Goal: Task Accomplishment & Management: Manage account settings

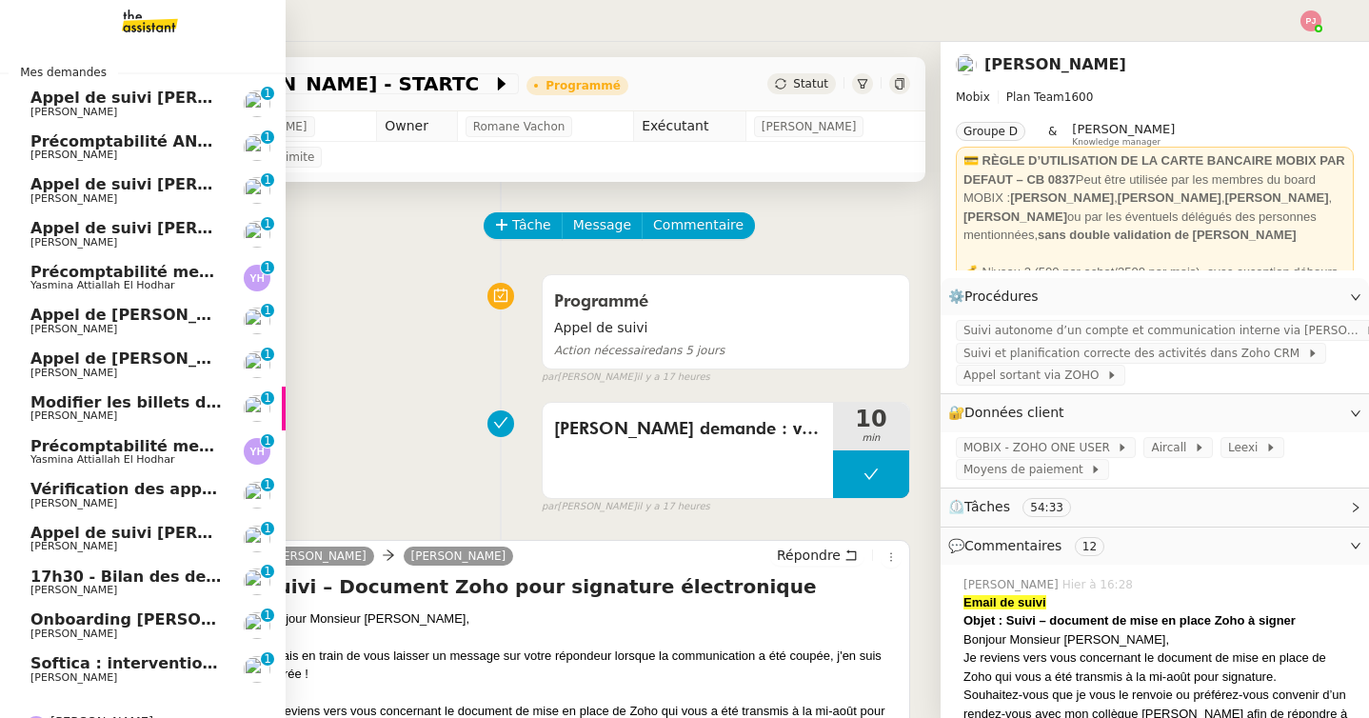
click at [96, 656] on span "Softica : intervention pose caissons" at bounding box center [183, 663] width 307 height 18
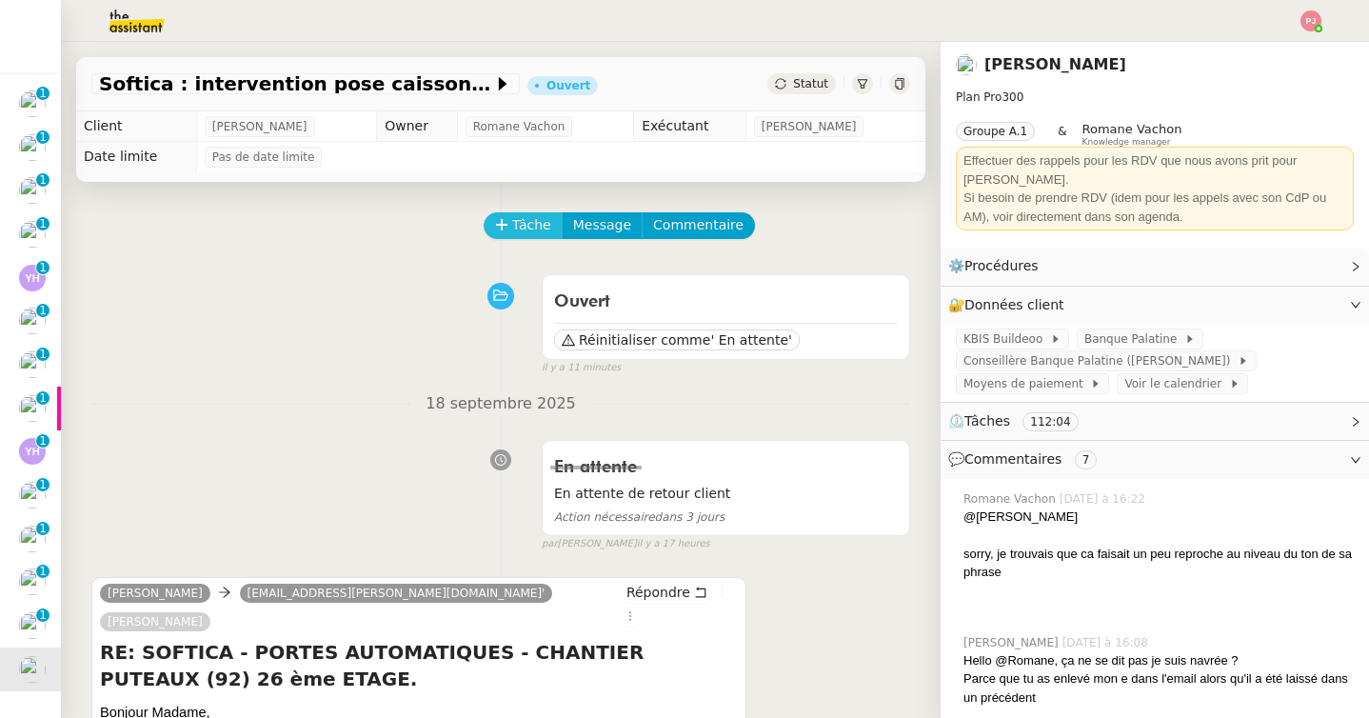
click at [524, 225] on span "Tâche" at bounding box center [531, 225] width 39 height 22
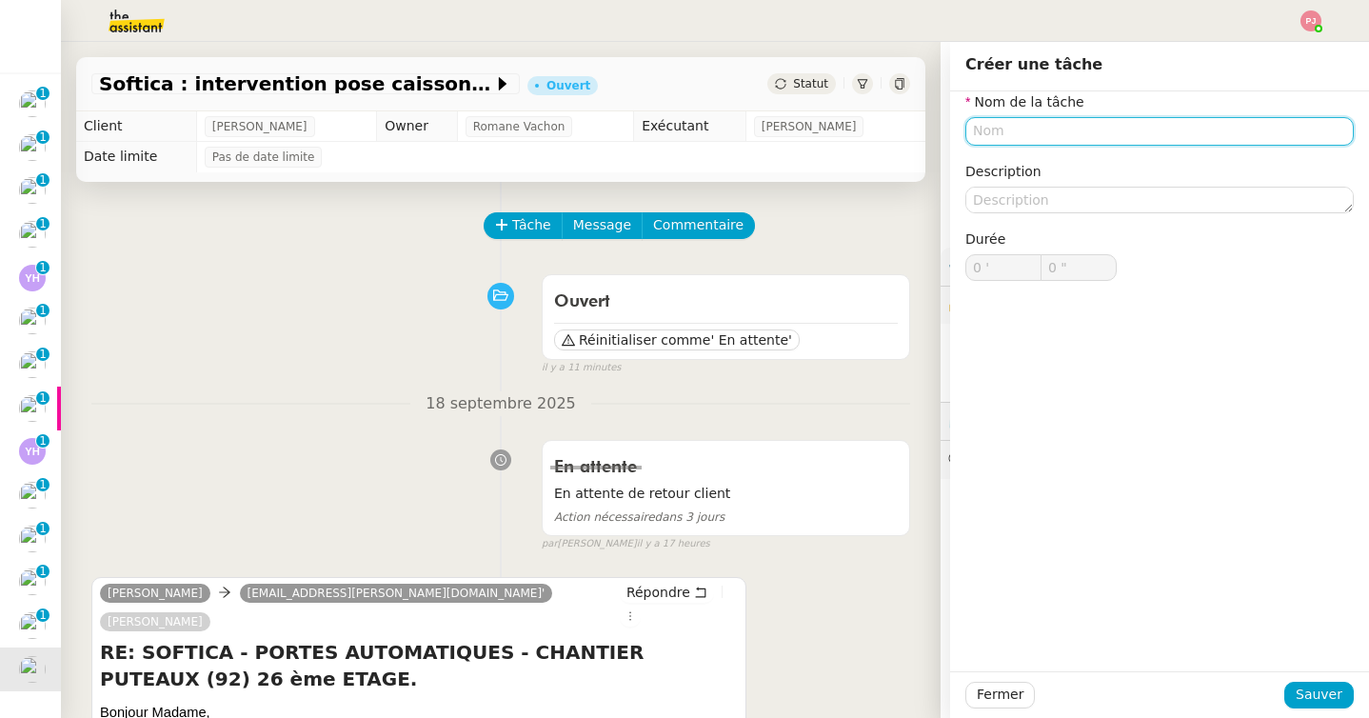
click at [975, 135] on input "text" at bounding box center [1159, 131] width 388 height 28
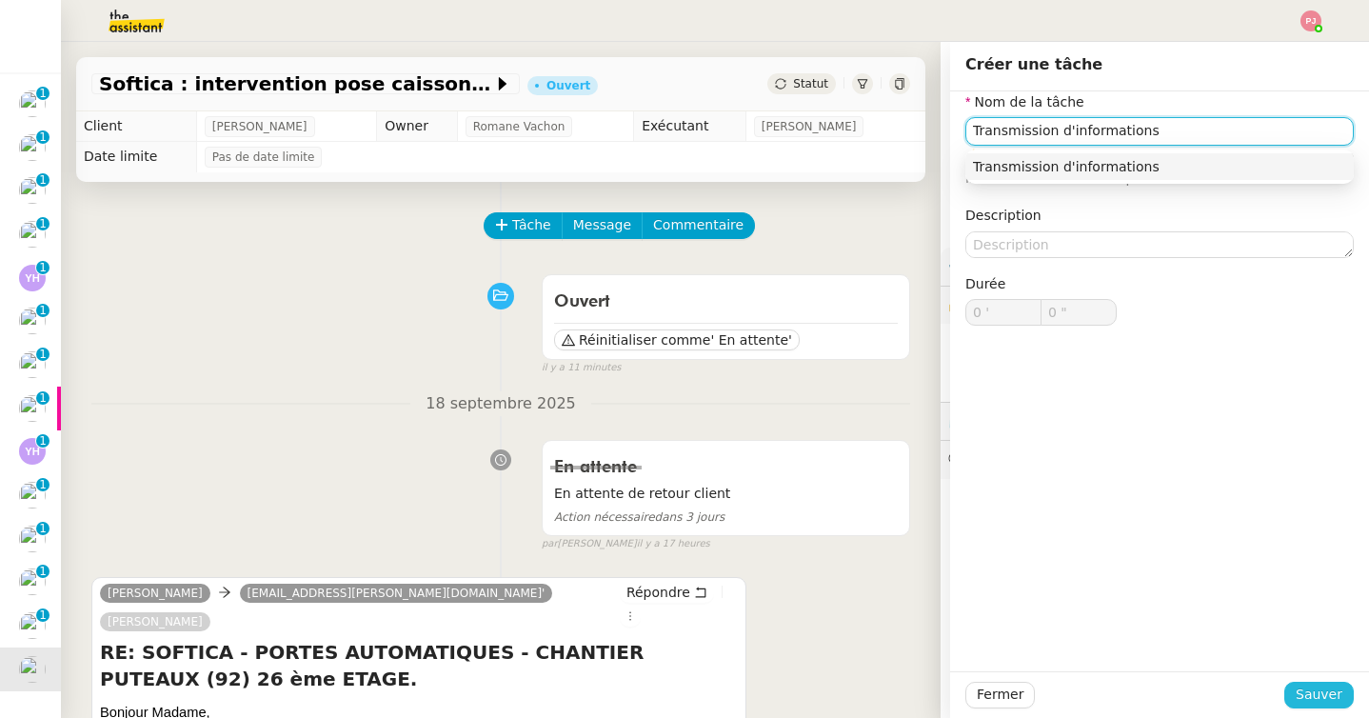
type input "Transmission d'informations"
click at [1331, 692] on span "Sauver" at bounding box center [1318, 694] width 47 height 22
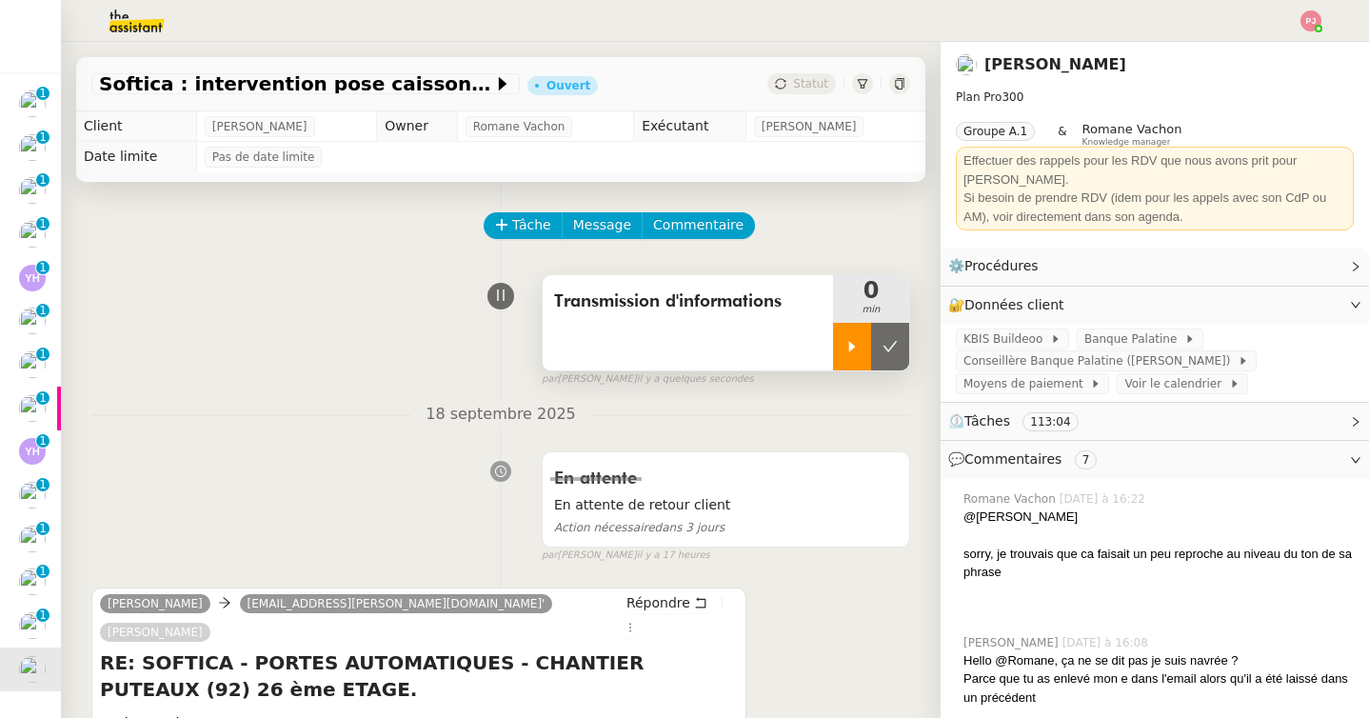
click at [844, 351] on icon at bounding box center [851, 346] width 15 height 15
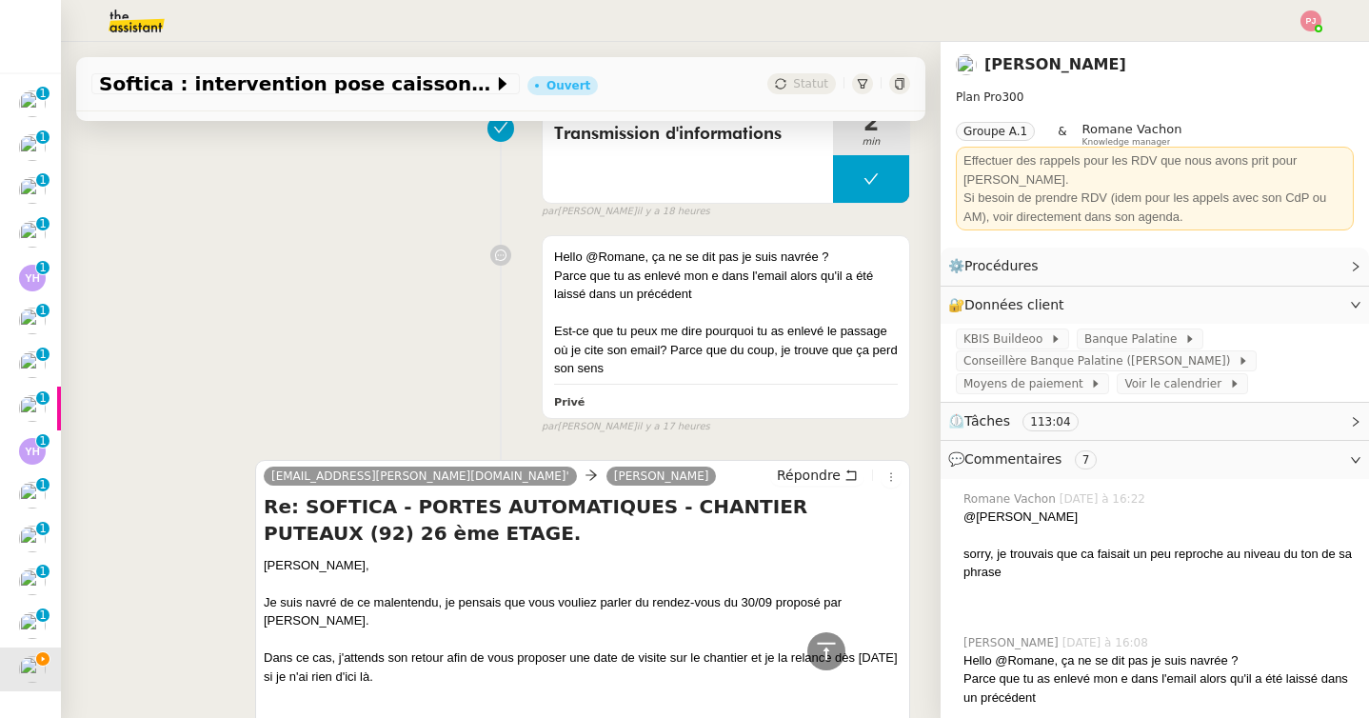
scroll to position [1218, 0]
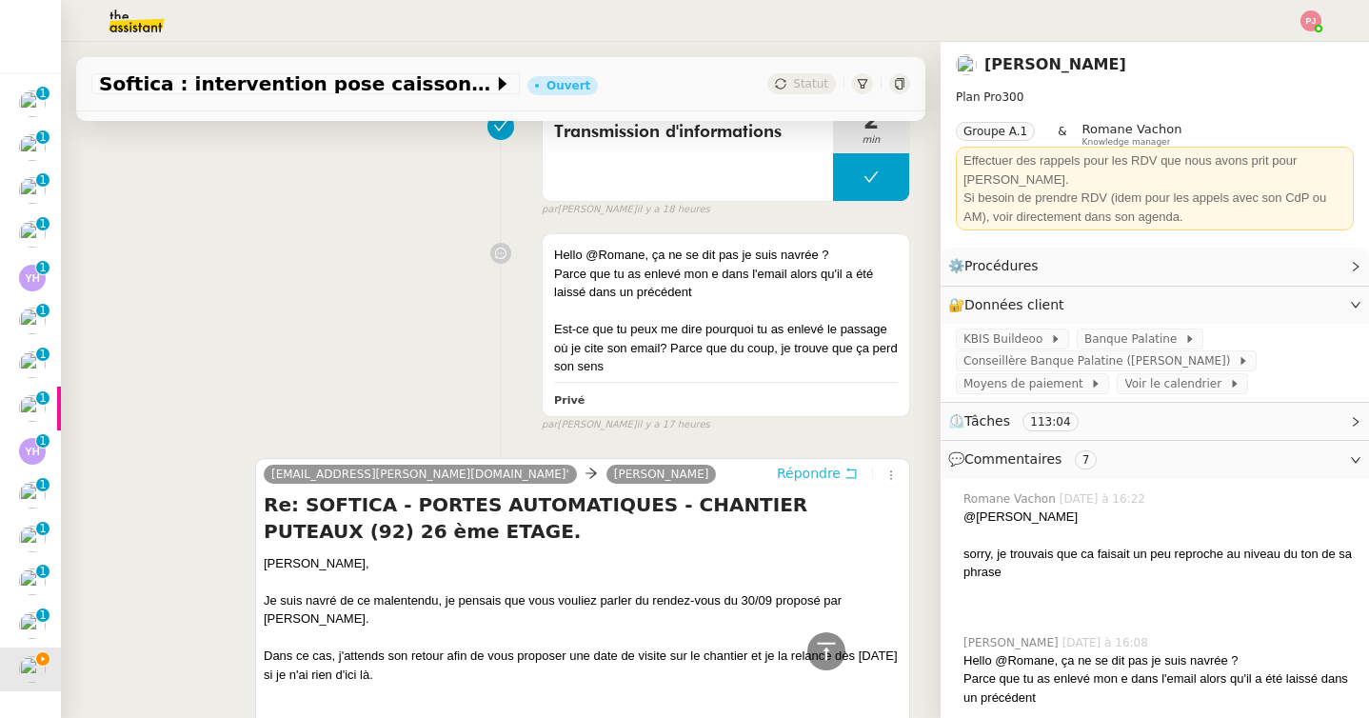
click at [811, 463] on span "Répondre" at bounding box center [809, 472] width 64 height 19
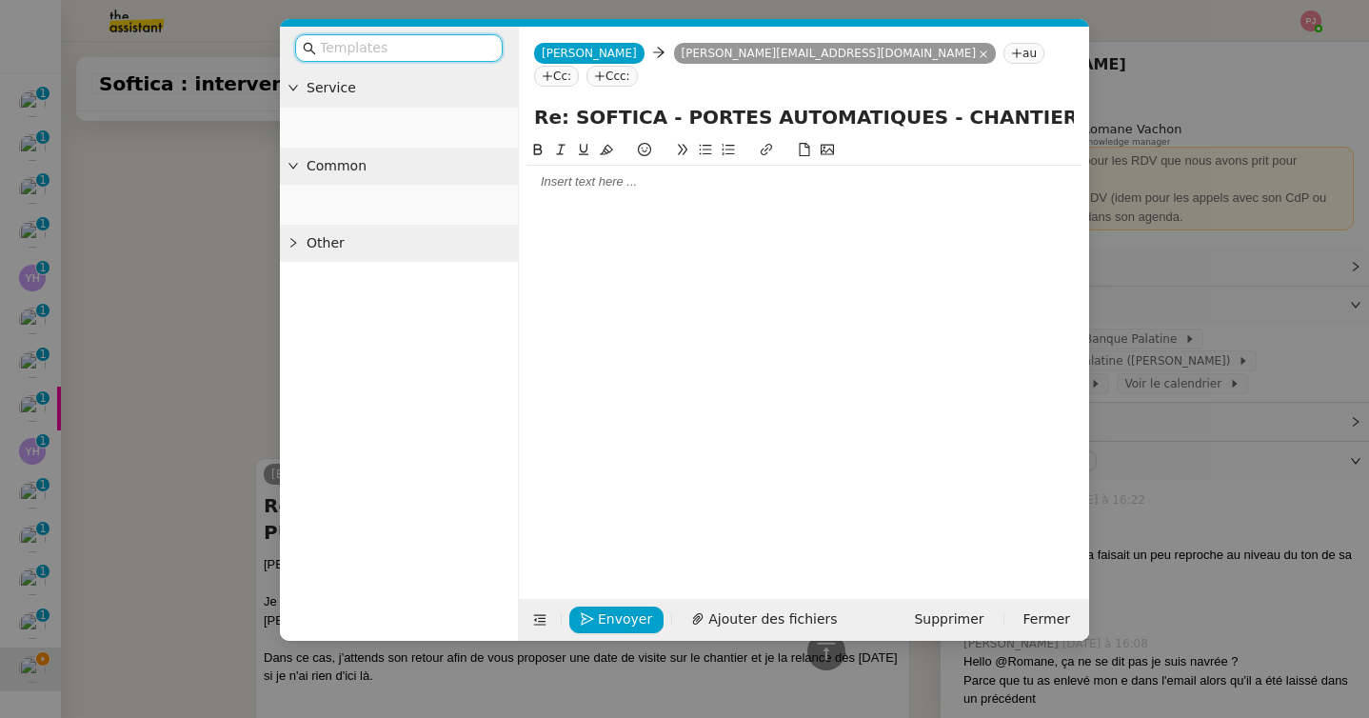
scroll to position [1391, 0]
click at [577, 171] on div at bounding box center [803, 182] width 555 height 32
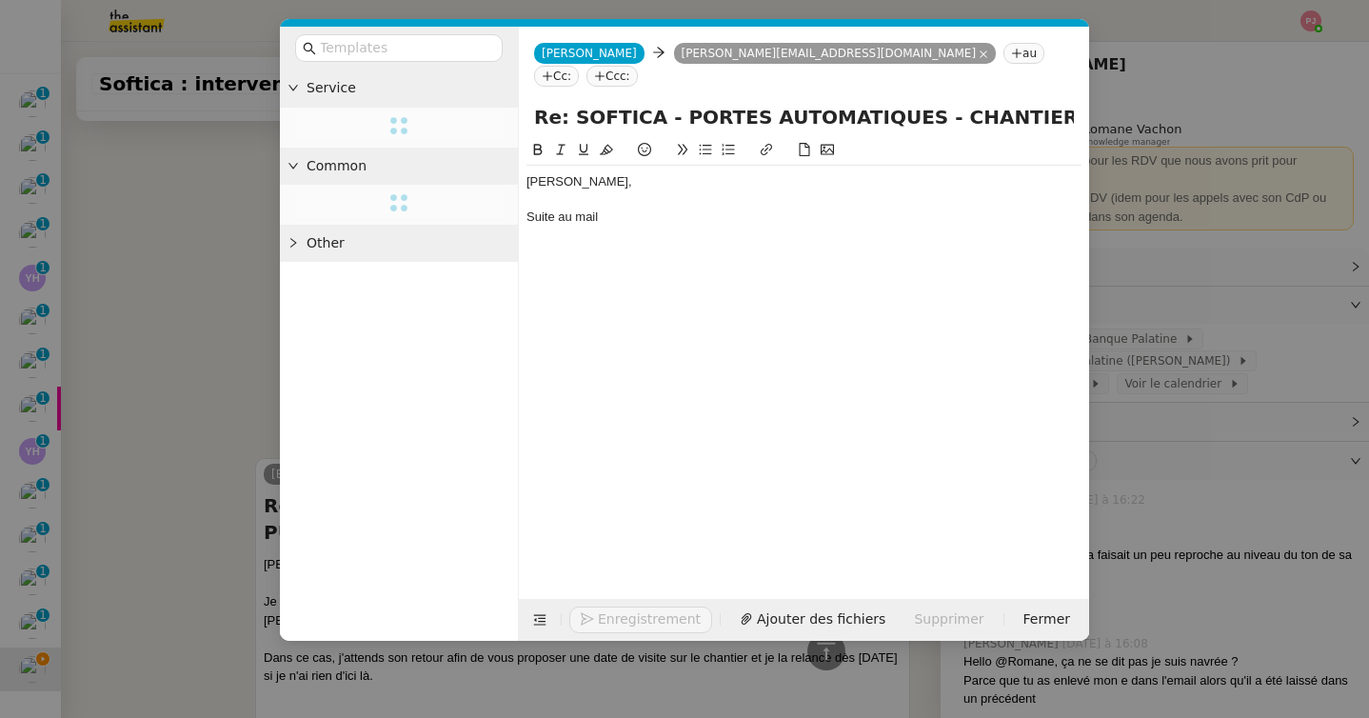
scroll to position [1447, 0]
click at [528, 173] on div "Gilbert," at bounding box center [803, 181] width 555 height 17
click at [623, 208] on div "Suite au mail" at bounding box center [803, 216] width 555 height 17
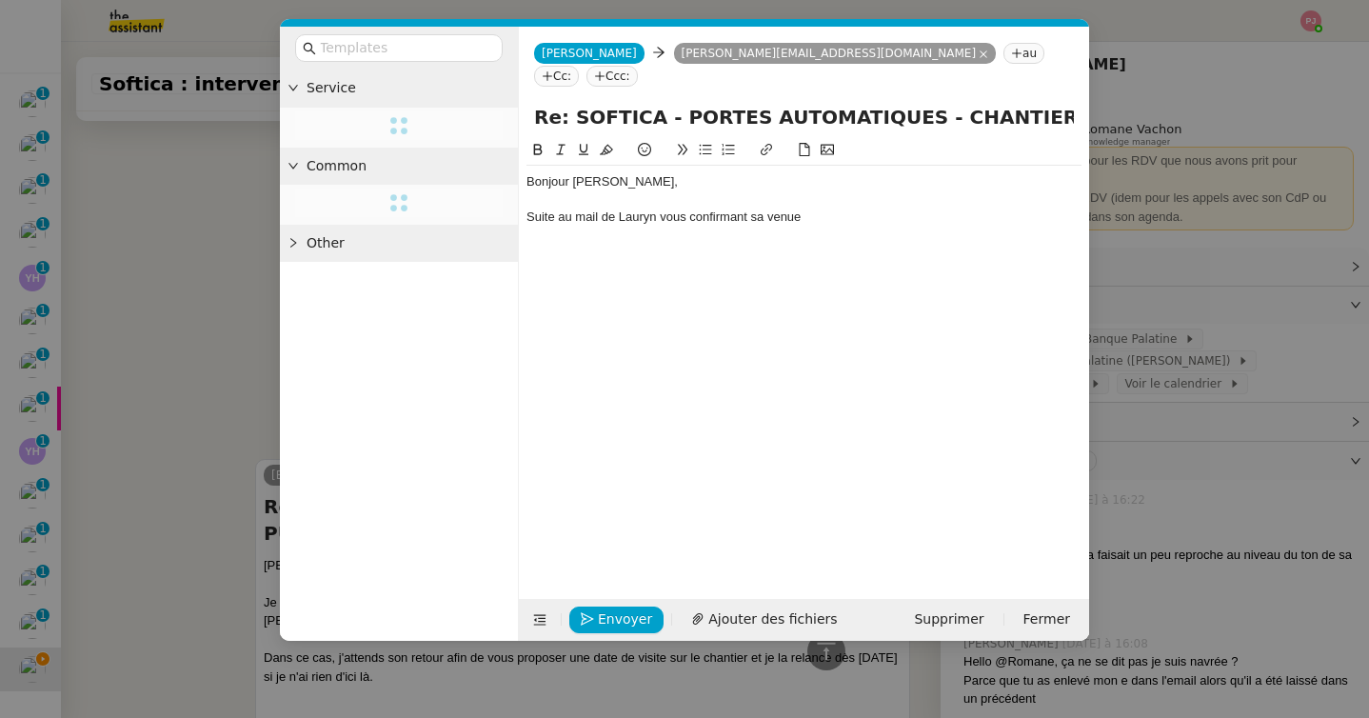
click at [246, 317] on nz-modal-container "Service Common Other Camille Camille gilbert@buildeoo.com au Cc: Ccc: Re: SOFTI…" at bounding box center [684, 359] width 1369 height 718
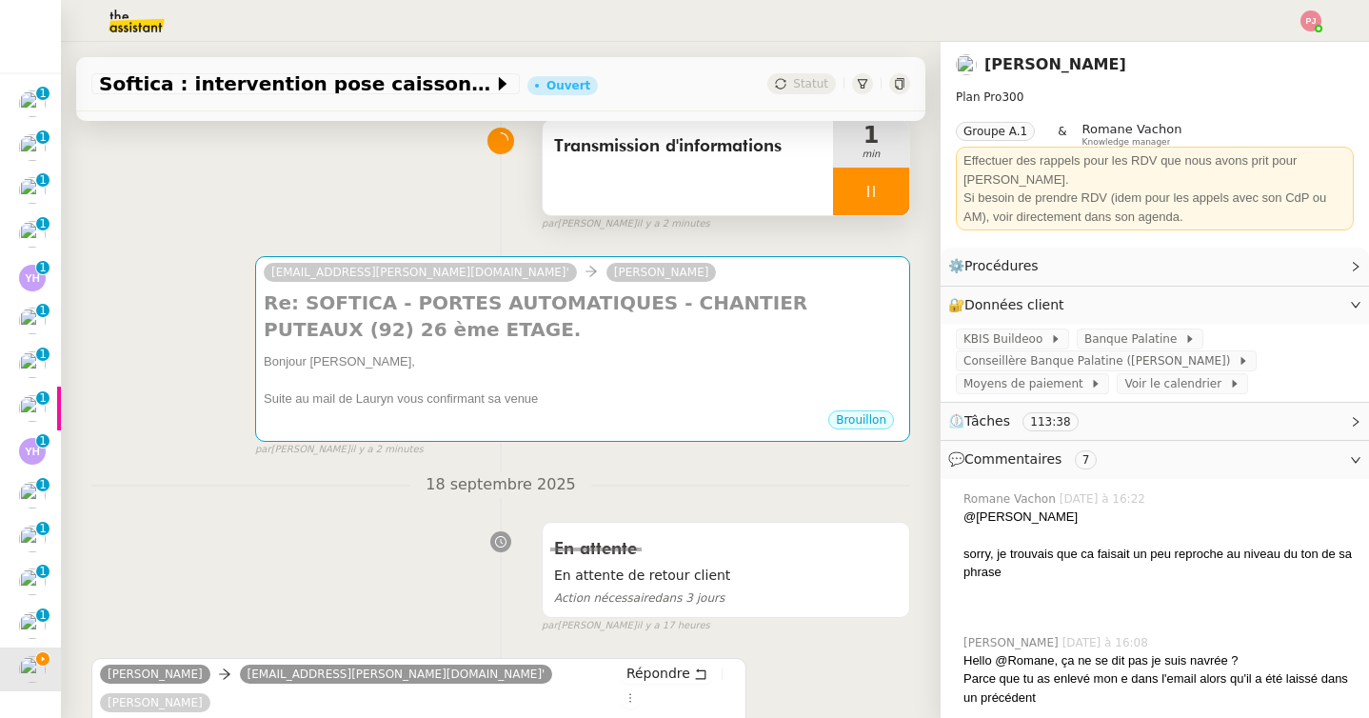
scroll to position [0, 0]
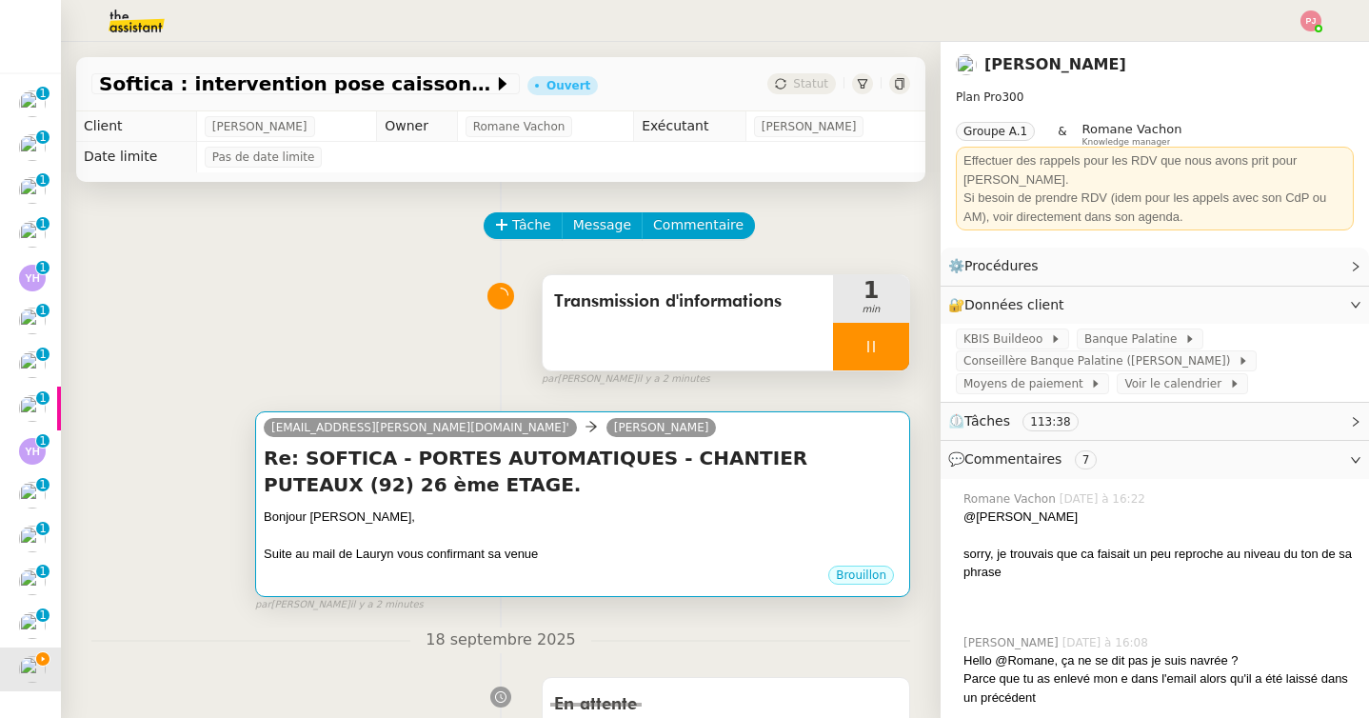
click at [421, 511] on div "Bonjour Gilbert," at bounding box center [583, 516] width 638 height 19
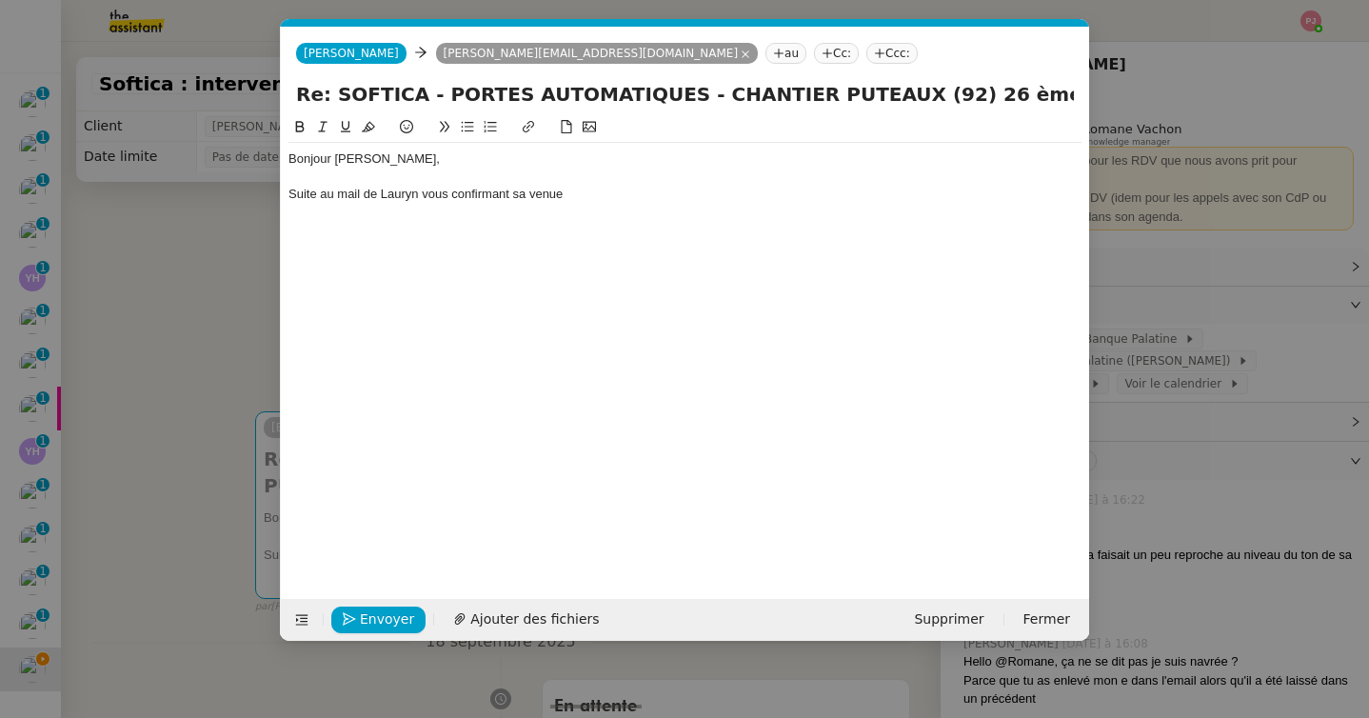
scroll to position [0, 40]
click at [659, 200] on div "Suite au mail de Lauryn vous confirmant sa venue" at bounding box center [684, 194] width 793 height 17
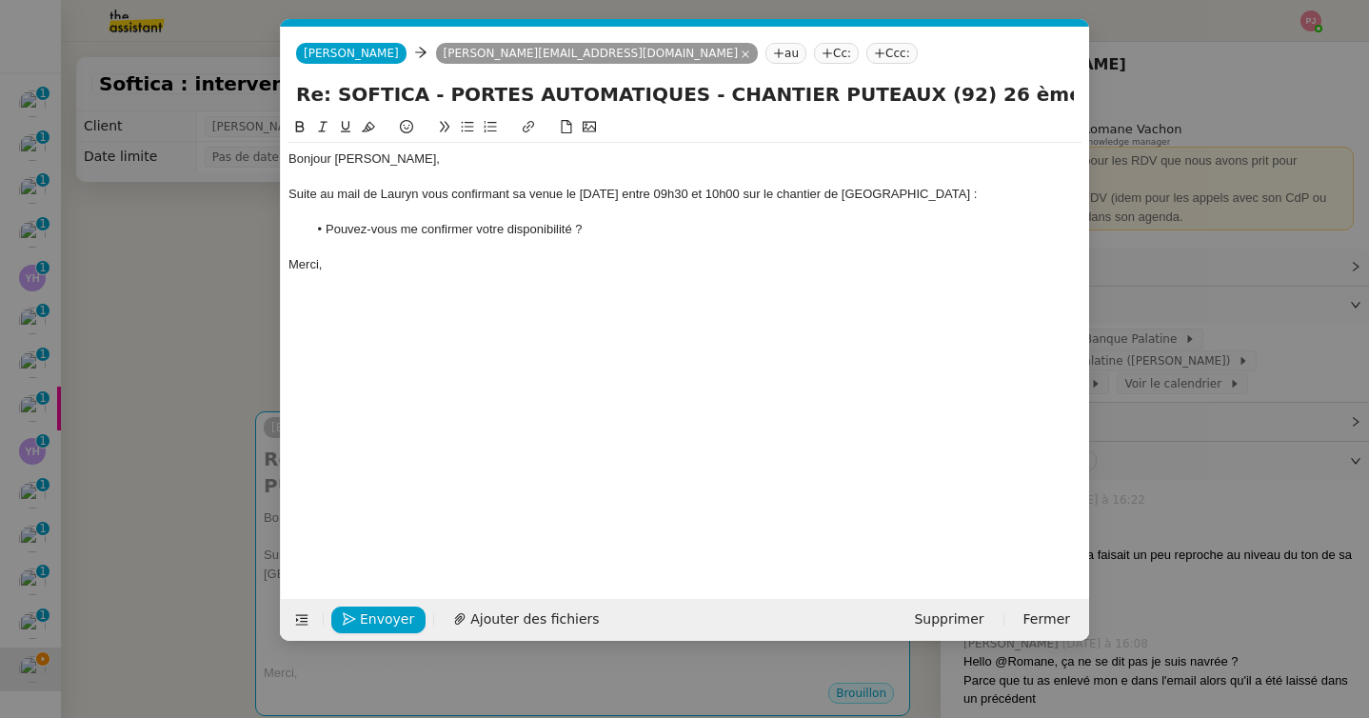
click at [425, 195] on div "Suite au mail de Lauryn vous confirmant sa venue le mardi 30/09 entre 09h30 et …" at bounding box center [684, 194] width 793 height 17
click at [256, 308] on nz-modal-container "Service Common Other Camille Camille gilbert@buildeoo.com au Cc: Ccc: Re: SOFTI…" at bounding box center [684, 359] width 1369 height 718
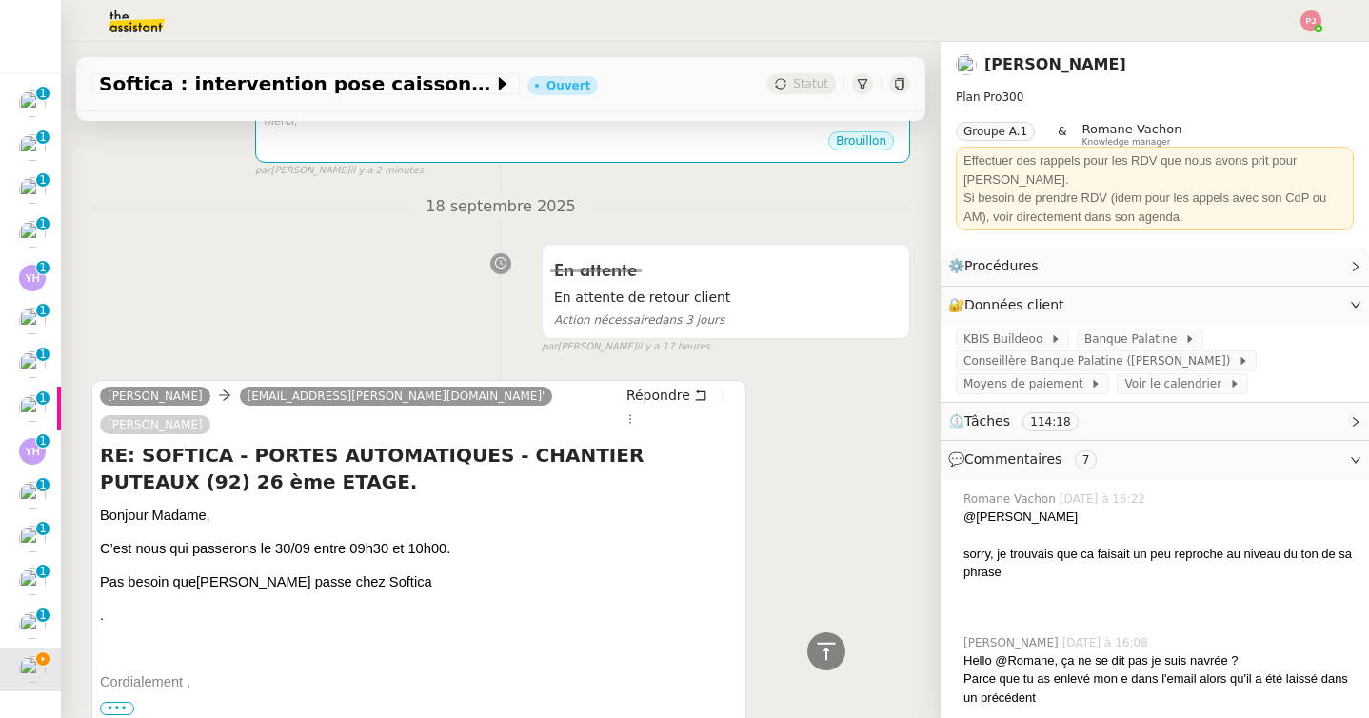
scroll to position [0, 0]
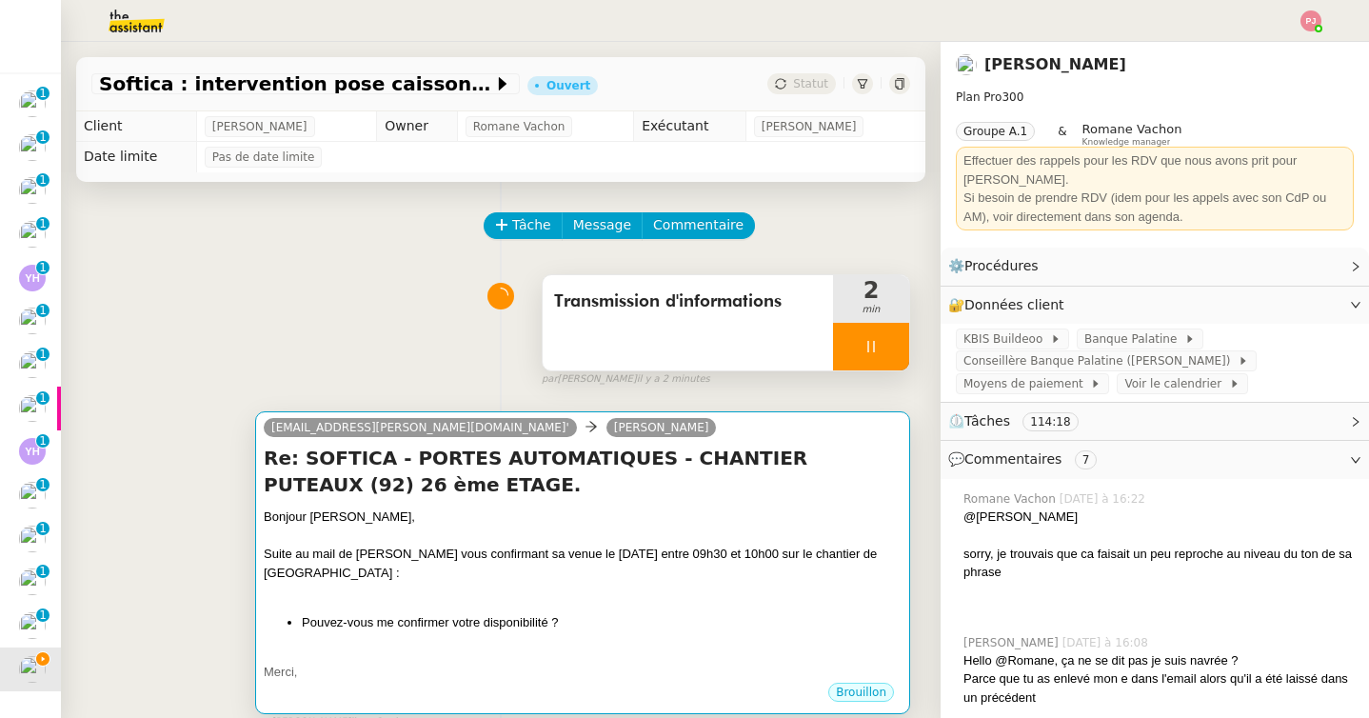
click at [357, 463] on h4 "Re: SOFTICA - PORTES AUTOMATIQUES - CHANTIER PUTEAUX (92) 26 ème ETAGE." at bounding box center [583, 470] width 638 height 53
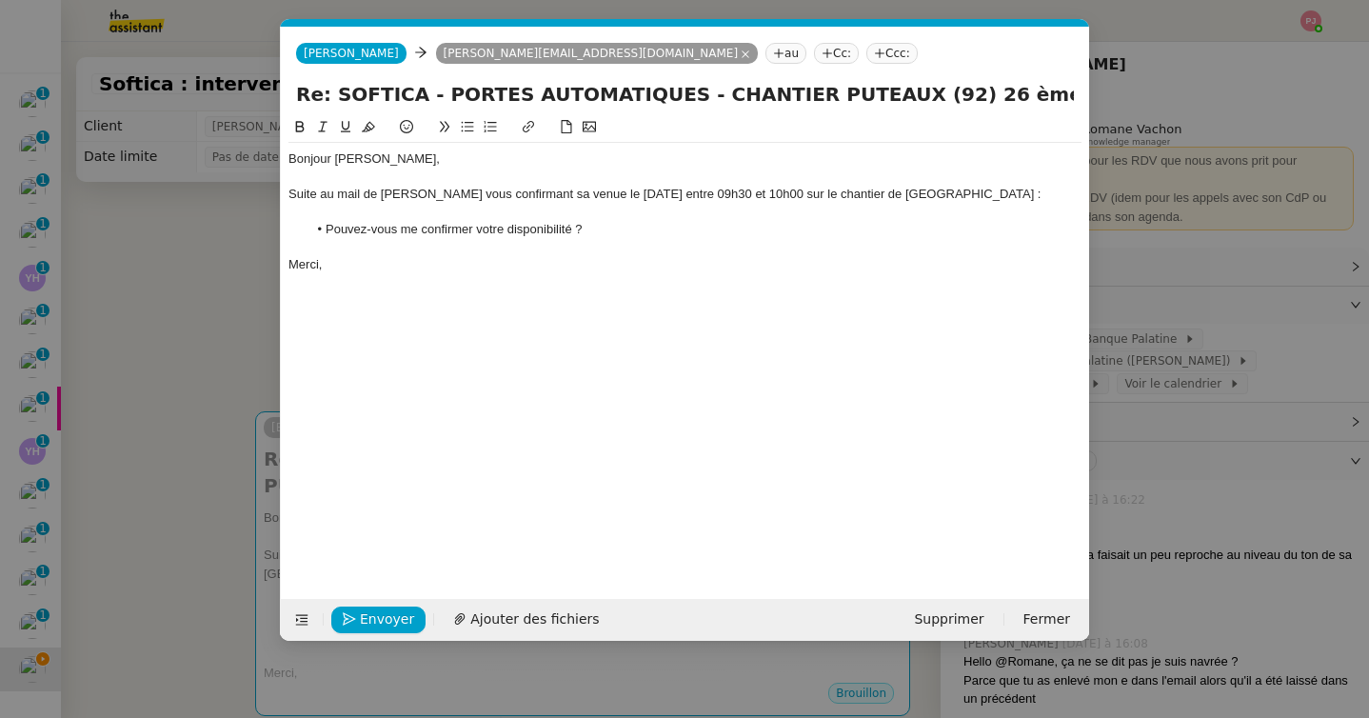
scroll to position [0, 40]
click at [453, 198] on div "Suite au mail de Lauryn Bertin vous confirmant sa venue le mardi 30/09 entre 09…" at bounding box center [684, 194] width 793 height 17
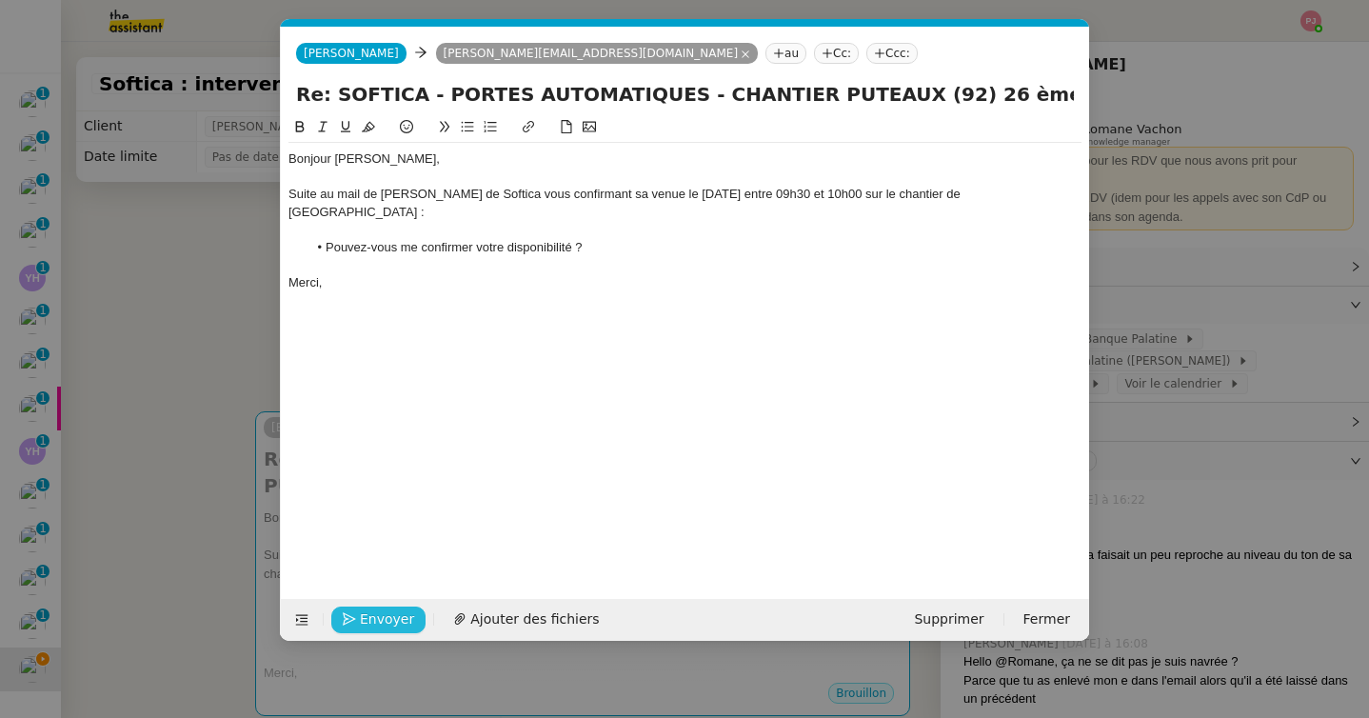
click at [393, 622] on span "Envoyer" at bounding box center [387, 619] width 54 height 22
click at [393, 622] on span "Confirmer l'envoi" at bounding box center [417, 619] width 114 height 22
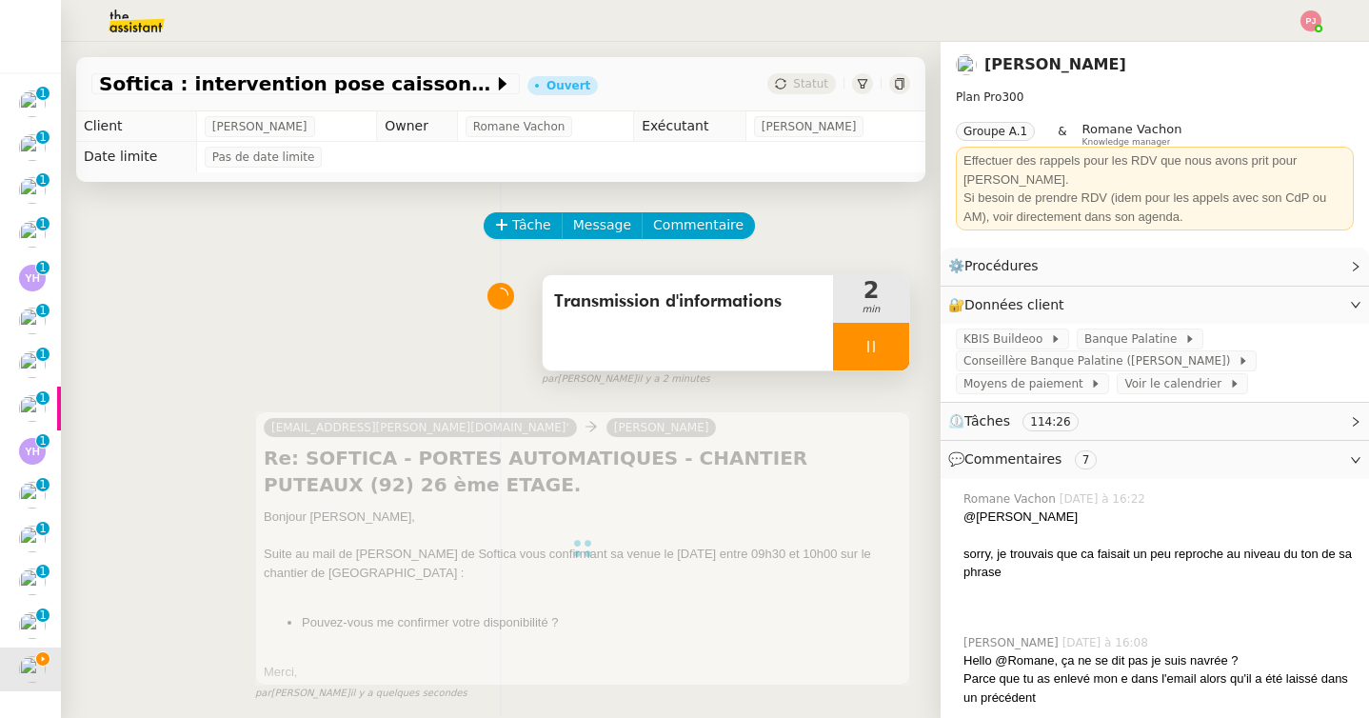
click at [874, 355] on div at bounding box center [871, 347] width 76 height 48
click at [887, 355] on button at bounding box center [890, 347] width 38 height 48
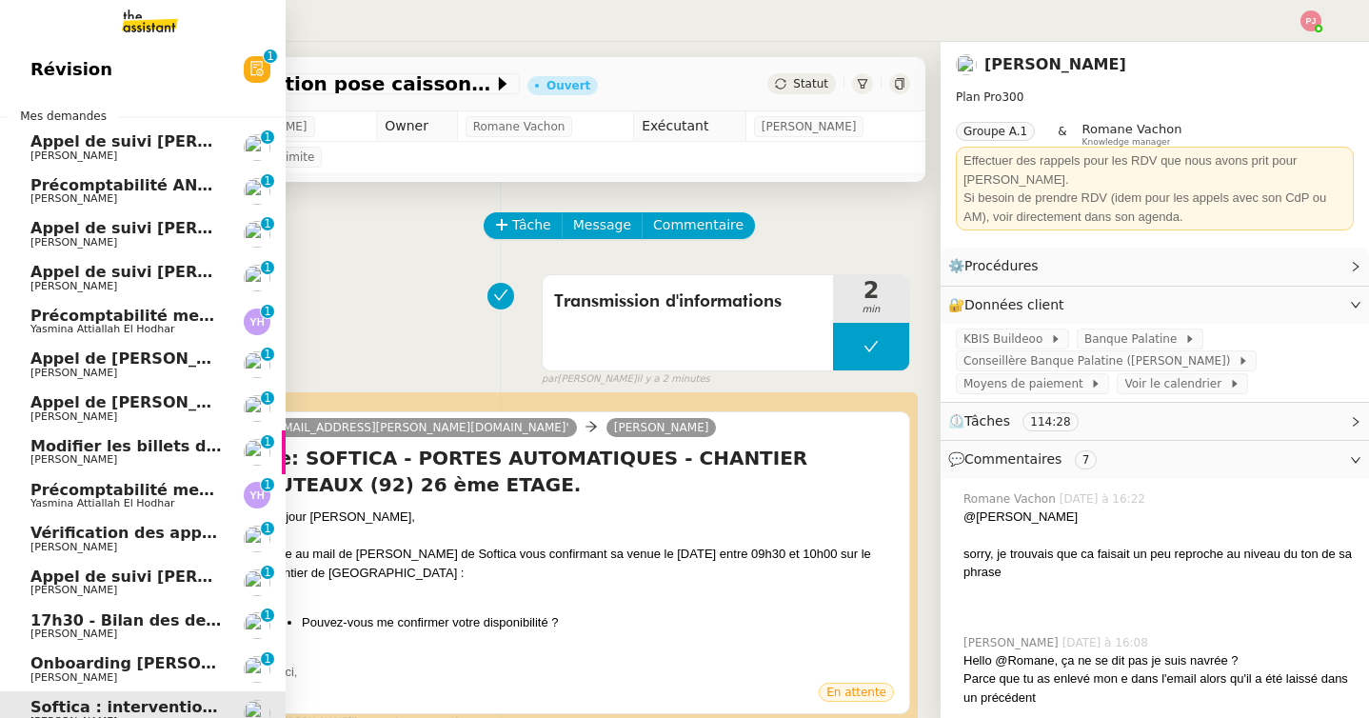
click at [107, 668] on span "Onboarding [PERSON_NAME] - EVOCORP" at bounding box center [203, 663] width 346 height 18
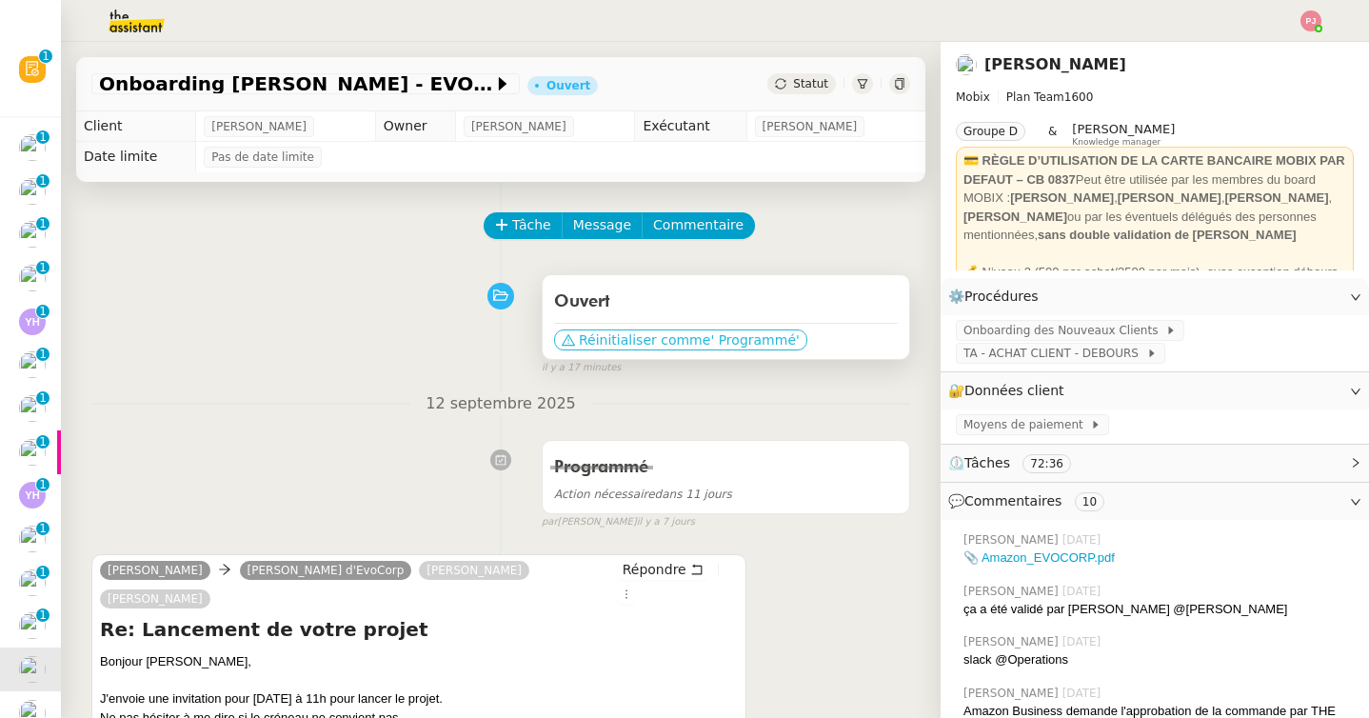
click at [648, 344] on span "Réinitialiser comme" at bounding box center [644, 339] width 131 height 19
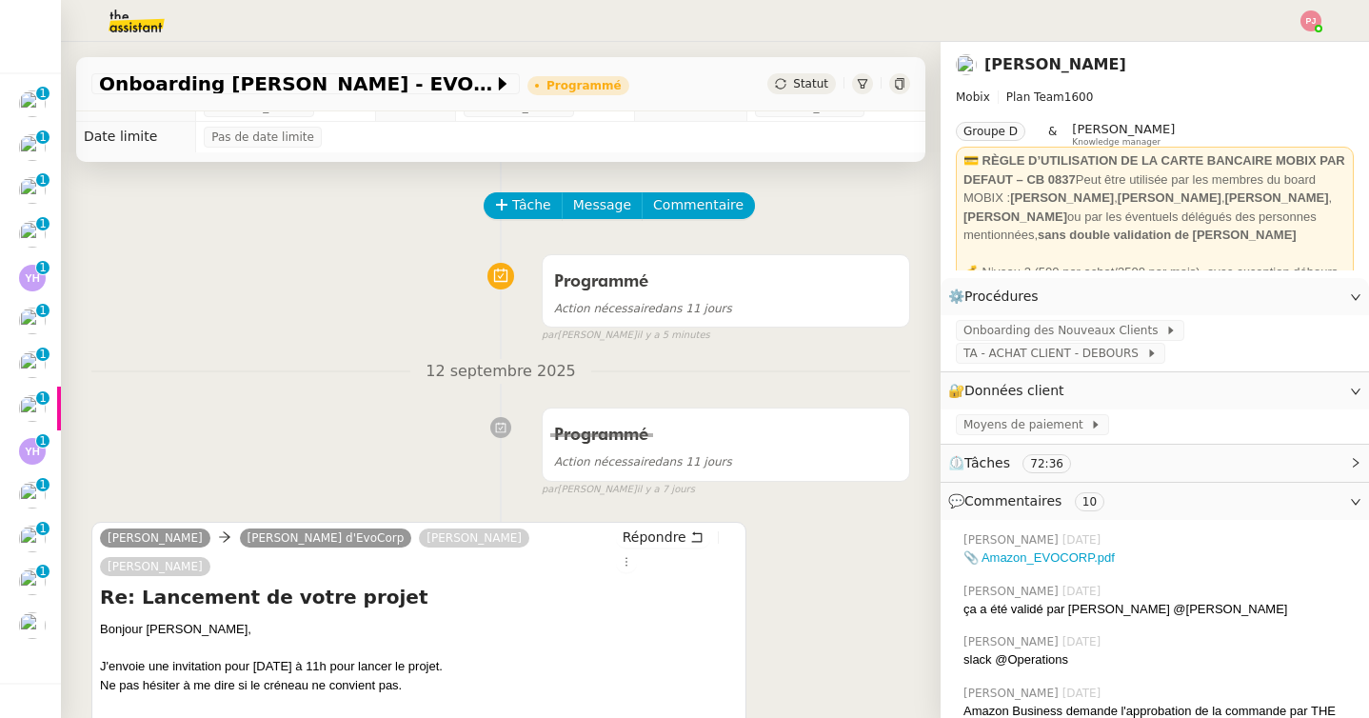
scroll to position [21, 0]
click at [793, 81] on div "Statut" at bounding box center [801, 83] width 69 height 21
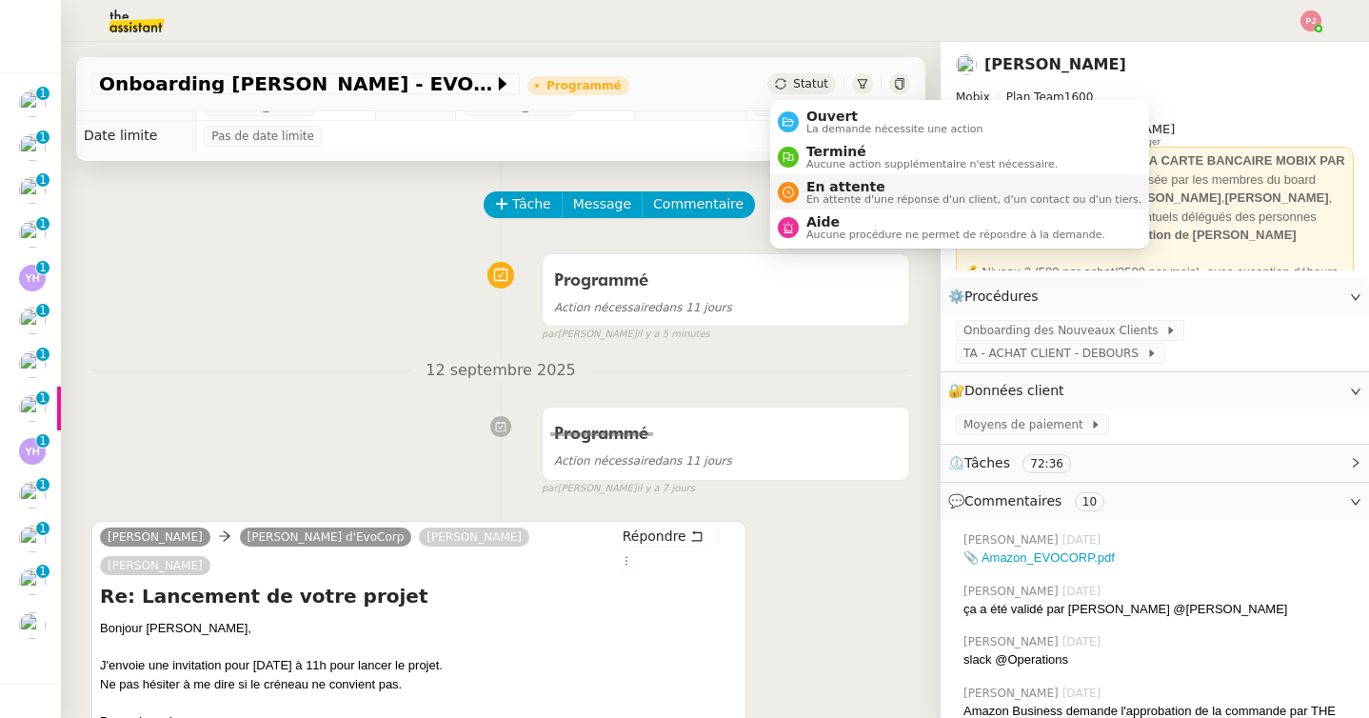
click at [806, 197] on span "En attente d'une réponse d'un client, d'un contact ou d'un tiers." at bounding box center [973, 199] width 335 height 10
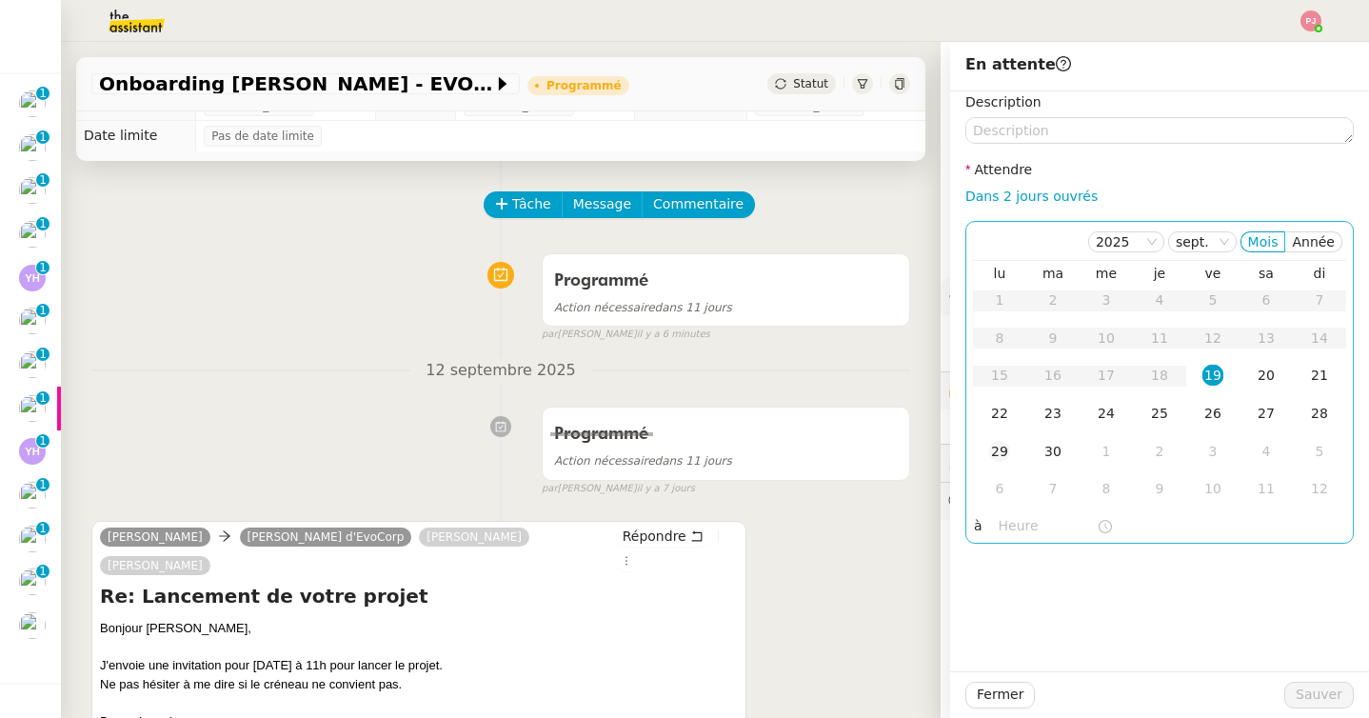
click at [1005, 444] on div "29" at bounding box center [999, 451] width 21 height 21
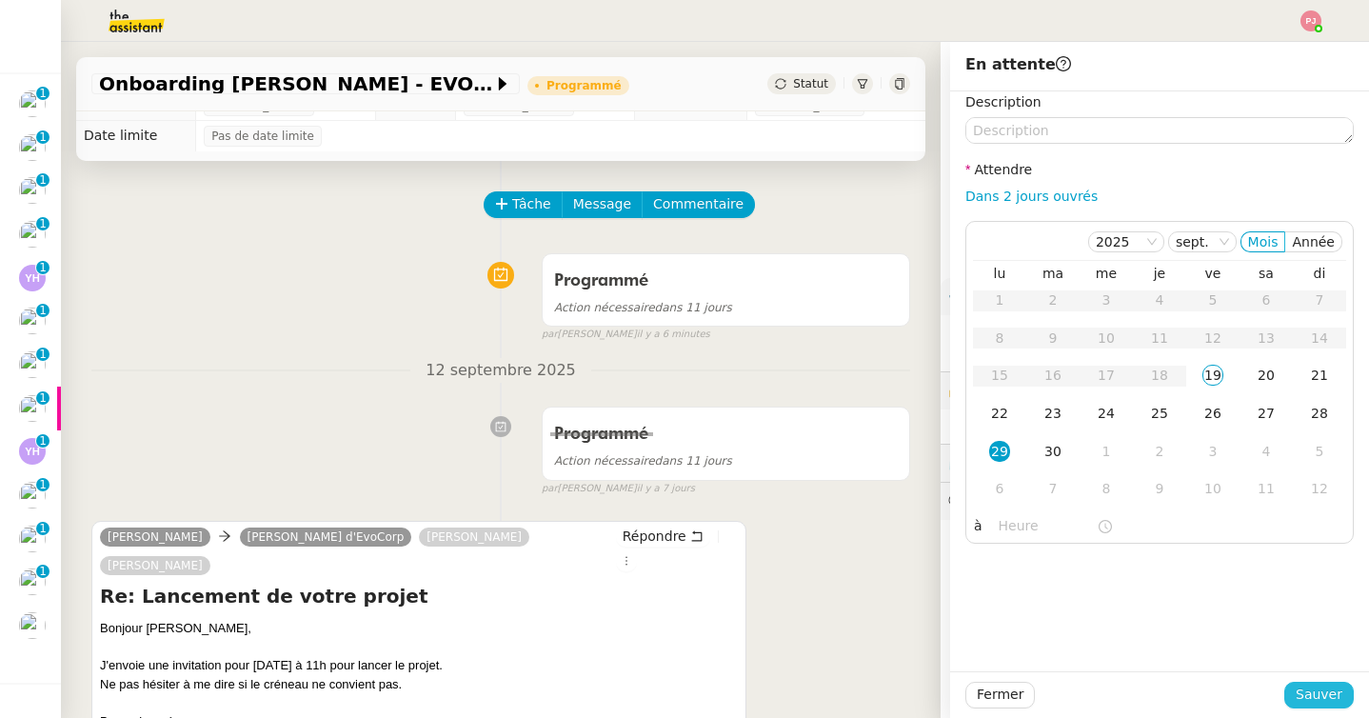
click at [1299, 695] on span "Sauver" at bounding box center [1318, 694] width 47 height 22
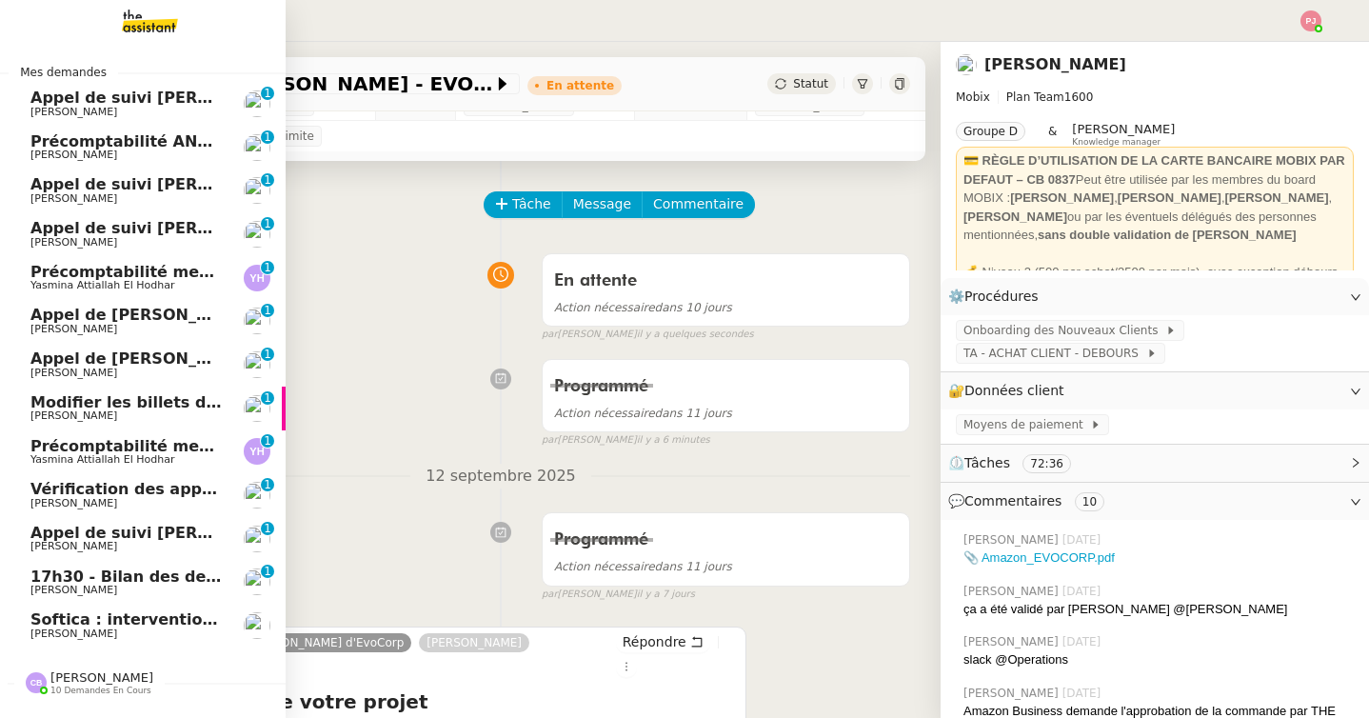
click at [29, 624] on link "Softica : intervention pose caissons Gilbert AVAKIAN" at bounding box center [143, 625] width 286 height 44
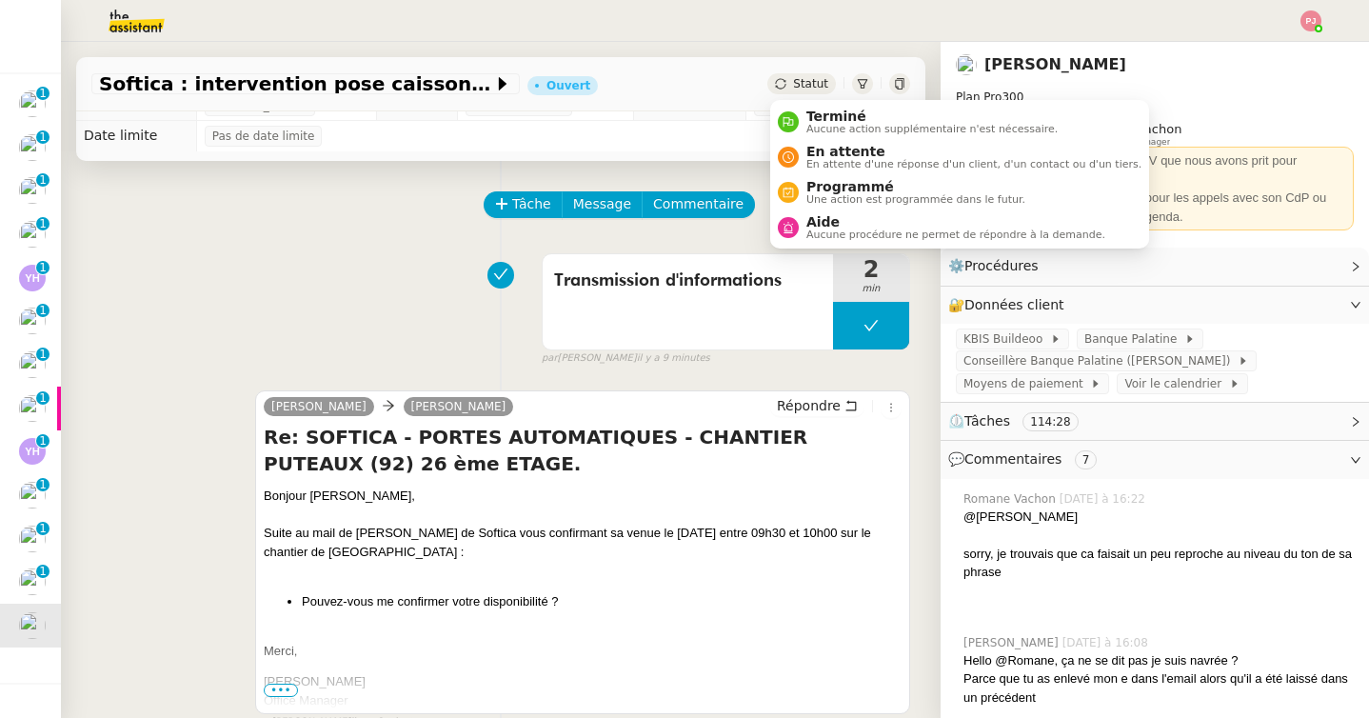
click at [814, 81] on span "Statut" at bounding box center [810, 83] width 35 height 13
click at [832, 166] on span "En attente d'une réponse d'un client, d'un contact ou d'un tiers." at bounding box center [973, 164] width 335 height 10
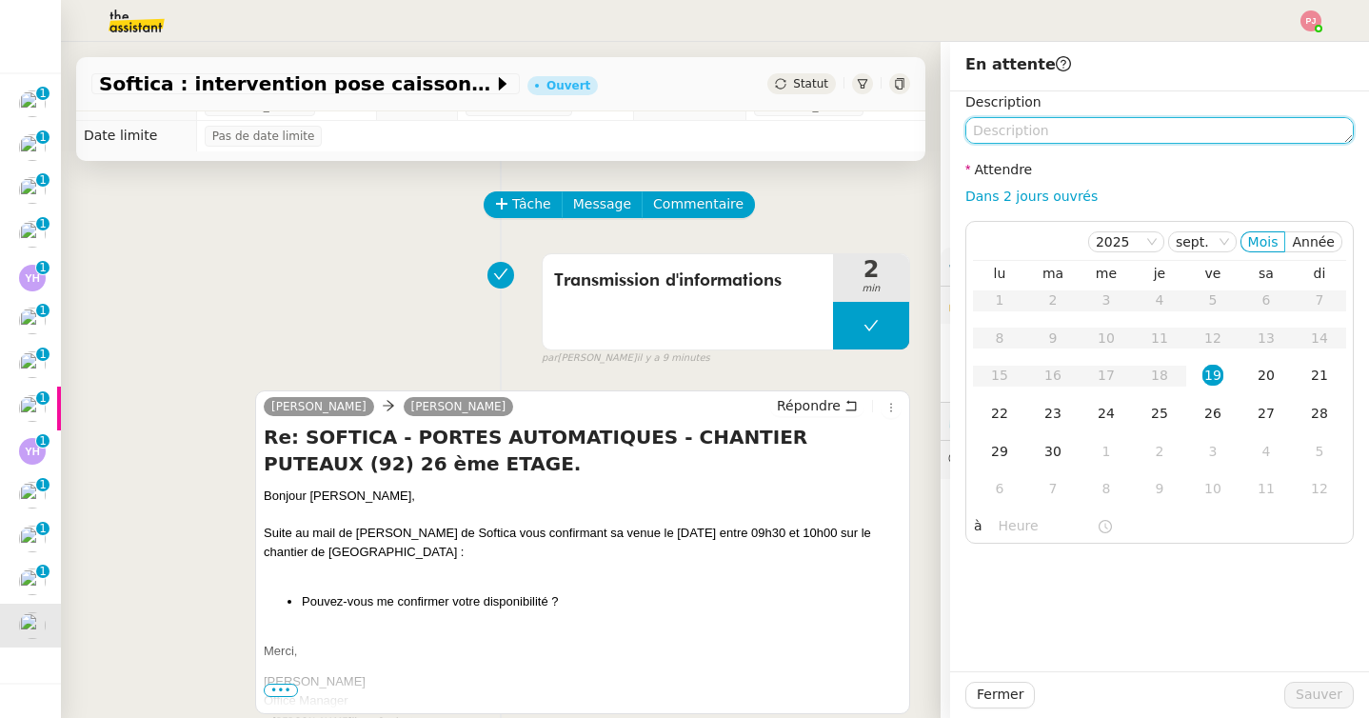
click at [1023, 143] on textarea at bounding box center [1159, 130] width 388 height 27
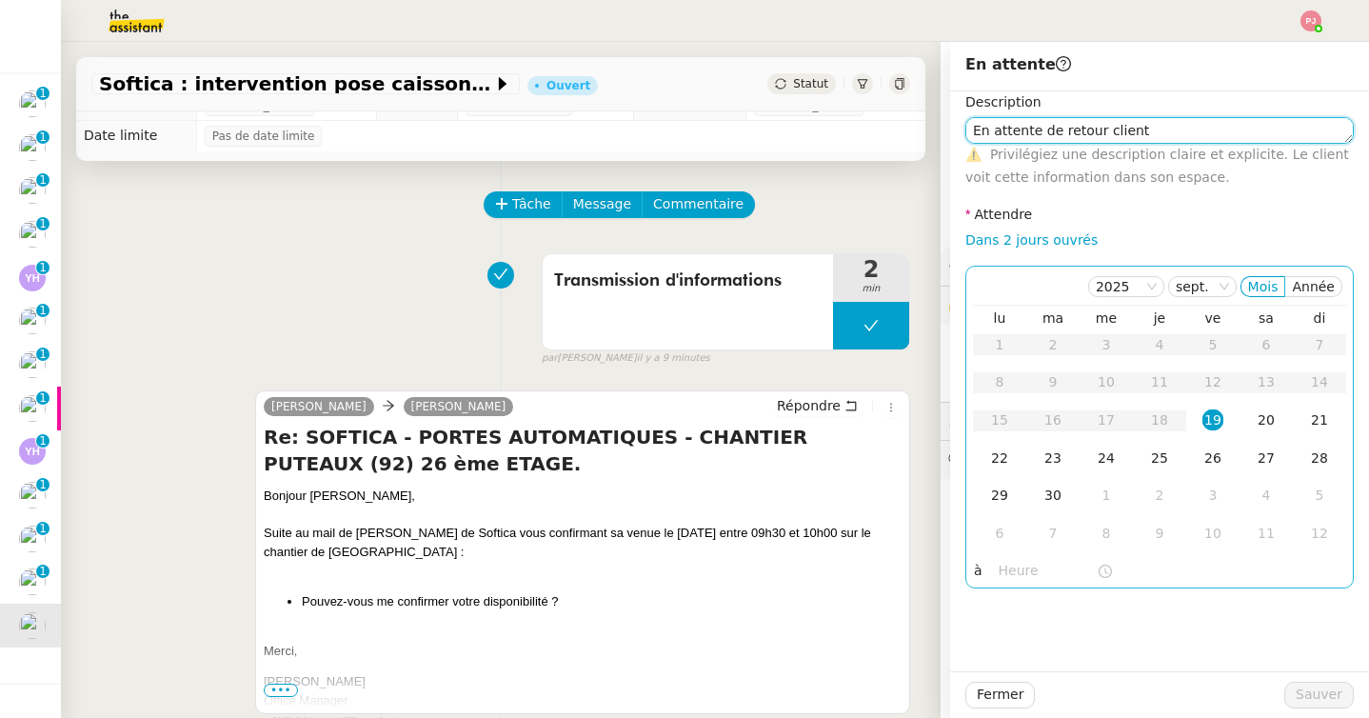
drag, startPoint x: 1023, startPoint y: 143, endPoint x: 1019, endPoint y: 275, distance: 132.3
click at [1019, 275] on div "Description En attente de retour client ⚠️ Privilégiez une description claire e…" at bounding box center [1159, 339] width 388 height 497
type textarea "En attente de retour client"
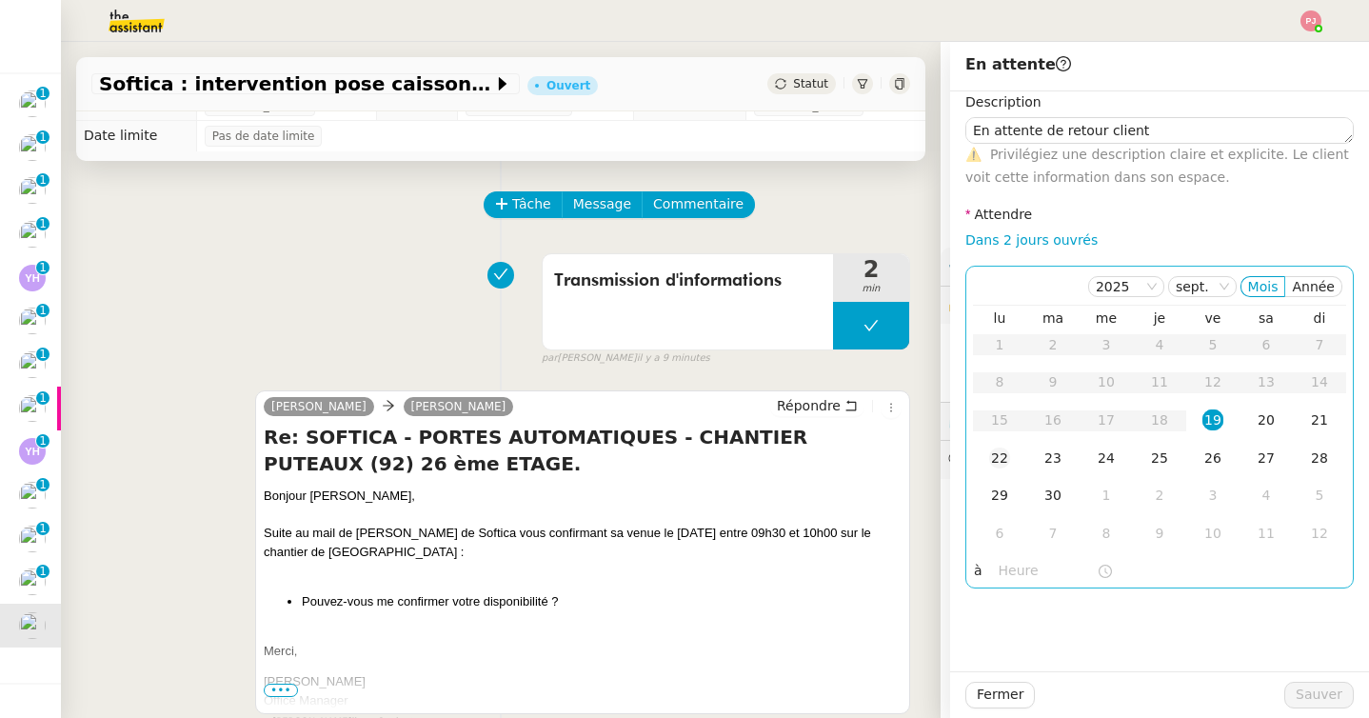
click at [1005, 454] on div "22" at bounding box center [999, 457] width 21 height 21
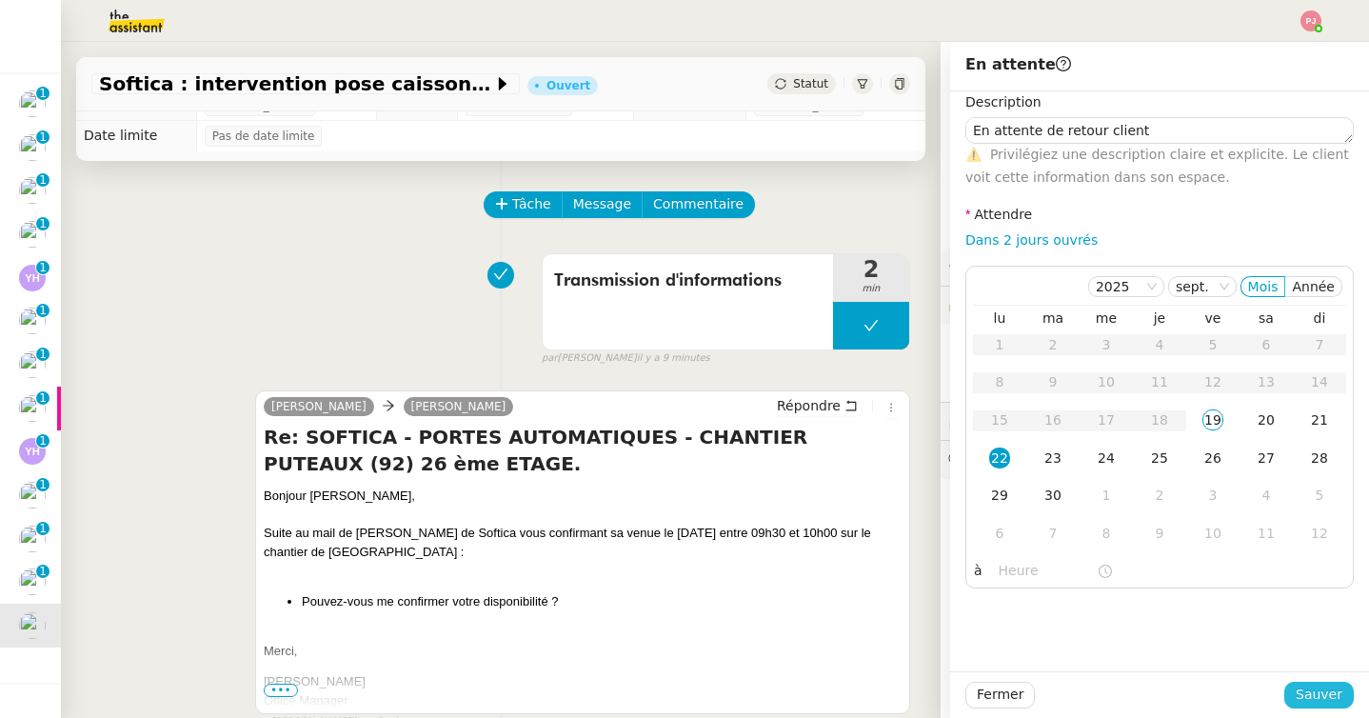
click at [1306, 695] on span "Sauver" at bounding box center [1318, 694] width 47 height 22
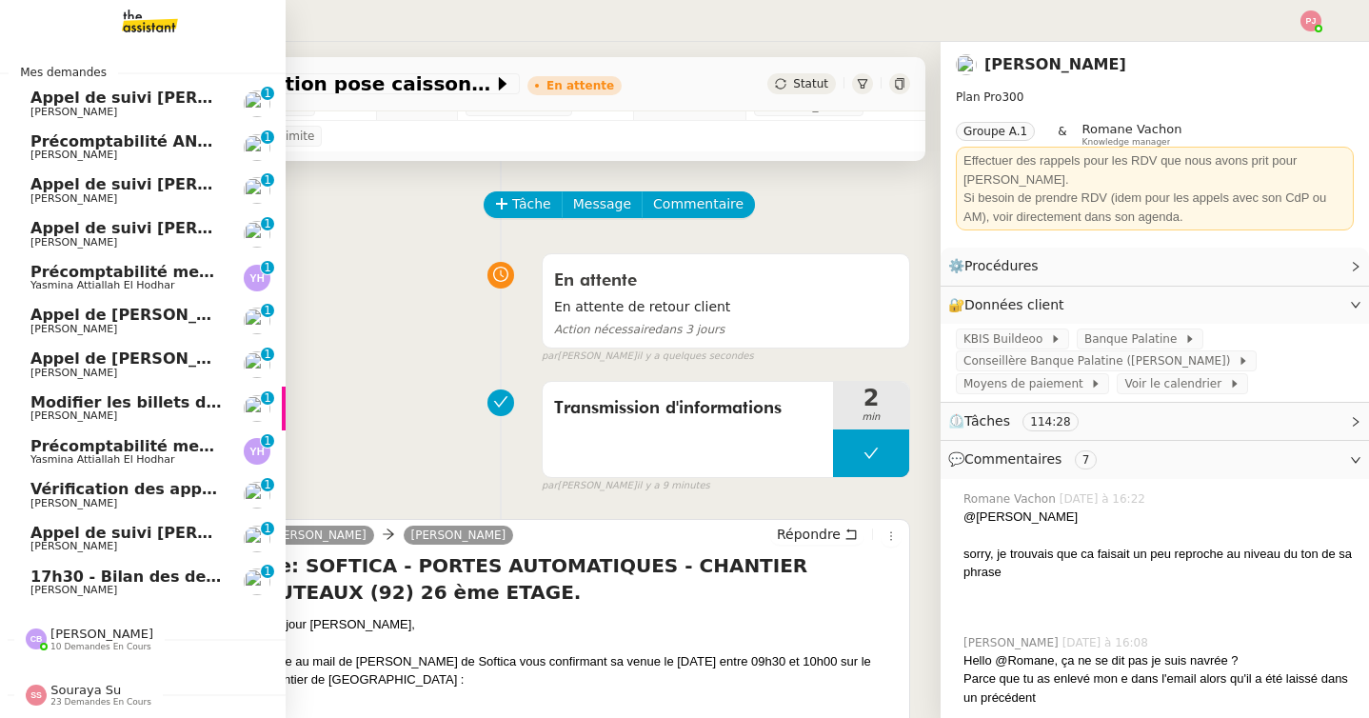
click at [48, 587] on span "[PERSON_NAME]" at bounding box center [73, 589] width 87 height 12
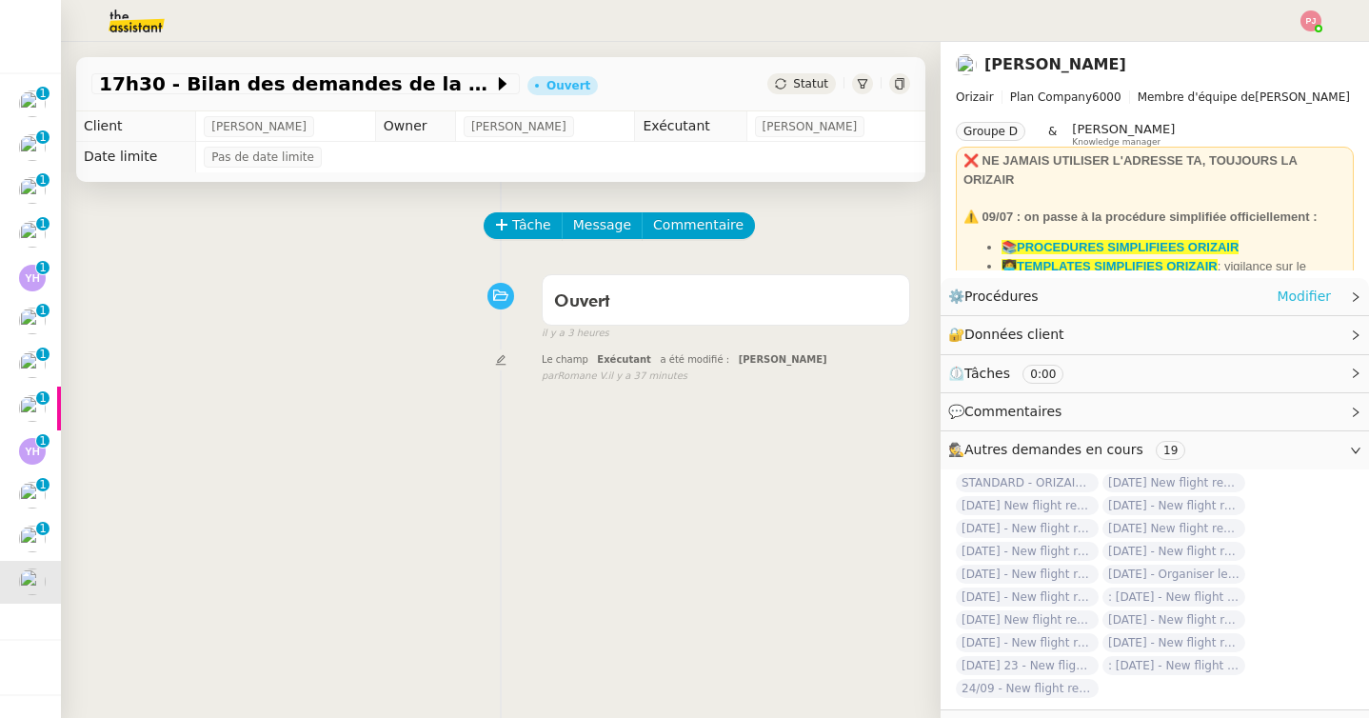
click at [1296, 293] on link "Modifier" at bounding box center [1303, 297] width 54 height 22
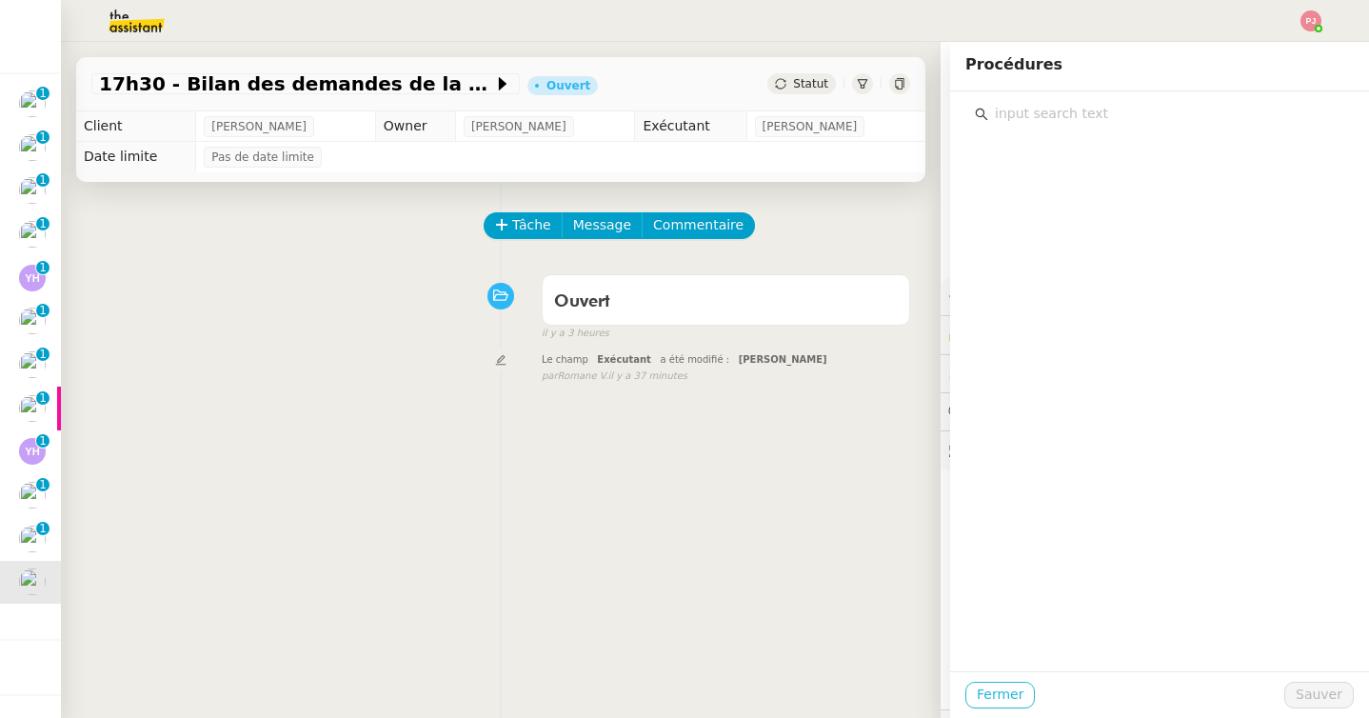
click at [988, 700] on span "Fermer" at bounding box center [999, 694] width 47 height 22
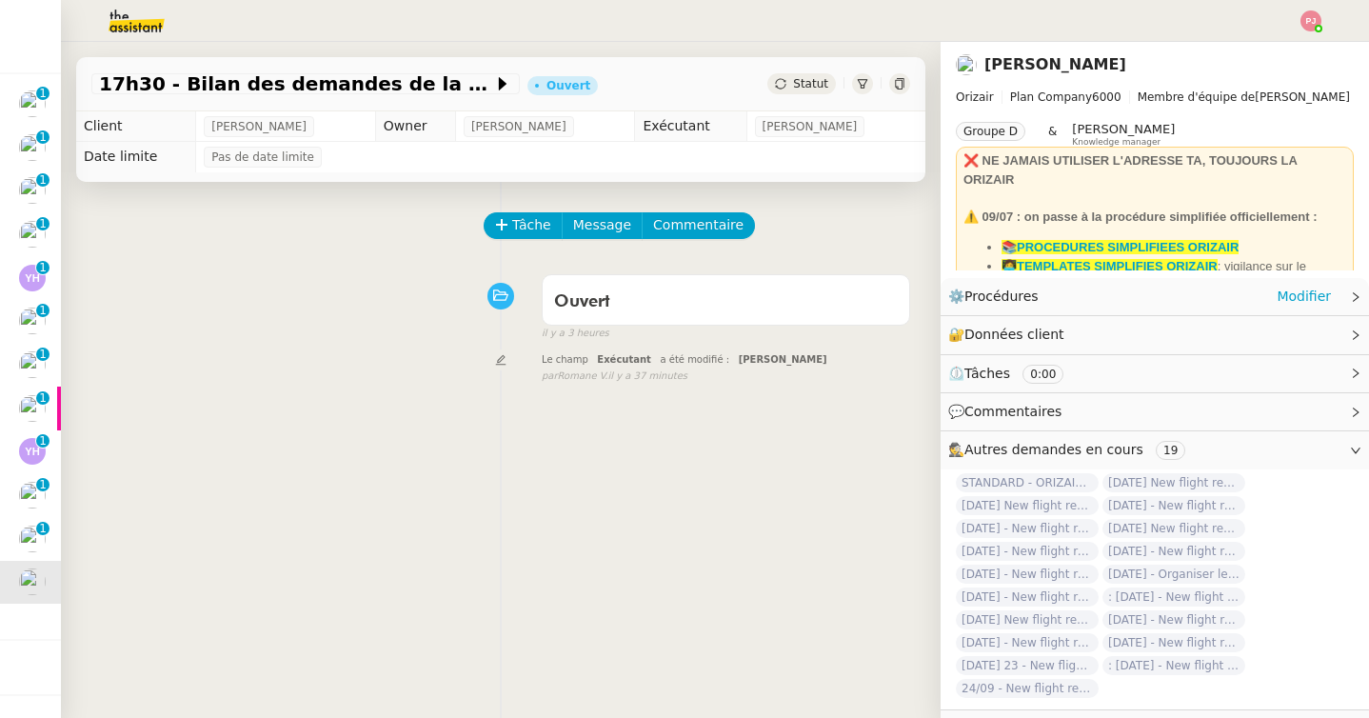
click at [1355, 298] on icon at bounding box center [1355, 297] width 6 height 10
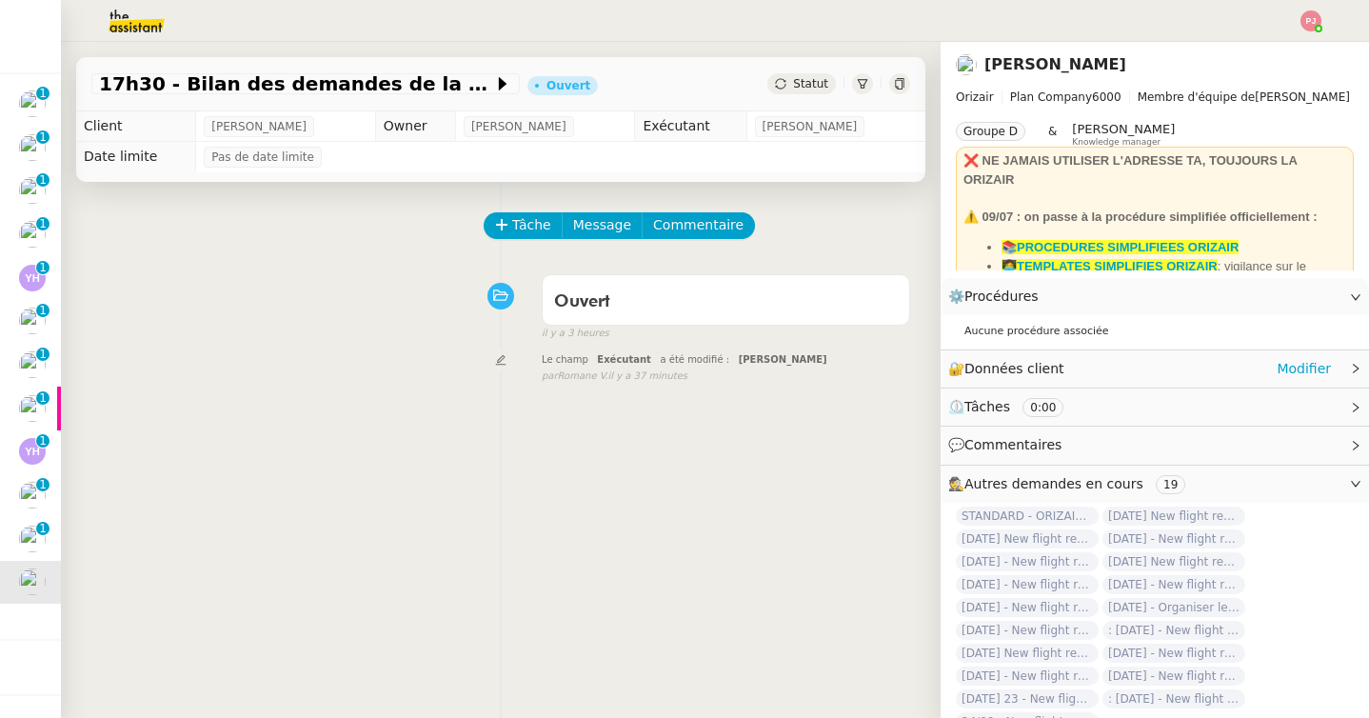
click at [1356, 369] on icon at bounding box center [1355, 369] width 6 height 10
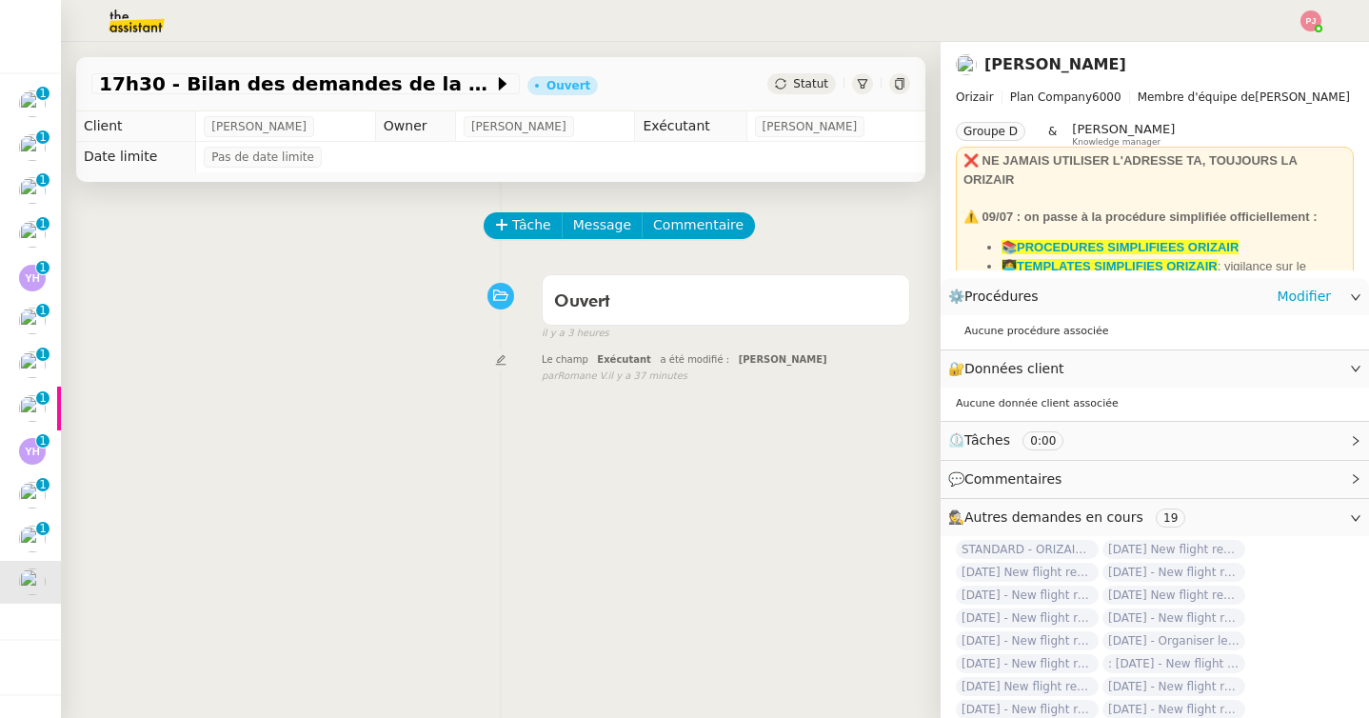
click at [1053, 323] on div "Aucune procédure associée" at bounding box center [1154, 331] width 428 height 33
click at [1307, 295] on link "Modifier" at bounding box center [1303, 297] width 54 height 22
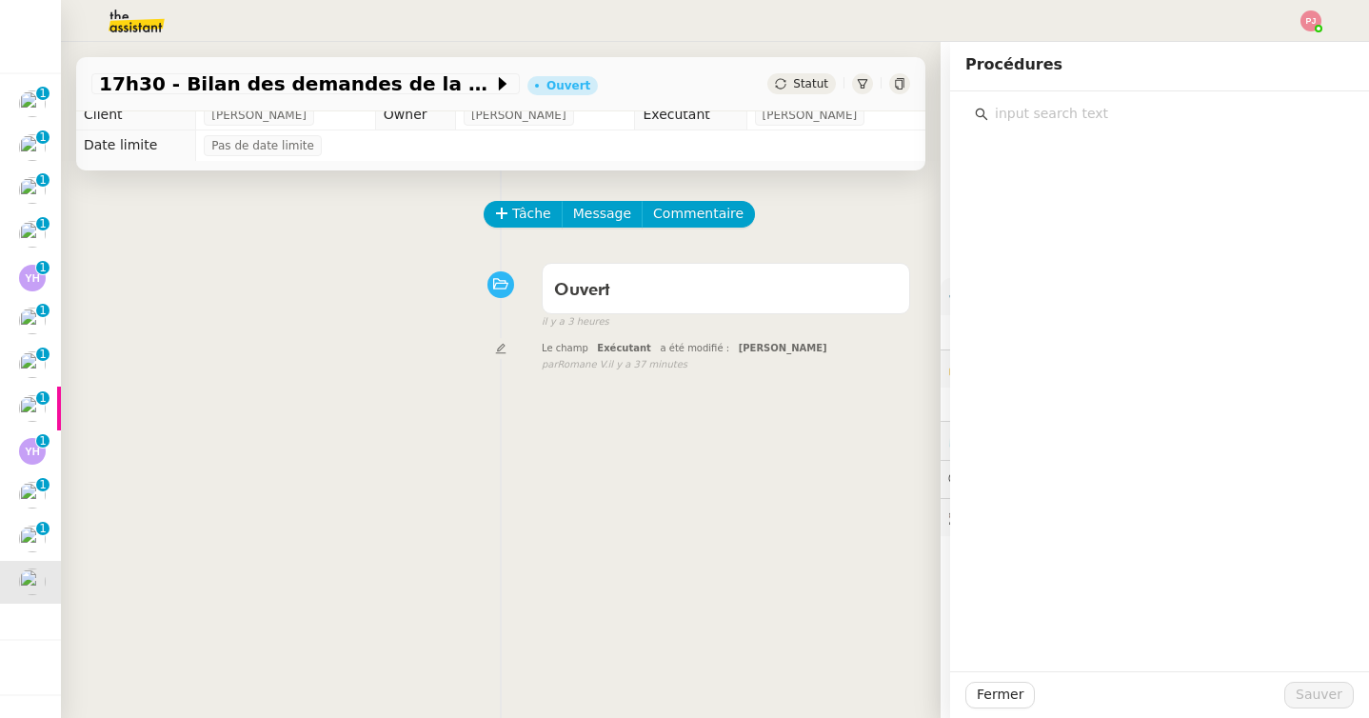
scroll to position [12, 0]
click at [987, 693] on span "Fermer" at bounding box center [999, 694] width 47 height 22
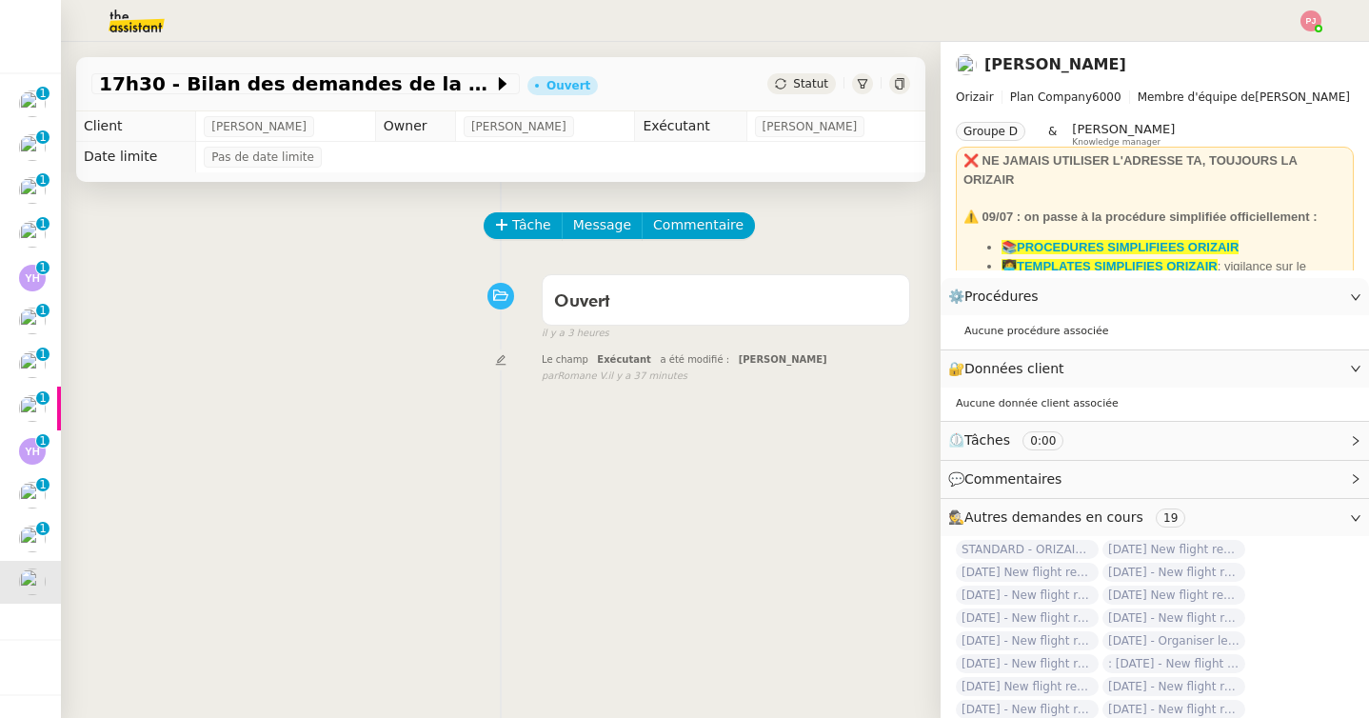
click at [906, 79] on div at bounding box center [899, 83] width 21 height 21
click at [897, 84] on icon at bounding box center [899, 83] width 11 height 11
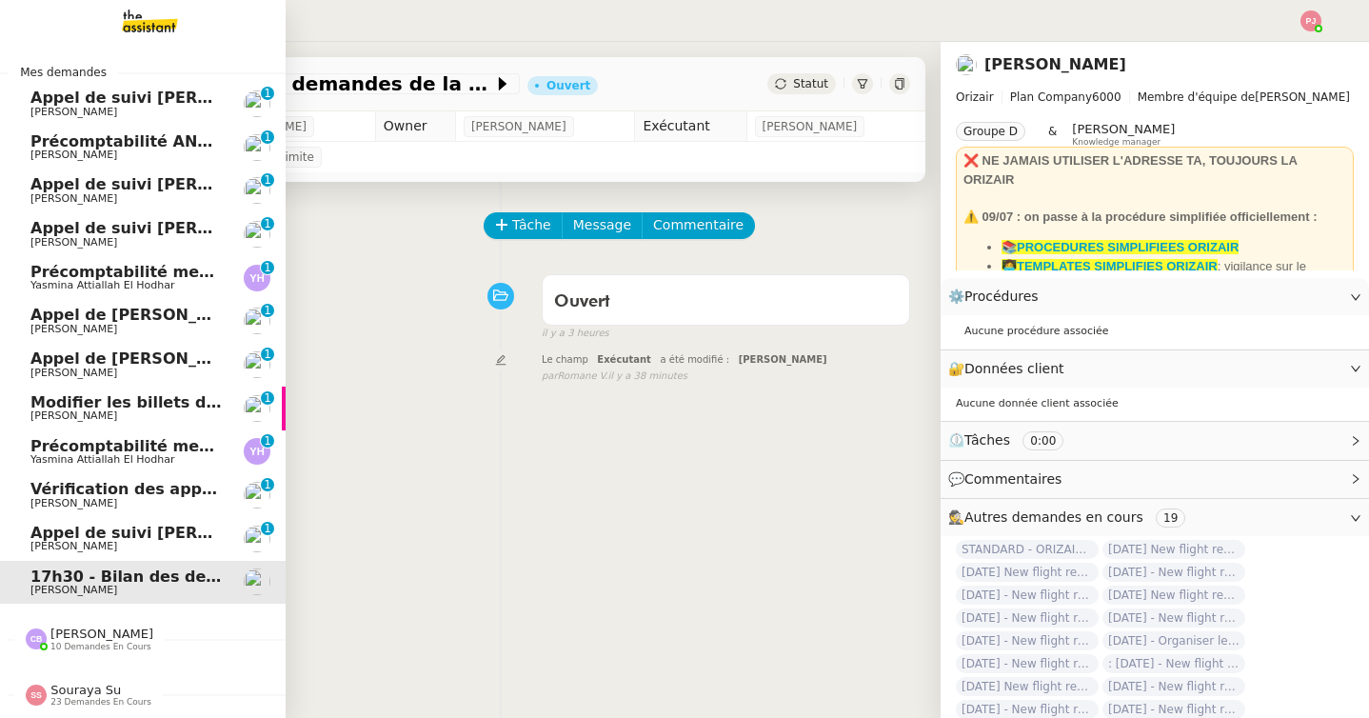
click at [58, 639] on span "[PERSON_NAME]" at bounding box center [101, 633] width 103 height 14
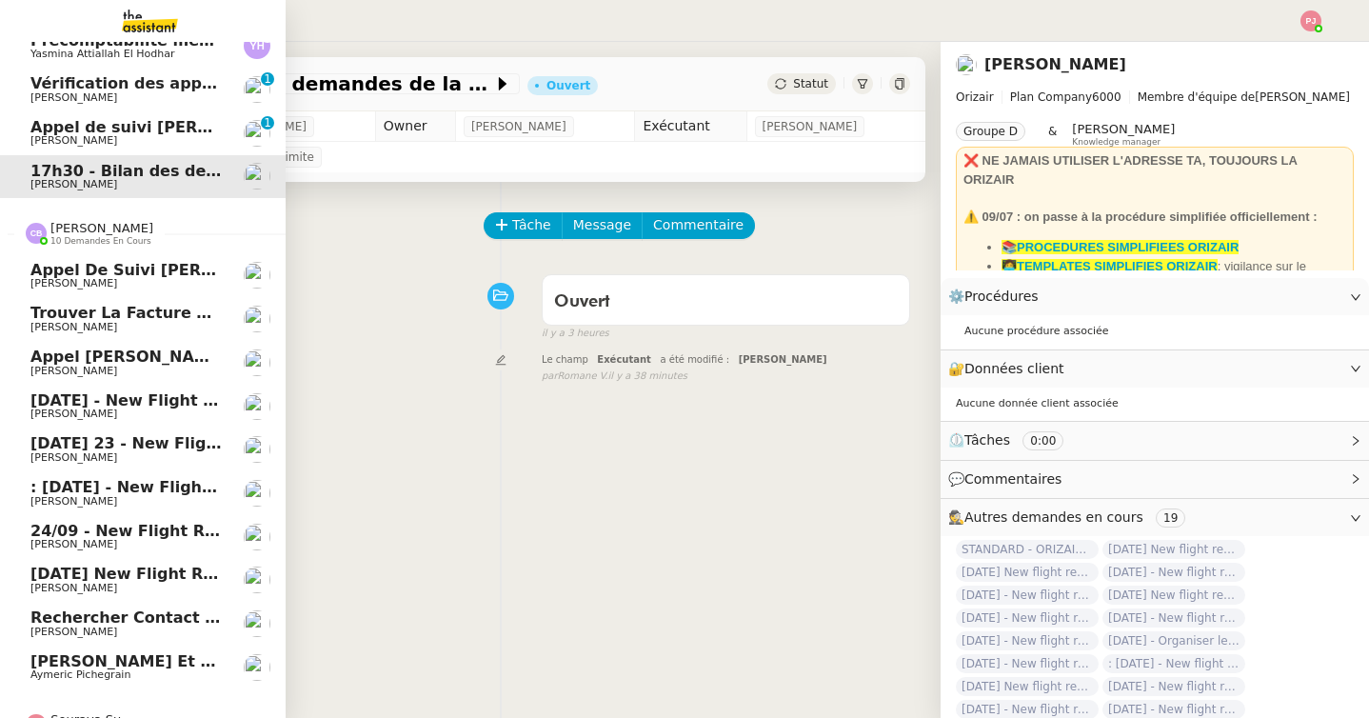
scroll to position [432, 0]
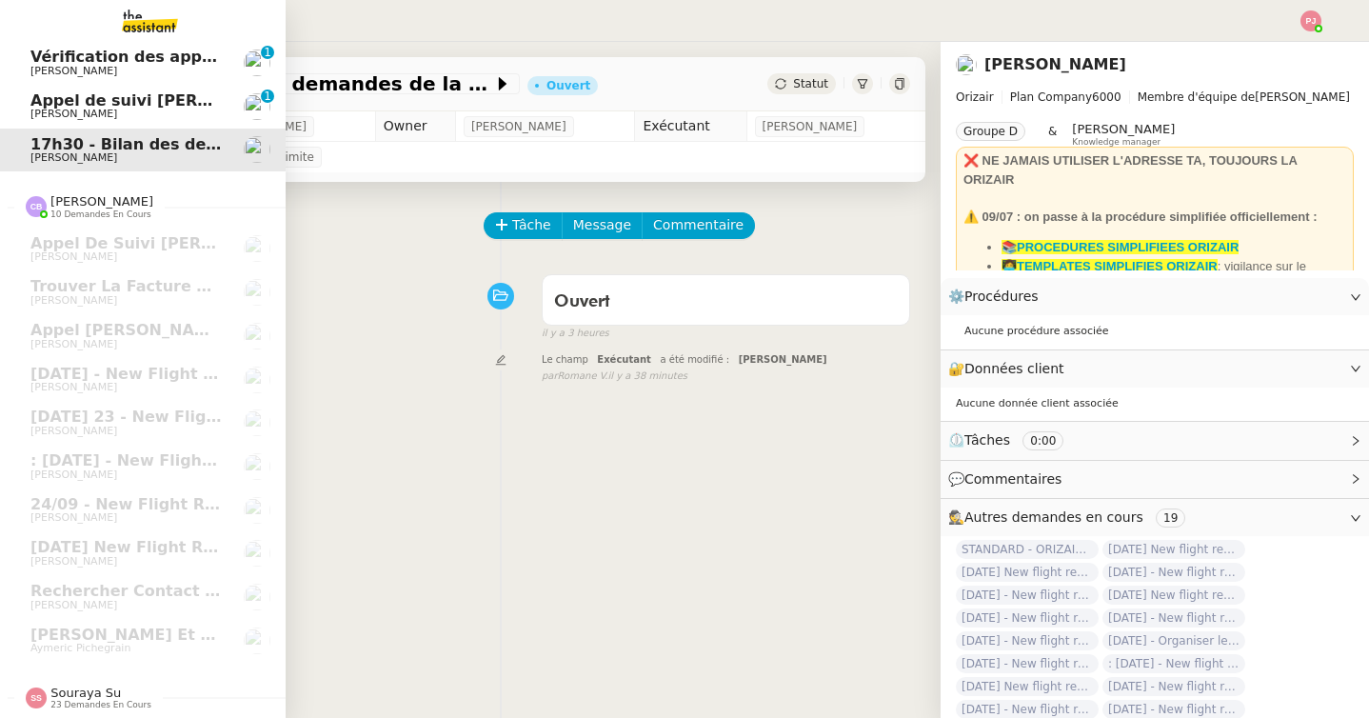
click at [91, 700] on span "23 demandes en cours" at bounding box center [100, 705] width 101 height 10
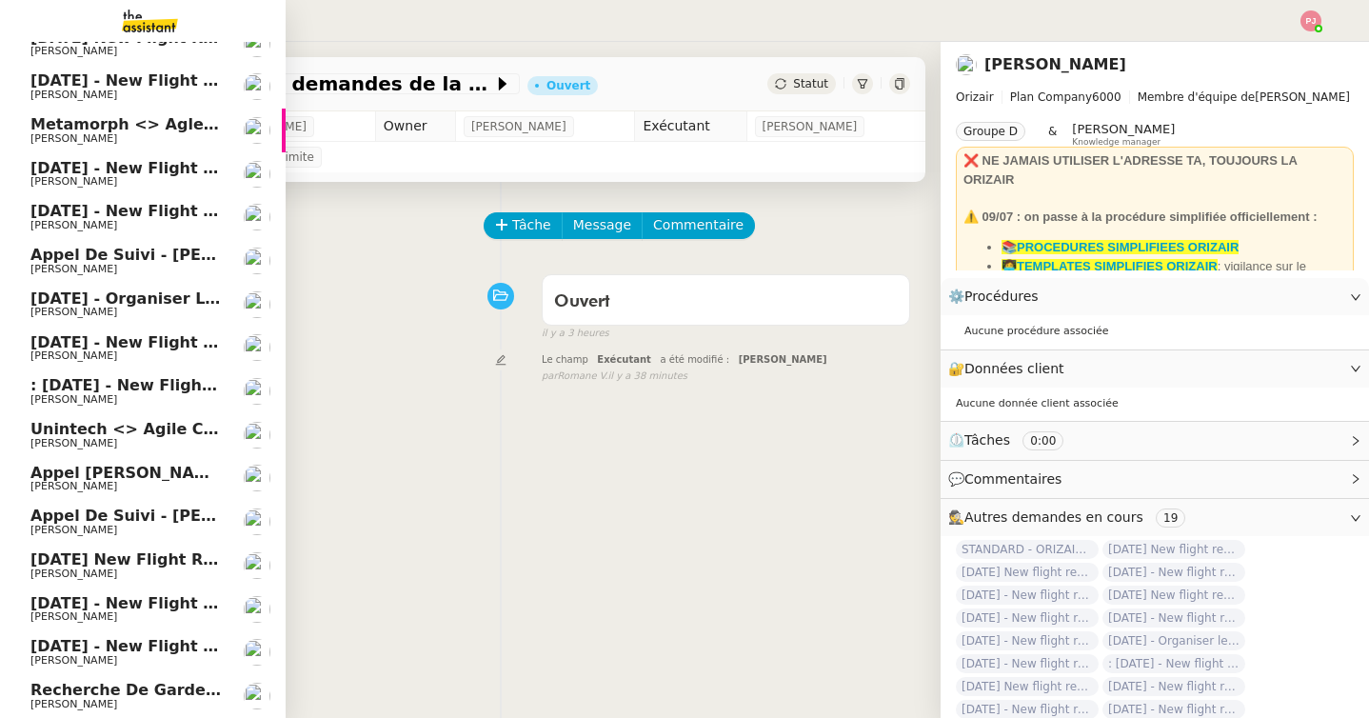
scroll to position [1431, 0]
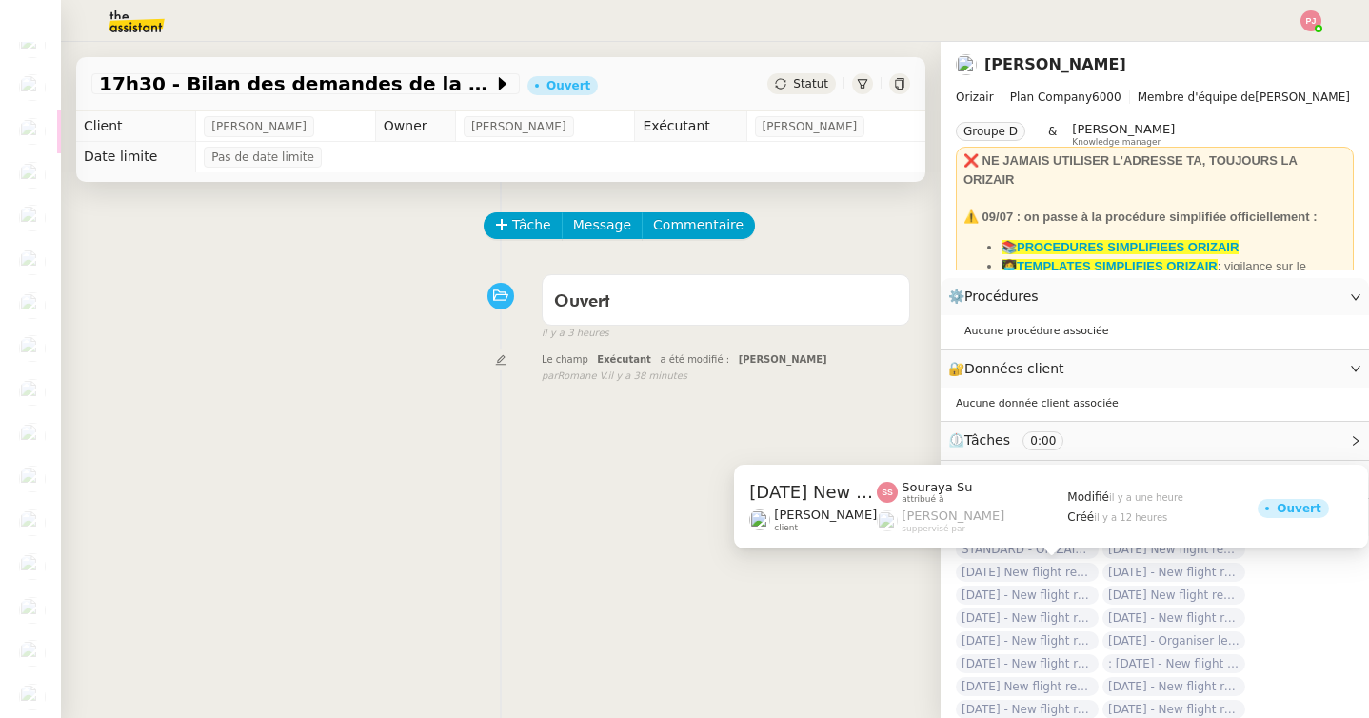
click at [995, 574] on span "[DATE] New flight request - [PERSON_NAME]" at bounding box center [1027, 571] width 143 height 19
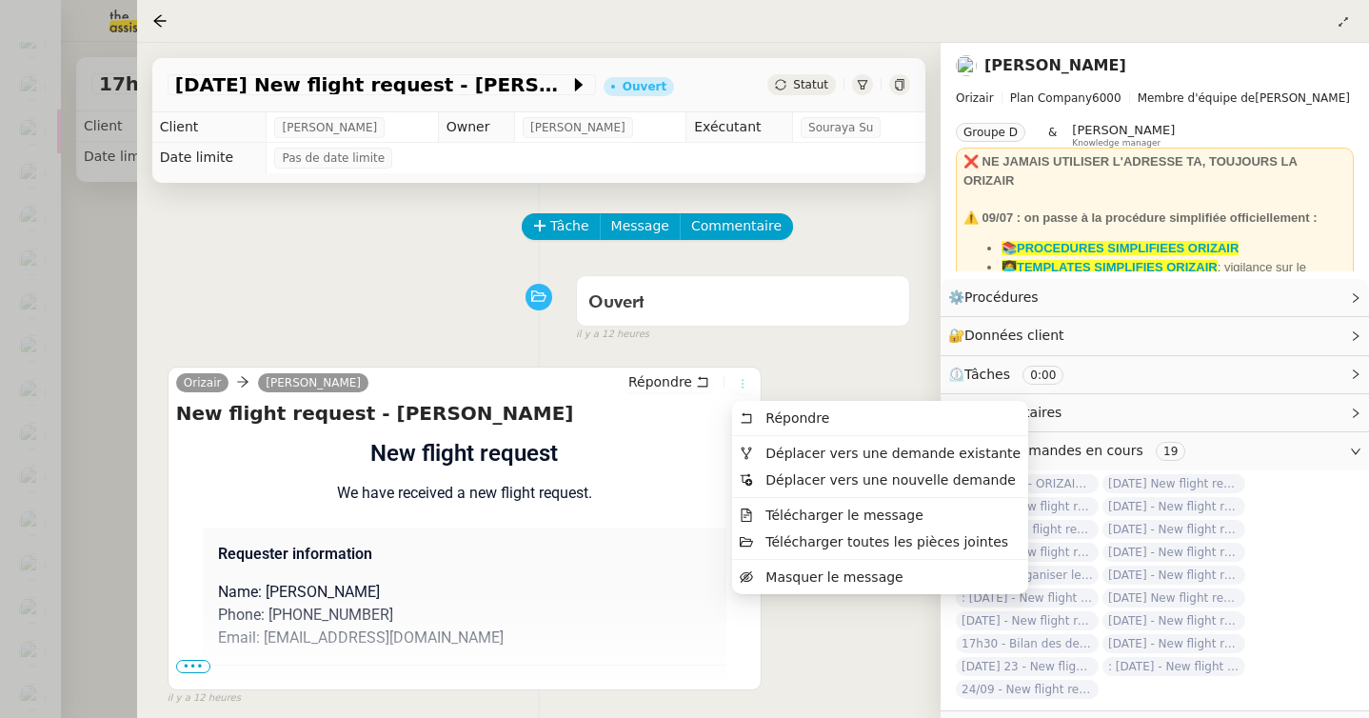
click at [746, 383] on icon at bounding box center [742, 383] width 11 height 11
click at [781, 450] on span "Déplacer vers une demande existante" at bounding box center [892, 452] width 255 height 15
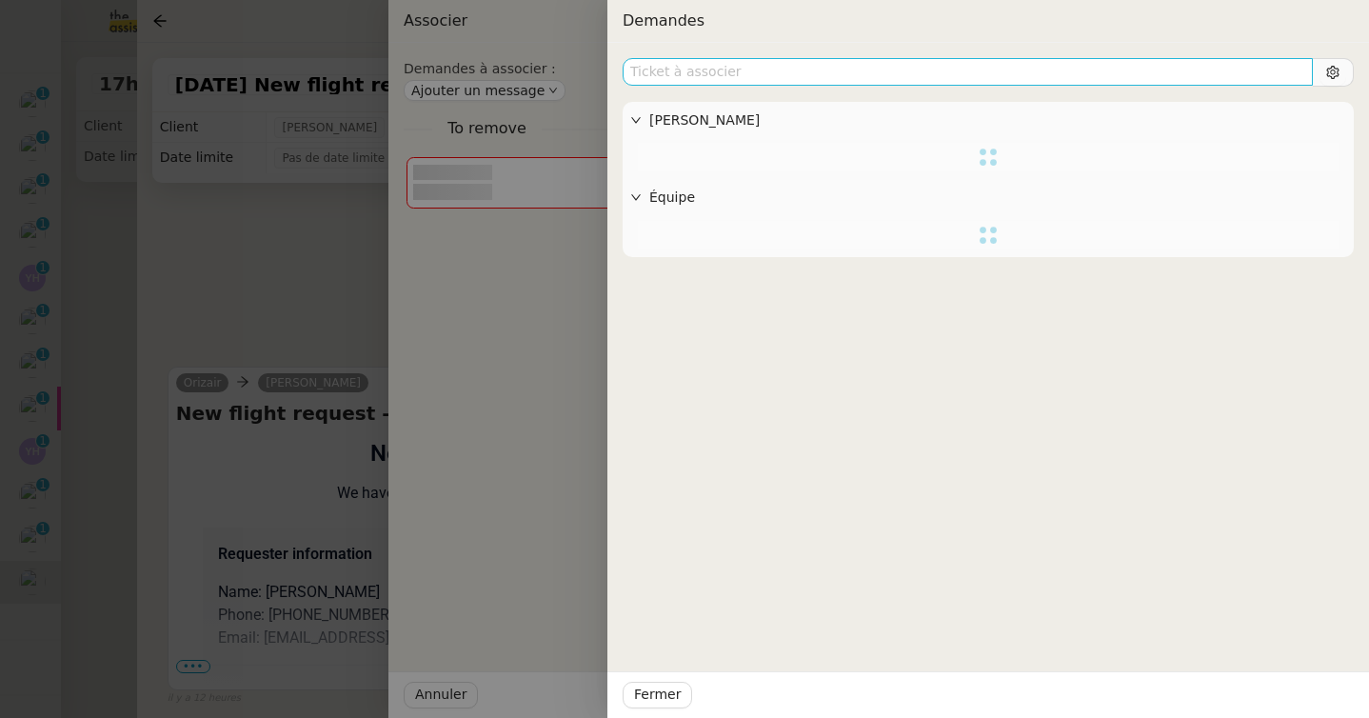
click at [745, 76] on input "text" at bounding box center [967, 72] width 690 height 28
type input "bilan"
click at [312, 228] on div at bounding box center [684, 359] width 1369 height 718
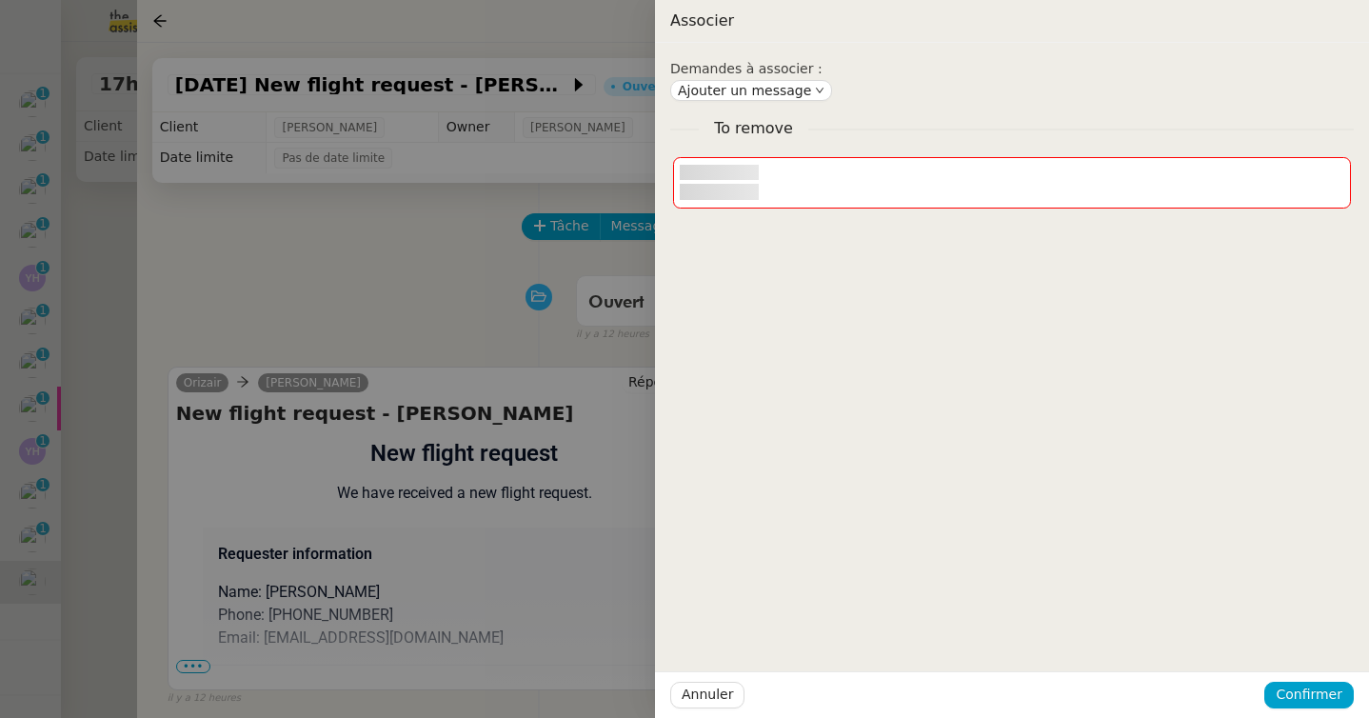
click at [312, 228] on div at bounding box center [684, 359] width 1369 height 718
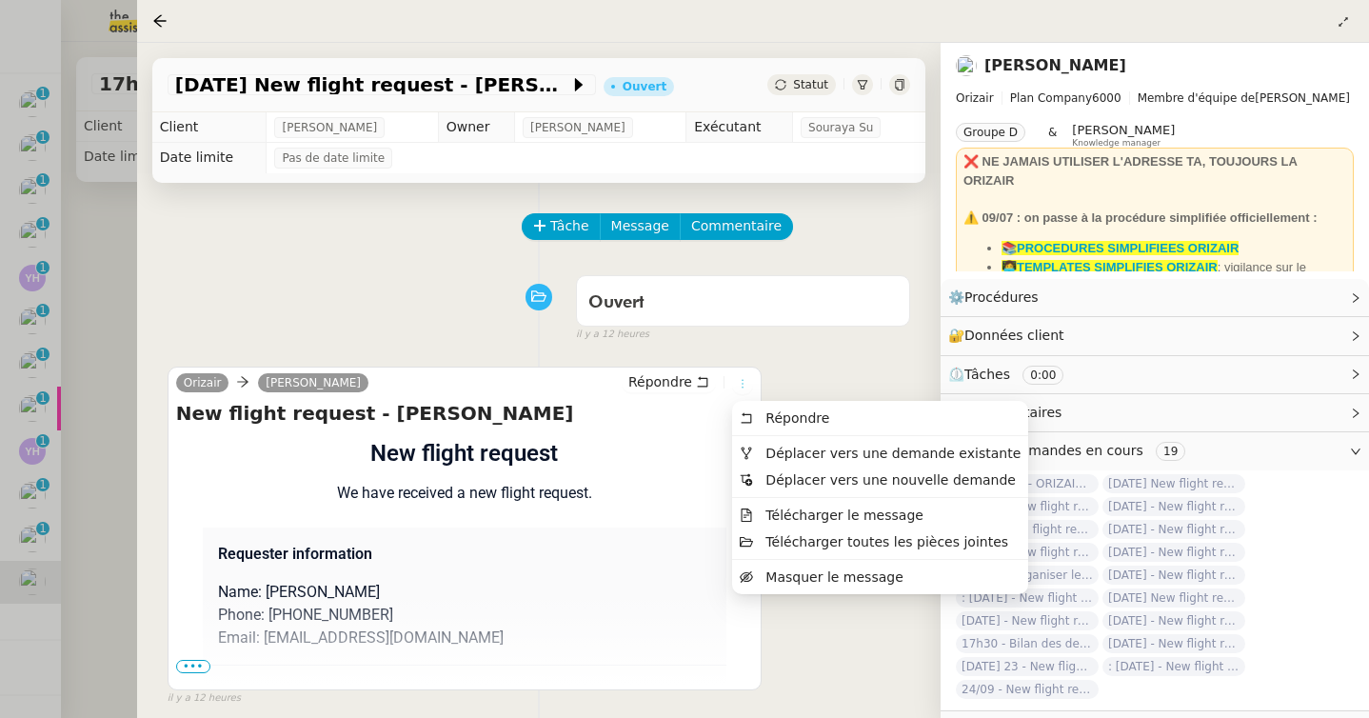
click at [737, 382] on icon at bounding box center [742, 383] width 11 height 11
click at [790, 450] on span "Déplacer vers une demande existante" at bounding box center [892, 452] width 255 height 15
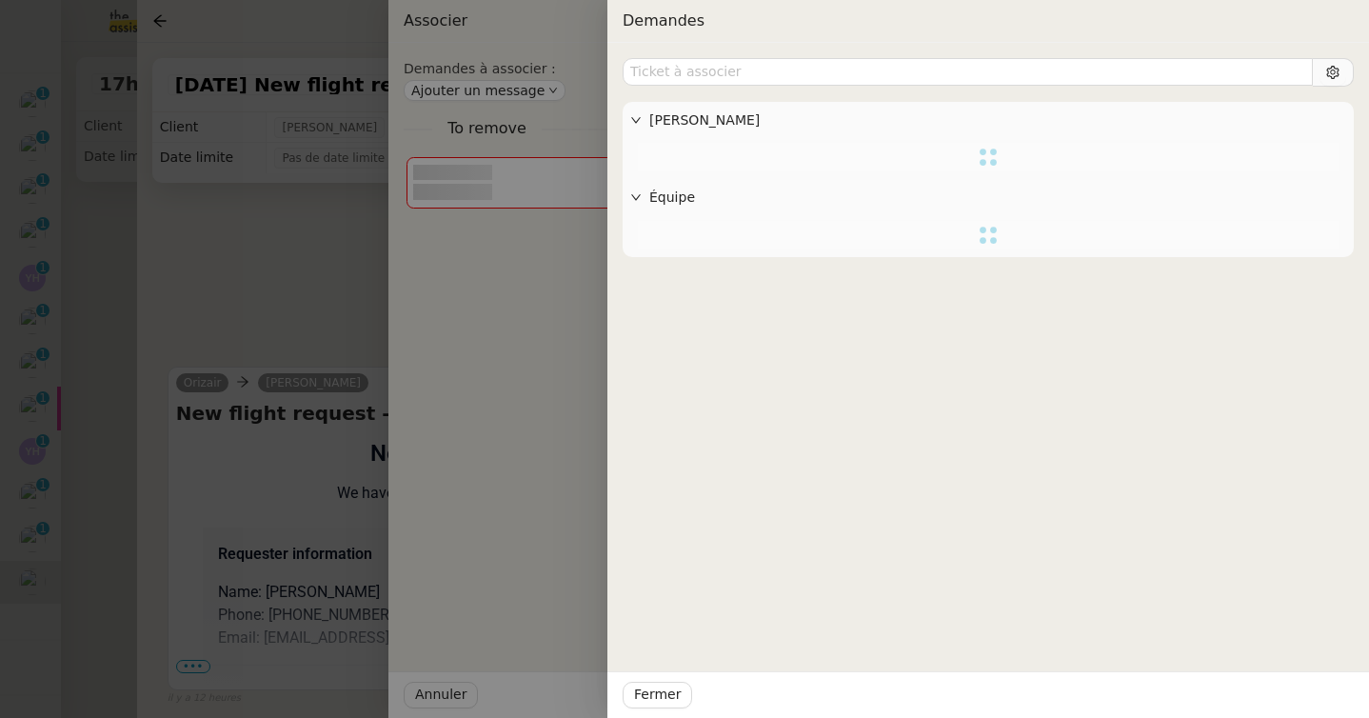
click at [229, 272] on div at bounding box center [684, 359] width 1369 height 718
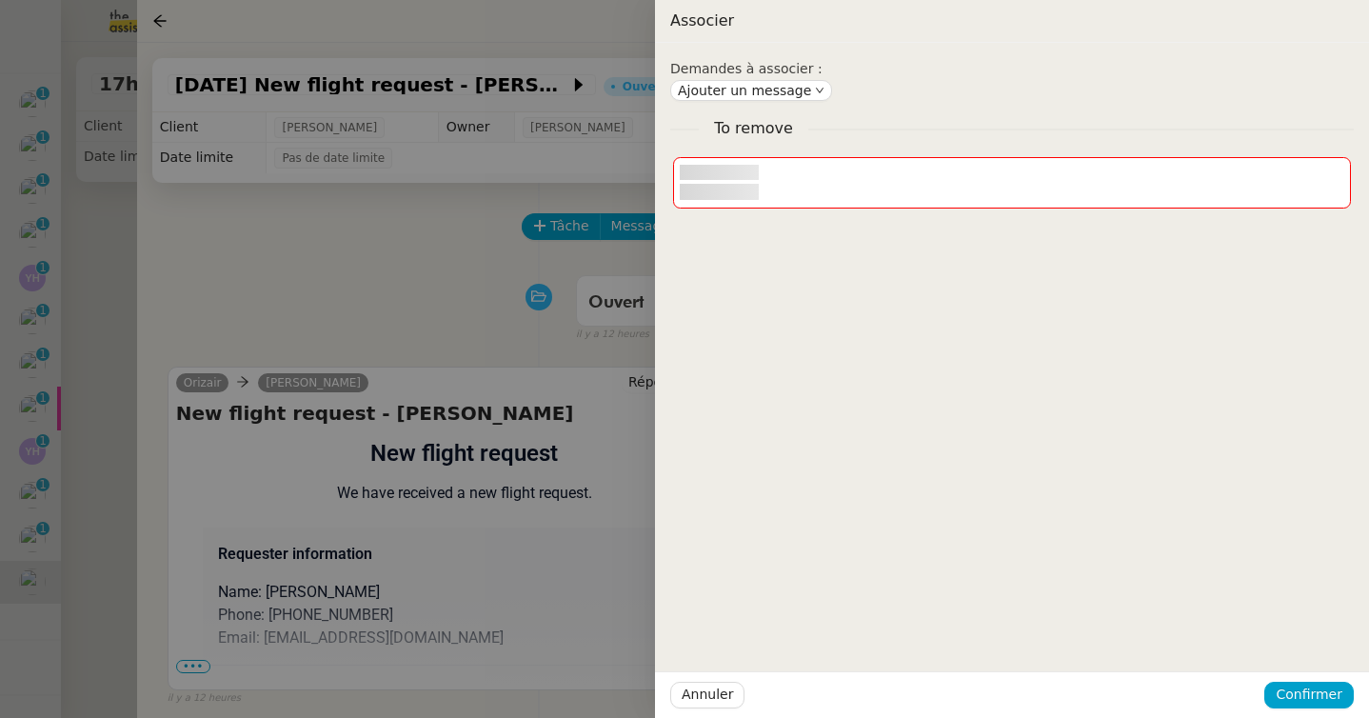
click at [229, 272] on div at bounding box center [684, 359] width 1369 height 718
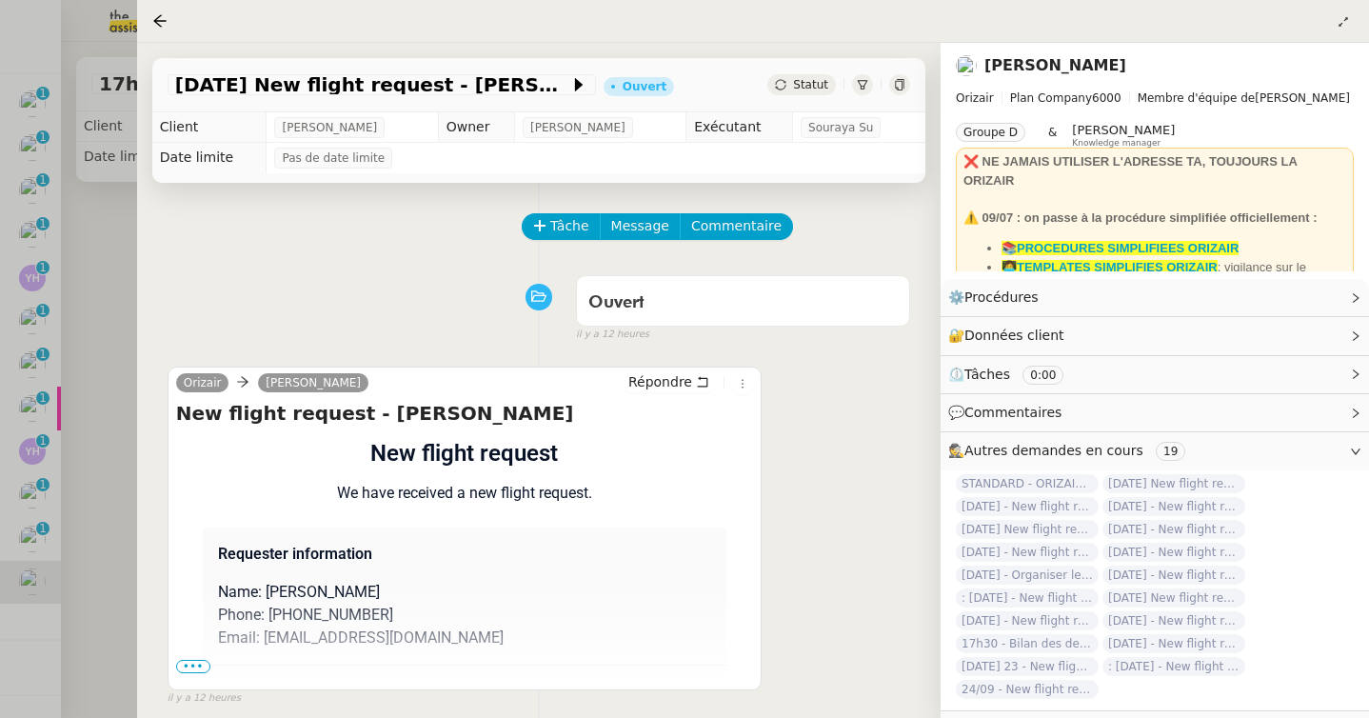
click at [128, 270] on div at bounding box center [684, 359] width 1369 height 718
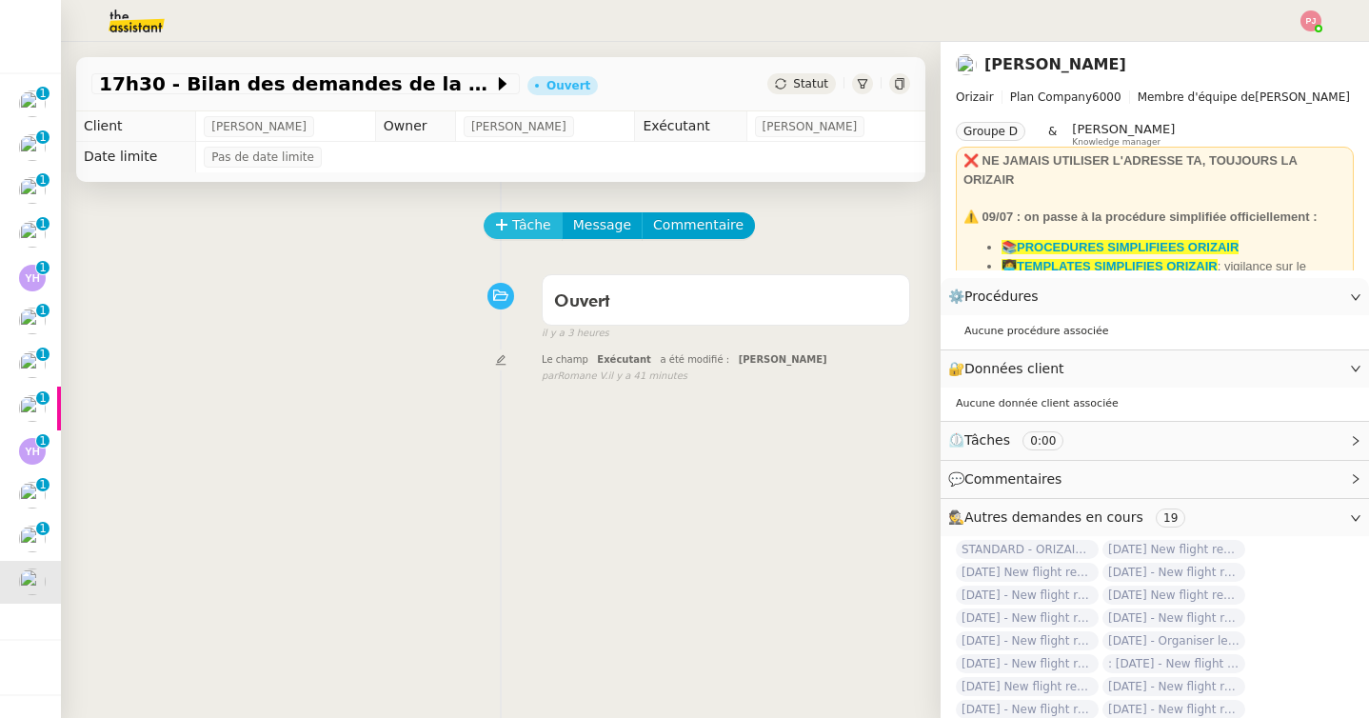
click at [543, 226] on span "Tâche" at bounding box center [531, 225] width 39 height 22
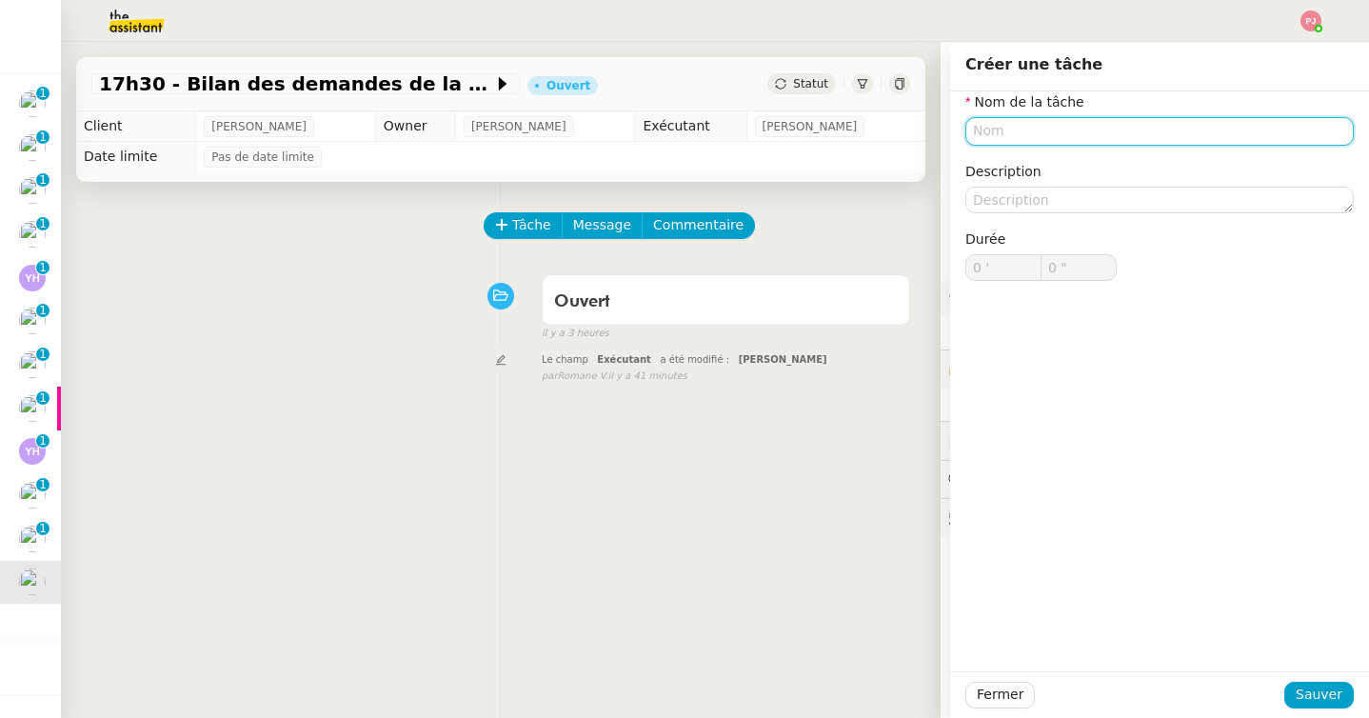
click at [979, 134] on input "text" at bounding box center [1159, 131] width 388 height 28
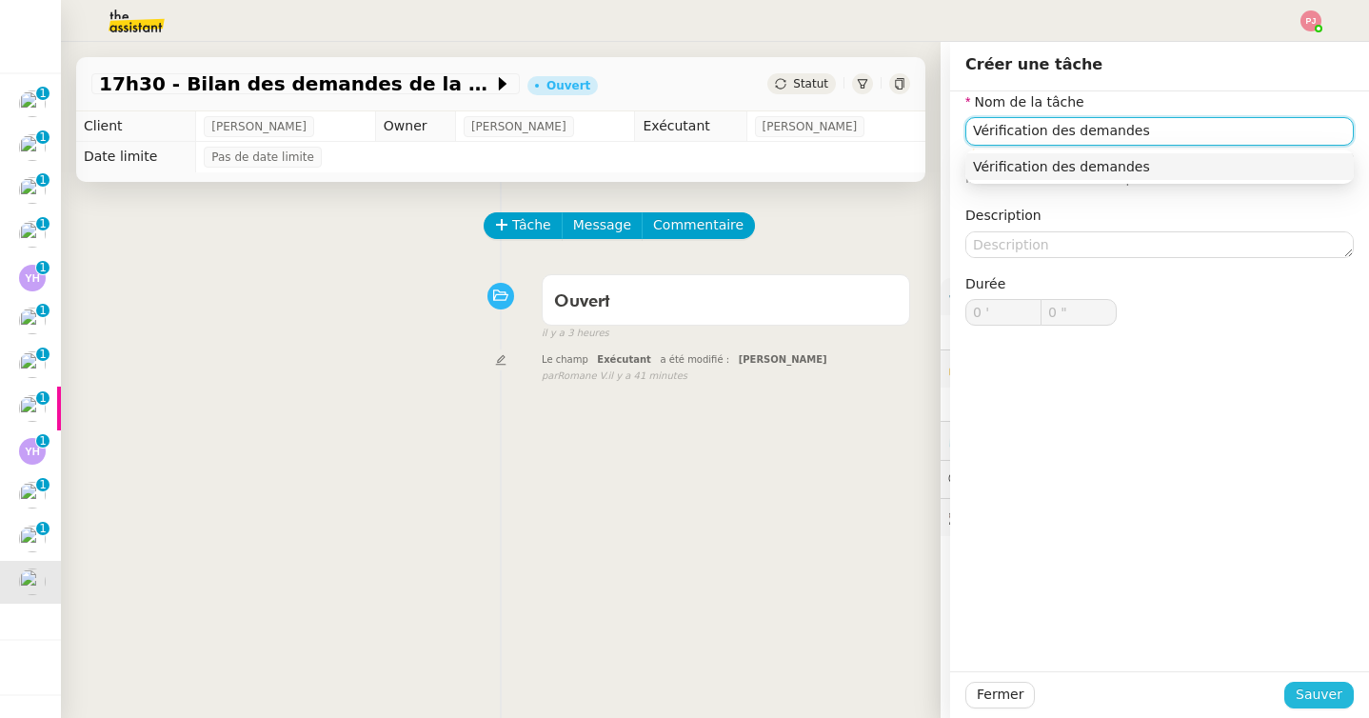
type input "Vérification des demandes"
click at [1318, 704] on span "Sauver" at bounding box center [1318, 694] width 47 height 22
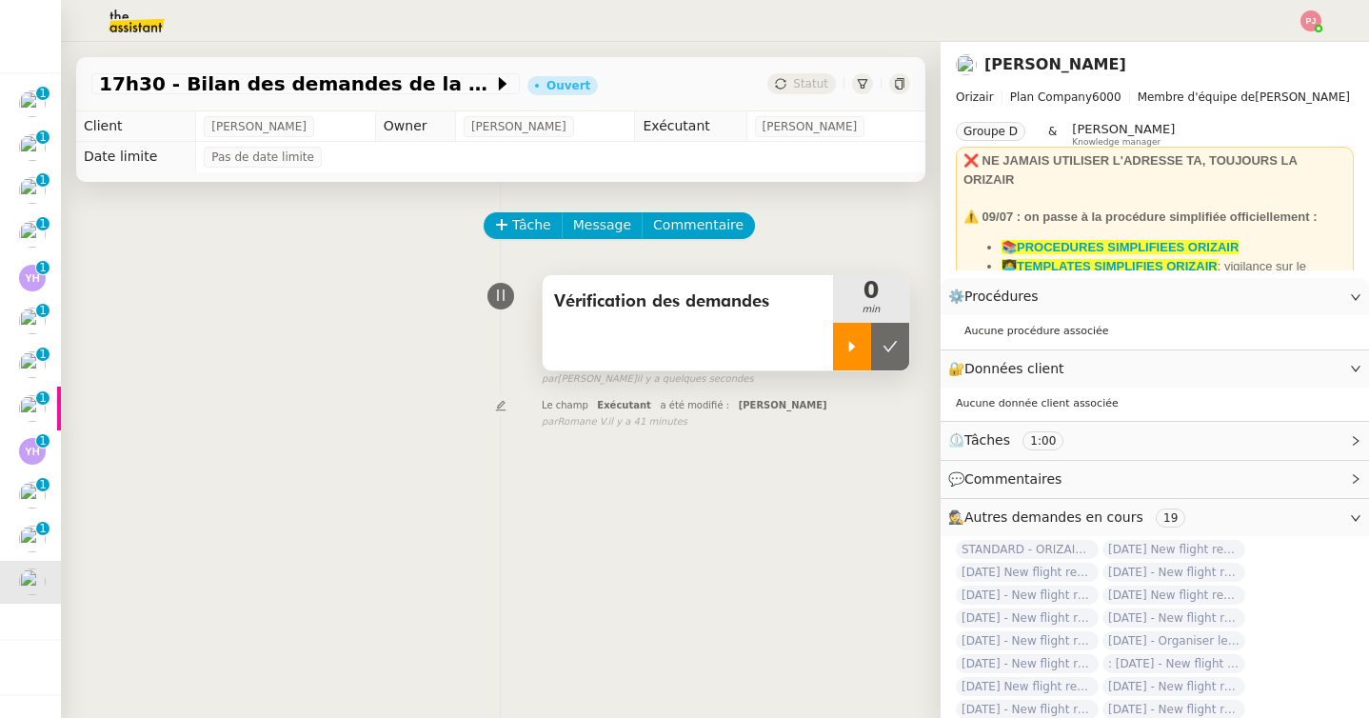
click at [844, 353] on div at bounding box center [852, 347] width 38 height 48
click at [602, 224] on span "Message" at bounding box center [602, 225] width 58 height 22
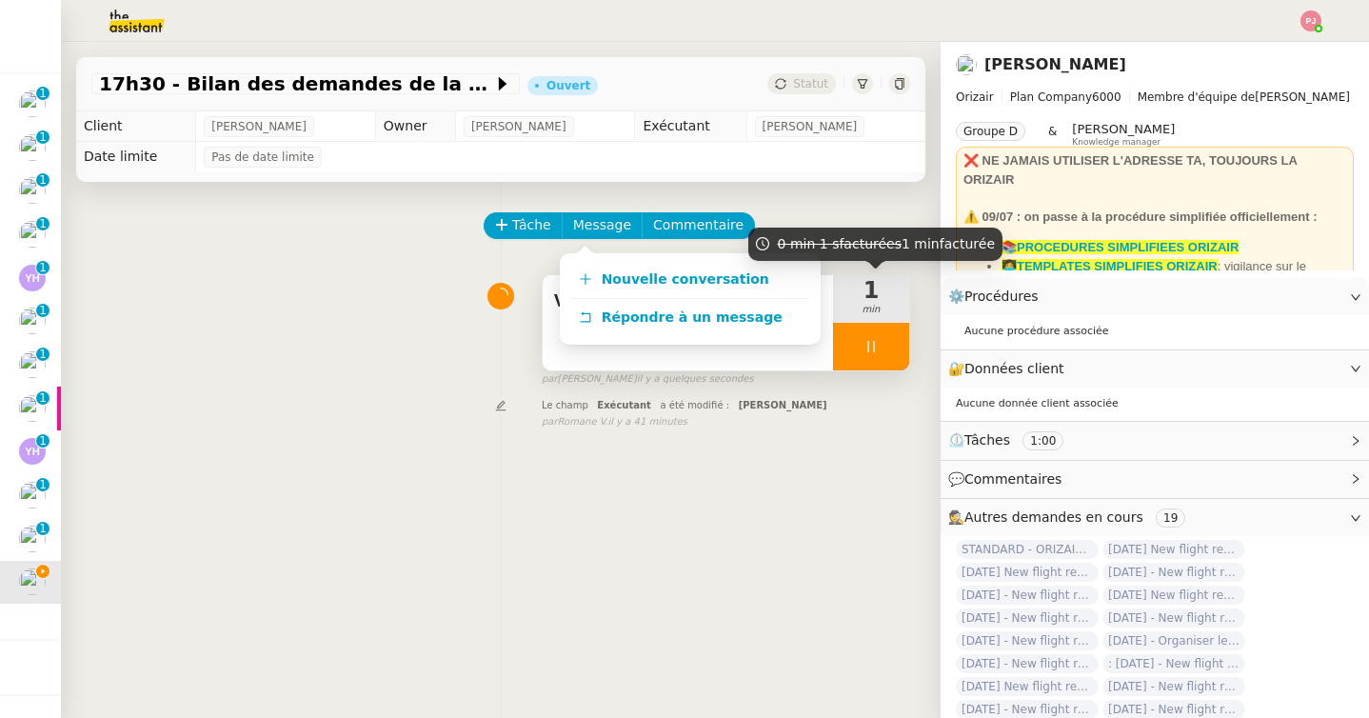
click at [759, 266] on div "0 min 1 s facturées 1 min facturée" at bounding box center [875, 251] width 254 height 48
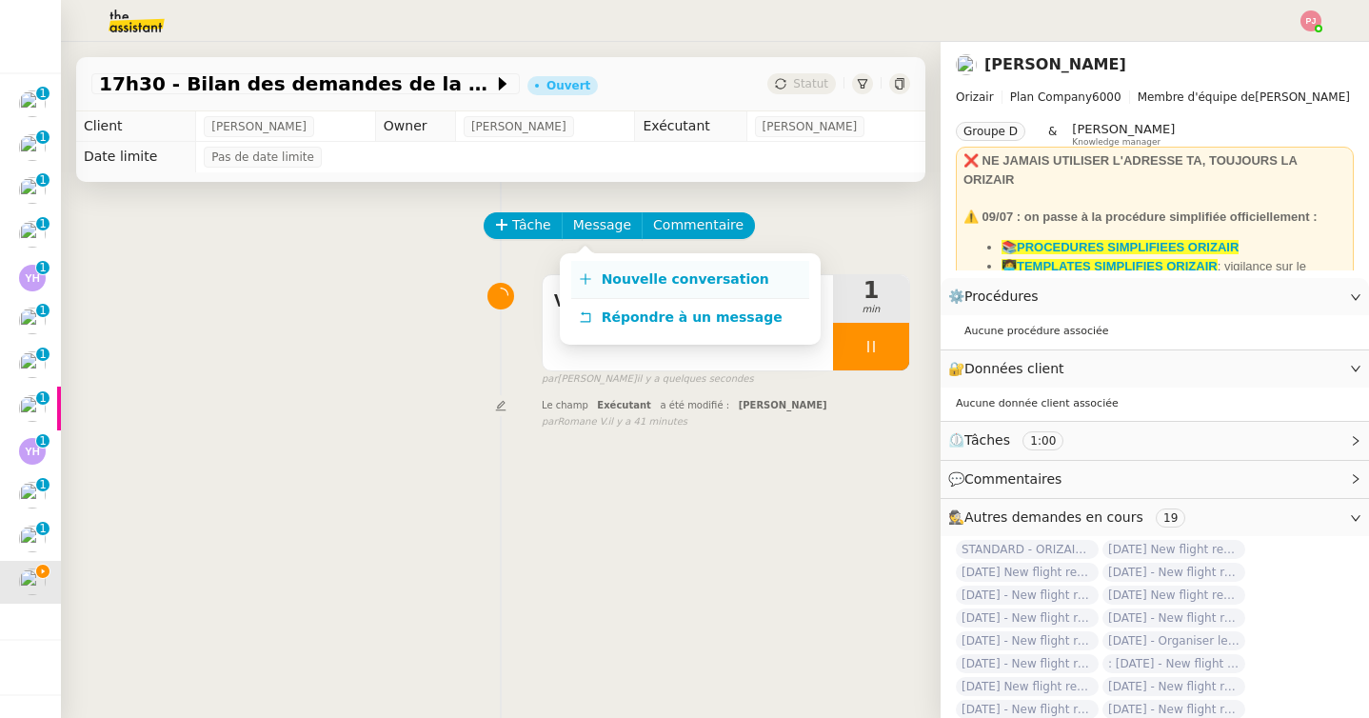
click at [691, 274] on span "Nouvelle conversation" at bounding box center [685, 278] width 168 height 15
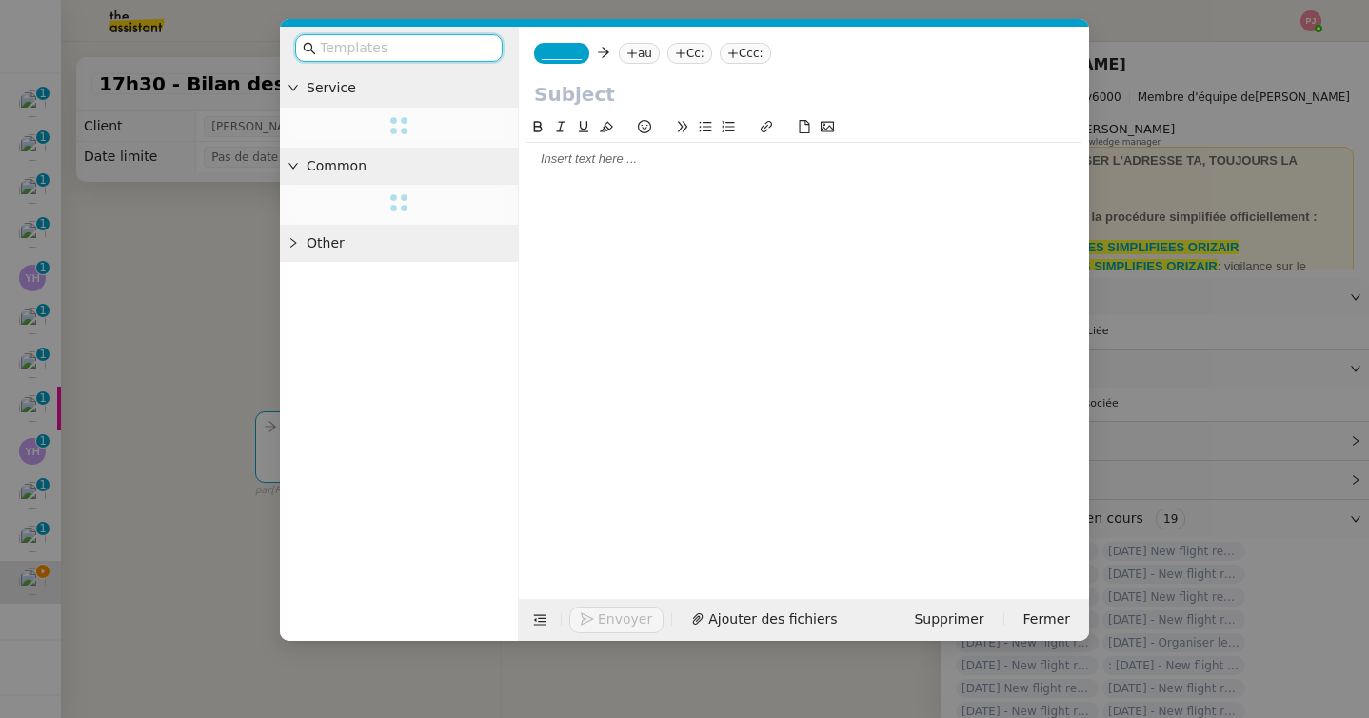
click at [752, 165] on div at bounding box center [803, 158] width 555 height 17
paste div
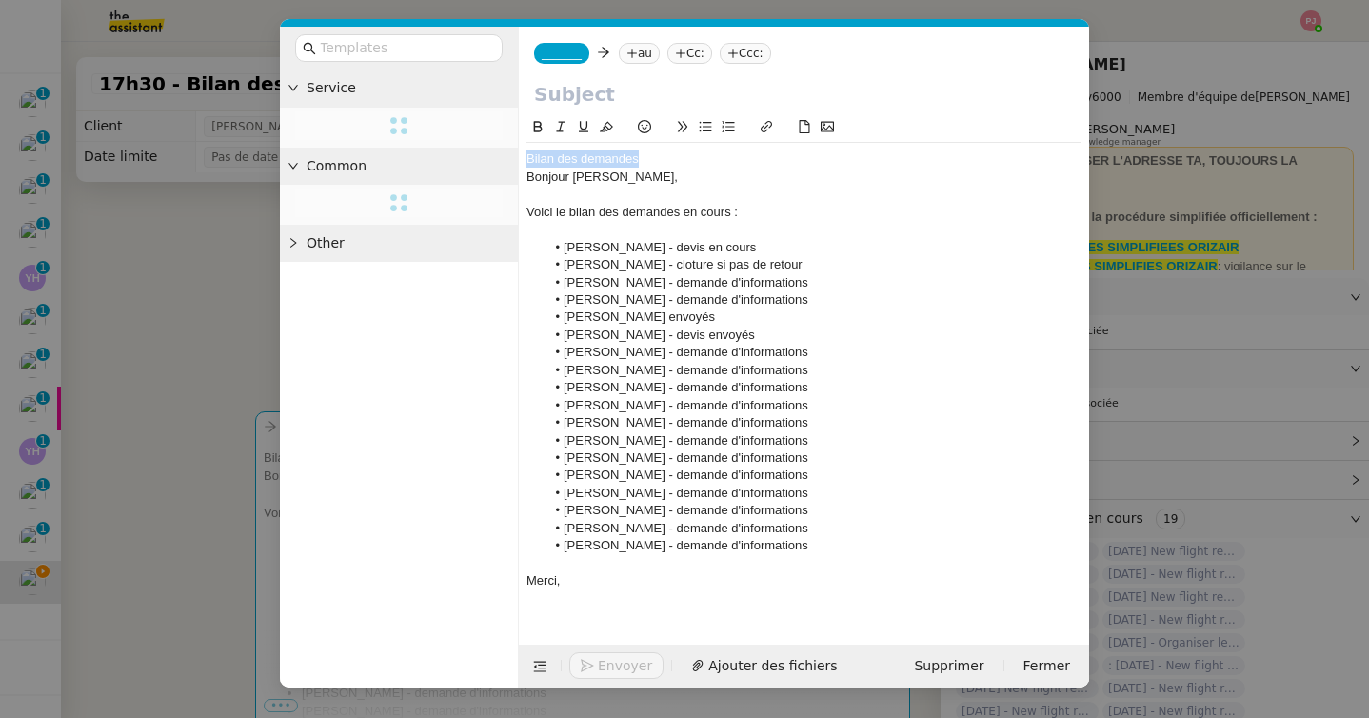
drag, startPoint x: 653, startPoint y: 168, endPoint x: 479, endPoint y: 164, distance: 174.2
click at [479, 164] on nz-layout "Service Common Other _______ au Cc: Ccc: Bilan des demandes Bonjour Louis, Voic…" at bounding box center [684, 357] width 809 height 661
click at [564, 103] on input "text" at bounding box center [804, 94] width 540 height 29
paste input "Bilan des demandes"
click at [721, 96] on input "Bilan des demandes 19/09" at bounding box center [804, 94] width 540 height 29
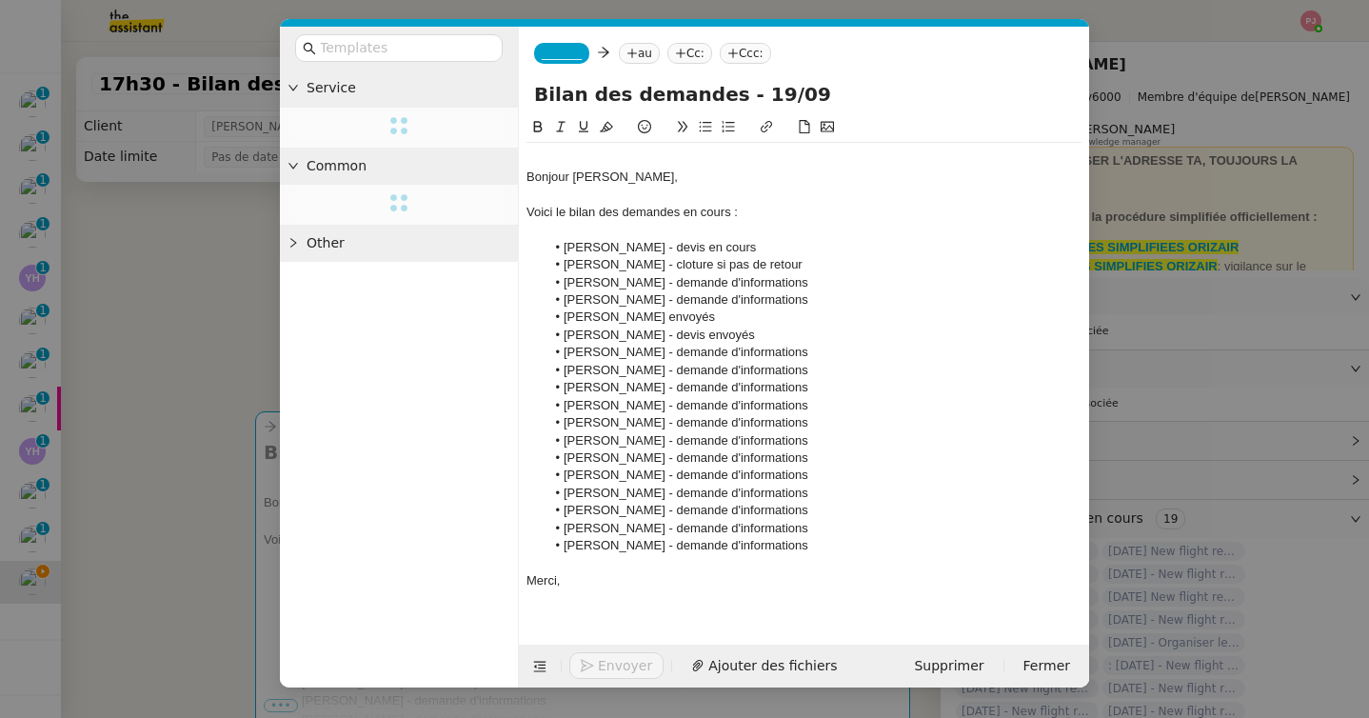
type input "Bilan des demandes - 19/09"
click at [671, 231] on div at bounding box center [803, 229] width 555 height 17
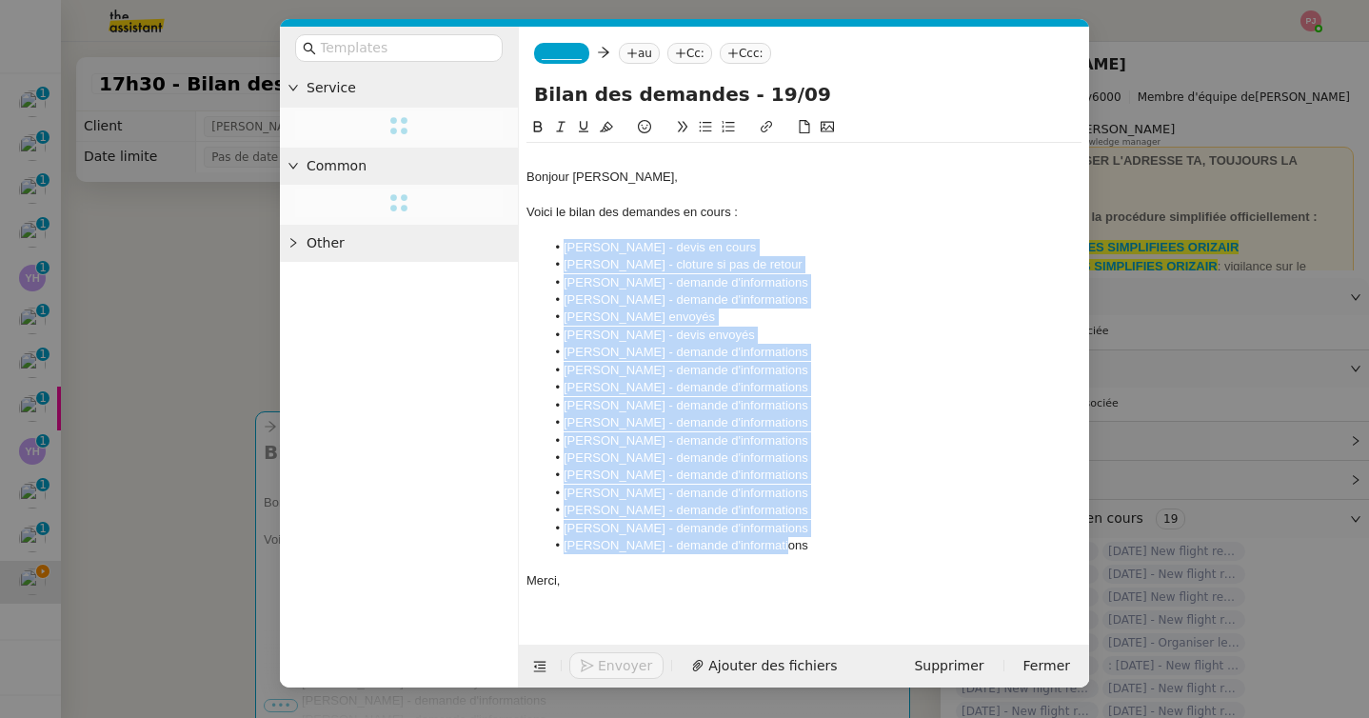
drag, startPoint x: 793, startPoint y: 552, endPoint x: 565, endPoint y: 246, distance: 380.9
click at [565, 246] on ul "Jasmiina Turunen - devis en cours Pillome Michelle - cloture si pas de retour J…" at bounding box center [803, 397] width 555 height 316
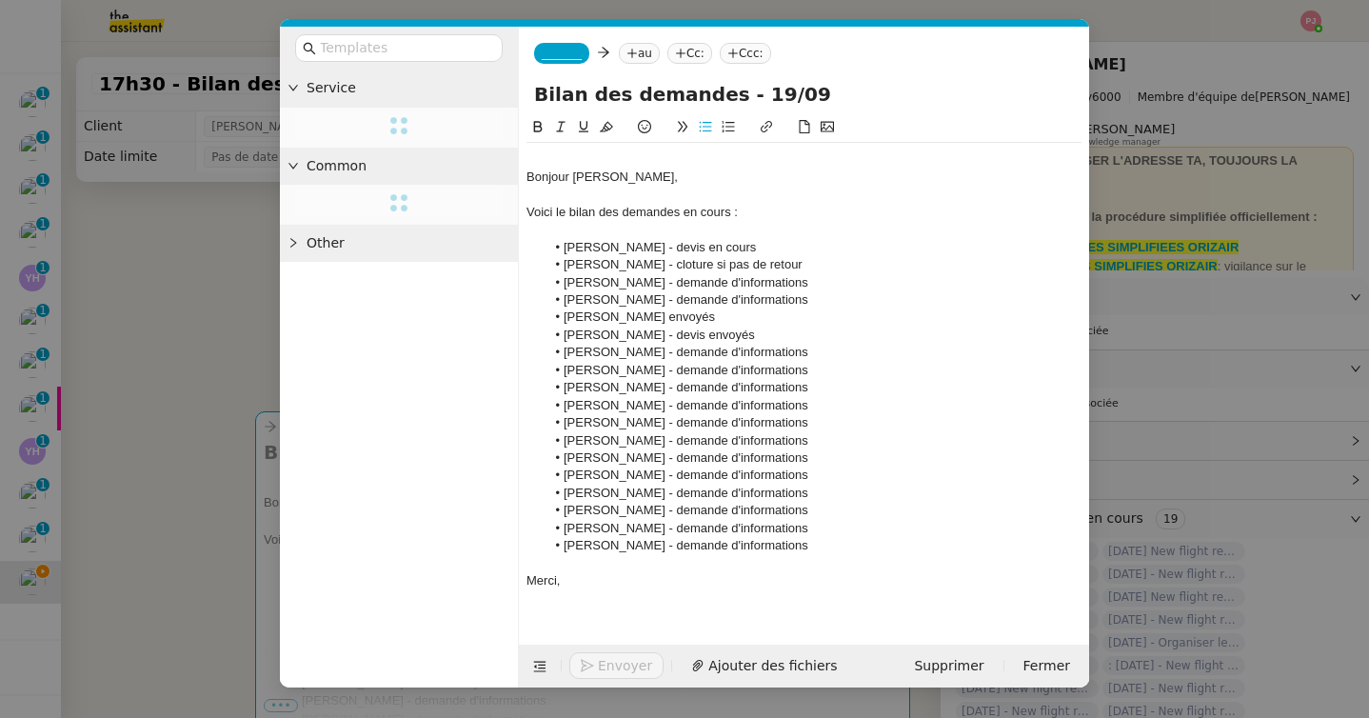
click at [682, 229] on div at bounding box center [803, 229] width 555 height 17
click at [527, 175] on div "Bonjour [PERSON_NAME]," at bounding box center [803, 176] width 555 height 17
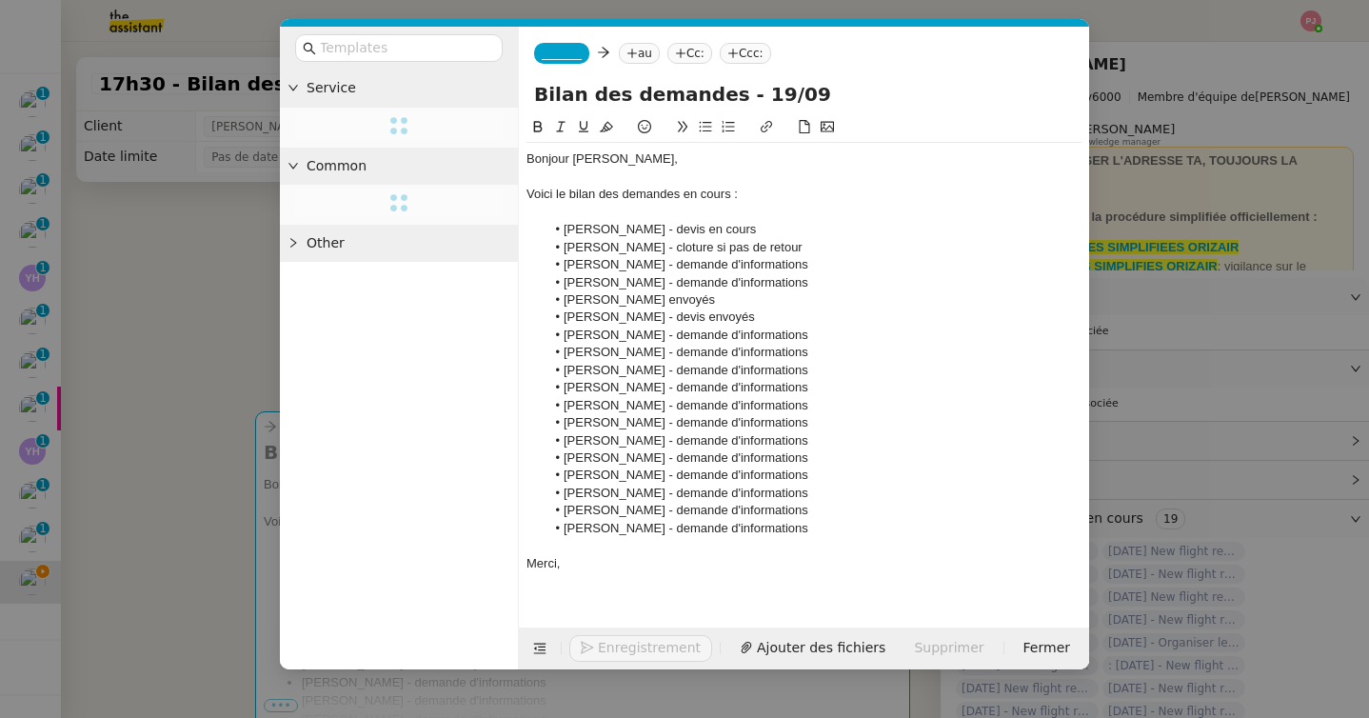
click at [127, 348] on nz-modal-container "Service Common Other _______ au Cc: Ccc: Bilan des demandes - 19/09 Bonjour Lou…" at bounding box center [684, 359] width 1369 height 718
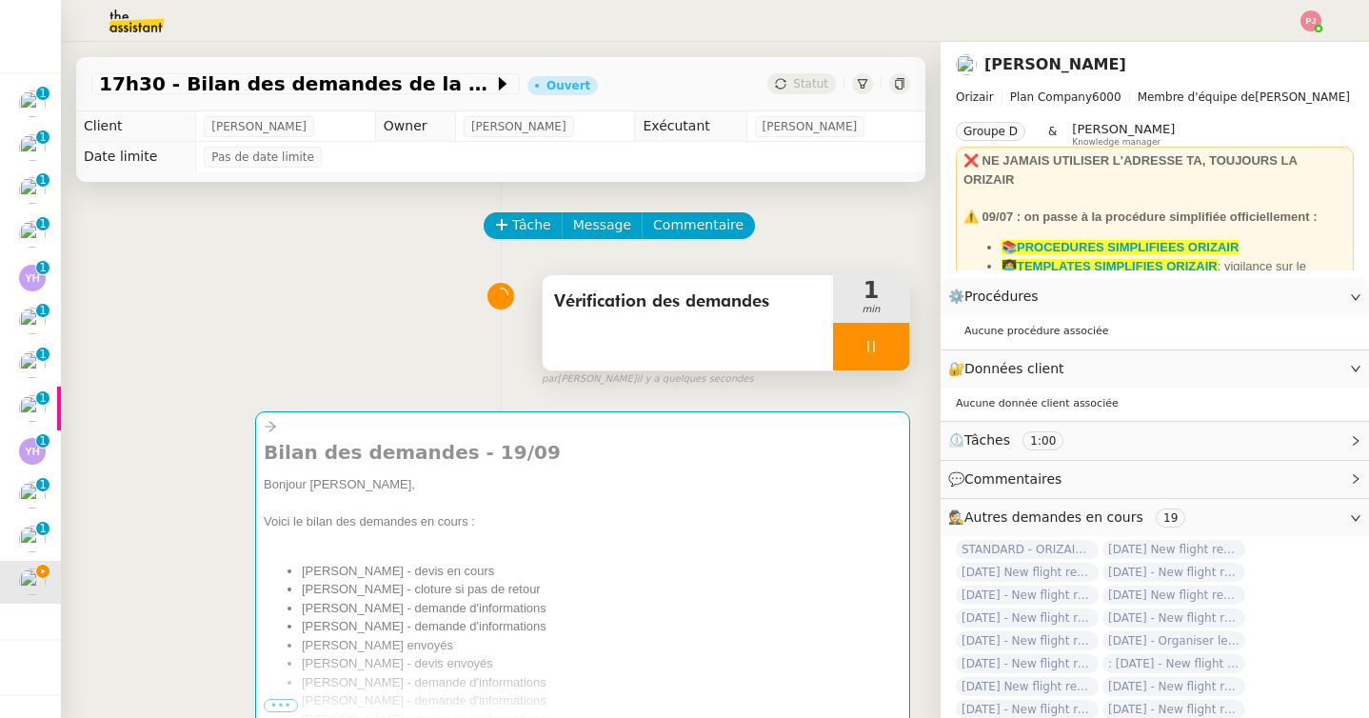
click at [868, 342] on icon at bounding box center [870, 346] width 7 height 11
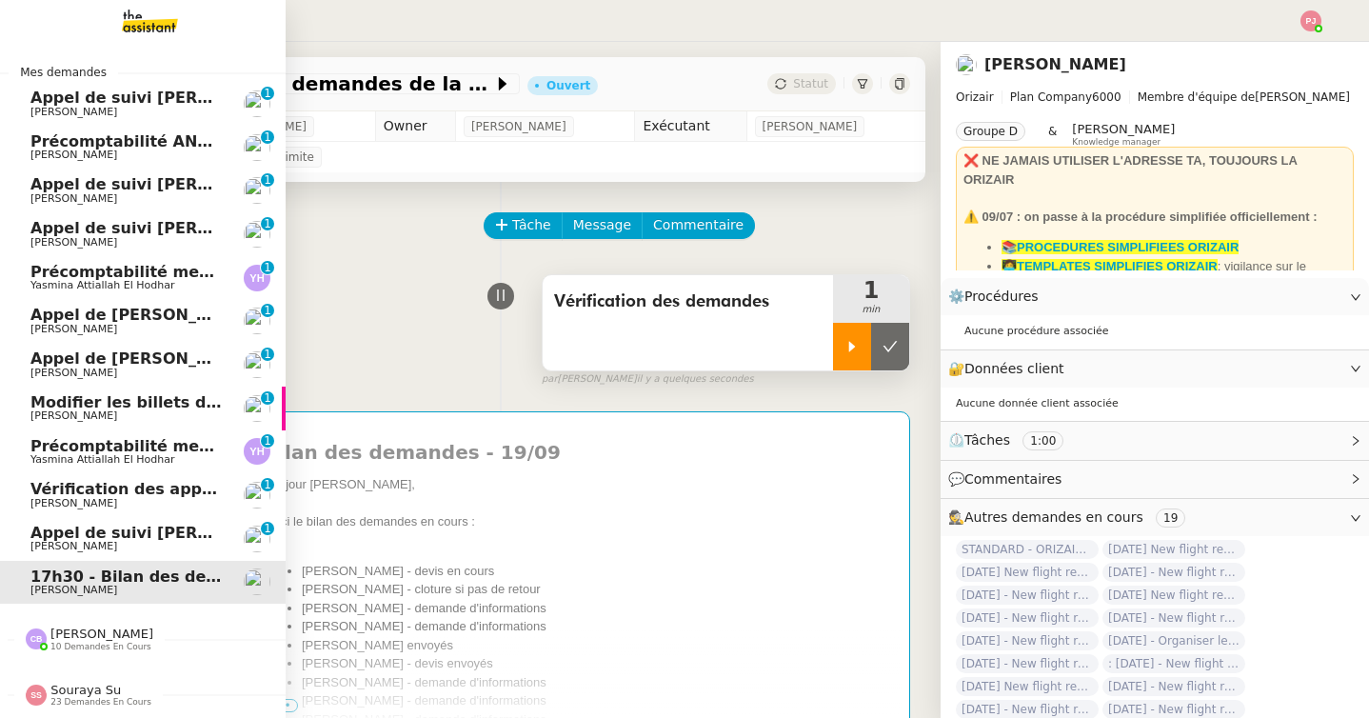
click at [42, 452] on span "Précomptabilité mensuelle de la SCI du Clos Bonin - août 2025" at bounding box center [284, 446] width 508 height 18
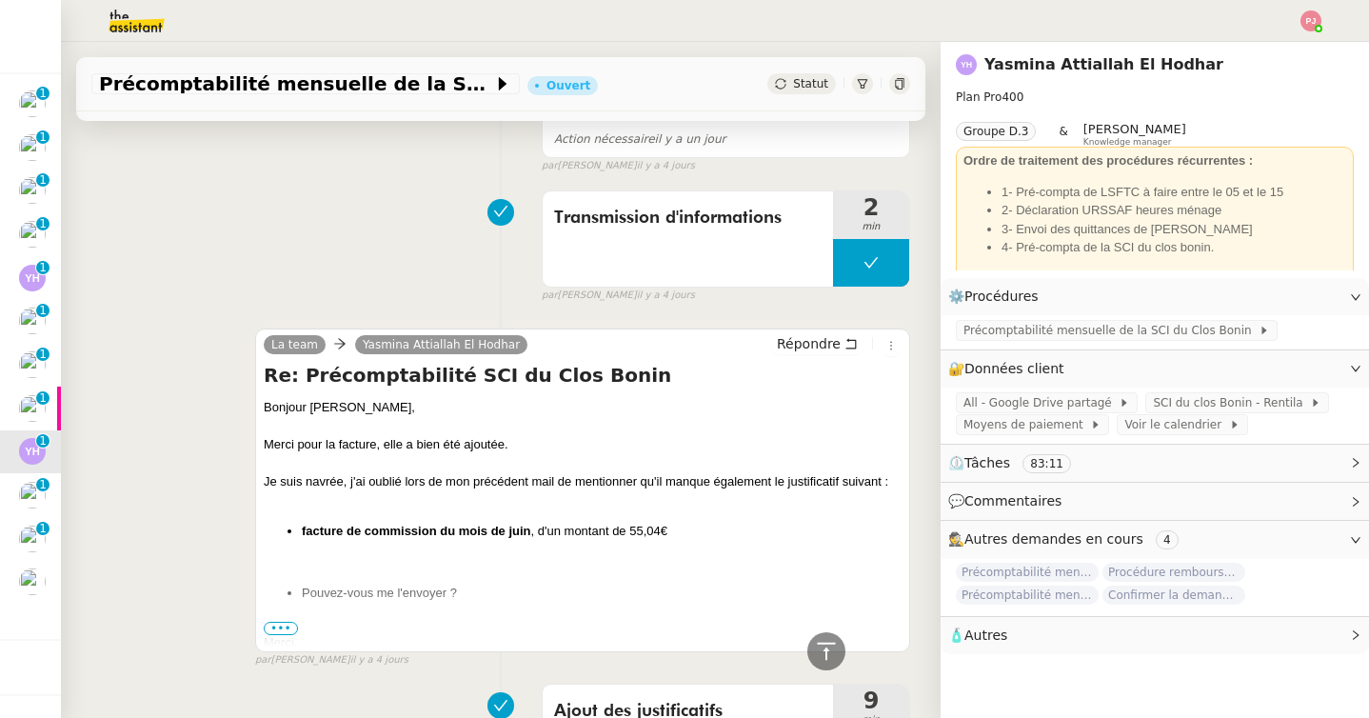
scroll to position [507, 0]
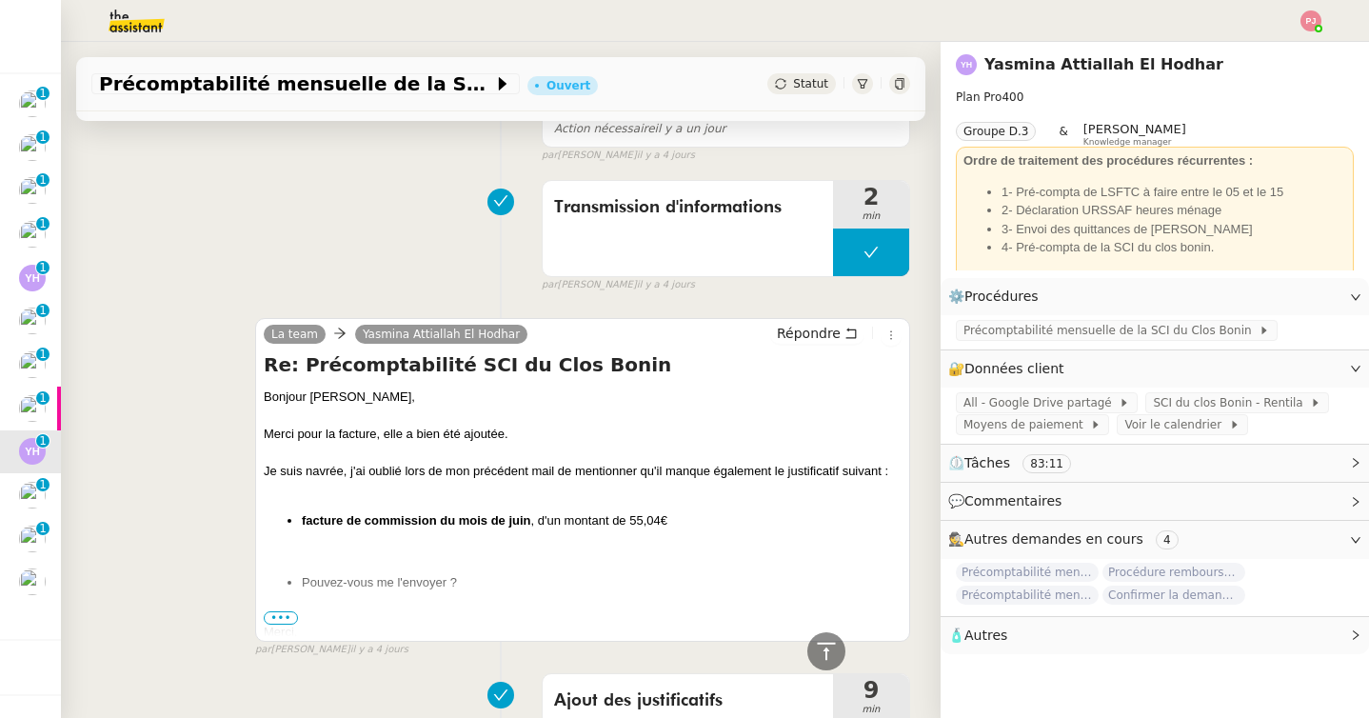
click at [280, 621] on span "•••" at bounding box center [281, 617] width 34 height 13
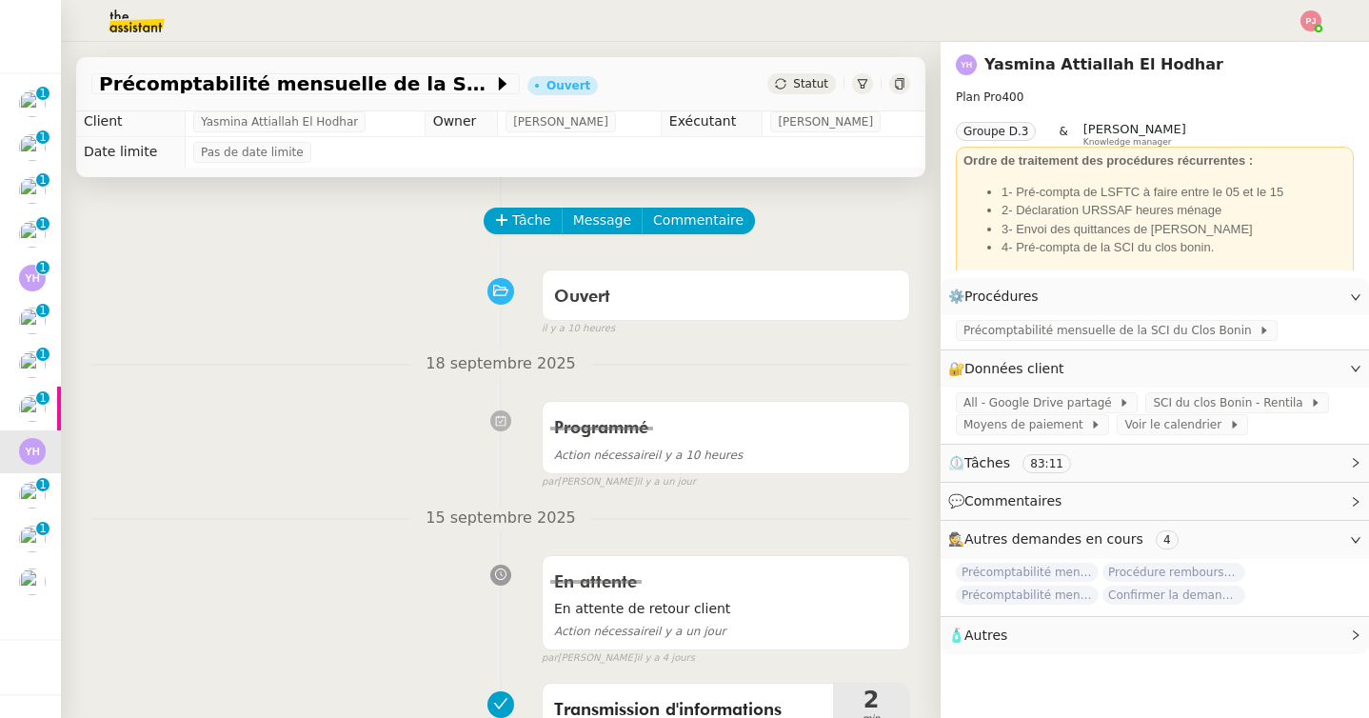
scroll to position [0, 0]
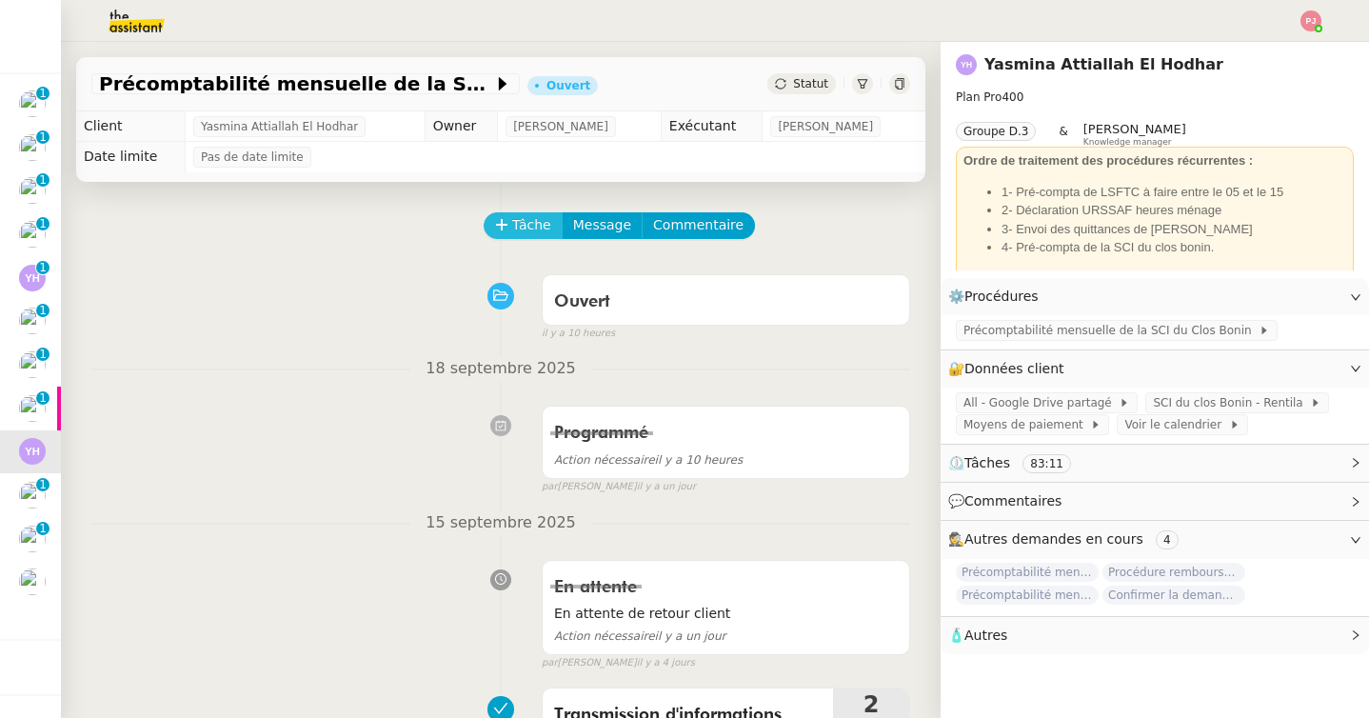
click at [522, 226] on span "Tâche" at bounding box center [531, 225] width 39 height 22
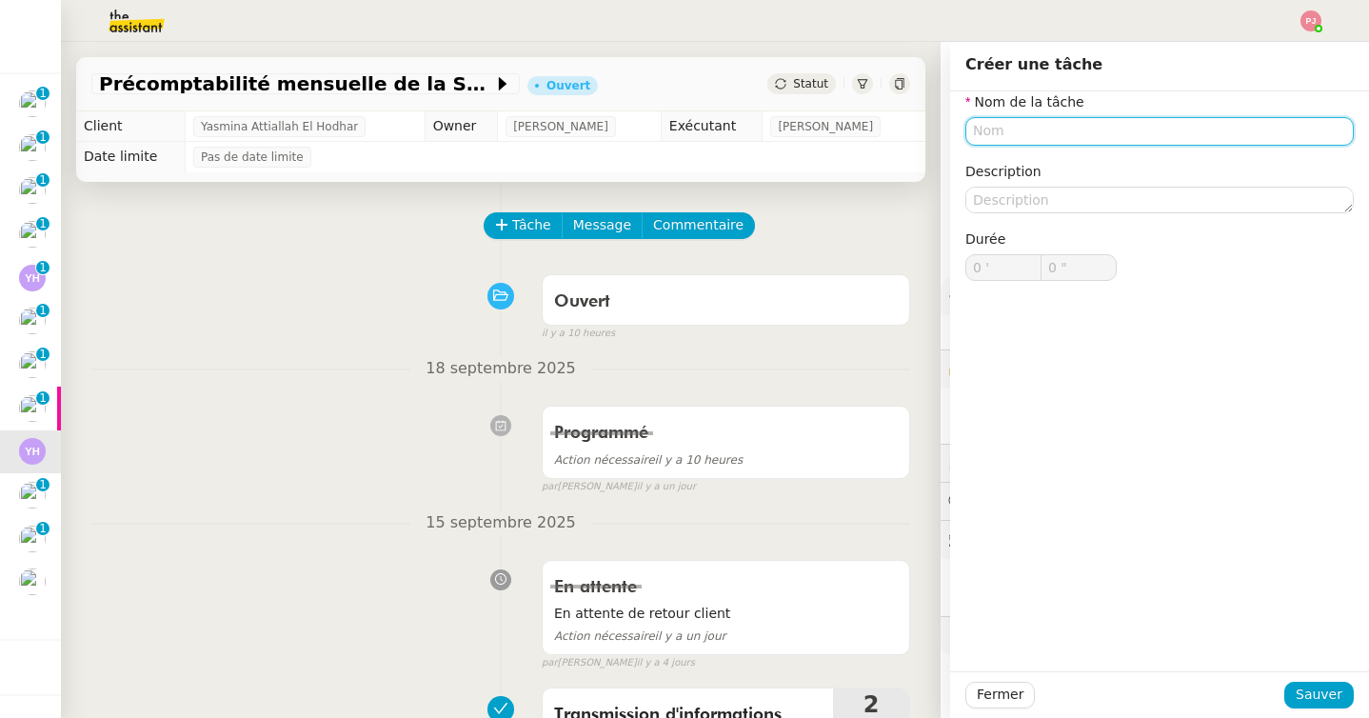
click at [982, 122] on input "text" at bounding box center [1159, 131] width 388 height 28
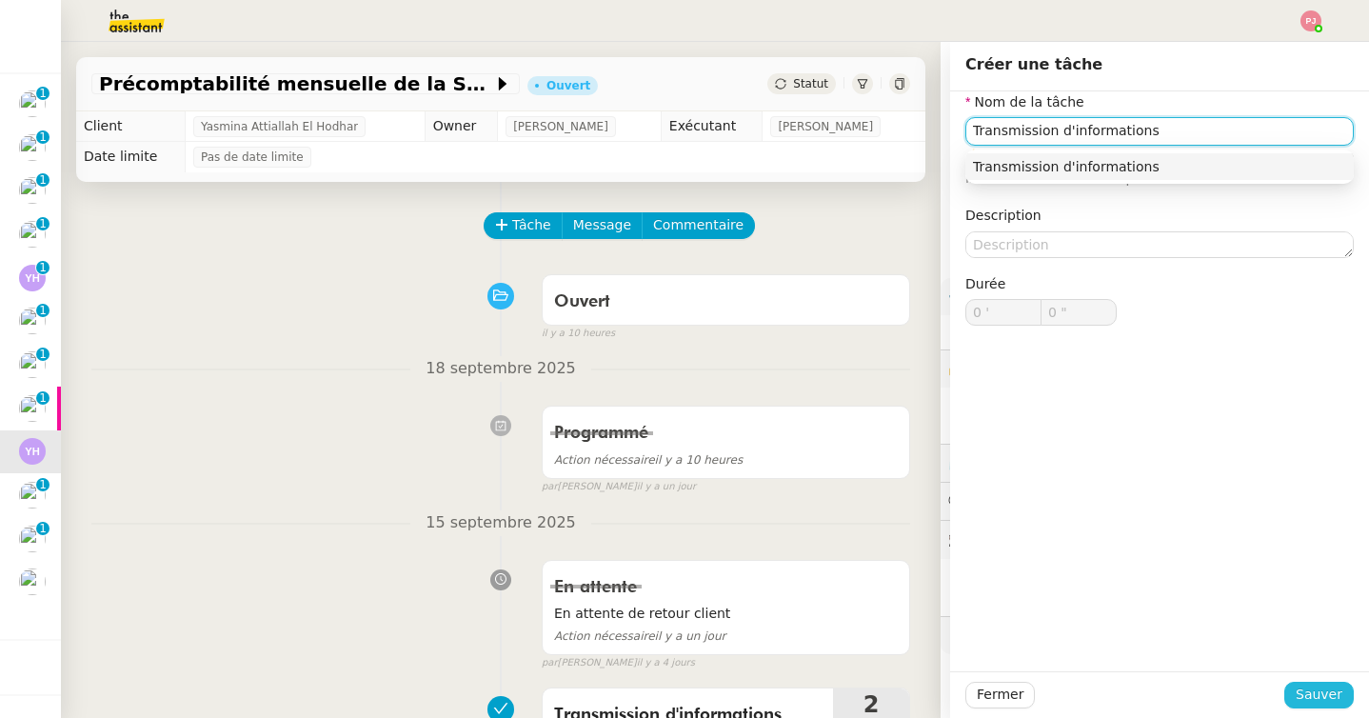
type input "Transmission d'informations"
click at [1314, 690] on span "Sauver" at bounding box center [1318, 694] width 47 height 22
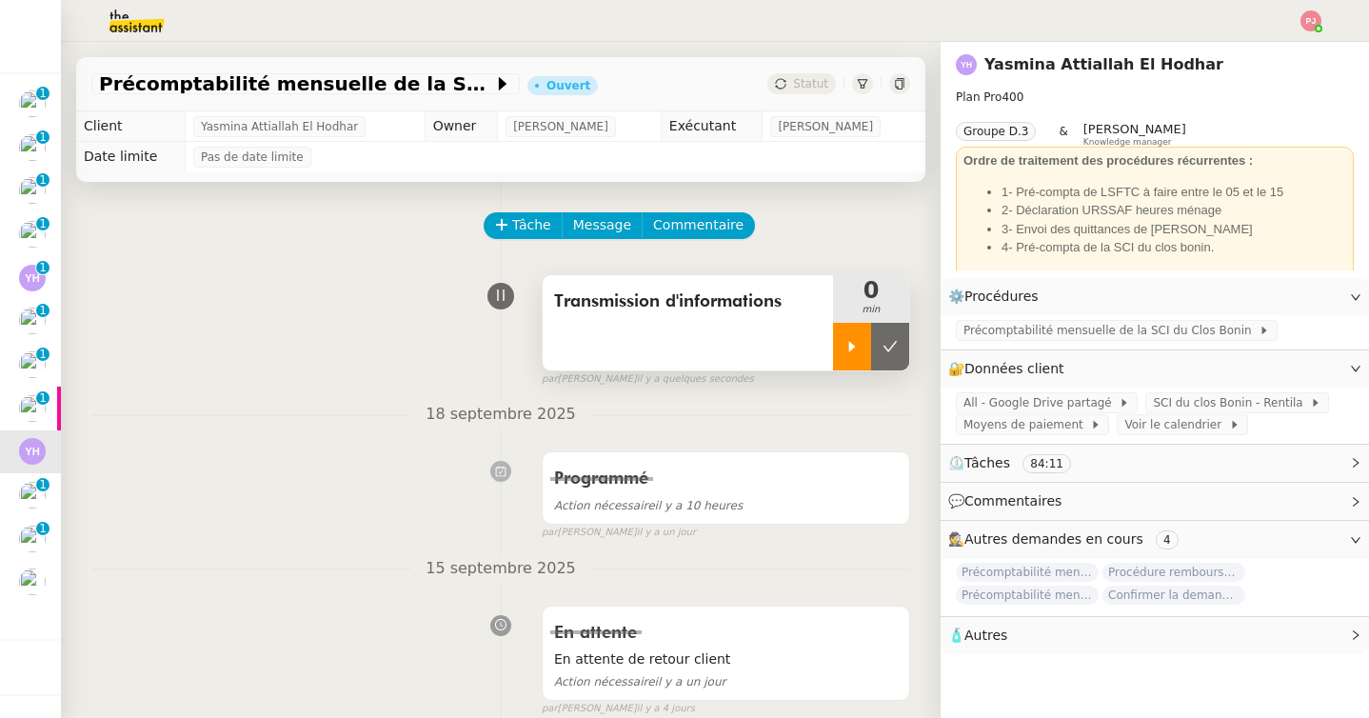
click at [851, 346] on icon at bounding box center [852, 346] width 7 height 10
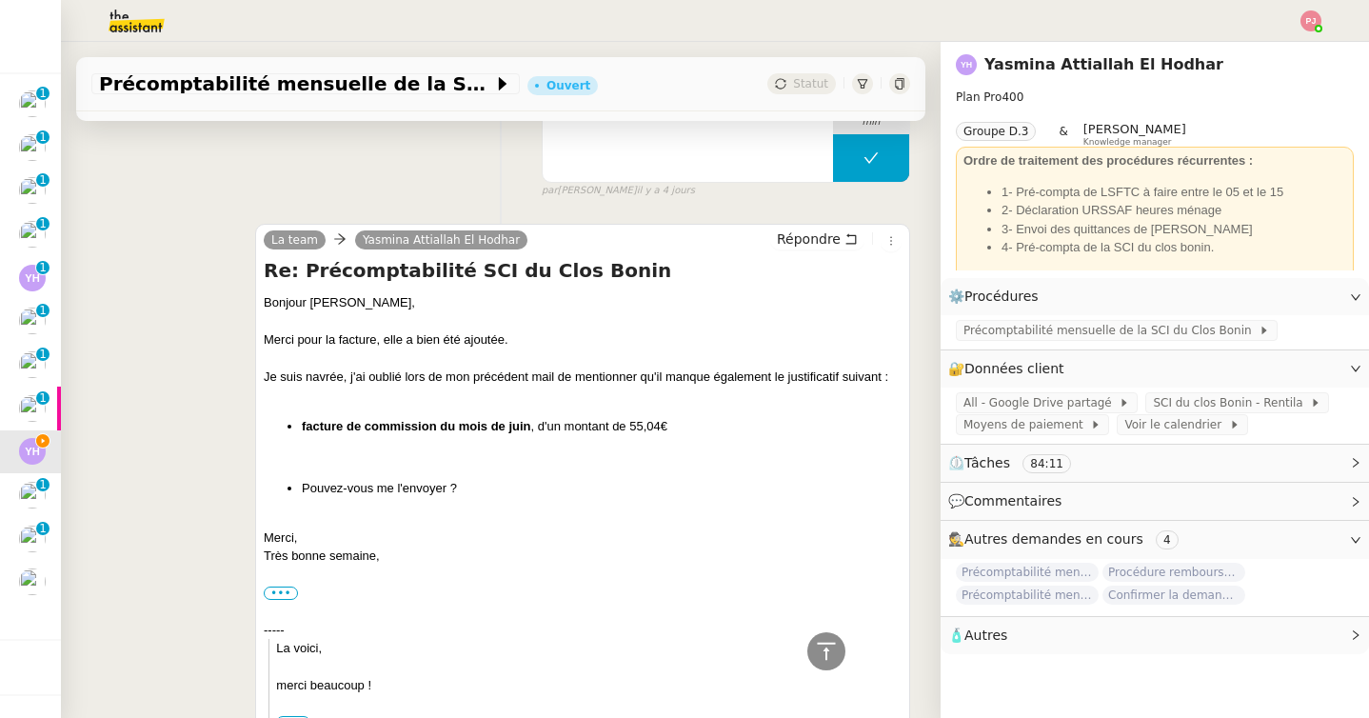
scroll to position [689, 0]
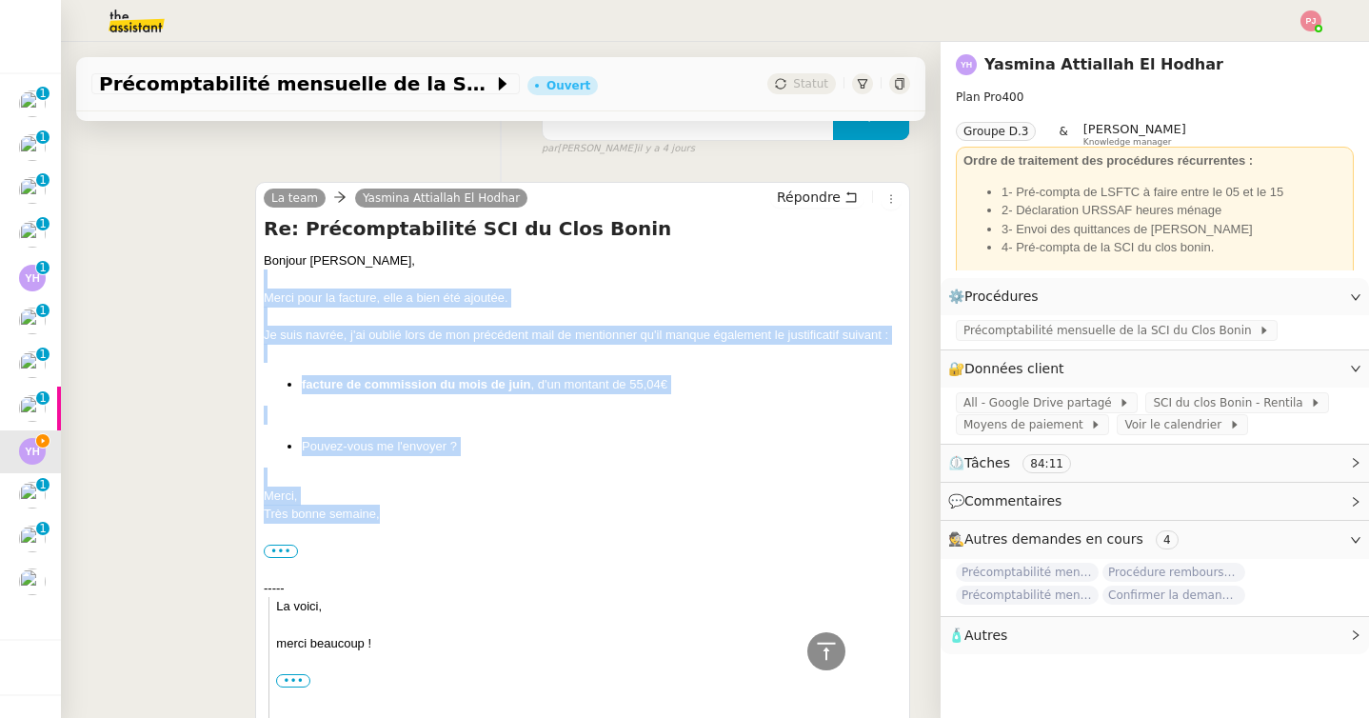
drag, startPoint x: 397, startPoint y: 515, endPoint x: 244, endPoint y: 278, distance: 282.2
click at [244, 278] on div "La team Yasmina Attiallah El Hodhar Répondre Re: Précomptabilité SCI du Clos Bo…" at bounding box center [500, 475] width 818 height 620
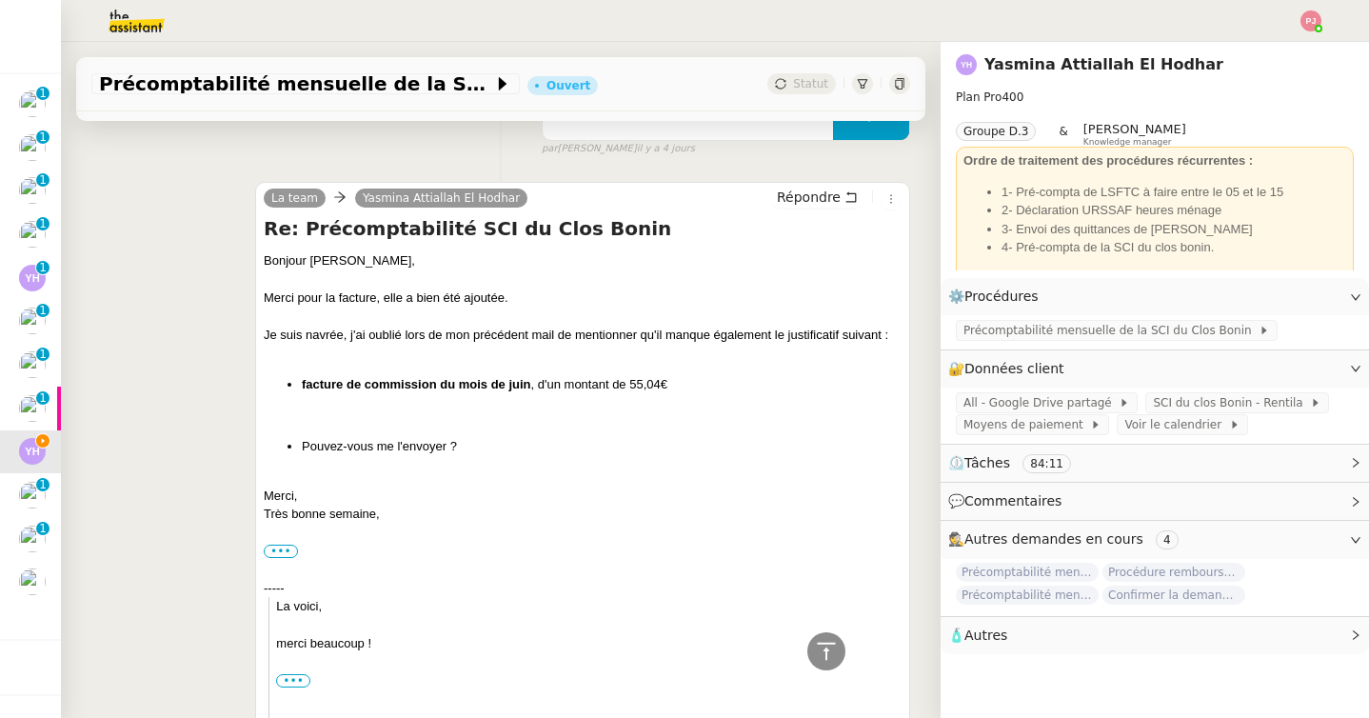
click at [369, 335] on div "Je suis navrée, j'ai oublié lors de mon précédent mail de mentionner qu'il manq…" at bounding box center [583, 334] width 638 height 19
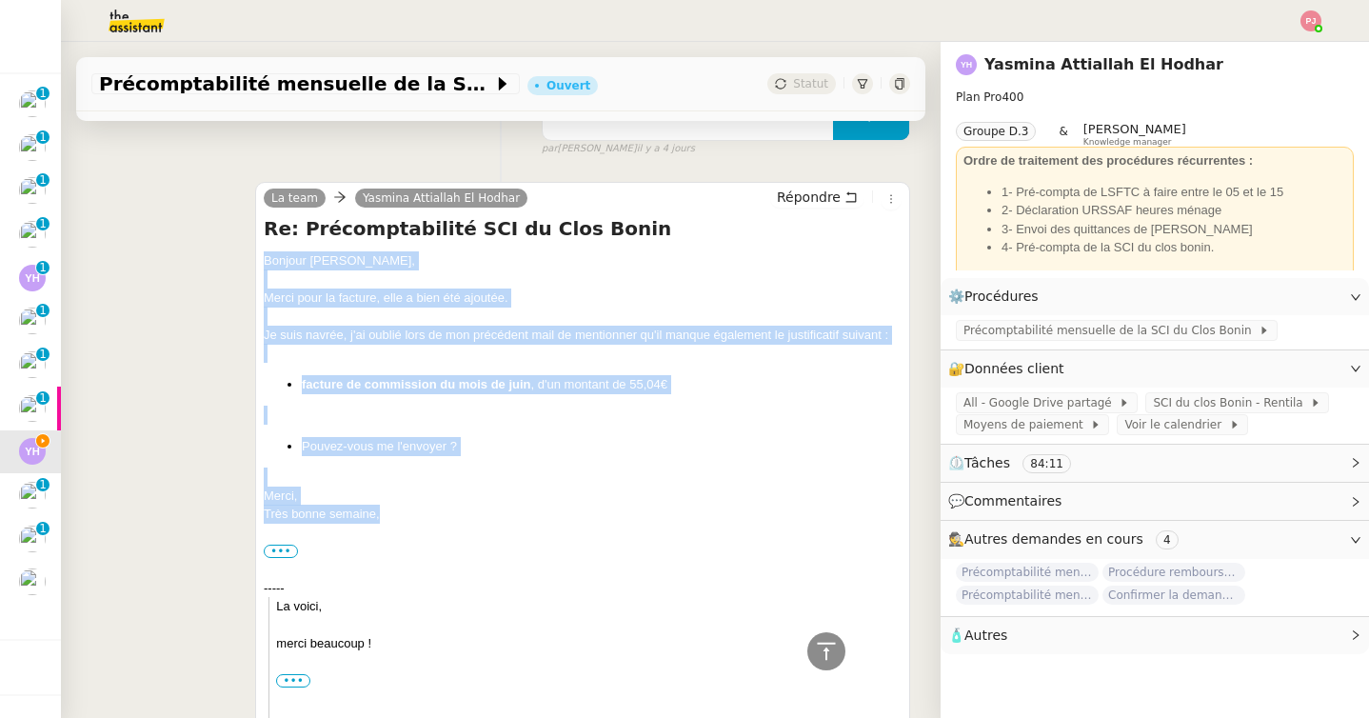
drag, startPoint x: 383, startPoint y: 517, endPoint x: 262, endPoint y: 265, distance: 279.7
click at [262, 265] on div "La team Yasmina Attiallah El Hodhar Répondre Re: Précomptabilité SCI du Clos Bo…" at bounding box center [582, 475] width 655 height 587
copy div "Bonjour Yasmina, Merci pour la facture, elle a bien été ajoutée. Je suis navrée…"
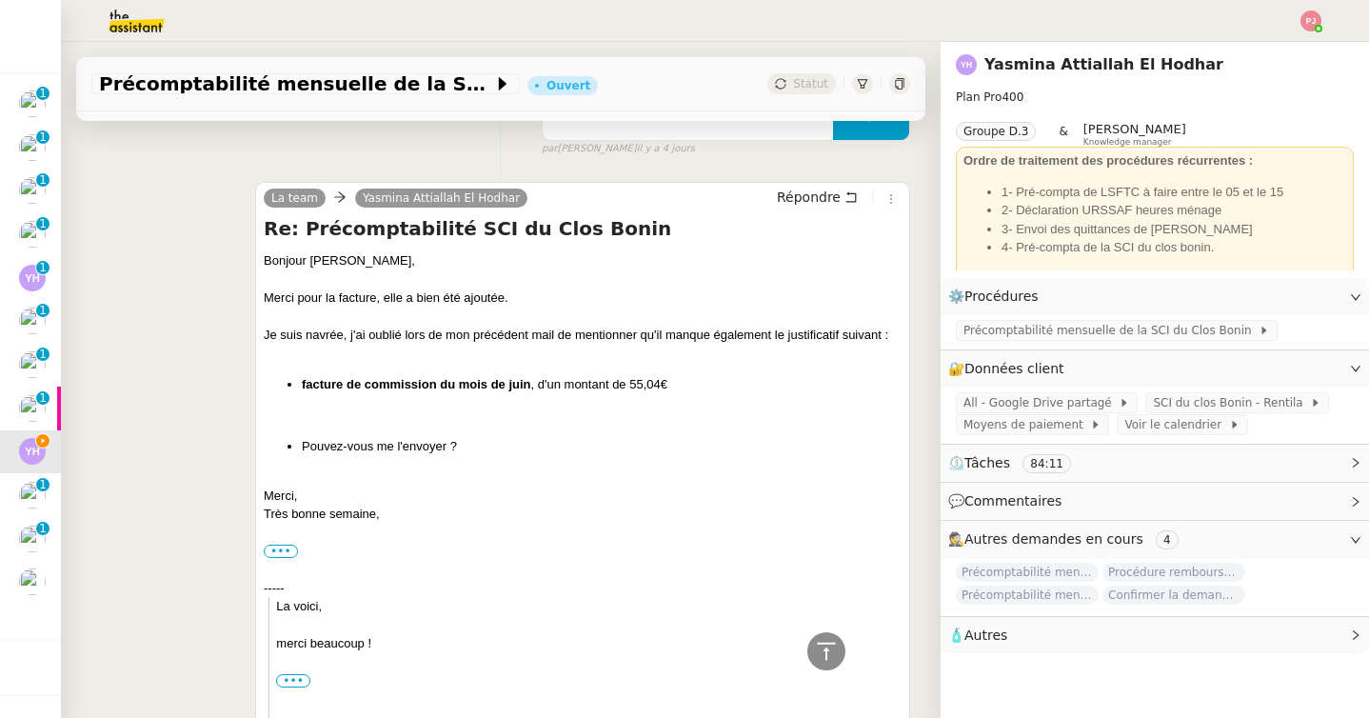
click at [838, 178] on div "La team Yasmina Attiallah El Hodhar Répondre Re: Précomptabilité SCI du Clos Bo…" at bounding box center [500, 475] width 818 height 620
click at [817, 195] on span "Répondre" at bounding box center [809, 196] width 64 height 19
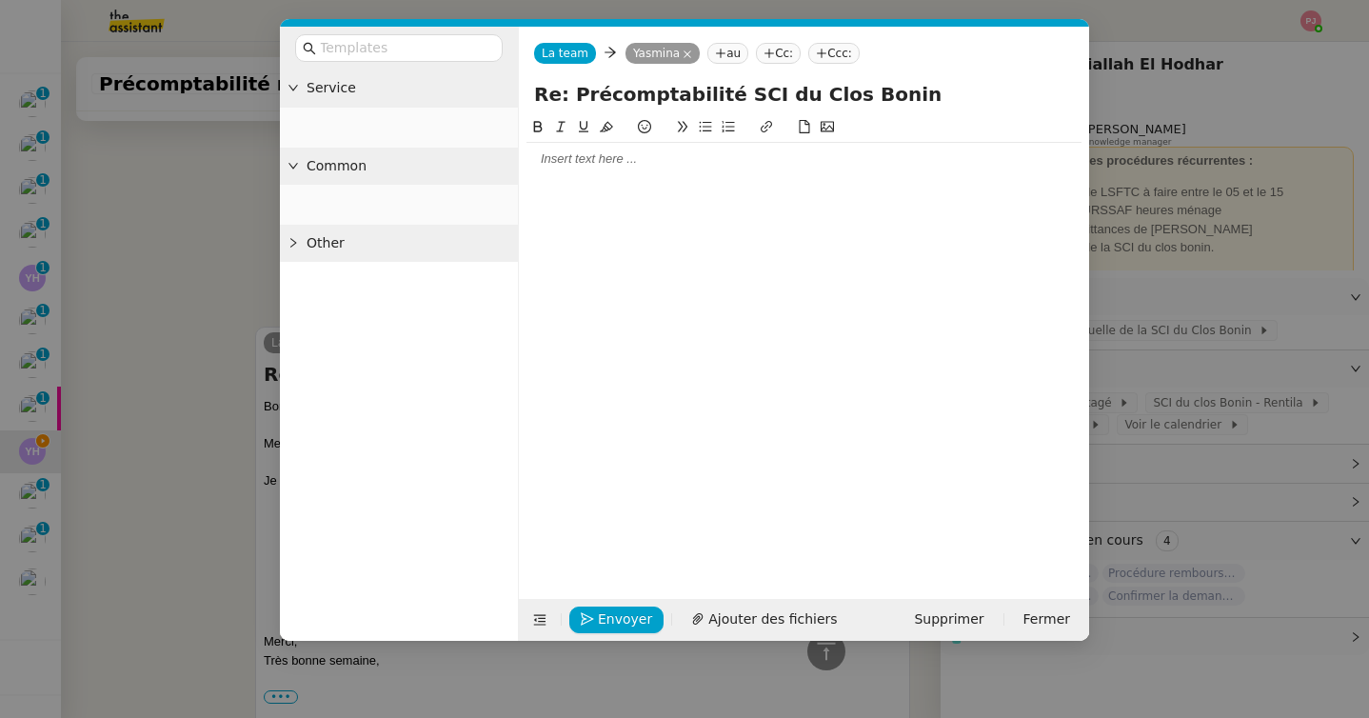
scroll to position [834, 0]
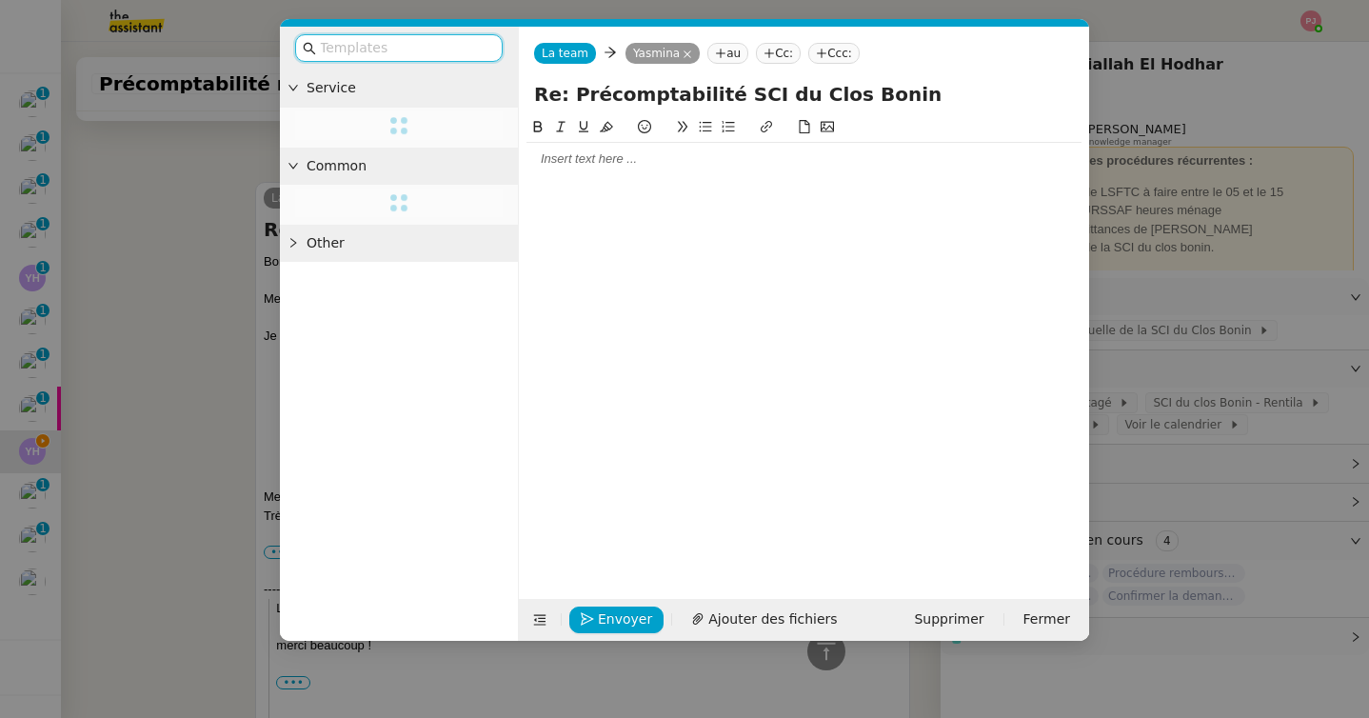
click at [431, 45] on input "text" at bounding box center [405, 48] width 171 height 22
type input "relance"
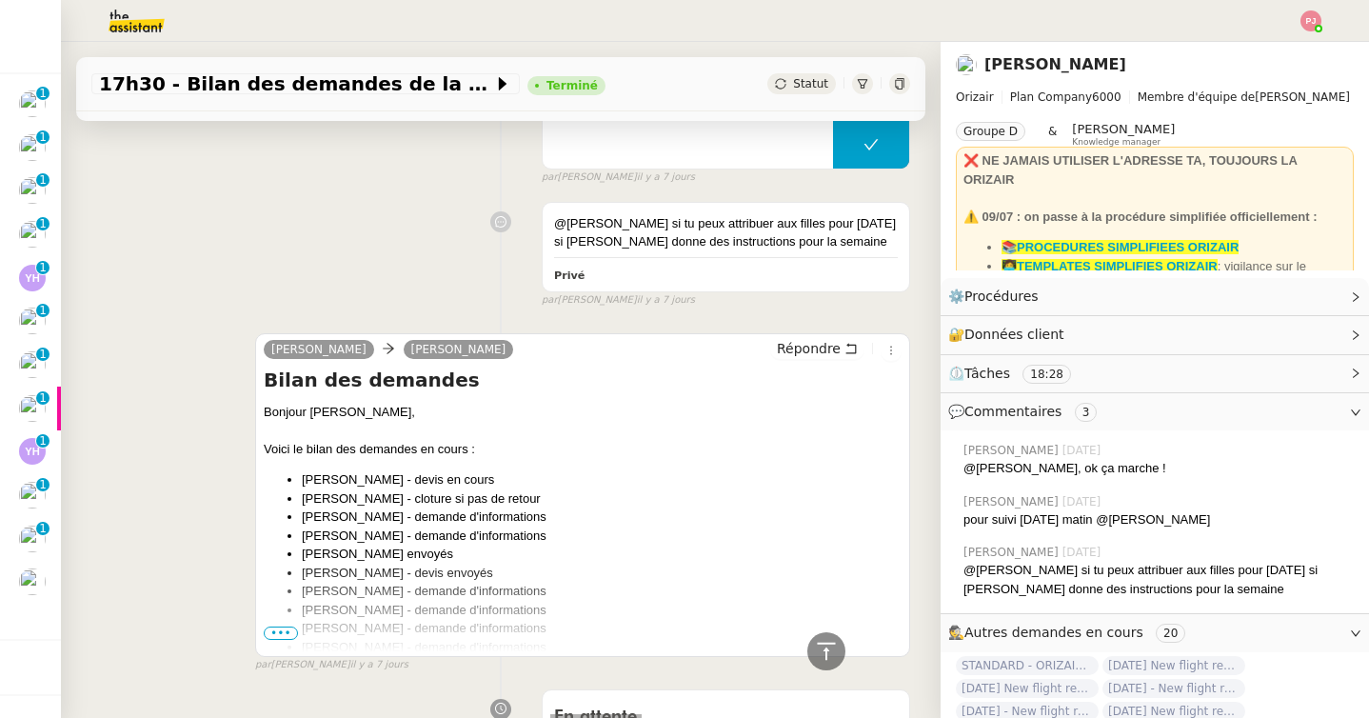
scroll to position [1868, 0]
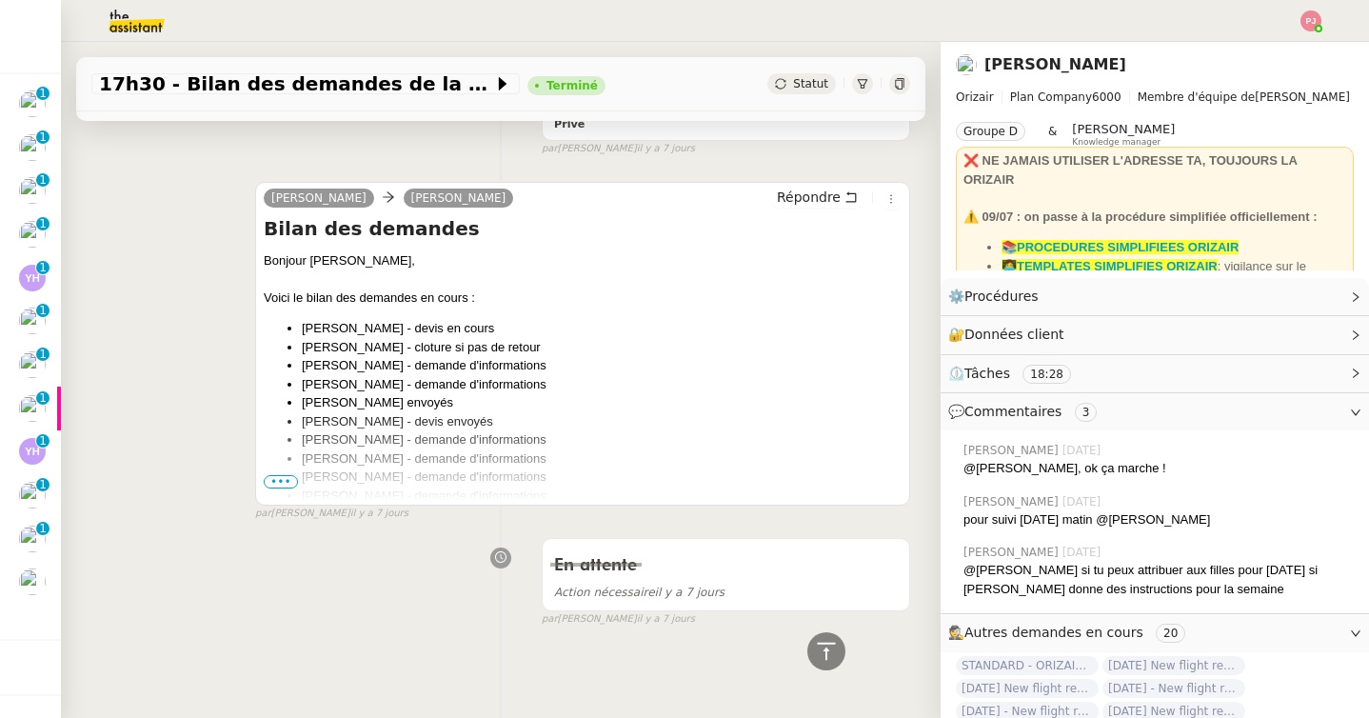
click at [288, 477] on span "•••" at bounding box center [281, 481] width 34 height 13
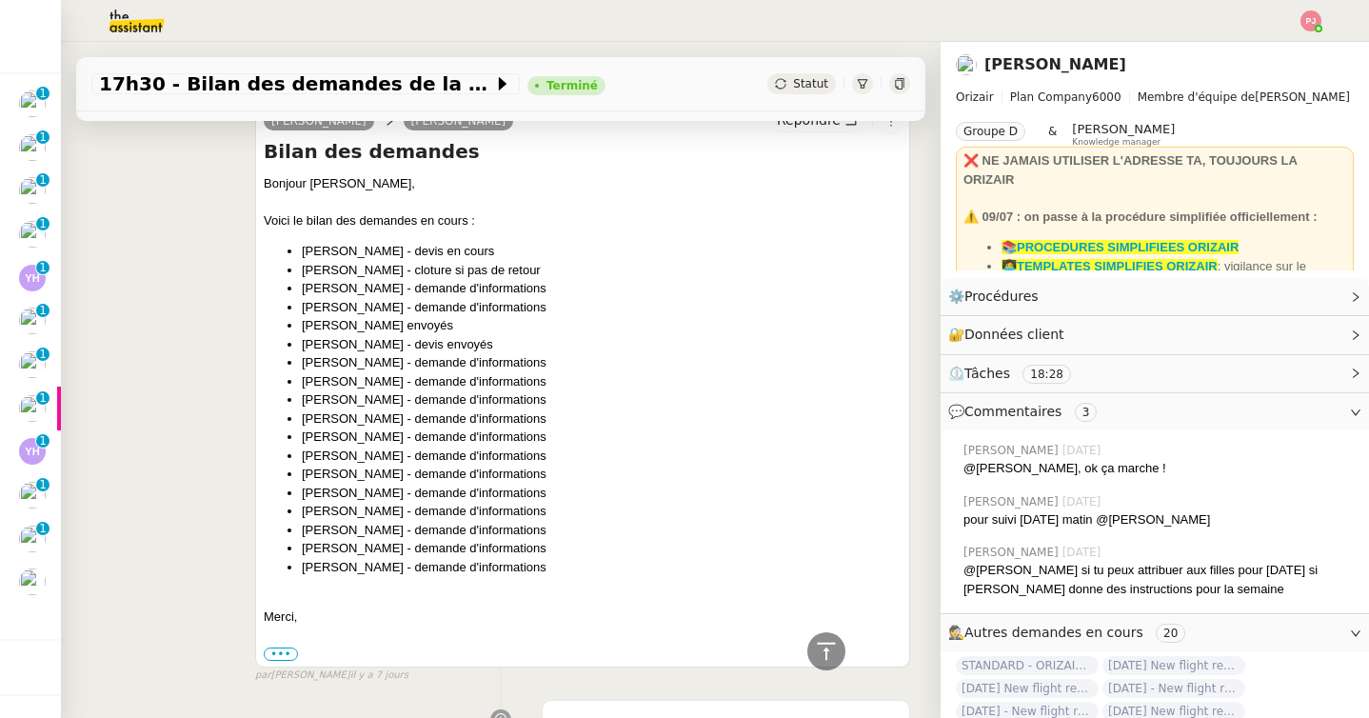
scroll to position [1942, 0]
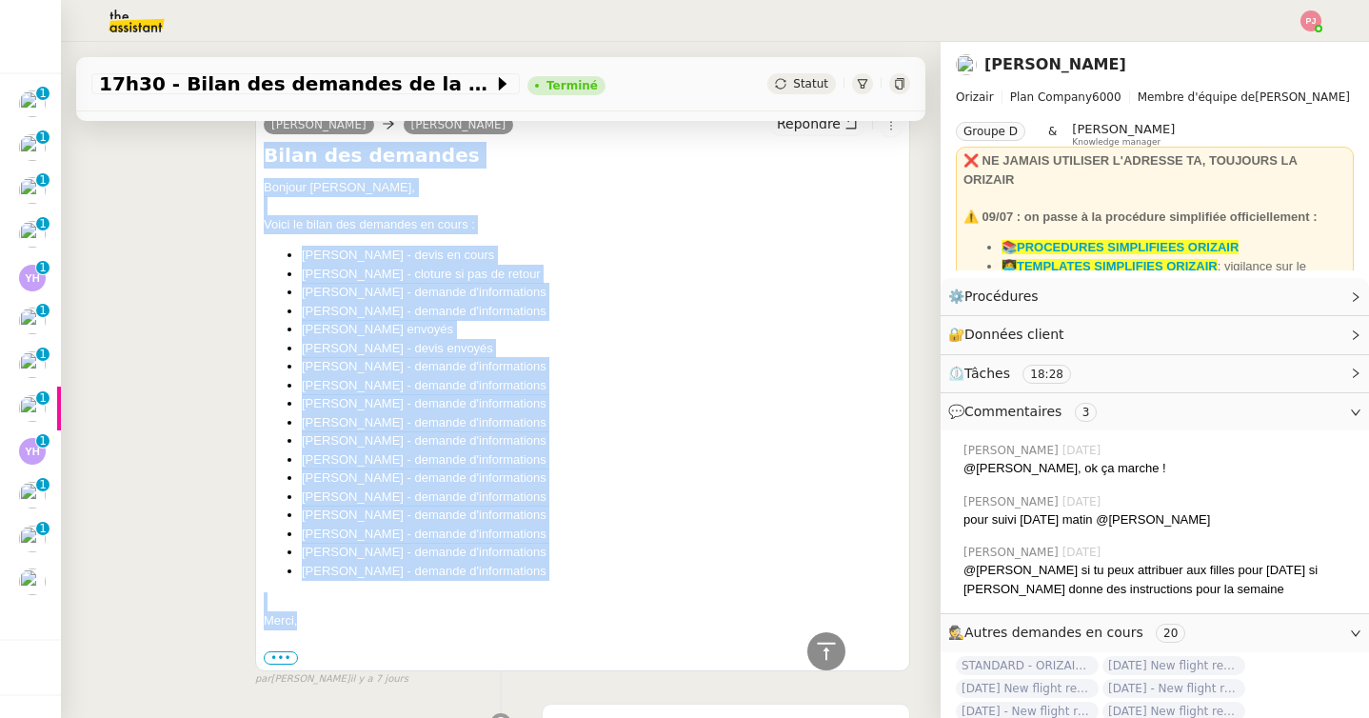
drag, startPoint x: 267, startPoint y: 158, endPoint x: 302, endPoint y: 619, distance: 461.9
click at [302, 619] on div "Bilan des demandes Bonjour Louis, Voici le bilan des demandes en cours : Jasmii…" at bounding box center [583, 404] width 638 height 524
copy div "Bilan des demandes Bonjour Louis, Voici le bilan des demandes en cours : Jasmii…"
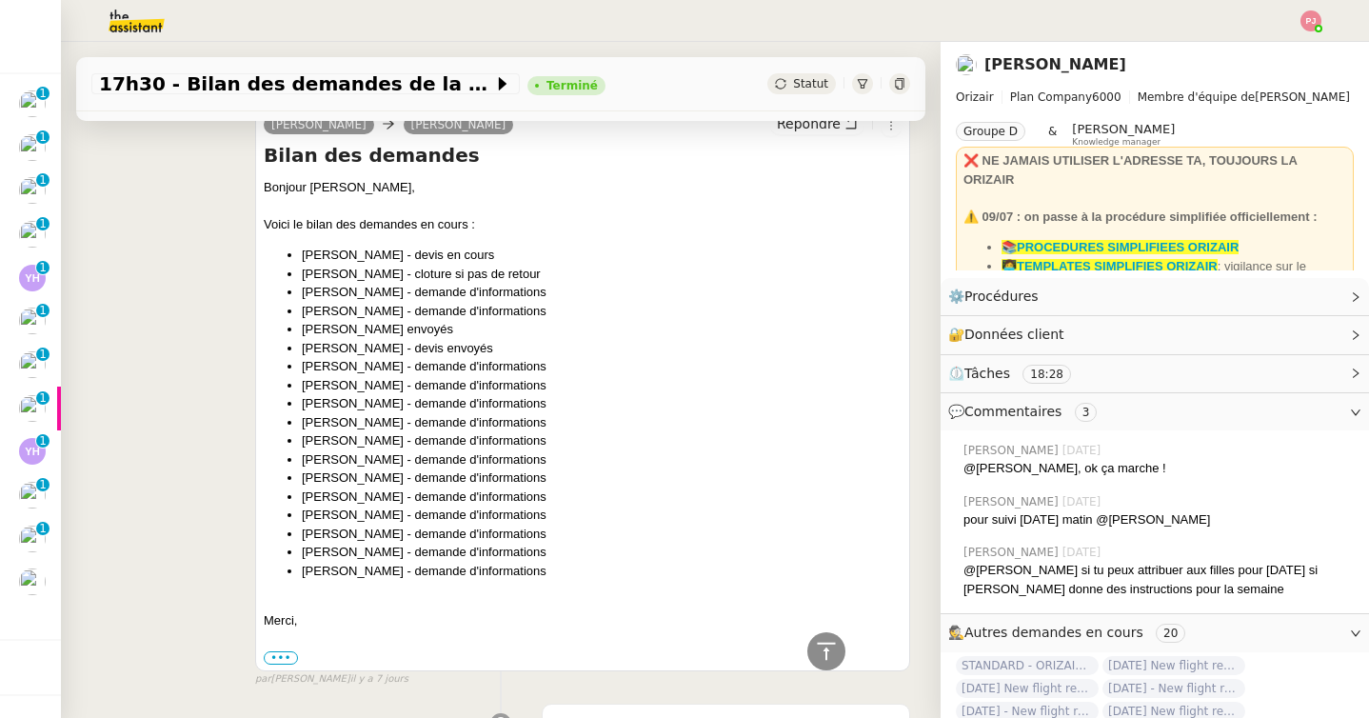
click at [128, 306] on div "Josephine Louis Frei Répondre Bilan des demandes Bonjour Louis, Voici le bilan …" at bounding box center [500, 389] width 818 height 596
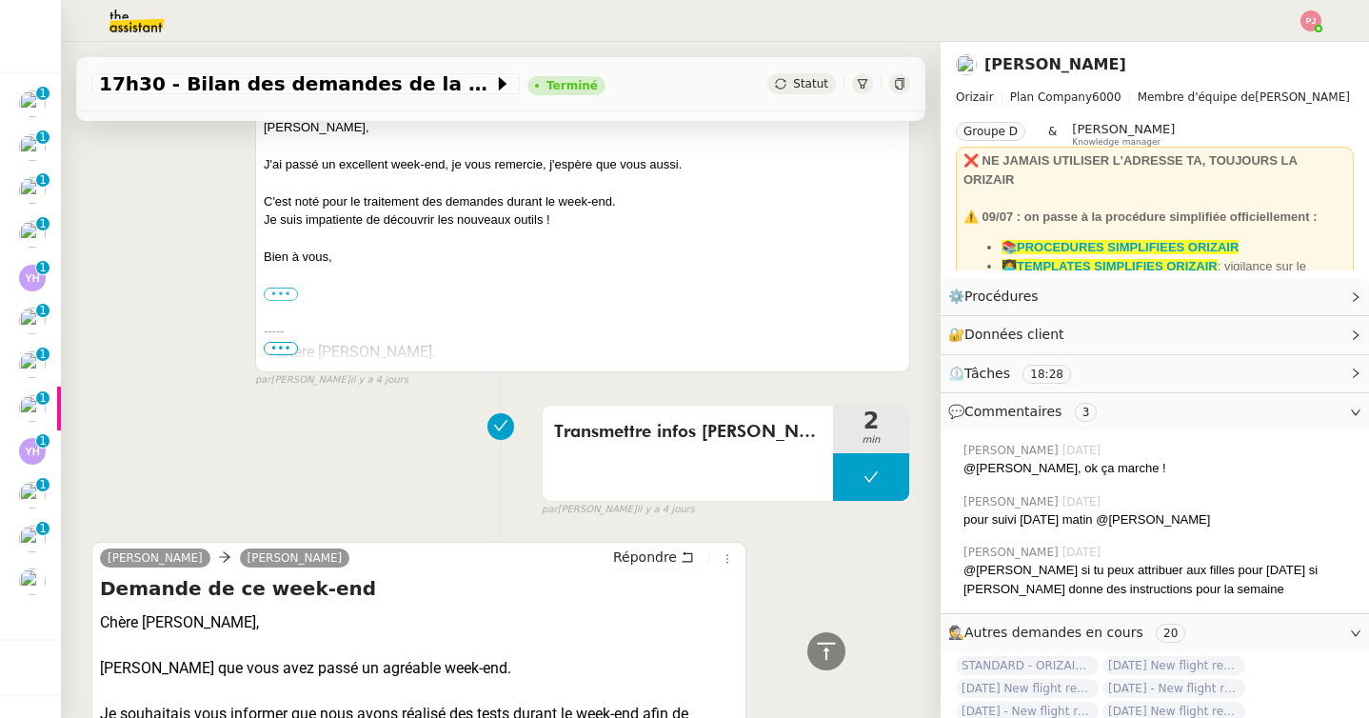
scroll to position [0, 0]
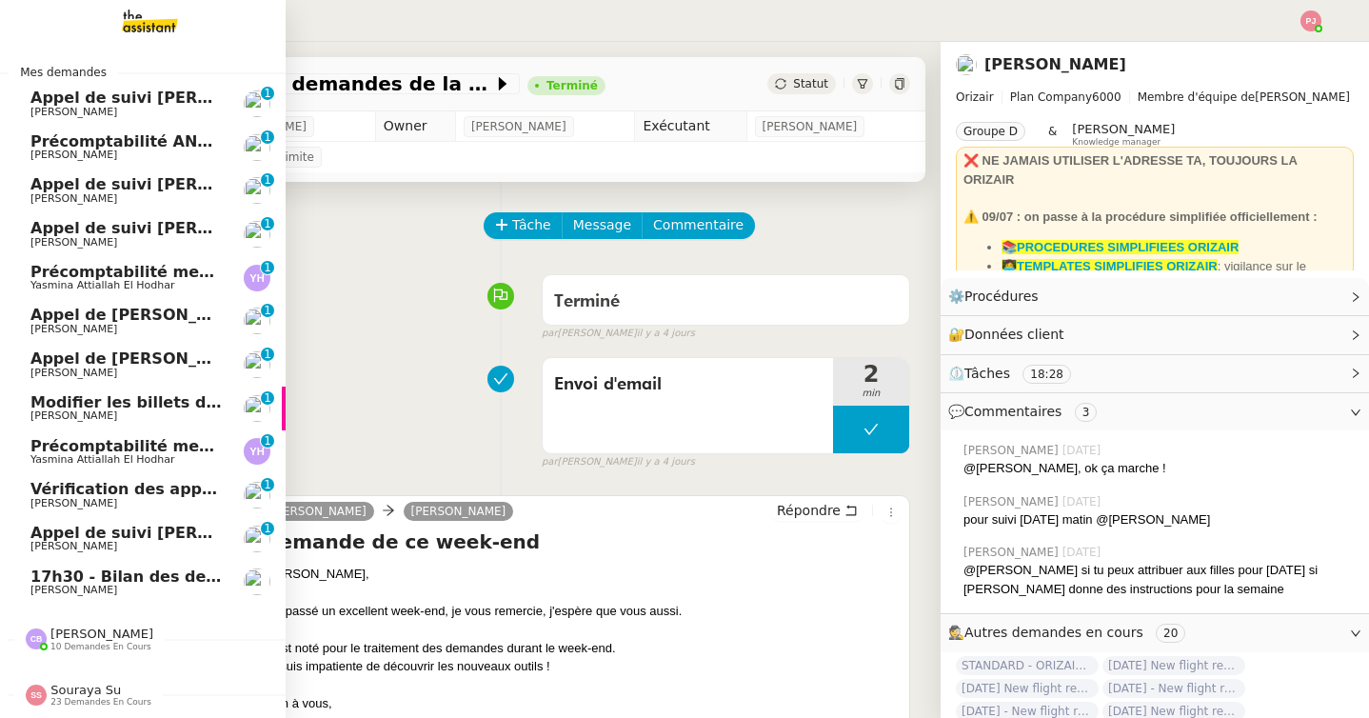
click at [56, 586] on span "[PERSON_NAME]" at bounding box center [73, 589] width 87 height 12
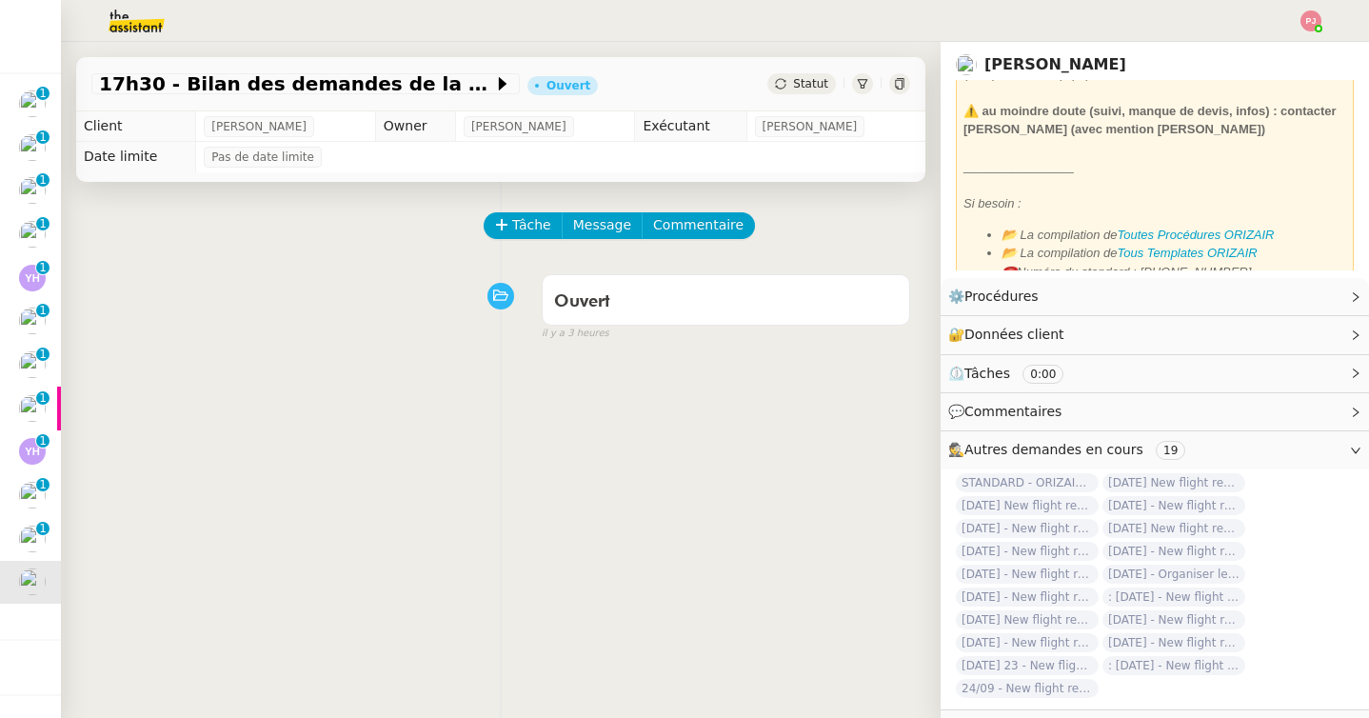
scroll to position [598, 0]
click at [1208, 230] on em "Toutes Procédures ORIZAIR" at bounding box center [1195, 237] width 157 height 14
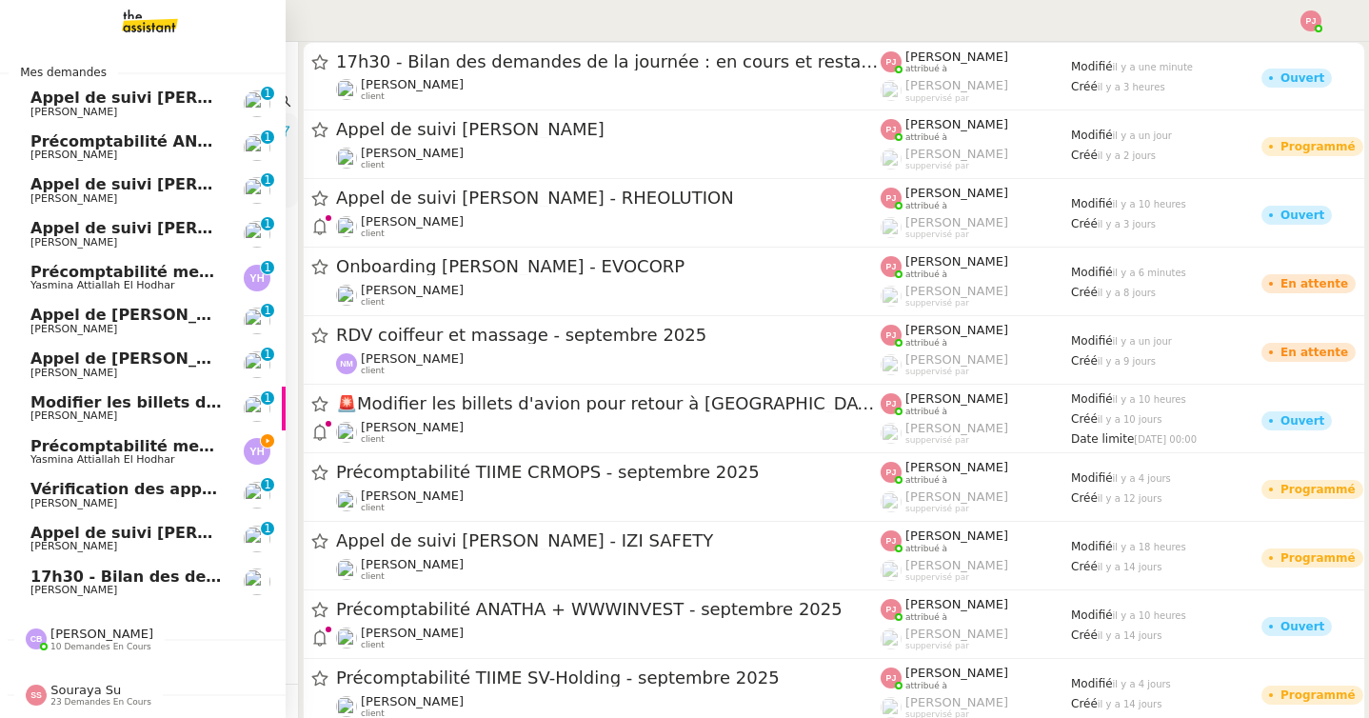
drag, startPoint x: 68, startPoint y: 469, endPoint x: 127, endPoint y: 445, distance: 63.6
click at [68, 469] on link "Précomptabilité mensuelle de la SCI du Clos Bonin - [DATE] Yasmina Attiallah El…" at bounding box center [143, 452] width 286 height 44
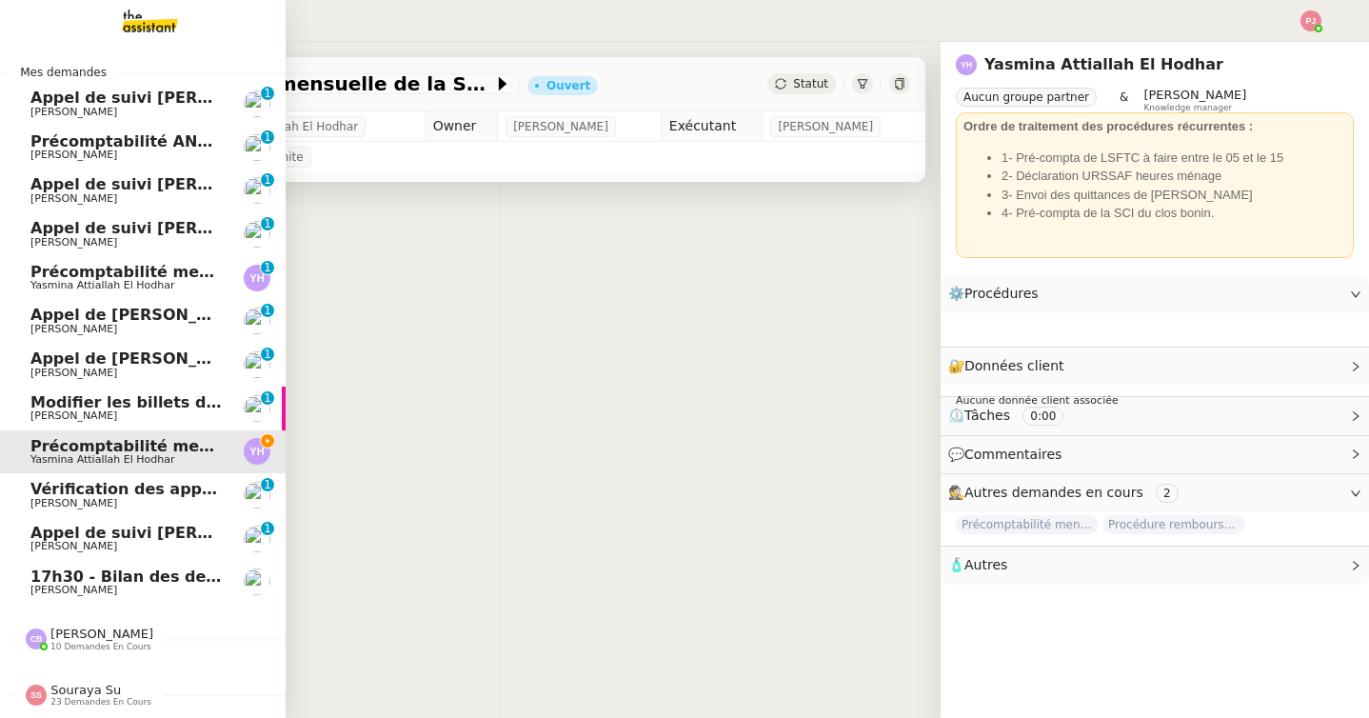
click at [178, 449] on span "Précomptabilité mensuelle de la SCI du Clos Bonin - [DATE]" at bounding box center [284, 446] width 508 height 18
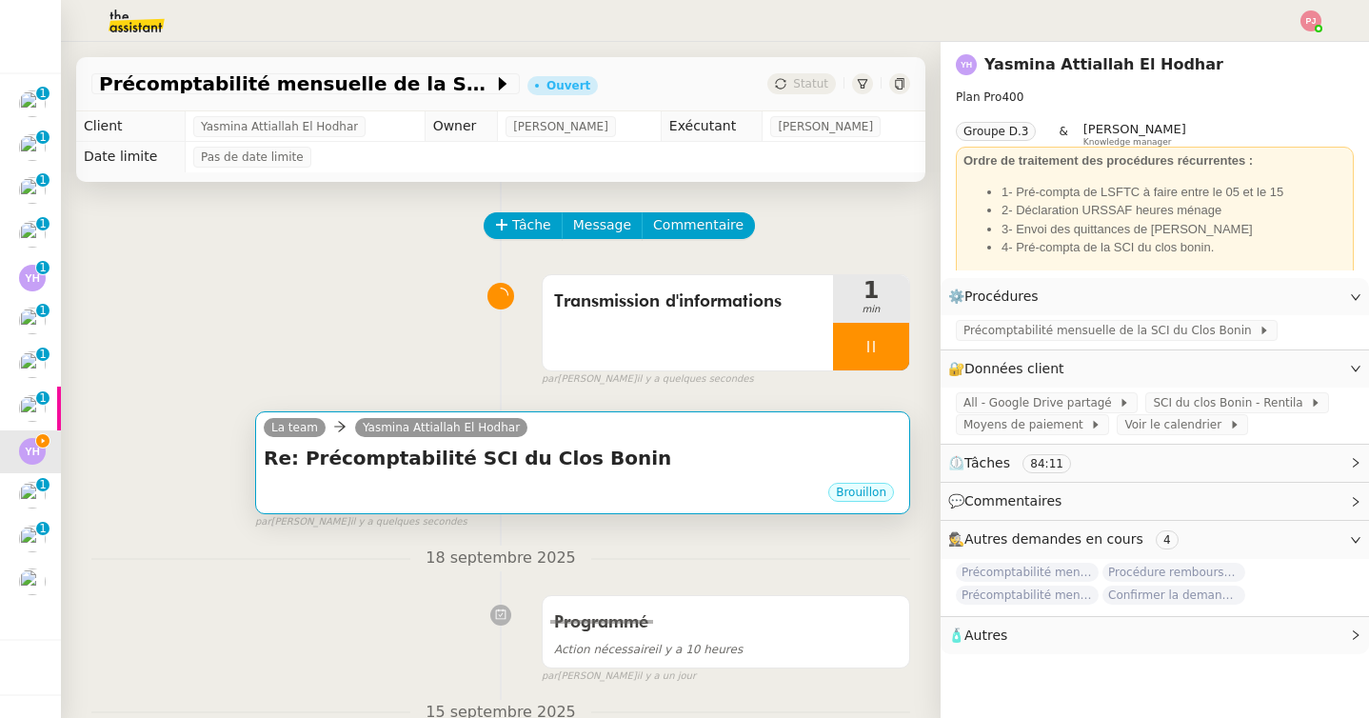
click at [547, 467] on h4 "Re: Précomptabilité SCI du Clos Bonin" at bounding box center [583, 457] width 638 height 27
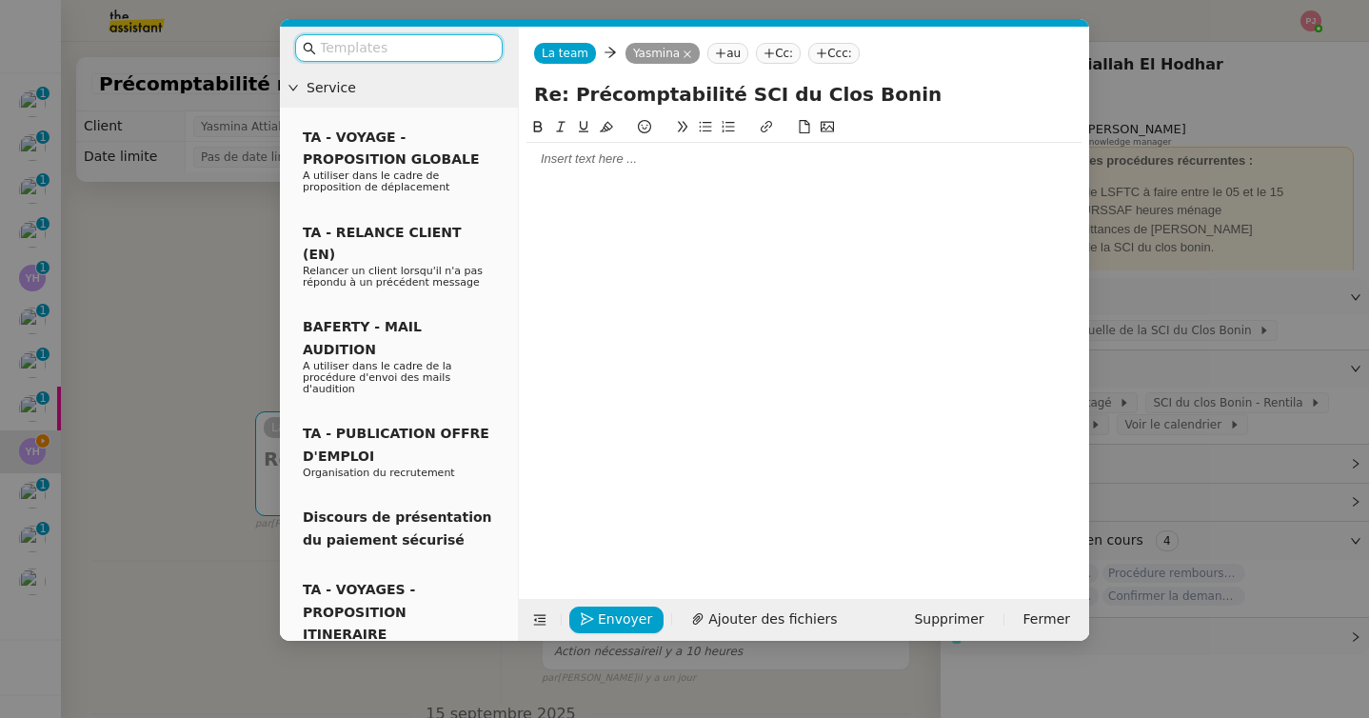
click at [452, 53] on input "text" at bounding box center [405, 48] width 171 height 22
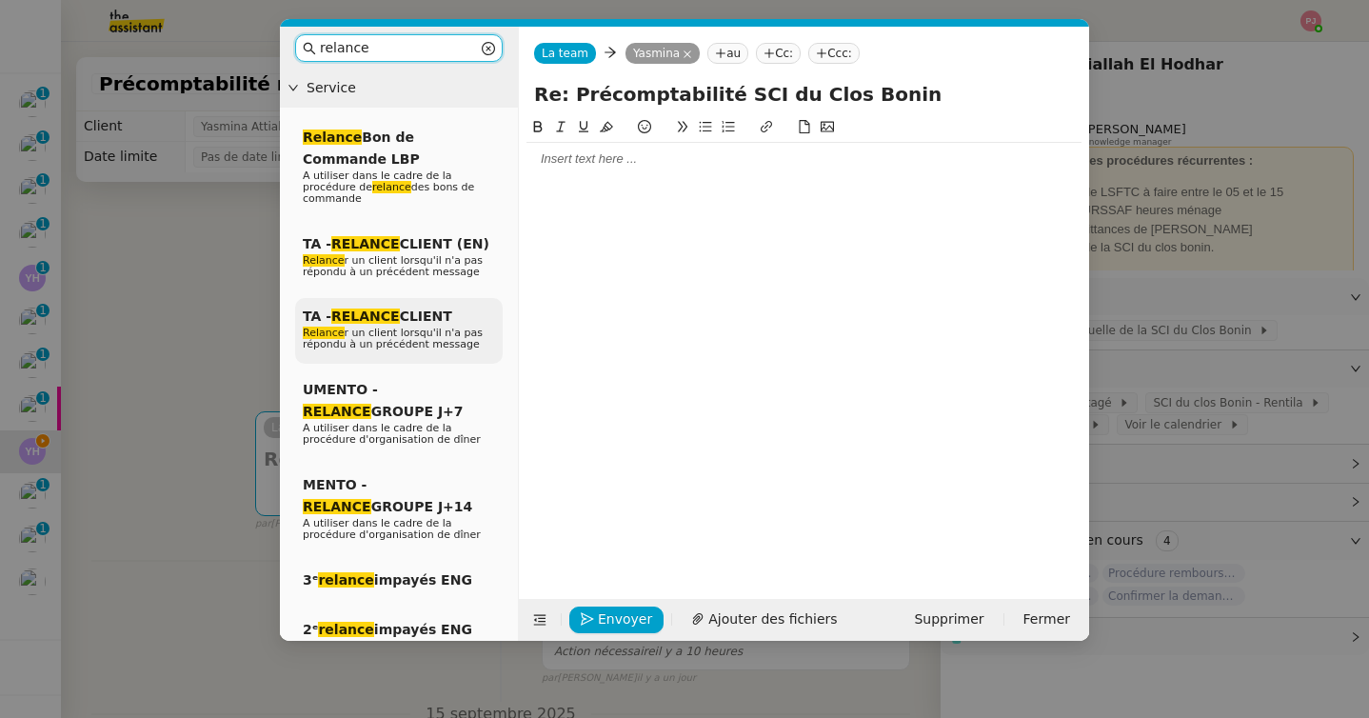
type input "relance"
click at [382, 337] on span "Relance r un client lorsqu'il n'a pas répondu à un précédent message" at bounding box center [393, 338] width 180 height 24
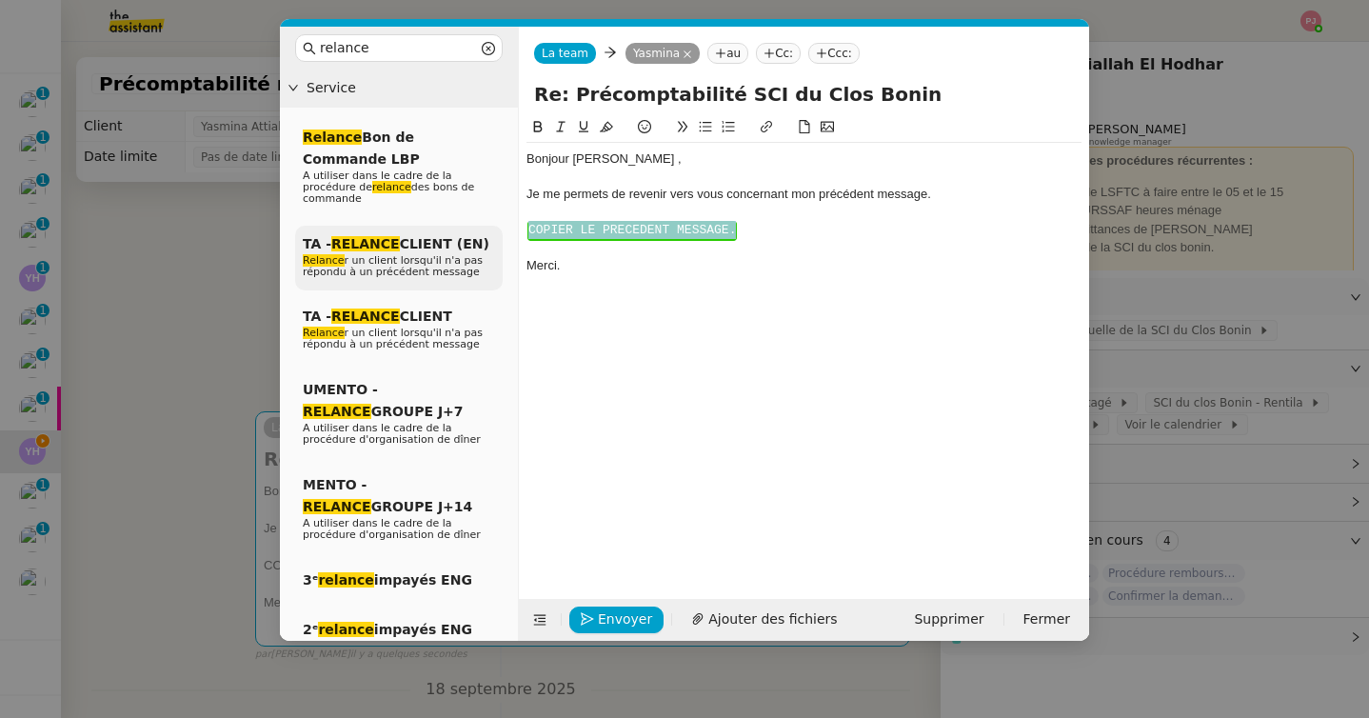
drag, startPoint x: 757, startPoint y: 230, endPoint x: 476, endPoint y: 227, distance: 280.8
click at [476, 227] on nz-layout "relance Service Relance Bon de Commande LBP A utiliser dans le cadre de la proc…" at bounding box center [684, 334] width 809 height 614
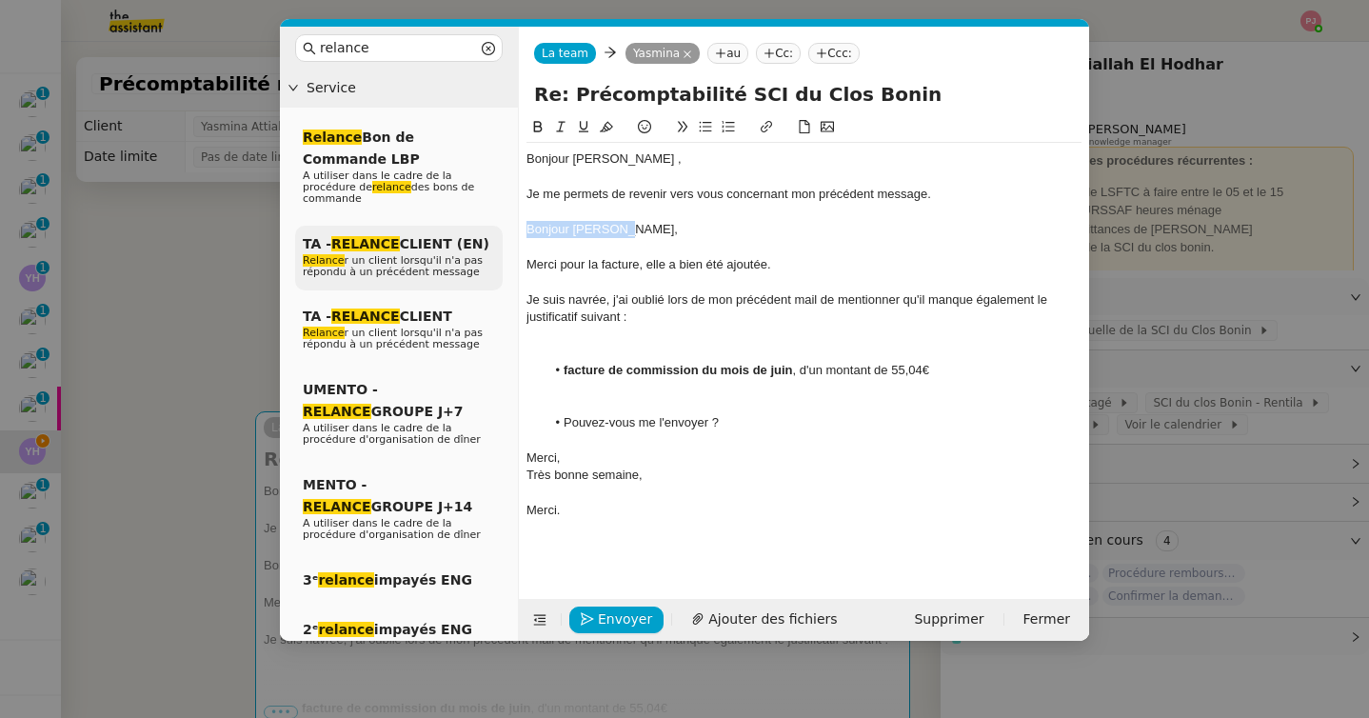
drag, startPoint x: 644, startPoint y: 234, endPoint x: 483, endPoint y: 234, distance: 160.8
click at [483, 234] on nz-layout "relance Service Relance Bon de Commande LBP A utiliser dans le cadre de la proc…" at bounding box center [684, 334] width 809 height 614
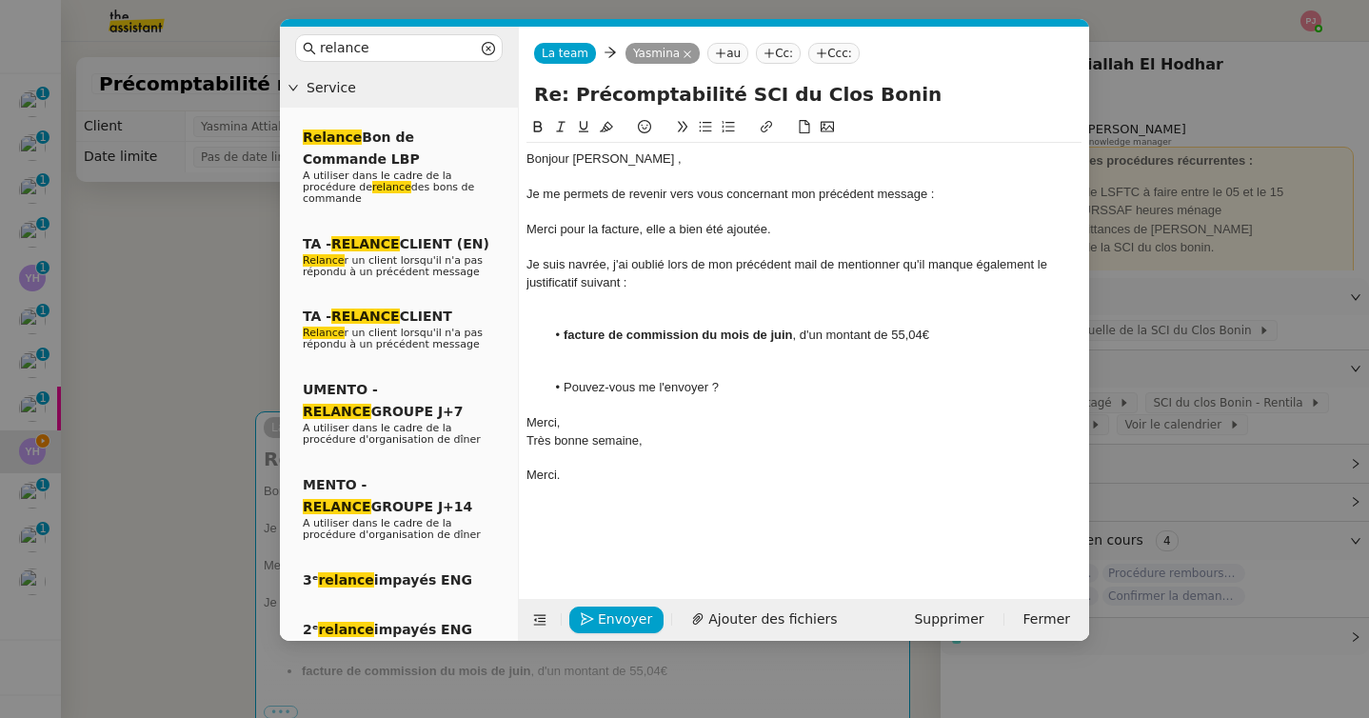
click at [657, 316] on div at bounding box center [803, 316] width 555 height 17
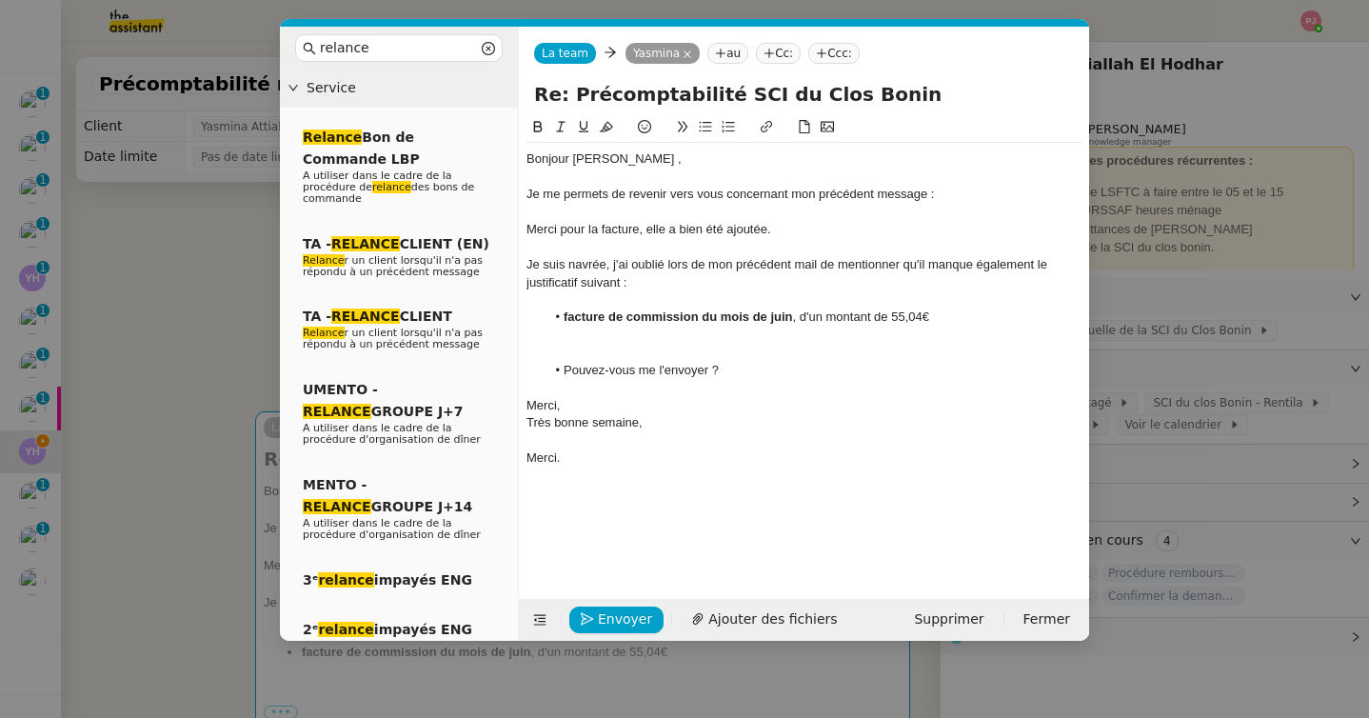
click at [630, 344] on div at bounding box center [803, 352] width 555 height 17
drag, startPoint x: 562, startPoint y: 444, endPoint x: 510, endPoint y: 405, distance: 64.0
click at [510, 405] on nz-layout "relance Service Relance Bon de Commande LBP A utiliser dans le cadre de la proc…" at bounding box center [684, 334] width 809 height 614
click at [598, 616] on span "Envoyer" at bounding box center [625, 619] width 54 height 22
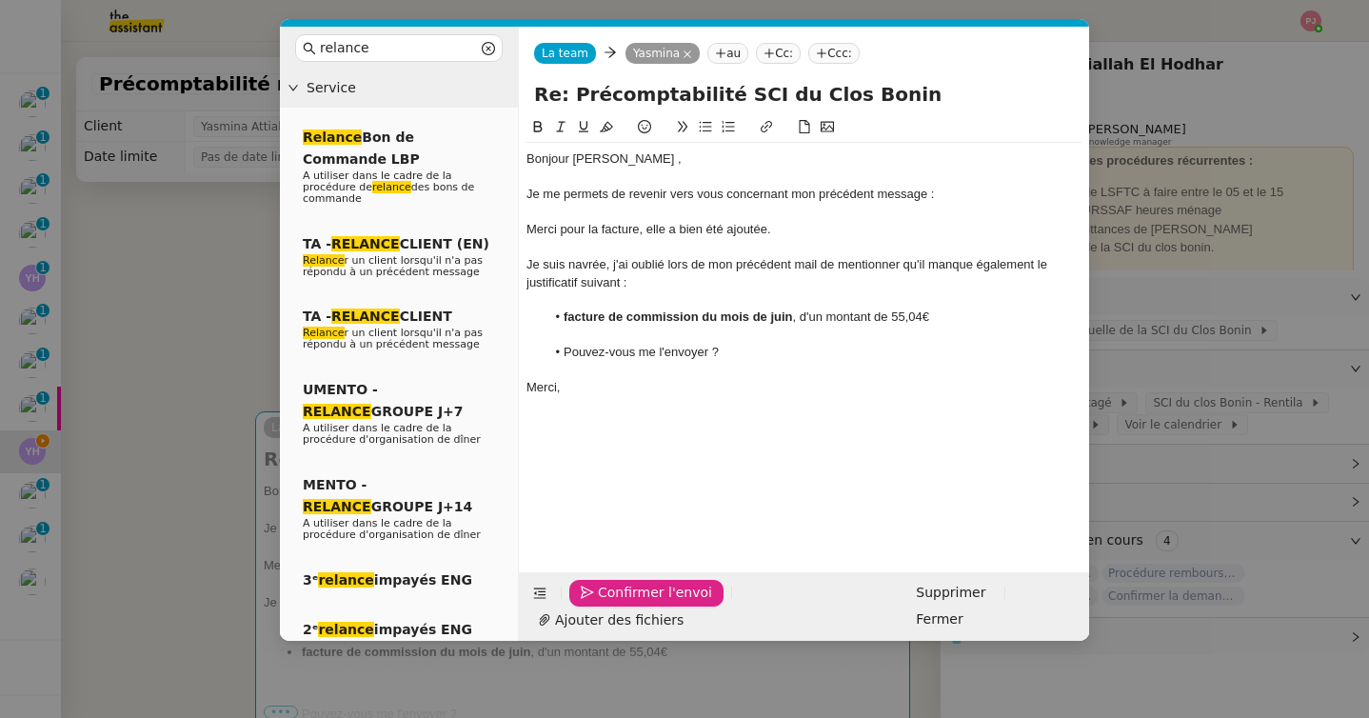
click at [598, 603] on span "Confirmer l'envoi" at bounding box center [655, 593] width 114 height 22
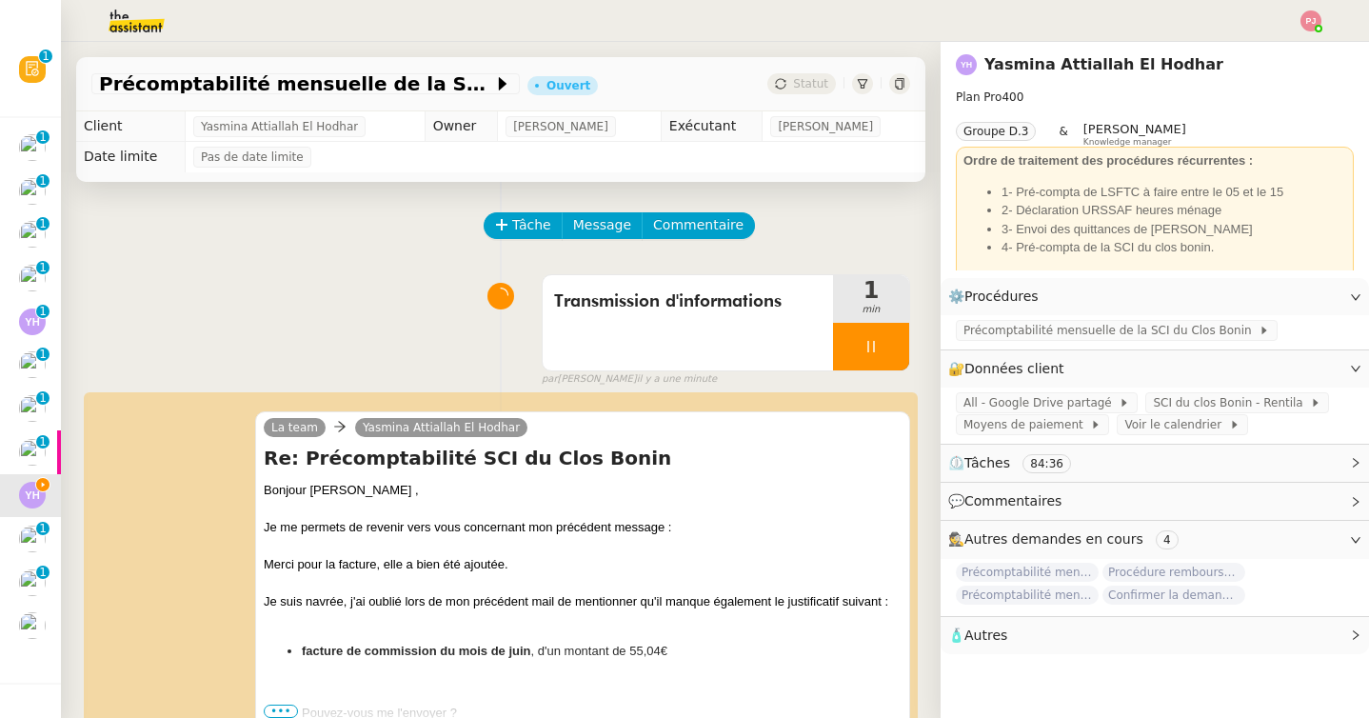
click at [857, 247] on div "Tâche Message Commentaire" at bounding box center [697, 235] width 424 height 46
click at [865, 347] on icon at bounding box center [870, 346] width 15 height 15
click at [894, 348] on icon at bounding box center [889, 346] width 15 height 15
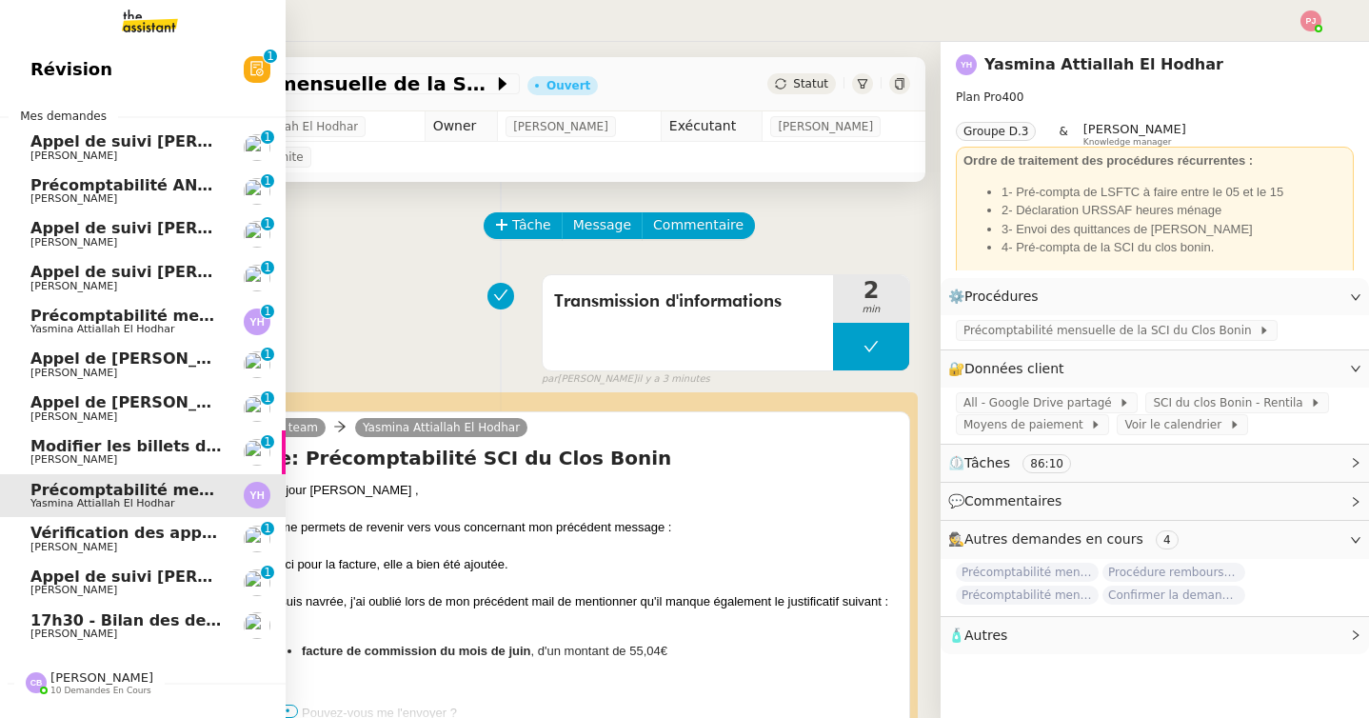
click at [47, 633] on span "[PERSON_NAME]" at bounding box center [73, 633] width 87 height 12
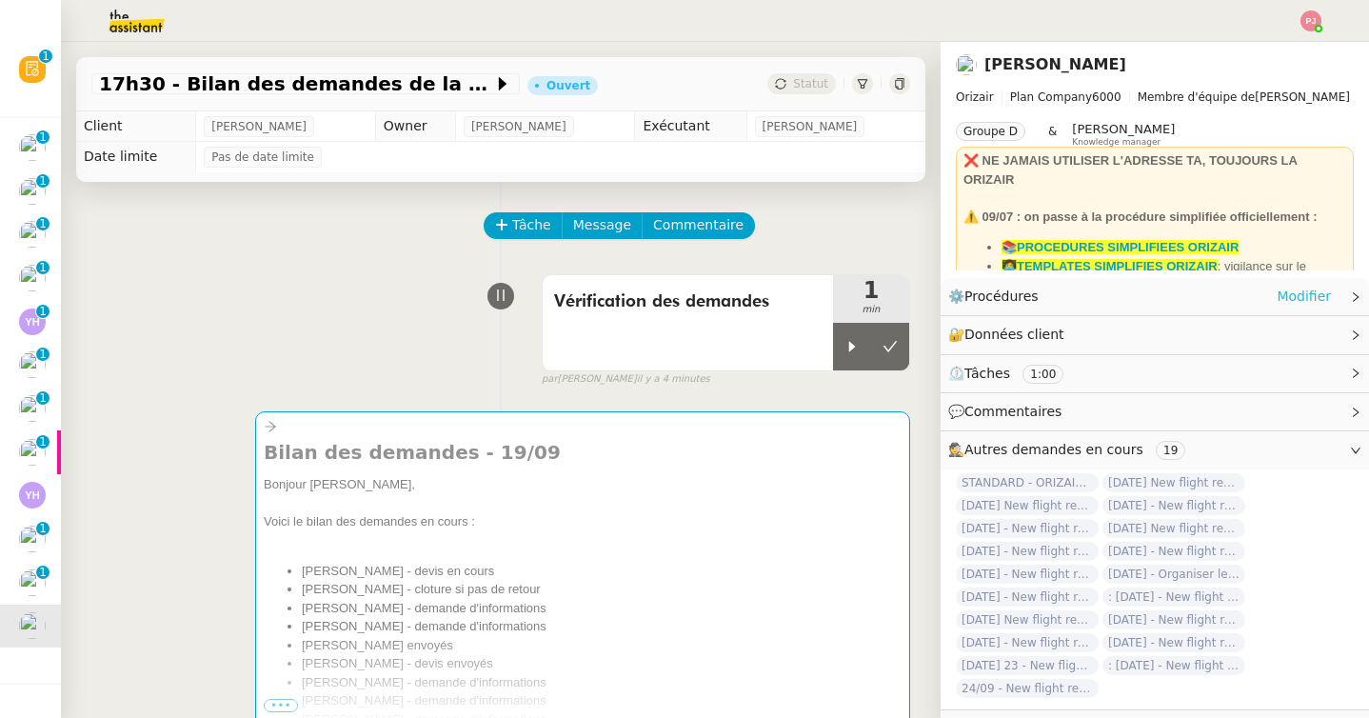
click at [1315, 292] on link "Modifier" at bounding box center [1303, 297] width 54 height 22
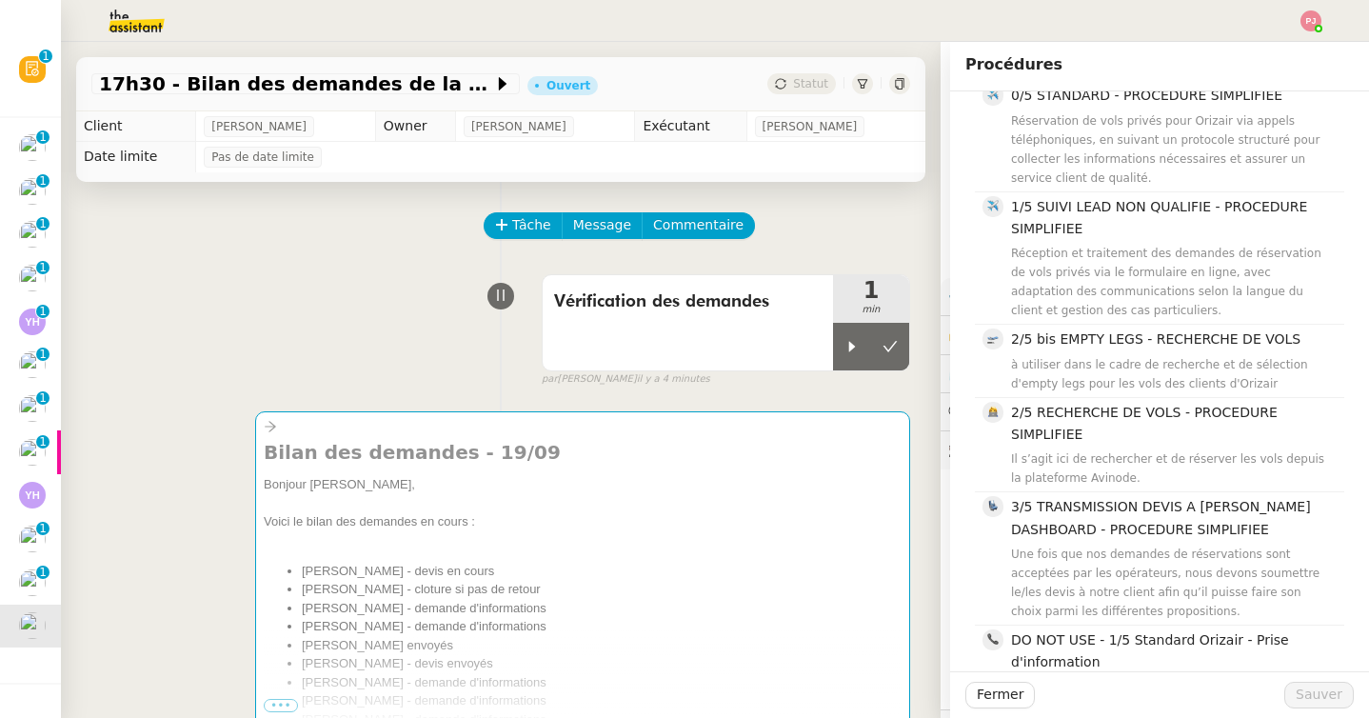
scroll to position [37, 0]
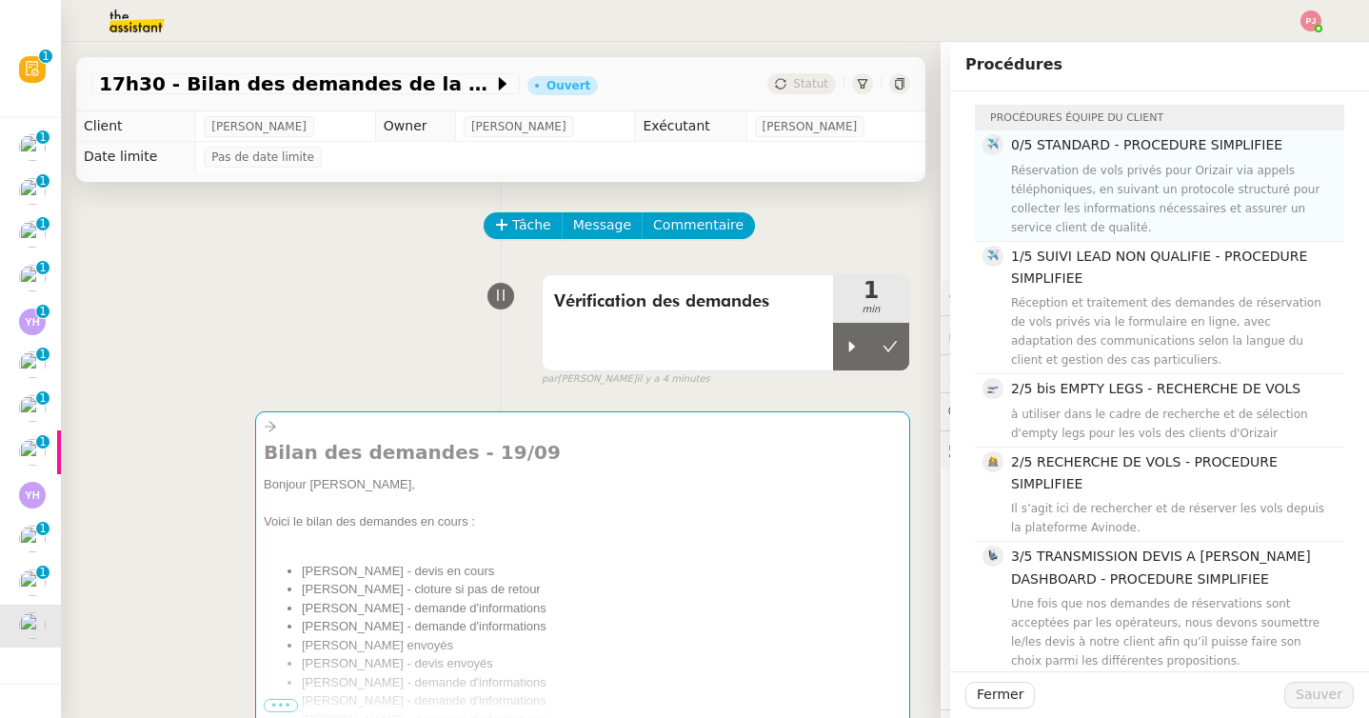
click at [1159, 213] on div "Réservation de vols privés pour Orizair via appels téléphoniques, en suivant un…" at bounding box center [1172, 199] width 322 height 76
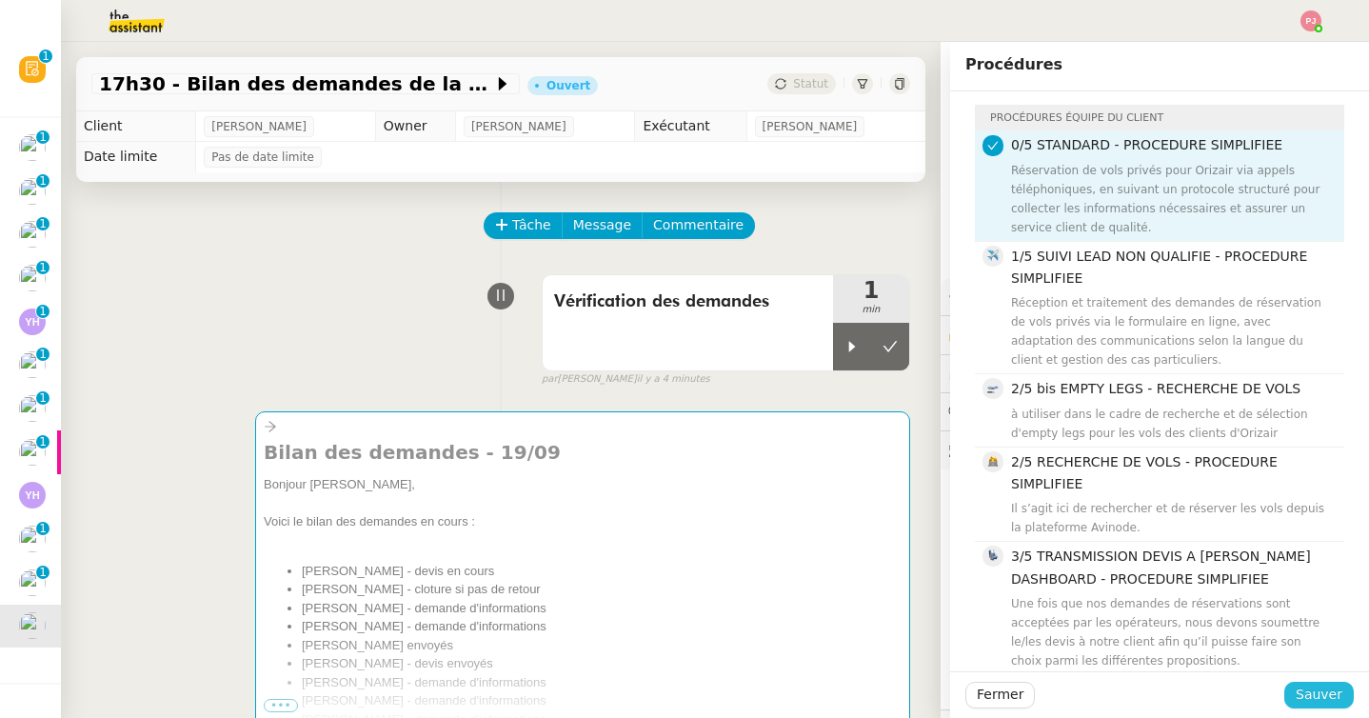
click at [1316, 702] on span "Sauver" at bounding box center [1318, 694] width 47 height 22
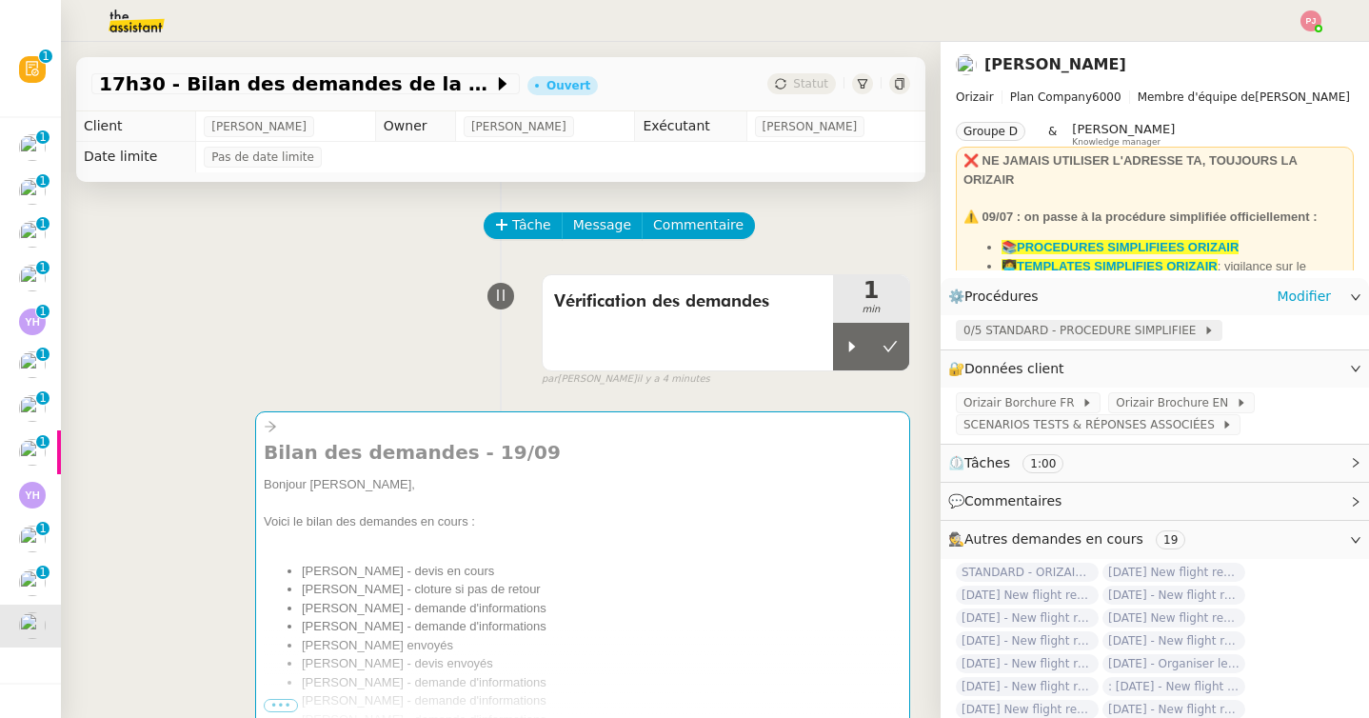
click at [1041, 331] on span "0/5 STANDARD - PROCEDURE SIMPLIFIEE" at bounding box center [1083, 330] width 240 height 19
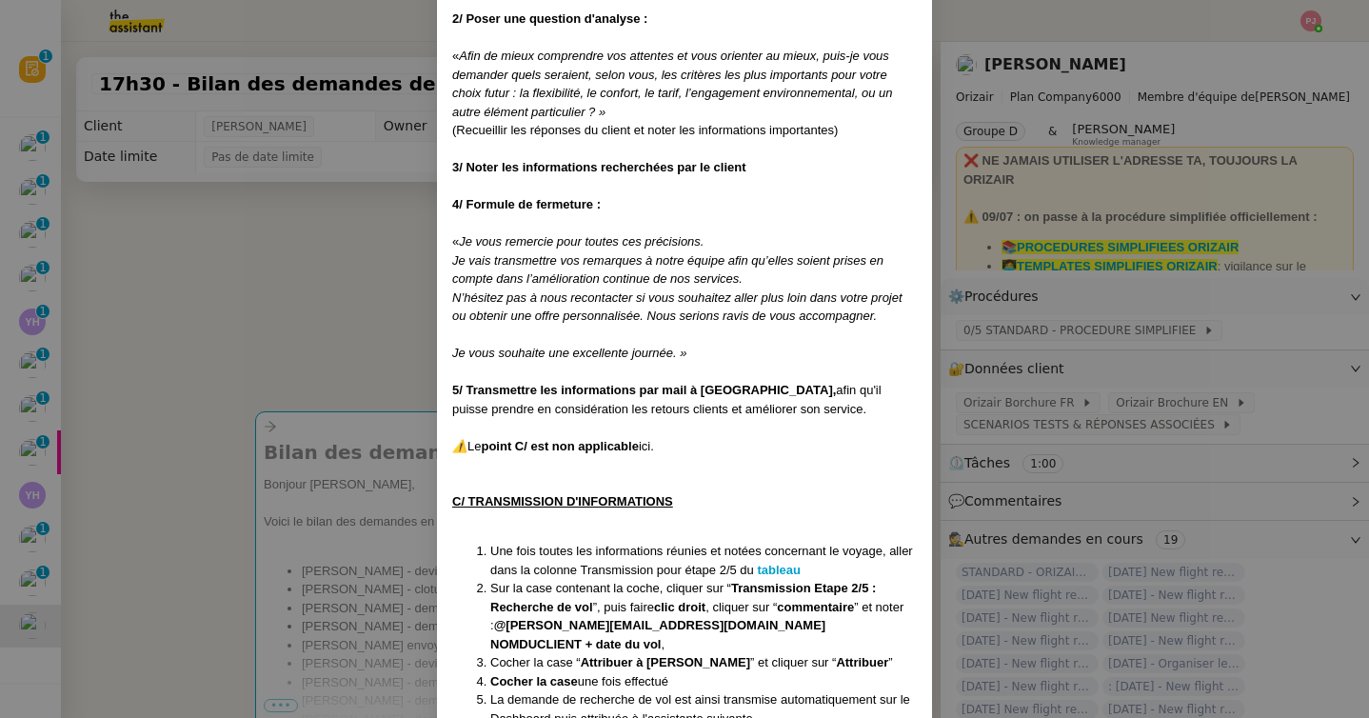
scroll to position [4039, 0]
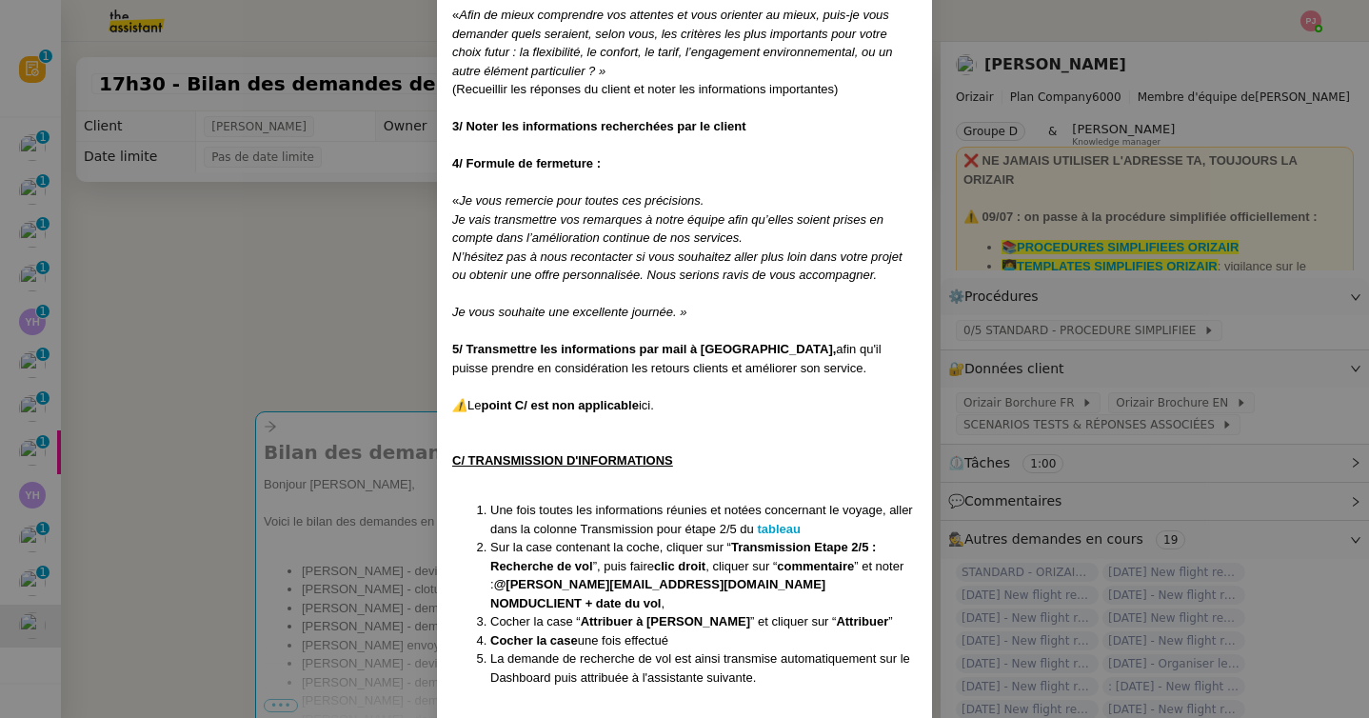
click at [323, 354] on nz-modal-container "Créée le 31/03/2025 MAJ le 03/09/2025 Voir procédure en Anglais en cliquant sur…" at bounding box center [684, 359] width 1369 height 718
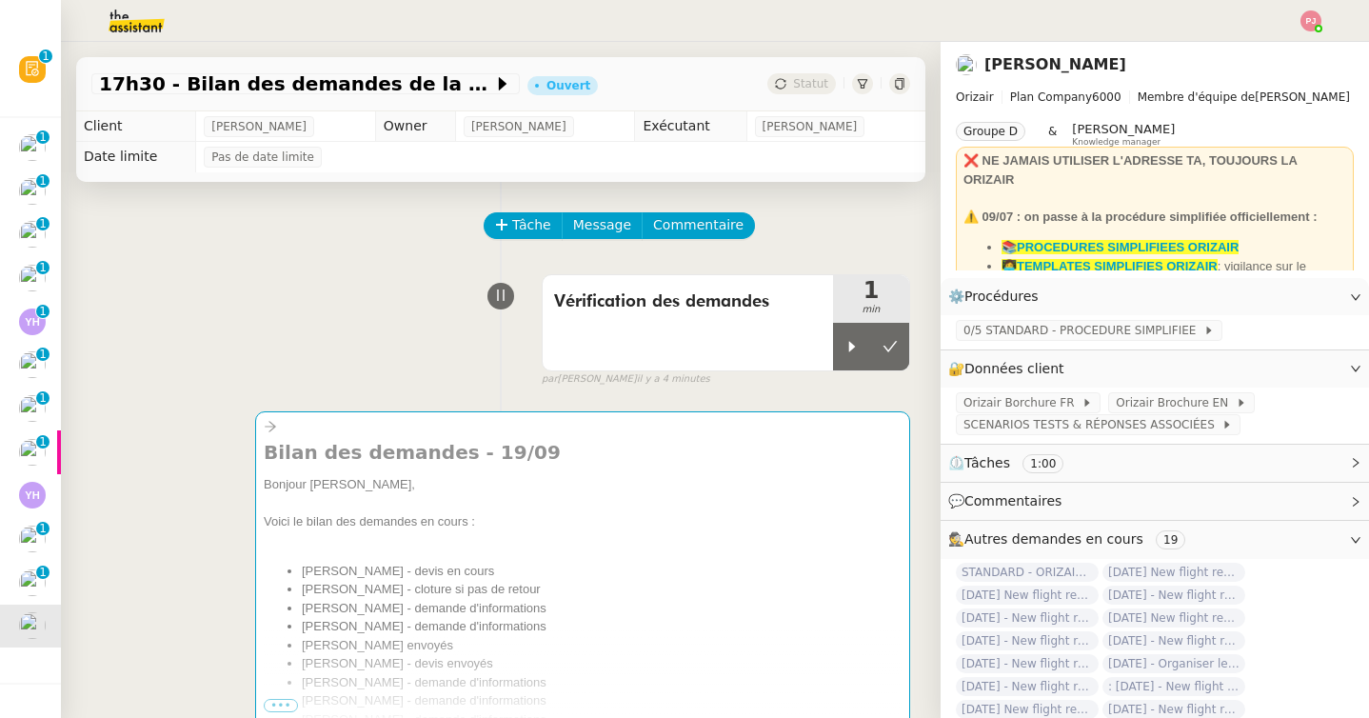
scroll to position [3944, 0]
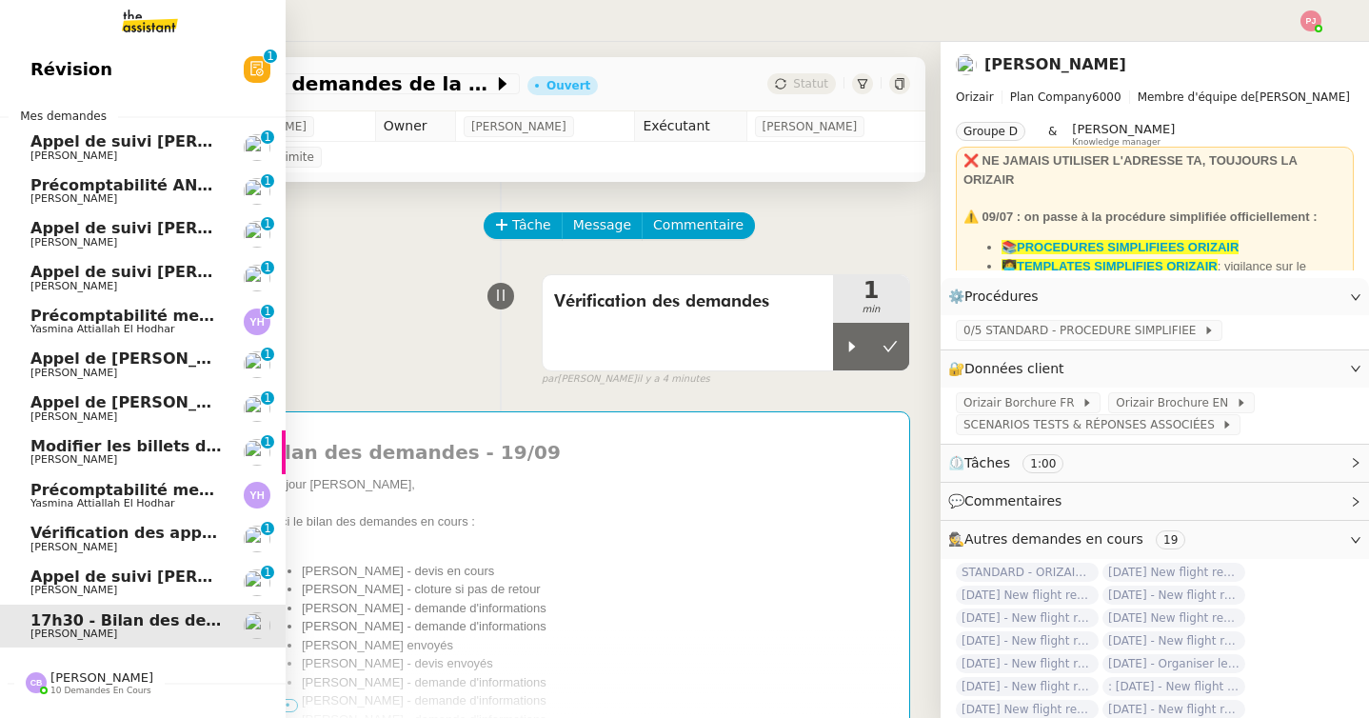
click at [85, 502] on span "Yasmina Attiallah El Hodhar" at bounding box center [102, 503] width 144 height 12
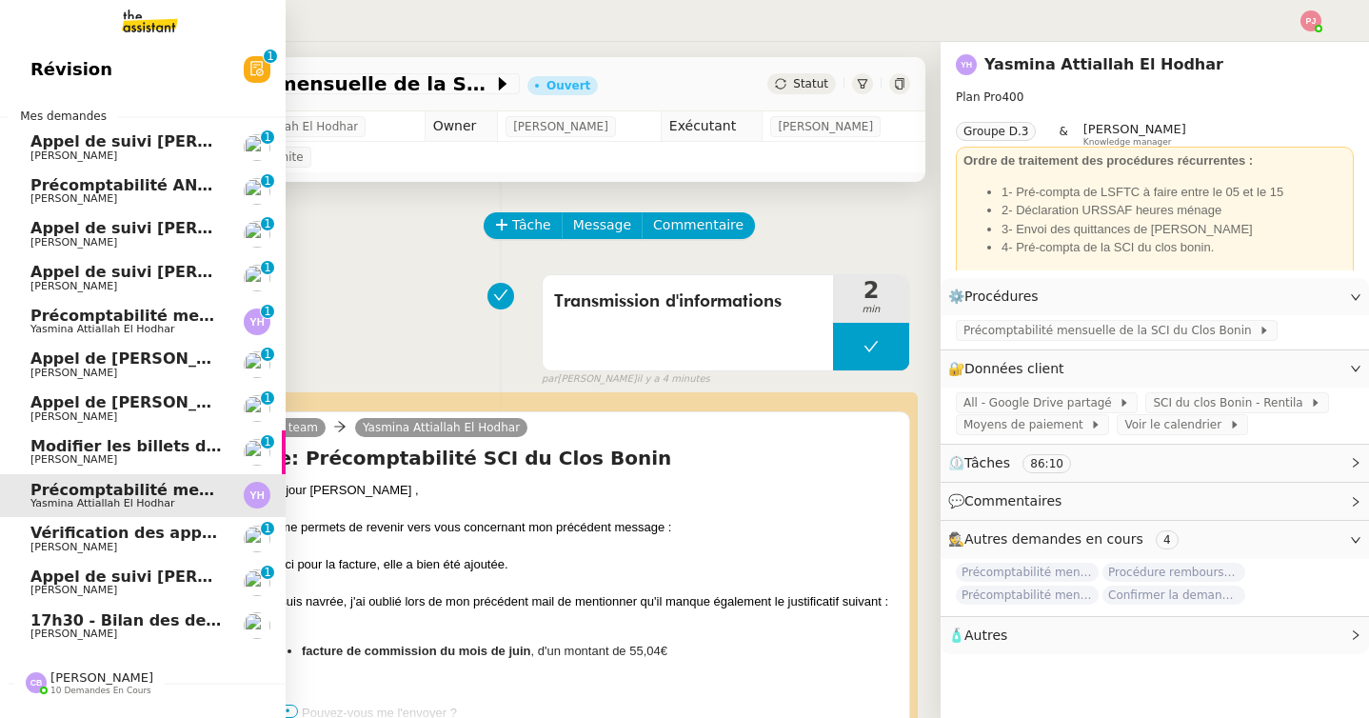
click at [38, 343] on link "Appel de Suivi [PERSON_NAME] TRANSIT [PERSON_NAME] 0 1 2 3 4 5 6 7 8 9" at bounding box center [143, 365] width 286 height 44
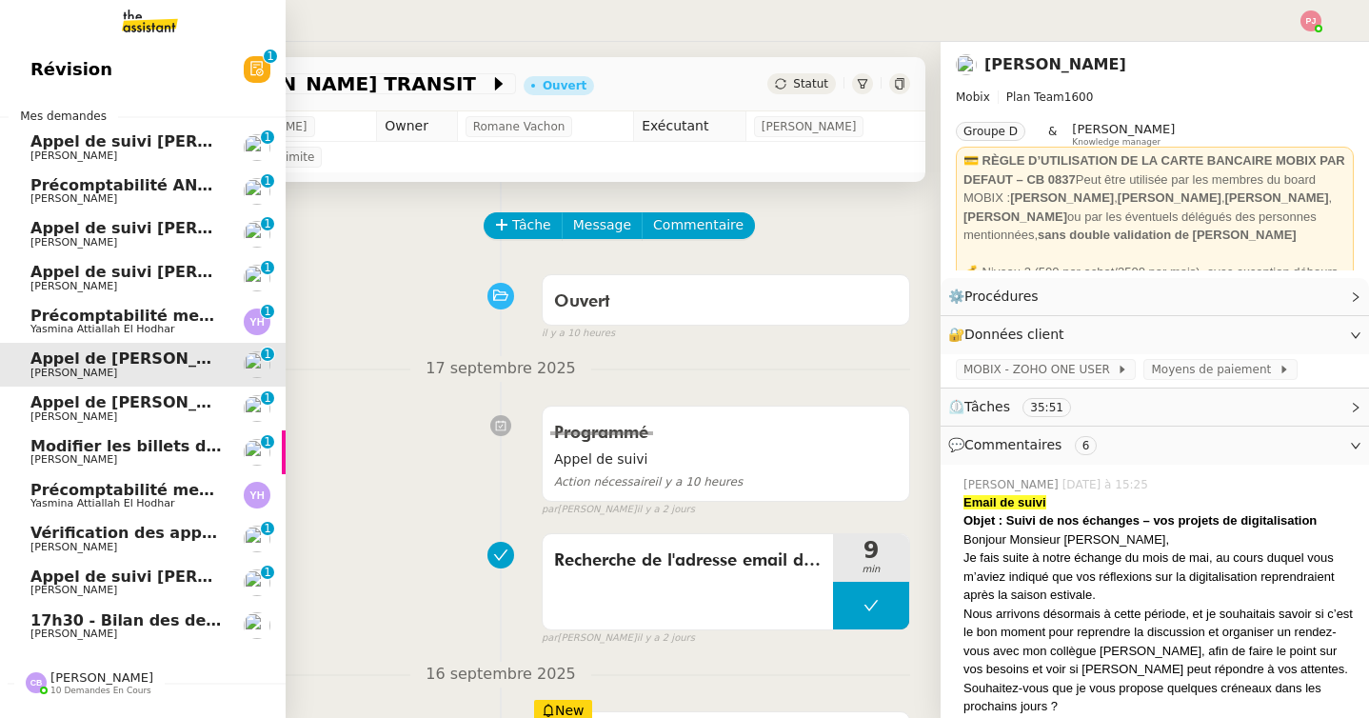
click at [65, 318] on span "Précomptabilité mensuelle - 4 septembre 2025" at bounding box center [232, 315] width 404 height 18
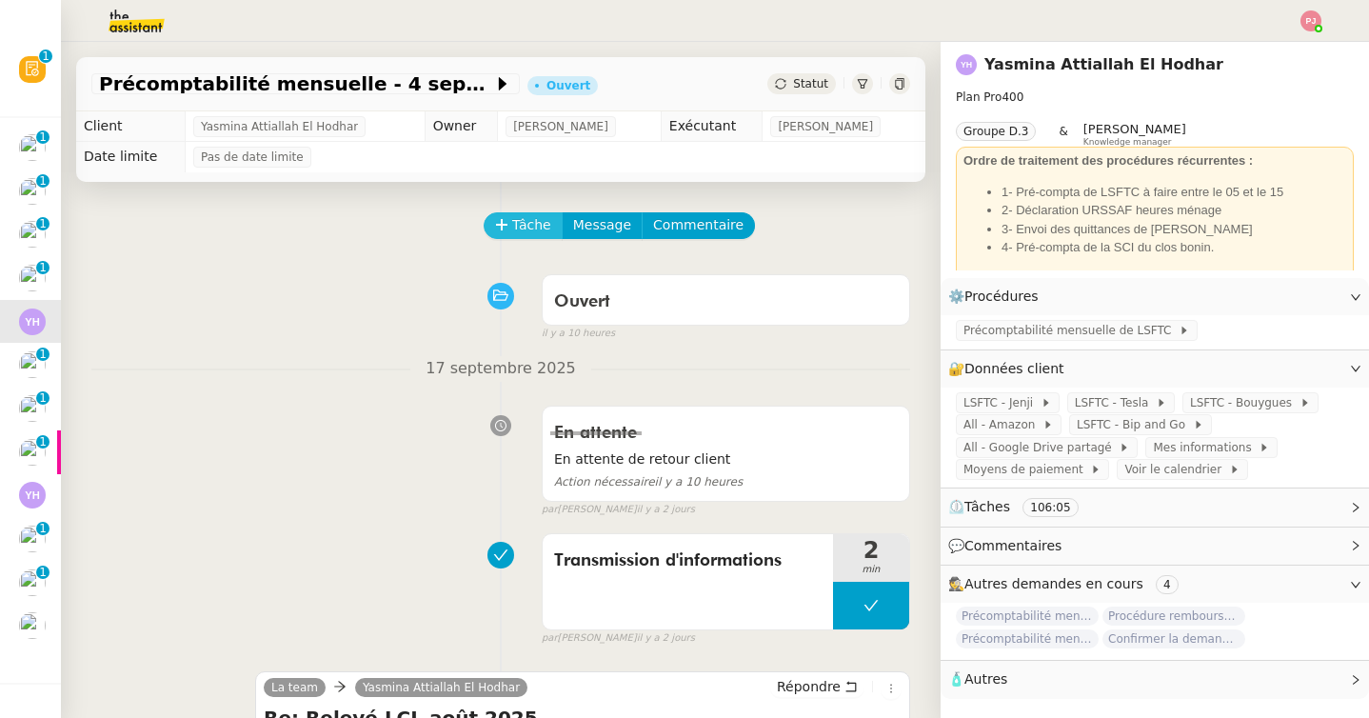
click at [520, 227] on span "Tâche" at bounding box center [531, 225] width 39 height 22
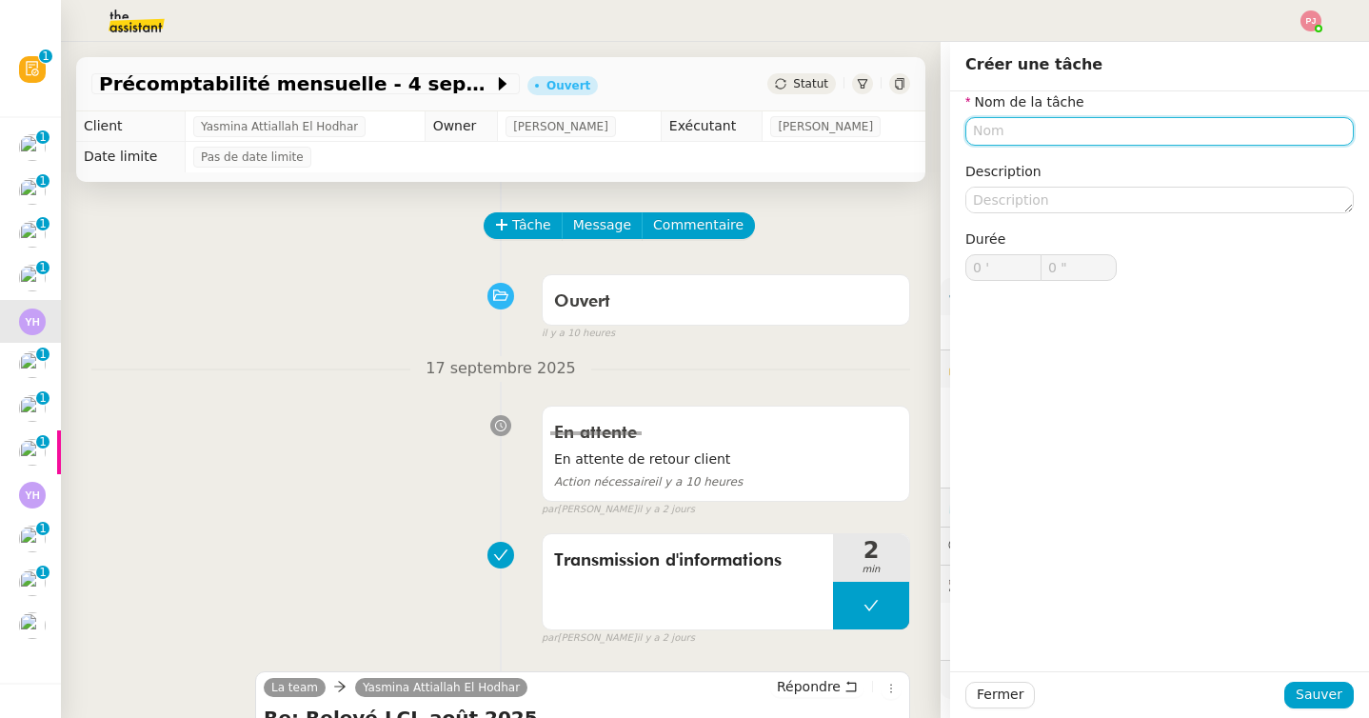
click at [1007, 131] on input "text" at bounding box center [1159, 131] width 388 height 28
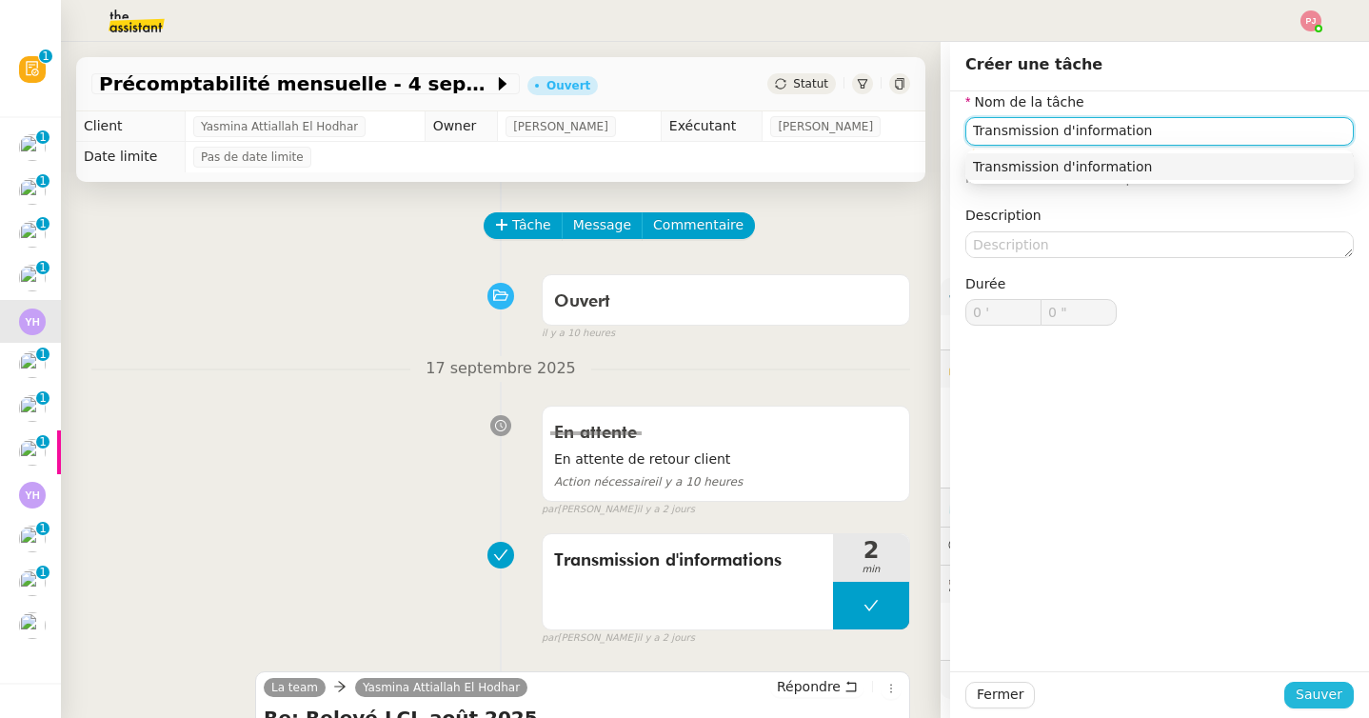
type input "Transmission d'information"
click at [1307, 694] on span "Sauver" at bounding box center [1318, 694] width 47 height 22
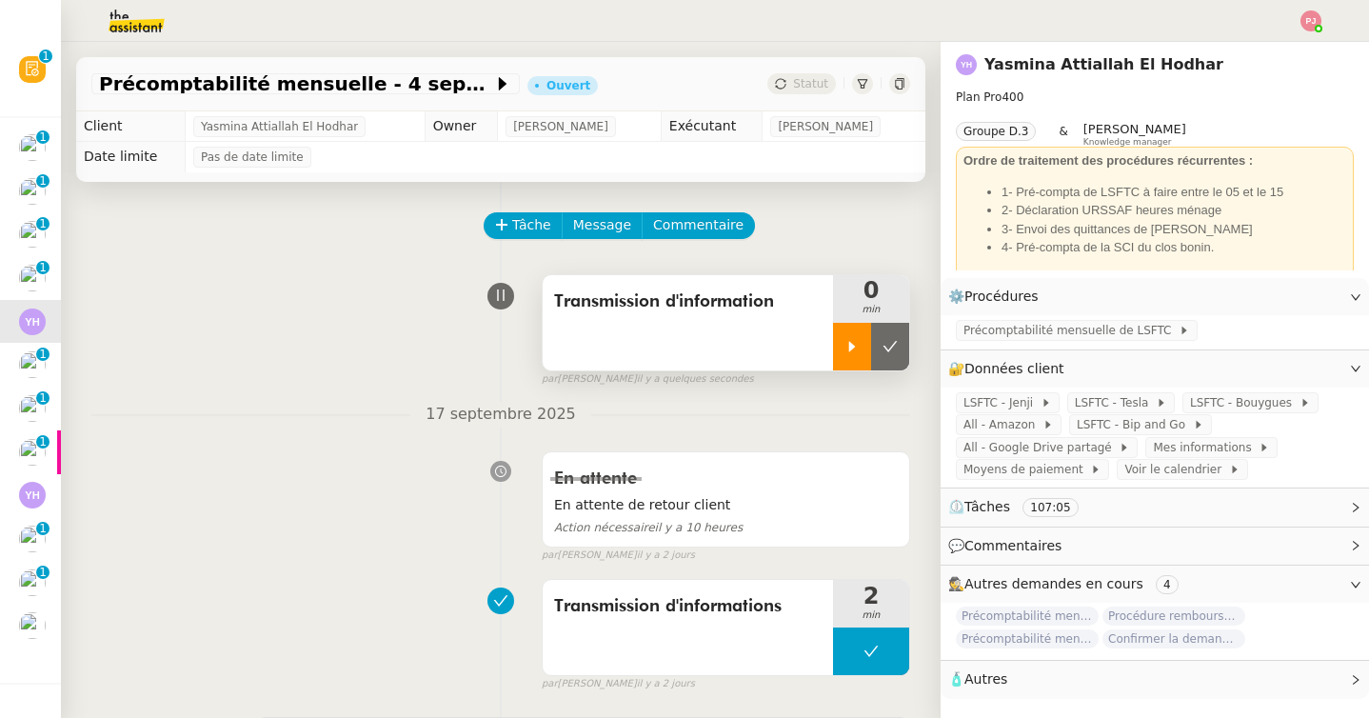
click at [840, 337] on div at bounding box center [852, 347] width 38 height 48
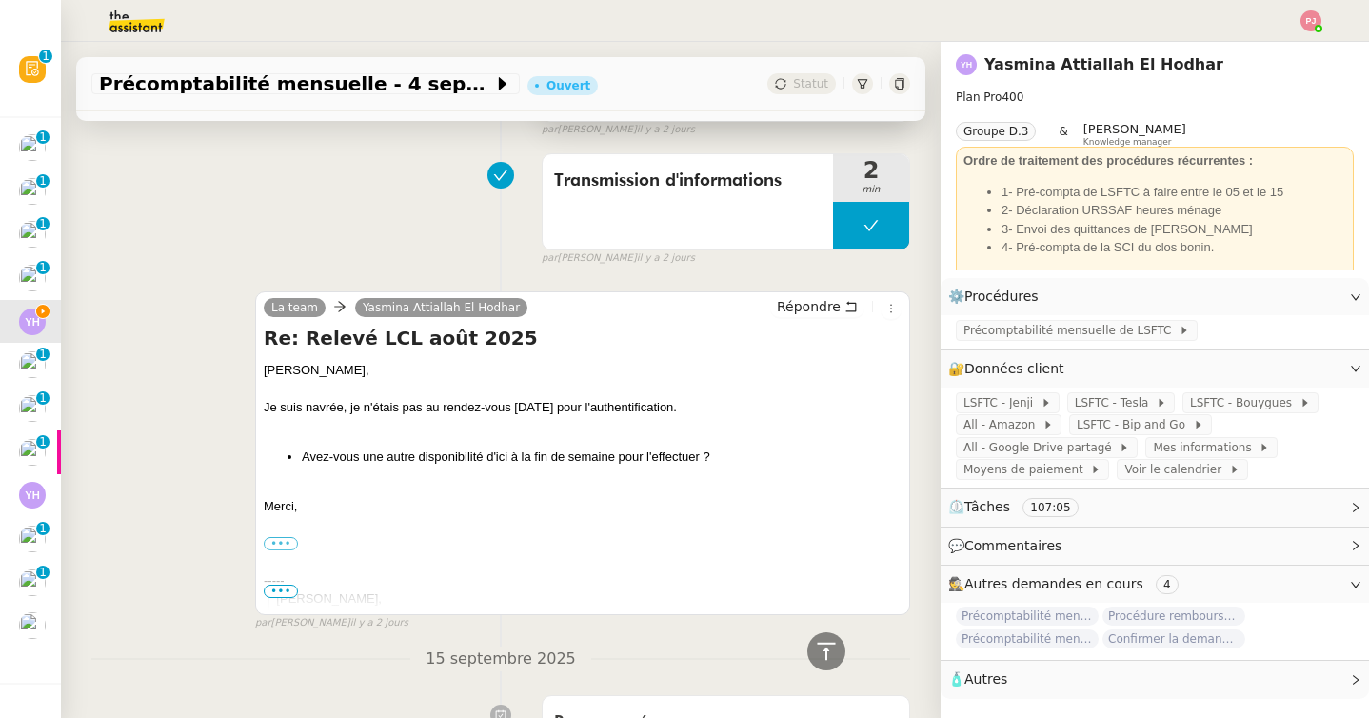
scroll to position [451, 0]
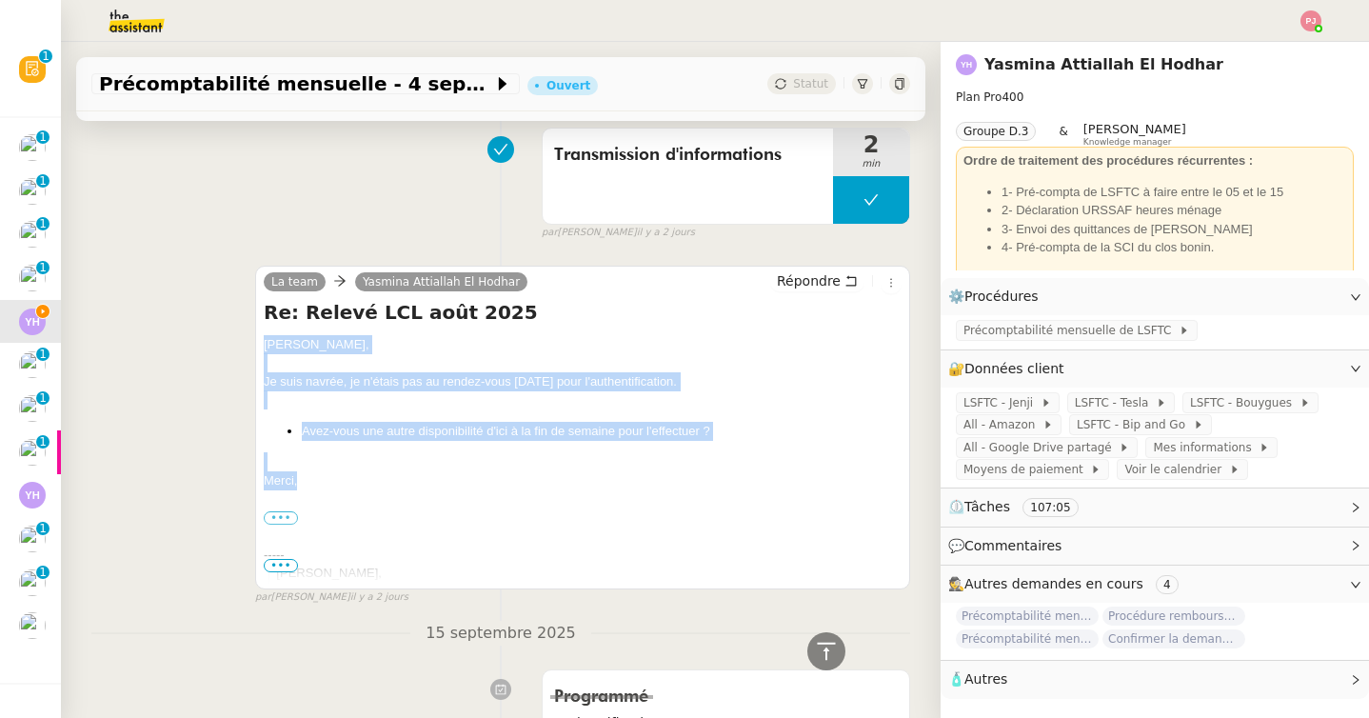
drag, startPoint x: 310, startPoint y: 481, endPoint x: 243, endPoint y: 338, distance: 157.9
click at [243, 338] on div "La team Yasmina Attiallah El Hodhar Répondre Re: Relevé LCL août 2025 Yasmina, …" at bounding box center [500, 426] width 818 height 357
copy div "Yasmina, Je suis navrée, je n'étais pas au rendez-vous hier pour l'authentifica…"
click at [840, 286] on button "Répondre" at bounding box center [817, 280] width 94 height 21
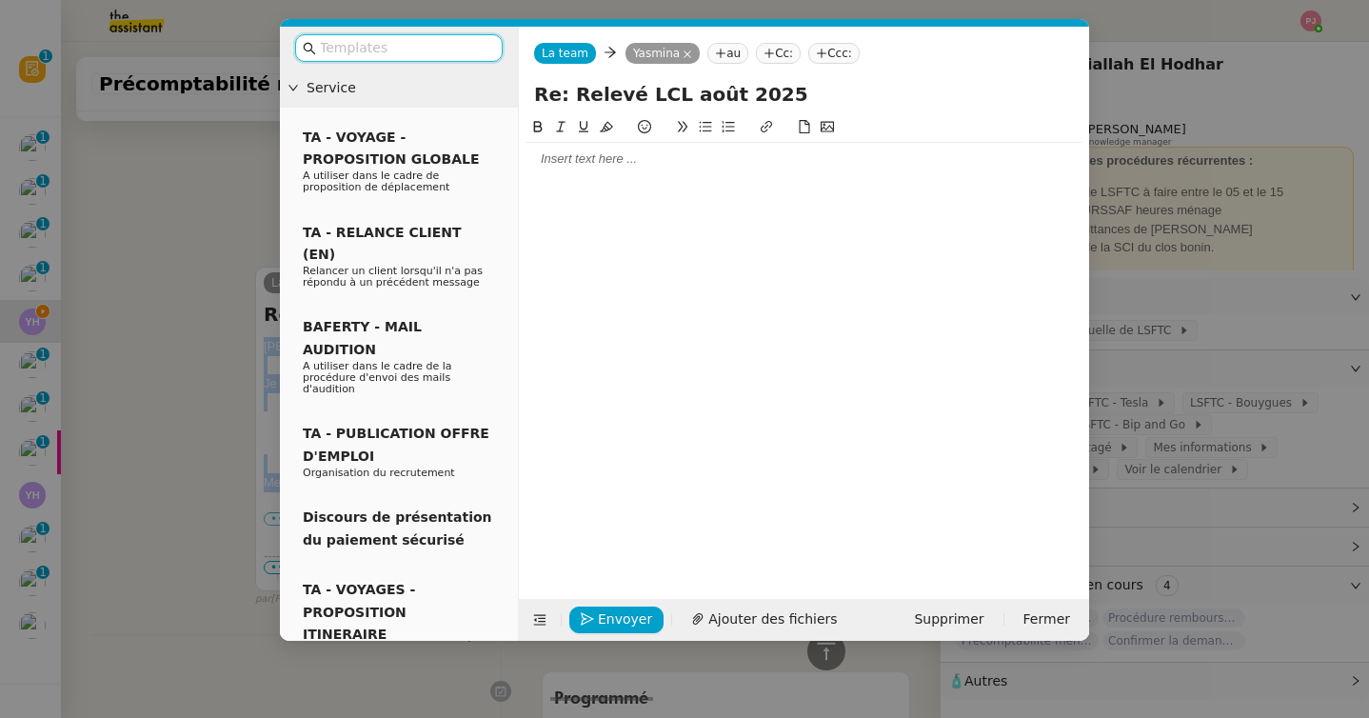
scroll to position [596, 0]
click at [588, 157] on div at bounding box center [803, 158] width 555 height 17
click at [424, 37] on input "text" at bounding box center [405, 48] width 171 height 22
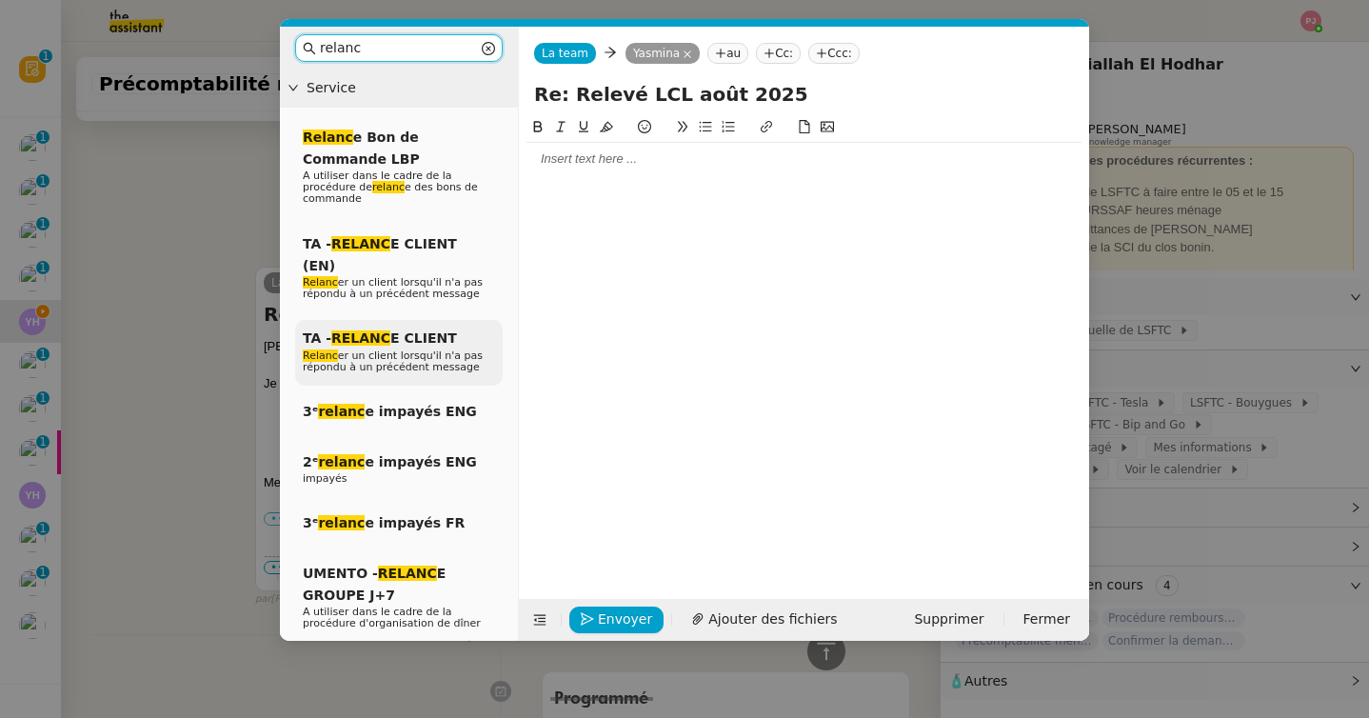
type input "relanc"
click at [381, 350] on div "TA - RELANC E CLIENT Relanc er un client lorsqu'il n'a pas répondu à un précéde…" at bounding box center [398, 353] width 207 height 66
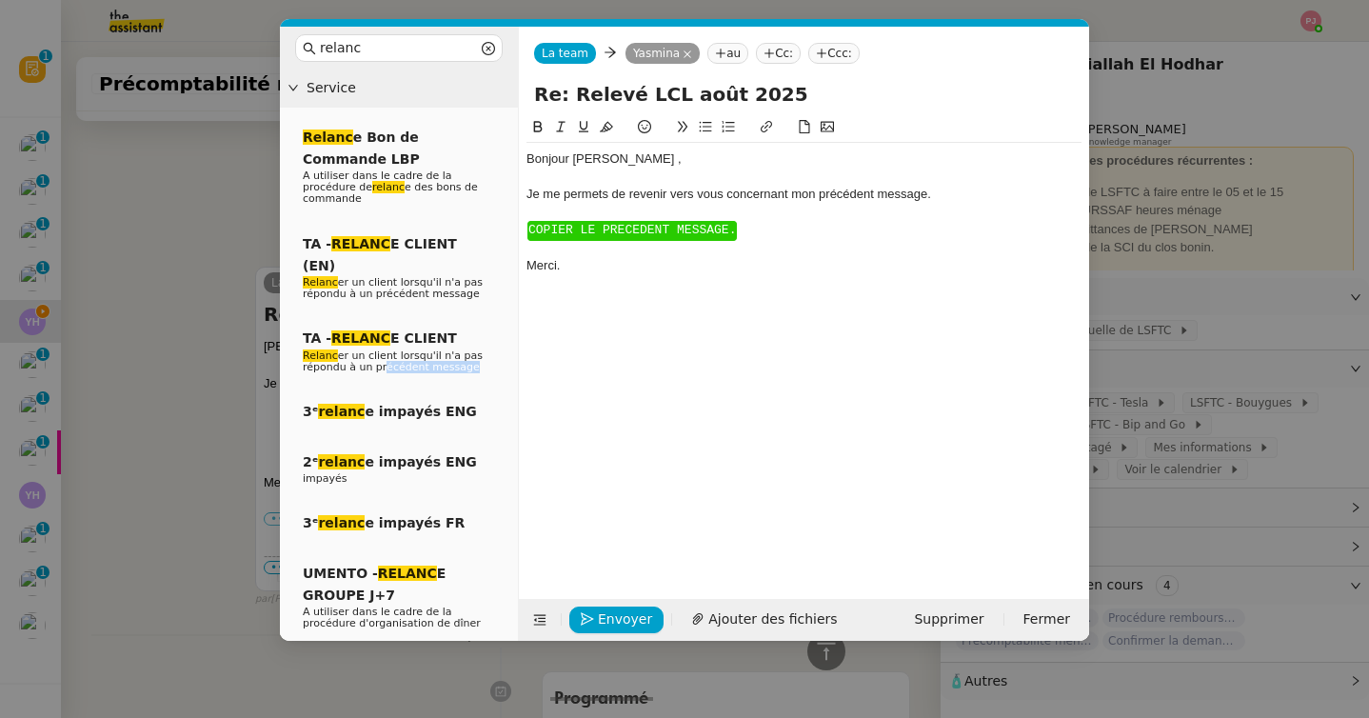
scroll to position [726, 0]
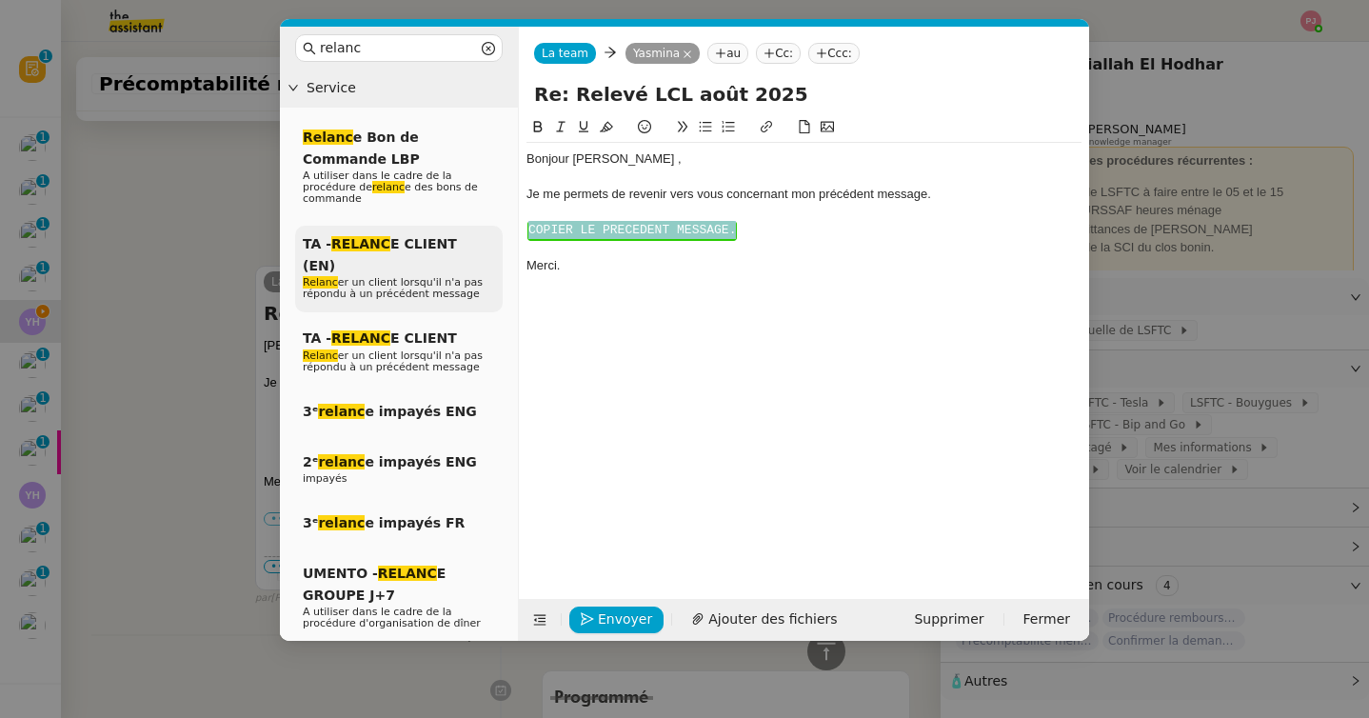
drag, startPoint x: 754, startPoint y: 226, endPoint x: 481, endPoint y: 225, distance: 273.1
click at [481, 225] on nz-layout "relanc Service Relanc e Bon de Commande LBP A utiliser dans le cadre de la proc…" at bounding box center [684, 334] width 809 height 614
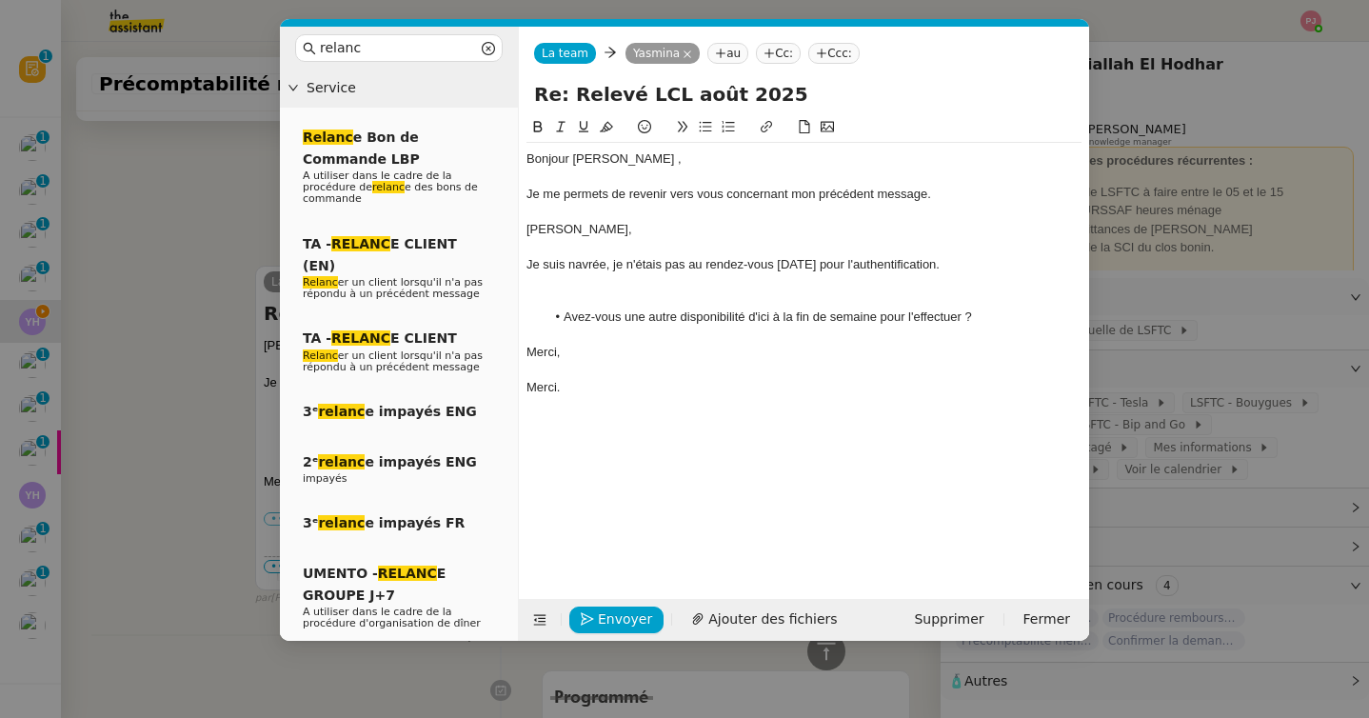
scroll to position [845, 0]
drag, startPoint x: 615, startPoint y: 244, endPoint x: 515, endPoint y: 211, distance: 105.0
click at [515, 211] on nz-layout "relanc Service Relanc e Bon de Commande LBP A utiliser dans le cadre de la proc…" at bounding box center [684, 334] width 809 height 614
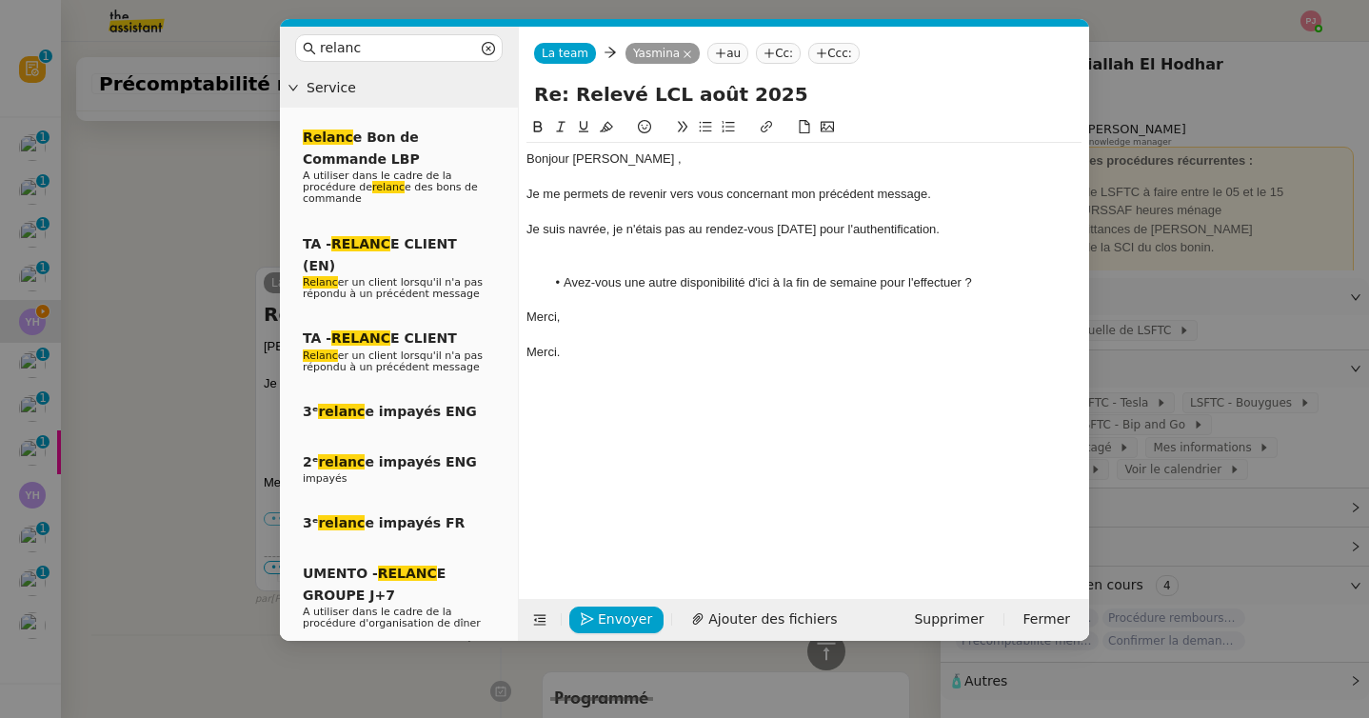
click at [98, 245] on nz-modal-container "relanc Service Relanc e Bon de Commande LBP A utiliser dans le cadre de la proc…" at bounding box center [684, 359] width 1369 height 718
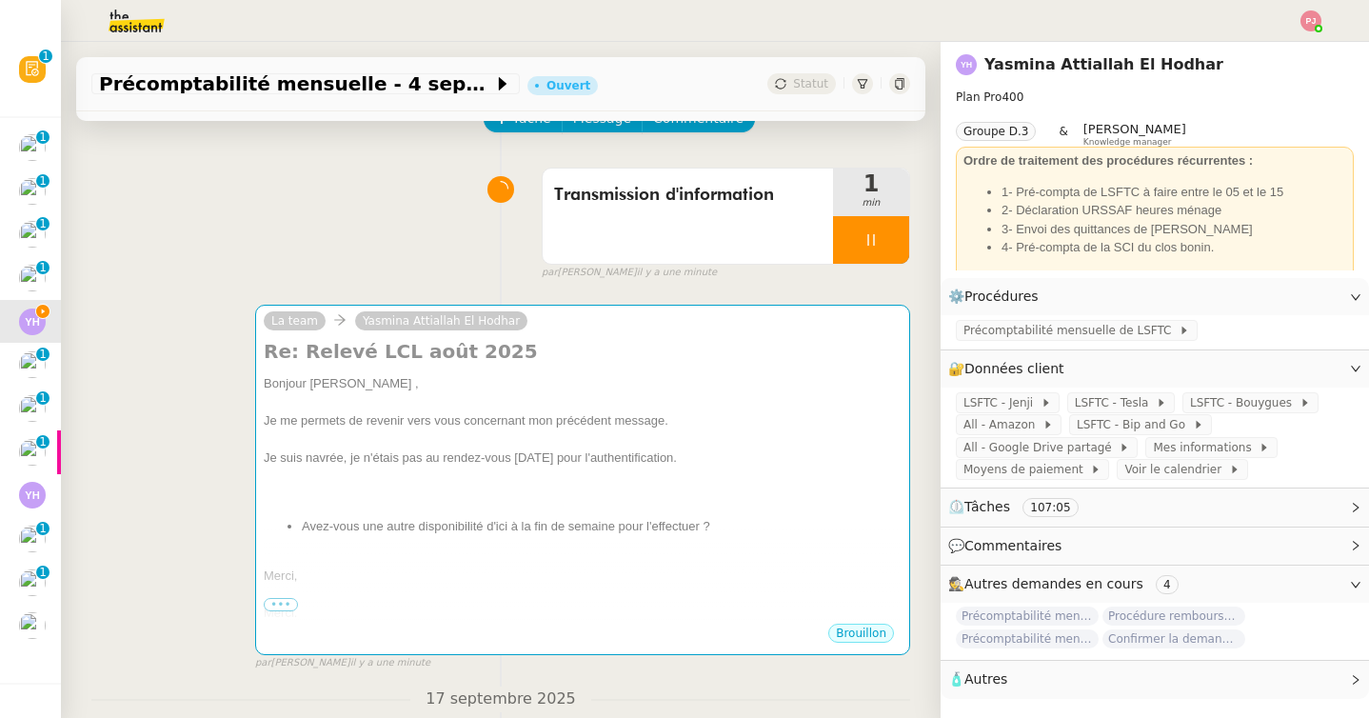
scroll to position [111, 0]
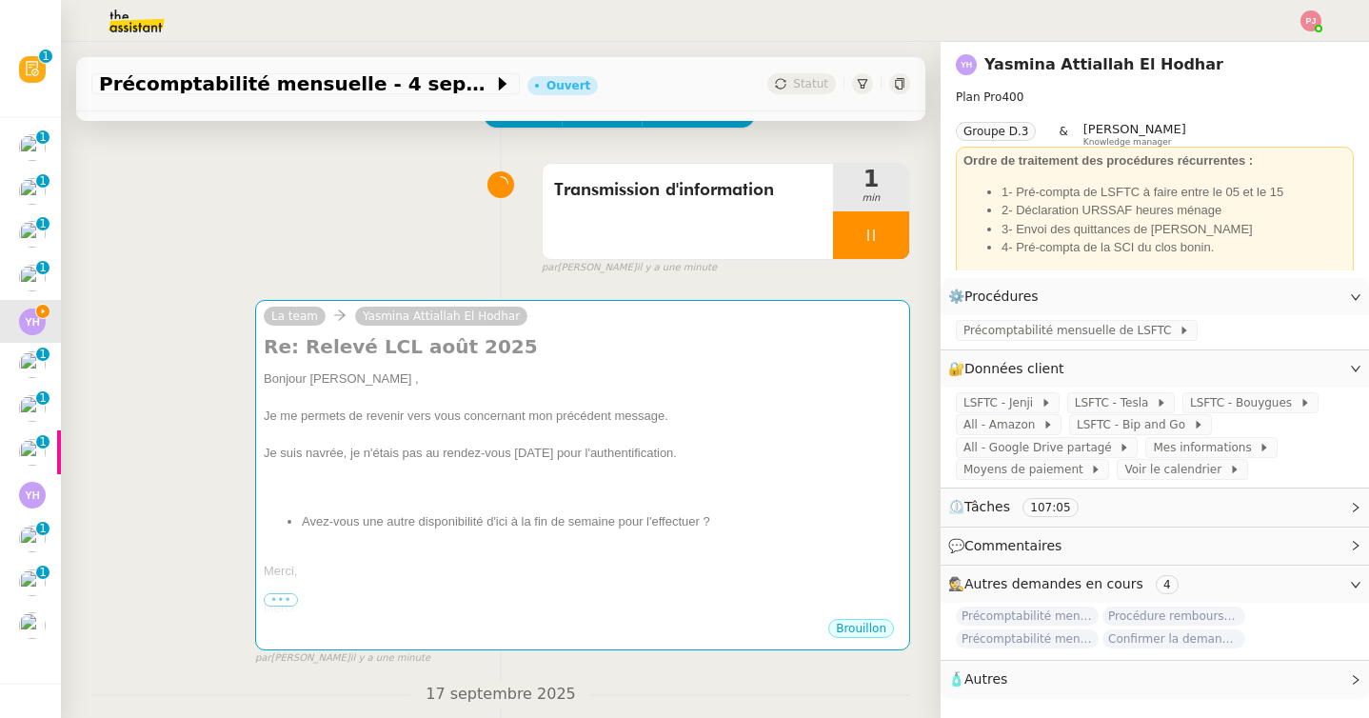
click at [591, 434] on div at bounding box center [583, 434] width 638 height 19
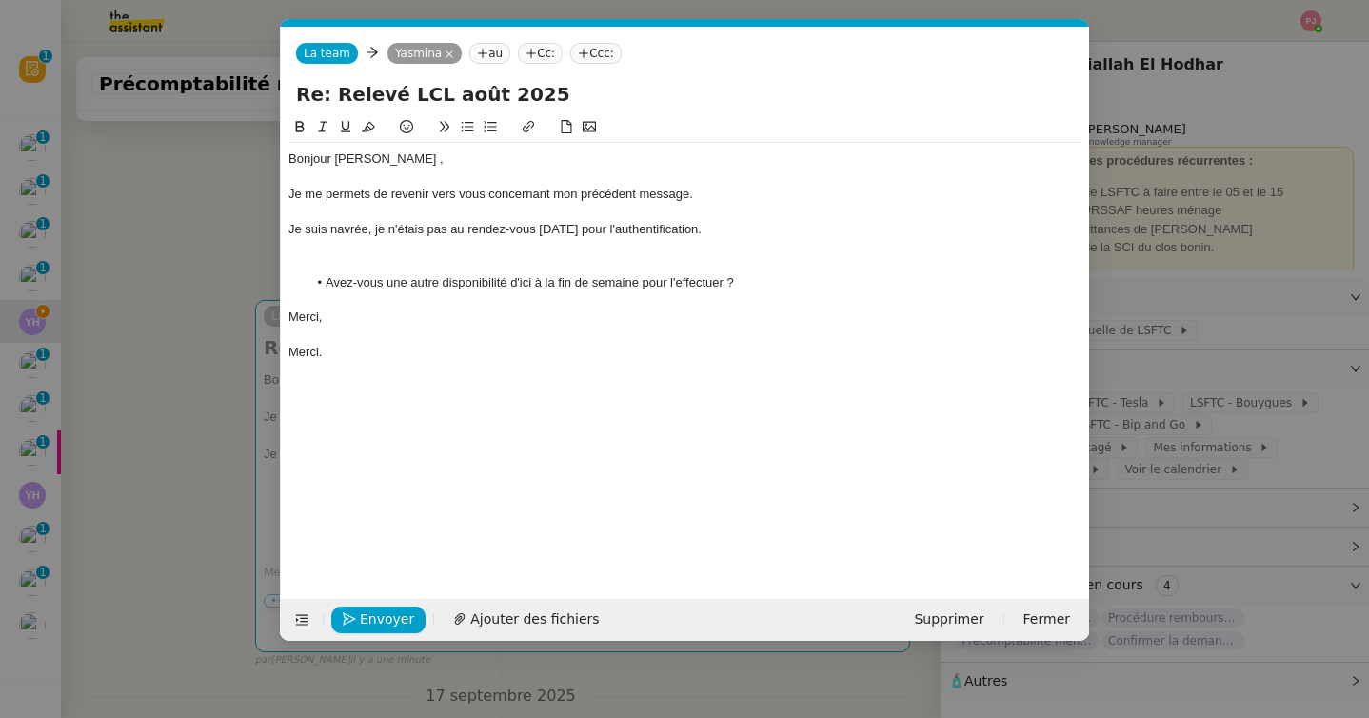
scroll to position [0, 77]
click at [758, 278] on li "Avez-vous une autre disponibilité d'ici à la fin de semaine pour l'effectuer ?" at bounding box center [694, 282] width 775 height 17
click at [698, 227] on div "Je suis navrée, je n'étais pas au rendez-vous hier pour l'authentification." at bounding box center [684, 229] width 793 height 17
drag, startPoint x: 559, startPoint y: 229, endPoint x: 540, endPoint y: 228, distance: 19.1
click at [540, 228] on div "Je suis navrée, je n'étais pas au rendez-vous hier pour l'authentification." at bounding box center [684, 229] width 793 height 17
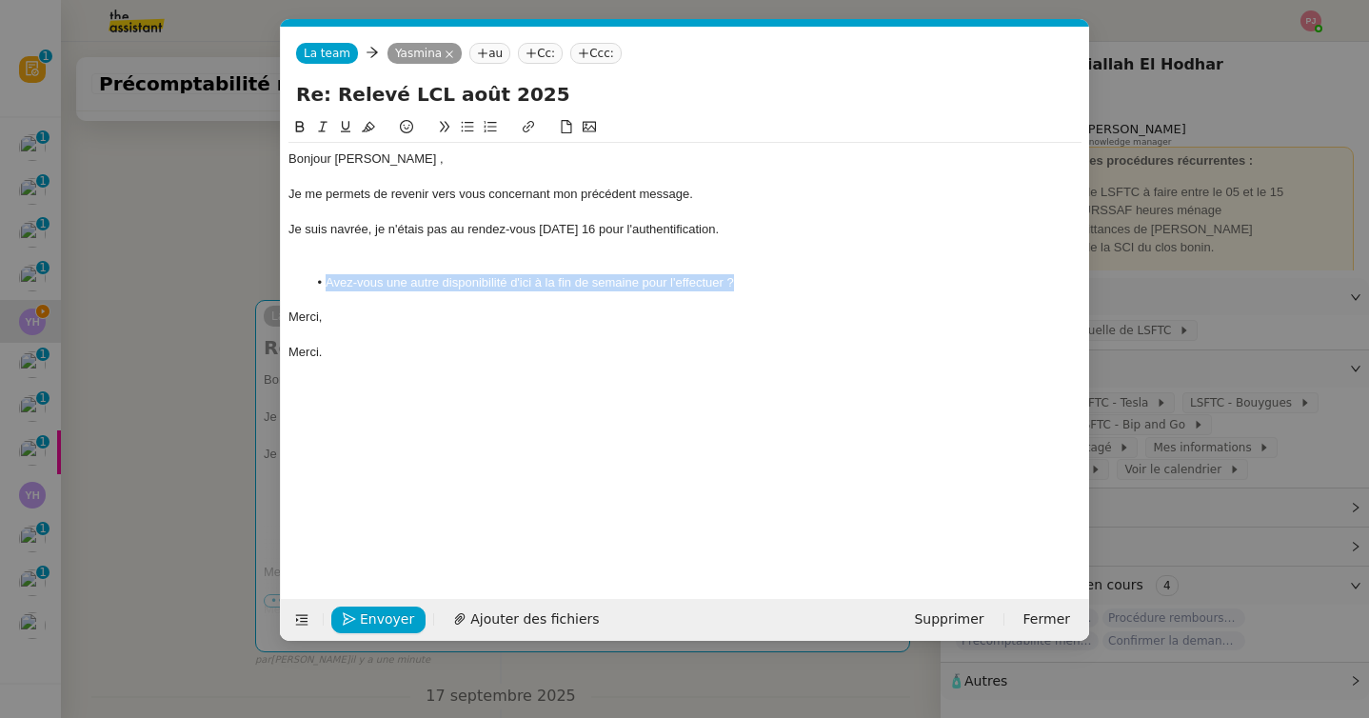
drag, startPoint x: 768, startPoint y: 285, endPoint x: 321, endPoint y: 280, distance: 447.3
click at [321, 280] on li "Avez-vous une autre disponibilité d'ici à la fin de semaine pour l'effectuer ?" at bounding box center [694, 282] width 775 height 17
drag, startPoint x: 326, startPoint y: 284, endPoint x: 645, endPoint y: 275, distance: 318.9
click at [645, 275] on li "Pouvez-vous me communiquer une autre disponibilit" at bounding box center [694, 282] width 775 height 17
click at [593, 267] on div at bounding box center [684, 264] width 793 height 17
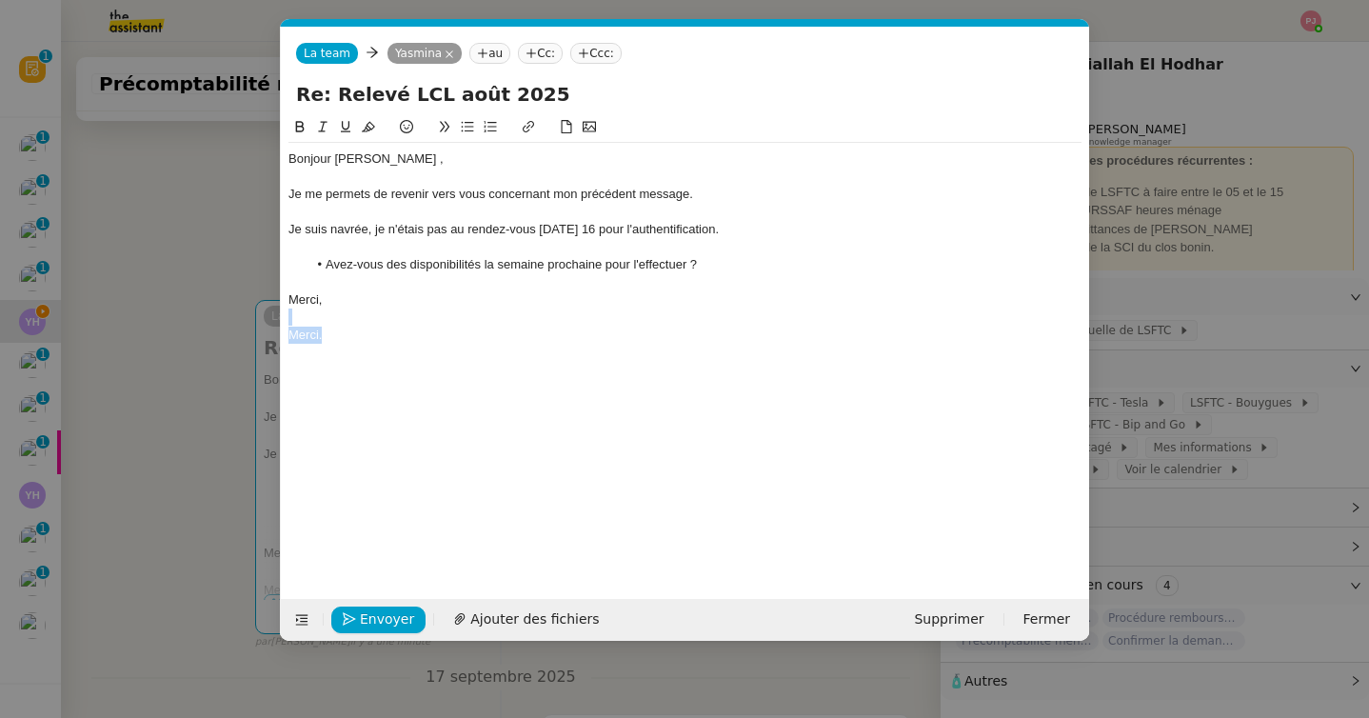
drag, startPoint x: 371, startPoint y: 326, endPoint x: 256, endPoint y: 325, distance: 115.2
click at [256, 325] on nz-modal-container "relanc Service Relanc e Bon de Commande LBP A utiliser dans le cadre de la proc…" at bounding box center [684, 359] width 1369 height 718
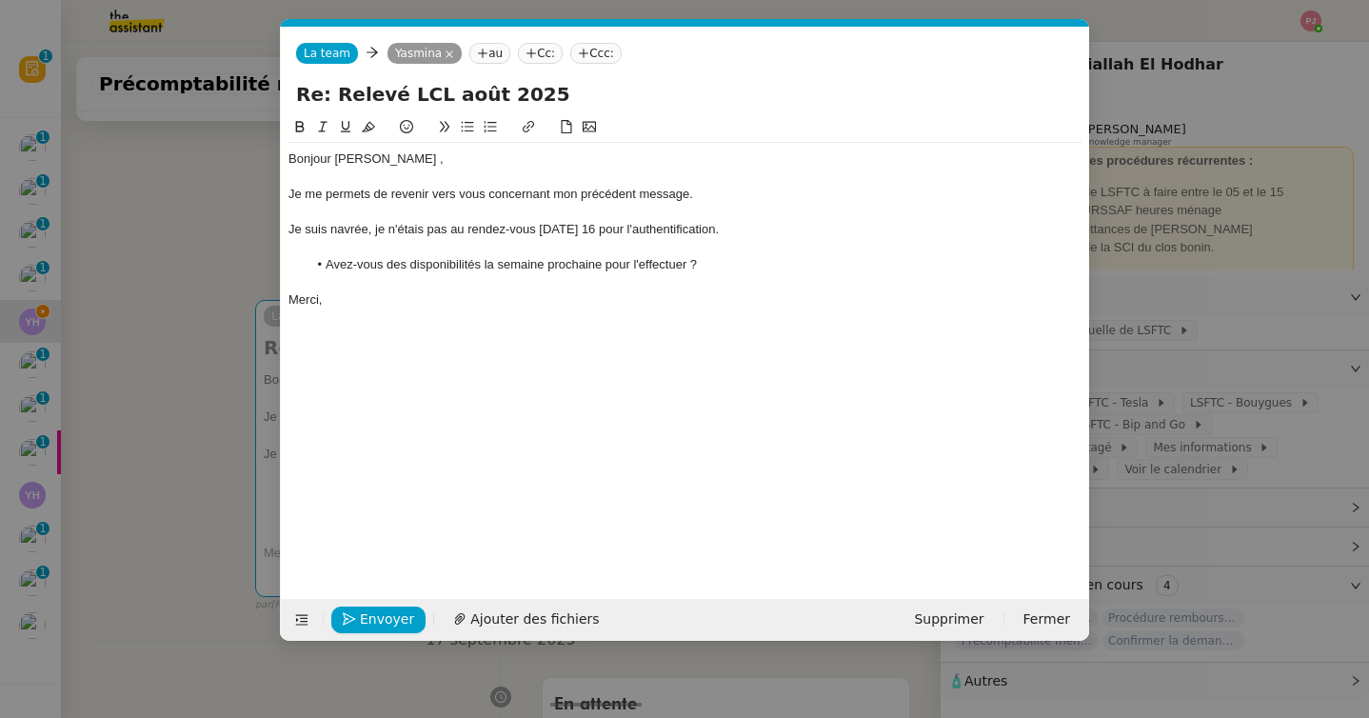
click at [385, 163] on div "Bonjour Yasmina ," at bounding box center [684, 158] width 793 height 17
click at [362, 615] on span "Envoyer" at bounding box center [387, 619] width 54 height 22
click at [362, 615] on span "Confirmer l'envoi" at bounding box center [417, 619] width 114 height 22
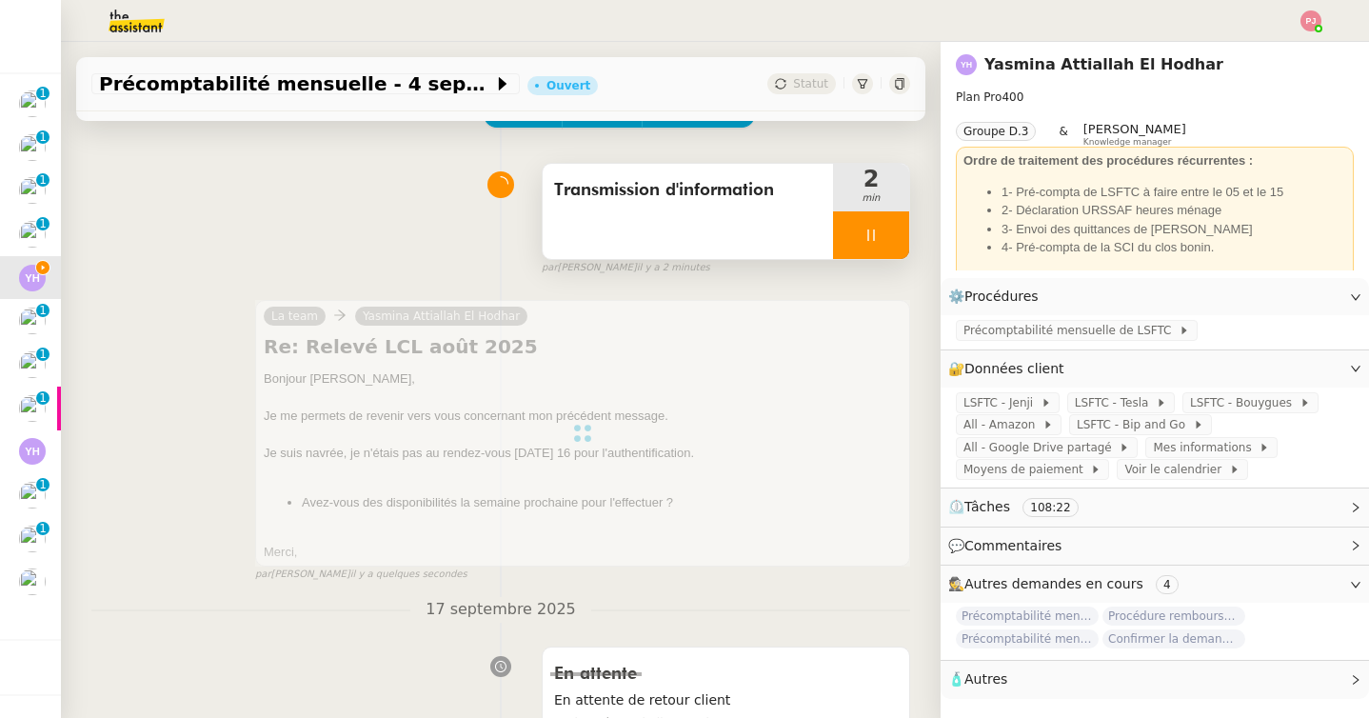
click at [869, 228] on icon at bounding box center [870, 234] width 15 height 15
click at [887, 230] on icon at bounding box center [889, 234] width 15 height 15
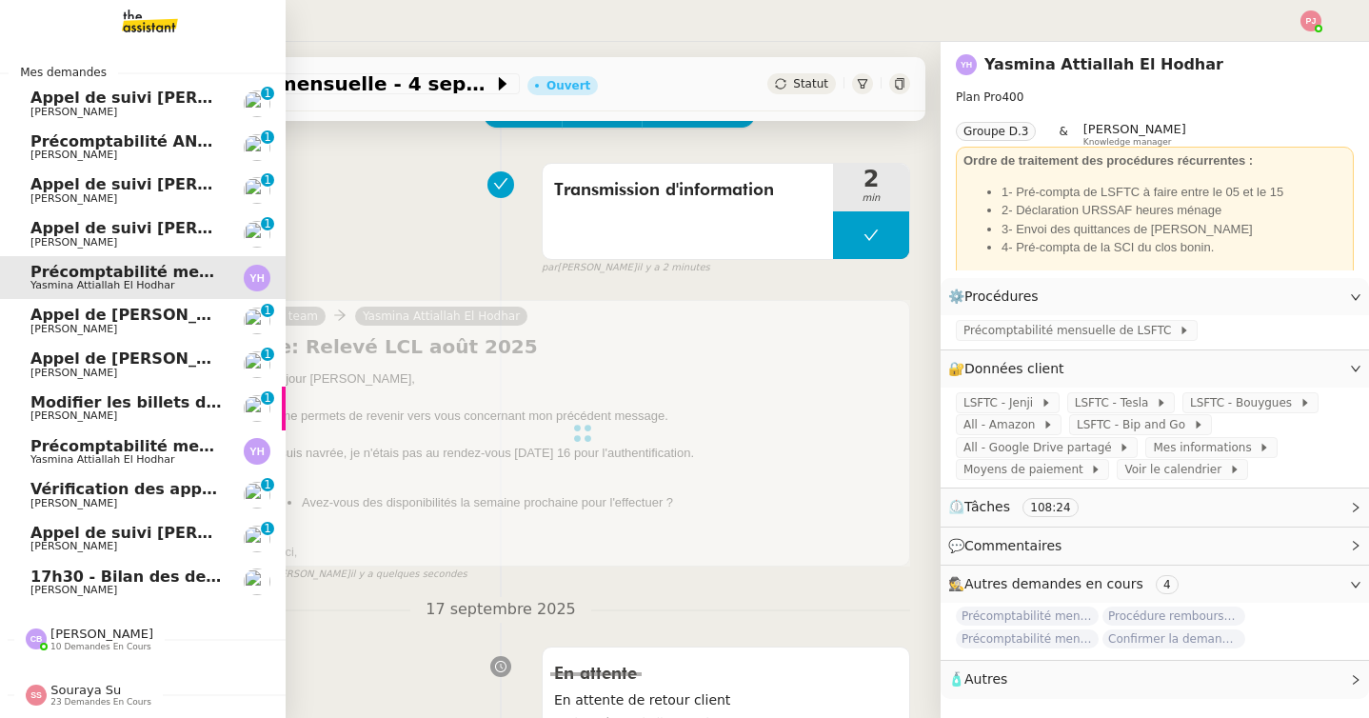
click at [69, 463] on span "Yasmina Attiallah El Hodhar" at bounding box center [102, 459] width 144 height 12
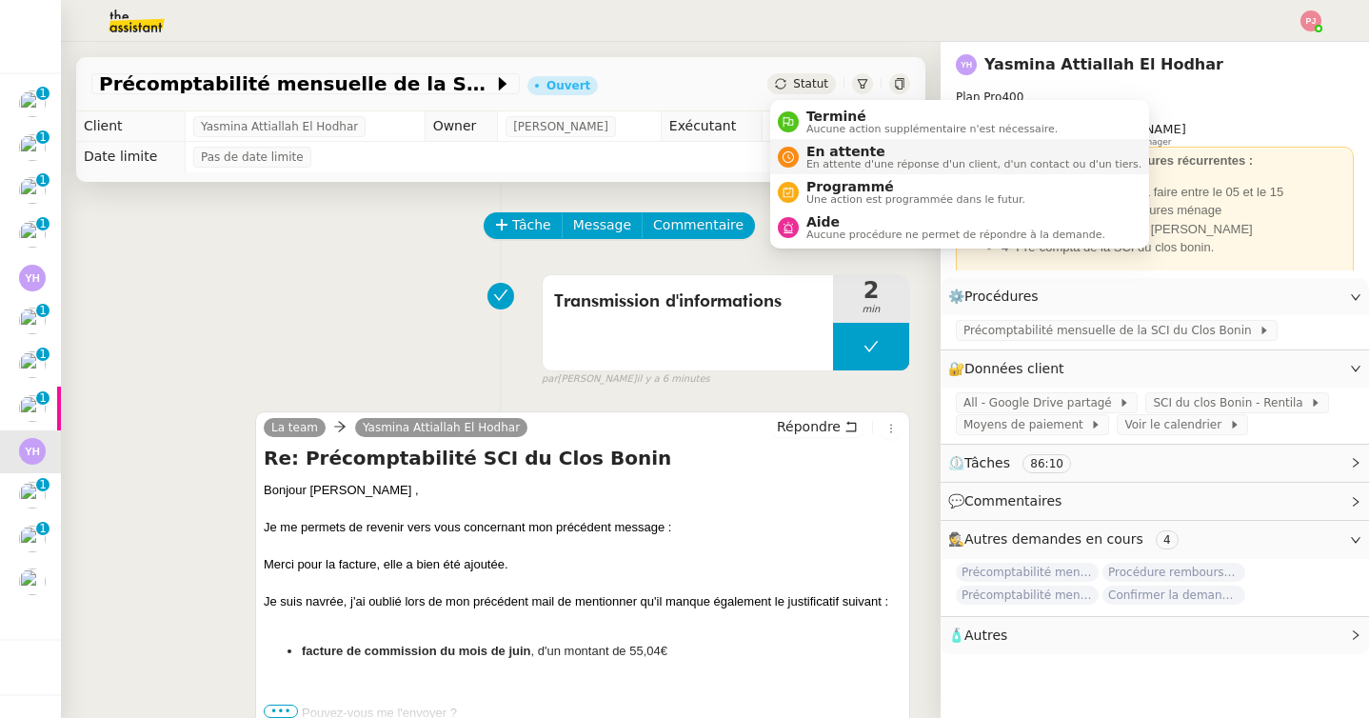
click at [818, 159] on span "En attente d'une réponse d'un client, d'un contact ou d'un tiers." at bounding box center [973, 164] width 335 height 10
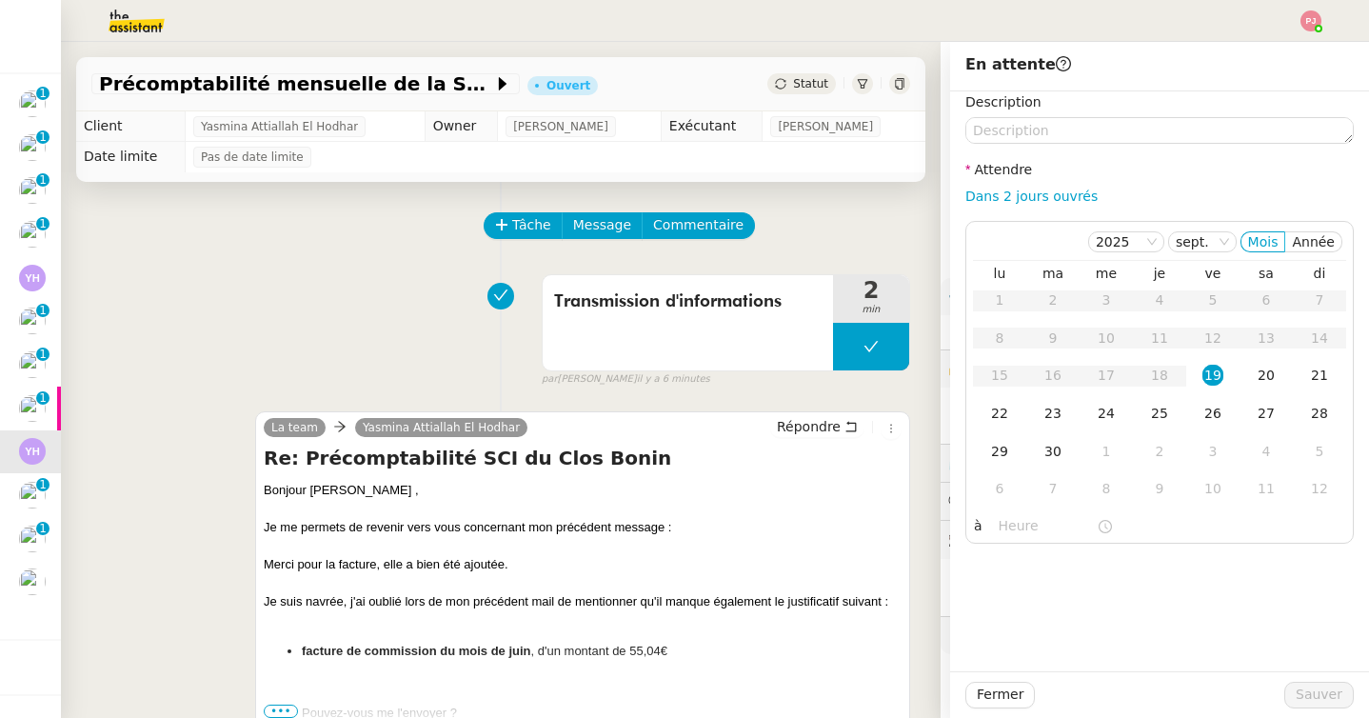
click at [1000, 146] on div "Description Attendre Dans 2 jours ouvrés 2025 sept. Mois Année lu ma me je ve s…" at bounding box center [1159, 317] width 388 height 452
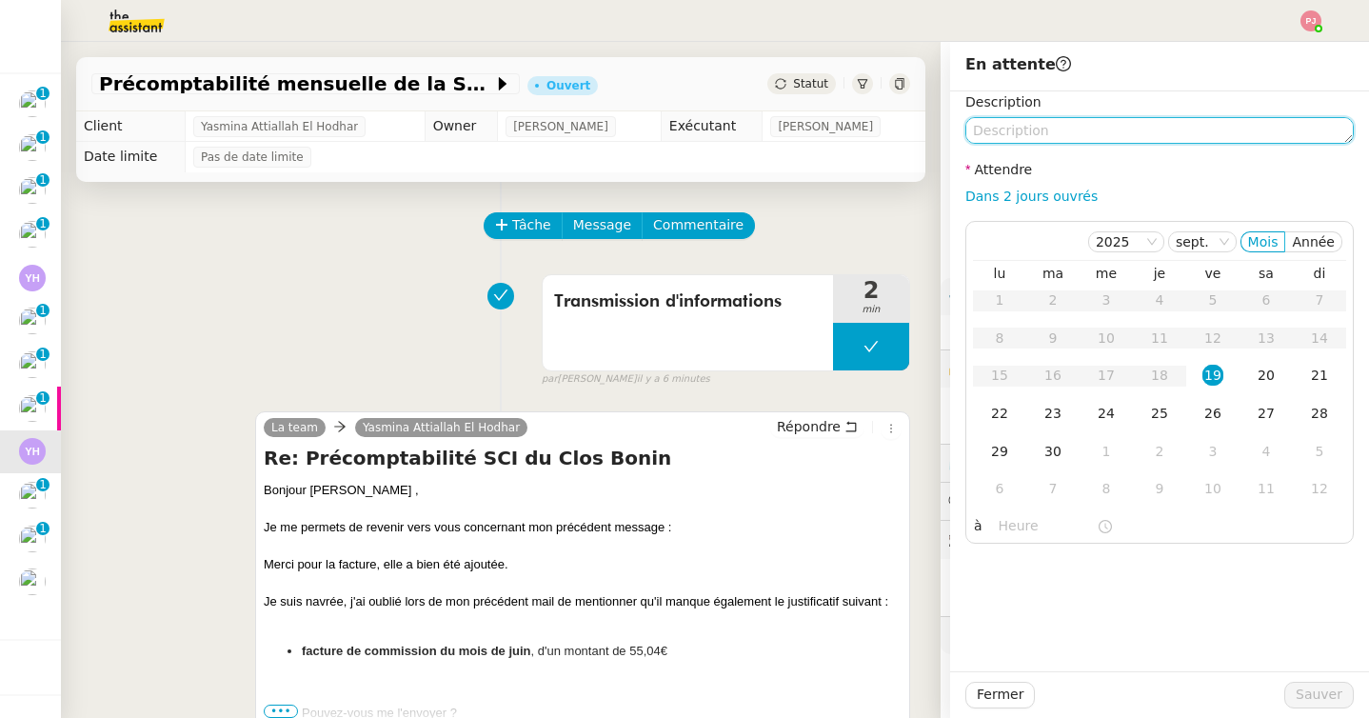
click at [997, 128] on textarea at bounding box center [1159, 130] width 388 height 27
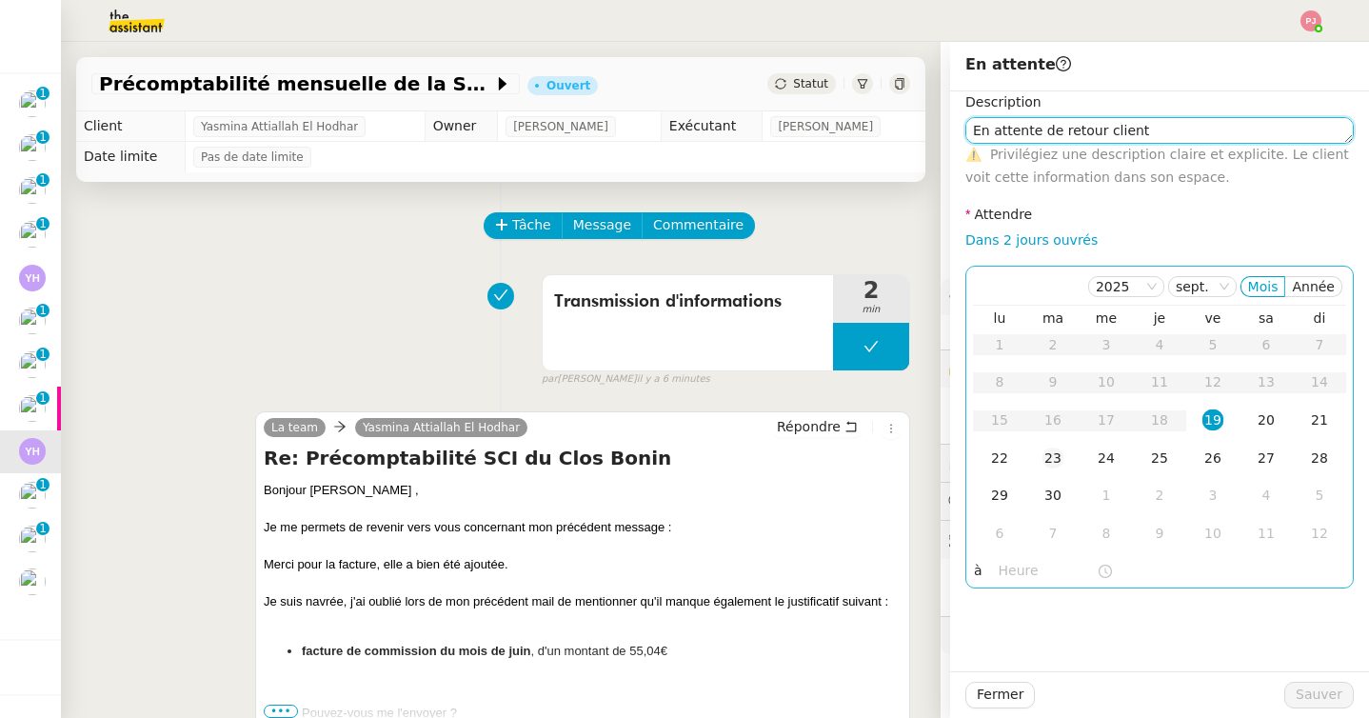
type textarea "En attente de retour client"
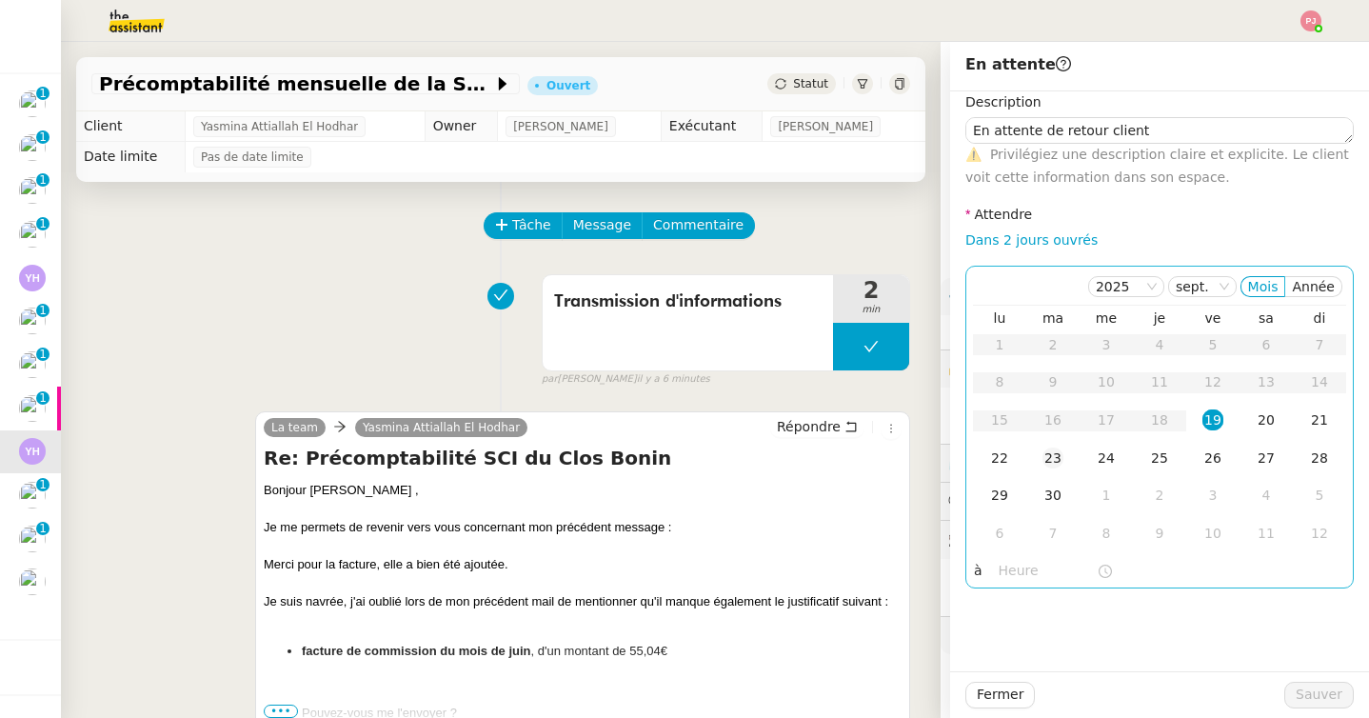
click at [1055, 450] on div "23" at bounding box center [1052, 457] width 21 height 21
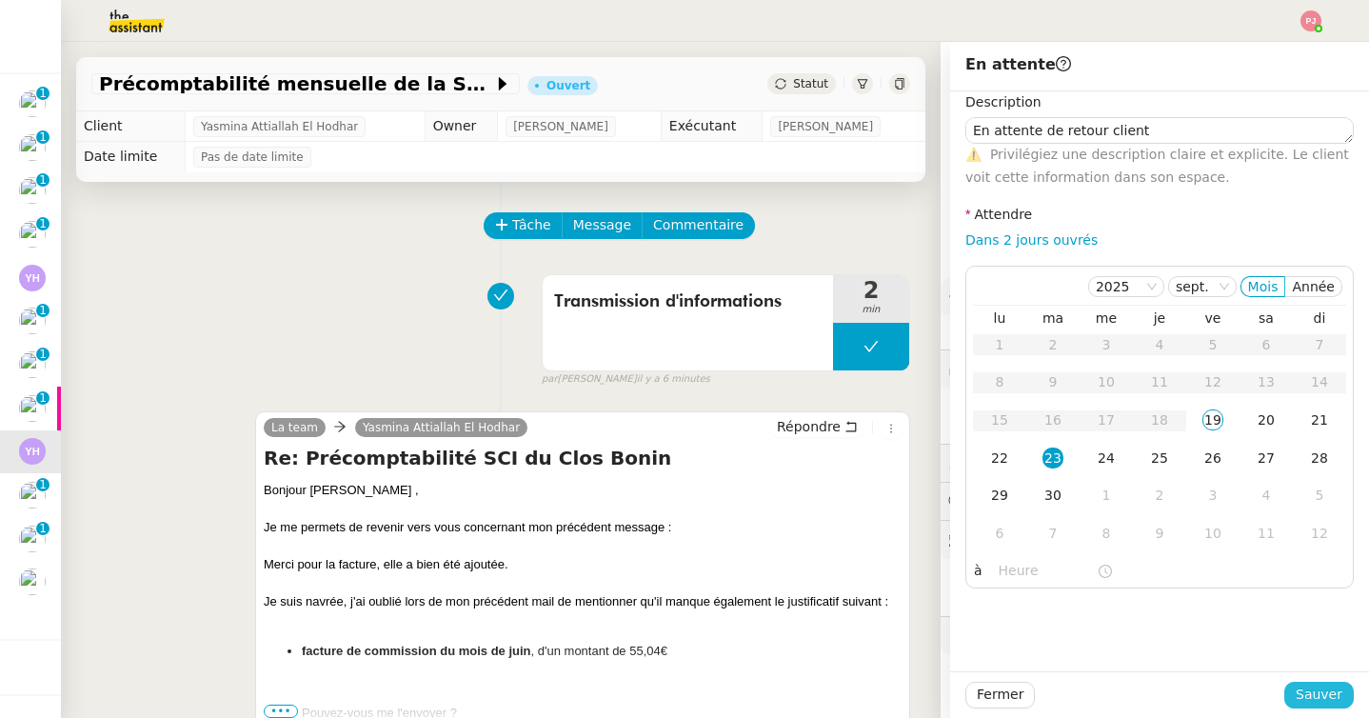
click at [1312, 684] on span "Sauver" at bounding box center [1318, 694] width 47 height 22
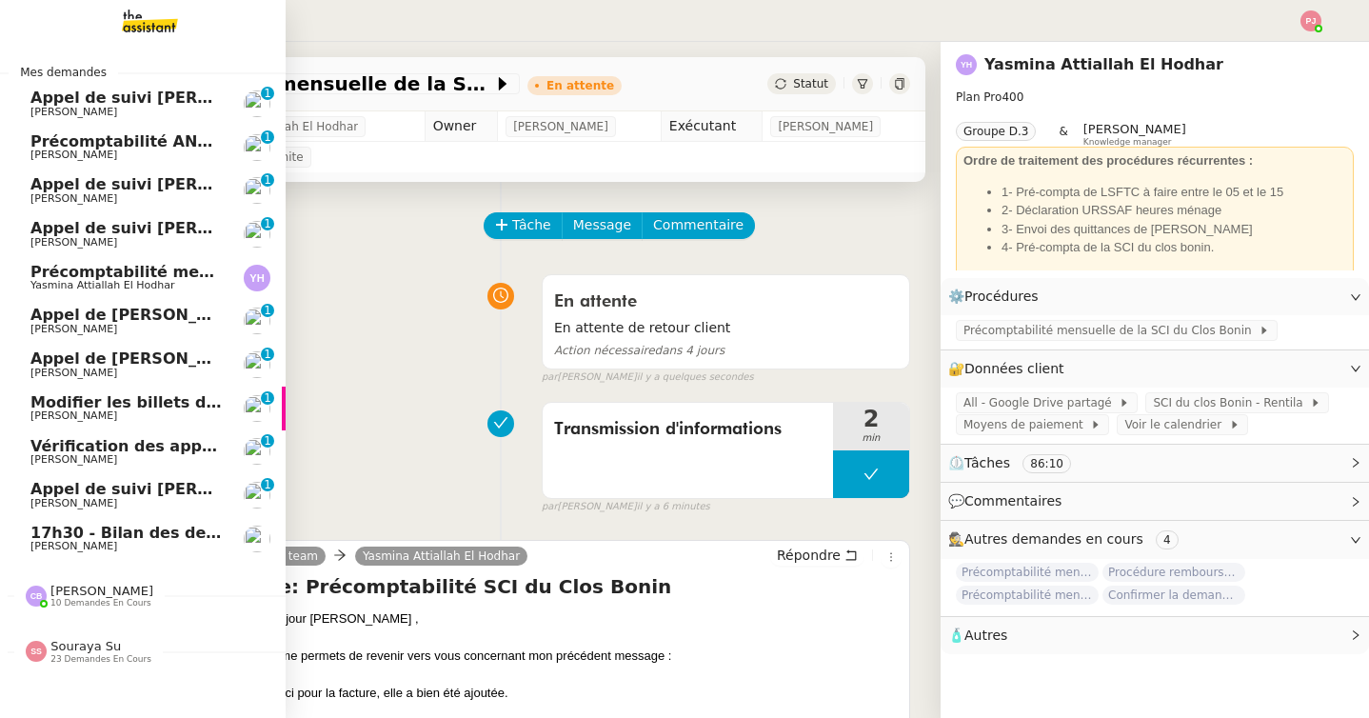
click at [70, 276] on span "Précomptabilité mensuelle - 4 septembre 2025" at bounding box center [232, 272] width 404 height 18
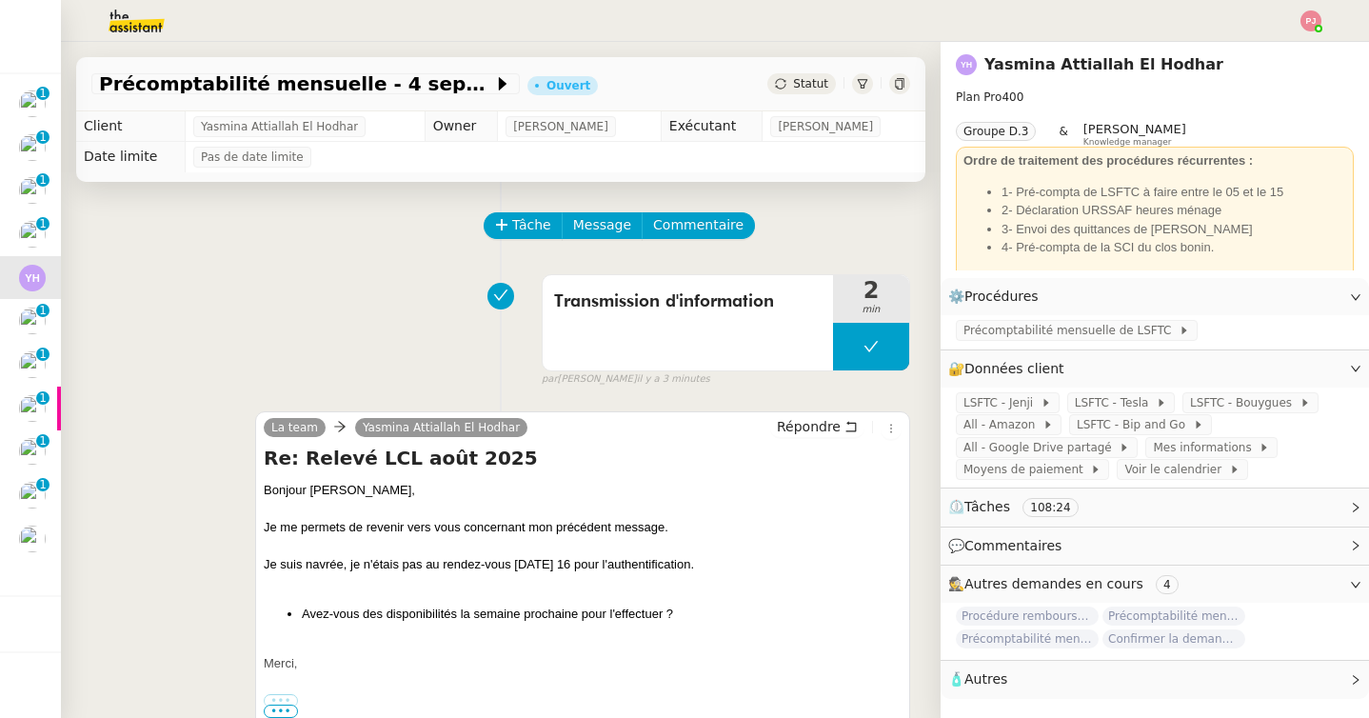
click at [815, 83] on span "Statut" at bounding box center [810, 83] width 35 height 13
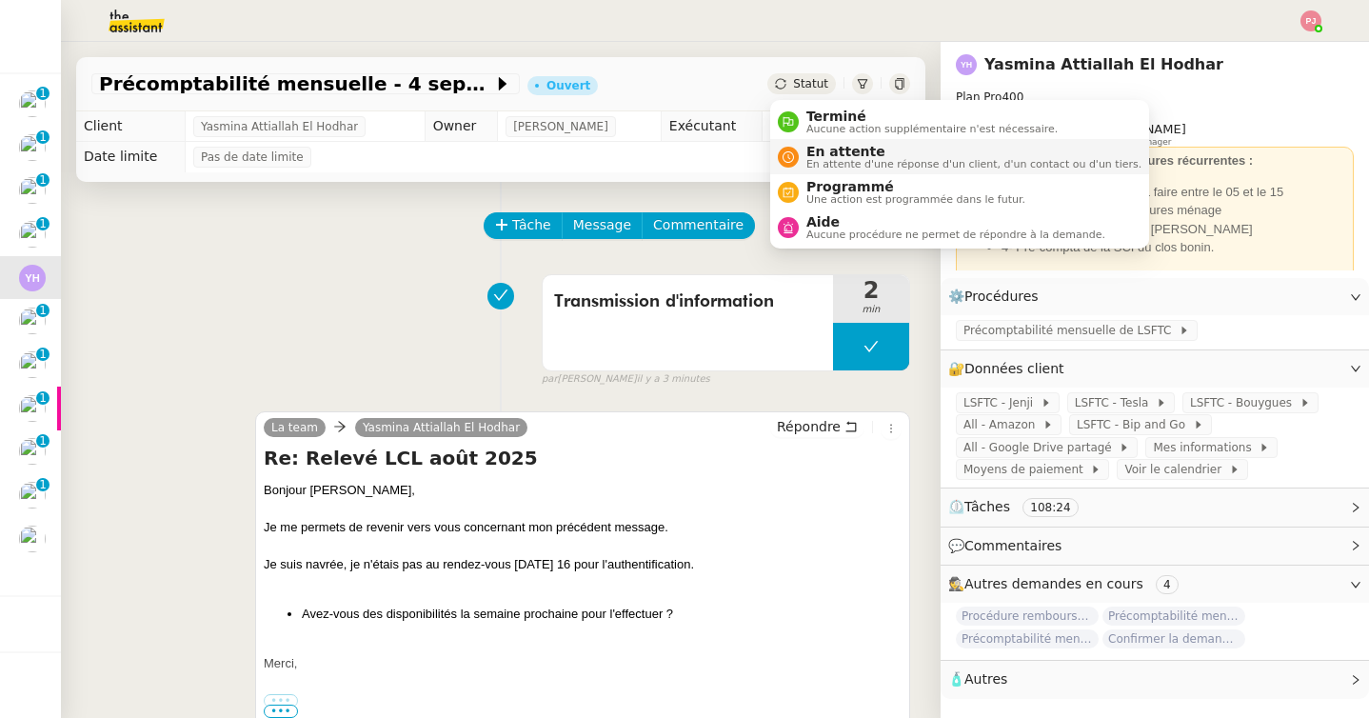
click at [821, 162] on span "En attente d'une réponse d'un client, d'un contact ou d'un tiers." at bounding box center [973, 164] width 335 height 10
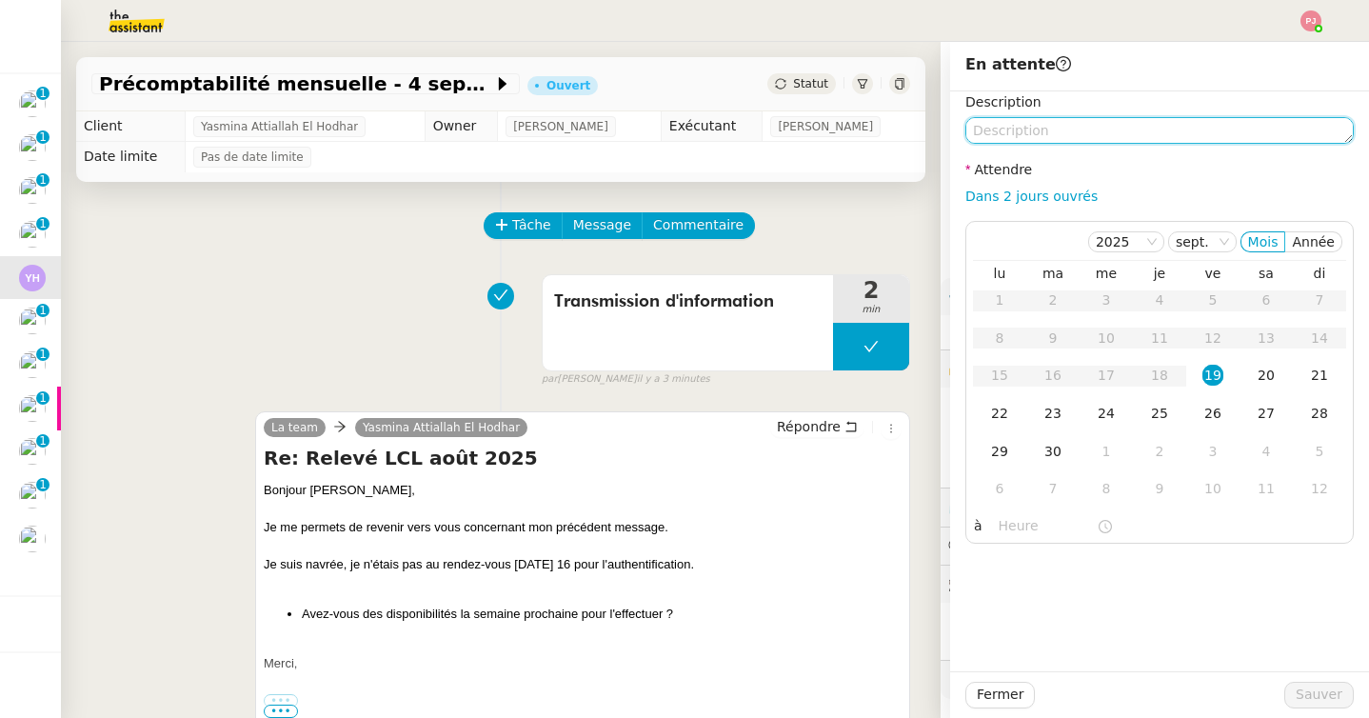
click at [1050, 131] on textarea at bounding box center [1159, 130] width 388 height 27
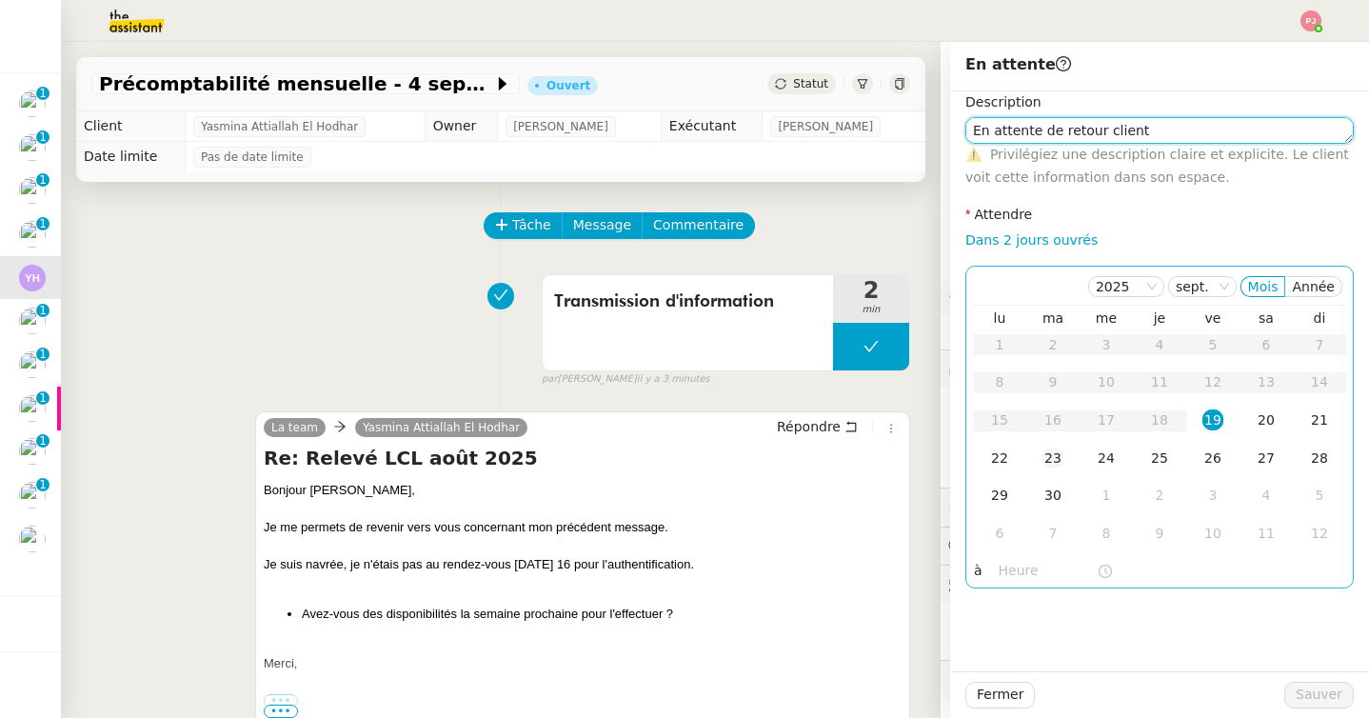
type textarea "En attente de retour client"
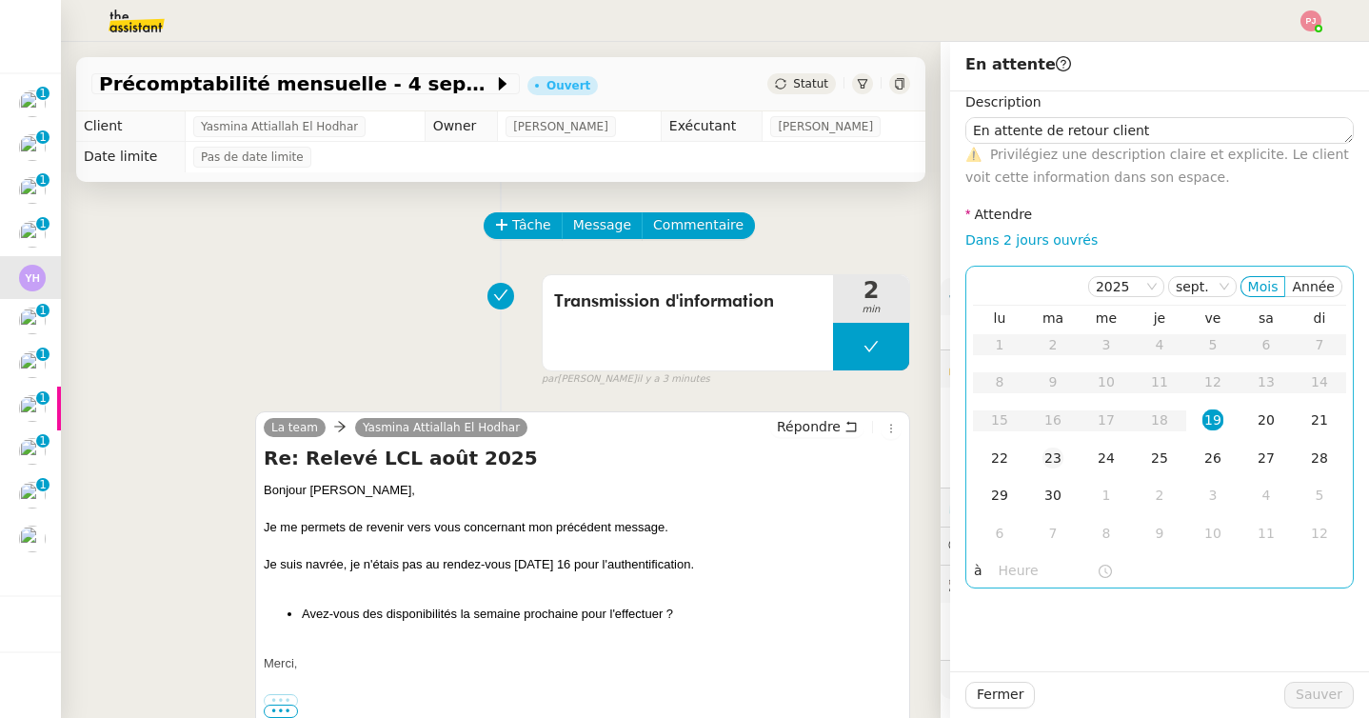
click at [1050, 453] on div "23" at bounding box center [1052, 457] width 21 height 21
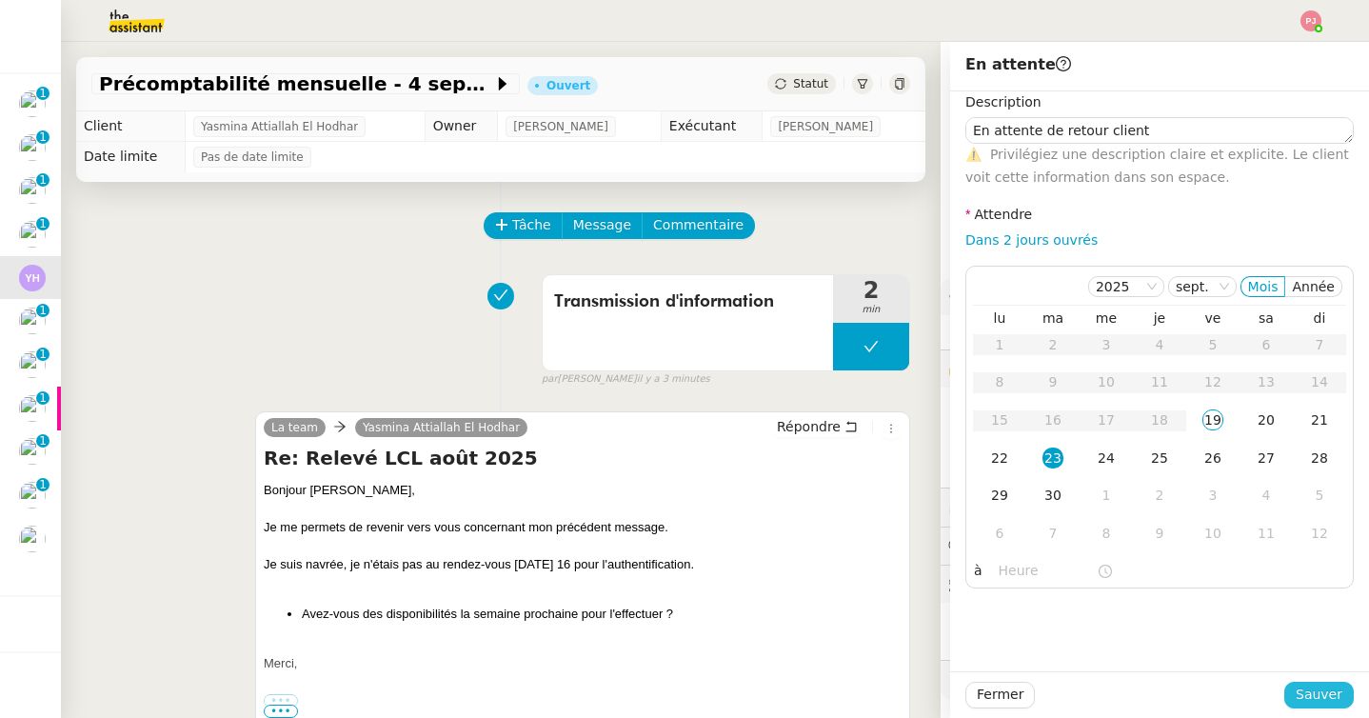
click at [1302, 682] on button "Sauver" at bounding box center [1318, 694] width 69 height 27
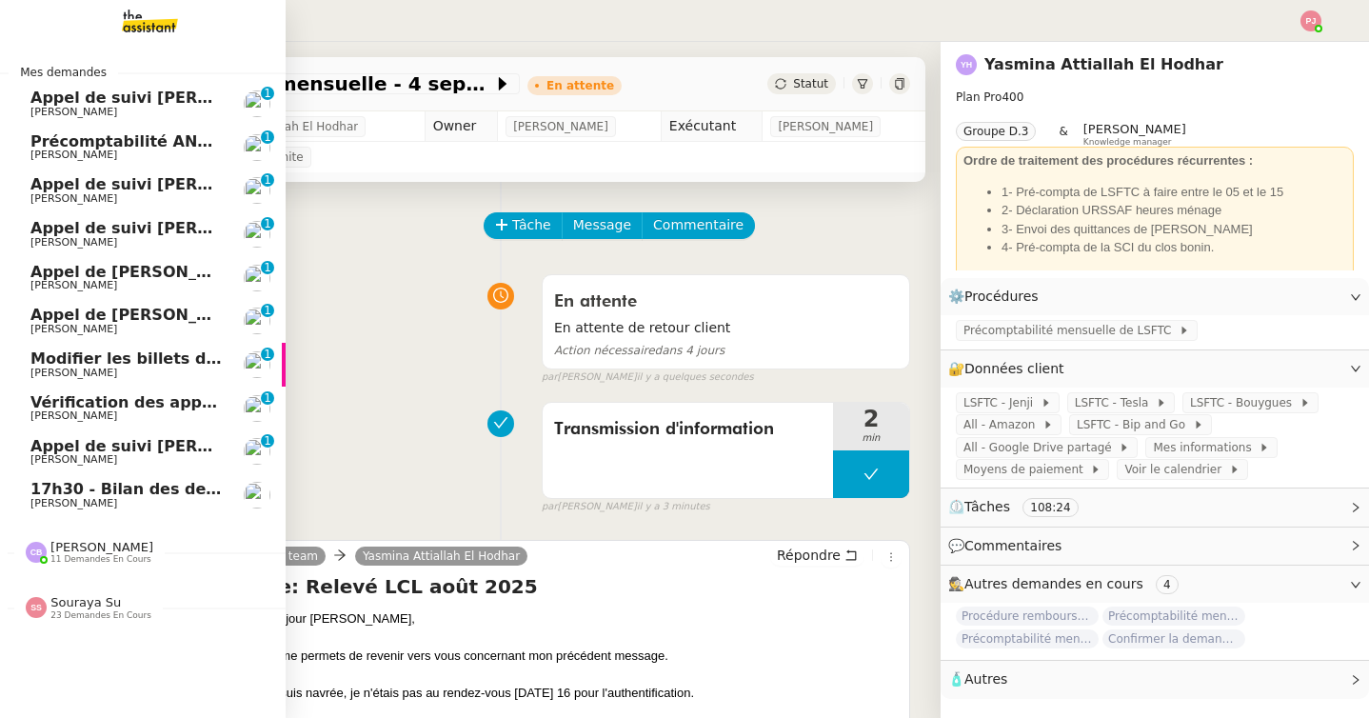
click at [75, 483] on span "17h30 - Bilan des demandes de la journée : en cours et restant à traiter - 19 s…" at bounding box center [430, 489] width 801 height 18
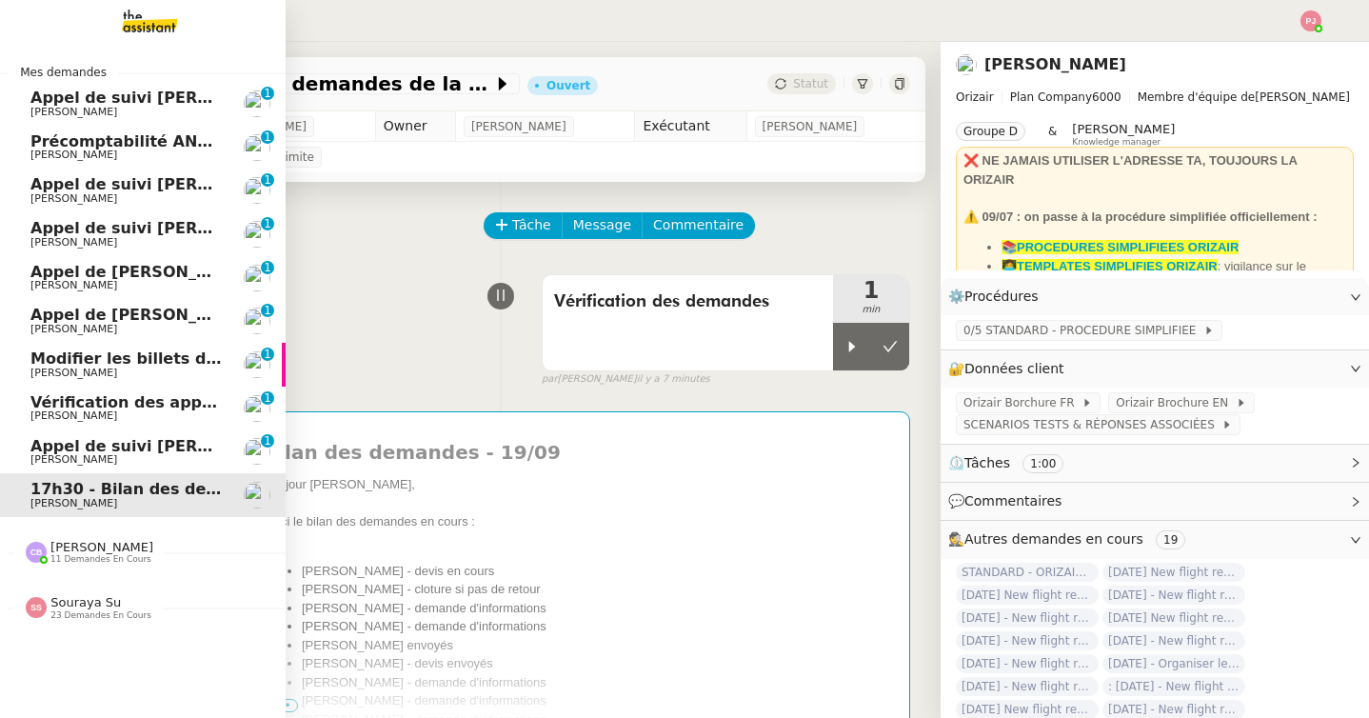
click at [139, 408] on span "Vérification des appels sortants - septembre 2025" at bounding box center [245, 402] width 430 height 18
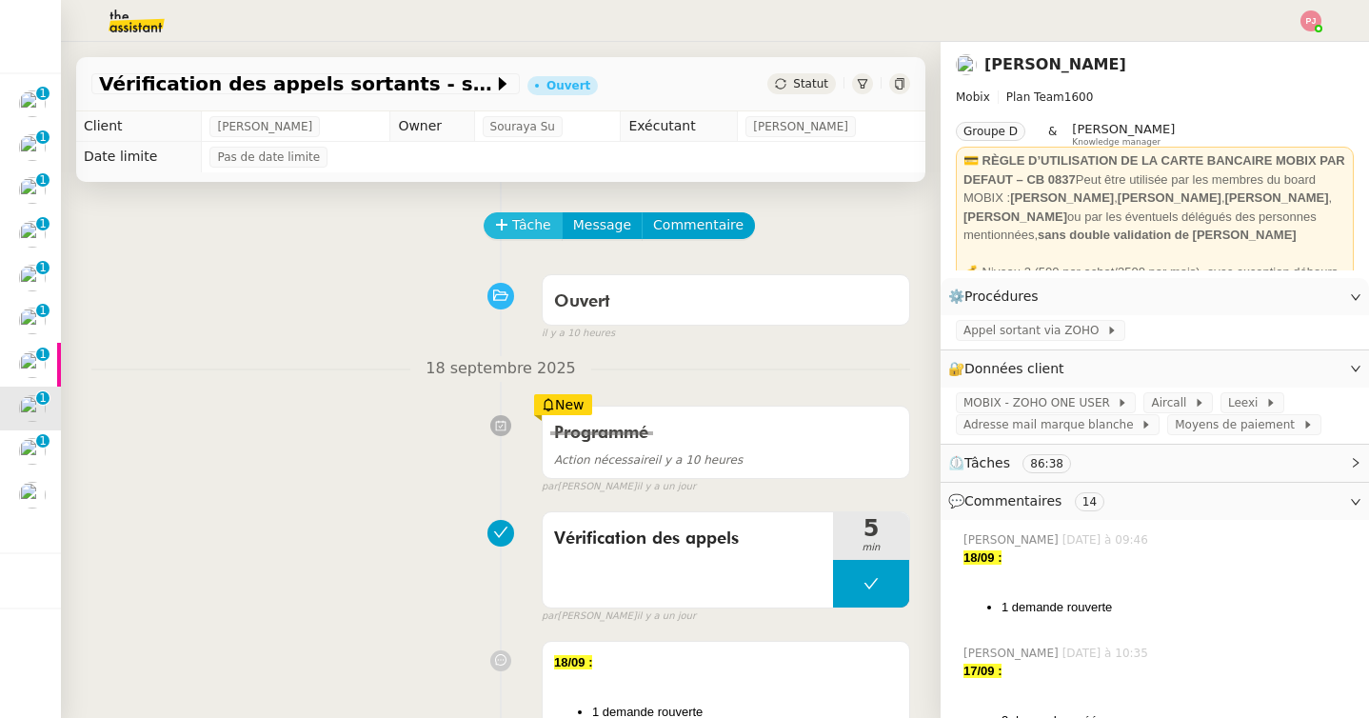
click at [531, 225] on span "Tâche" at bounding box center [531, 225] width 39 height 22
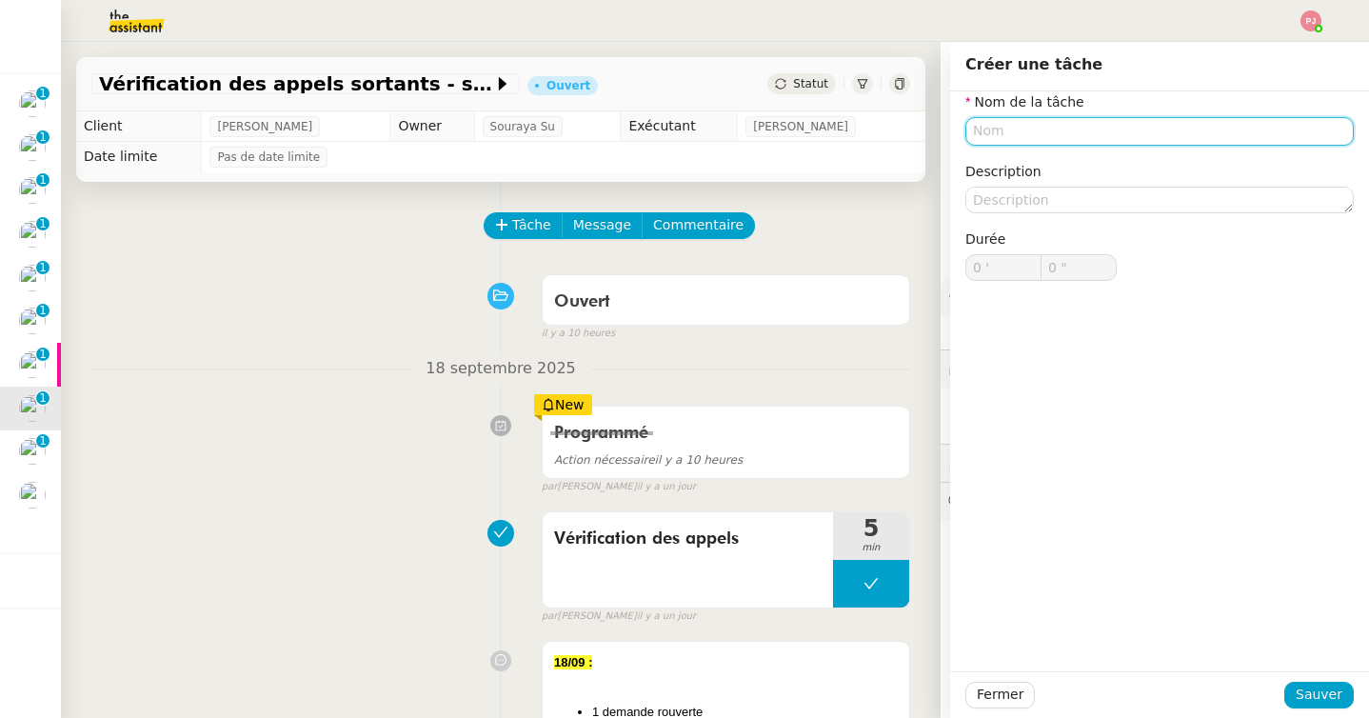
click at [1009, 125] on input "text" at bounding box center [1159, 131] width 388 height 28
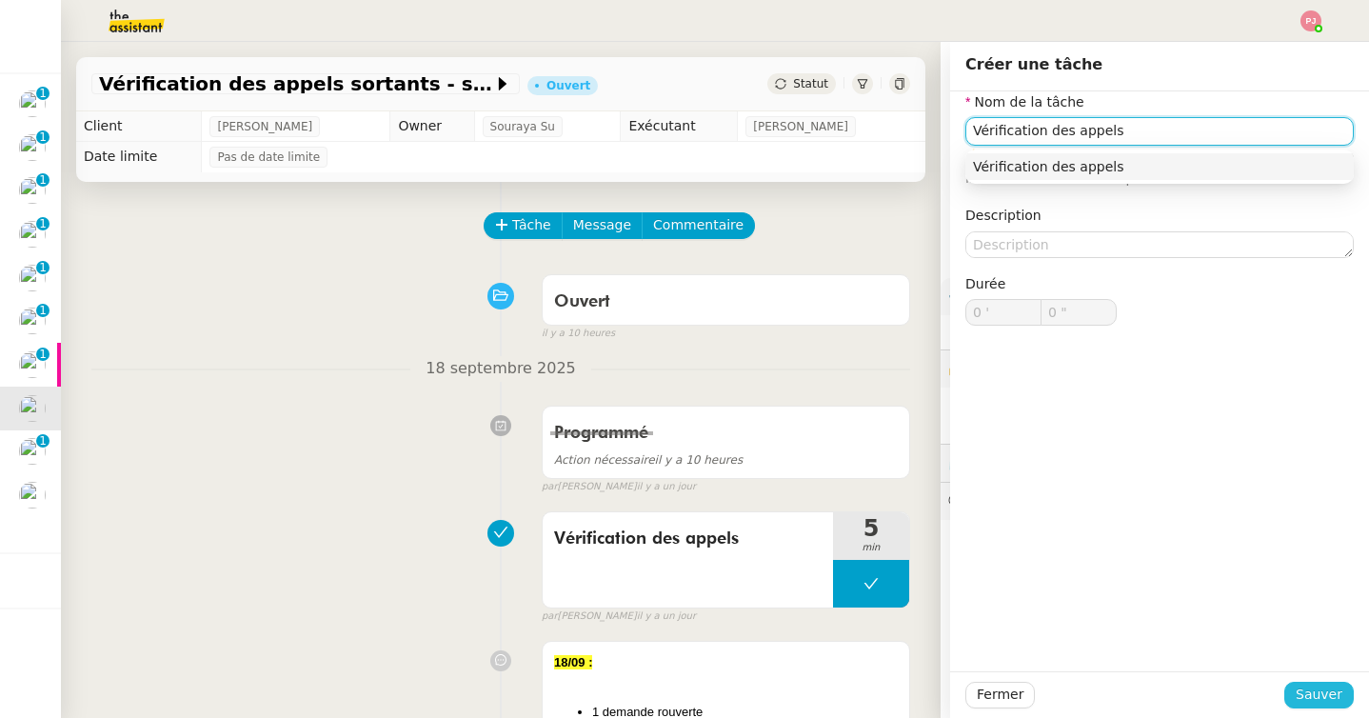
type input "Vérification des appels"
click at [1331, 690] on span "Sauver" at bounding box center [1318, 694] width 47 height 22
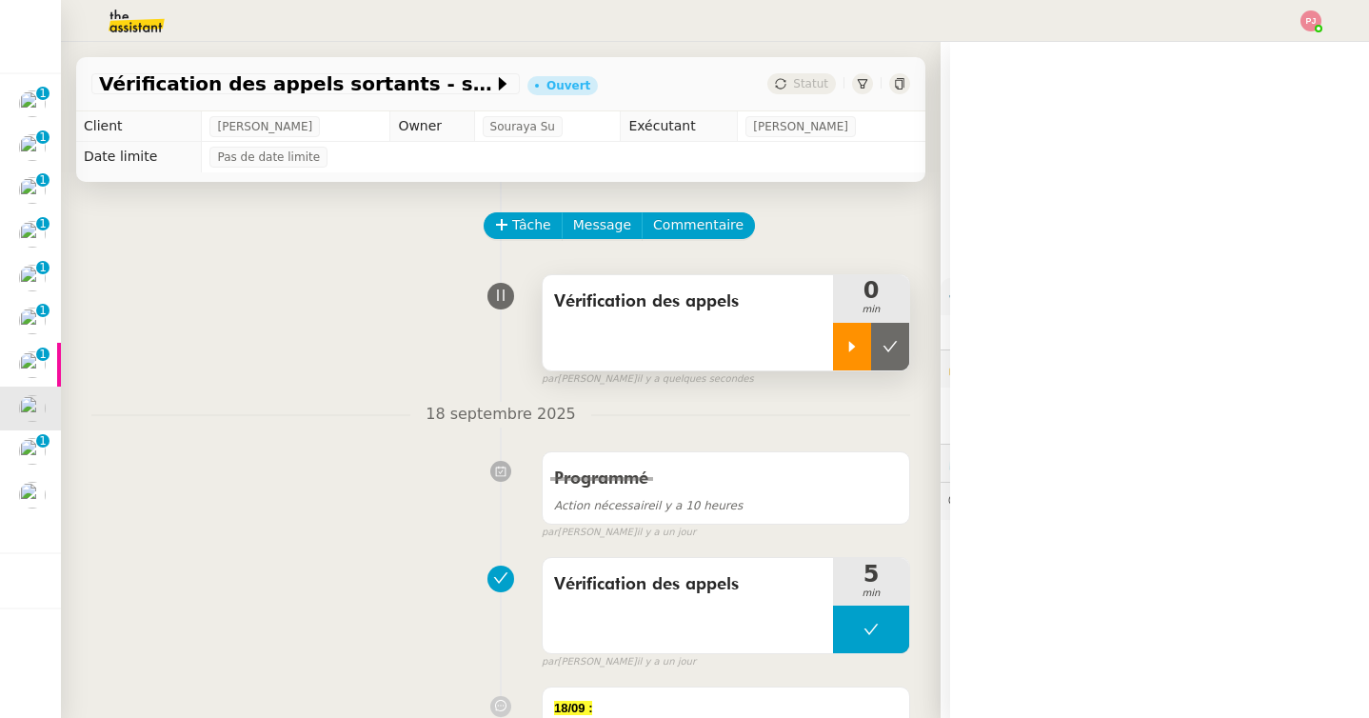
click at [842, 339] on div at bounding box center [852, 347] width 38 height 48
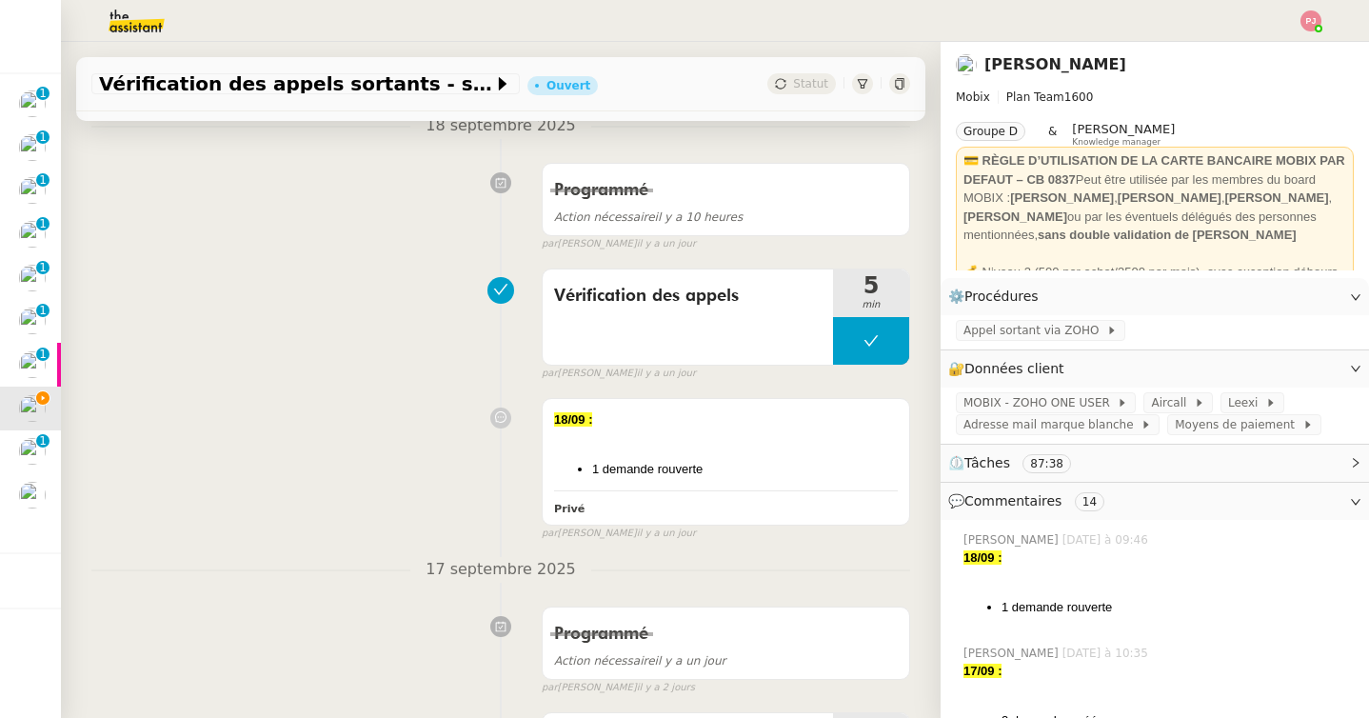
scroll to position [299, 0]
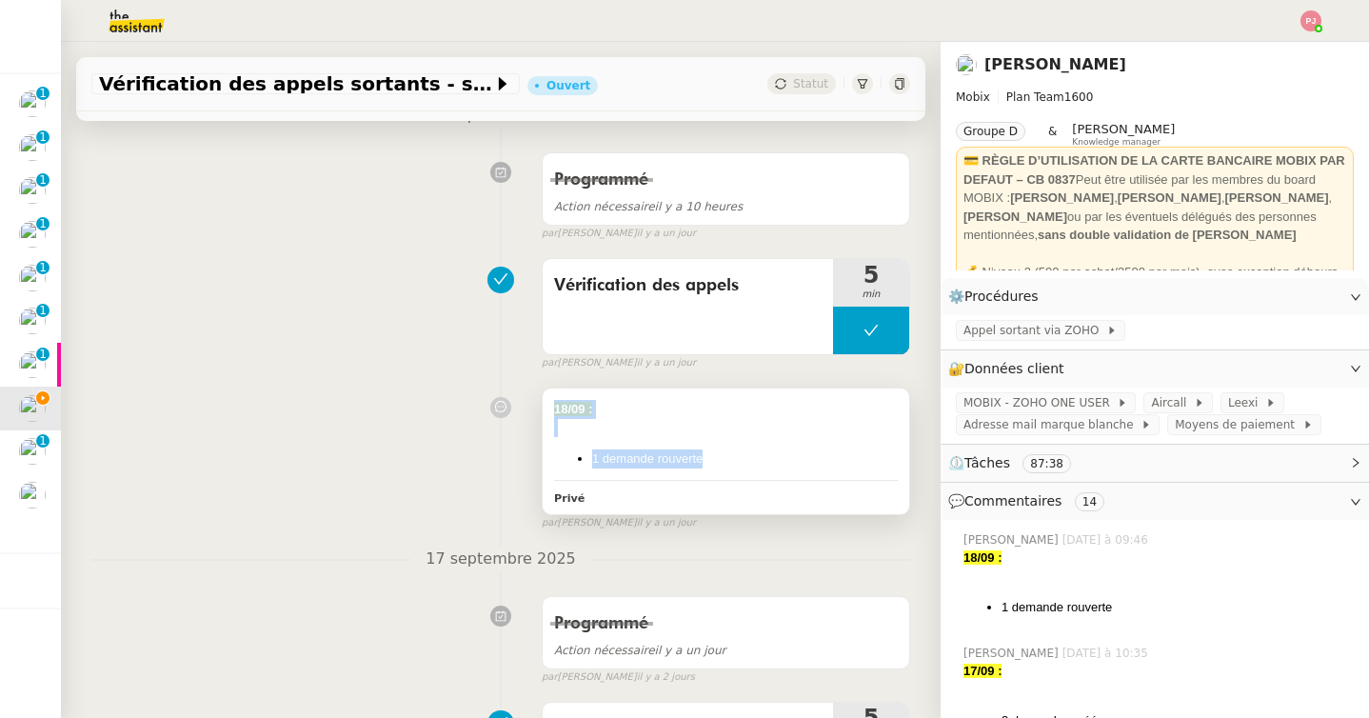
drag, startPoint x: 720, startPoint y: 451, endPoint x: 554, endPoint y: 406, distance: 171.5
click at [554, 406] on div "18/09 : 1 demande rouverte" at bounding box center [726, 434] width 344 height 69
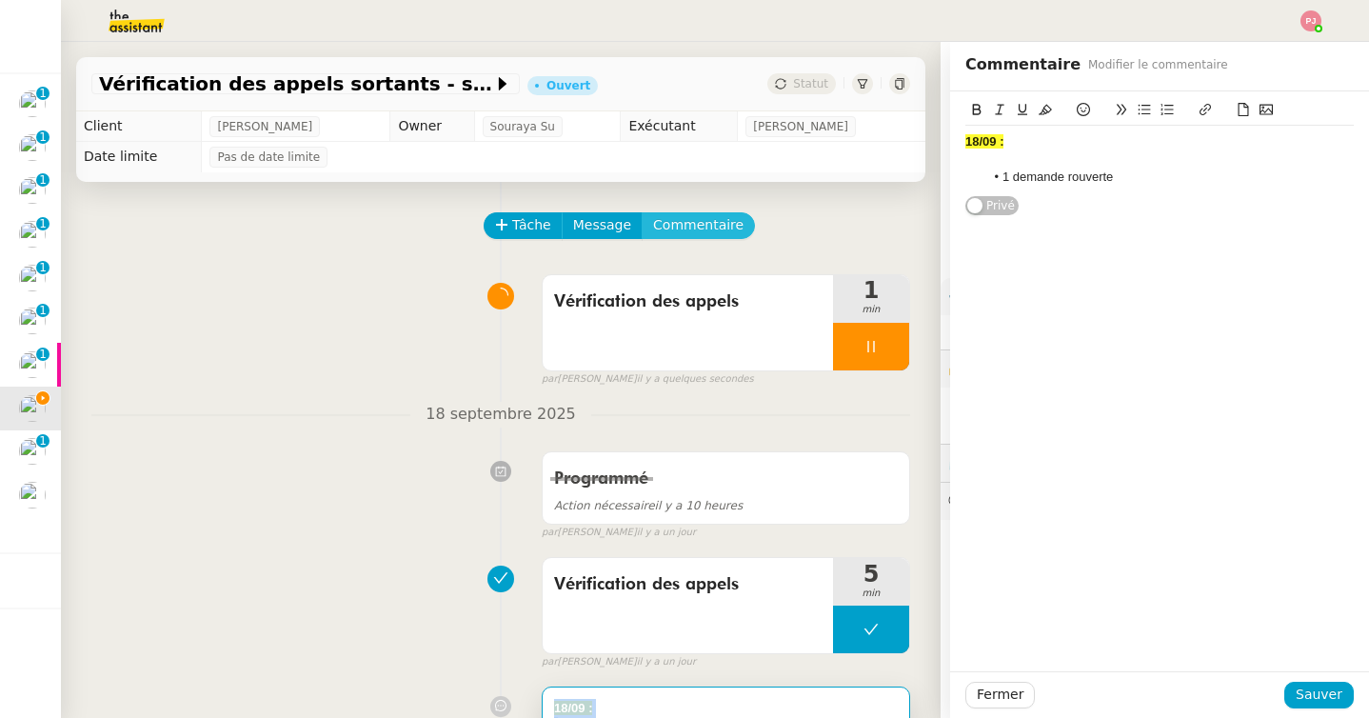
click at [681, 232] on span "Commentaire" at bounding box center [698, 225] width 90 height 22
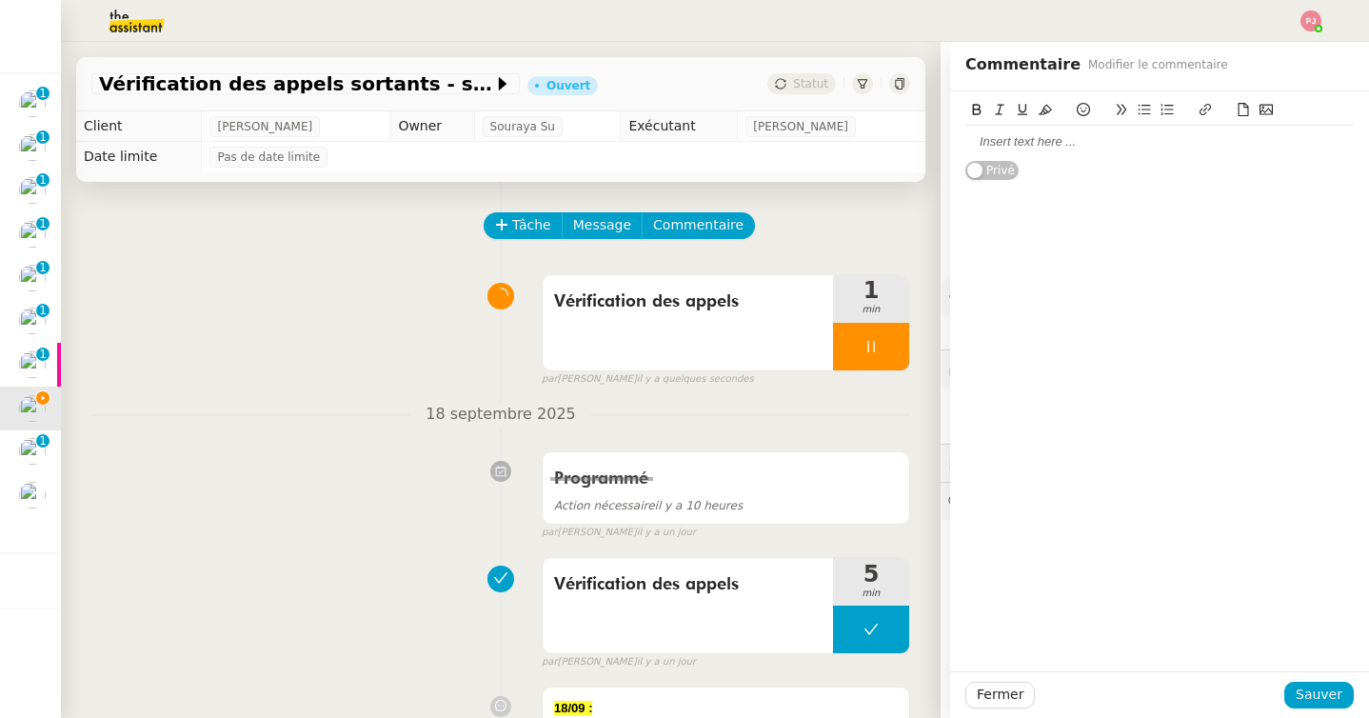
click at [1037, 137] on div at bounding box center [1159, 141] width 388 height 17
click at [977, 142] on strong "18/09 :" at bounding box center [984, 141] width 38 height 14
click at [1027, 179] on div at bounding box center [1159, 176] width 388 height 17
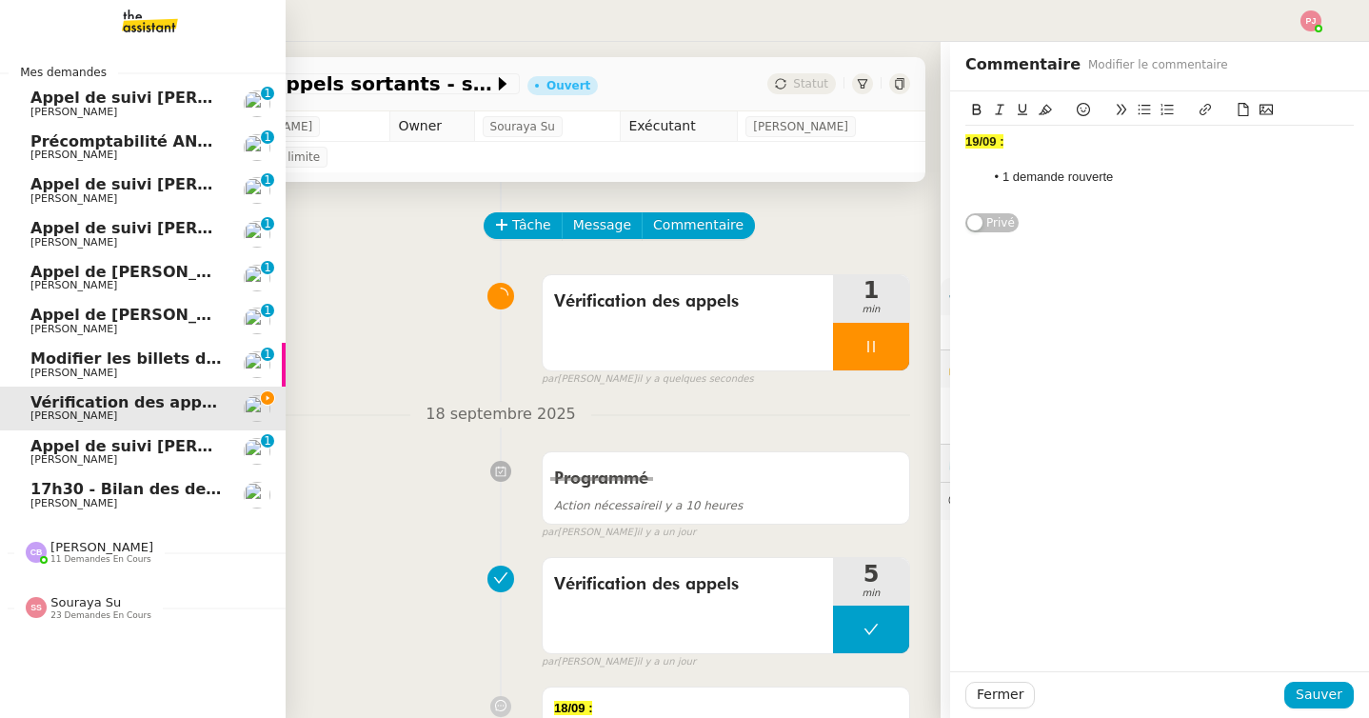
click at [48, 454] on span "[PERSON_NAME]" at bounding box center [73, 459] width 87 height 12
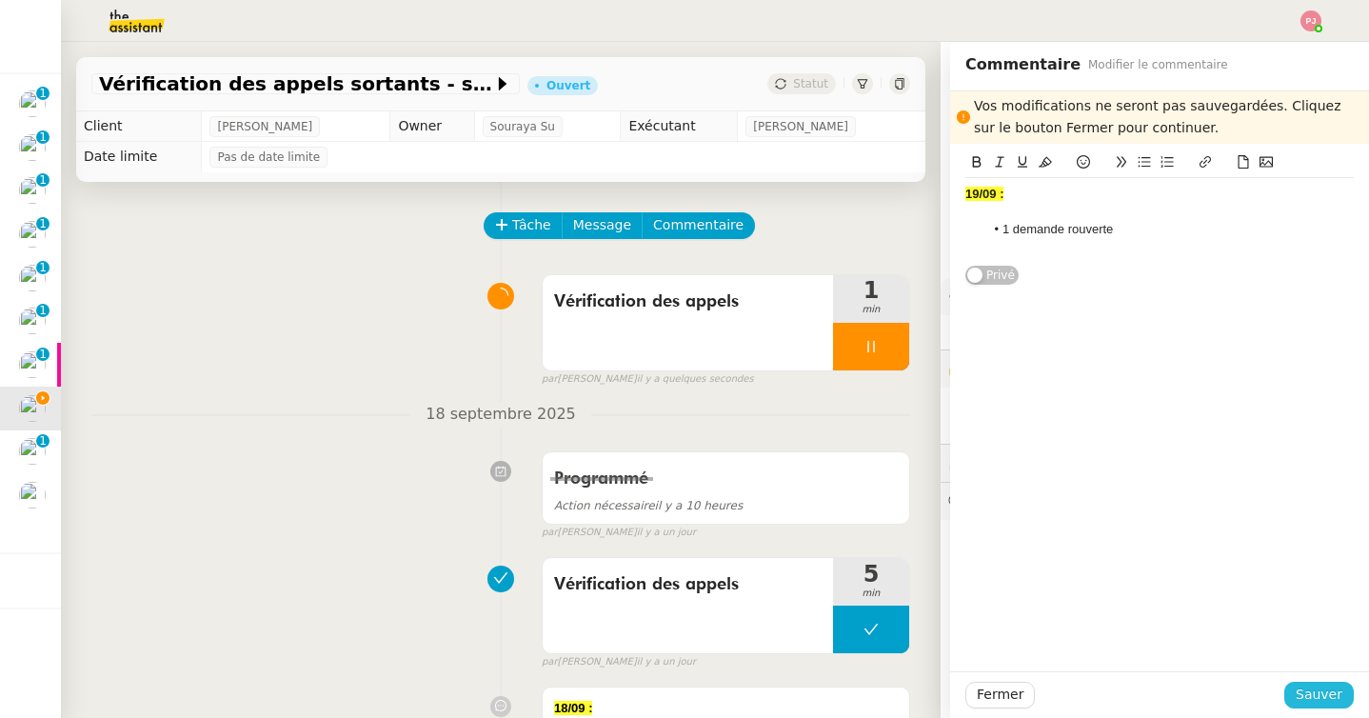
click at [1314, 699] on span "Sauver" at bounding box center [1318, 694] width 47 height 22
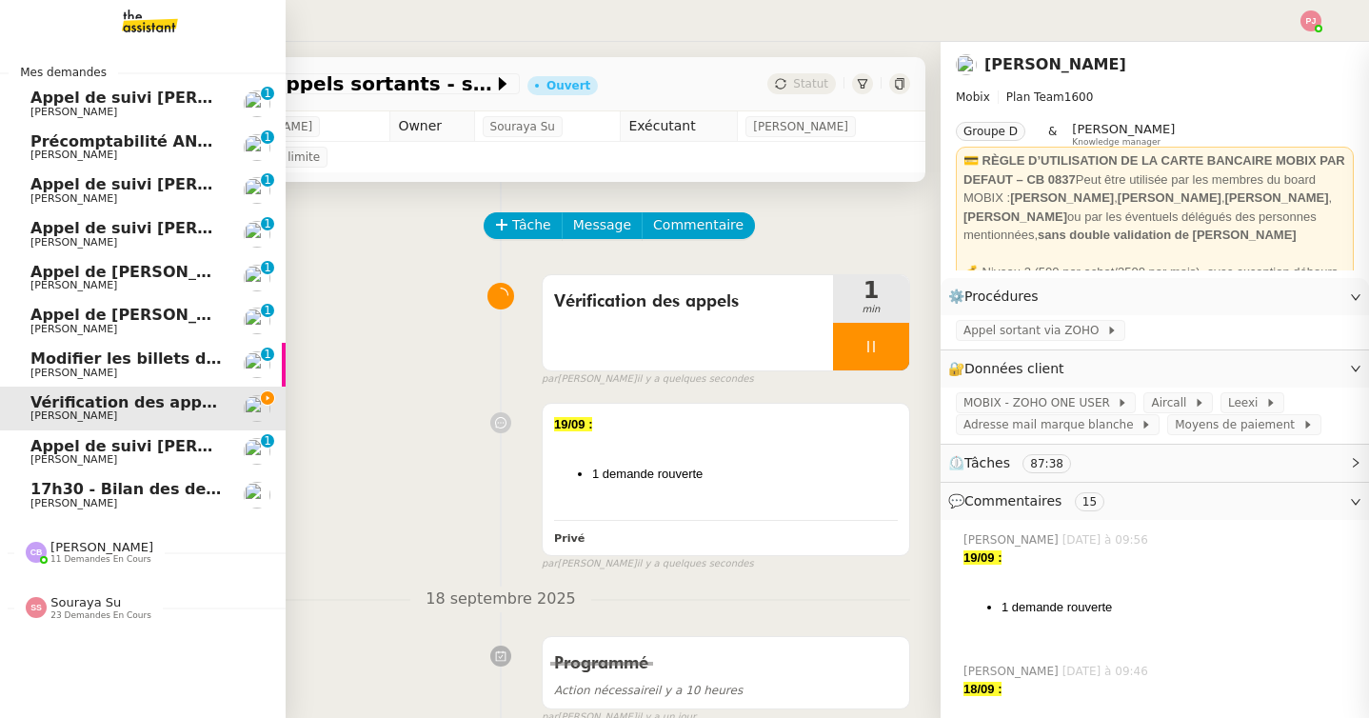
click at [43, 457] on span "[PERSON_NAME]" at bounding box center [73, 459] width 87 height 12
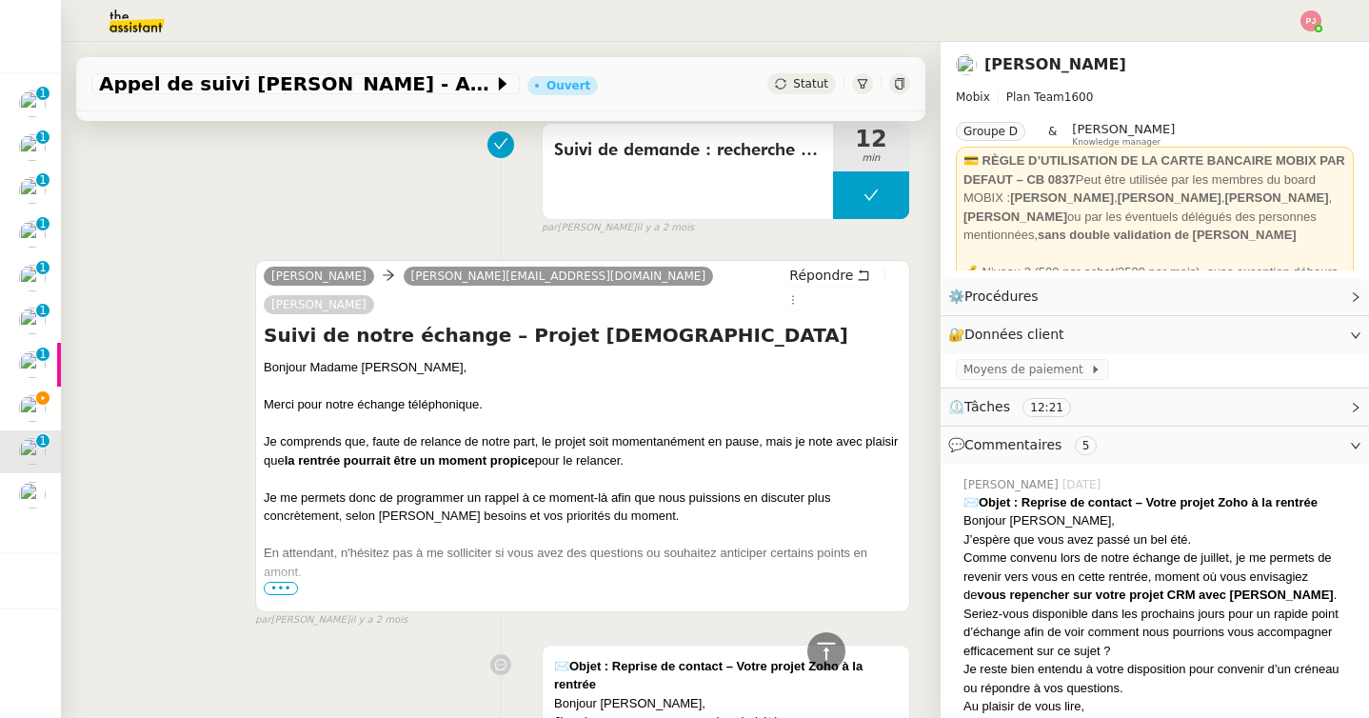
scroll to position [896, 0]
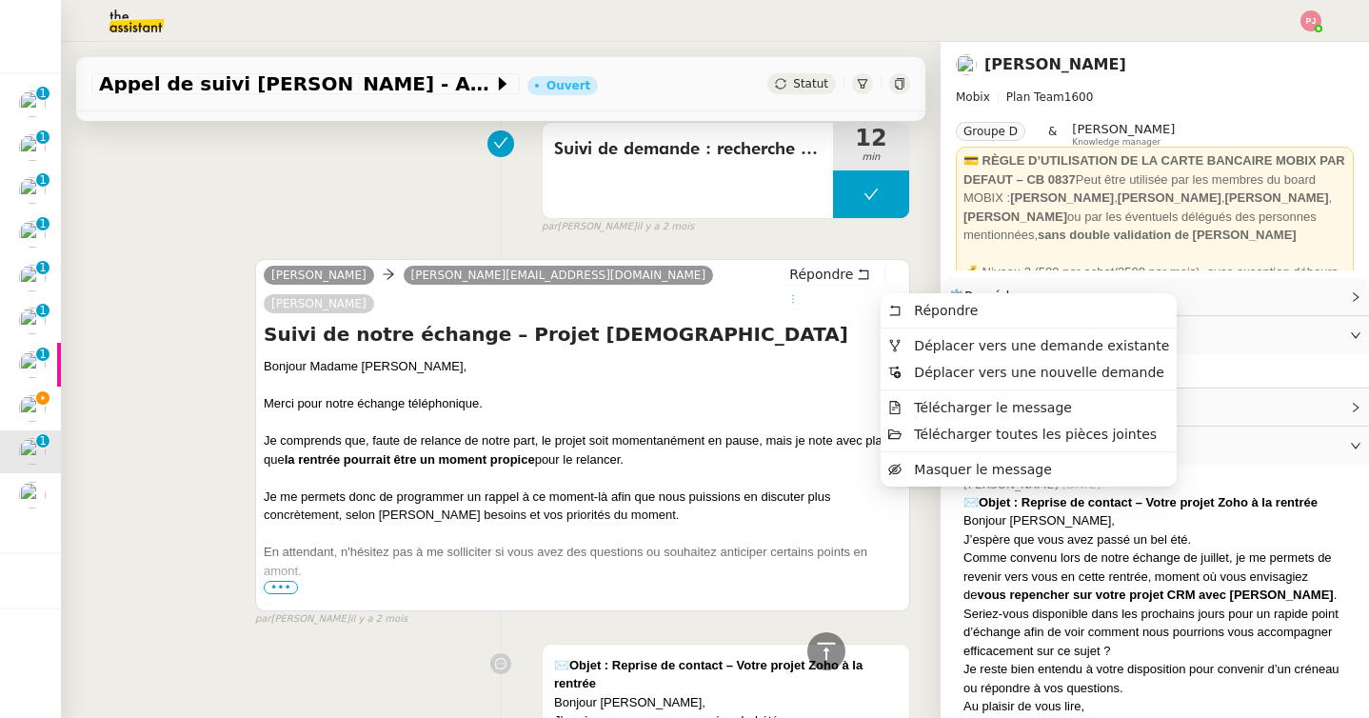
click at [803, 293] on icon at bounding box center [792, 298] width 21 height 11
click at [918, 348] on span "Déplacer vers une demande existante" at bounding box center [1041, 345] width 255 height 15
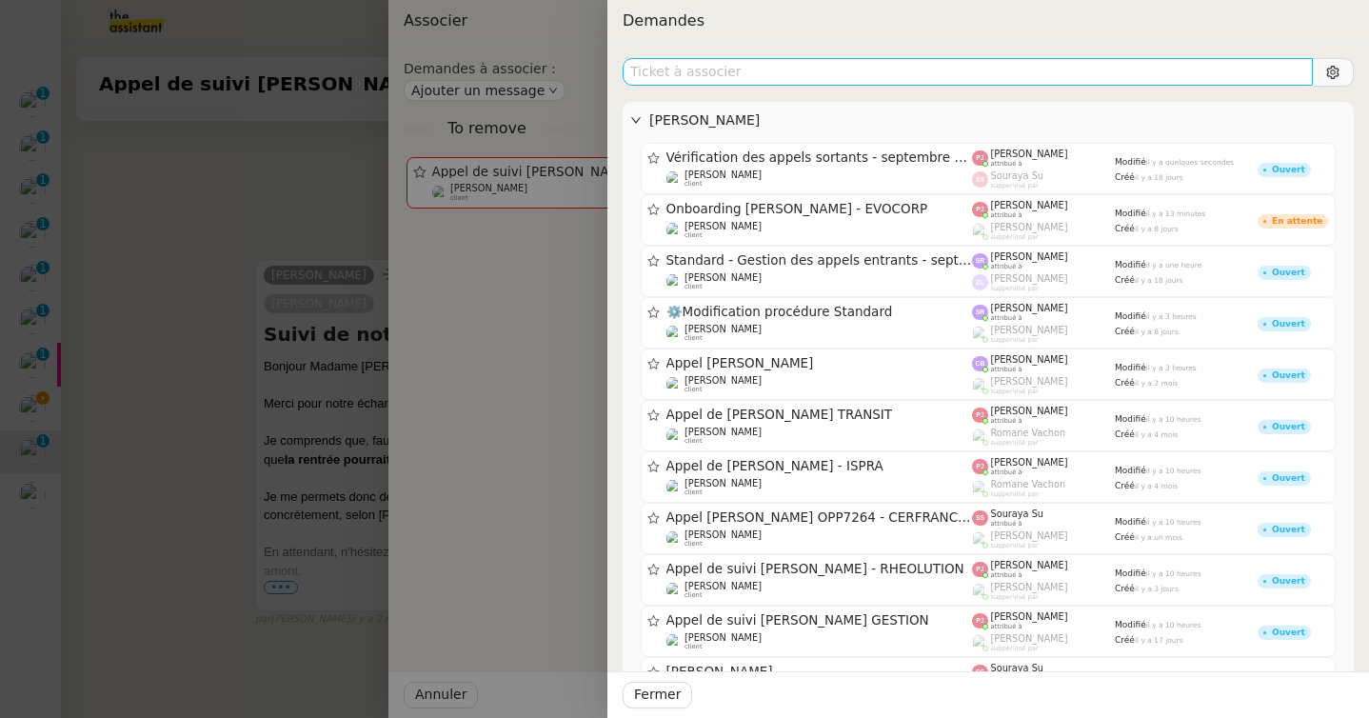
click at [858, 65] on input "text" at bounding box center [967, 72] width 690 height 28
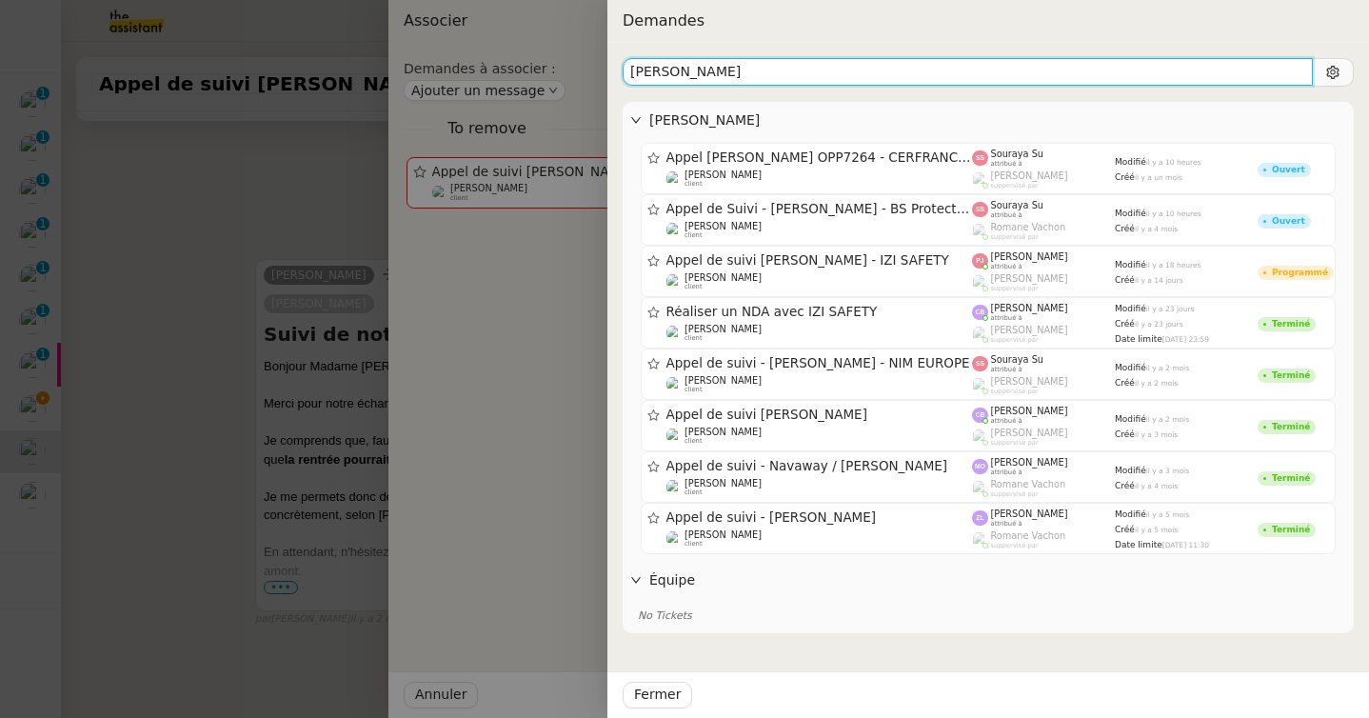
drag, startPoint x: 689, startPoint y: 81, endPoint x: 568, endPoint y: 48, distance: 125.4
click at [568, 48] on div "Demandes olivier Florian Parant Appel Olivier Menahem OPP7264 - CERFRANCE RHÔNE…" at bounding box center [684, 359] width 1369 height 718
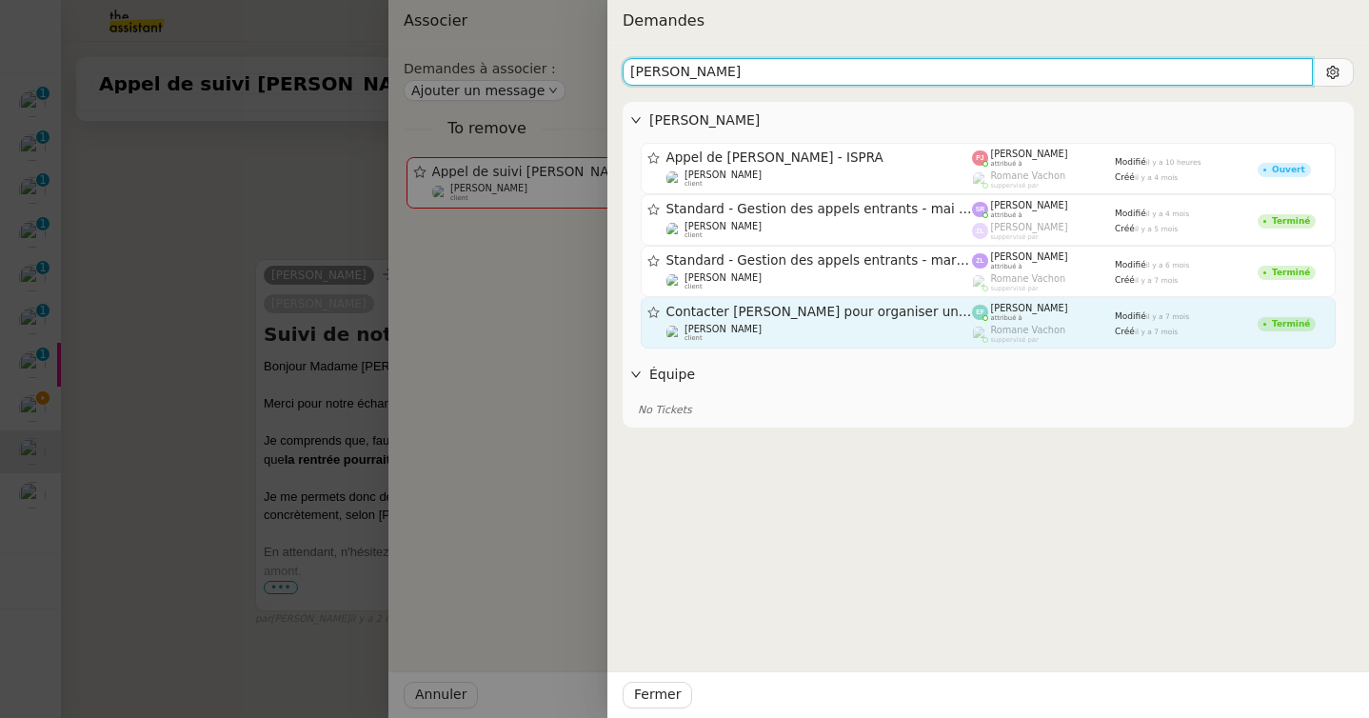
type input "jérome"
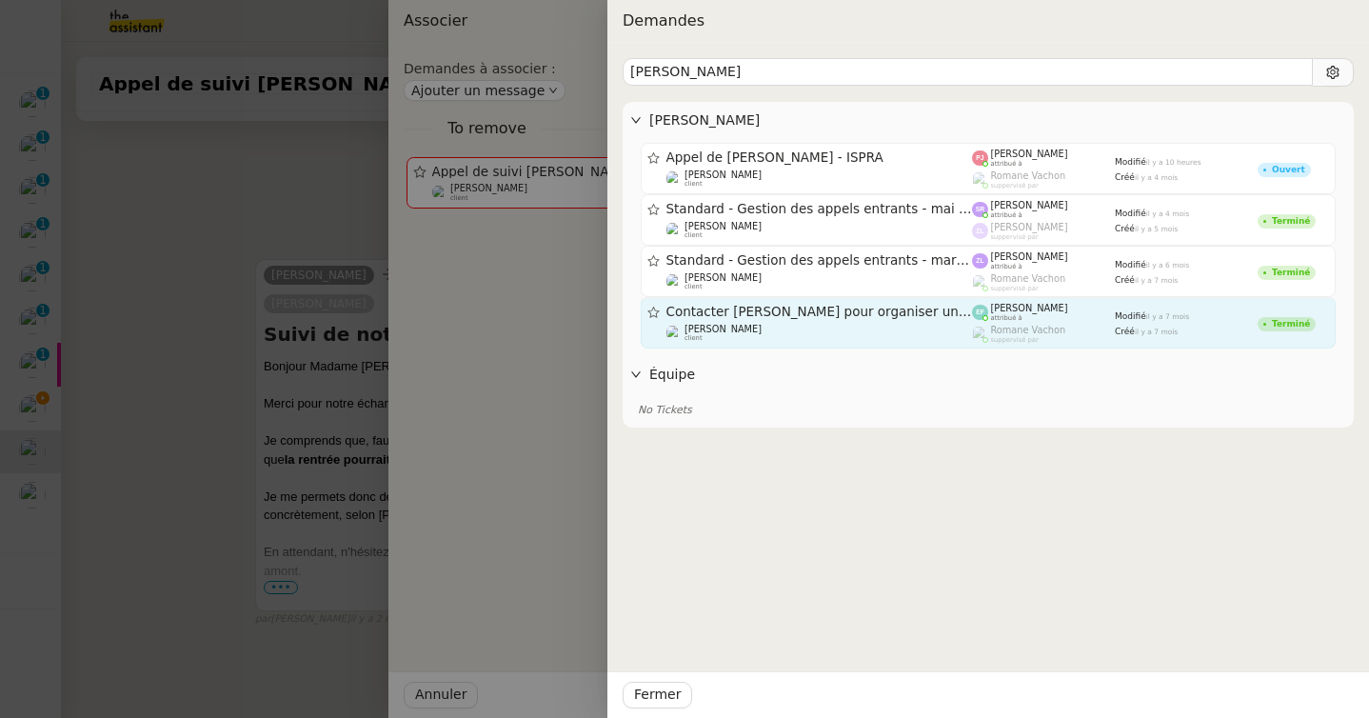
click at [748, 317] on span "Contacter Jérôme pour organiser un point" at bounding box center [819, 312] width 306 height 13
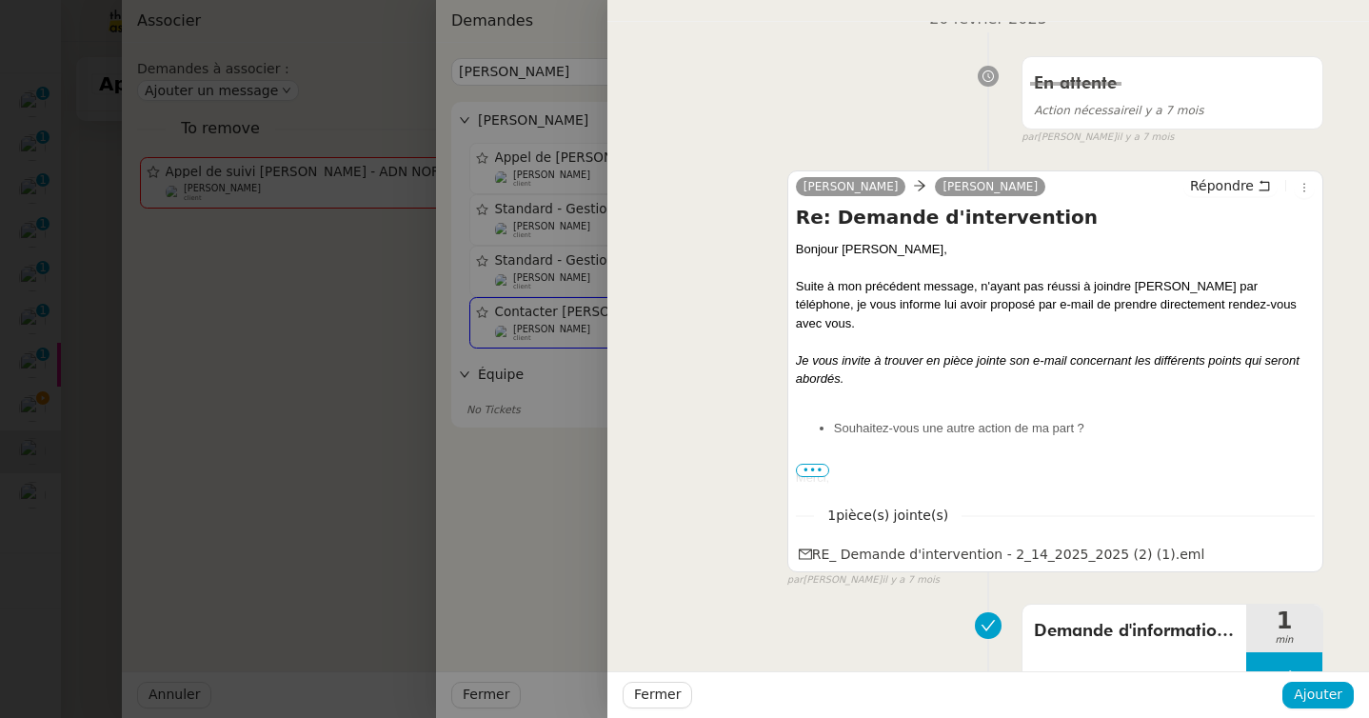
scroll to position [1491, 0]
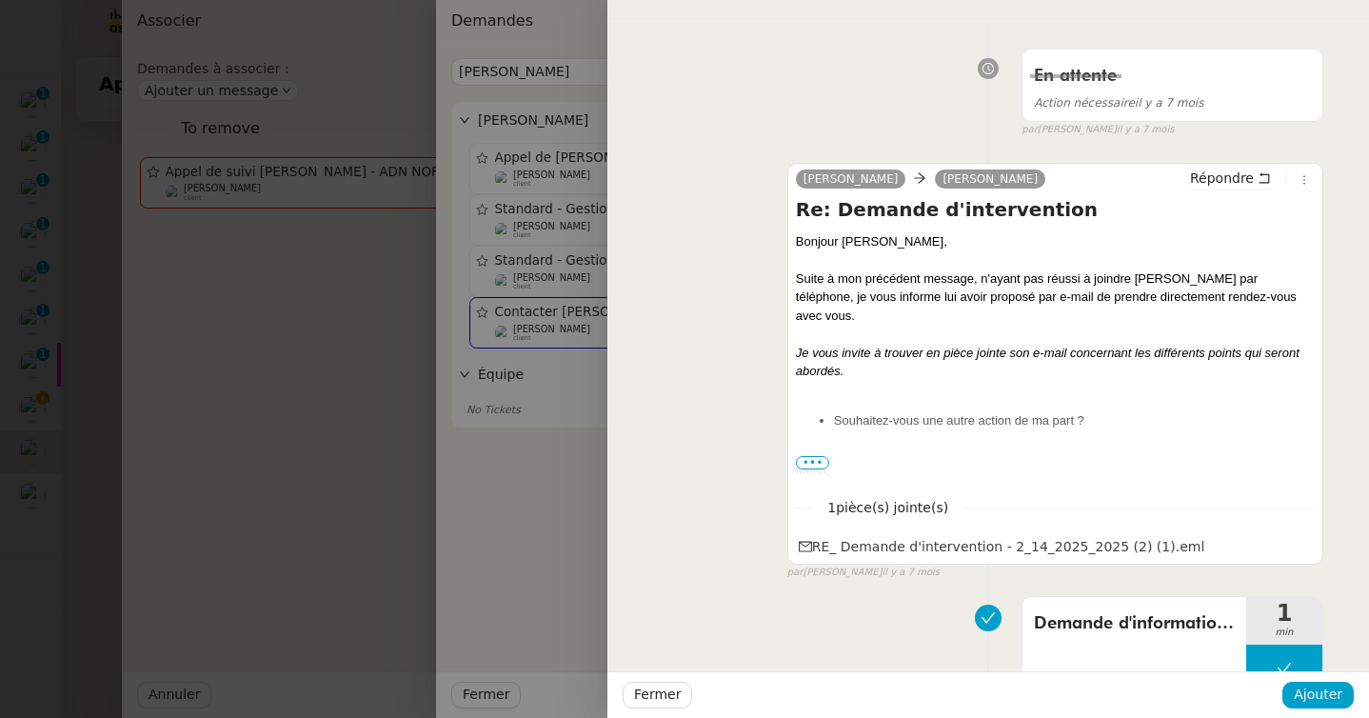
click at [355, 468] on div at bounding box center [684, 359] width 1369 height 718
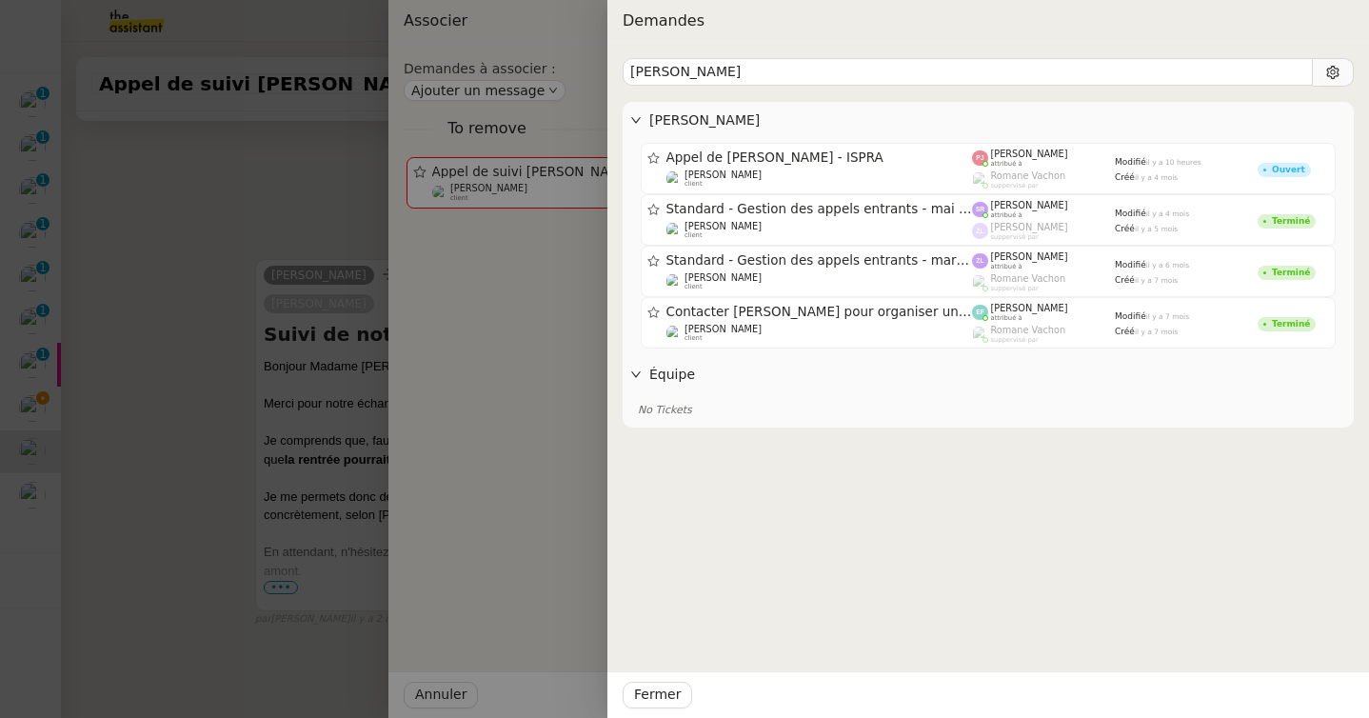
click at [309, 457] on div at bounding box center [684, 359] width 1369 height 718
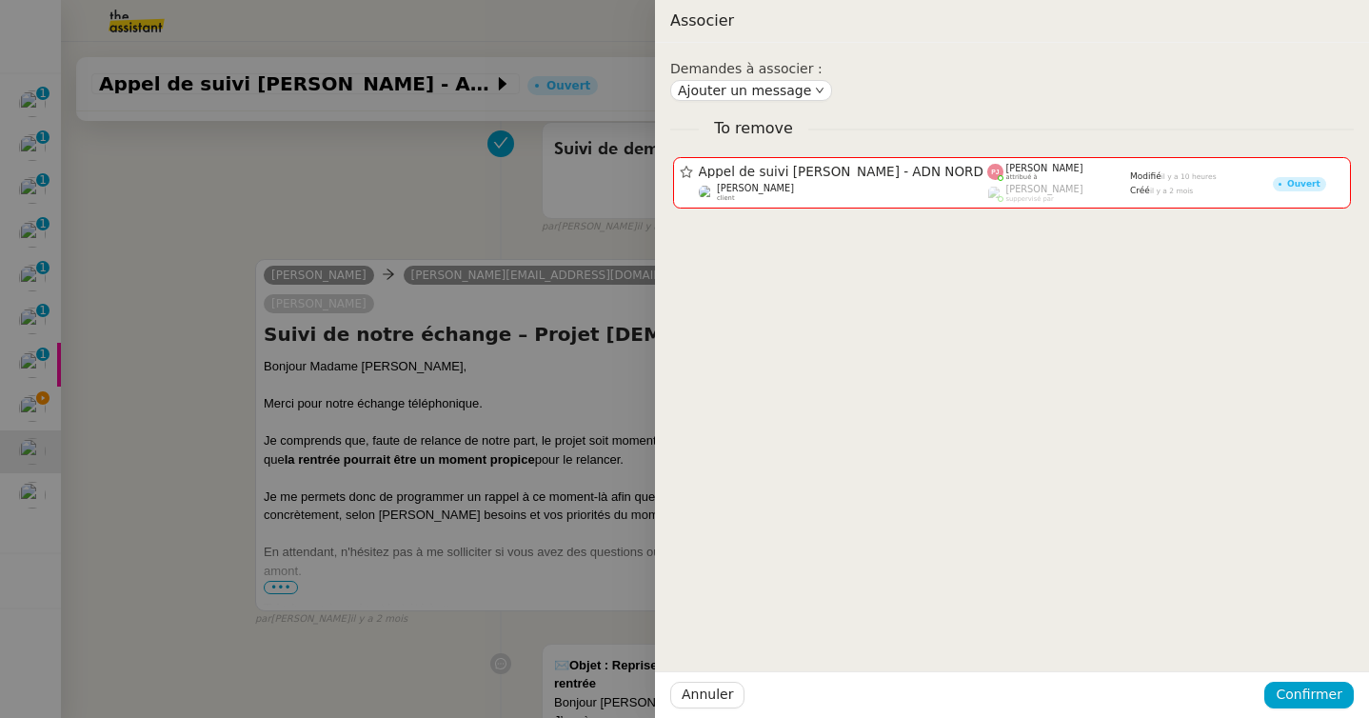
click at [498, 194] on div at bounding box center [684, 359] width 1369 height 718
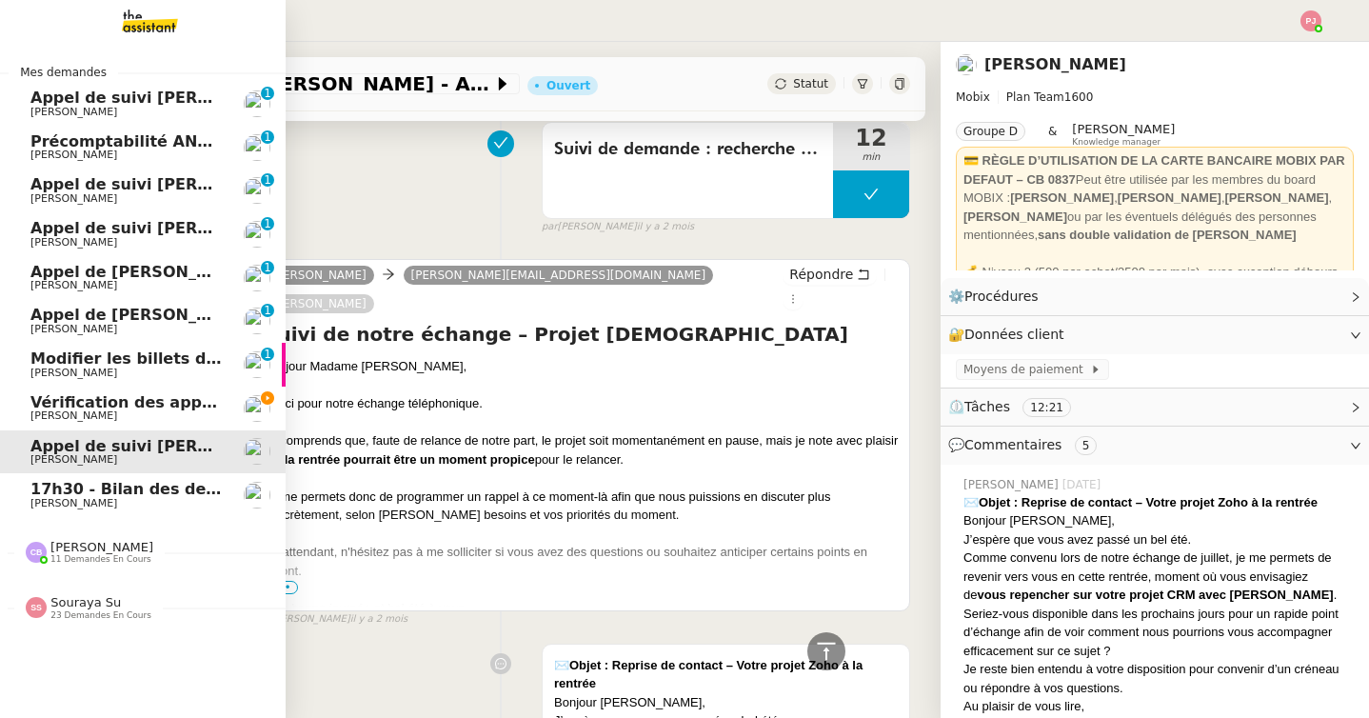
click at [90, 402] on span "Vérification des appels sortants - septembre 2025" at bounding box center [245, 402] width 430 height 18
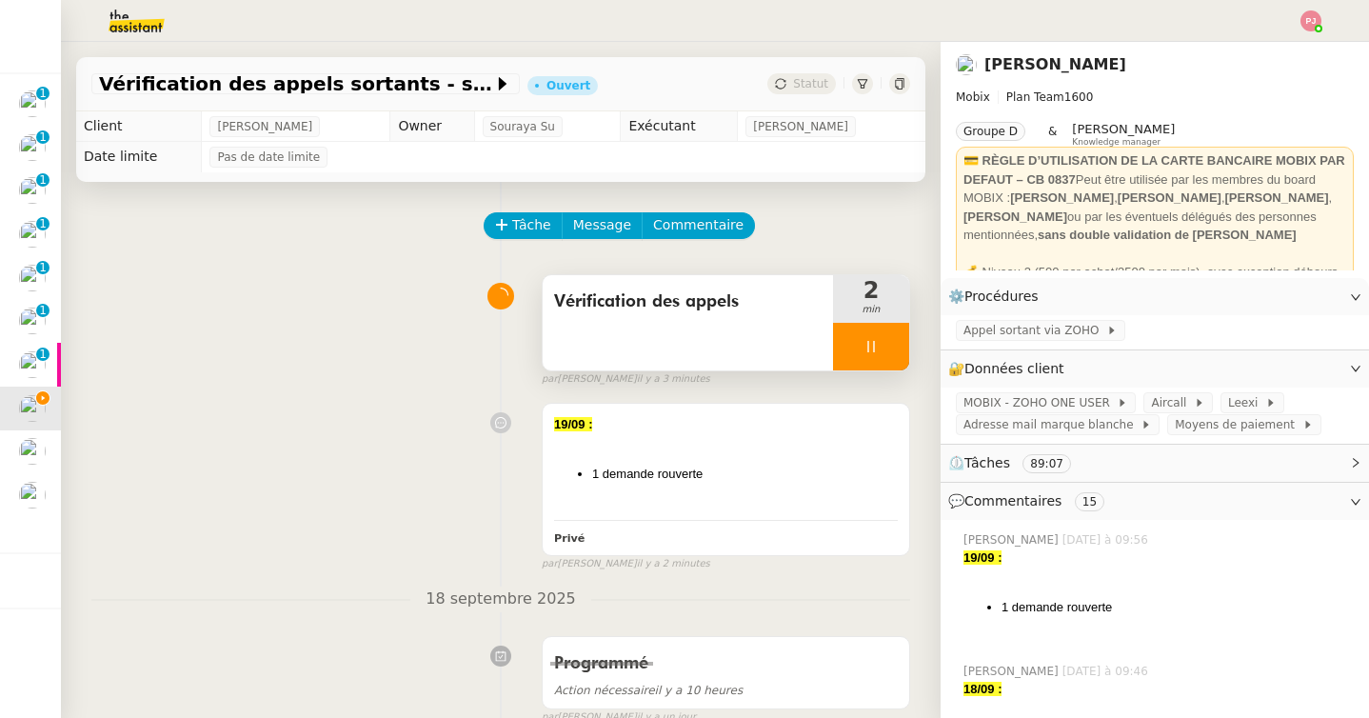
click at [871, 337] on div at bounding box center [871, 347] width 76 height 48
click at [890, 340] on icon at bounding box center [889, 346] width 15 height 15
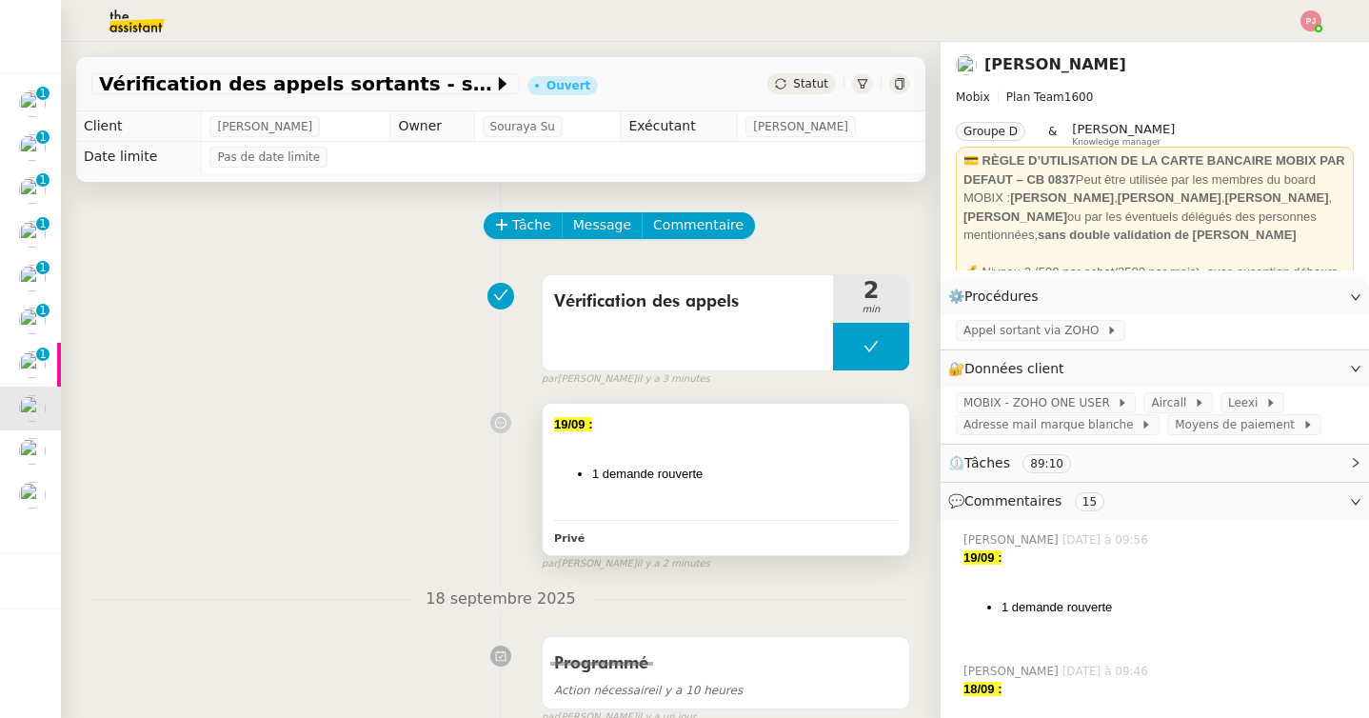
click at [616, 463] on div "19/09 : 1 demande rouverte" at bounding box center [726, 464] width 344 height 99
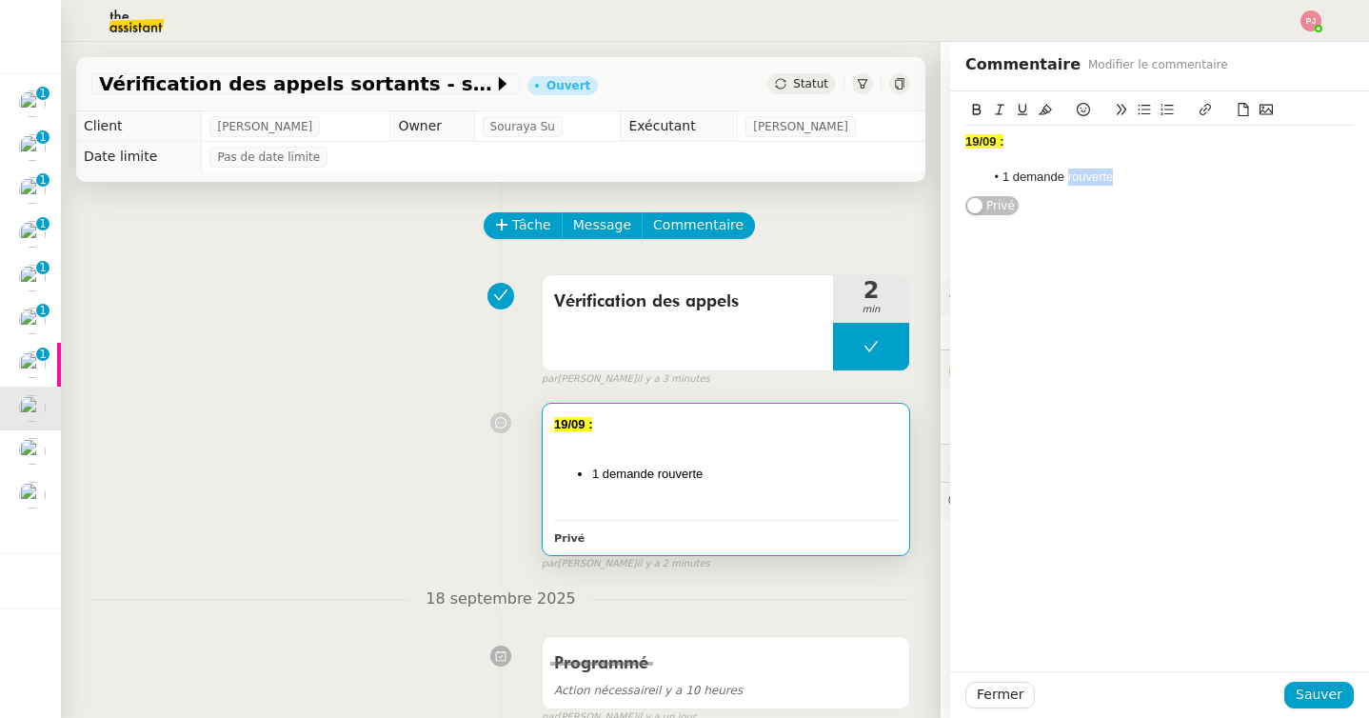
drag, startPoint x: 1067, startPoint y: 184, endPoint x: 1170, endPoint y: 184, distance: 102.8
click at [1170, 184] on li "1 demande rouverte" at bounding box center [1169, 176] width 370 height 17
click at [1307, 688] on span "Sauver" at bounding box center [1318, 694] width 47 height 22
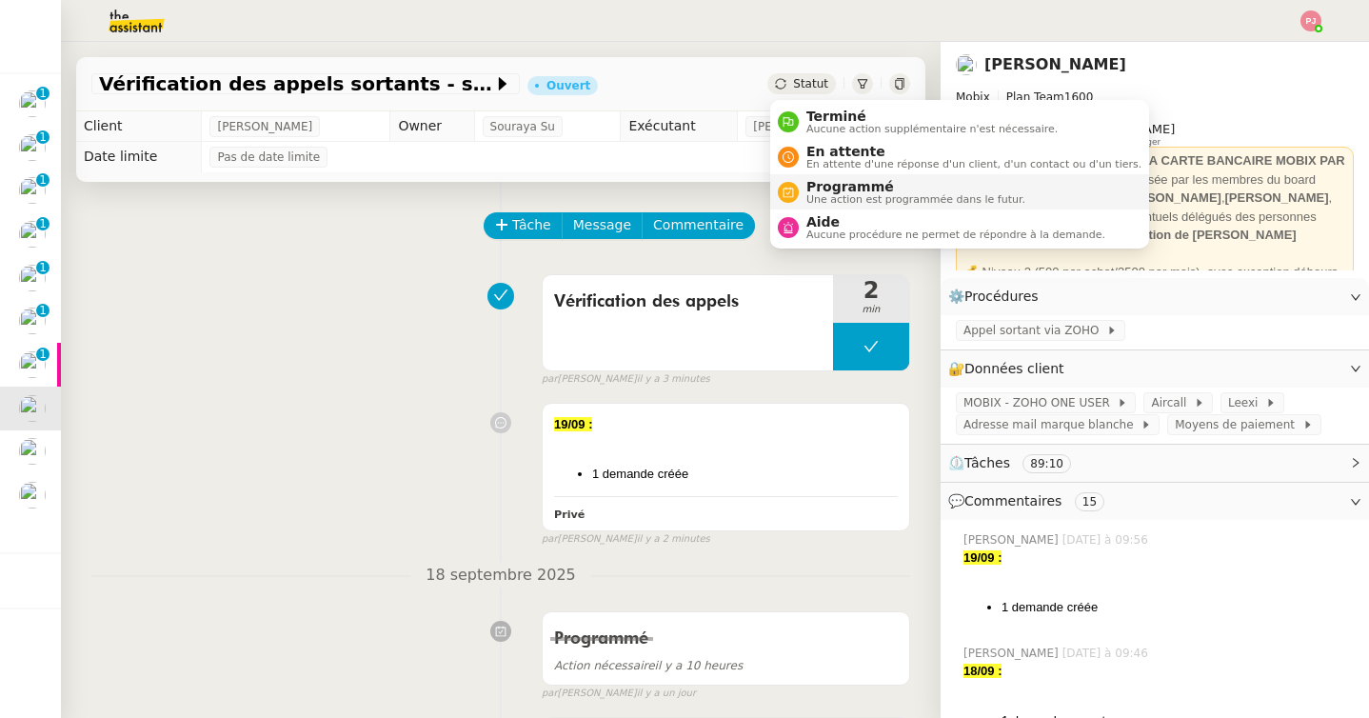
click at [826, 187] on span "Programmé" at bounding box center [915, 186] width 219 height 15
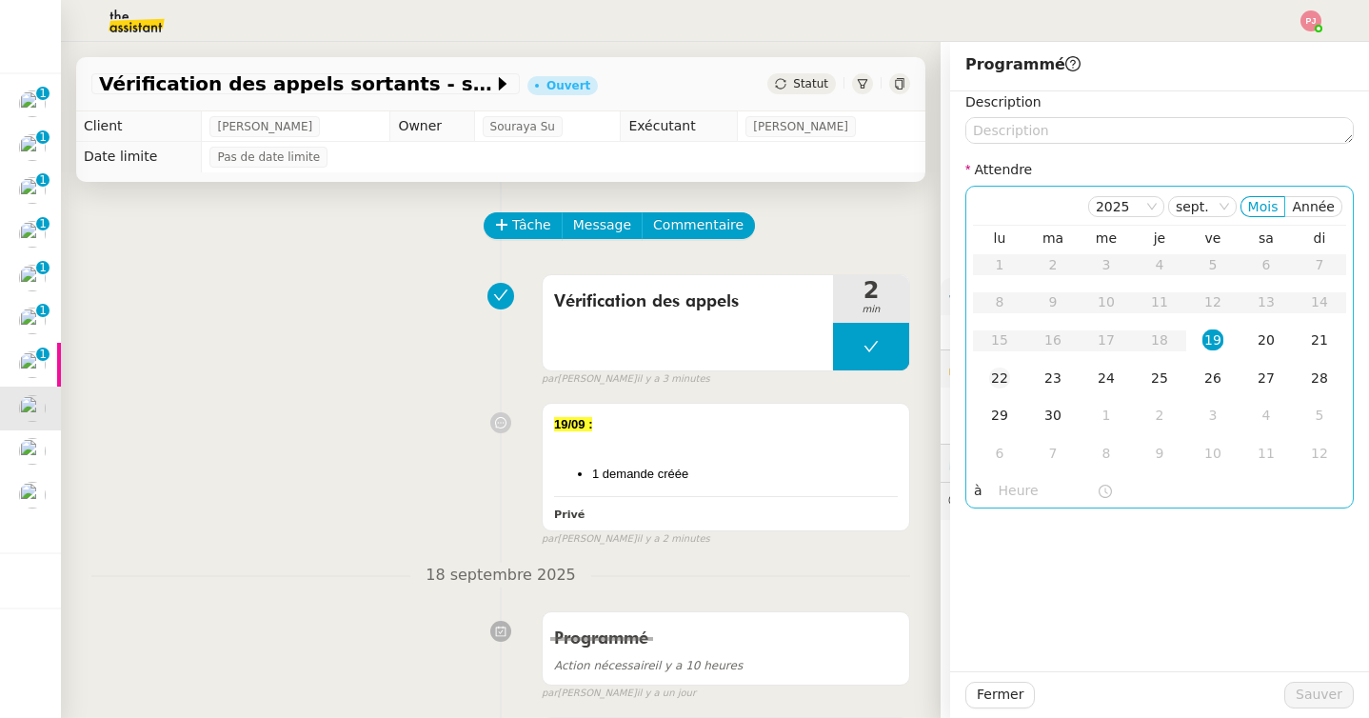
click at [1000, 376] on div "22" at bounding box center [999, 377] width 21 height 21
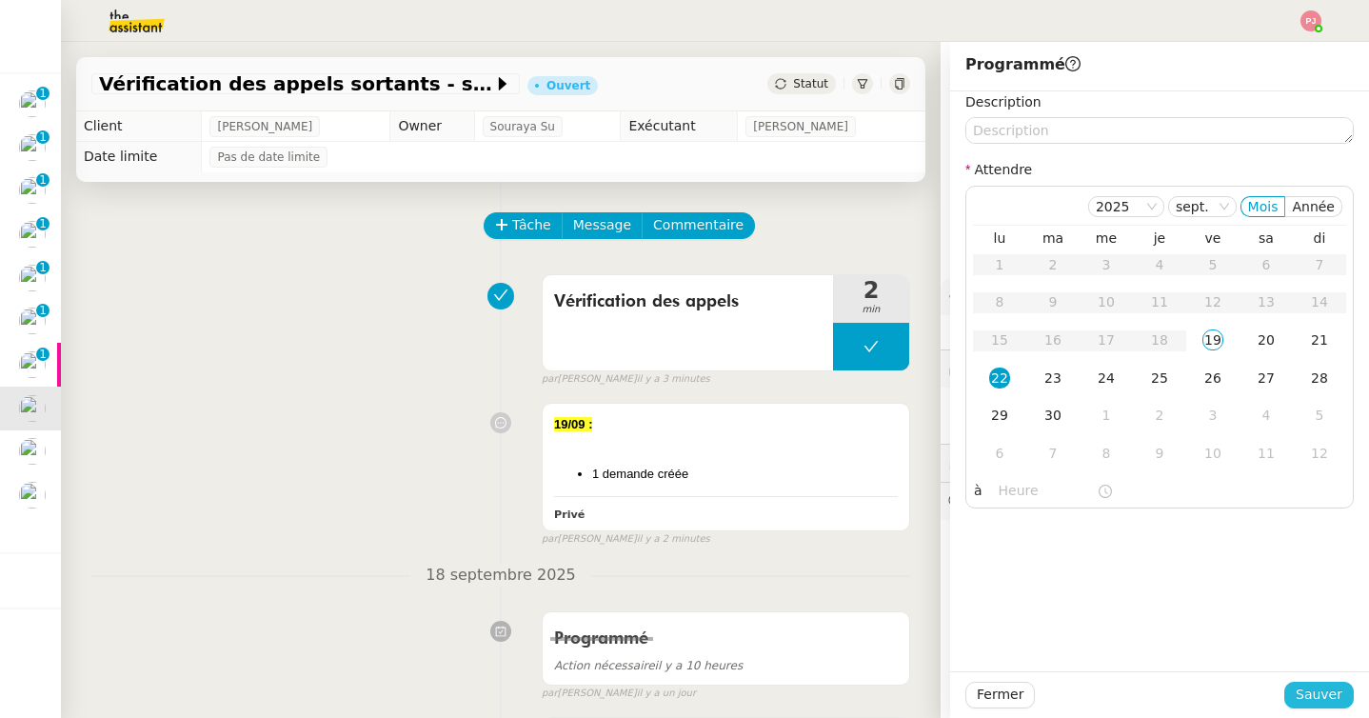
click at [1306, 683] on span "Sauver" at bounding box center [1318, 694] width 47 height 22
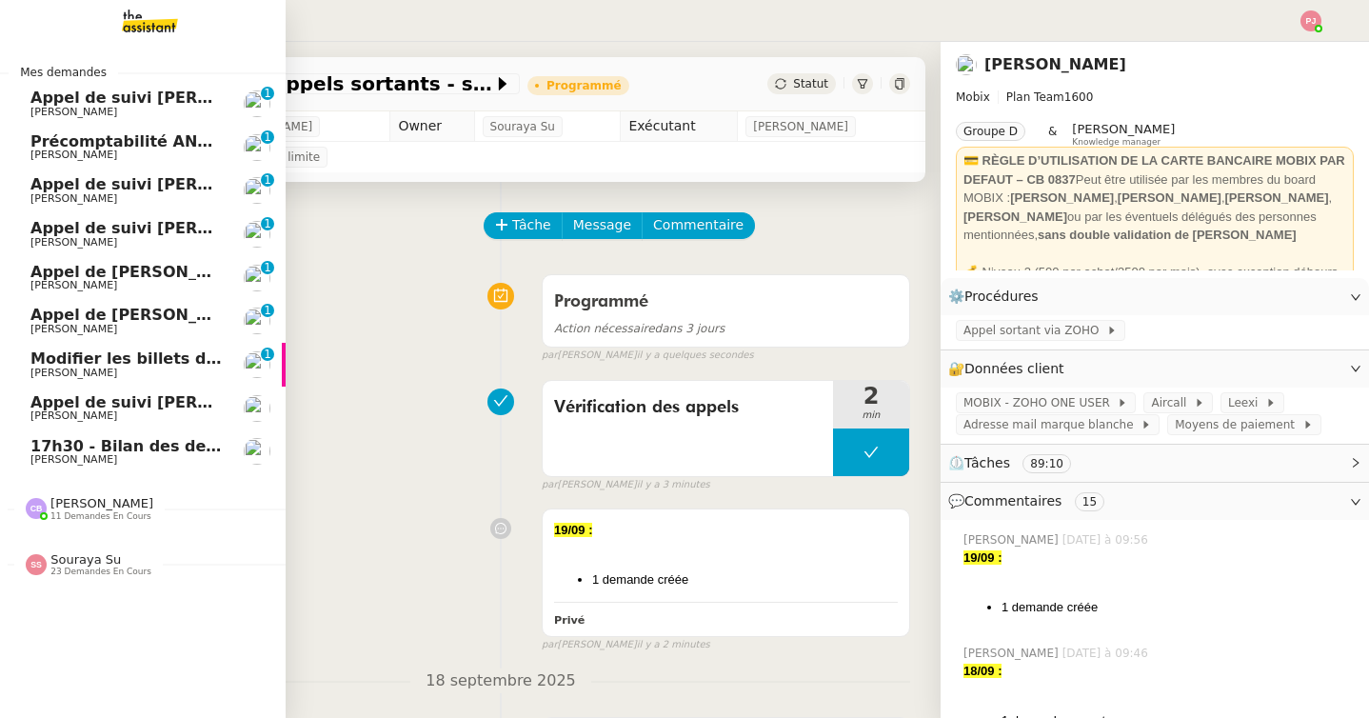
click at [67, 449] on span "17h30 - Bilan des demandes de la journée : en cours et restant à traiter - 19 s…" at bounding box center [430, 446] width 801 height 18
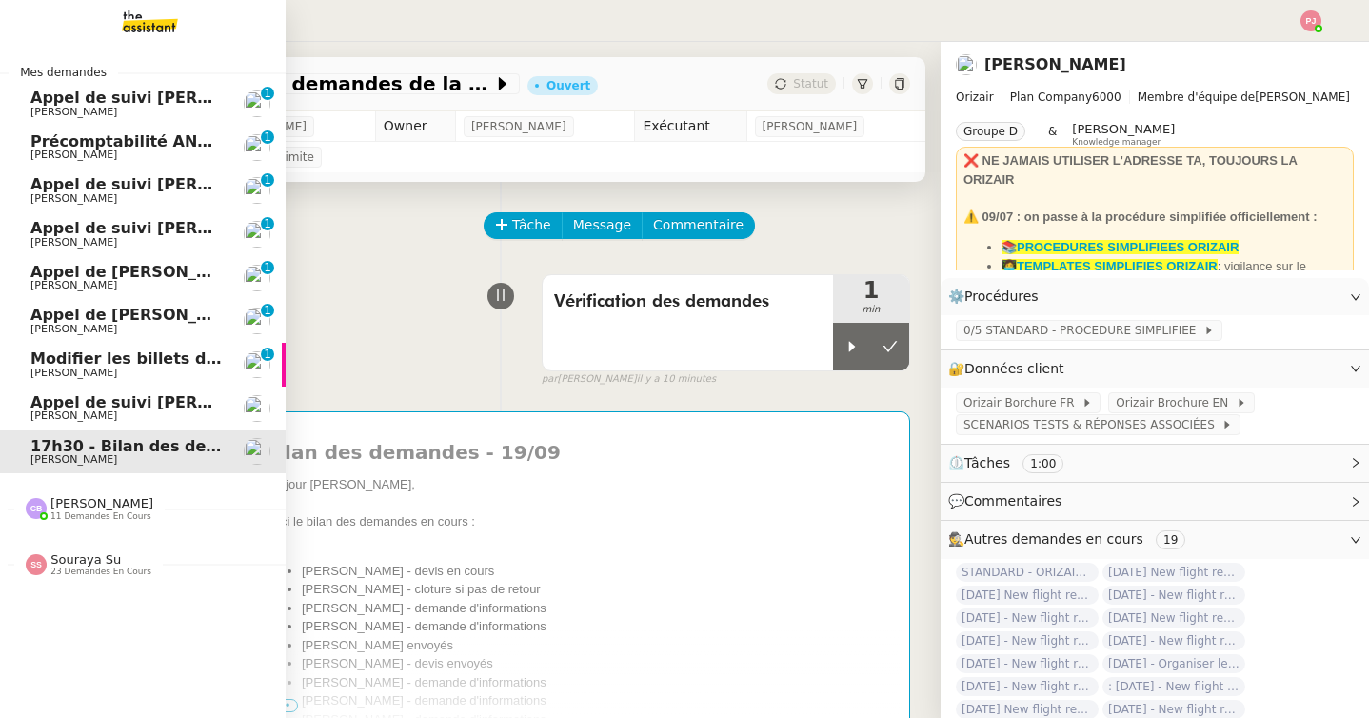
click at [151, 103] on span "Appel de suivi [PERSON_NAME] - SOLAR PARTNERS" at bounding box center [248, 98] width 436 height 18
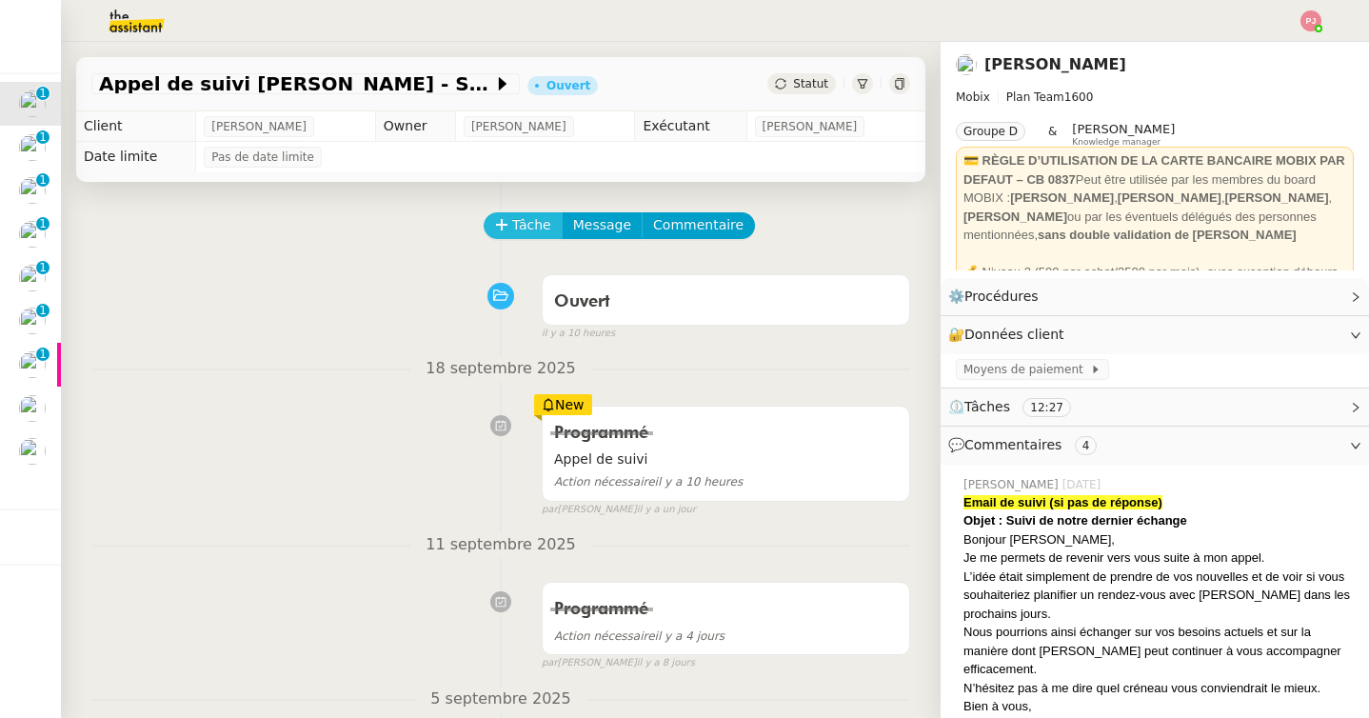
click at [525, 235] on span "Tâche" at bounding box center [531, 225] width 39 height 22
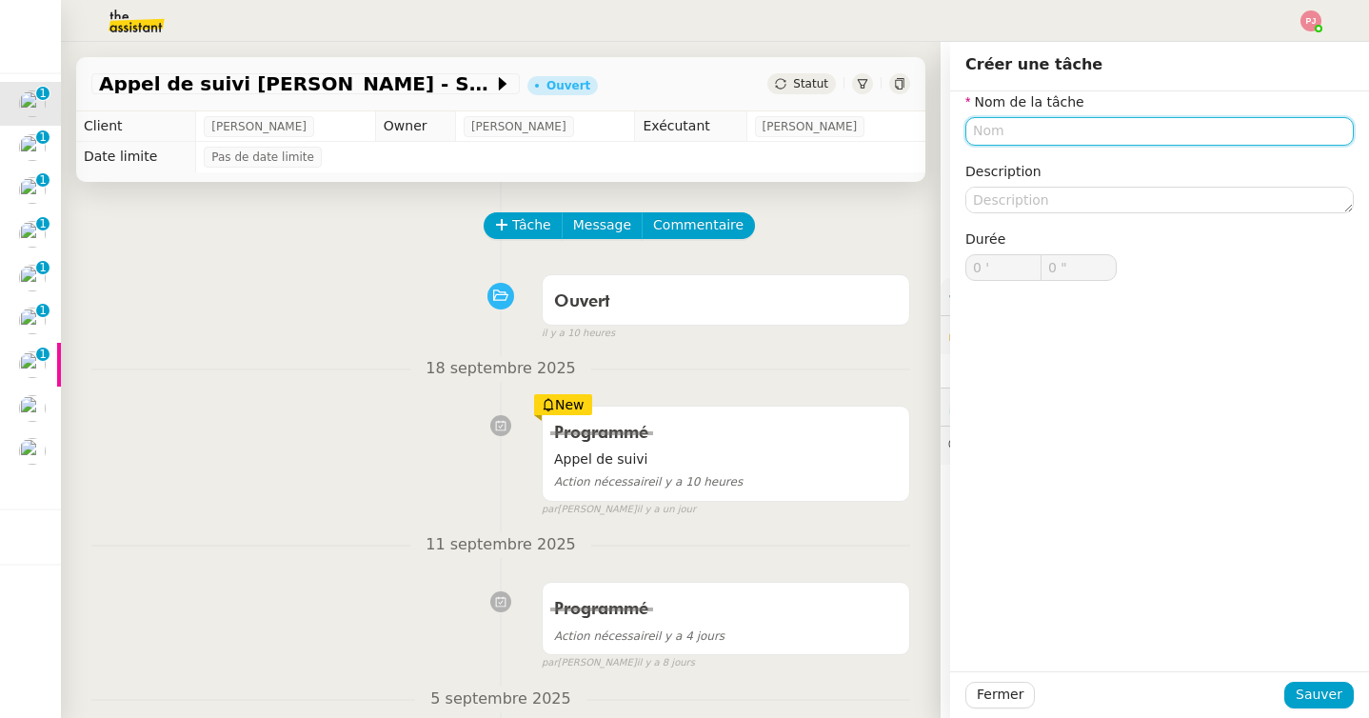
click at [1005, 129] on input "text" at bounding box center [1159, 131] width 388 height 28
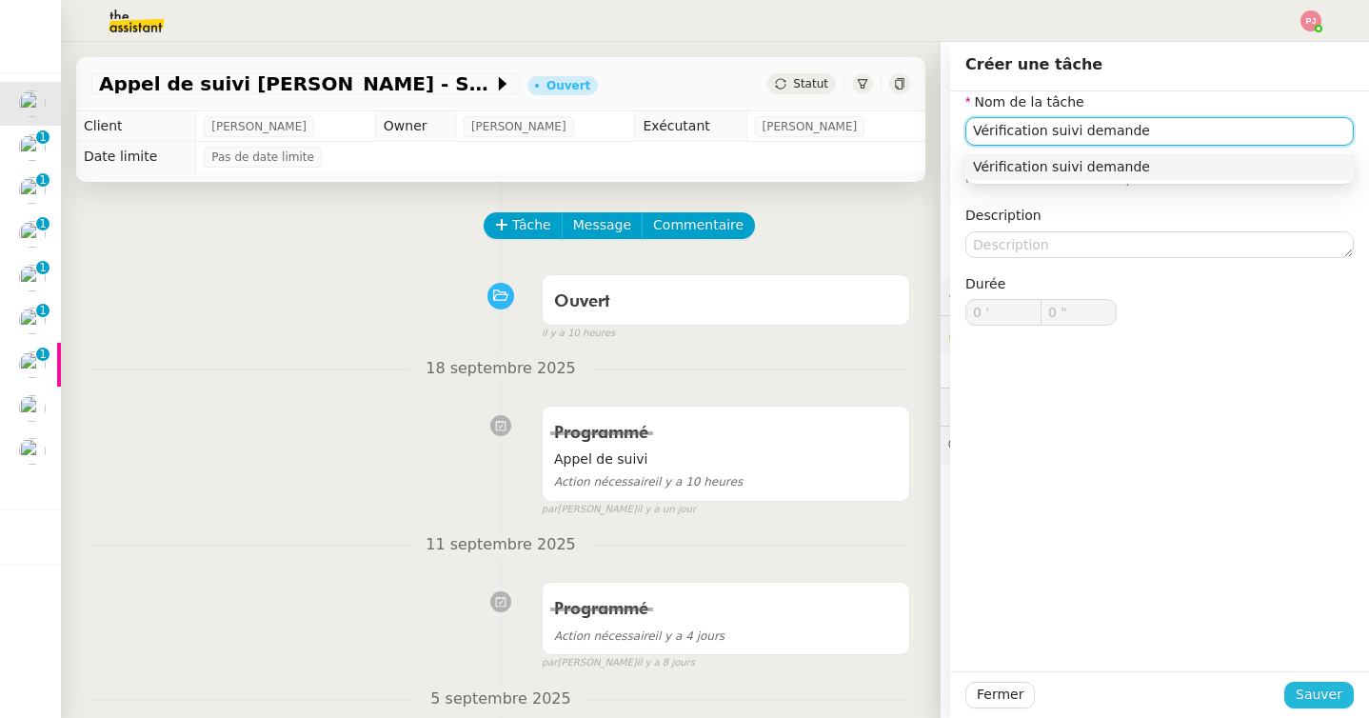
type input "Vérification suivi demande"
click at [1325, 699] on span "Sauver" at bounding box center [1318, 694] width 47 height 22
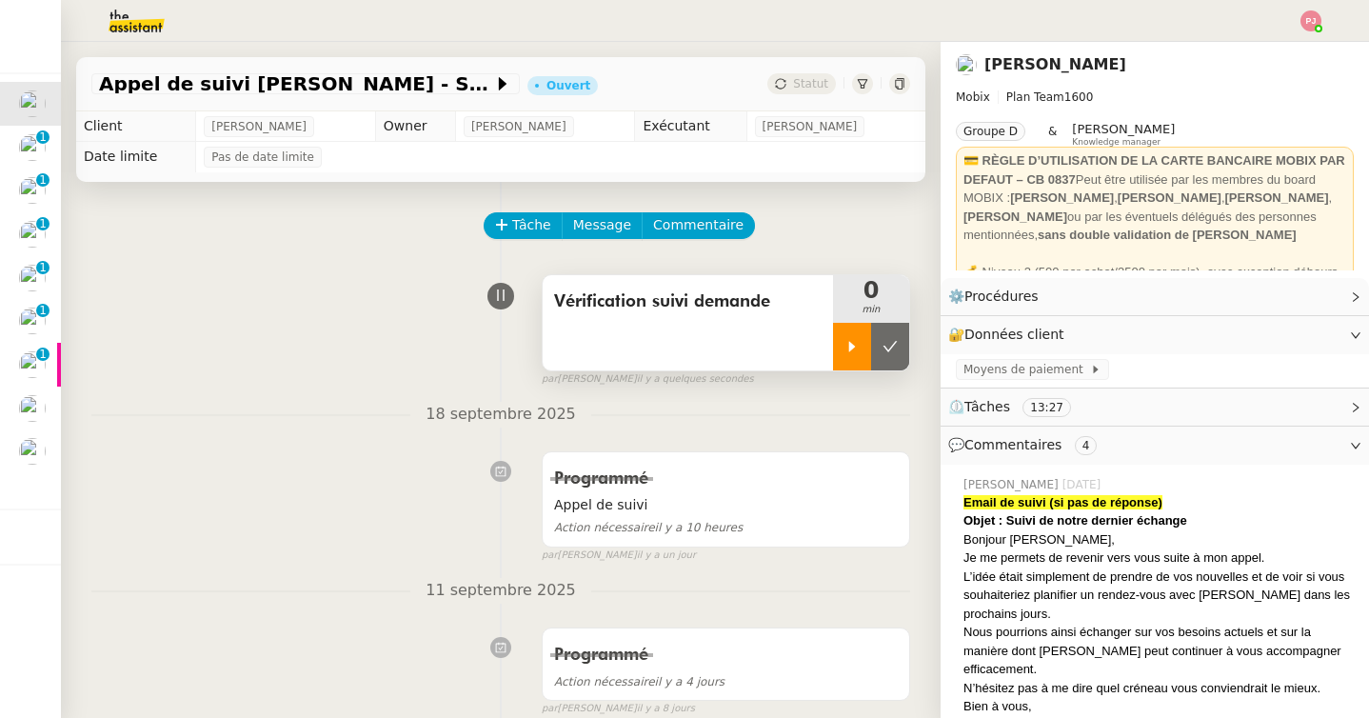
click at [845, 337] on div at bounding box center [852, 347] width 38 height 48
click at [873, 345] on icon at bounding box center [870, 346] width 7 height 11
click at [891, 345] on icon at bounding box center [889, 346] width 15 height 15
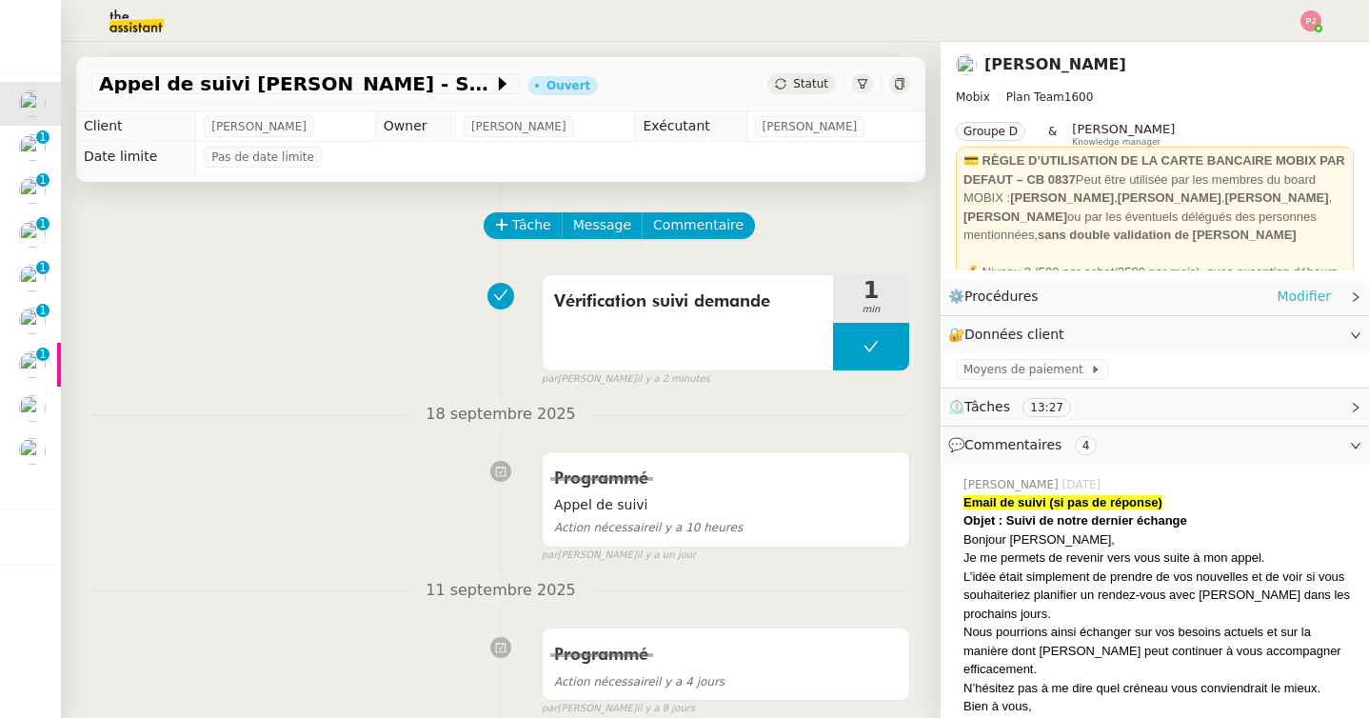
click at [1290, 300] on link "Modifier" at bounding box center [1303, 297] width 54 height 22
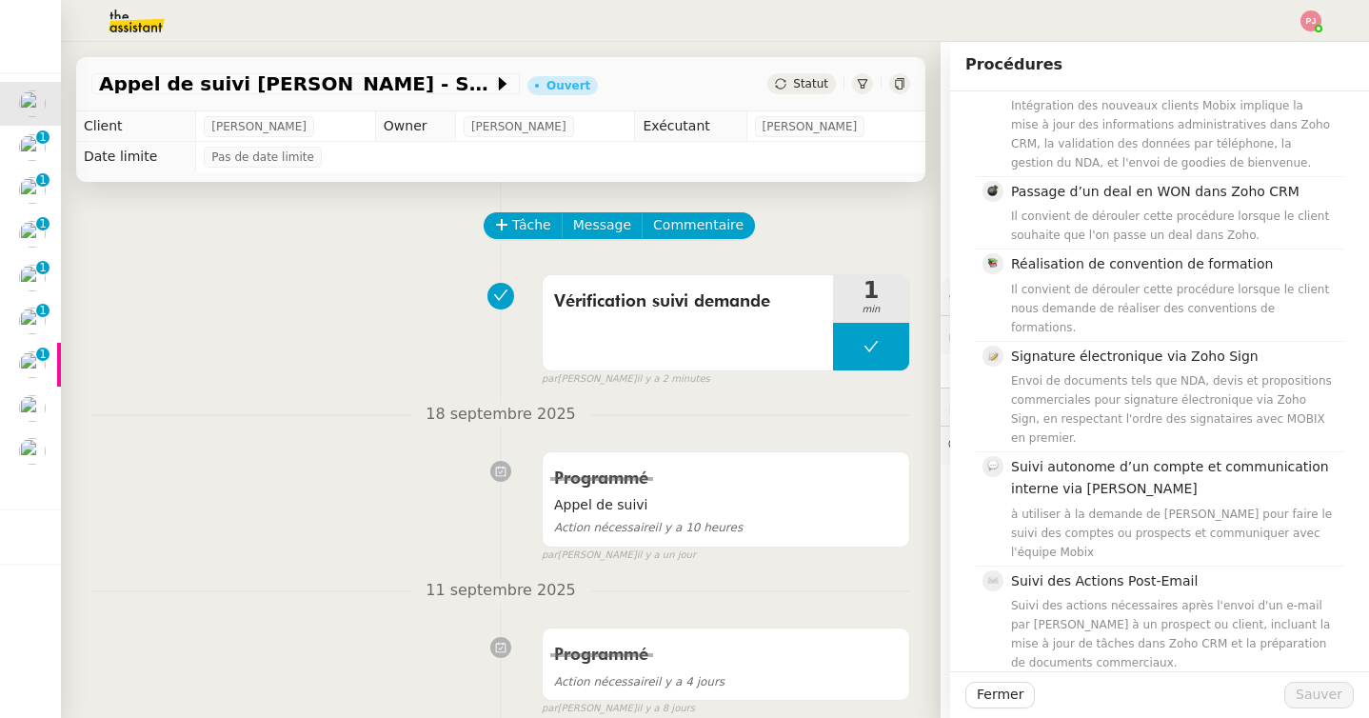
scroll to position [778, 0]
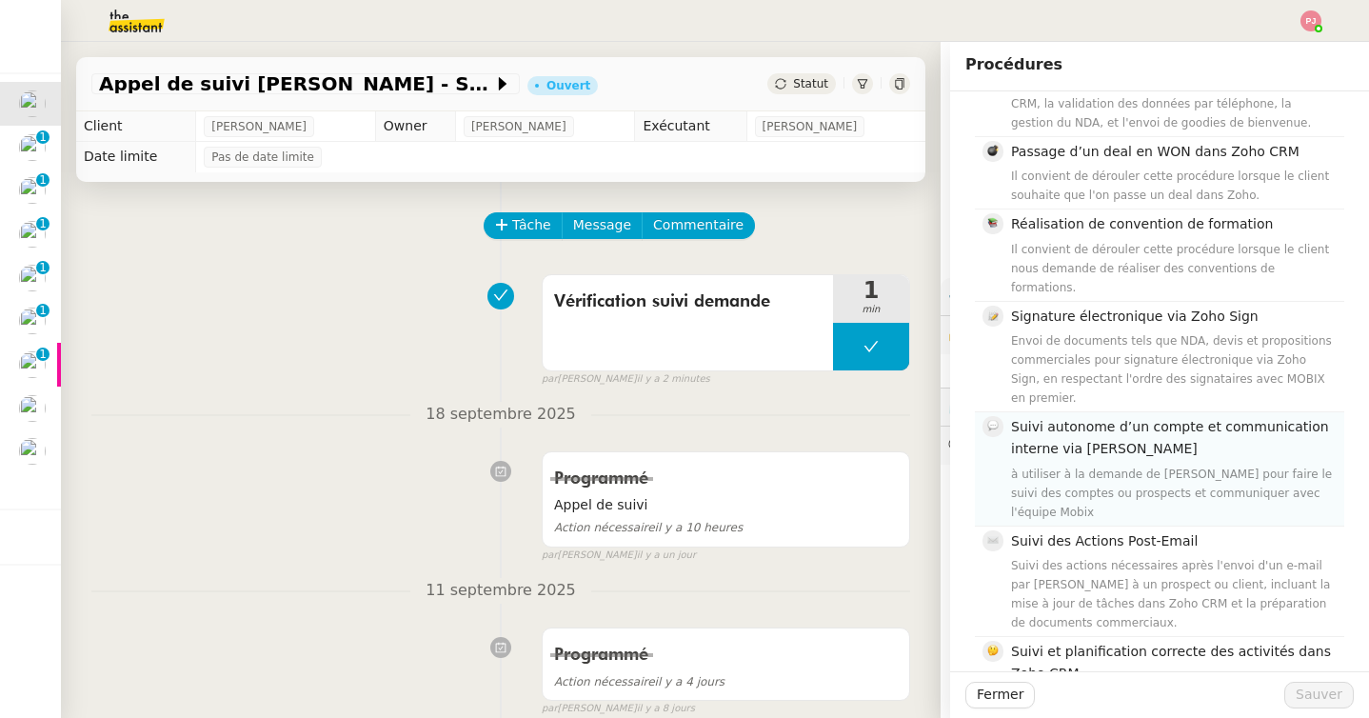
click at [1178, 464] on div "à utiliser à la demande de Florian pour faire le suivi des comptes ou prospects…" at bounding box center [1172, 492] width 322 height 57
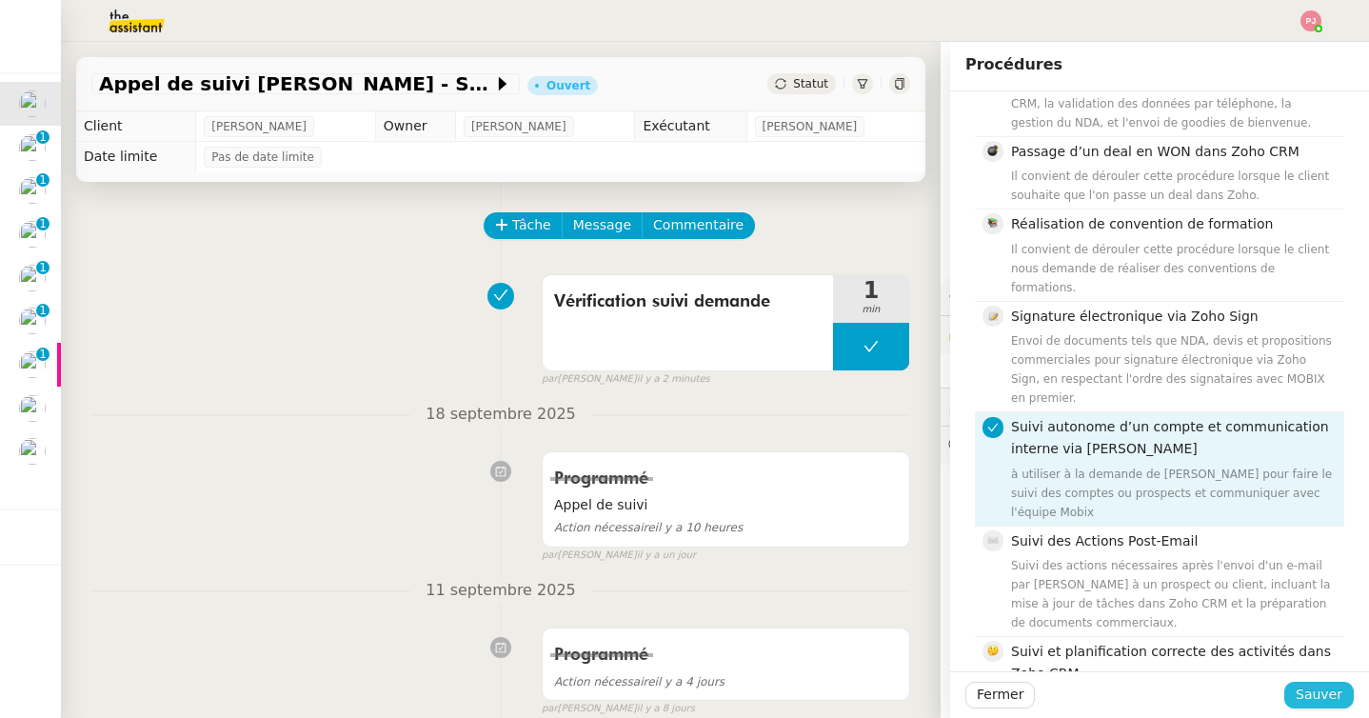
click at [1325, 695] on span "Sauver" at bounding box center [1318, 694] width 47 height 22
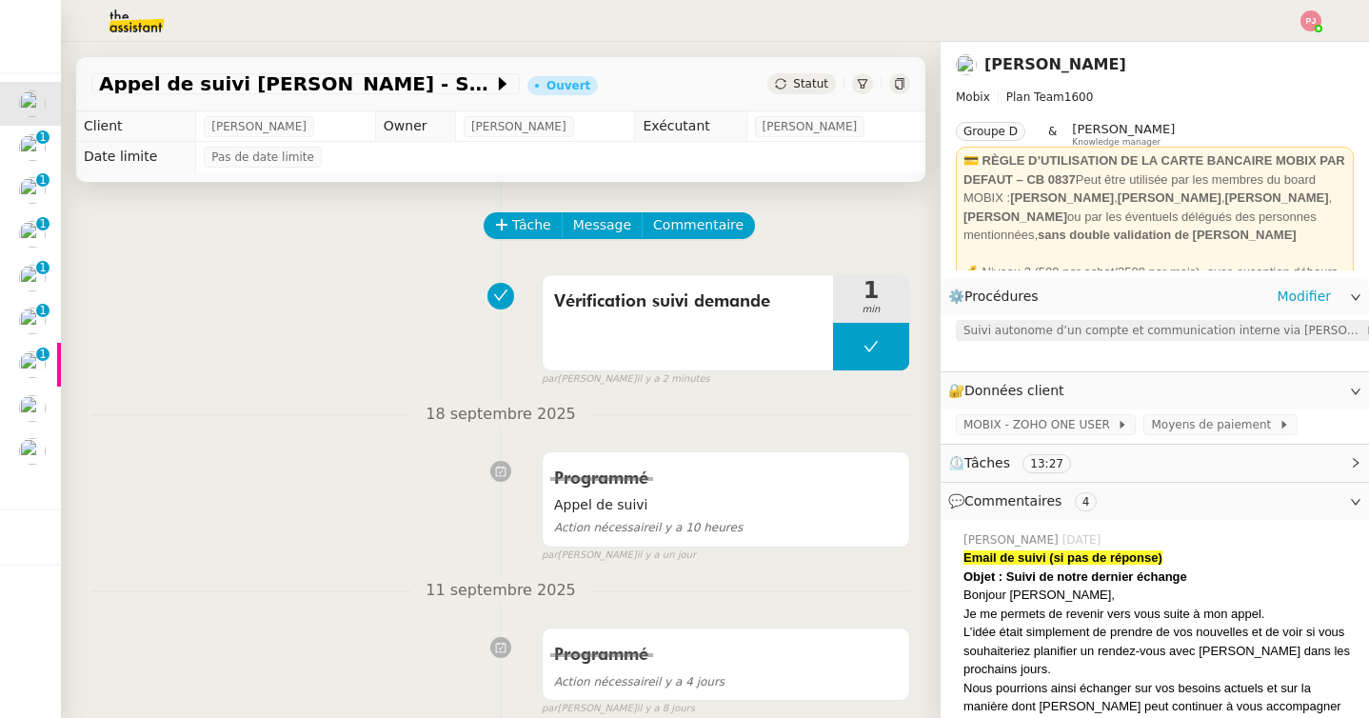
click at [1016, 329] on span "Suivi autonome d’un compte et communication interne via Zoho CRM" at bounding box center [1164, 330] width 402 height 19
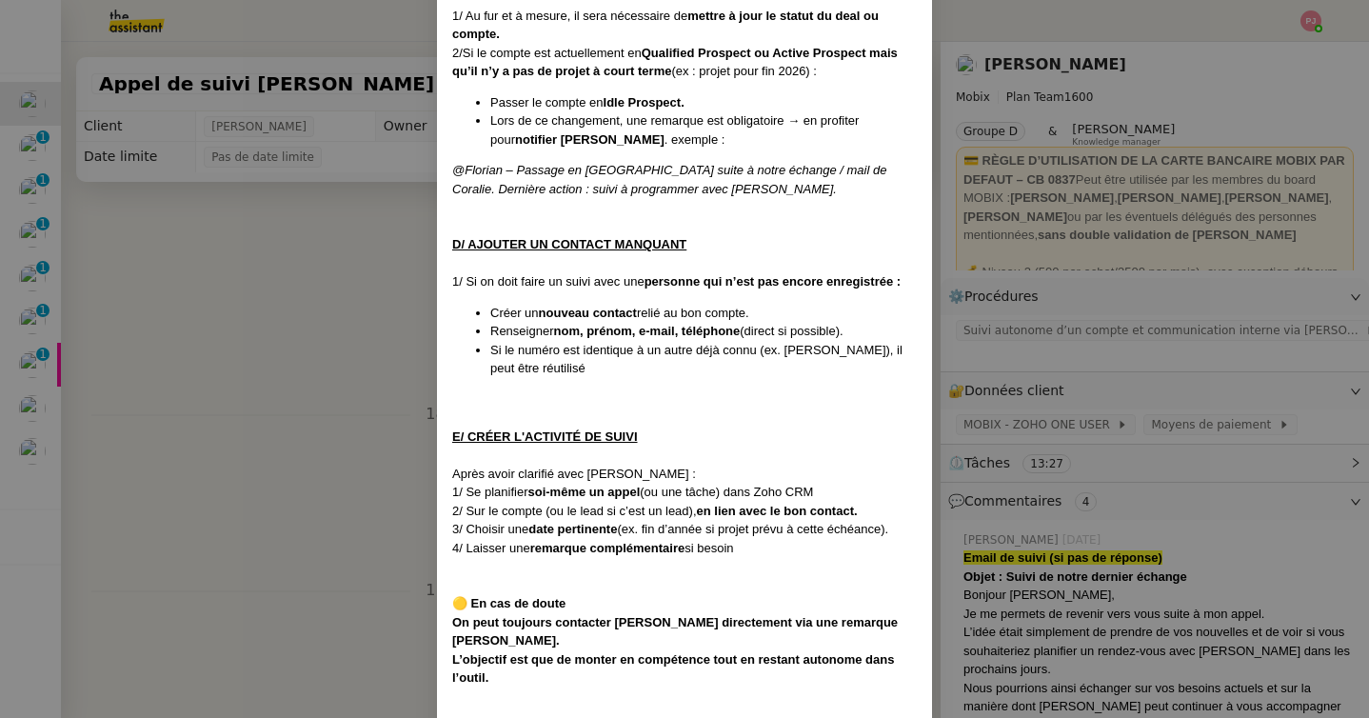
scroll to position [829, 0]
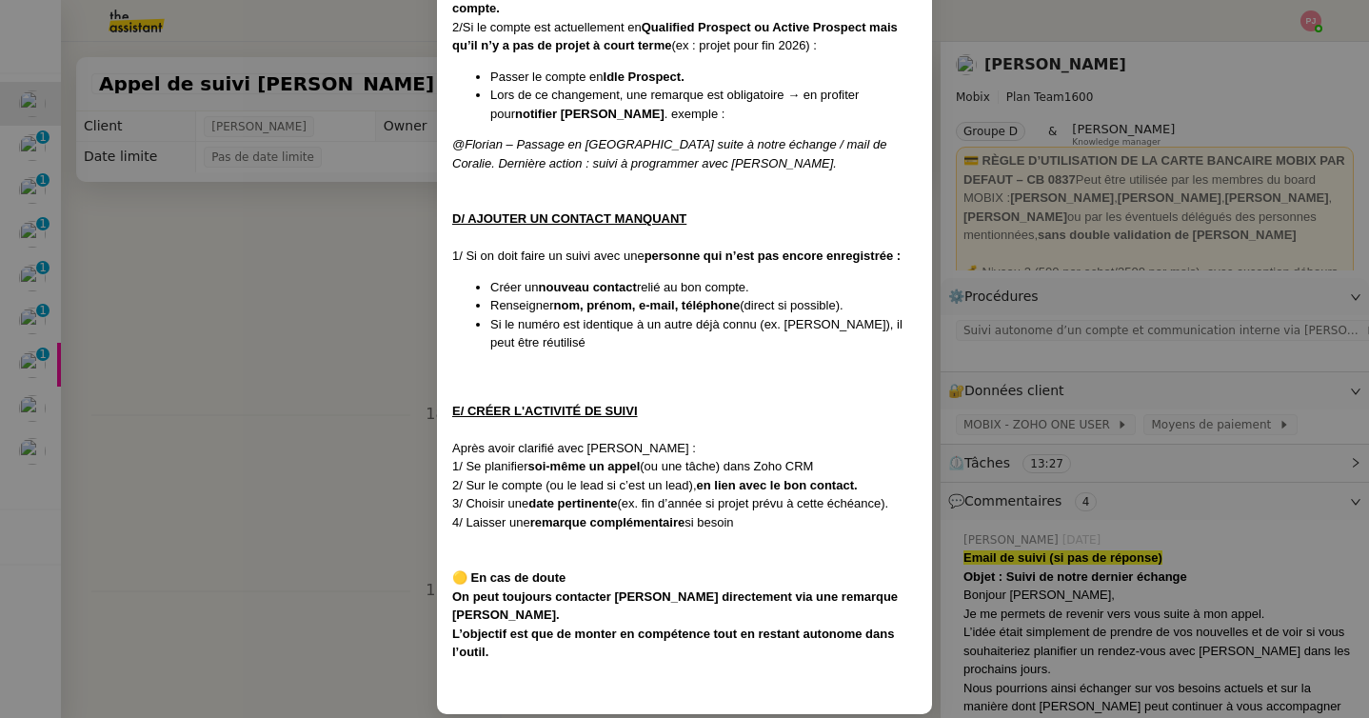
drag, startPoint x: 452, startPoint y: 449, endPoint x: 789, endPoint y: 522, distance: 344.6
click at [318, 444] on nz-modal-container "Créée le : 18/07/2025 Contexte : Travailler de manière plus fluide, efficace et…" at bounding box center [684, 359] width 1369 height 718
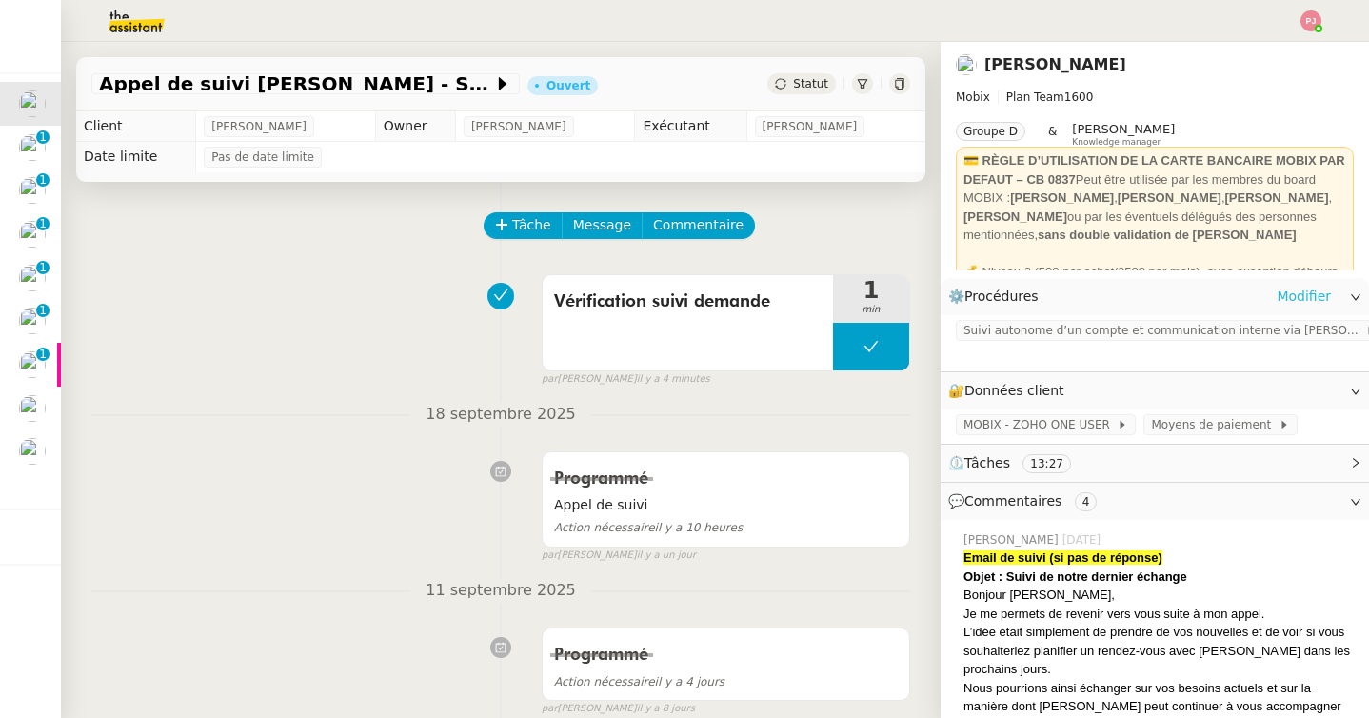
click at [1297, 297] on link "Modifier" at bounding box center [1303, 297] width 54 height 22
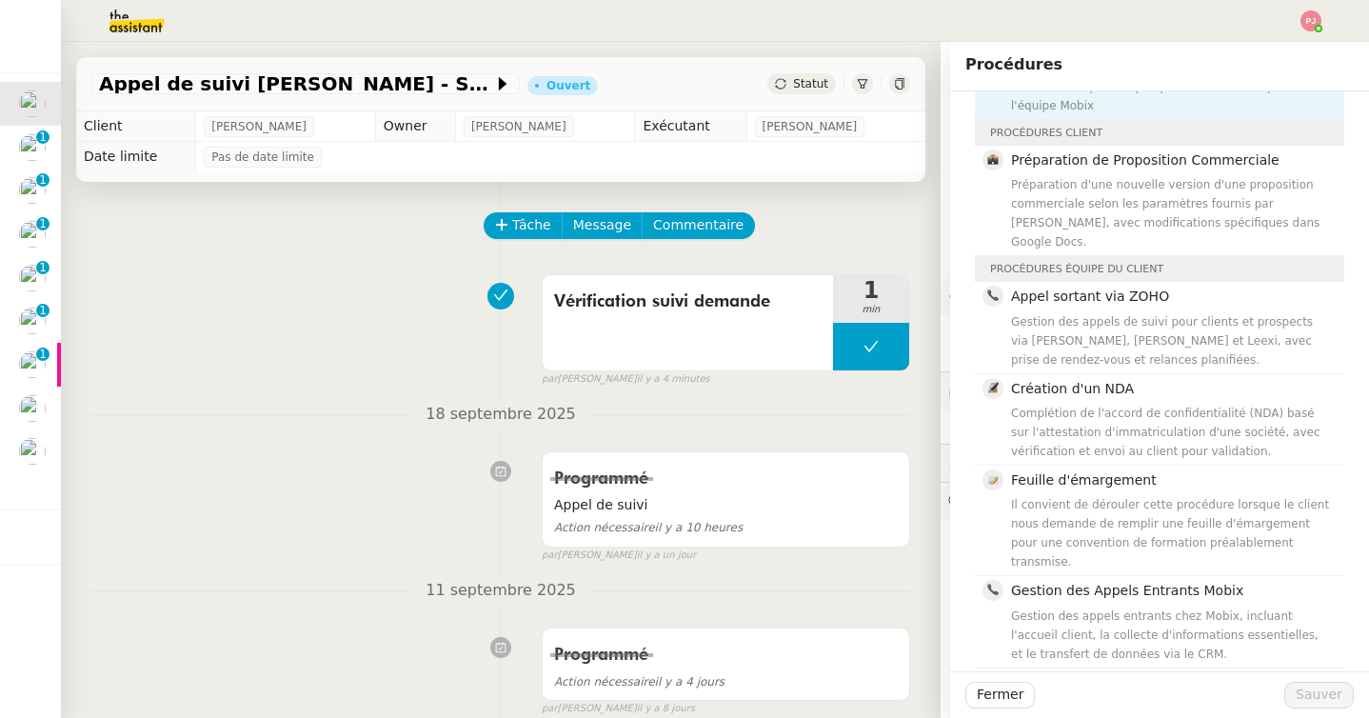
scroll to position [135, 0]
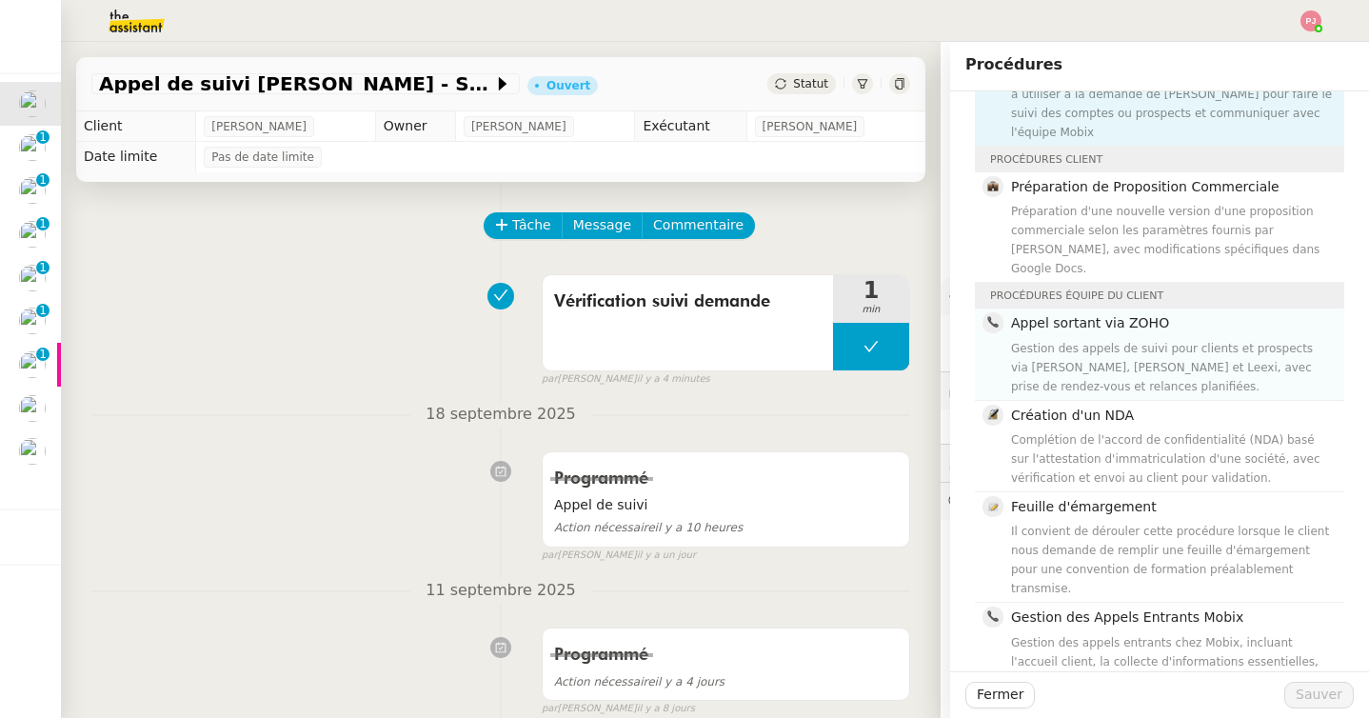
click at [1192, 339] on div "Gestion des appels de suivi pour clients et prospects via Zoho CRM, Aircall et …" at bounding box center [1172, 367] width 322 height 57
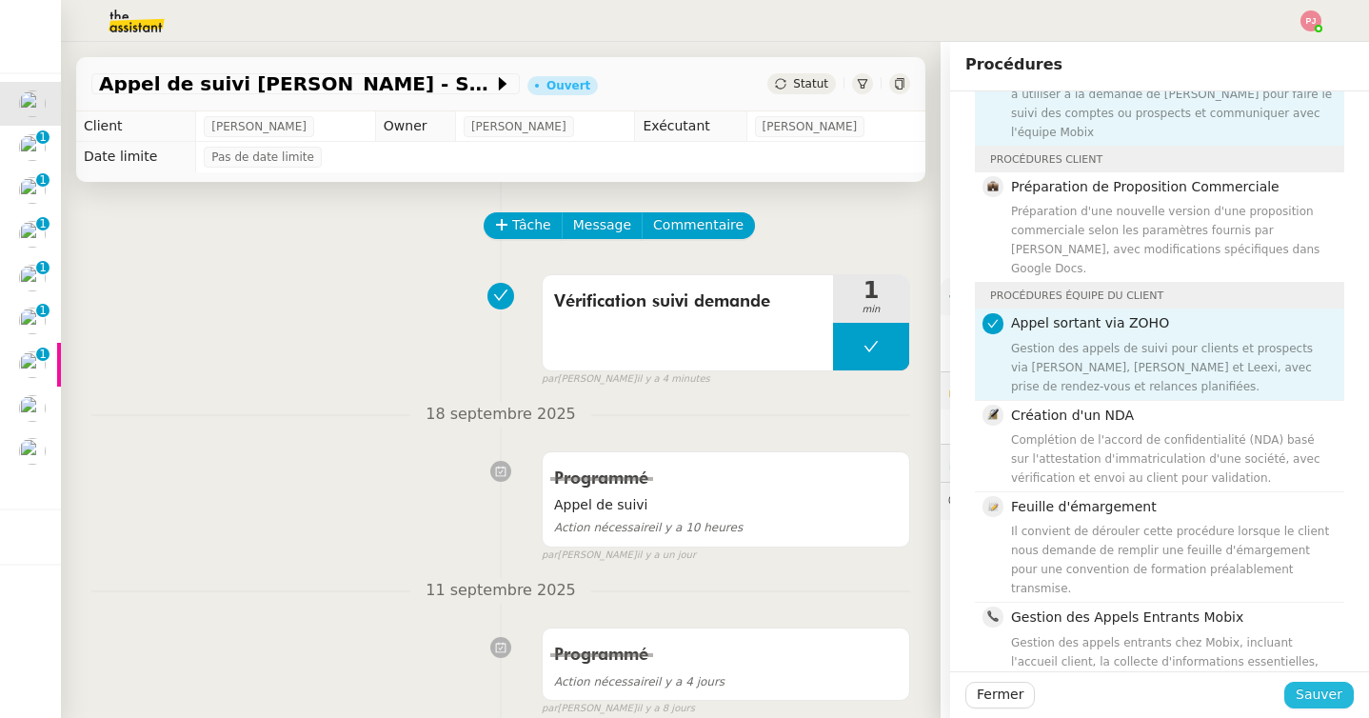
click at [1312, 693] on span "Sauver" at bounding box center [1318, 694] width 47 height 22
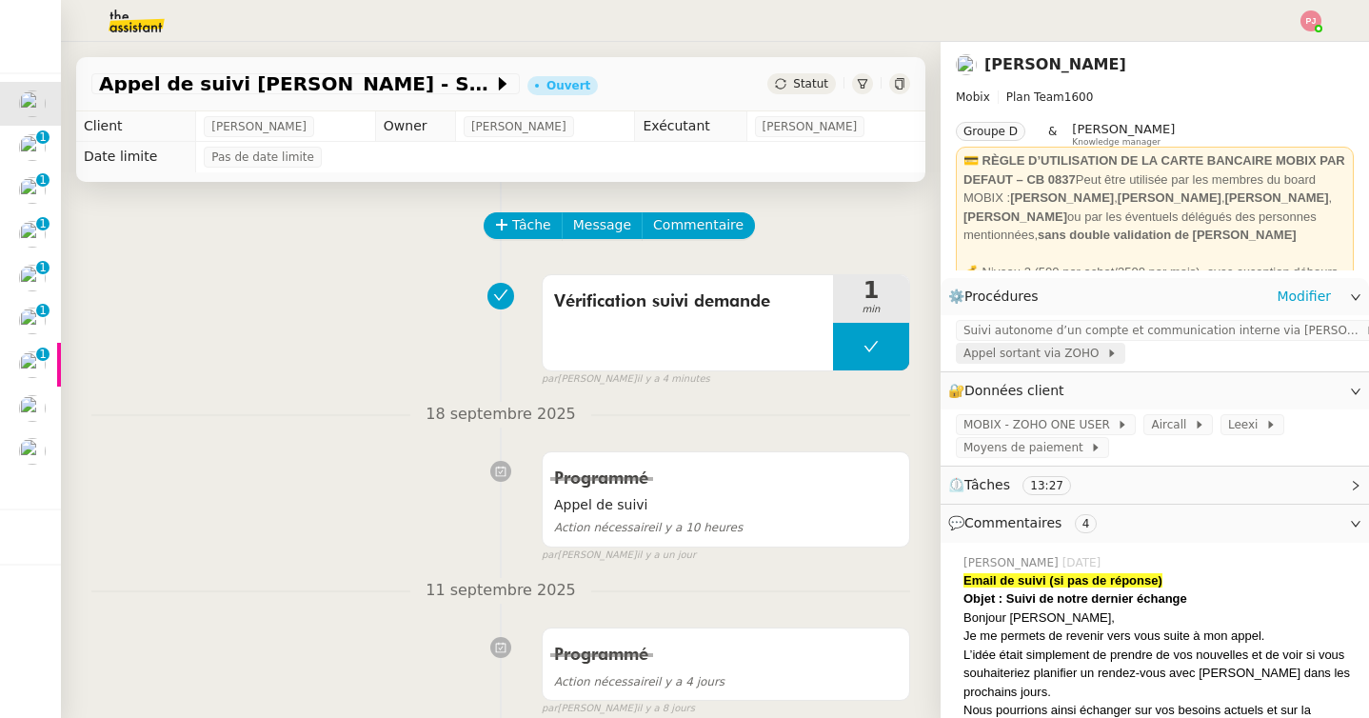
click at [1032, 352] on span "Appel sortant via ZOHO" at bounding box center [1034, 353] width 143 height 19
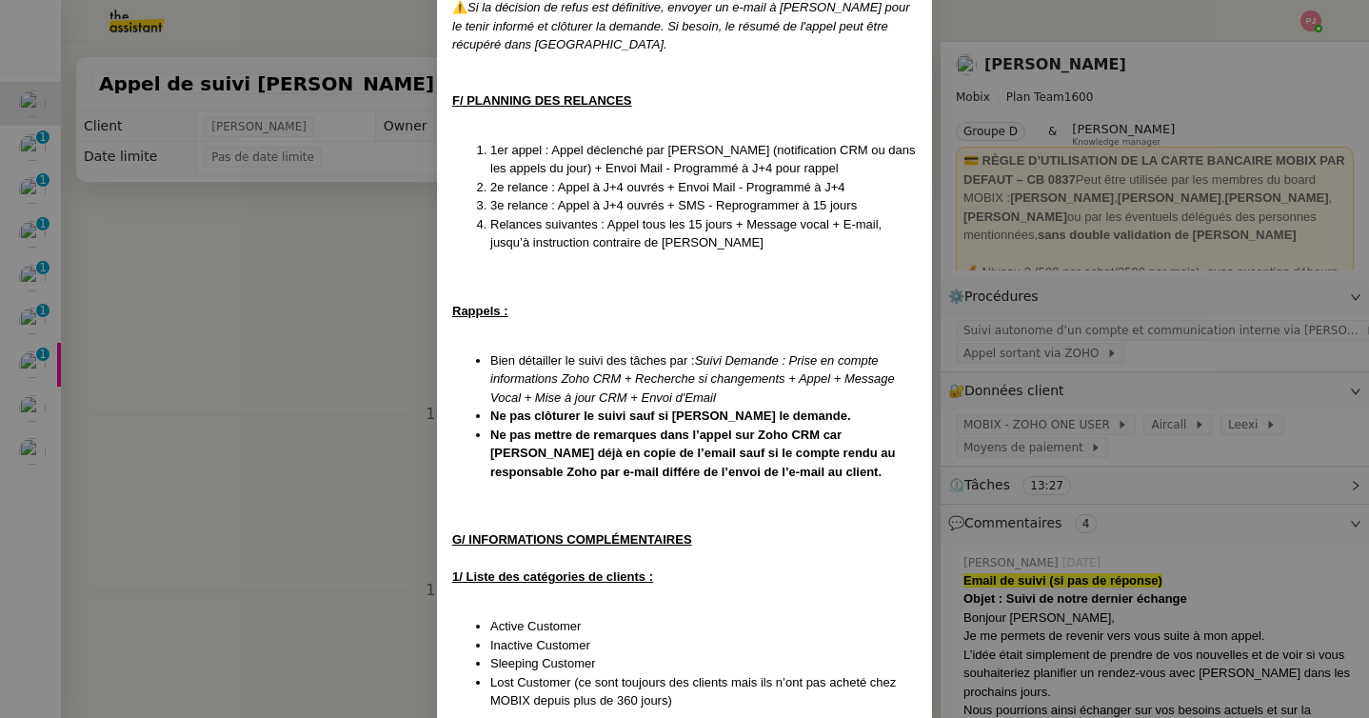
scroll to position [3172, 0]
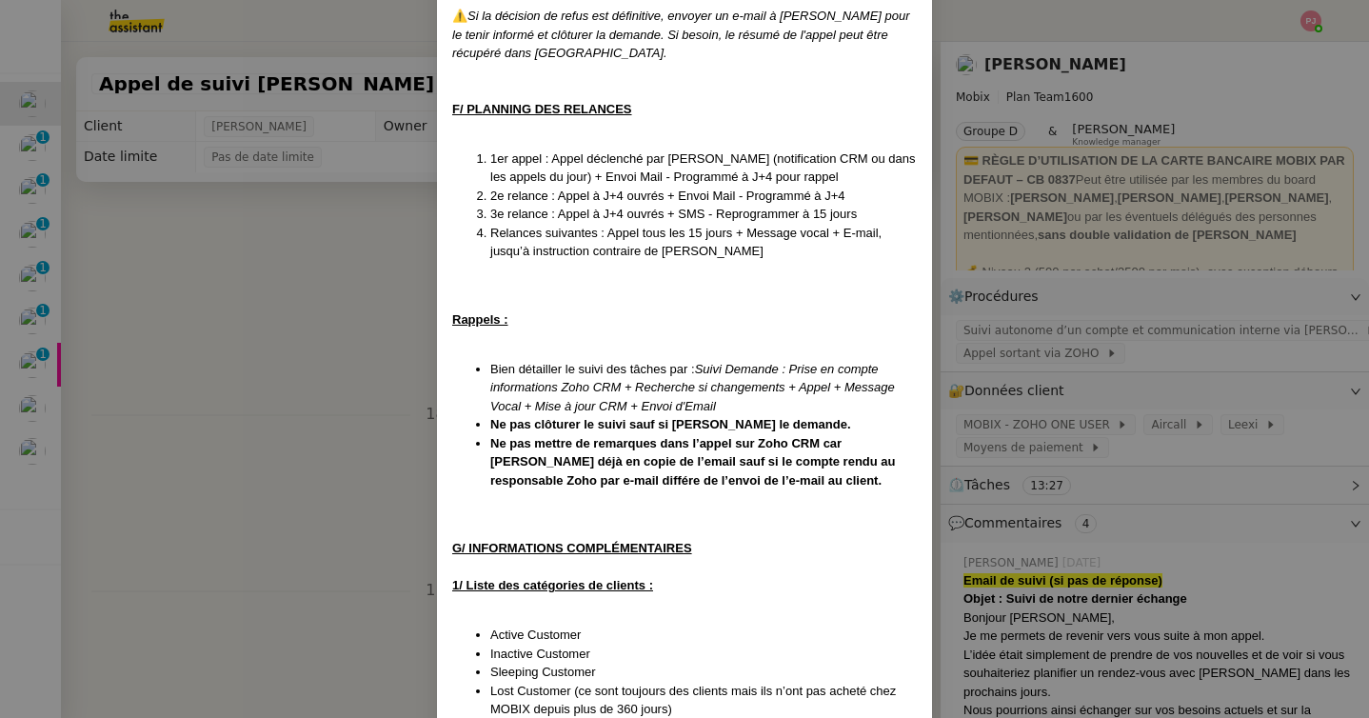
click at [284, 330] on nz-modal-container "Créé le 15/04/2025 MAJ le 03/09/2025 Contexte : Cette procédure s’applique lors…" at bounding box center [684, 359] width 1369 height 718
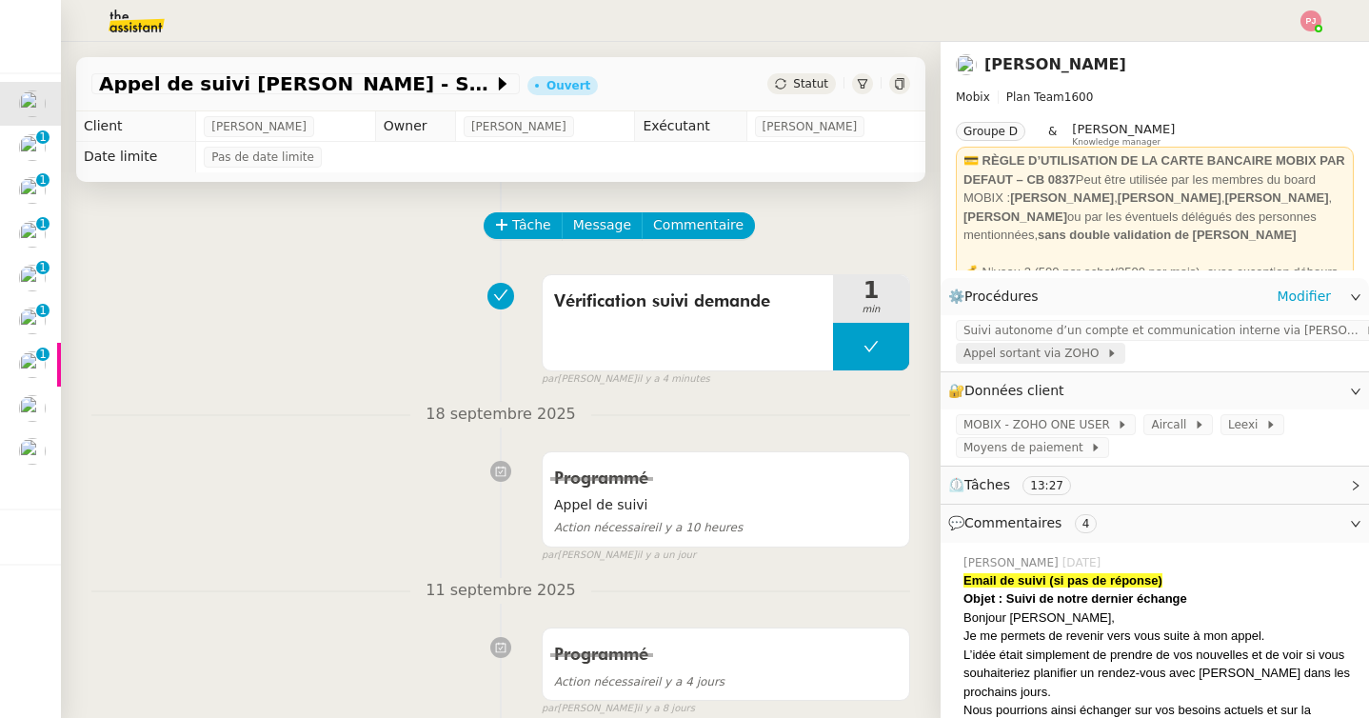
click at [1010, 352] on span "Appel sortant via ZOHO" at bounding box center [1034, 353] width 143 height 19
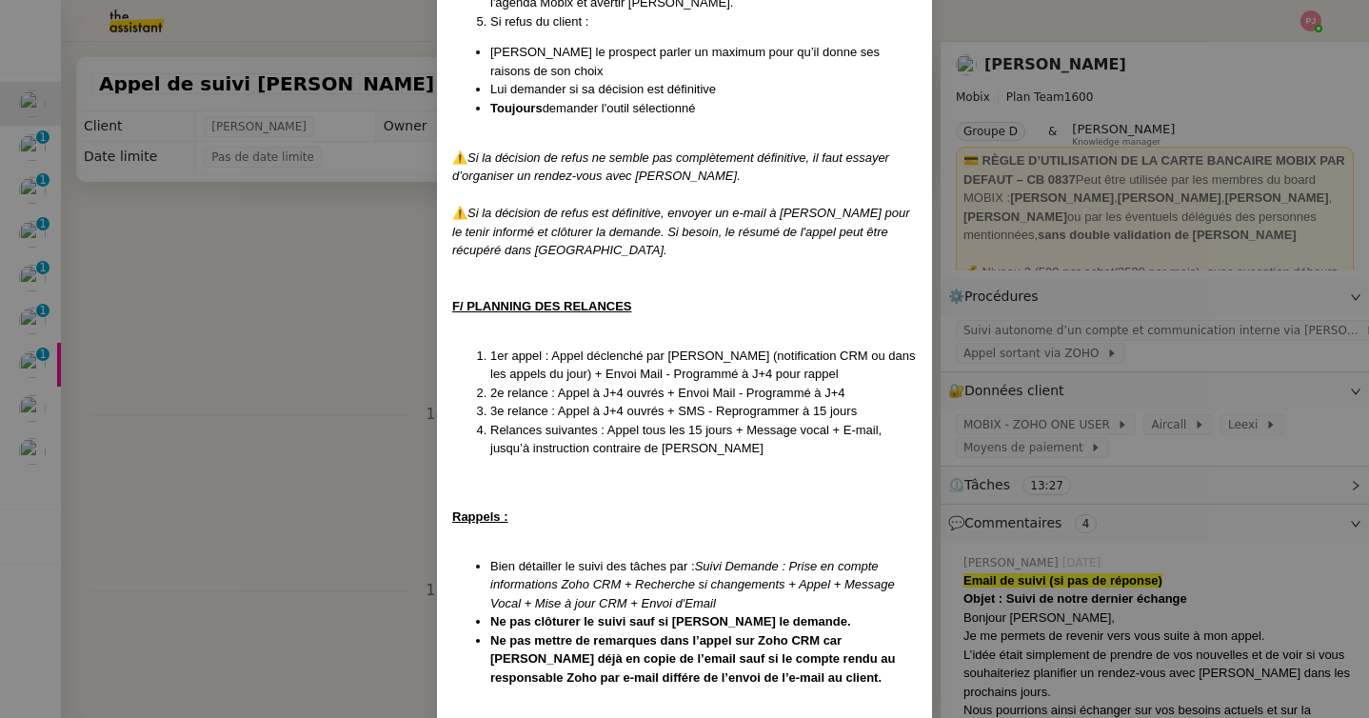
scroll to position [2985, 0]
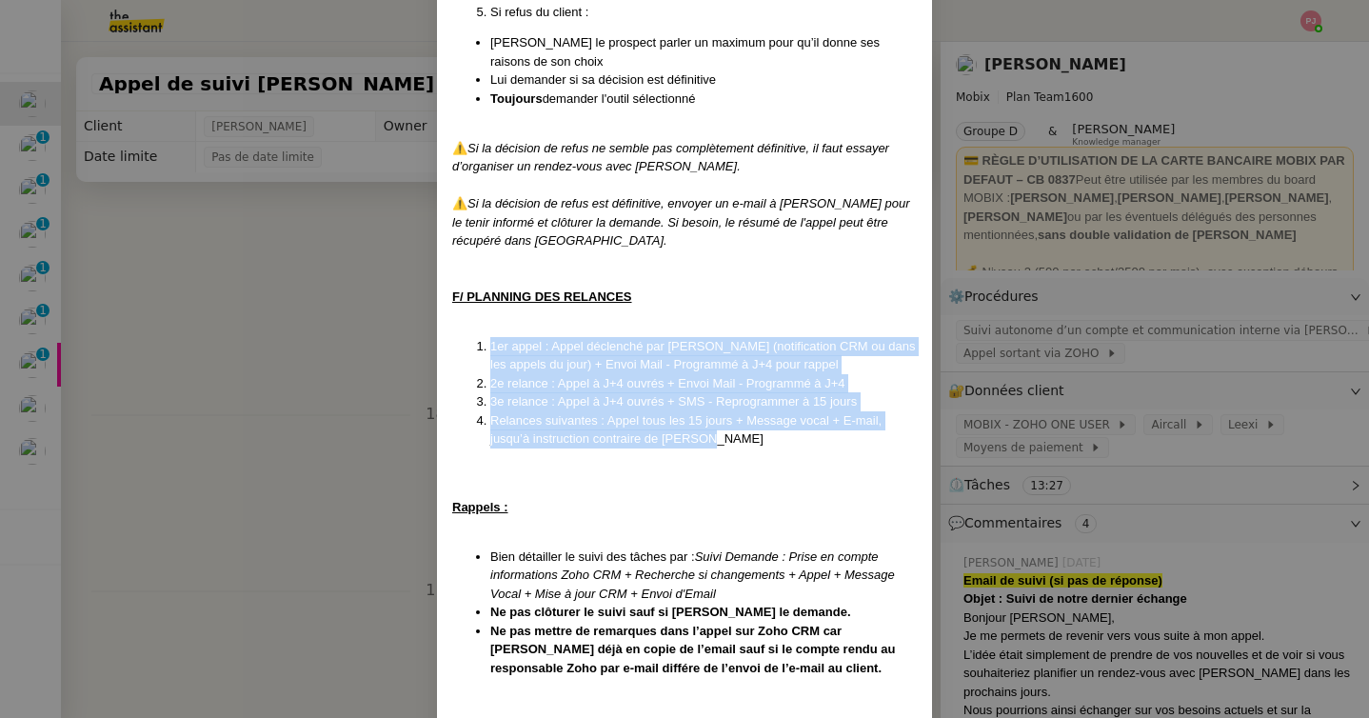
drag, startPoint x: 719, startPoint y: 384, endPoint x: 486, endPoint y: 289, distance: 250.6
click at [486, 337] on ol "1er appel : Appel déclenché par Florian (notification CRM ou dans les appels du…" at bounding box center [684, 392] width 464 height 111
copy ol "1er appel : Appel déclenché par Florian (notification CRM ou dans les appels du…"
click at [285, 319] on nz-modal-container "Créé le 15/04/2025 MAJ le 03/09/2025 Contexte : Cette procédure s’applique lors…" at bounding box center [684, 359] width 1369 height 718
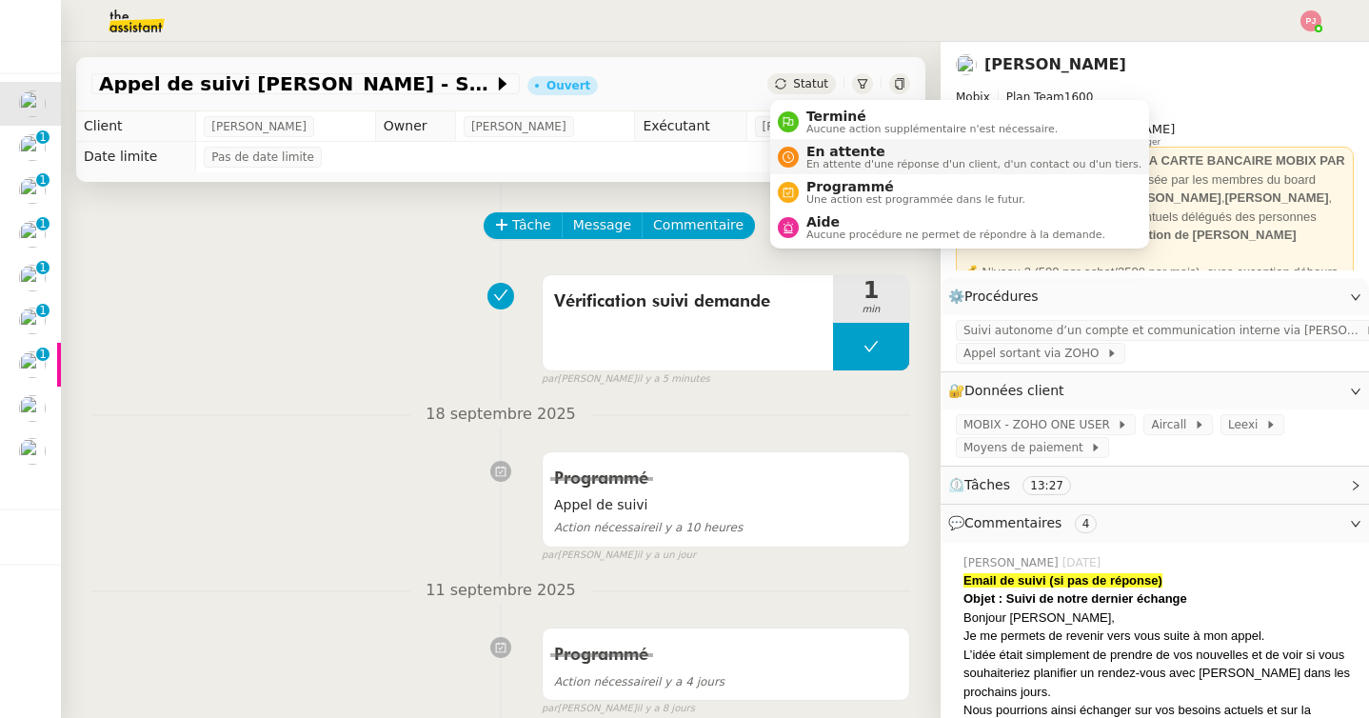
click at [838, 166] on span "En attente d'une réponse d'un client, d'un contact ou d'un tiers." at bounding box center [973, 164] width 335 height 10
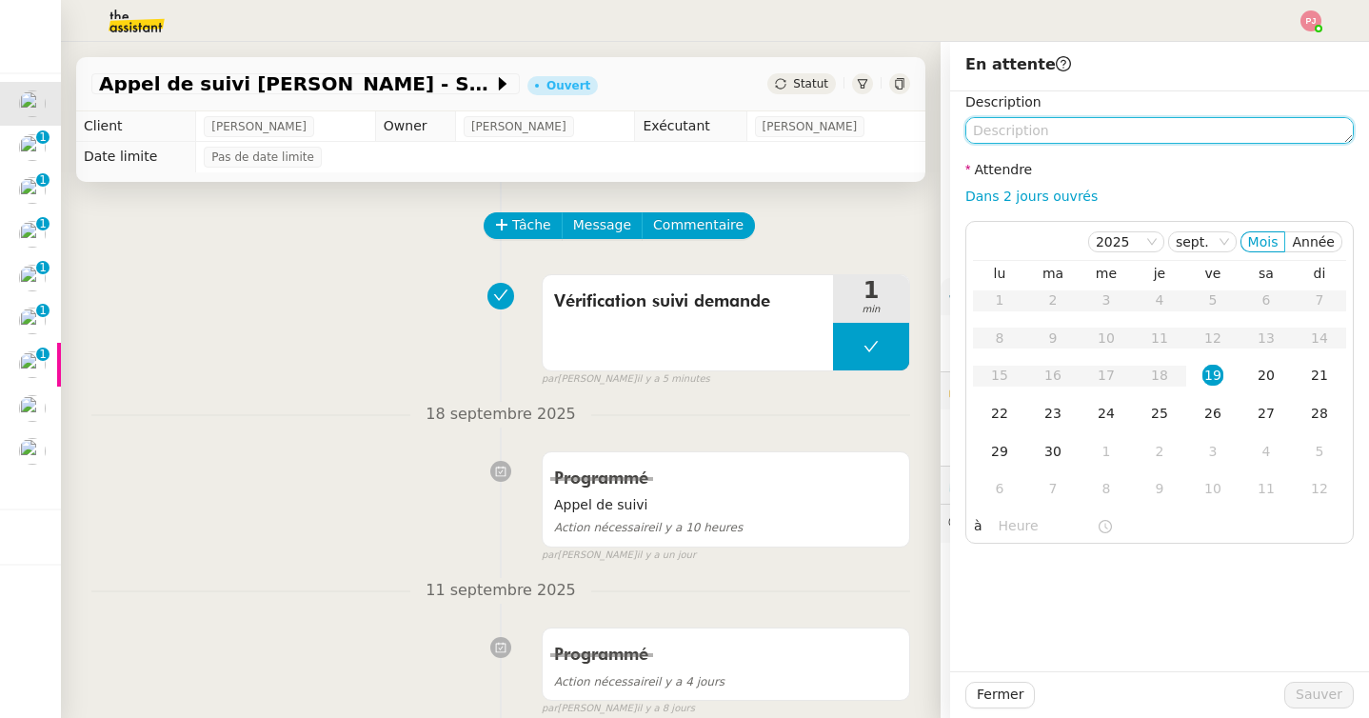
click at [1029, 127] on textarea at bounding box center [1159, 130] width 388 height 27
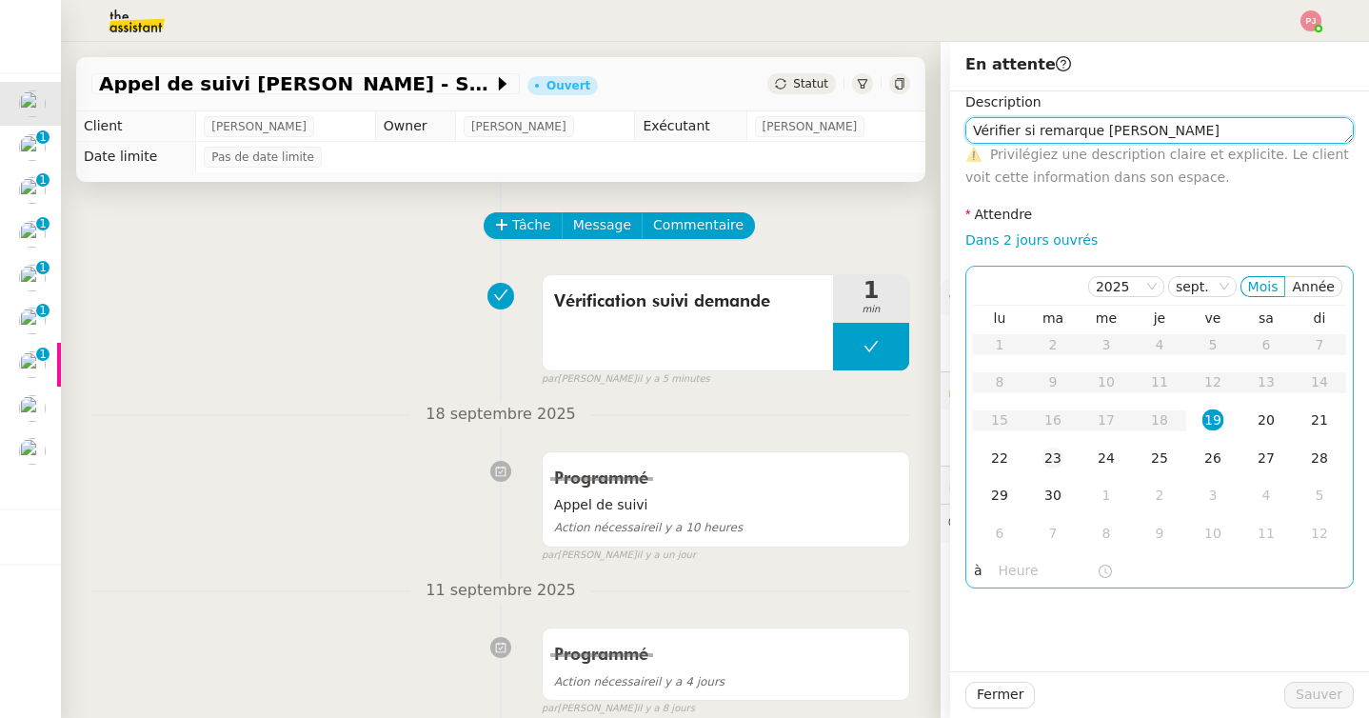
type textarea "Vérifier si remarque Florian"
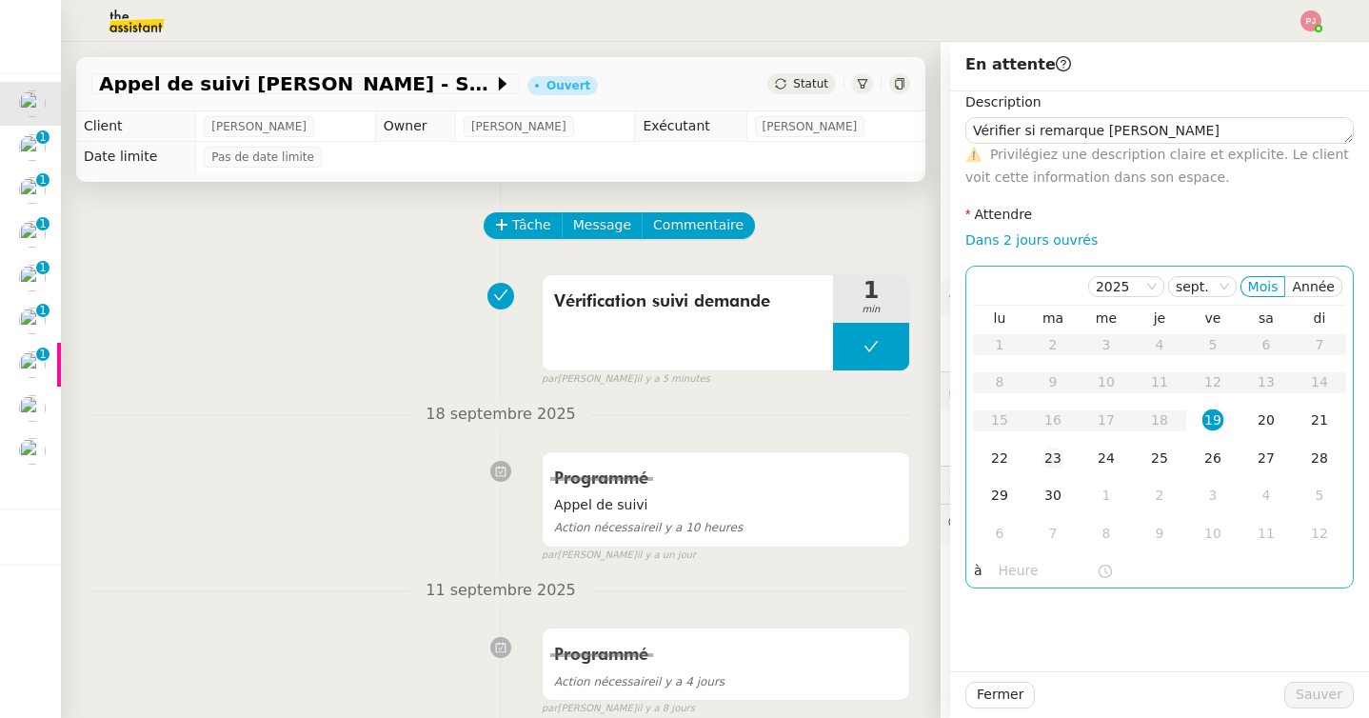
click at [1055, 454] on div "23" at bounding box center [1052, 457] width 21 height 21
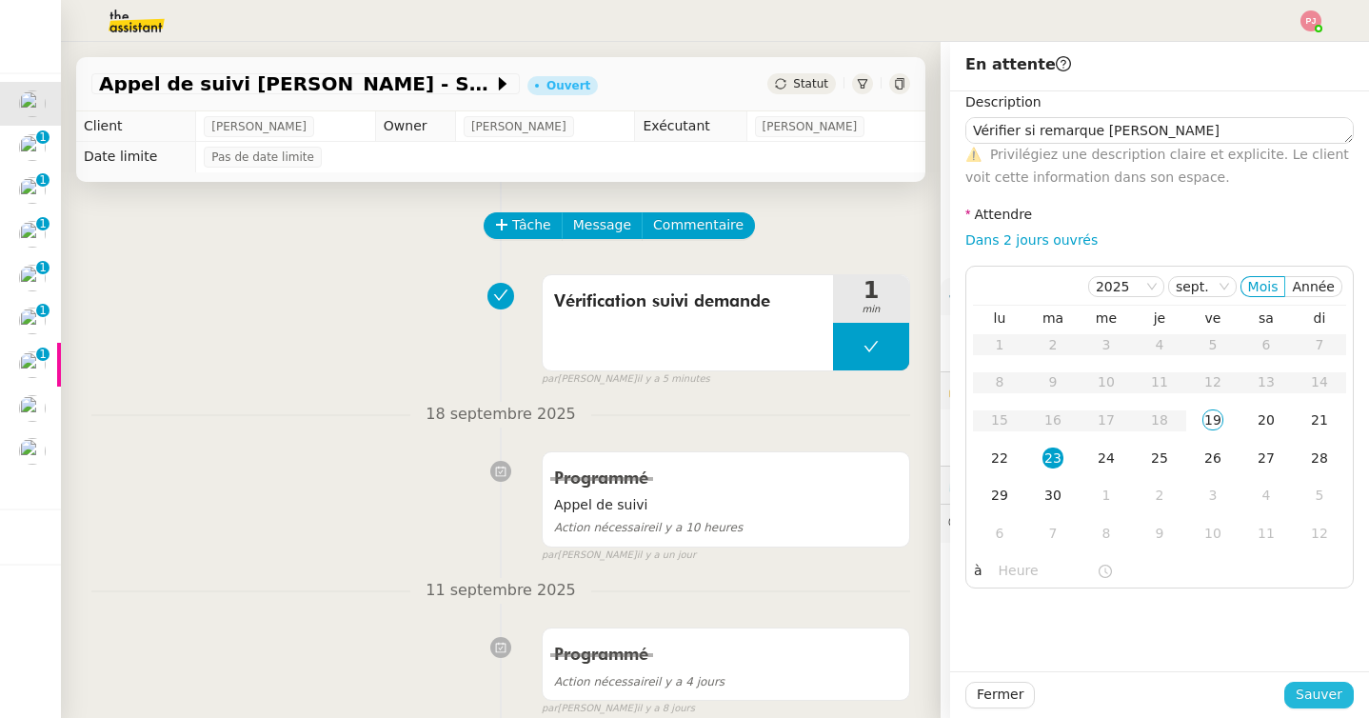
click at [1305, 683] on span "Sauver" at bounding box center [1318, 694] width 47 height 22
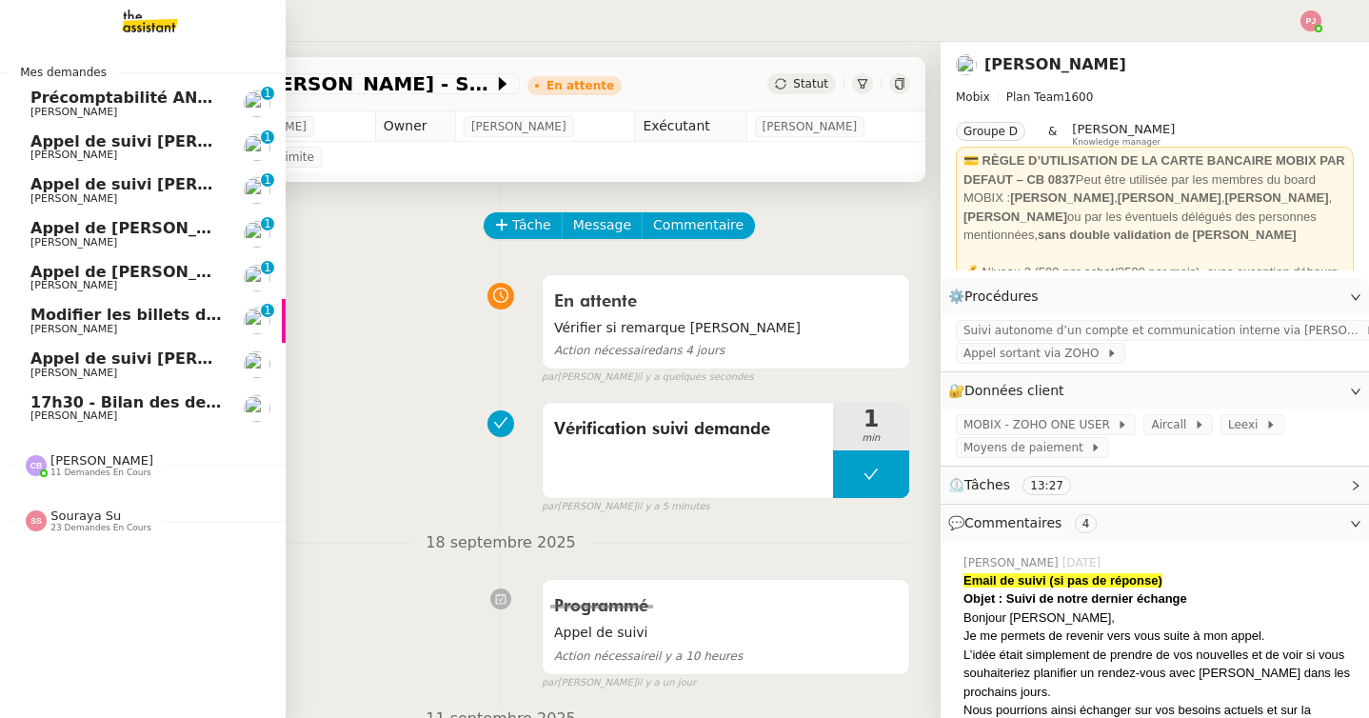
click at [89, 357] on span "Appel de suivi Sandrine Devienne - ADN NORD" at bounding box center [219, 358] width 378 height 18
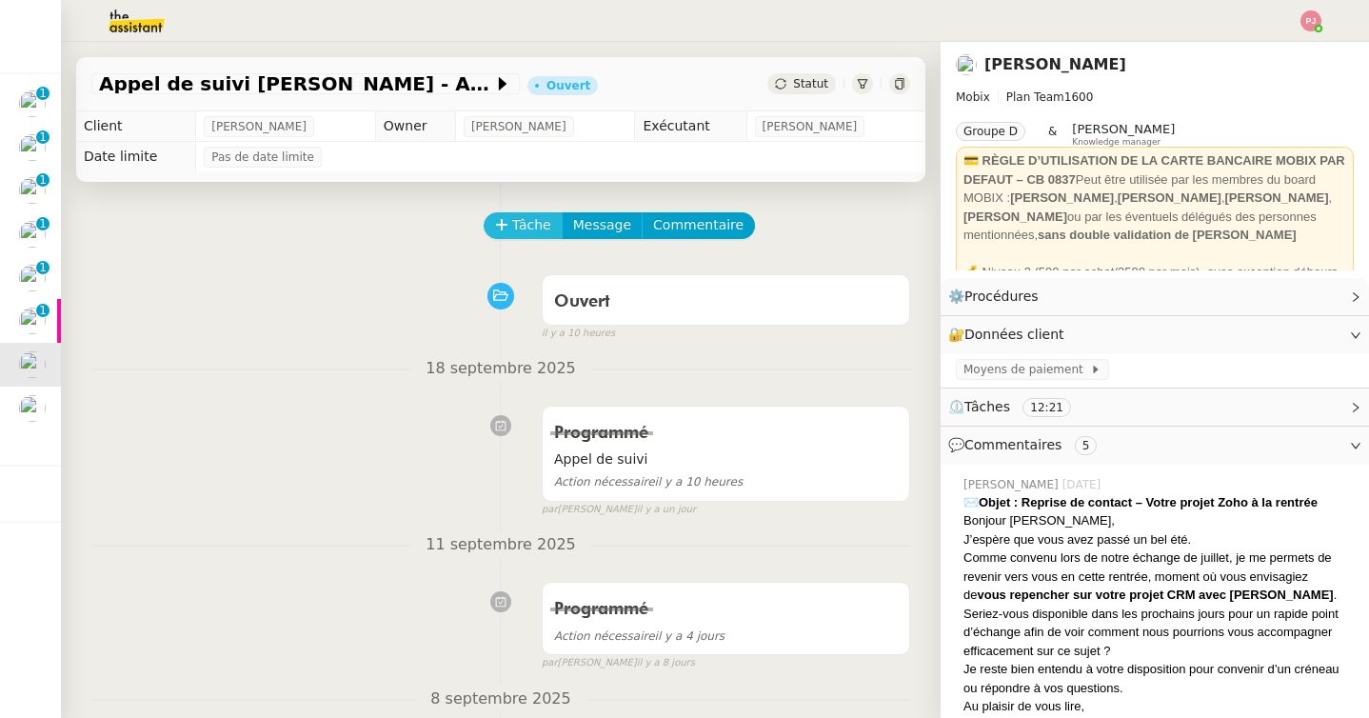
click at [533, 227] on span "Tâche" at bounding box center [531, 225] width 39 height 22
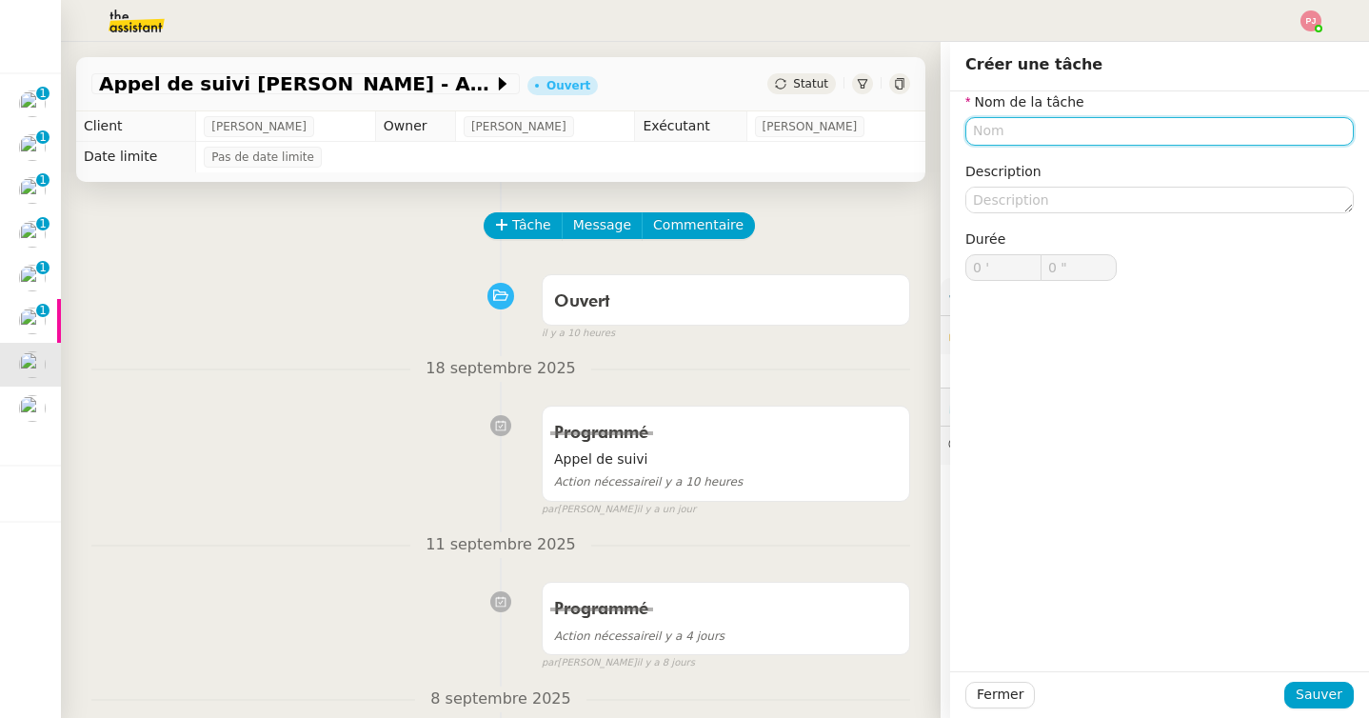
click at [1050, 132] on input "text" at bounding box center [1159, 131] width 388 height 28
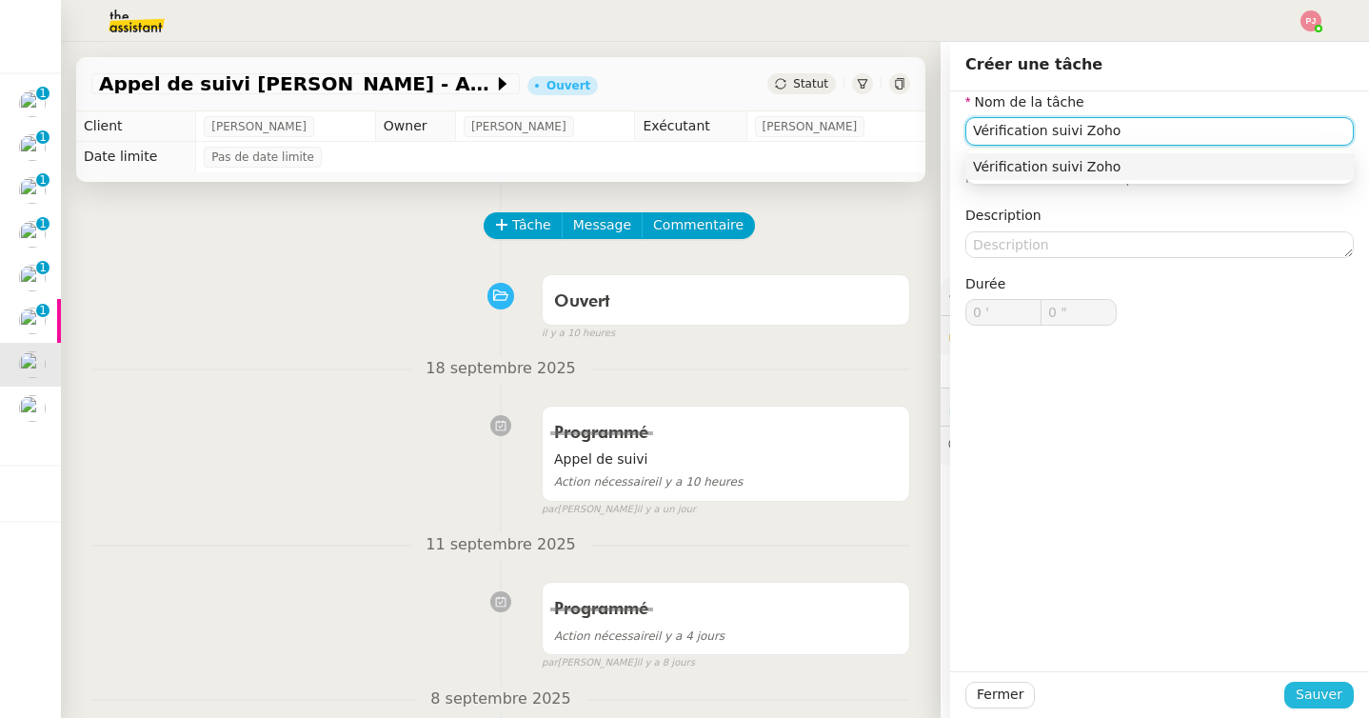
type input "Vérification suivi Zoho"
click at [1319, 692] on span "Sauver" at bounding box center [1318, 694] width 47 height 22
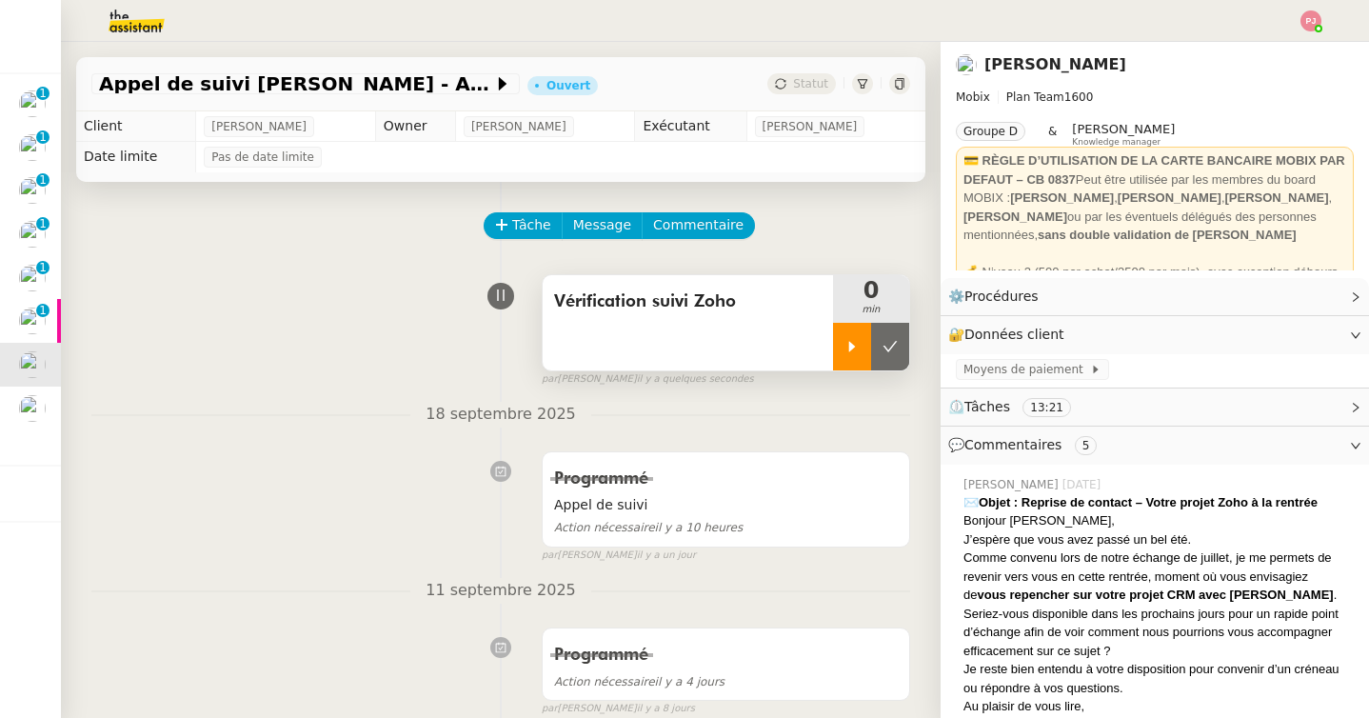
click at [851, 337] on div at bounding box center [852, 347] width 38 height 48
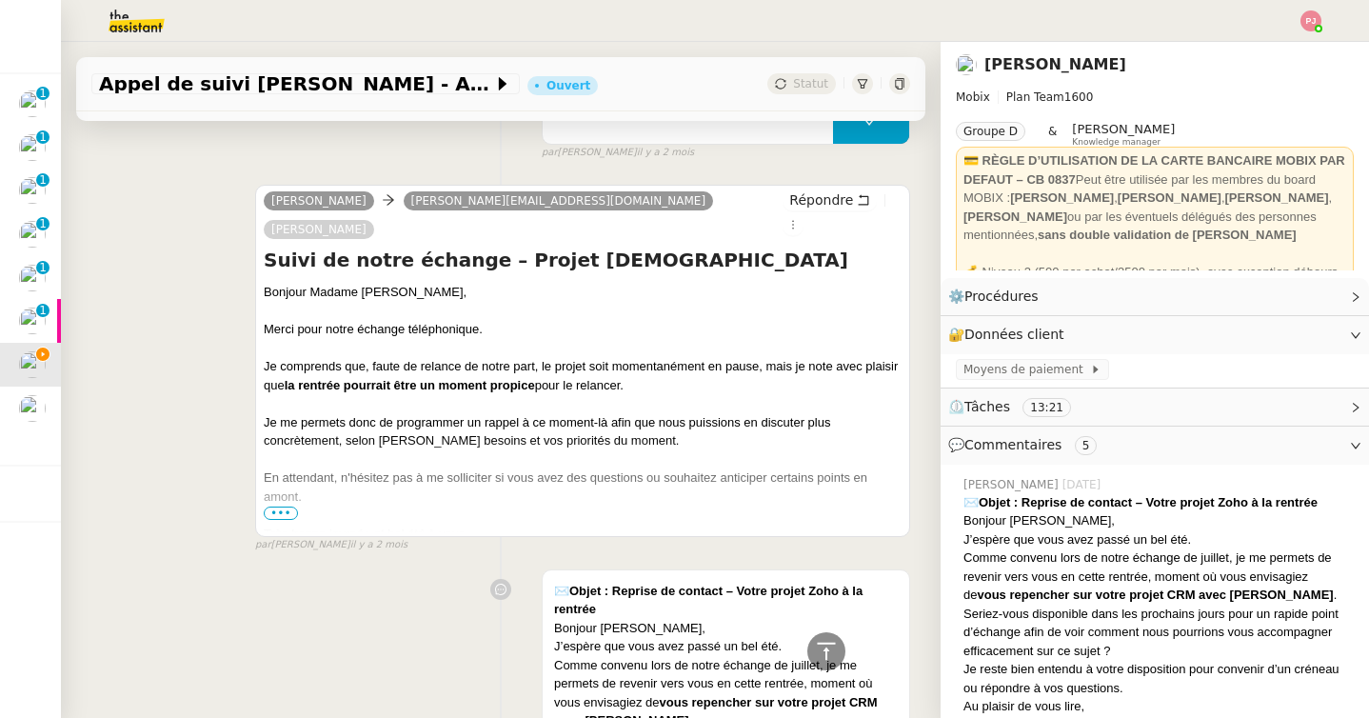
scroll to position [1025, 0]
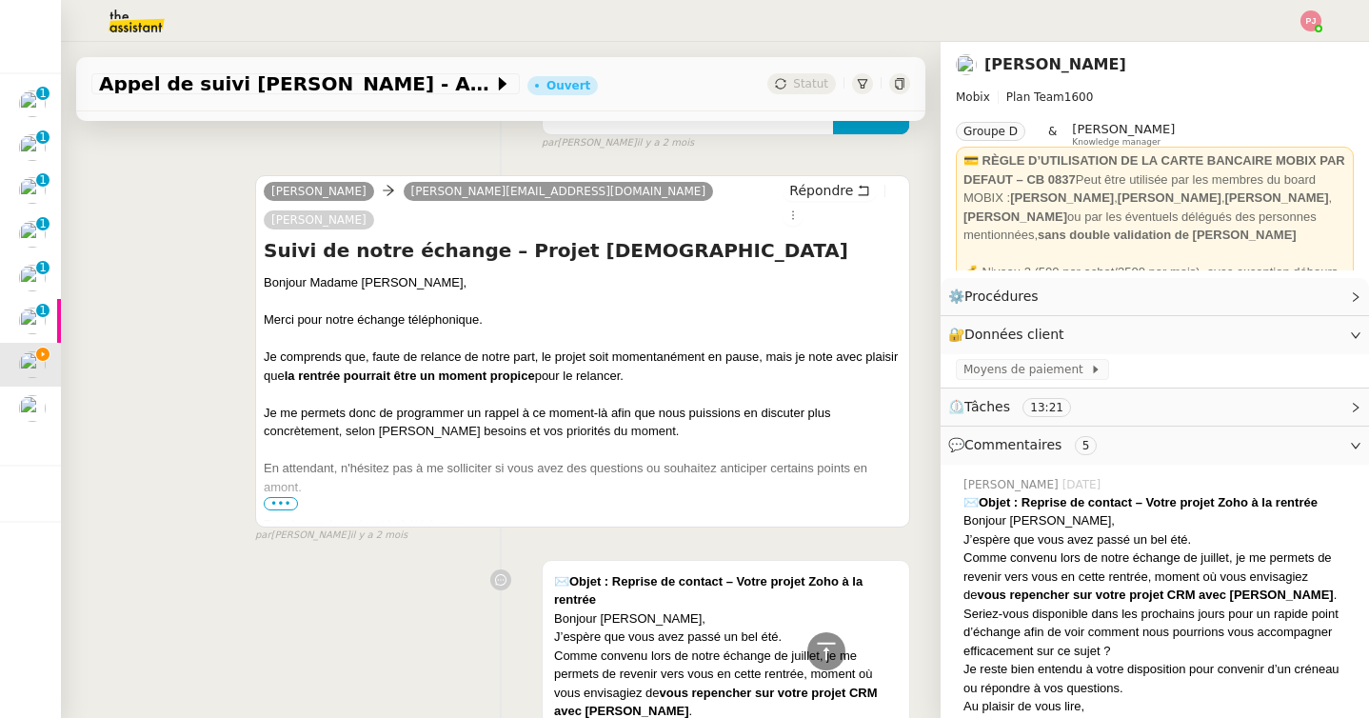
click at [276, 497] on span "•••" at bounding box center [281, 503] width 34 height 13
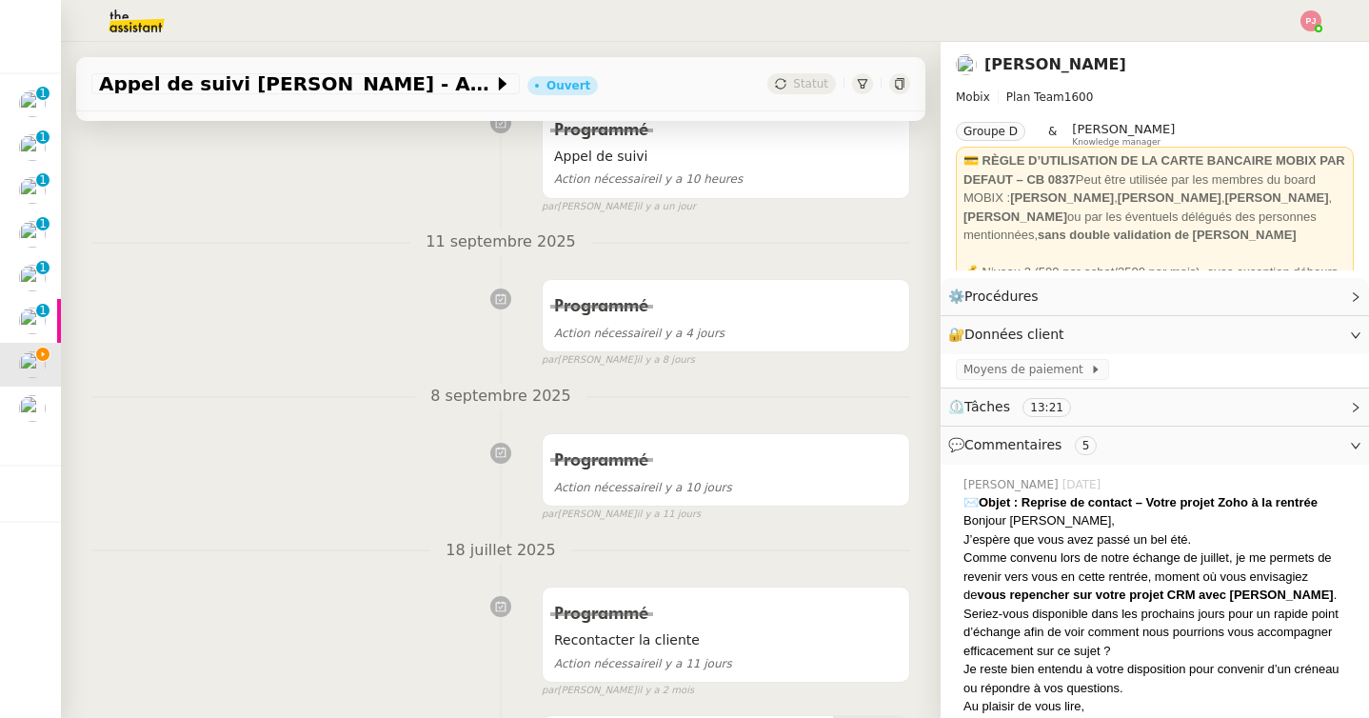
scroll to position [0, 0]
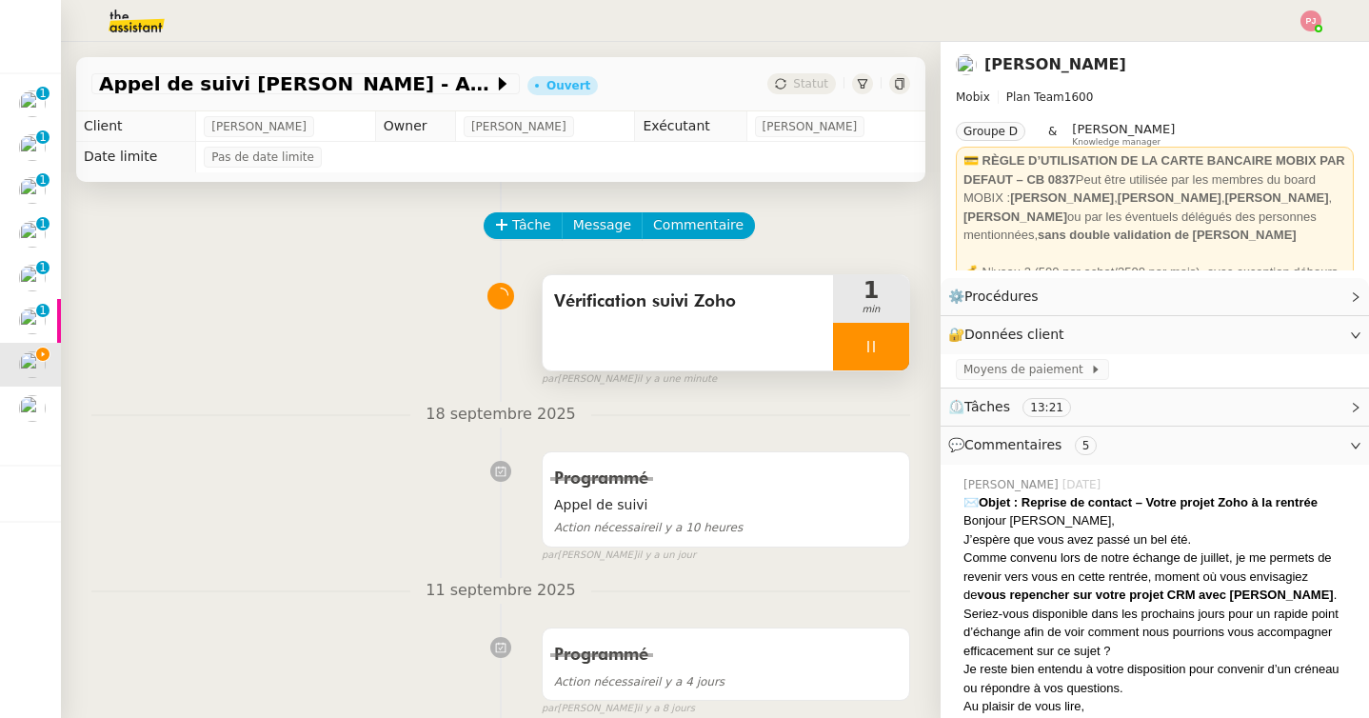
click at [873, 344] on icon at bounding box center [870, 346] width 7 height 11
click at [895, 346] on icon at bounding box center [889, 346] width 15 height 15
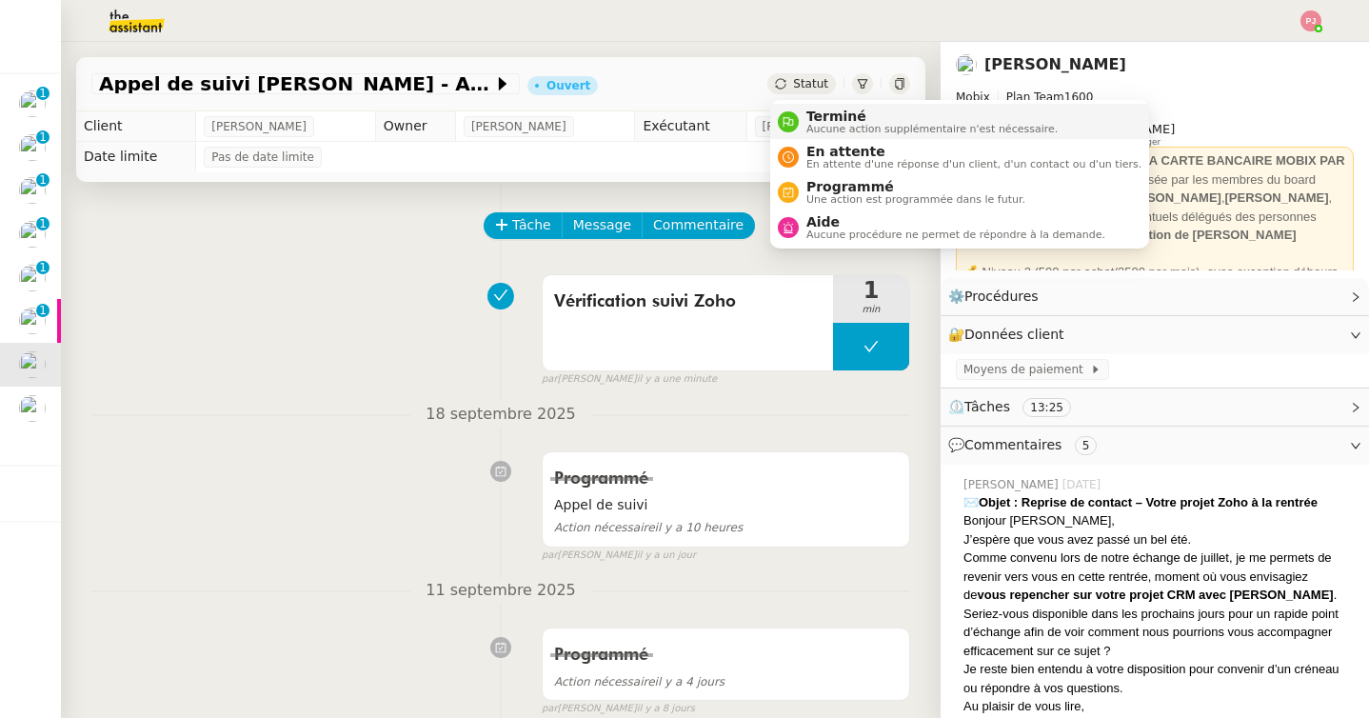
click at [816, 128] on span "Aucune action supplémentaire n'est nécessaire." at bounding box center [931, 129] width 251 height 10
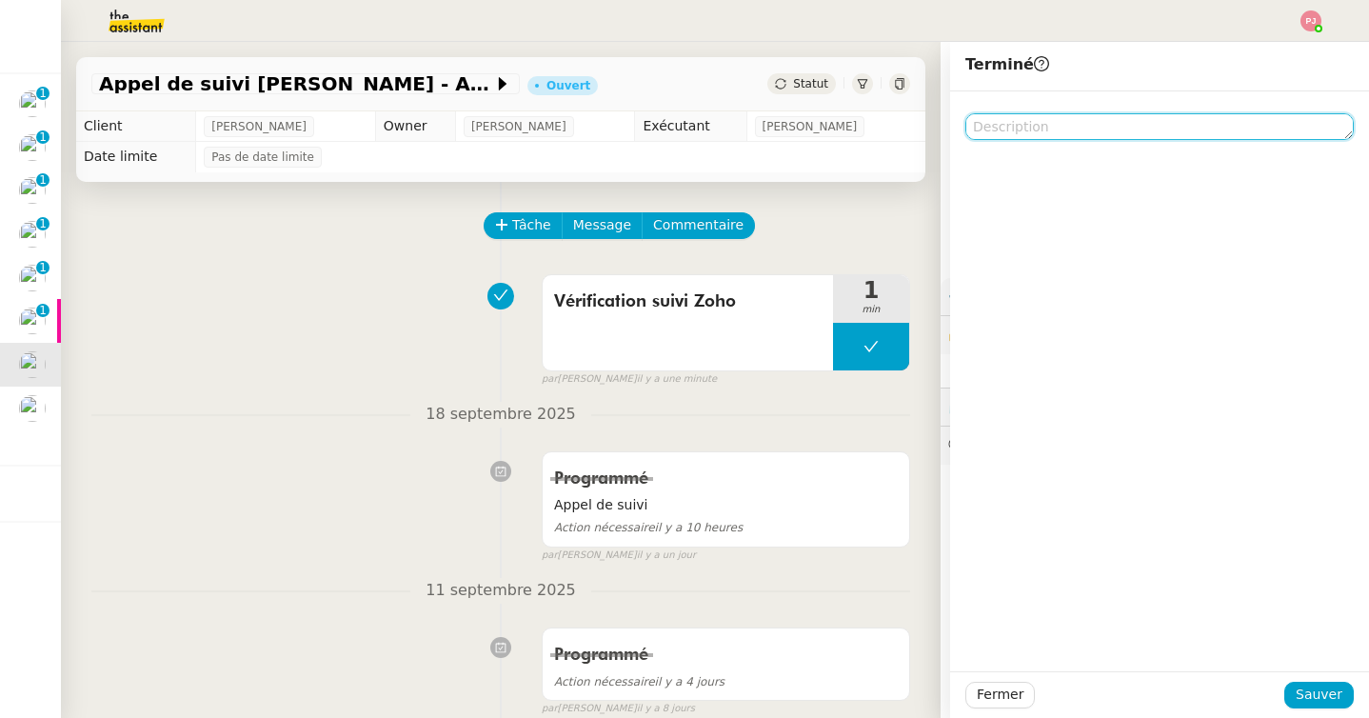
click at [1031, 125] on textarea at bounding box center [1159, 126] width 388 height 27
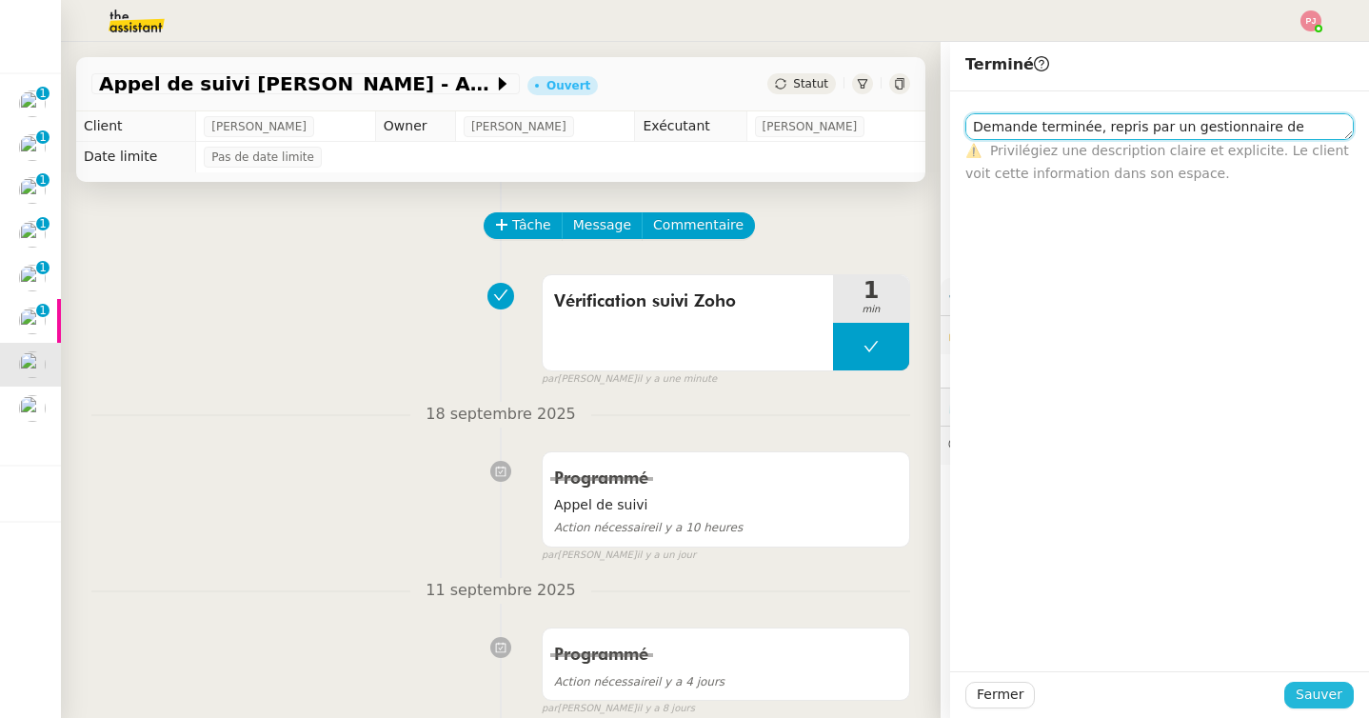
type textarea "Demande terminée, repris par un gestionnaire de compte"
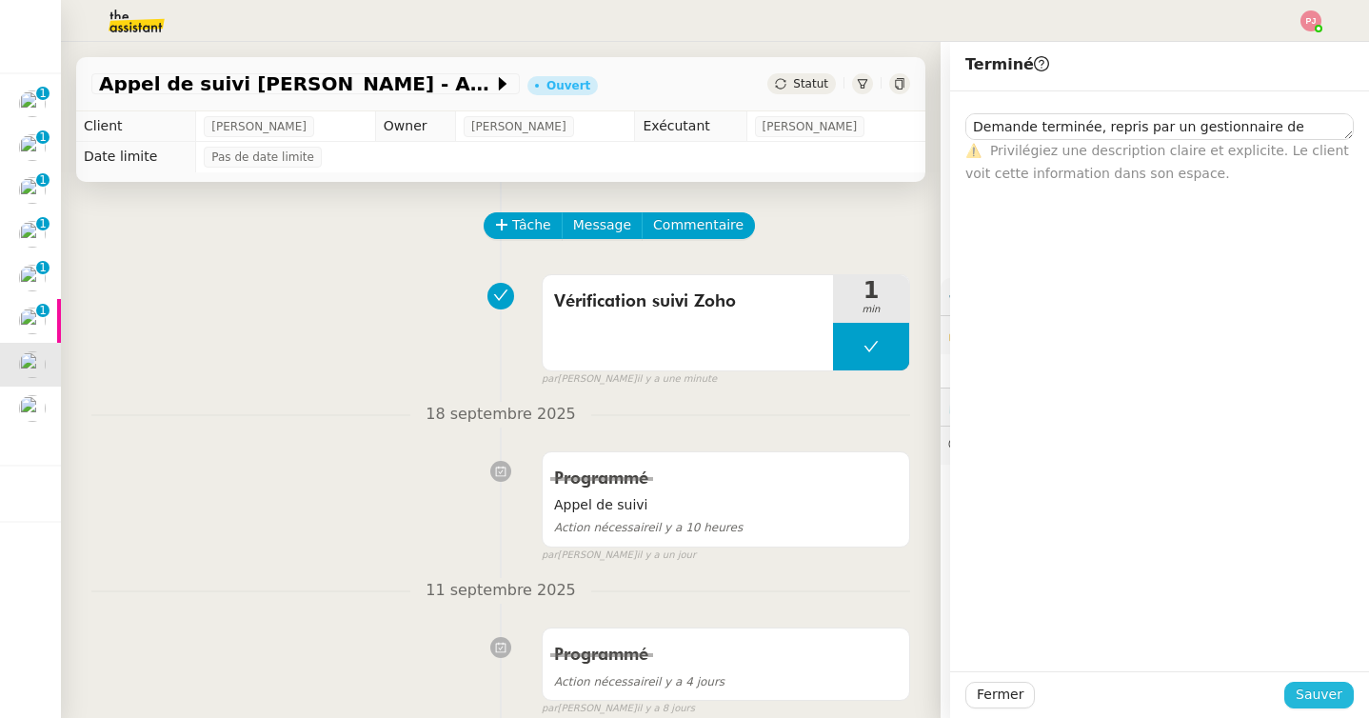
click at [1349, 694] on button "Sauver" at bounding box center [1318, 694] width 69 height 27
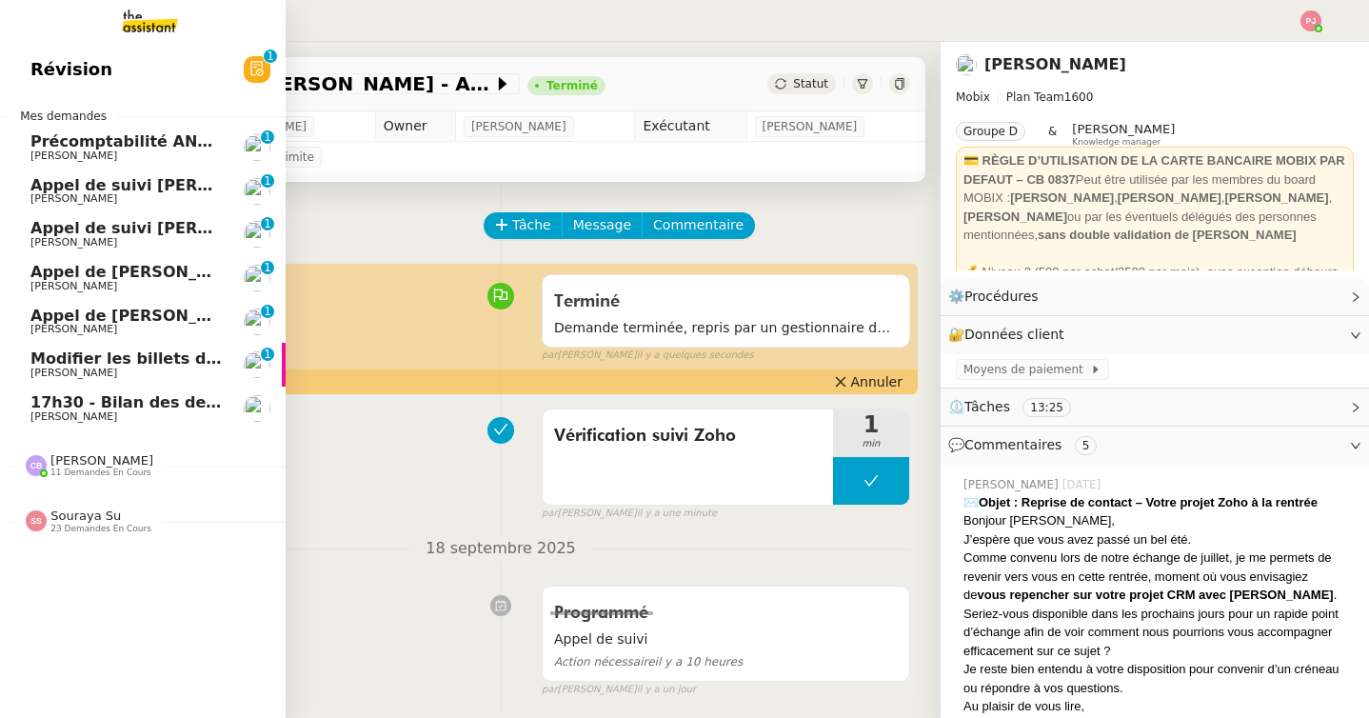
click at [57, 315] on span "Appel de Suivi Yann Serra - ISPRA" at bounding box center [175, 315] width 291 height 18
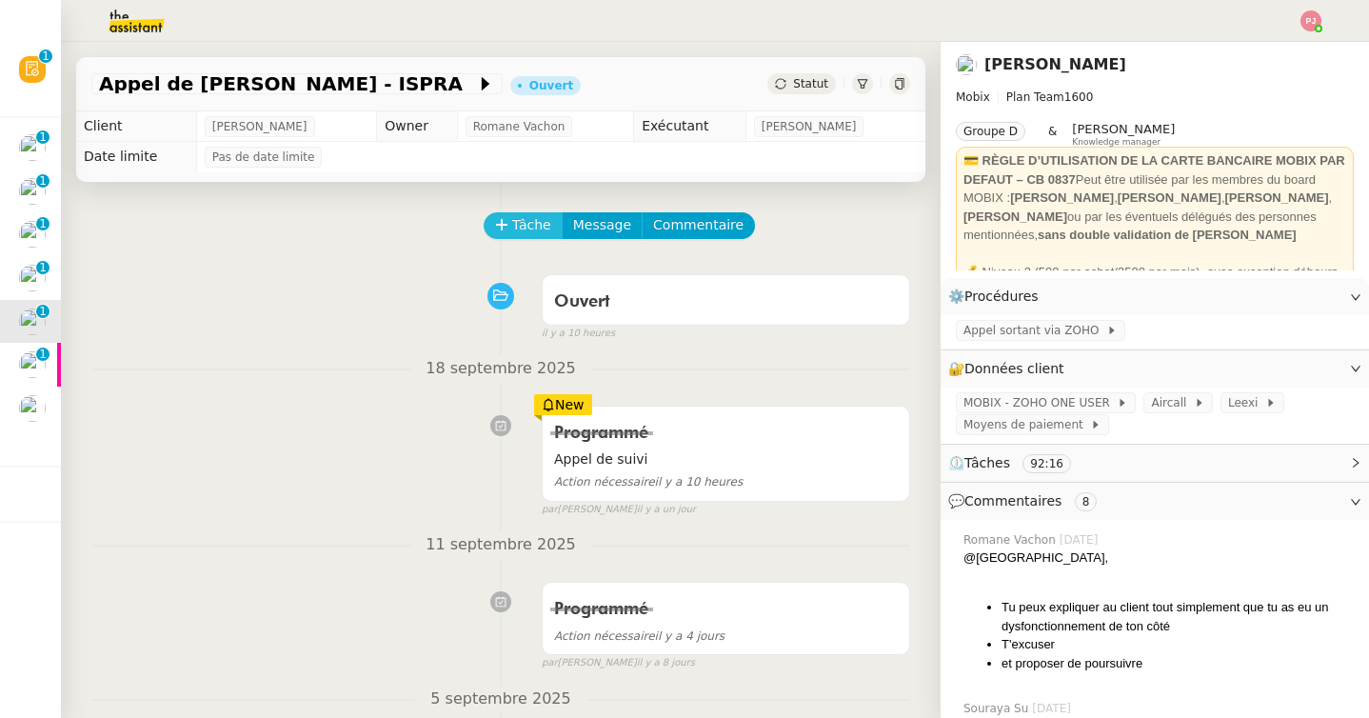
click at [523, 224] on span "Tâche" at bounding box center [531, 225] width 39 height 22
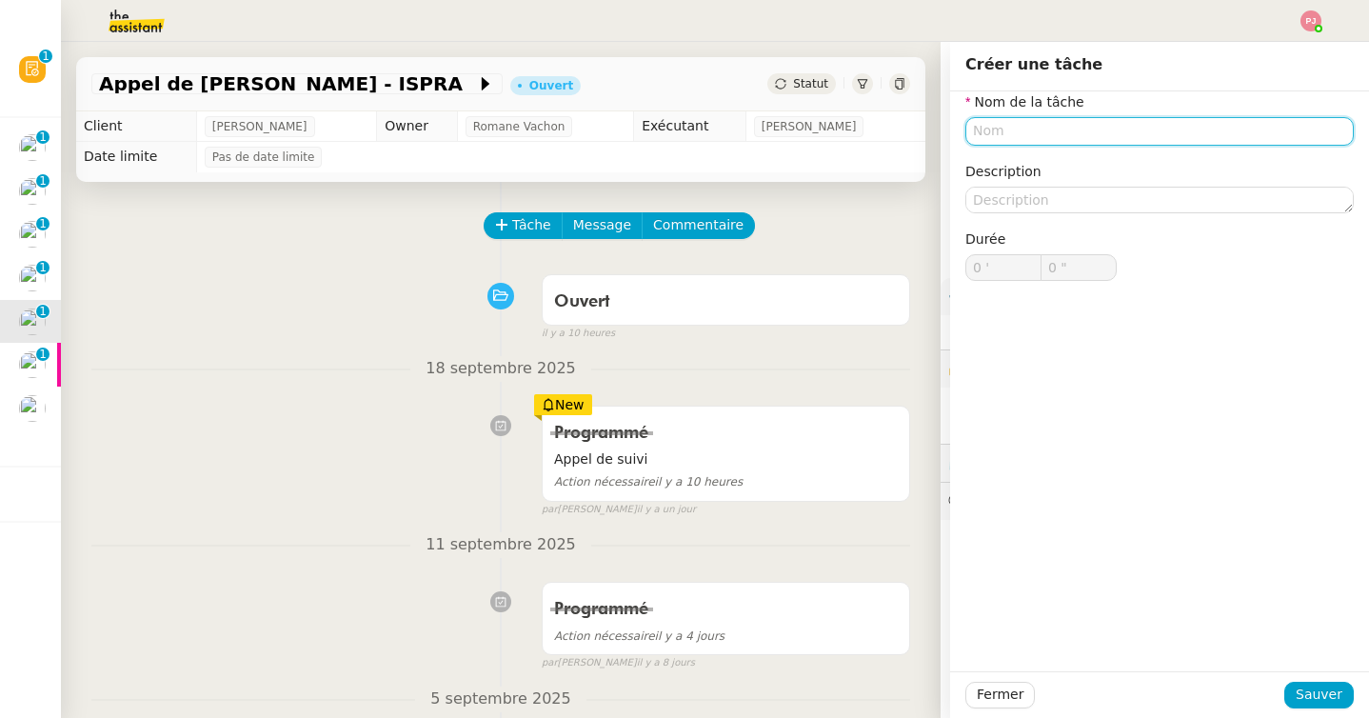
click at [996, 133] on input "text" at bounding box center [1159, 131] width 388 height 28
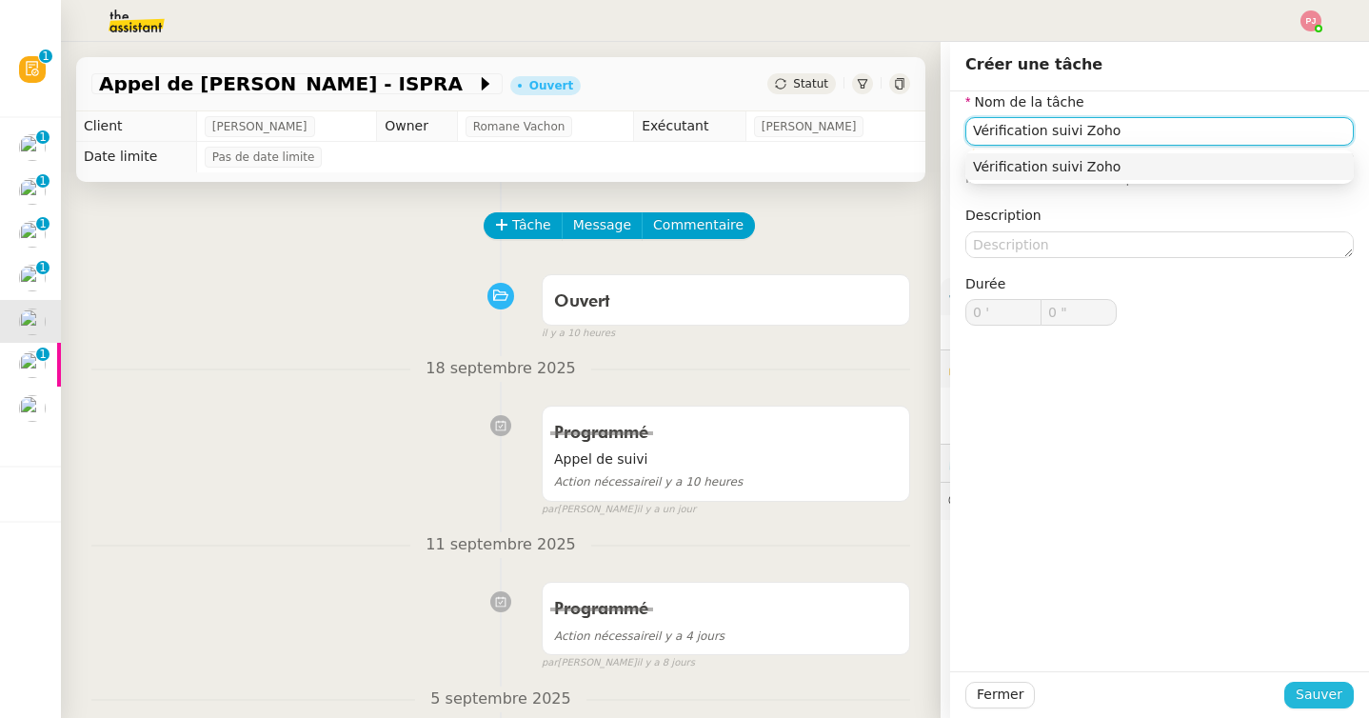
type input "Vérification suivi Zoho"
click at [1326, 694] on span "Sauver" at bounding box center [1318, 694] width 47 height 22
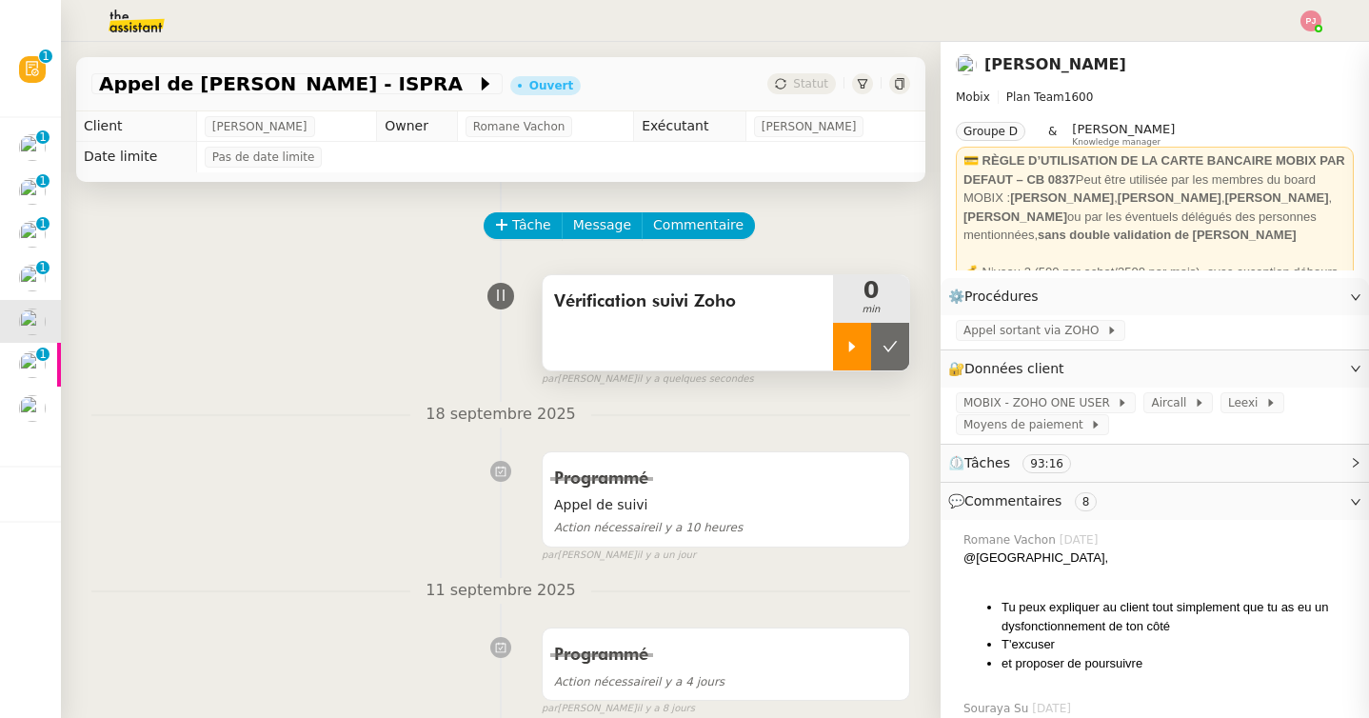
click at [846, 356] on div at bounding box center [852, 347] width 38 height 48
click at [868, 345] on icon at bounding box center [870, 346] width 7 height 11
click at [891, 345] on icon at bounding box center [889, 346] width 15 height 15
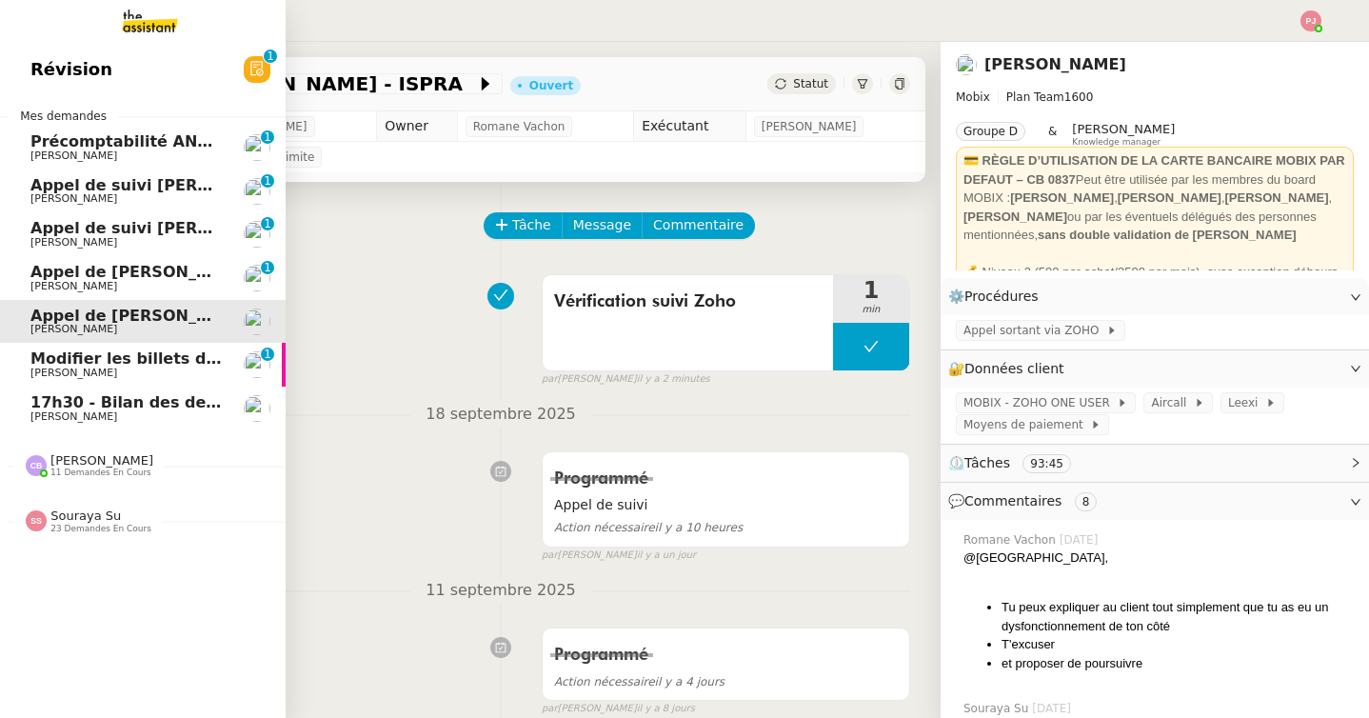
click at [155, 273] on span "Appel de [PERSON_NAME] TRANSIT" at bounding box center [181, 272] width 302 height 18
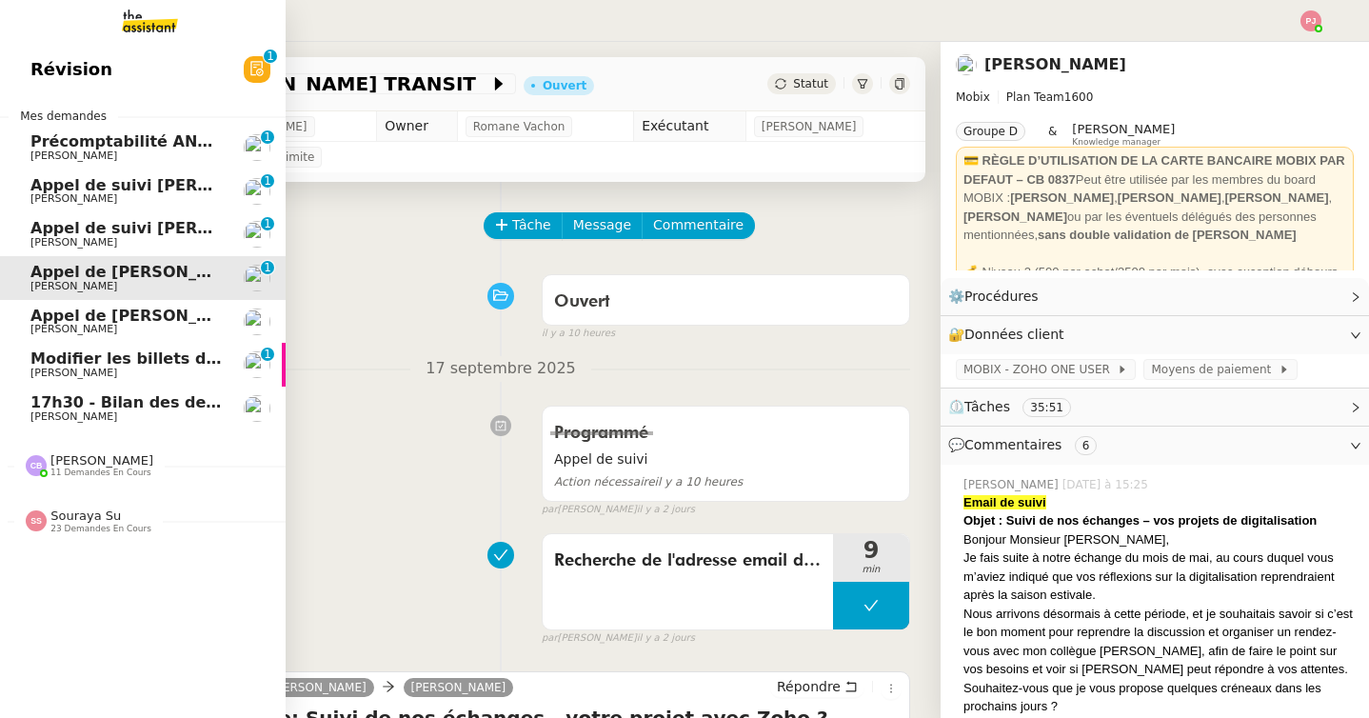
click at [165, 219] on link "Appel de suivi Lucie Leguyader - RHEOLUTION Florian Parant 0 1 2 3 4 5 6 7 8 9" at bounding box center [143, 234] width 286 height 44
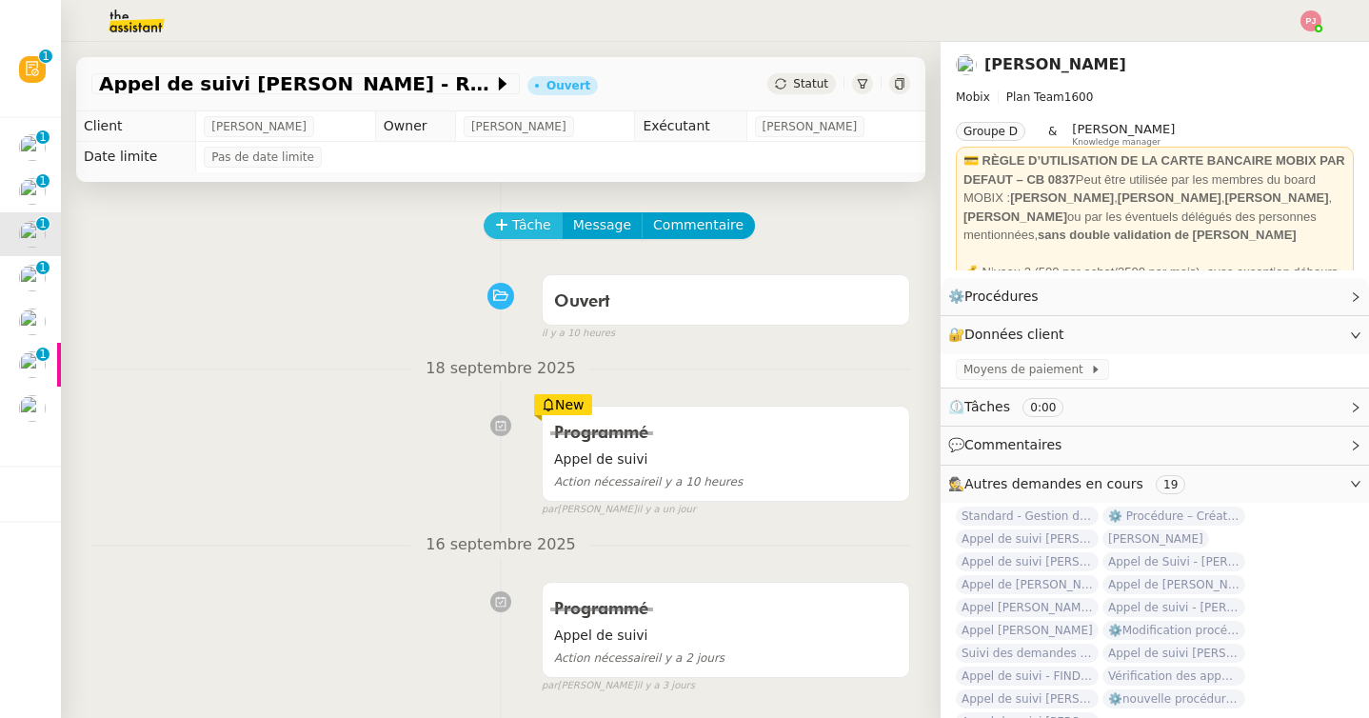
click at [517, 234] on span "Tâche" at bounding box center [531, 225] width 39 height 22
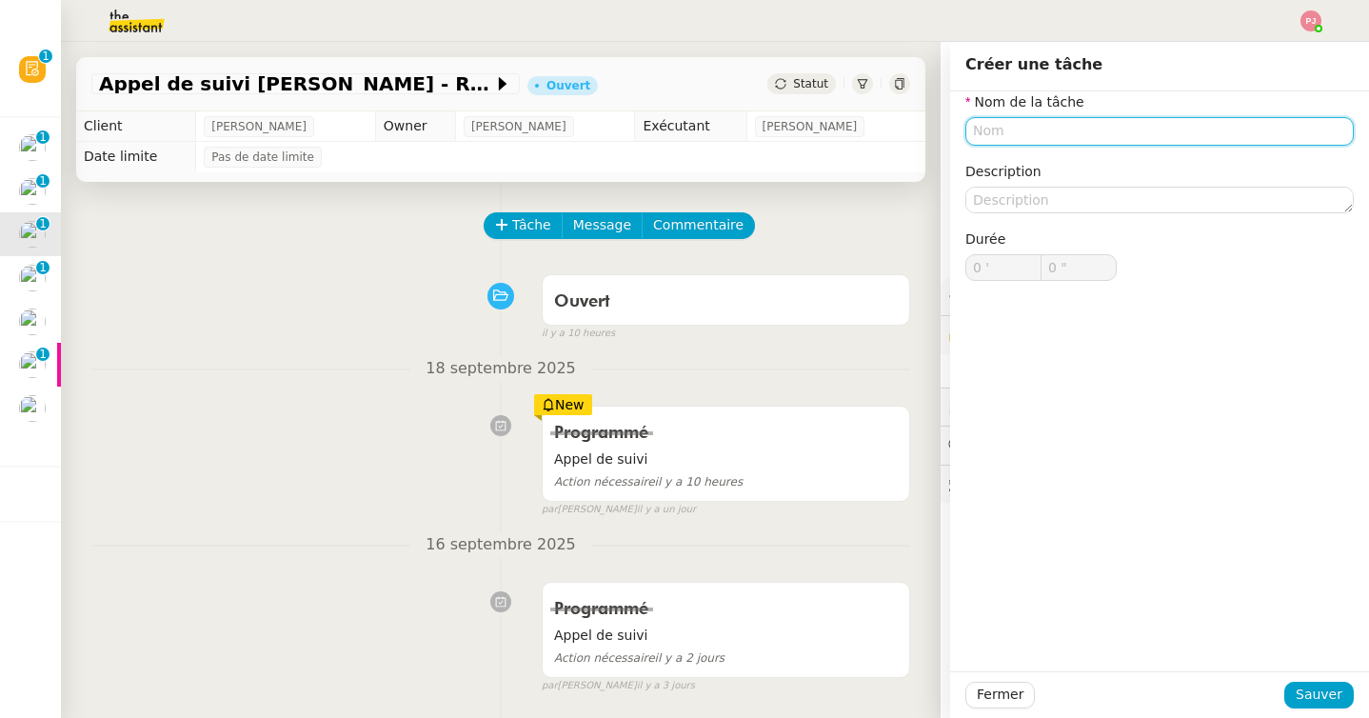
click at [993, 140] on input "text" at bounding box center [1159, 131] width 388 height 28
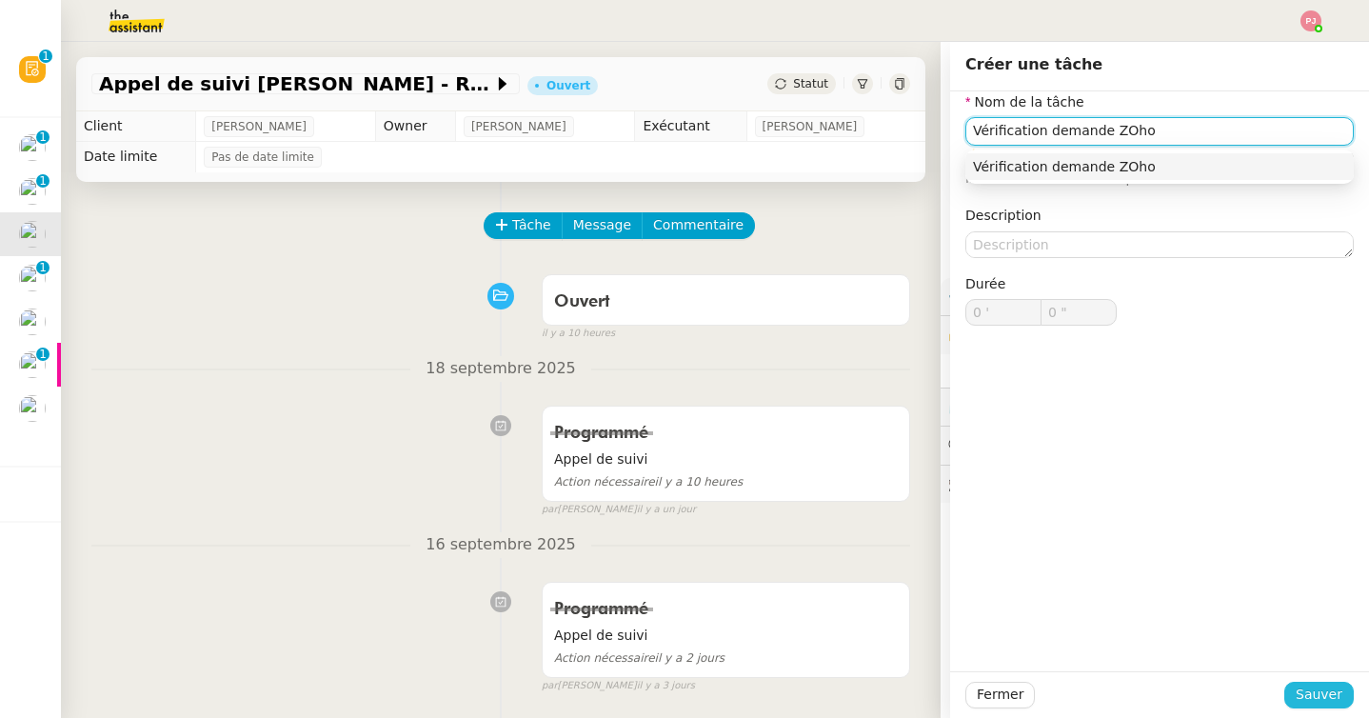
type input "Vérification demande ZOho"
click at [1309, 688] on span "Sauver" at bounding box center [1318, 694] width 47 height 22
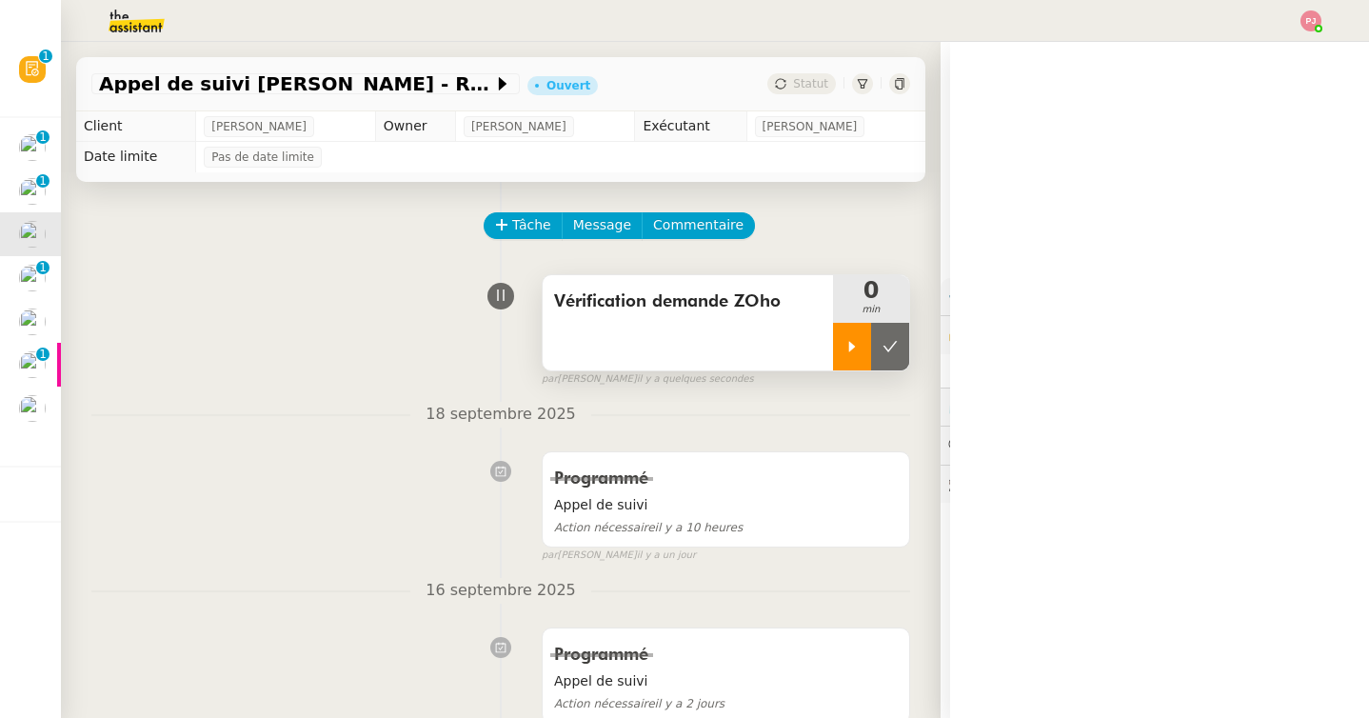
click at [844, 339] on icon at bounding box center [851, 346] width 15 height 15
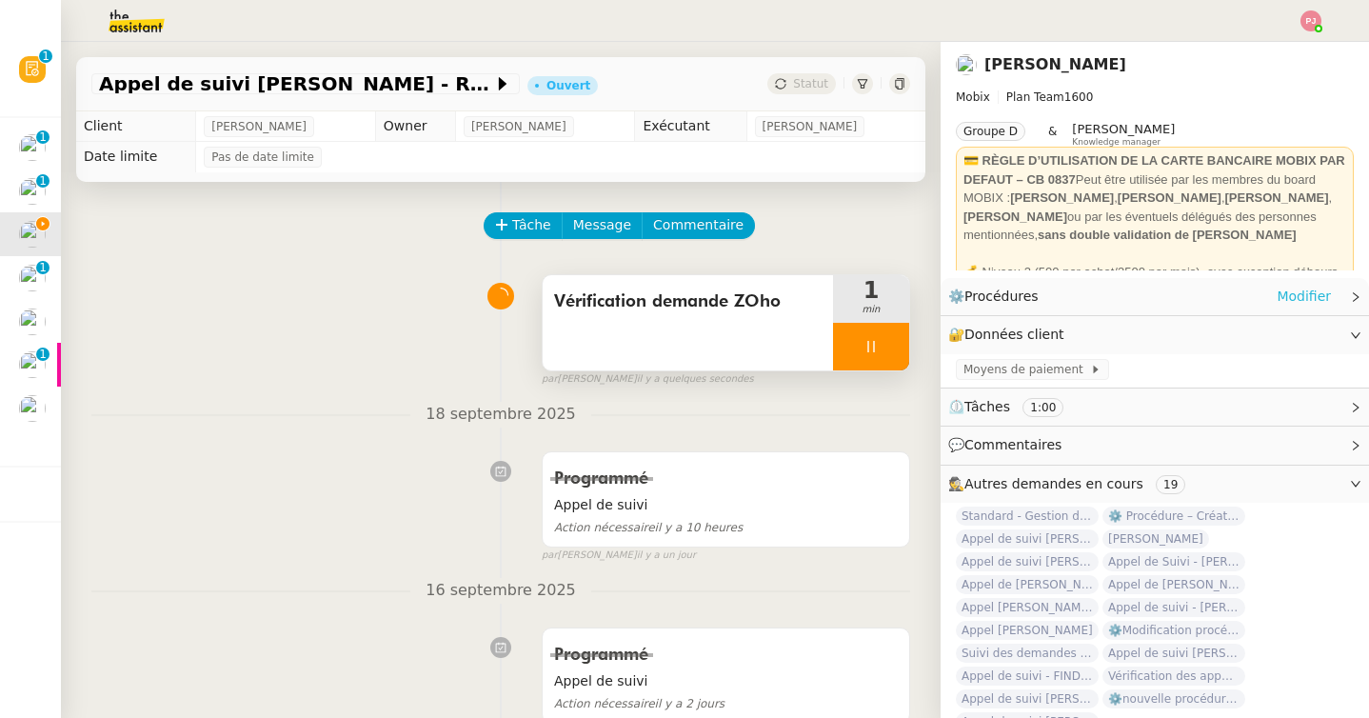
click at [1292, 296] on link "Modifier" at bounding box center [1303, 297] width 54 height 22
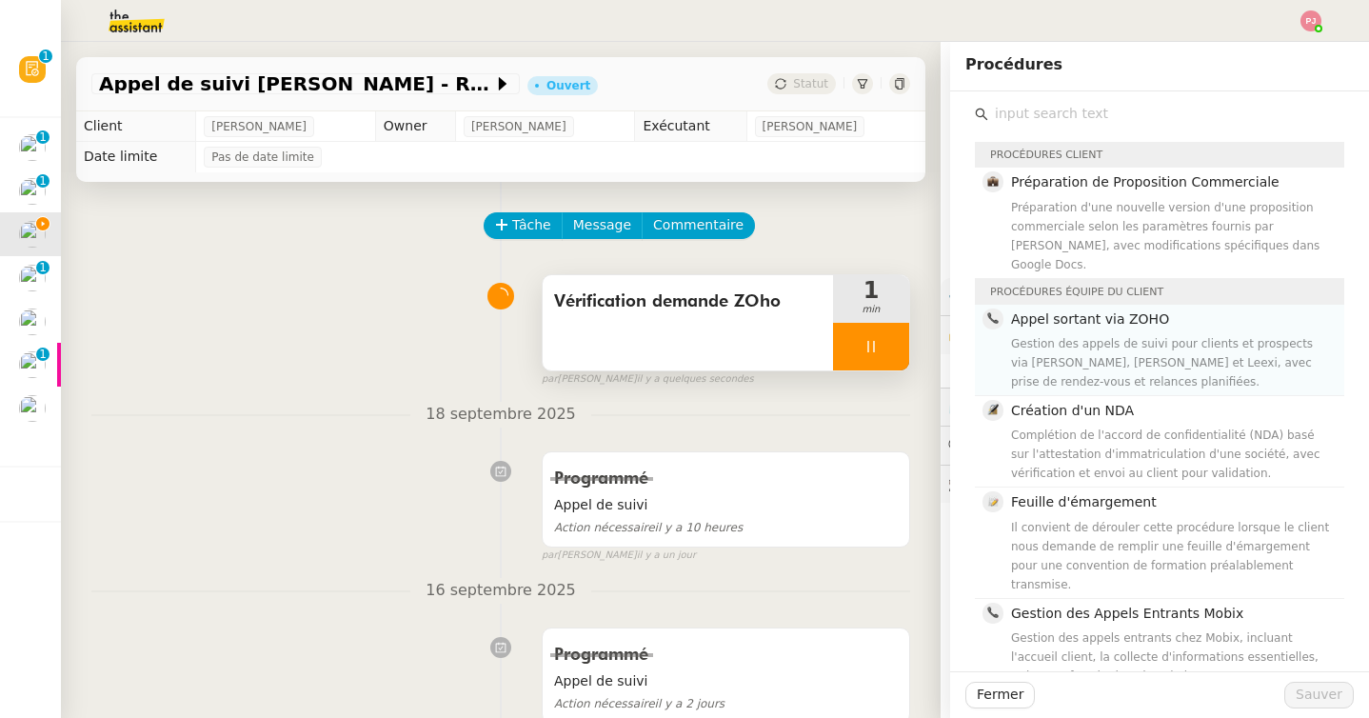
click at [1095, 336] on div "Gestion des appels de suivi pour clients et prospects via Zoho CRM, Aircall et …" at bounding box center [1172, 362] width 322 height 57
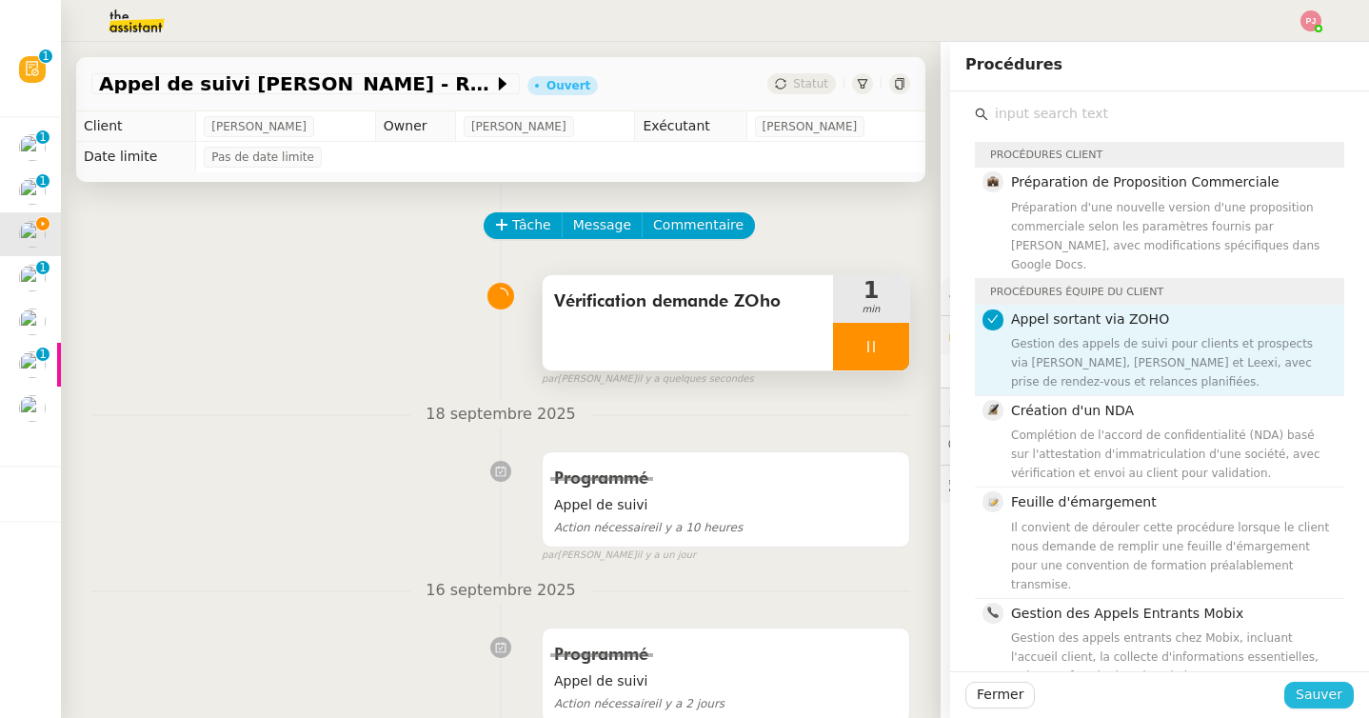
click at [1312, 693] on span "Sauver" at bounding box center [1318, 694] width 47 height 22
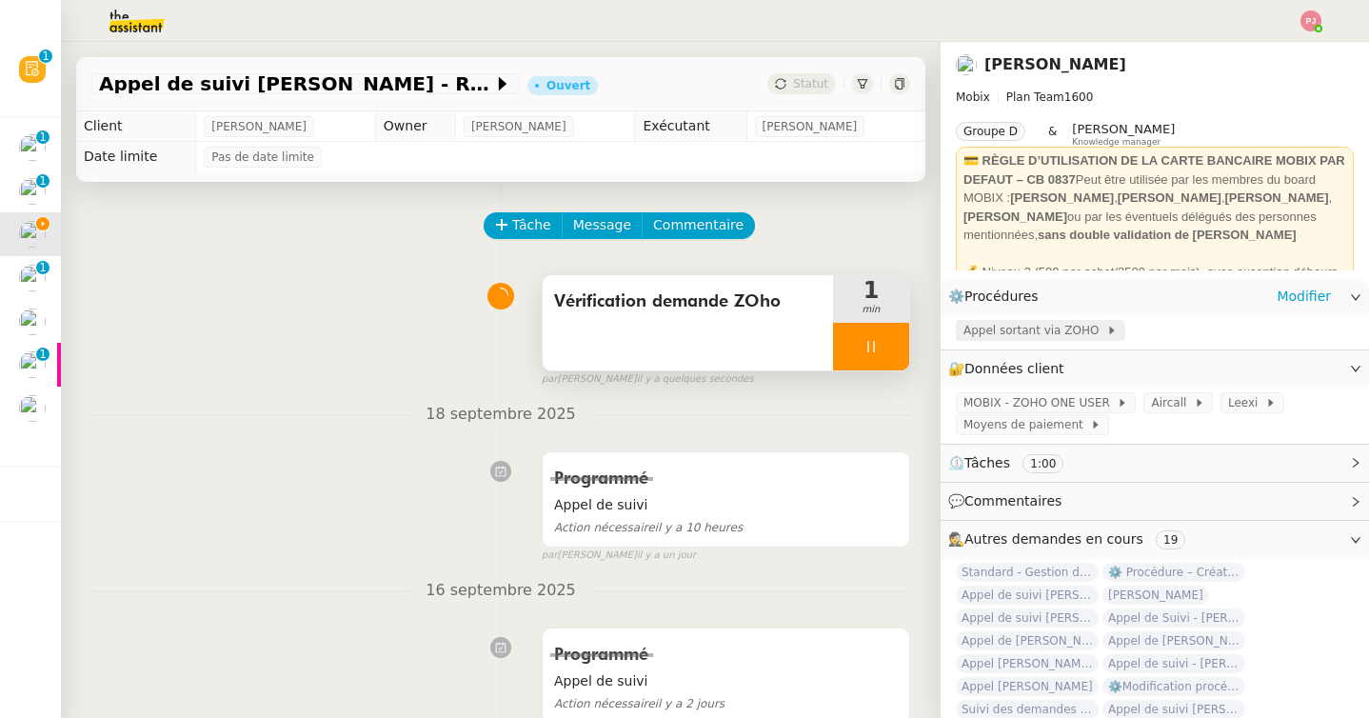
click at [1019, 332] on span "Appel sortant via ZOHO" at bounding box center [1034, 330] width 143 height 19
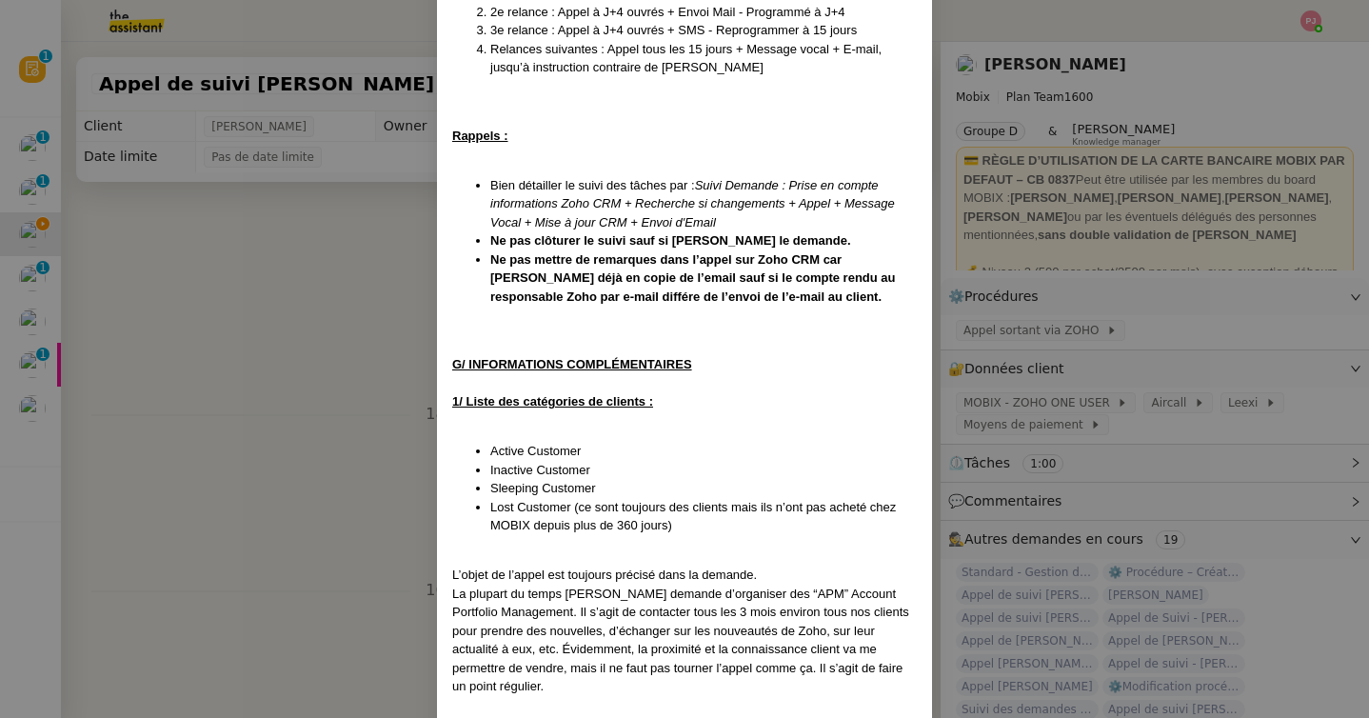
scroll to position [3353, 0]
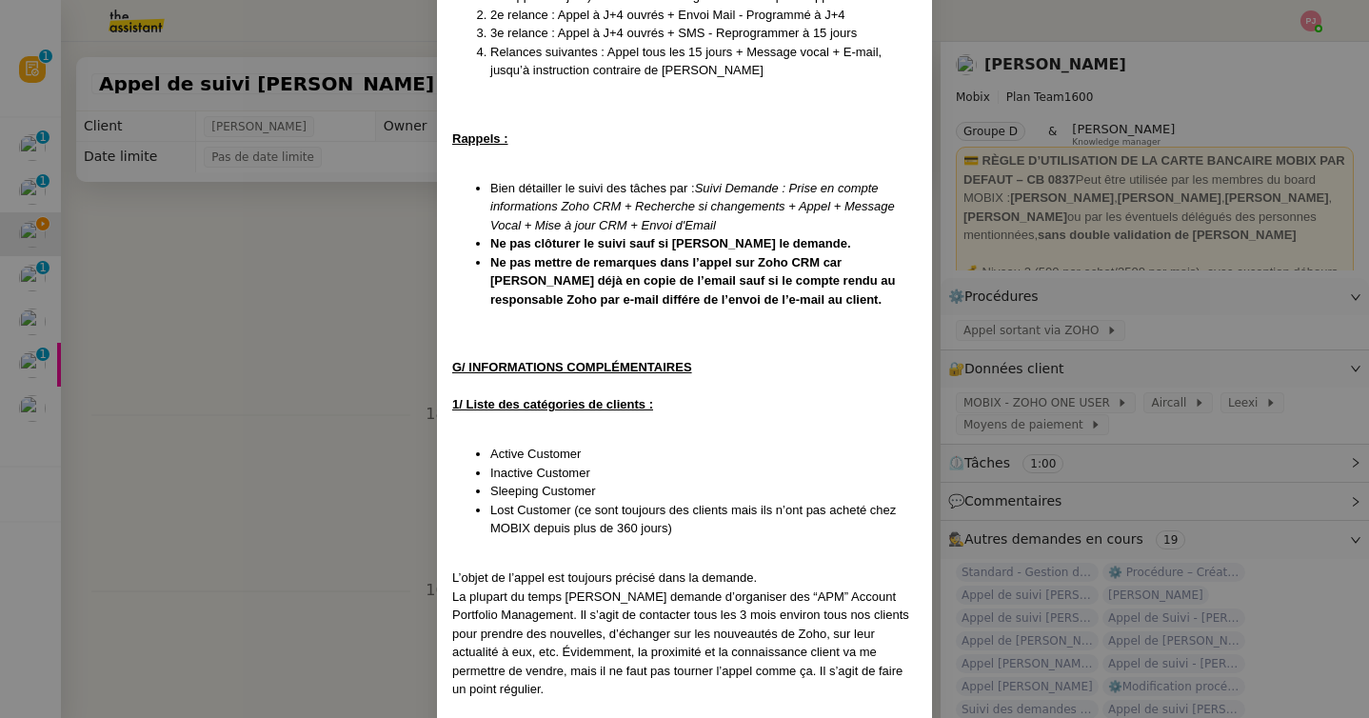
click at [340, 468] on nz-modal-container "Créé le 15/04/2025 MAJ le 03/09/2025 Contexte : Cette procédure s’applique lors…" at bounding box center [684, 359] width 1369 height 718
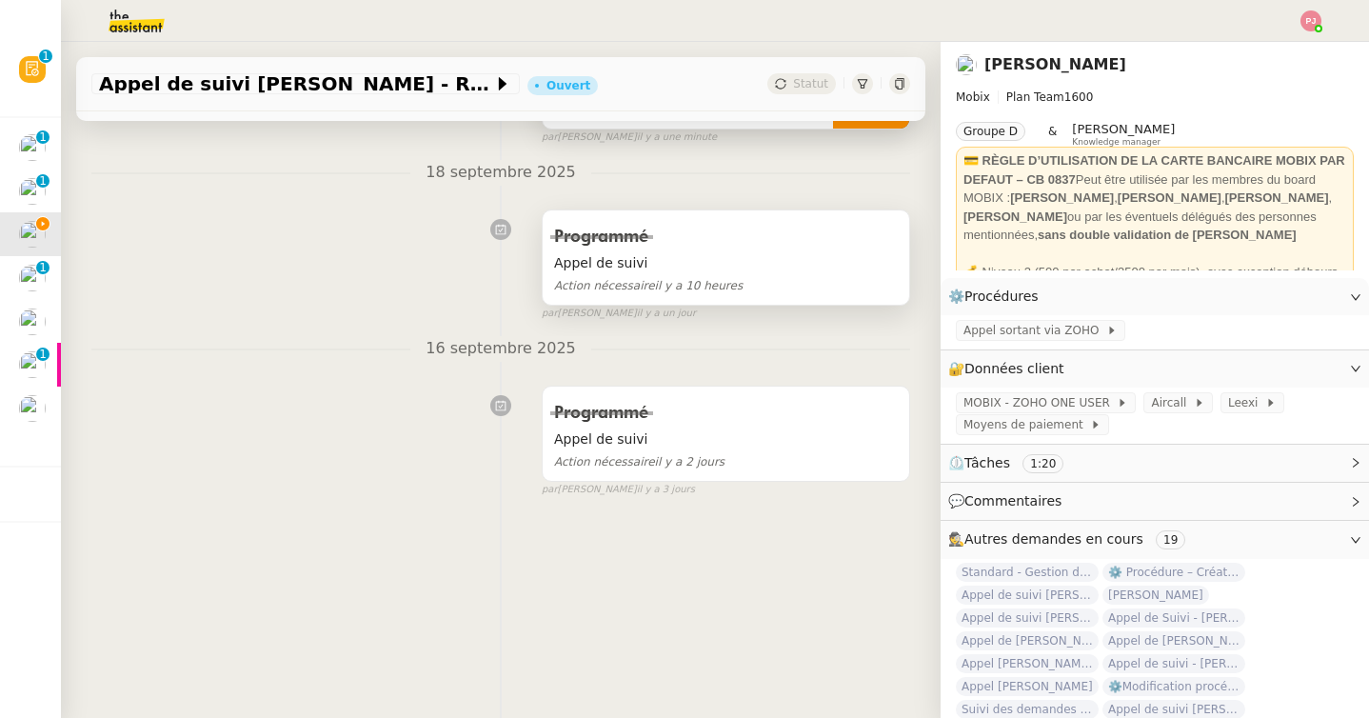
scroll to position [0, 0]
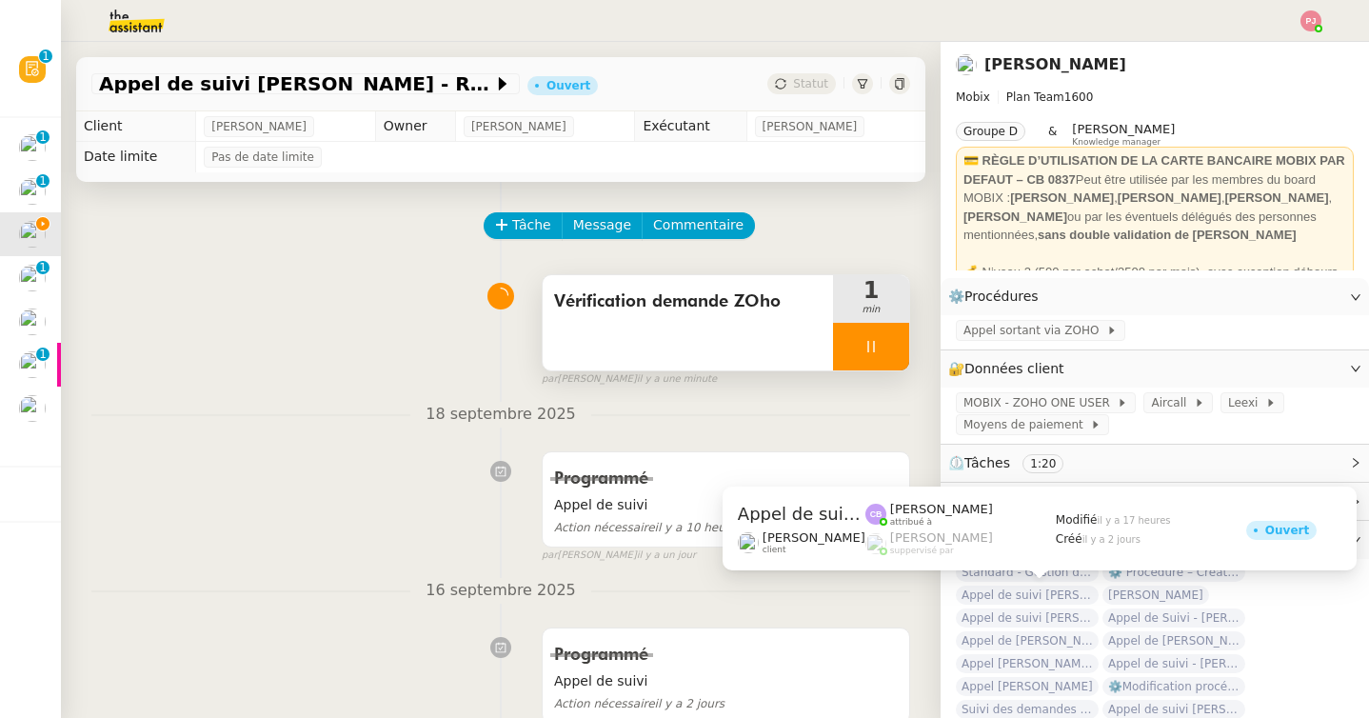
click at [1008, 595] on span "Appel de suivi [PERSON_NAME].[PERSON_NAME]" at bounding box center [1027, 594] width 143 height 19
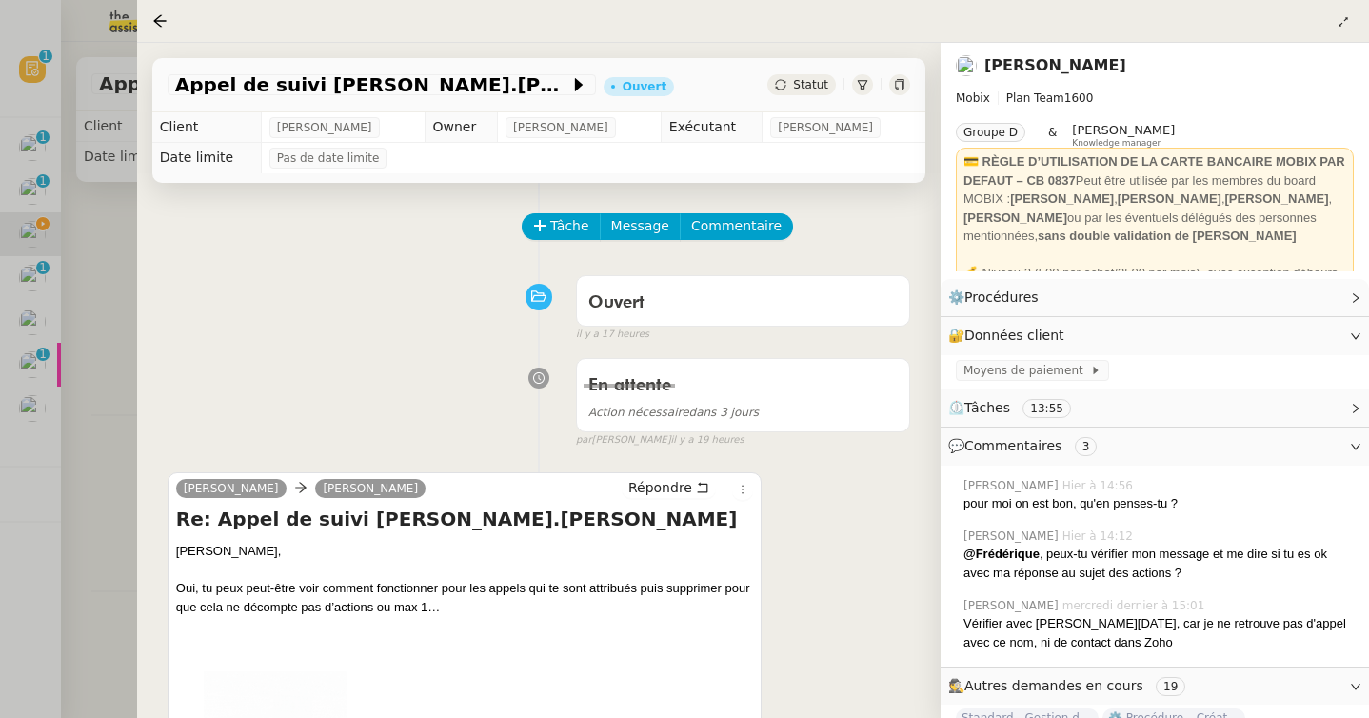
scroll to position [78, 0]
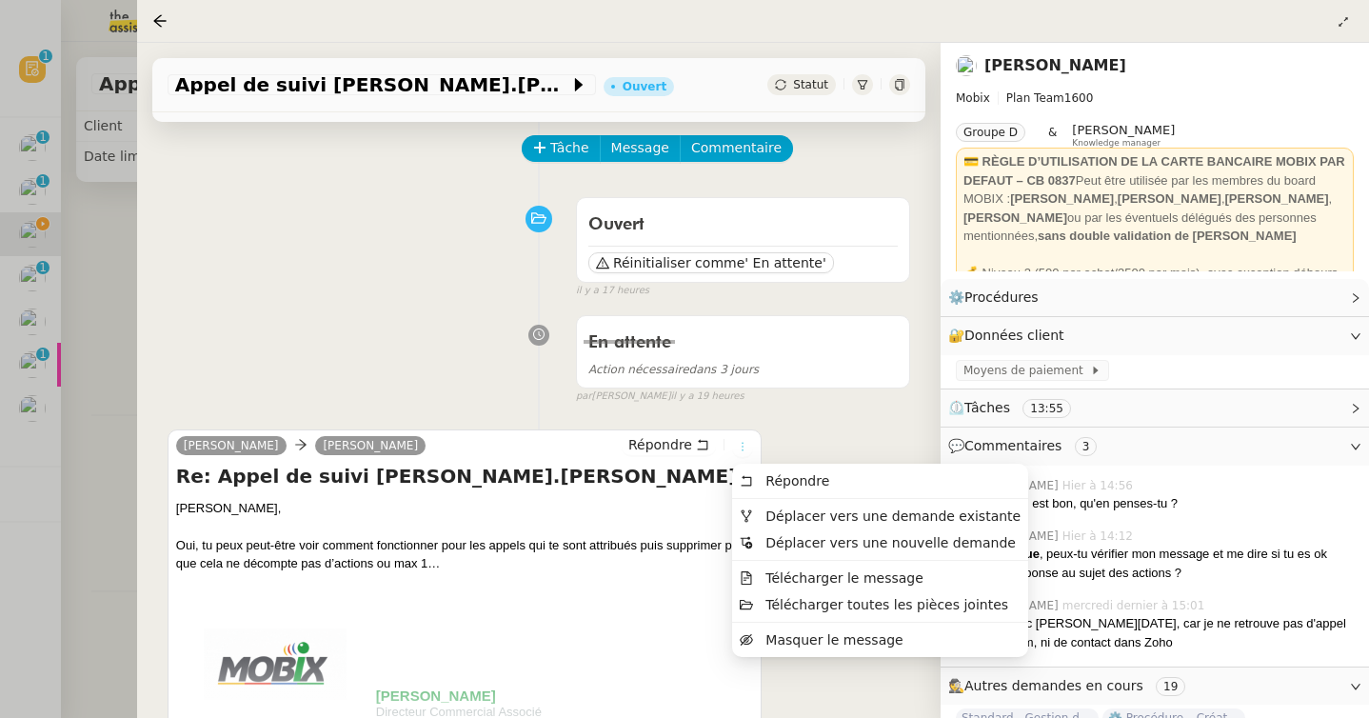
click at [741, 450] on icon at bounding box center [742, 446] width 2 height 9
click at [796, 521] on span "Déplacer vers une demande existante" at bounding box center [892, 515] width 255 height 15
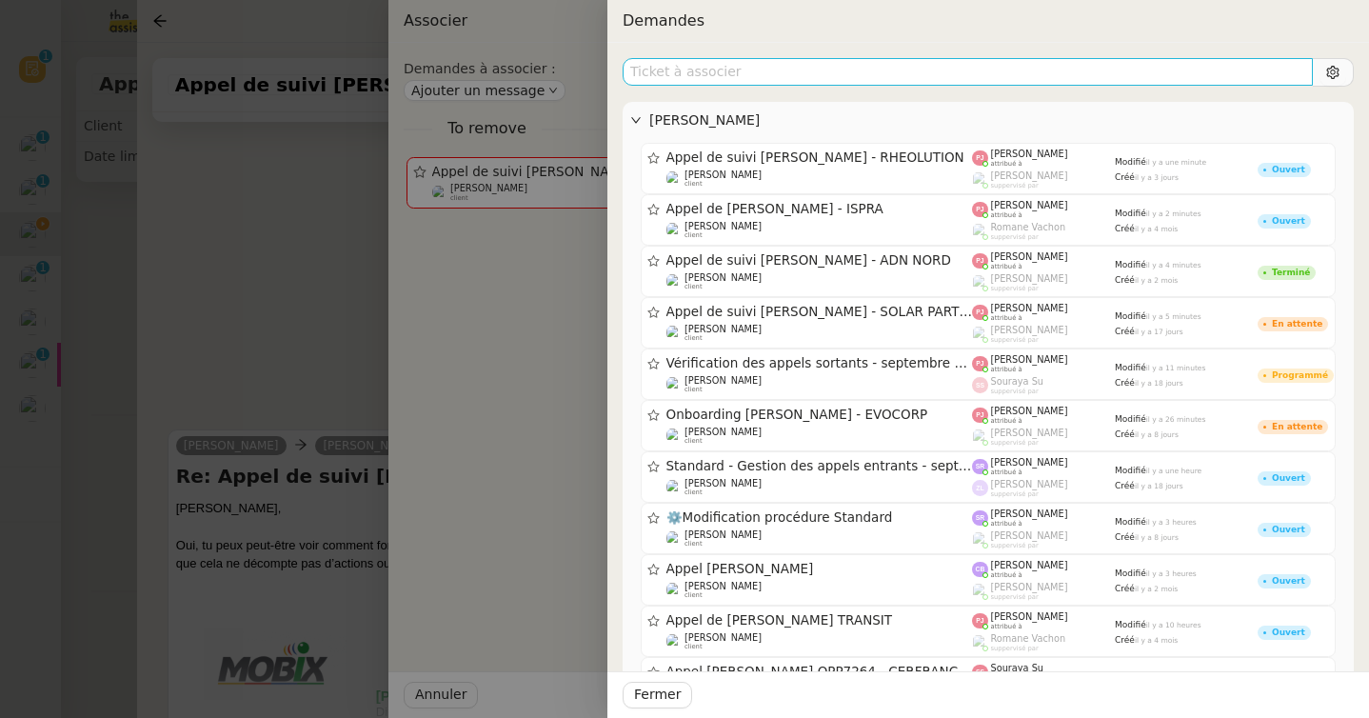
click at [931, 72] on input "text" at bounding box center [967, 72] width 690 height 28
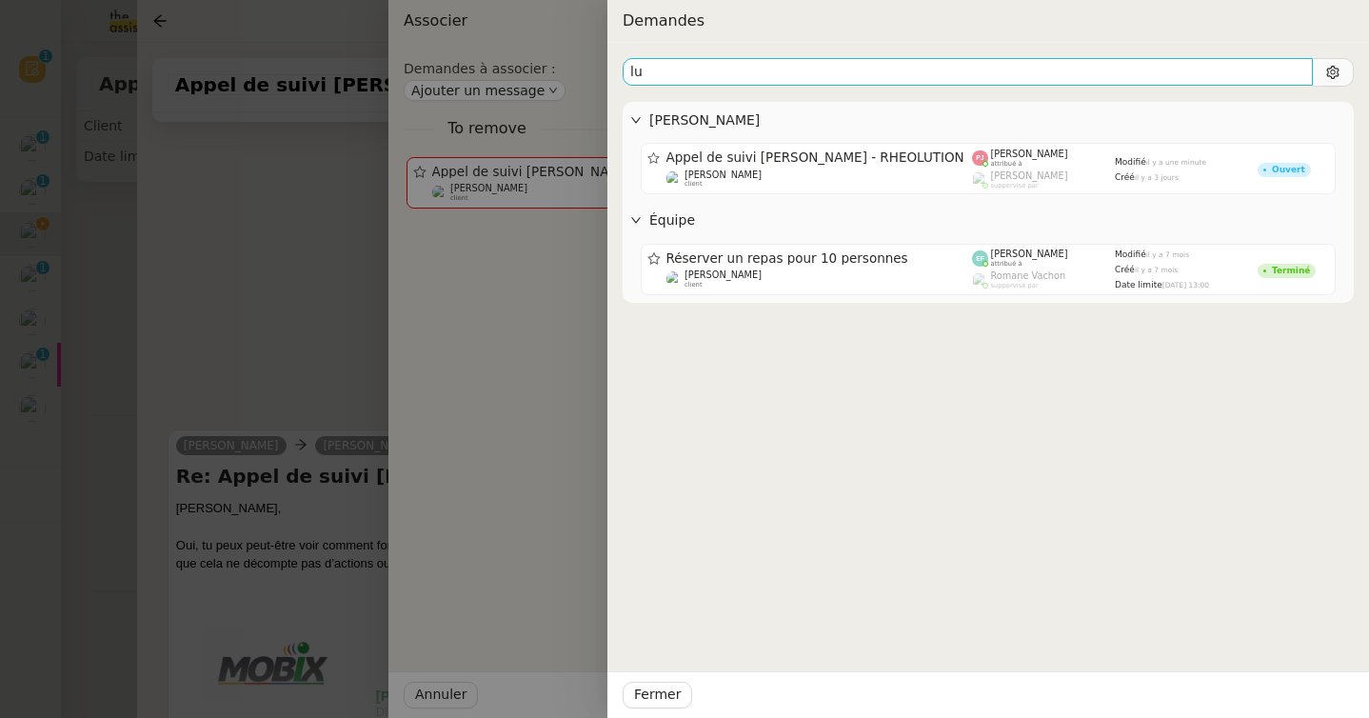
type input "l"
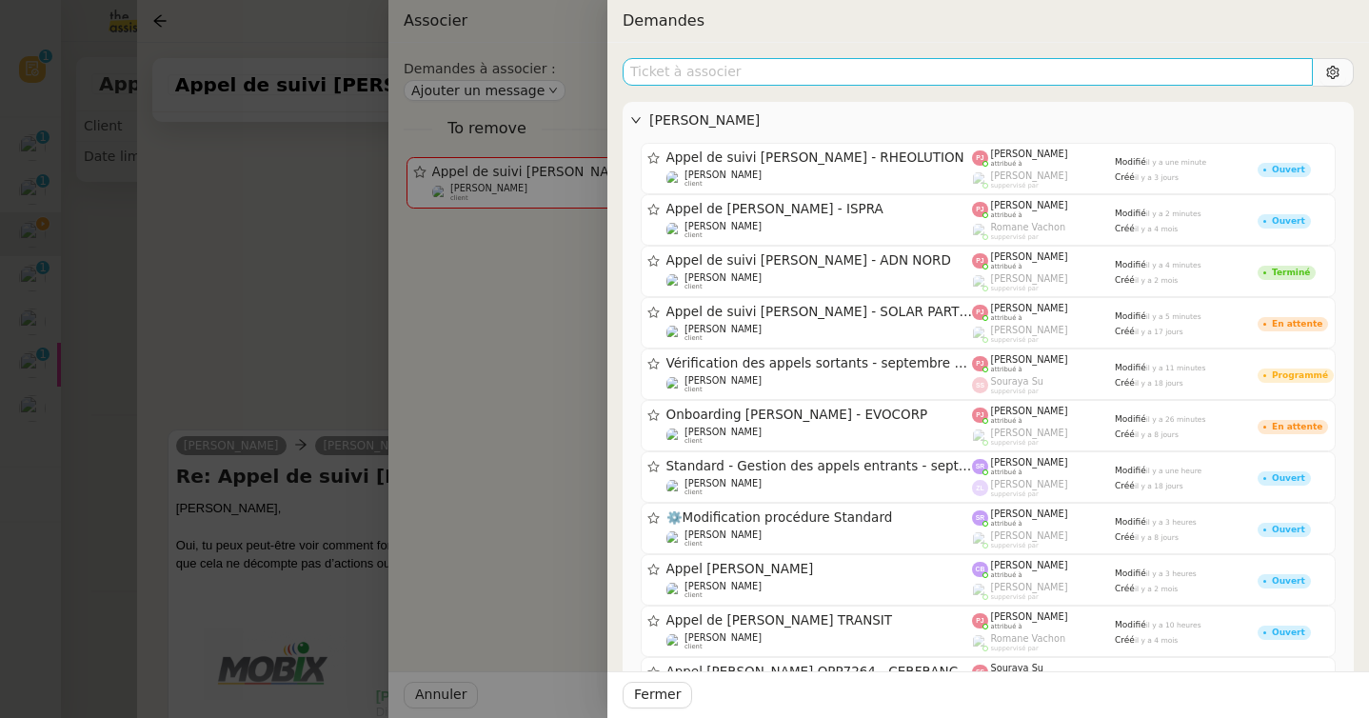
type input "h"
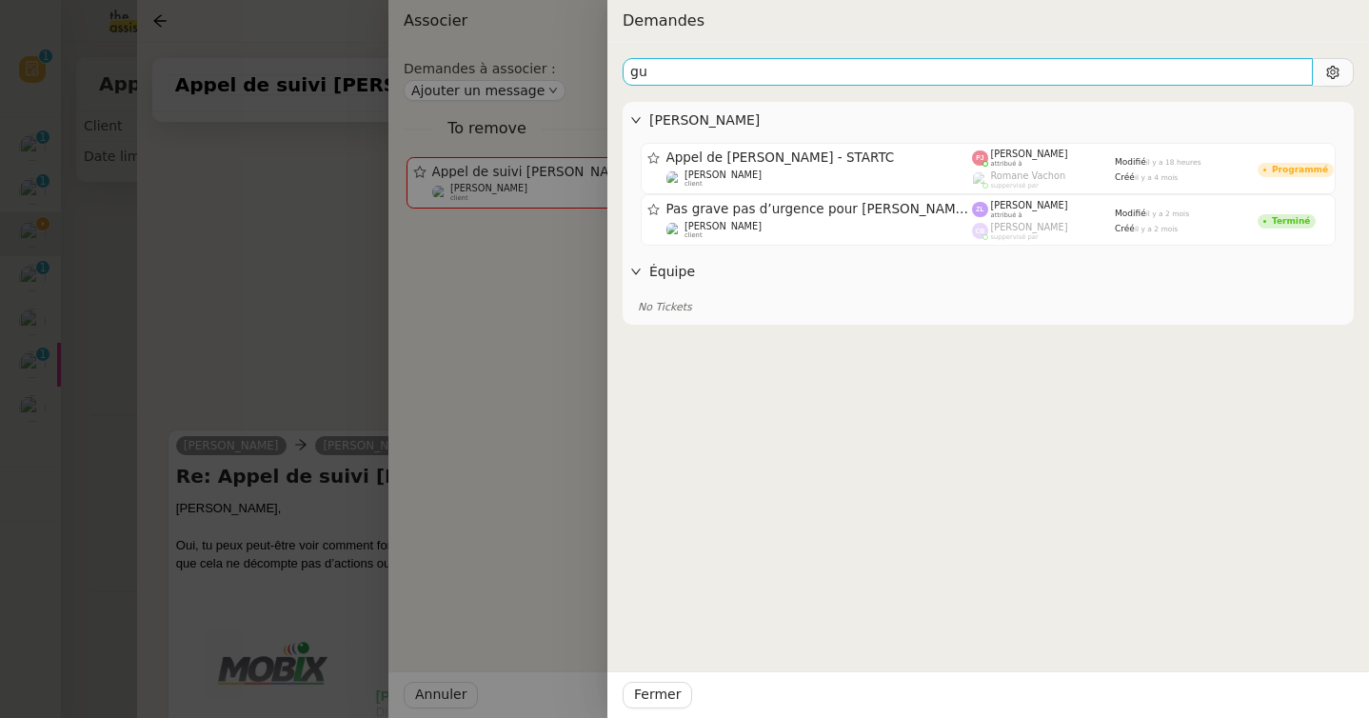
type input "g"
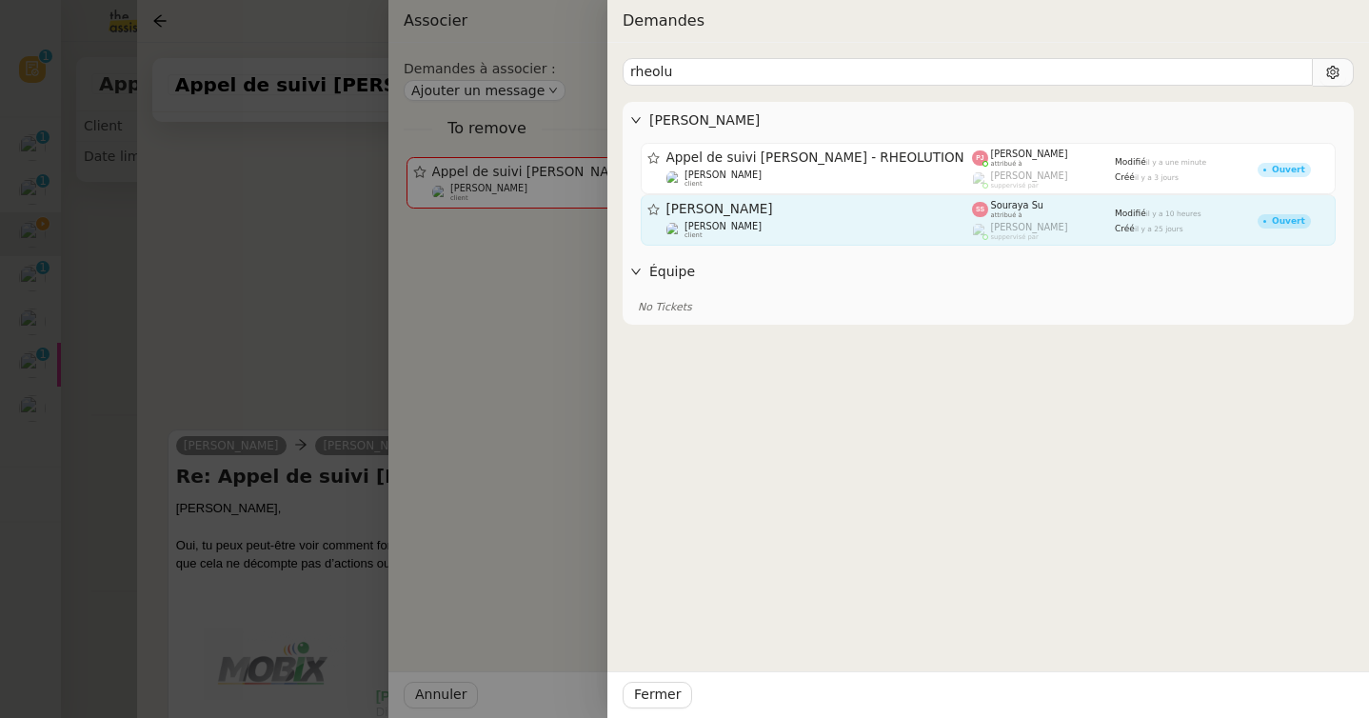
type input "rheolu"
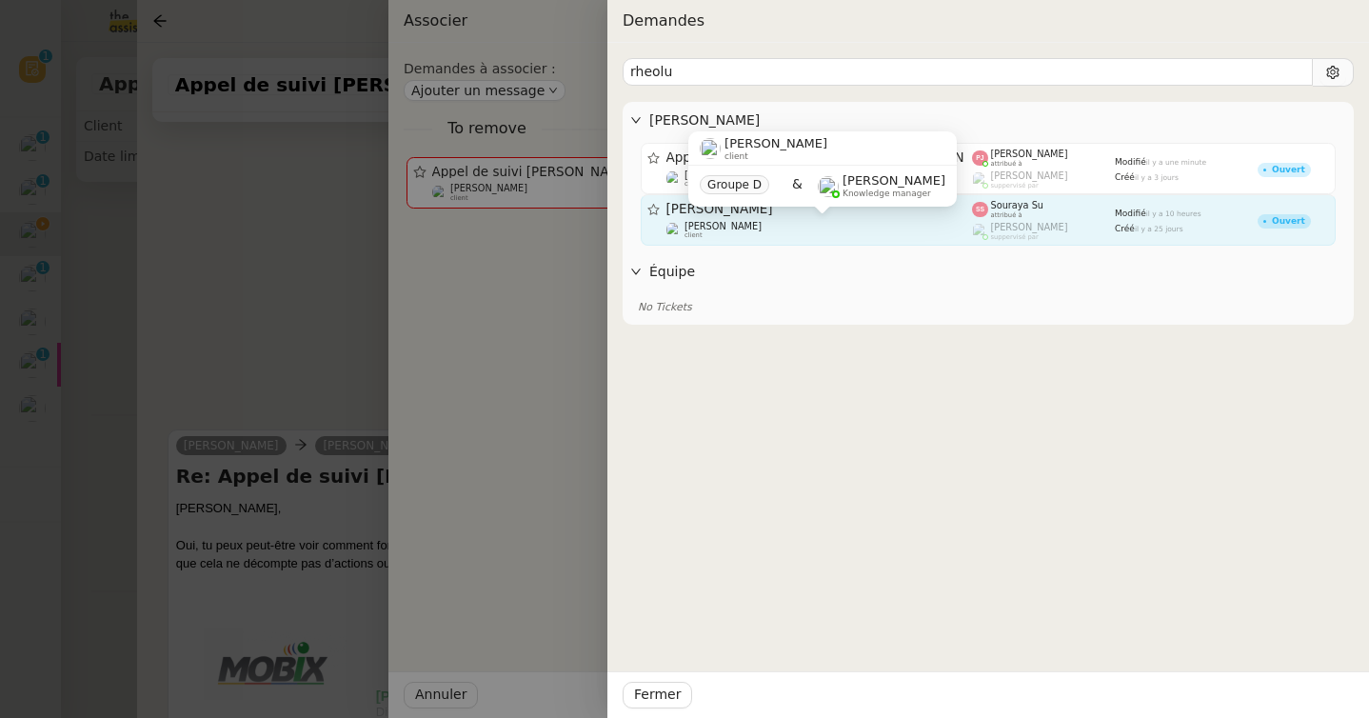
click at [905, 227] on div "Florian Parant client" at bounding box center [819, 230] width 306 height 19
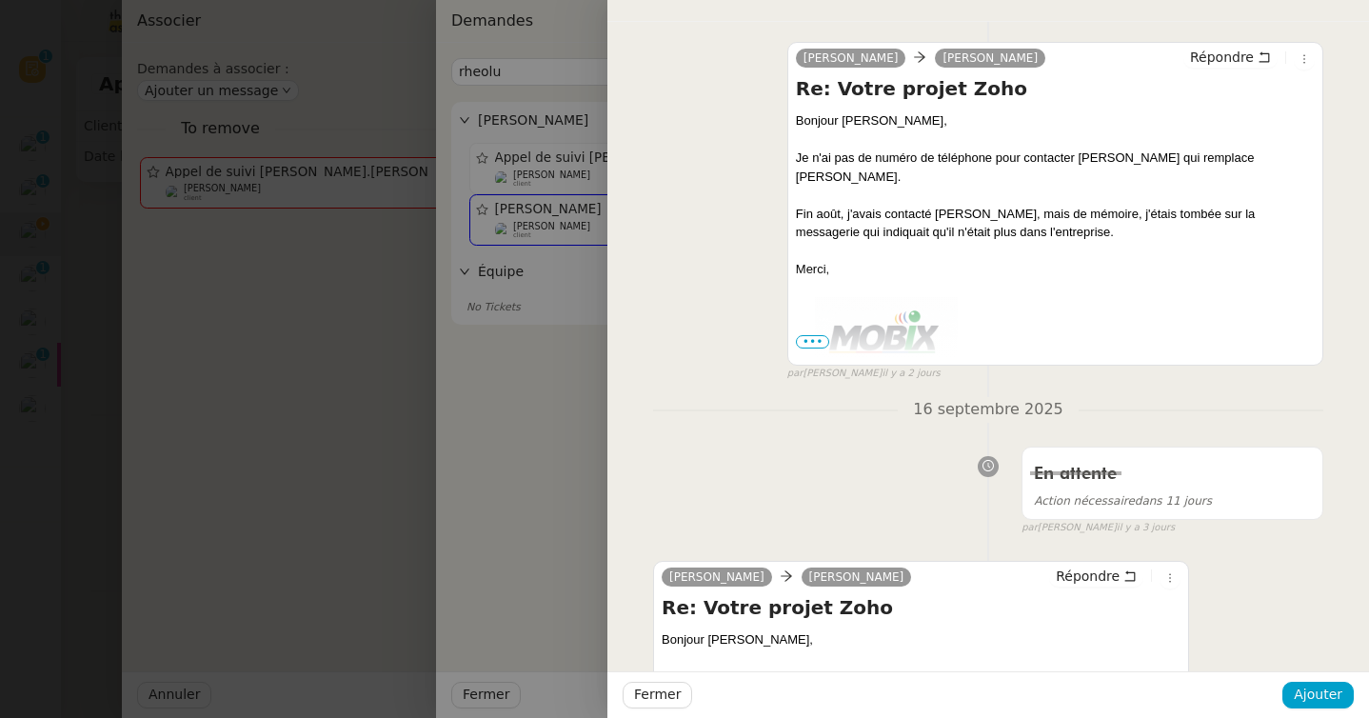
scroll to position [0, 0]
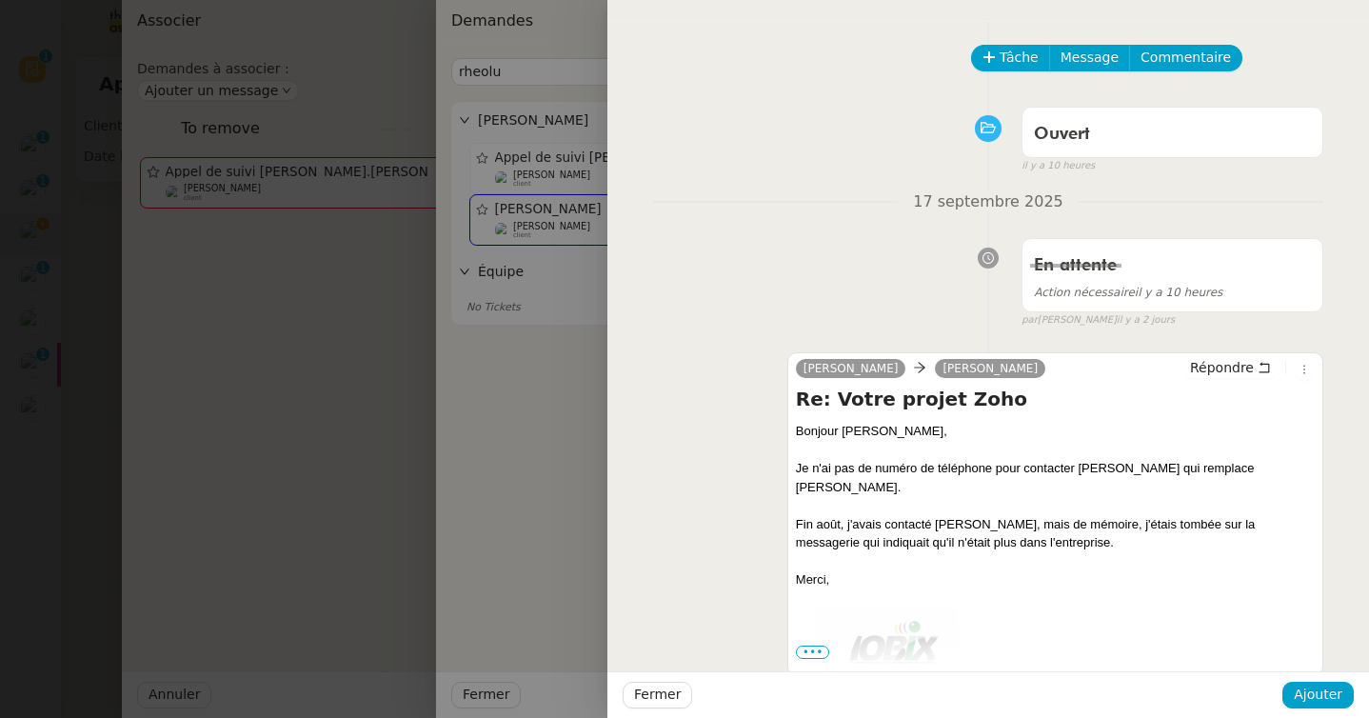
click at [259, 420] on div at bounding box center [684, 359] width 1369 height 718
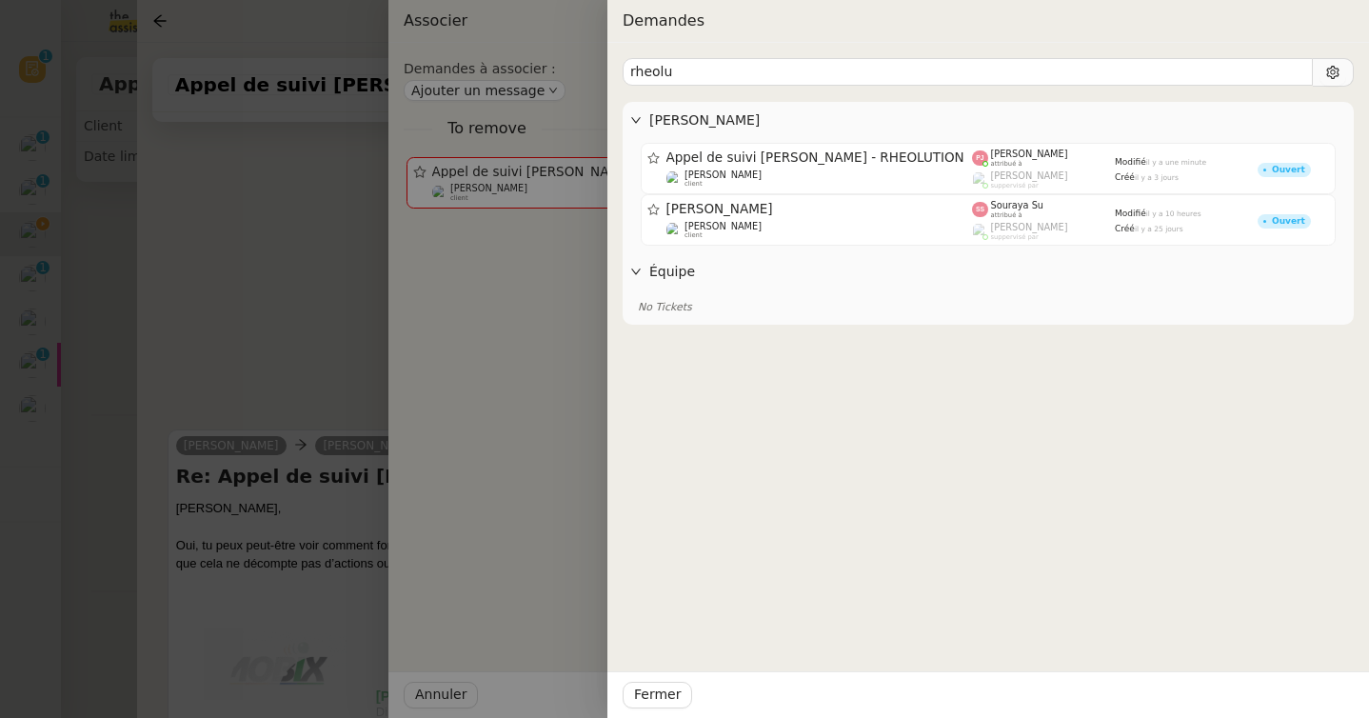
click at [113, 381] on div at bounding box center [684, 359] width 1369 height 718
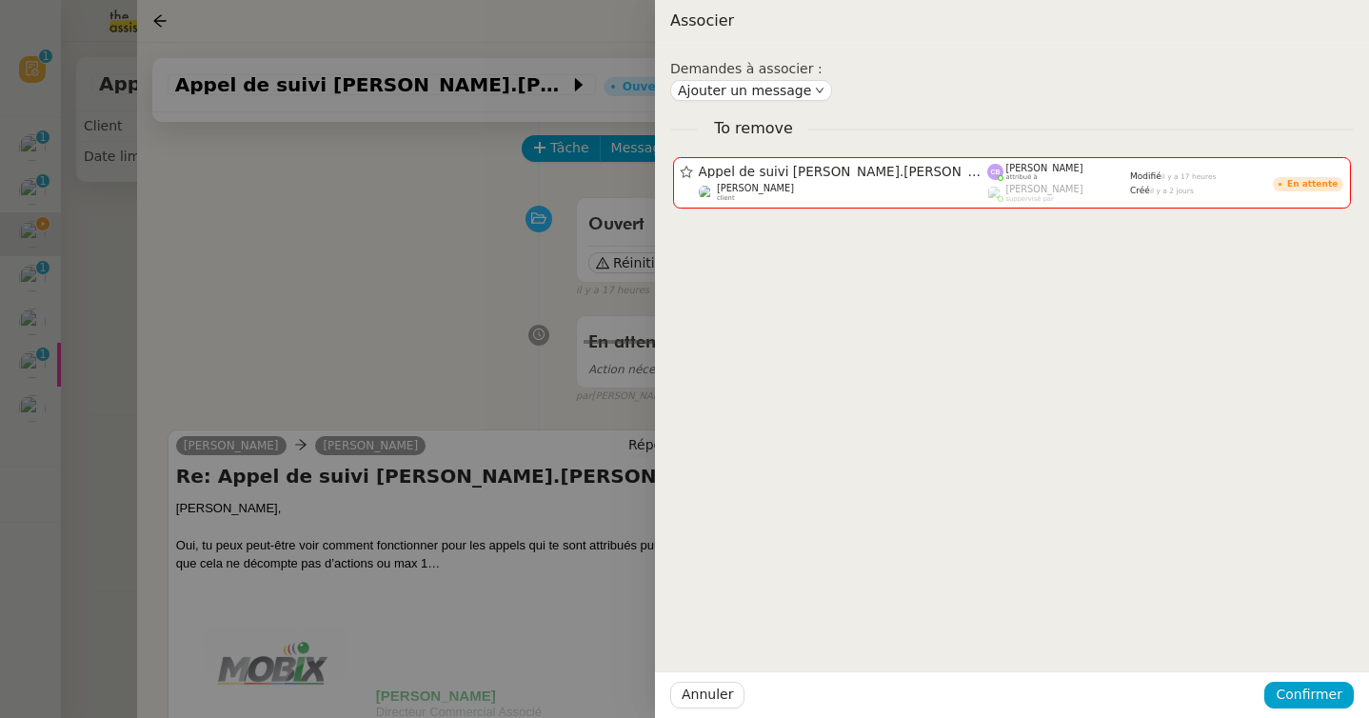
click at [113, 381] on div at bounding box center [684, 359] width 1369 height 718
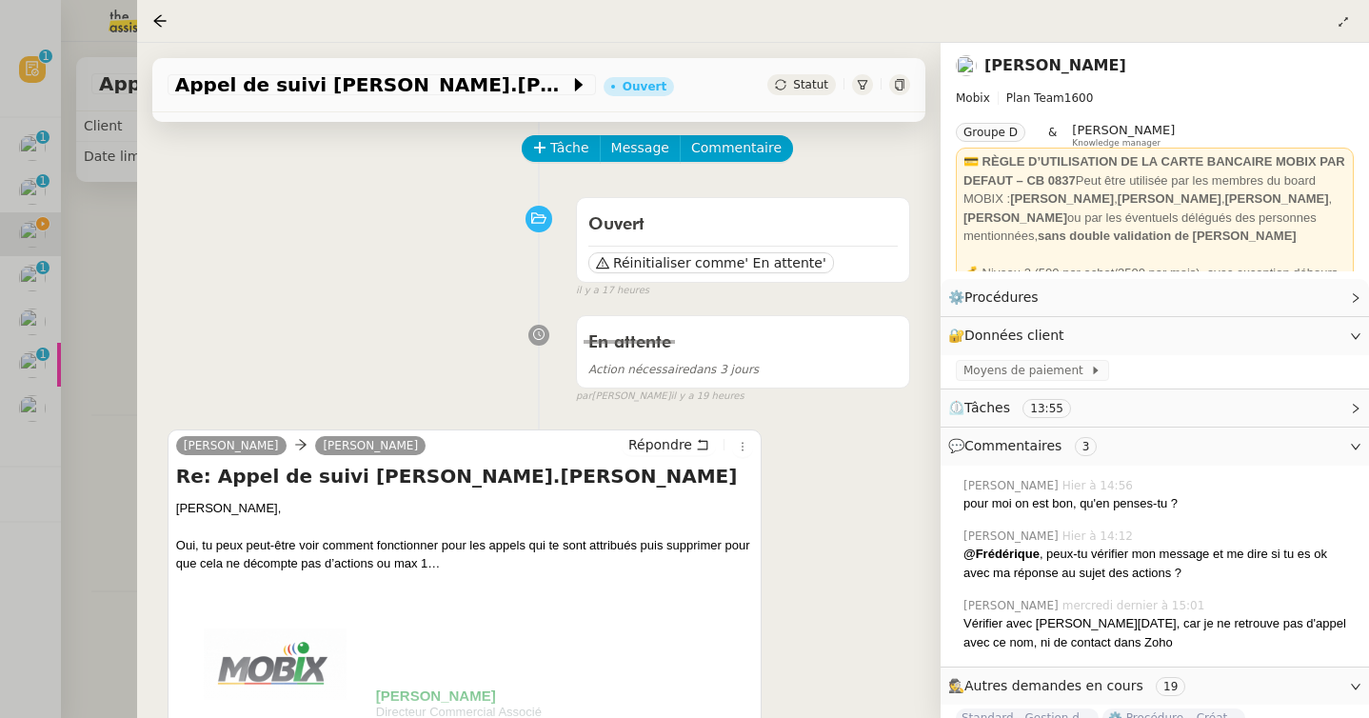
click at [113, 381] on div at bounding box center [684, 359] width 1369 height 718
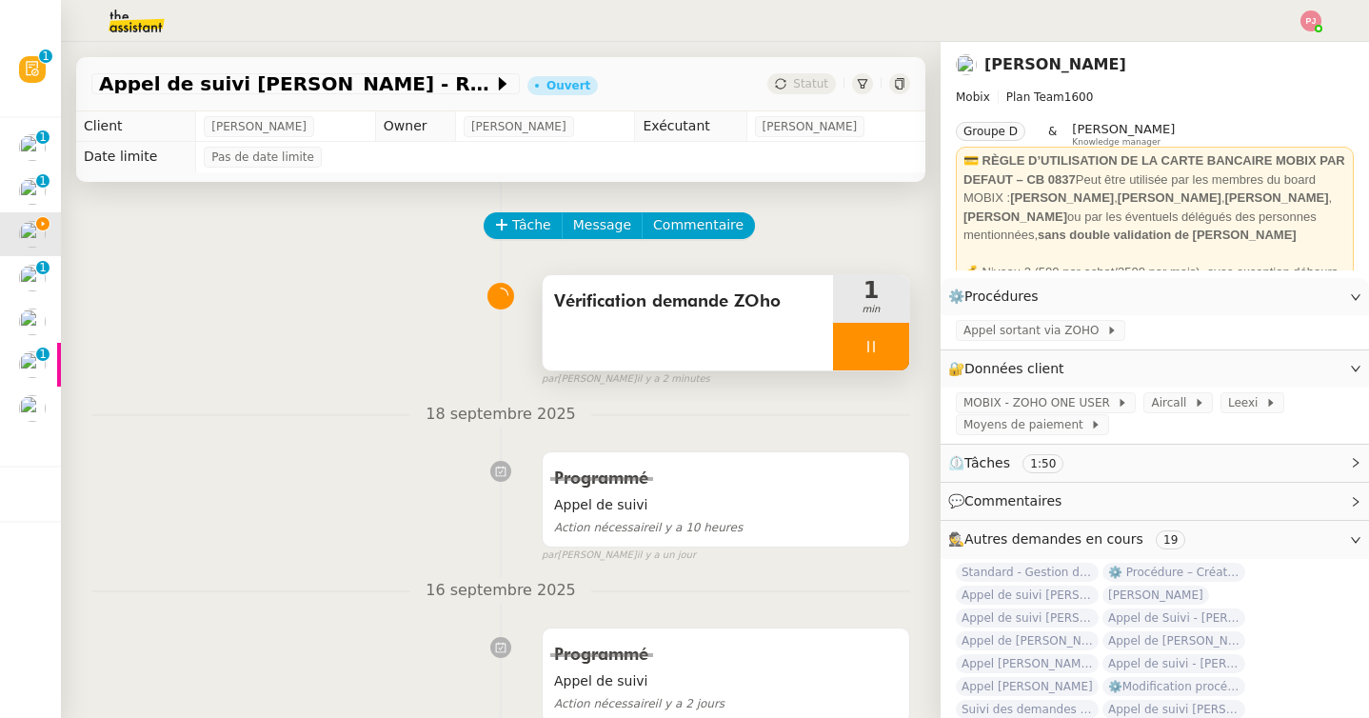
click at [873, 341] on icon at bounding box center [870, 346] width 7 height 11
click at [880, 347] on button at bounding box center [890, 347] width 38 height 48
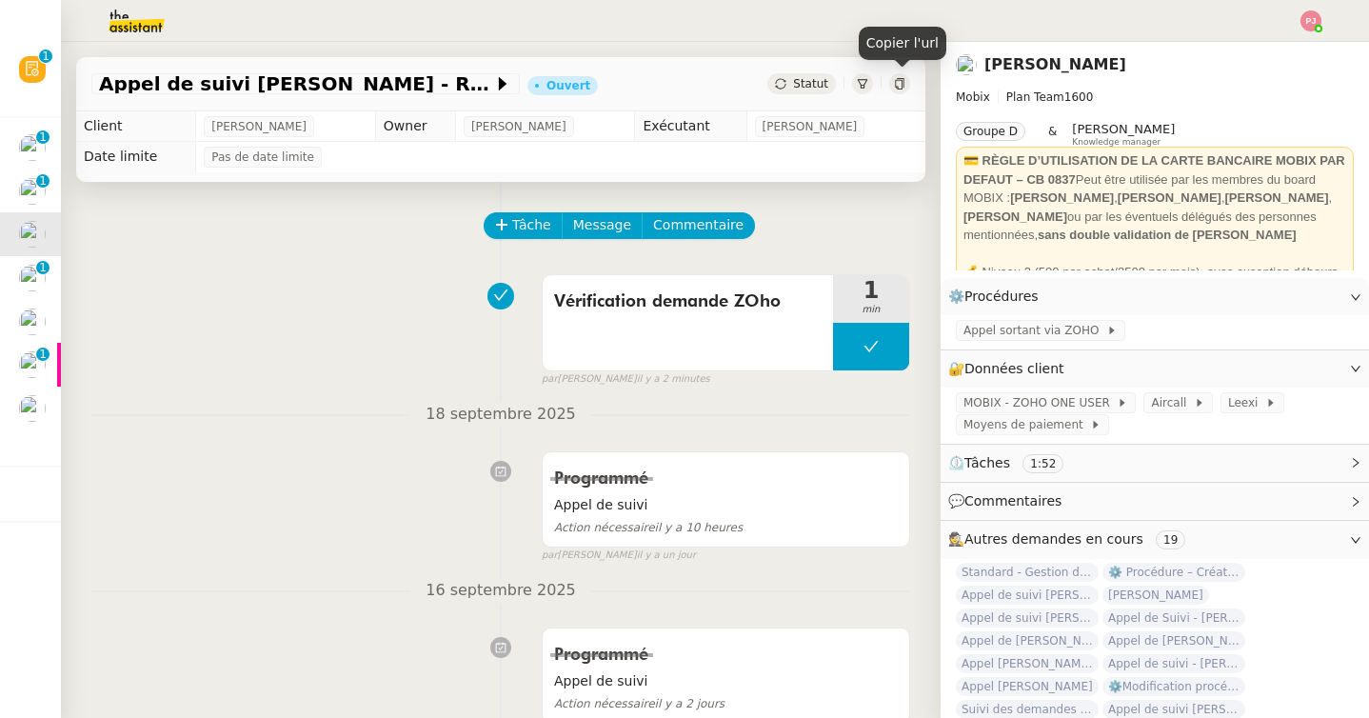
click at [899, 84] on icon at bounding box center [899, 83] width 11 height 11
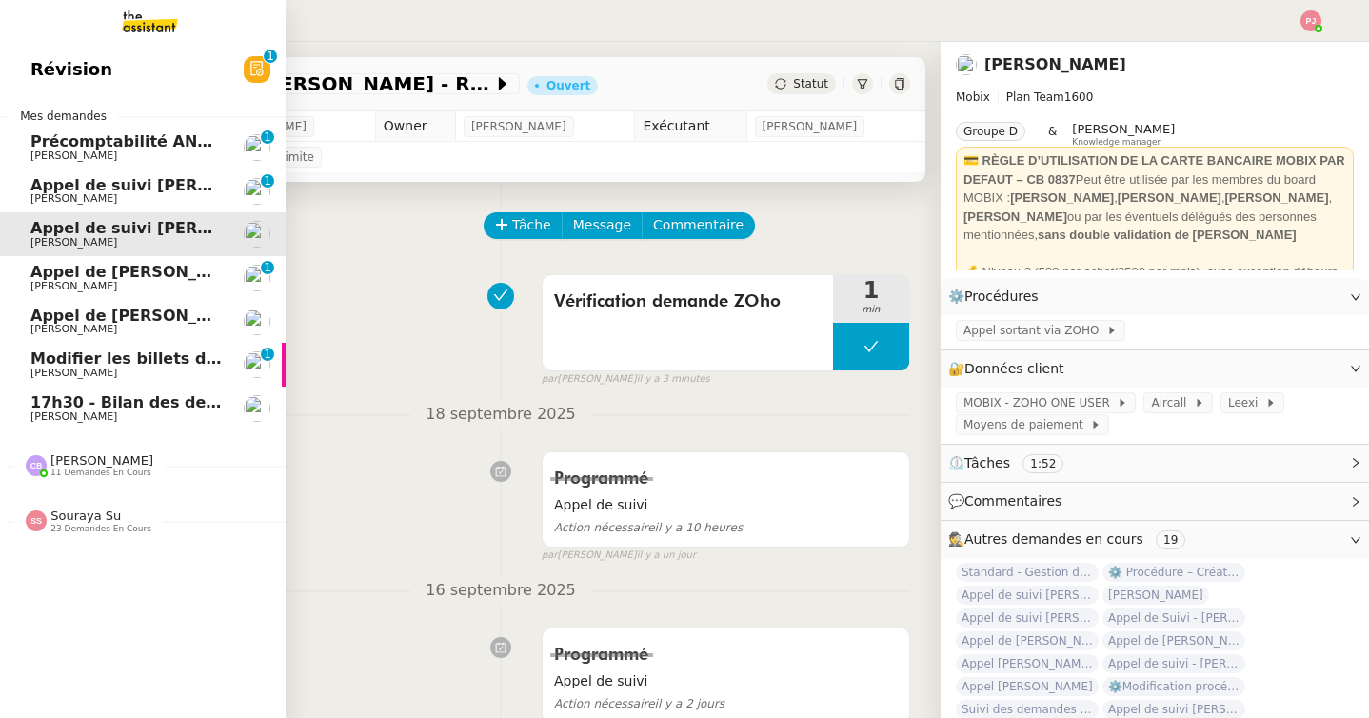
click at [99, 197] on span "[PERSON_NAME]" at bounding box center [126, 198] width 192 height 11
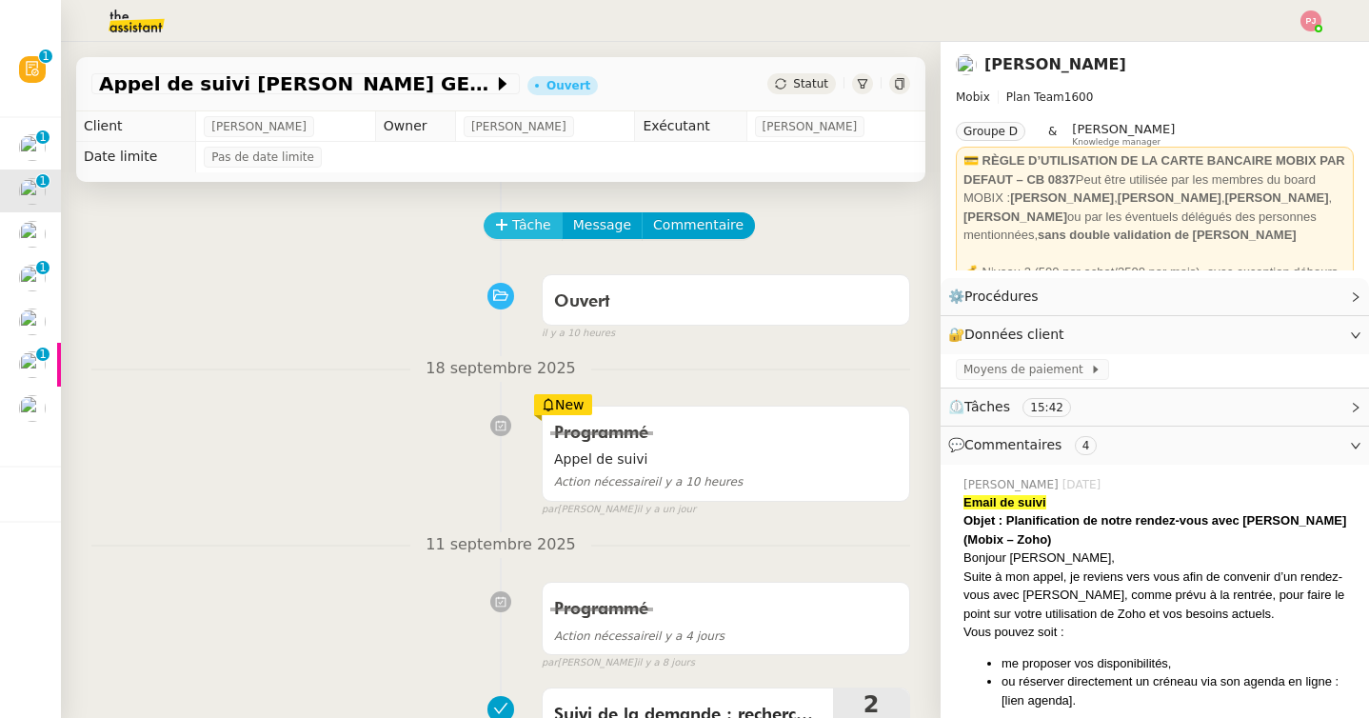
click at [526, 217] on span "Tâche" at bounding box center [531, 225] width 39 height 22
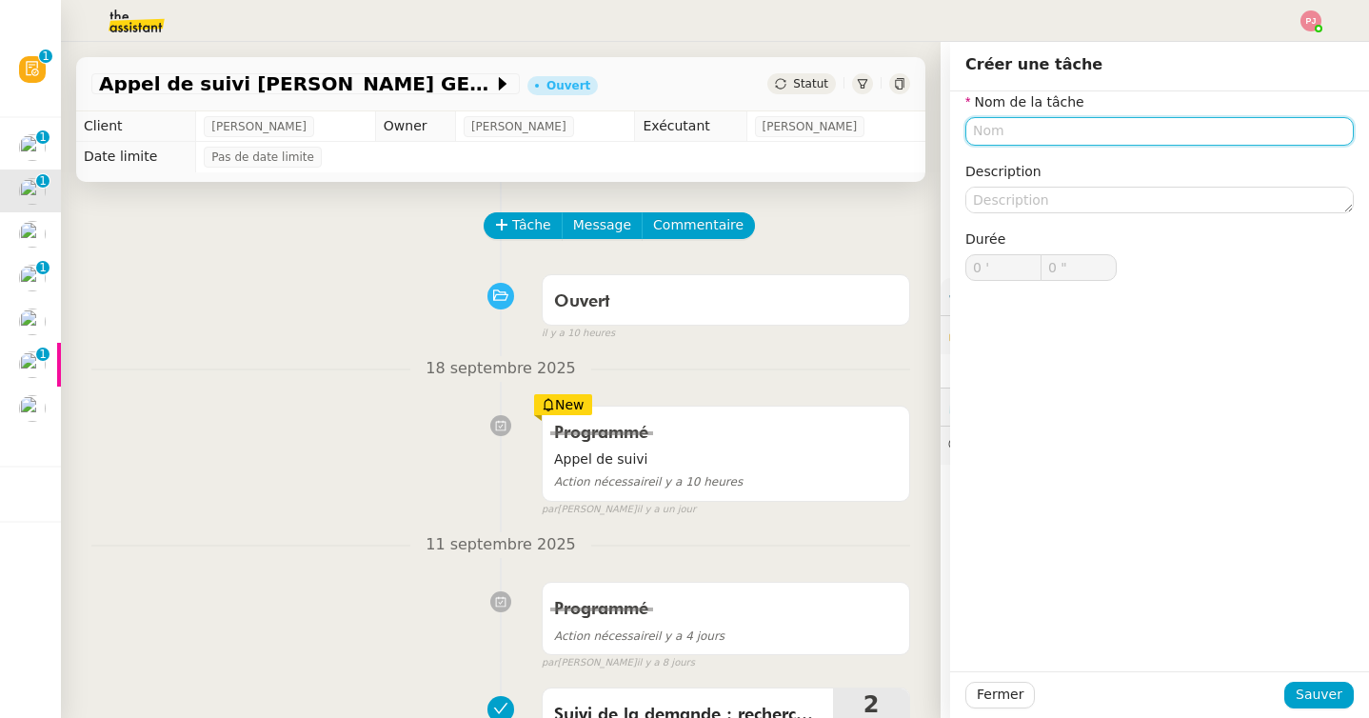
click at [1039, 132] on input "text" at bounding box center [1159, 131] width 388 height 28
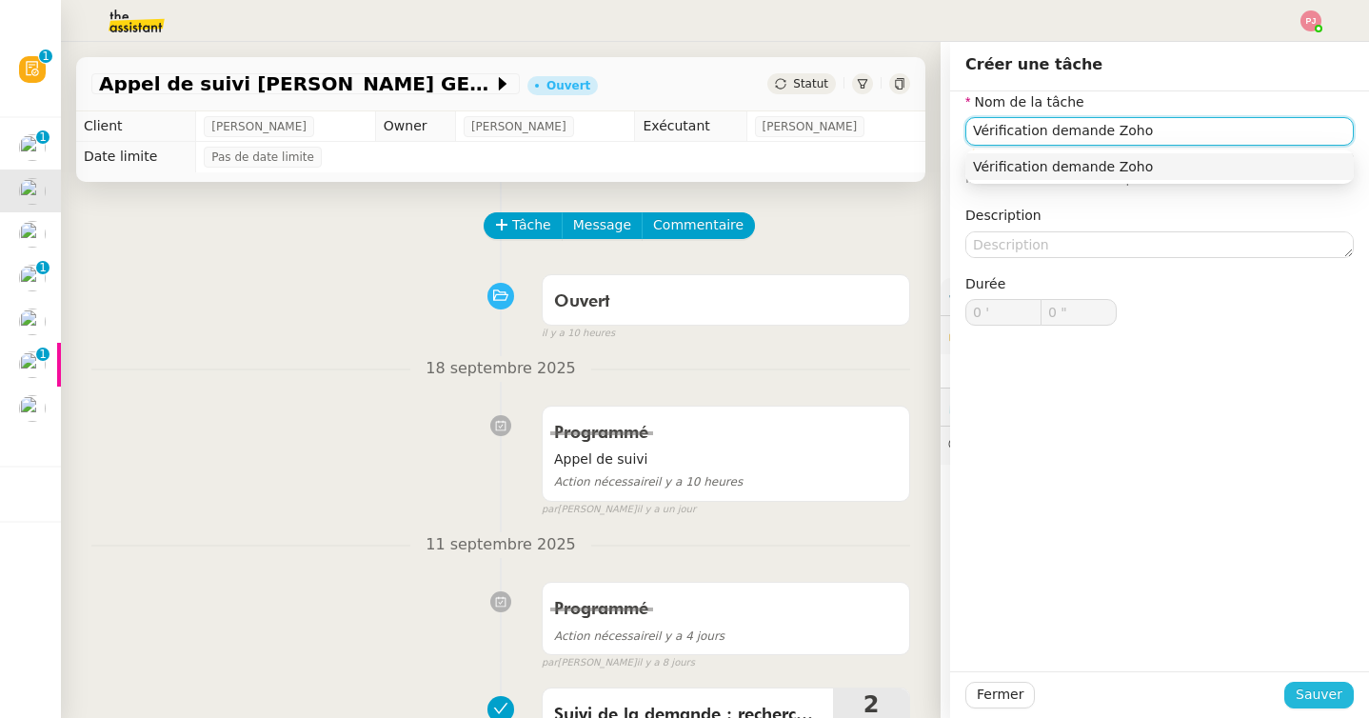
type input "Vérification demande Zoho"
click at [1312, 698] on span "Sauver" at bounding box center [1318, 694] width 47 height 22
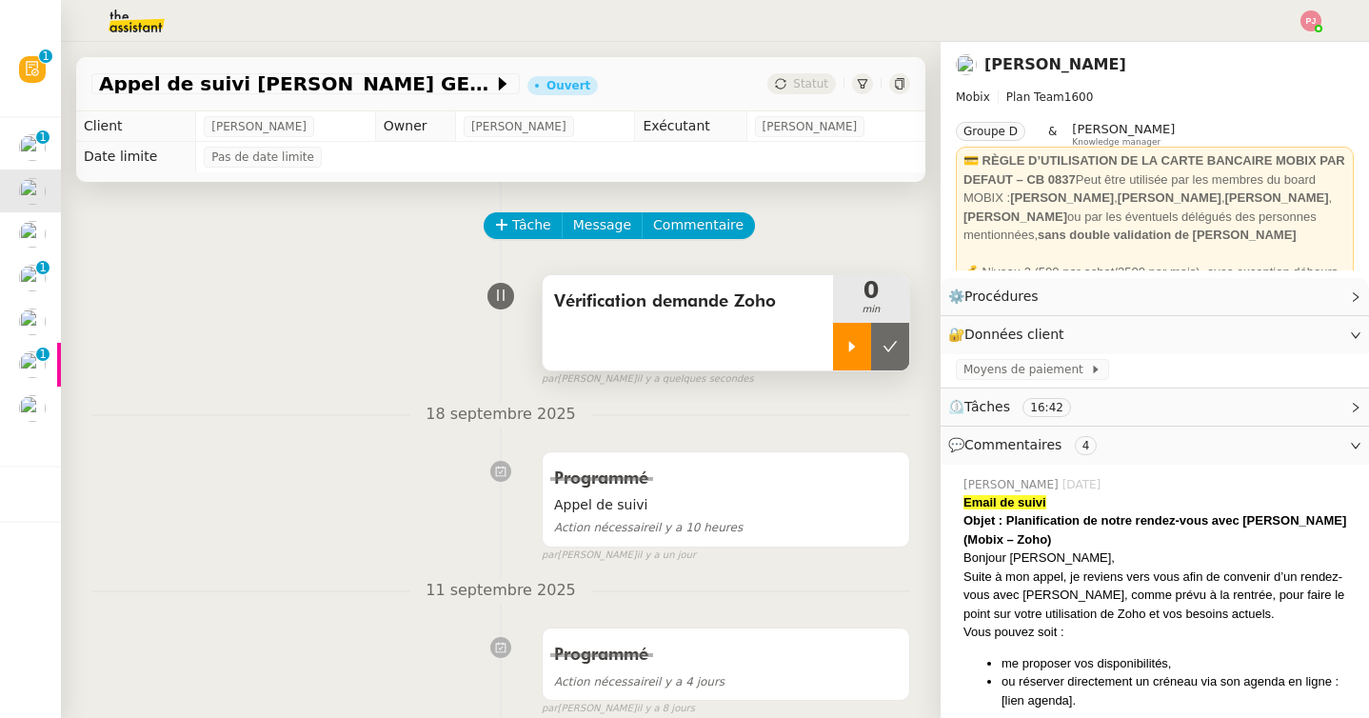
click at [844, 340] on icon at bounding box center [851, 346] width 15 height 15
click at [865, 340] on icon at bounding box center [870, 346] width 15 height 15
click at [888, 343] on icon at bounding box center [889, 346] width 15 height 15
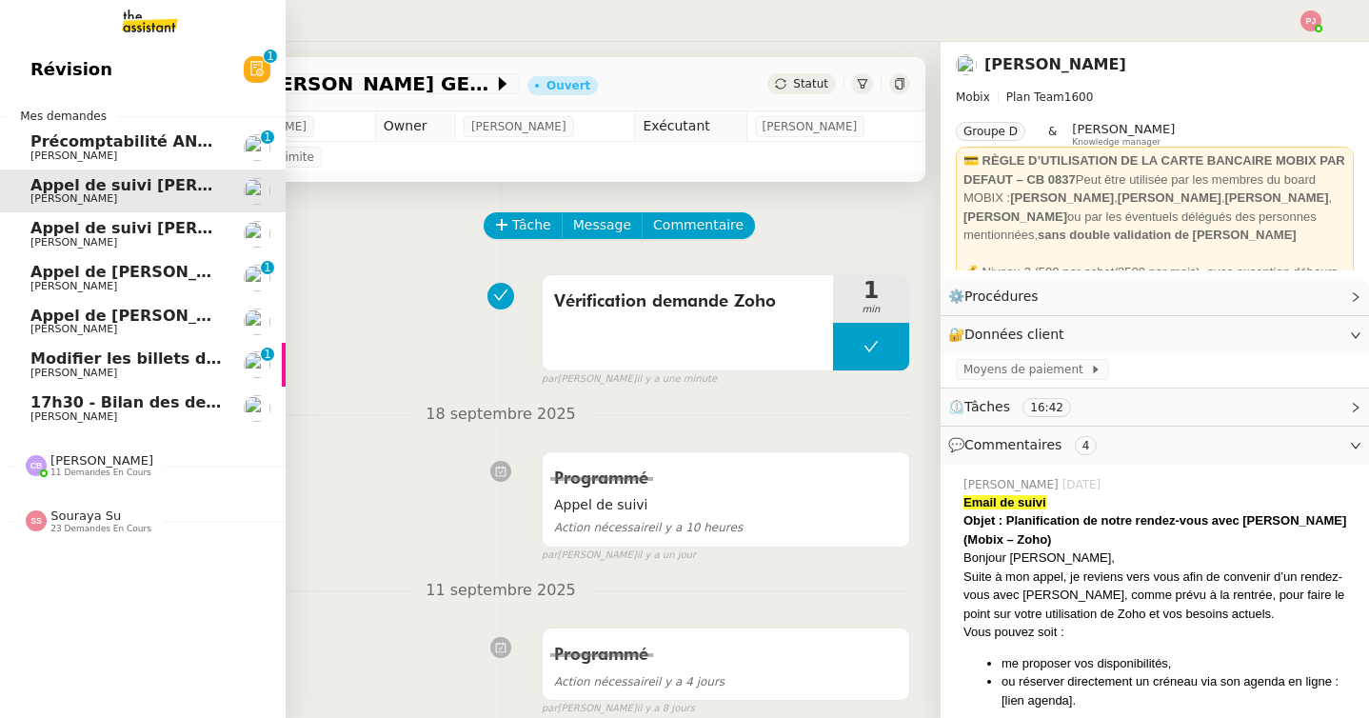
click at [158, 360] on span "Modifier les billets d'avion pour retour à Bali" at bounding box center [295, 358] width 530 height 18
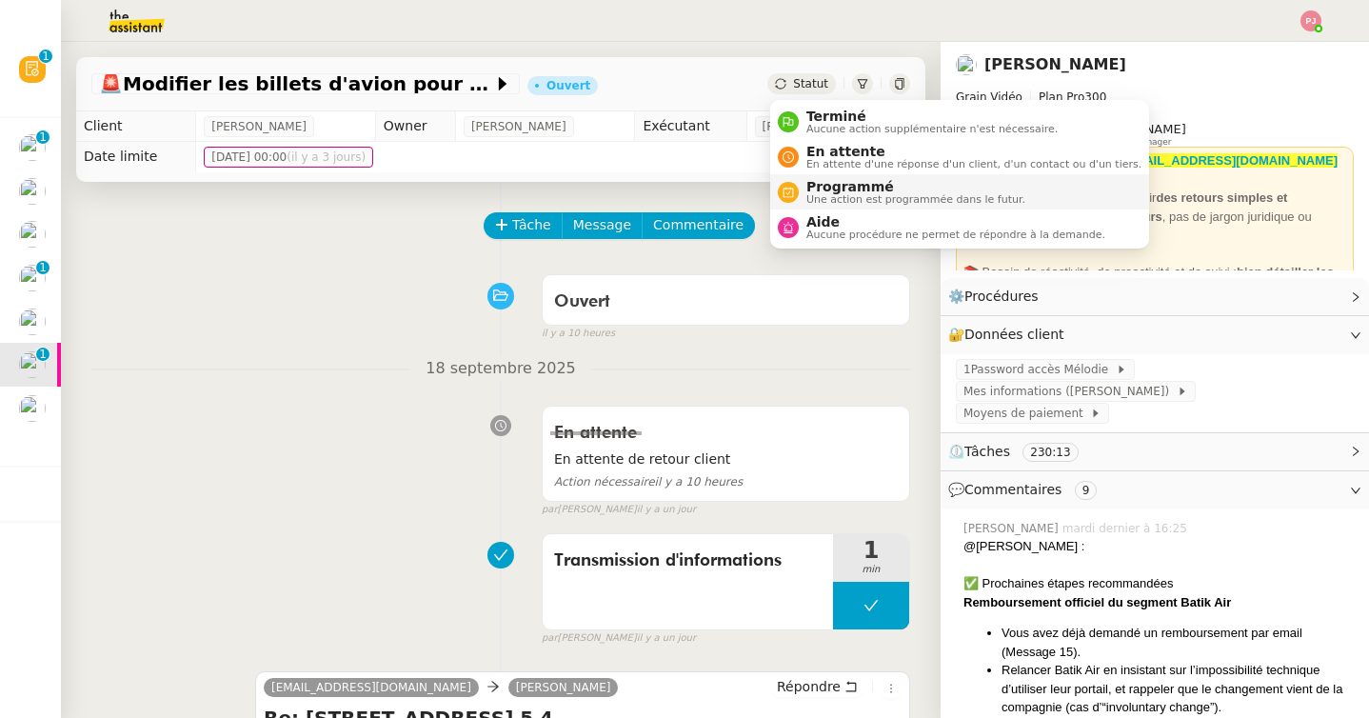
click at [817, 185] on span "Programmé" at bounding box center [915, 186] width 219 height 15
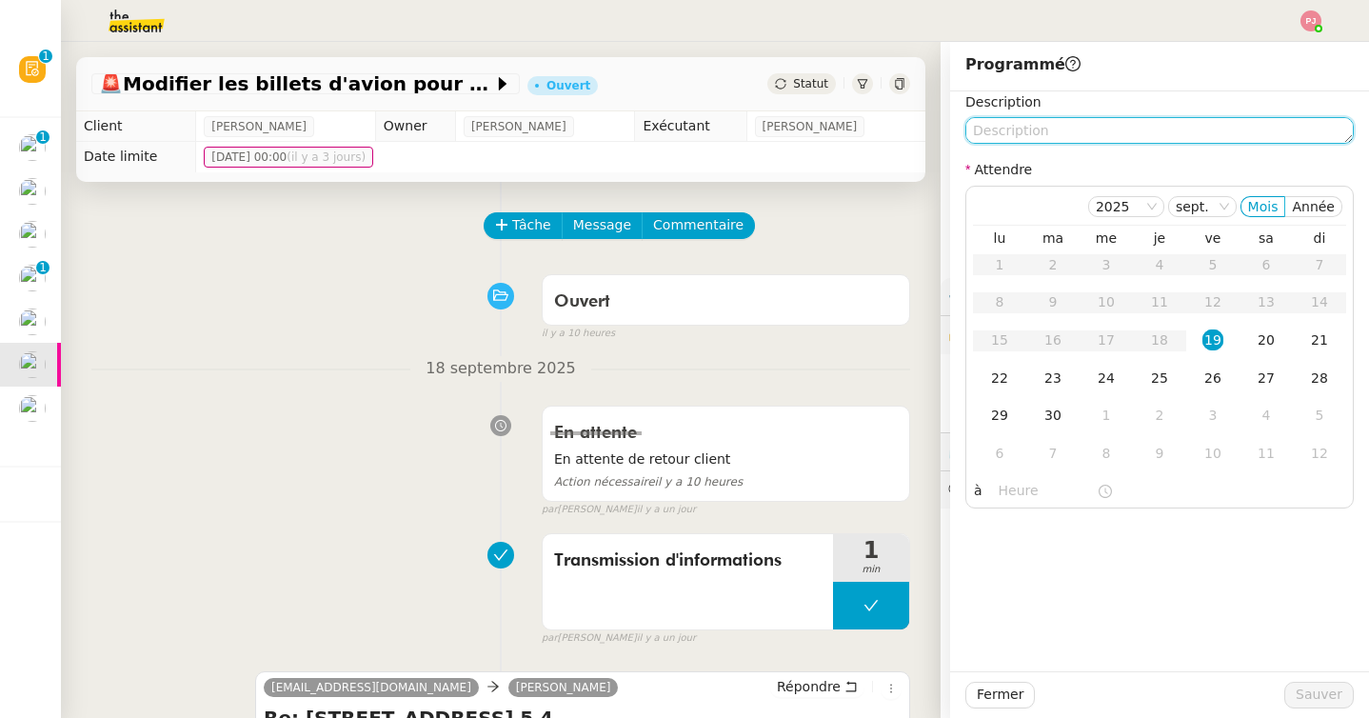
click at [993, 132] on textarea at bounding box center [1159, 130] width 388 height 27
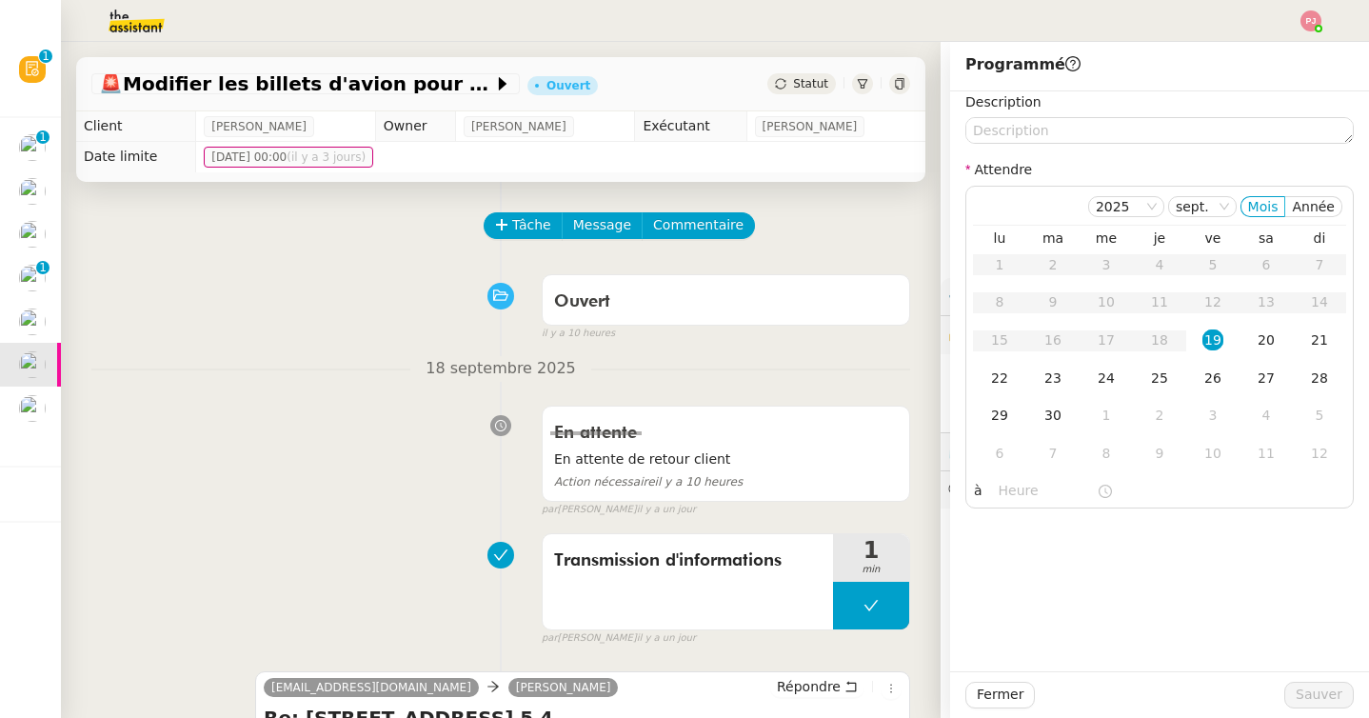
click at [815, 82] on span "Statut" at bounding box center [810, 83] width 35 height 13
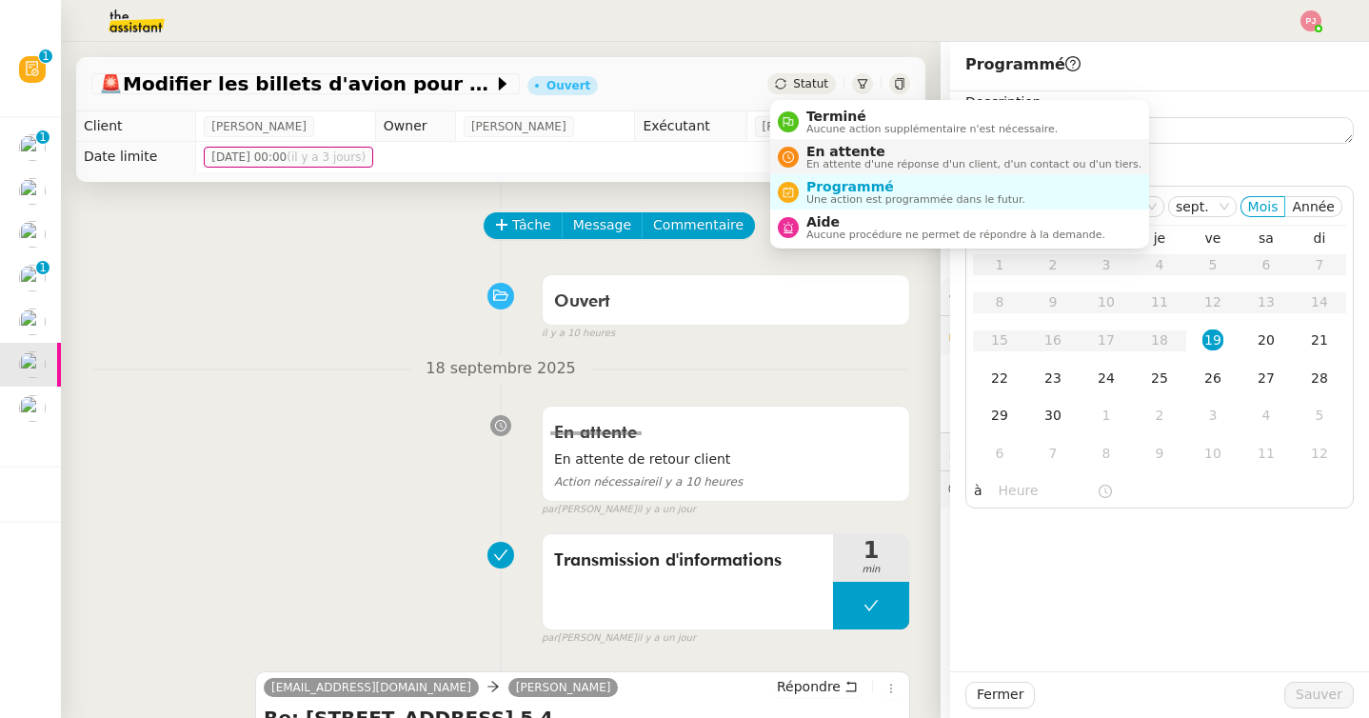
click at [818, 163] on span "En attente d'une réponse d'un client, d'un contact ou d'un tiers." at bounding box center [973, 164] width 335 height 10
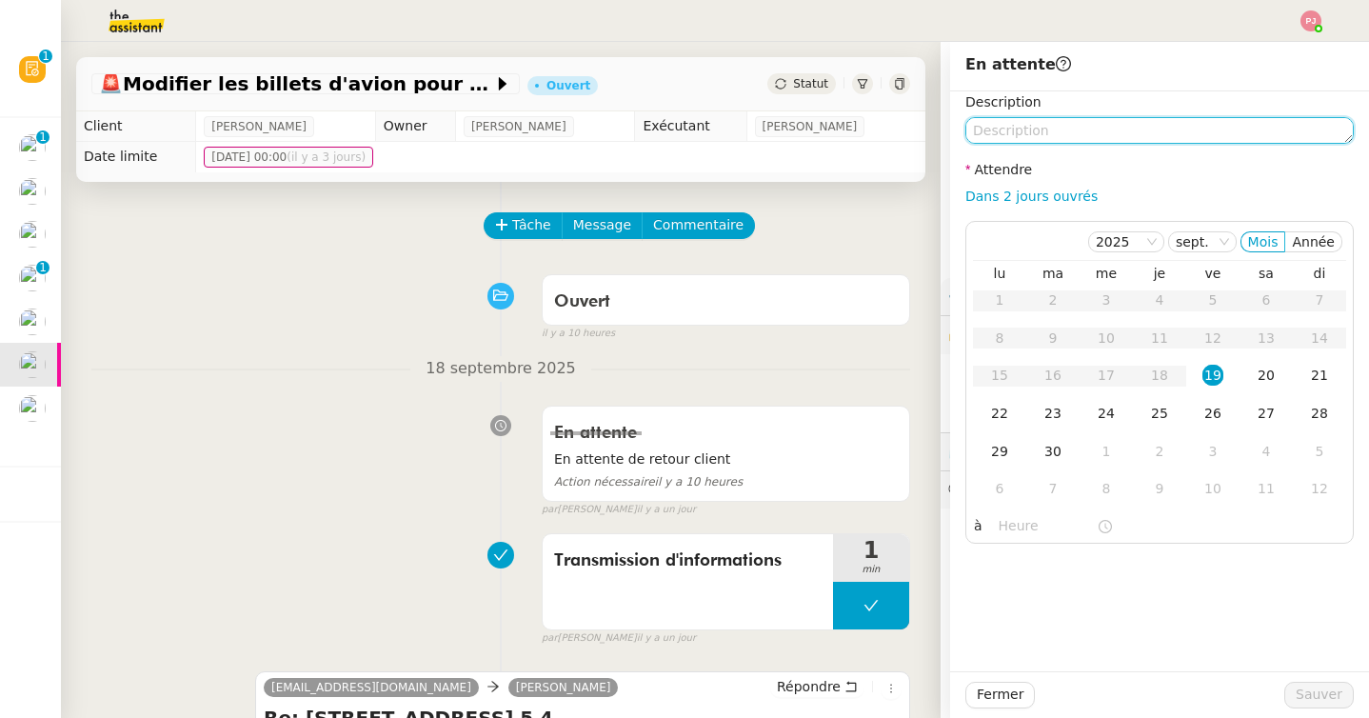
click at [1081, 121] on textarea at bounding box center [1159, 130] width 388 height 27
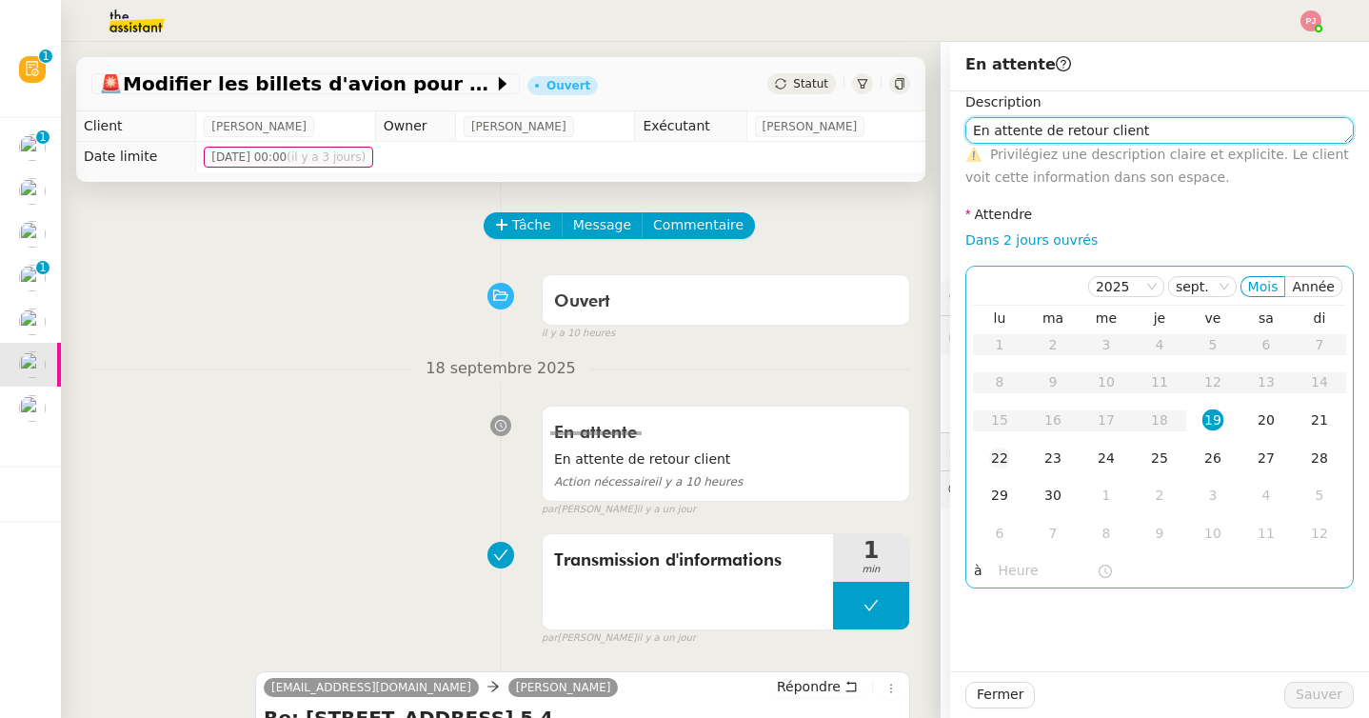
type textarea "En attente de retour client"
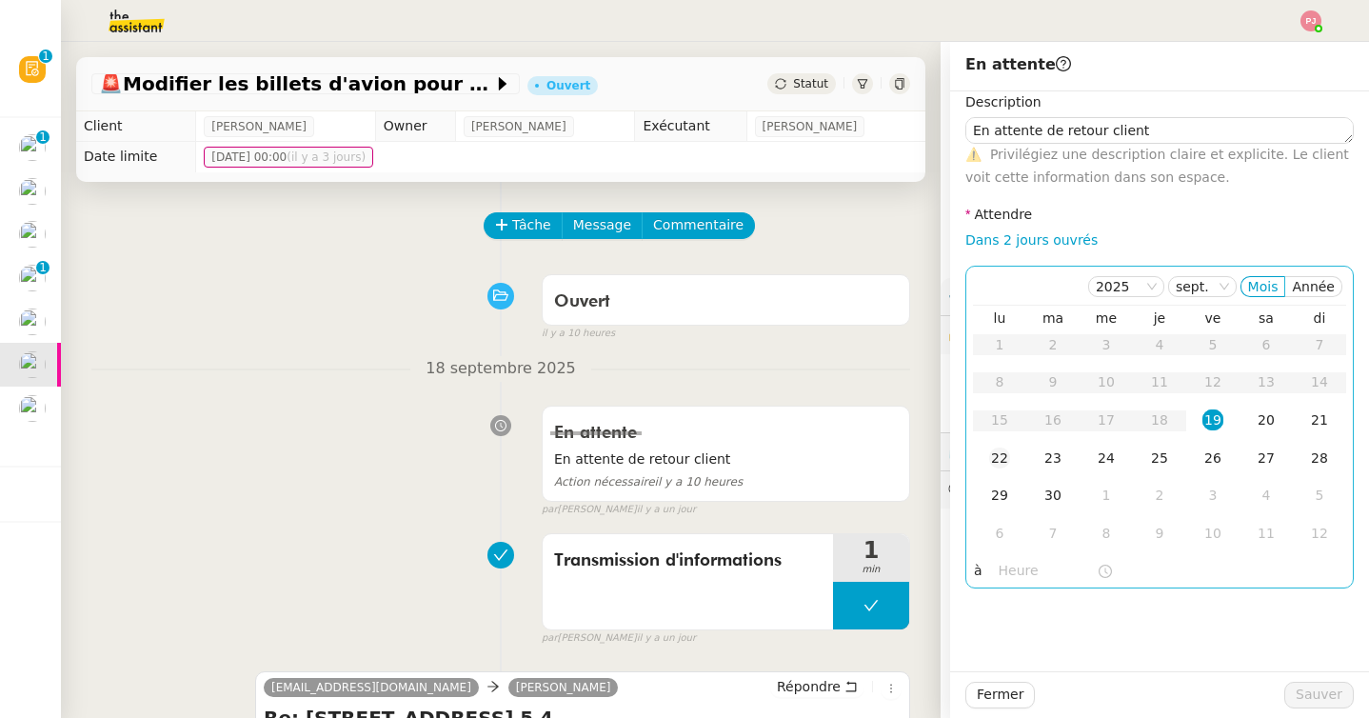
click at [989, 459] on div "22" at bounding box center [999, 457] width 21 height 21
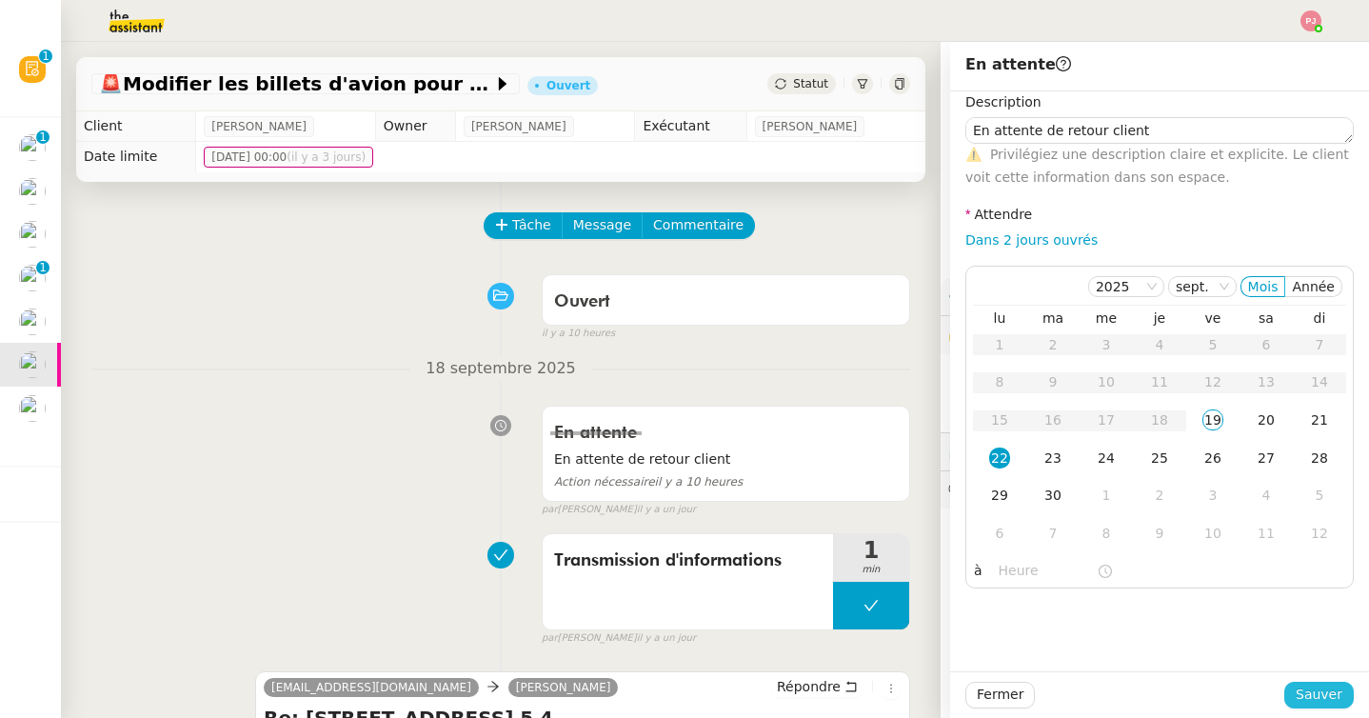
click at [1311, 681] on button "Sauver" at bounding box center [1318, 694] width 69 height 27
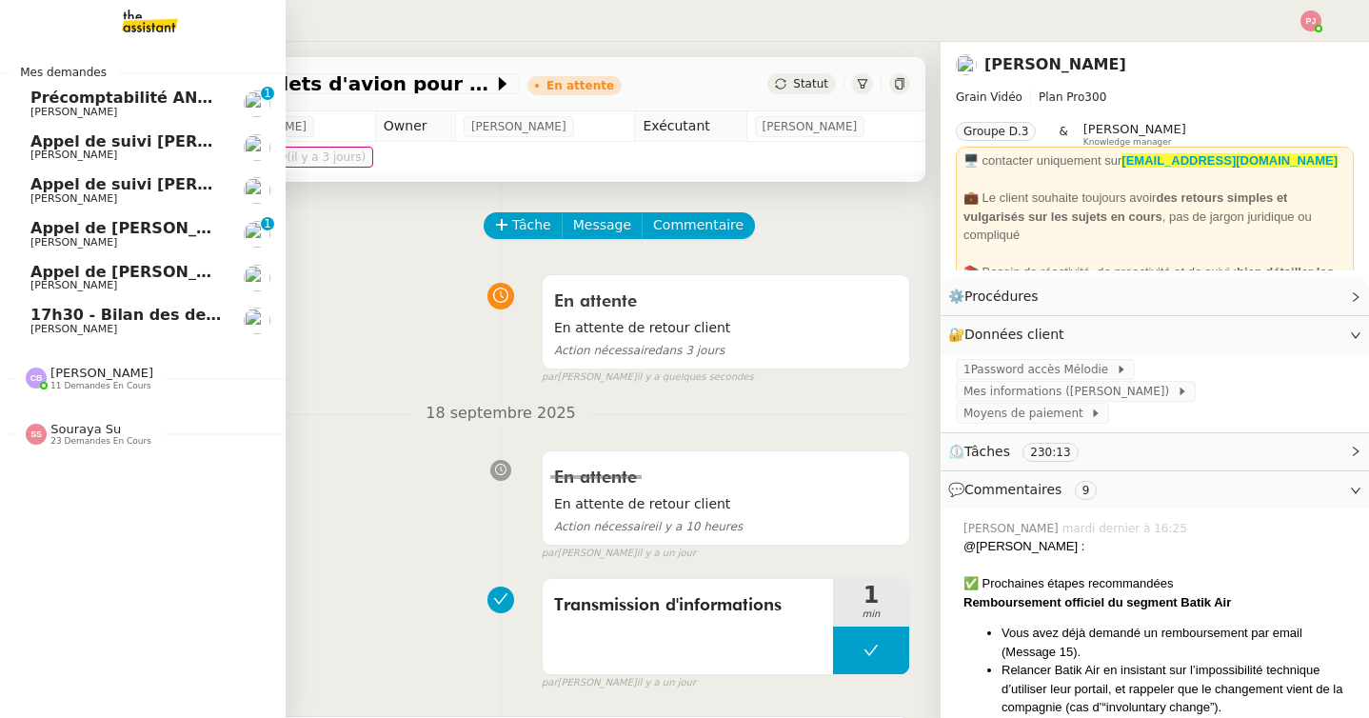
click at [158, 104] on span "Précomptabilité ANATHA + WWWINVEST - septembre 2025" at bounding box center [282, 98] width 505 height 18
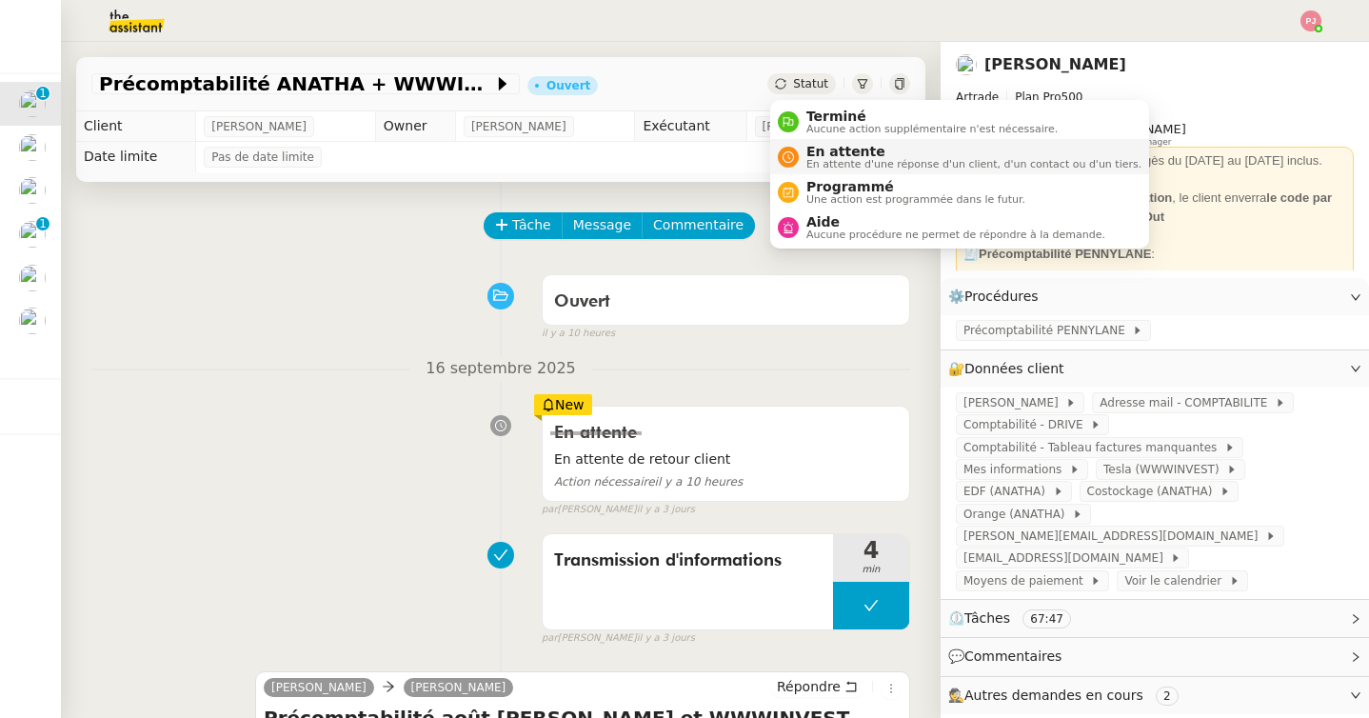
click at [816, 154] on span "En attente" at bounding box center [973, 151] width 335 height 15
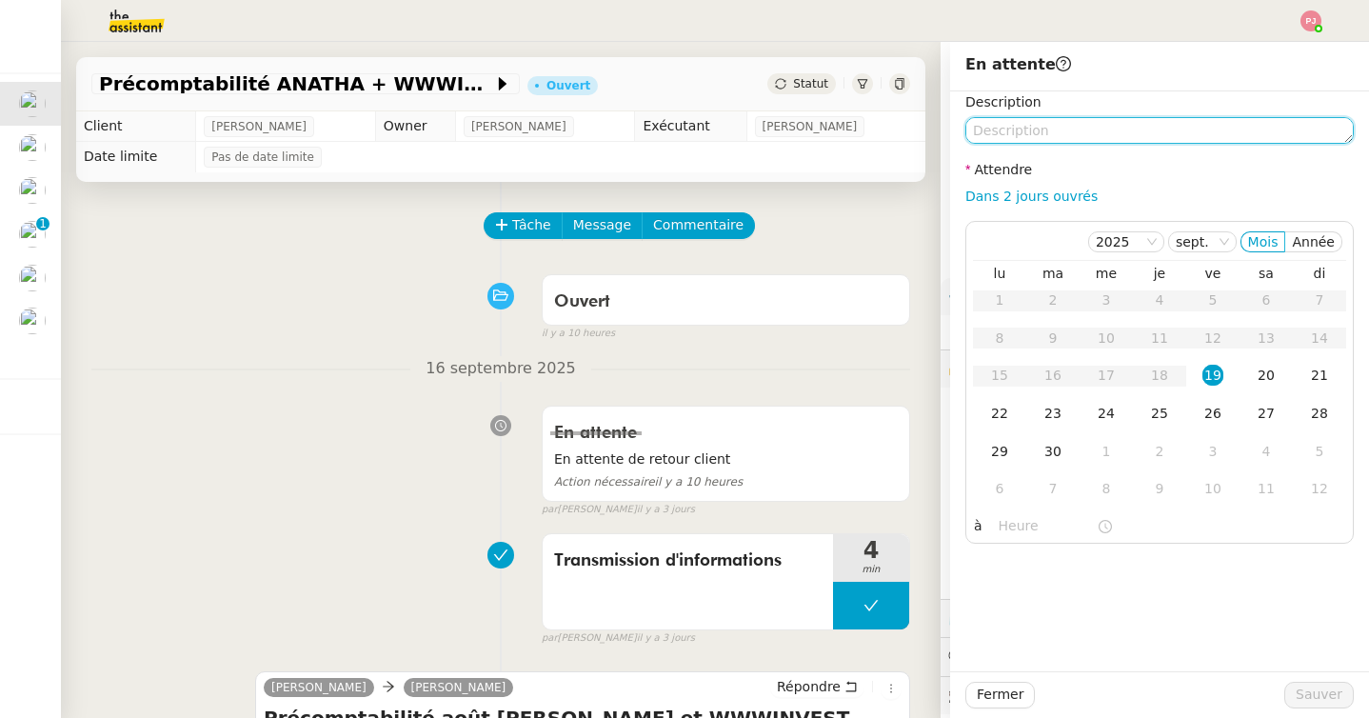
click at [982, 131] on textarea at bounding box center [1159, 130] width 388 height 27
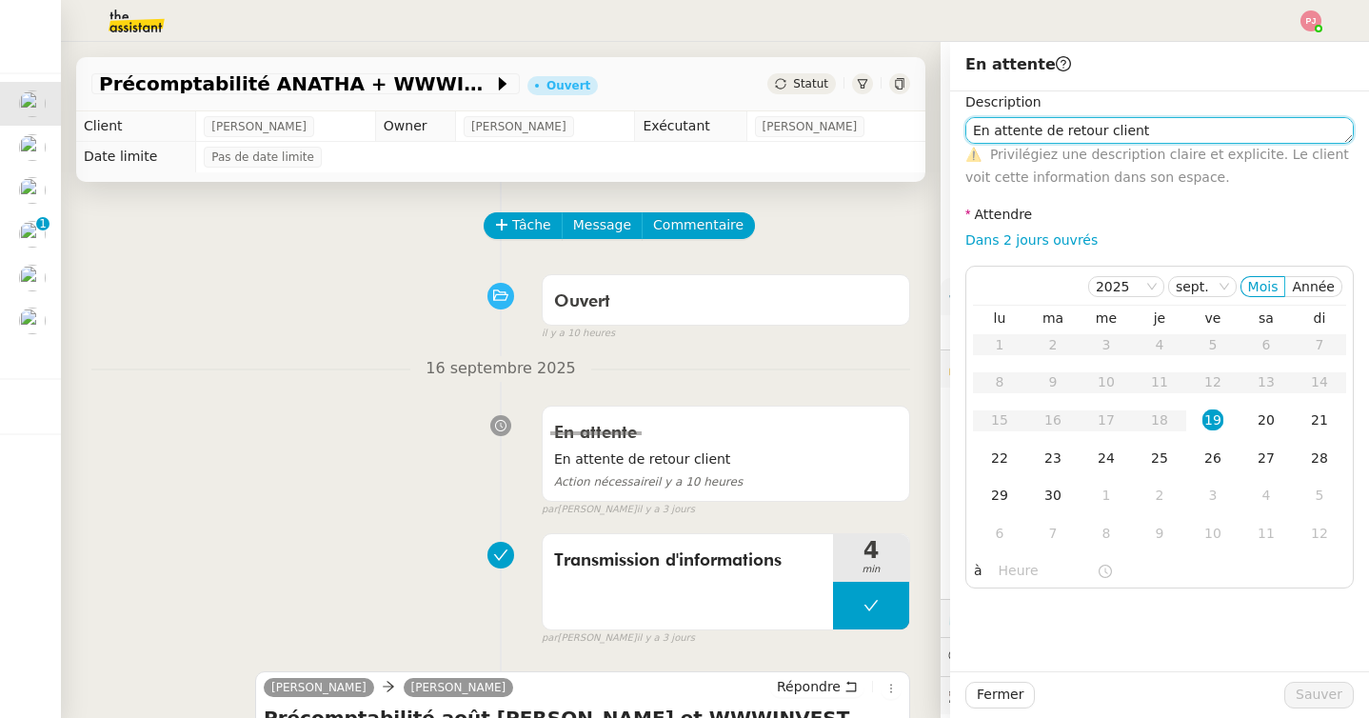
type textarea "En attente de retour client"
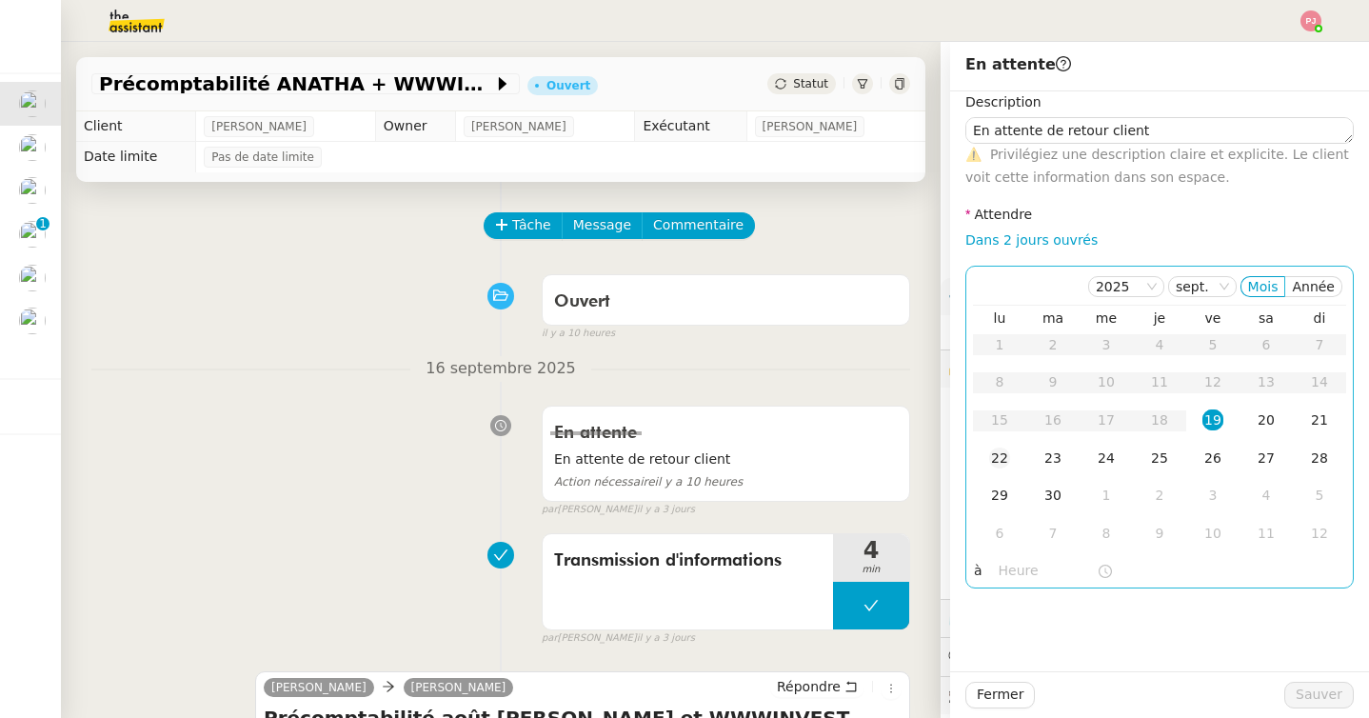
click at [1008, 451] on div "22" at bounding box center [999, 457] width 21 height 21
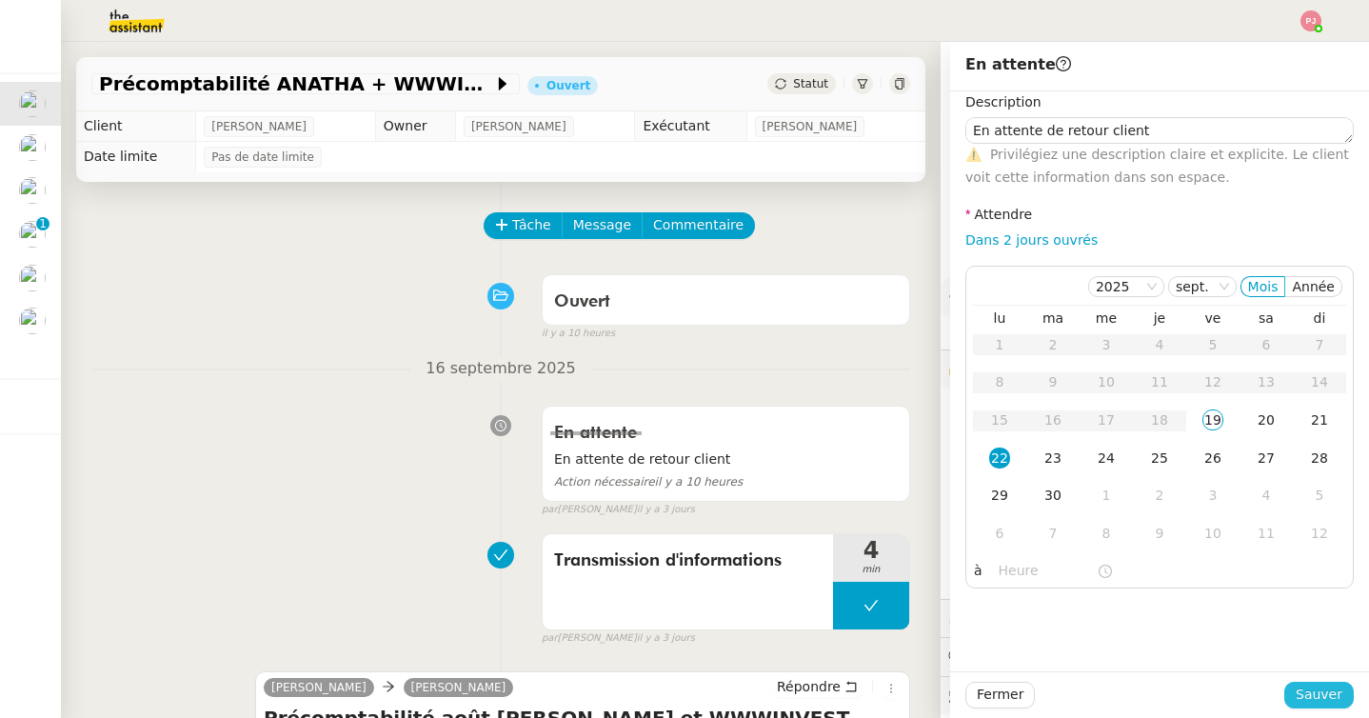
click at [1335, 700] on span "Sauver" at bounding box center [1318, 694] width 47 height 22
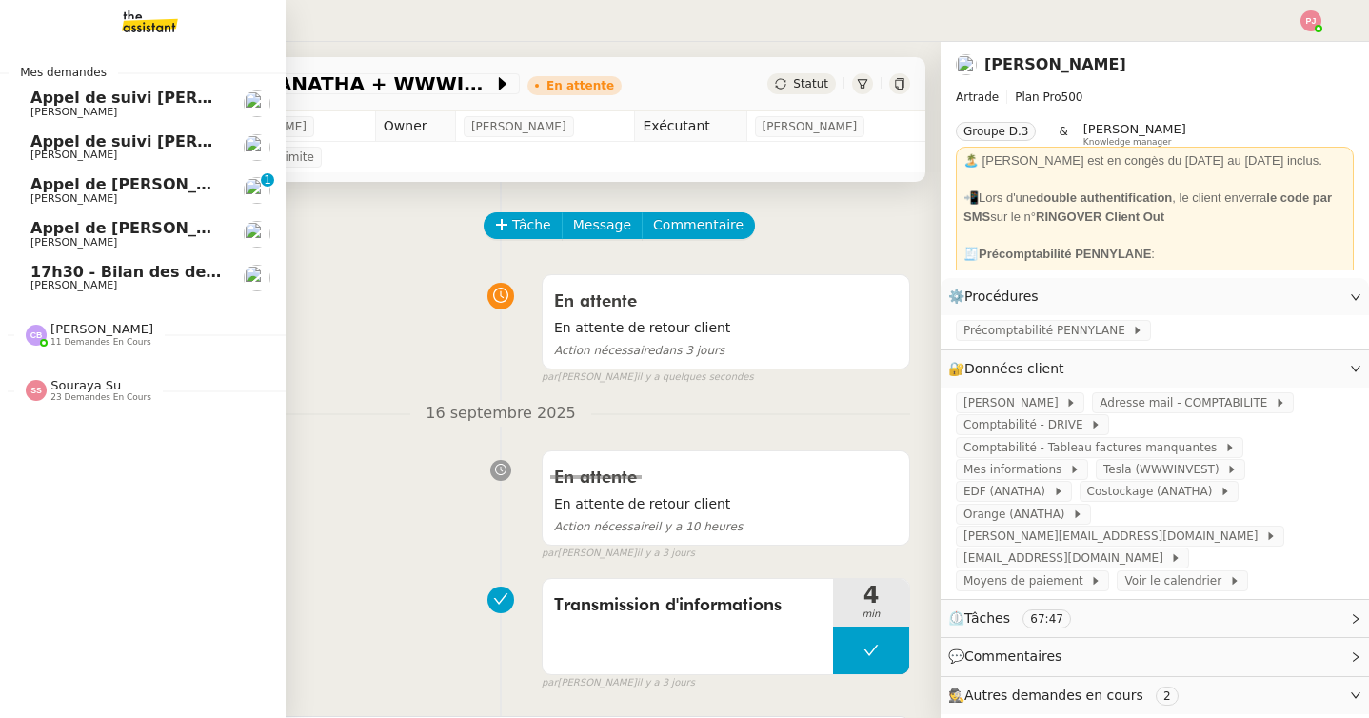
click at [46, 275] on span "17h30 - Bilan des demandes de la journée : en cours et restant à traiter - 19 s…" at bounding box center [430, 272] width 801 height 18
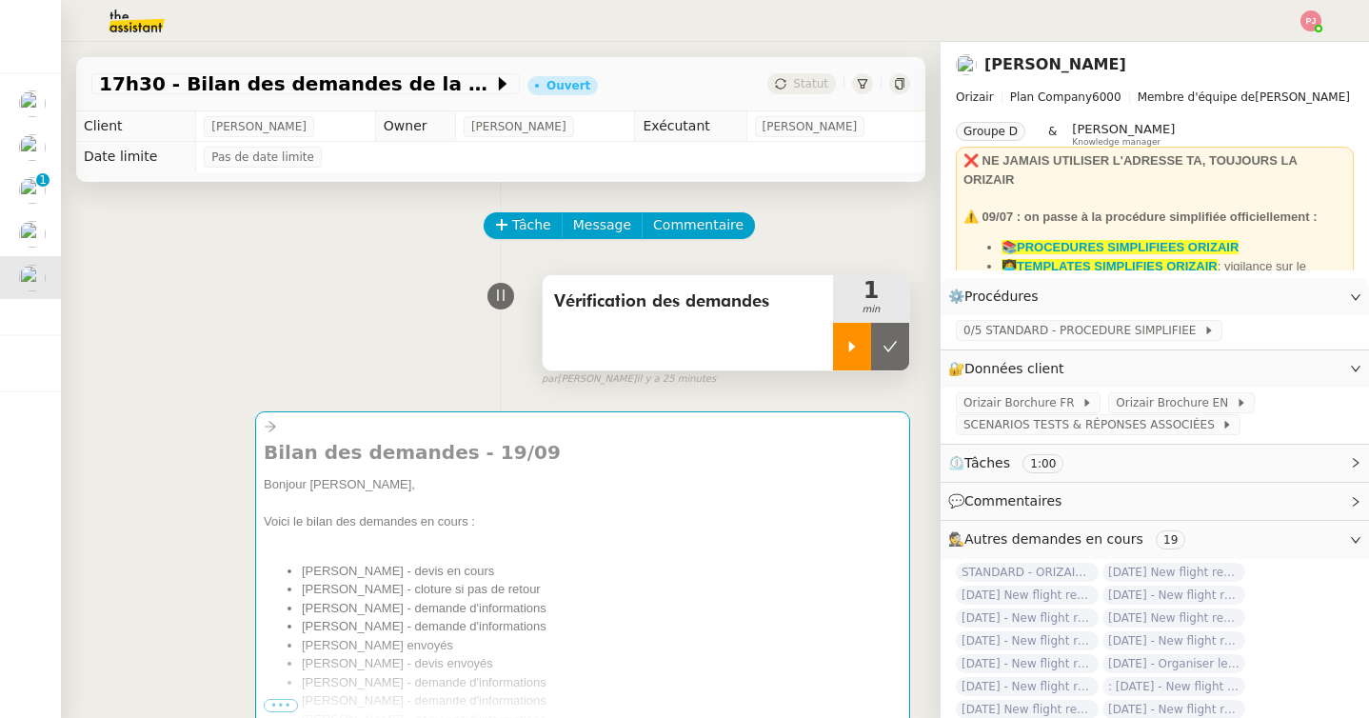
click at [857, 333] on div at bounding box center [852, 347] width 38 height 48
click at [886, 336] on div at bounding box center [871, 347] width 76 height 48
click at [886, 336] on button at bounding box center [890, 347] width 38 height 48
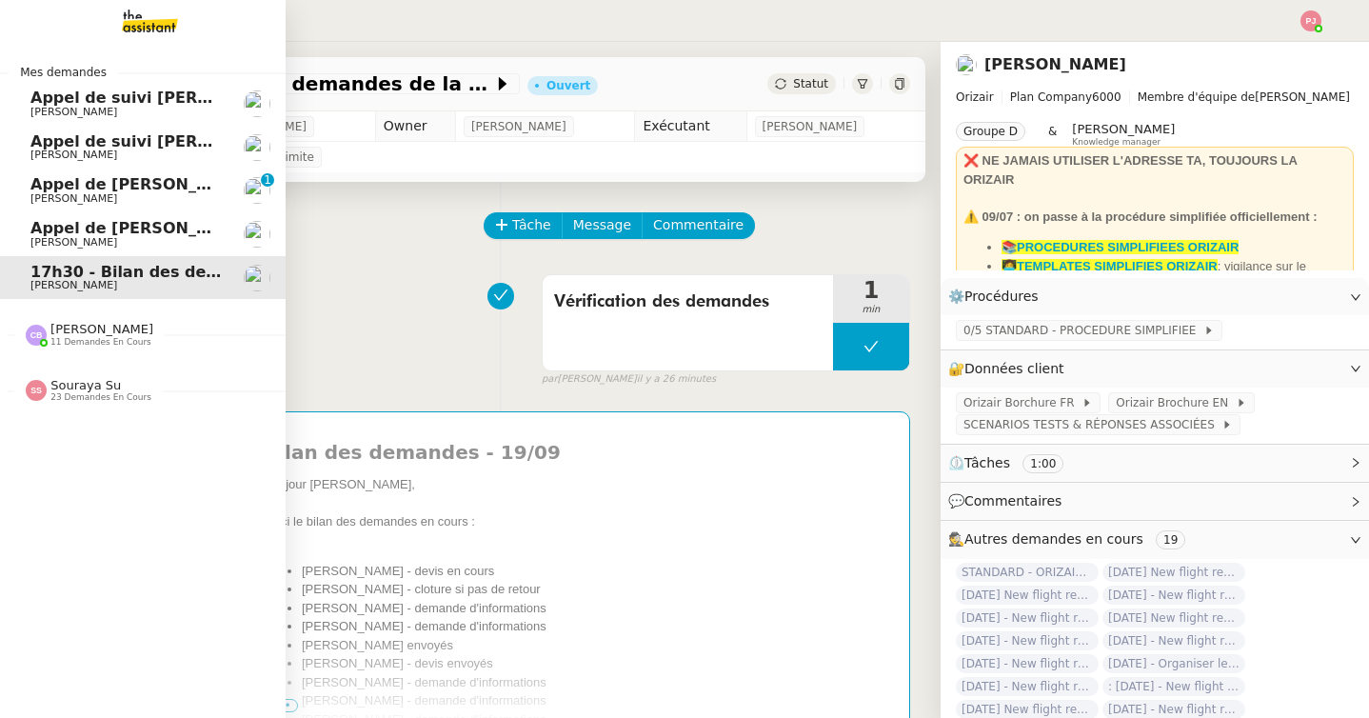
click at [78, 417] on div "Mes demandes Appel de suivi Yoann Boileau - AXEL GESTION Florian Parant Appel d…" at bounding box center [143, 380] width 286 height 676
click at [78, 391] on span "Souraya Su" at bounding box center [85, 385] width 70 height 14
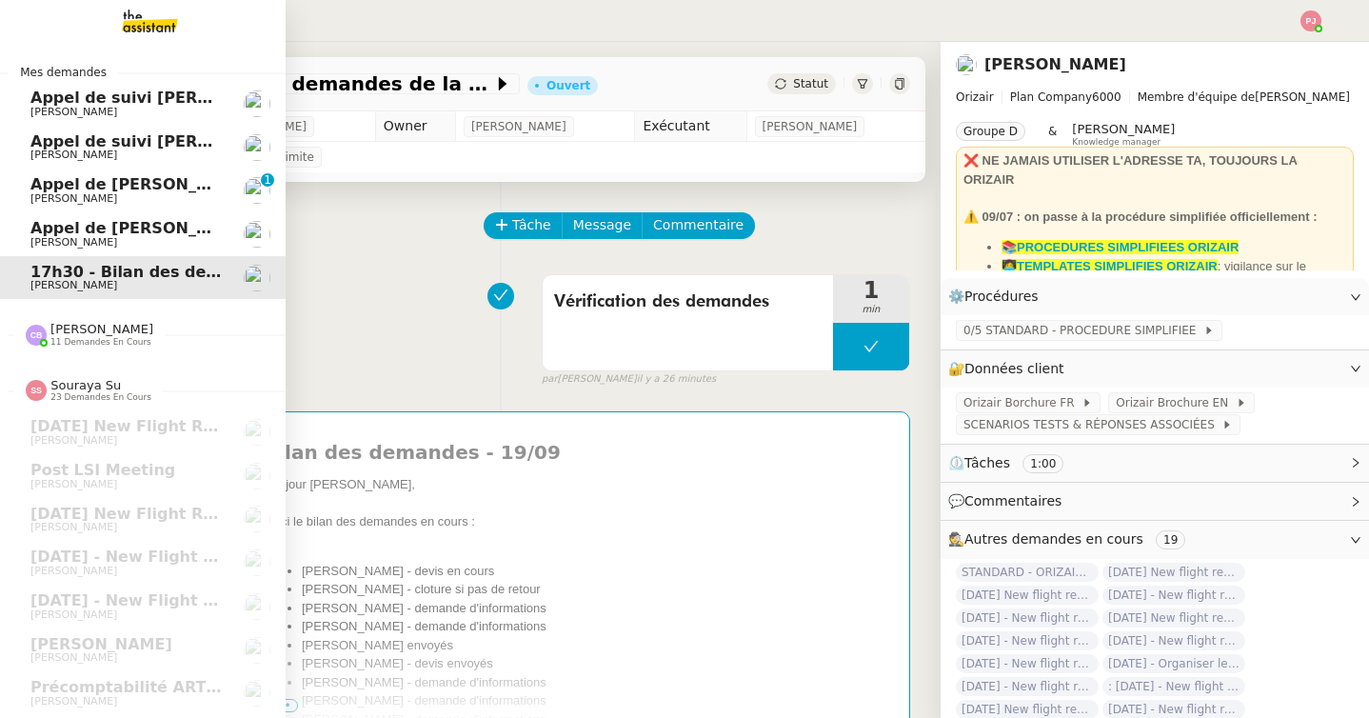
click at [90, 342] on span "11 demandes en cours" at bounding box center [100, 342] width 101 height 10
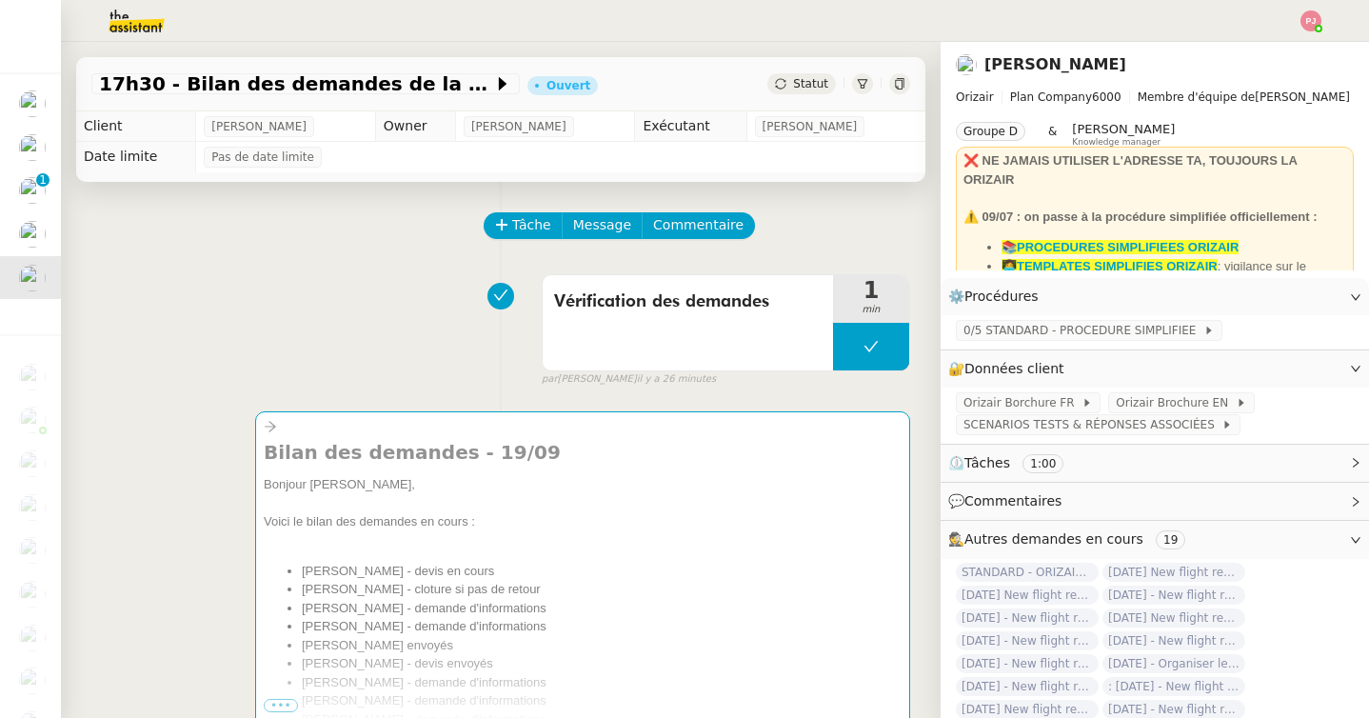
click at [390, 257] on div "Tâche Message Commentaire" at bounding box center [500, 235] width 818 height 46
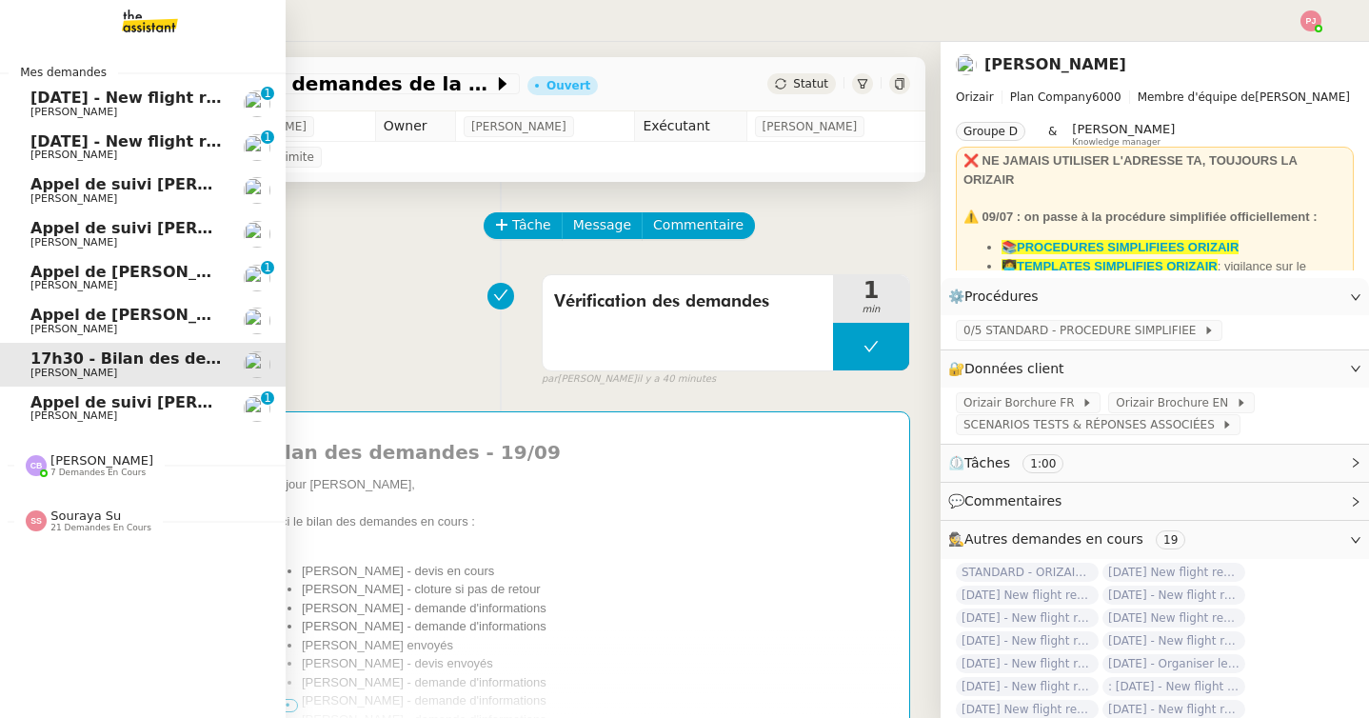
click at [185, 145] on span "25th September 2025 - New flight request - Inanc Celengil" at bounding box center [226, 141] width 393 height 18
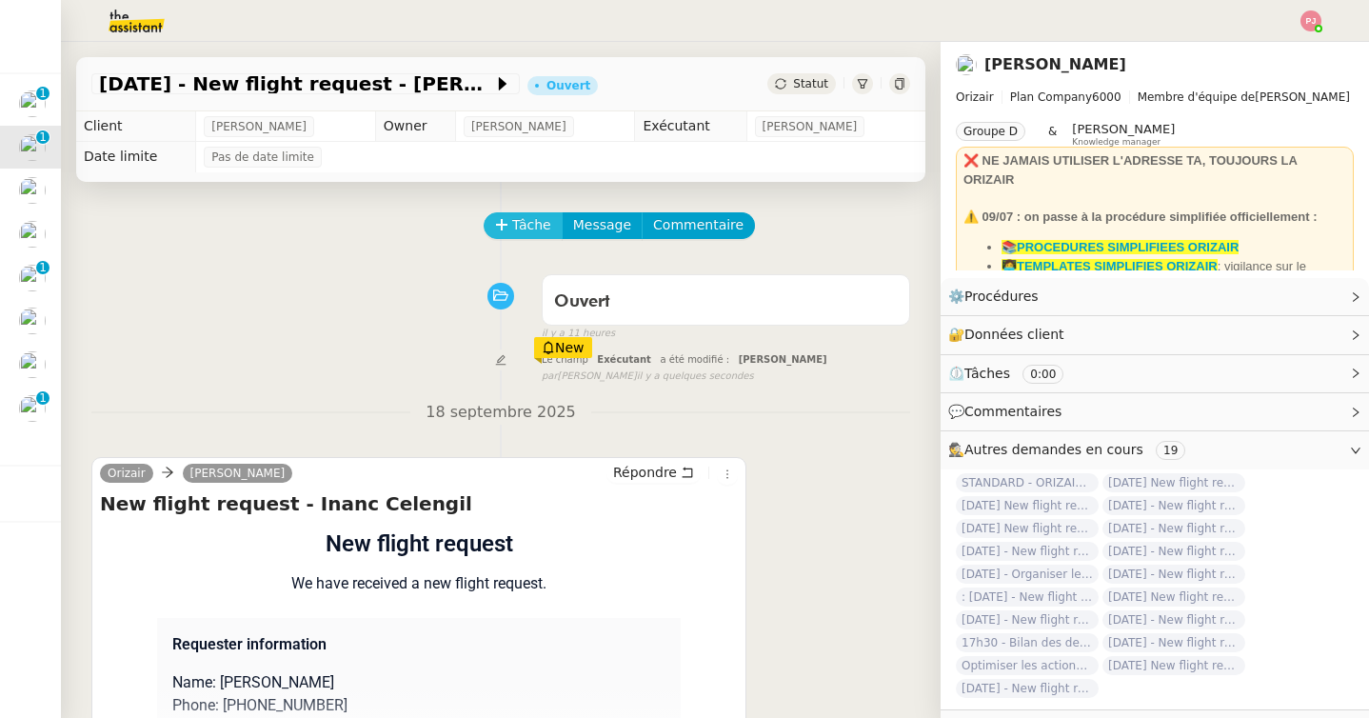
click at [523, 228] on span "Tâche" at bounding box center [531, 225] width 39 height 22
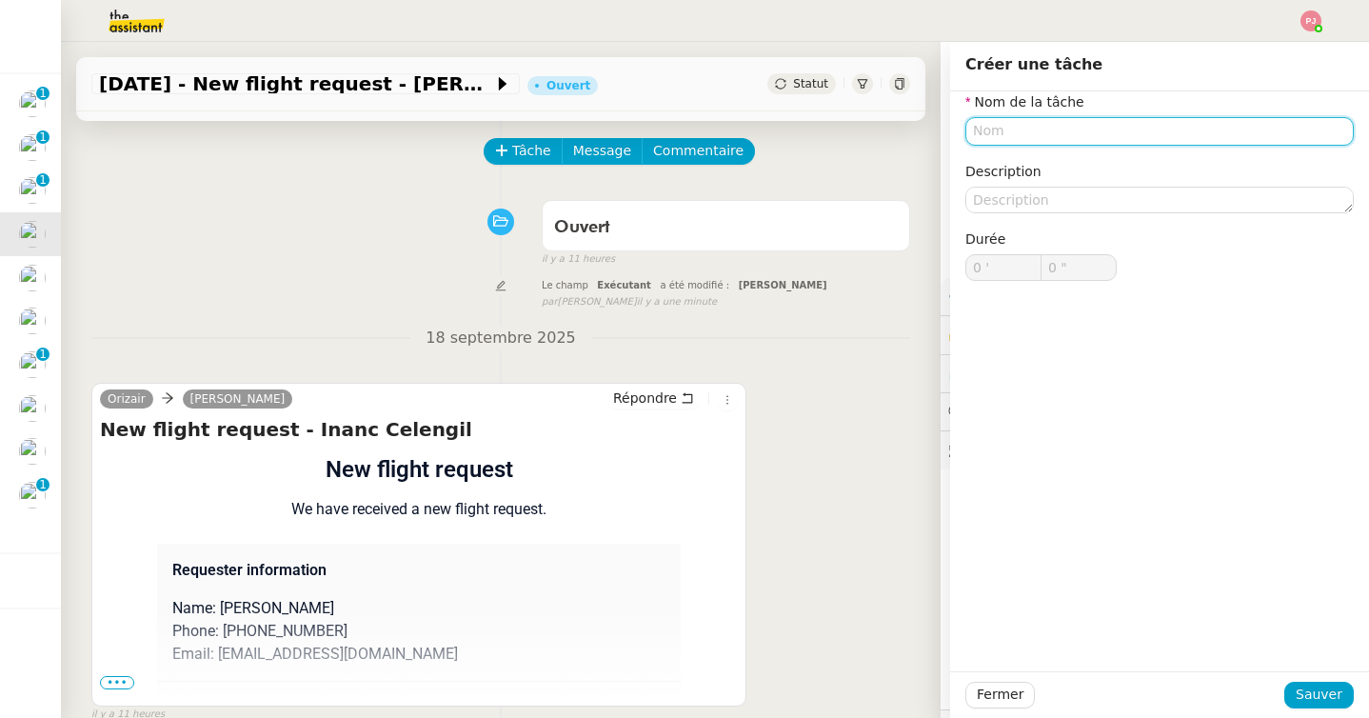
scroll to position [22, 0]
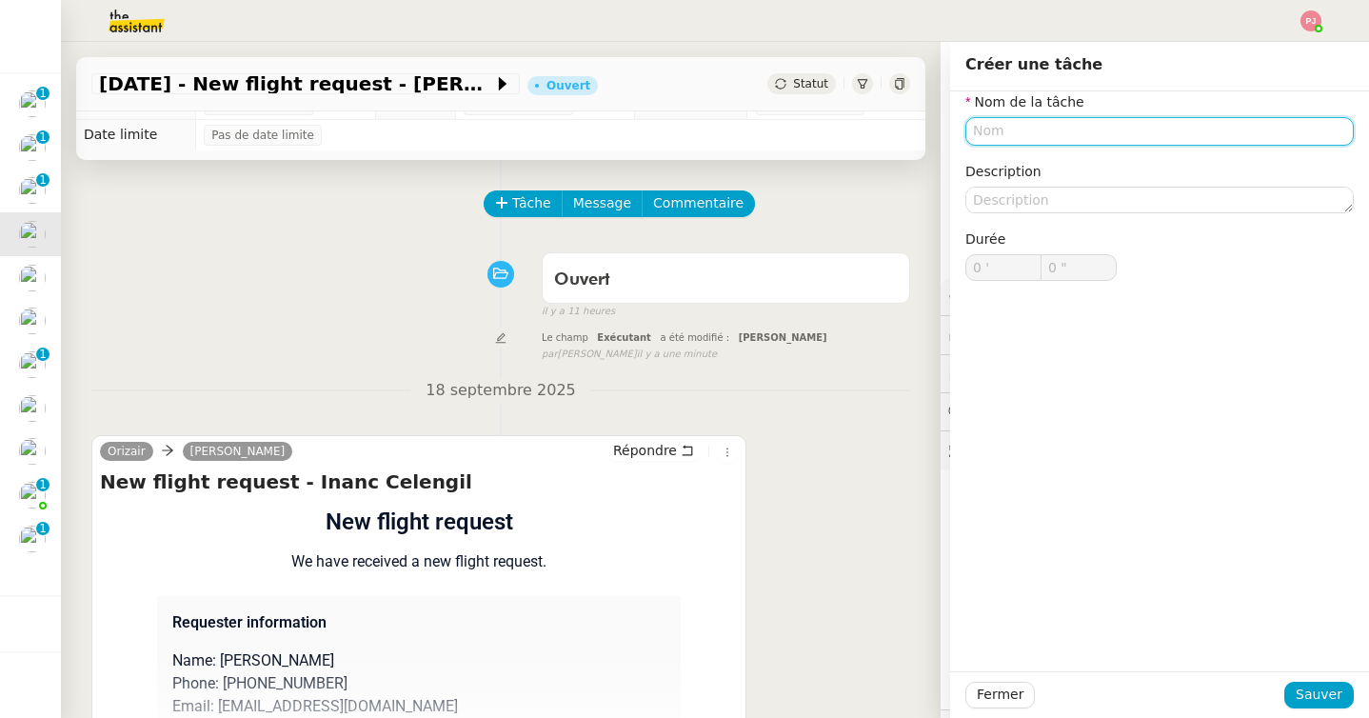
click at [1059, 130] on input "text" at bounding box center [1159, 131] width 388 height 28
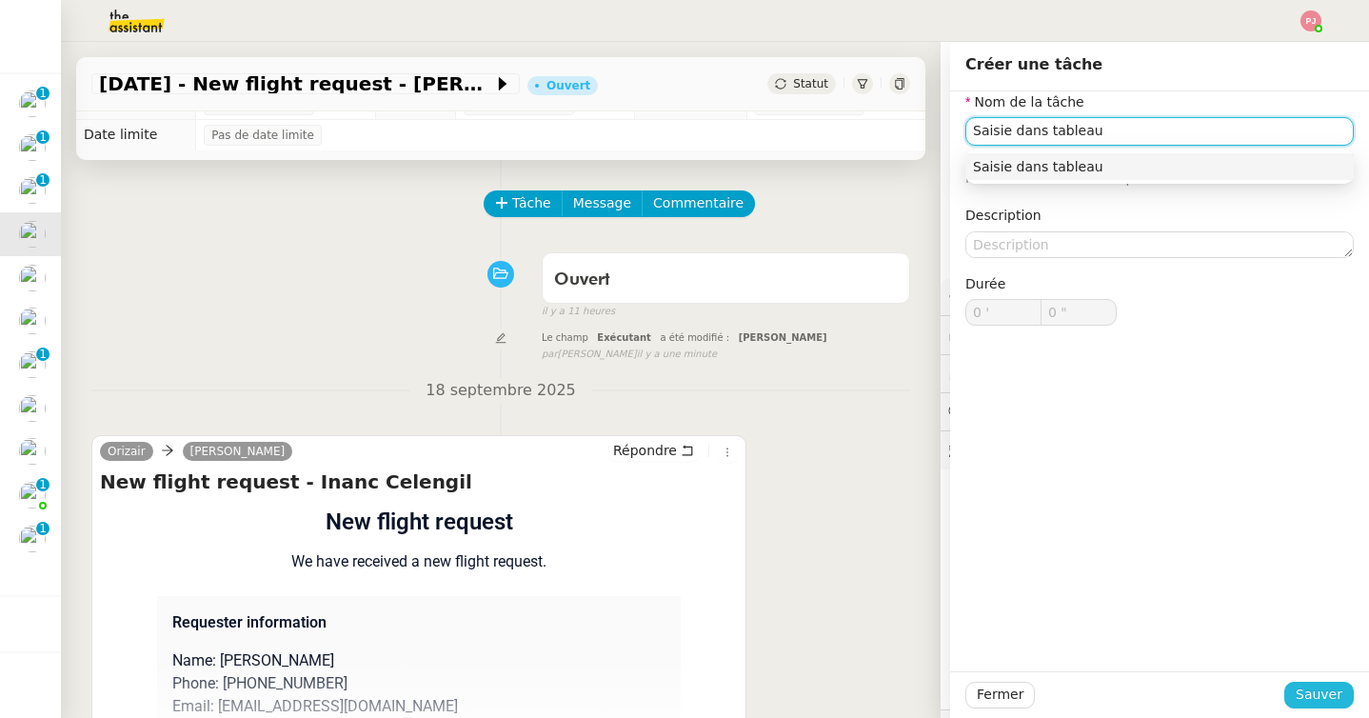
type input "Saisie dans tableau"
click at [1311, 700] on span "Sauver" at bounding box center [1318, 694] width 47 height 22
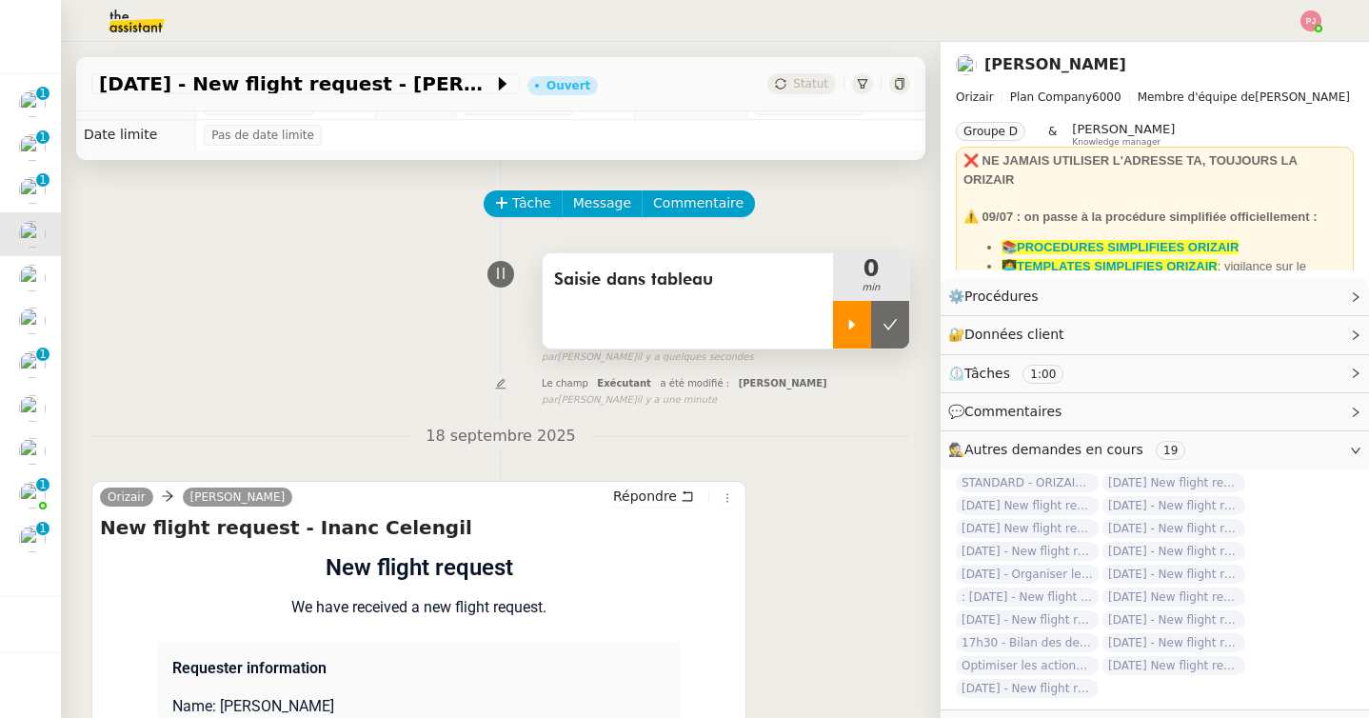
click at [843, 333] on div at bounding box center [852, 325] width 38 height 48
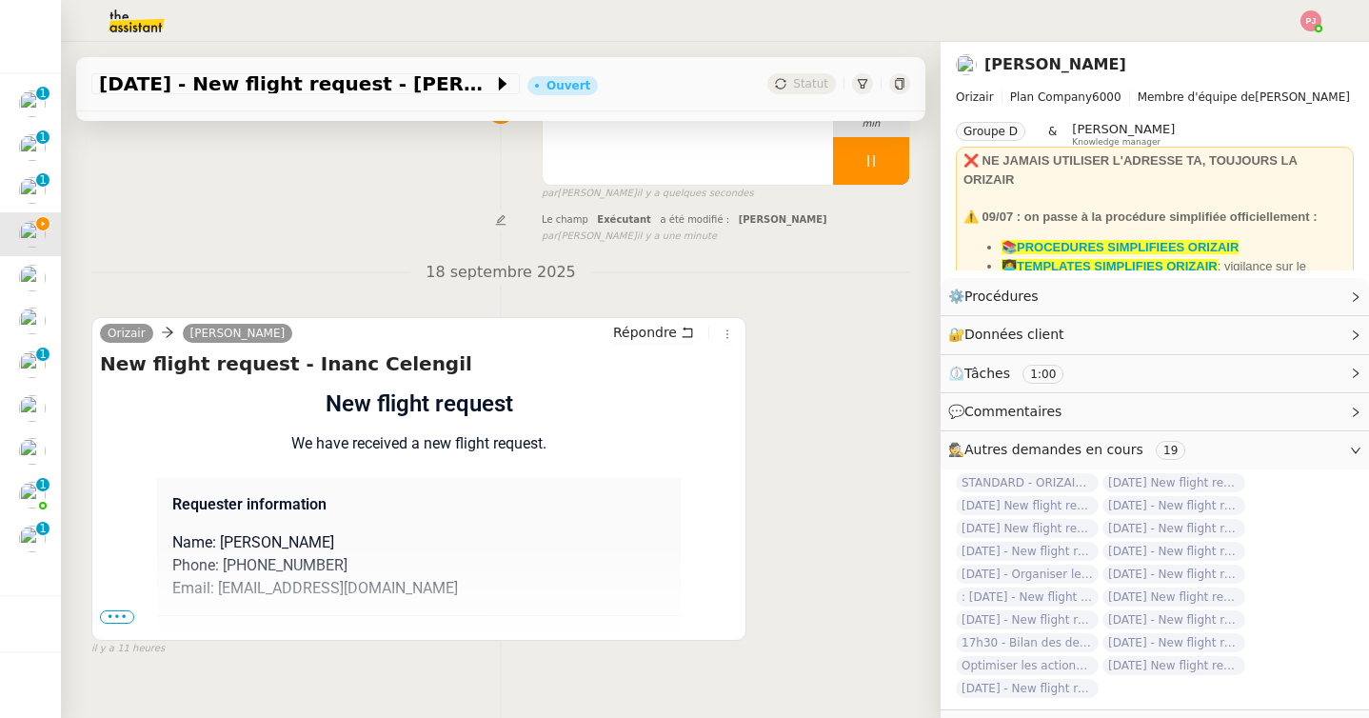
scroll to position [242, 0]
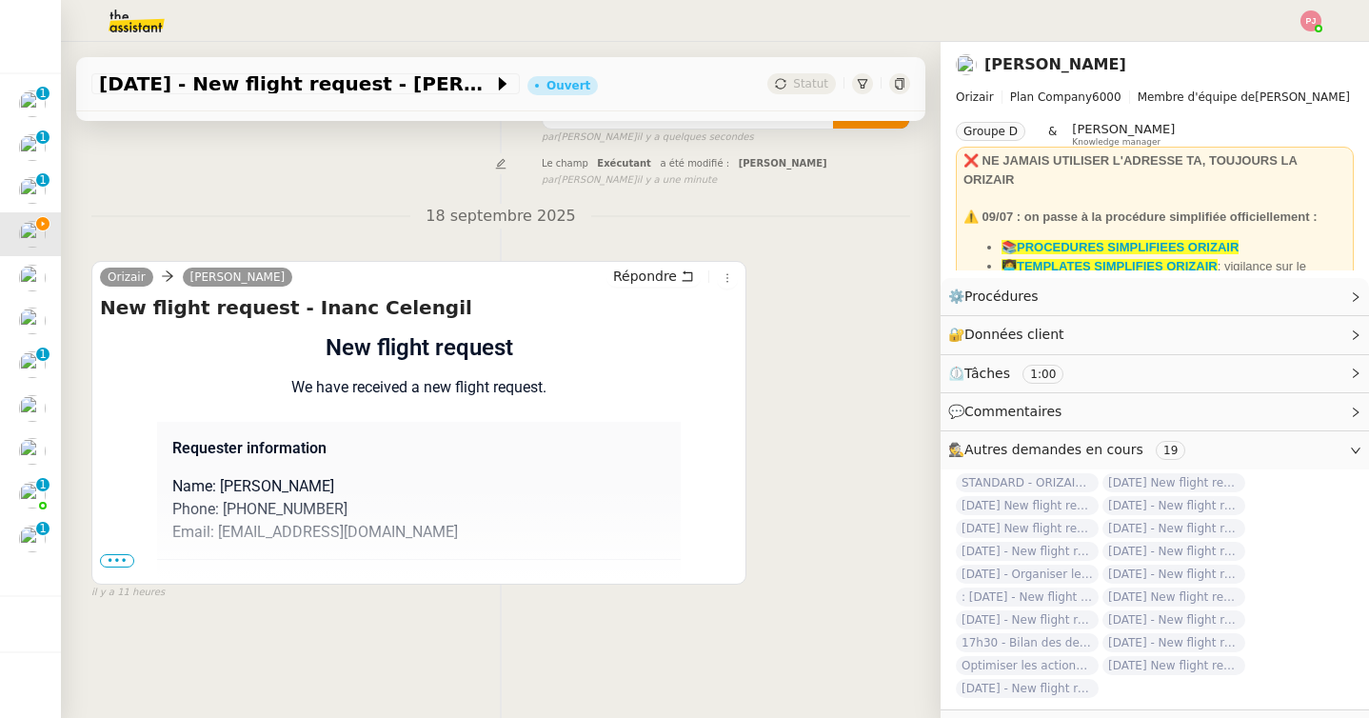
click at [110, 564] on span "•••" at bounding box center [117, 560] width 34 height 13
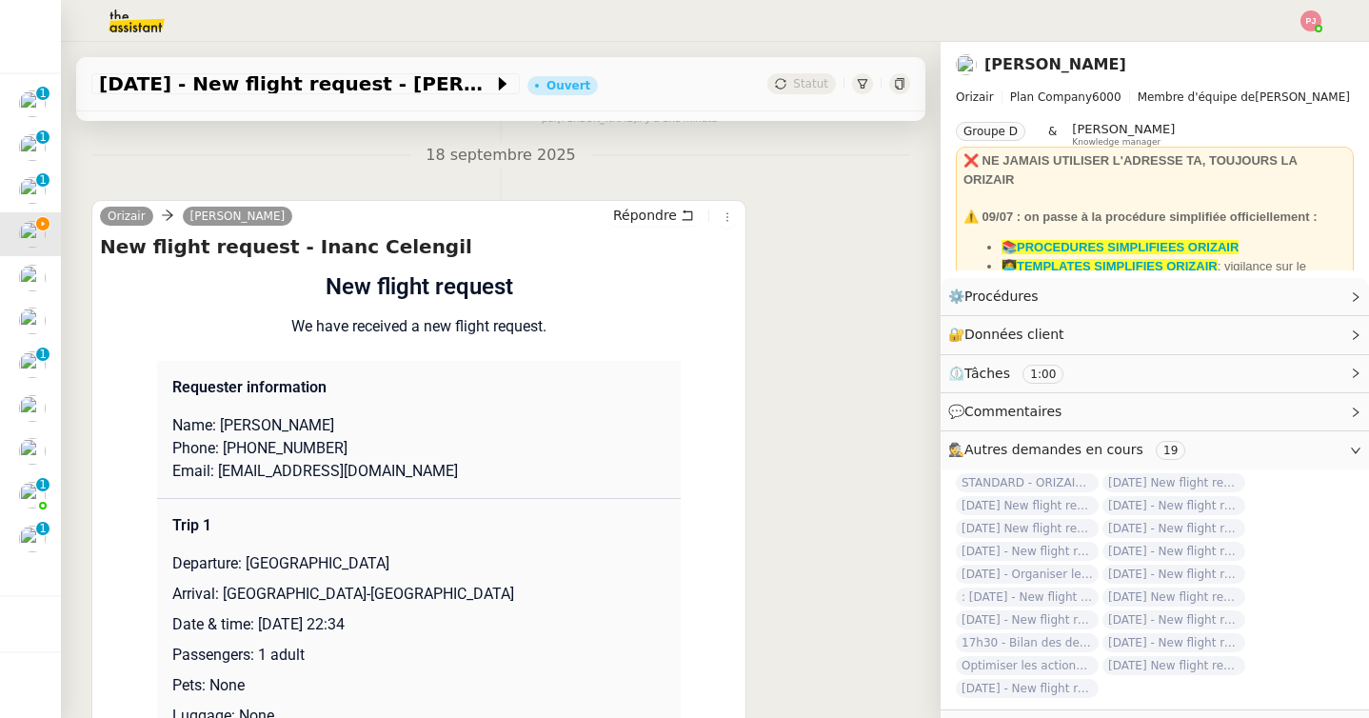
scroll to position [314, 0]
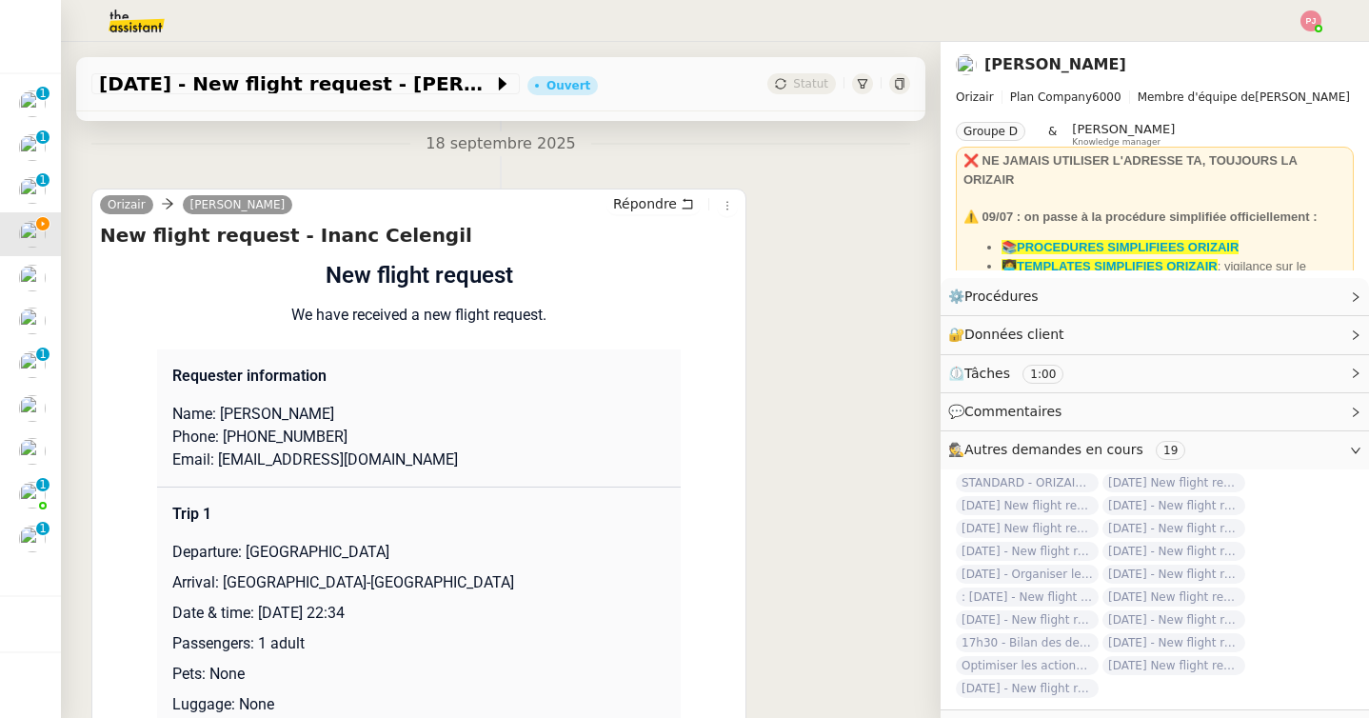
drag, startPoint x: 322, startPoint y: 414, endPoint x: 221, endPoint y: 413, distance: 100.9
click at [221, 413] on p "Name: Inanc Celengil" at bounding box center [418, 414] width 493 height 23
copy p "Inanc Celengil"
drag, startPoint x: 232, startPoint y: 439, endPoint x: 371, endPoint y: 435, distance: 139.0
click at [371, 435] on p "Phone: +447467096687" at bounding box center [418, 436] width 493 height 23
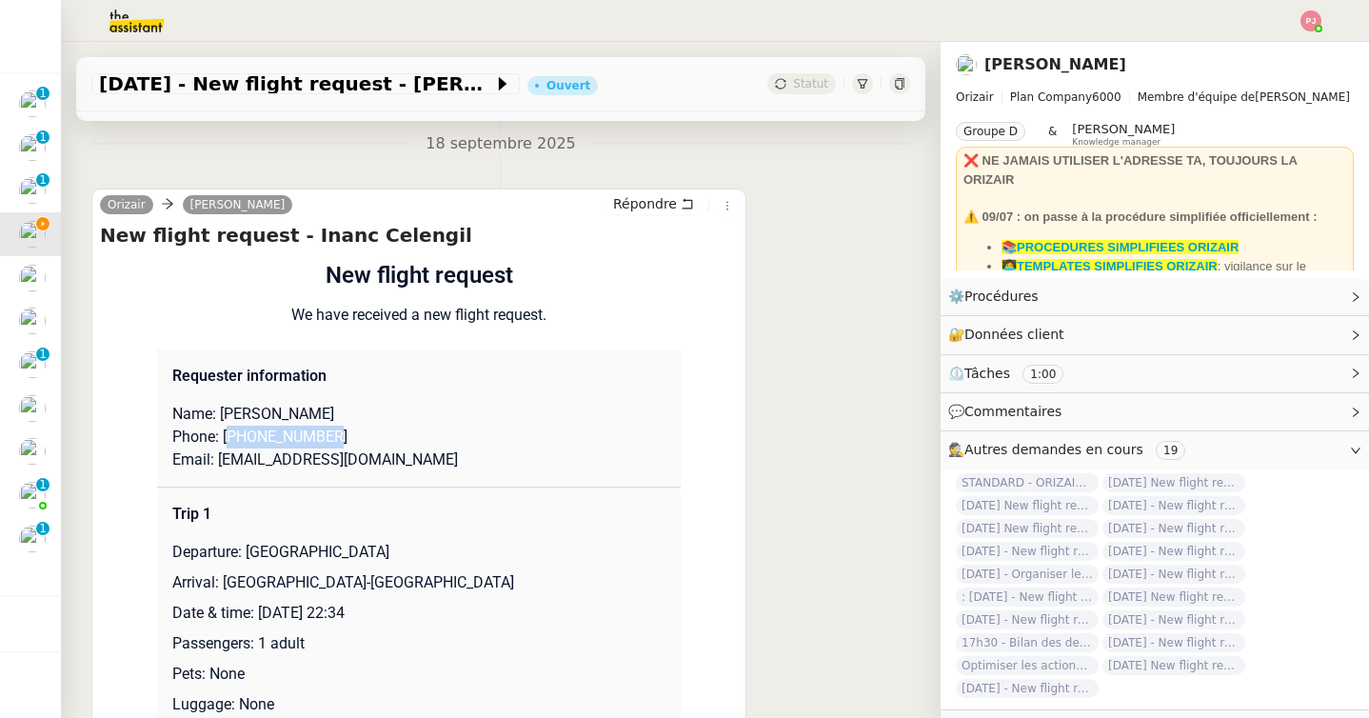
copy p "447467096687"
drag, startPoint x: 218, startPoint y: 458, endPoint x: 387, endPoint y: 465, distance: 169.6
click at [387, 465] on p "Email: inanc@terra-cotta.com.tr" at bounding box center [418, 459] width 493 height 23
copy p "inanc@terra-cotta.com.tr"
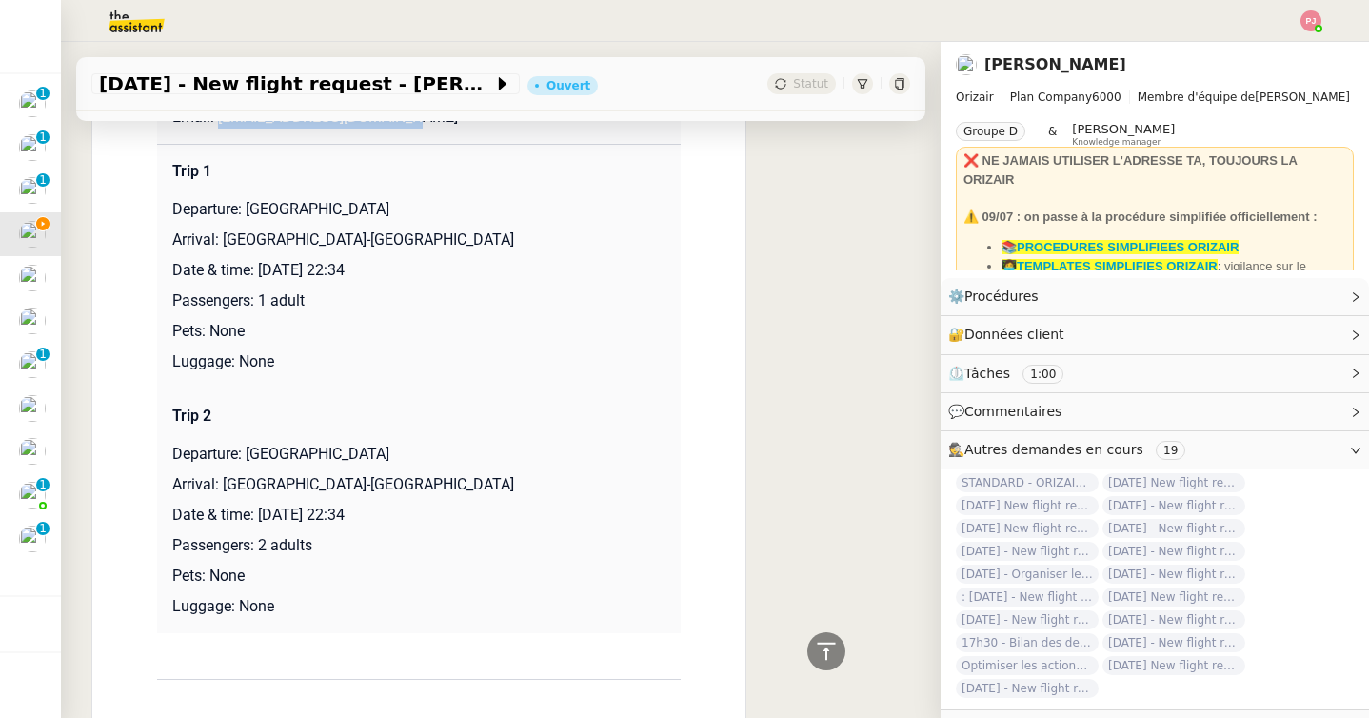
scroll to position [633, 0]
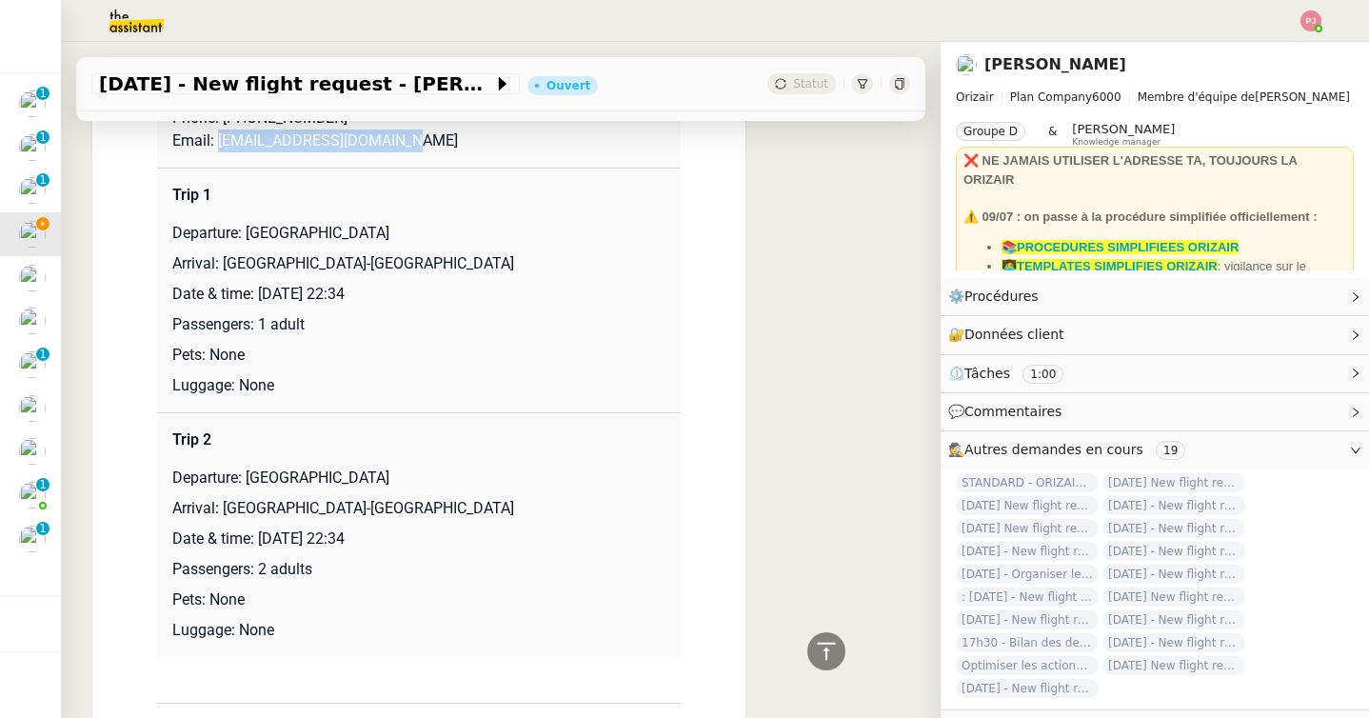
drag, startPoint x: 427, startPoint y: 233, endPoint x: 246, endPoint y: 231, distance: 180.8
click at [246, 231] on p "Departure: London Heathrow Airport" at bounding box center [418, 233] width 493 height 23
copy p "London Heathrow Airport"
drag, startPoint x: 346, startPoint y: 265, endPoint x: 226, endPoint y: 262, distance: 120.9
click at [226, 262] on p "Arrival: Paris-Orly Airport" at bounding box center [418, 263] width 493 height 23
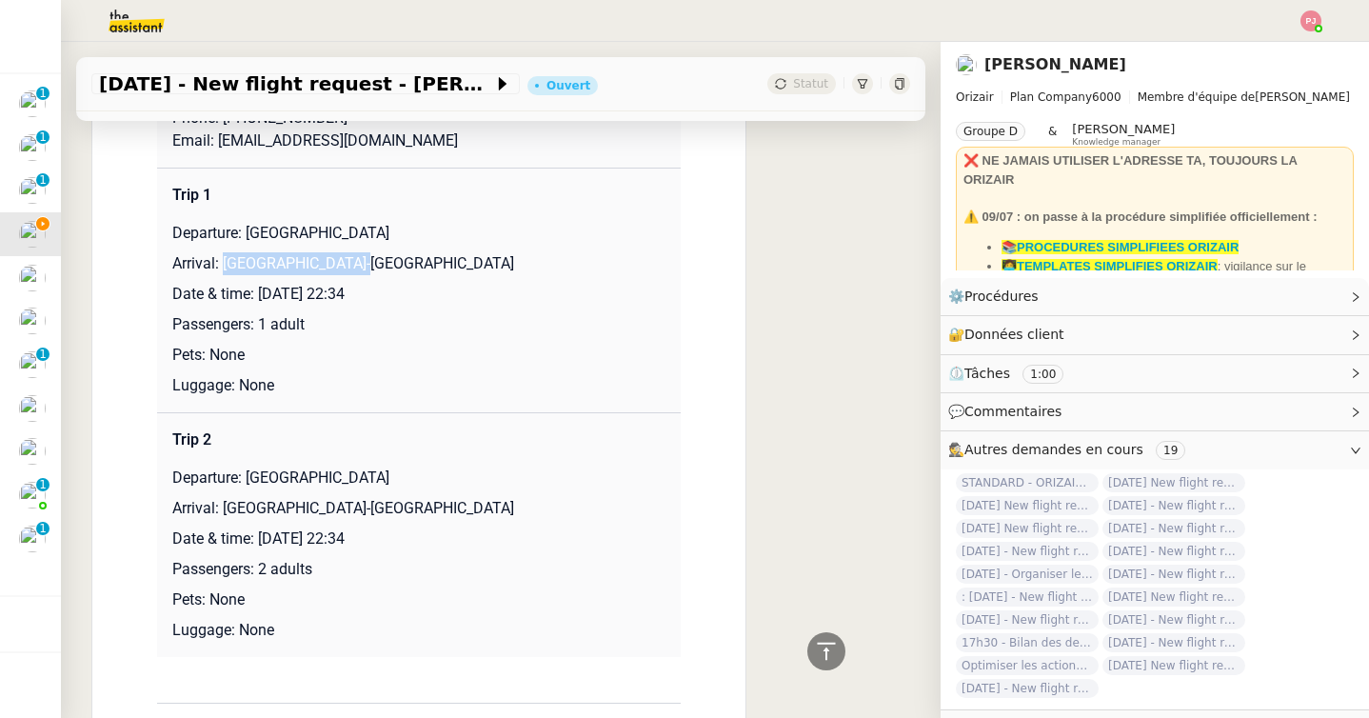
copy p "Paris-Orly Airport"
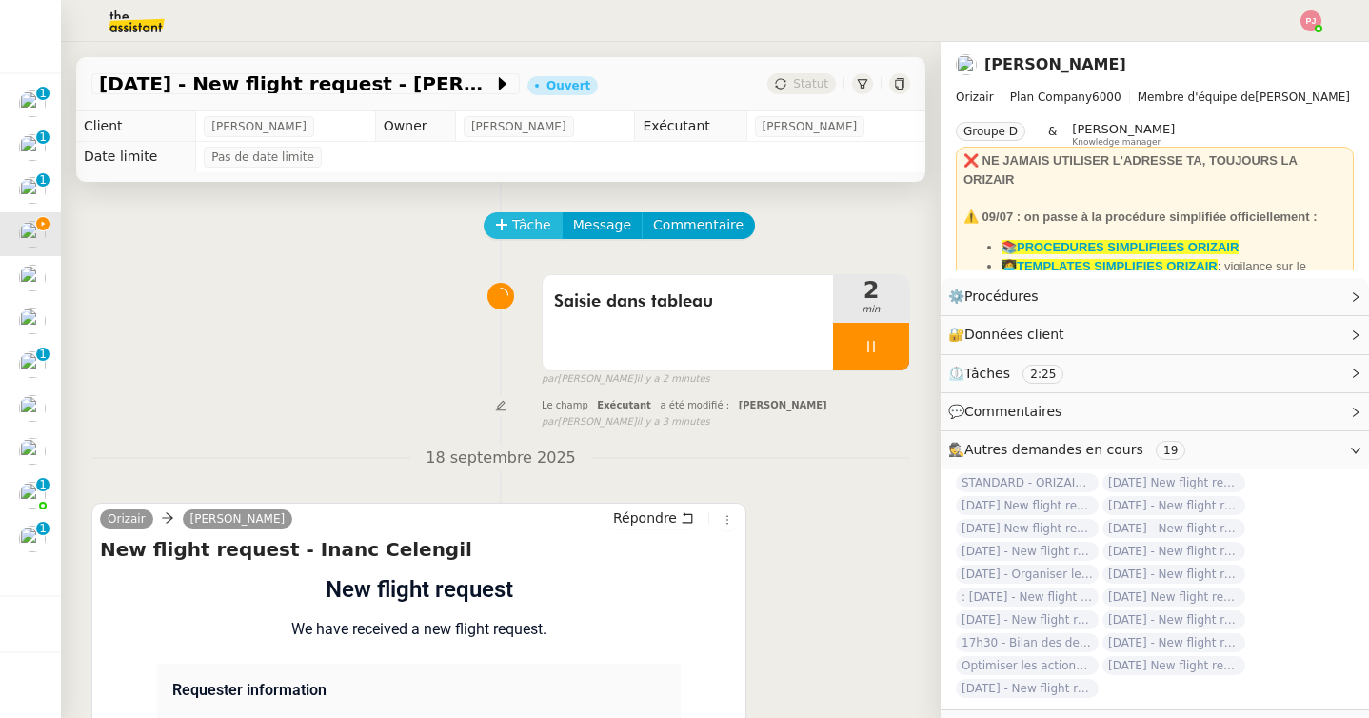
click at [529, 219] on span "Tâche" at bounding box center [531, 225] width 39 height 22
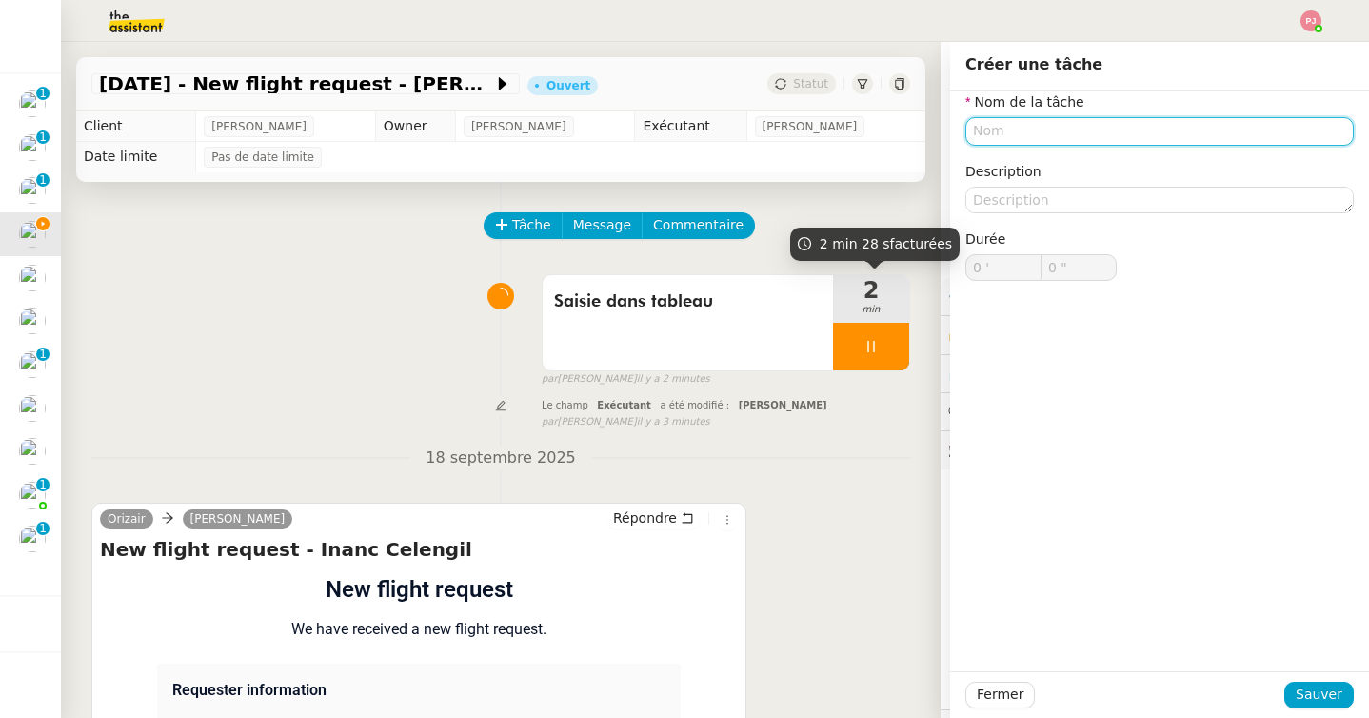
click at [1024, 134] on input "text" at bounding box center [1159, 131] width 388 height 28
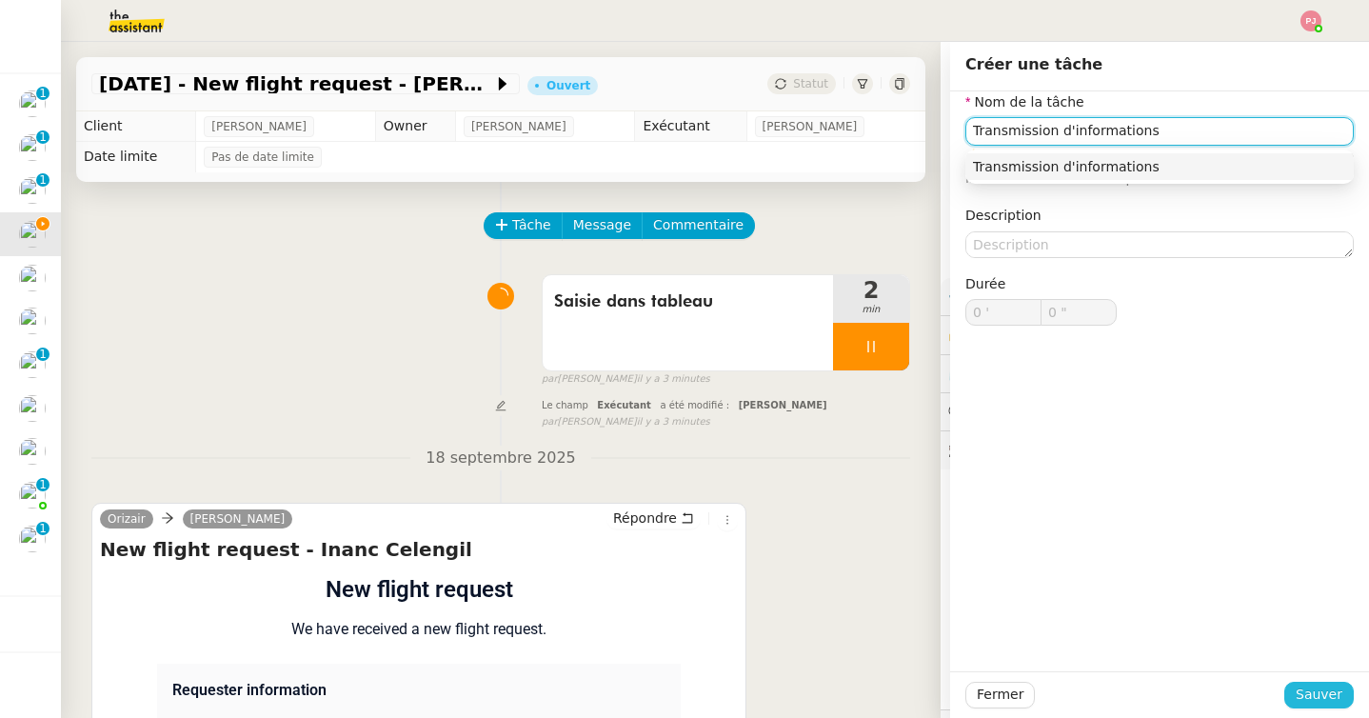
type input "Transmission d'informations"
click at [1329, 702] on span "Sauver" at bounding box center [1318, 694] width 47 height 22
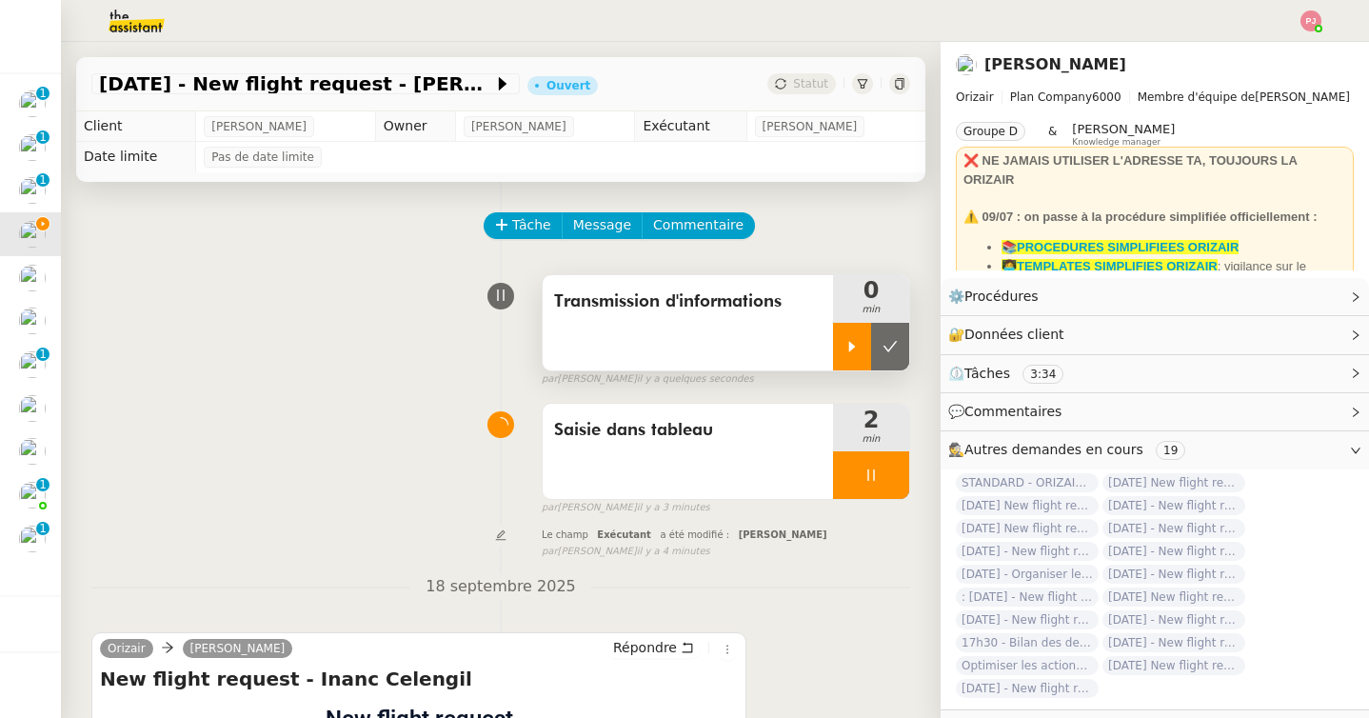
click at [849, 331] on div at bounding box center [852, 347] width 38 height 48
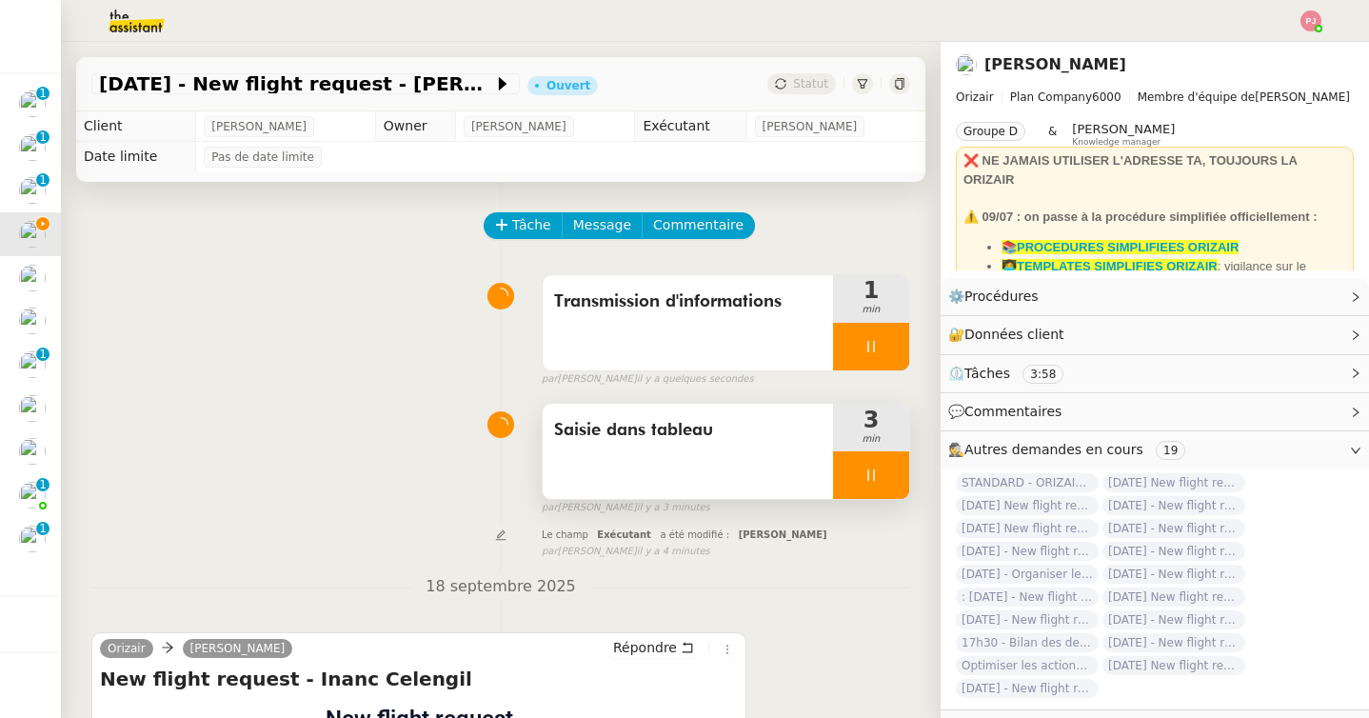
click at [874, 475] on icon at bounding box center [870, 474] width 7 height 11
click at [903, 475] on button at bounding box center [890, 475] width 38 height 48
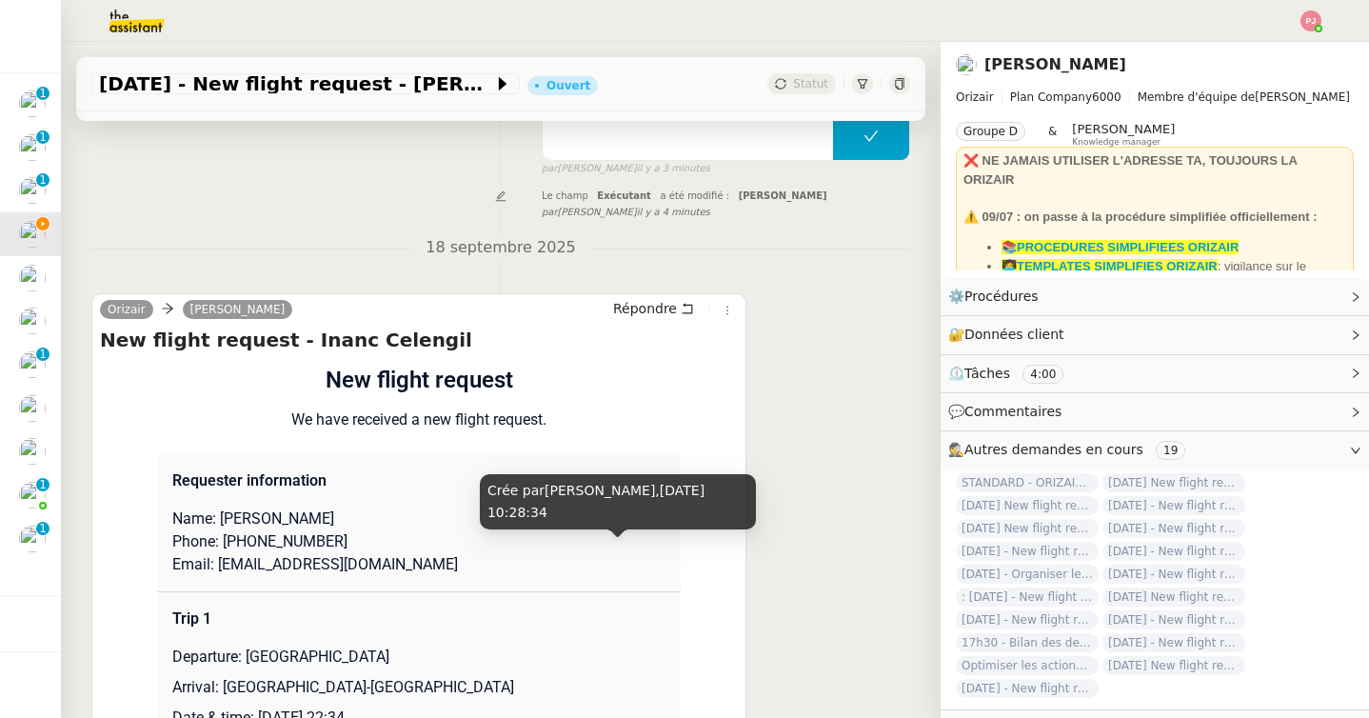
scroll to position [398, 0]
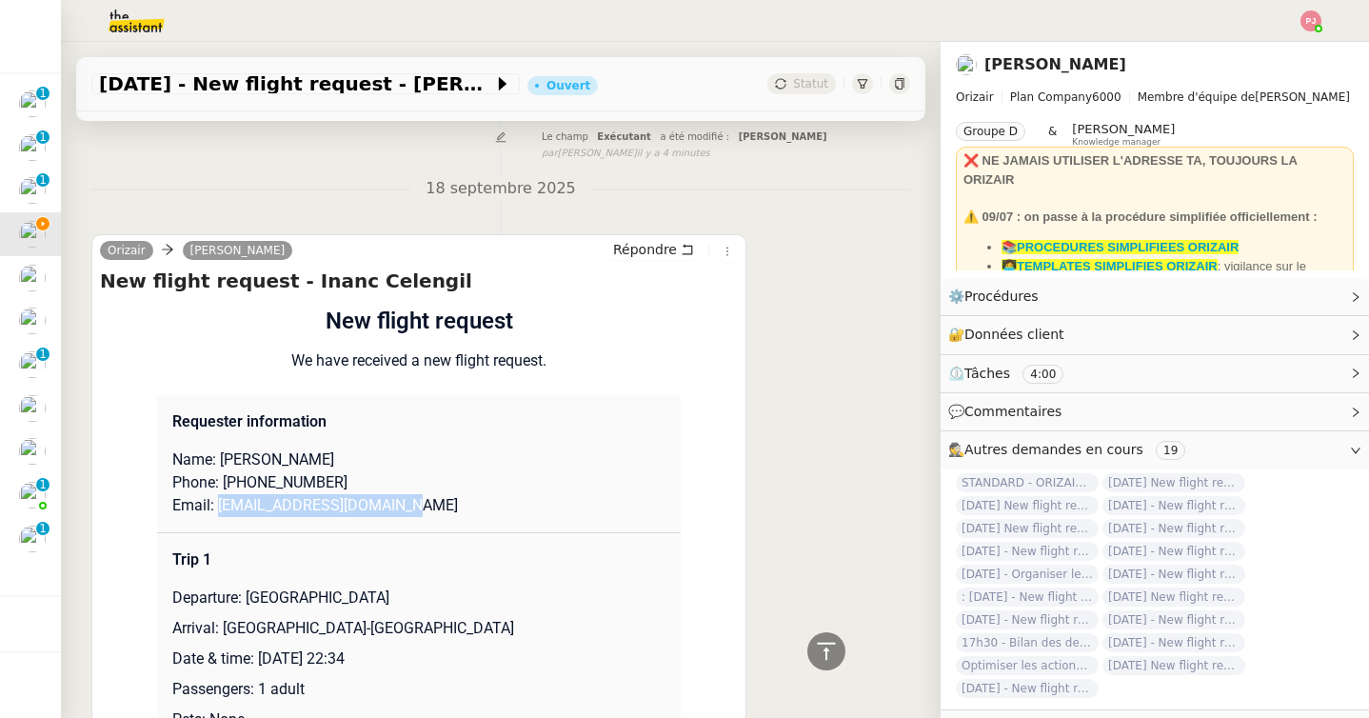
drag, startPoint x: 393, startPoint y: 502, endPoint x: 219, endPoint y: 501, distance: 174.2
click at [219, 501] on p "Email: inanc@terra-cotta.com.tr" at bounding box center [418, 505] width 493 height 23
copy p "inanc@terra-cotta.com.tr"
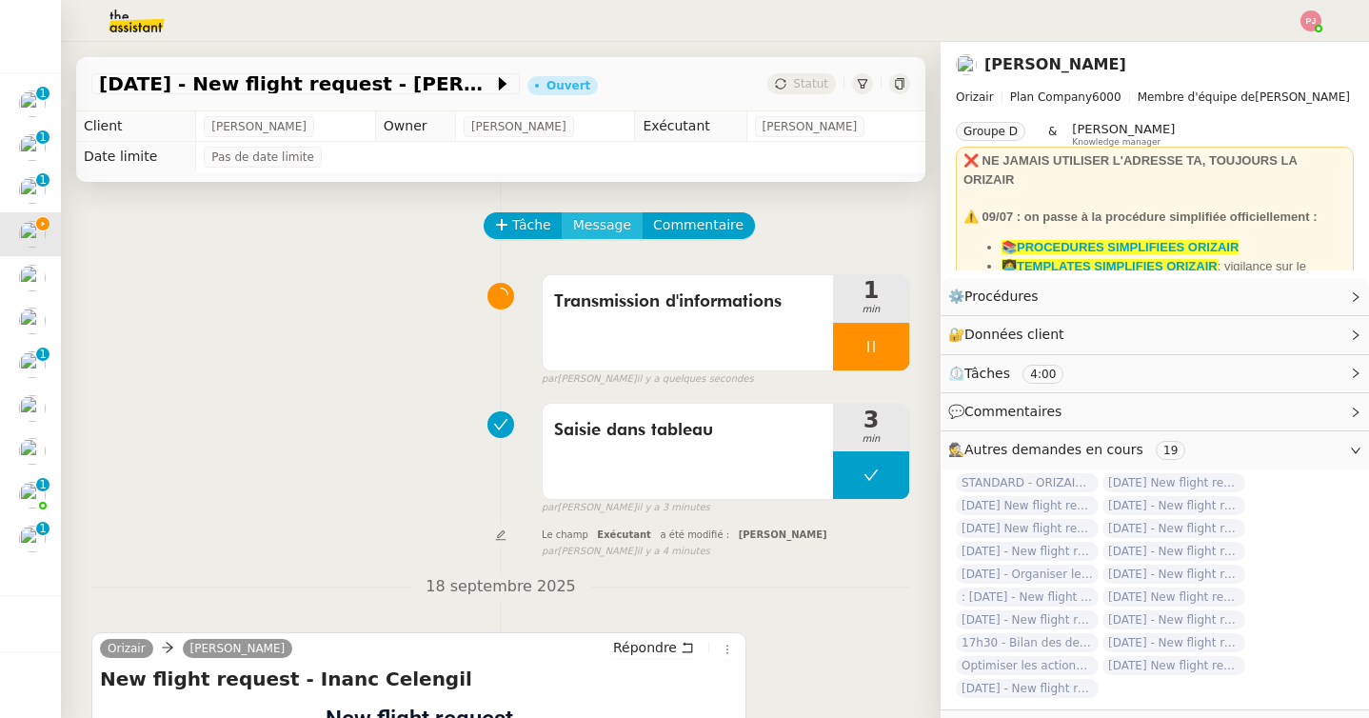
click at [591, 234] on span "Message" at bounding box center [602, 225] width 58 height 22
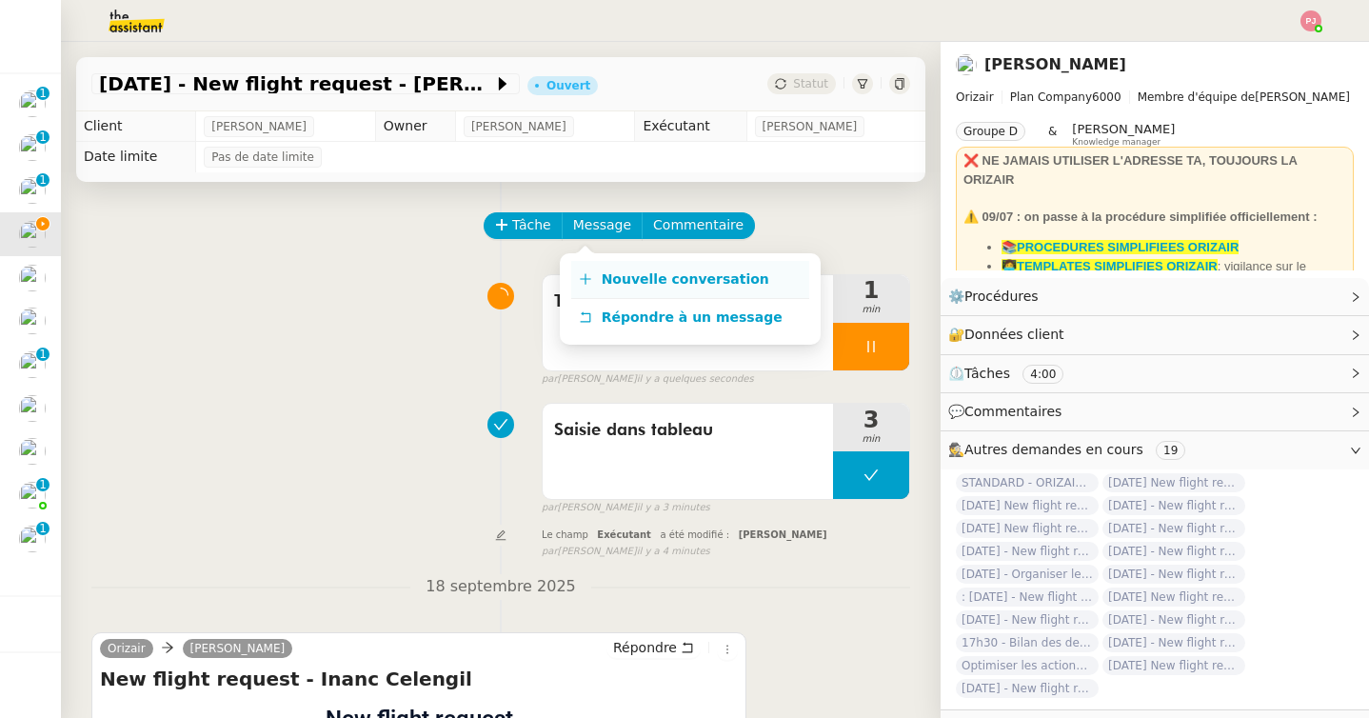
click at [595, 281] on link "Nouvelle conversation" at bounding box center [690, 280] width 238 height 38
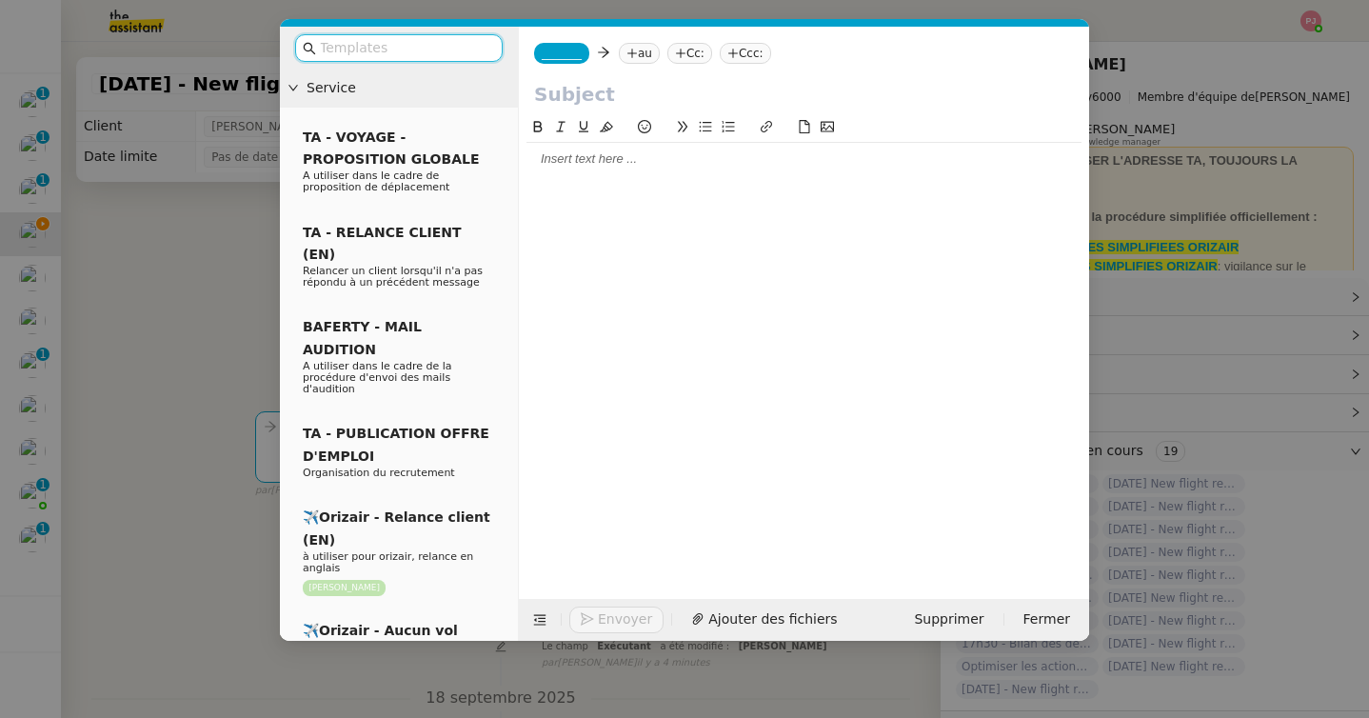
click at [458, 40] on input "text" at bounding box center [405, 48] width 171 height 22
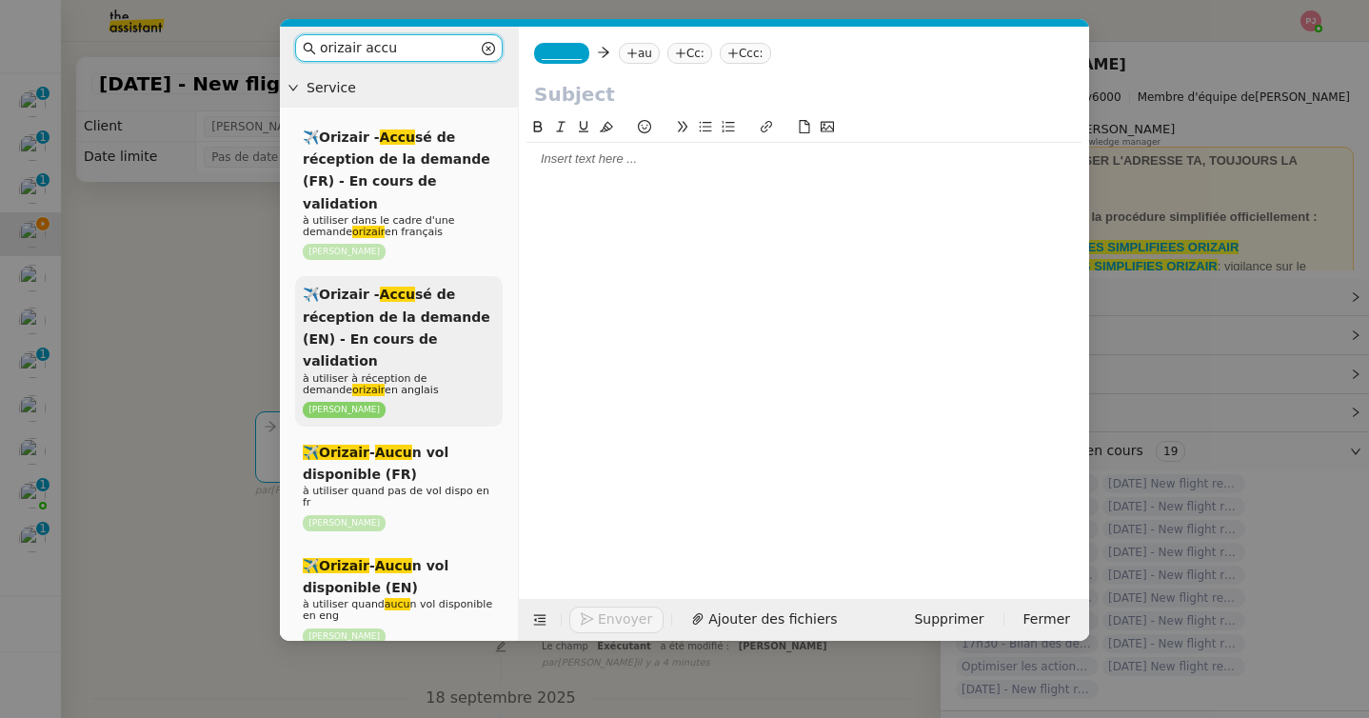
type input "orizair accu"
click at [422, 289] on span "✈️Orizair - Accu sé de réception de la demande (EN) - En cours de validation" at bounding box center [396, 327] width 187 height 82
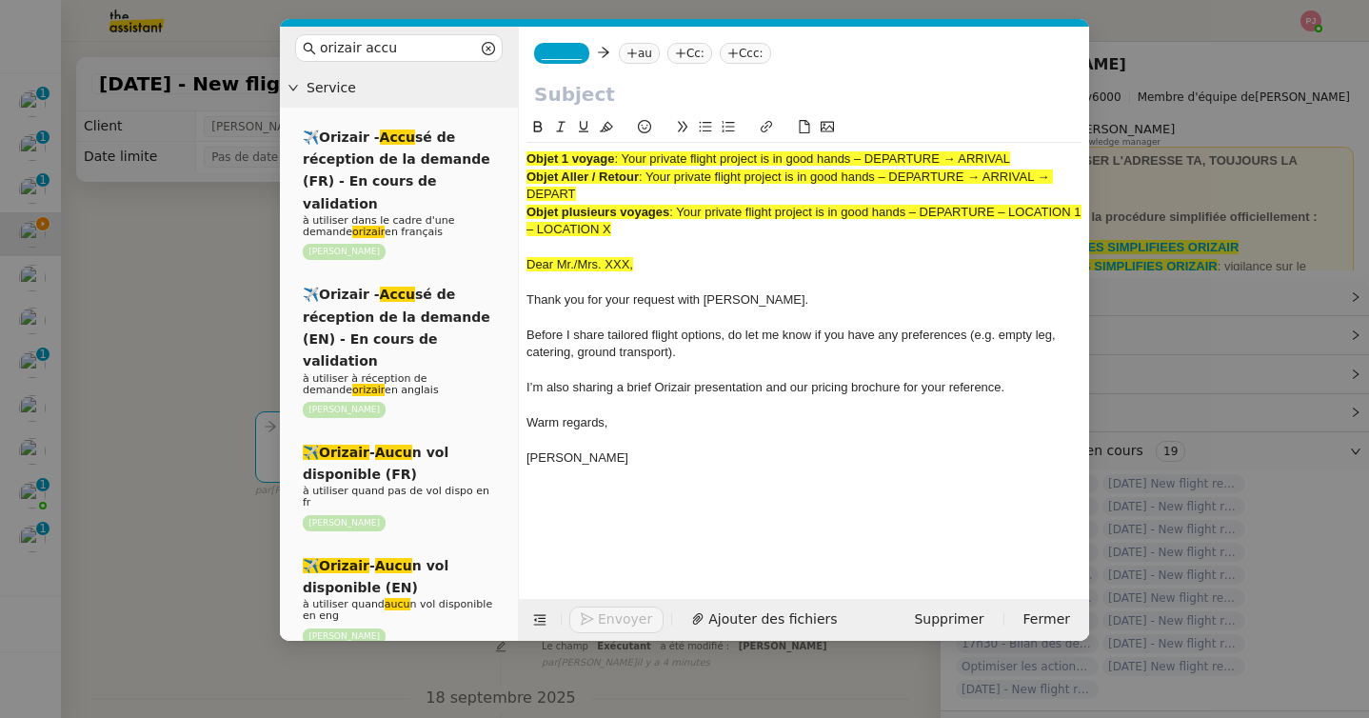
click at [560, 53] on span "_______" at bounding box center [562, 53] width 40 height 13
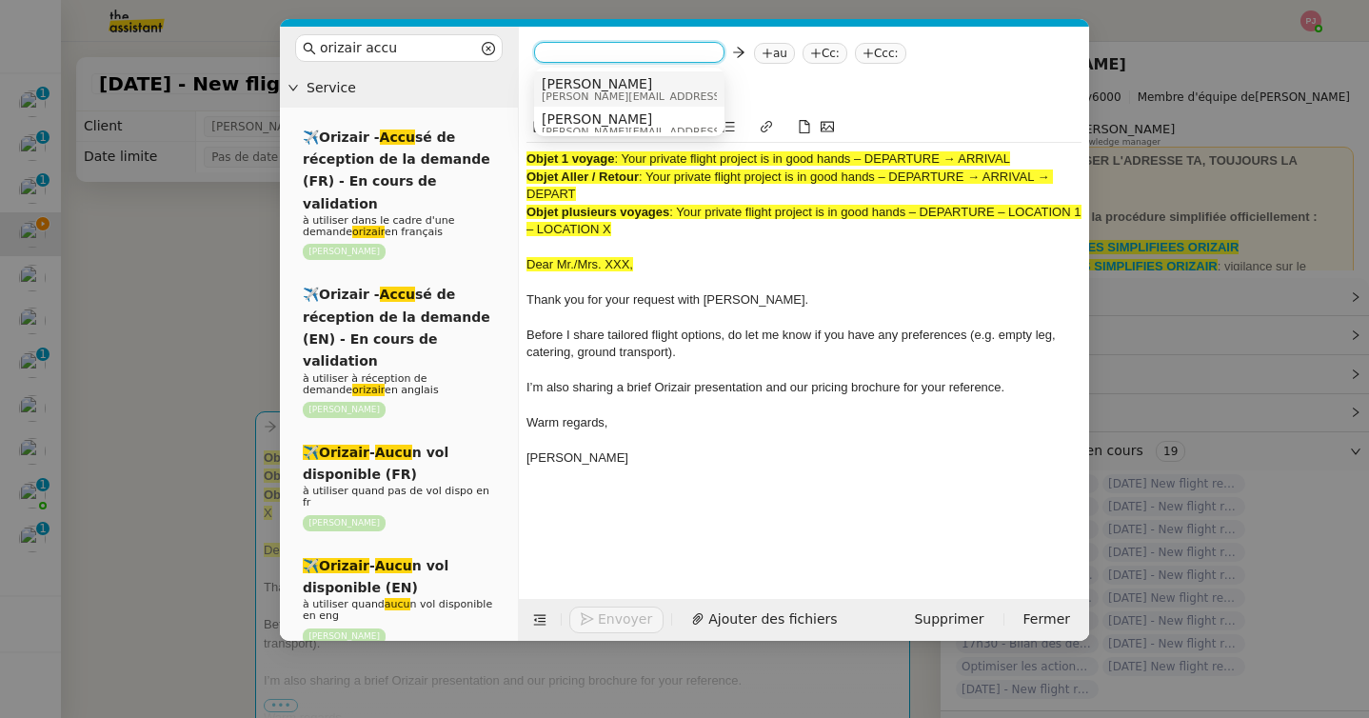
click at [571, 105] on nz-option-item "Josephine josephine.k@orizair.com" at bounding box center [629, 88] width 190 height 35
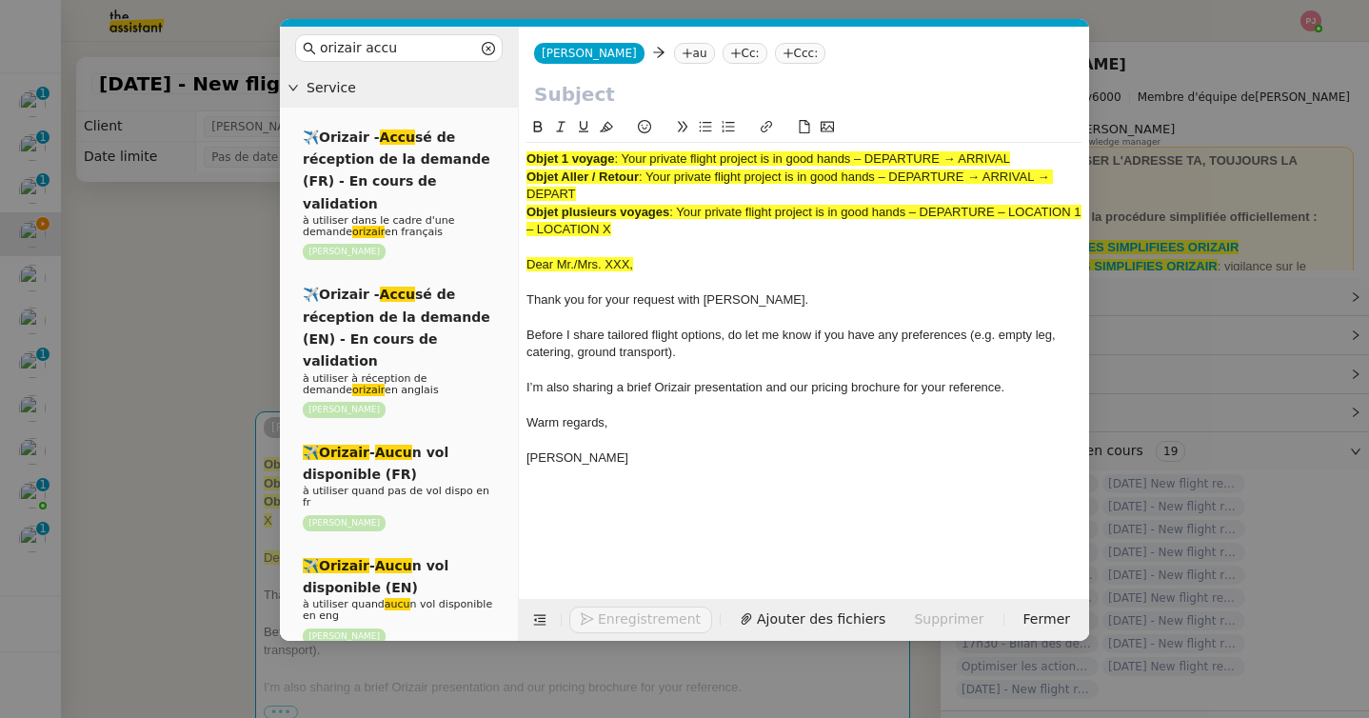
click at [681, 51] on icon at bounding box center [686, 53] width 11 height 11
paste input "inanc@terra-cotta.com.tr"
type input "inanc@terra-cotta.com.tr"
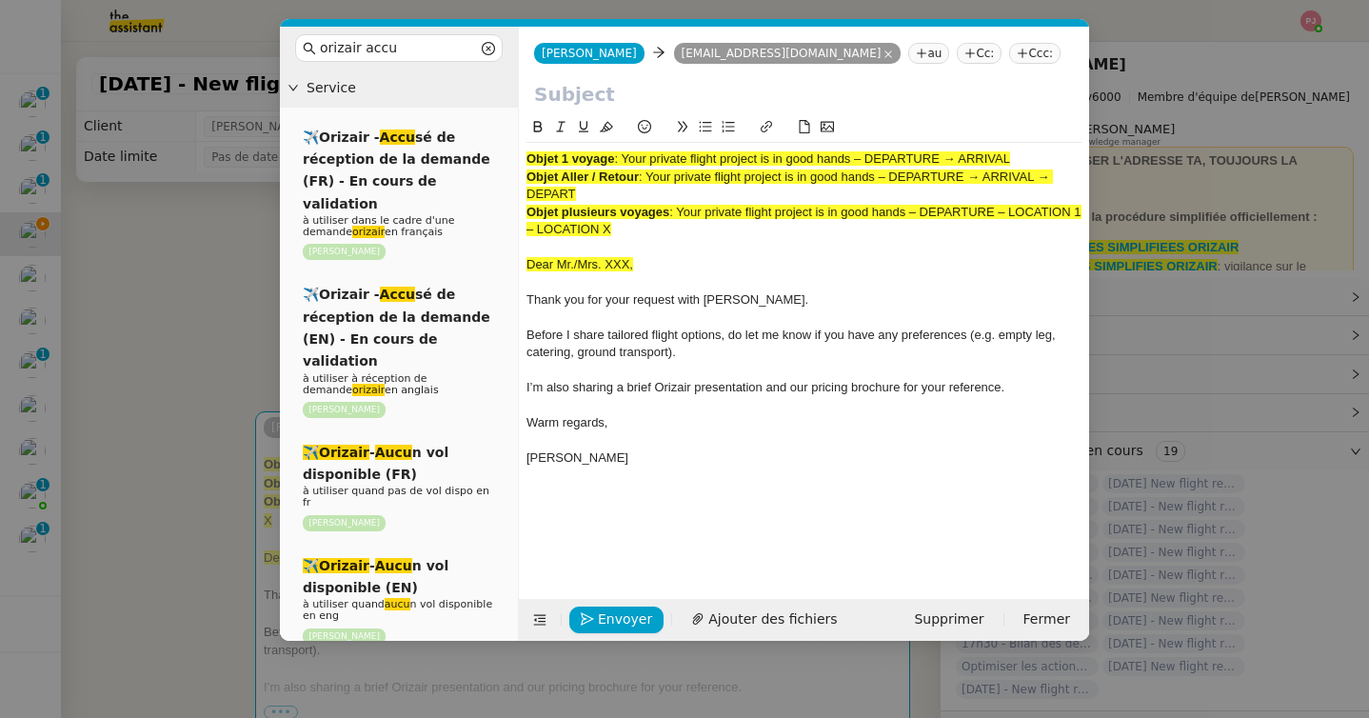
click at [1009, 48] on nz-tag "Ccc:" at bounding box center [1034, 53] width 51 height 21
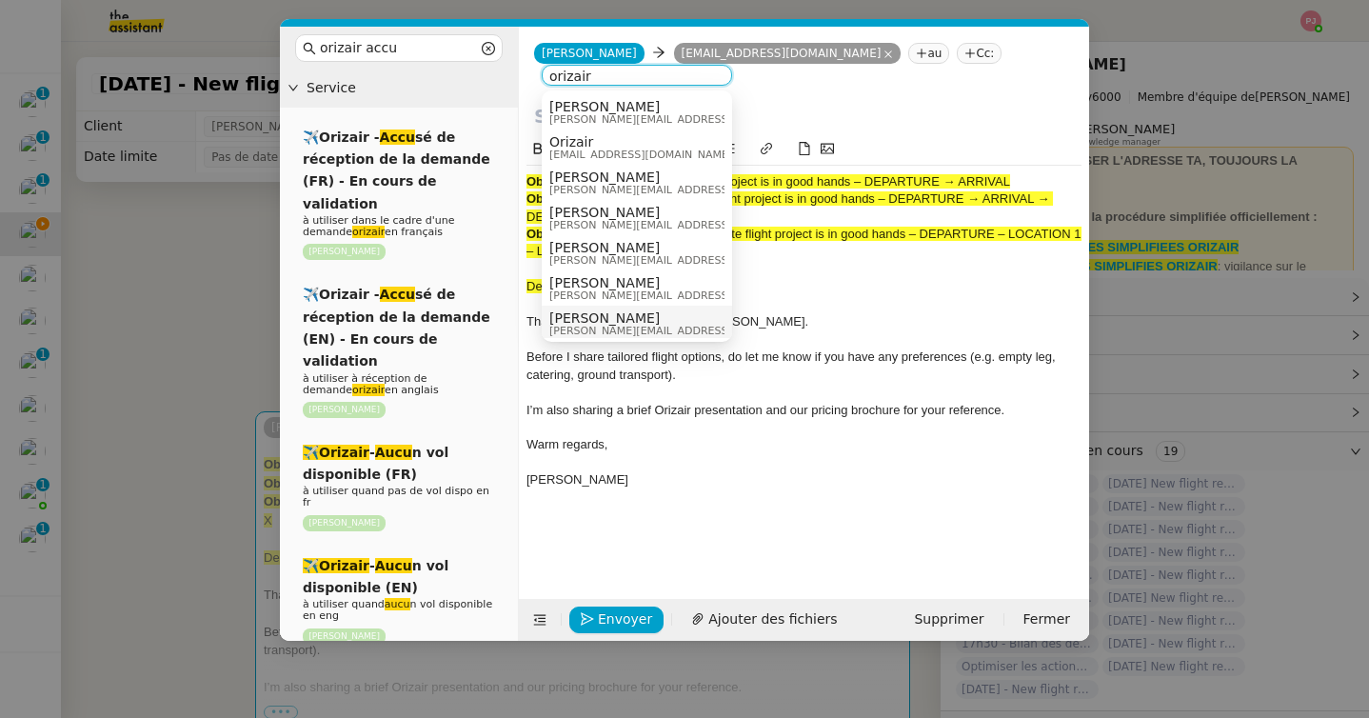
type input "orizair"
click at [646, 315] on div "Louis Frei louis@orizair.com" at bounding box center [691, 323] width 285 height 26
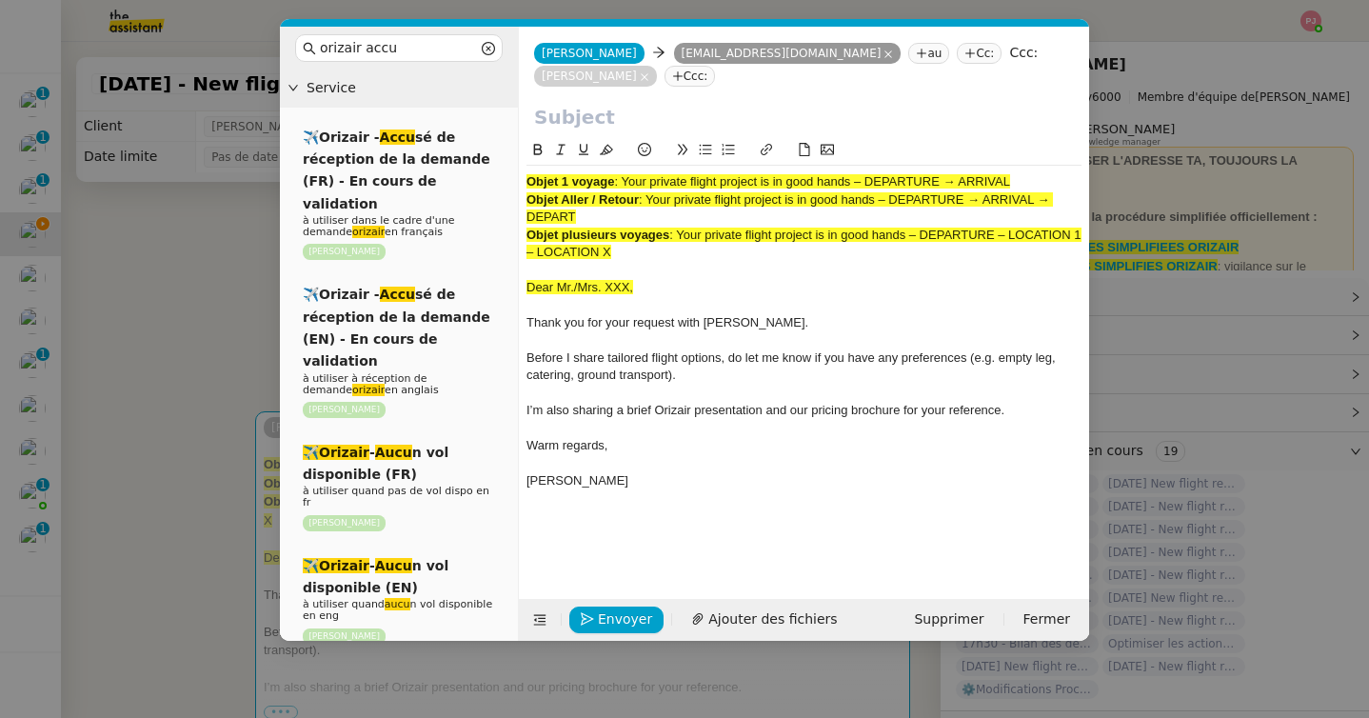
drag, startPoint x: 649, startPoint y: 200, endPoint x: 652, endPoint y: 209, distance: 9.9
click at [652, 209] on div "Objet Aller / Retour : Your private flight project is in good hands – DEPARTURE…" at bounding box center [803, 208] width 555 height 35
copy span "Your private flight project is in good hands – DEPARTURE → ARRIVAL → DEPART"
click at [582, 113] on input "text" at bounding box center [804, 117] width 540 height 29
paste input "Your private flight project is in good hands – DEPARTURE → ARRIVAL → DEPART"
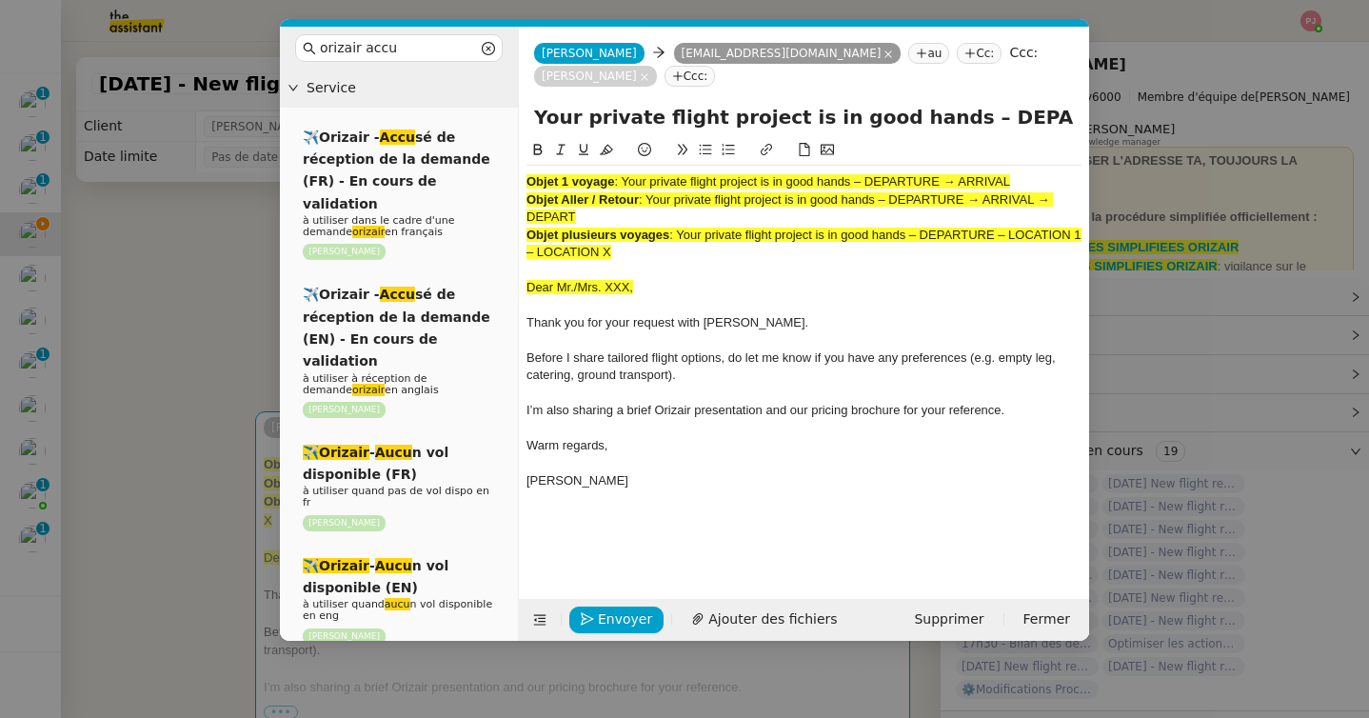
scroll to position [0, 176]
type input "Your private flight project is in good hands – DEPARTURE → ARRIVAL → DEPART"
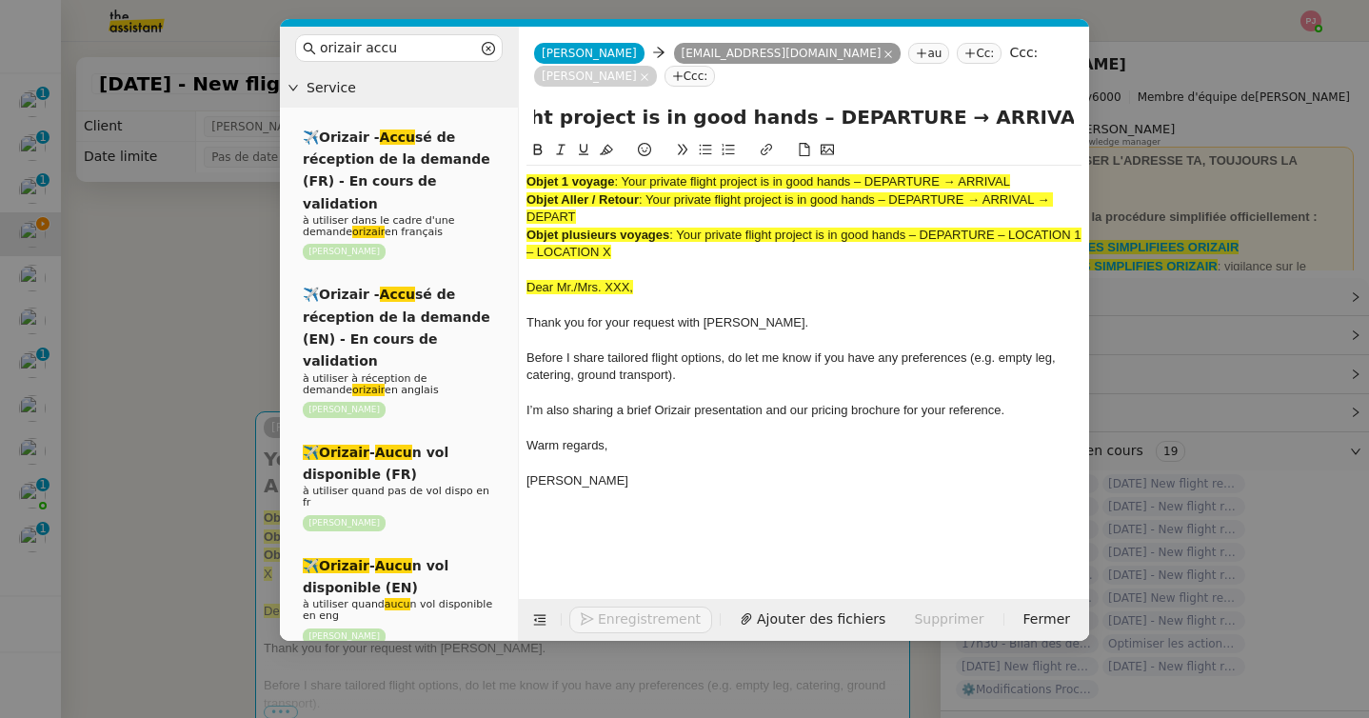
scroll to position [0, 0]
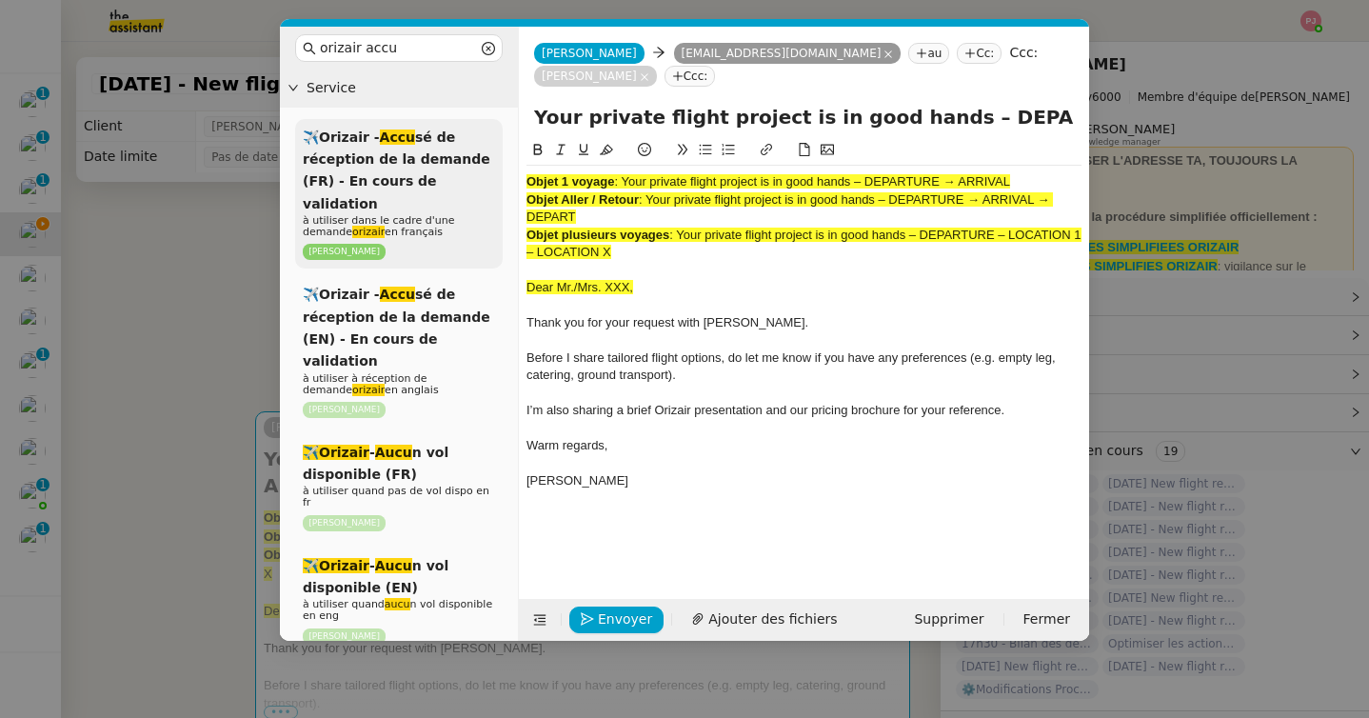
drag, startPoint x: 631, startPoint y: 255, endPoint x: 465, endPoint y: 135, distance: 204.5
click at [465, 135] on nz-layout "orizair accu Service ✈️Orizair - Accu sé de réception de la demande (FR) - En c…" at bounding box center [684, 334] width 809 height 614
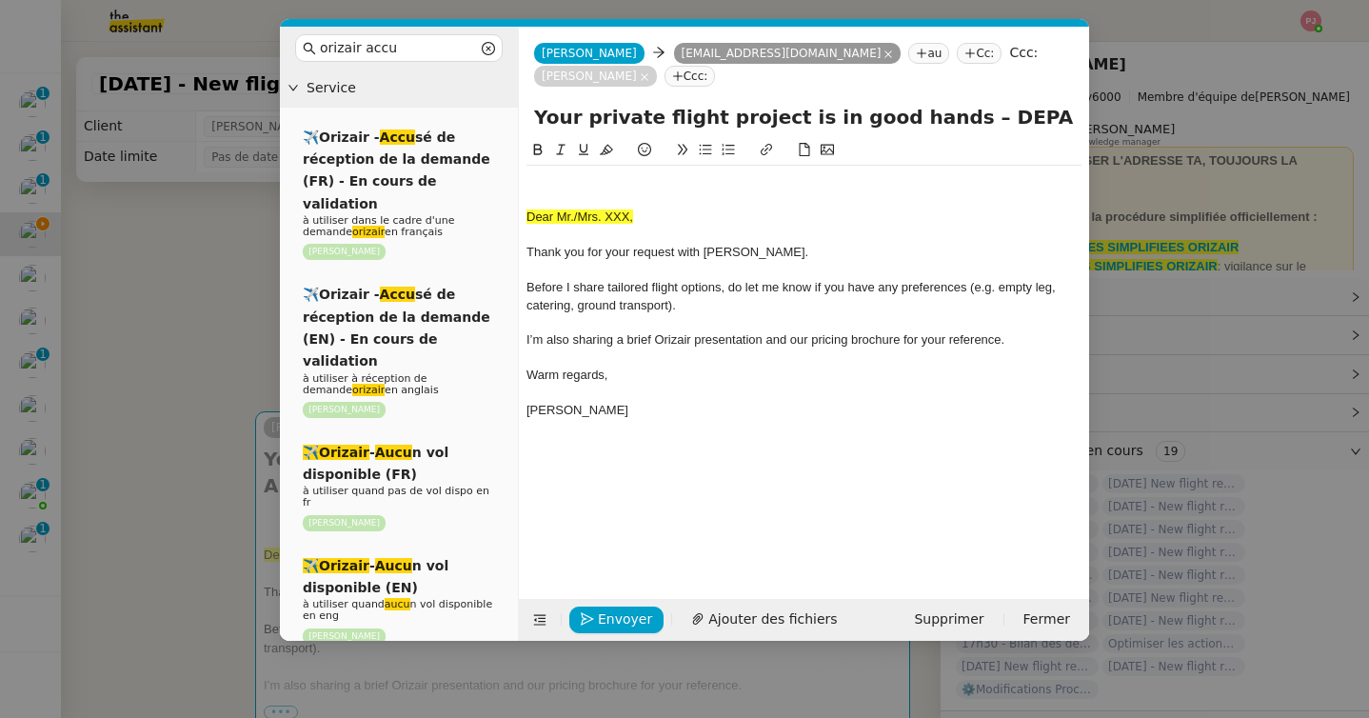
click at [529, 217] on span "Dear Mr./Mrs. XXX," at bounding box center [579, 216] width 107 height 14
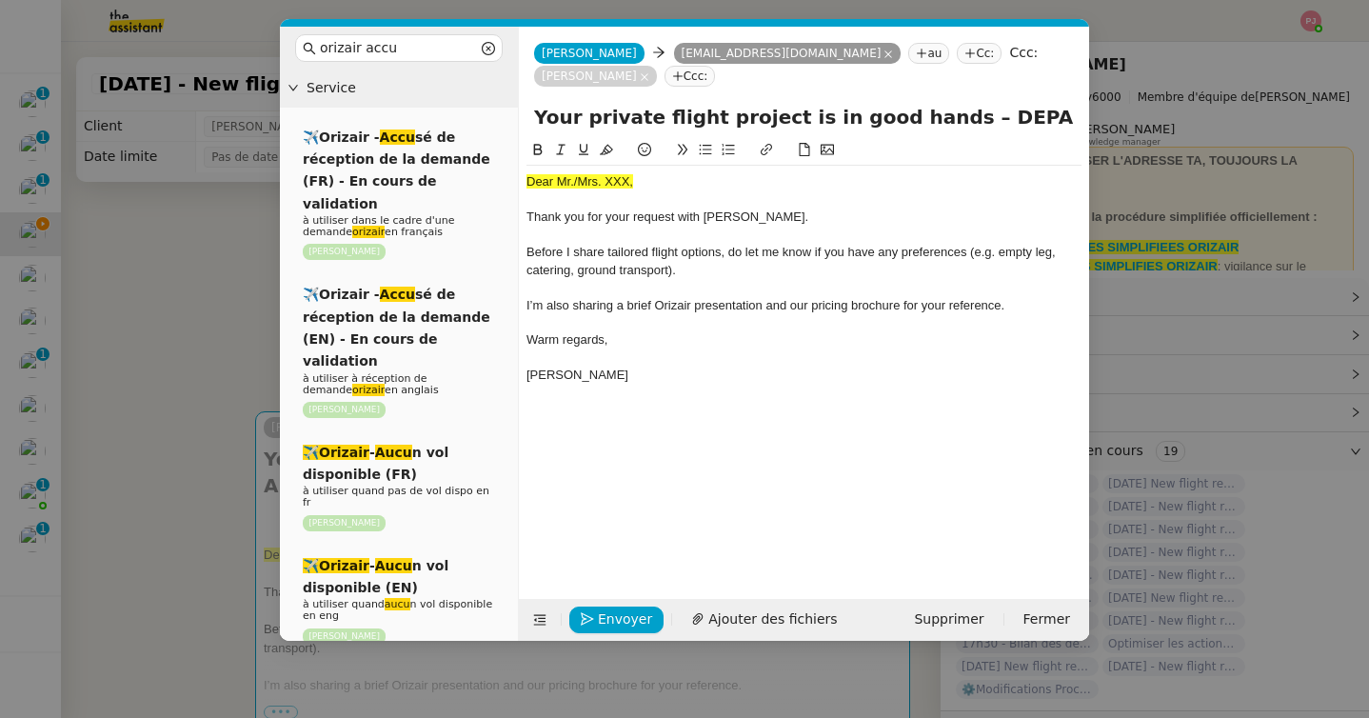
click at [248, 388] on nz-modal-container "orizair accu Service ✈️Orizair - Accu sé de réception de la demande (FR) - En c…" at bounding box center [684, 359] width 1369 height 718
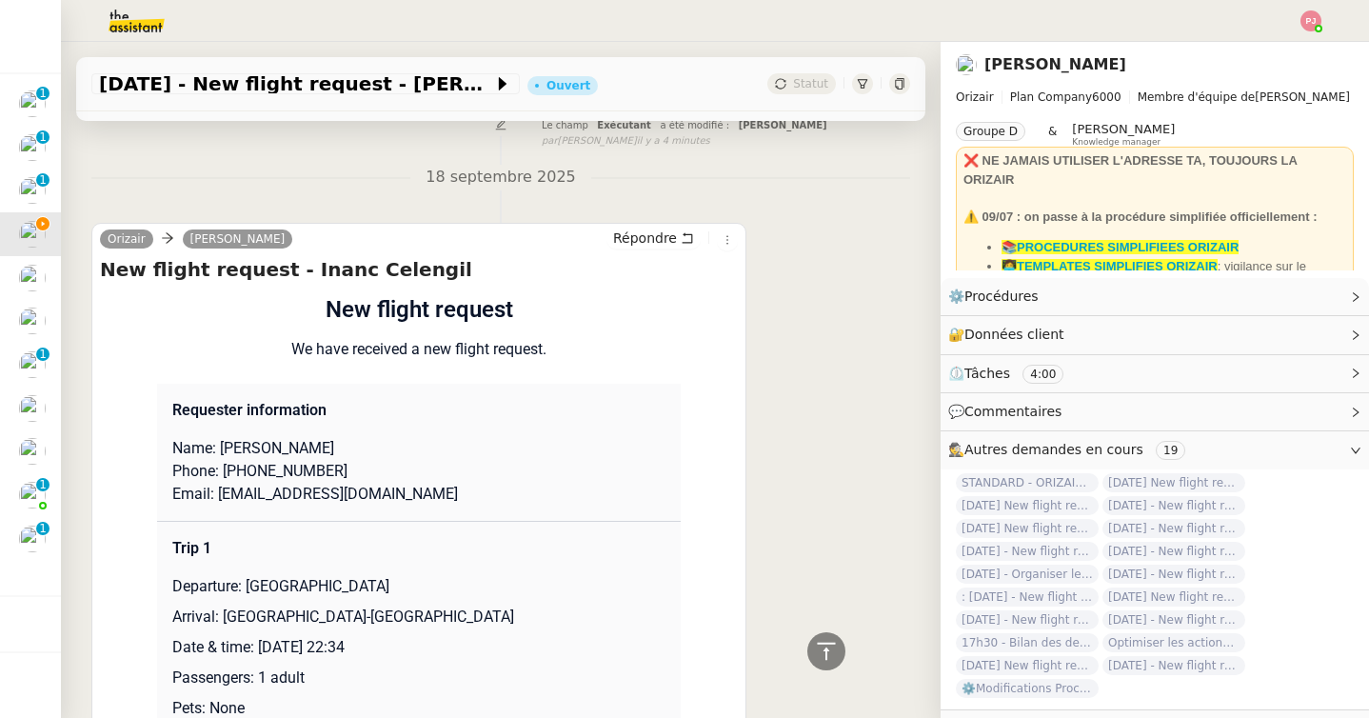
scroll to position [864, 0]
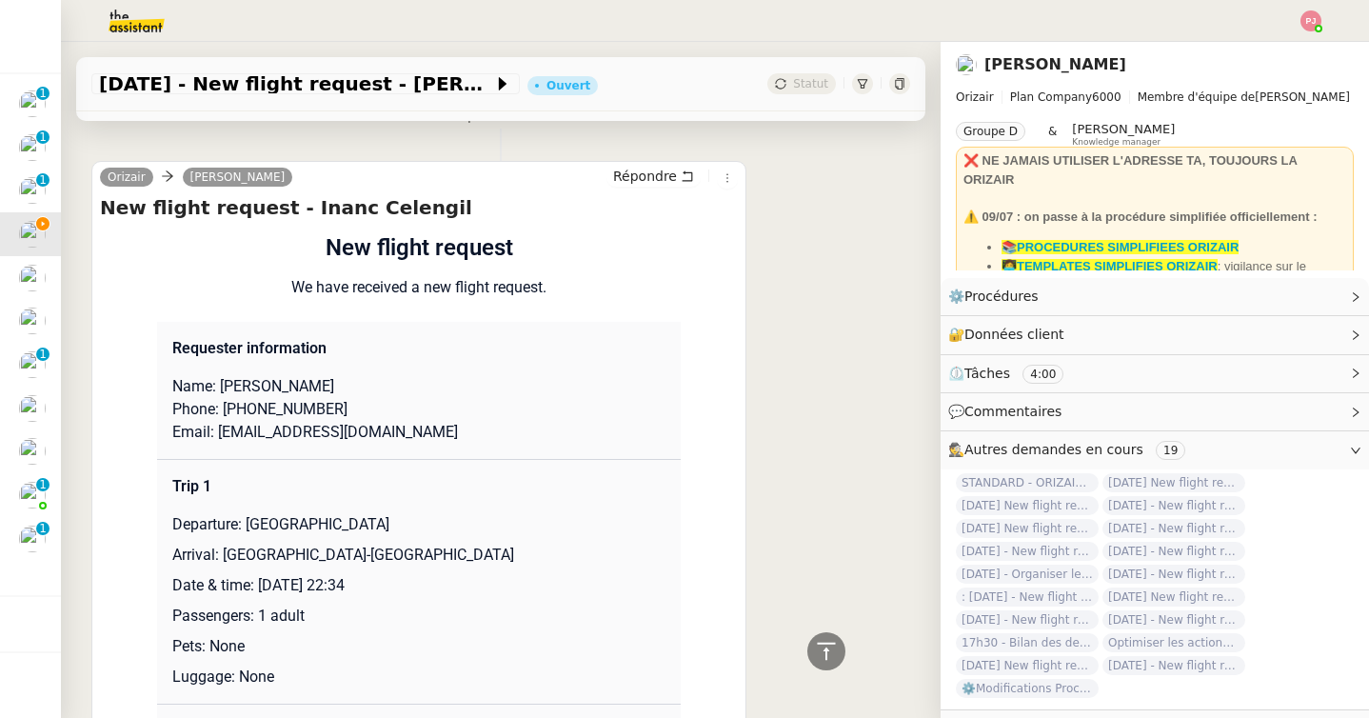
drag, startPoint x: 344, startPoint y: 385, endPoint x: 221, endPoint y: 385, distance: 122.8
click at [221, 385] on p "Name: Inanc Celengil" at bounding box center [418, 386] width 493 height 23
copy p "Inanc Celengil"
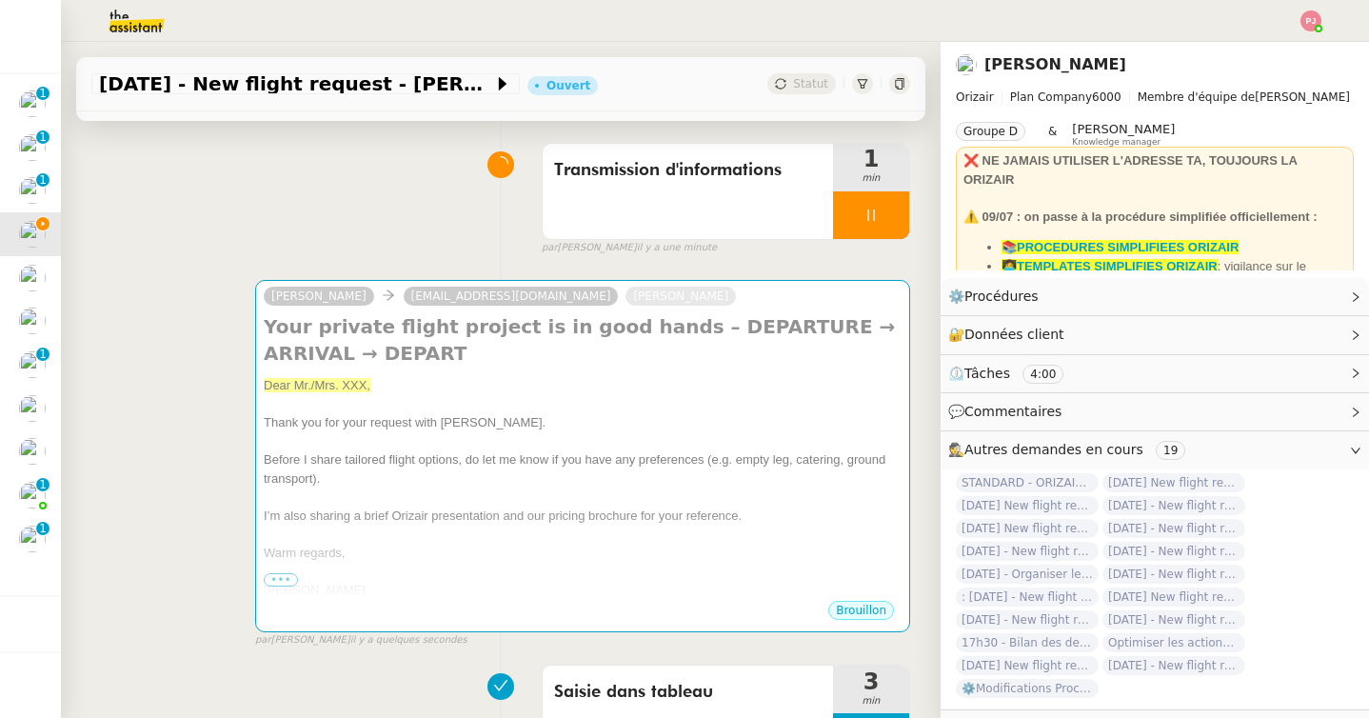
scroll to position [0, 0]
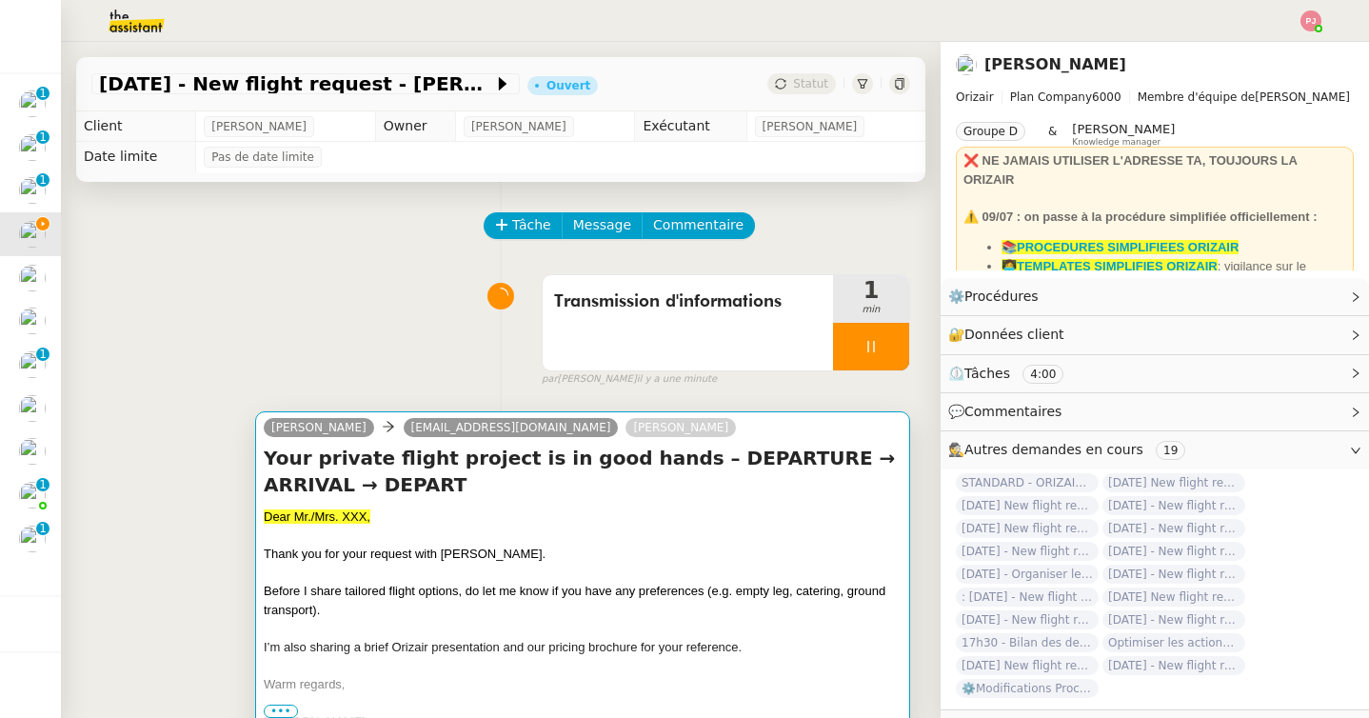
click at [344, 523] on div "Dear Mr./Mrs. XXX," at bounding box center [583, 516] width 638 height 19
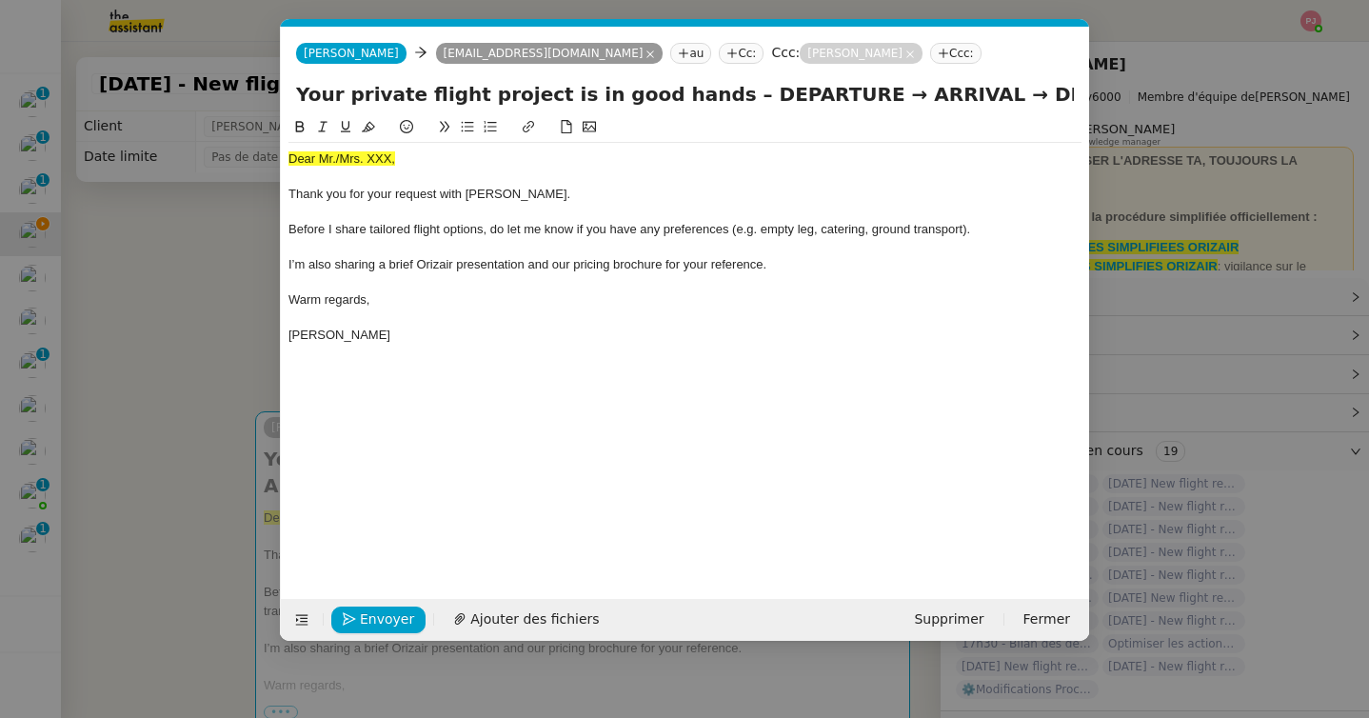
scroll to position [0, 111]
drag, startPoint x: 401, startPoint y: 160, endPoint x: 258, endPoint y: 159, distance: 142.8
click at [258, 159] on nz-modal-container "orizair accu Service ✈️Orizair - Accu sé de réception de la demande (FR) - En c…" at bounding box center [684, 359] width 1369 height 718
click at [516, 614] on span "Ajouter des fichiers" at bounding box center [534, 619] width 128 height 22
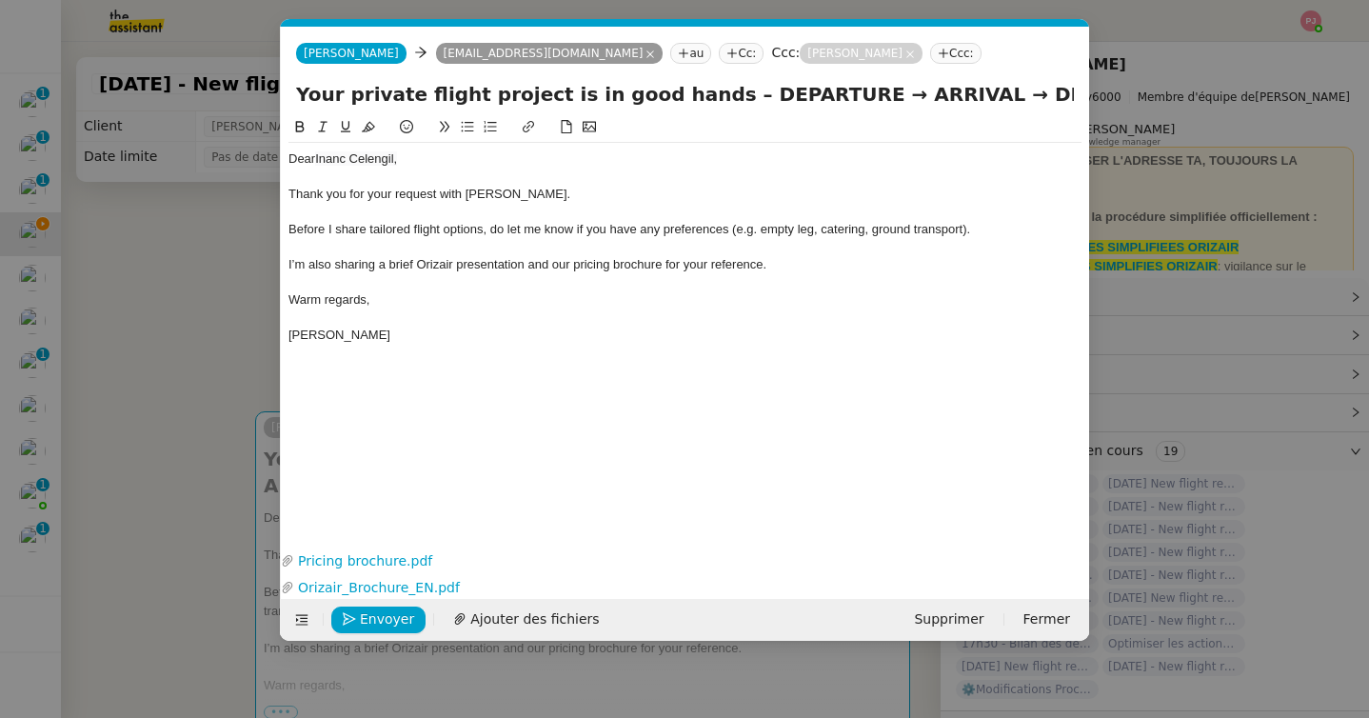
drag, startPoint x: 938, startPoint y: 98, endPoint x: 1040, endPoint y: 96, distance: 101.9
click at [1040, 96] on input "Your private flight project is in good hands – DEPARTURE → ARRIVAL → DEPART" at bounding box center [685, 94] width 778 height 29
paste input "London Heathrow Airport"
drag, startPoint x: 607, startPoint y: 96, endPoint x: 710, endPoint y: 97, distance: 102.8
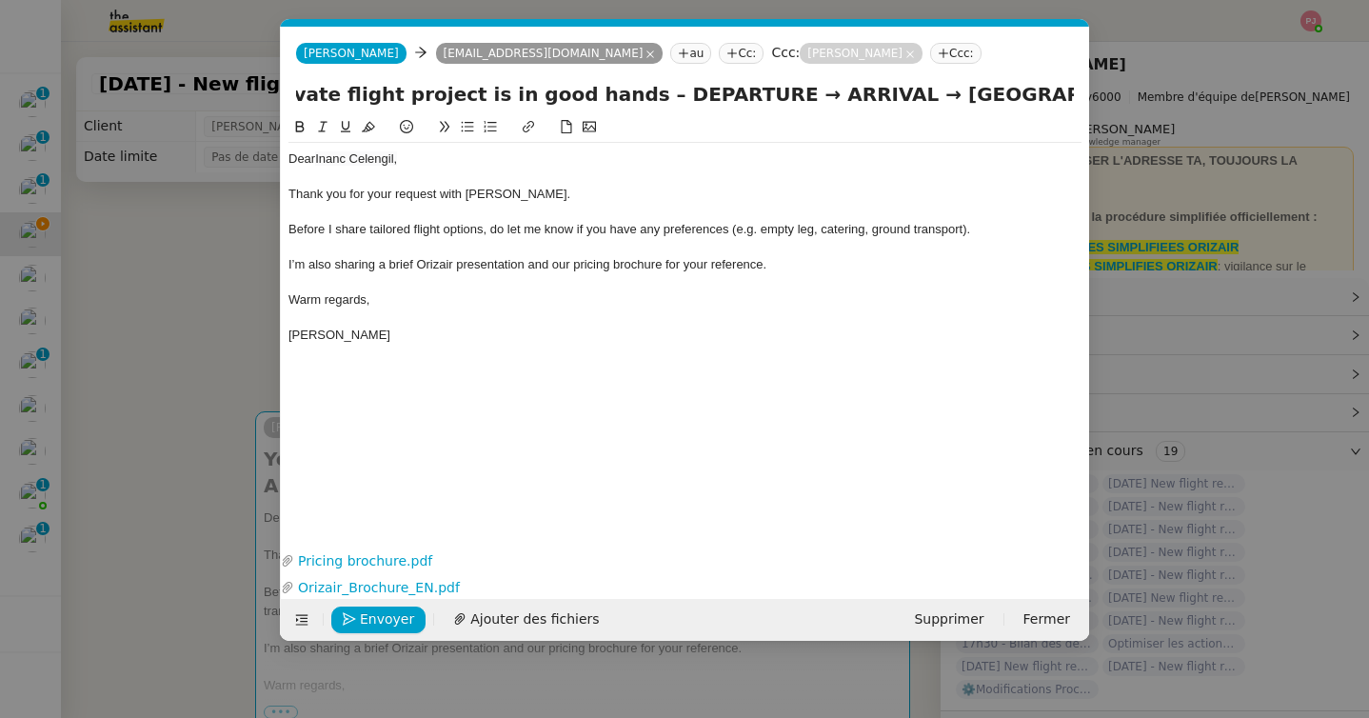
click at [710, 97] on input "Your private flight project is in good hands – DEPARTURE → ARRIVAL → London Hea…" at bounding box center [685, 94] width 778 height 29
paste input "London Heathrow Airport"
drag, startPoint x: 946, startPoint y: 95, endPoint x: 1020, endPoint y: 94, distance: 74.2
click at [1020, 94] on input "Your private flight project is in good hands – London Heathrow Airport → ARRIVA…" at bounding box center [685, 94] width 778 height 29
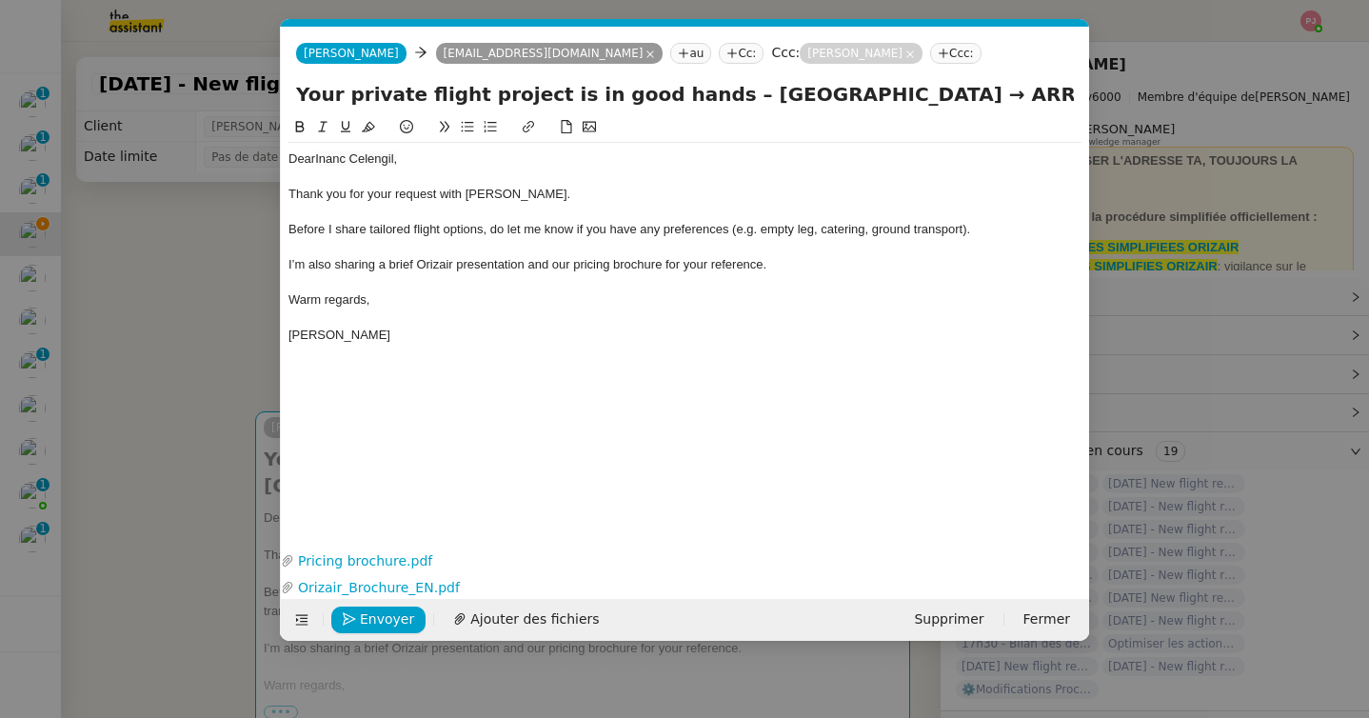
paste input "Paris-Orly Airport"
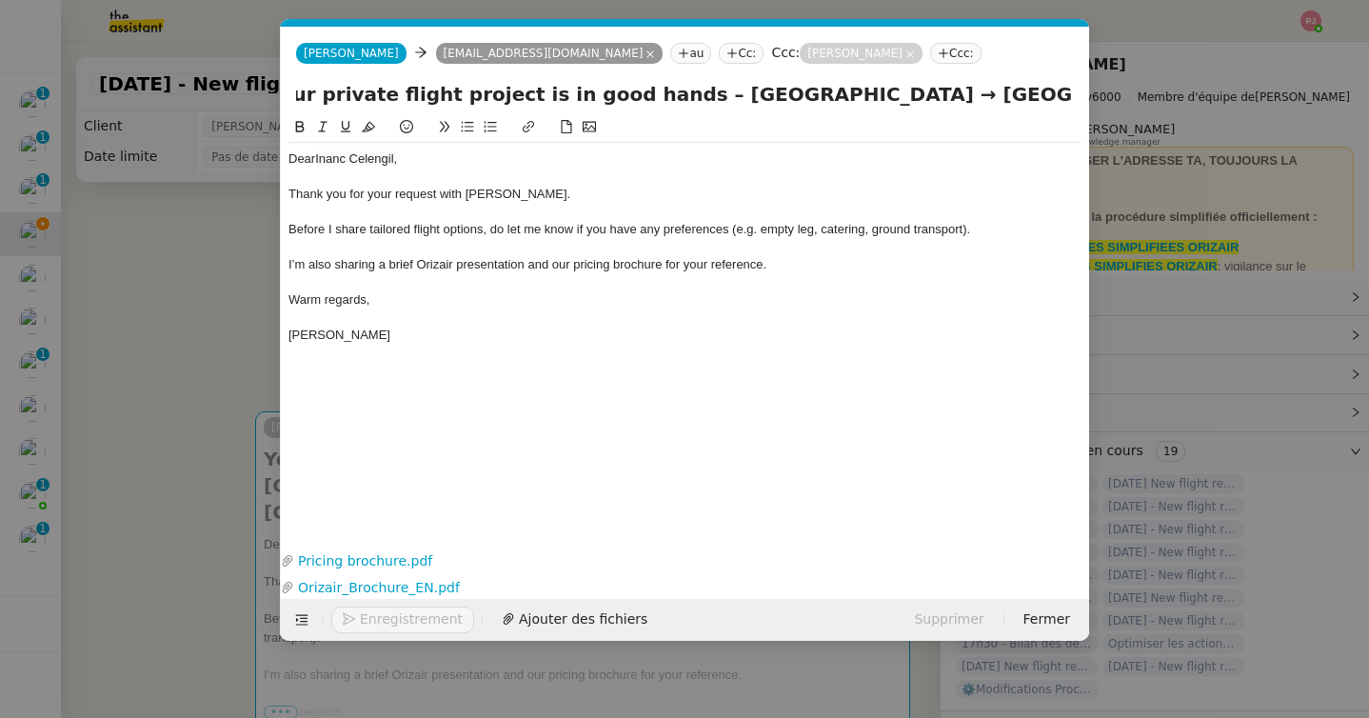
type input "Your private flight project is in good hands – London Heathrow Airport → Paris-…"
click at [390, 613] on span "Envoyer" at bounding box center [387, 619] width 54 height 22
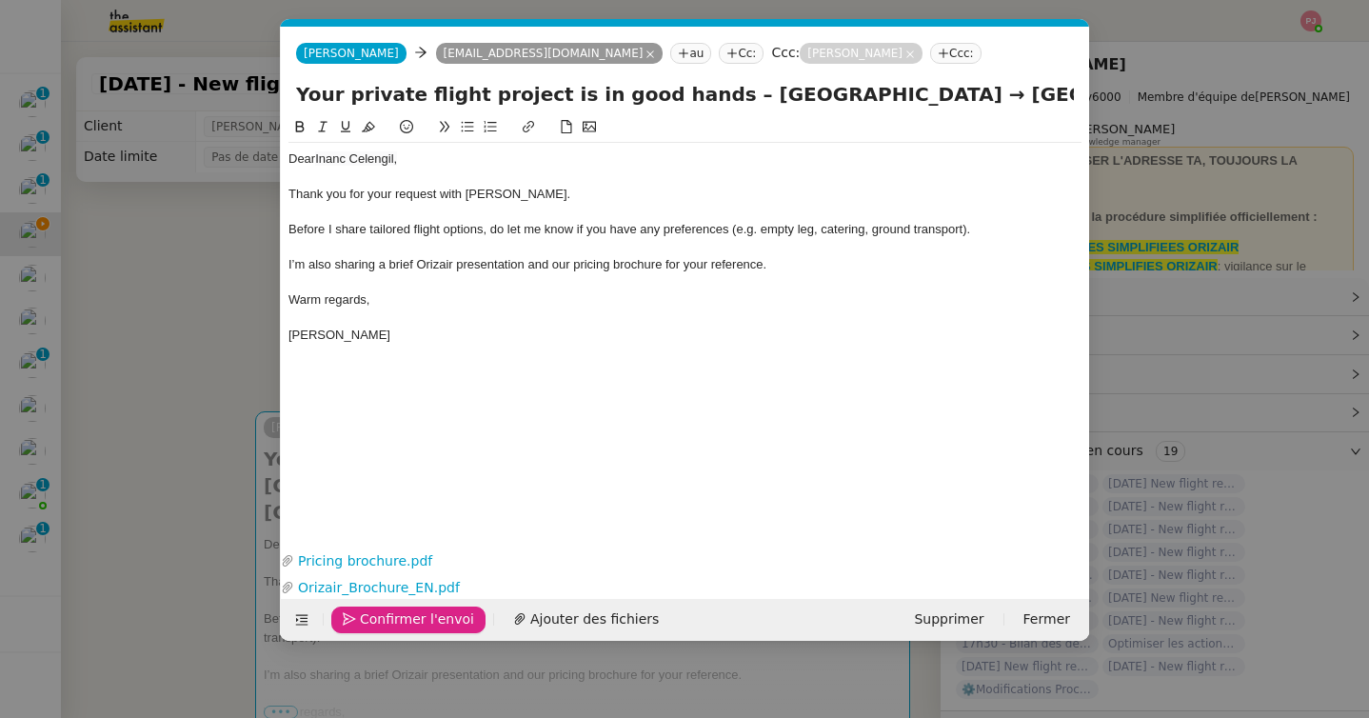
click at [390, 613] on span "Confirmer l'envoi" at bounding box center [417, 619] width 114 height 22
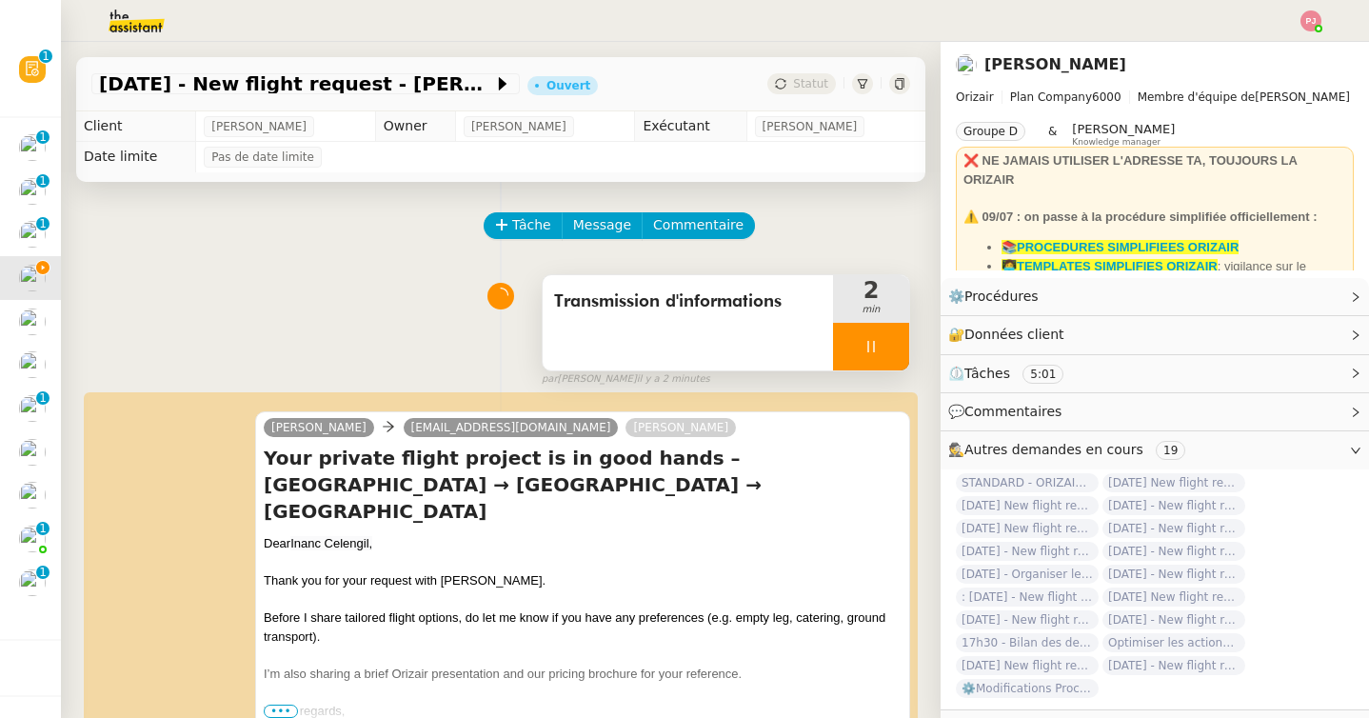
click at [867, 341] on icon at bounding box center [870, 346] width 7 height 11
click at [902, 343] on button at bounding box center [890, 347] width 38 height 48
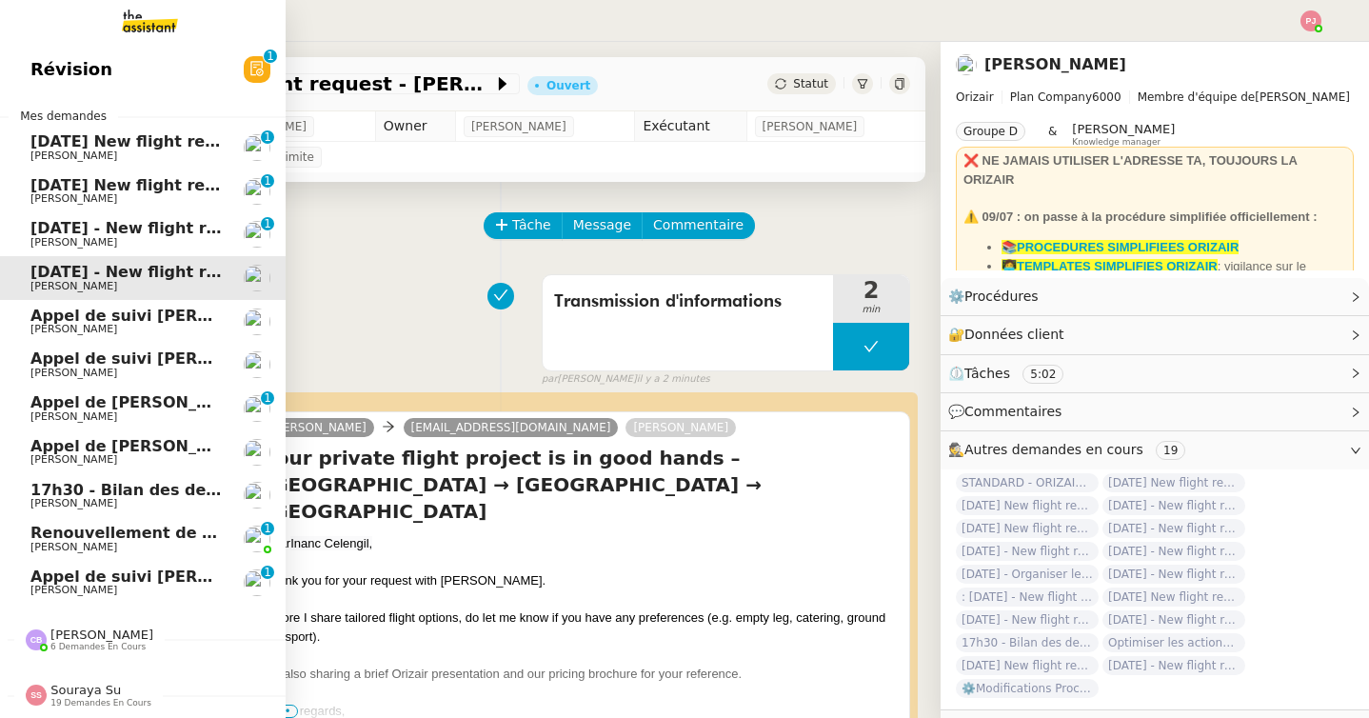
click at [90, 541] on span "Renouvellement de votre offre énergie" at bounding box center [196, 532] width 333 height 18
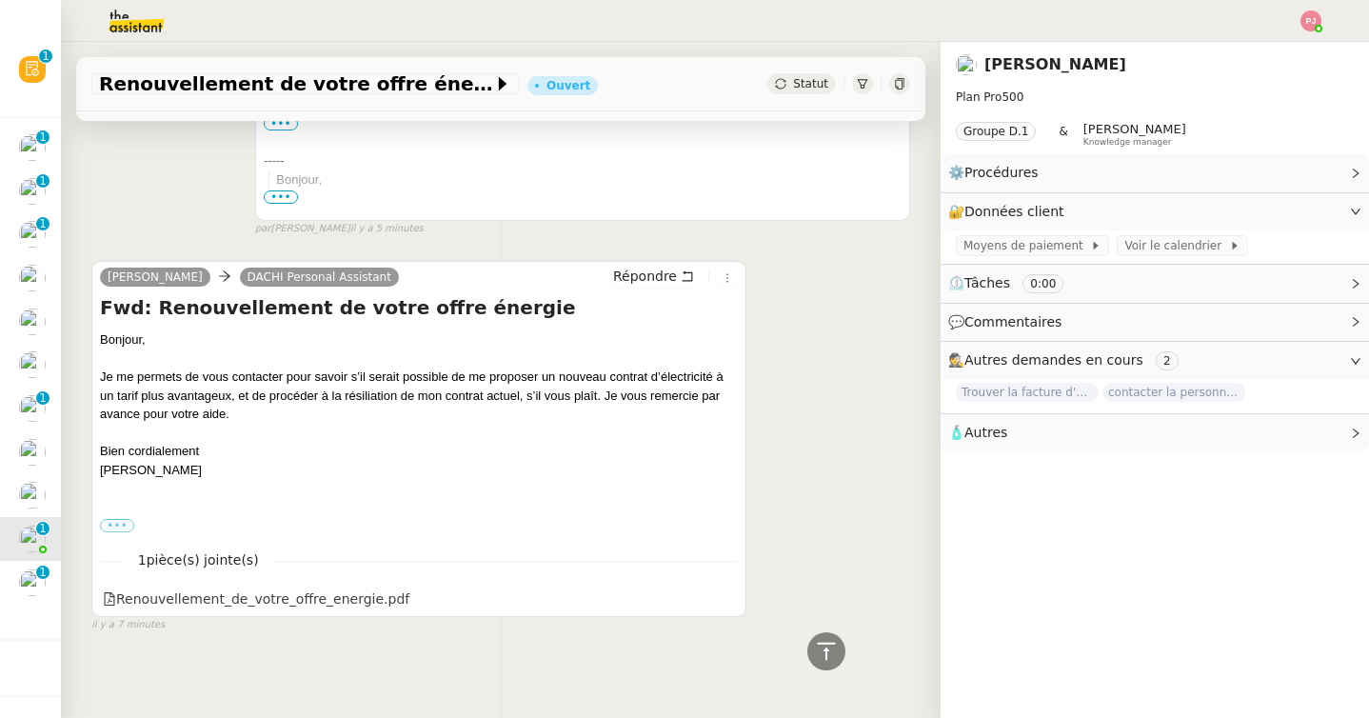
scroll to position [519, 0]
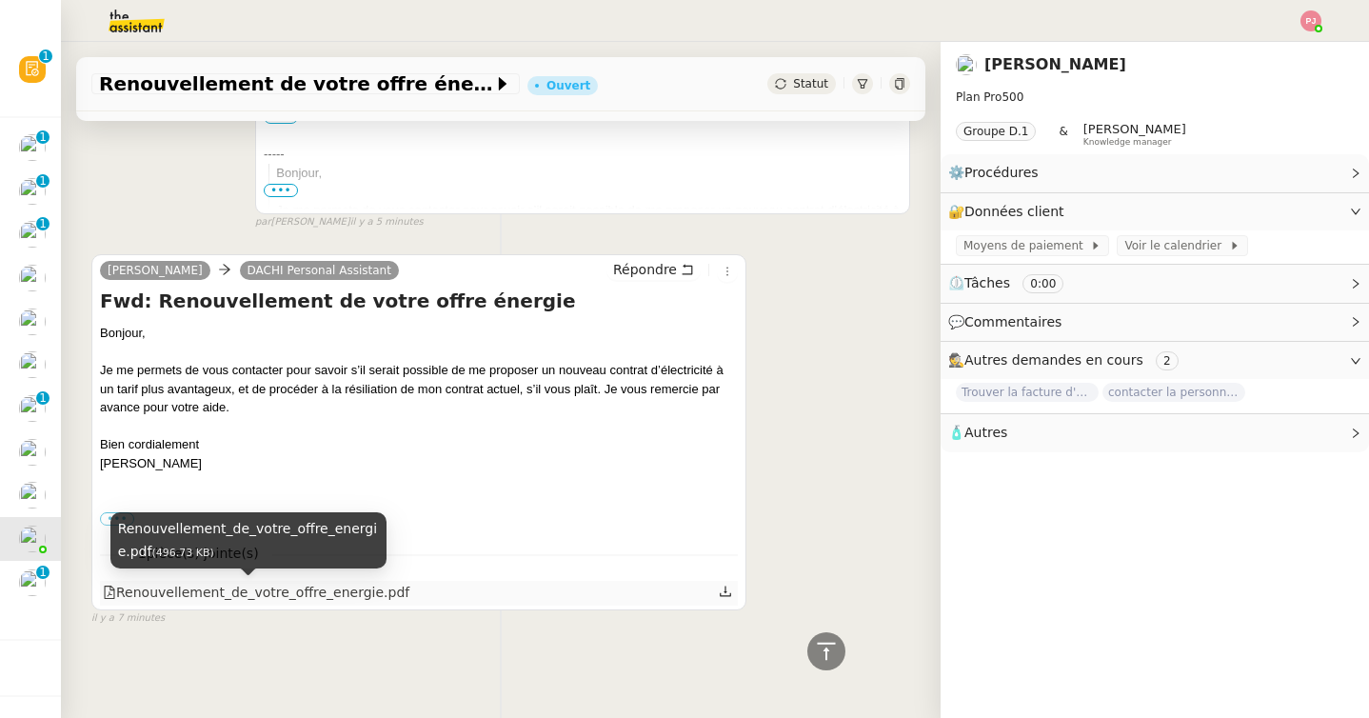
click at [274, 603] on div "Renouvellement_de_votre_offre_energie.pdf" at bounding box center [256, 593] width 306 height 22
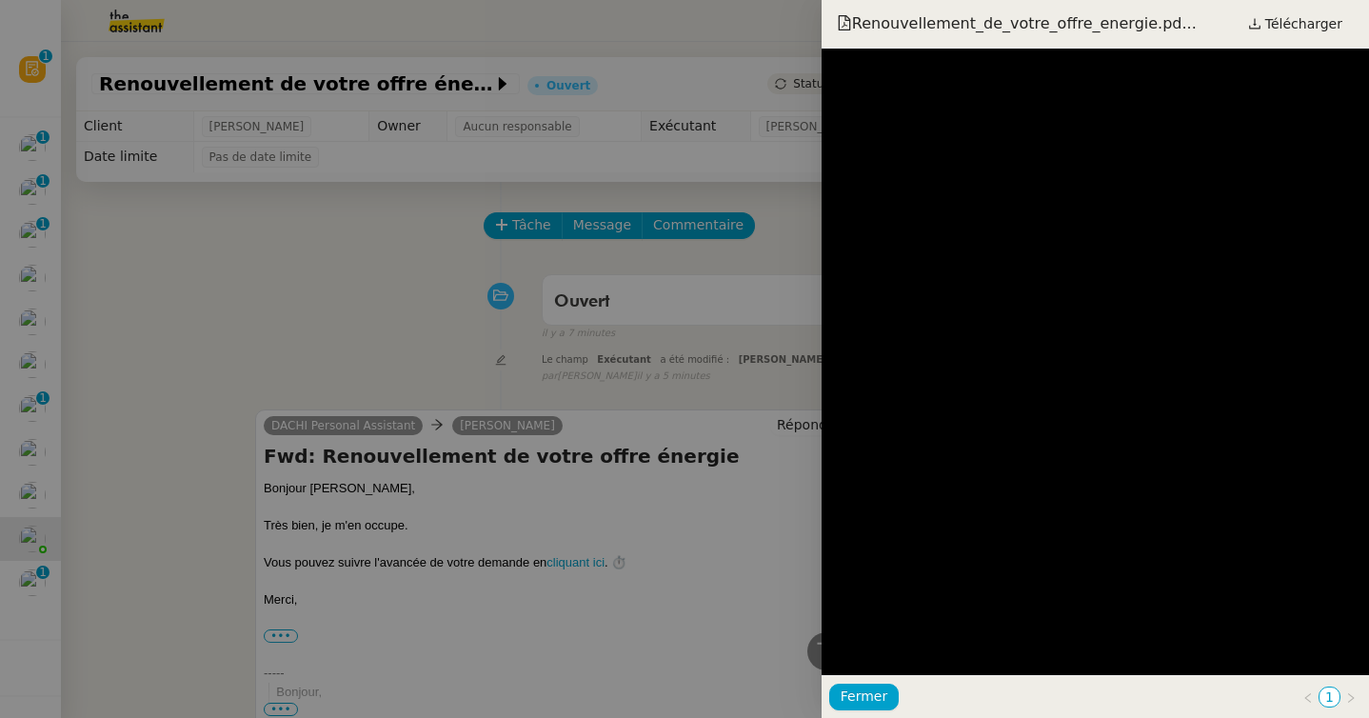
scroll to position [519, 0]
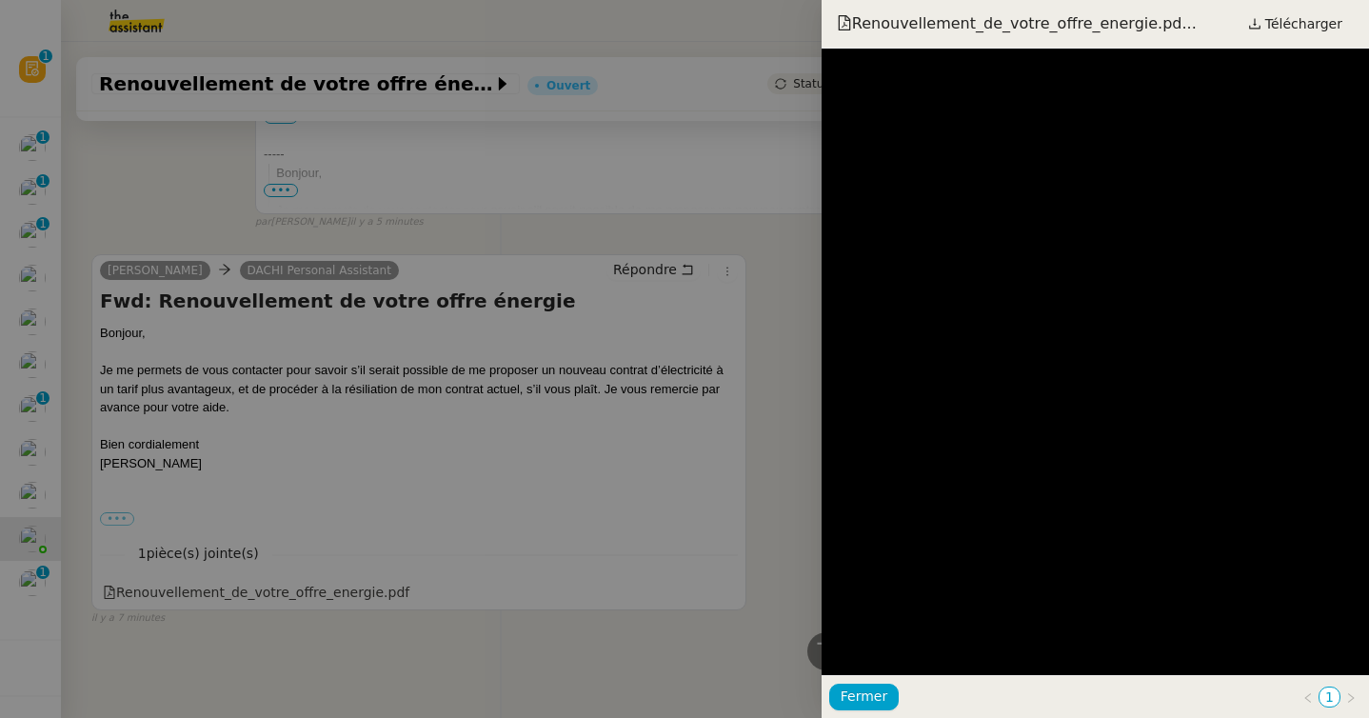
click at [776, 378] on div at bounding box center [684, 359] width 1369 height 718
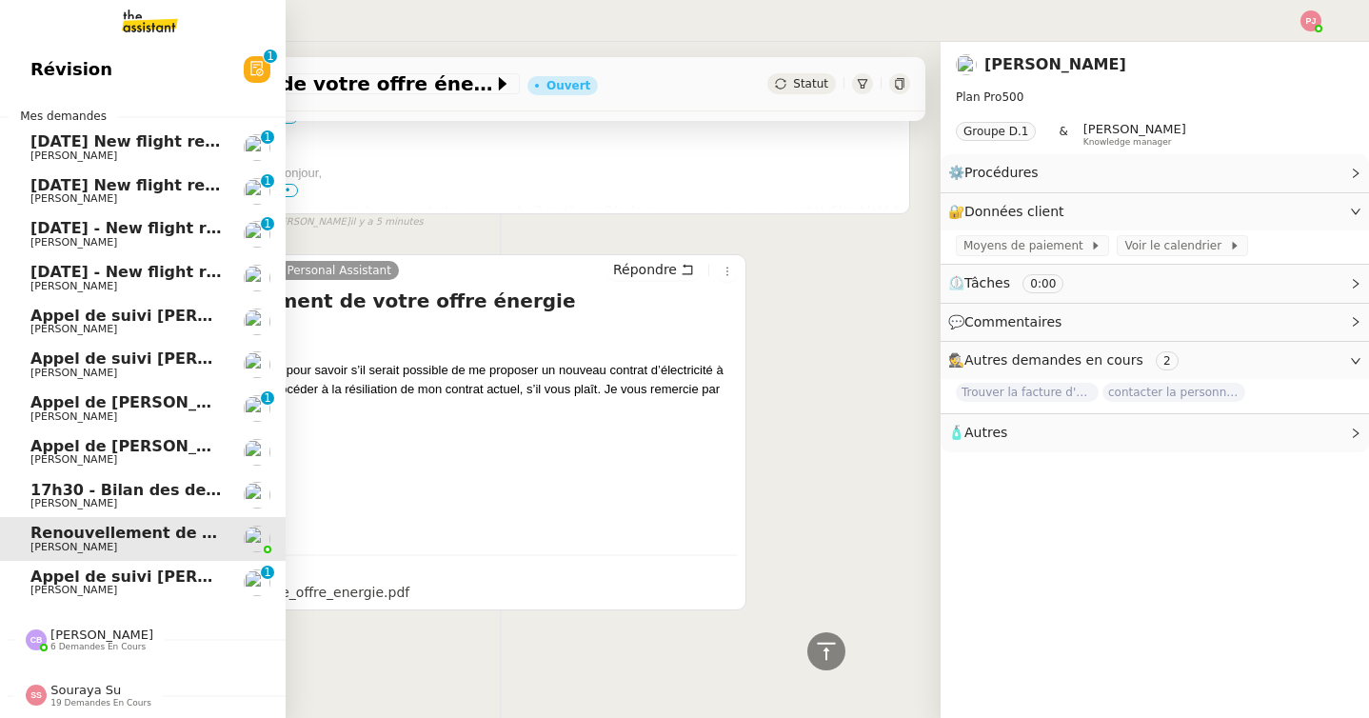
click at [162, 270] on span "[DATE] - New flight request - [PERSON_NAME]" at bounding box center [226, 272] width 393 height 18
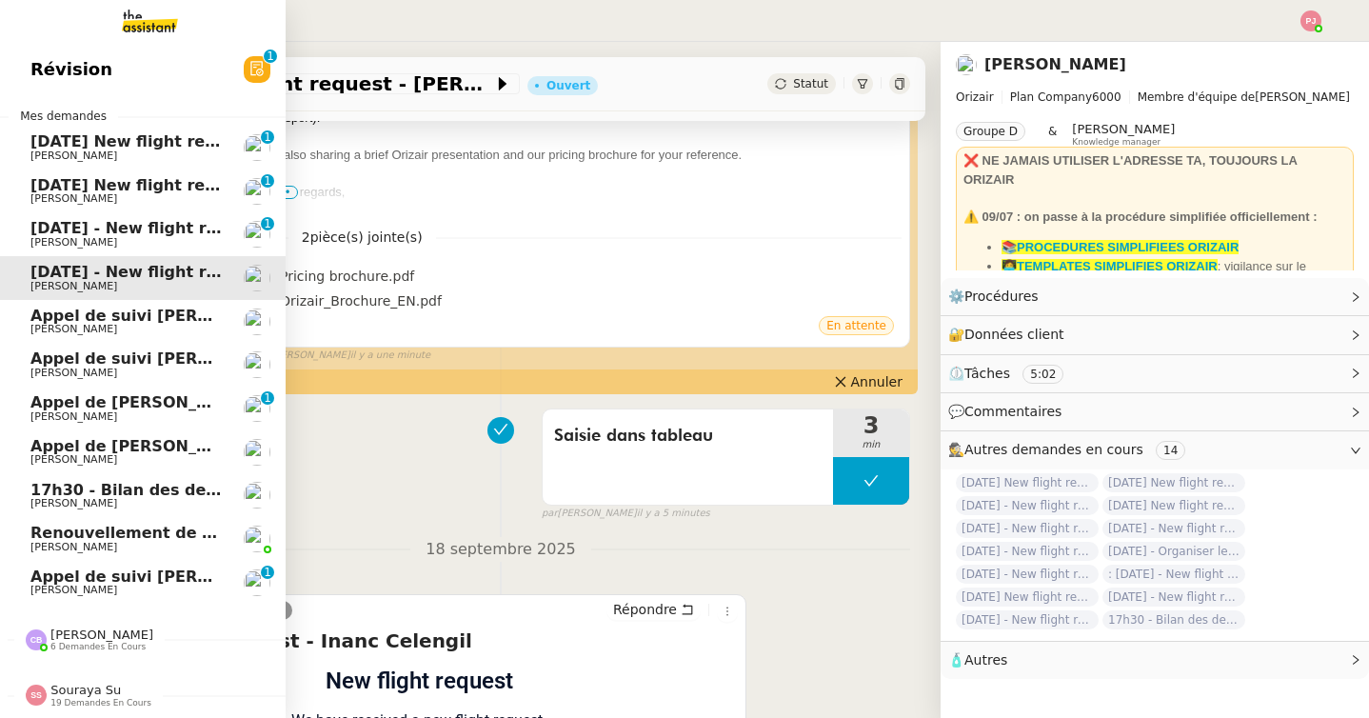
scroll to position [242, 0]
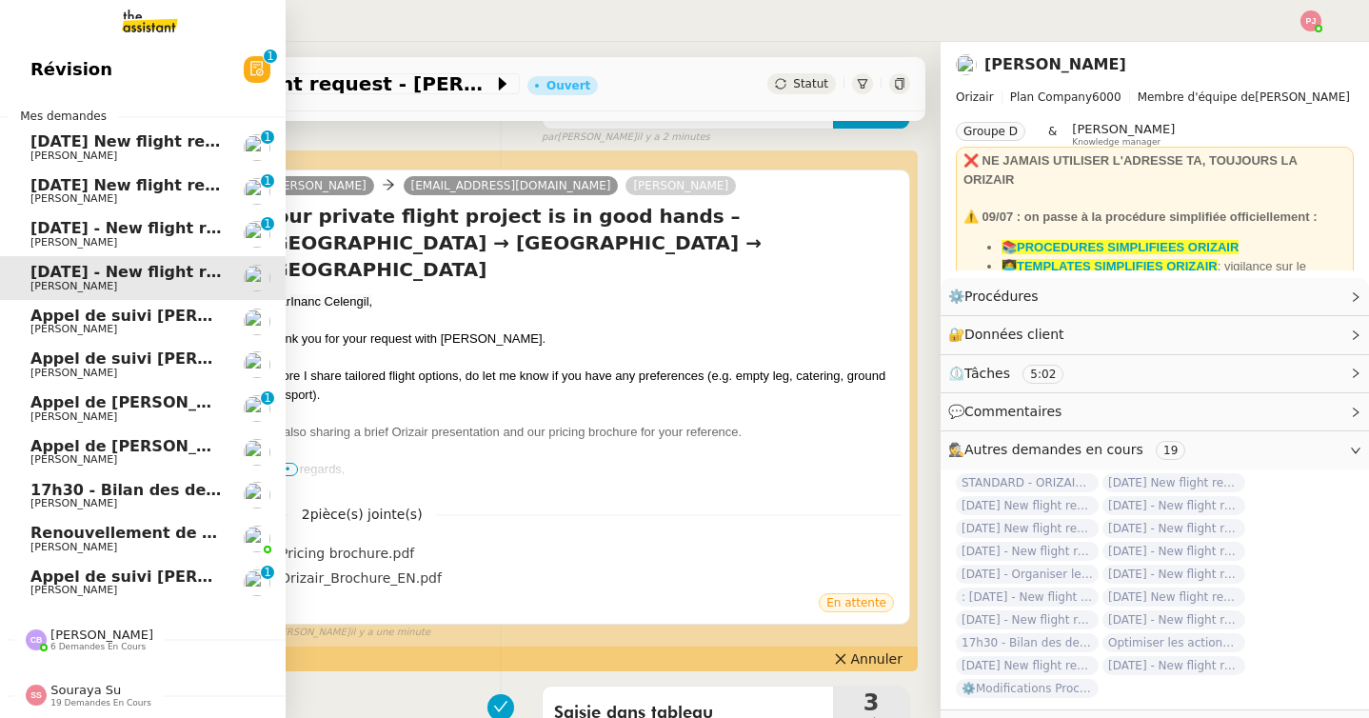
click at [72, 235] on span "[DATE] - New flight request - [PERSON_NAME]-[GEOGRAPHIC_DATA]" at bounding box center [319, 228] width 578 height 18
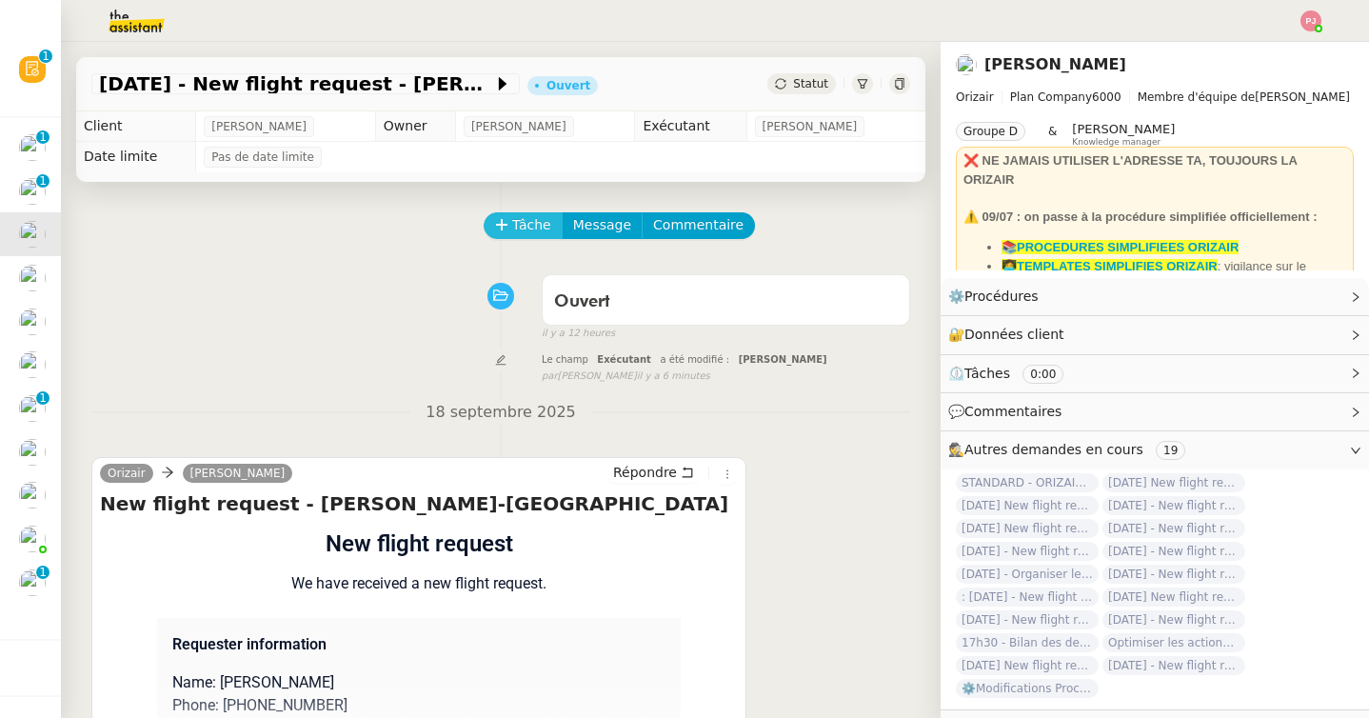
click at [512, 224] on span "Tâche" at bounding box center [531, 225] width 39 height 22
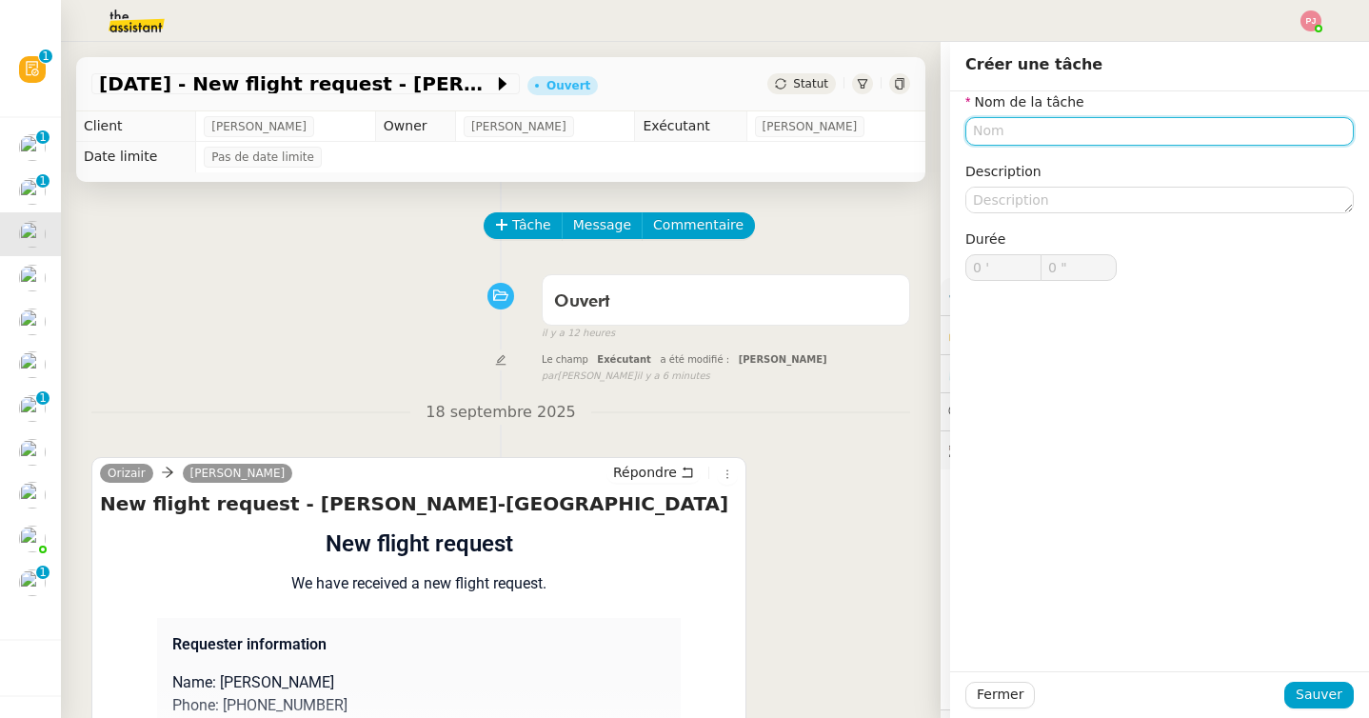
click at [1055, 139] on input "text" at bounding box center [1159, 131] width 388 height 28
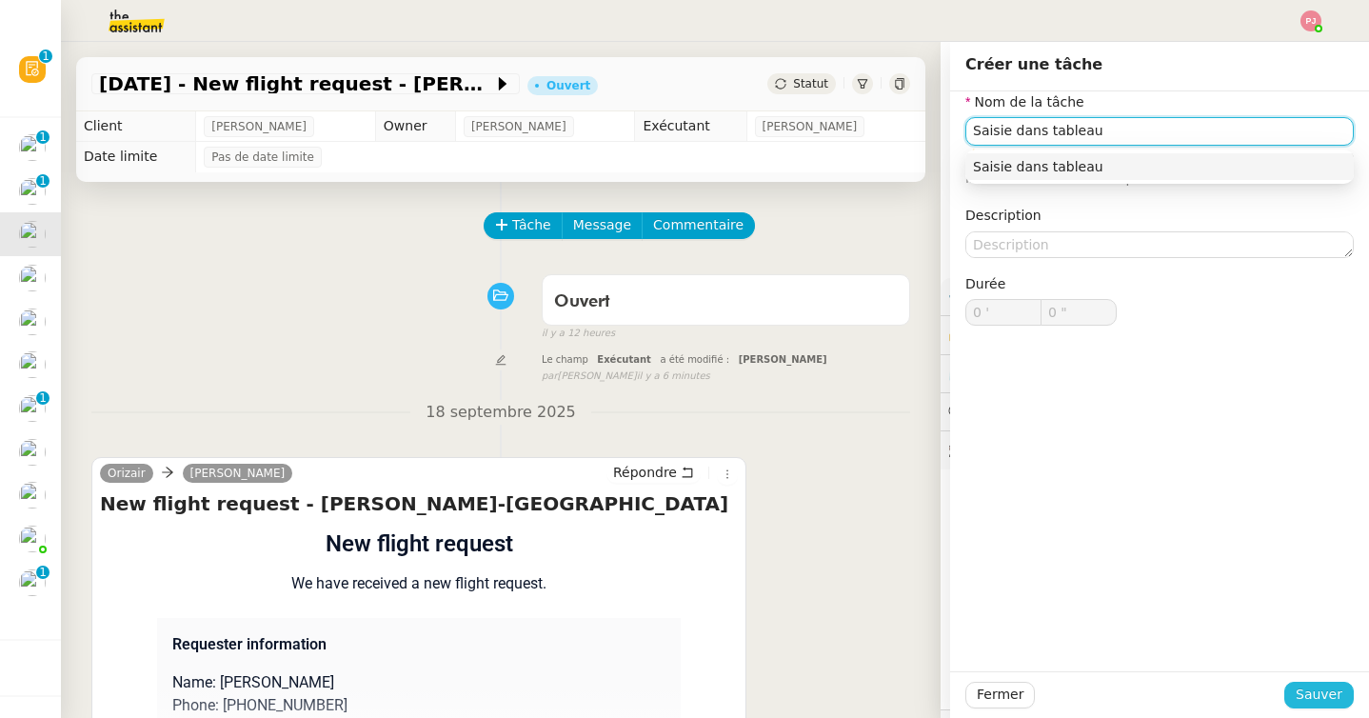
type input "Saisie dans tableau"
click at [1325, 699] on span "Sauver" at bounding box center [1318, 694] width 47 height 22
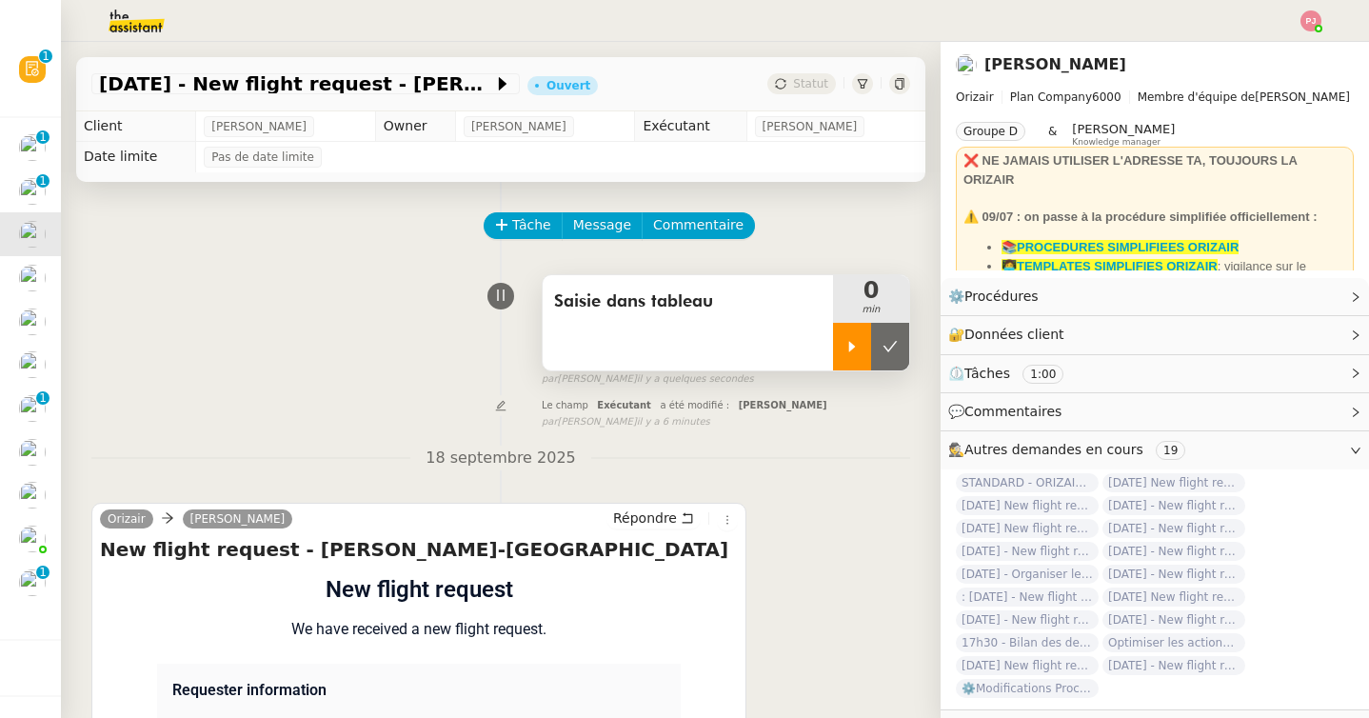
click at [850, 365] on div at bounding box center [852, 347] width 38 height 48
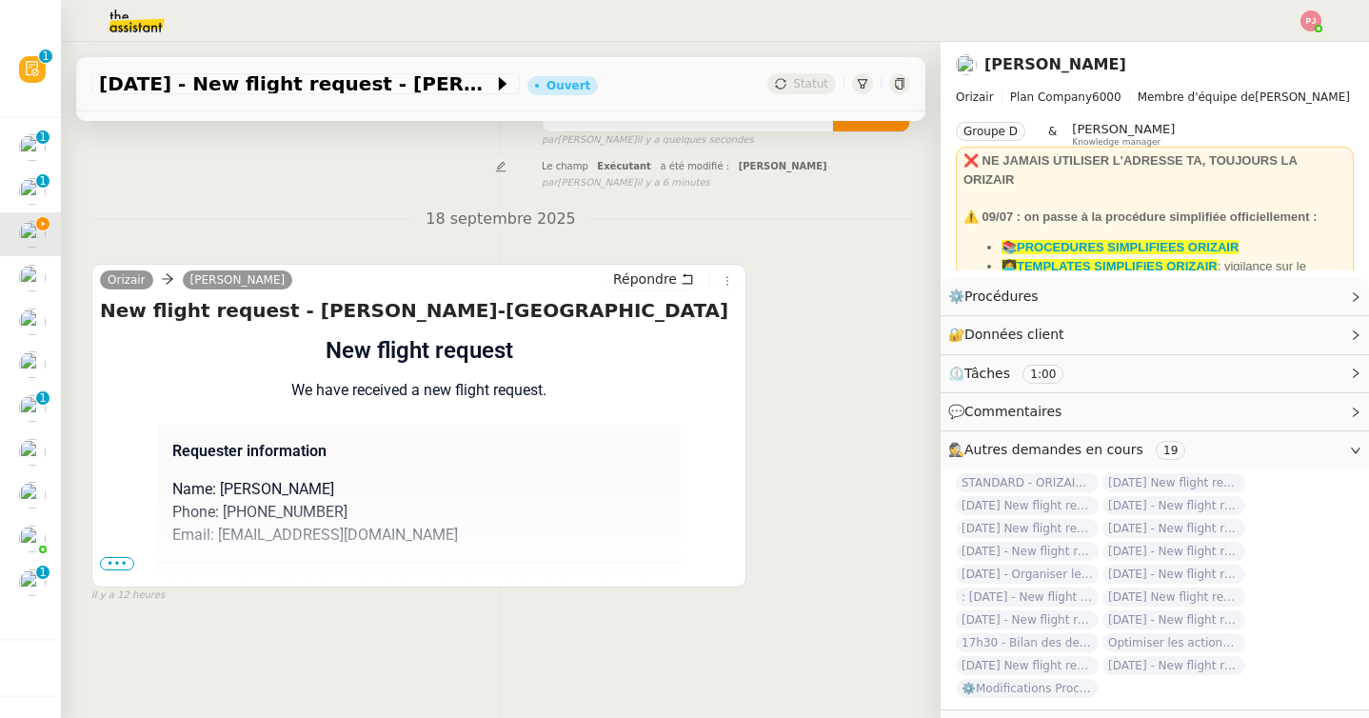
scroll to position [242, 0]
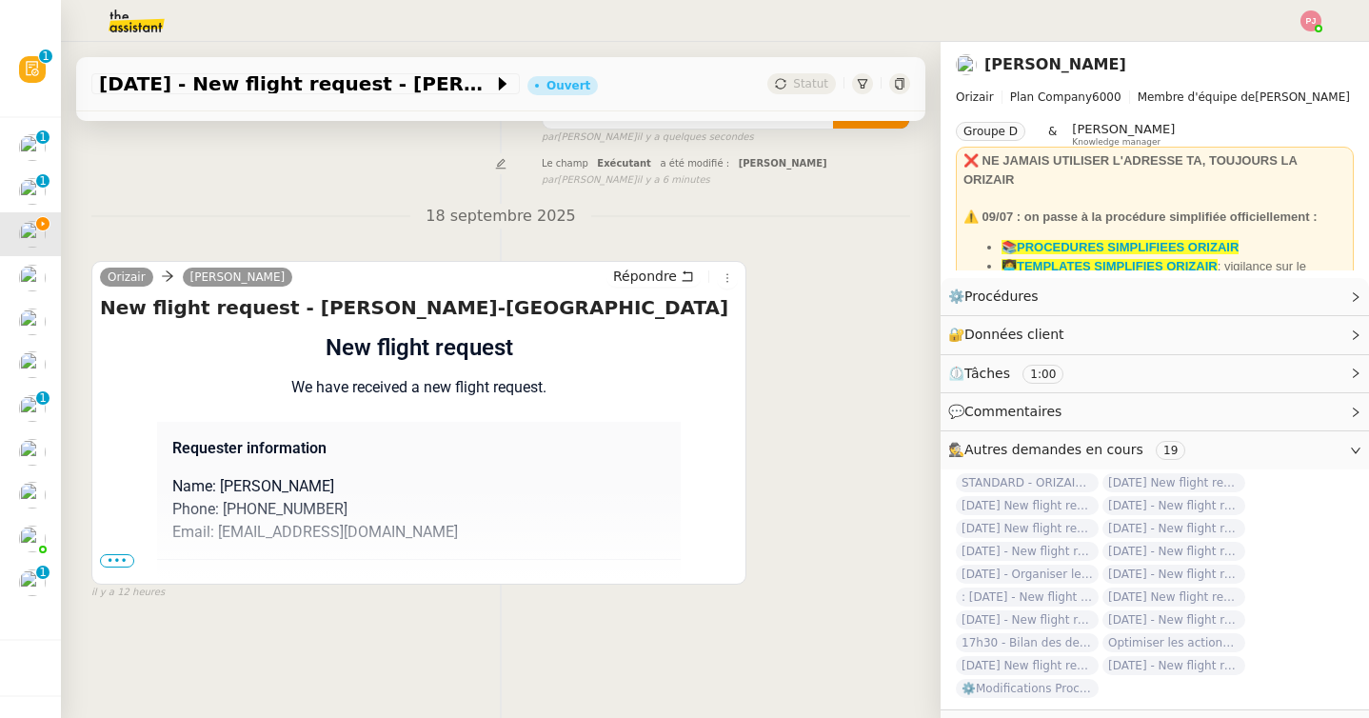
drag, startPoint x: 420, startPoint y: 489, endPoint x: 223, endPoint y: 483, distance: 197.1
click at [223, 483] on p "Name: Colette Boutaghat-Matagne" at bounding box center [418, 486] width 493 height 23
copy p "Colette Boutaghat-Matagne"
click at [98, 559] on div "Orizair Josephine Kelly Répondre New flight request - Colette Boutaghat-Matagne…" at bounding box center [418, 423] width 655 height 324
click at [111, 558] on span "•••" at bounding box center [117, 560] width 34 height 13
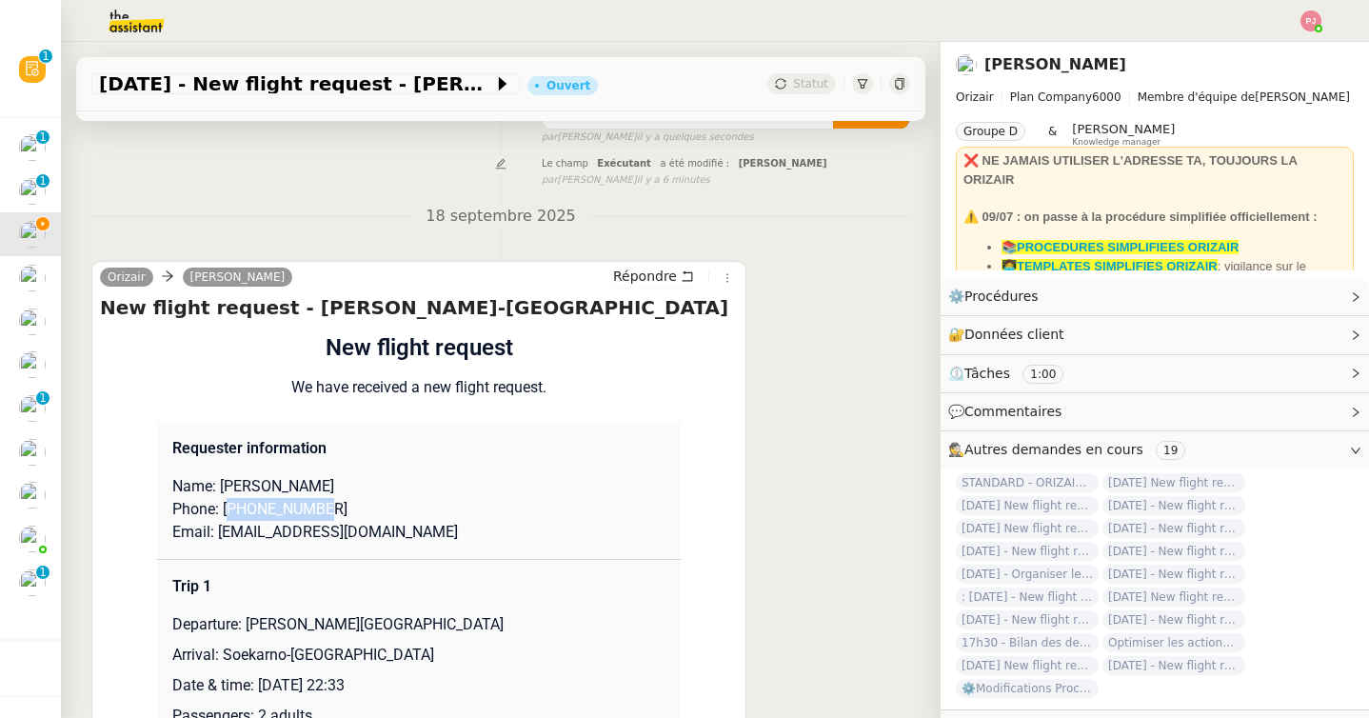
drag, startPoint x: 232, startPoint y: 509, endPoint x: 345, endPoint y: 507, distance: 112.3
click at [345, 507] on p "Phone: +33672905216" at bounding box center [418, 509] width 493 height 23
copy p "33672905216"
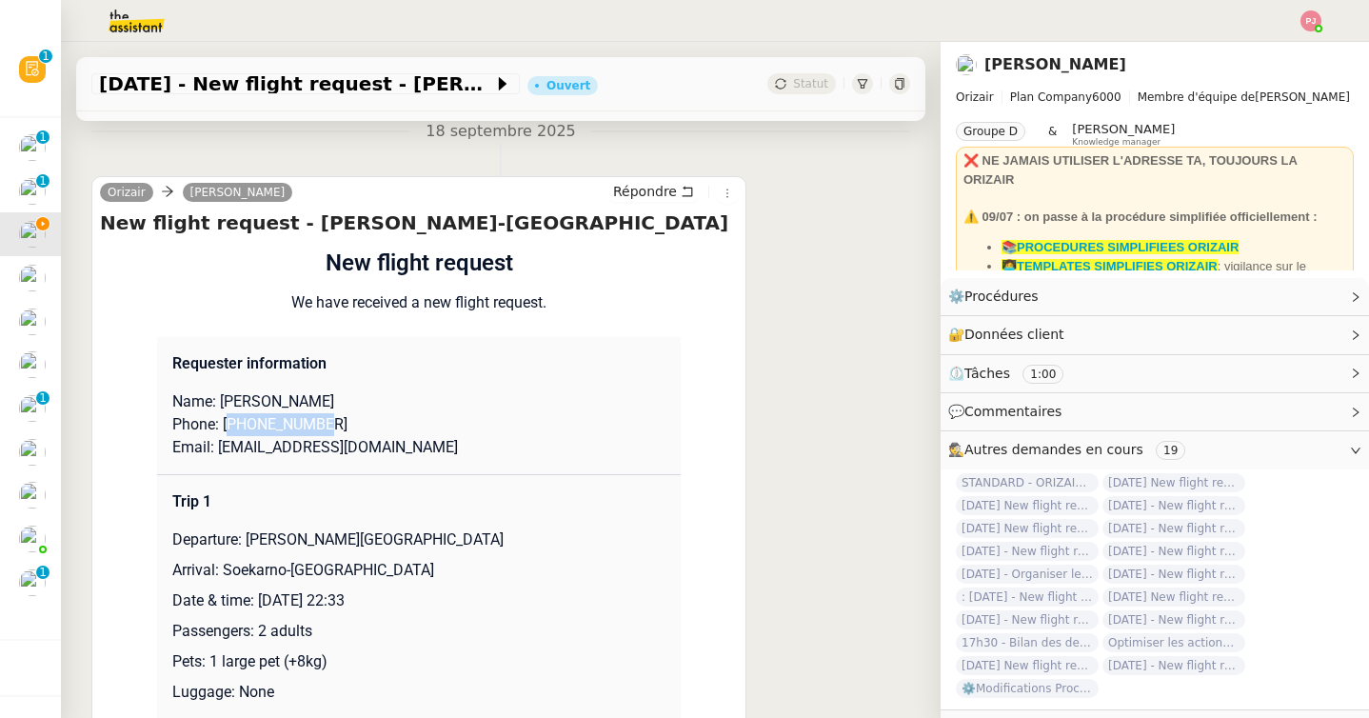
scroll to position [361, 0]
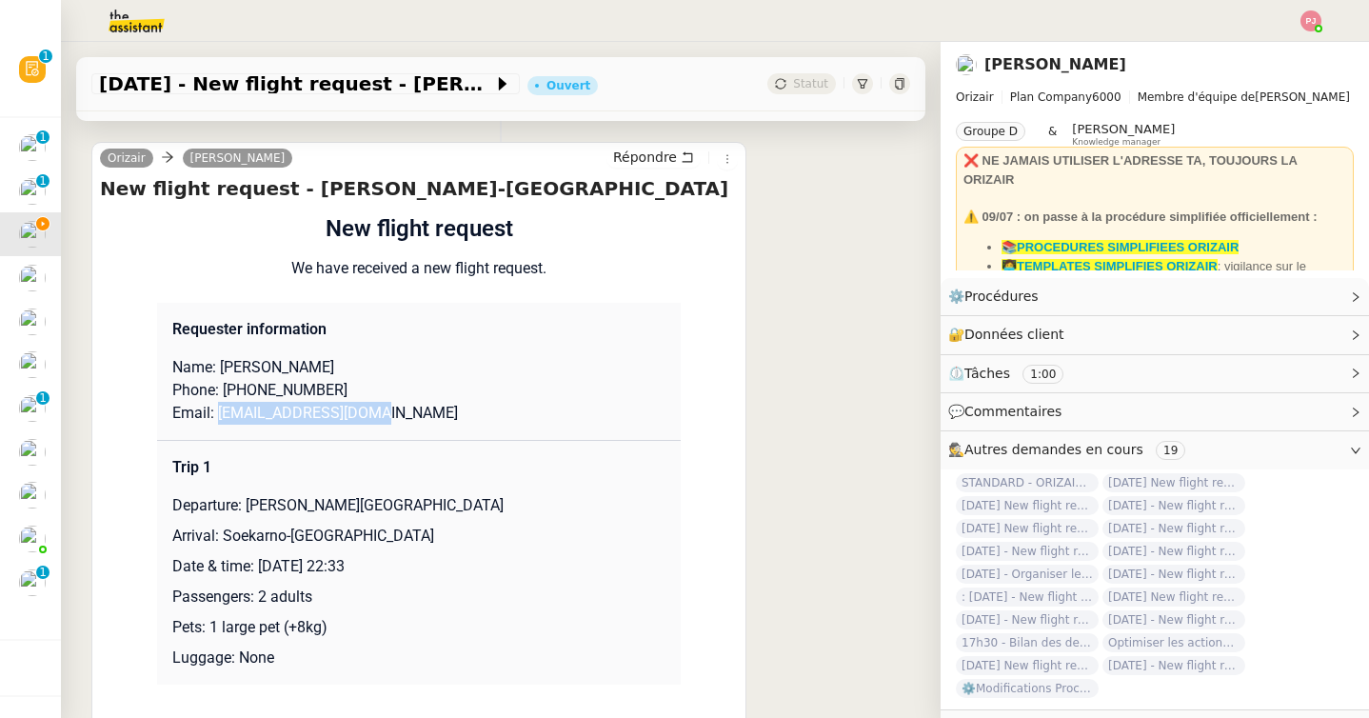
drag, startPoint x: 384, startPoint y: 417, endPoint x: 219, endPoint y: 417, distance: 164.7
click at [219, 417] on p "Email: jasminebtg@gmail.com" at bounding box center [418, 413] width 493 height 23
copy p "jasminebtg@gmail.com"
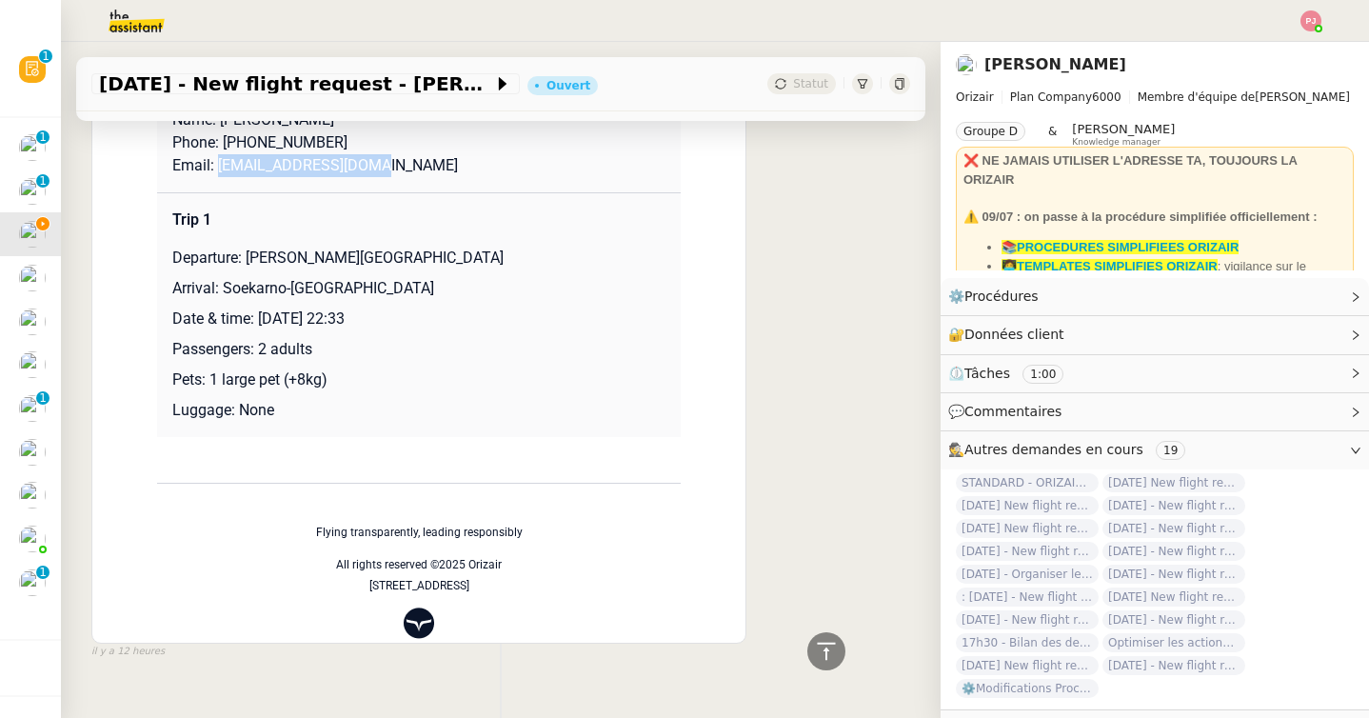
scroll to position [618, 0]
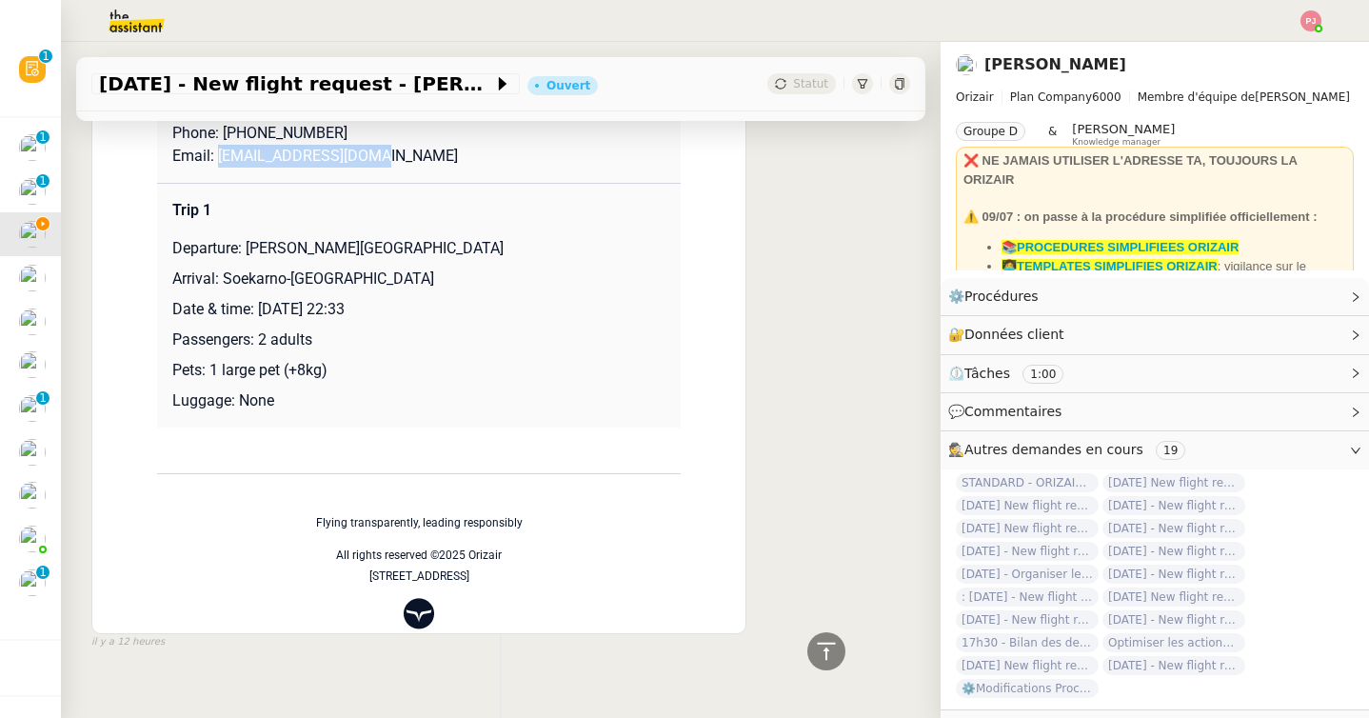
drag, startPoint x: 520, startPoint y: 250, endPoint x: 250, endPoint y: 247, distance: 269.4
click at [250, 247] on p "Departure: Charles de Gaulle International Airport" at bounding box center [418, 248] width 493 height 23
copy p "Charles de Gaulle International Airport"
drag, startPoint x: 483, startPoint y: 282, endPoint x: 226, endPoint y: 278, distance: 257.9
click at [226, 278] on p "Arrival: Soekarno-Hatta International Airport" at bounding box center [418, 278] width 493 height 23
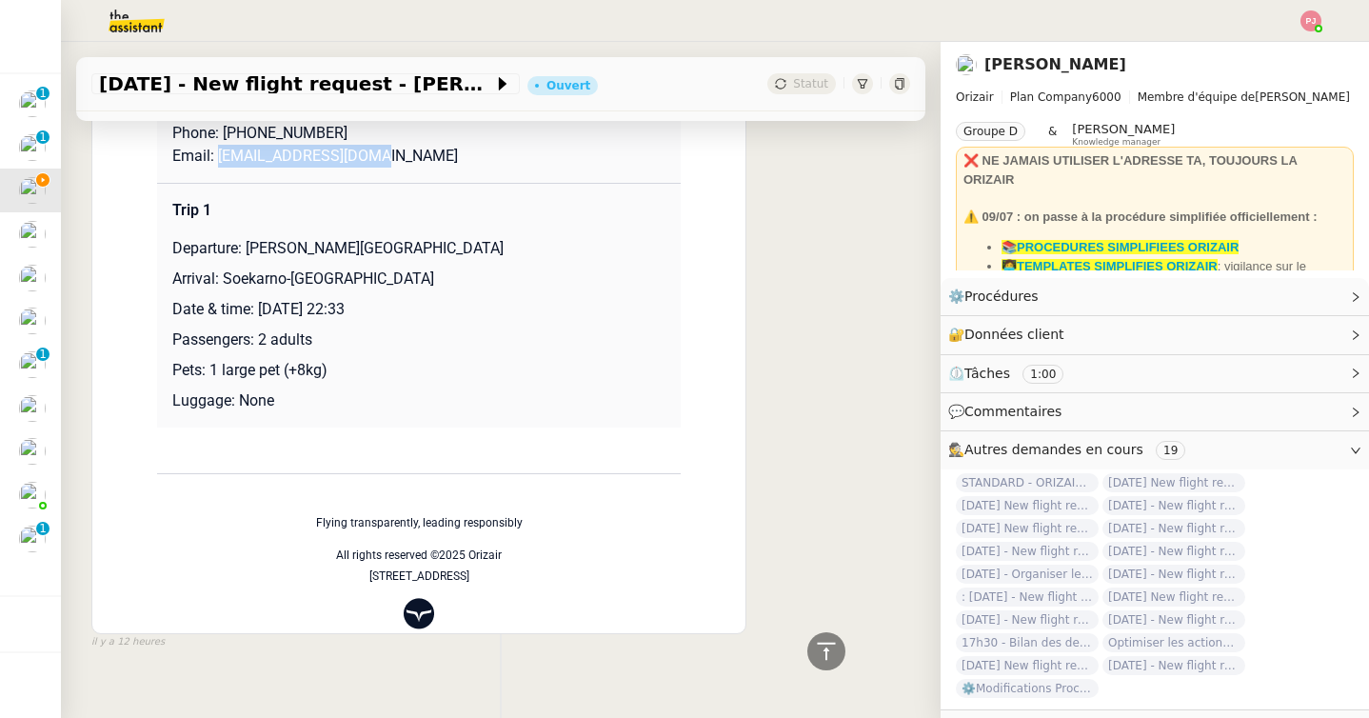
copy p "Soekarno-Hatta International Airport"
drag, startPoint x: 209, startPoint y: 368, endPoint x: 336, endPoint y: 368, distance: 126.6
click at [336, 368] on p "Pets: 1 large pet (+8kg)" at bounding box center [418, 370] width 493 height 23
copy p "1 large pet (+8kg)"
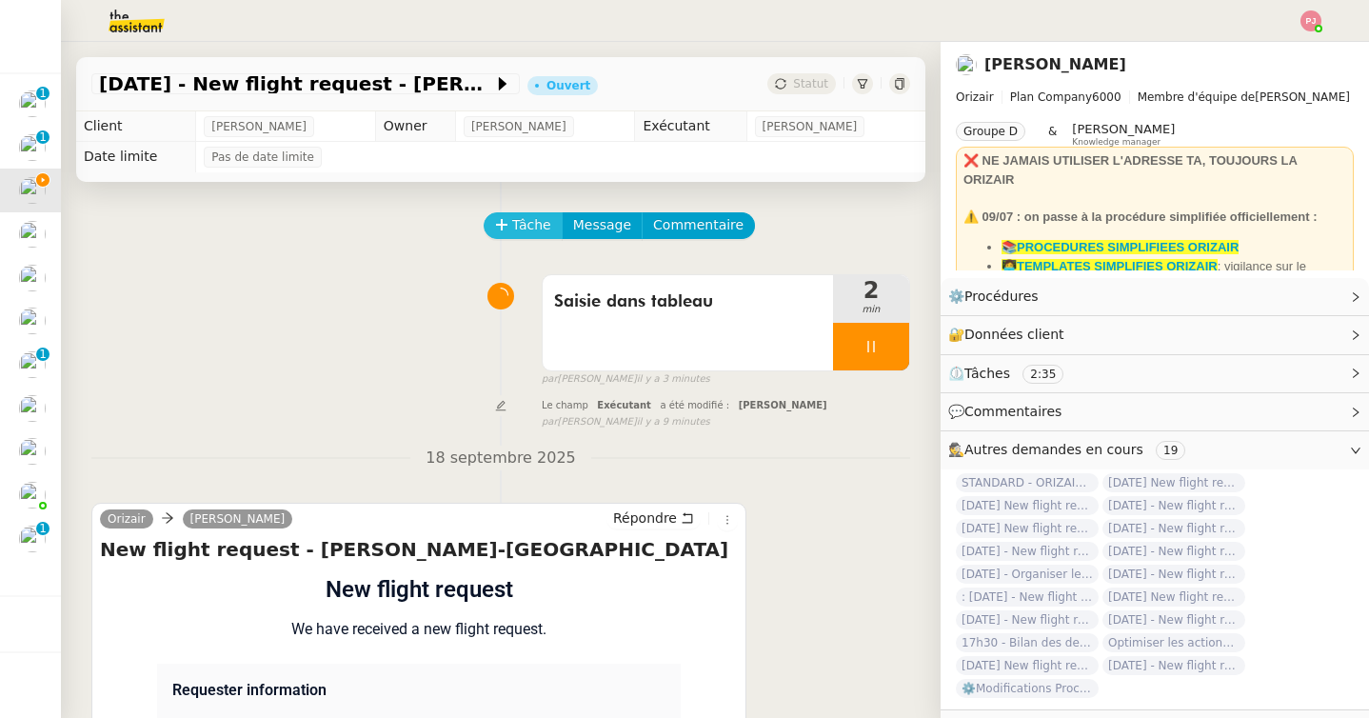
click at [535, 224] on span "Tâche" at bounding box center [531, 225] width 39 height 22
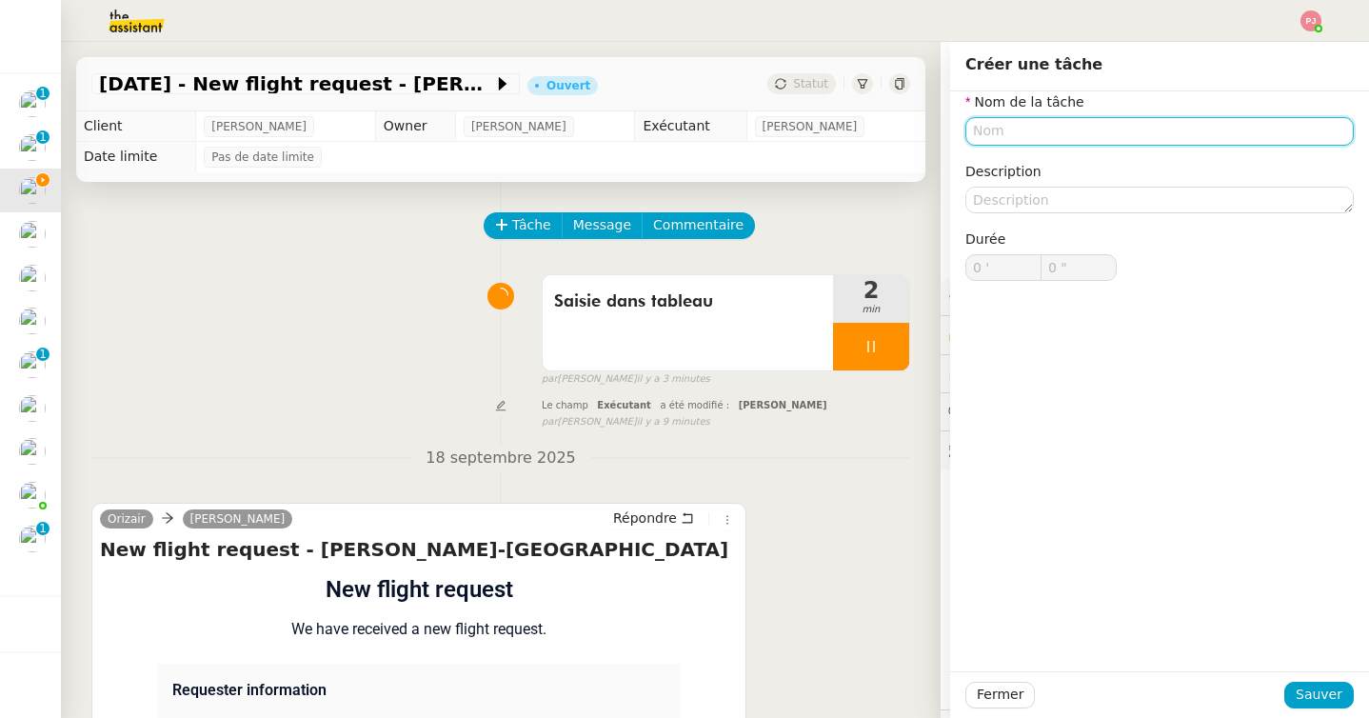
click at [1013, 133] on input "text" at bounding box center [1159, 131] width 388 height 28
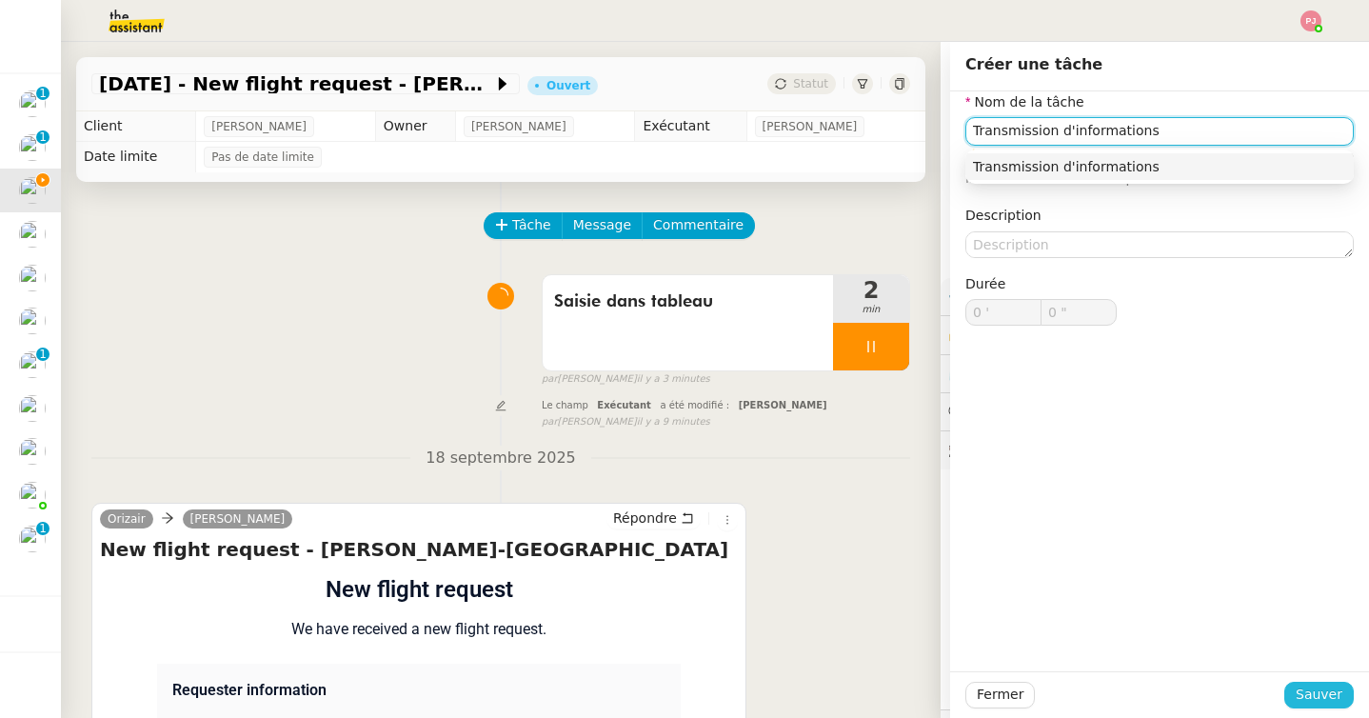
type input "Transmission d'informations"
click at [1315, 685] on span "Sauver" at bounding box center [1318, 694] width 47 height 22
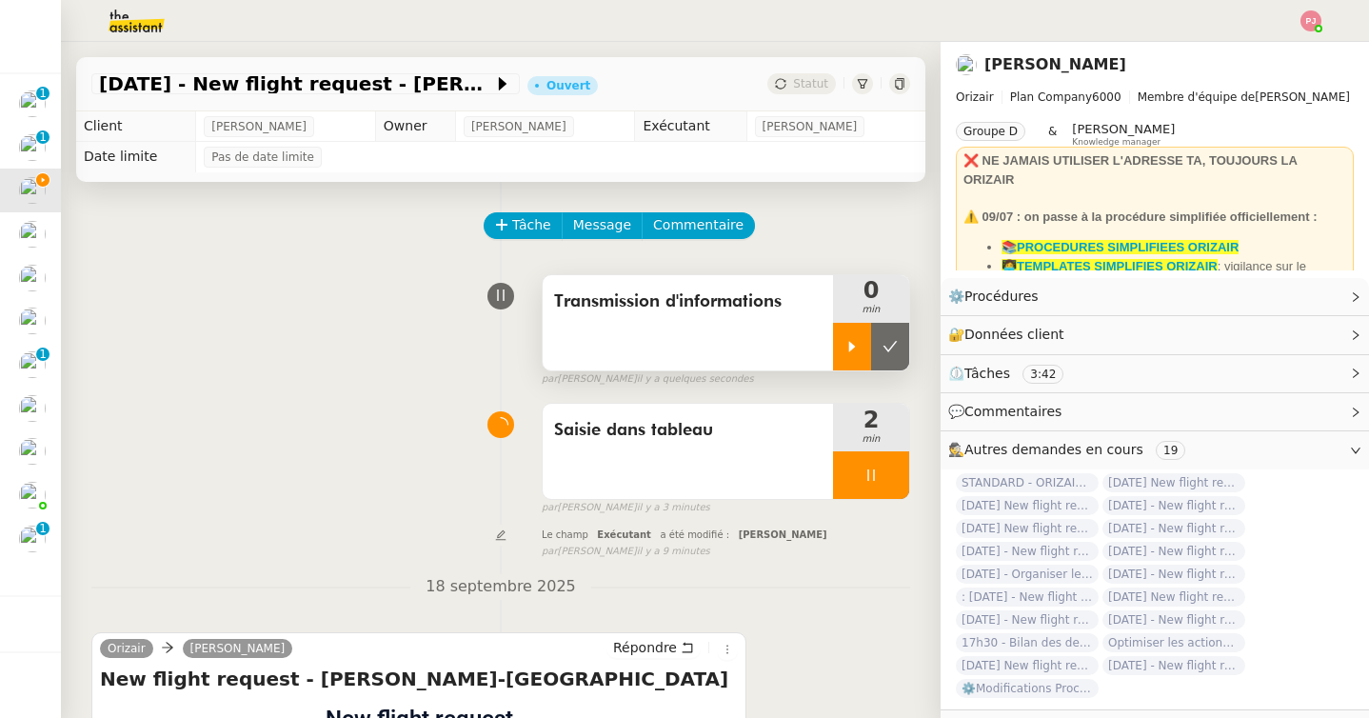
click at [843, 334] on div at bounding box center [852, 347] width 38 height 48
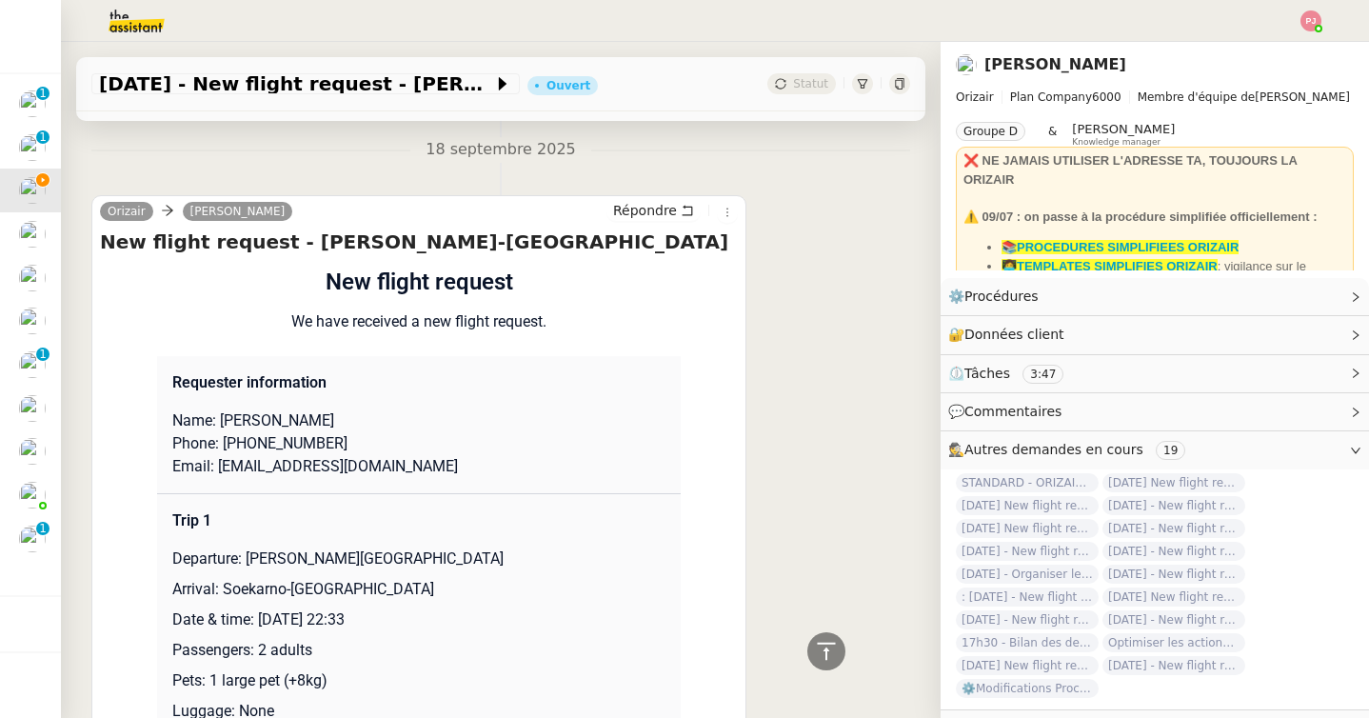
scroll to position [445, 0]
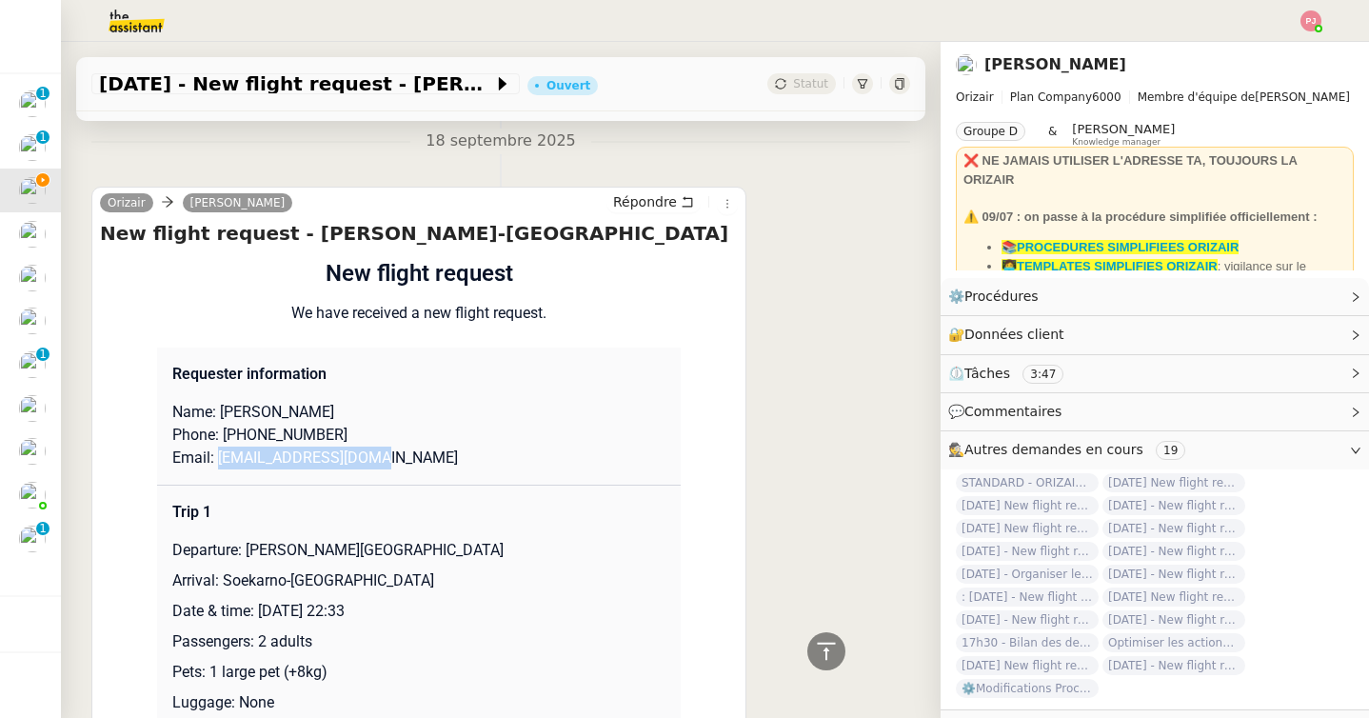
drag, startPoint x: 398, startPoint y: 457, endPoint x: 216, endPoint y: 463, distance: 181.9
click at [216, 463] on p "Email: jasminebtg@gmail.com" at bounding box center [418, 457] width 493 height 23
copy p "jasminebtg@gmail.com"
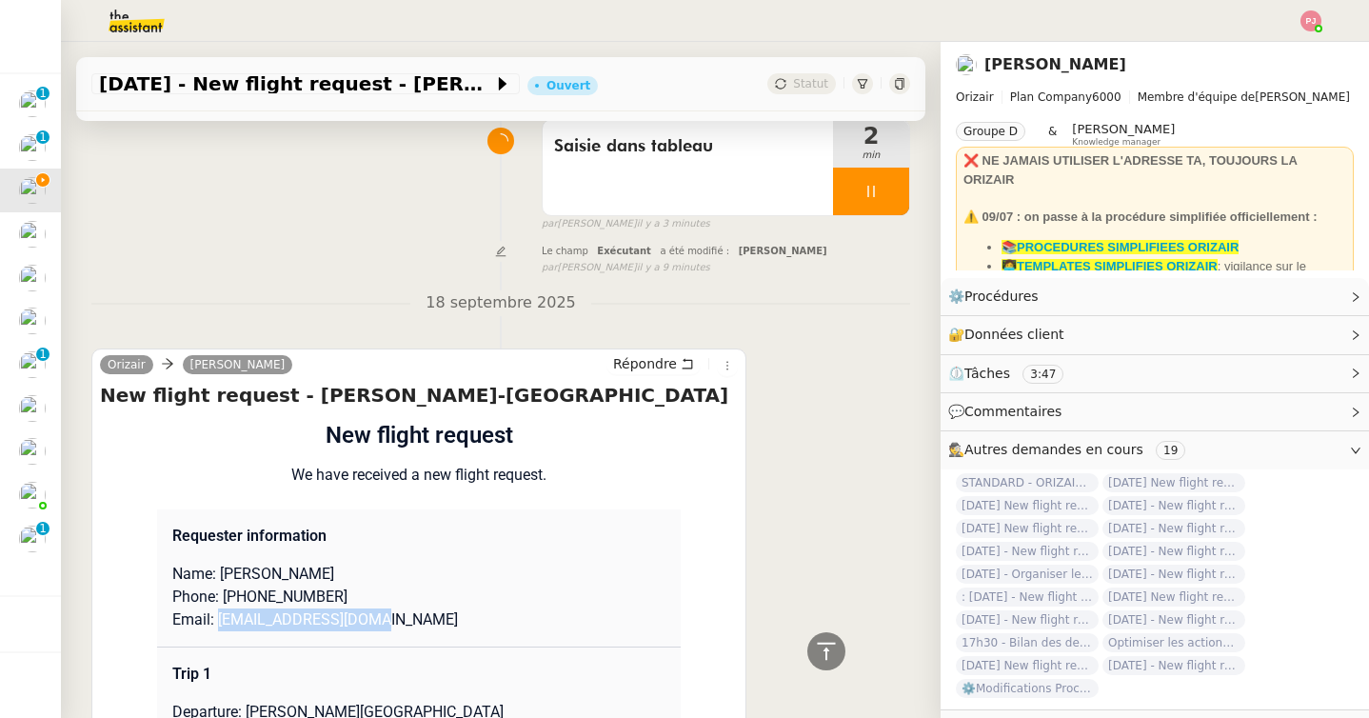
scroll to position [0, 0]
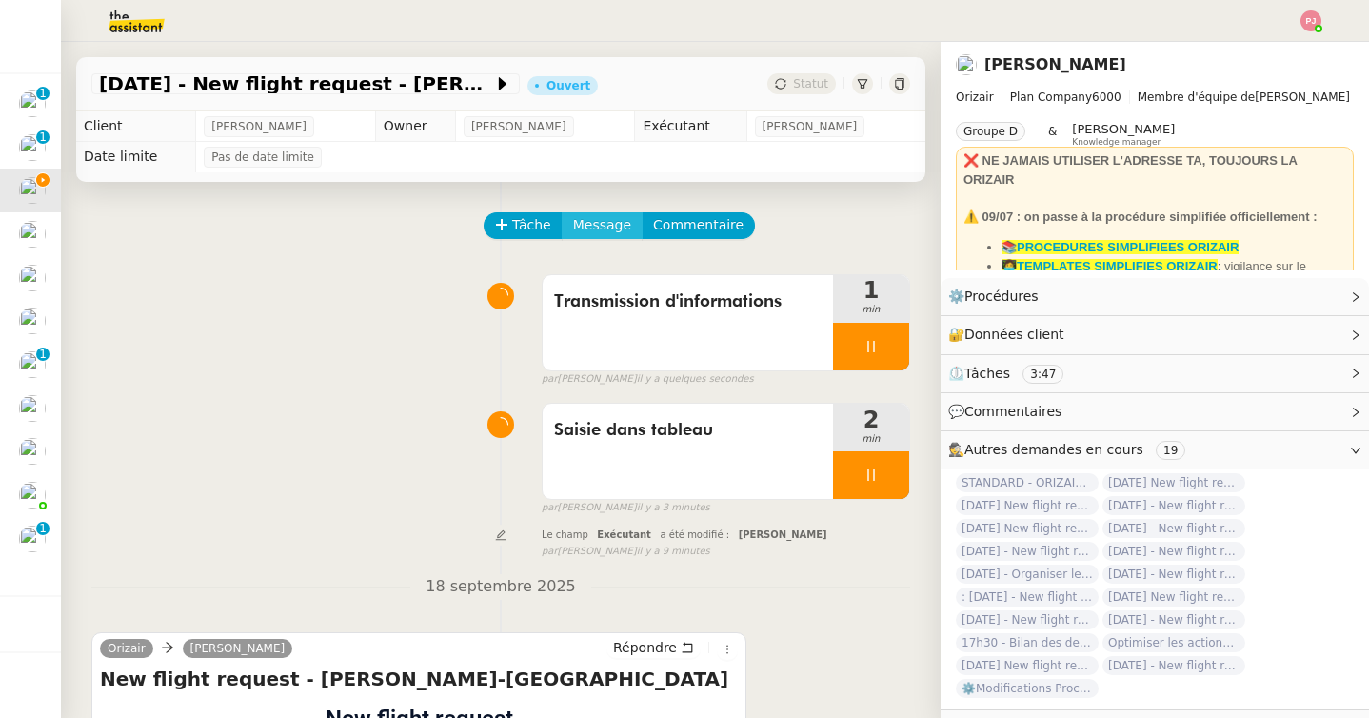
click at [598, 234] on span "Message" at bounding box center [602, 225] width 58 height 22
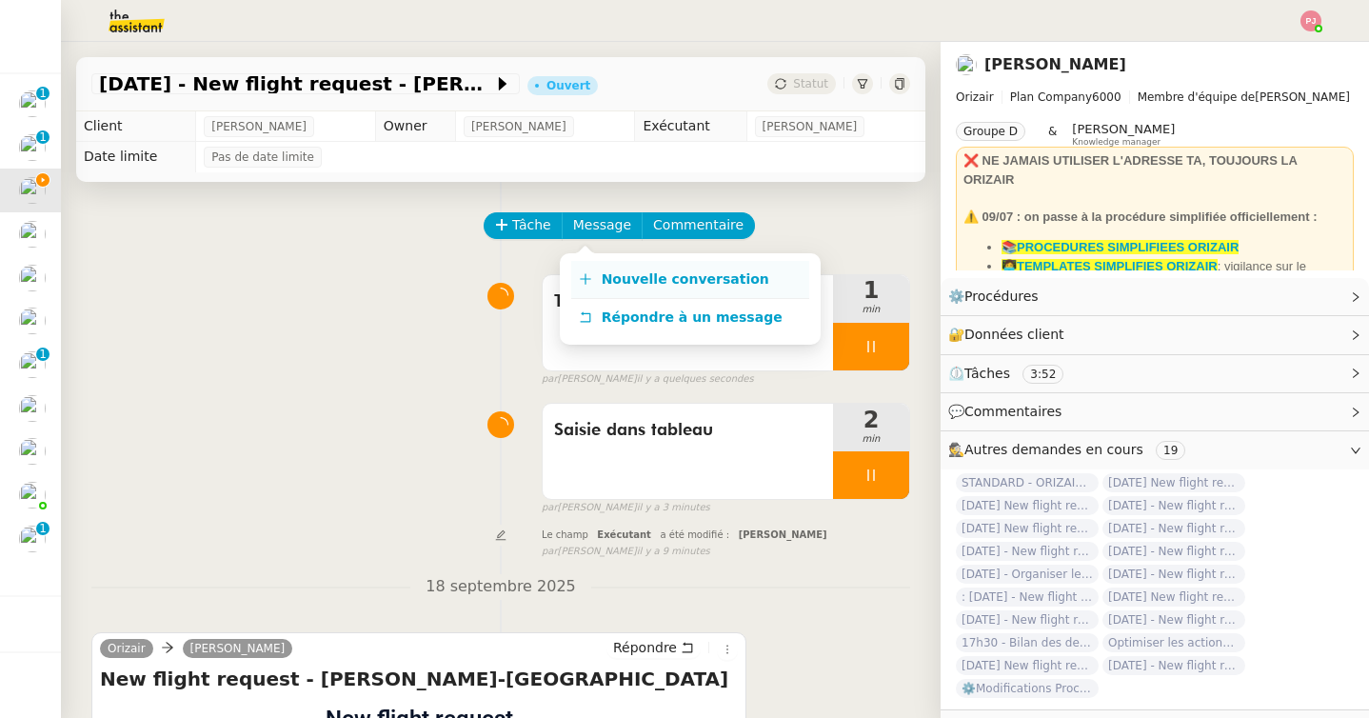
click at [601, 285] on span "Nouvelle conversation" at bounding box center [685, 278] width 168 height 15
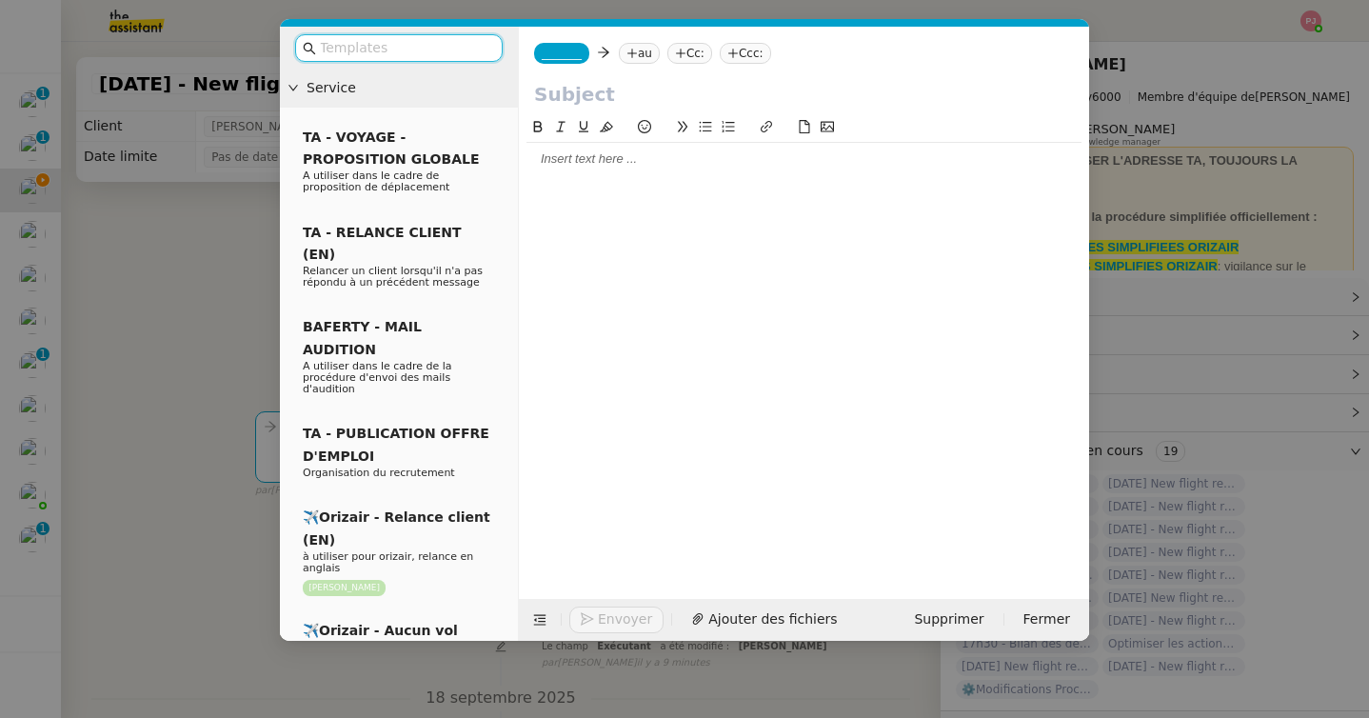
click at [563, 53] on span "_______" at bounding box center [562, 53] width 40 height 13
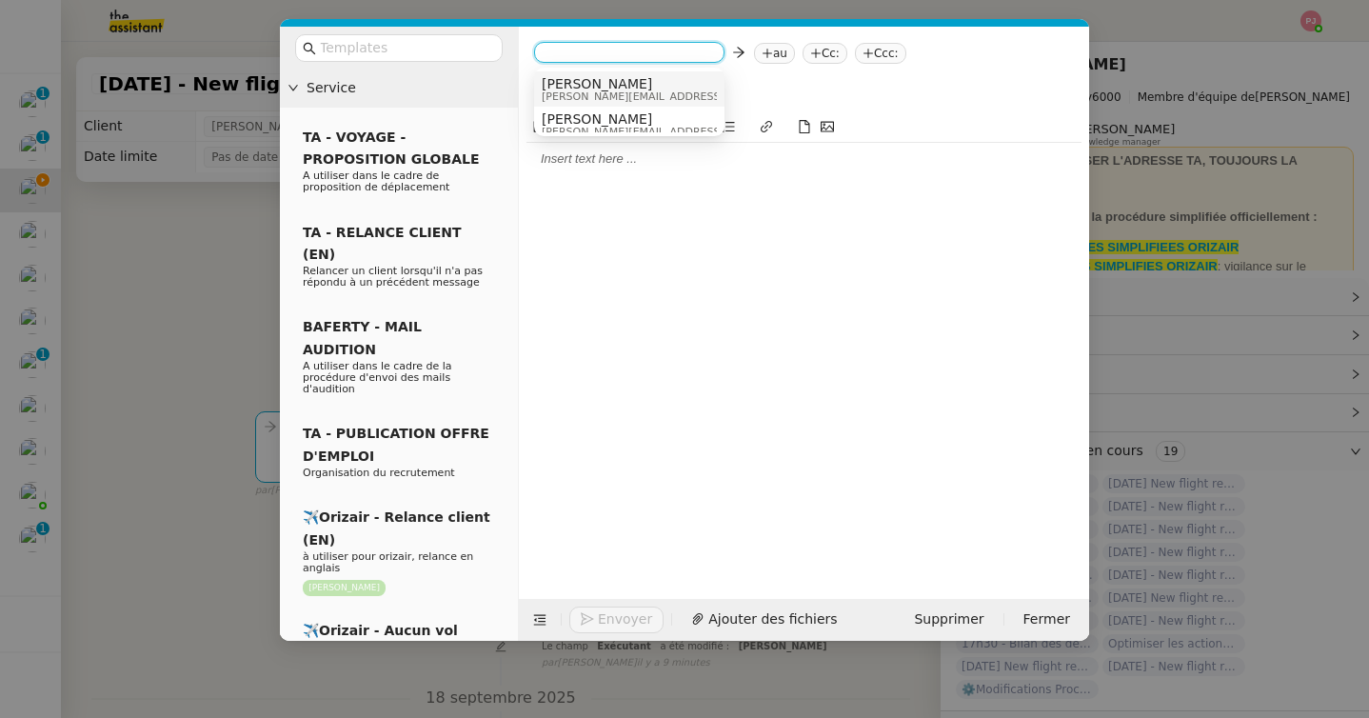
click at [581, 81] on span "[PERSON_NAME]" at bounding box center [677, 83] width 270 height 15
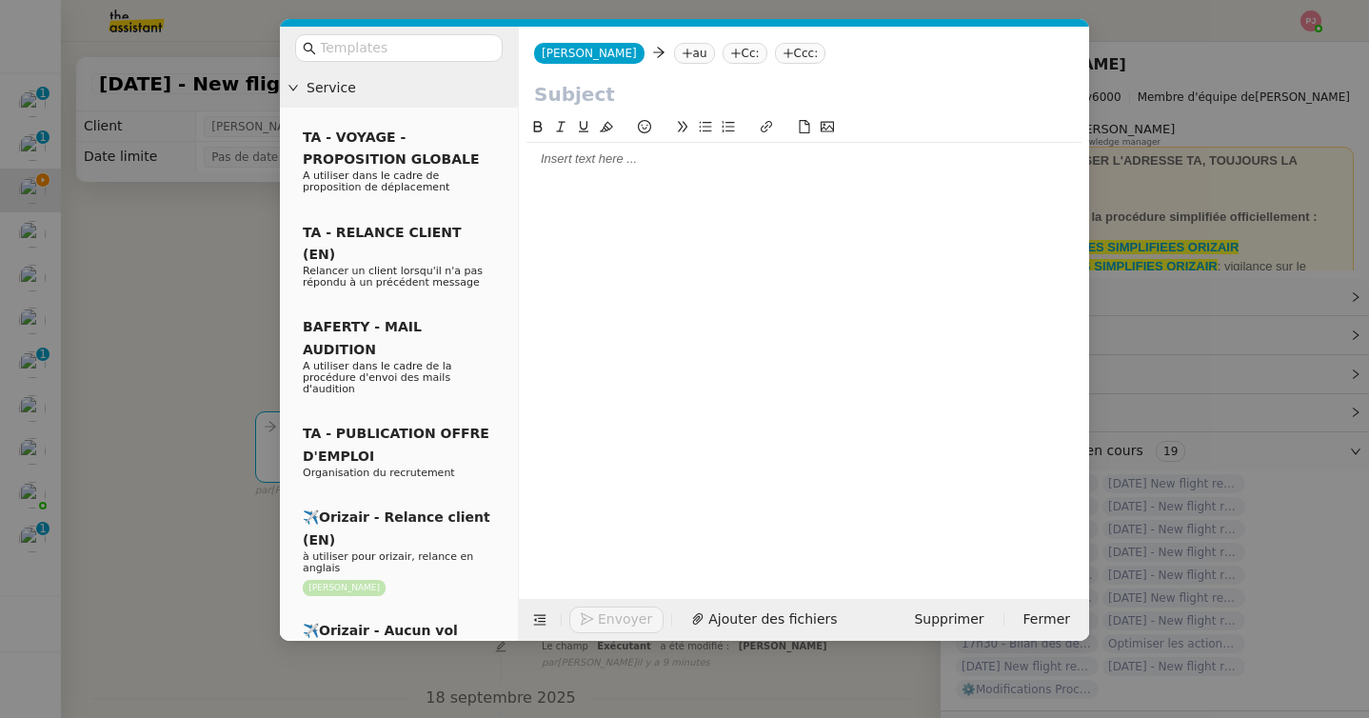
click at [674, 47] on nz-tag "au" at bounding box center [694, 53] width 41 height 21
paste input "jasminebtg@gmail.com"
type input "jasminebtg@gmail.com"
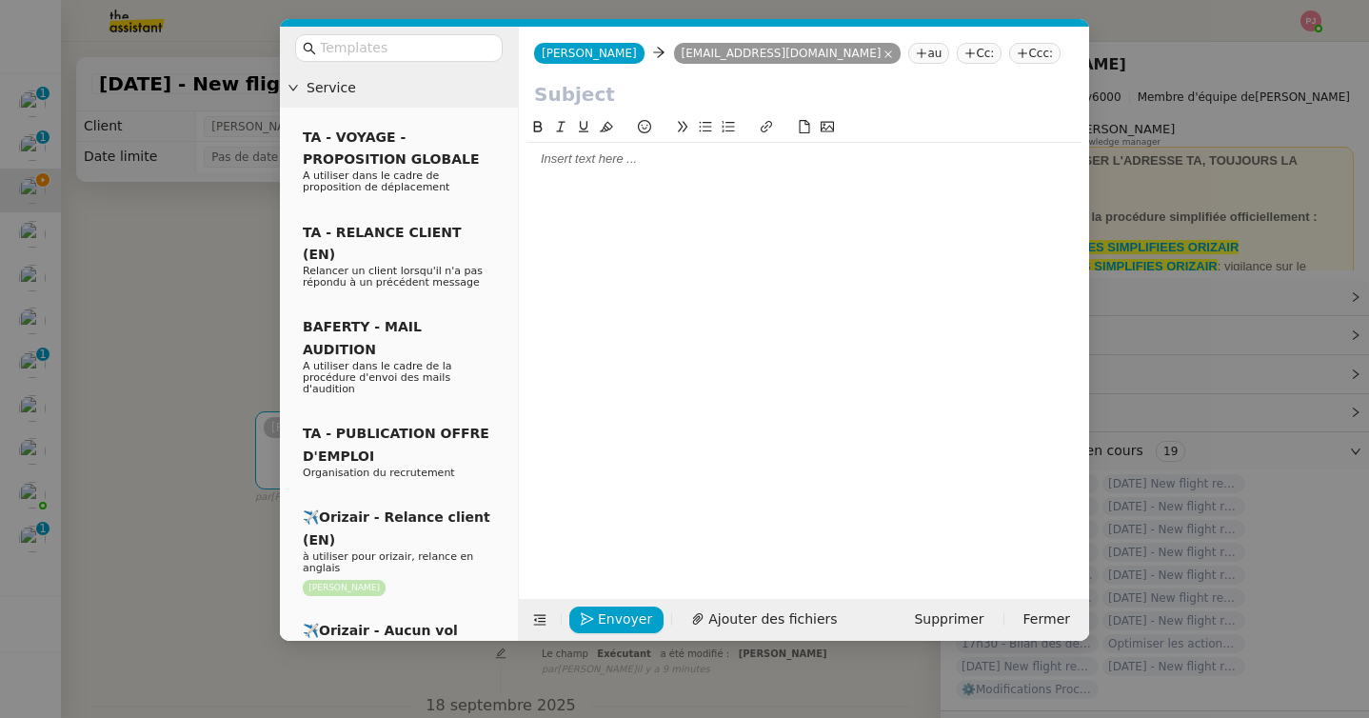
click at [1016, 54] on icon at bounding box center [1021, 53] width 11 height 11
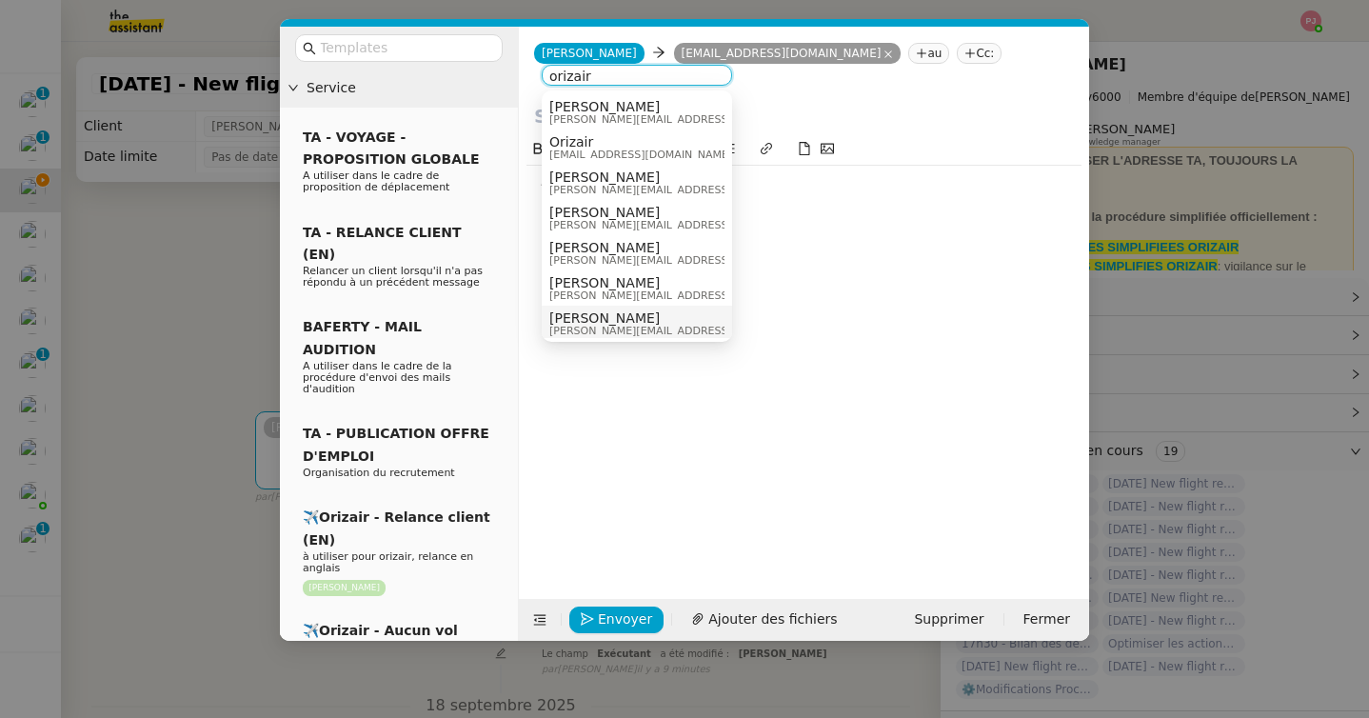
type input "orizair"
click at [601, 317] on span "[PERSON_NAME]" at bounding box center [684, 317] width 270 height 15
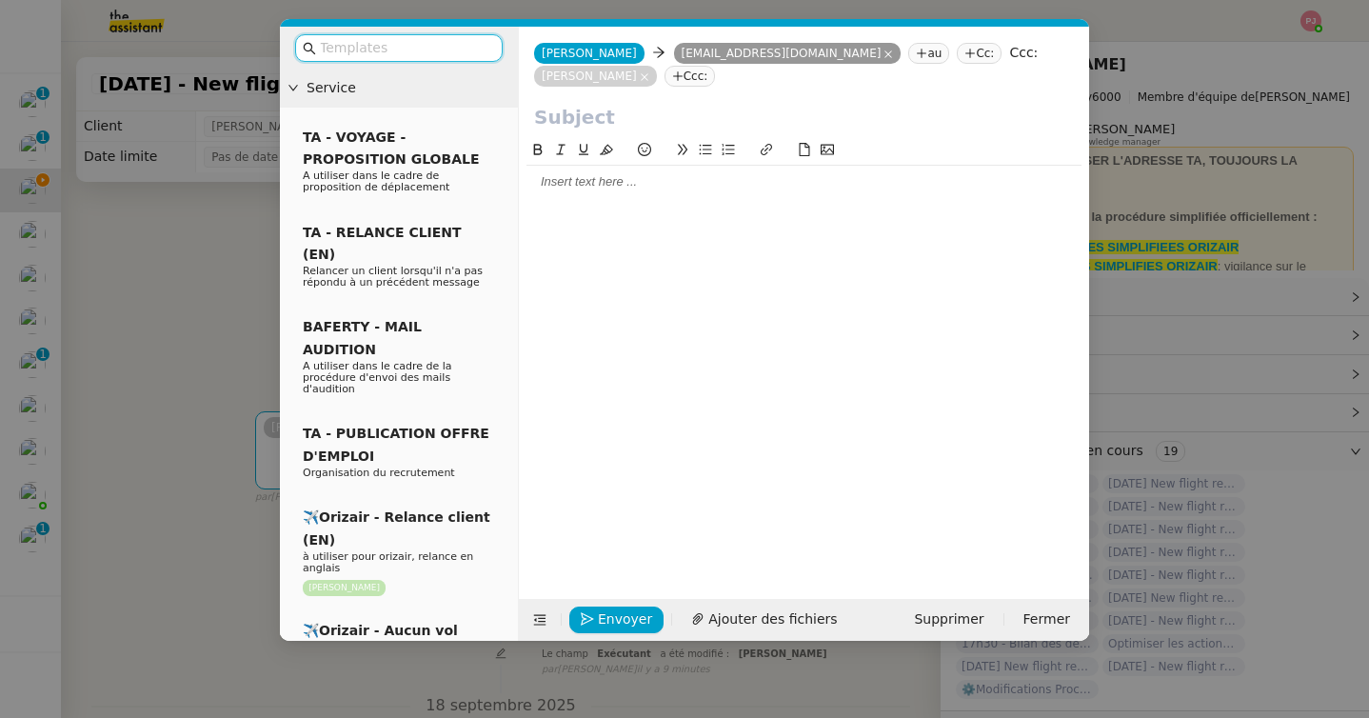
click at [409, 43] on input "text" at bounding box center [405, 48] width 171 height 22
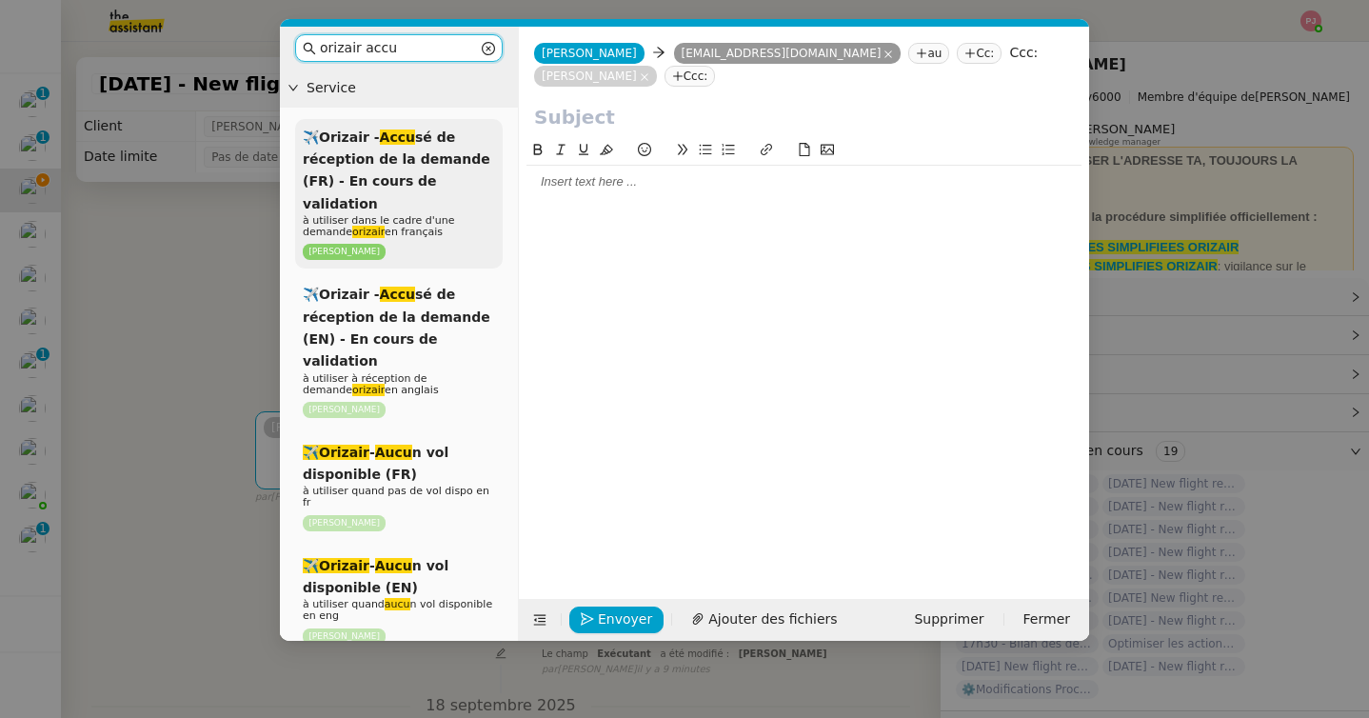
type input "orizair accu"
click at [388, 149] on div "✈️Orizair - Accu sé de réception de la demande (FR) - En cours de validation à …" at bounding box center [398, 194] width 207 height 150
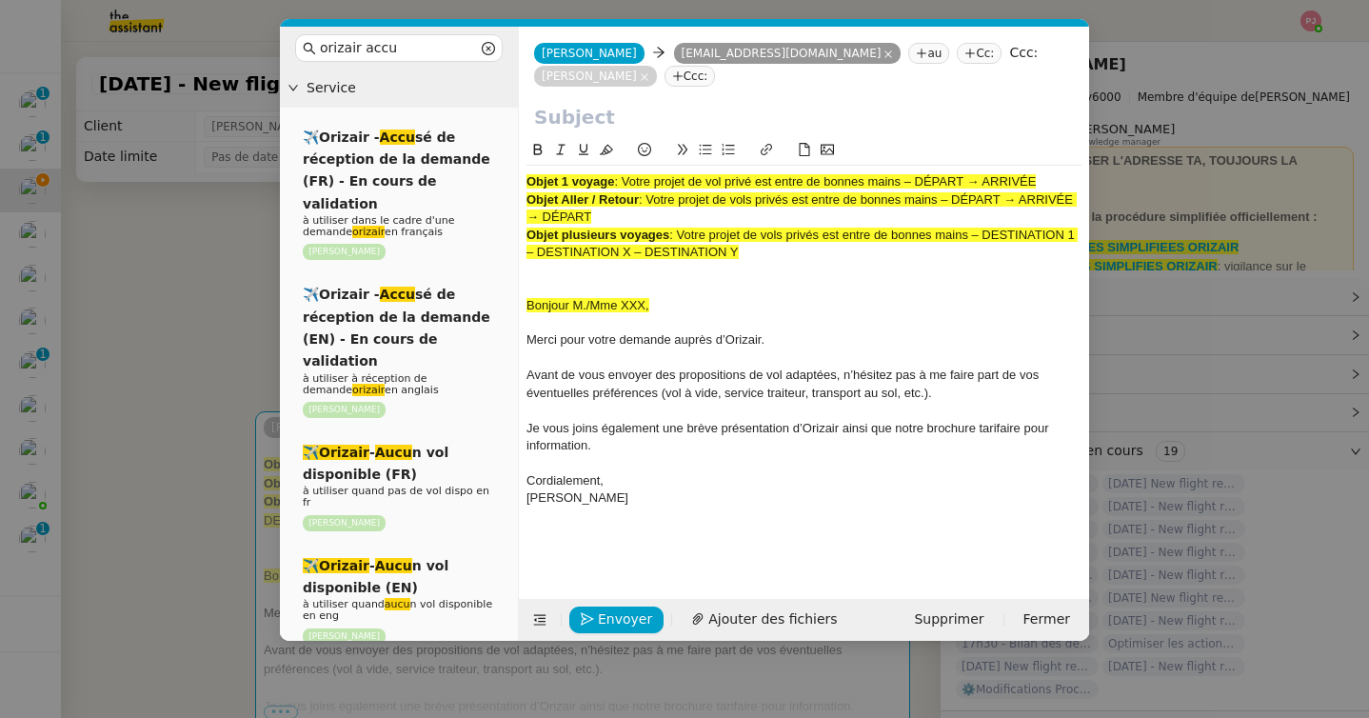
drag, startPoint x: 623, startPoint y: 179, endPoint x: 1045, endPoint y: 178, distance: 421.6
click at [1045, 178] on div "Objet 1 voyage : Votre projet de vol privé est entre de bonnes mains – DÉPART →…" at bounding box center [803, 181] width 555 height 17
copy span "Votre projet de vol privé est entre de bonnes mains – DÉPART → ARRIVÉE"
click at [666, 120] on input "text" at bounding box center [804, 117] width 540 height 29
paste input "Votre projet de vol privé est entre de bonnes mains – DÉPART → ARRIVÉE"
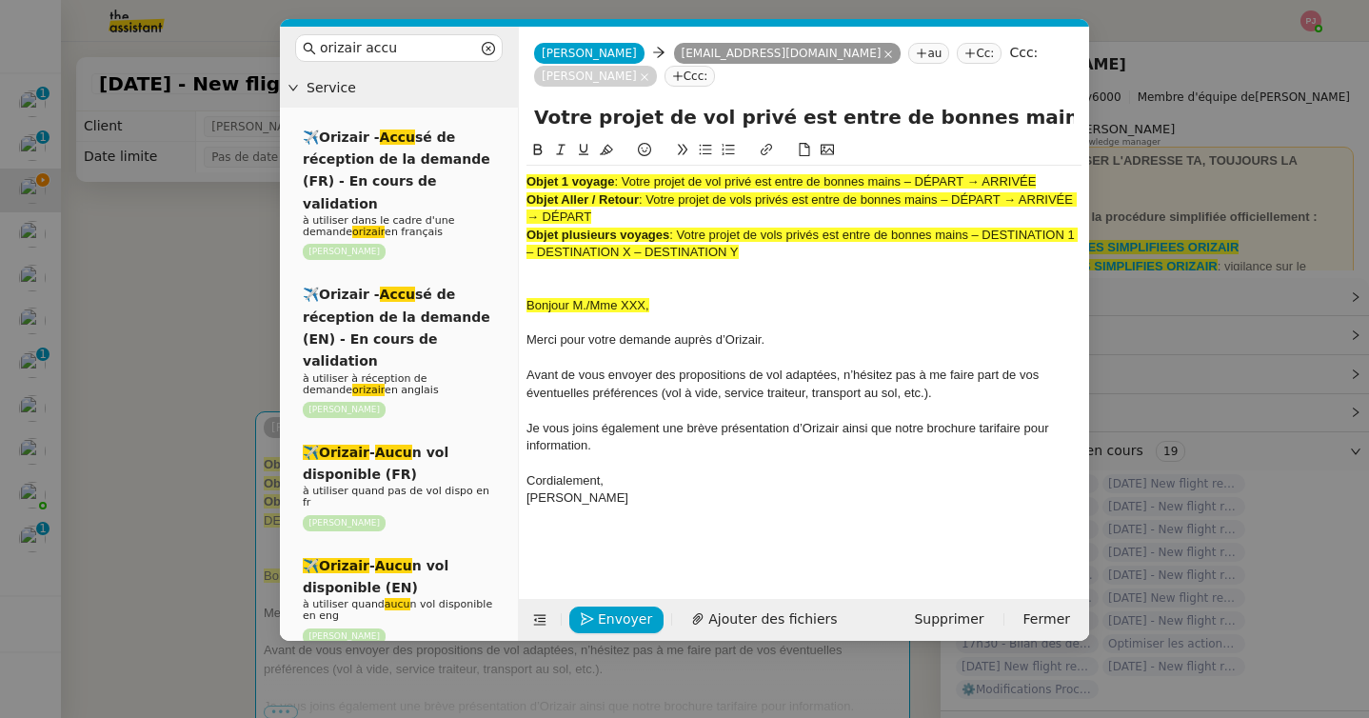
scroll to position [0, 113]
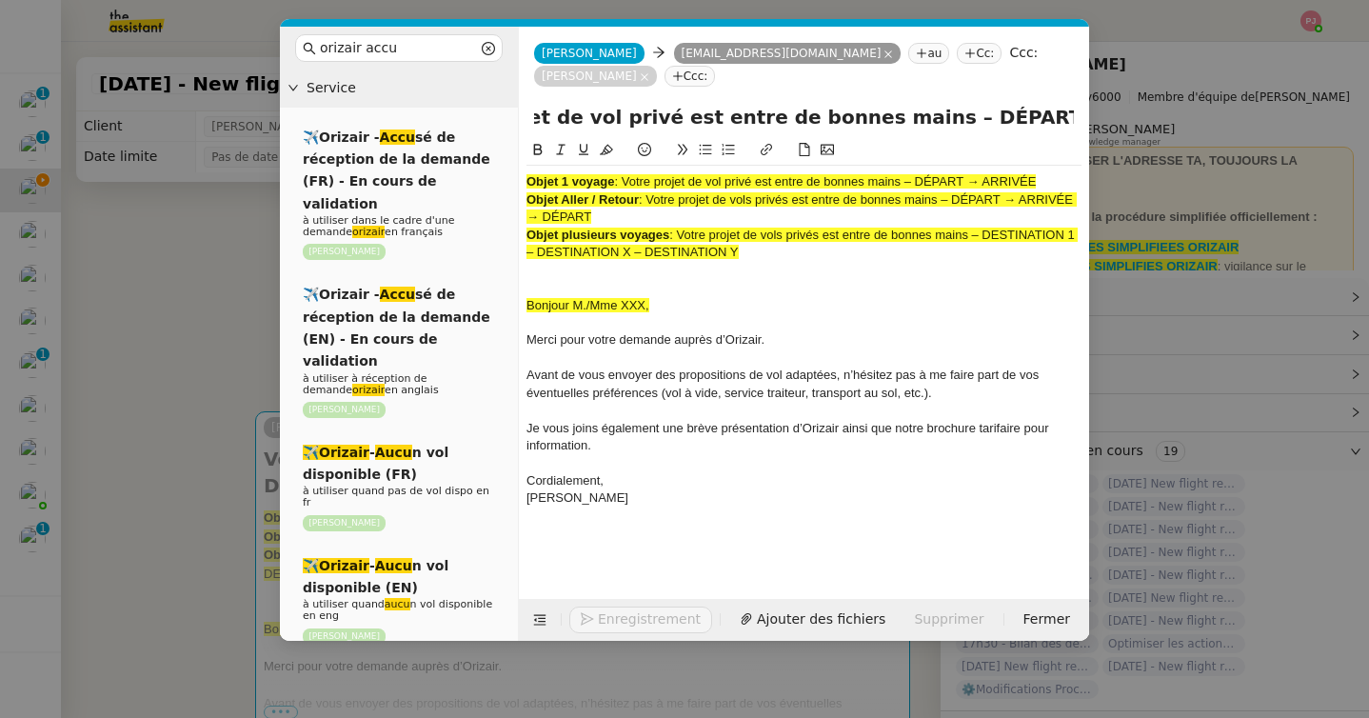
type input "Votre projet de vol privé est entre de bonnes mains – DÉPART → ARRIVÉE"
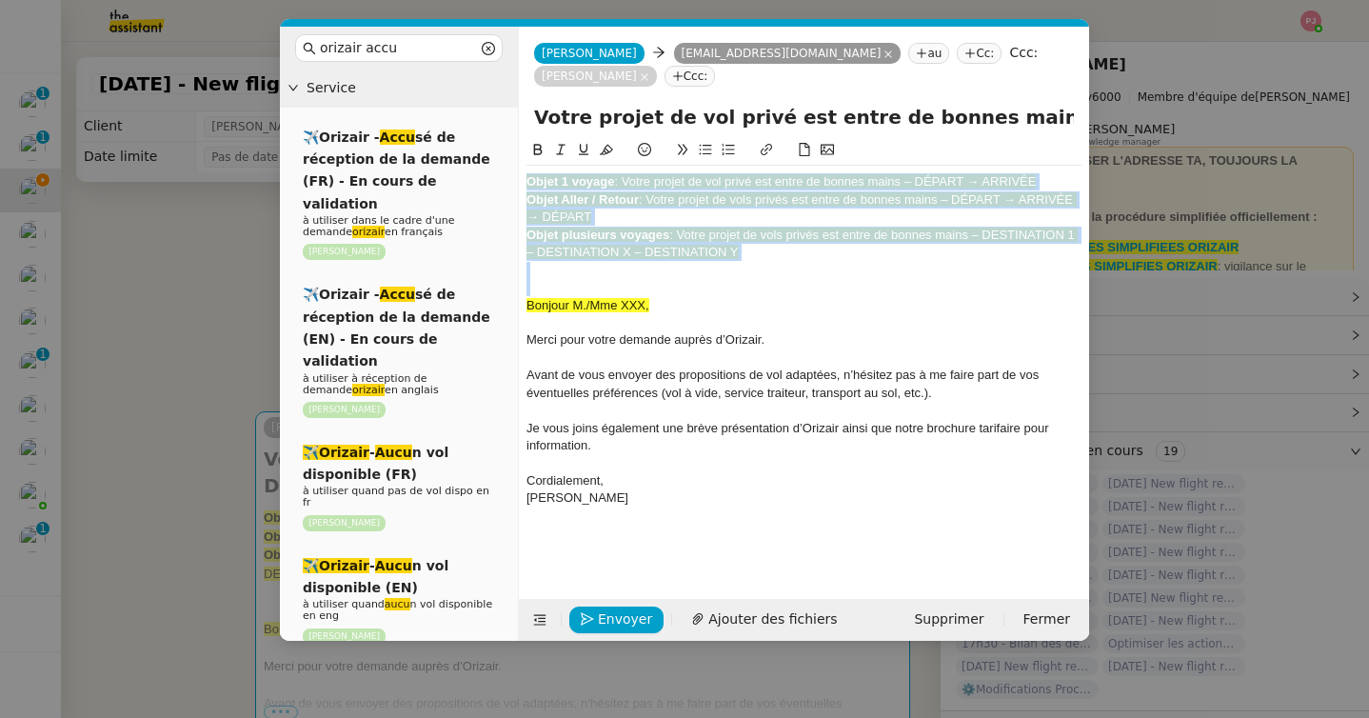
drag, startPoint x: 526, startPoint y: 306, endPoint x: 523, endPoint y: 135, distance: 171.4
click at [523, 135] on form "Josephine Josephine jasminebtg@gmail.com jasminebtg@gmail.com au Cc: Ccc: Louis…" at bounding box center [803, 334] width 571 height 614
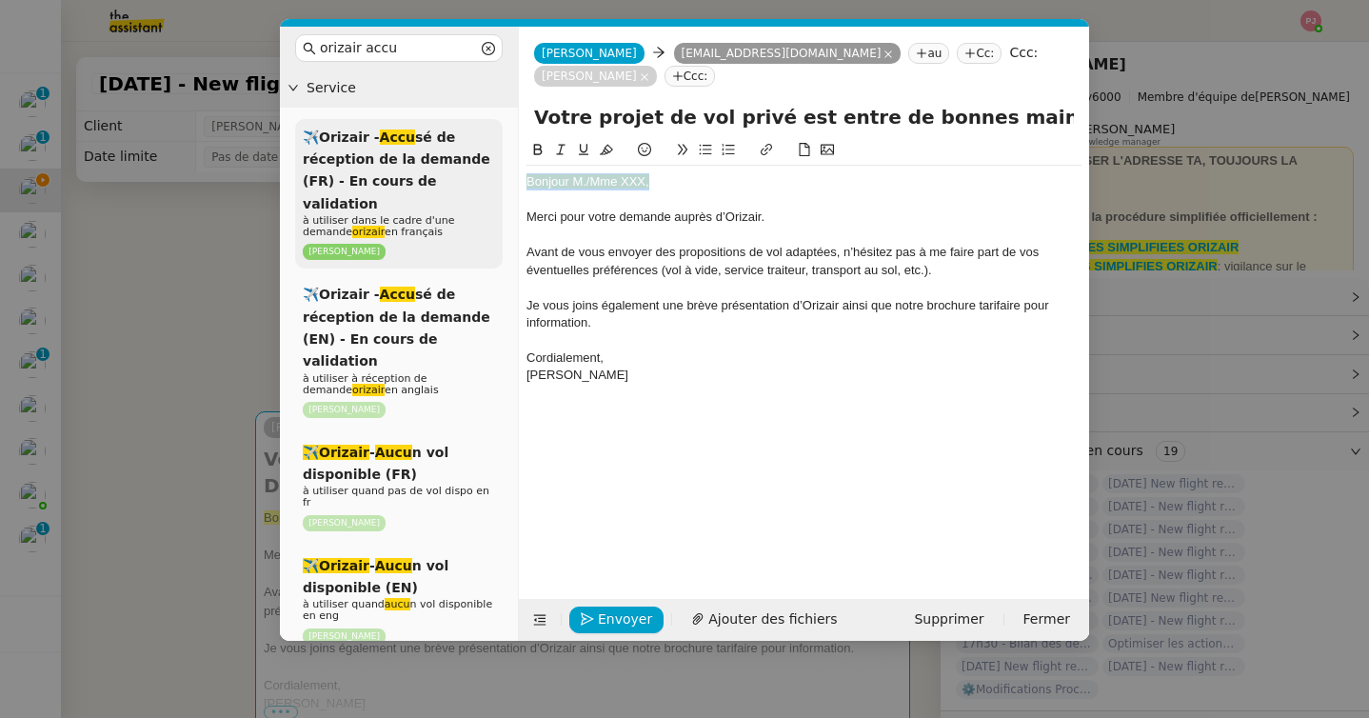
drag, startPoint x: 667, startPoint y: 178, endPoint x: 429, endPoint y: 178, distance: 237.9
click at [429, 178] on nz-layout "orizair accu Service ✈️Orizair - Accu sé de réception de la demande (FR) - En c…" at bounding box center [684, 334] width 809 height 614
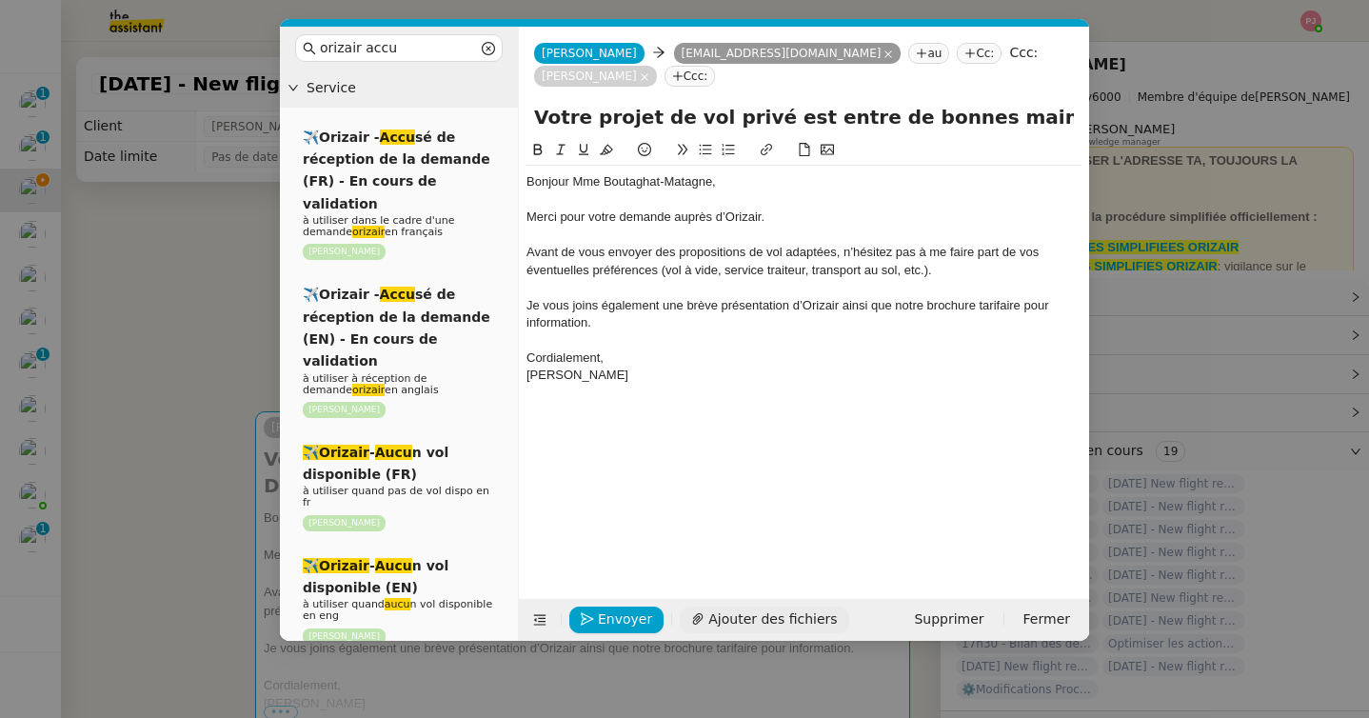
click at [714, 622] on span "Ajouter des fichiers" at bounding box center [772, 619] width 128 height 22
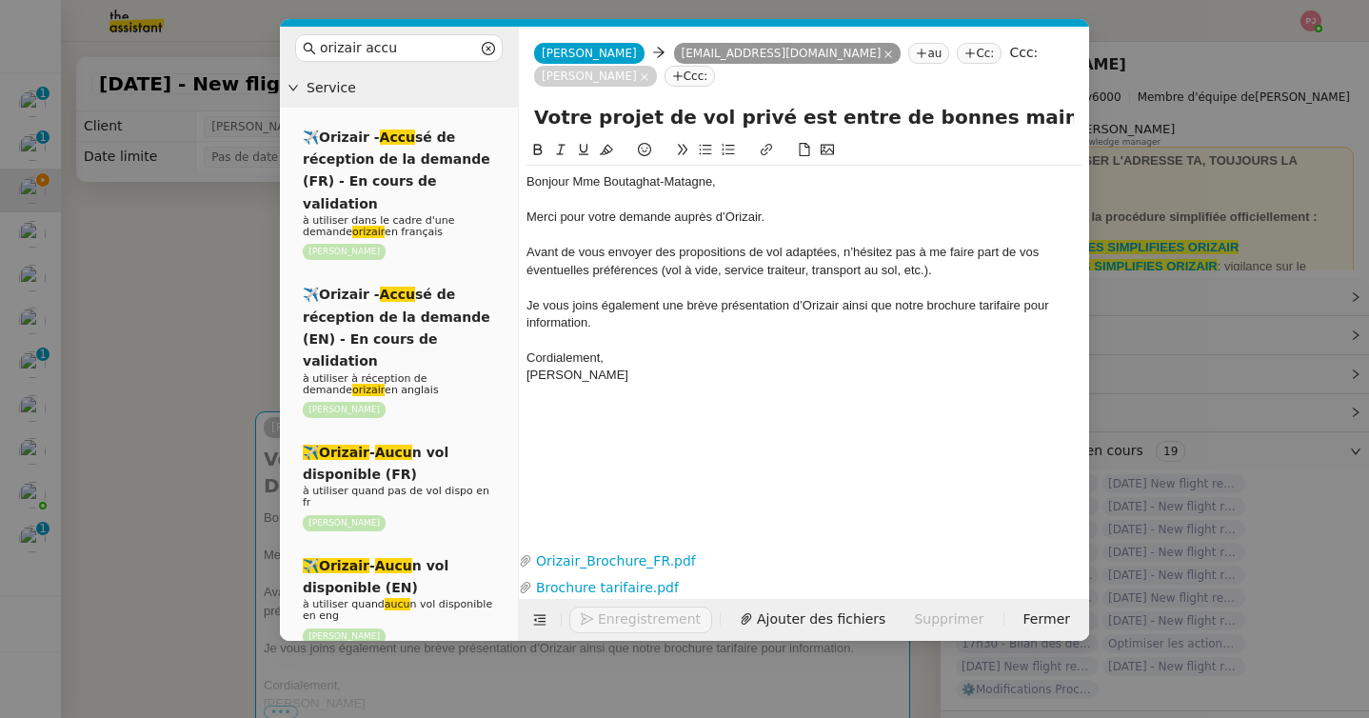
click at [184, 303] on nz-modal-container "orizair accu Service ✈️Orizair - Accu sé de réception de la demande (FR) - En c…" at bounding box center [684, 359] width 1369 height 718
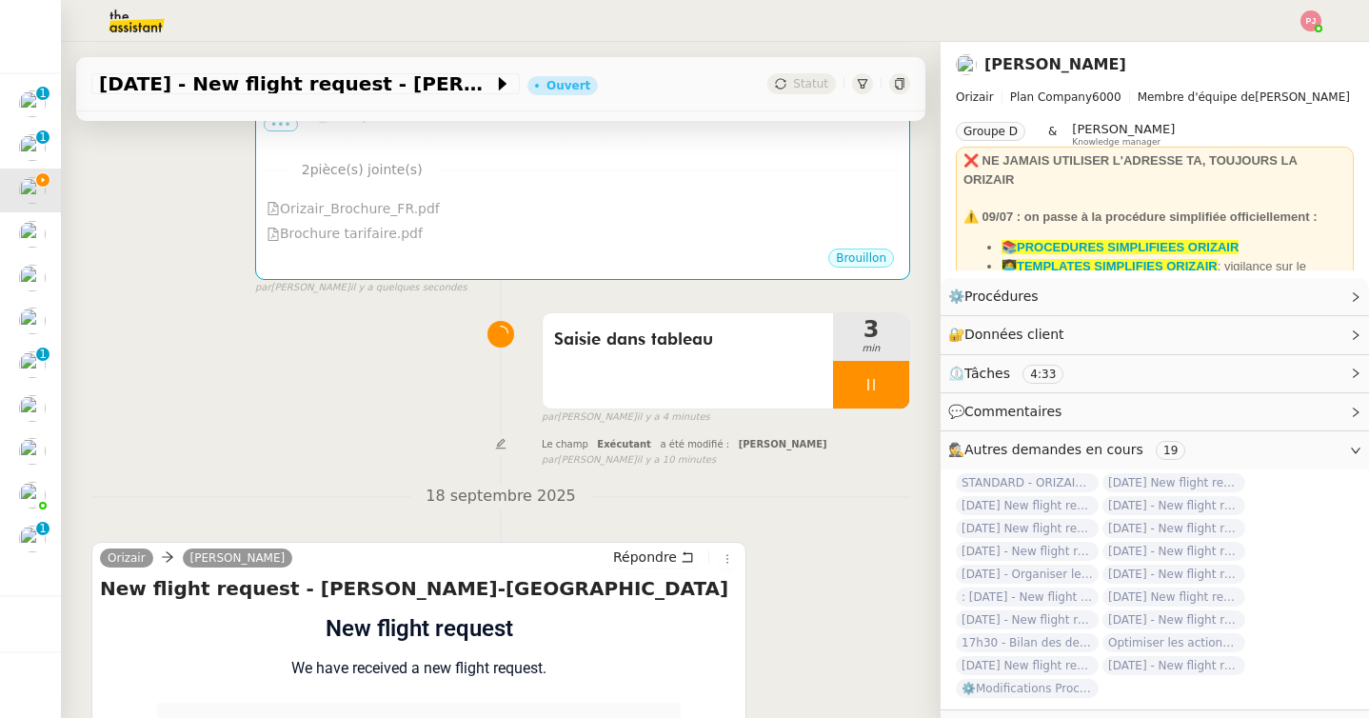
scroll to position [668, 0]
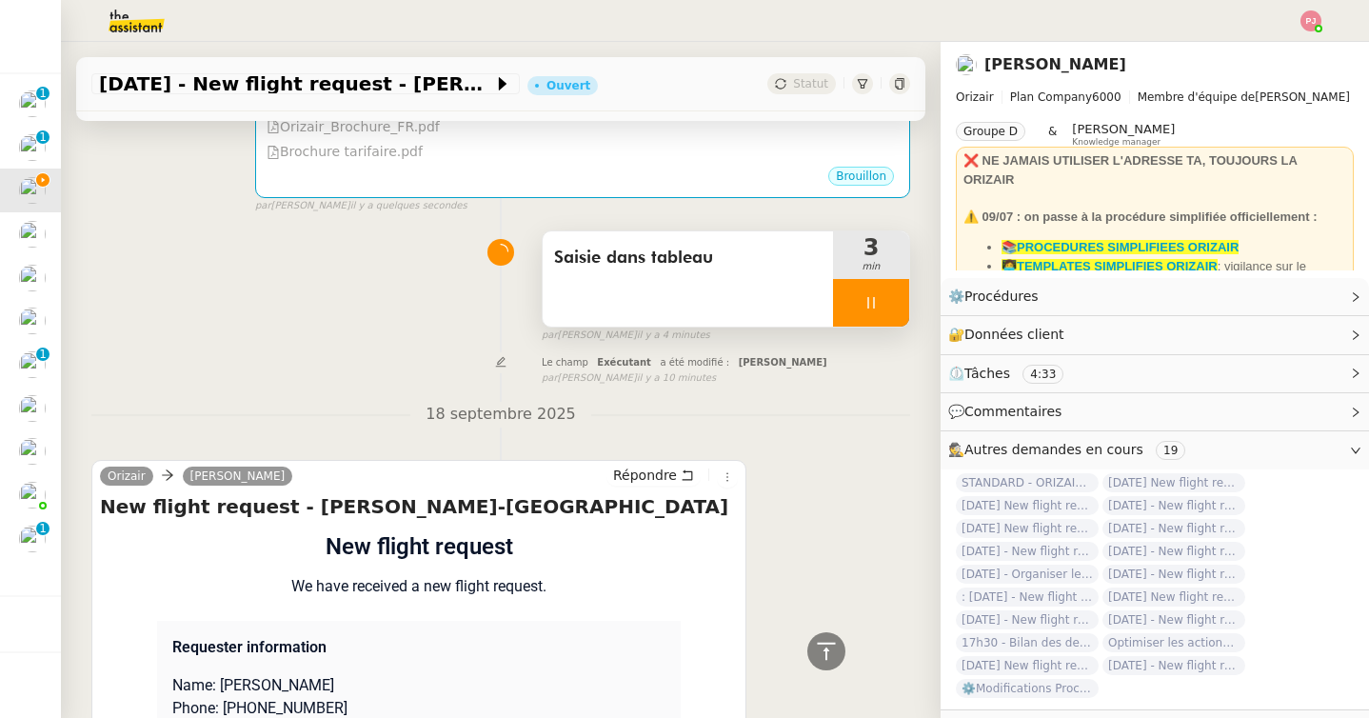
click at [893, 286] on div at bounding box center [871, 303] width 76 height 48
click at [893, 286] on button at bounding box center [890, 303] width 38 height 48
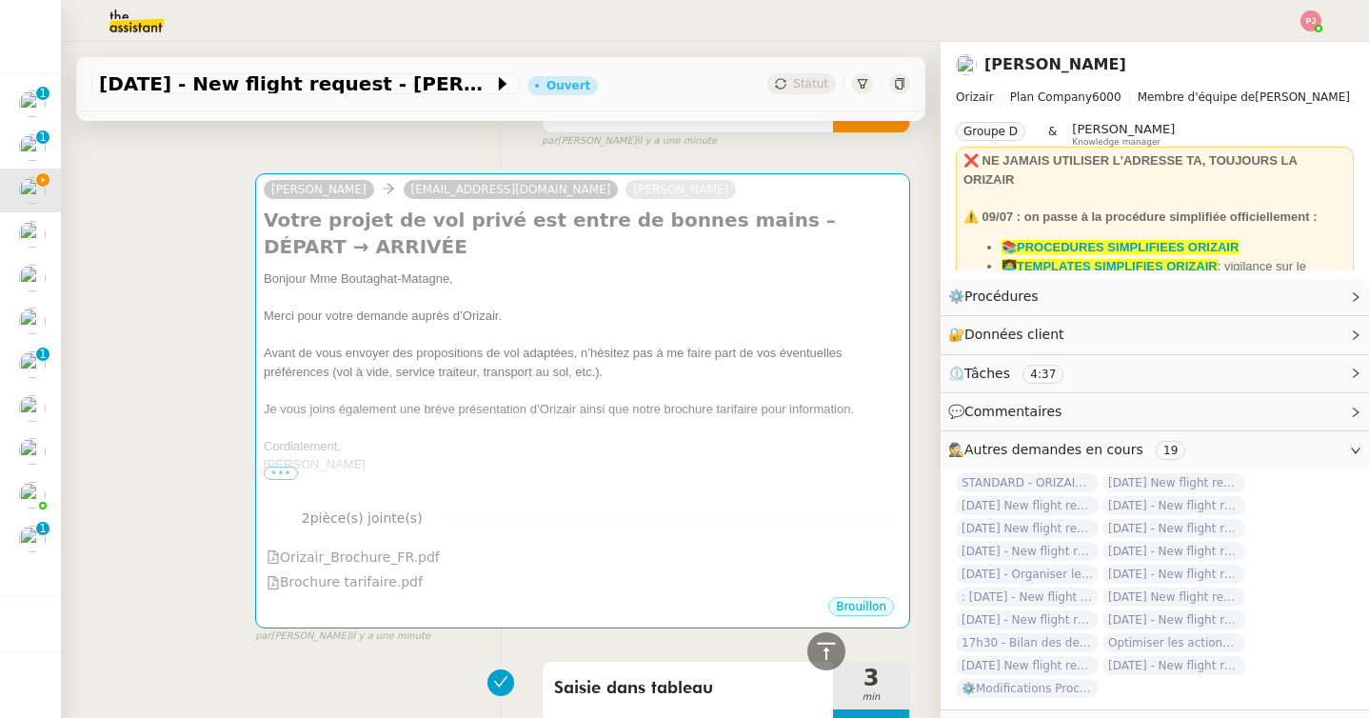
scroll to position [73, 0]
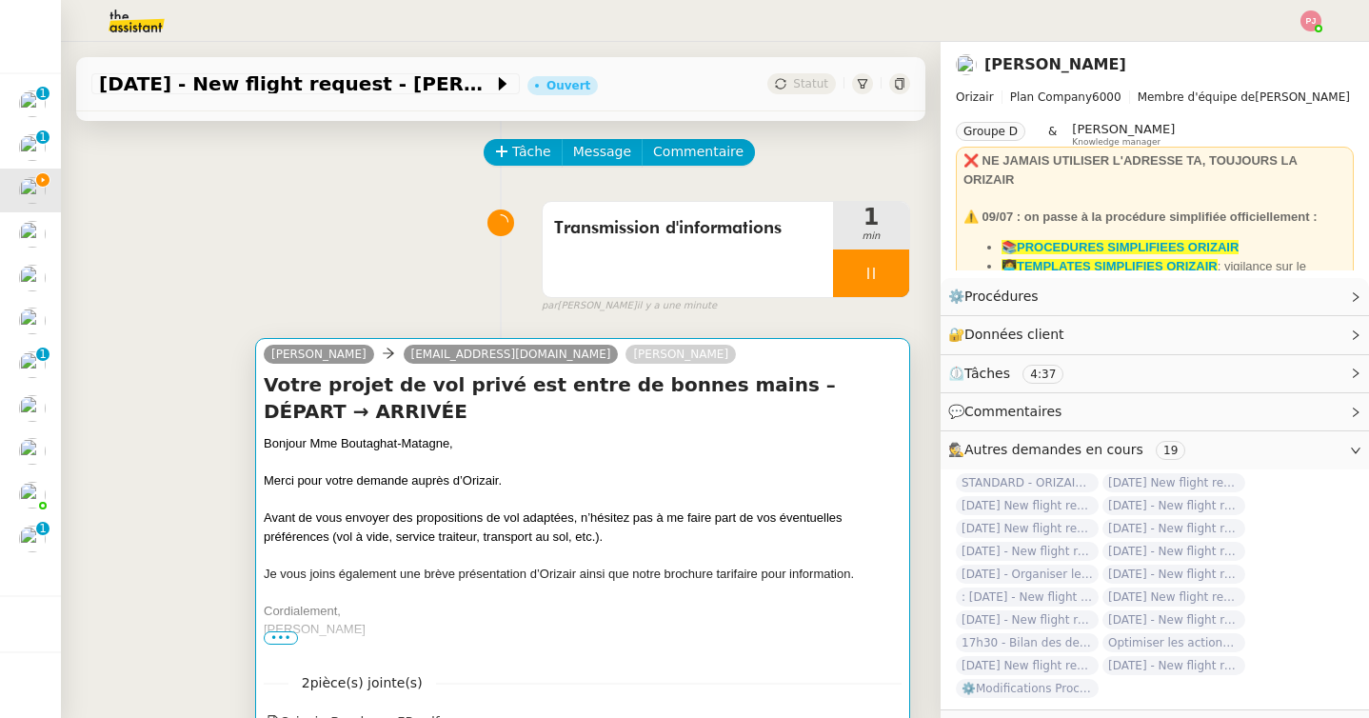
click at [551, 471] on div "Merci pour votre demande auprès d’Orizair." at bounding box center [583, 480] width 638 height 19
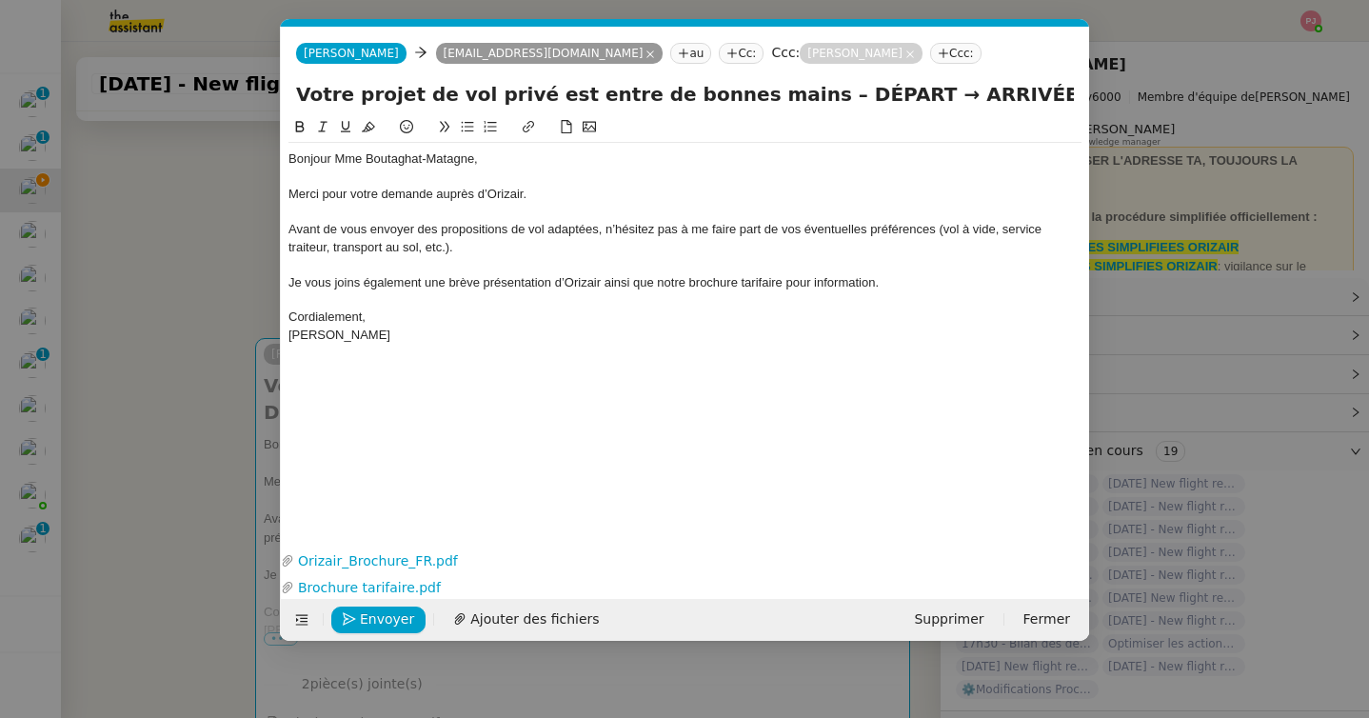
scroll to position [0, 111]
drag, startPoint x: 839, startPoint y: 97, endPoint x: 770, endPoint y: 93, distance: 69.6
click at [770, 93] on input "Votre projet de vol privé est entre de bonnes mains – DÉPART → ARRIVÉE" at bounding box center [685, 94] width 778 height 29
paste input "Charles de Gaulle International Airport"
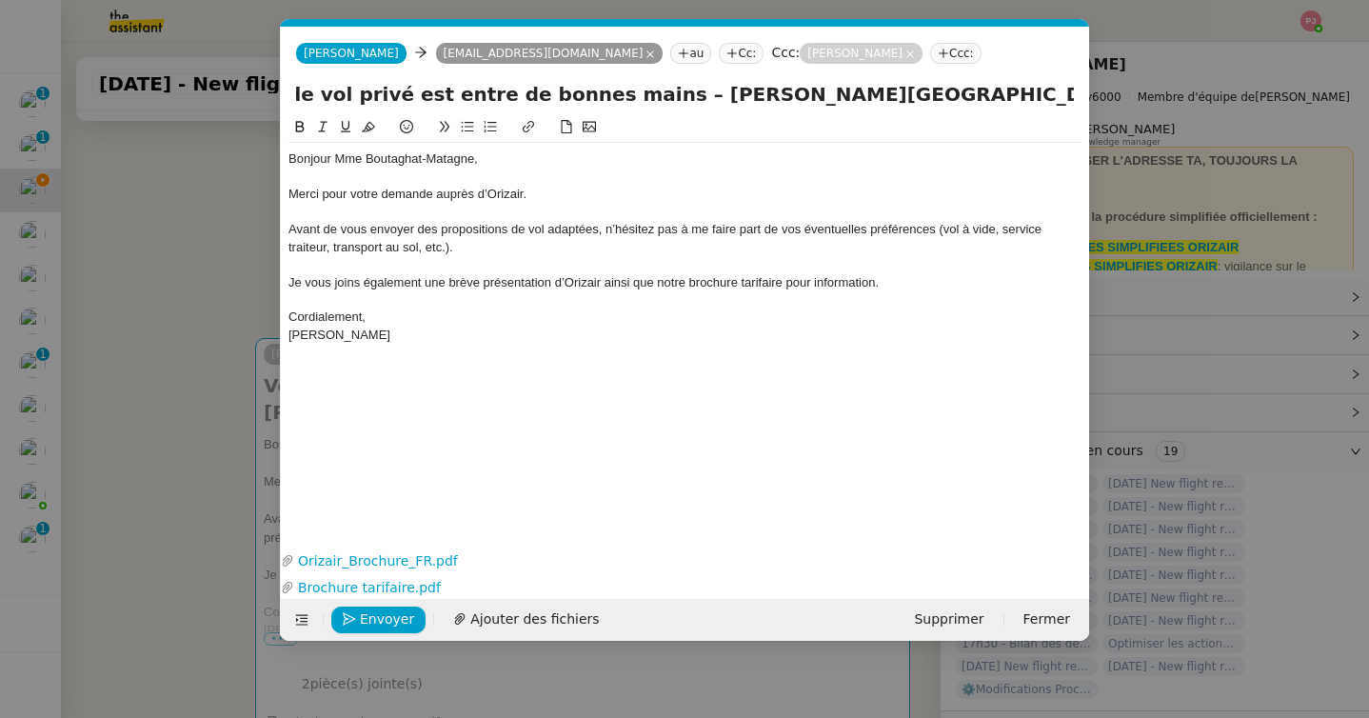
drag, startPoint x: 991, startPoint y: 101, endPoint x: 1134, endPoint y: 103, distance: 142.8
click at [1134, 103] on nz-modal-container "orizair accu Service ✈️Orizair - Accu sé de réception de la demande (FR) - En c…" at bounding box center [684, 359] width 1369 height 718
click at [988, 89] on input "Votre projet de vol privé est entre de bonnes mains – Charles de Gaulle Interna…" at bounding box center [685, 94] width 778 height 29
drag, startPoint x: 990, startPoint y: 89, endPoint x: 1098, endPoint y: 89, distance: 108.5
click at [1098, 89] on nz-modal-container "orizair accu Service ✈️Orizair - Accu sé de réception de la demande (FR) - En c…" at bounding box center [684, 359] width 1369 height 718
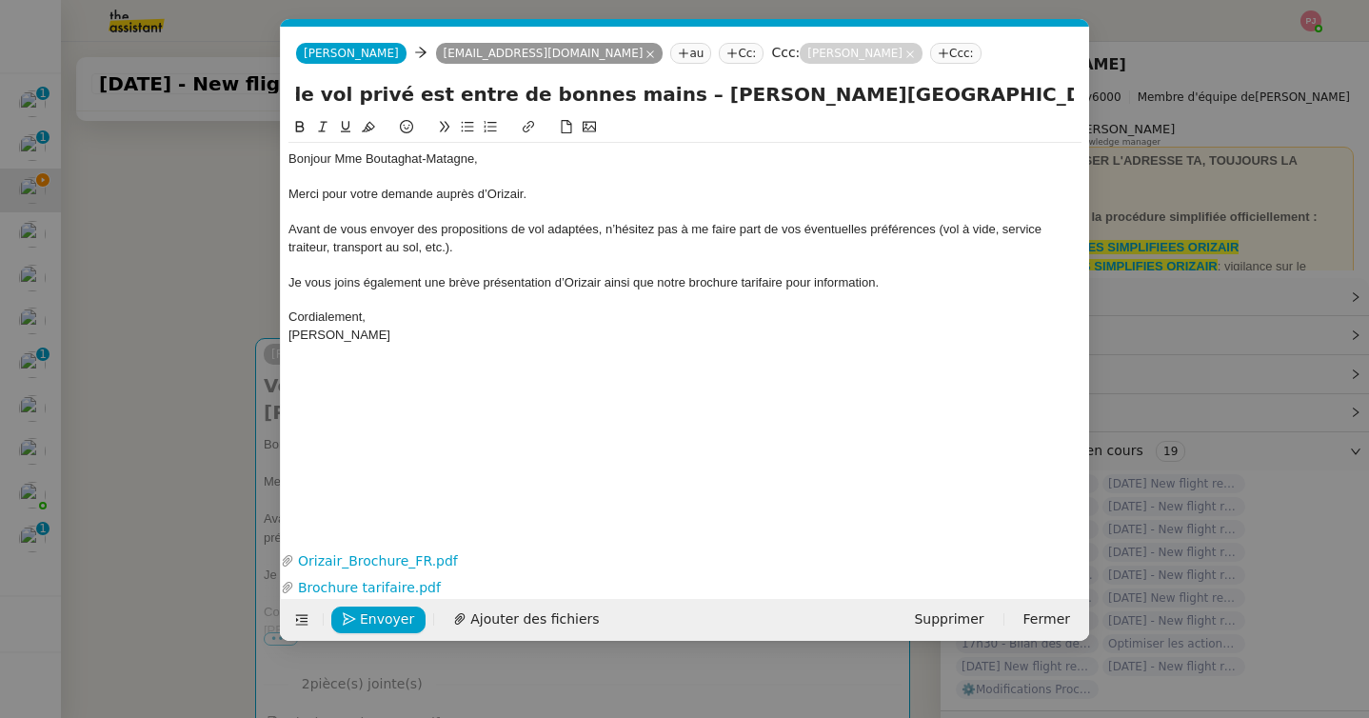
paste input "Soekarno-Hatta International Airport"
type input "Votre projet de vol privé est entre de bonnes mains – Charles de Gaulle Interna…"
click at [385, 621] on span "Envoyer" at bounding box center [387, 619] width 54 height 22
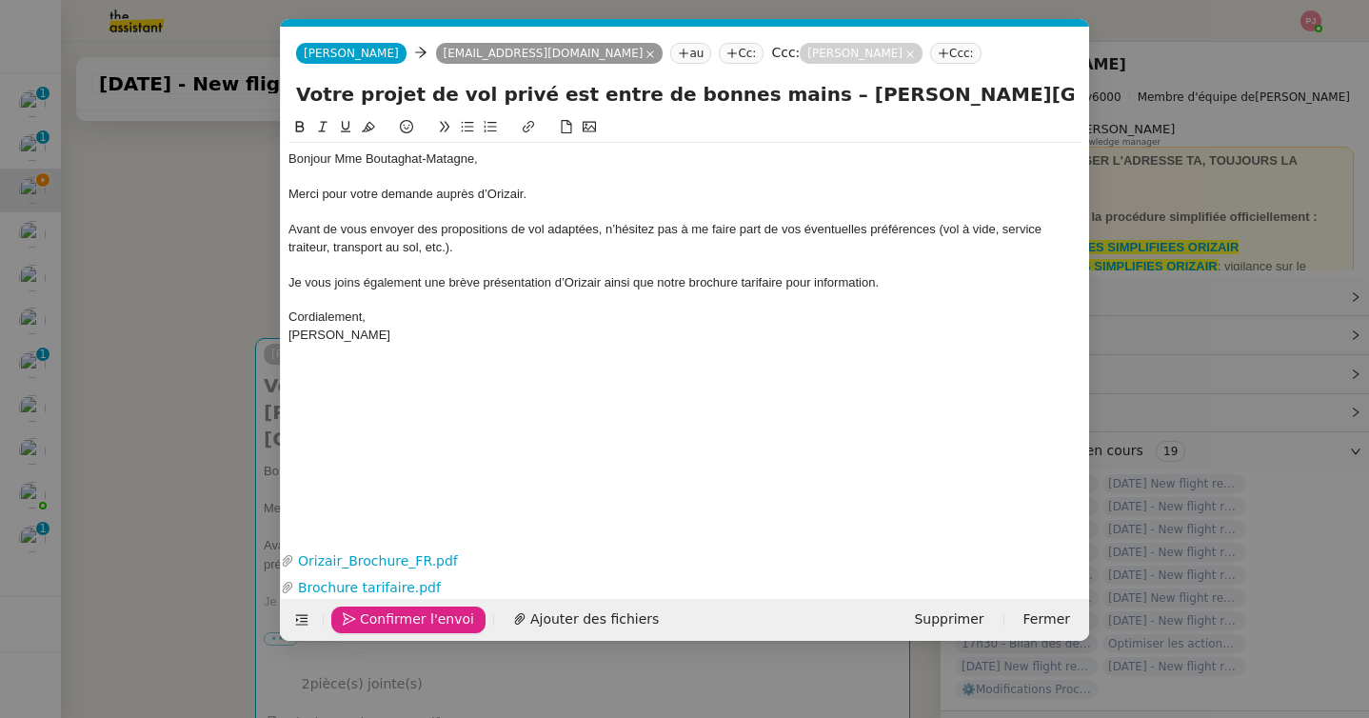
click at [385, 621] on span "Confirmer l'envoi" at bounding box center [417, 619] width 114 height 22
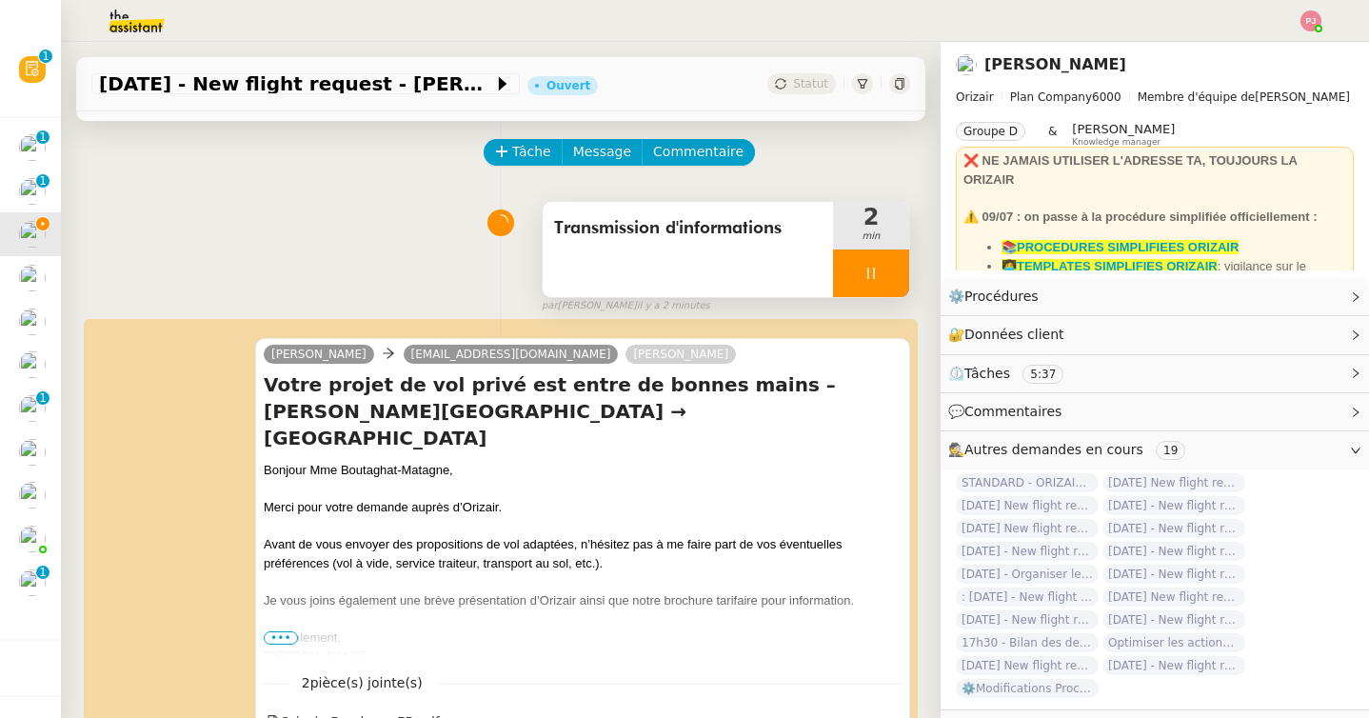
click at [881, 269] on div at bounding box center [871, 273] width 76 height 48
click at [888, 269] on icon at bounding box center [889, 273] width 15 height 15
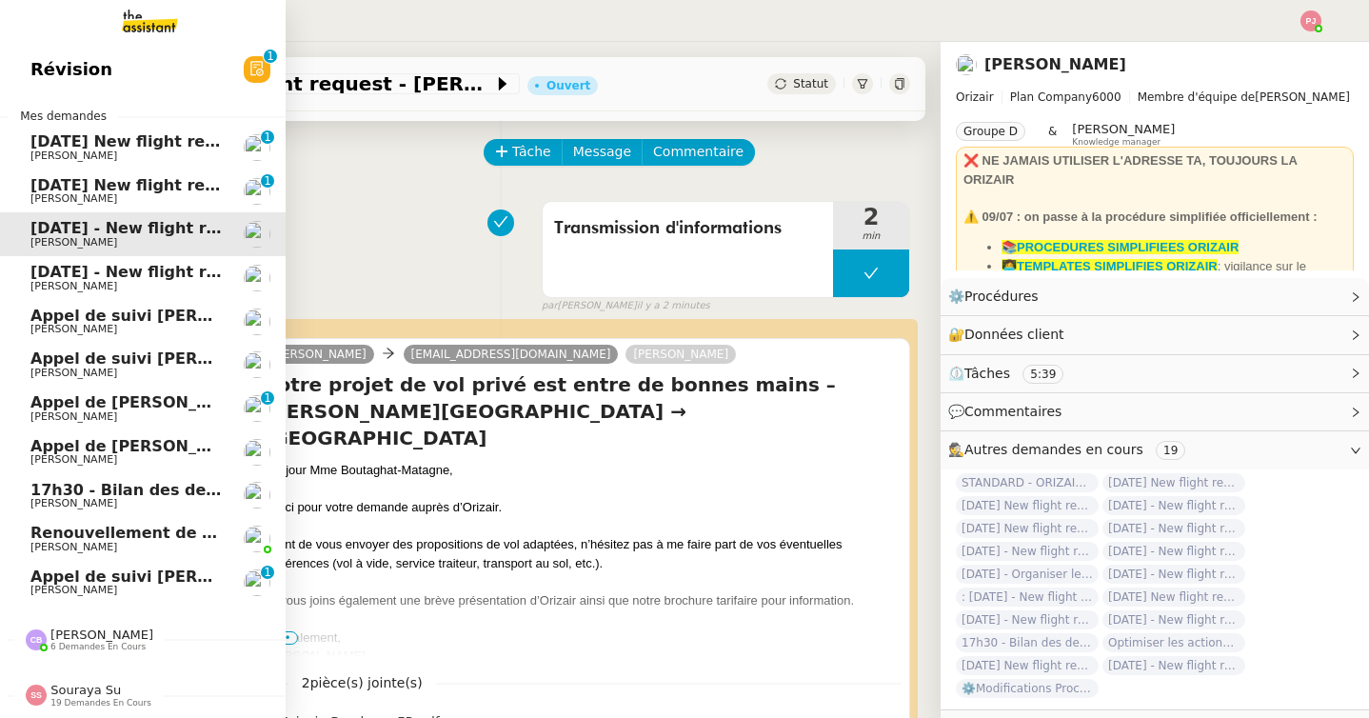
click at [44, 272] on span "[DATE] - New flight request - [PERSON_NAME]" at bounding box center [226, 272] width 393 height 18
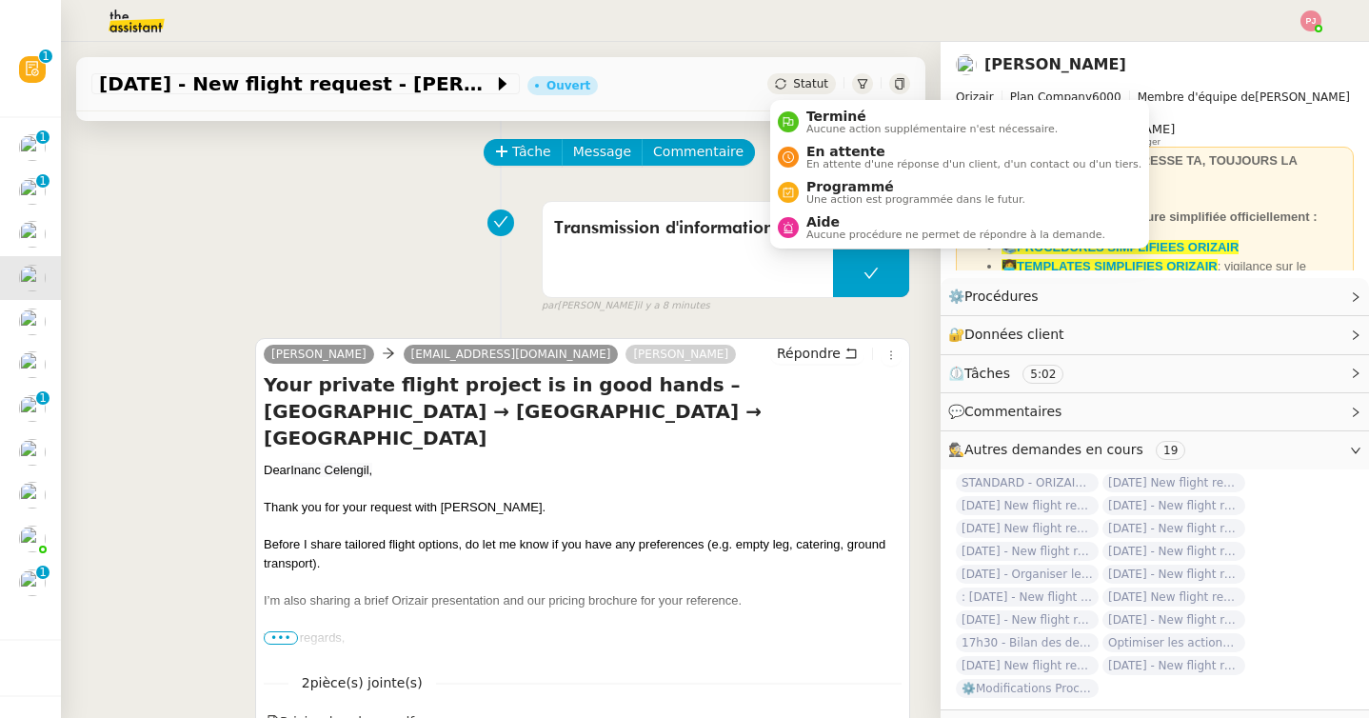
click at [822, 86] on span "Statut" at bounding box center [810, 83] width 35 height 13
click at [837, 187] on span "Programmé" at bounding box center [915, 186] width 219 height 15
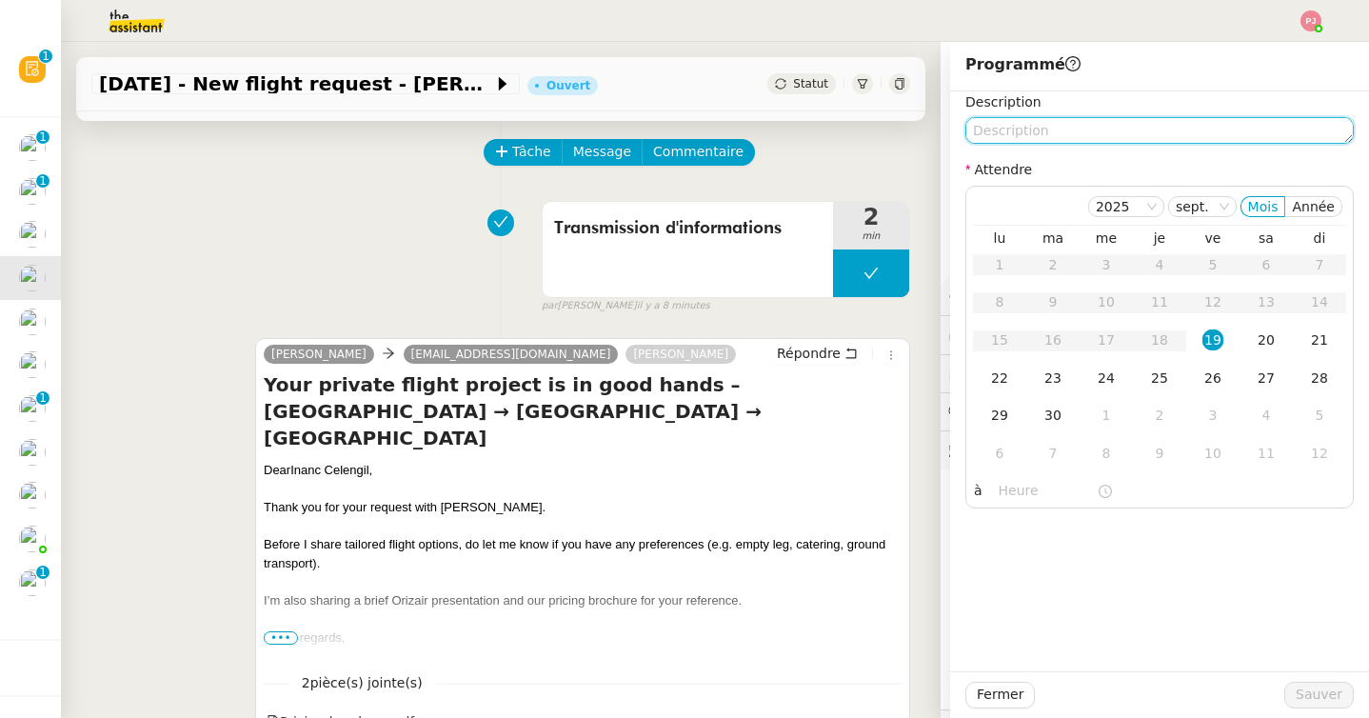
click at [1075, 127] on textarea at bounding box center [1159, 130] width 388 height 27
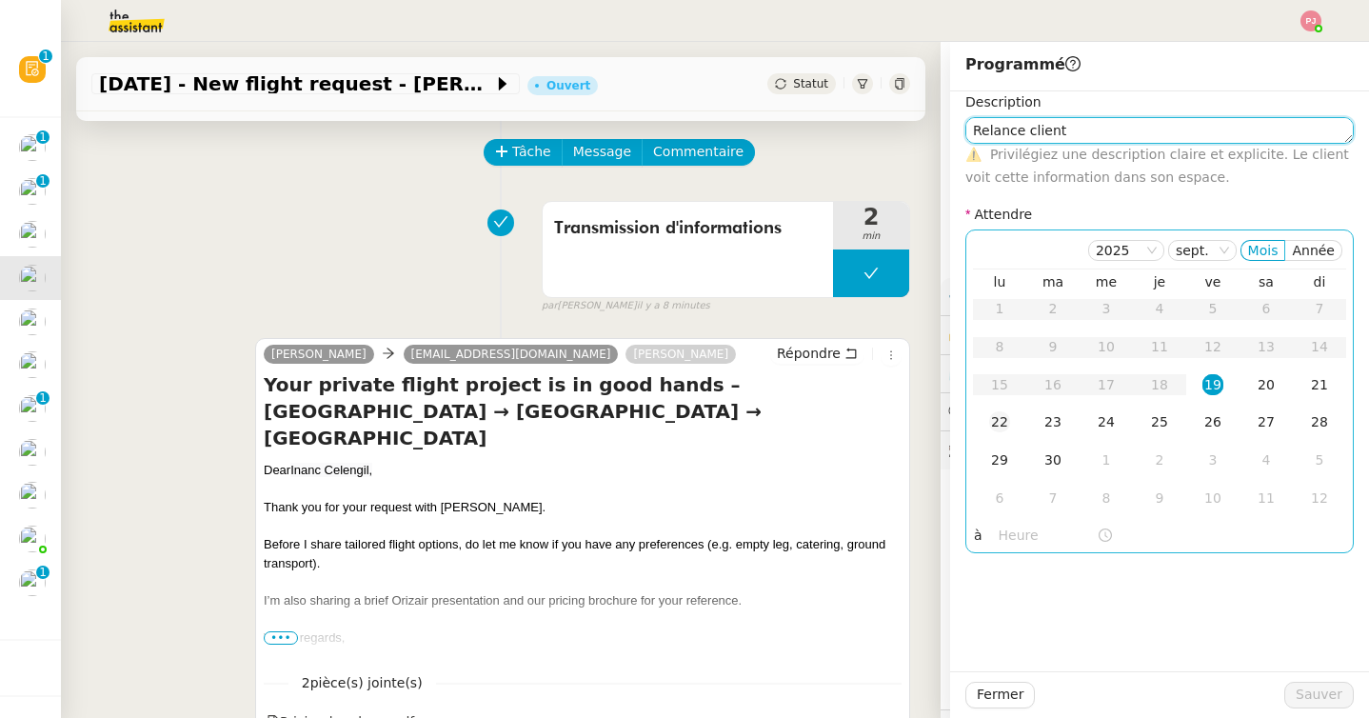
type textarea "Relance client"
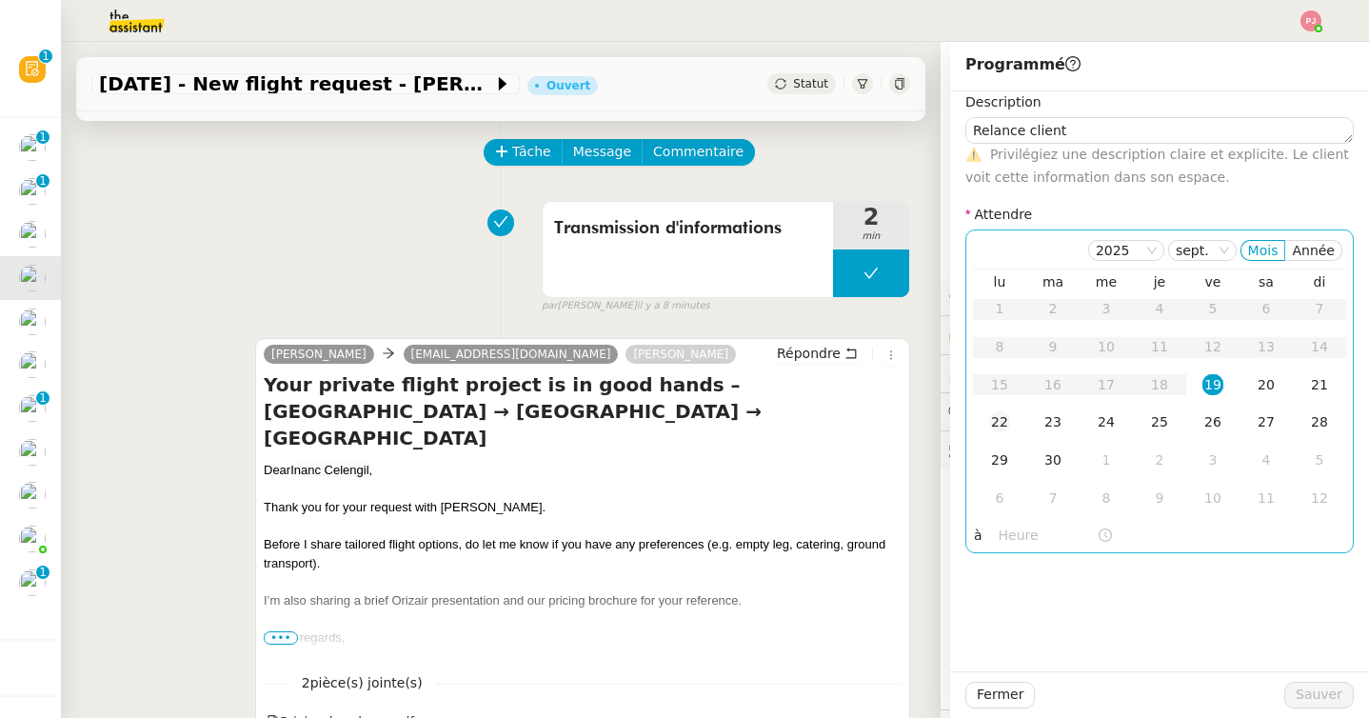
click at [993, 421] on div "22" at bounding box center [999, 421] width 21 height 21
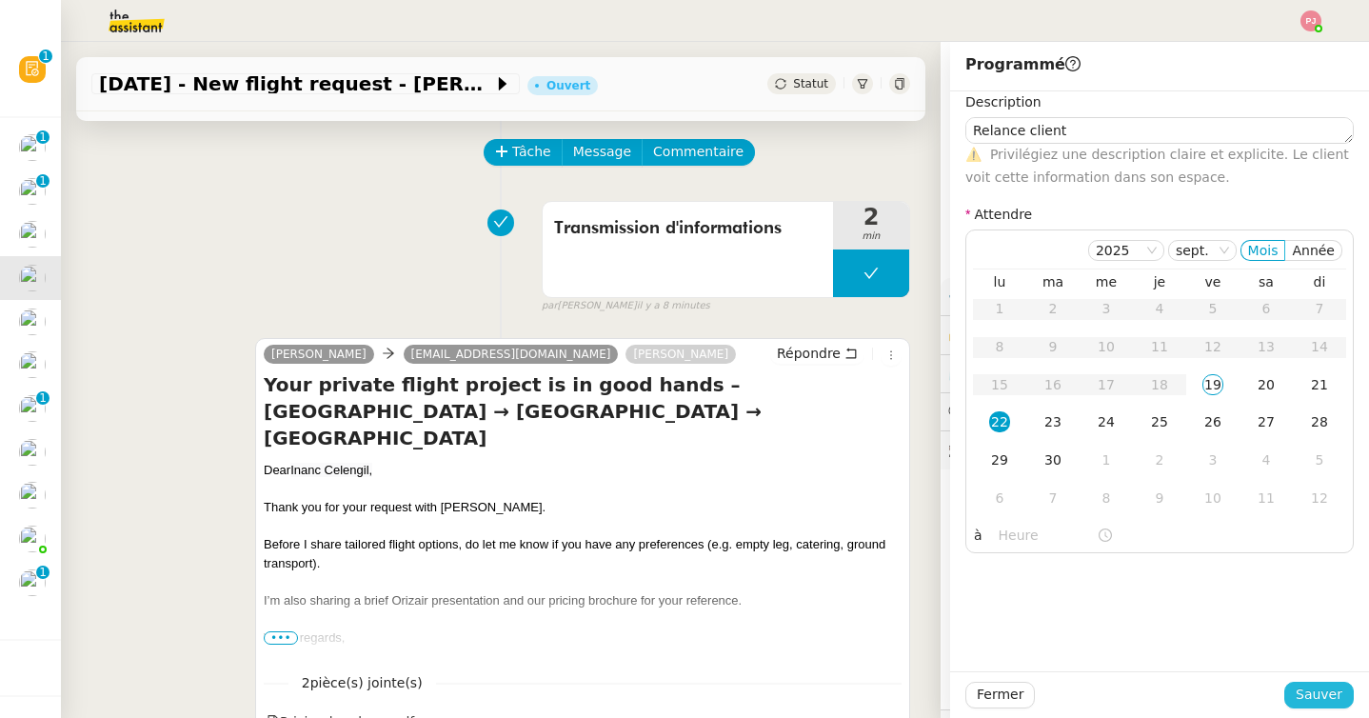
click at [1319, 700] on span "Sauver" at bounding box center [1318, 694] width 47 height 22
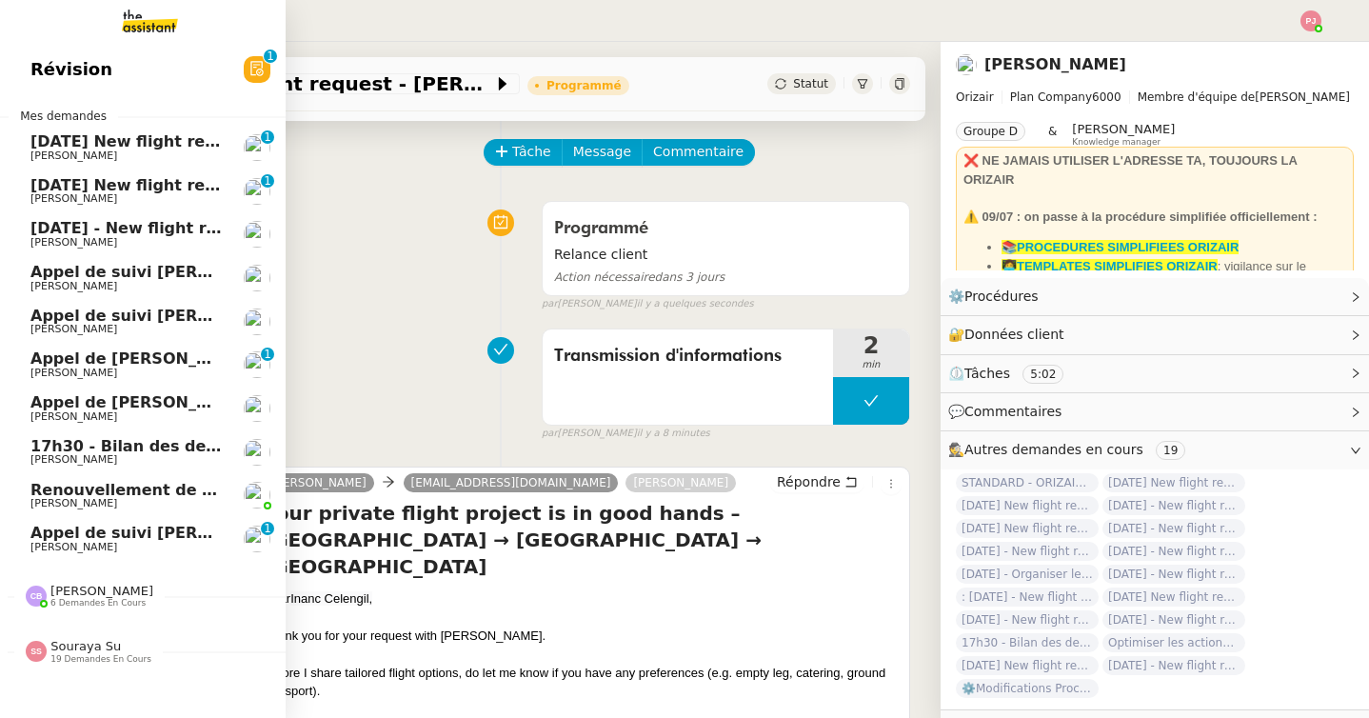
click at [167, 185] on span "[DATE] New flight request - [PERSON_NAME]" at bounding box center [221, 185] width 382 height 18
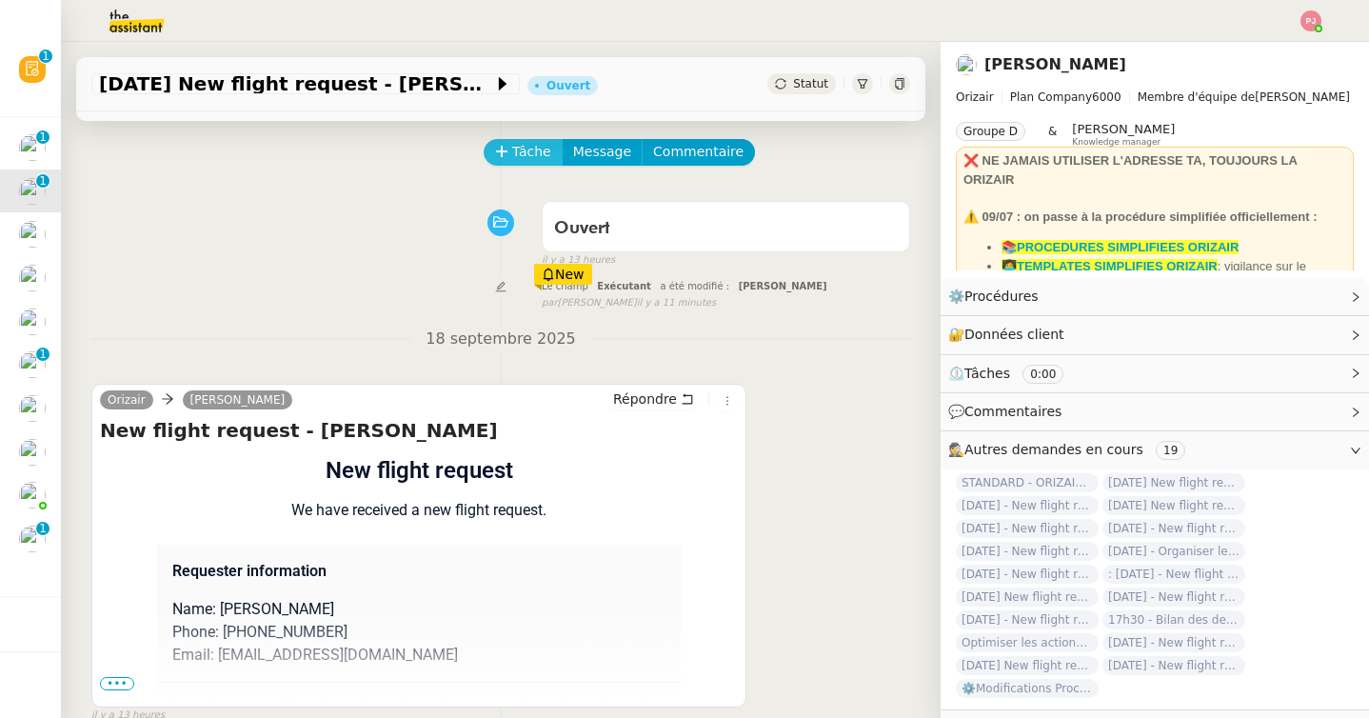
click at [521, 141] on span "Tâche" at bounding box center [531, 152] width 39 height 22
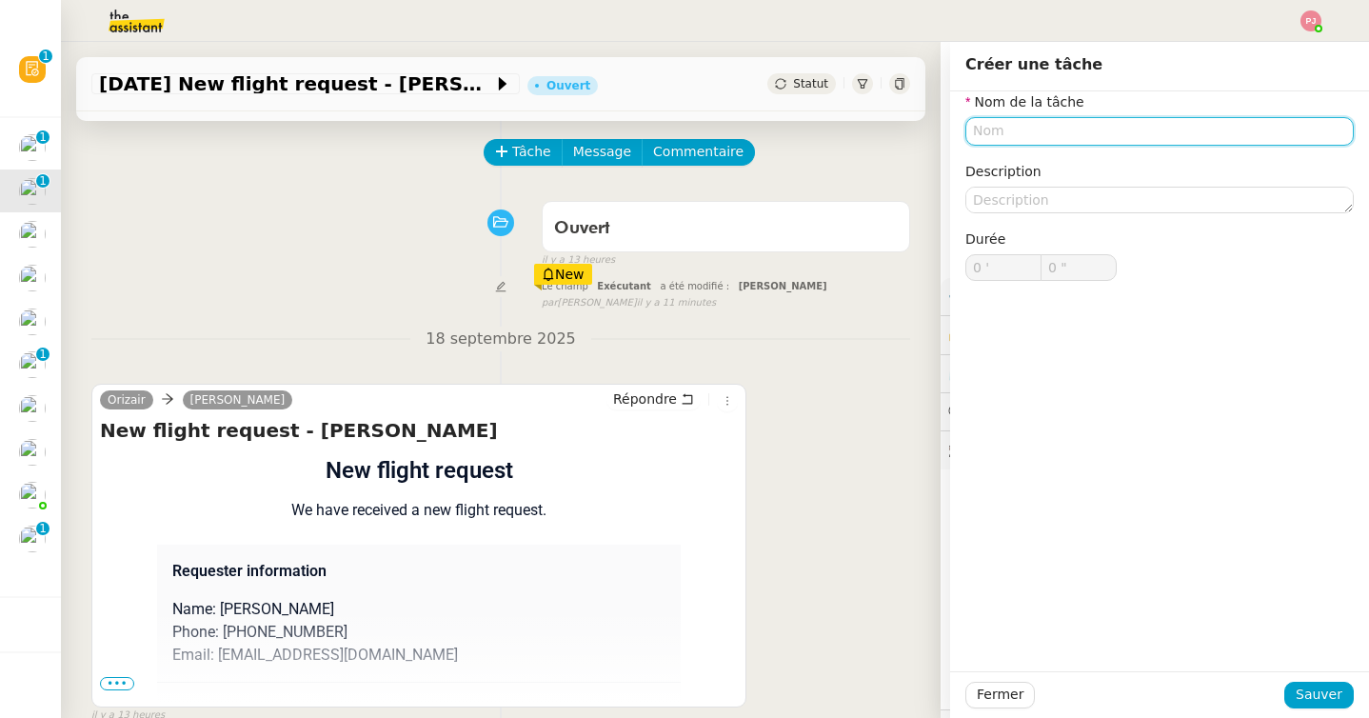
click at [1004, 127] on input "text" at bounding box center [1159, 131] width 388 height 28
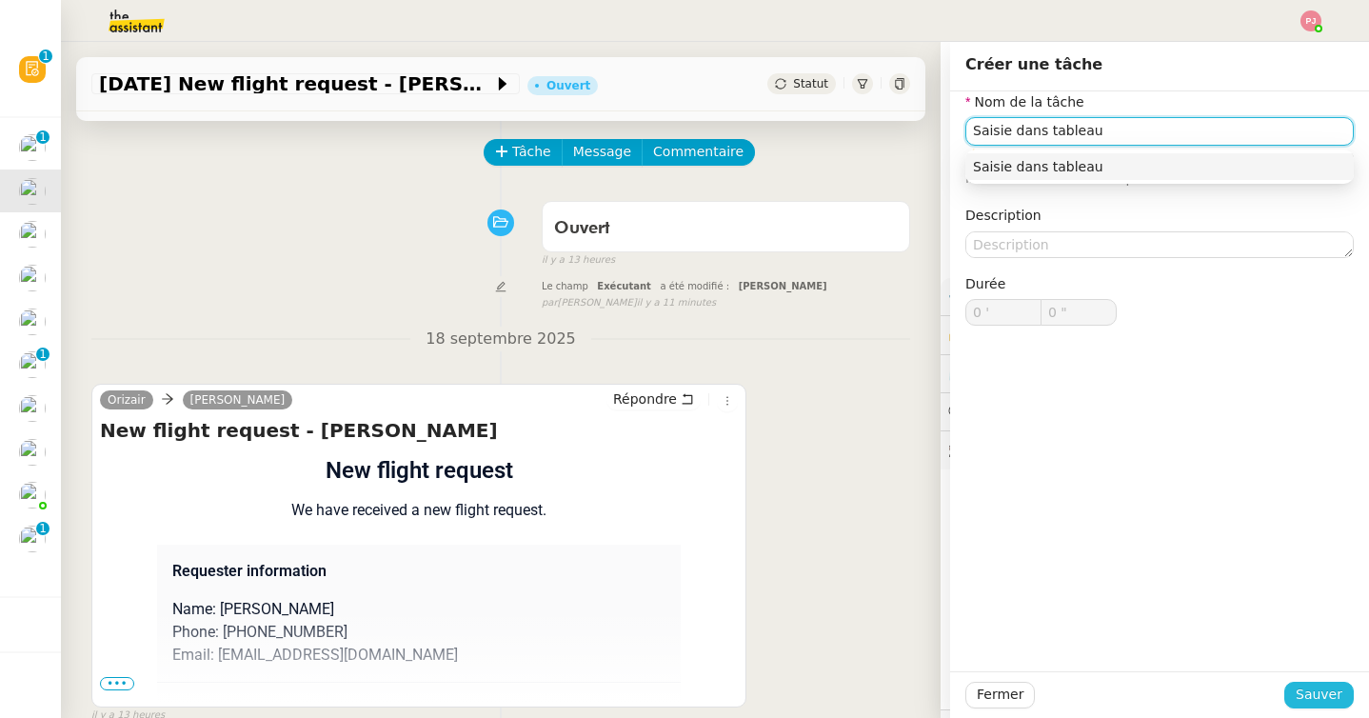
type input "Saisie dans tableau"
click at [1313, 692] on span "Sauver" at bounding box center [1318, 694] width 47 height 22
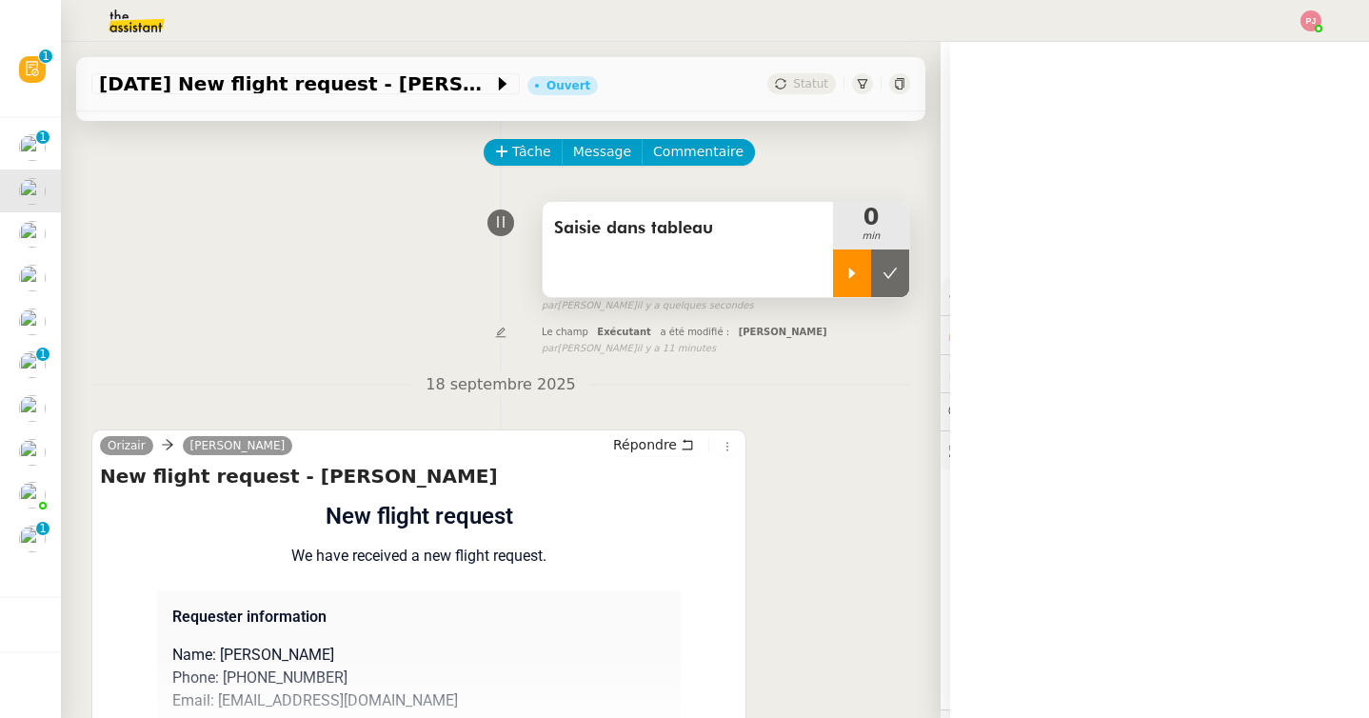
click at [846, 286] on div at bounding box center [852, 273] width 38 height 48
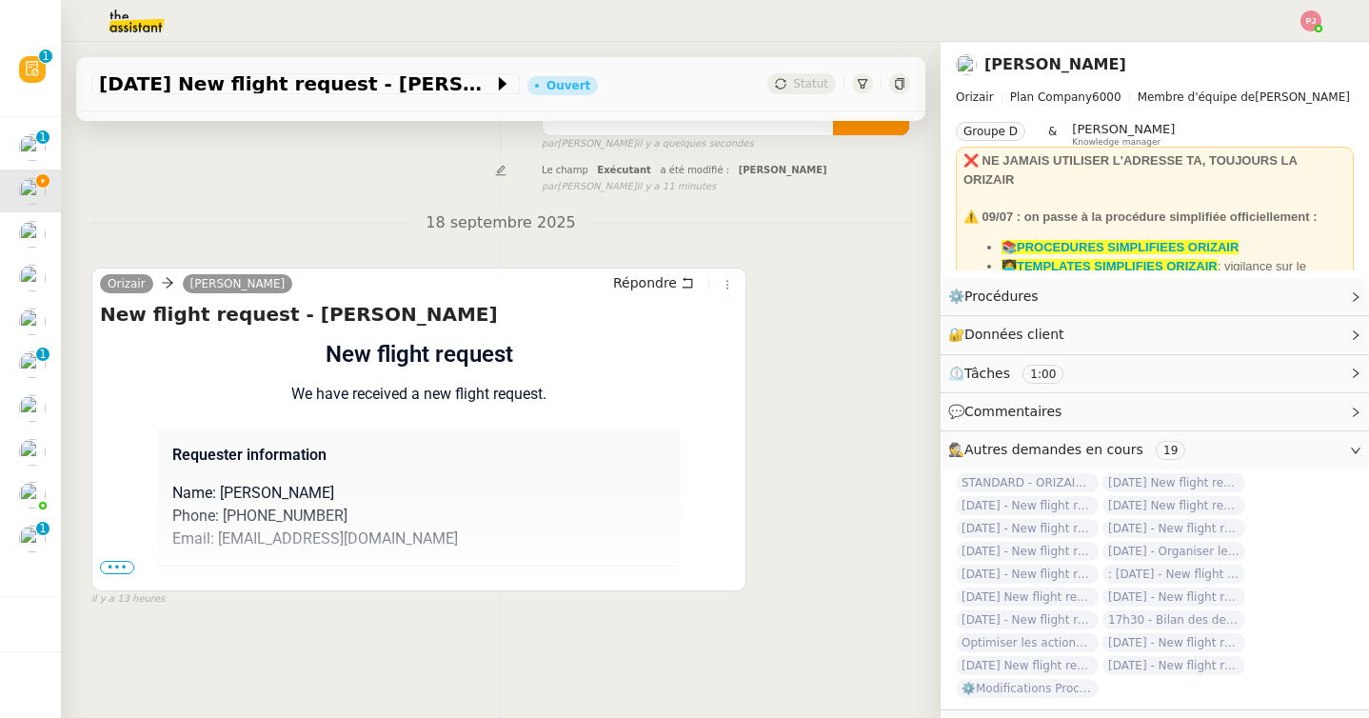
scroll to position [241, 0]
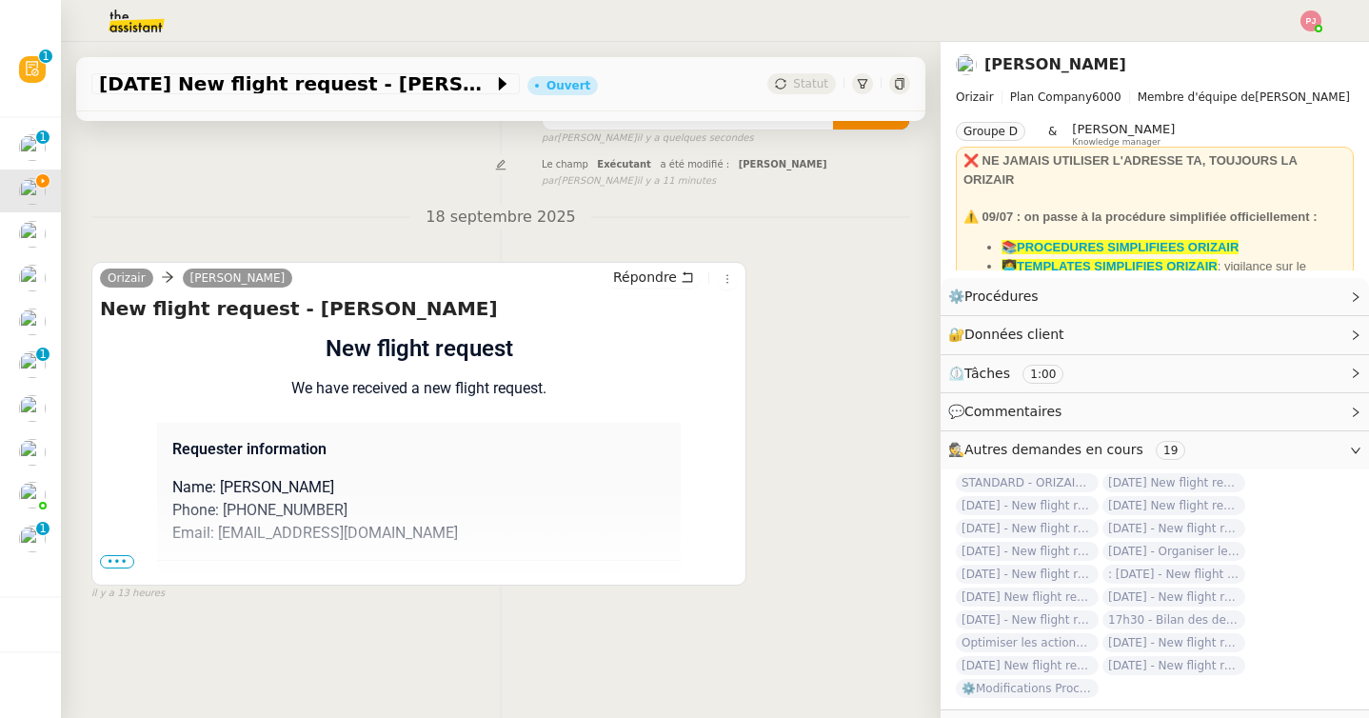
click at [113, 564] on span "•••" at bounding box center [117, 561] width 34 height 13
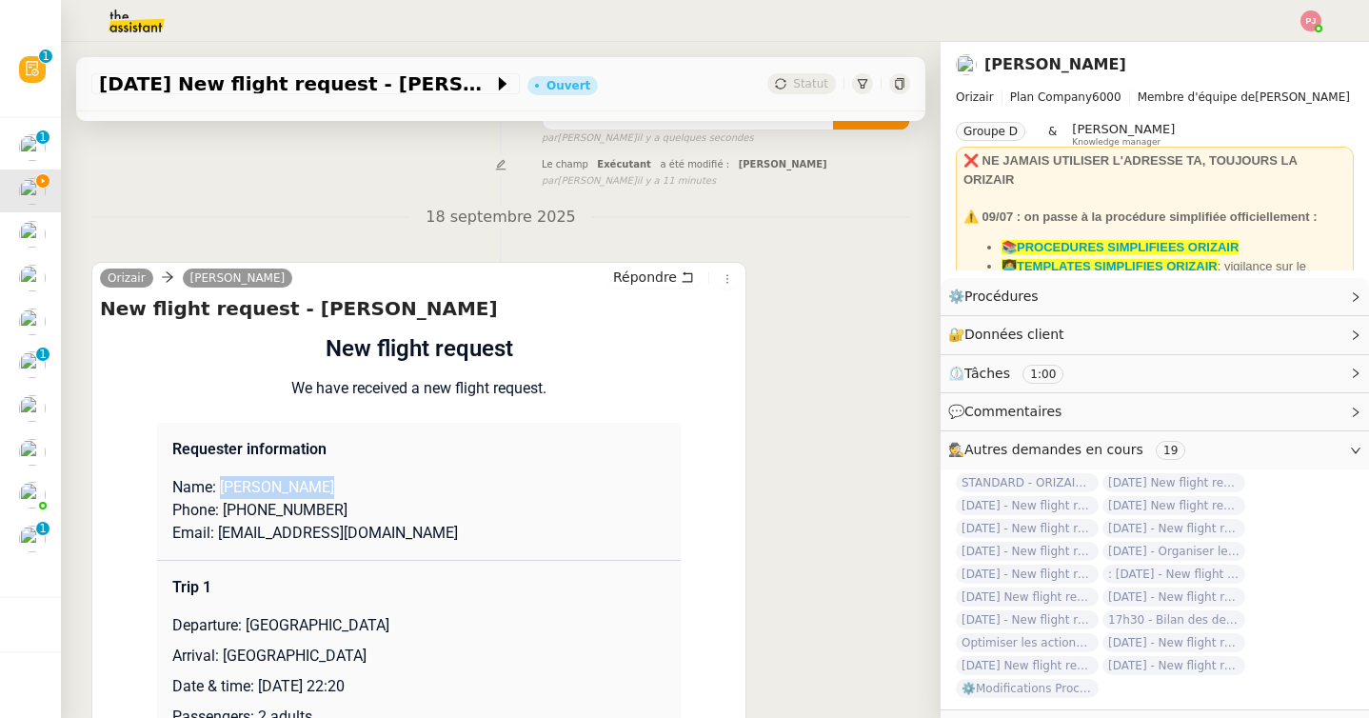
drag, startPoint x: 326, startPoint y: 485, endPoint x: 220, endPoint y: 483, distance: 106.6
click at [220, 483] on p "Name: [PERSON_NAME]" at bounding box center [418, 487] width 493 height 23
copy p "[PERSON_NAME]"
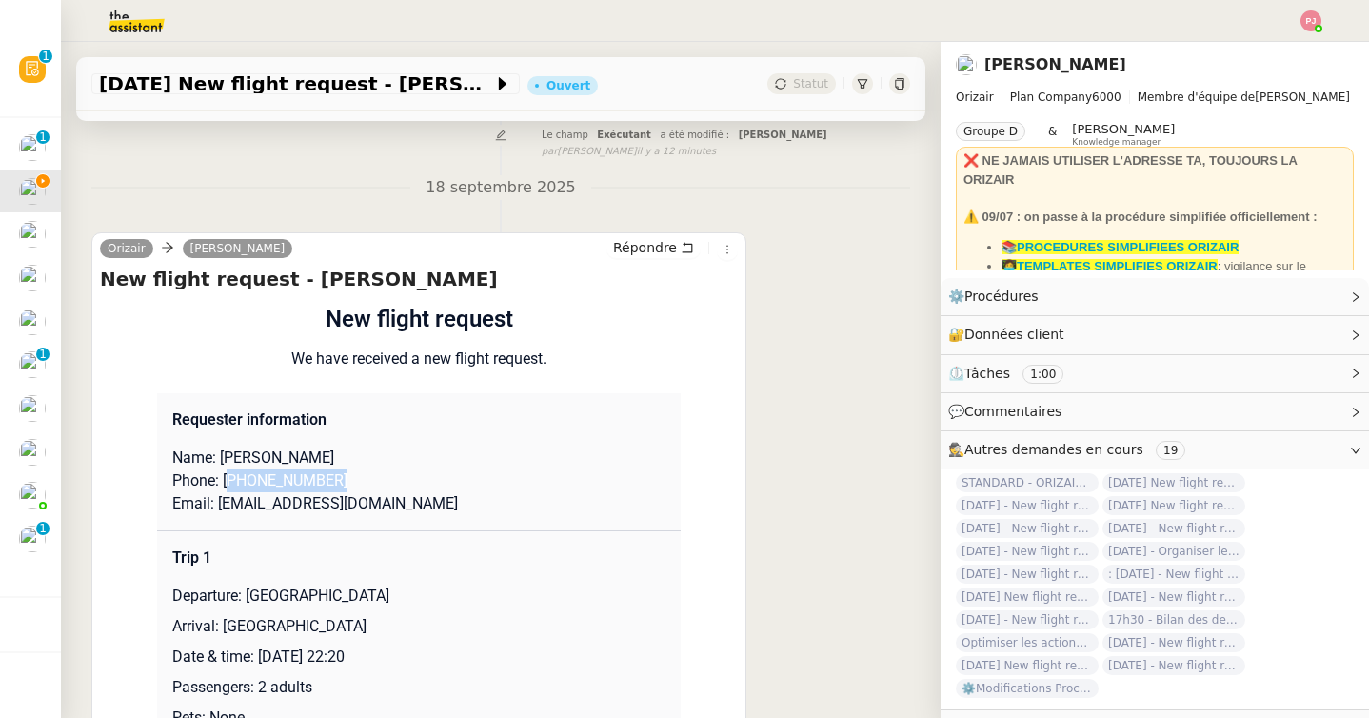
drag, startPoint x: 348, startPoint y: 480, endPoint x: 231, endPoint y: 480, distance: 117.1
click at [231, 480] on p "Phone: [PHONE_NUMBER]" at bounding box center [418, 480] width 493 height 23
copy p "4407532650738"
drag, startPoint x: 218, startPoint y: 507, endPoint x: 412, endPoint y: 514, distance: 194.3
click at [412, 514] on p "Email: [EMAIL_ADDRESS][DOMAIN_NAME]" at bounding box center [418, 503] width 493 height 23
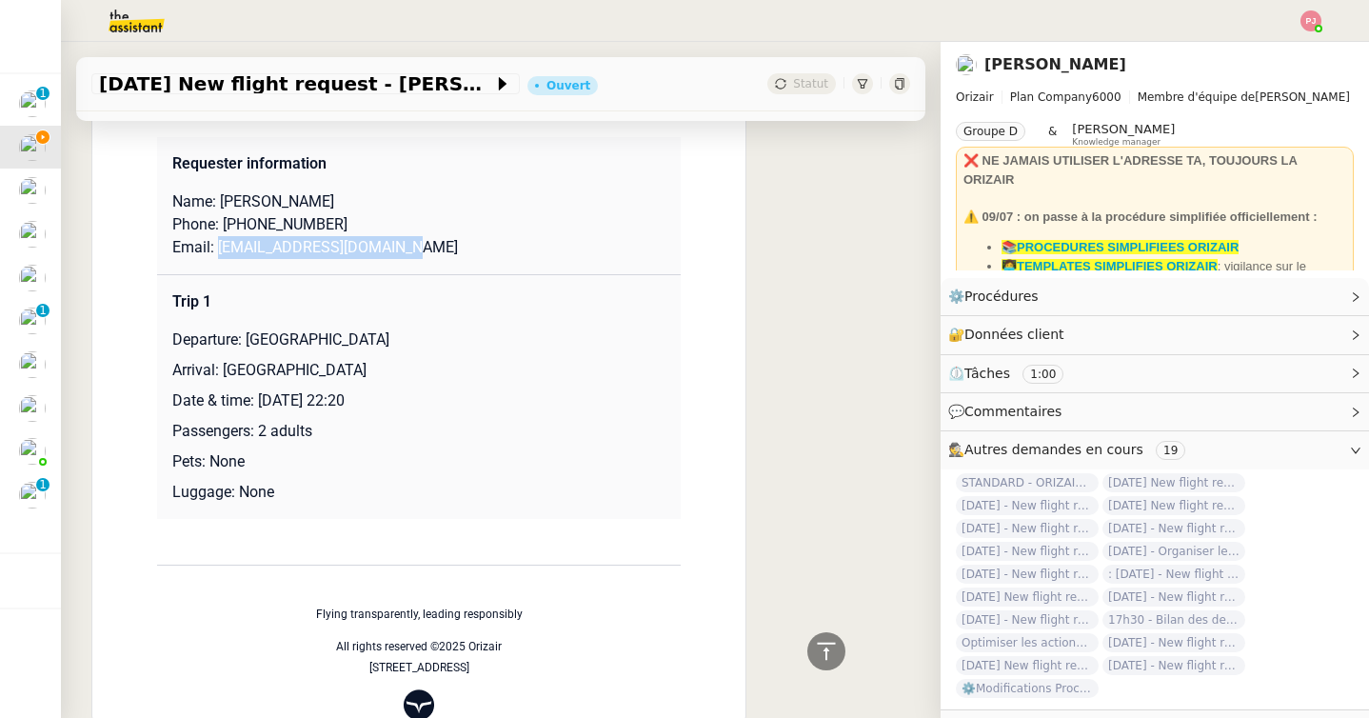
scroll to position [529, 0]
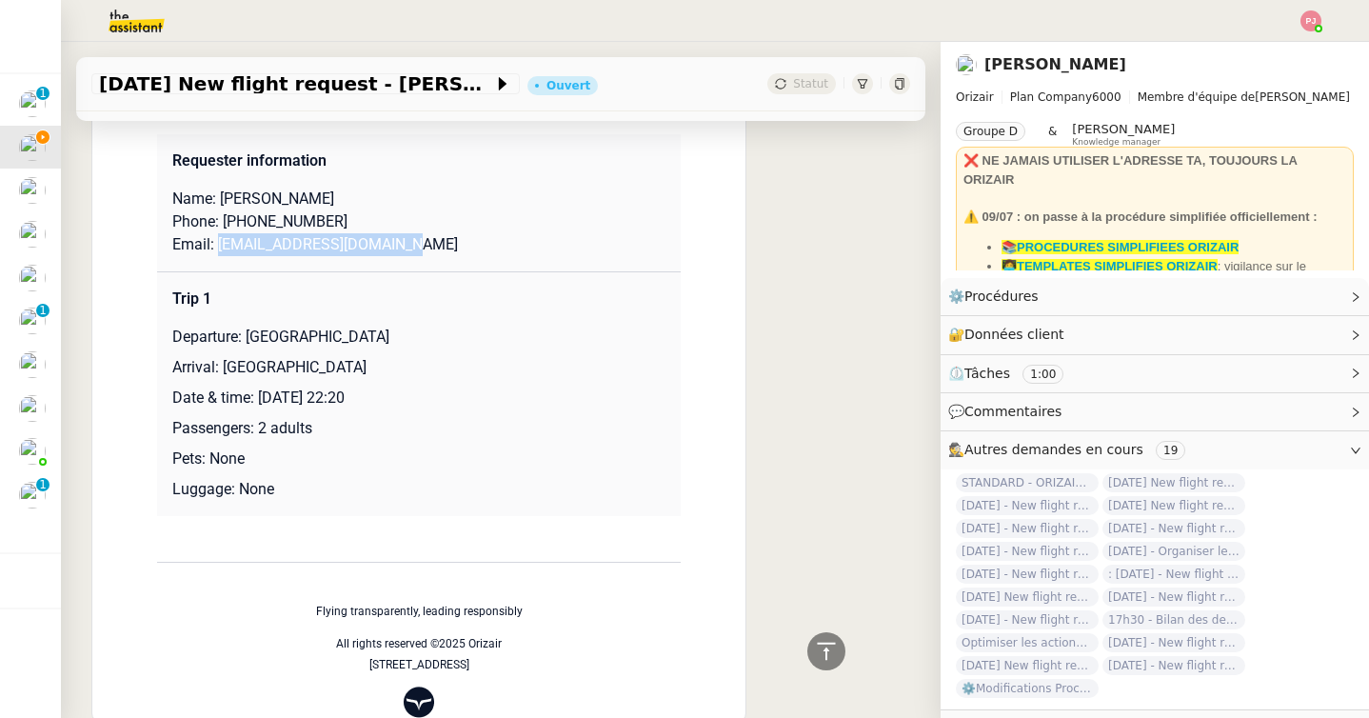
drag, startPoint x: 247, startPoint y: 339, endPoint x: 419, endPoint y: 336, distance: 171.3
click at [419, 336] on p "Departure: [GEOGRAPHIC_DATA]" at bounding box center [418, 336] width 493 height 23
drag, startPoint x: 226, startPoint y: 365, endPoint x: 421, endPoint y: 365, distance: 195.1
click at [421, 365] on p "Arrival: [GEOGRAPHIC_DATA]" at bounding box center [418, 367] width 493 height 23
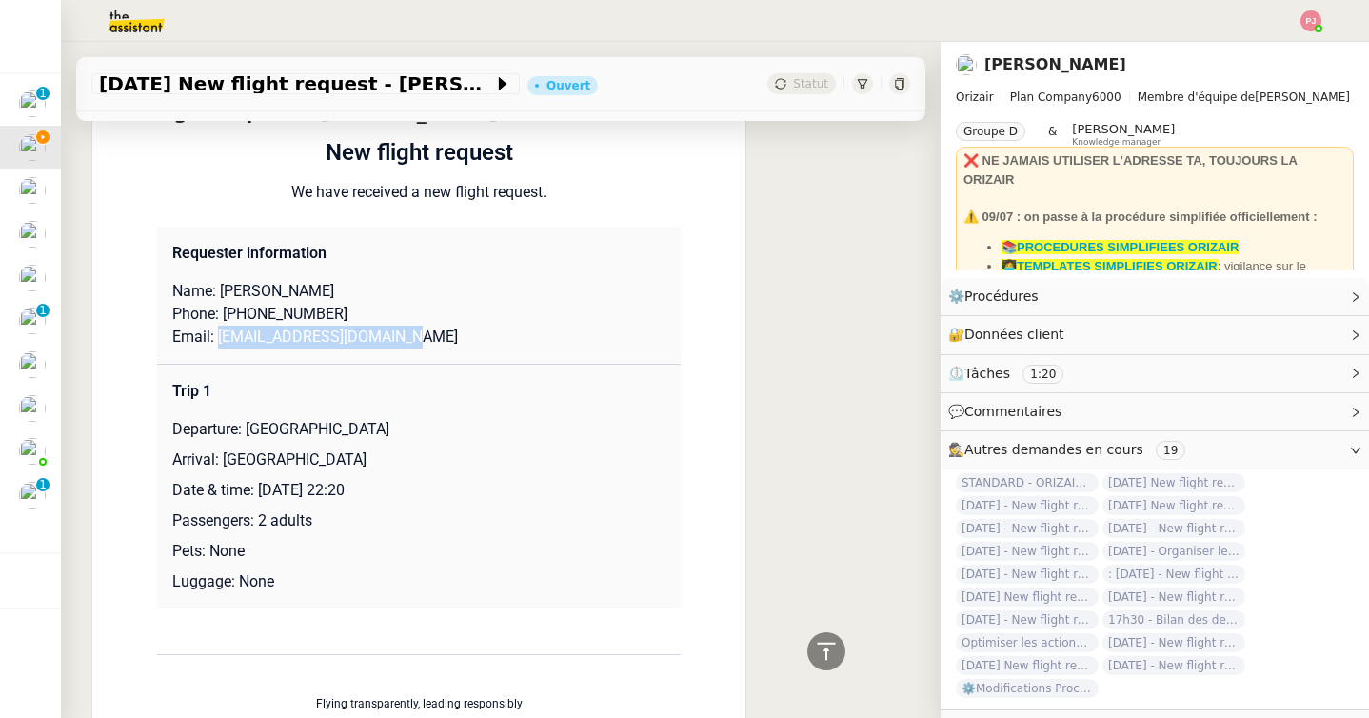
scroll to position [444, 0]
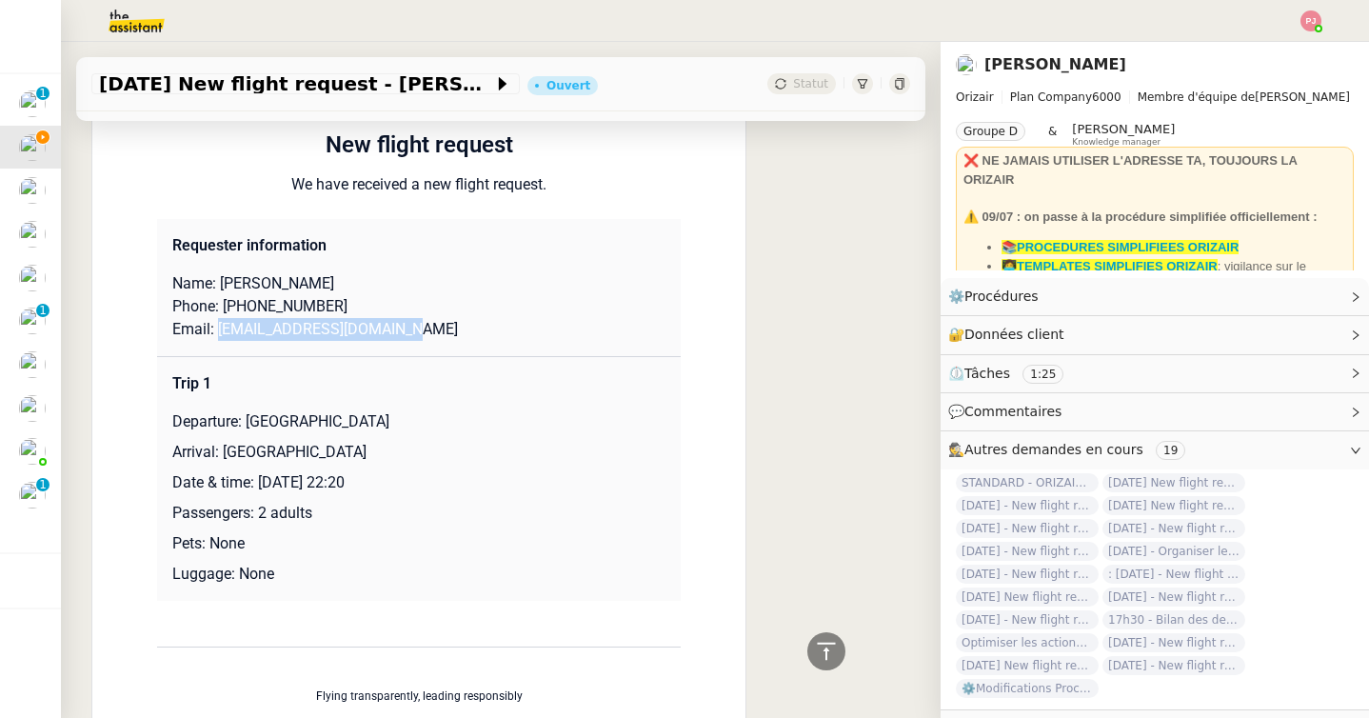
drag, startPoint x: 427, startPoint y: 330, endPoint x: 220, endPoint y: 327, distance: 207.5
click at [220, 327] on p "Email: [EMAIL_ADDRESS][DOMAIN_NAME]" at bounding box center [418, 329] width 493 height 23
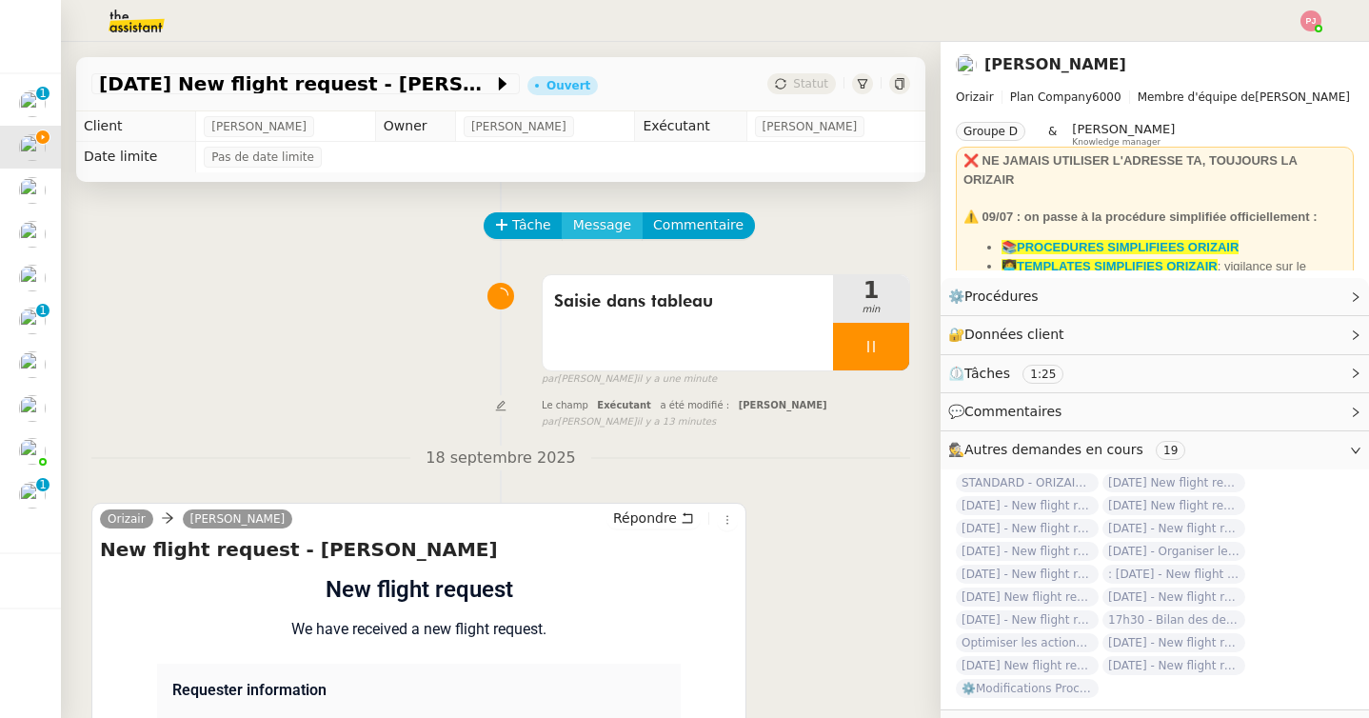
click at [605, 231] on span "Message" at bounding box center [602, 225] width 58 height 22
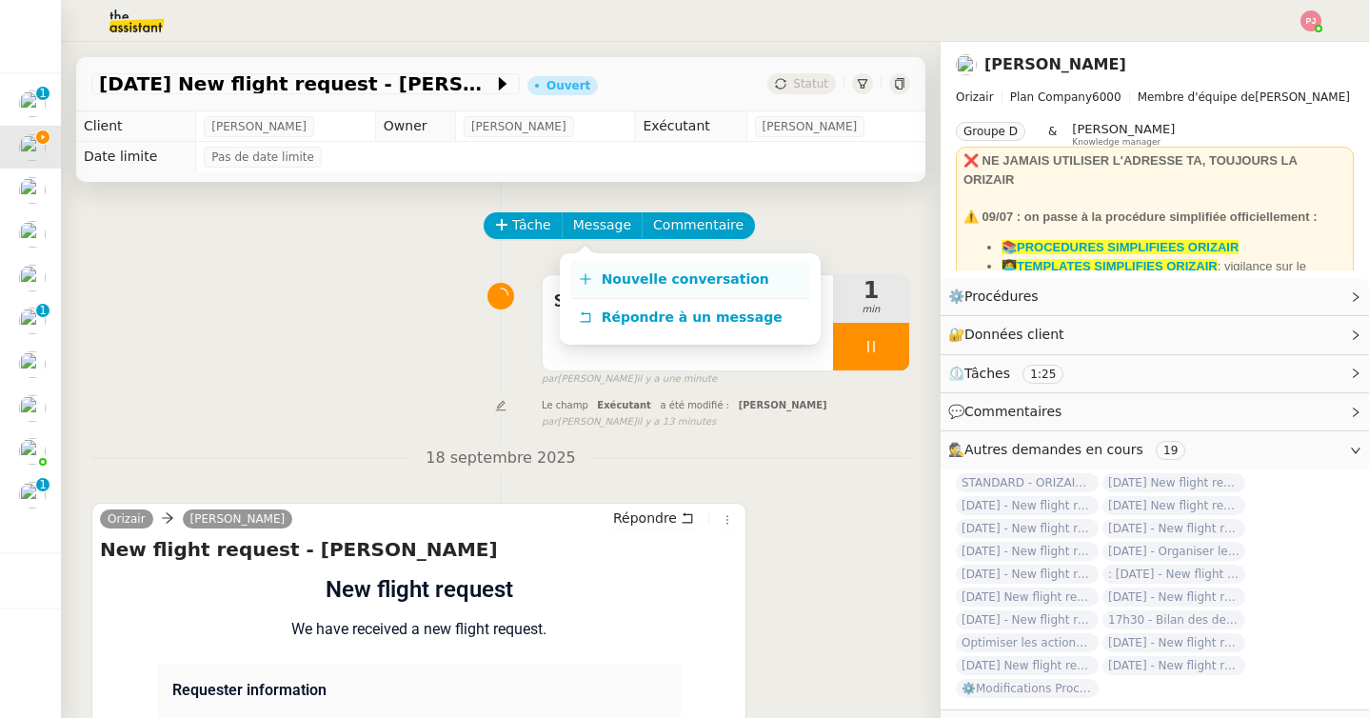
click at [611, 274] on span "Nouvelle conversation" at bounding box center [685, 278] width 168 height 15
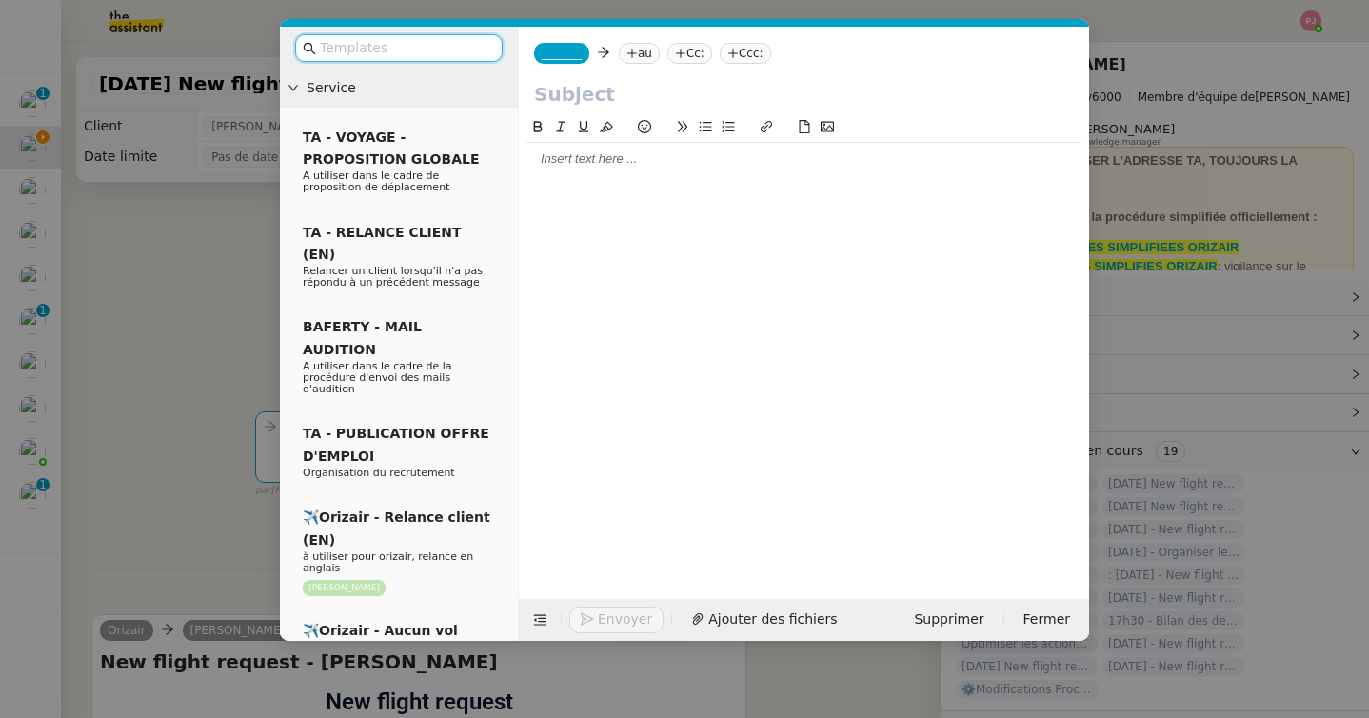
click at [448, 55] on input "text" at bounding box center [405, 48] width 171 height 22
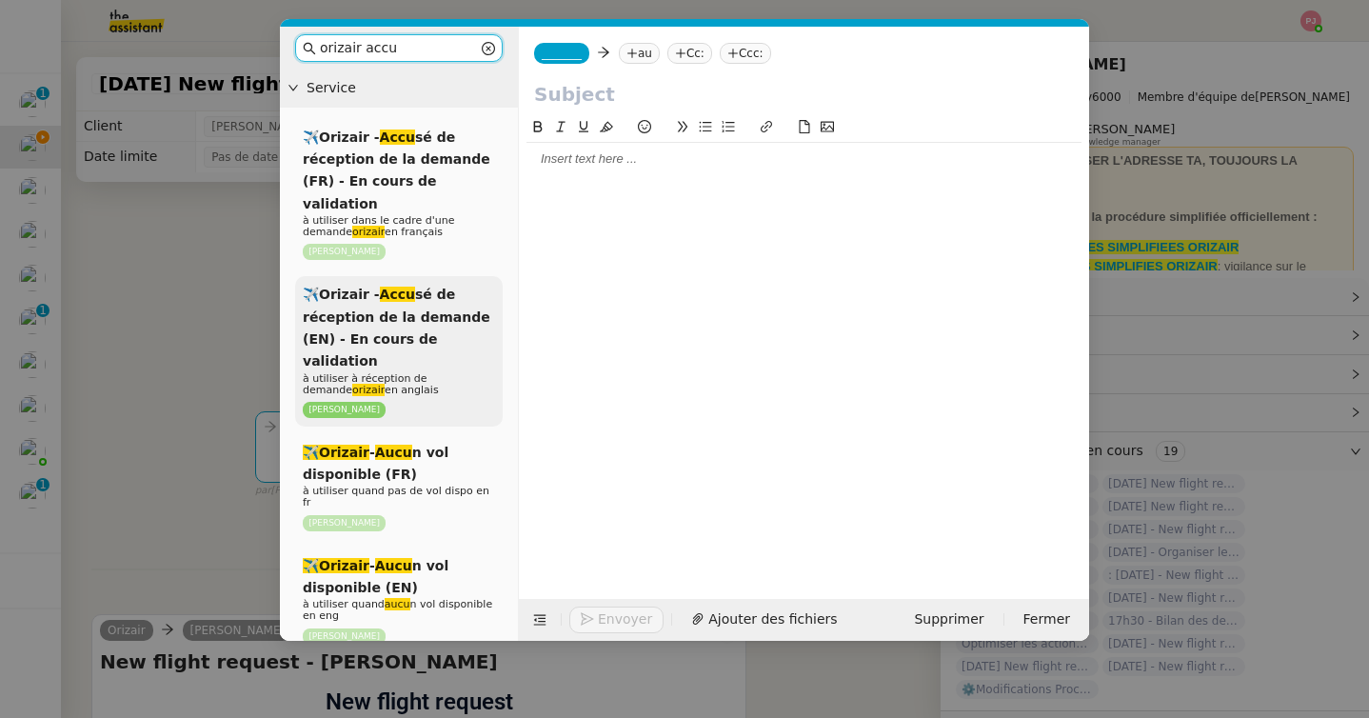
type input "orizair accu"
click at [399, 281] on div "✈️Orizair - Accu sé de réception de la demande (EN) - En cours de validation à …" at bounding box center [398, 351] width 207 height 150
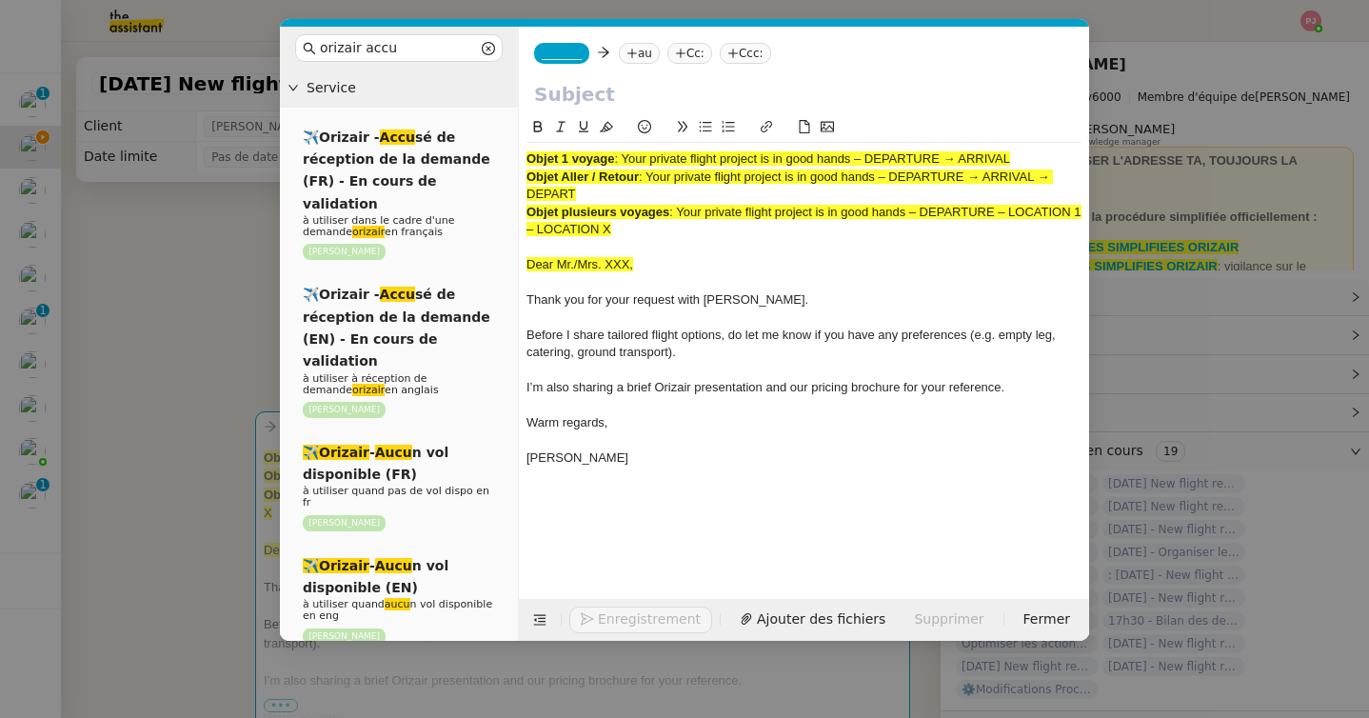
click at [565, 56] on span "_______" at bounding box center [562, 53] width 40 height 13
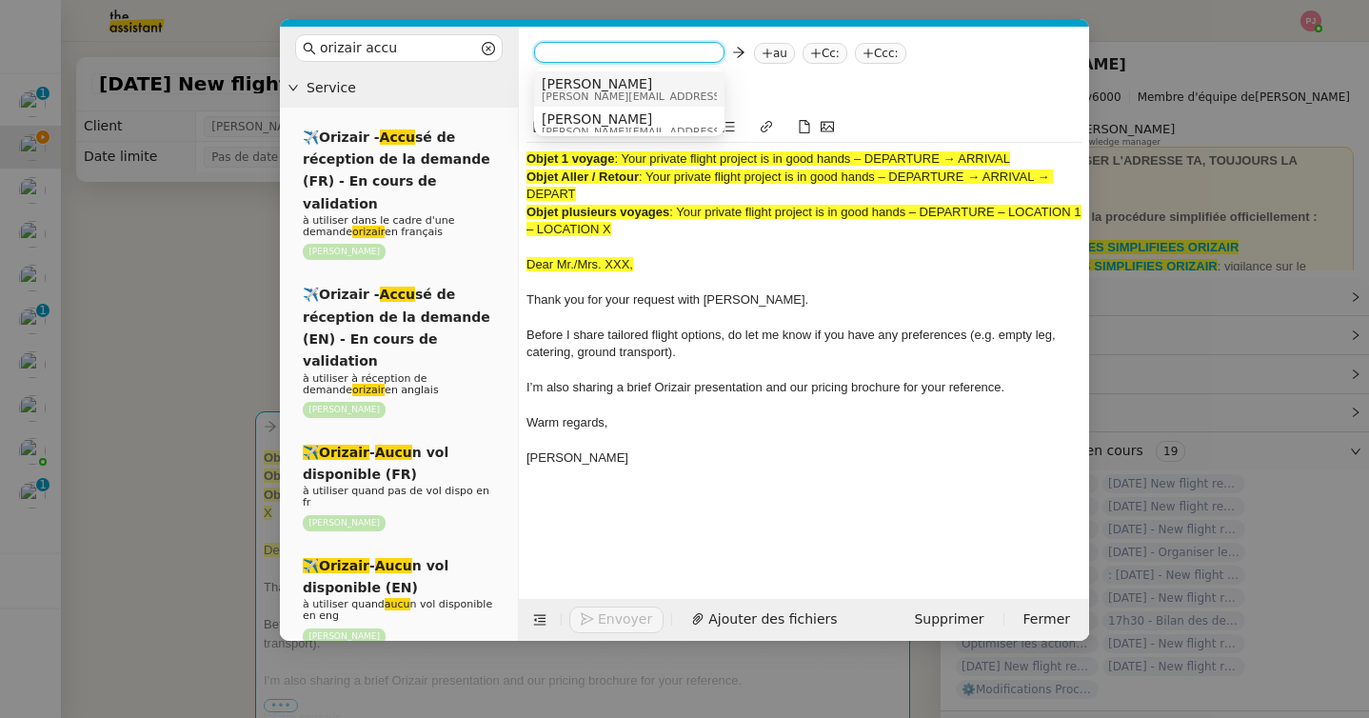
click at [601, 84] on span "[PERSON_NAME]" at bounding box center [677, 83] width 270 height 15
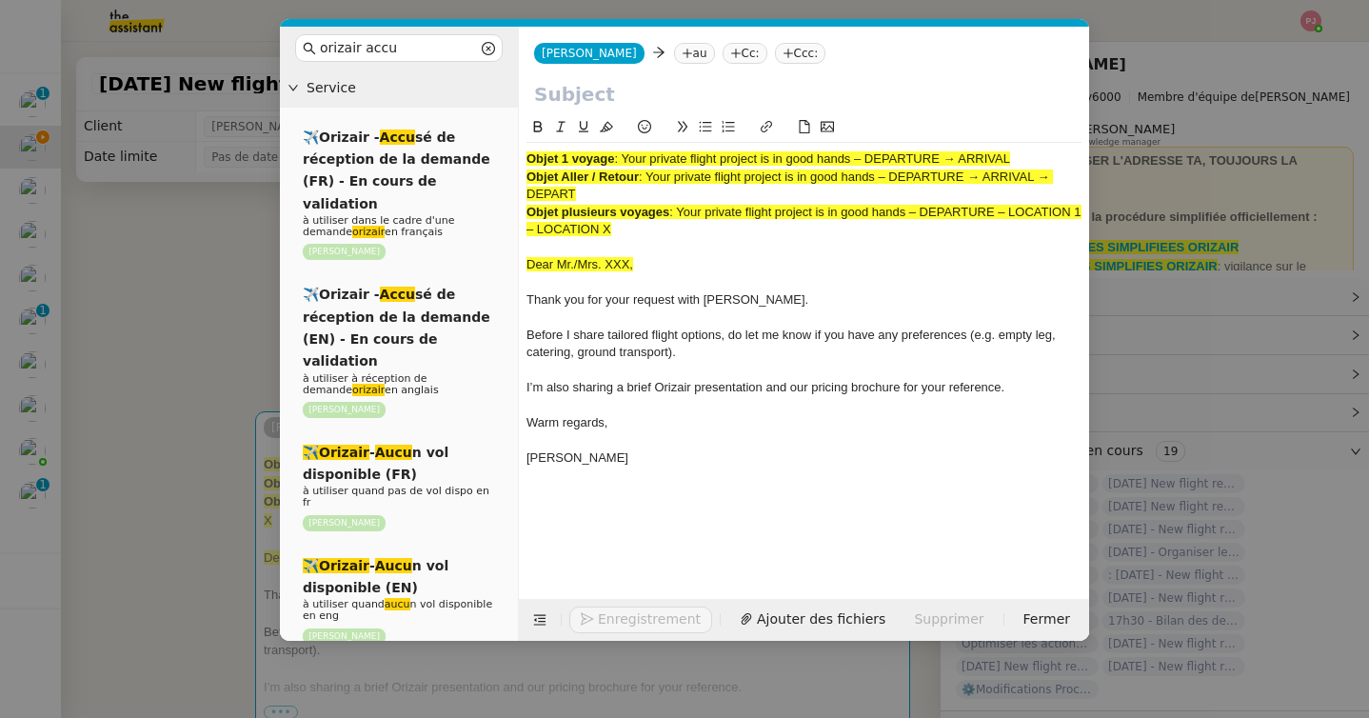
click at [682, 53] on icon at bounding box center [687, 52] width 10 height 1
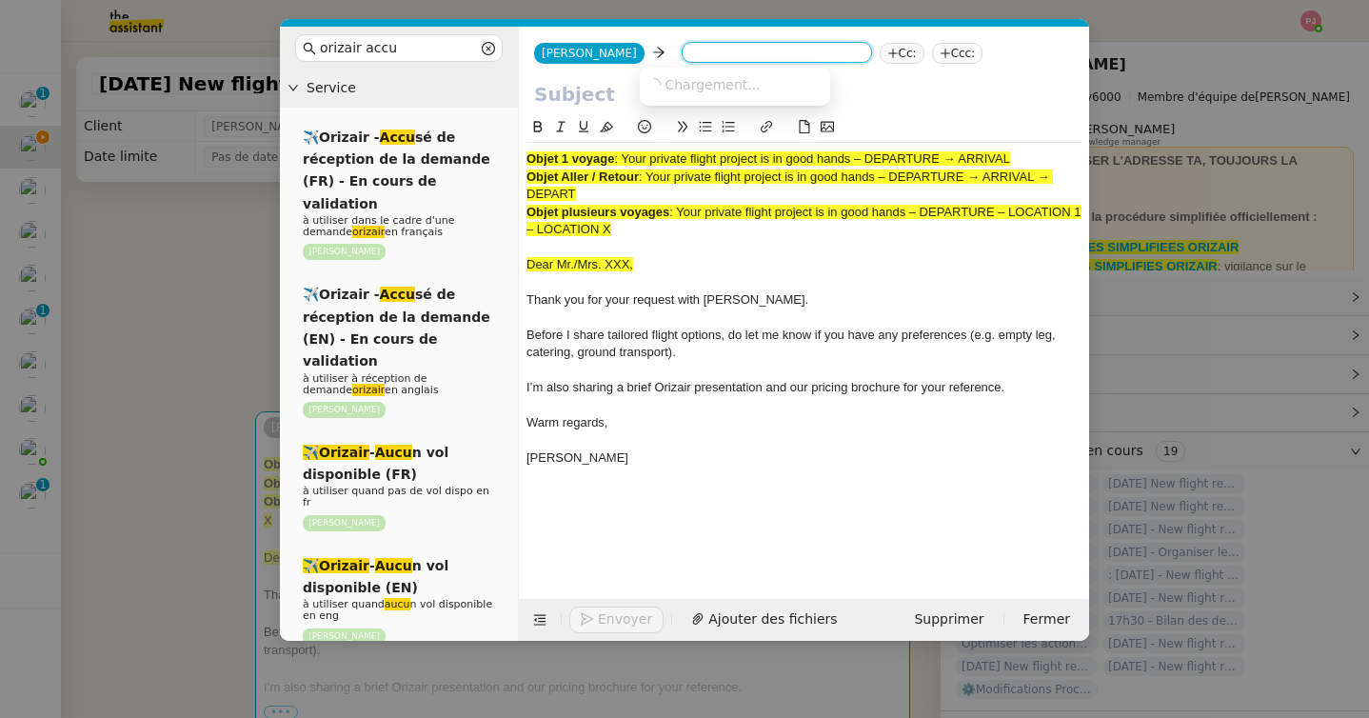
paste input "steliandudau98@gmail.com"
type input "steliandudau98@gmail.com"
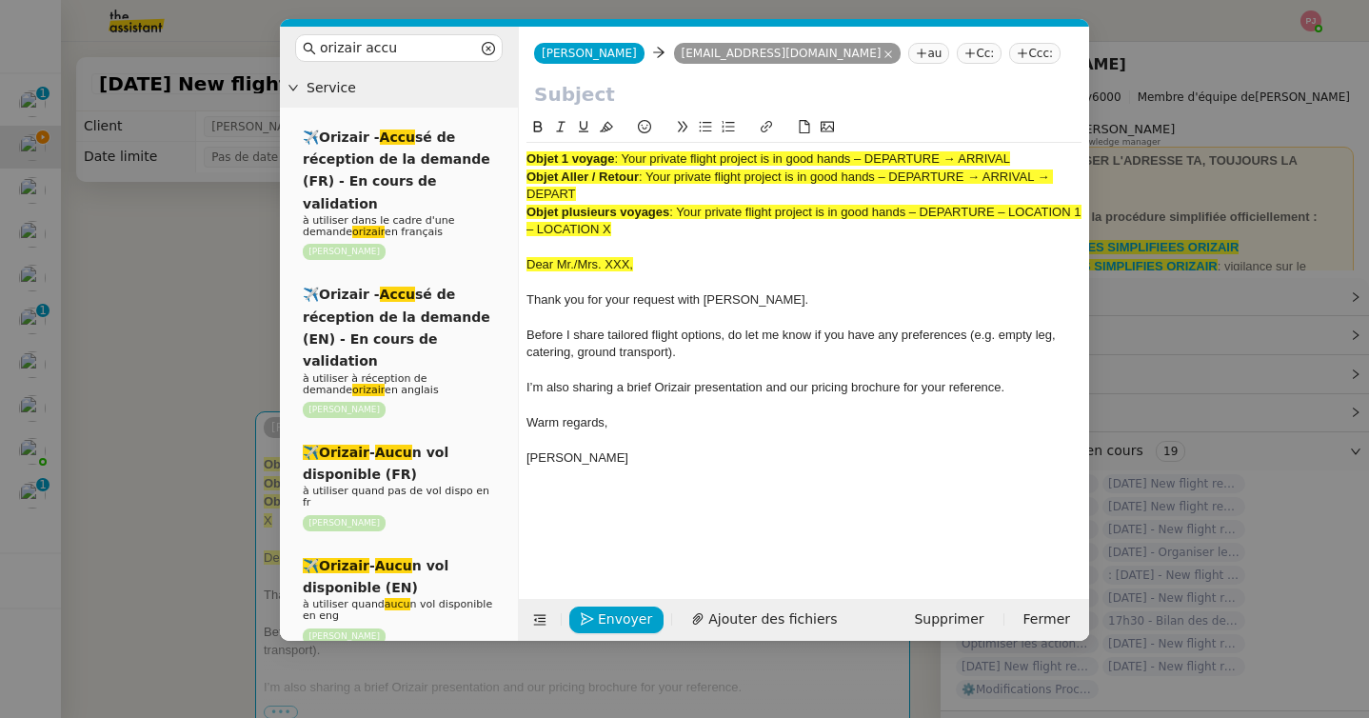
click at [1016, 50] on icon at bounding box center [1021, 53] width 11 height 11
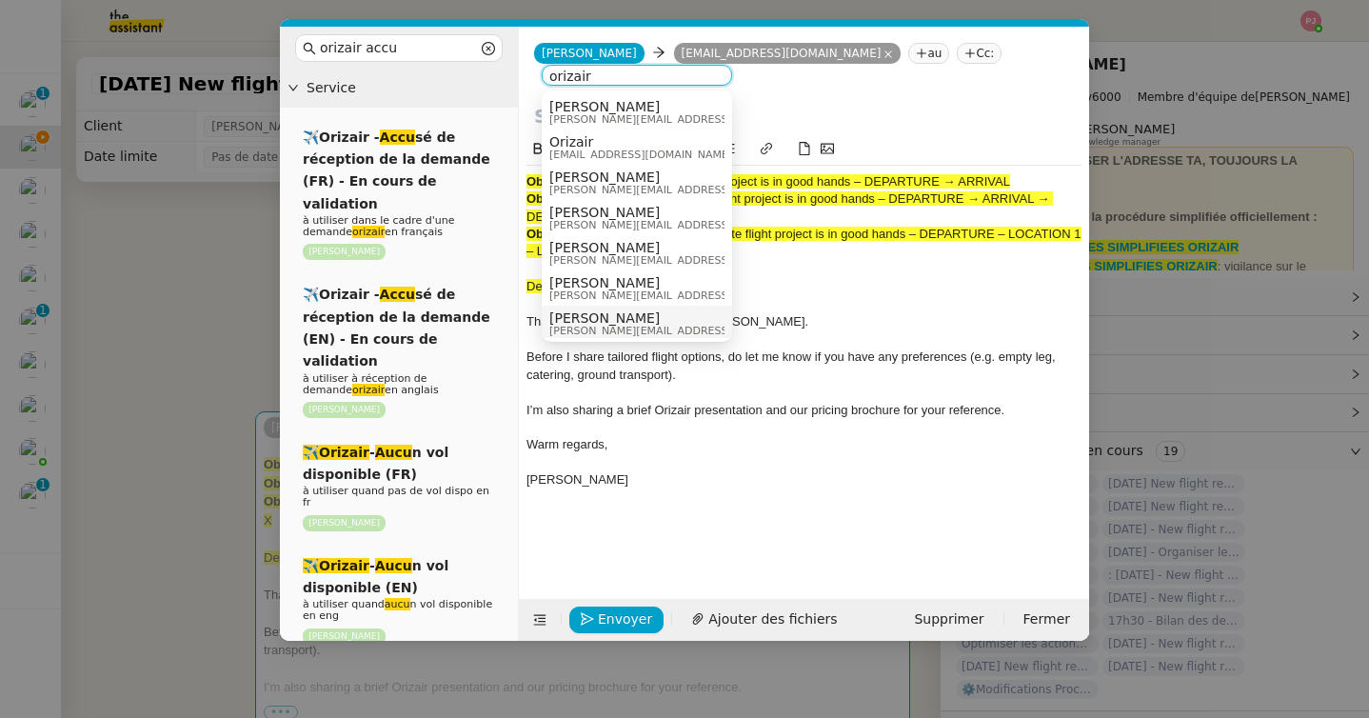
type input "orizair"
click at [614, 331] on span "[PERSON_NAME][EMAIL_ADDRESS][DOMAIN_NAME]" at bounding box center [684, 330] width 270 height 10
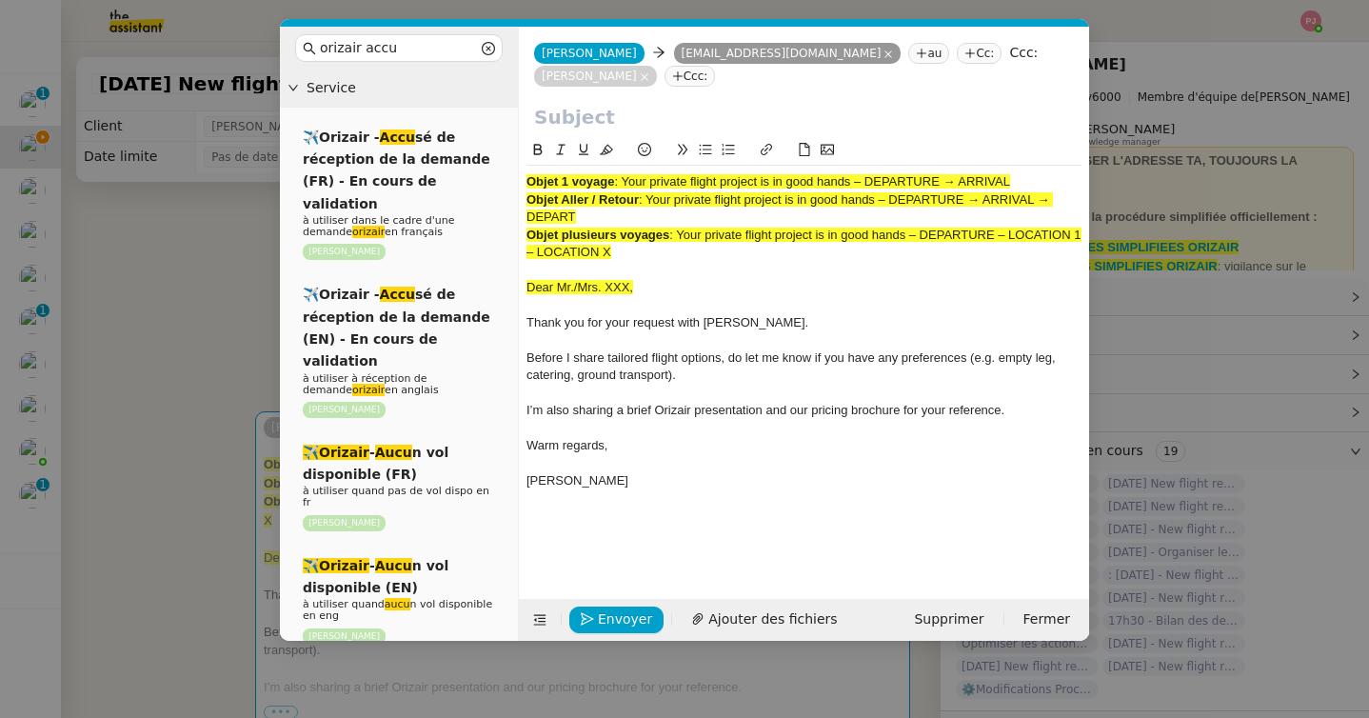
drag, startPoint x: 625, startPoint y: 181, endPoint x: 1041, endPoint y: 178, distance: 415.9
click at [1041, 178] on div "Objet 1 voyage : Your private flight project is in good hands – DEPARTURE → ARR…" at bounding box center [803, 181] width 555 height 17
click at [620, 120] on input "text" at bounding box center [804, 117] width 540 height 29
paste input "Your private flight project is in good hands – DEPARTURE → ARRIVAL"
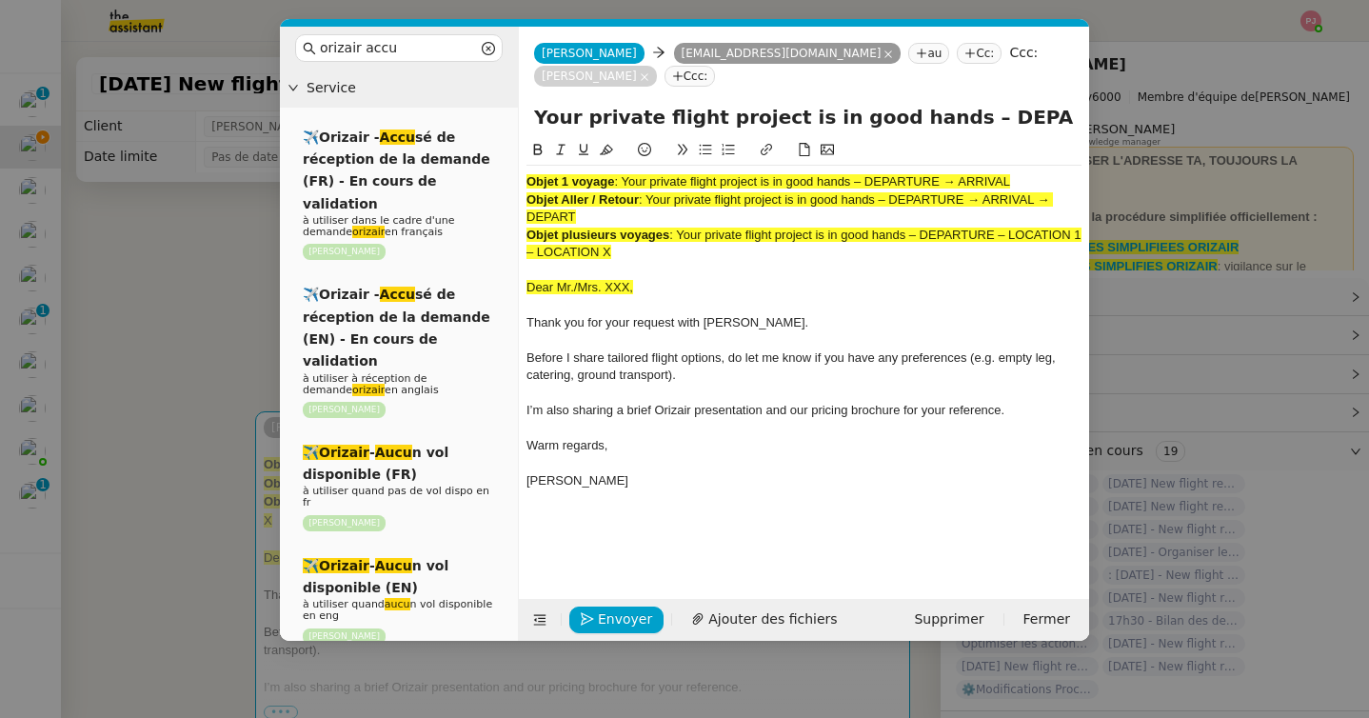
scroll to position [0, 76]
type input "Your private flight project is in good hands – DEPARTURE → ARRIVAL"
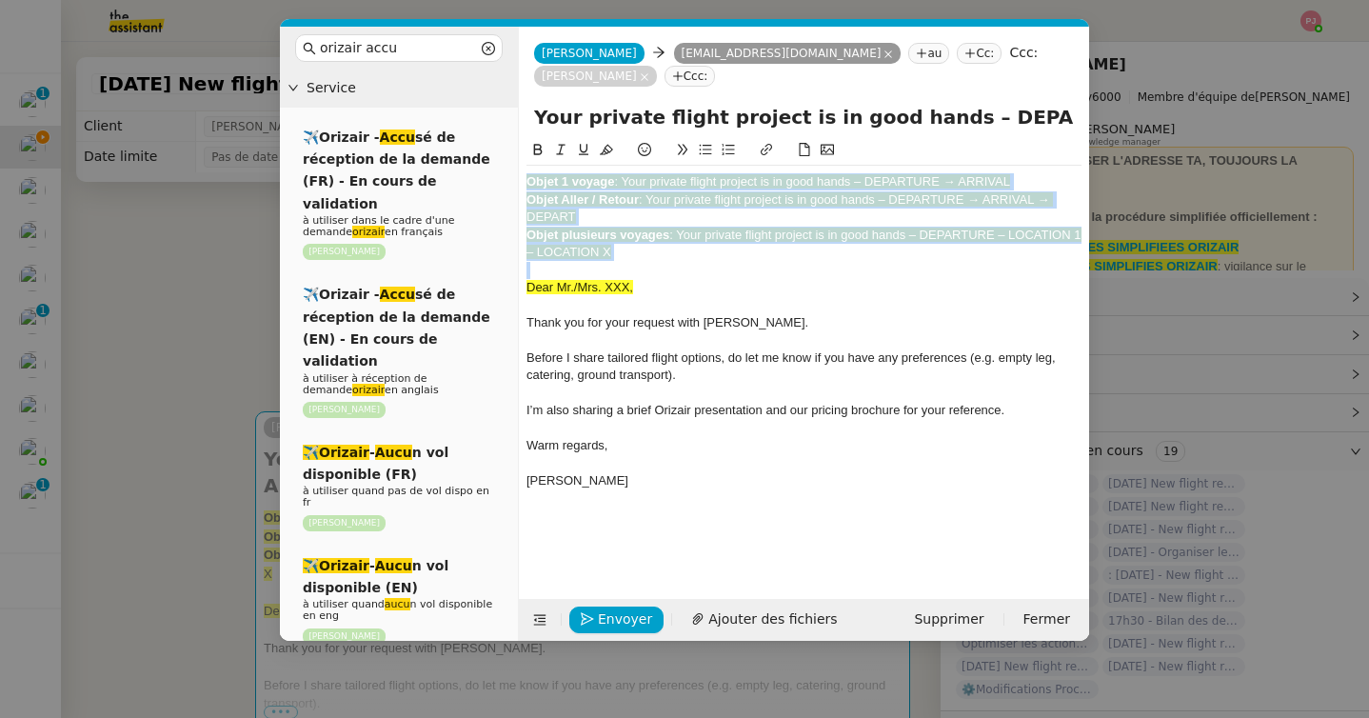
drag, startPoint x: 529, startPoint y: 287, endPoint x: 527, endPoint y: 168, distance: 119.0
click at [527, 168] on div "Objet 1 voyage : Your private flight project is in good hands – DEPARTURE → ARR…" at bounding box center [803, 340] width 555 height 349
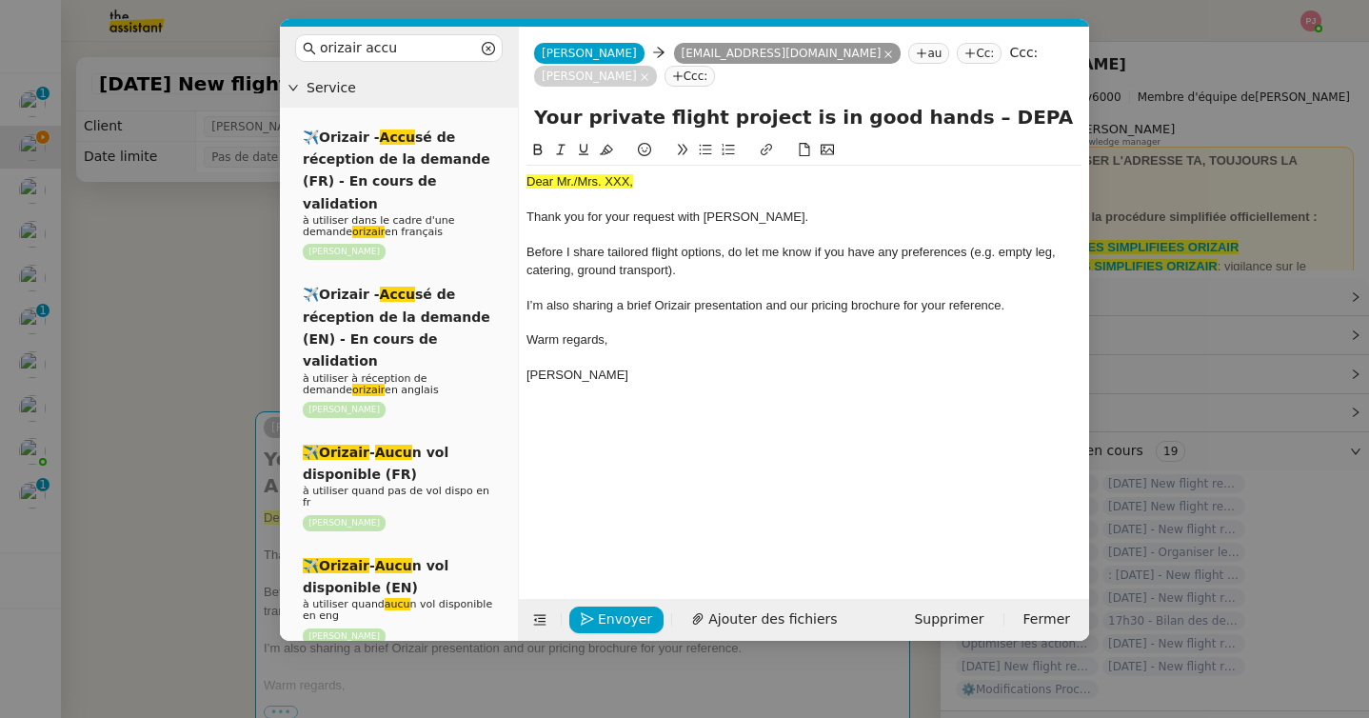
click at [129, 333] on nz-modal-container "orizair accu Service ✈️Orizair - Accu sé de réception de la demande (FR) - En c…" at bounding box center [684, 359] width 1369 height 718
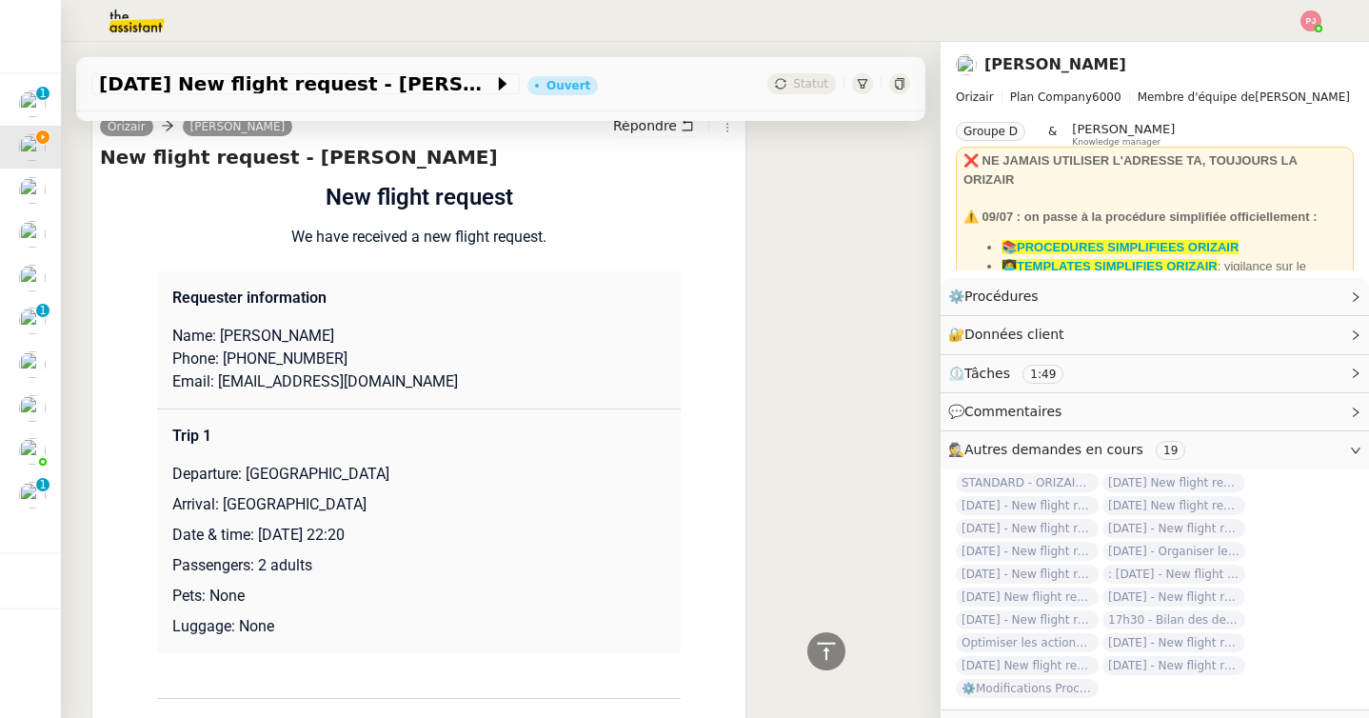
scroll to position [786, 0]
drag, startPoint x: 323, startPoint y: 326, endPoint x: 221, endPoint y: 325, distance: 101.8
click at [221, 325] on p "Name: [PERSON_NAME]" at bounding box center [418, 335] width 493 height 23
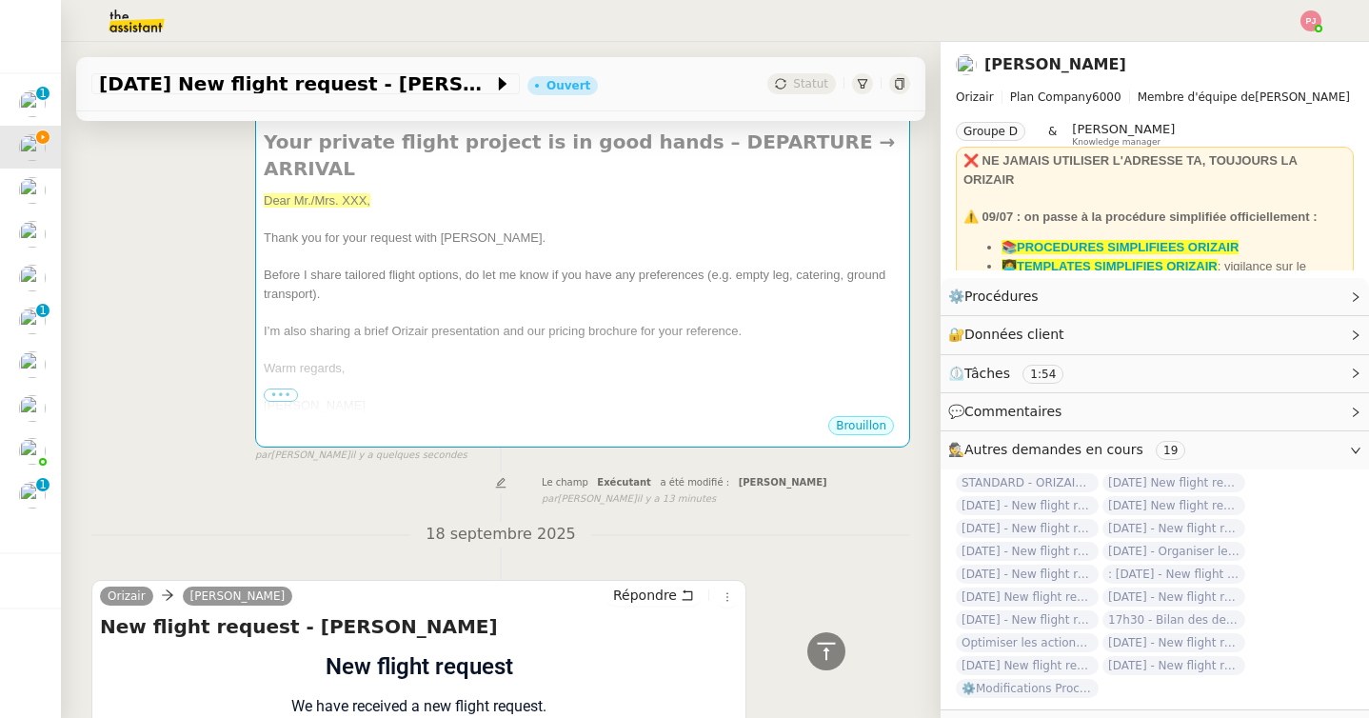
scroll to position [0, 0]
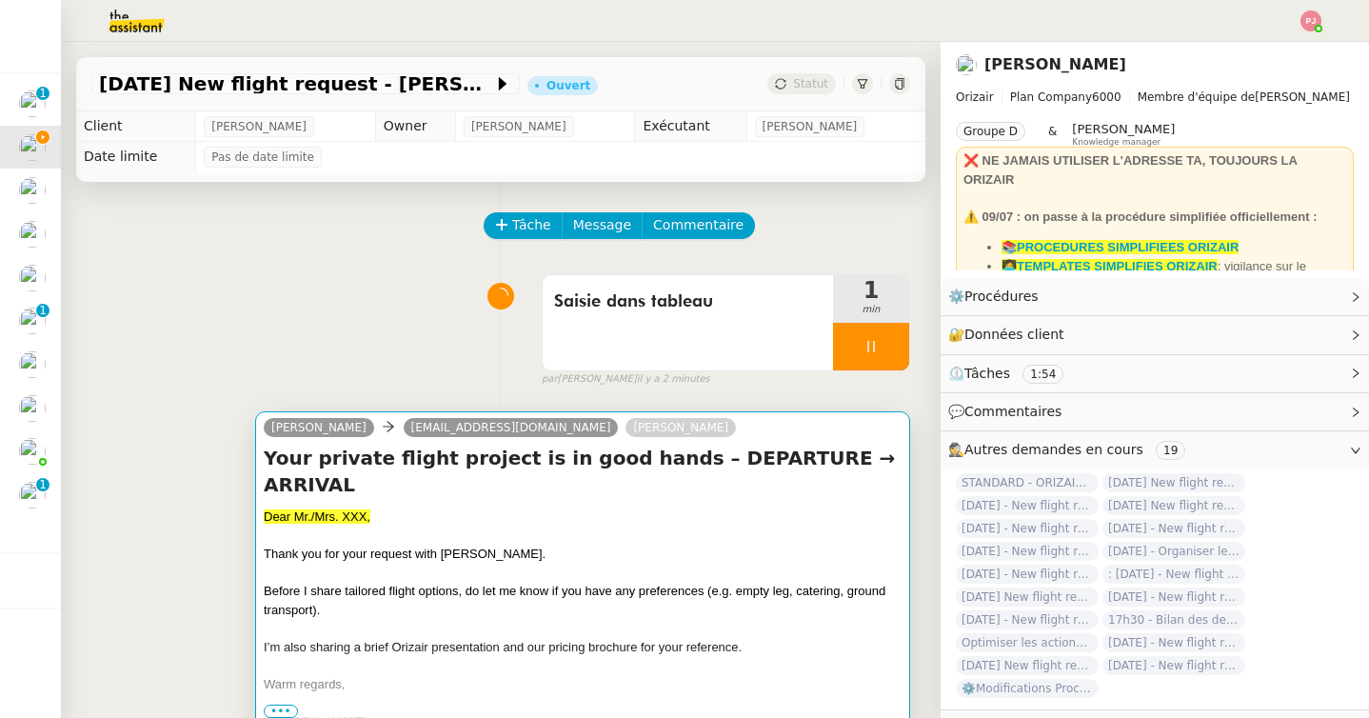
click at [434, 507] on div "Dear Mr./Mrs. XXX," at bounding box center [583, 516] width 638 height 19
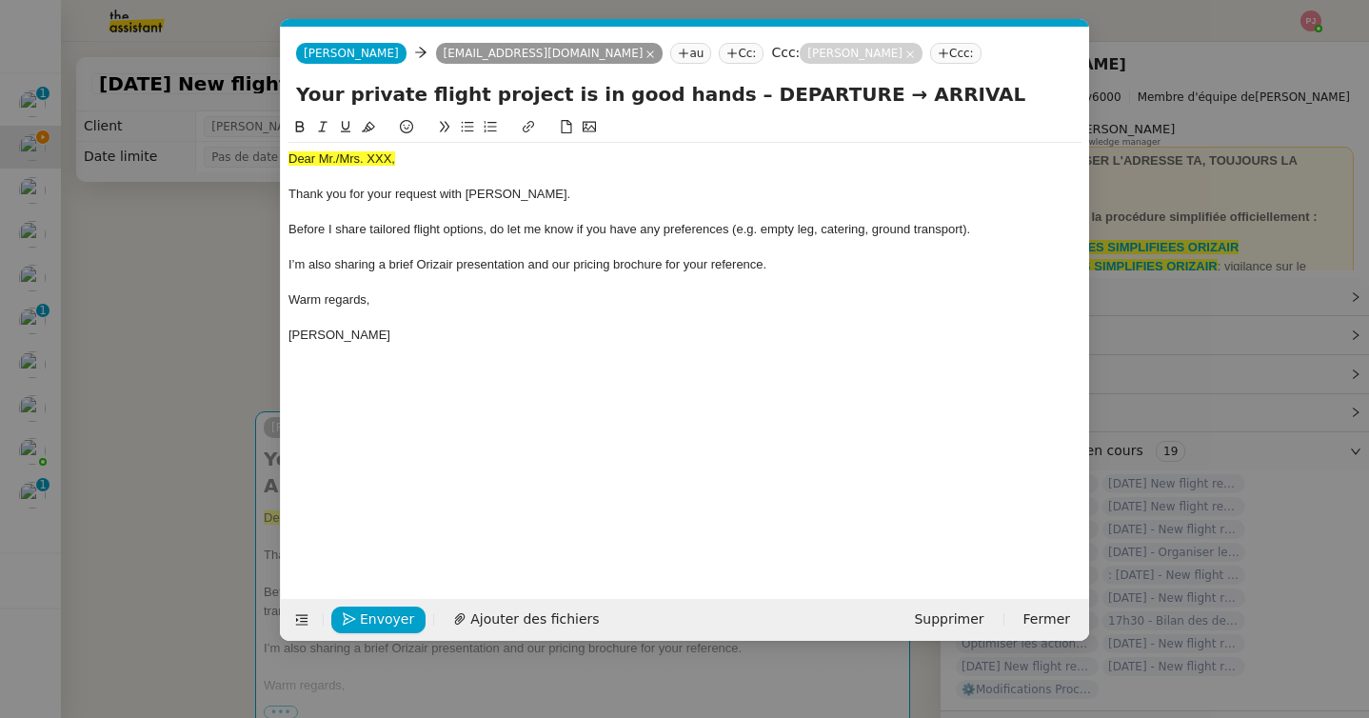
scroll to position [0, 111]
drag, startPoint x: 414, startPoint y: 162, endPoint x: 241, endPoint y: 156, distance: 173.3
click at [241, 156] on nz-modal-container "orizair accu Service ✈️Orizair - Accu sé de réception de la demande (FR) - En c…" at bounding box center [684, 359] width 1369 height 718
paste div
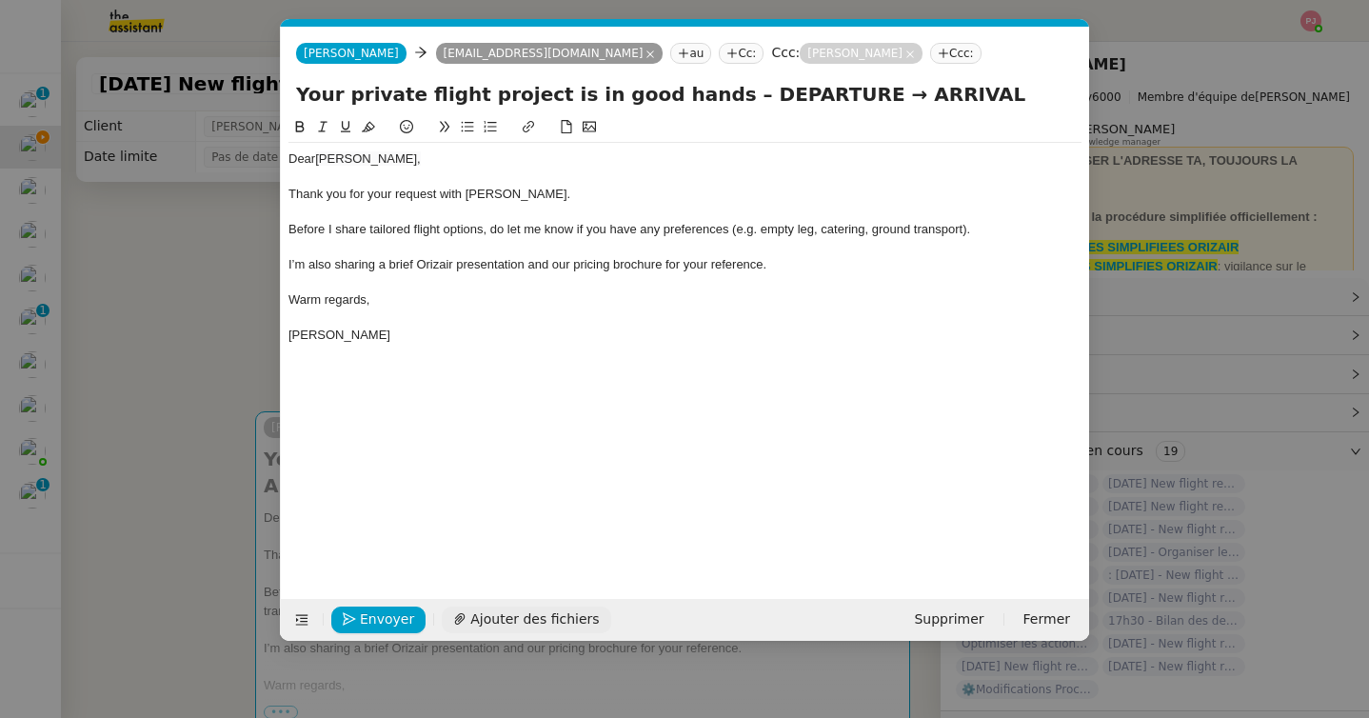
click at [483, 618] on span "Ajouter des fichiers" at bounding box center [534, 619] width 128 height 22
click at [136, 338] on nz-modal-container "orizair accu Service ✈️Orizair - Accu sé de réception de la demande (FR) - En c…" at bounding box center [684, 359] width 1369 height 718
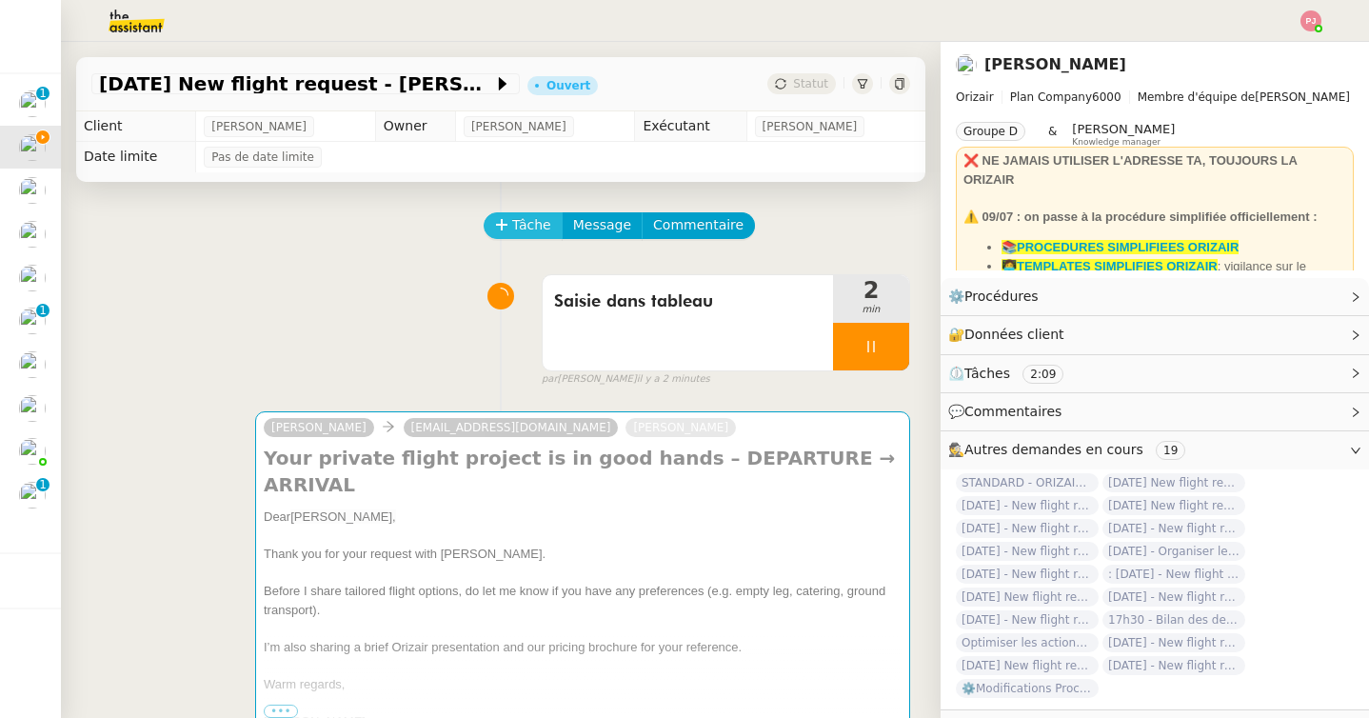
click at [512, 228] on span "Tâche" at bounding box center [531, 225] width 39 height 22
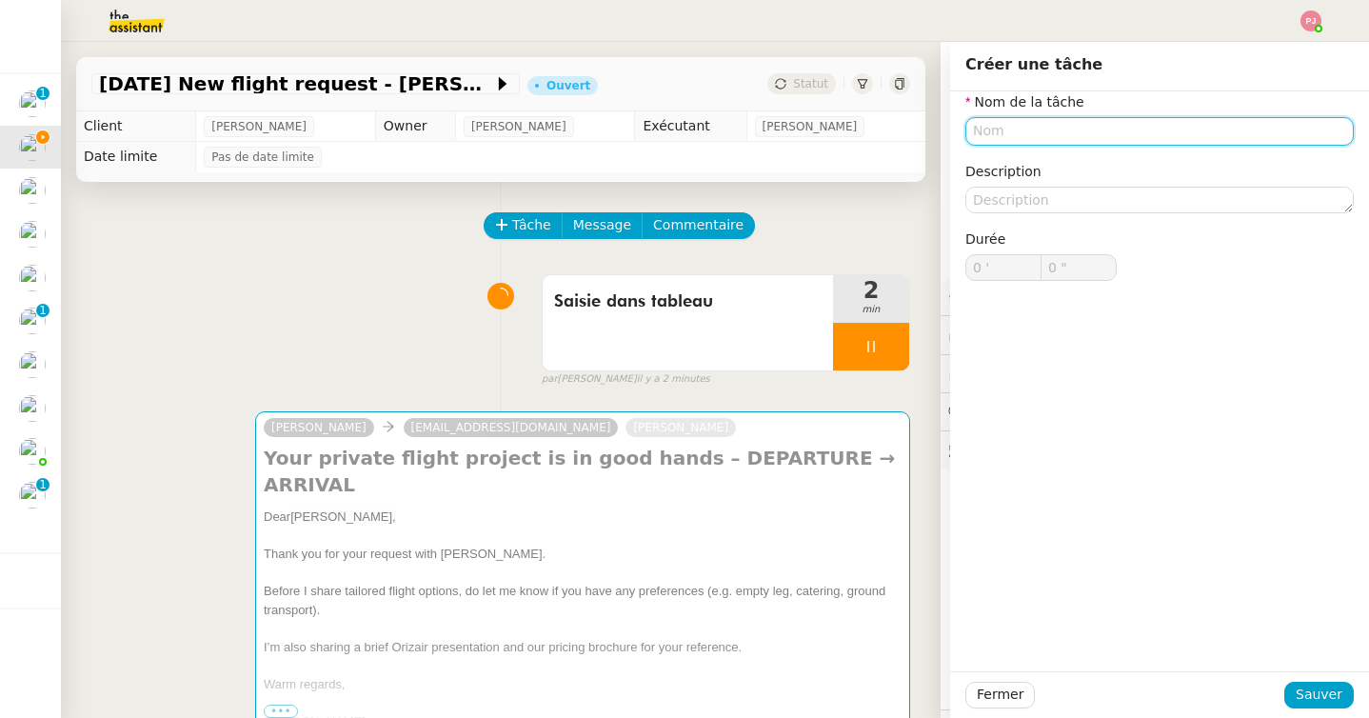
click at [987, 131] on input "text" at bounding box center [1159, 131] width 388 height 28
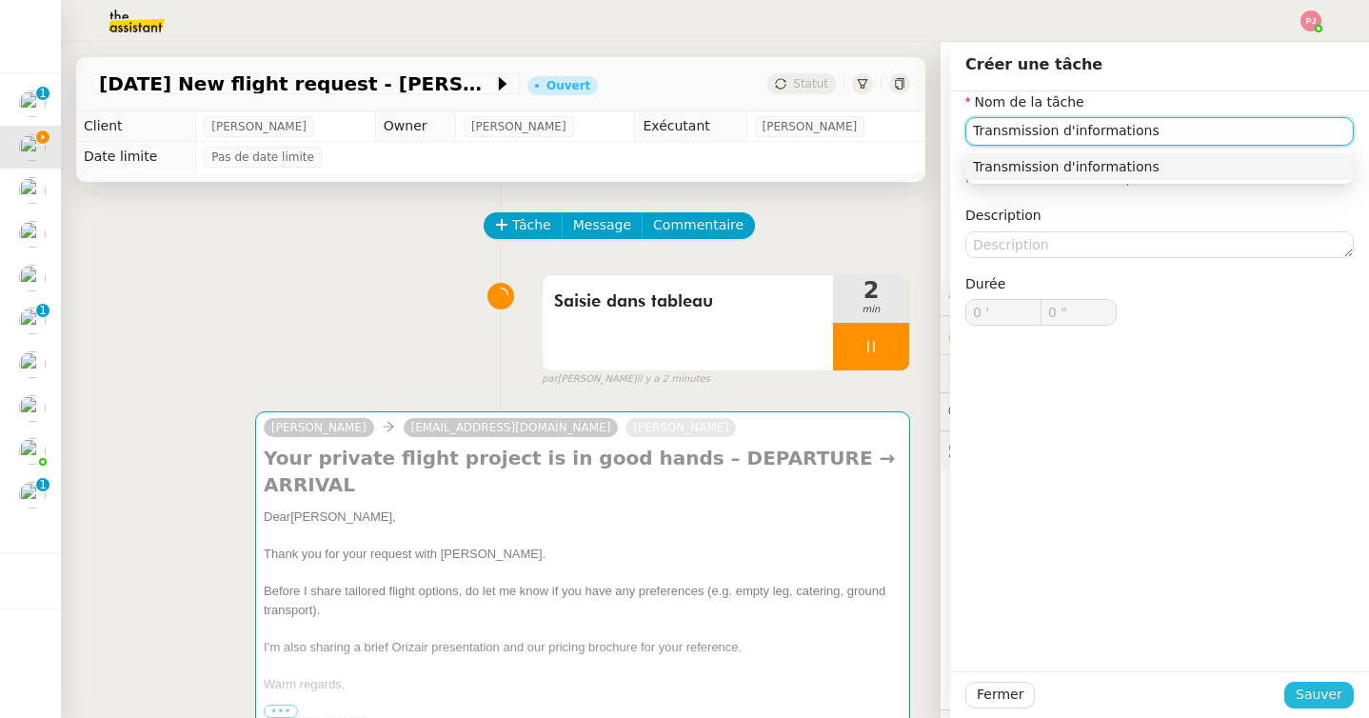
type input "Transmission d'informations"
click at [1329, 703] on span "Sauver" at bounding box center [1318, 694] width 47 height 22
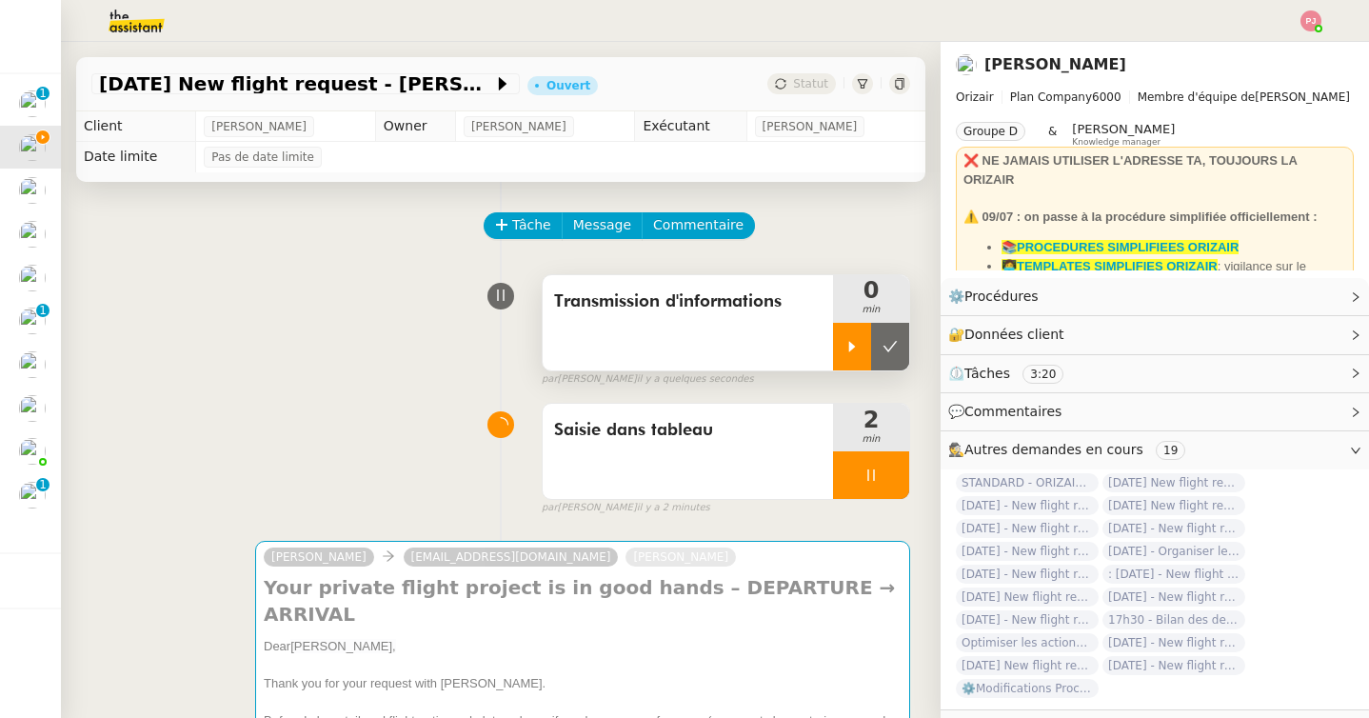
click at [846, 348] on icon at bounding box center [851, 346] width 15 height 15
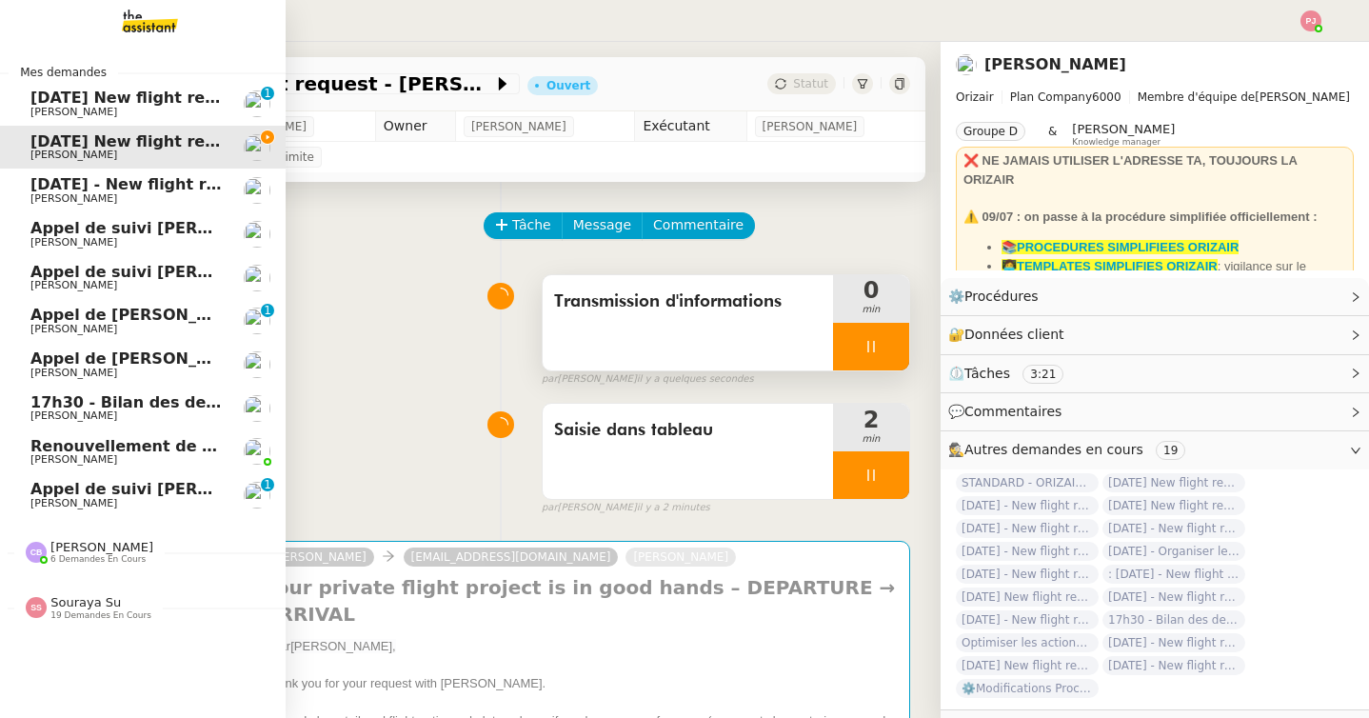
click at [40, 196] on span "[PERSON_NAME]" at bounding box center [73, 198] width 87 height 12
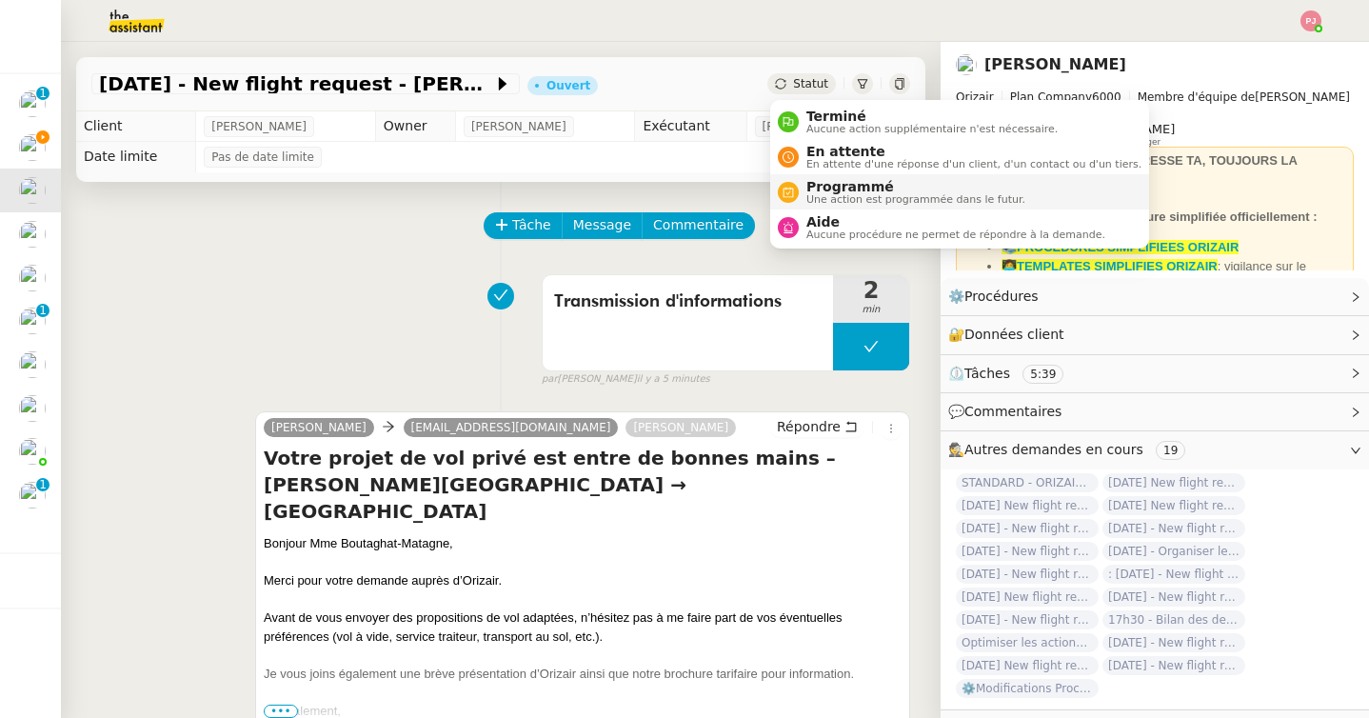
click at [840, 187] on span "Programmé" at bounding box center [915, 186] width 219 height 15
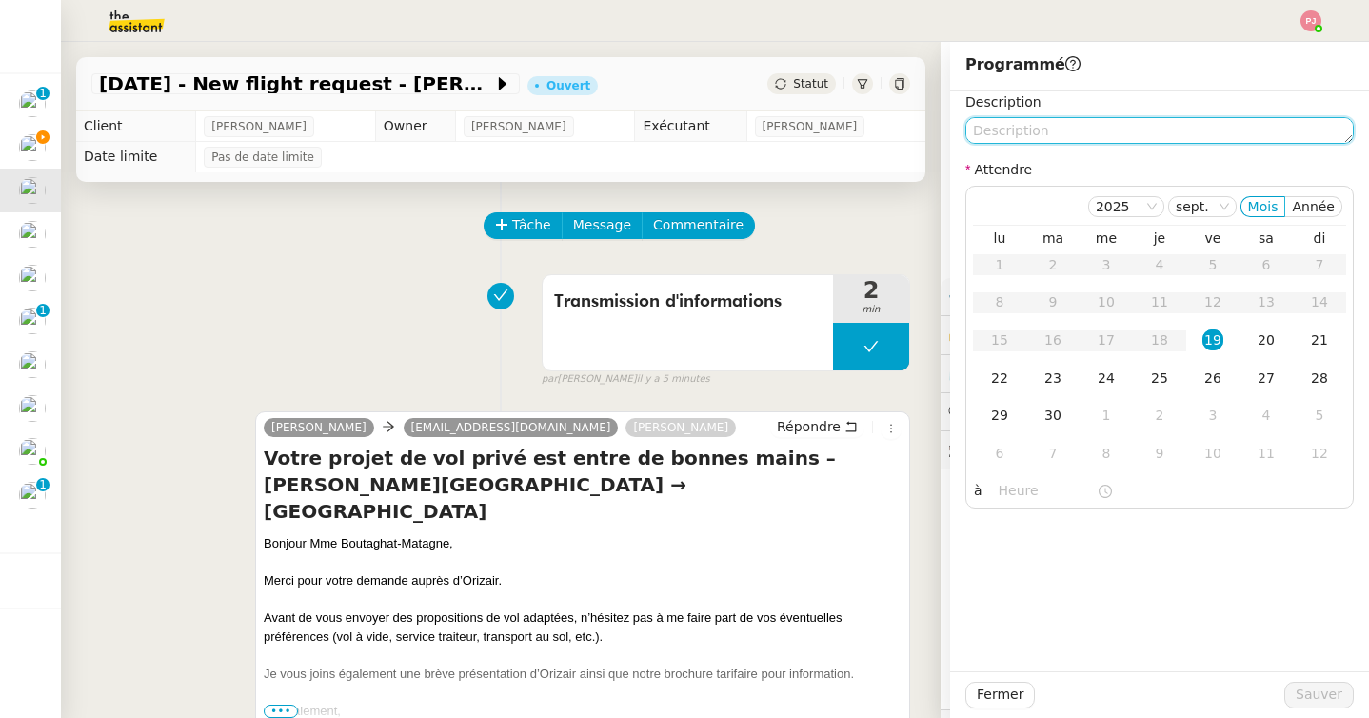
click at [1045, 134] on textarea at bounding box center [1159, 130] width 388 height 27
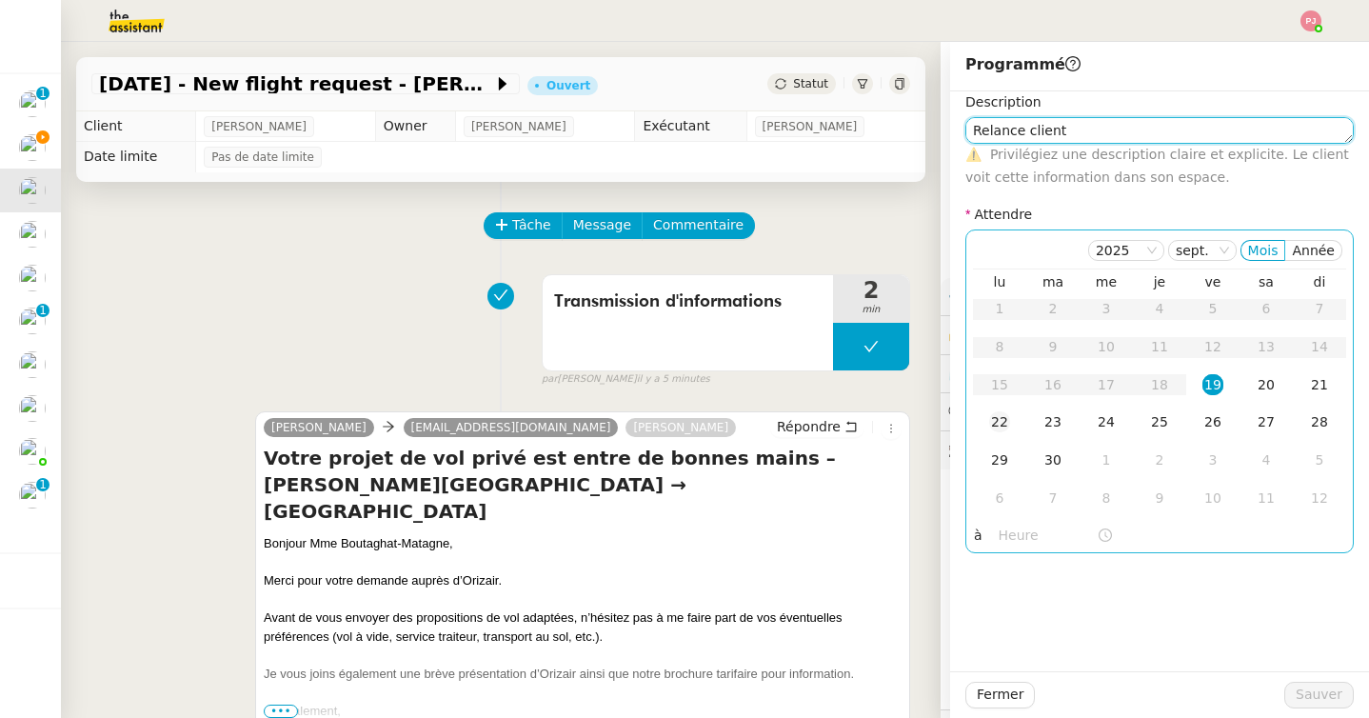
type textarea "Relance client"
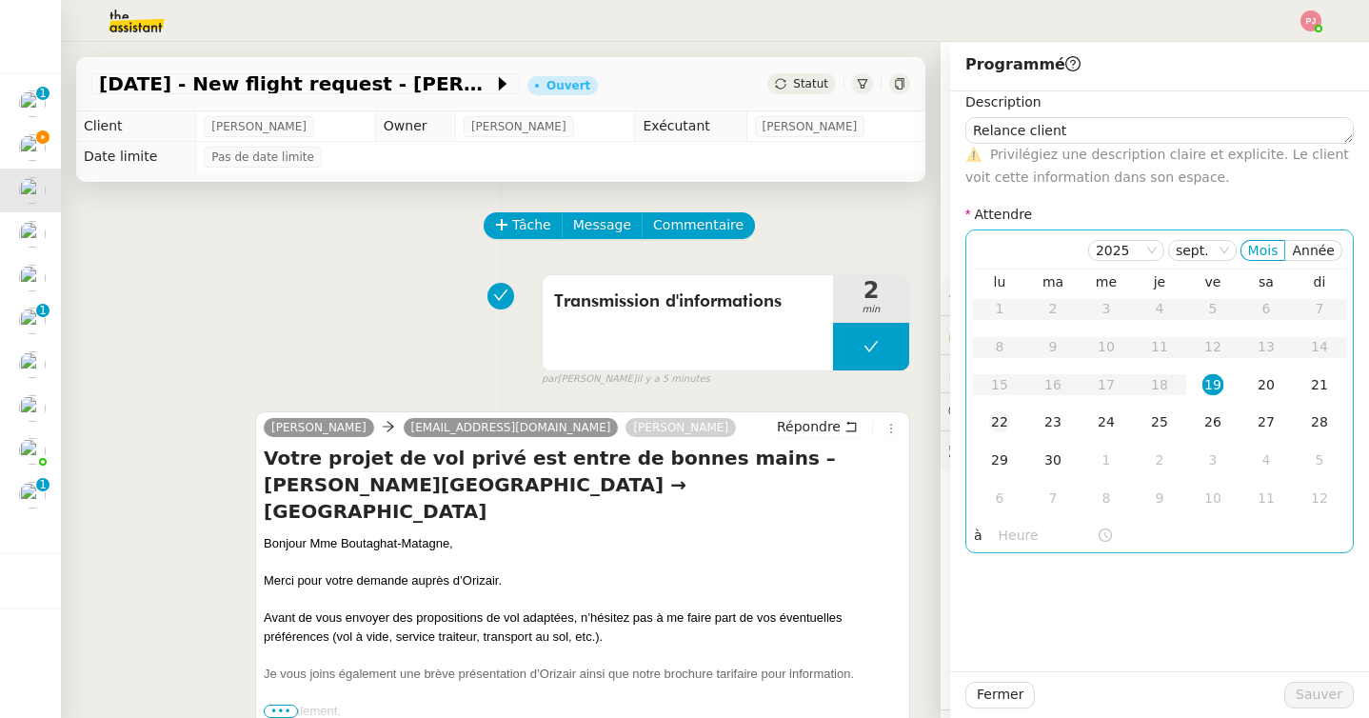
click at [997, 419] on div "22" at bounding box center [999, 421] width 21 height 21
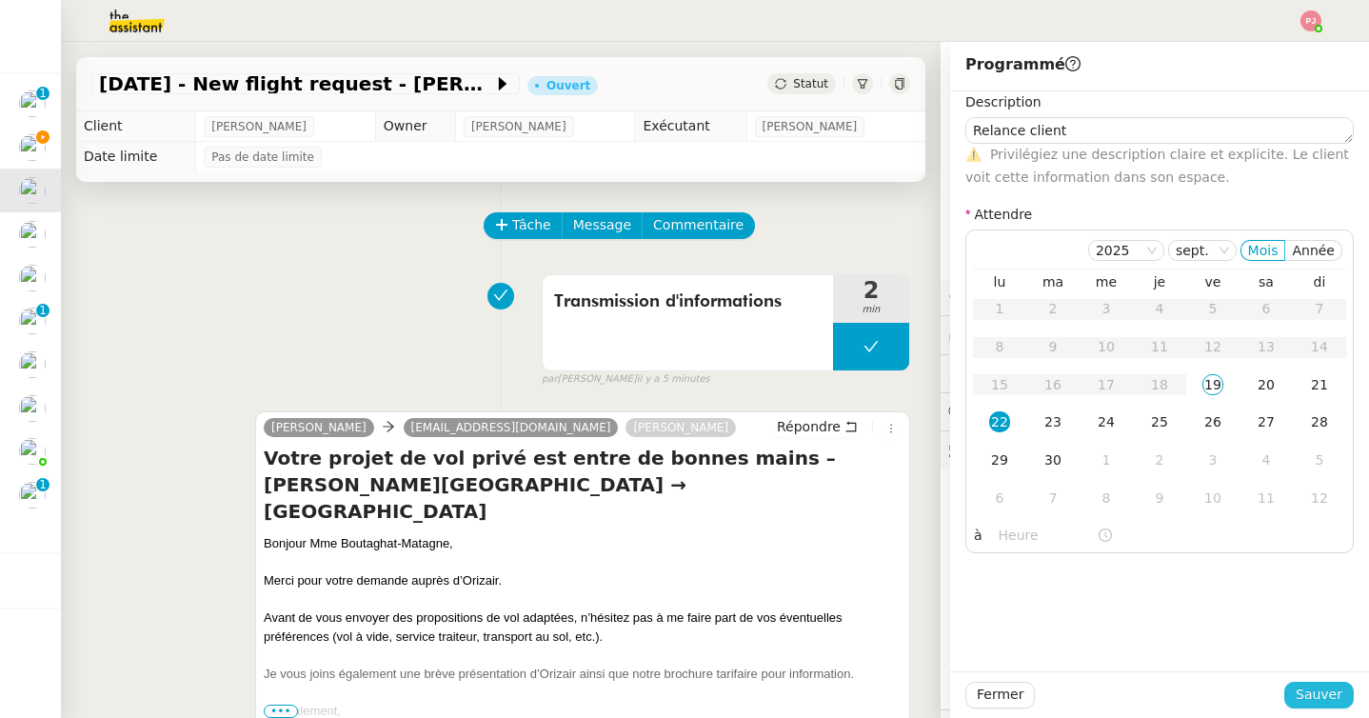
click at [1303, 689] on span "Sauver" at bounding box center [1318, 694] width 47 height 22
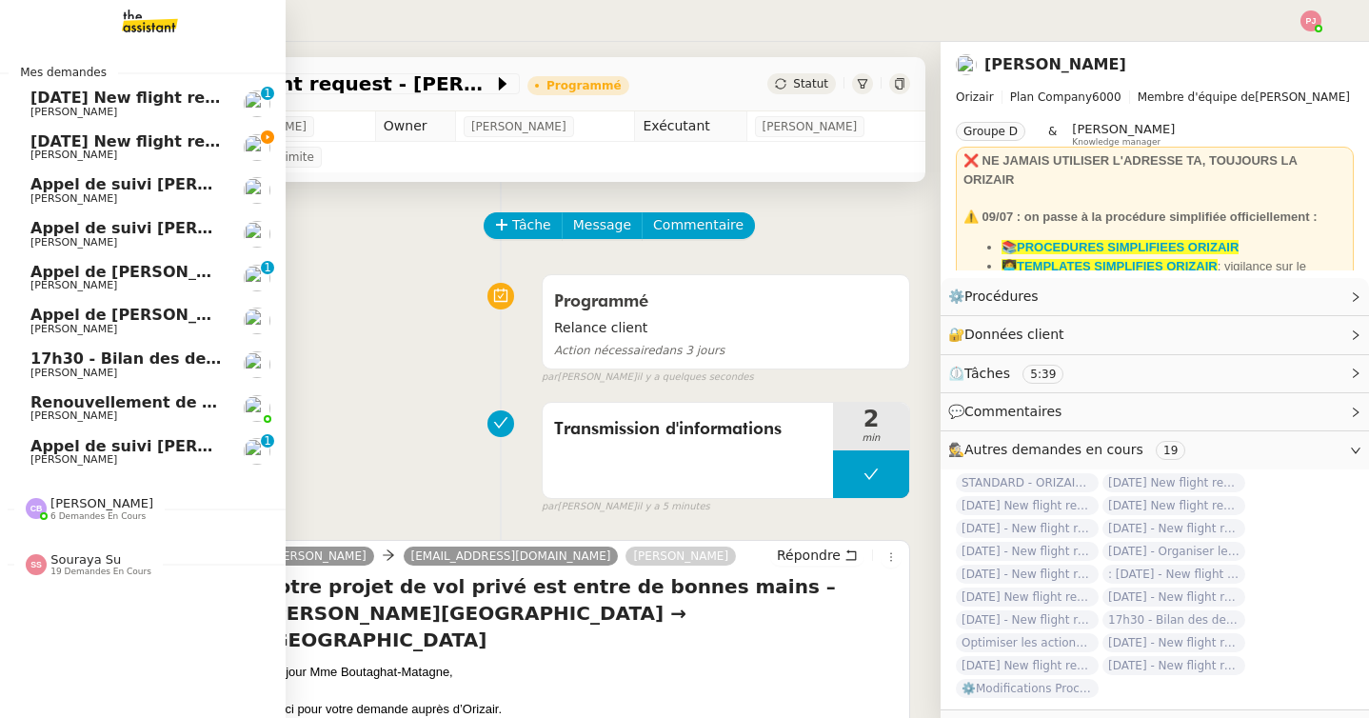
click at [60, 159] on span "[PERSON_NAME]" at bounding box center [73, 154] width 87 height 12
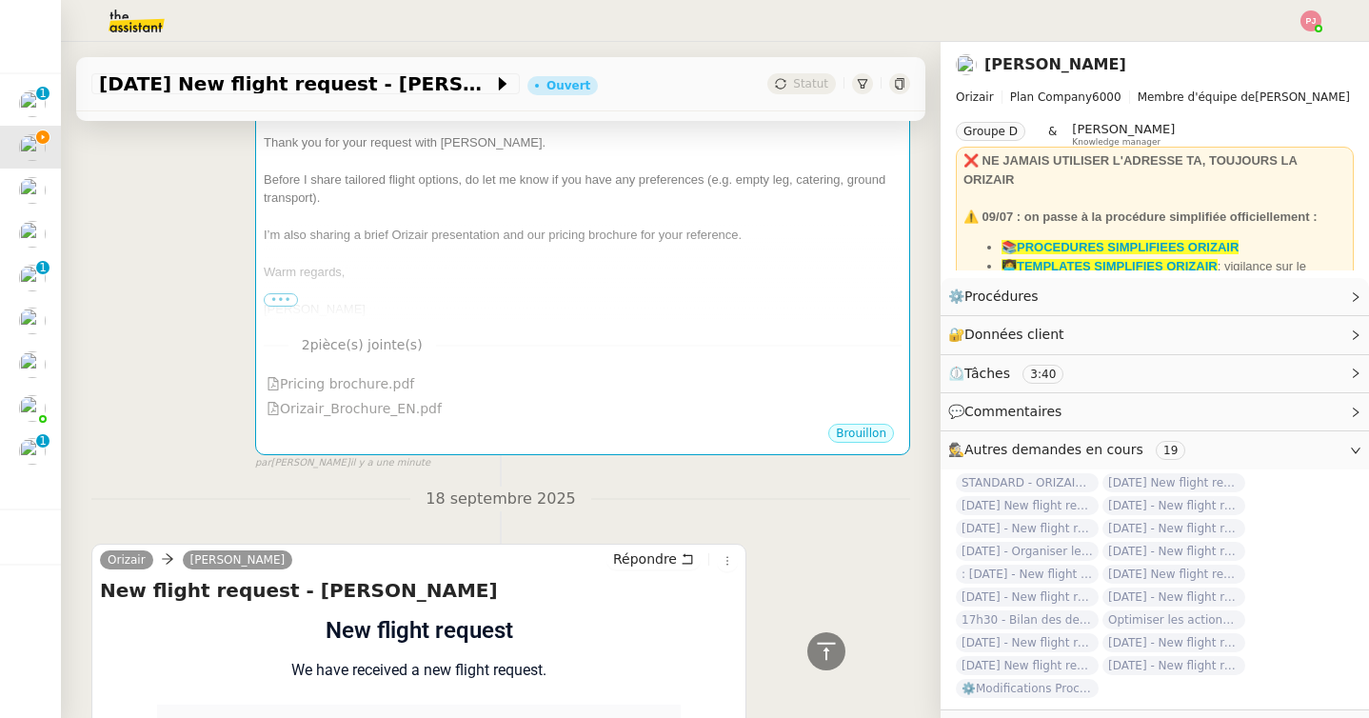
scroll to position [428, 0]
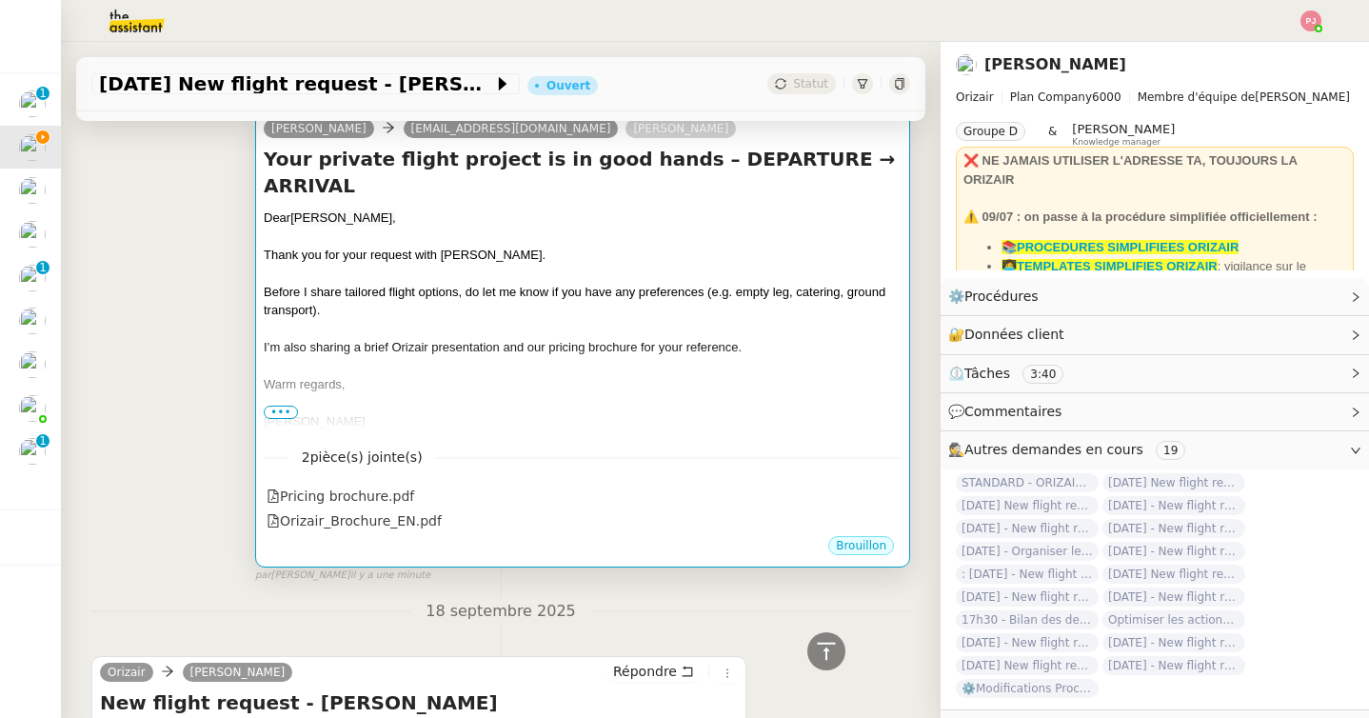
click at [496, 412] on div "[PERSON_NAME]" at bounding box center [583, 421] width 638 height 19
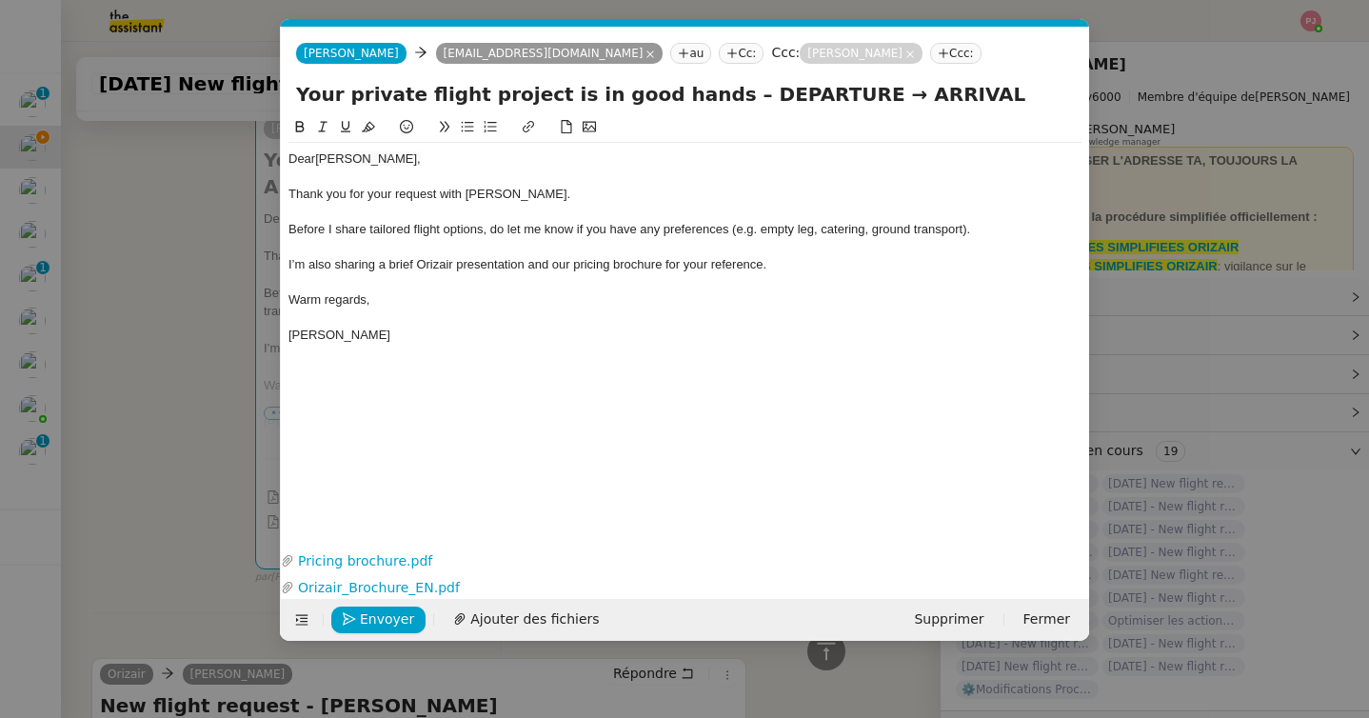
scroll to position [0, 40]
drag, startPoint x: 694, startPoint y: 88, endPoint x: 802, endPoint y: 89, distance: 108.5
click at [802, 89] on input "Your private flight project is in good hands – DEPARTURE → ARRIVAL" at bounding box center [685, 94] width 778 height 29
paste input "London Luton Airport"
drag, startPoint x: 912, startPoint y: 96, endPoint x: 1020, endPoint y: 96, distance: 108.5
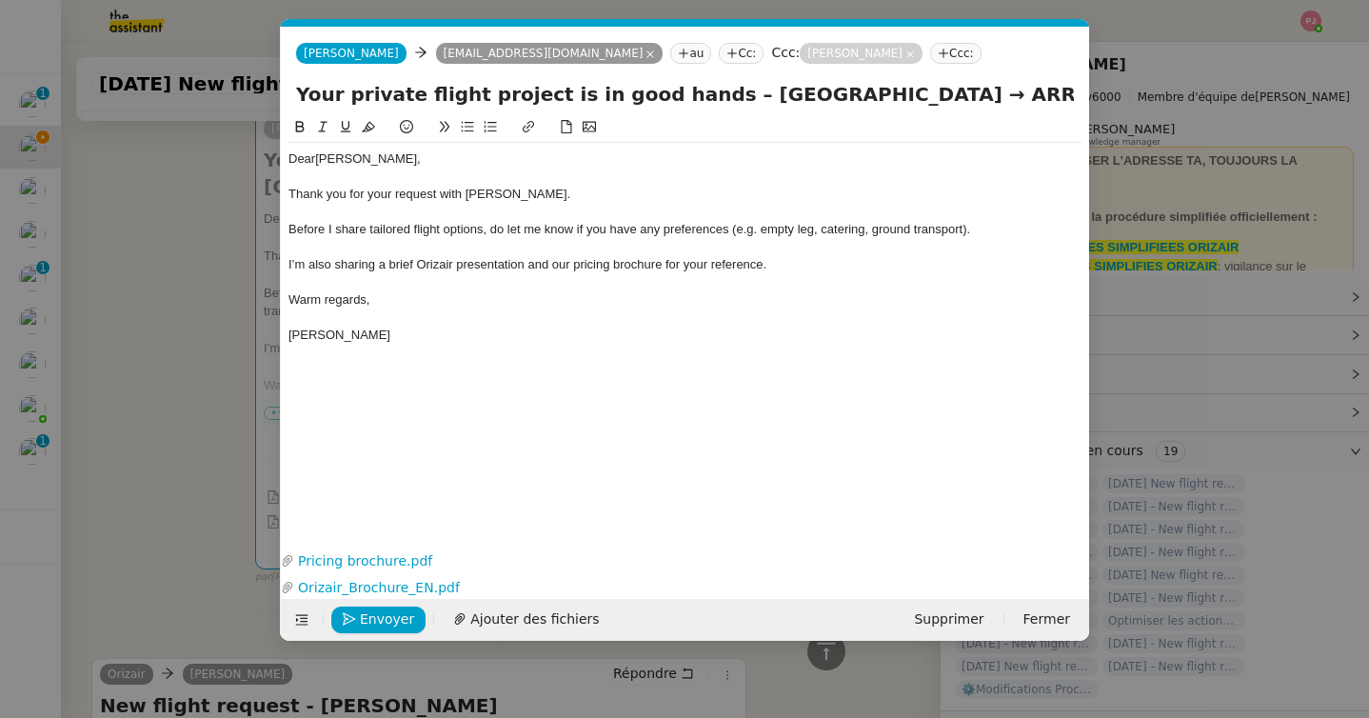
click at [1020, 96] on input "Your private flight project is in good hands – London Luton Airport → ARRIVAL" at bounding box center [685, 94] width 778 height 29
paste input "Băneasa International Airport"
type input "Your private flight project is in good hands – [GEOGRAPHIC_DATA] → [GEOGRAPHIC_…"
click at [136, 314] on nz-modal-container "Service TA - VOYAGE - PROPOSITION GLOBALE A utiliser dans le cadre de propositi…" at bounding box center [684, 359] width 1369 height 718
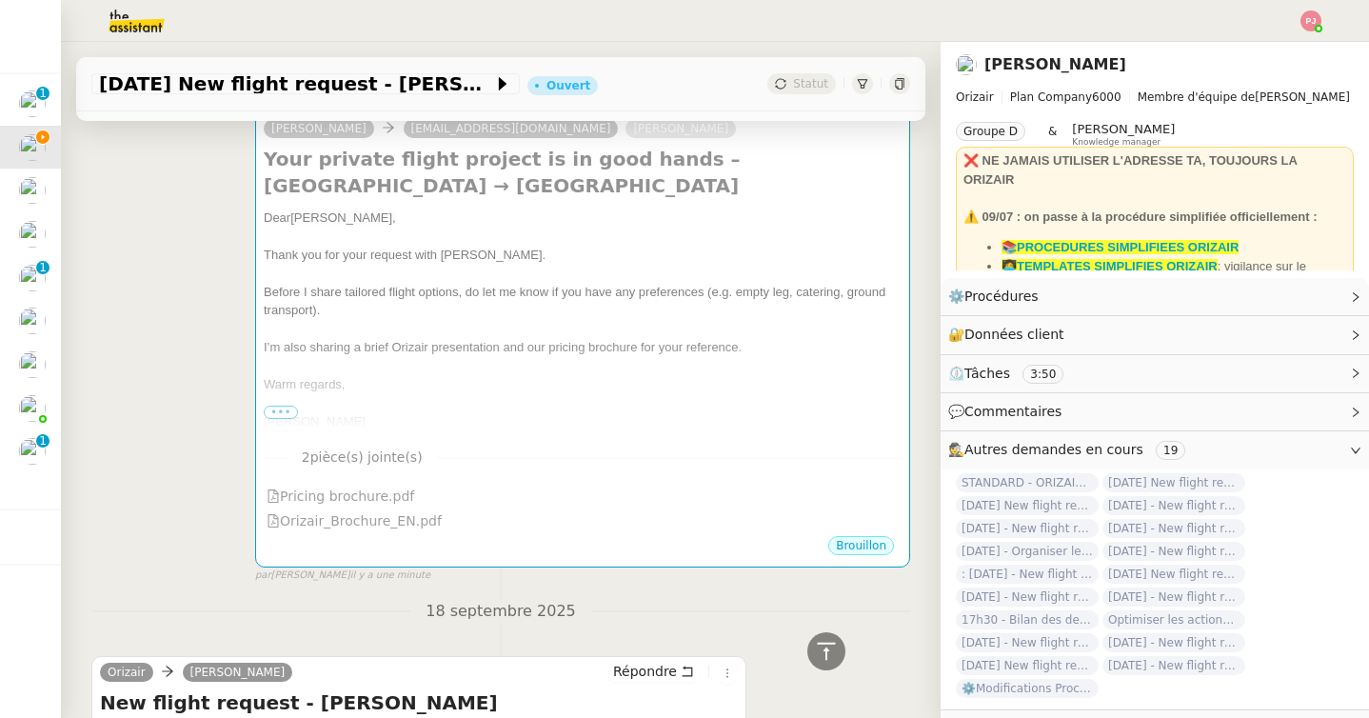
scroll to position [0, 0]
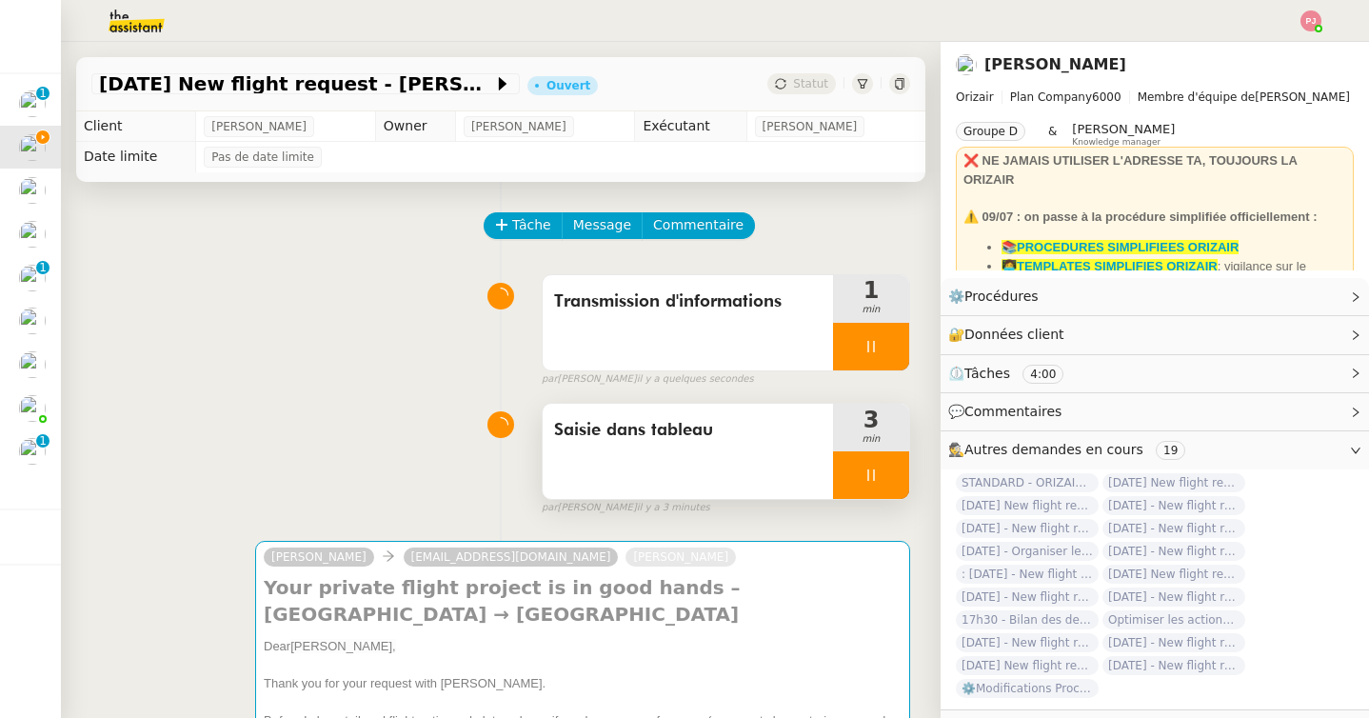
click at [880, 480] on div at bounding box center [871, 475] width 76 height 48
click at [895, 480] on icon at bounding box center [889, 474] width 15 height 15
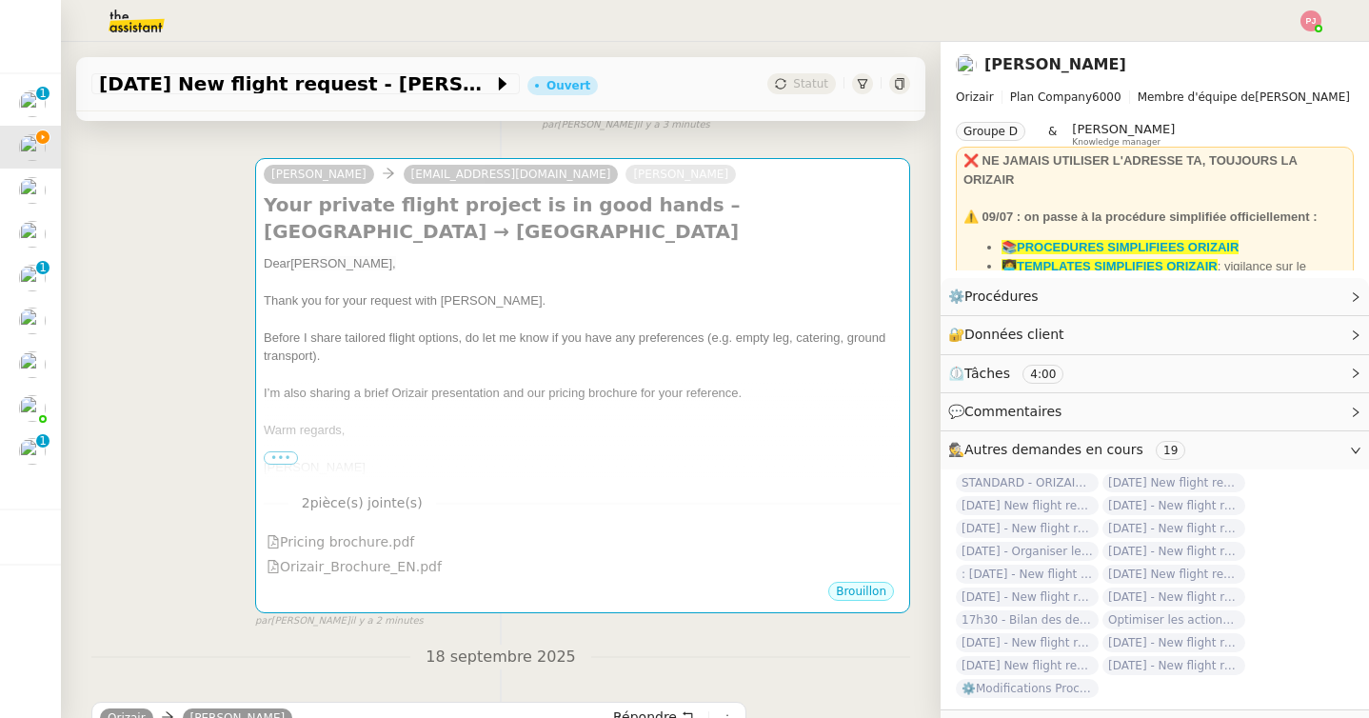
scroll to position [445, 0]
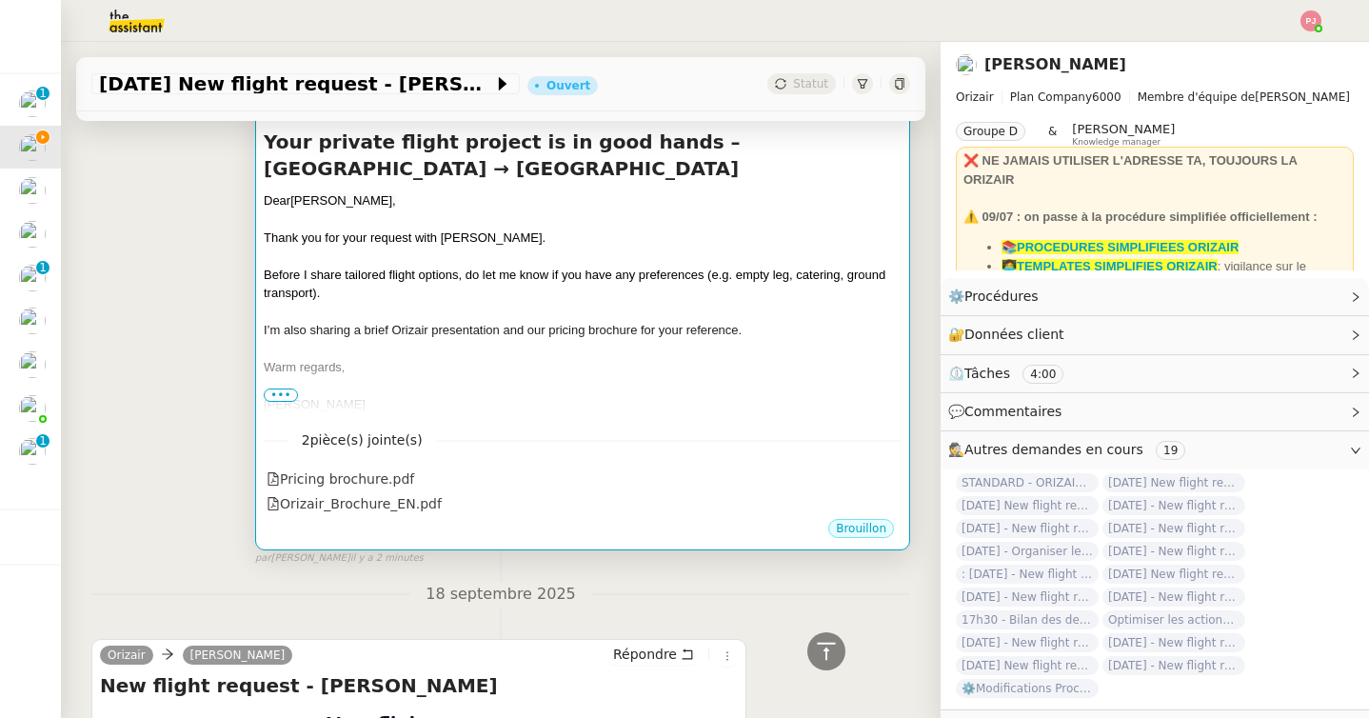
click at [608, 392] on div at bounding box center [583, 386] width 638 height 19
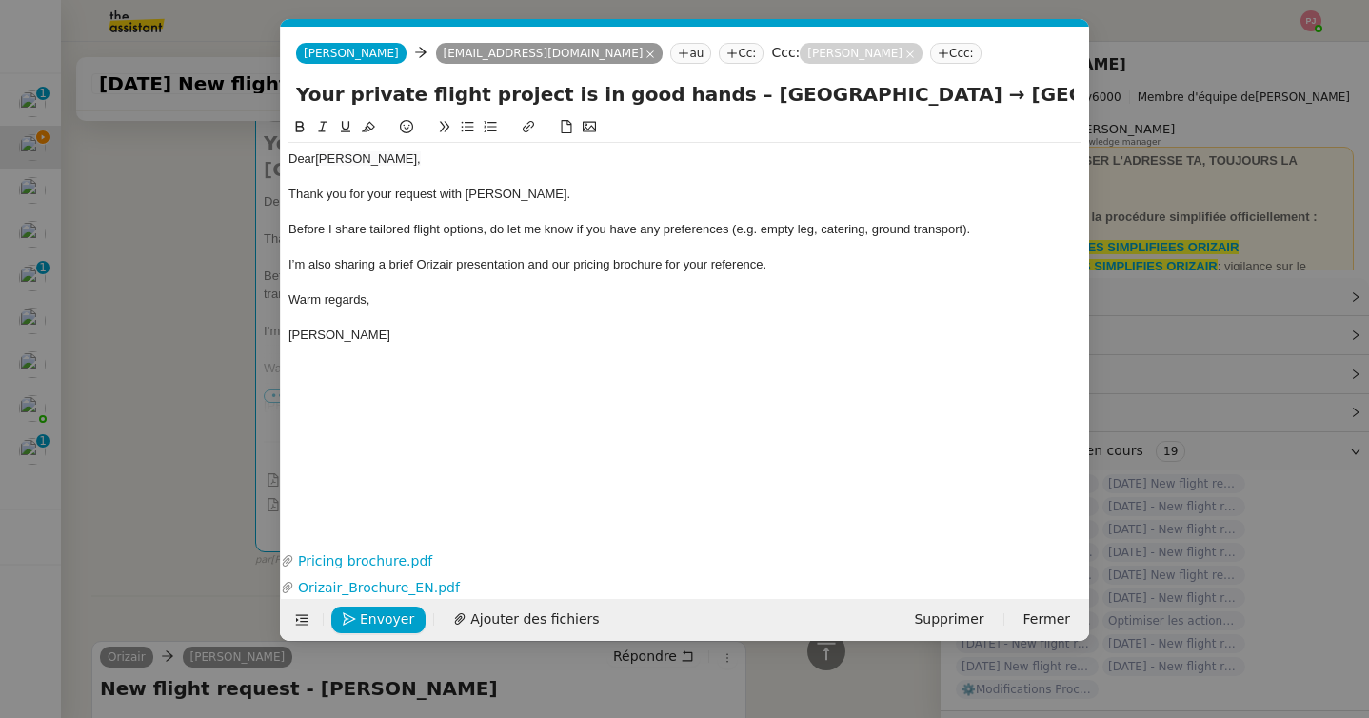
scroll to position [0, 40]
click at [376, 614] on span "Envoyer" at bounding box center [387, 619] width 54 height 22
click at [376, 614] on span "Confirmer l'envoi" at bounding box center [417, 619] width 114 height 22
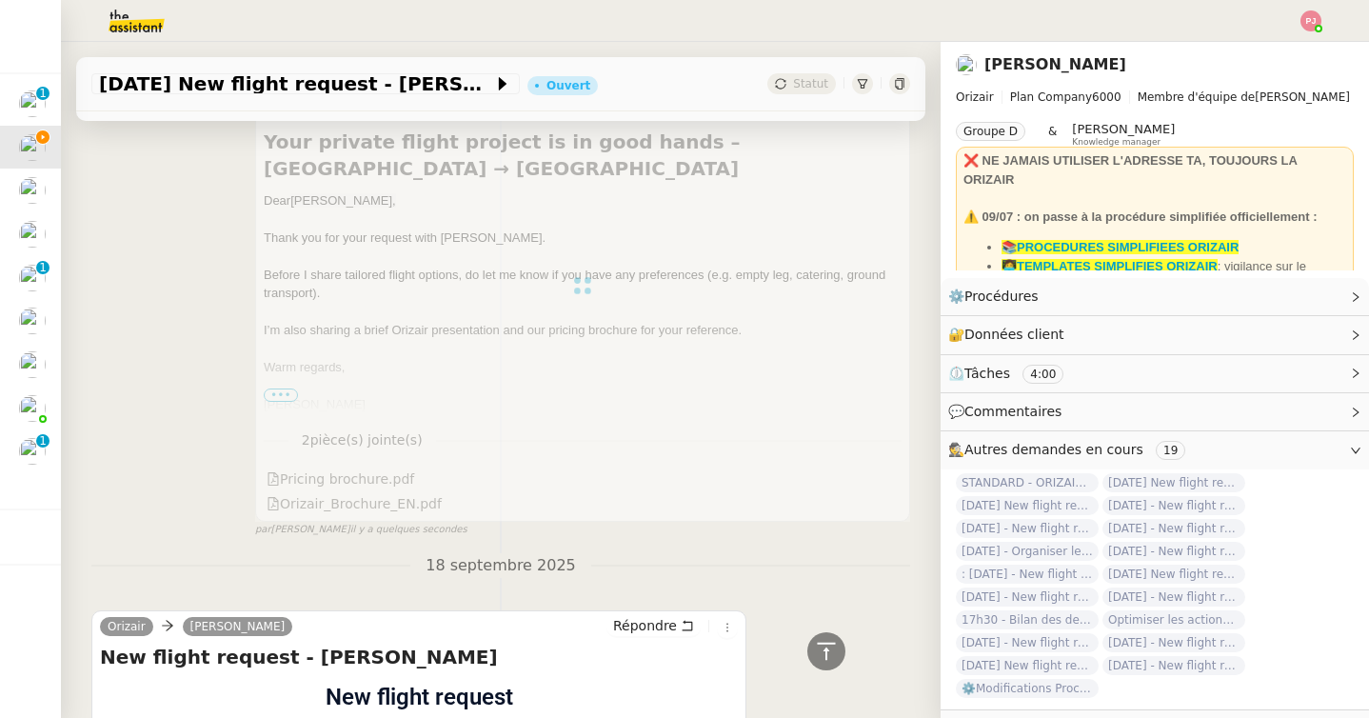
scroll to position [0, 0]
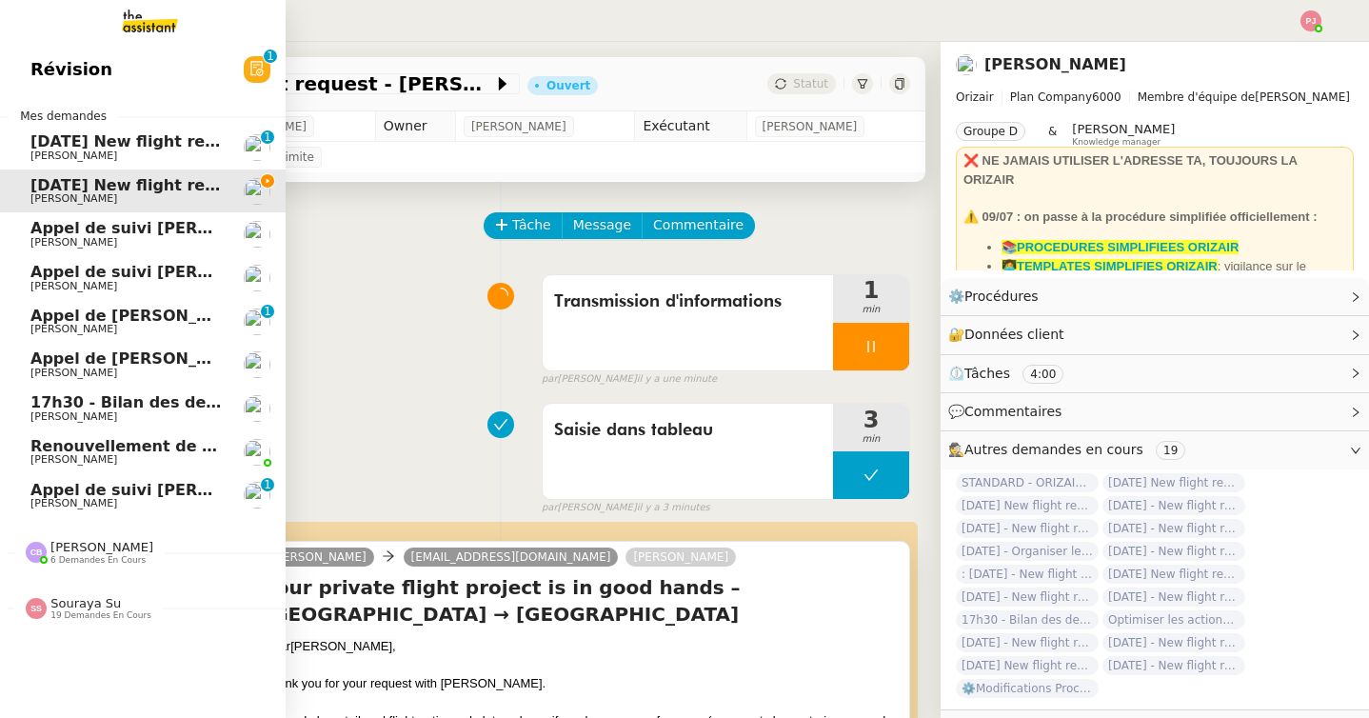
click at [106, 599] on span "Souraya Su" at bounding box center [85, 603] width 70 height 14
click at [97, 562] on span "6 demandes en cours" at bounding box center [97, 560] width 95 height 10
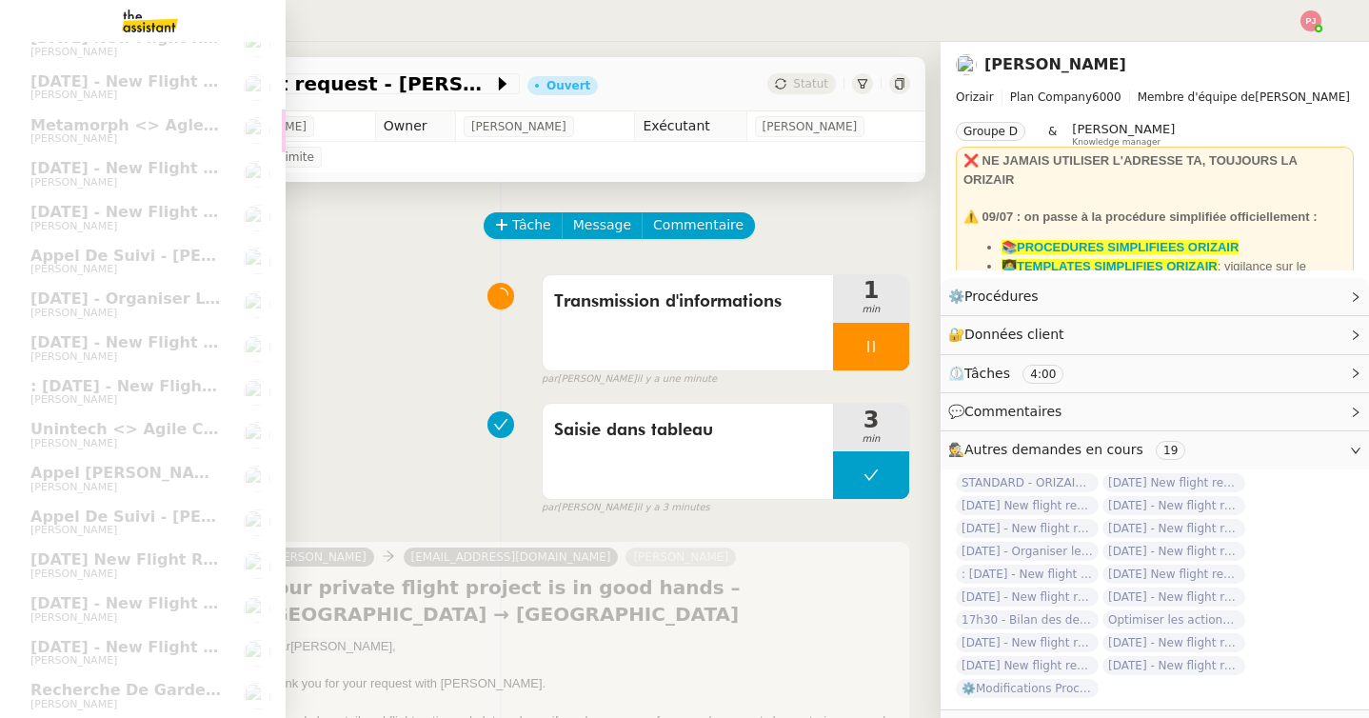
scroll to position [954, 0]
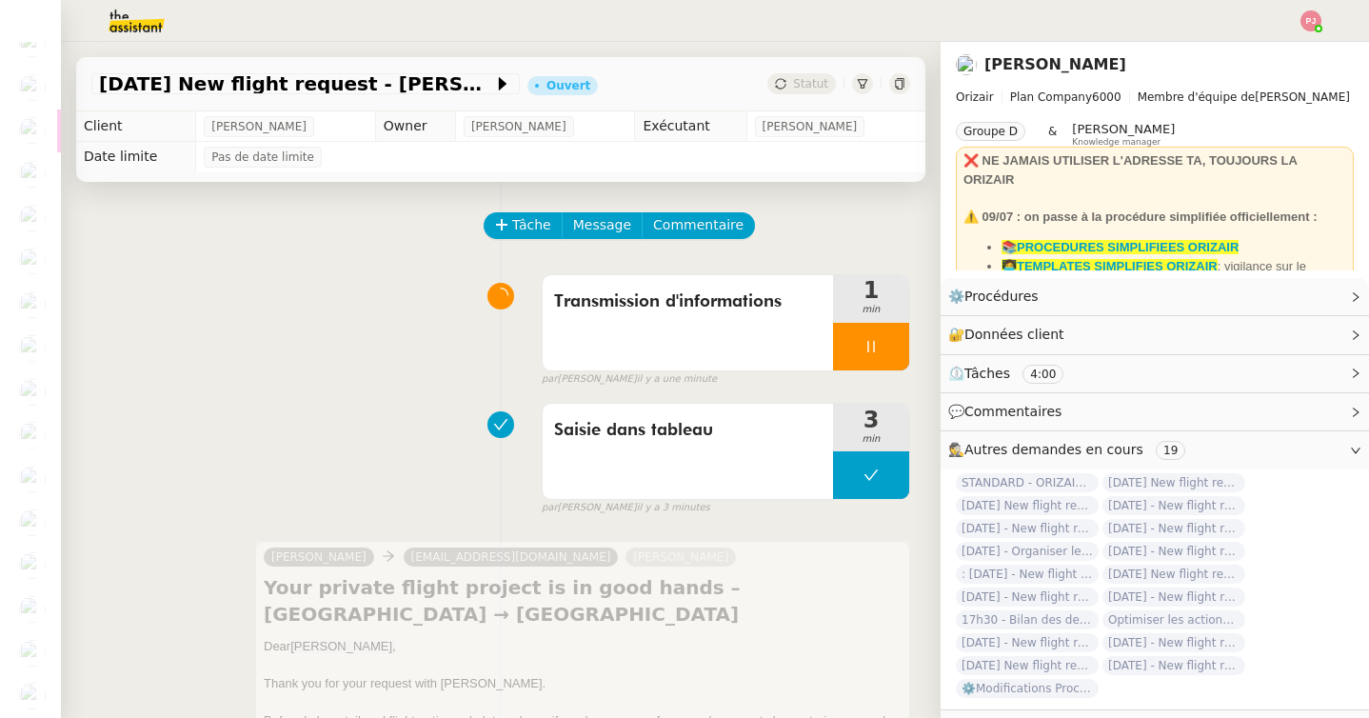
click at [380, 359] on div "Transmission d'informations 1 min false par Pauline J. il y a une minute" at bounding box center [500, 327] width 818 height 122
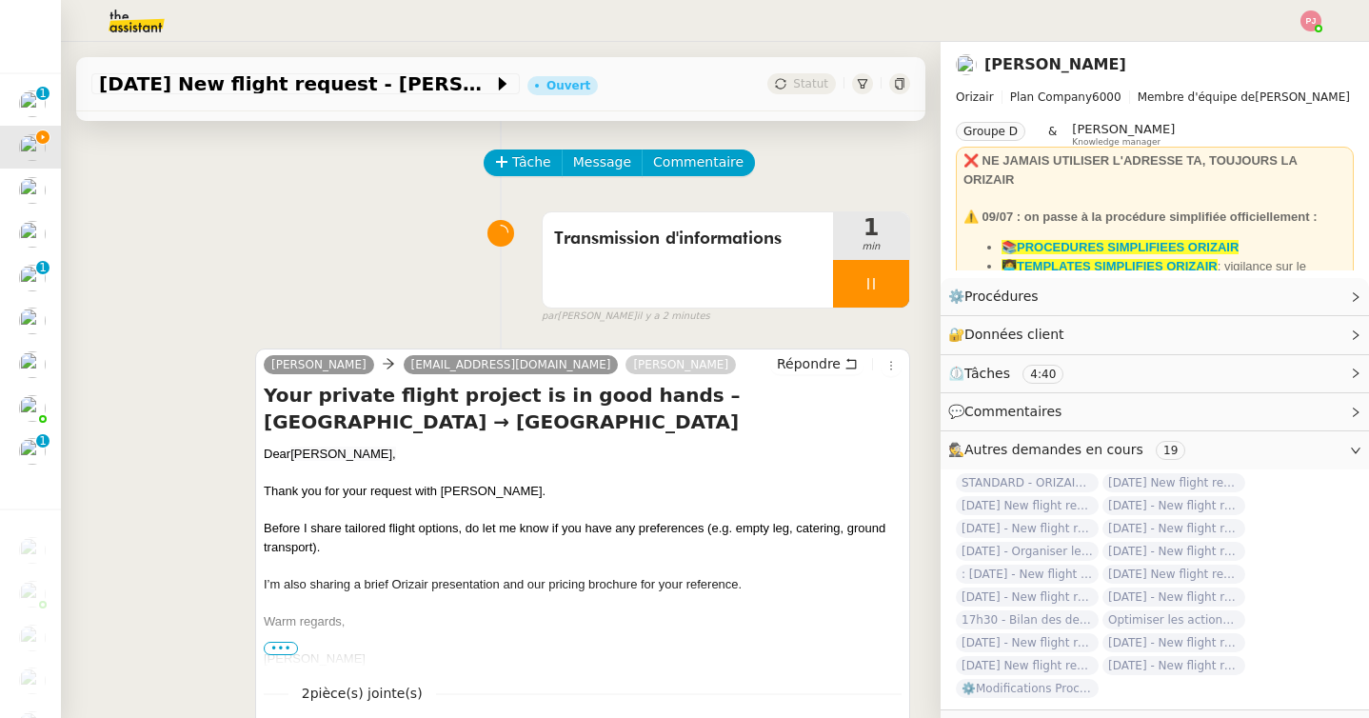
scroll to position [0, 0]
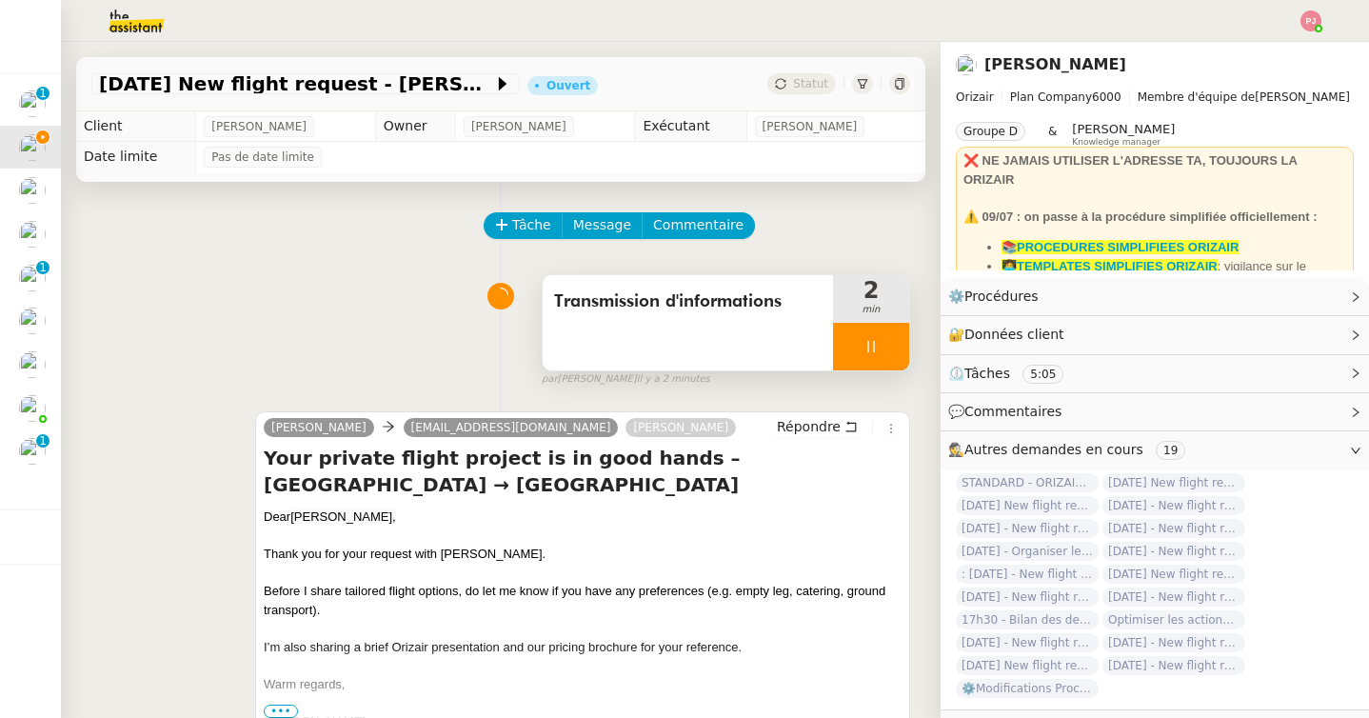
click at [869, 344] on icon at bounding box center [870, 346] width 15 height 15
click at [885, 346] on icon at bounding box center [890, 346] width 14 height 10
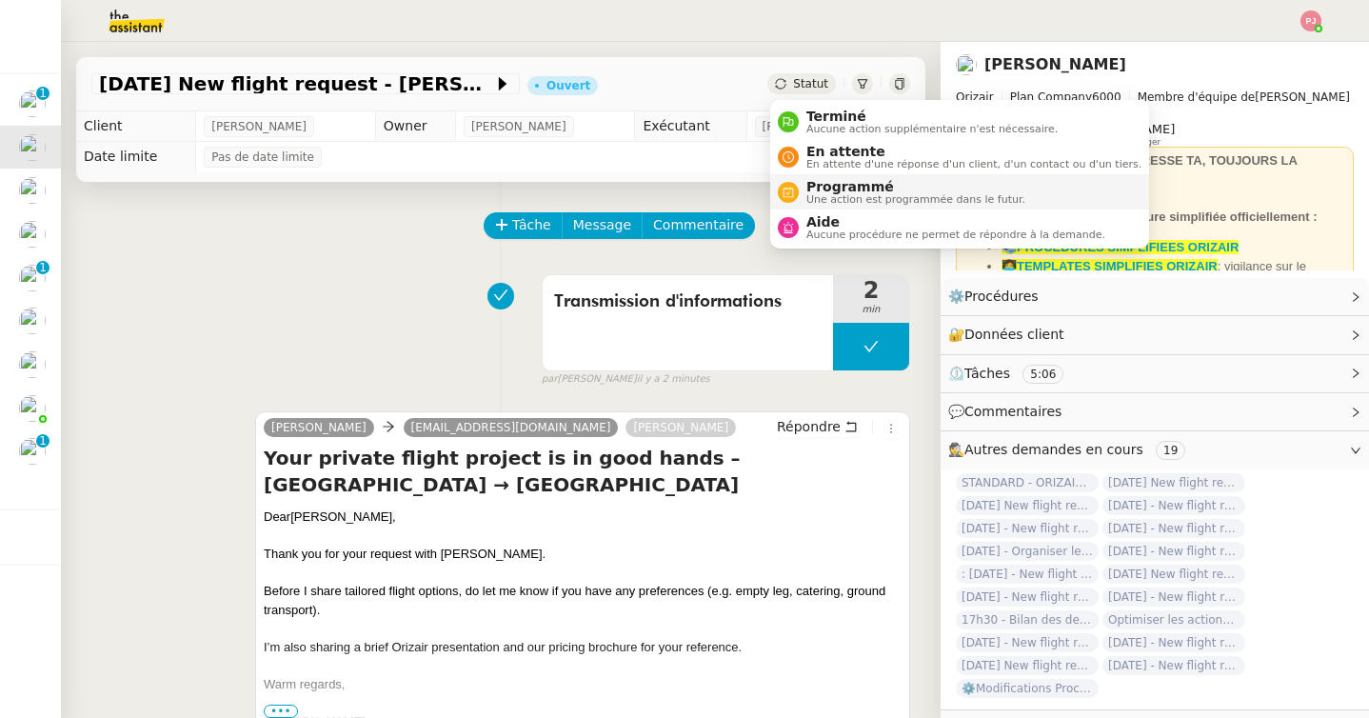
click at [829, 187] on span "Programmé" at bounding box center [915, 186] width 219 height 15
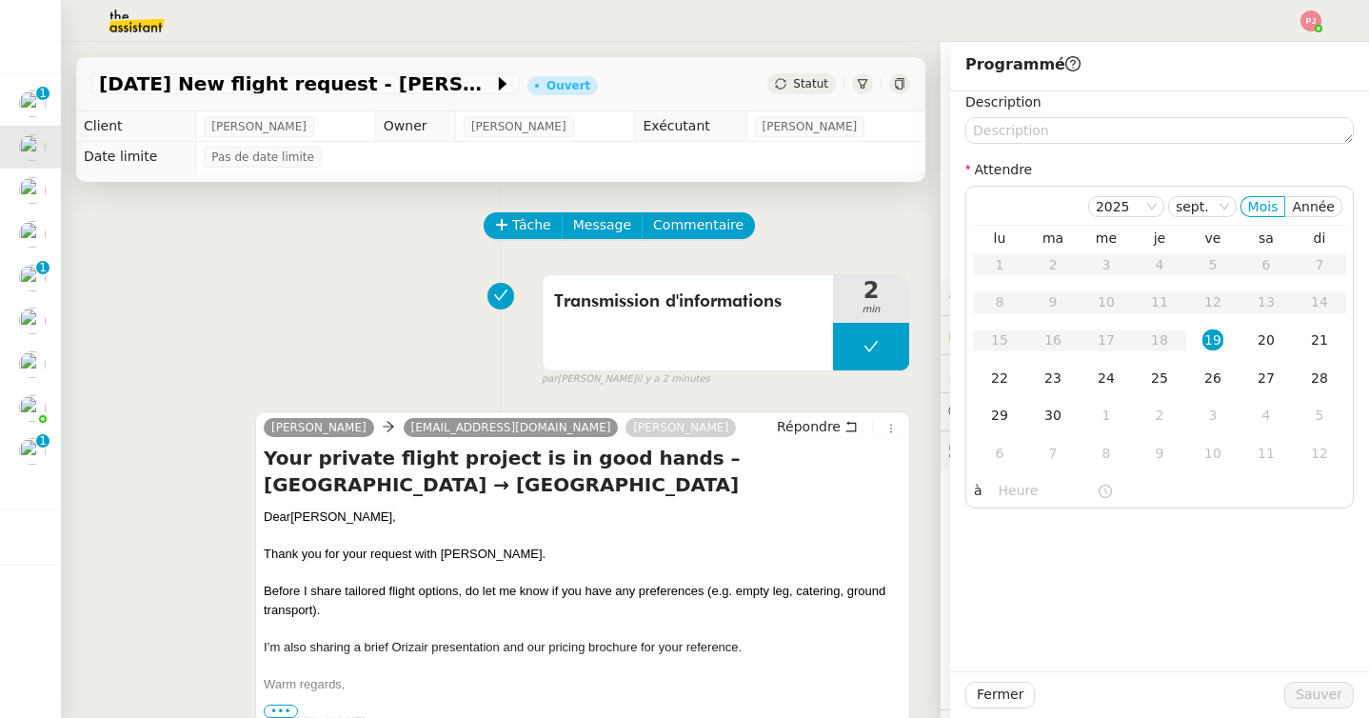
click at [1016, 112] on nz-form-label "Description" at bounding box center [1003, 104] width 76 height 26
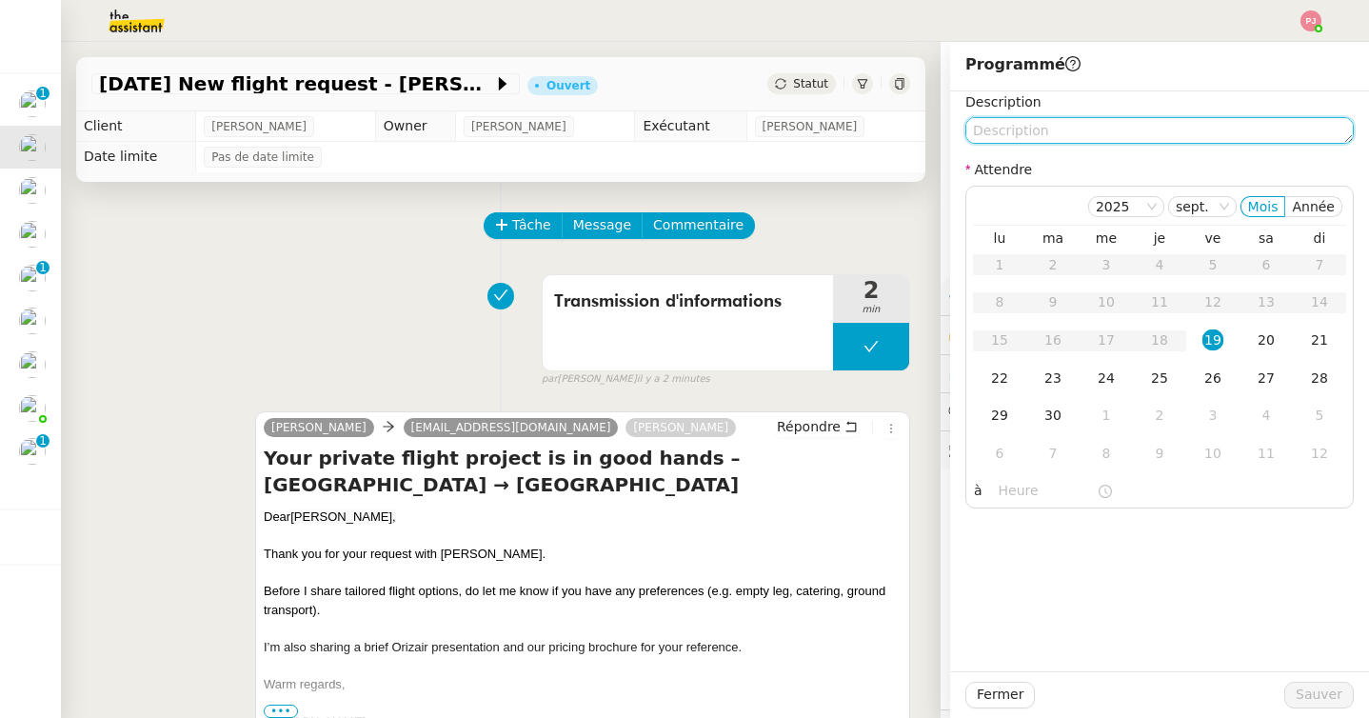
click at [1008, 124] on textarea at bounding box center [1159, 130] width 388 height 27
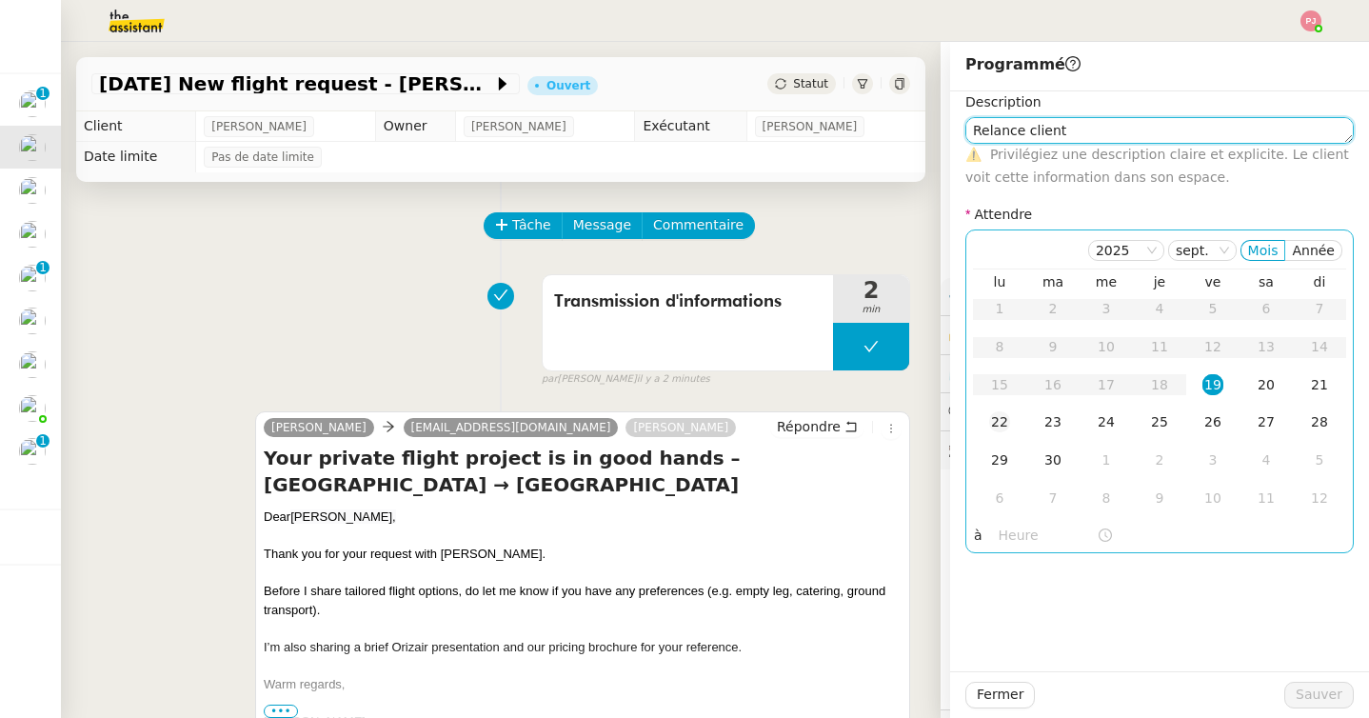
type textarea "Relance client"
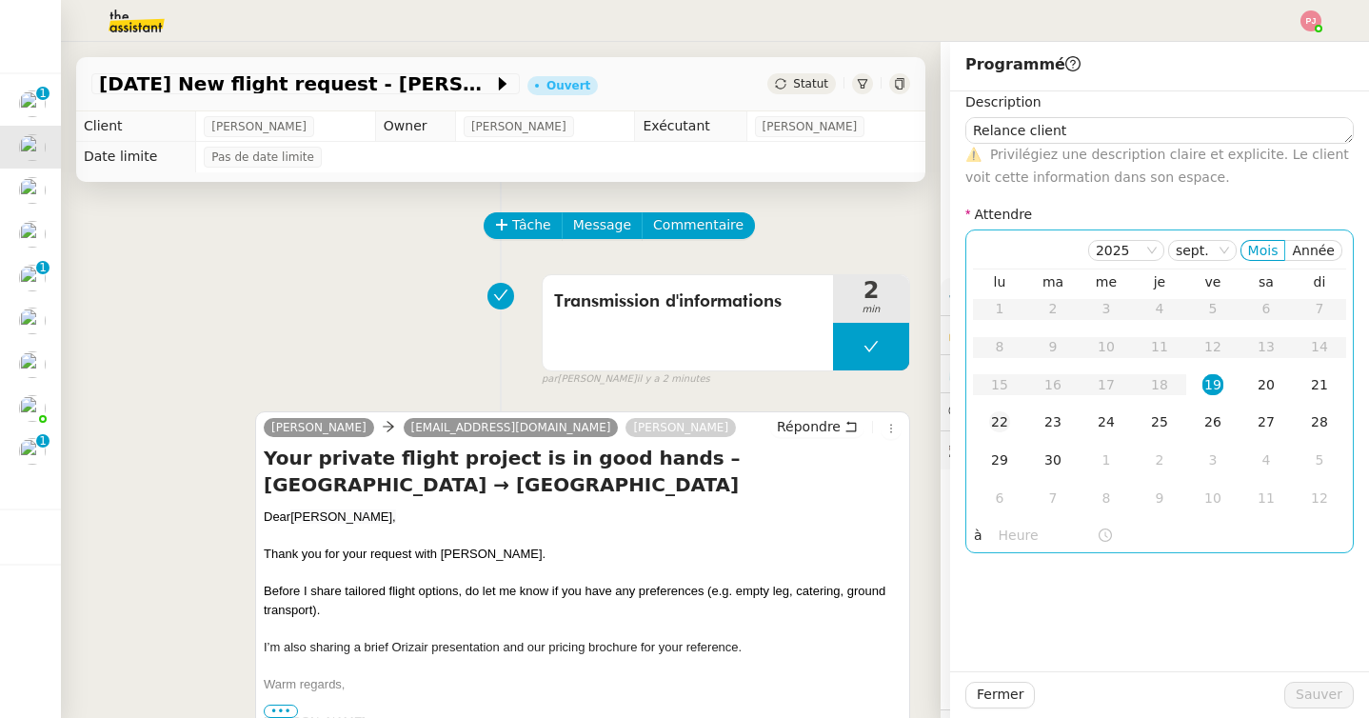
click at [993, 404] on td "22" at bounding box center [999, 423] width 53 height 38
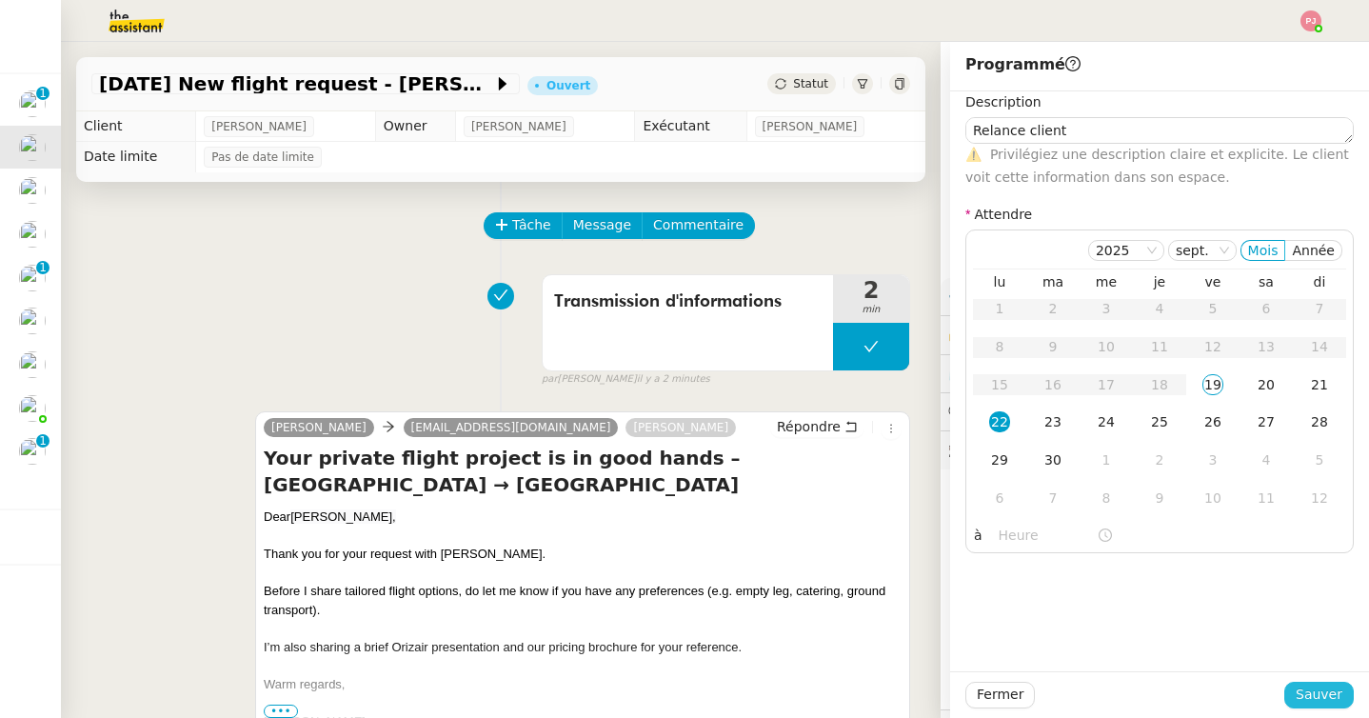
click at [1345, 697] on button "Sauver" at bounding box center [1318, 694] width 69 height 27
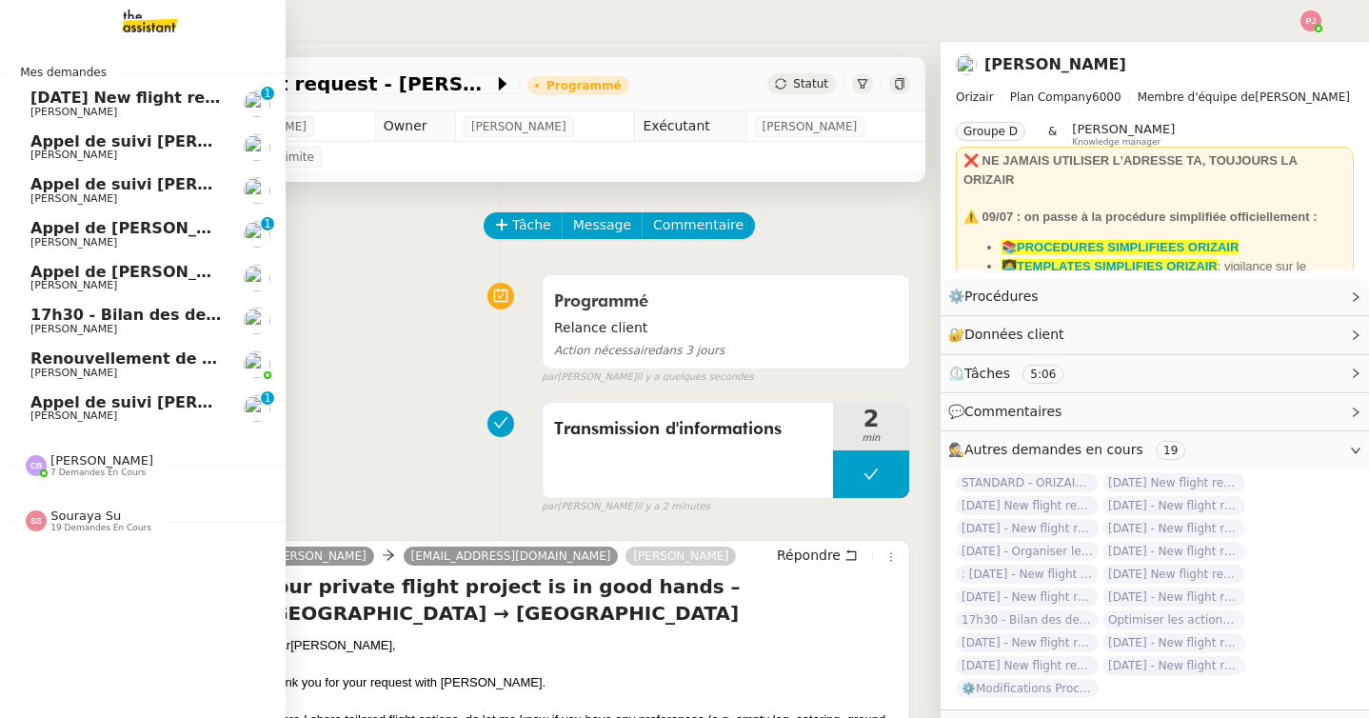
click at [131, 103] on span "[DATE] New flight request - [PERSON_NAME]" at bounding box center [221, 98] width 382 height 18
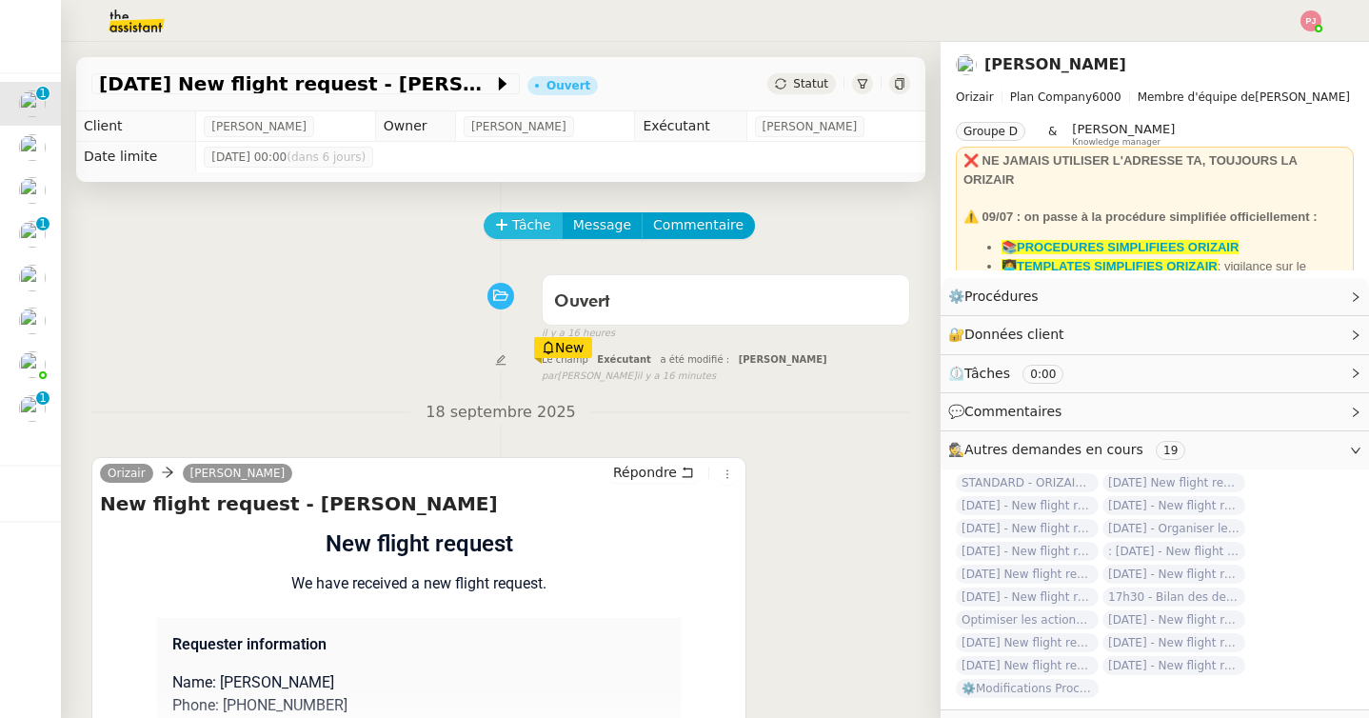
click at [507, 229] on icon at bounding box center [501, 224] width 13 height 13
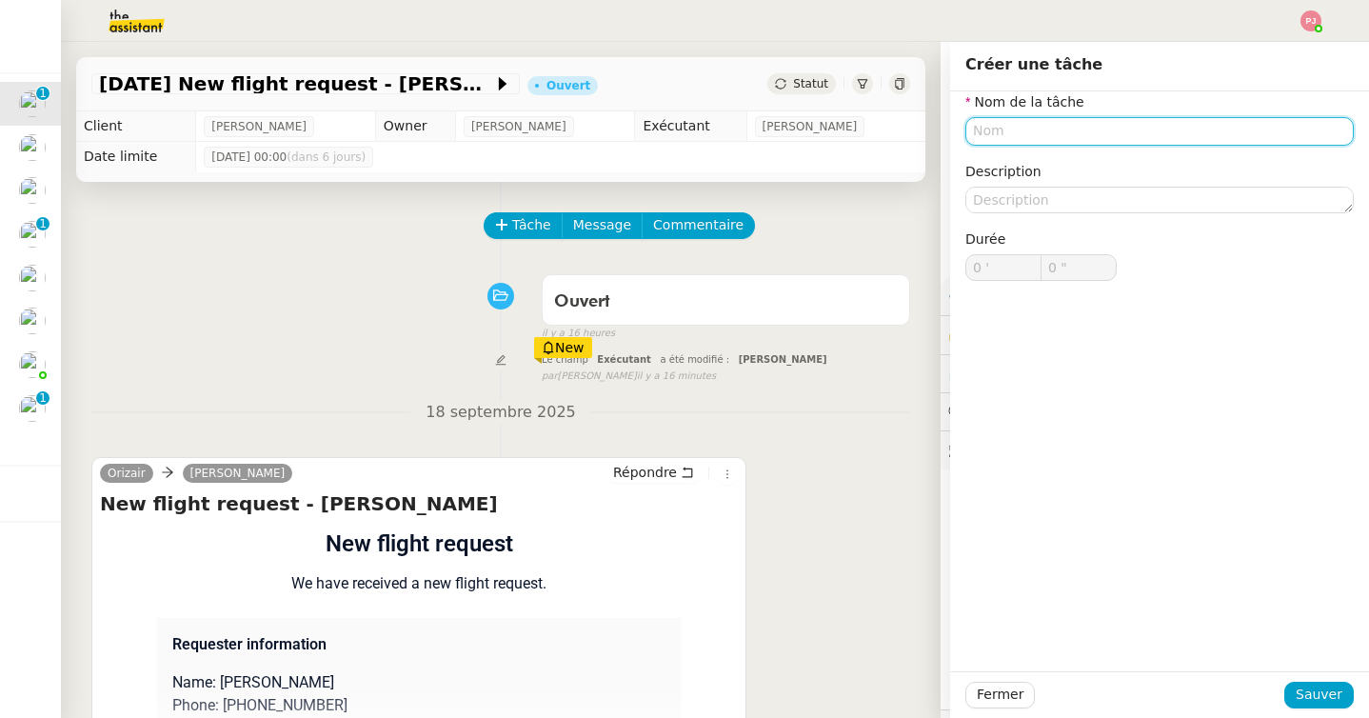
click at [988, 138] on input "text" at bounding box center [1159, 131] width 388 height 28
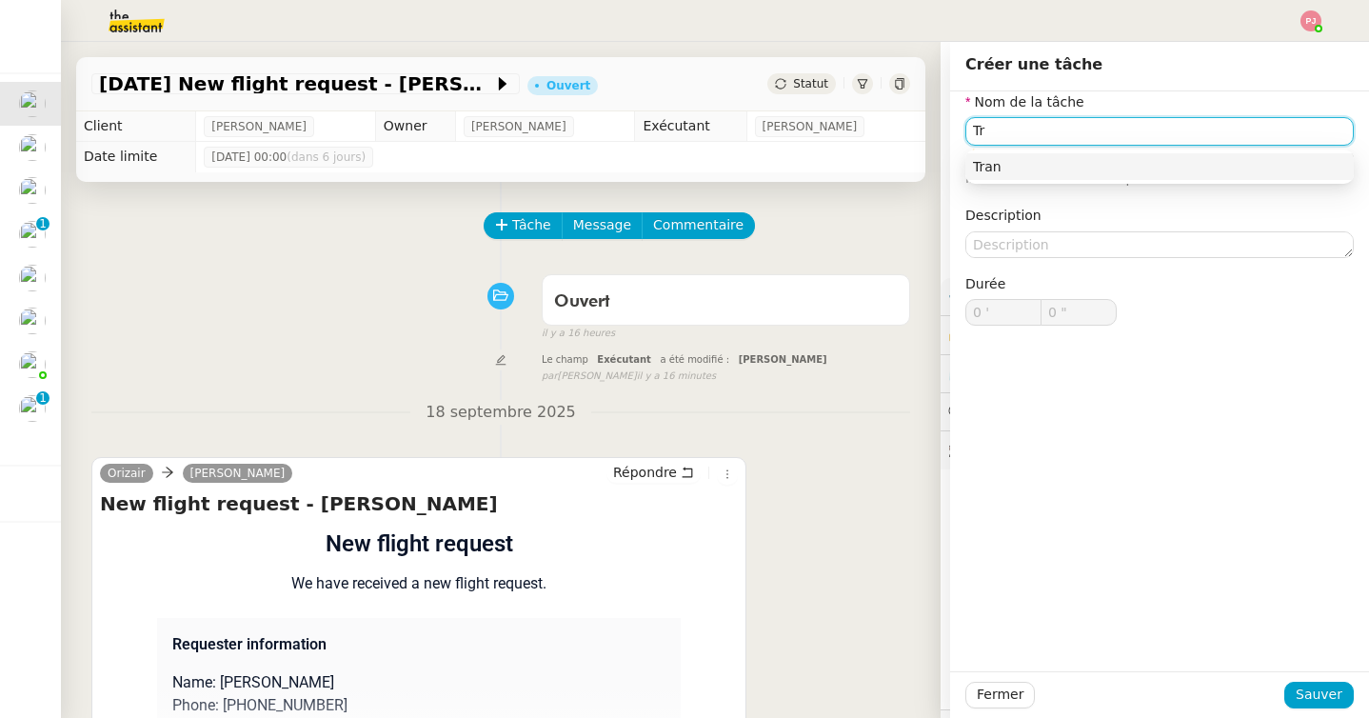
type input "T"
type input "Saisie dans tableau"
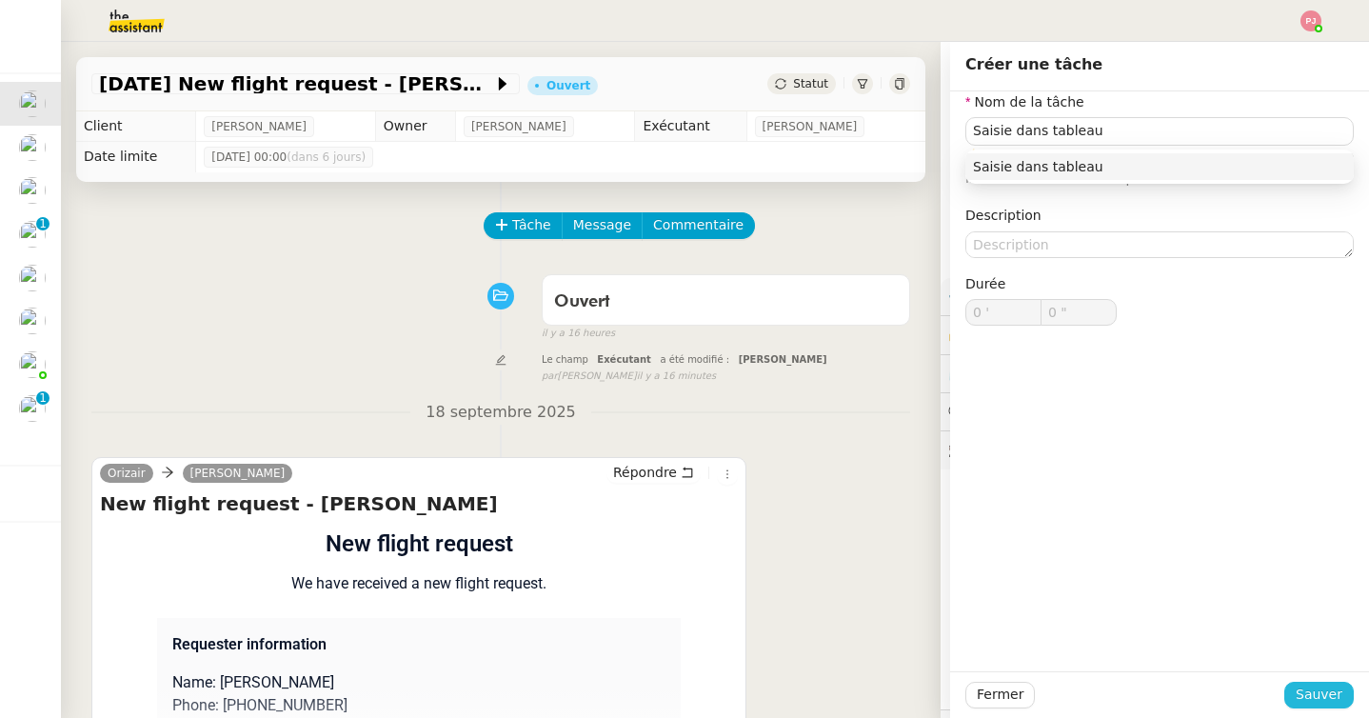
click at [1313, 684] on span "Sauver" at bounding box center [1318, 694] width 47 height 22
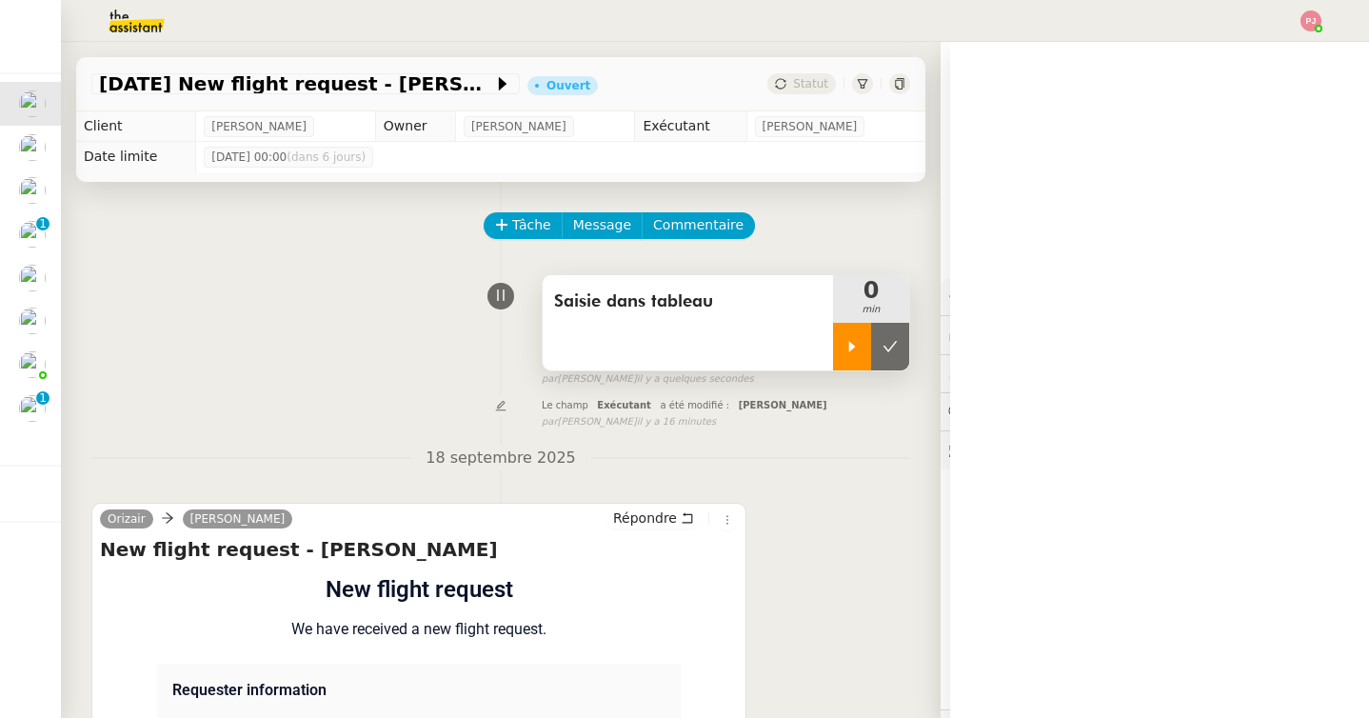
click at [844, 352] on icon at bounding box center [851, 346] width 15 height 15
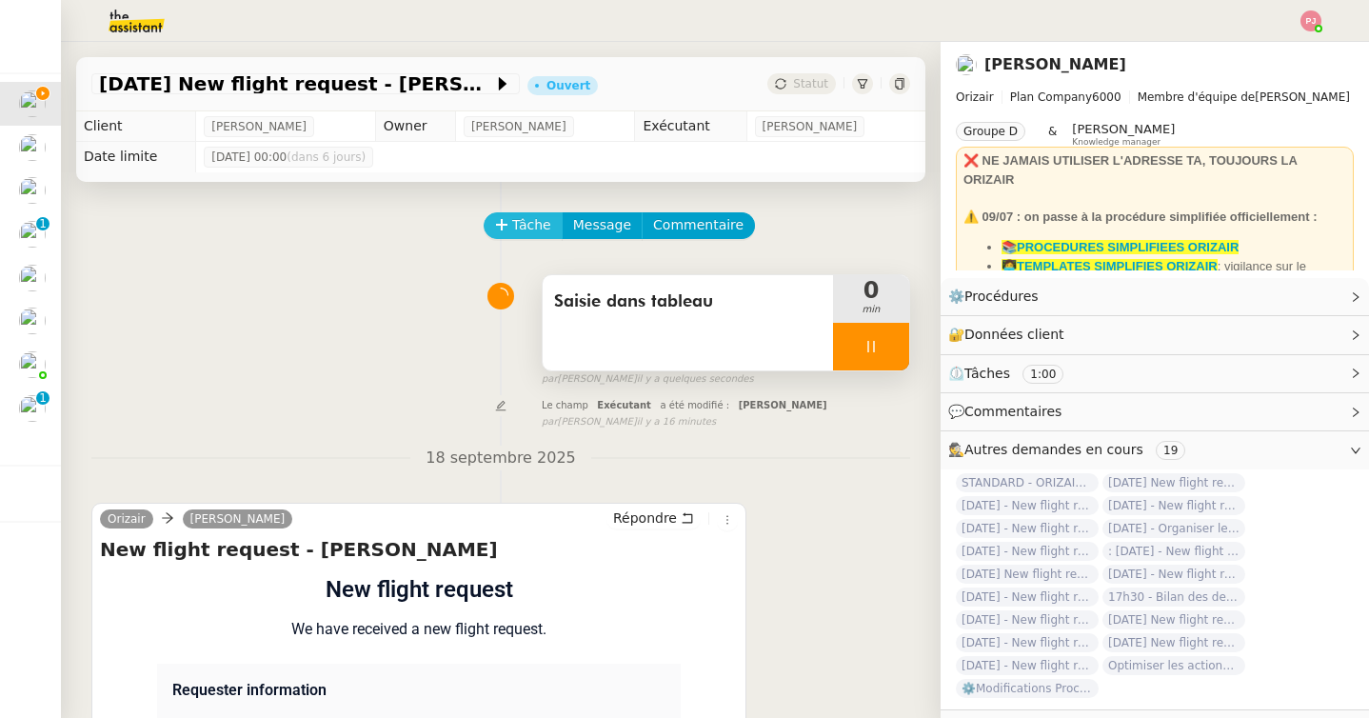
click at [540, 229] on span "Tâche" at bounding box center [531, 225] width 39 height 22
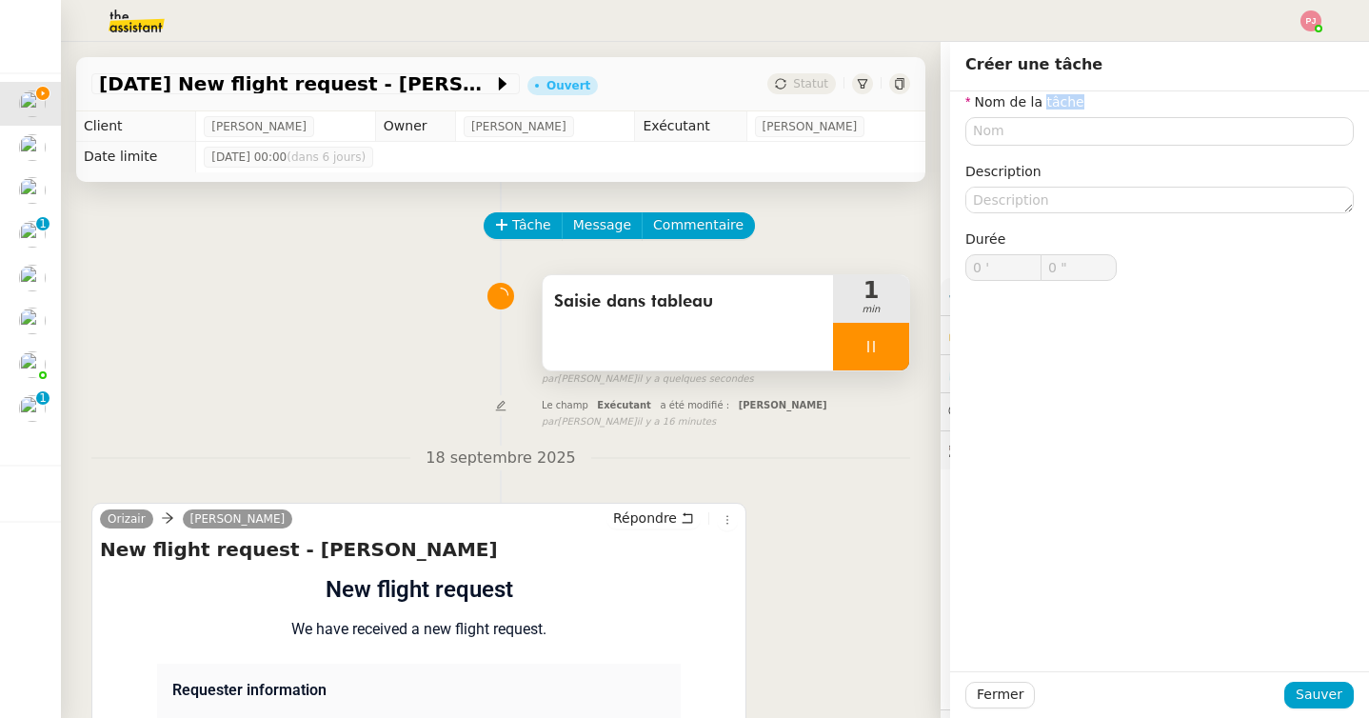
click at [1040, 109] on nz-form-label "Nom de la tâche" at bounding box center [1024, 104] width 119 height 26
click at [1034, 127] on input "text" at bounding box center [1159, 131] width 388 height 28
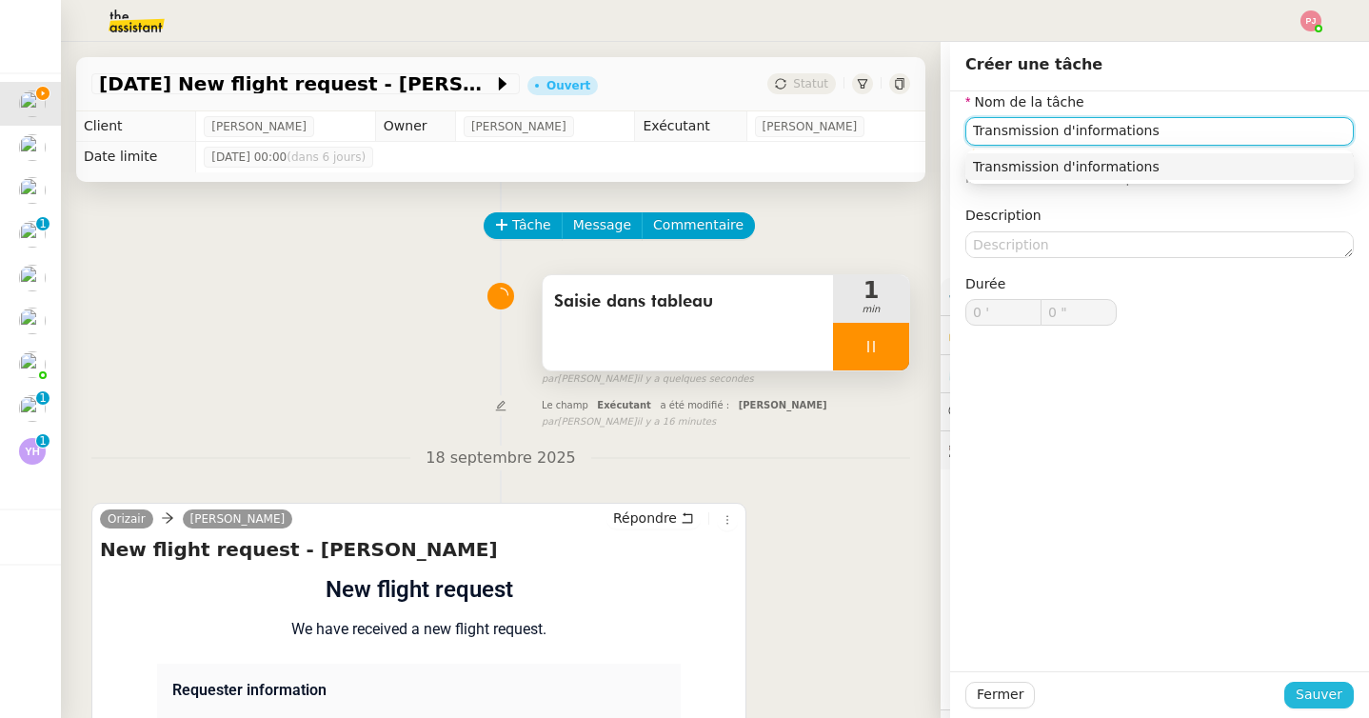
type input "Transmission d'informations"
click at [1315, 693] on span "Sauver" at bounding box center [1318, 694] width 47 height 22
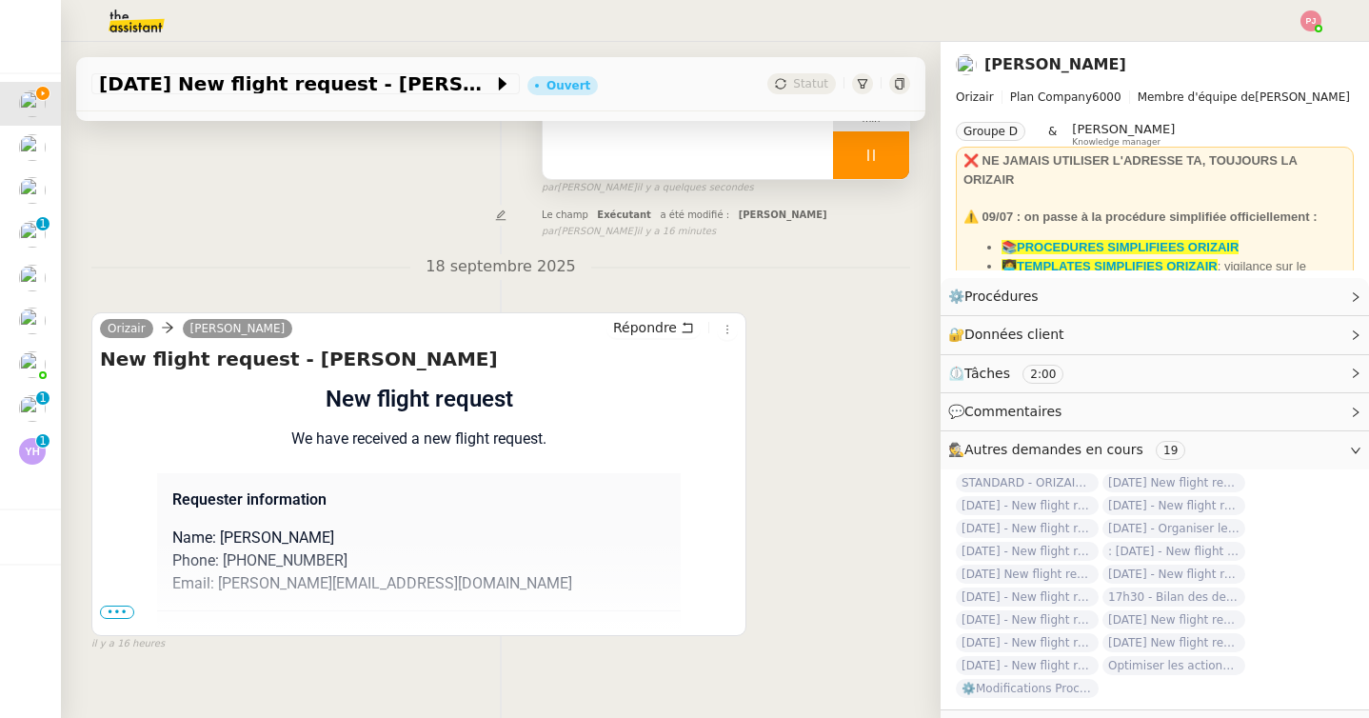
scroll to position [345, 0]
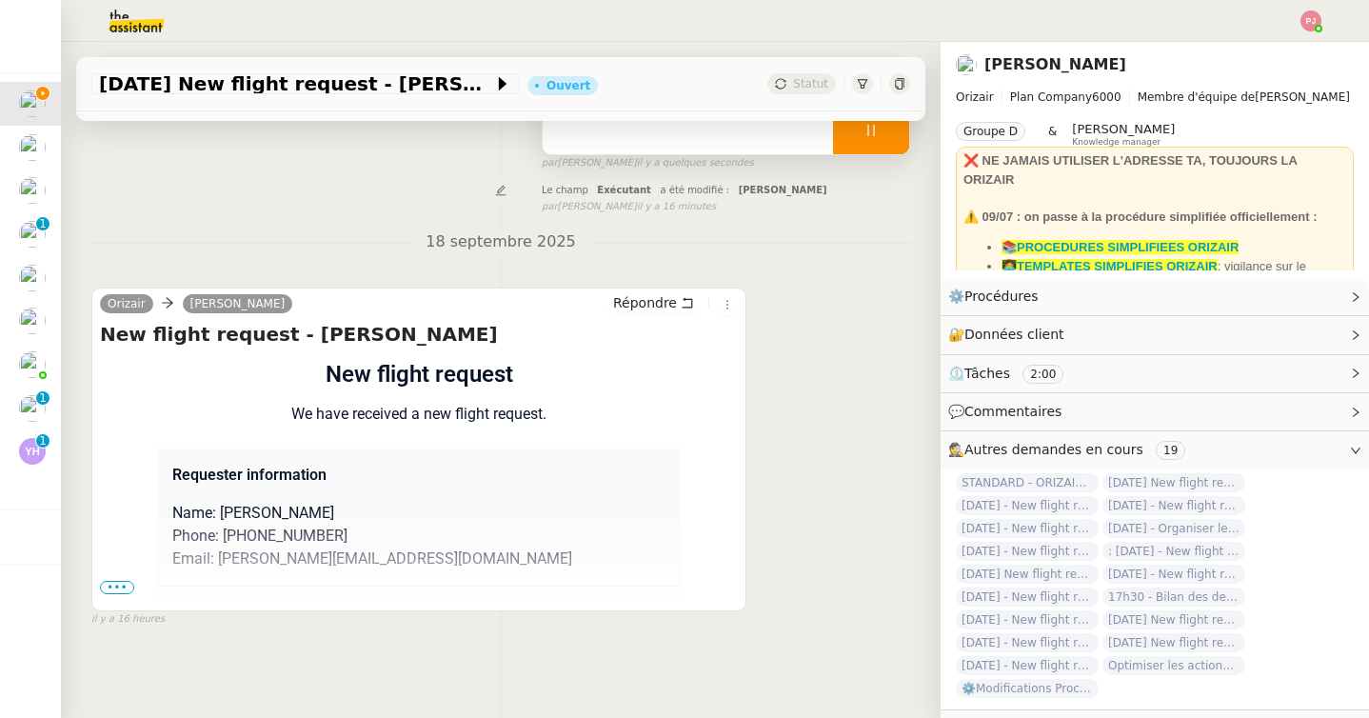
click at [126, 585] on span "•••" at bounding box center [117, 587] width 34 height 13
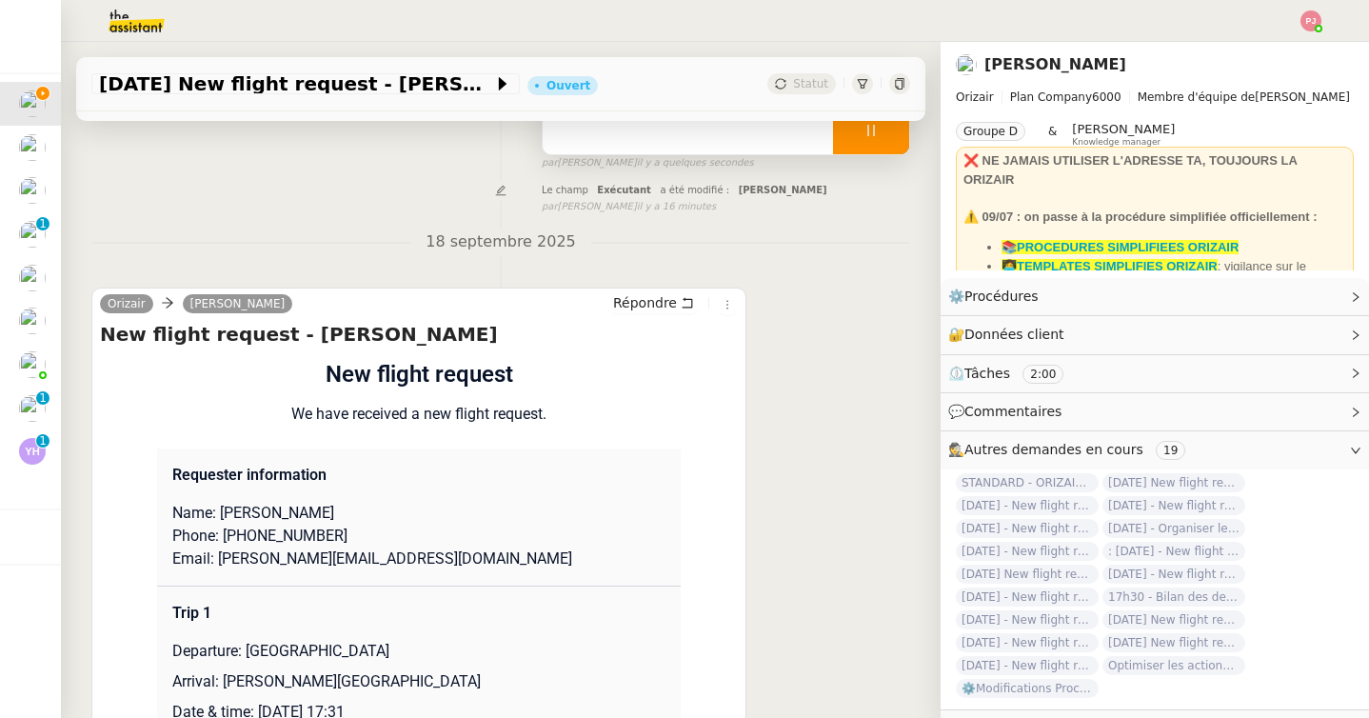
drag, startPoint x: 363, startPoint y: 515, endPoint x: 221, endPoint y: 515, distance: 141.8
click at [221, 515] on p "Name: charlie ticehurst" at bounding box center [418, 513] width 493 height 23
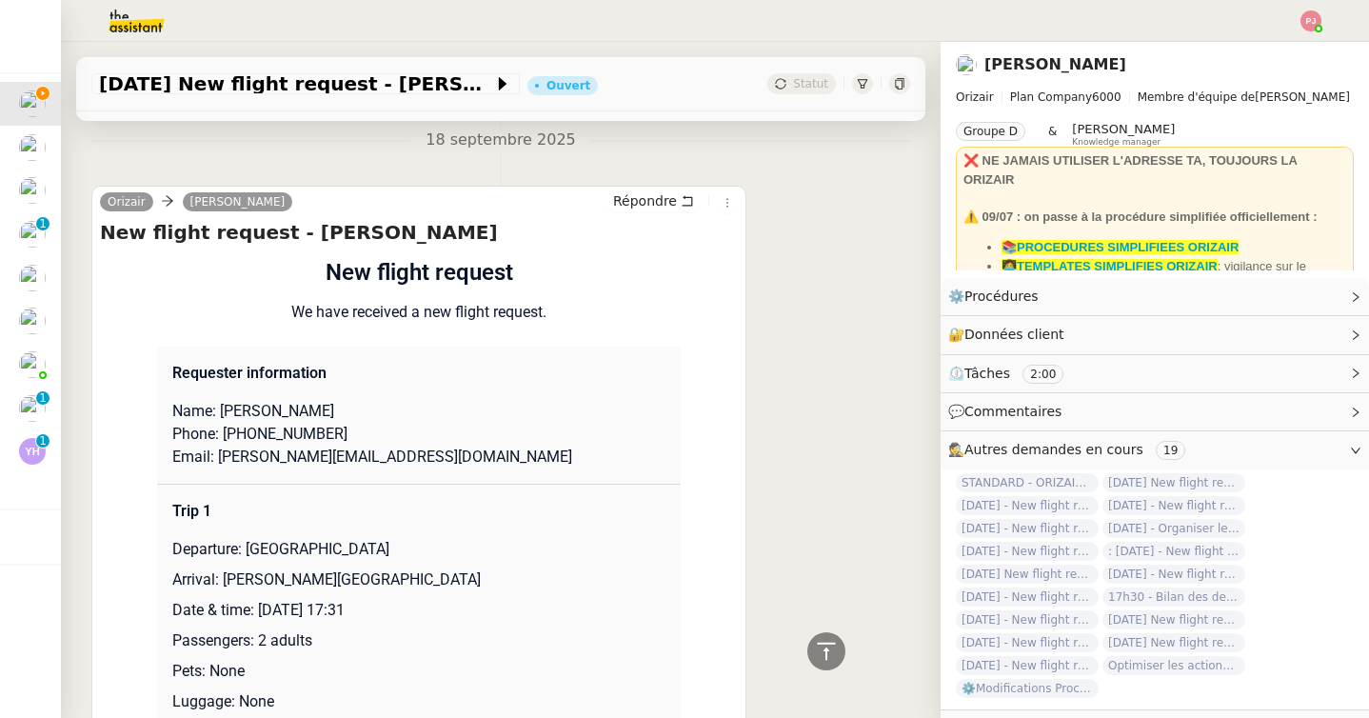
scroll to position [485, 0]
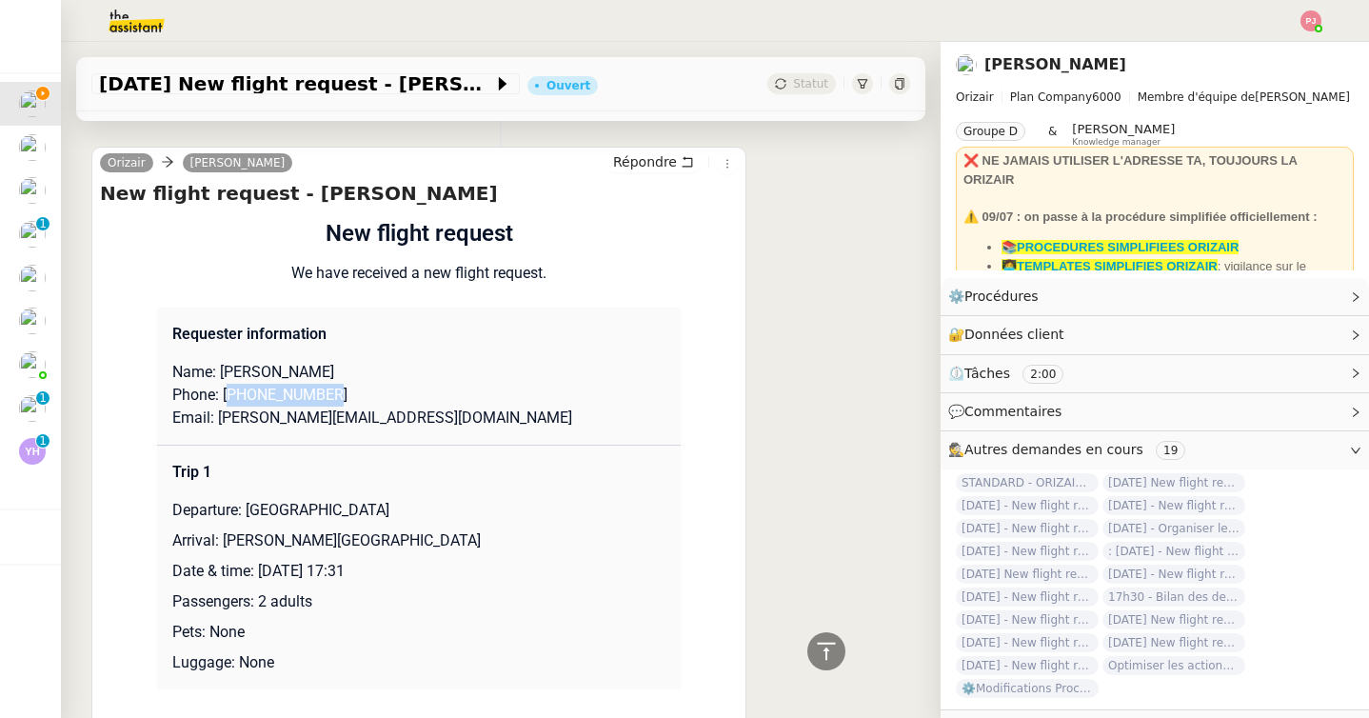
drag, startPoint x: 362, startPoint y: 399, endPoint x: 231, endPoint y: 391, distance: 130.6
click at [231, 391] on p "Phone: +447900823221" at bounding box center [418, 395] width 493 height 23
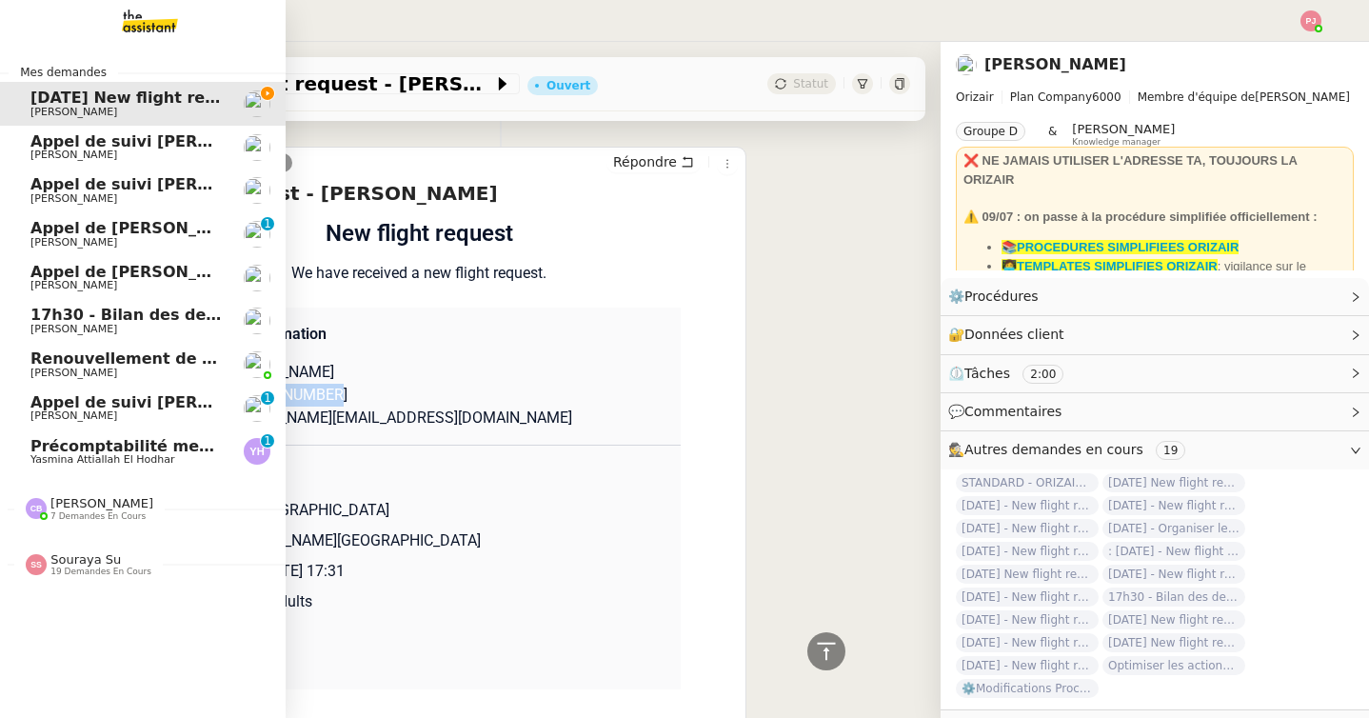
click at [62, 457] on span "Yasmina Attiallah El Hodhar" at bounding box center [102, 459] width 144 height 12
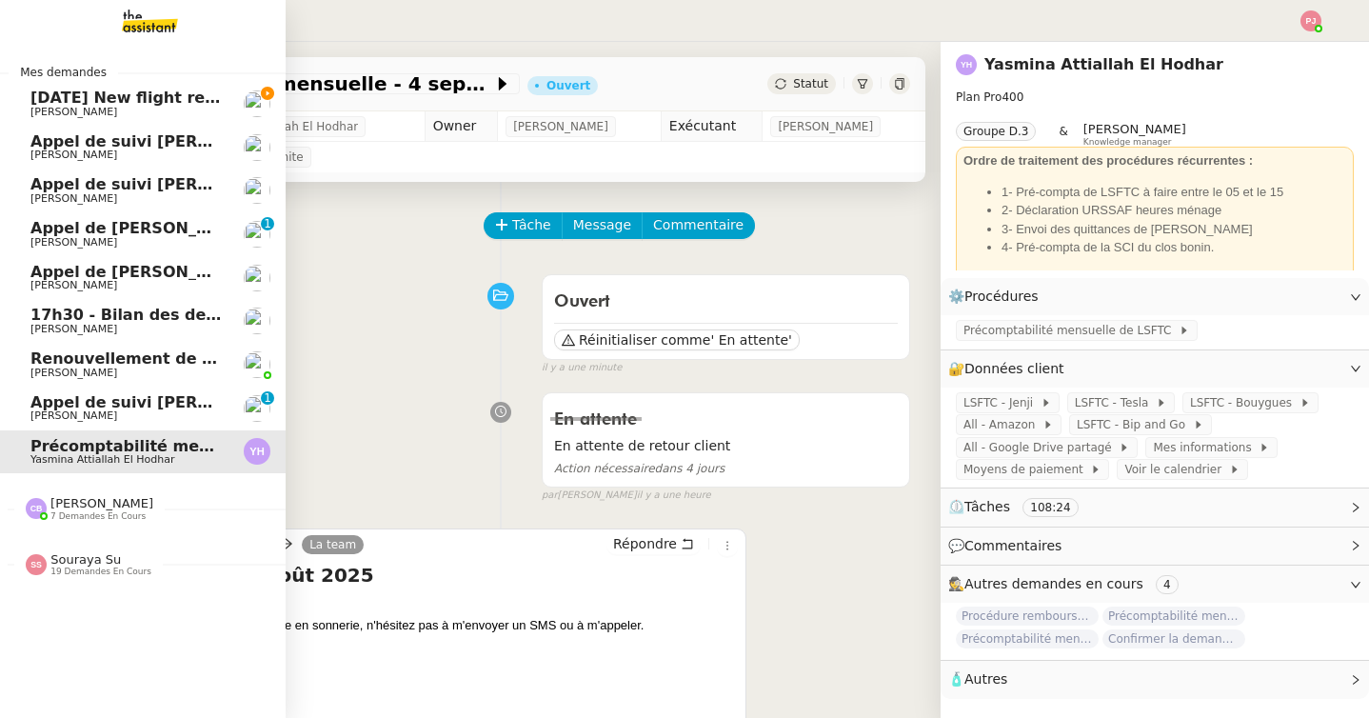
click at [41, 104] on span "[DATE] New flight request - [PERSON_NAME]" at bounding box center [221, 98] width 382 height 18
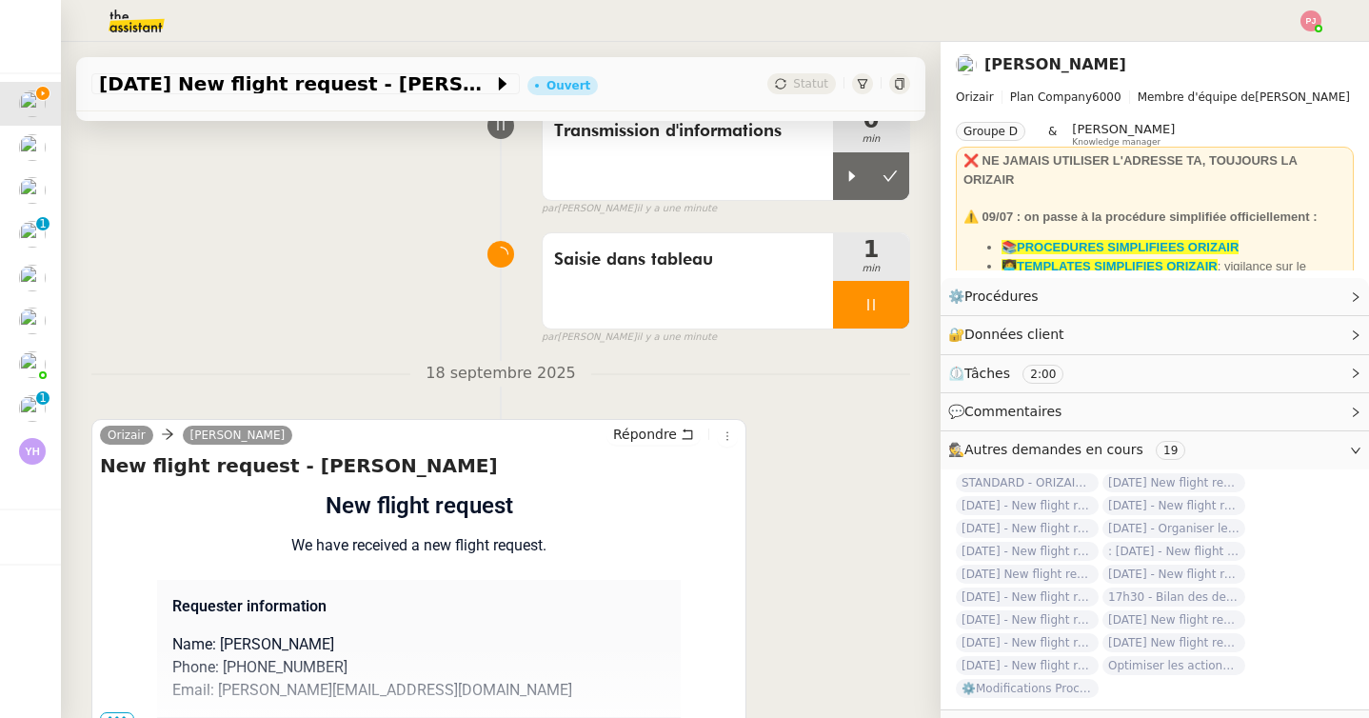
scroll to position [302, 0]
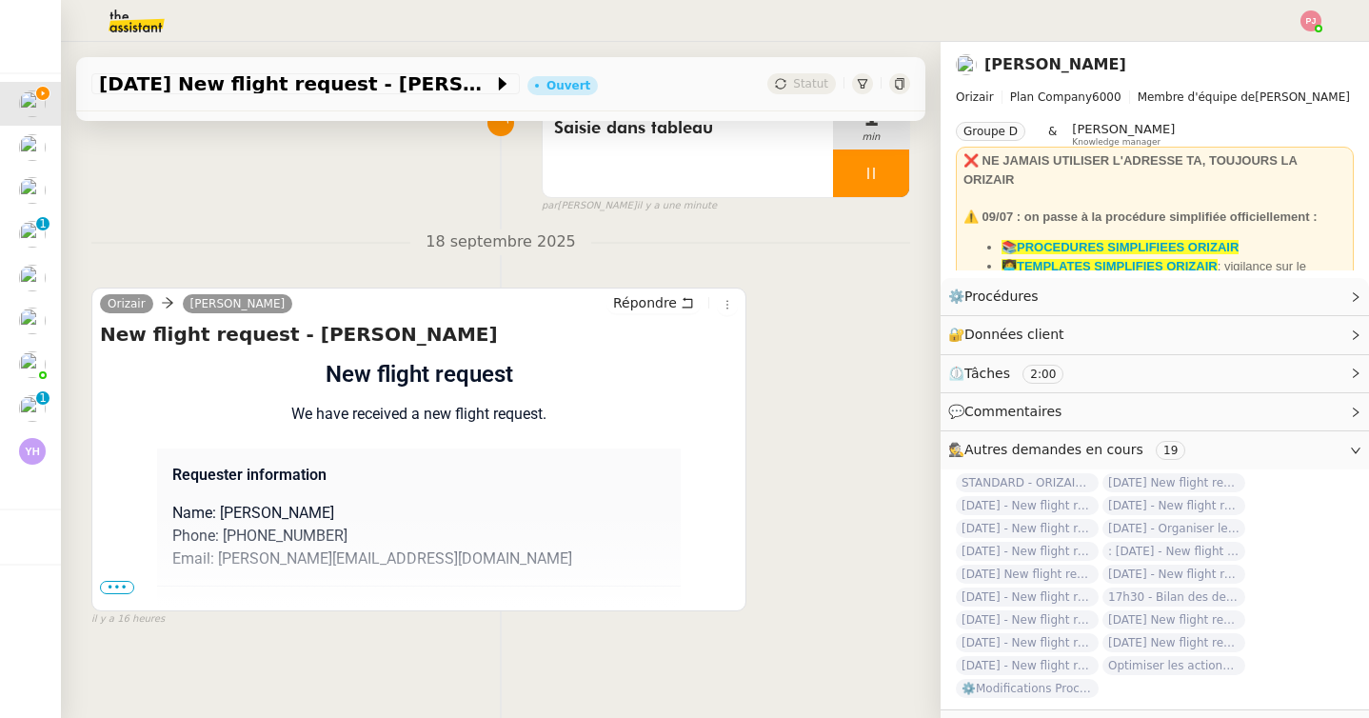
click at [124, 589] on span "•••" at bounding box center [117, 587] width 34 height 13
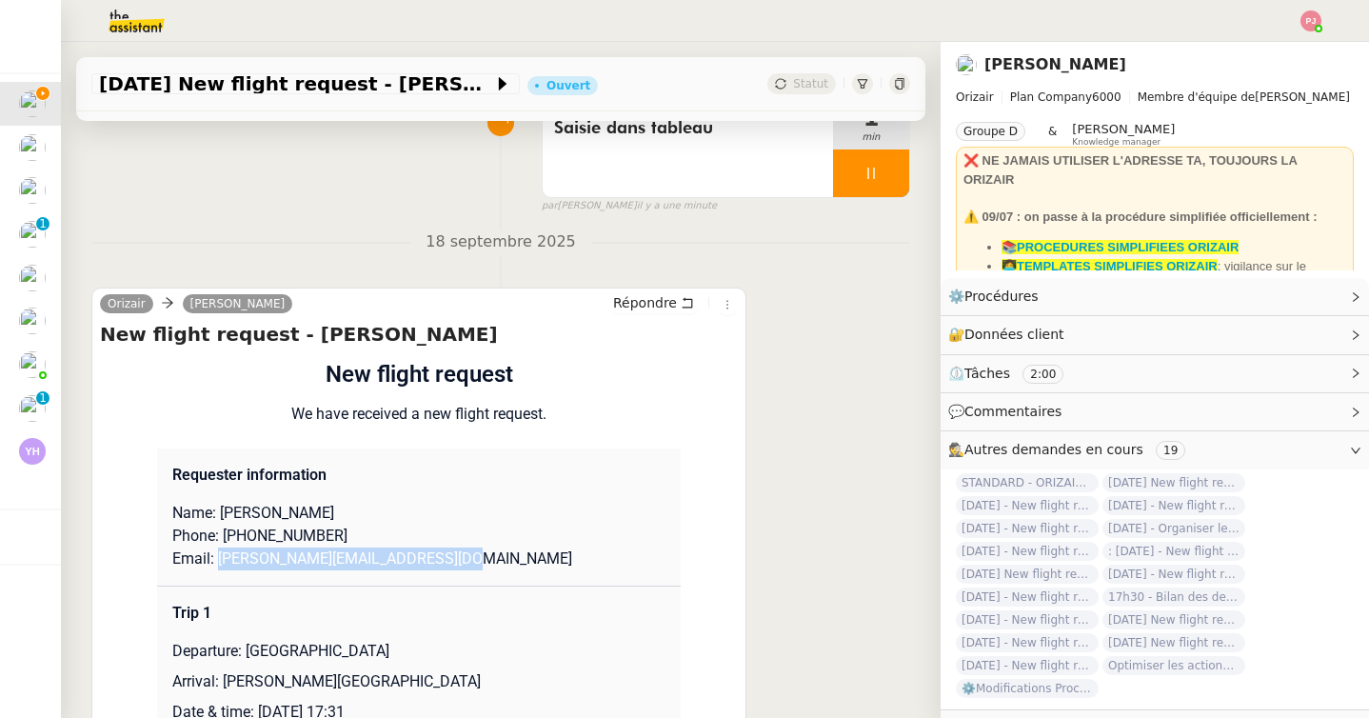
drag, startPoint x: 220, startPoint y: 559, endPoint x: 444, endPoint y: 560, distance: 224.6
click at [444, 560] on p "Email: charlie.ticehurst@hotmail.co.uk" at bounding box center [418, 558] width 493 height 23
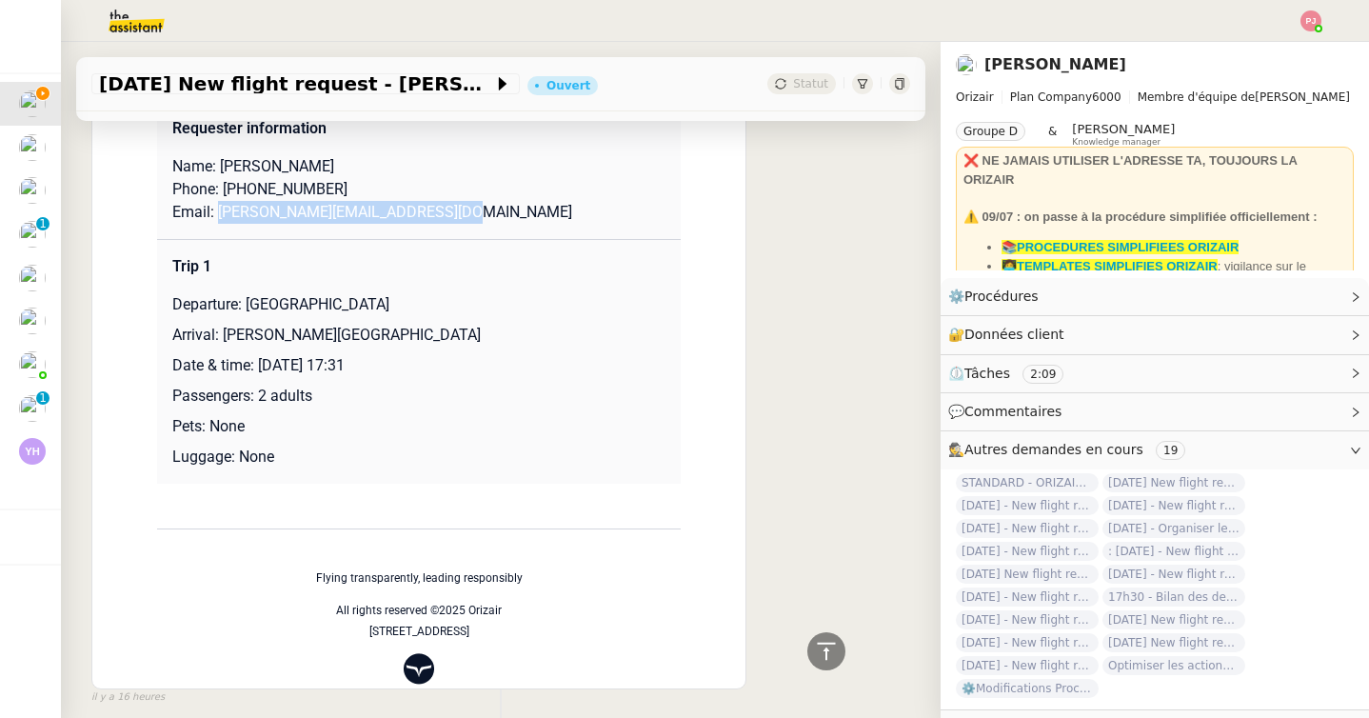
scroll to position [664, 0]
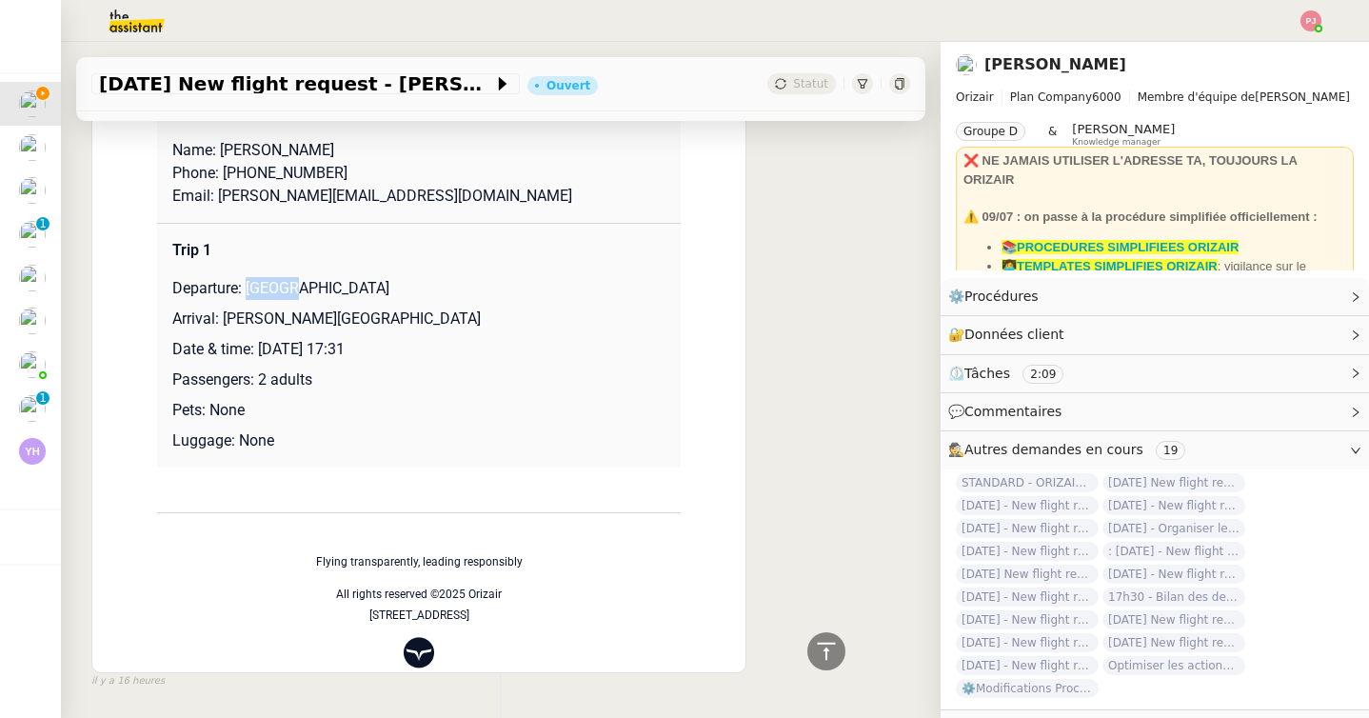
drag, startPoint x: 248, startPoint y: 289, endPoint x: 311, endPoint y: 289, distance: 62.8
click at [311, 289] on p "Departure: monaco" at bounding box center [418, 288] width 493 height 23
drag, startPoint x: 491, startPoint y: 313, endPoint x: 227, endPoint y: 316, distance: 263.6
click at [227, 316] on p "Arrival: Charles de Gaulle International Airport" at bounding box center [418, 318] width 493 height 23
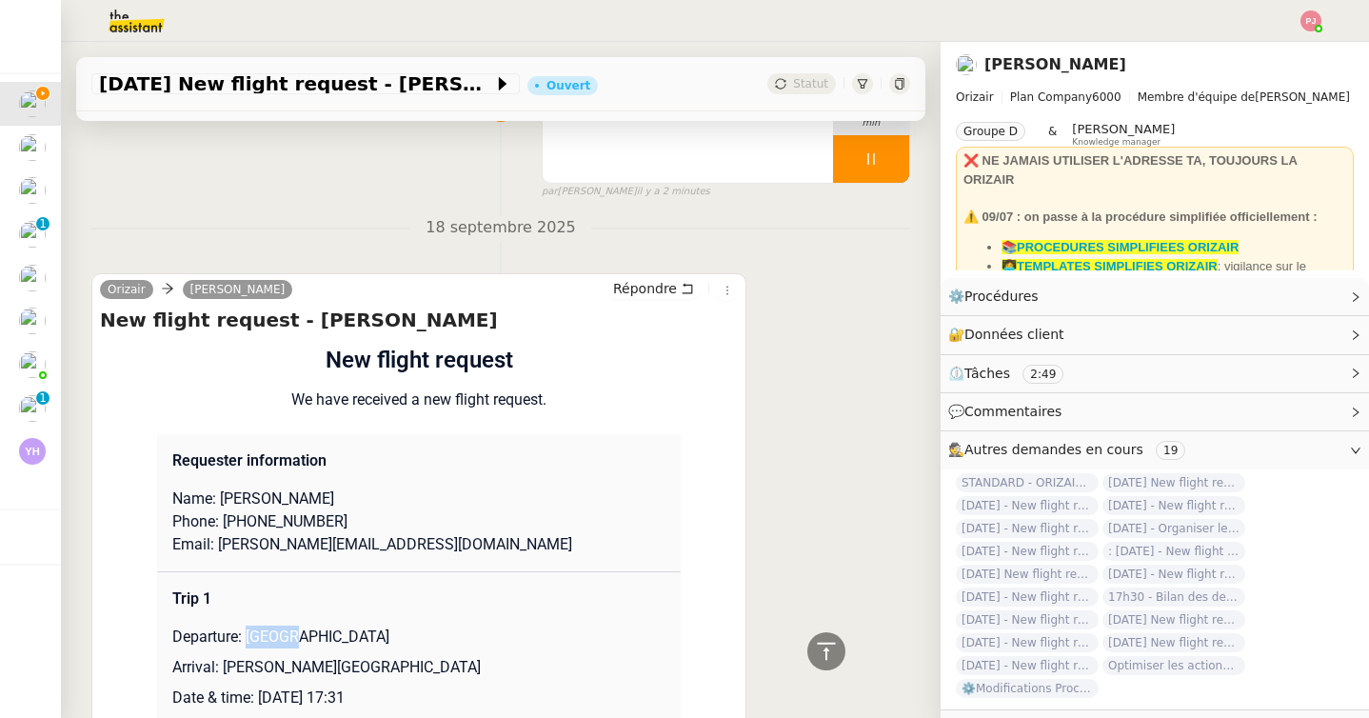
scroll to position [0, 0]
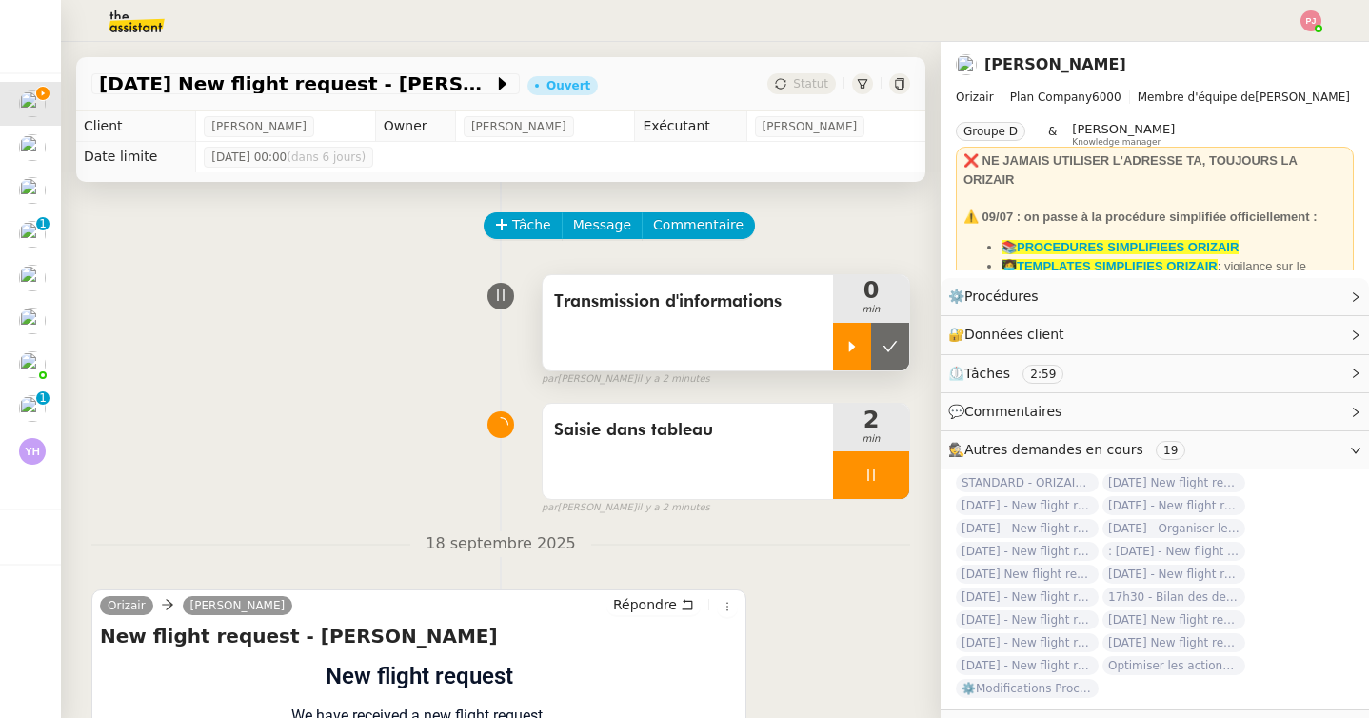
click at [848, 342] on icon at bounding box center [851, 346] width 15 height 15
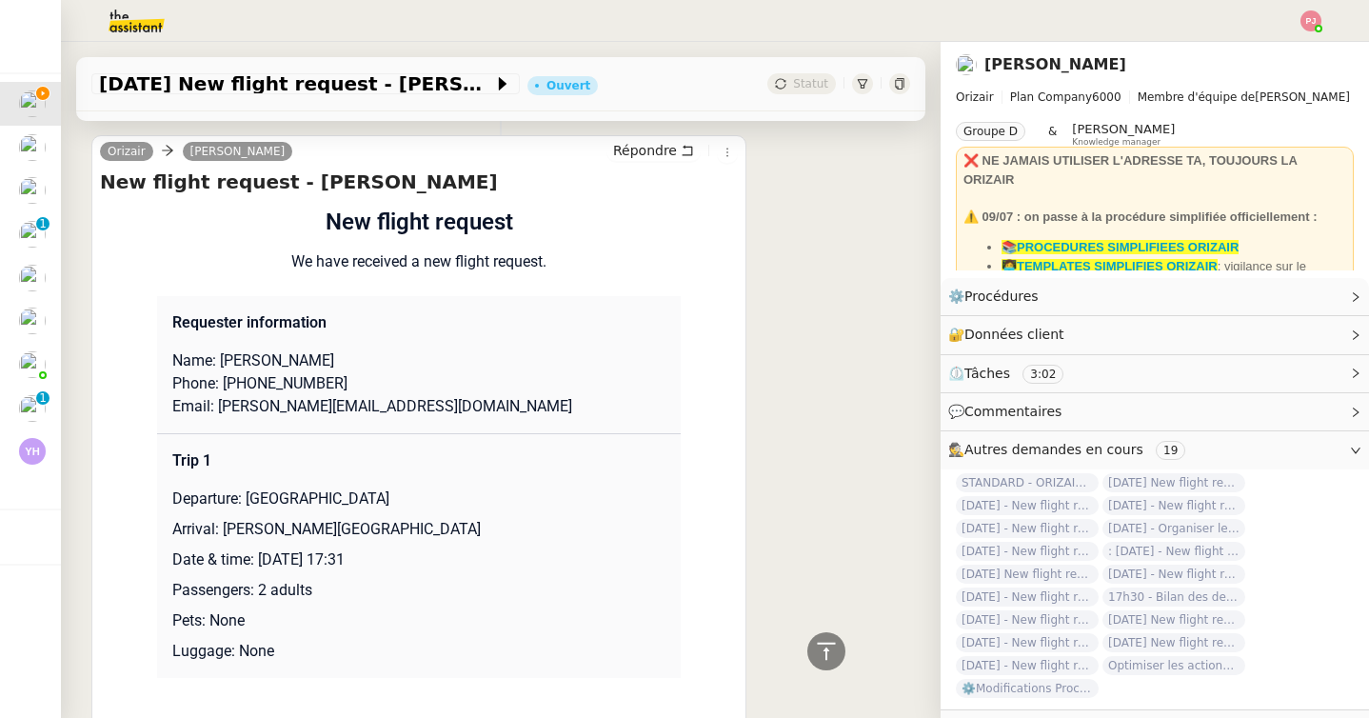
scroll to position [466, 0]
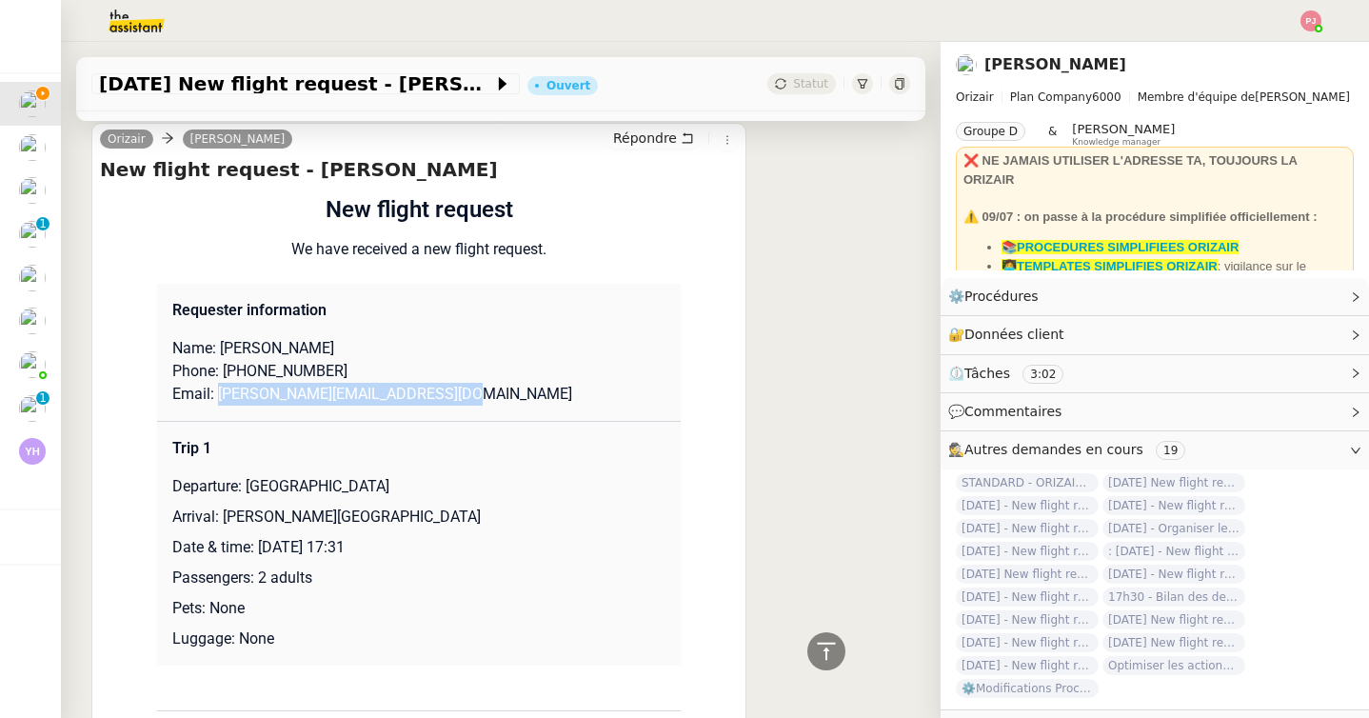
drag, startPoint x: 451, startPoint y: 398, endPoint x: 219, endPoint y: 395, distance: 232.2
click at [219, 395] on p "Email: charlie.ticehurst@hotmail.co.uk" at bounding box center [418, 394] width 493 height 23
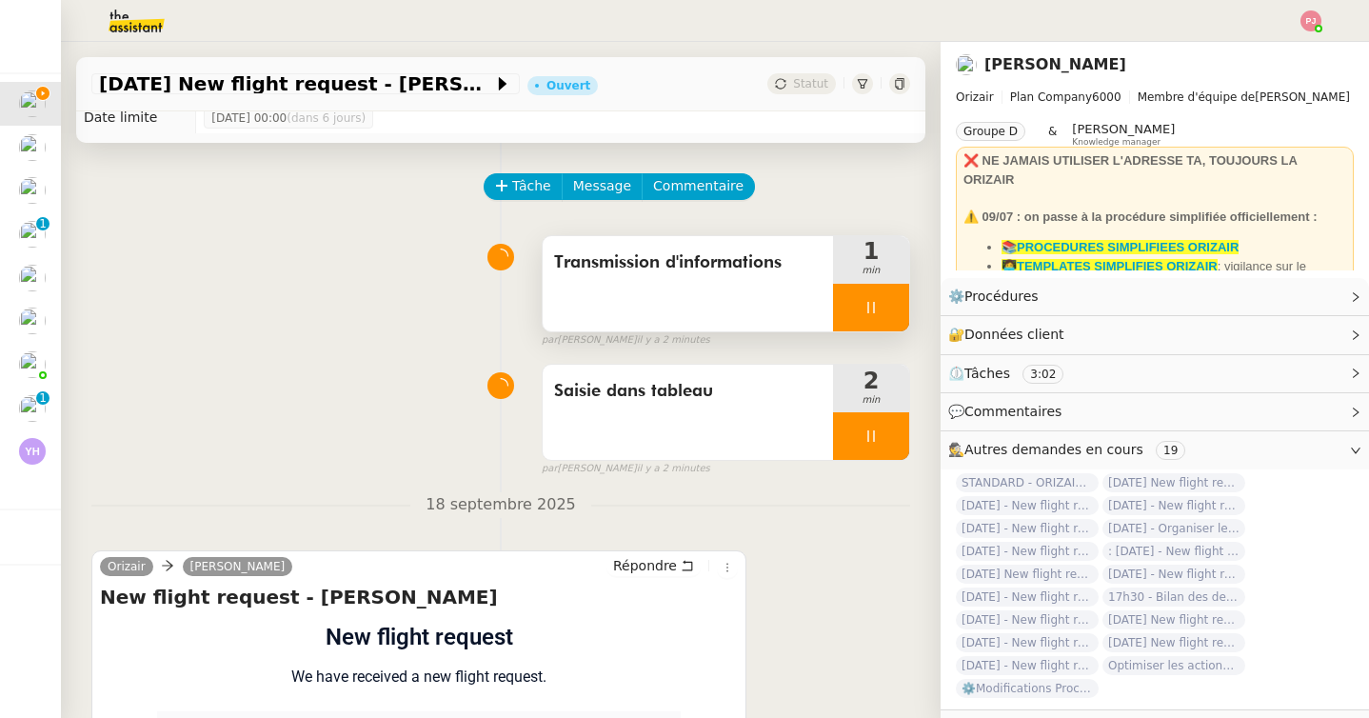
scroll to position [0, 0]
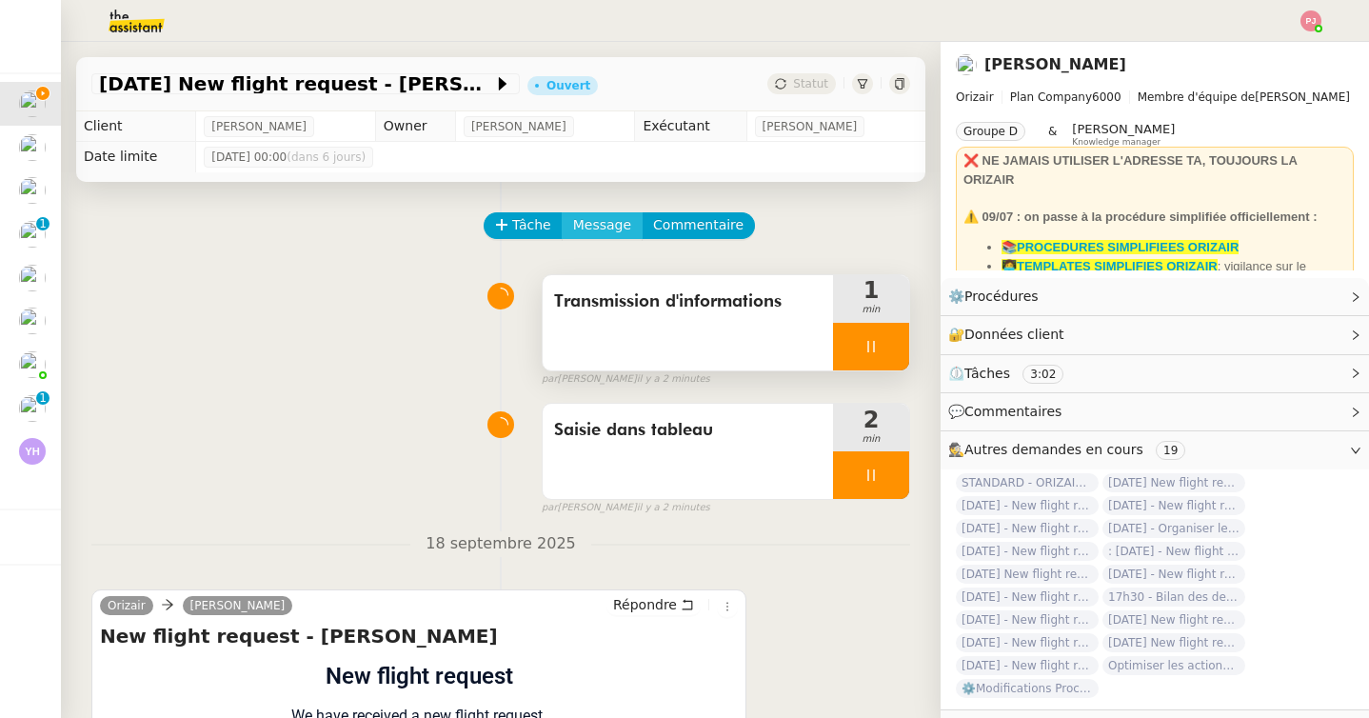
click at [580, 233] on span "Message" at bounding box center [602, 225] width 58 height 22
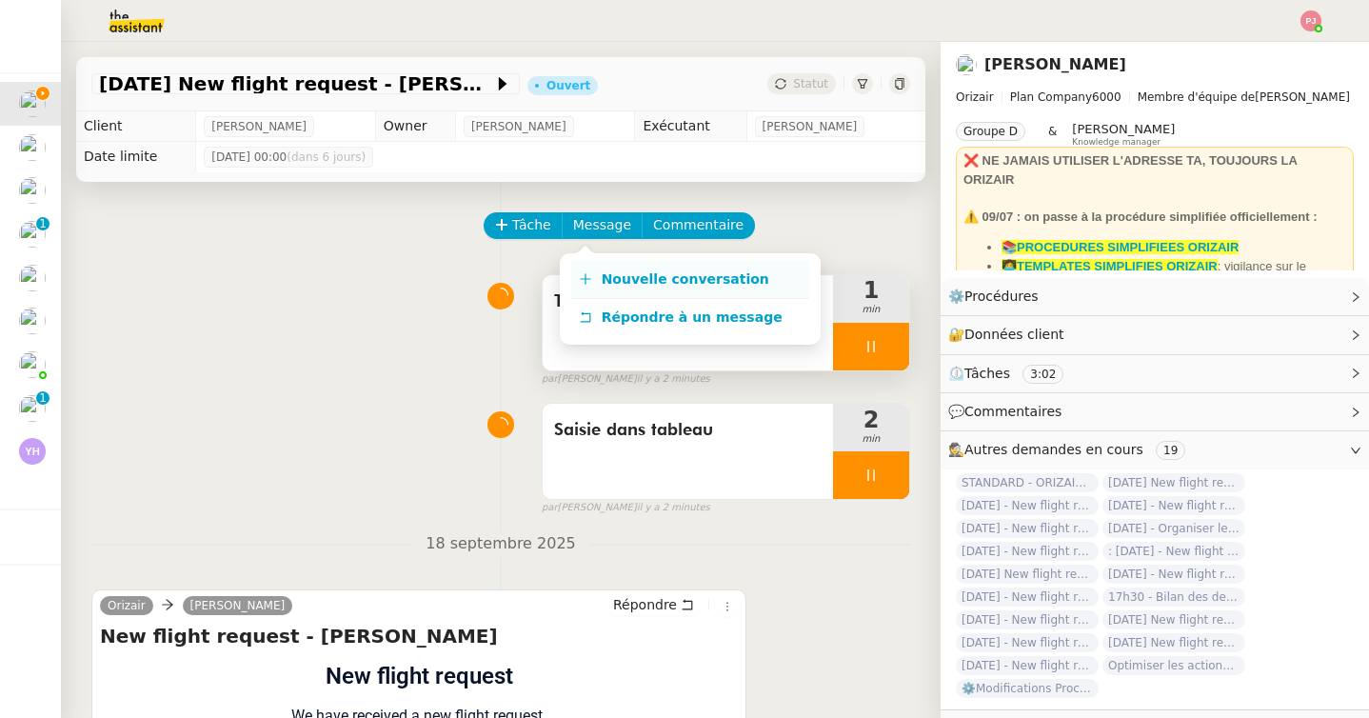
click at [584, 282] on icon at bounding box center [584, 278] width 1 height 10
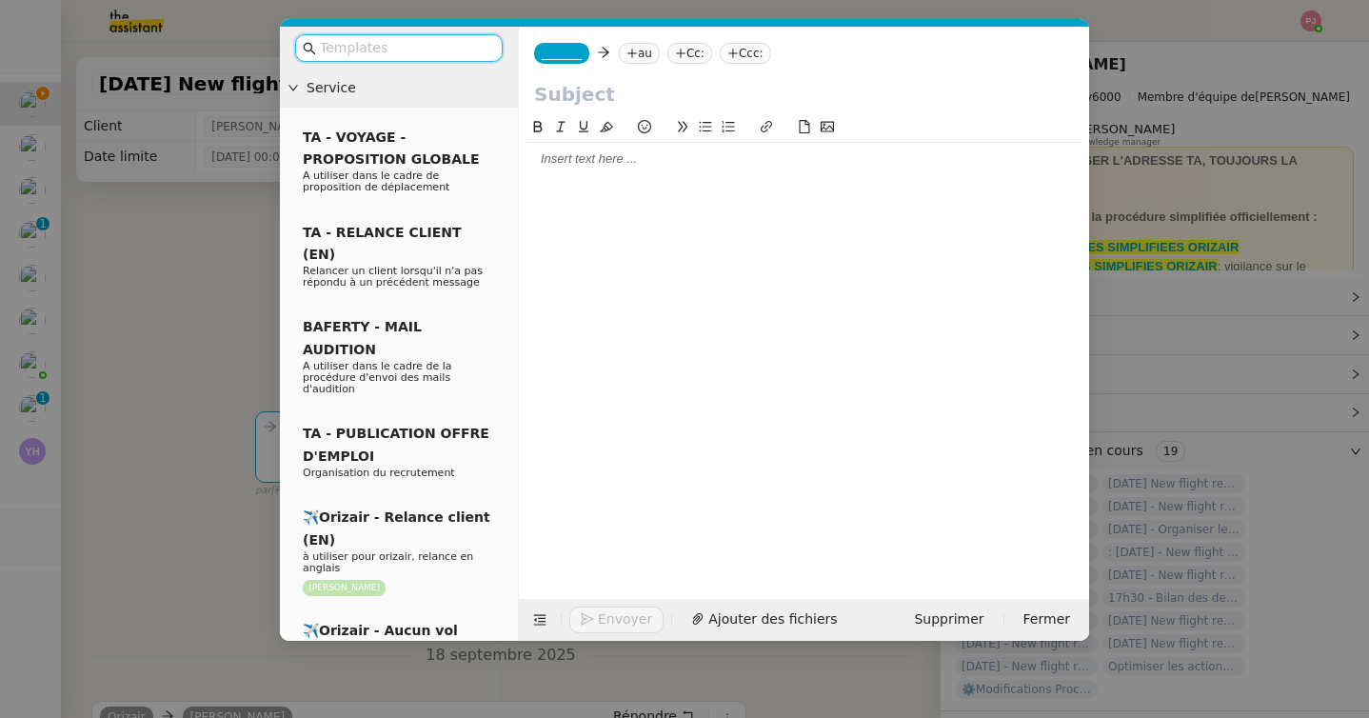
click at [463, 50] on input "text" at bounding box center [405, 48] width 171 height 22
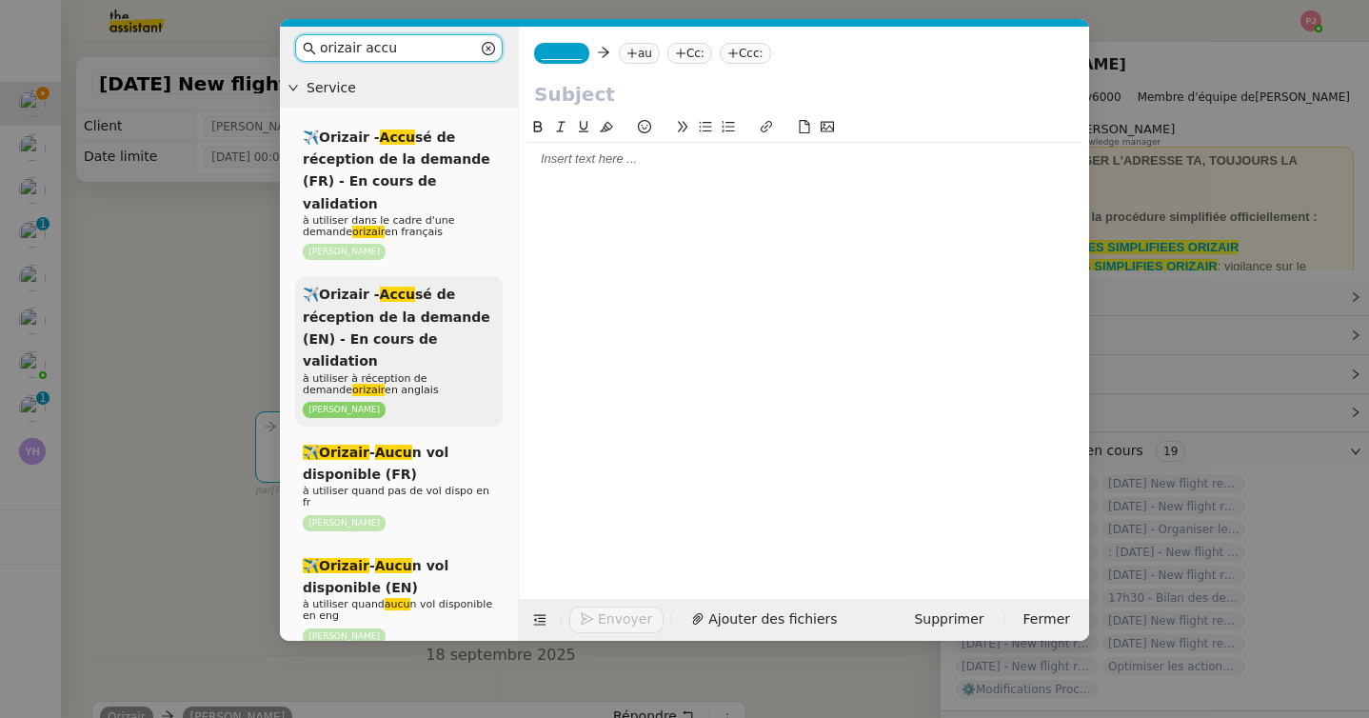
type input "orizair accu"
click at [432, 301] on span "✈️Orizair - Accu sé de réception de la demande (EN) - En cours de validation" at bounding box center [396, 327] width 187 height 82
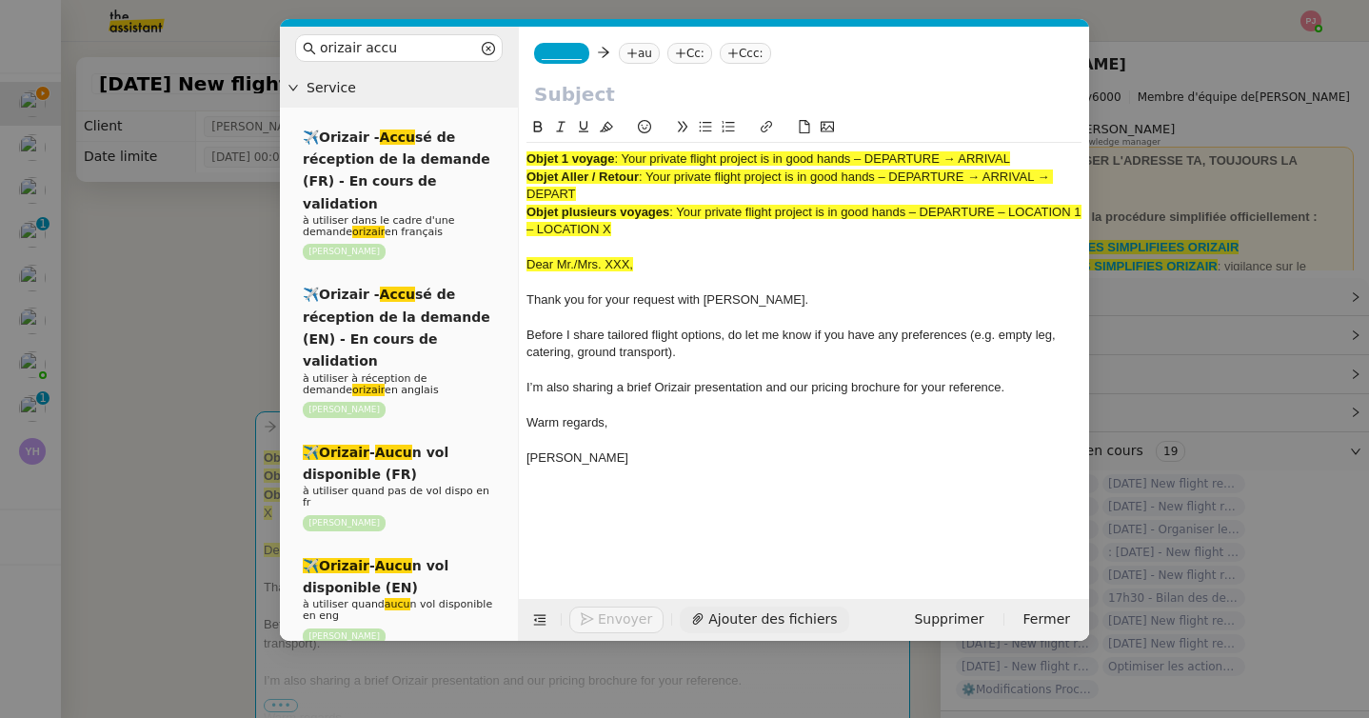
click at [752, 618] on span "Ajouter des fichiers" at bounding box center [772, 619] width 128 height 22
click at [569, 59] on span "_______" at bounding box center [562, 53] width 40 height 13
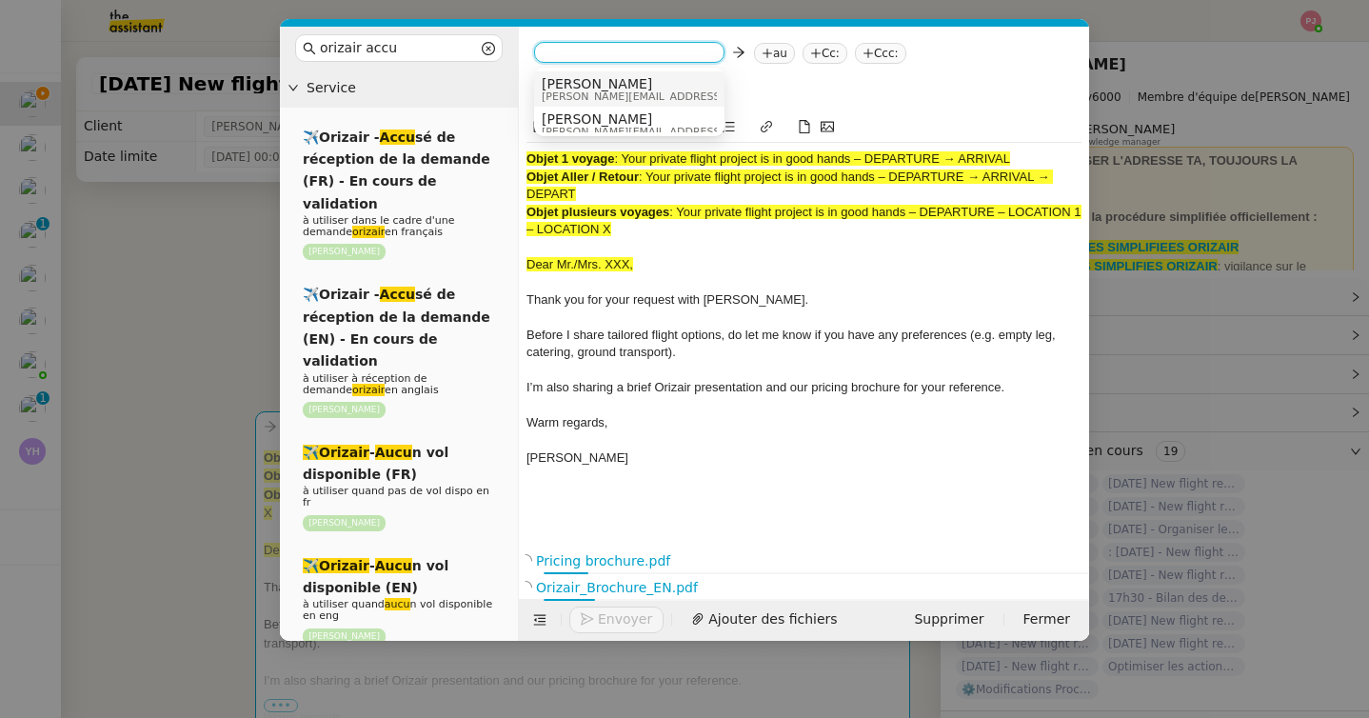
click at [615, 83] on span "[PERSON_NAME]" at bounding box center [677, 83] width 270 height 15
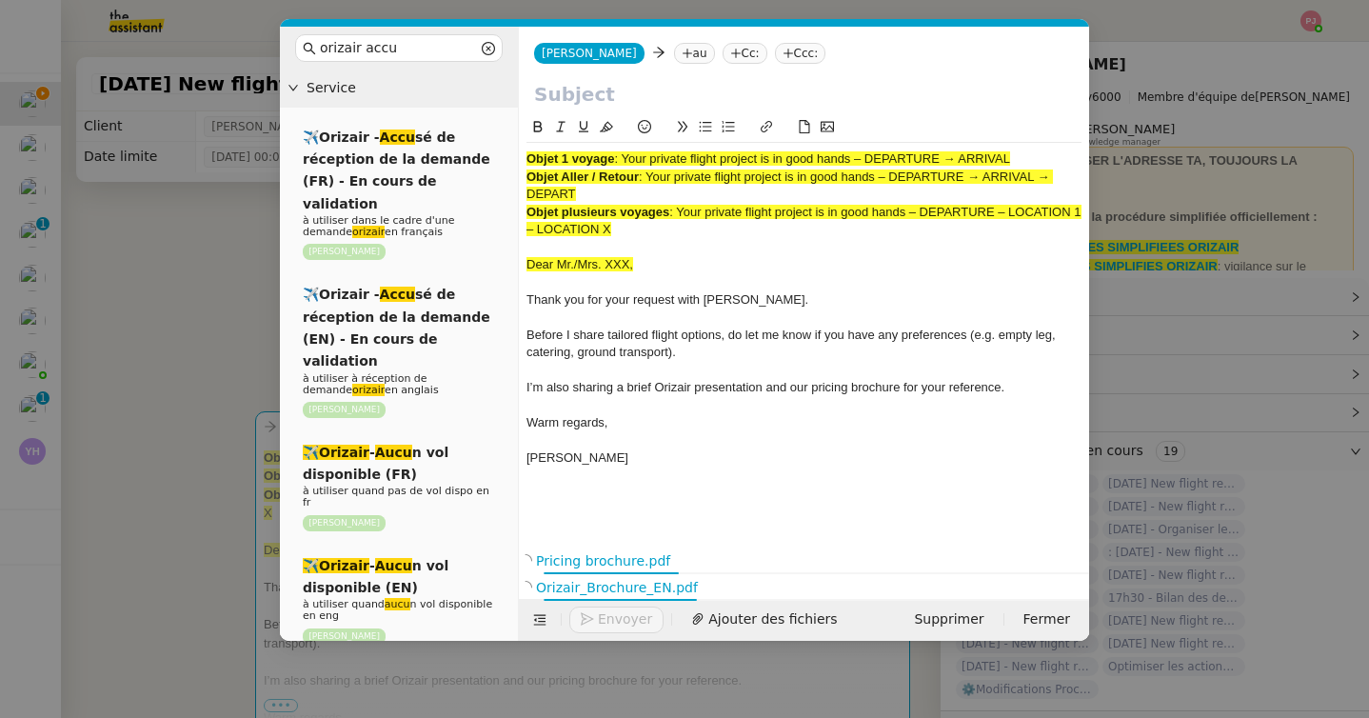
click at [674, 43] on nz-tag "au" at bounding box center [694, 53] width 41 height 21
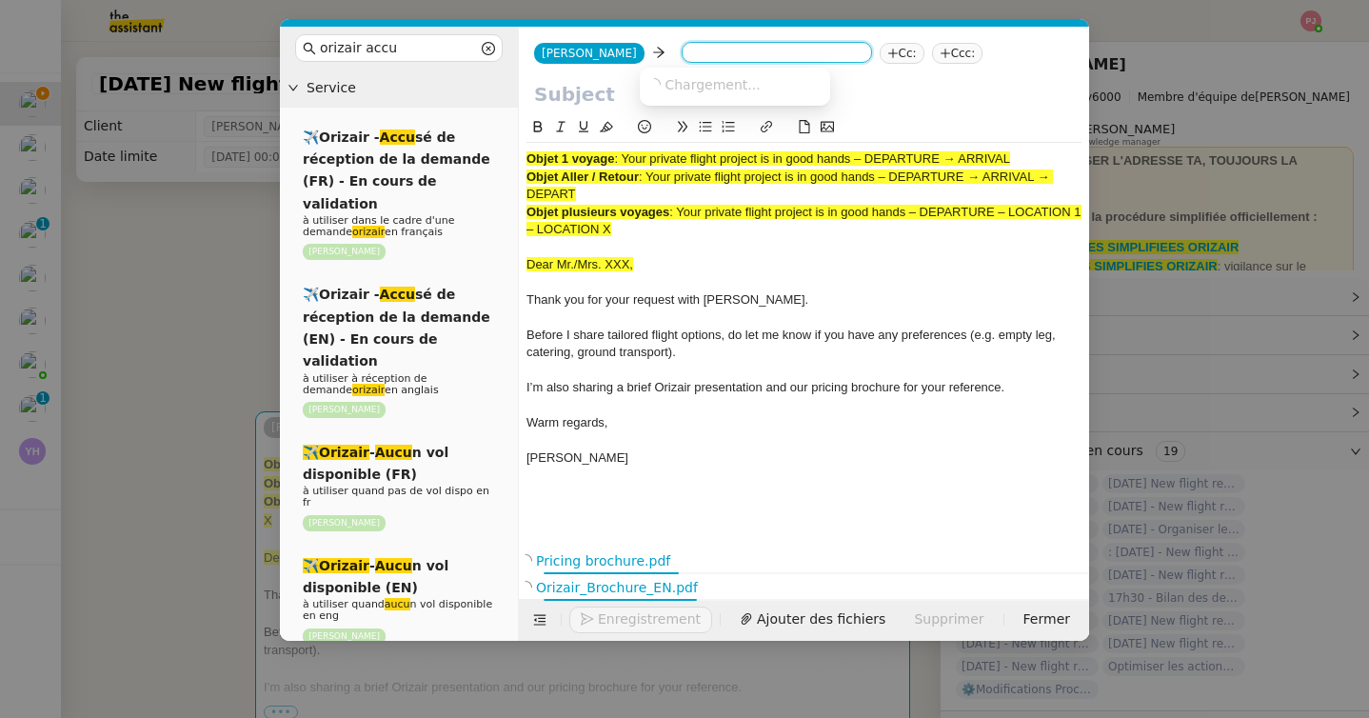
paste input "charlie.ticehurst@hotmail.co.uk"
type input "charlie.ticehurst@hotmail.co.uk"
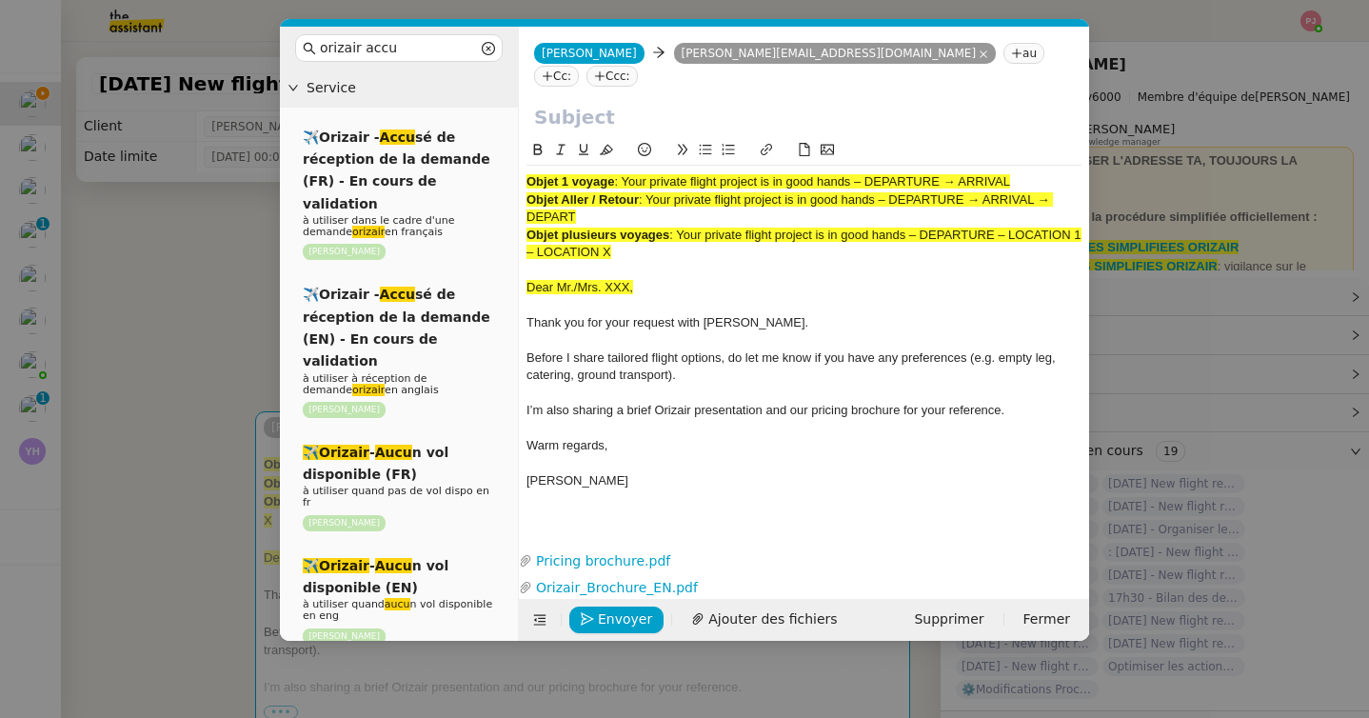
click at [638, 66] on nz-tag "Ccc:" at bounding box center [611, 76] width 51 height 21
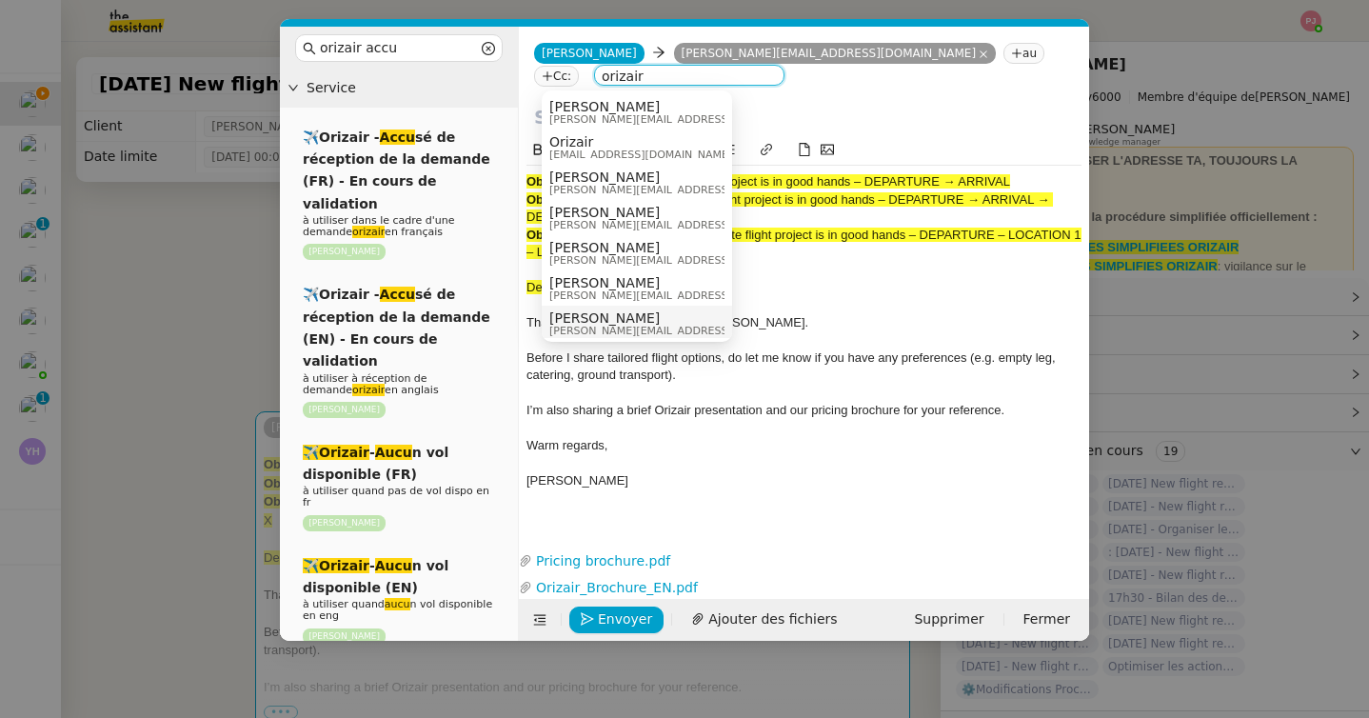
type input "orizair"
click at [582, 315] on span "[PERSON_NAME]" at bounding box center [684, 317] width 270 height 15
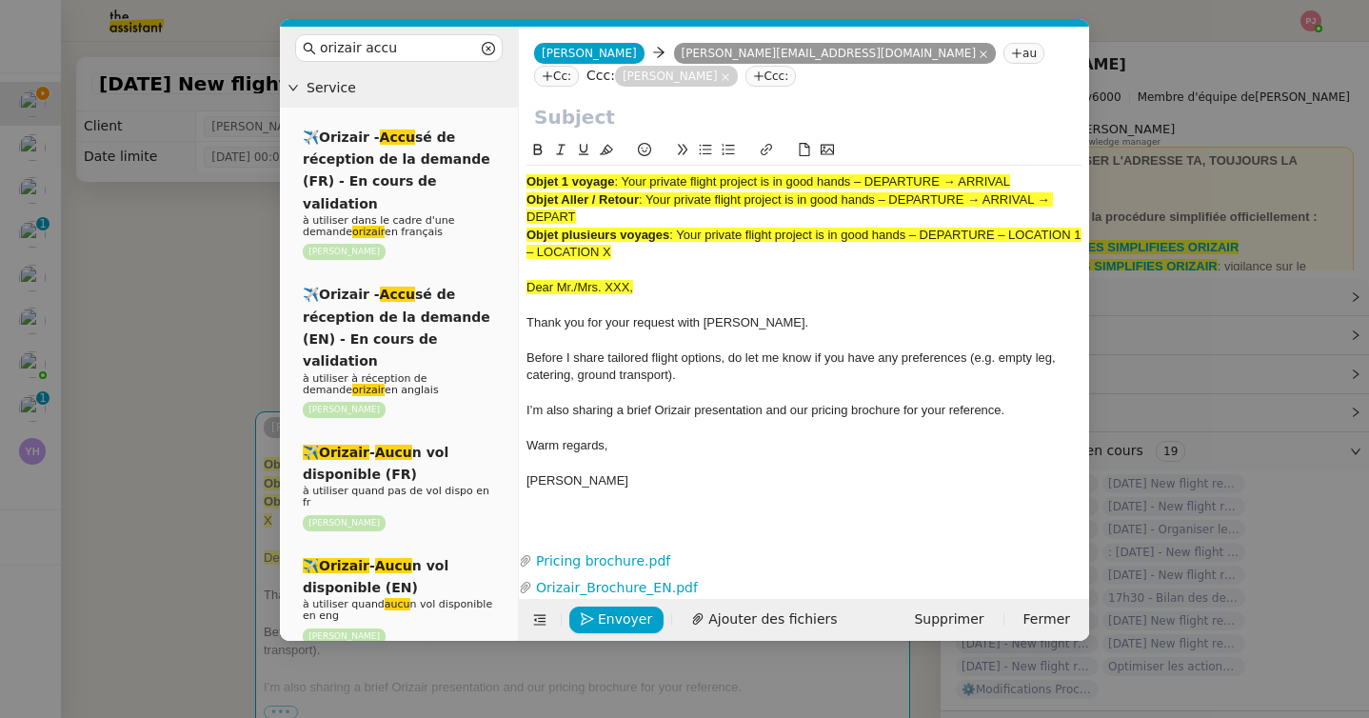
drag, startPoint x: 625, startPoint y: 181, endPoint x: 1056, endPoint y: 184, distance: 431.1
click at [1056, 184] on div "Objet 1 voyage : Your private flight project is in good hands – DEPARTURE → ARR…" at bounding box center [803, 181] width 555 height 17
click at [711, 119] on input "text" at bounding box center [804, 117] width 540 height 29
paste input "Your private flight project is in good hands – DEPARTURE → ARRIVAL"
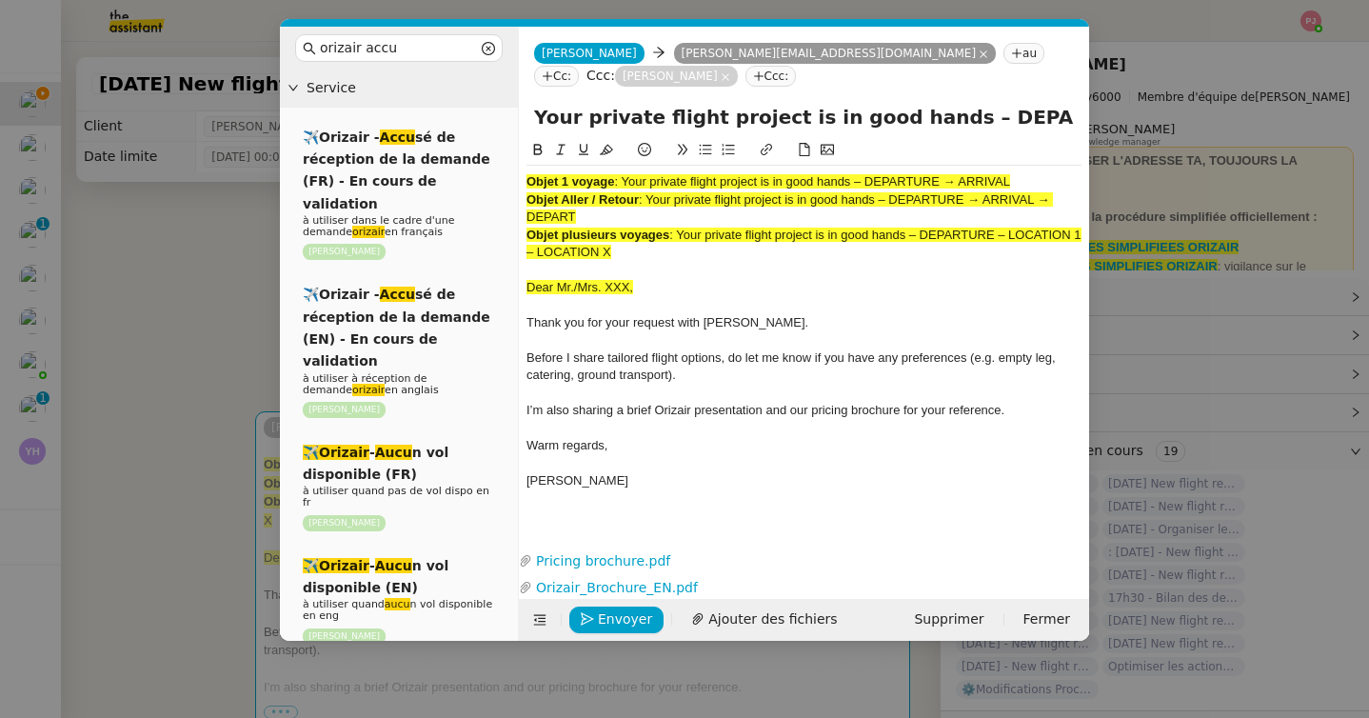
scroll to position [0, 76]
type input "Your private flight project is in good hands – DEPARTURE → ARRIVAL"
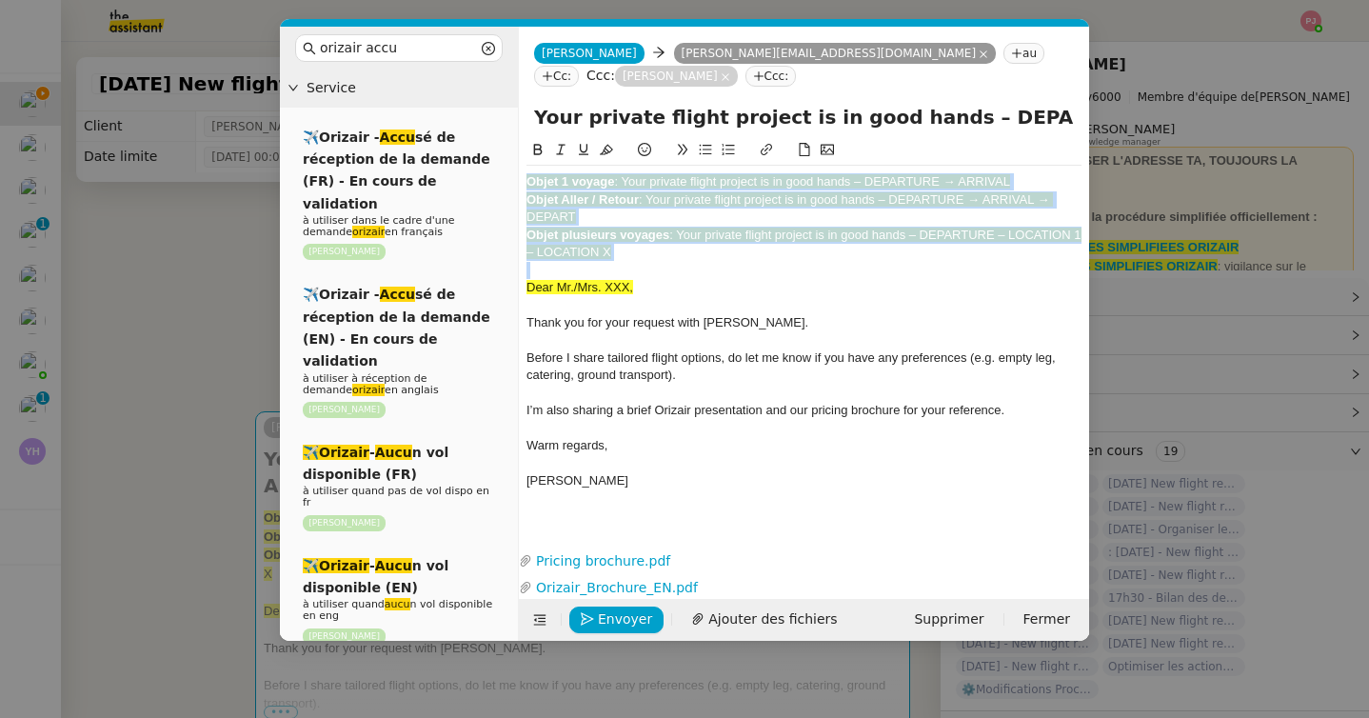
drag, startPoint x: 528, startPoint y: 286, endPoint x: 521, endPoint y: 159, distance: 127.8
click at [521, 159] on nz-spin "Objet 1 voyage : Your private flight project is in good hands – DEPARTURE → ARR…" at bounding box center [804, 331] width 570 height 385
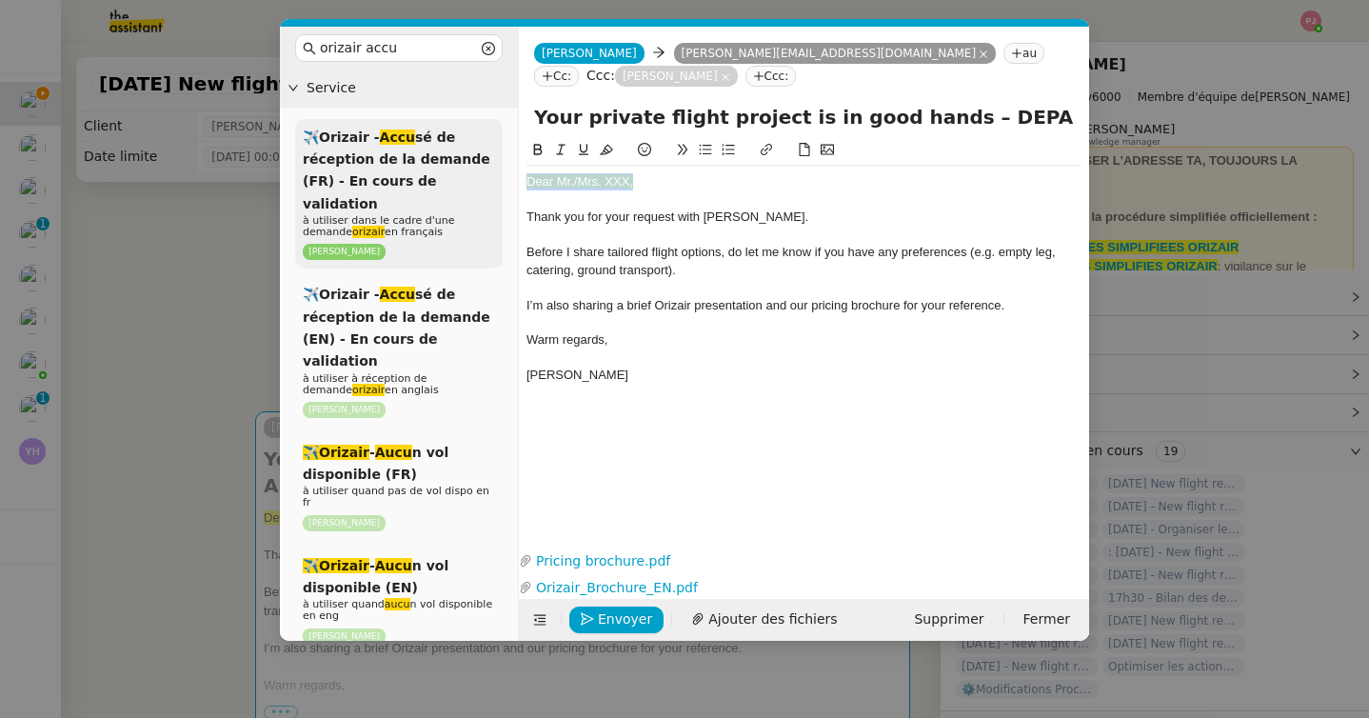
drag, startPoint x: 652, startPoint y: 184, endPoint x: 453, endPoint y: 176, distance: 199.1
click at [453, 176] on nz-layout "orizair accu Service ✈️Orizair - Accu sé de réception de la demande (FR) - En c…" at bounding box center [684, 334] width 809 height 614
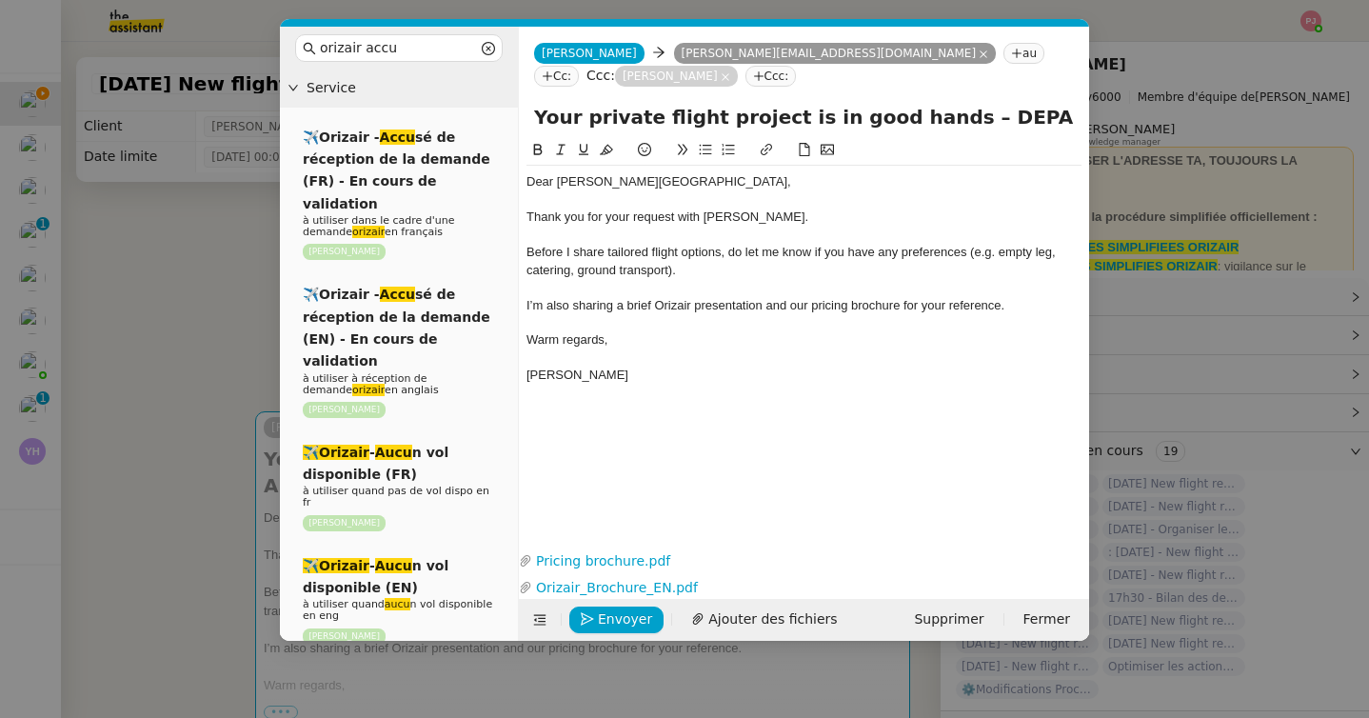
click at [177, 419] on nz-modal-container "orizair accu Service ✈️Orizair - Accu sé de réception de la demande (FR) - En c…" at bounding box center [684, 359] width 1369 height 718
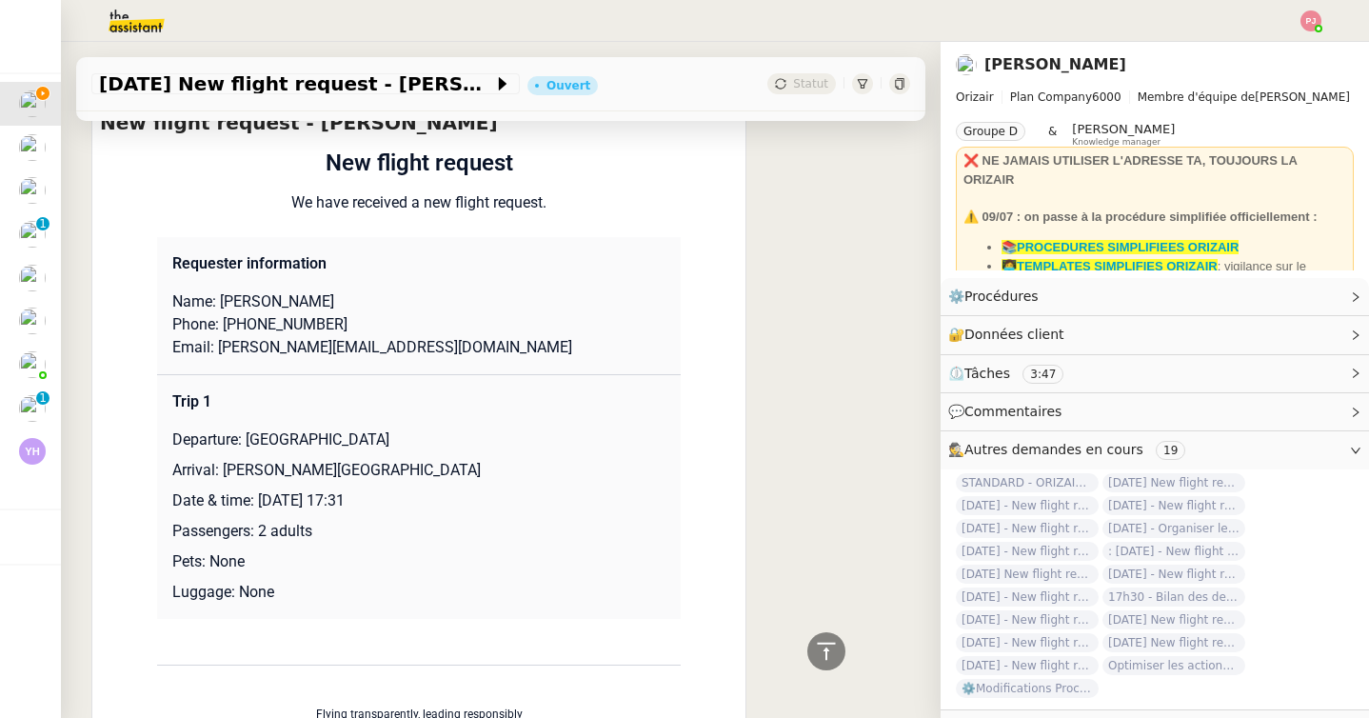
scroll to position [1031, 0]
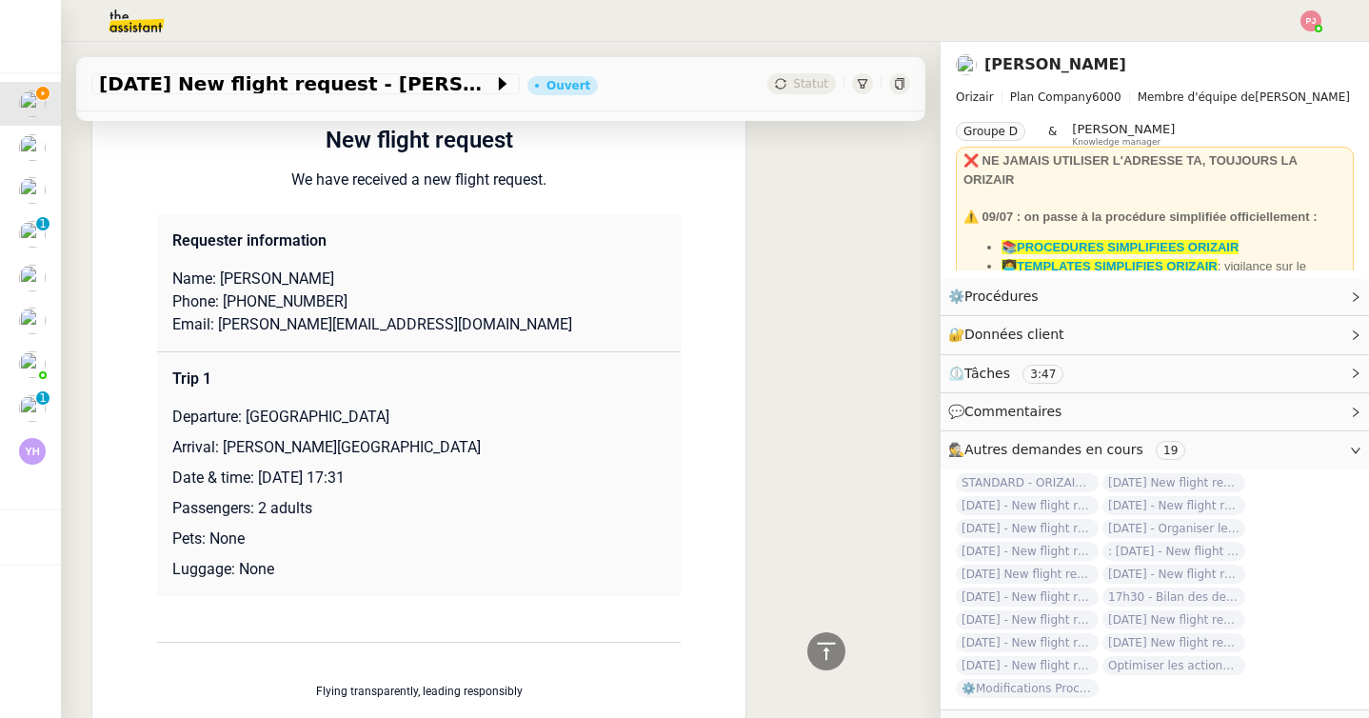
drag, startPoint x: 483, startPoint y: 433, endPoint x: 223, endPoint y: 438, distance: 260.8
click at [223, 438] on p "Arrival: Charles de Gaulle International Airport" at bounding box center [418, 447] width 493 height 23
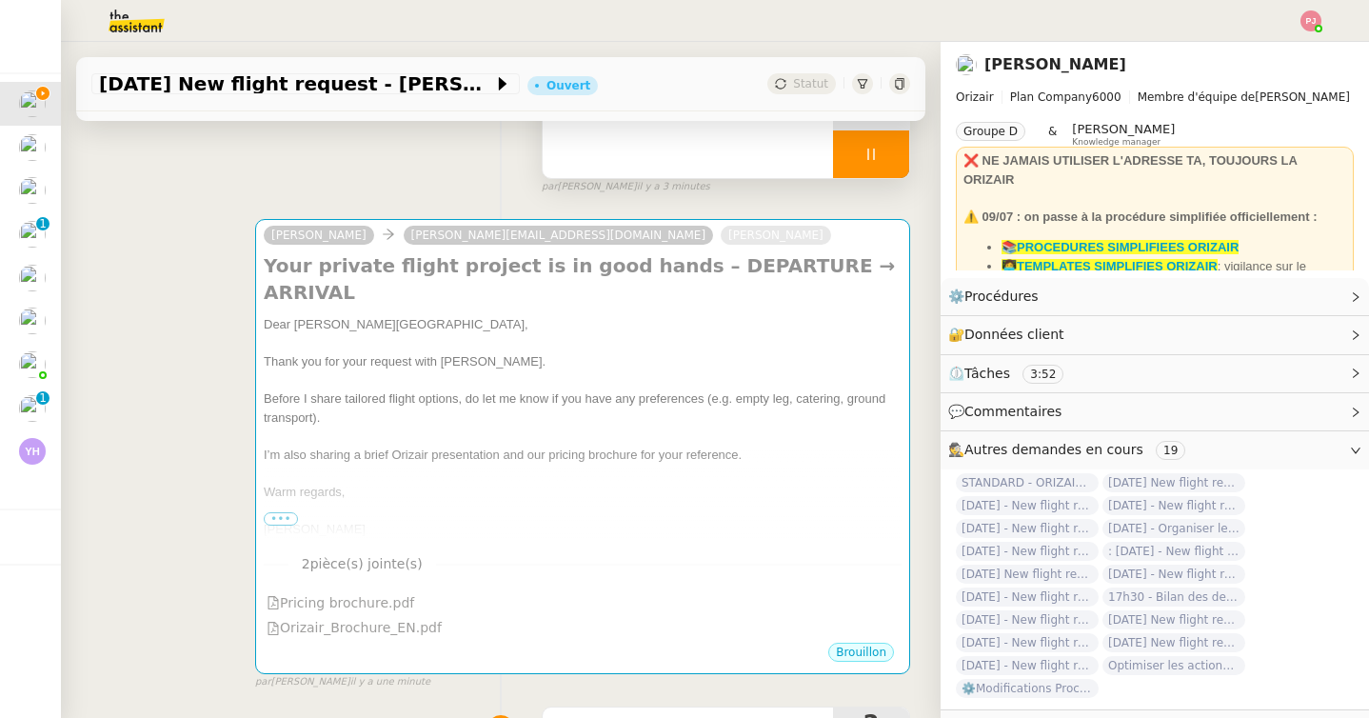
scroll to position [0, 0]
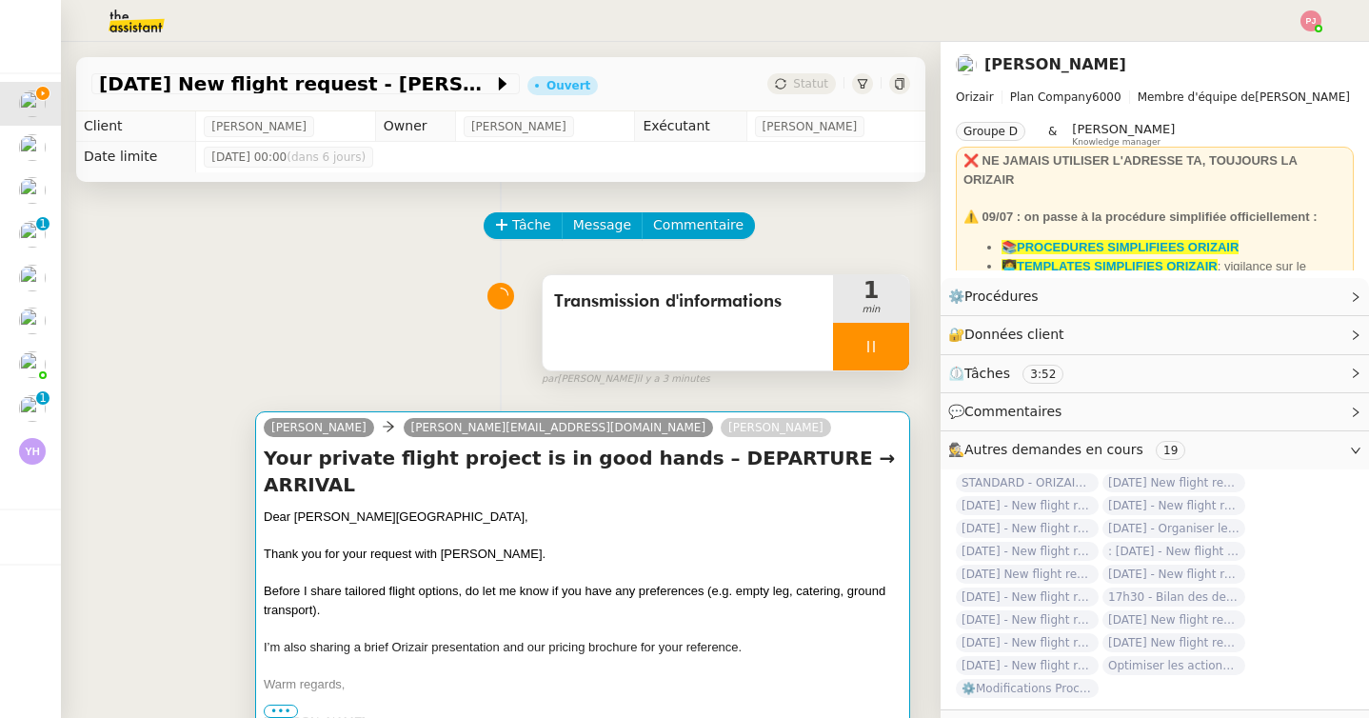
click at [374, 526] on div at bounding box center [583, 535] width 638 height 19
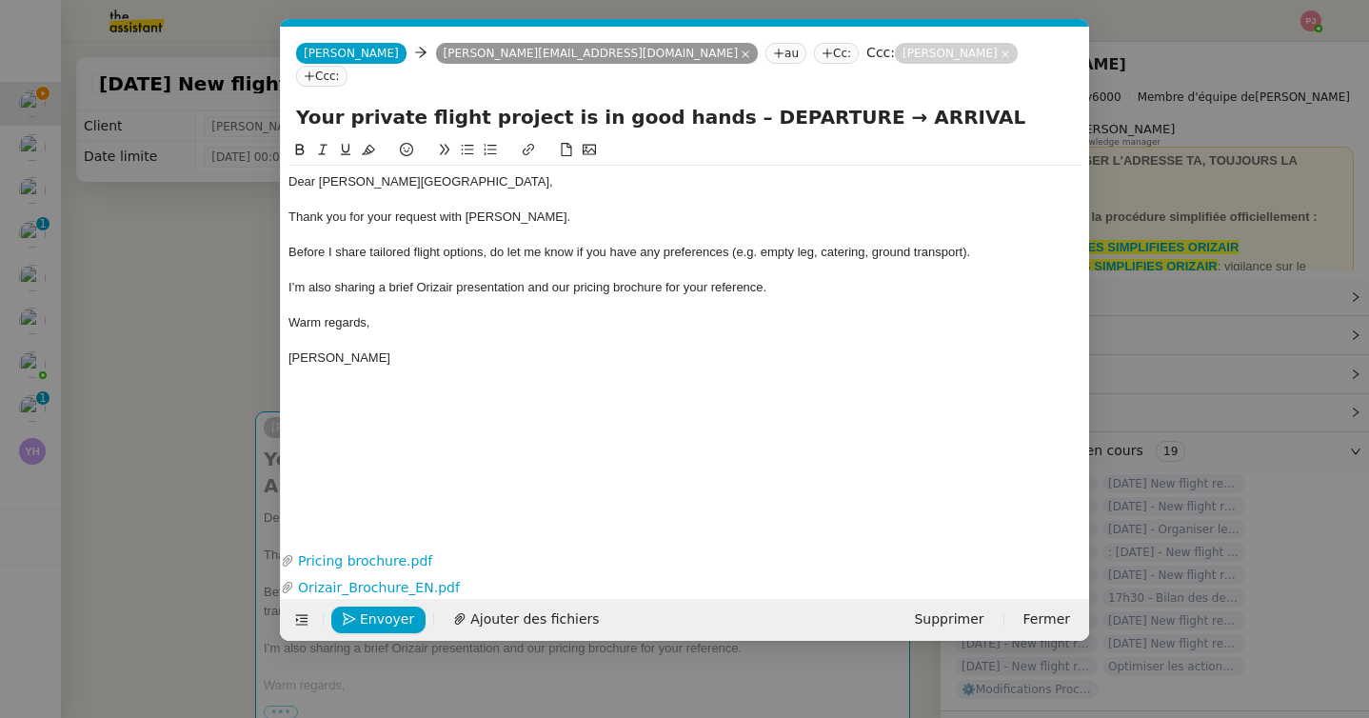
scroll to position [0, 111]
drag, startPoint x: 829, startPoint y: 95, endPoint x: 1025, endPoint y: 102, distance: 196.2
click at [1025, 103] on input "Your private flight project is in good hands – DEPARTURE → ARRIVAL" at bounding box center [685, 117] width 778 height 29
paste input "Charles de Gaulle International Airport"
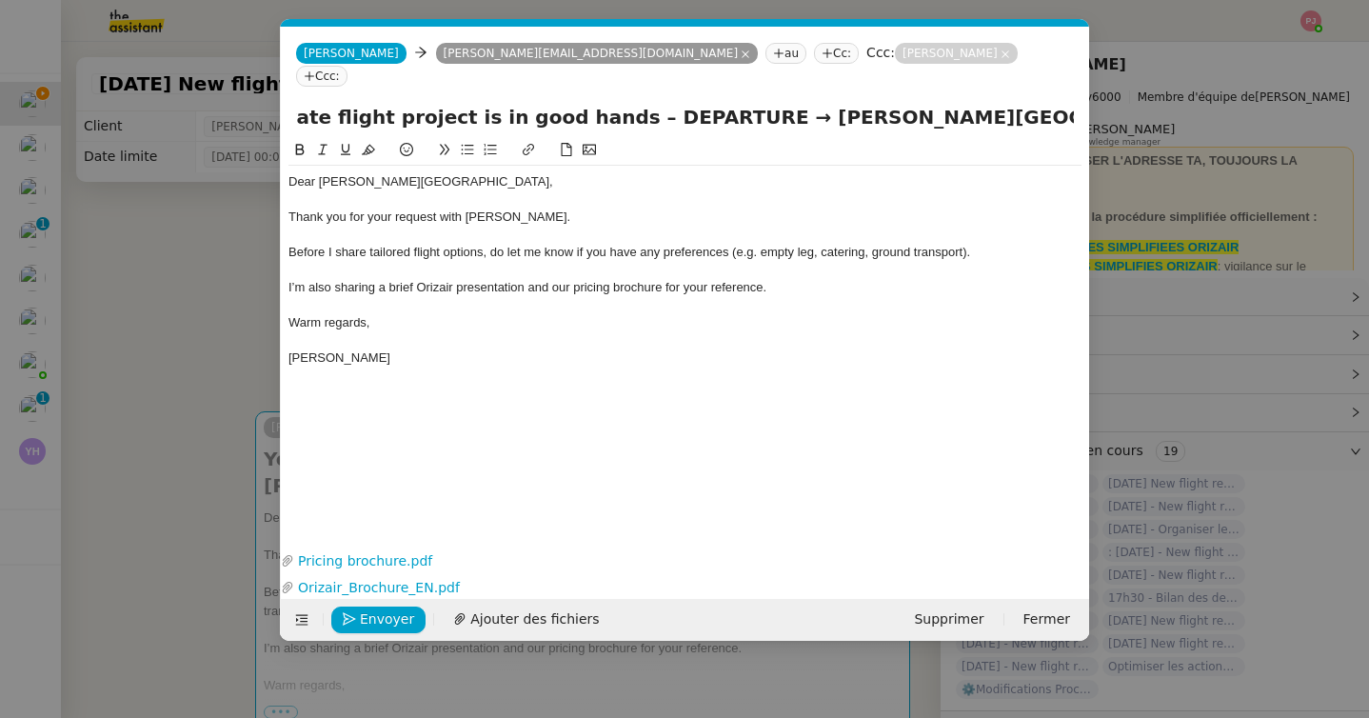
drag, startPoint x: 706, startPoint y: 98, endPoint x: 600, endPoint y: 93, distance: 106.7
click at [600, 103] on input "Your private flight project is in good hands – DEPARTURE → Charles de Gaulle In…" at bounding box center [685, 117] width 778 height 29
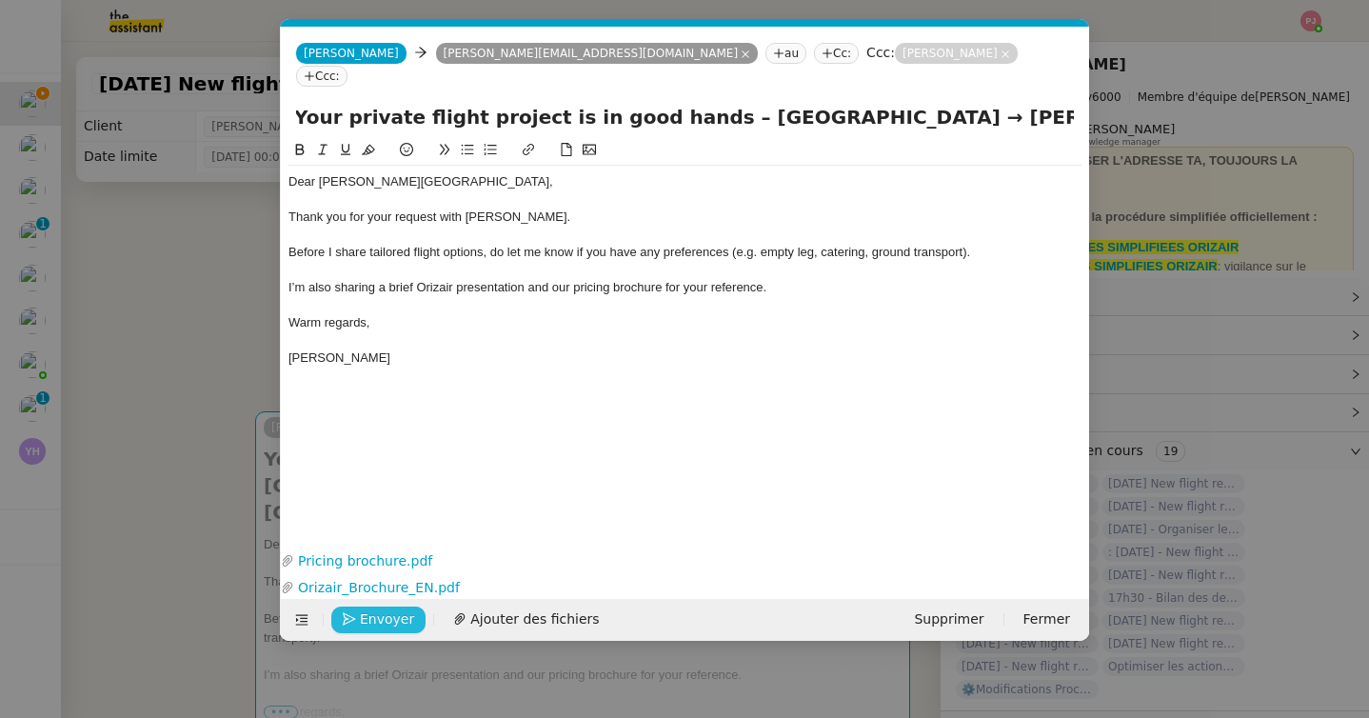
type input "Your private flight project is in good hands – Monaco → Charles de Gaulle Inter…"
click at [386, 616] on span "Envoyer" at bounding box center [387, 619] width 54 height 22
click at [386, 616] on span "Confirmer l'envoi" at bounding box center [417, 619] width 114 height 22
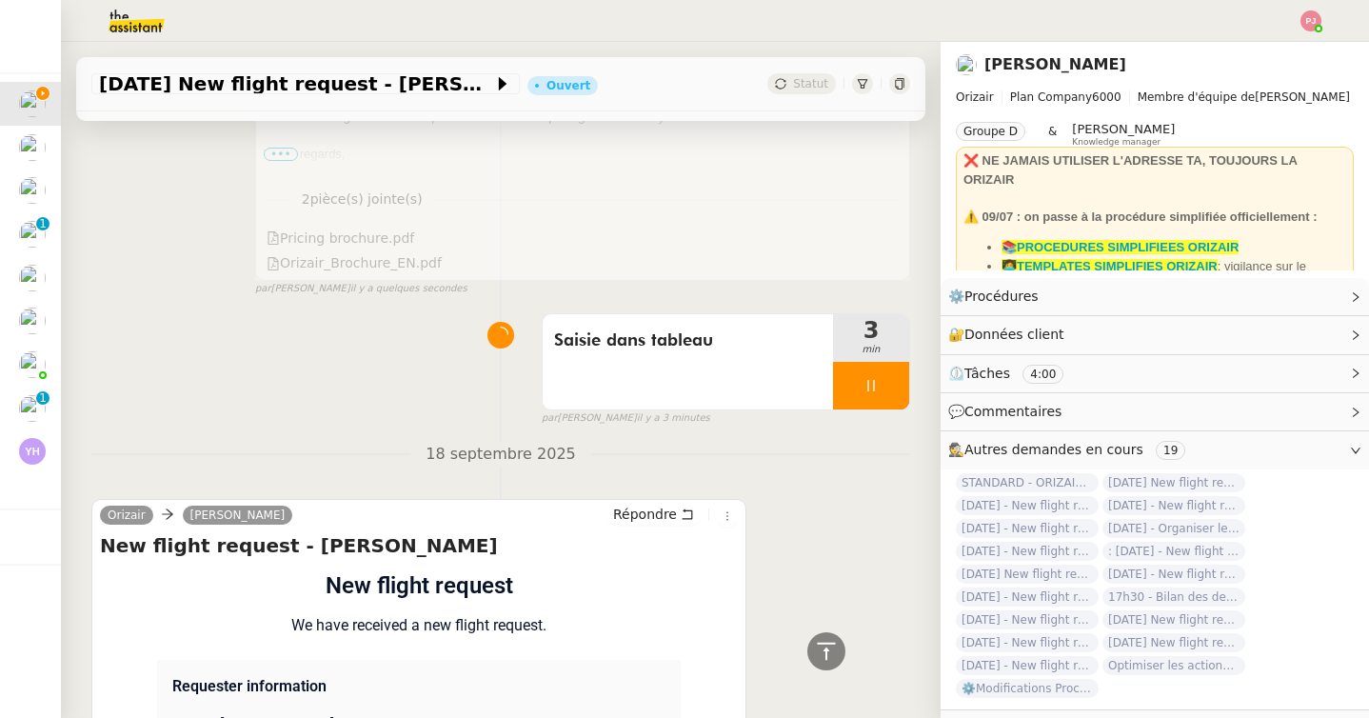
scroll to position [571, 0]
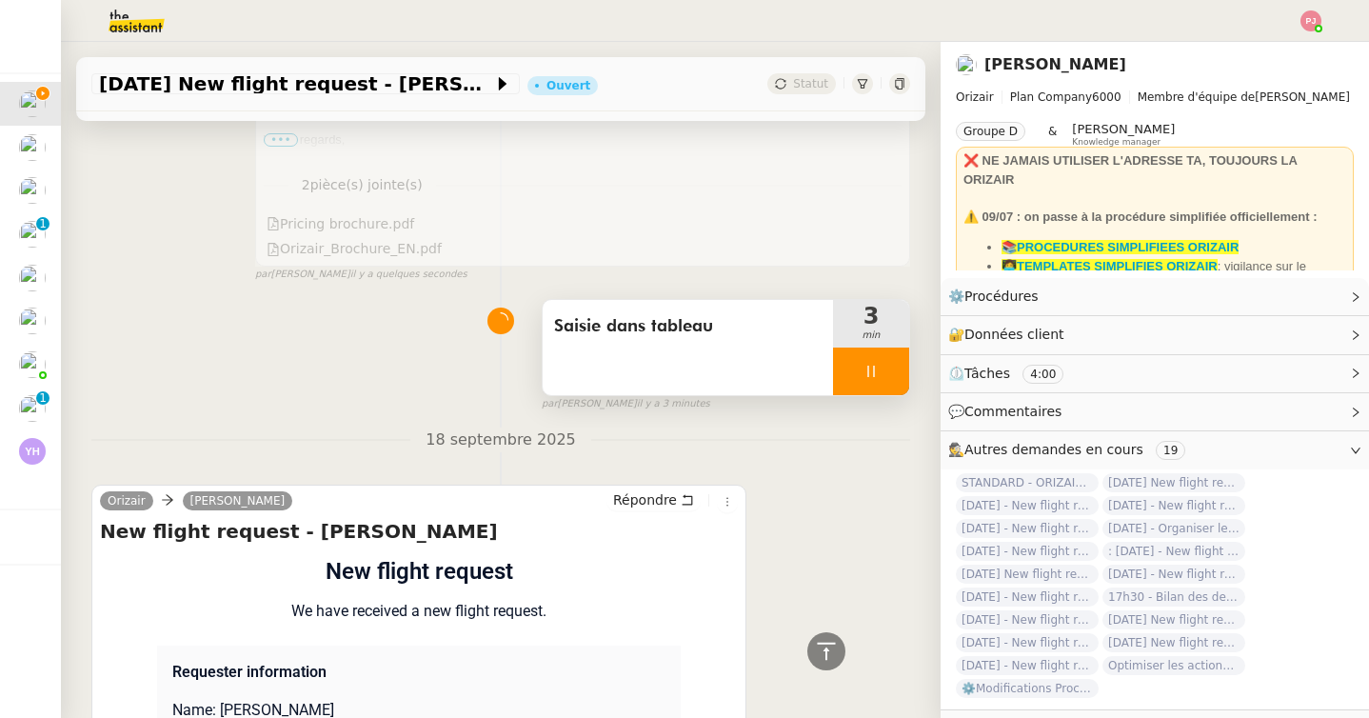
click at [867, 382] on div at bounding box center [871, 371] width 76 height 48
click at [886, 382] on button at bounding box center [890, 371] width 38 height 48
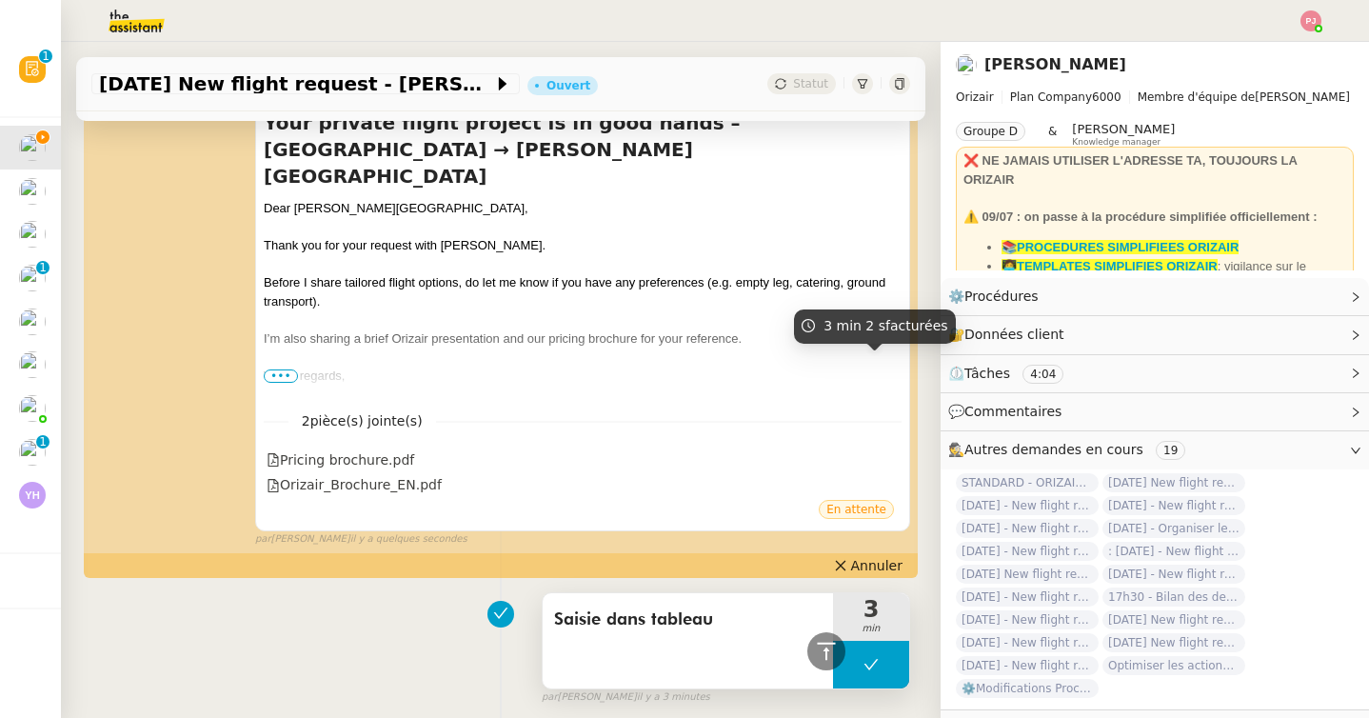
scroll to position [0, 0]
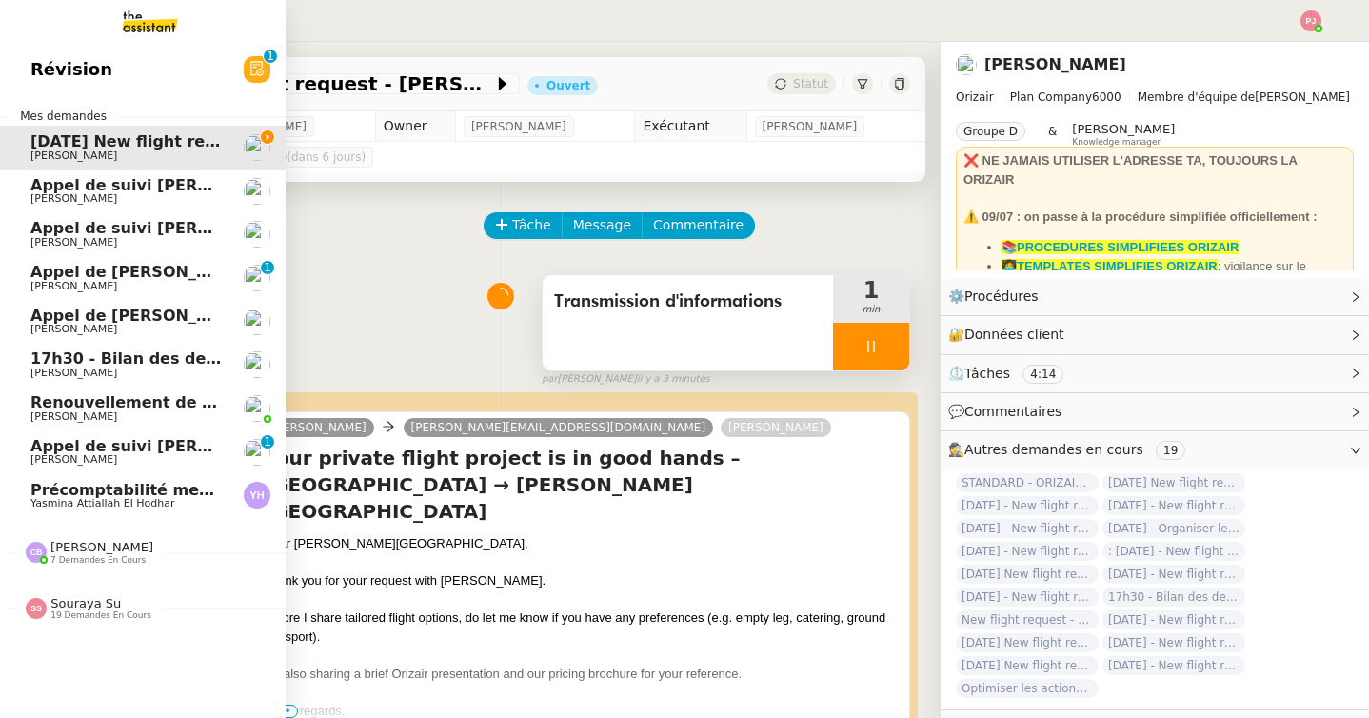
click at [108, 560] on span "7 demandes en cours" at bounding box center [97, 560] width 95 height 10
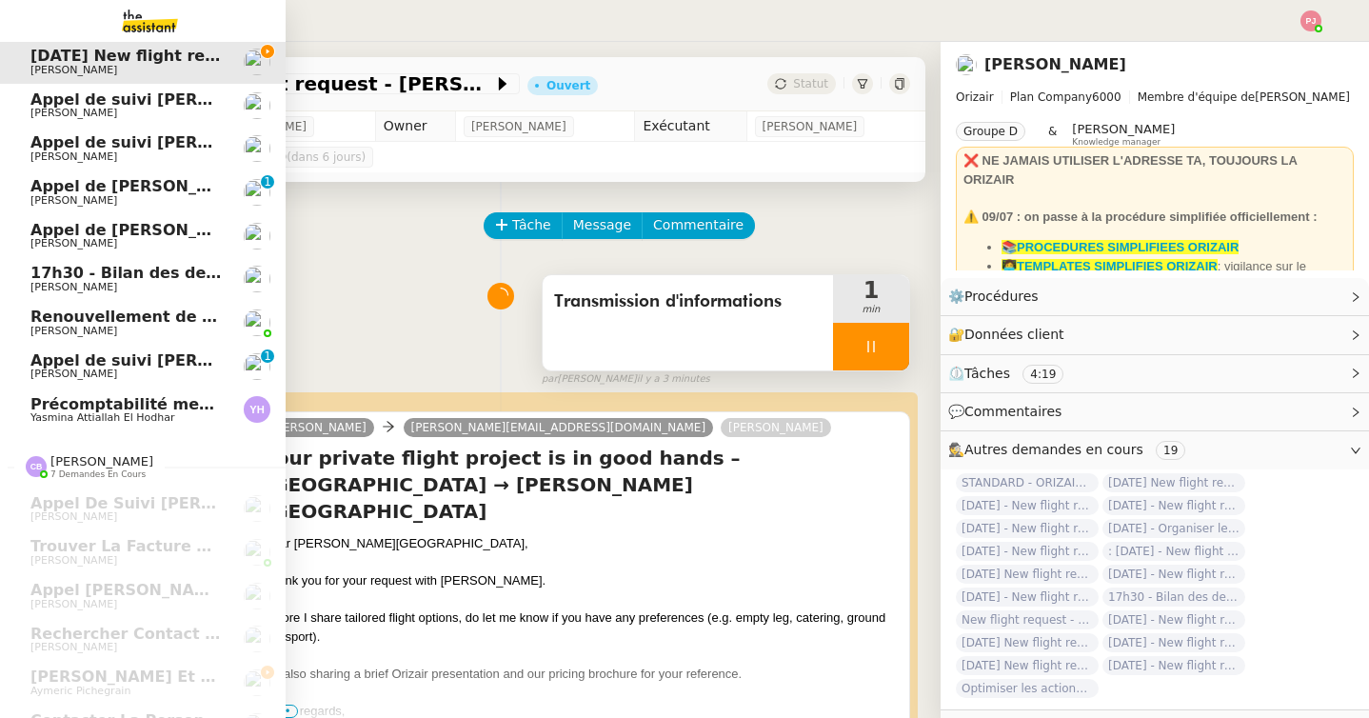
scroll to position [87, 0]
click at [108, 560] on span "[PERSON_NAME]" at bounding box center [73, 559] width 87 height 12
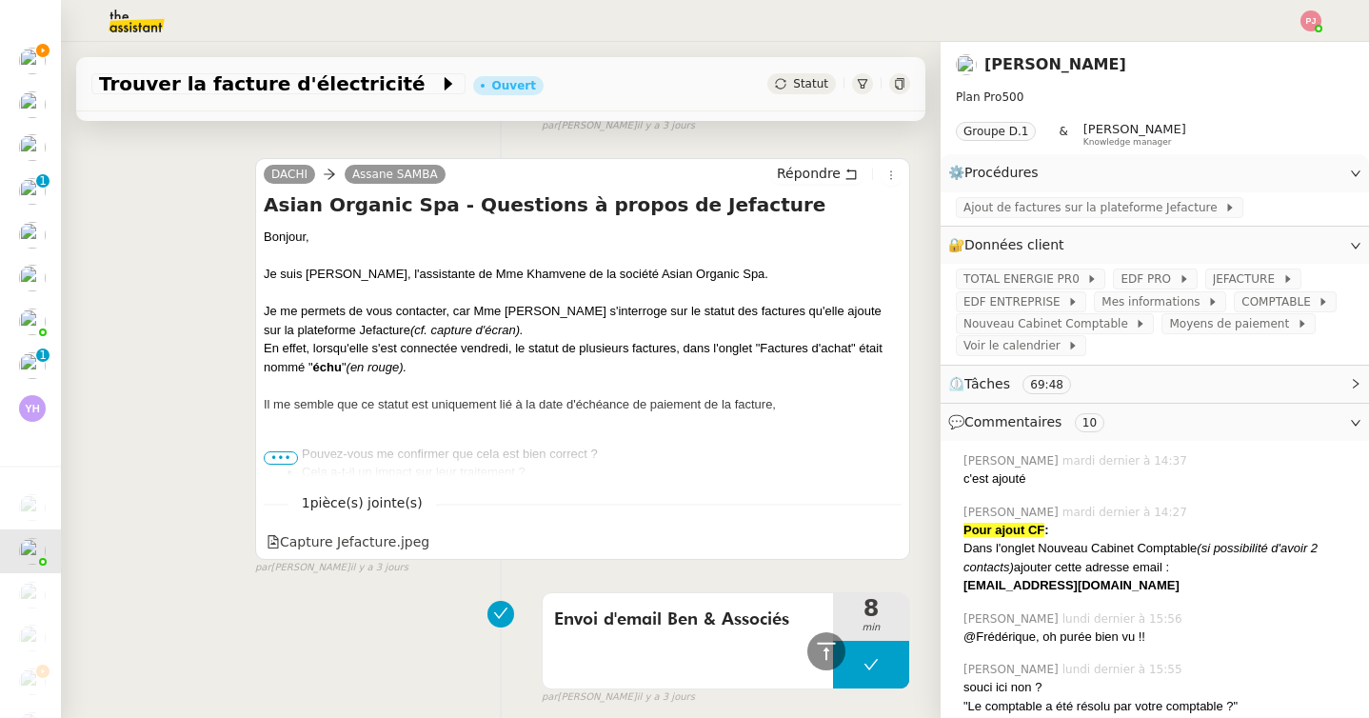
scroll to position [882, 0]
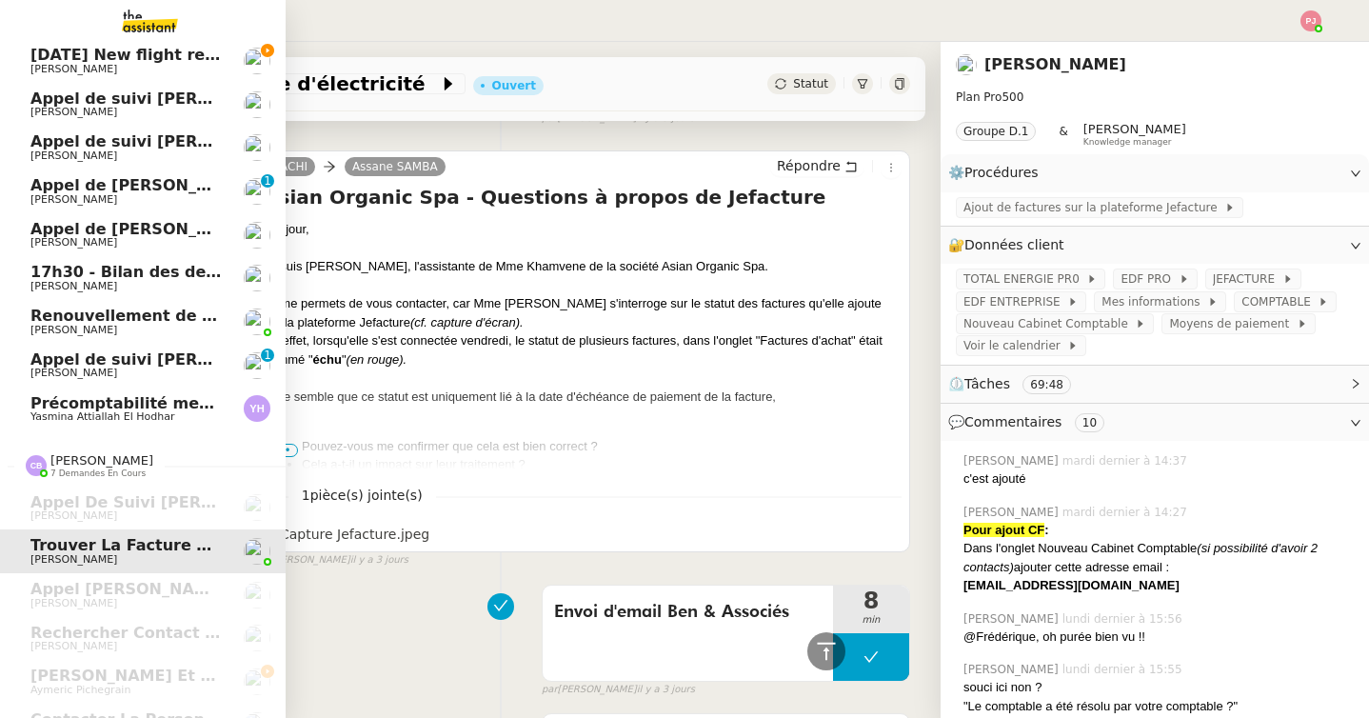
click at [170, 60] on span "[DATE] New flight request - [PERSON_NAME]" at bounding box center [221, 55] width 382 height 18
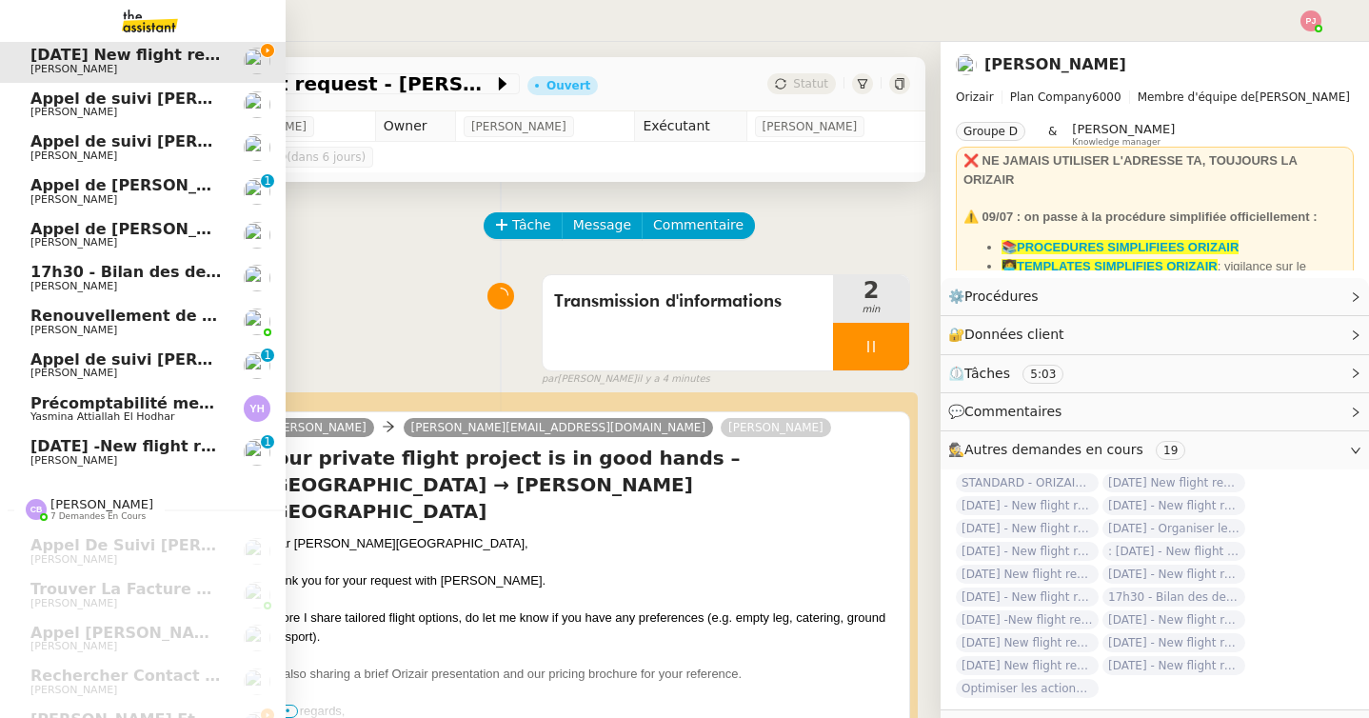
click at [94, 446] on span "[DATE] -New flight request - [PERSON_NAME]" at bounding box center [223, 446] width 387 height 18
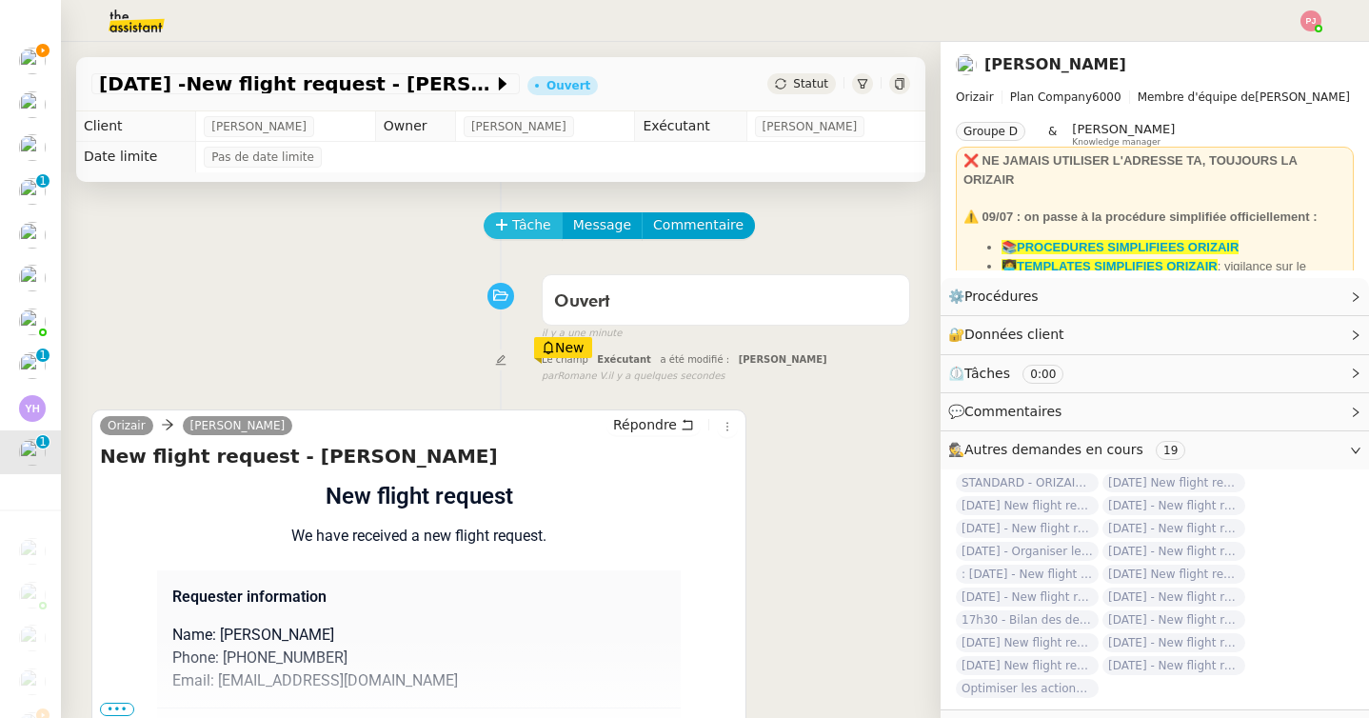
click at [533, 221] on span "Tâche" at bounding box center [531, 225] width 39 height 22
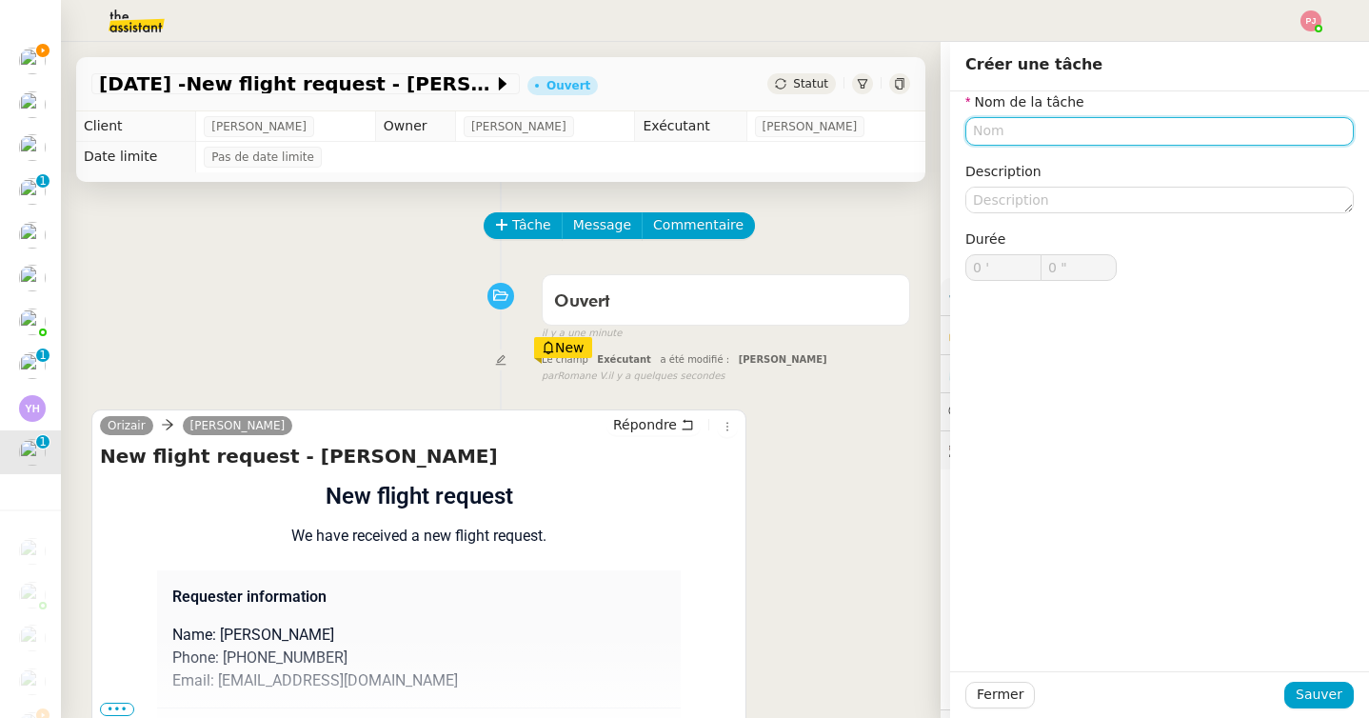
click at [1006, 134] on input "text" at bounding box center [1159, 131] width 388 height 28
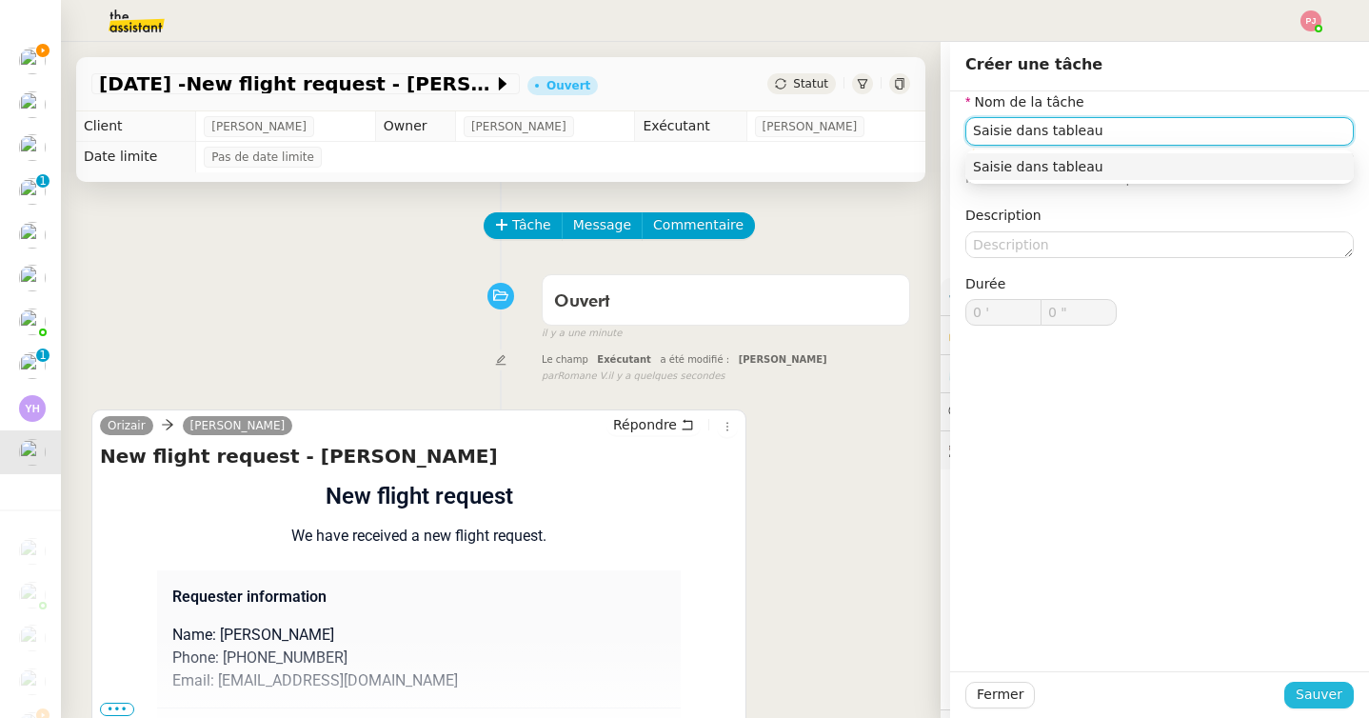
type input "Saisie dans tableau"
click at [1307, 693] on span "Sauver" at bounding box center [1318, 694] width 47 height 22
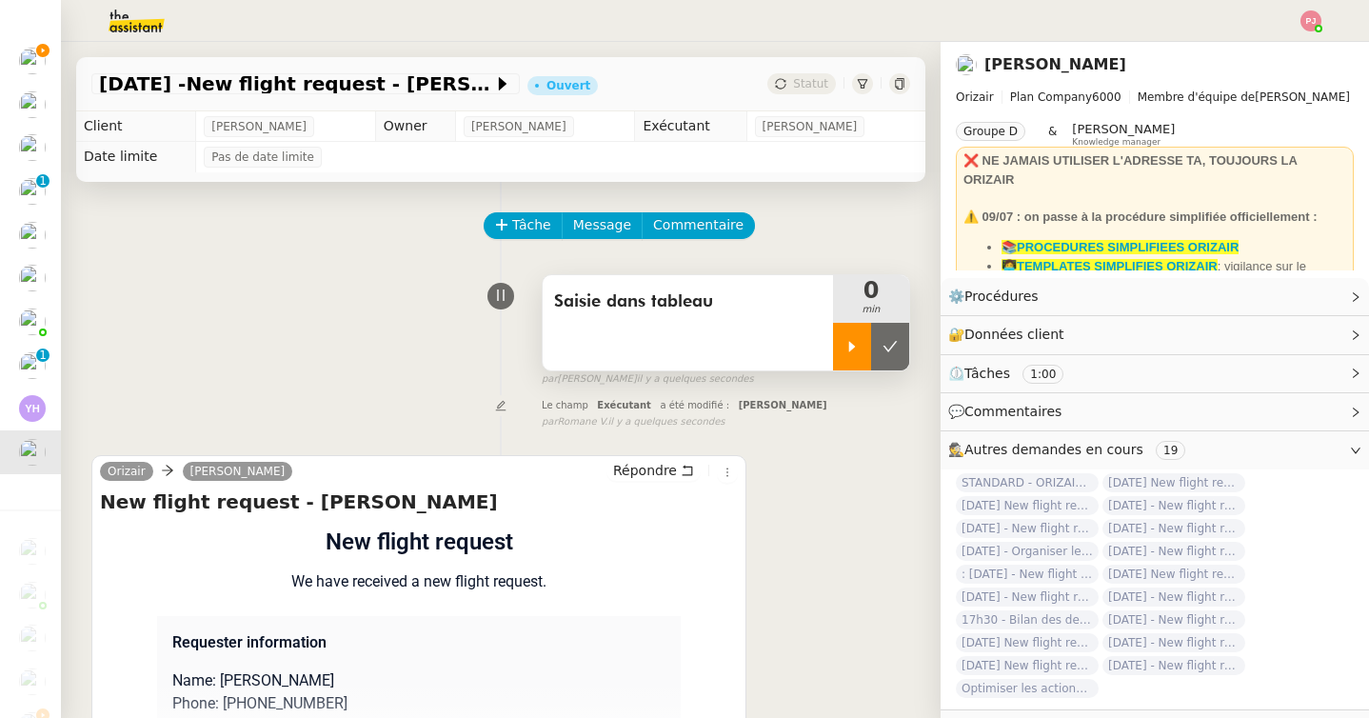
click at [851, 336] on div at bounding box center [852, 347] width 38 height 48
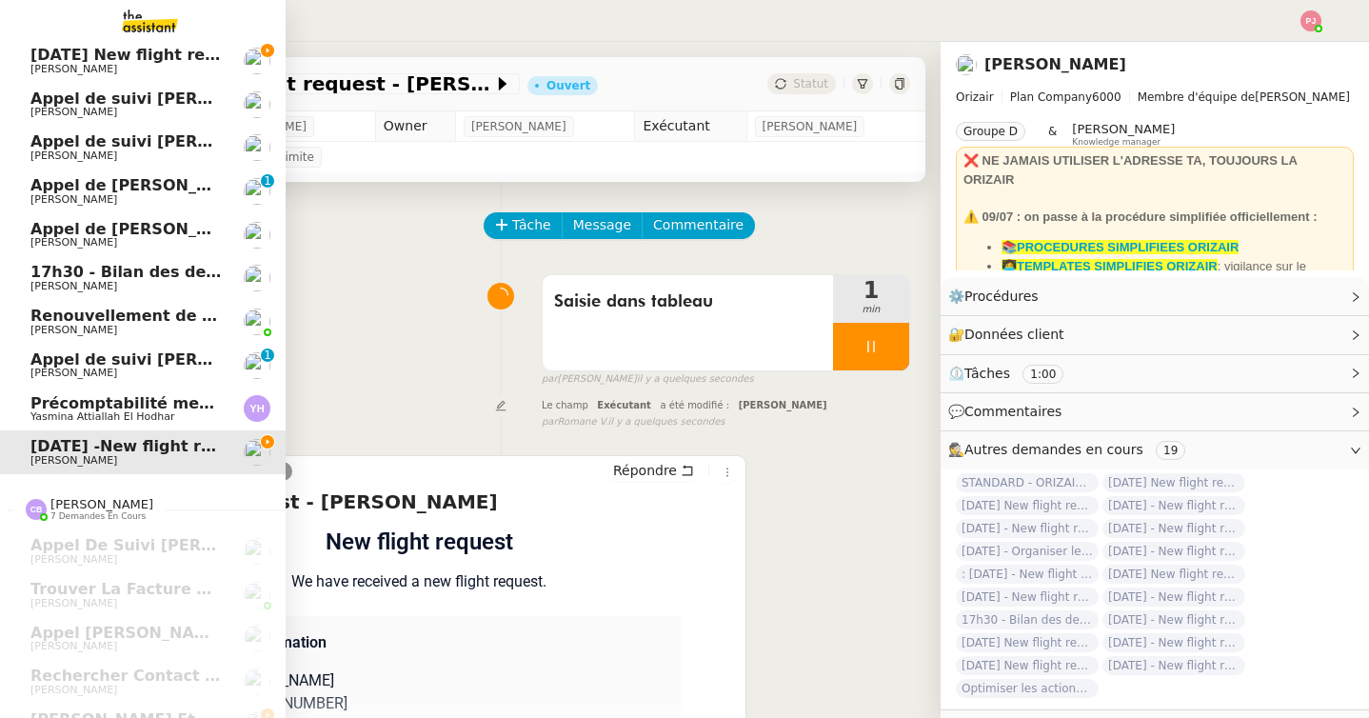
click at [40, 56] on span "[DATE] New flight request - [PERSON_NAME]" at bounding box center [221, 55] width 382 height 18
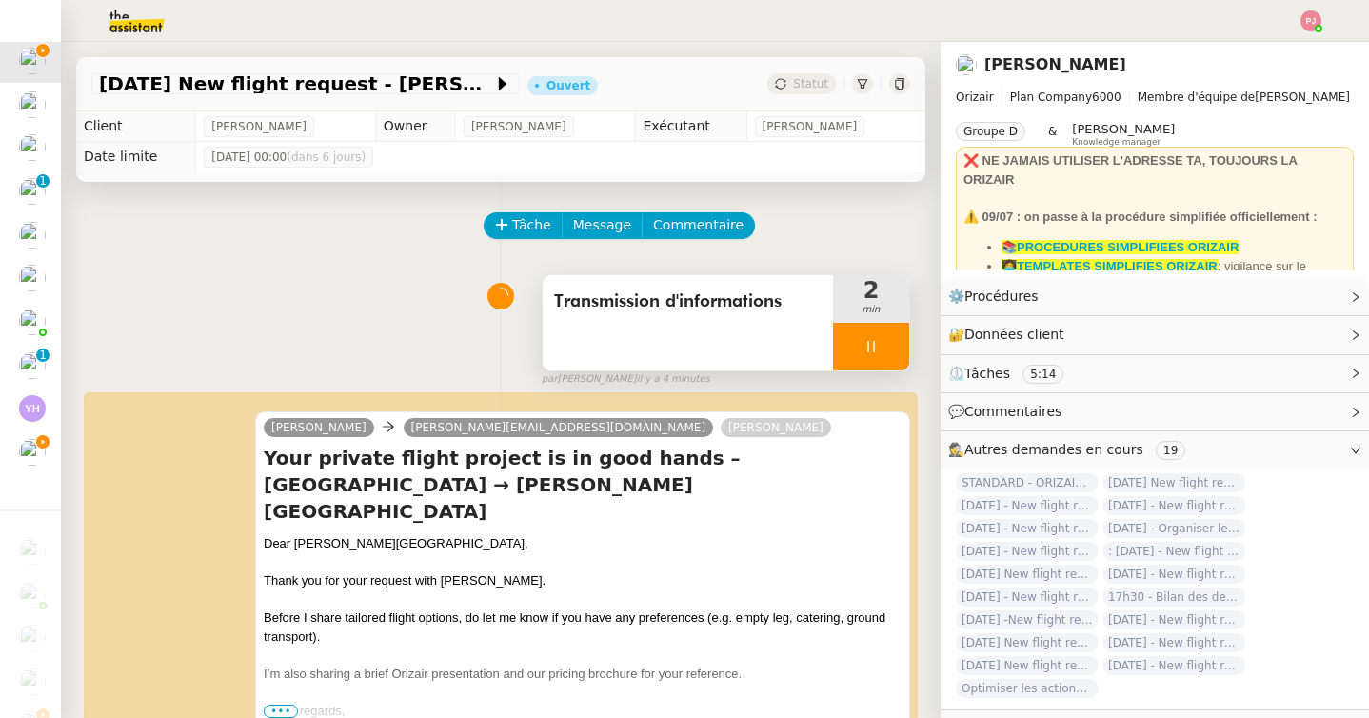
click at [893, 347] on div at bounding box center [871, 347] width 76 height 48
click at [893, 347] on icon at bounding box center [889, 346] width 15 height 15
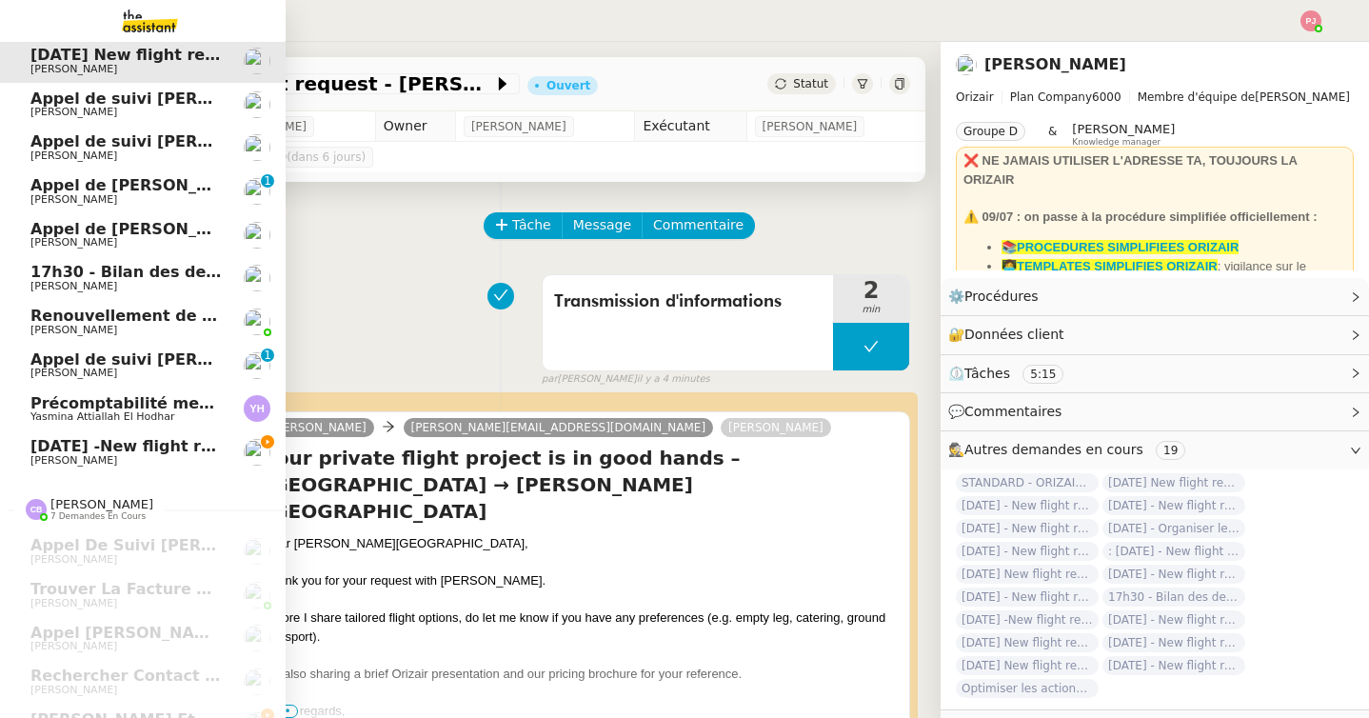
click at [84, 461] on span "[PERSON_NAME]" at bounding box center [126, 460] width 192 height 11
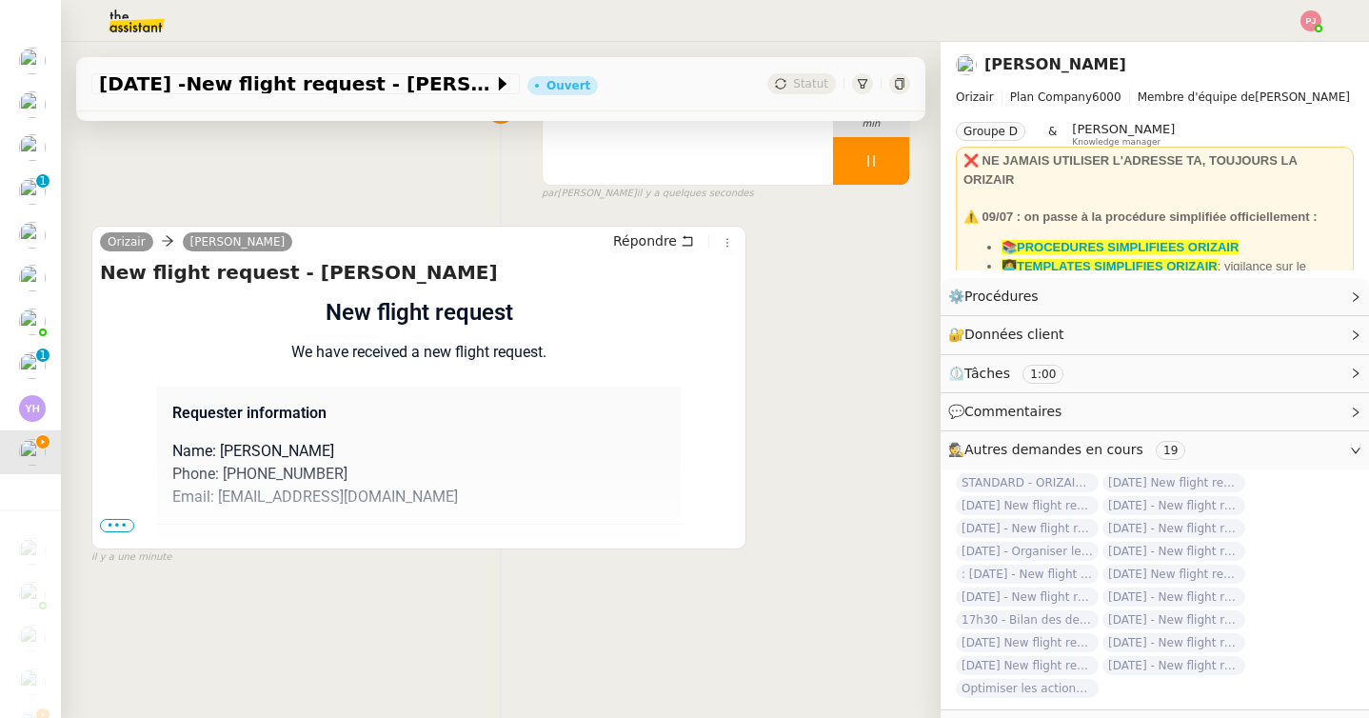
scroll to position [226, 0]
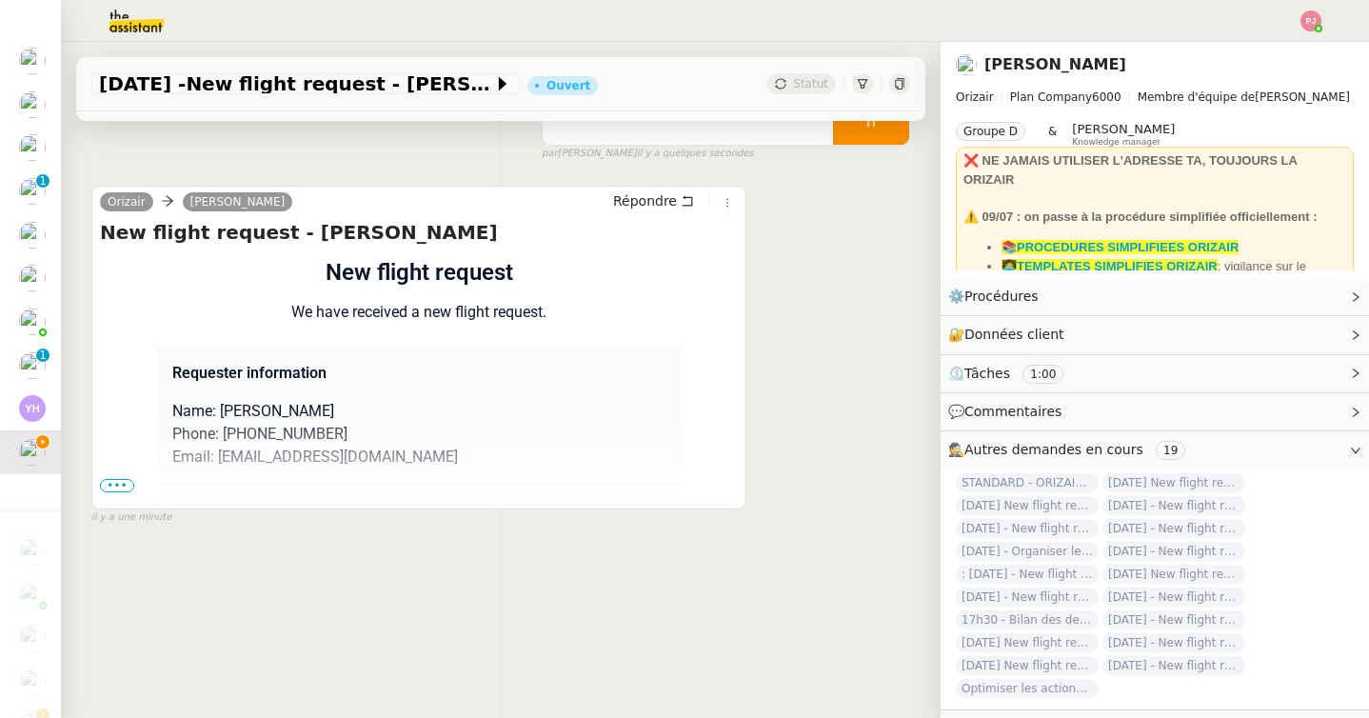
click at [112, 483] on span "•••" at bounding box center [117, 485] width 34 height 13
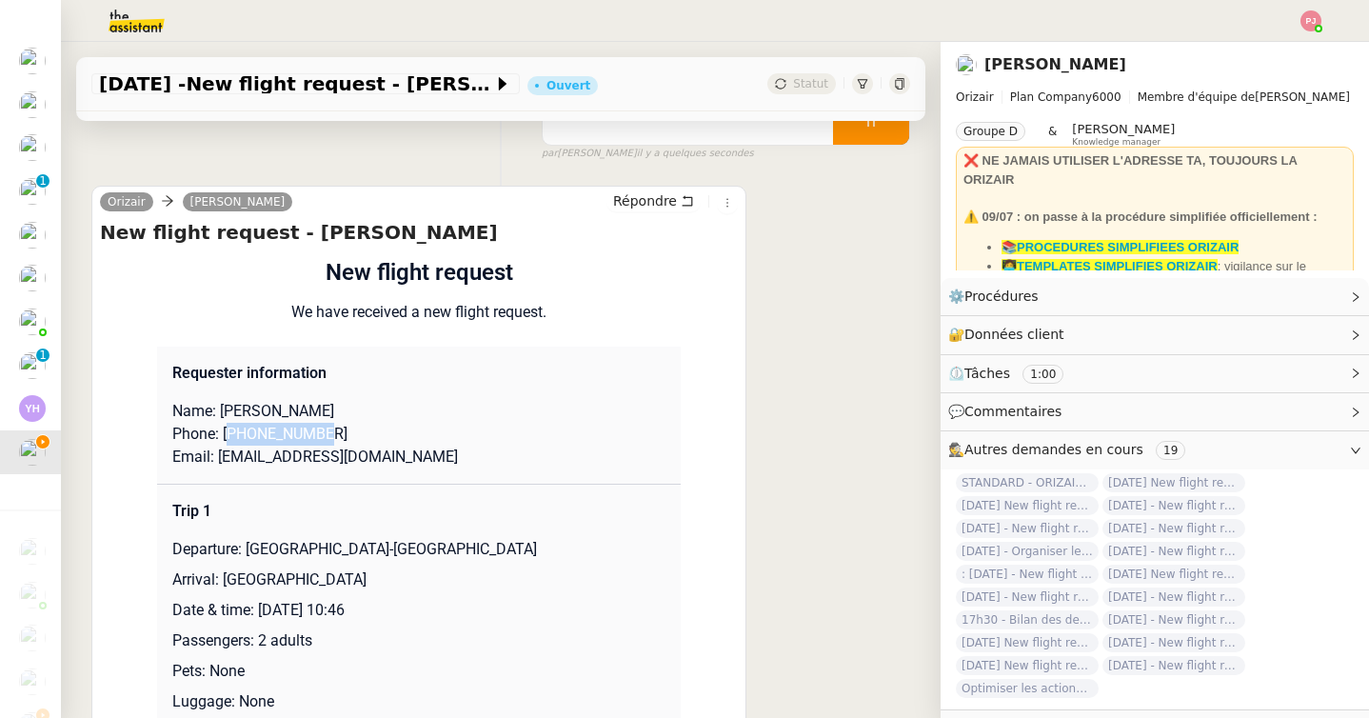
drag, startPoint x: 332, startPoint y: 432, endPoint x: 232, endPoint y: 428, distance: 100.0
click at [232, 428] on p "Phone: +33782829985" at bounding box center [418, 434] width 493 height 23
drag, startPoint x: 353, startPoint y: 453, endPoint x: 219, endPoint y: 451, distance: 134.2
click at [219, 451] on p "Email: hyndaa@hotmail.fr" at bounding box center [418, 456] width 493 height 23
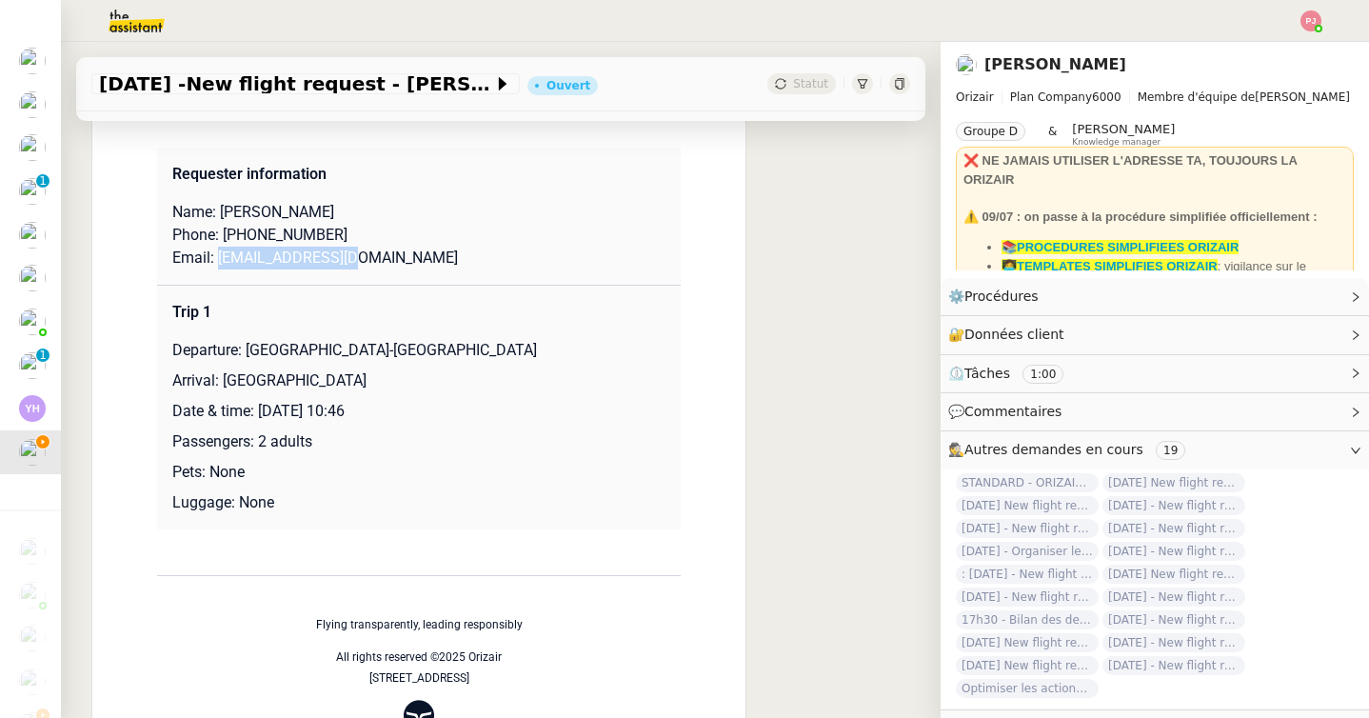
scroll to position [549, 0]
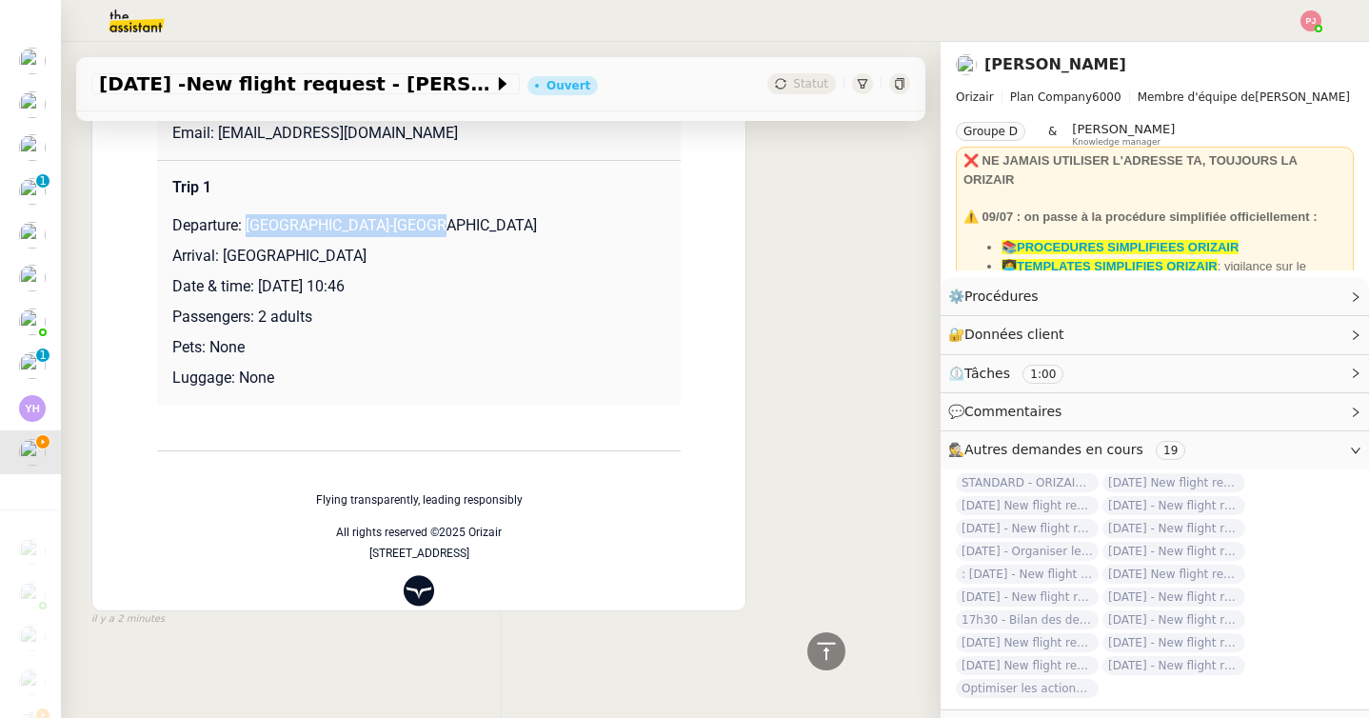
drag, startPoint x: 419, startPoint y: 226, endPoint x: 248, endPoint y: 222, distance: 170.4
click at [248, 222] on p "Departure: Paris-Le Bourget Airport" at bounding box center [418, 225] width 493 height 23
drag, startPoint x: 340, startPoint y: 262, endPoint x: 223, endPoint y: 260, distance: 117.1
click at [223, 260] on p "Arrival: Brussels Airport" at bounding box center [418, 256] width 493 height 23
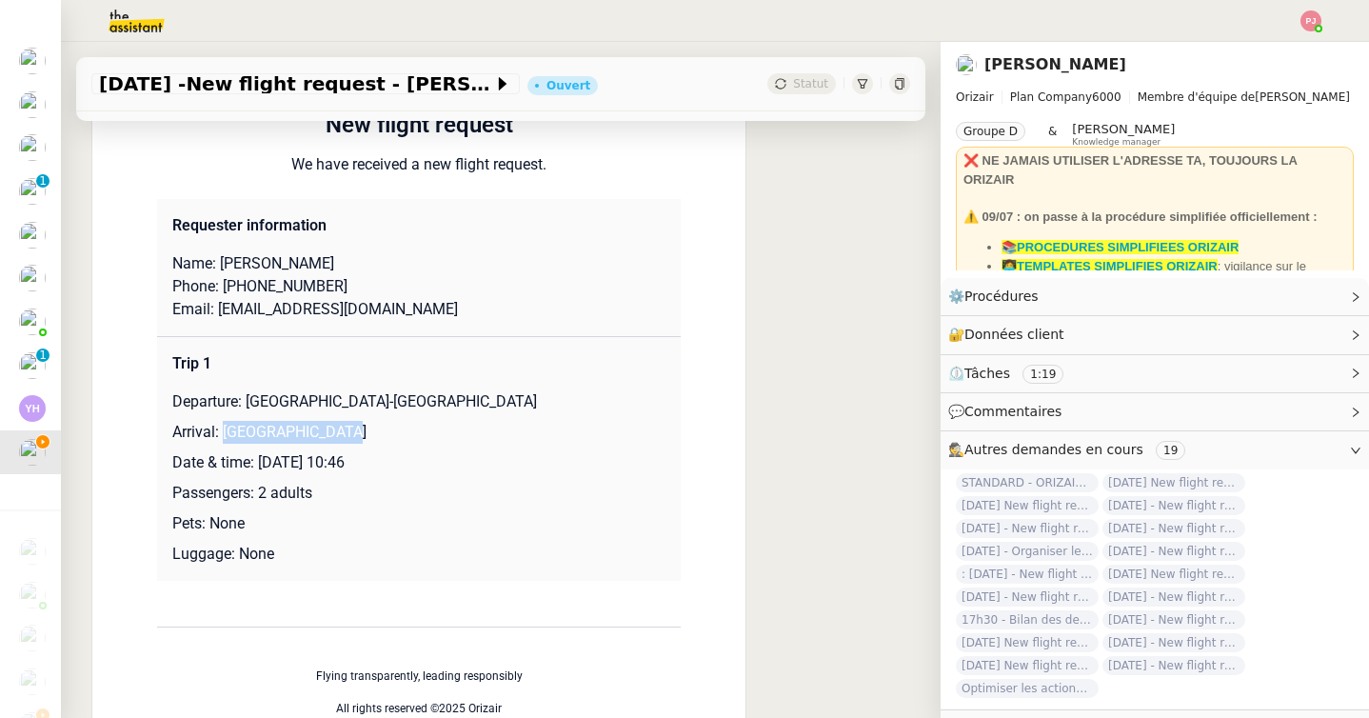
scroll to position [0, 0]
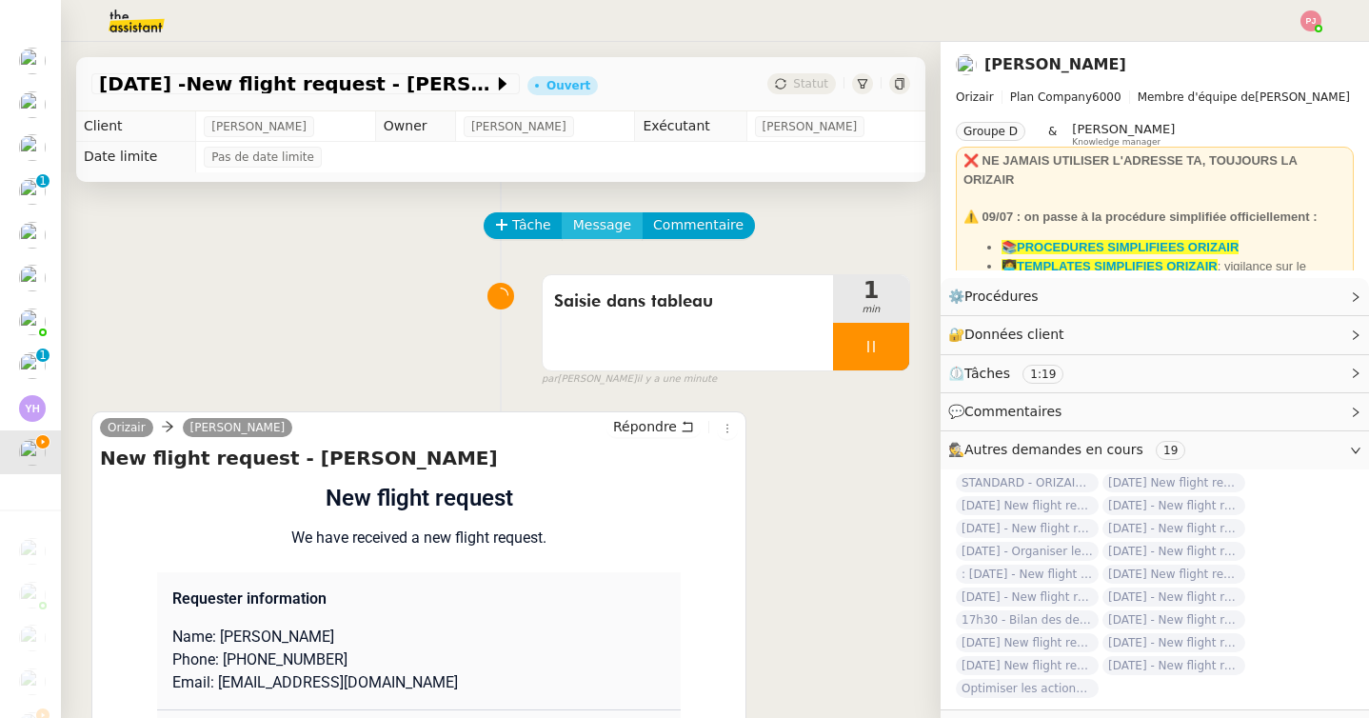
click at [588, 217] on span "Message" at bounding box center [602, 225] width 58 height 22
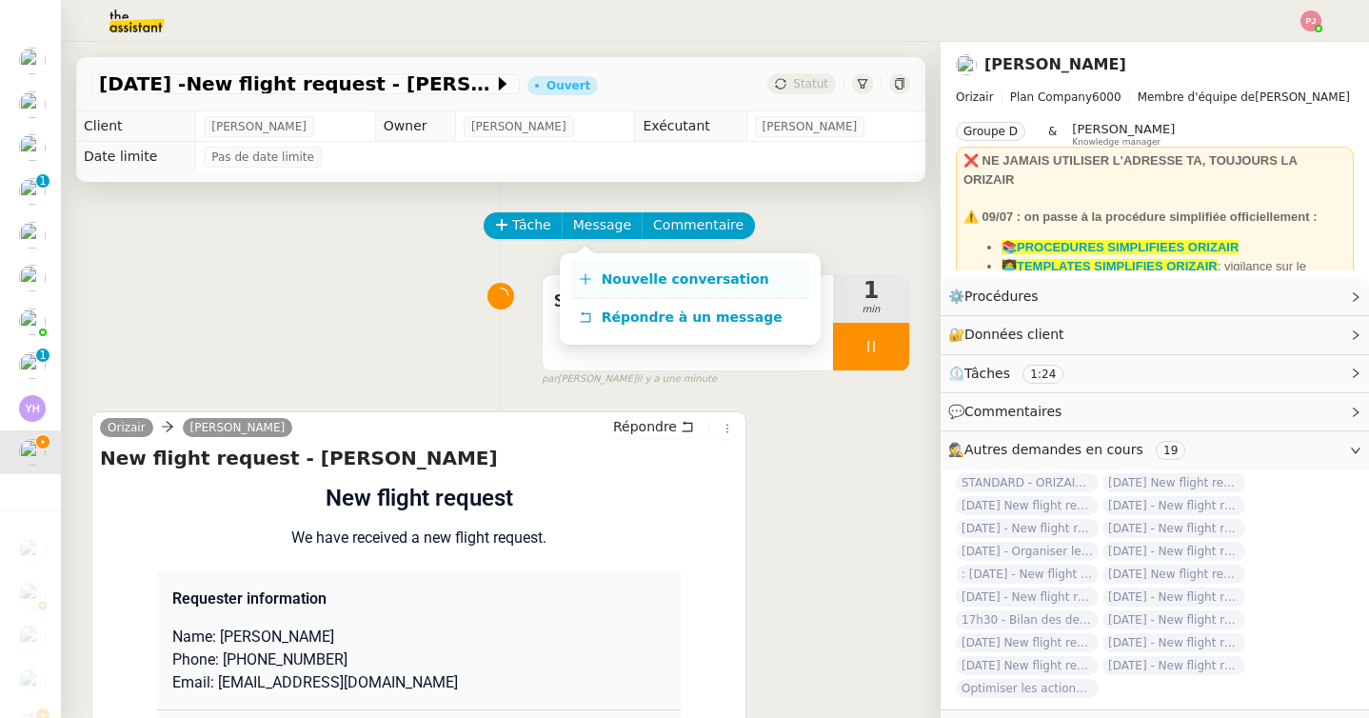
click at [651, 271] on span "Nouvelle conversation" at bounding box center [685, 278] width 168 height 15
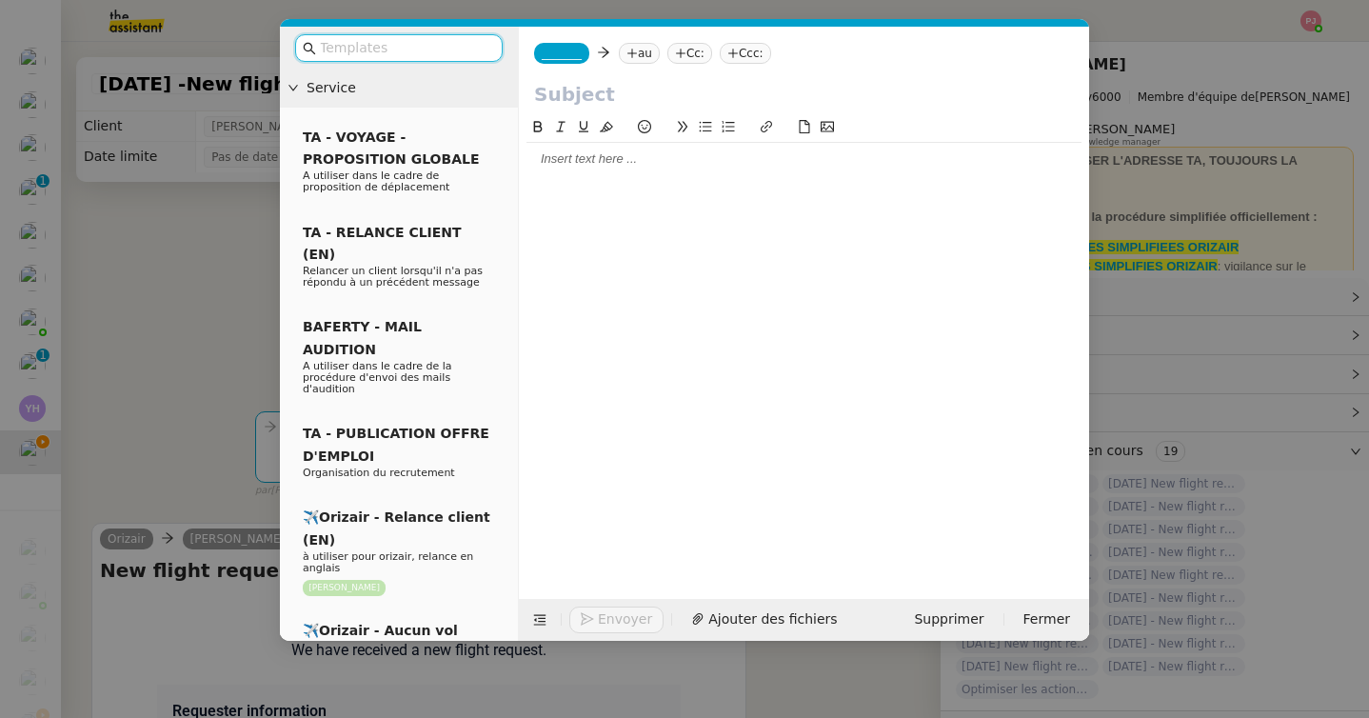
click at [575, 63] on nz-tag "_______" at bounding box center [561, 53] width 55 height 21
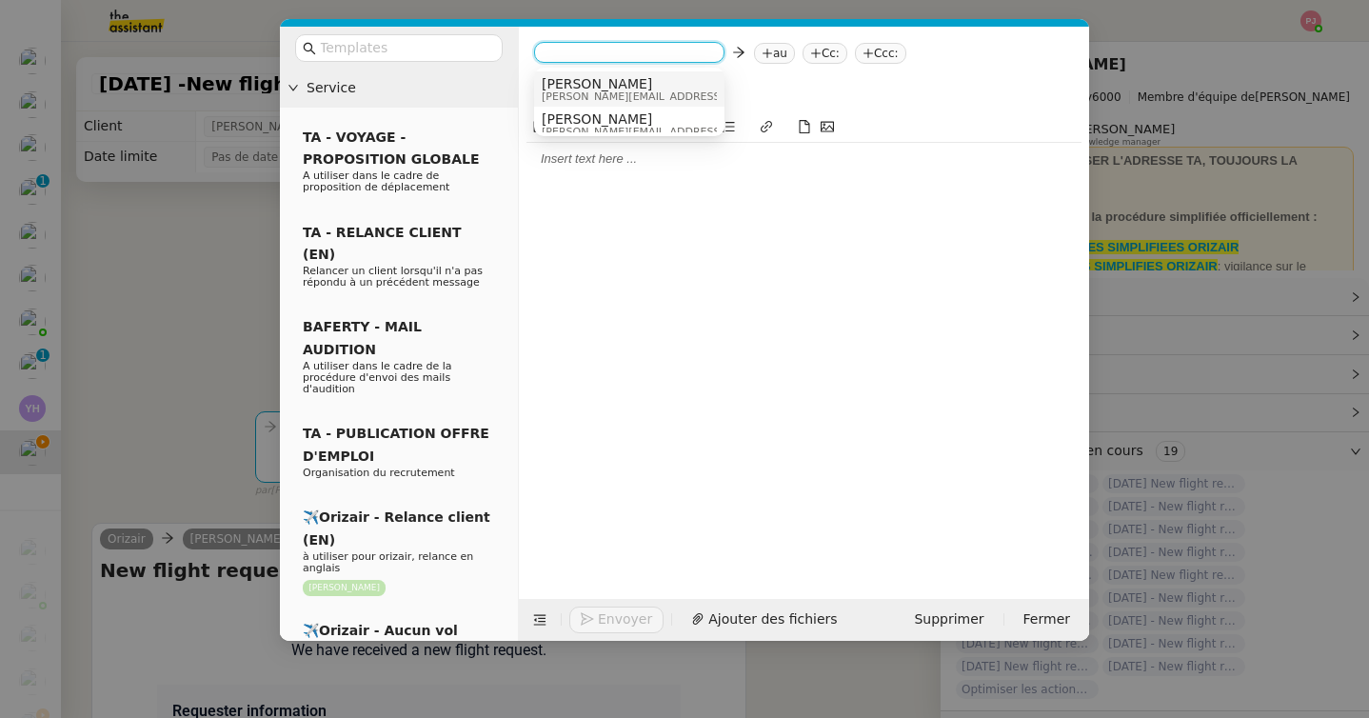
click at [557, 92] on span "[PERSON_NAME][EMAIL_ADDRESS][DOMAIN_NAME]" at bounding box center [677, 96] width 270 height 10
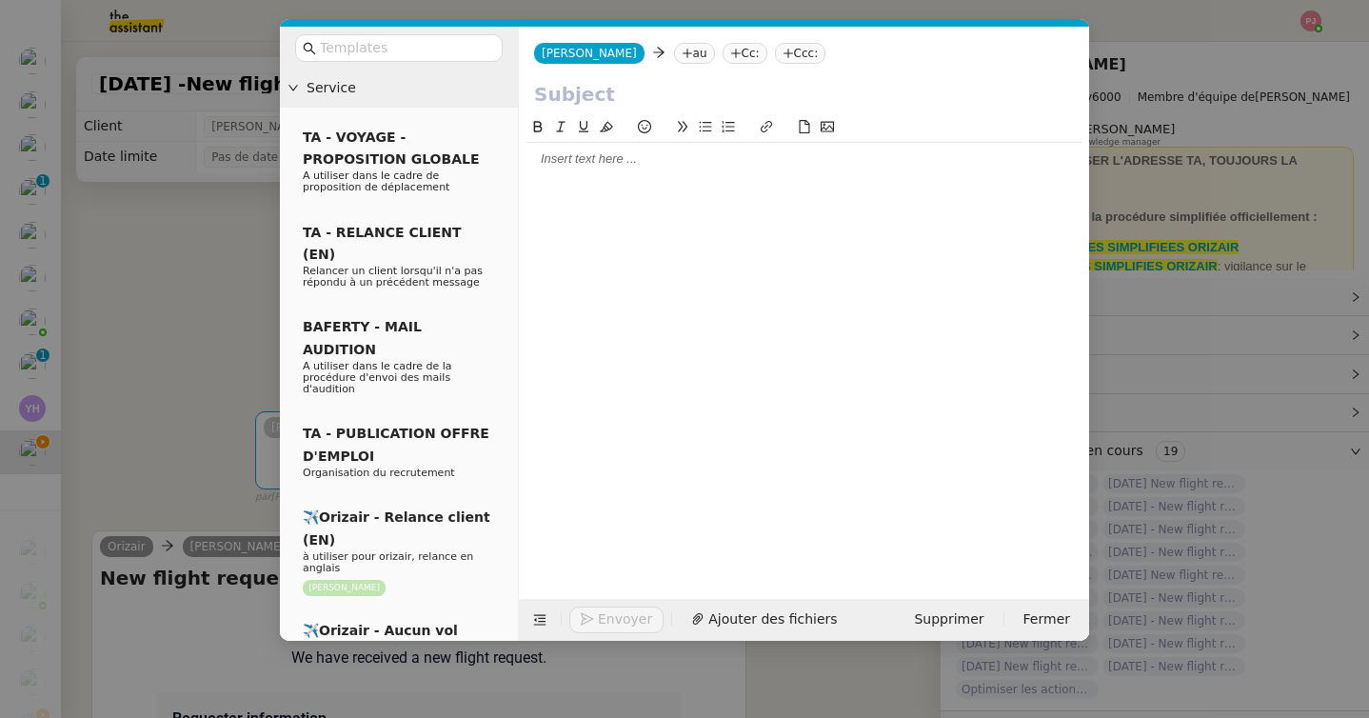
click at [681, 53] on icon at bounding box center [686, 53] width 11 height 11
paste input "hyndaa@hotmail.fr"
type input "hyndaa@hotmail.fr"
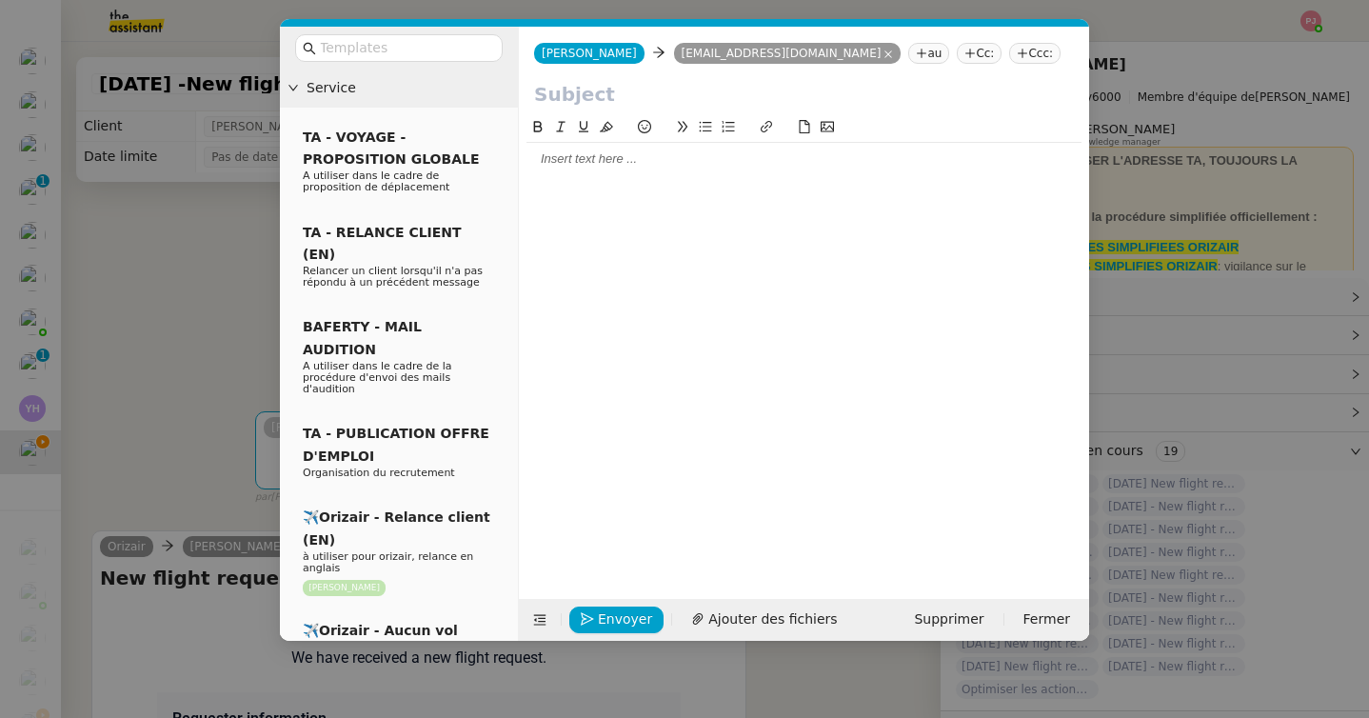
click at [1009, 54] on nz-tag "Ccc:" at bounding box center [1034, 53] width 51 height 21
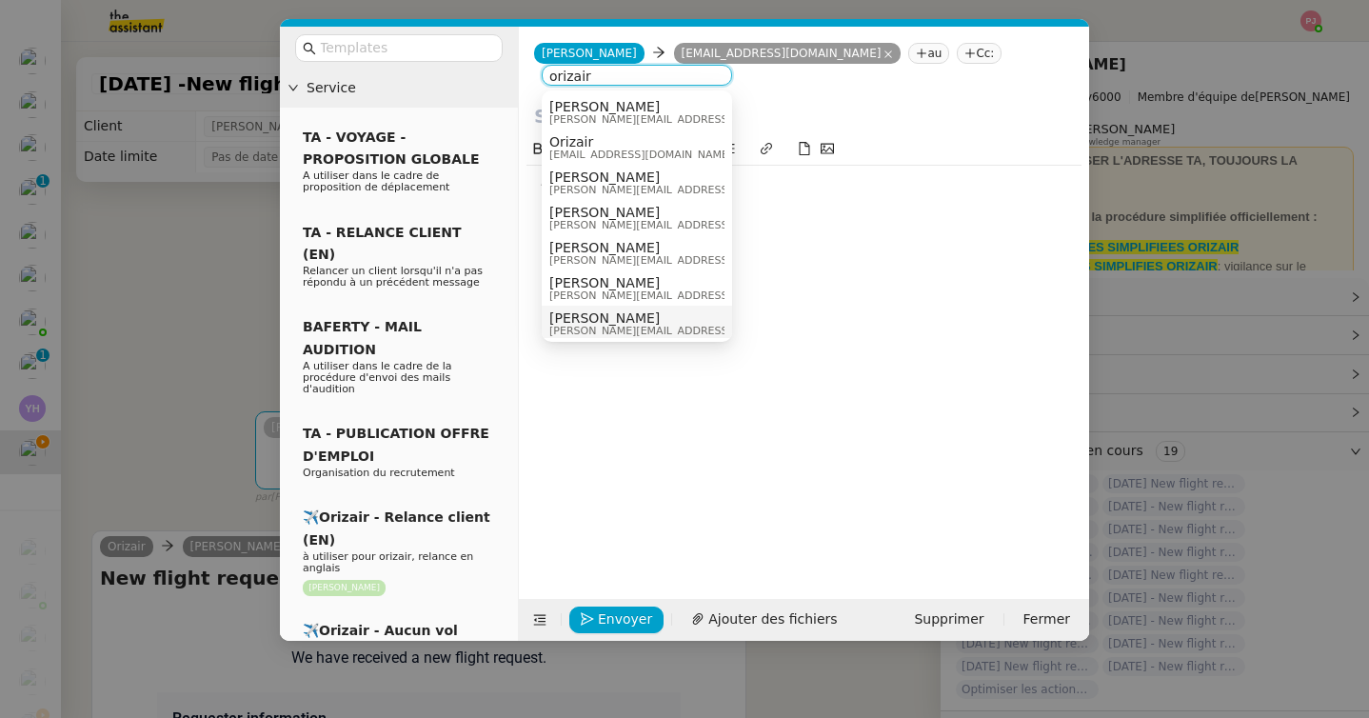
type input "orizair"
click at [622, 317] on span "[PERSON_NAME]" at bounding box center [684, 317] width 270 height 15
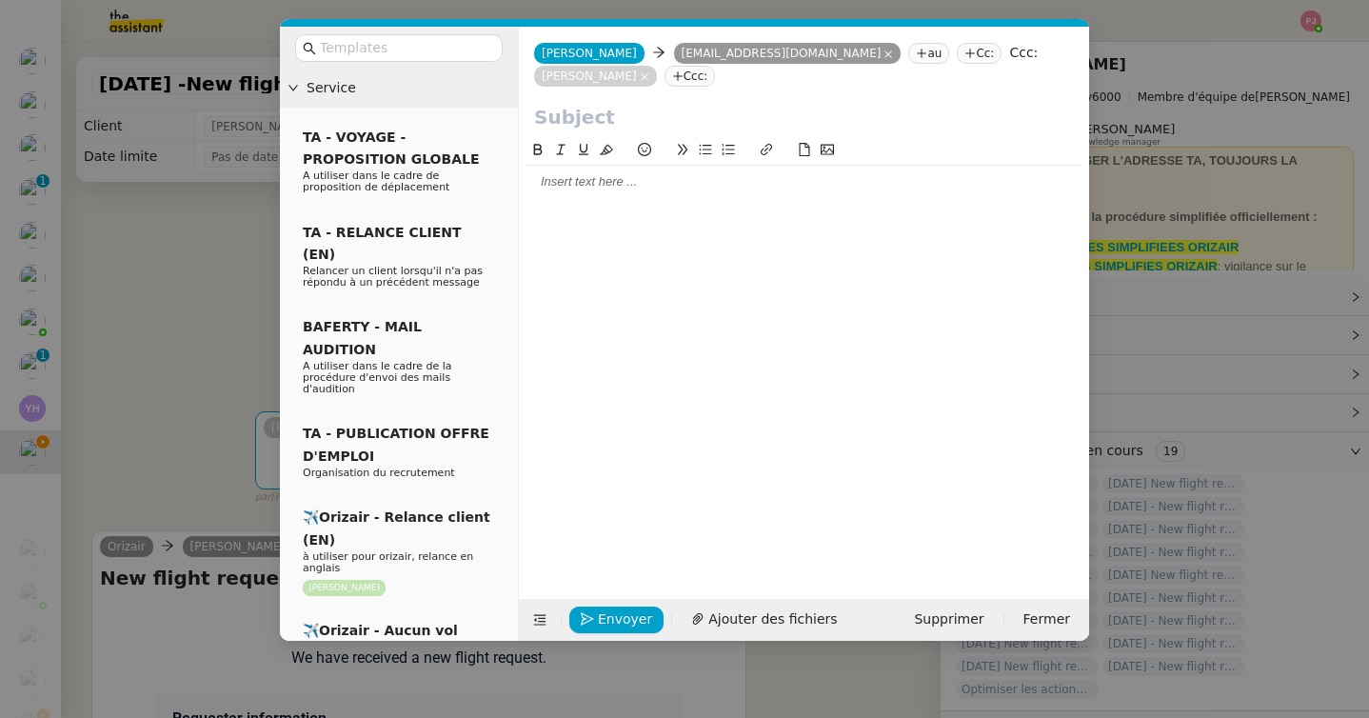
click at [257, 346] on nz-modal-container "Service TA - VOYAGE - PROPOSITION GLOBALE A utiliser dans le cadre de propositi…" at bounding box center [684, 359] width 1369 height 718
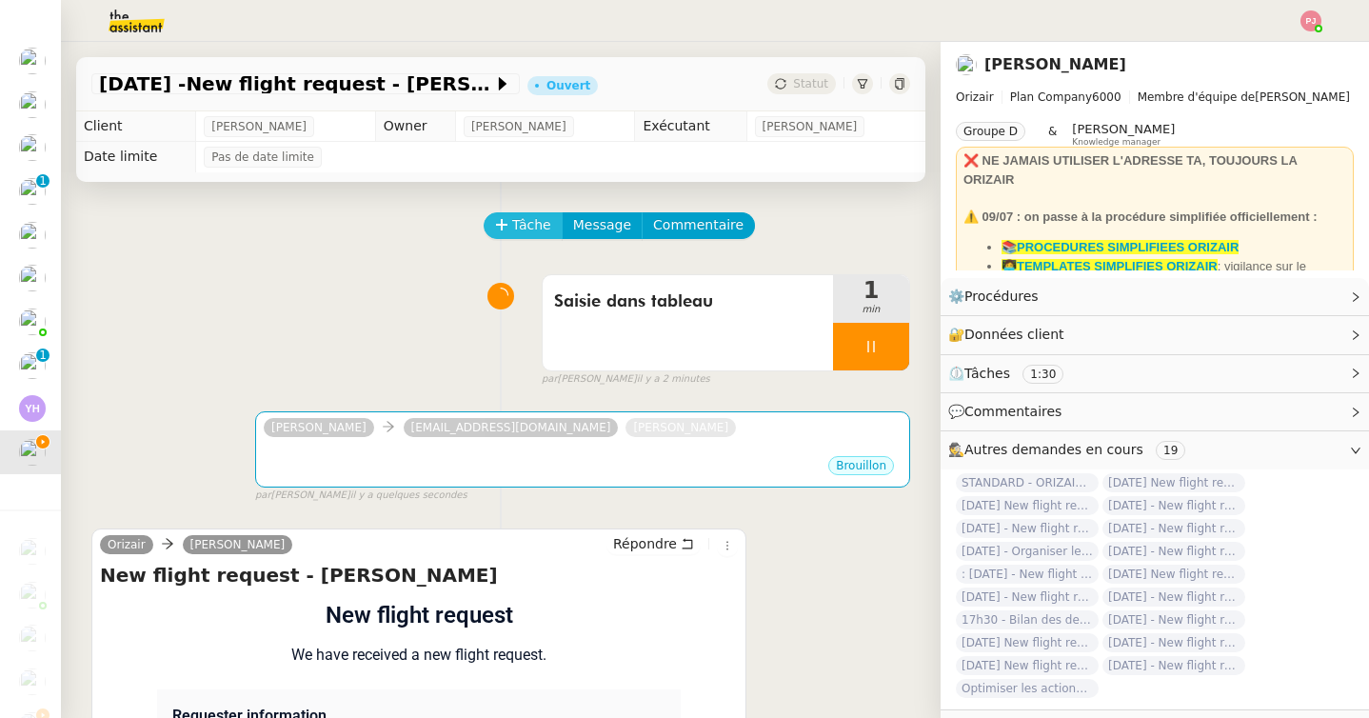
click at [523, 225] on span "Tâche" at bounding box center [531, 225] width 39 height 22
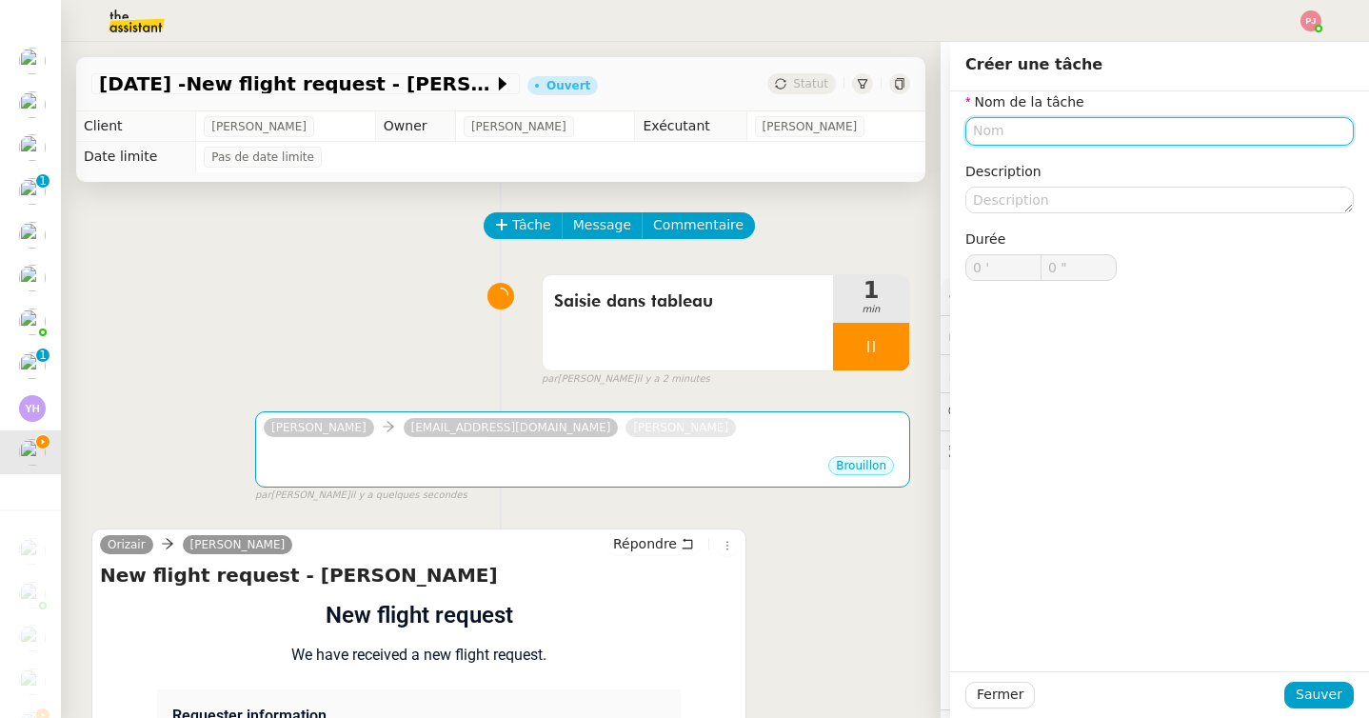
click at [989, 131] on input "text" at bounding box center [1159, 131] width 388 height 28
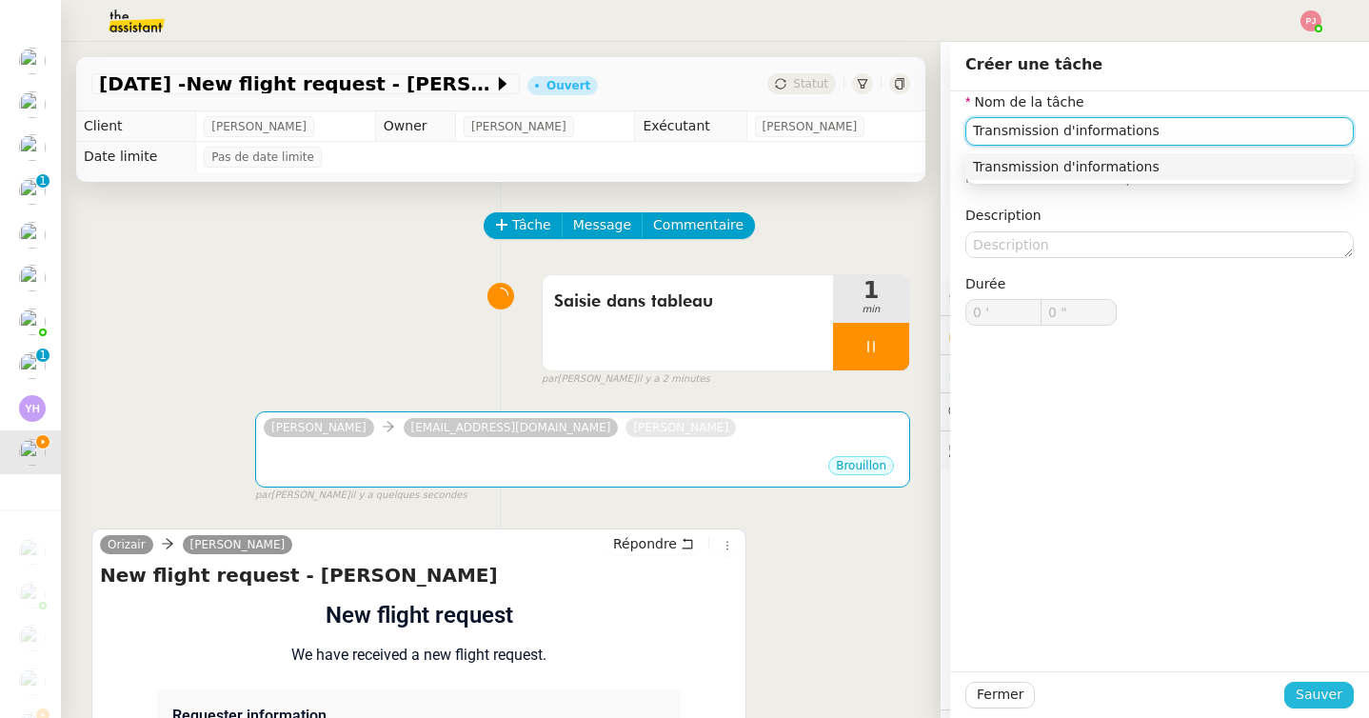
type input "Transmission d'informations"
click at [1299, 692] on span "Sauver" at bounding box center [1318, 694] width 47 height 22
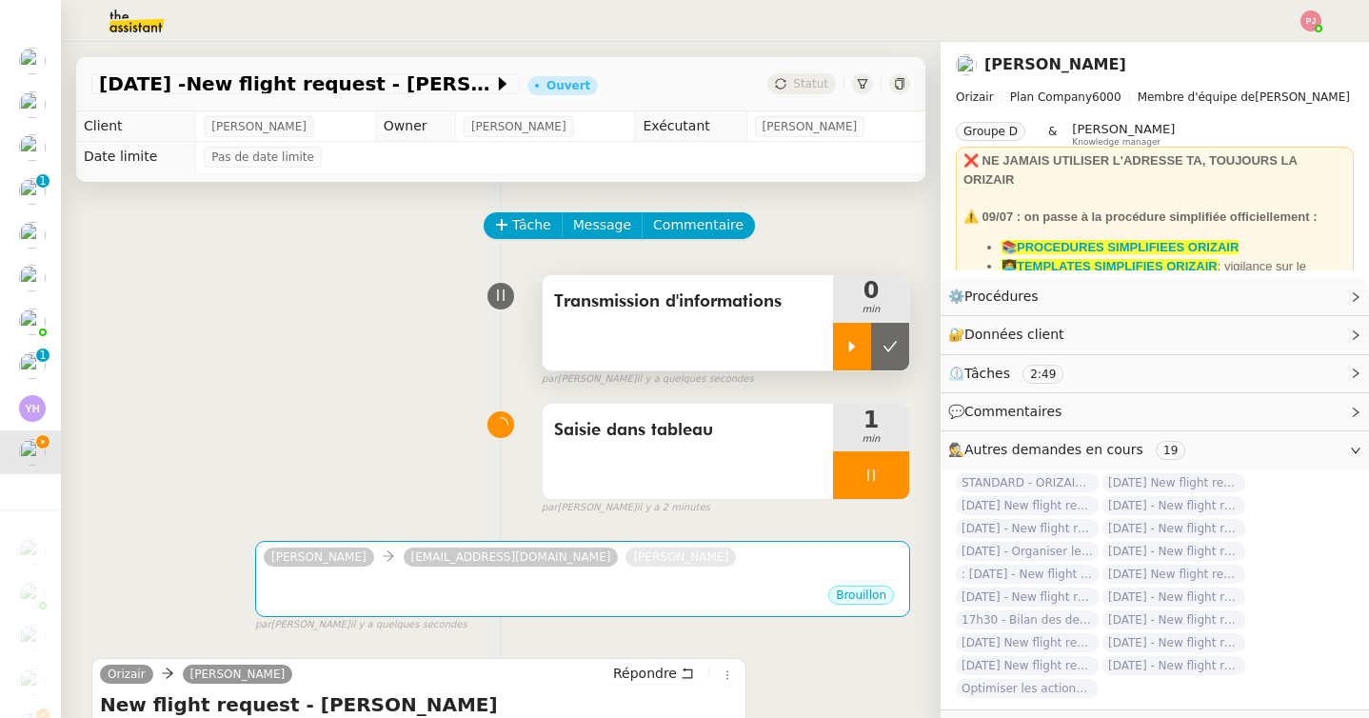
click at [857, 345] on icon at bounding box center [851, 346] width 15 height 15
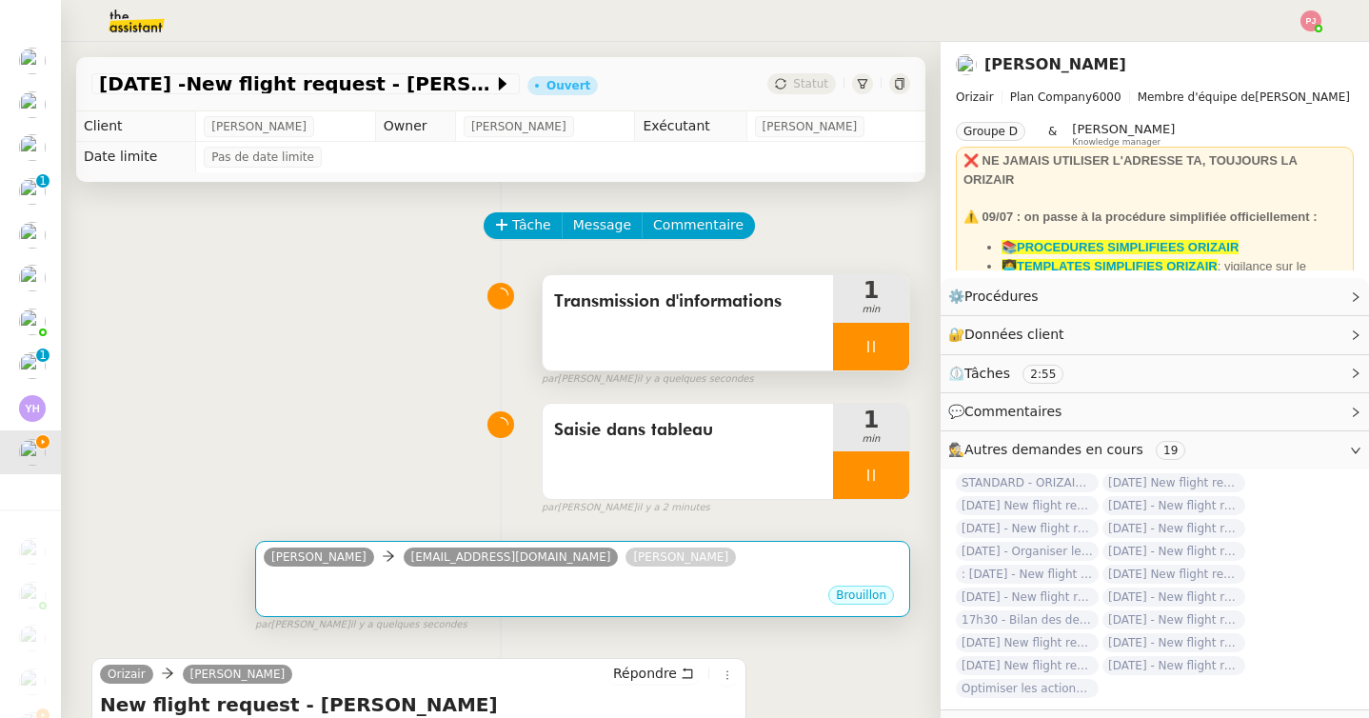
click at [652, 552] on div "Josephine Kelly hyndaa@hotmail.fr Louis Frei" at bounding box center [583, 559] width 638 height 29
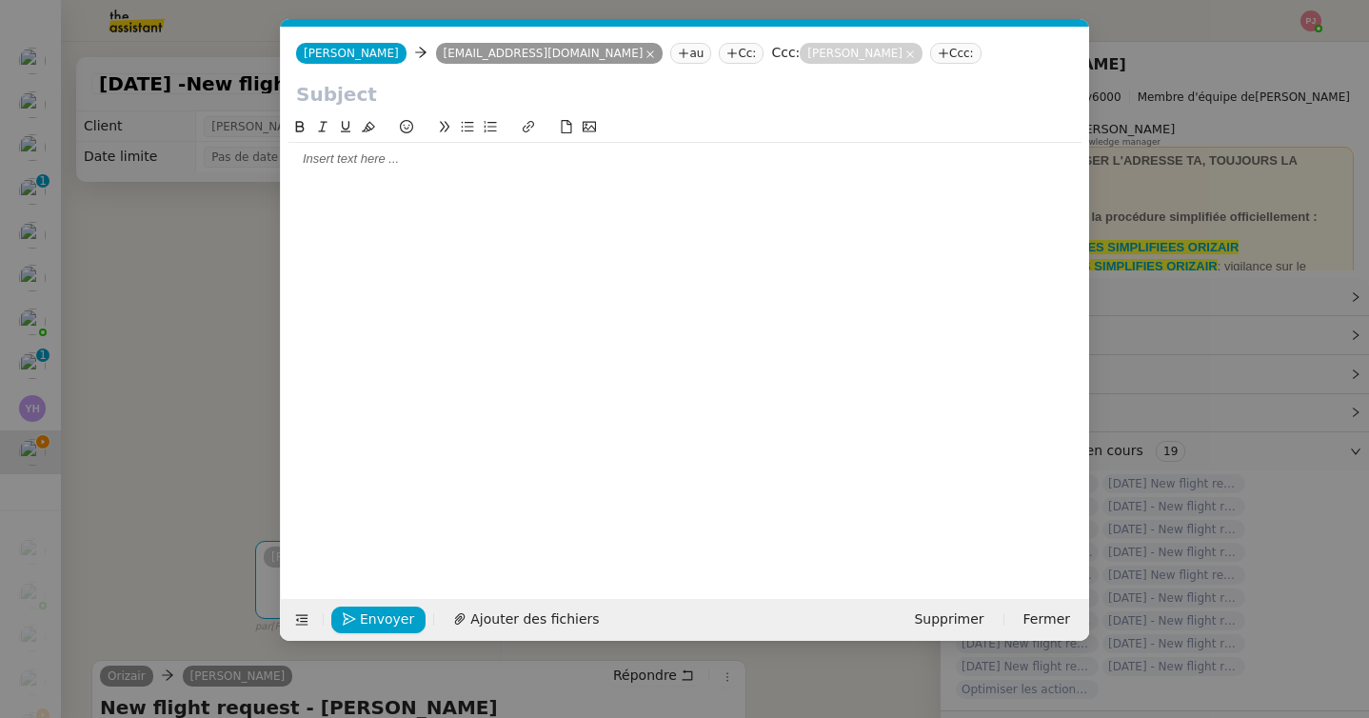
scroll to position [0, 40]
click at [296, 618] on icon at bounding box center [301, 619] width 13 height 13
click at [301, 616] on icon at bounding box center [301, 619] width 13 height 13
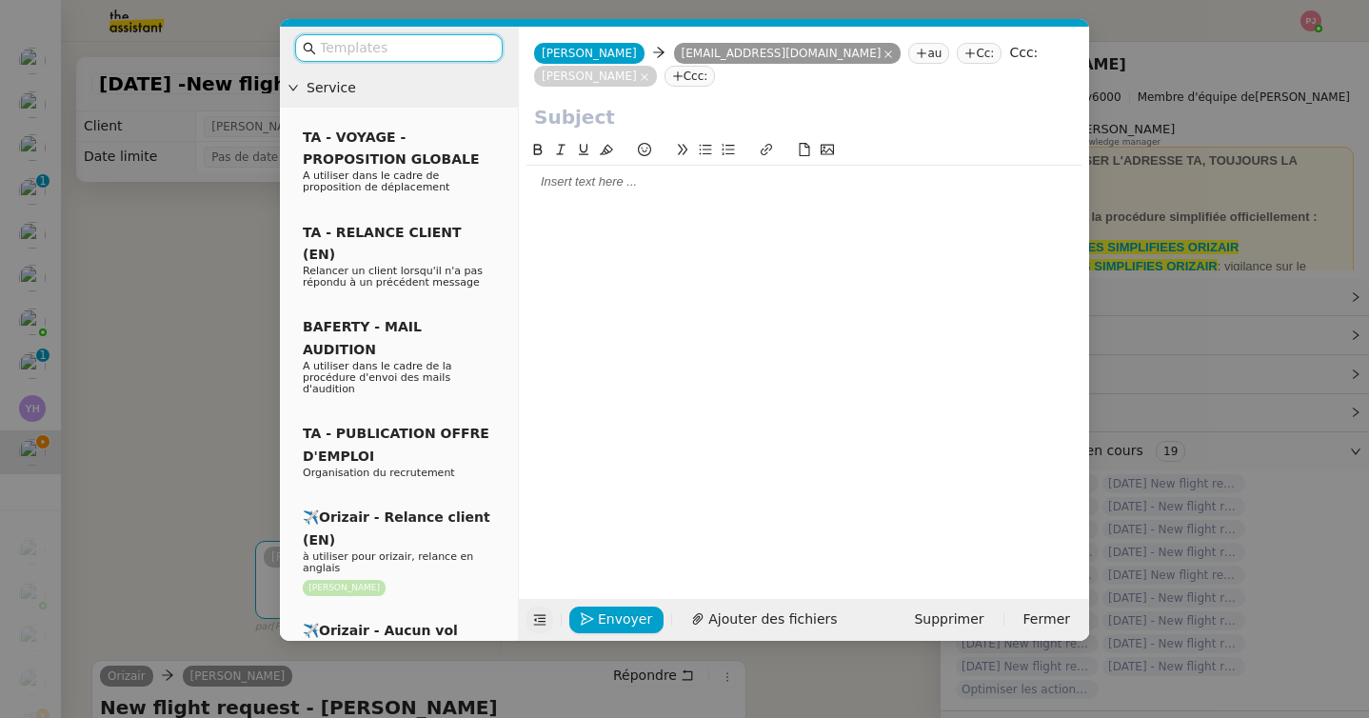
click at [404, 51] on input "text" at bounding box center [405, 48] width 171 height 22
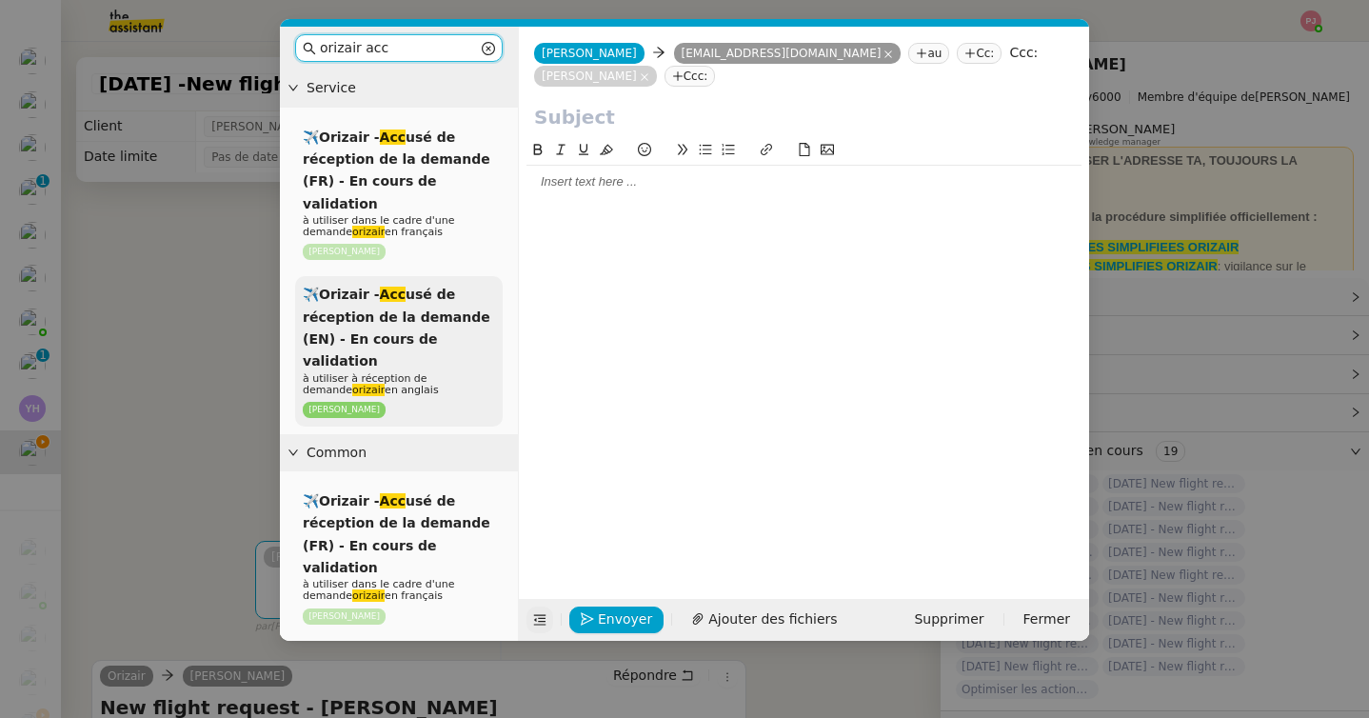
type input "orizair acc"
click at [390, 311] on span "✈️Orizair - Acc usé de réception de la demande (EN) - En cours de validation" at bounding box center [396, 327] width 187 height 82
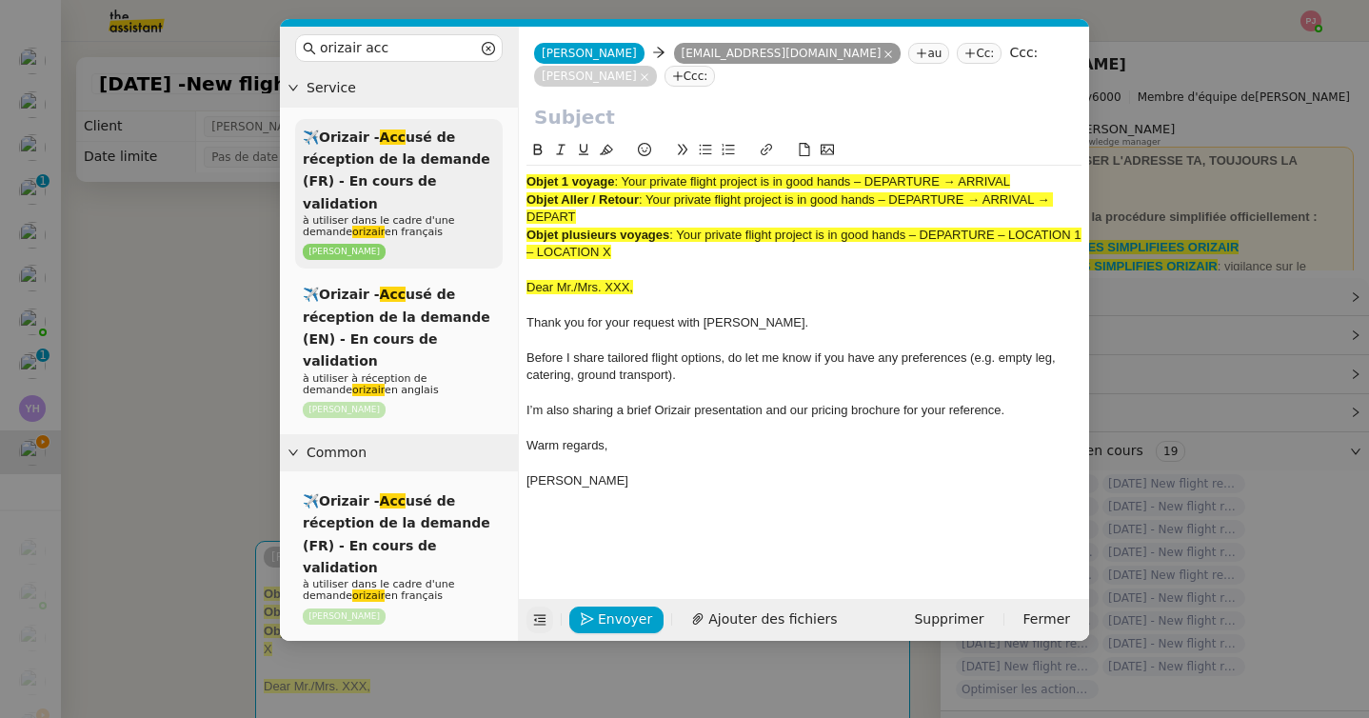
click at [392, 156] on span "✈️Orizair - Acc usé de réception de la demande (FR) - En cours de validation" at bounding box center [396, 170] width 187 height 82
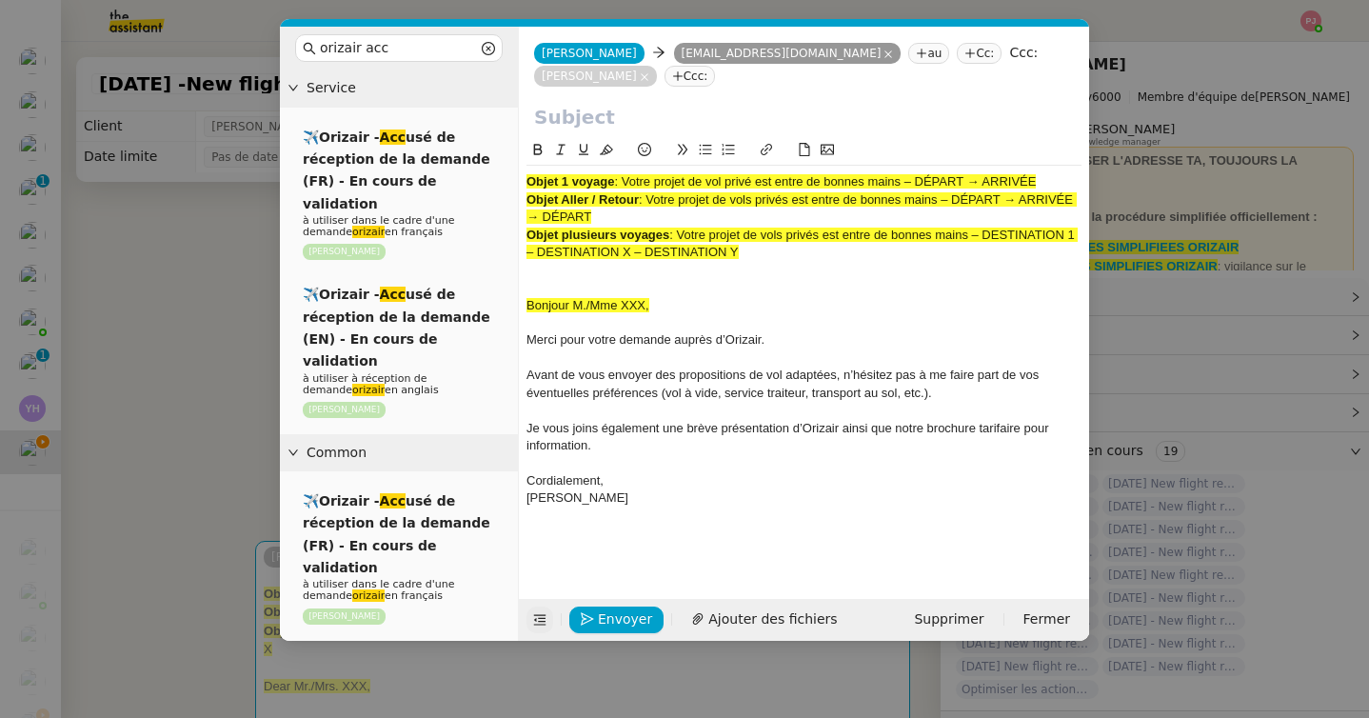
click at [143, 359] on nz-modal-container "orizair acc Service ✈️Orizair - Acc usé de réception de la demande (FR) - En co…" at bounding box center [684, 359] width 1369 height 718
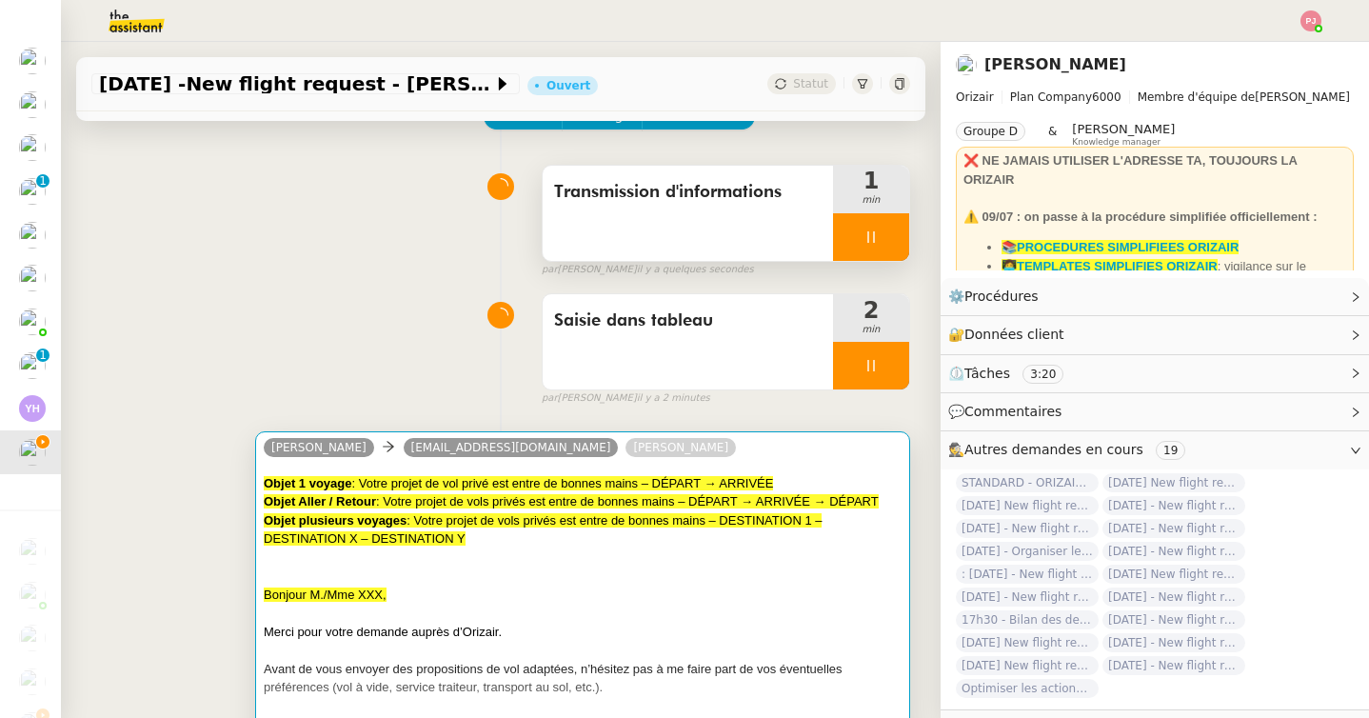
scroll to position [143, 0]
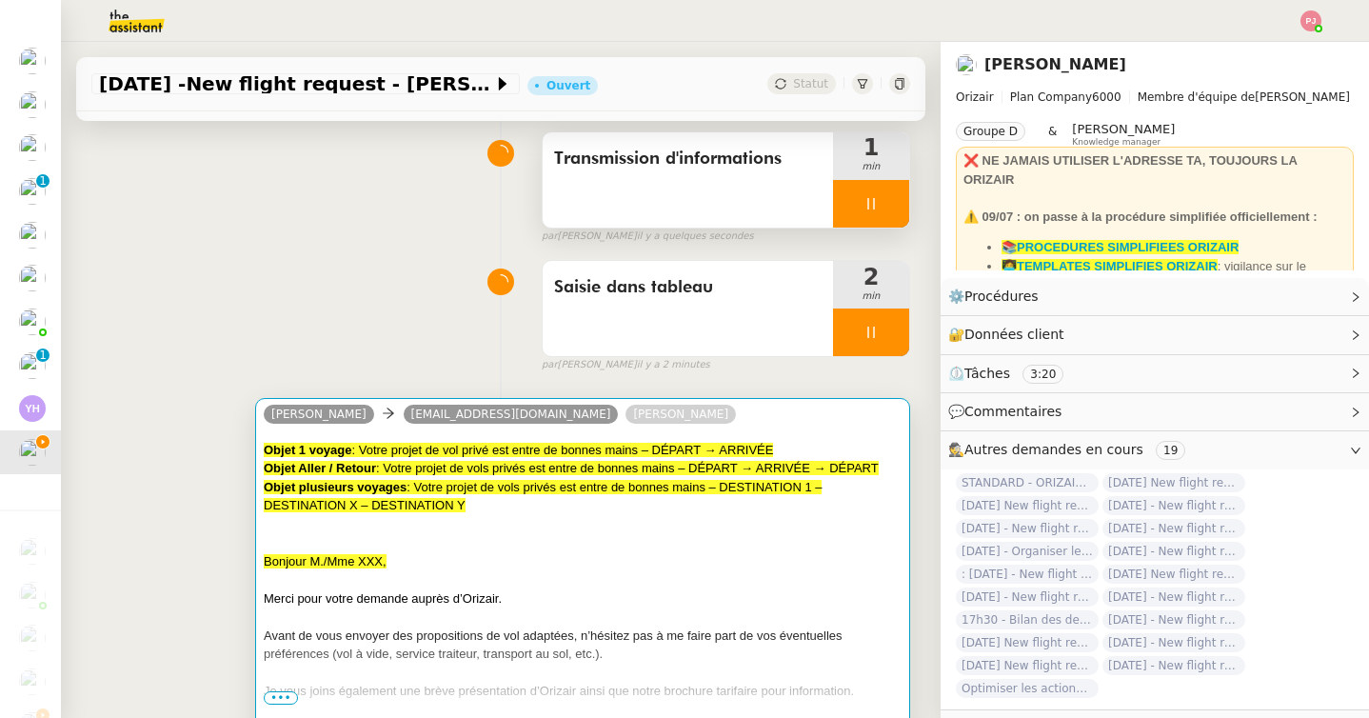
click at [520, 596] on div "Merci pour votre demande auprès d’Orizair." at bounding box center [583, 598] width 638 height 19
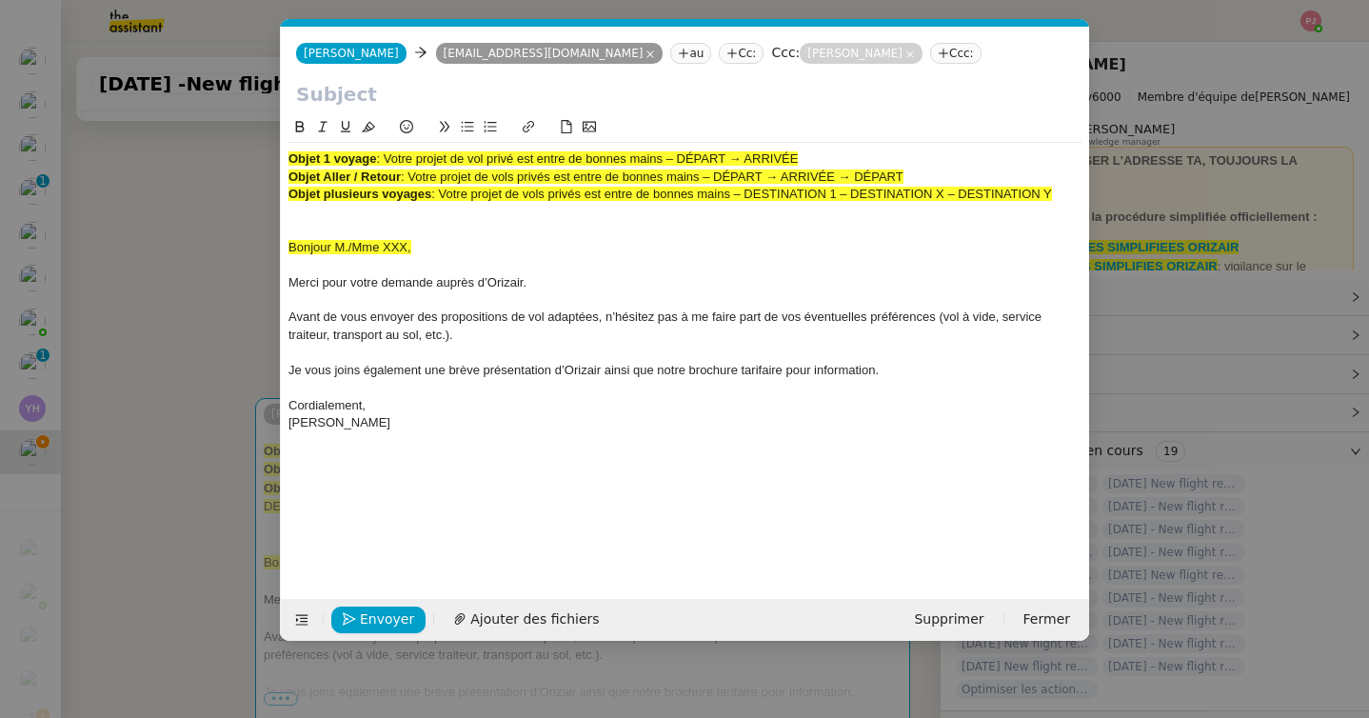
scroll to position [0, 104]
drag, startPoint x: 387, startPoint y: 159, endPoint x: 892, endPoint y: 157, distance: 504.4
click at [892, 157] on div "Objet 1 voyage : Votre projet de vol privé est entre de bonnes mains – DÉPART →…" at bounding box center [684, 158] width 793 height 17
click at [364, 96] on input "text" at bounding box center [685, 94] width 778 height 29
paste input "Votre projet de vol privé est entre de bonnes mains – DÉPART → ARRIVÉE"
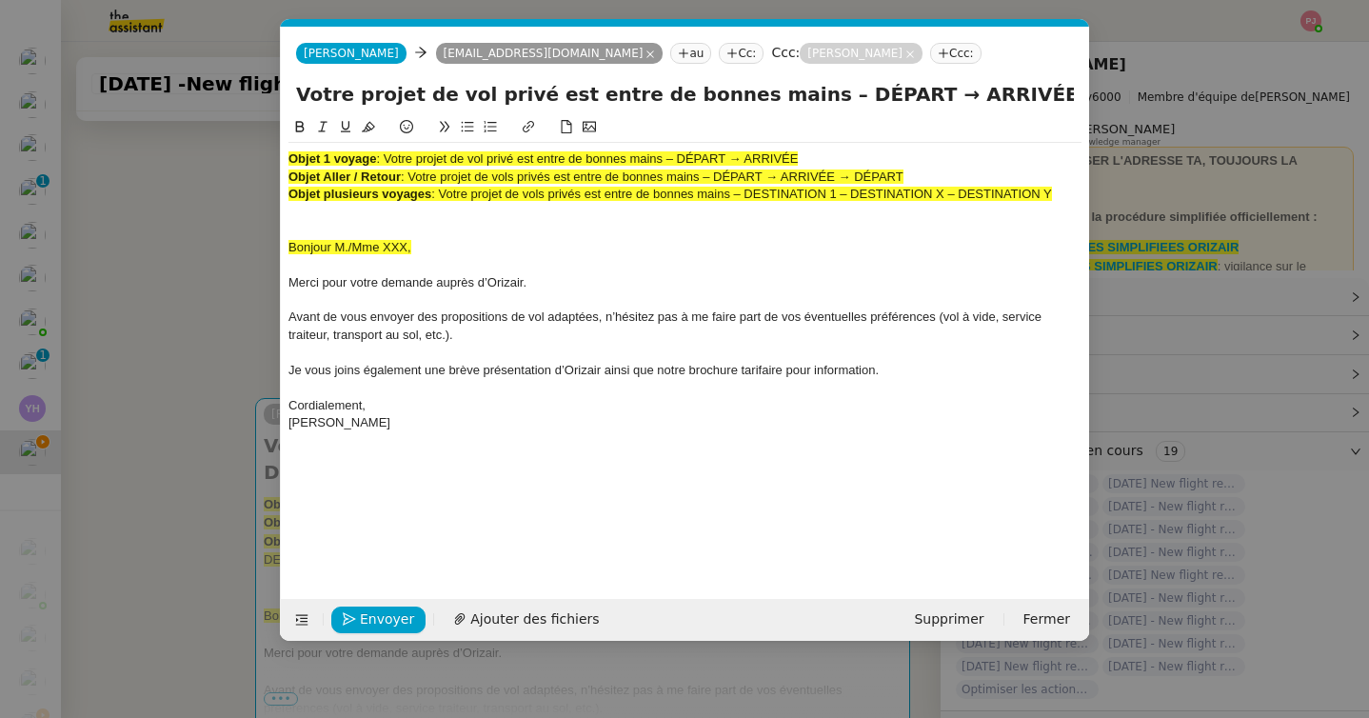
type input "Votre projet de vol privé est entre de bonnes mains – DÉPART → ARRIVÉE"
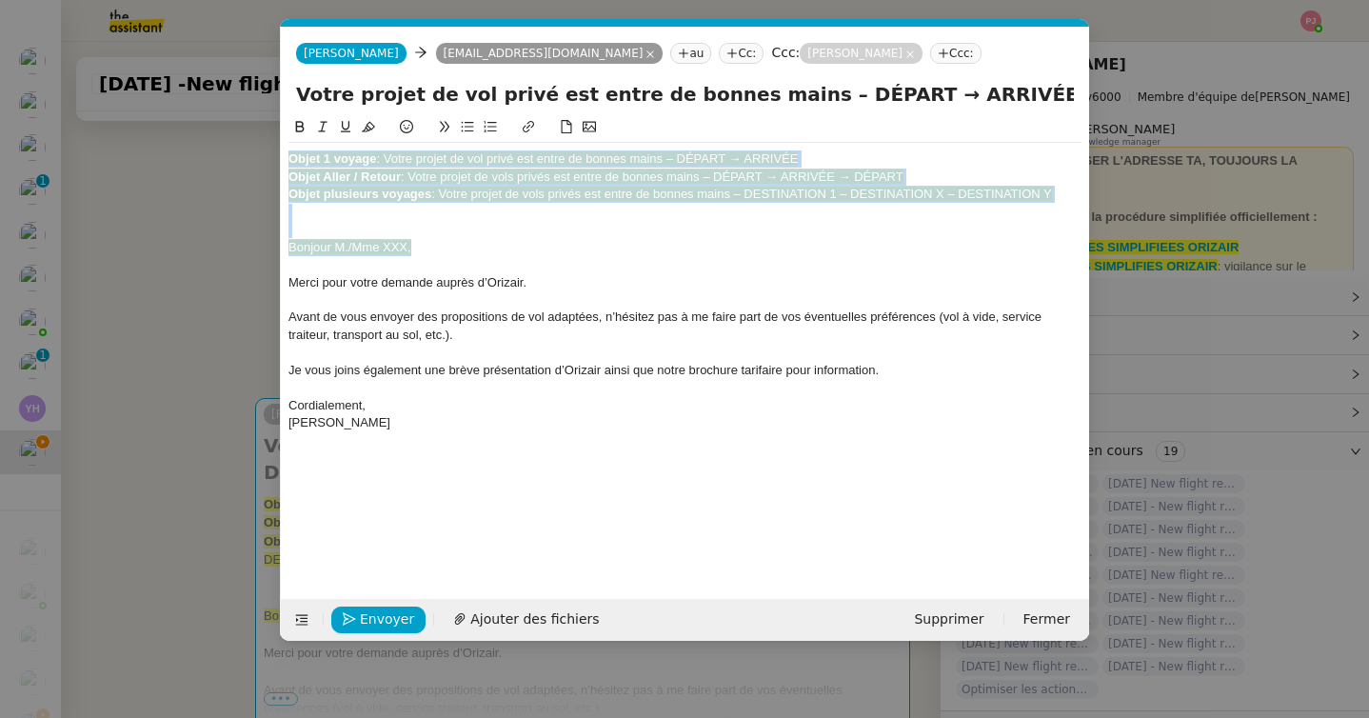
drag, startPoint x: 426, startPoint y: 247, endPoint x: 219, endPoint y: 85, distance: 263.7
click at [219, 85] on nz-modal-container "orizair acc Service ✈️Orizair - Acc usé de réception de la demande (FR) - En co…" at bounding box center [684, 359] width 1369 height 718
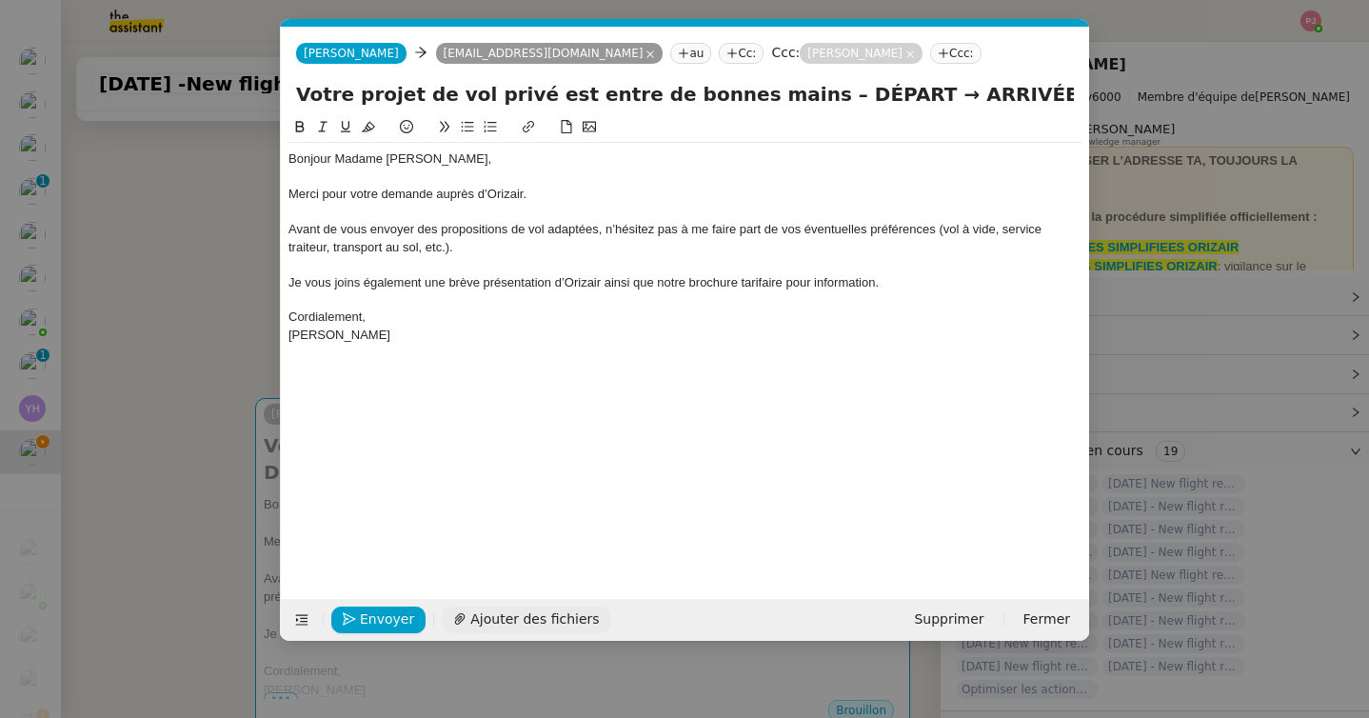
click at [504, 620] on span "Ajouter des fichiers" at bounding box center [534, 619] width 128 height 22
drag, startPoint x: 838, startPoint y: 94, endPoint x: 768, endPoint y: 94, distance: 70.4
click at [768, 94] on input "Votre projet de vol privé est entre de bonnes mains – DÉPART → ARRIVÉE" at bounding box center [685, 94] width 778 height 29
paste input "Paris-Le Bourget Airport"
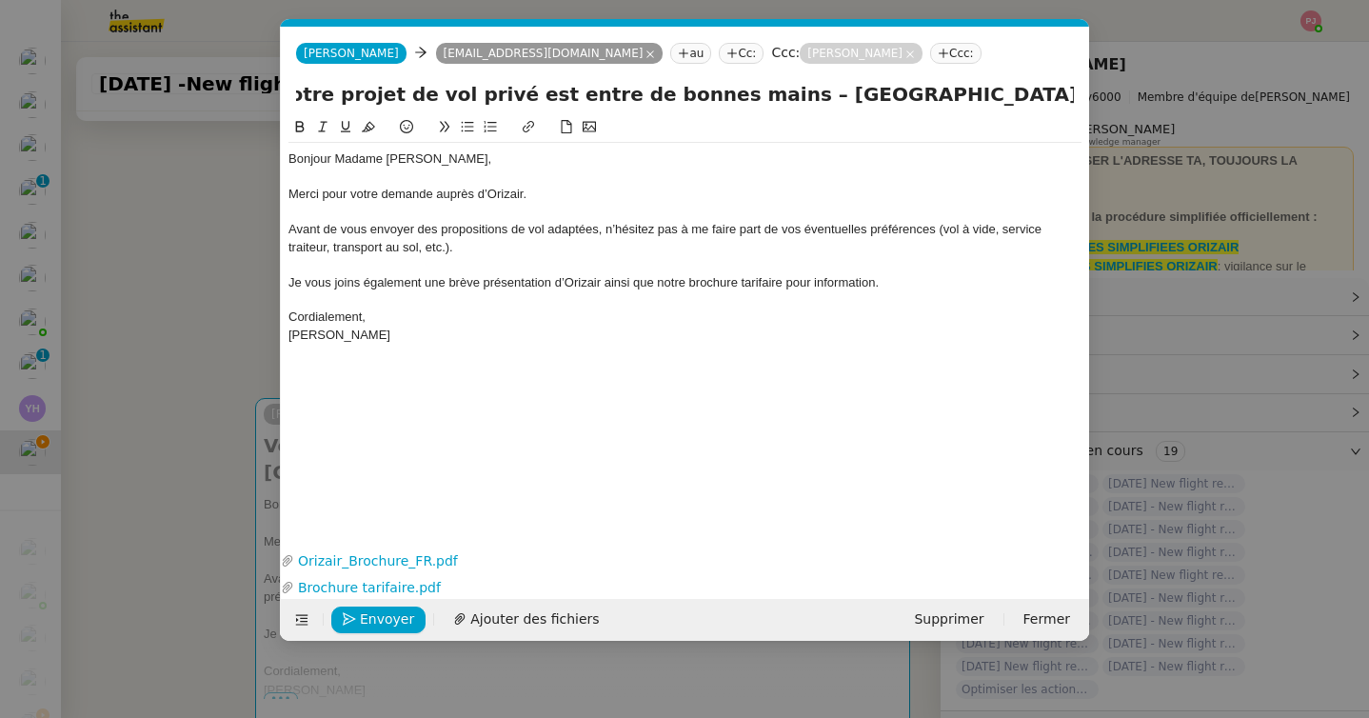
drag, startPoint x: 1014, startPoint y: 92, endPoint x: 1132, endPoint y: 91, distance: 118.0
click at [1132, 91] on nz-modal-container "orizair acc Service ✈️Orizair - Acc usé de réception de la demande (FR) - En co…" at bounding box center [684, 359] width 1369 height 718
paste input "Brussels Airport"
type input "Votre projet de vol privé est entre de bonnes mains – Paris-Le Bourget Airport …"
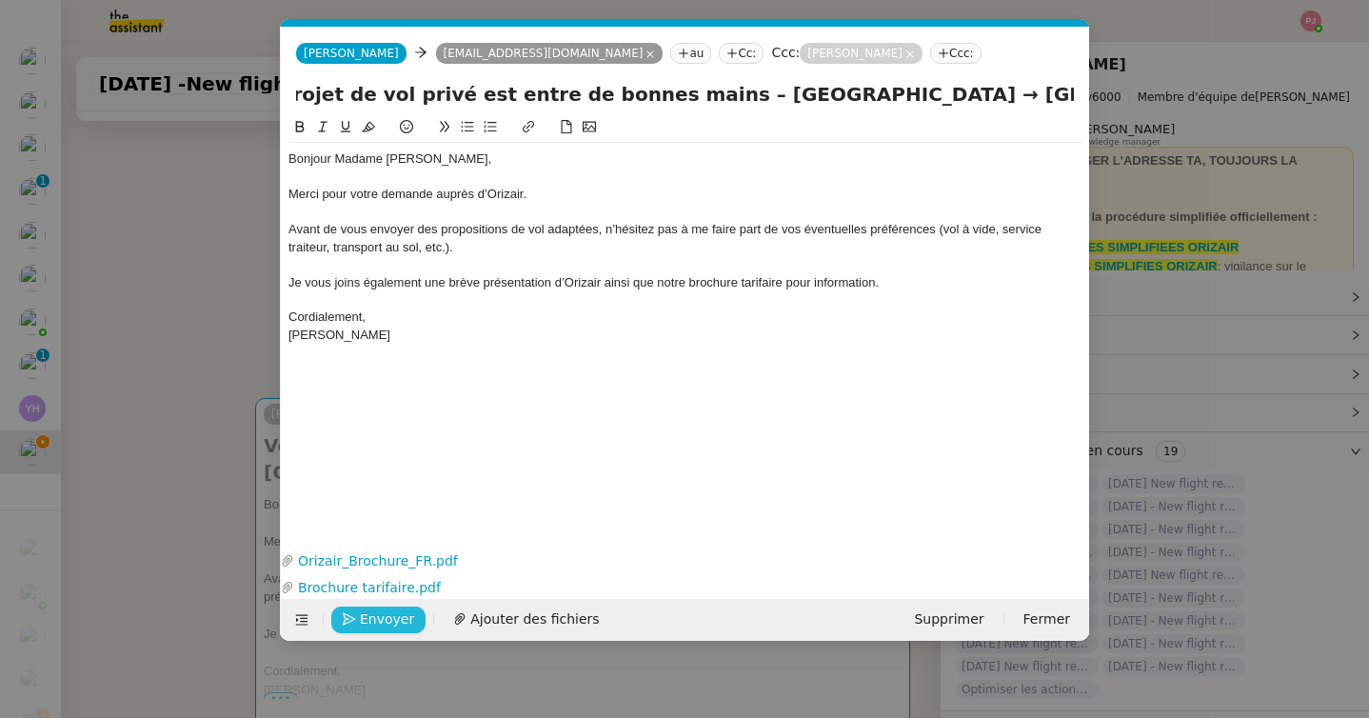
click at [403, 620] on span "Envoyer" at bounding box center [387, 619] width 54 height 22
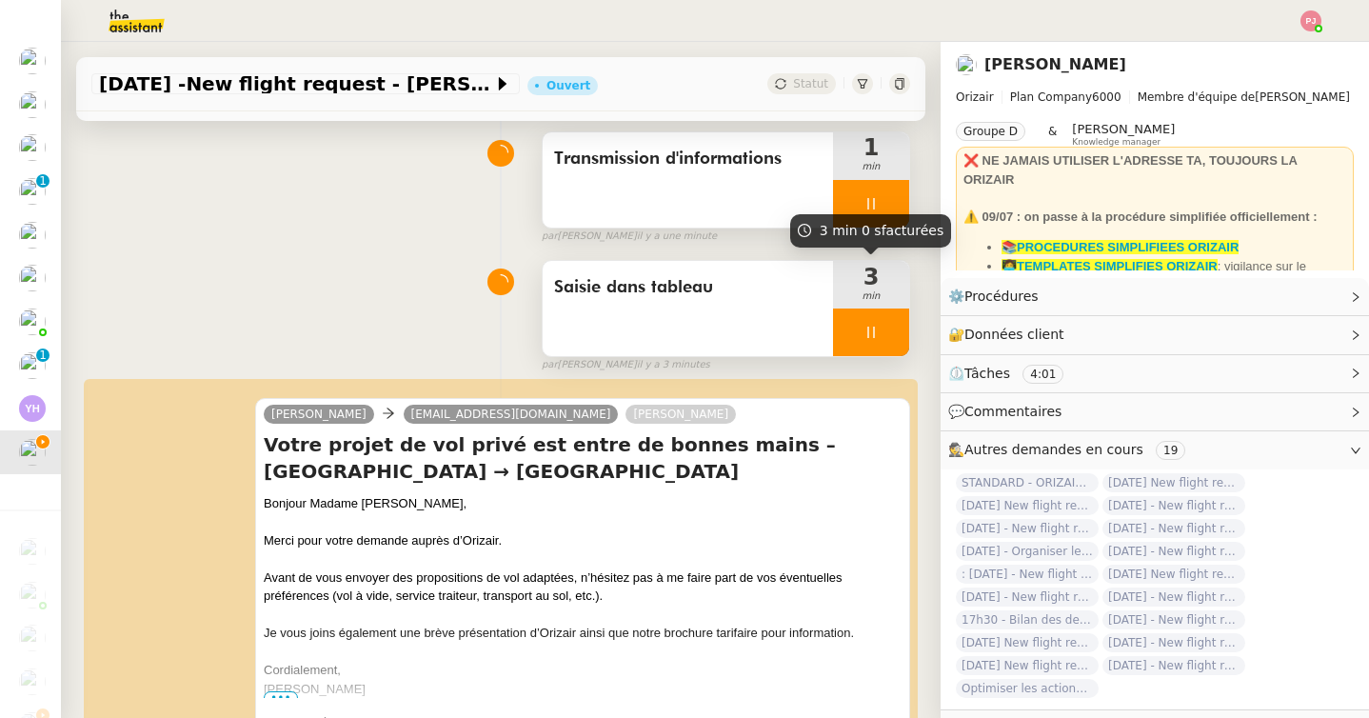
click at [867, 351] on div at bounding box center [871, 332] width 76 height 48
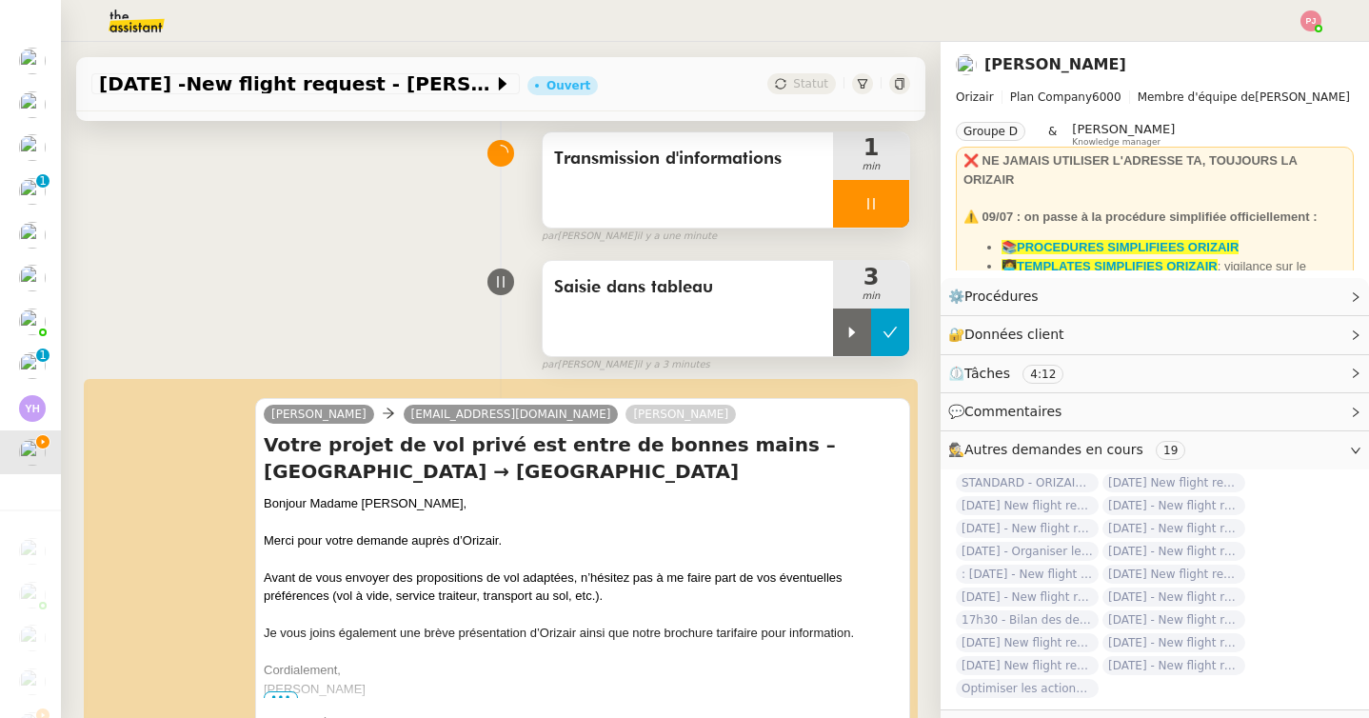
click at [890, 340] on button at bounding box center [890, 332] width 38 height 48
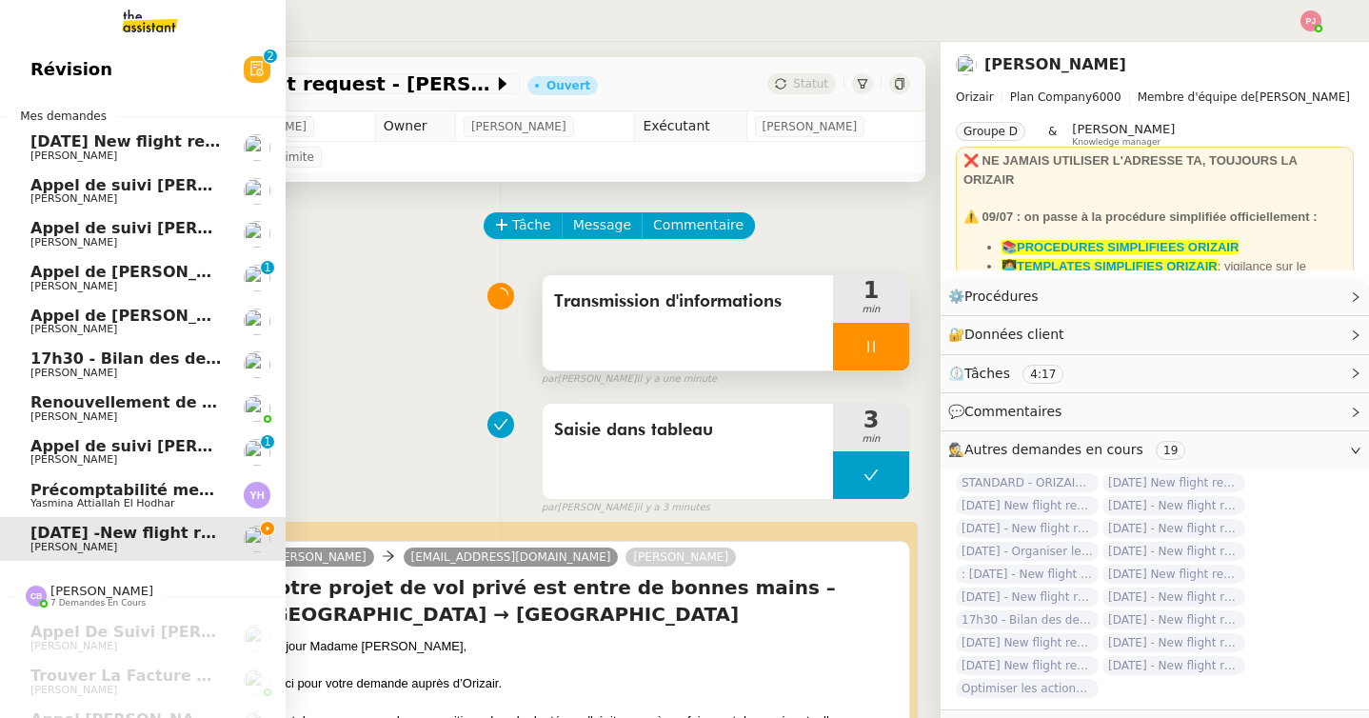
click at [115, 142] on span "[DATE] New flight request - [PERSON_NAME]" at bounding box center [221, 141] width 382 height 18
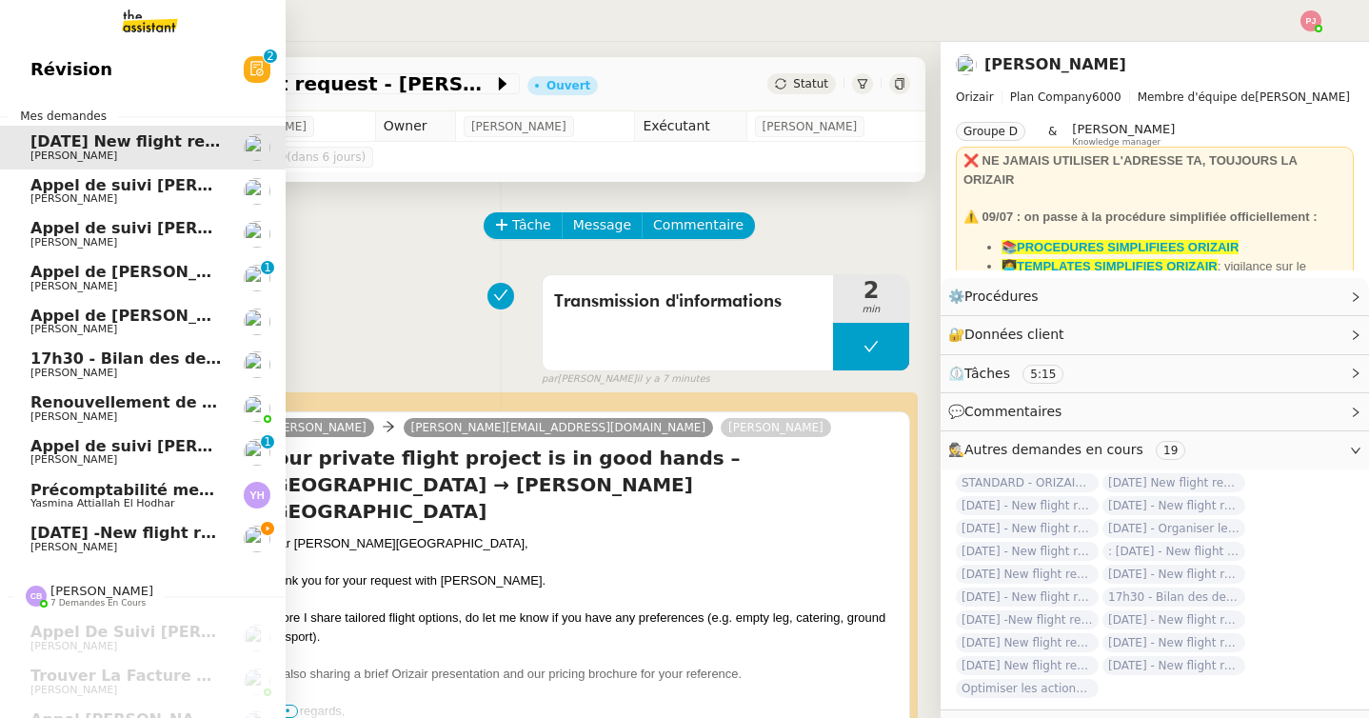
click at [55, 528] on span "[DATE] -New flight request - [PERSON_NAME]" at bounding box center [223, 532] width 387 height 18
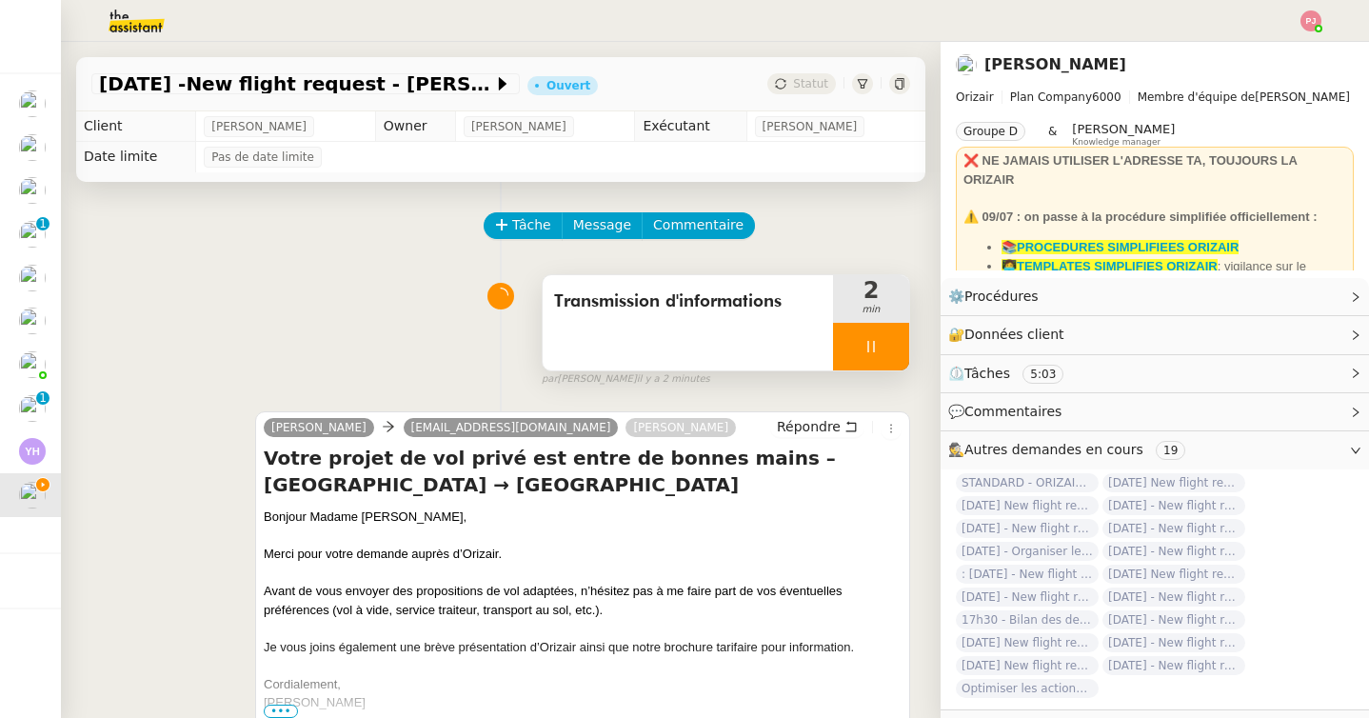
click at [881, 331] on div at bounding box center [871, 347] width 76 height 48
click at [890, 343] on icon at bounding box center [889, 346] width 15 height 15
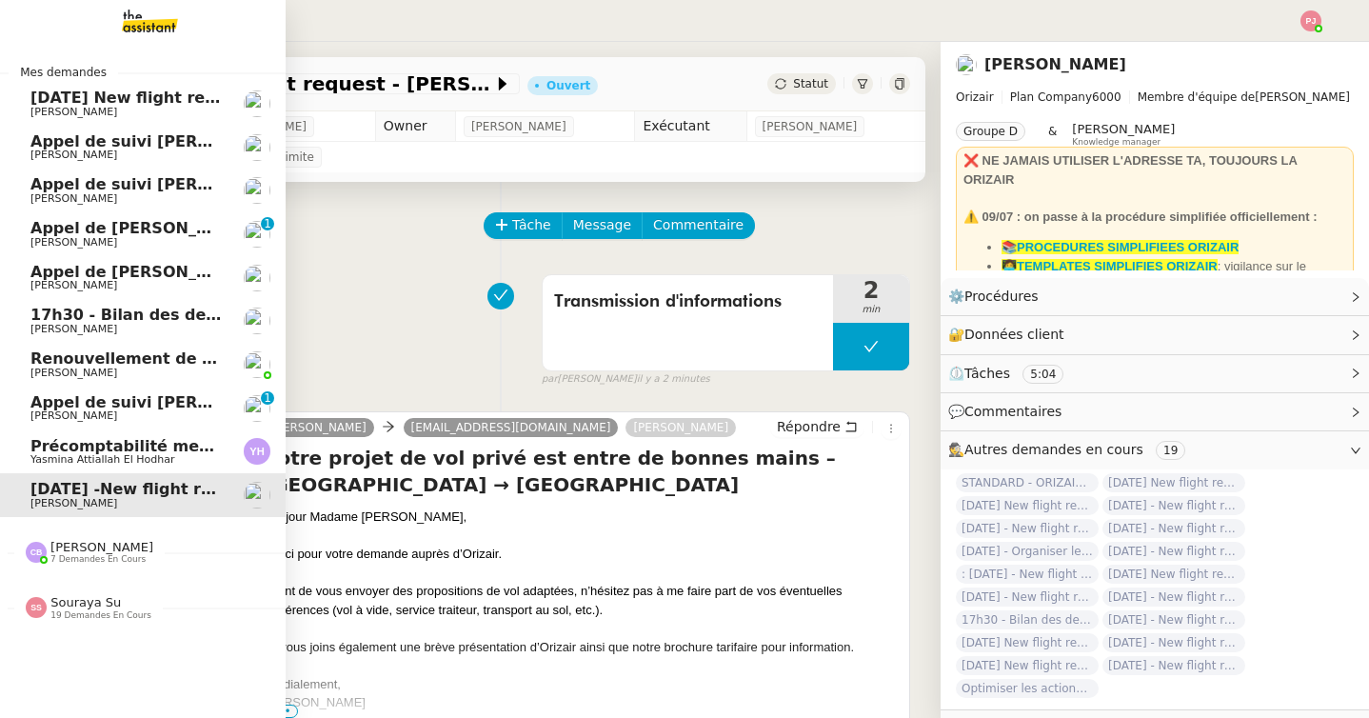
click at [54, 109] on span "[PERSON_NAME]" at bounding box center [73, 112] width 87 height 12
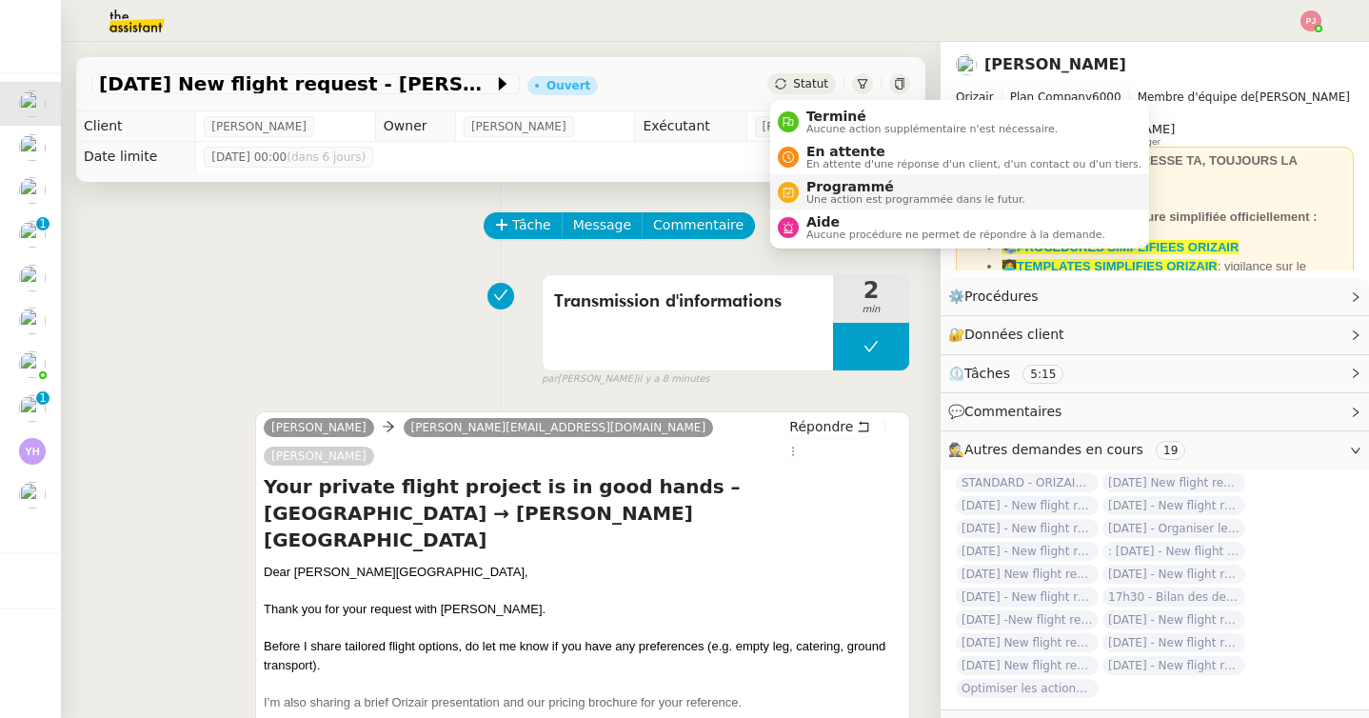
click at [829, 188] on span "Programmé" at bounding box center [915, 186] width 219 height 15
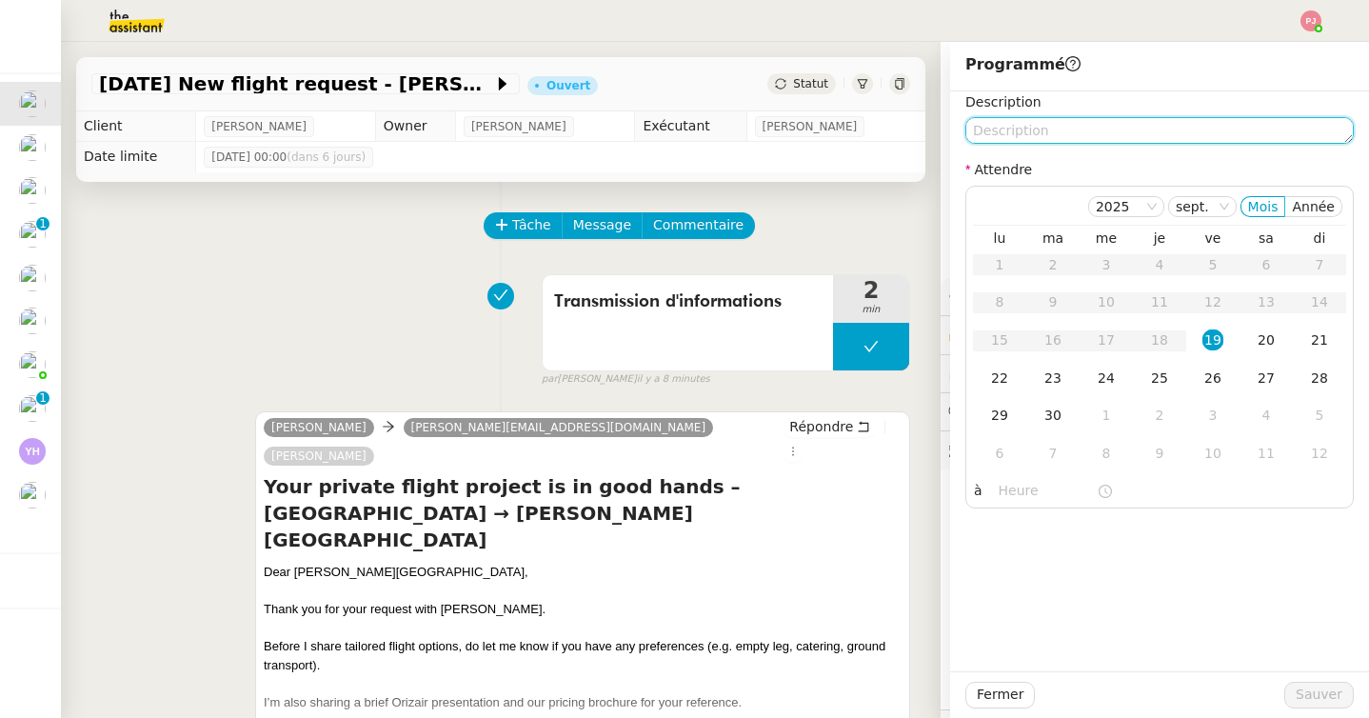
click at [1015, 130] on textarea at bounding box center [1159, 130] width 388 height 27
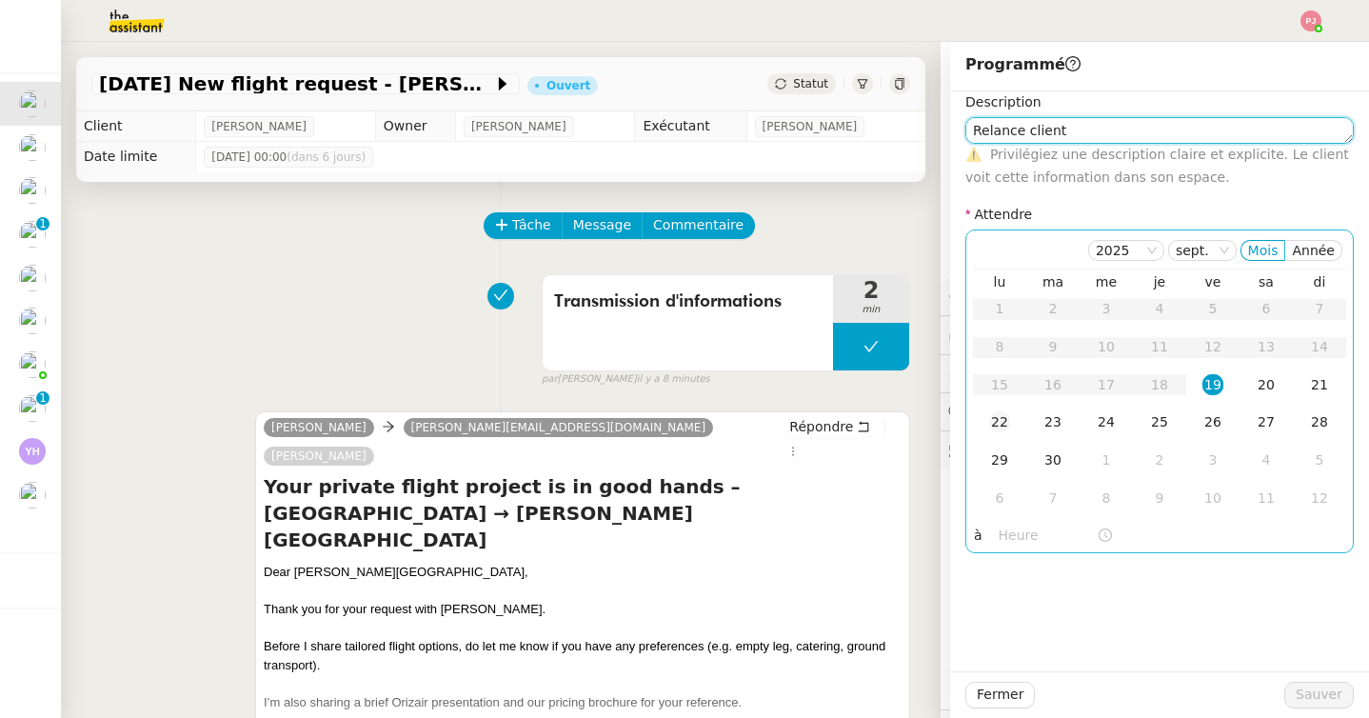
type textarea "Relance client"
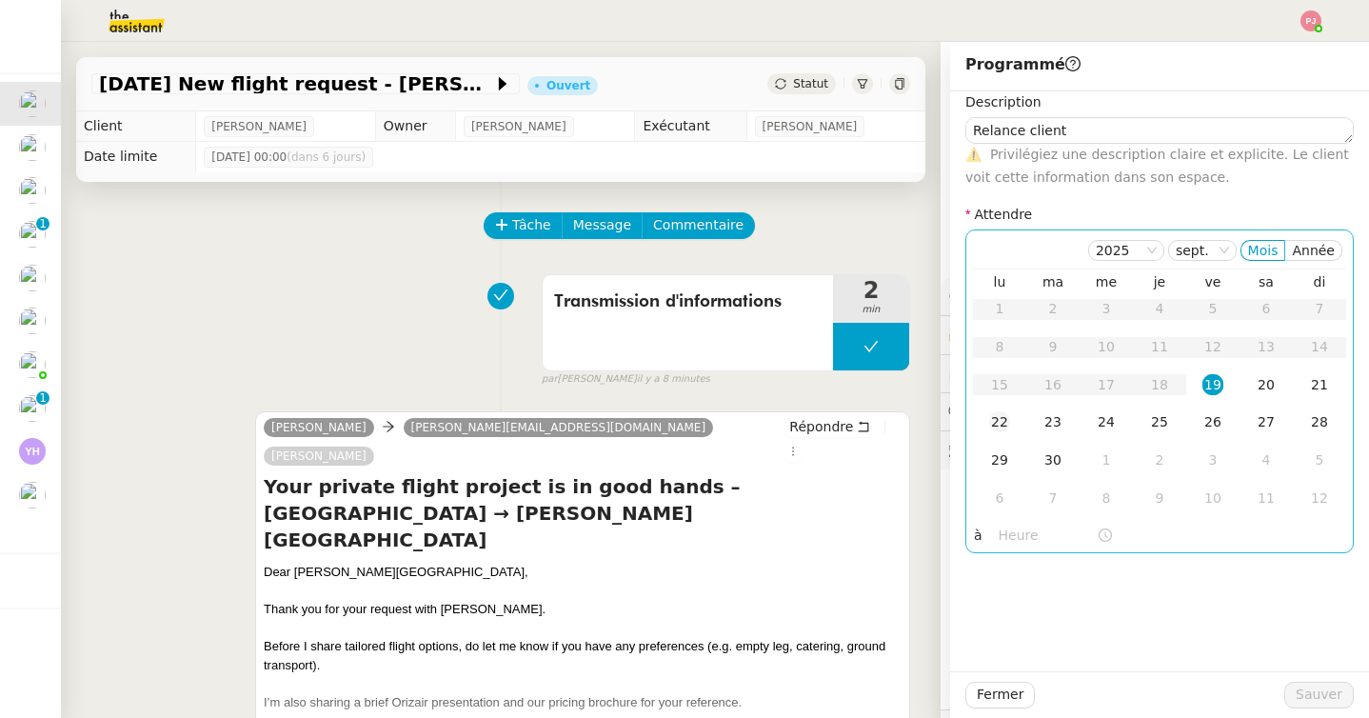
click at [996, 428] on div "22" at bounding box center [999, 421] width 21 height 21
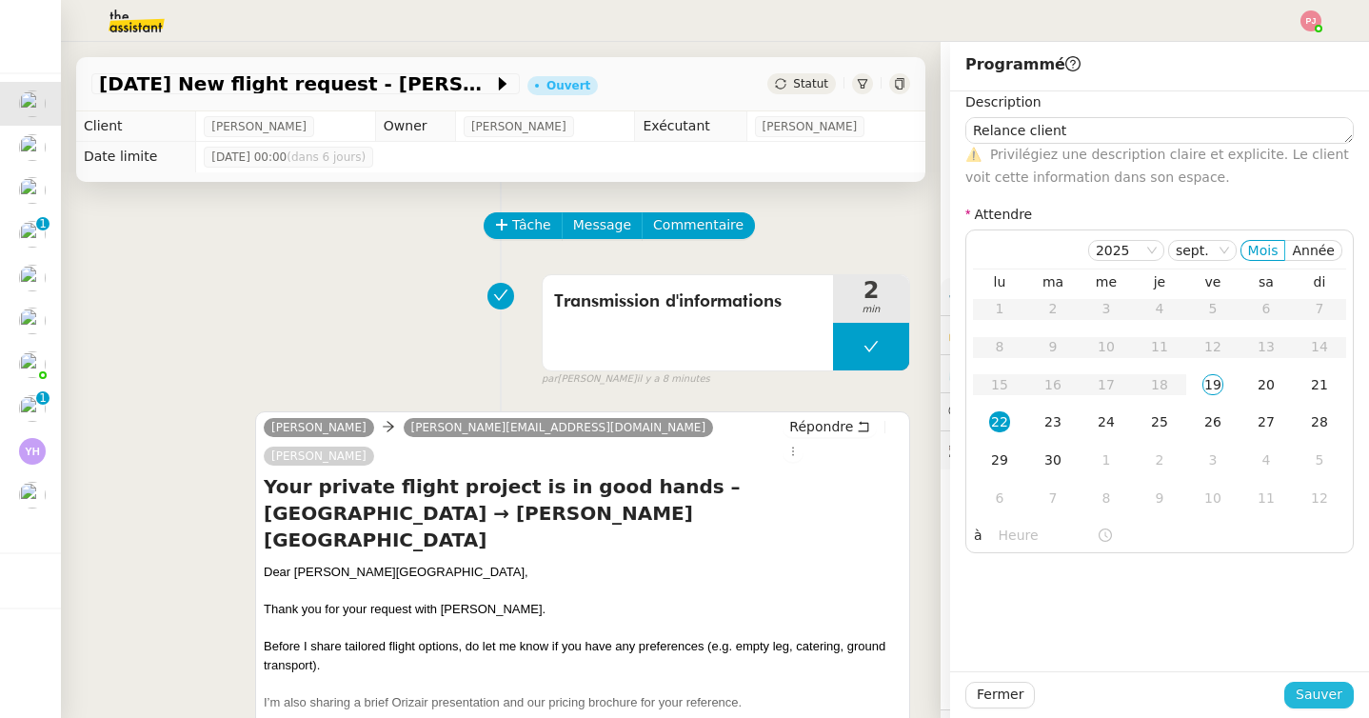
click at [1305, 690] on span "Sauver" at bounding box center [1318, 694] width 47 height 22
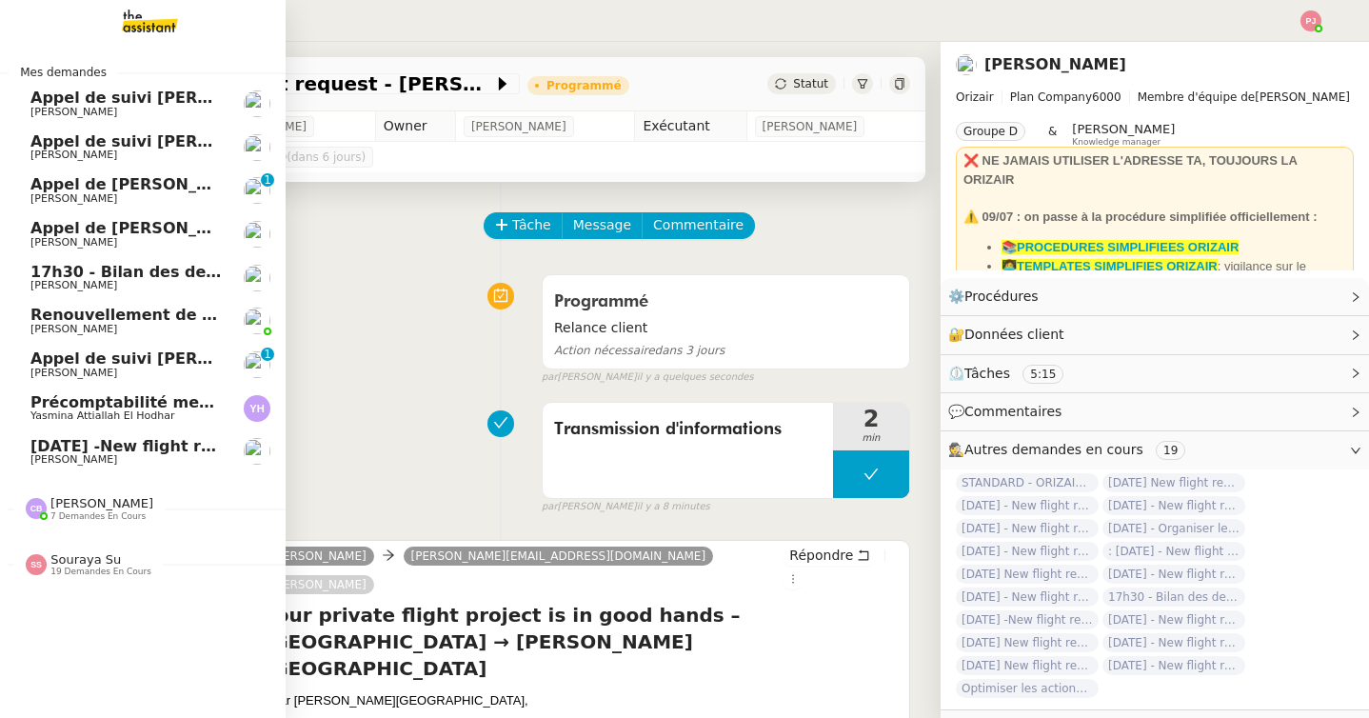
click at [87, 465] on link "26th September 2025 -New flight request - Linda Linda Louis Frei" at bounding box center [143, 452] width 286 height 44
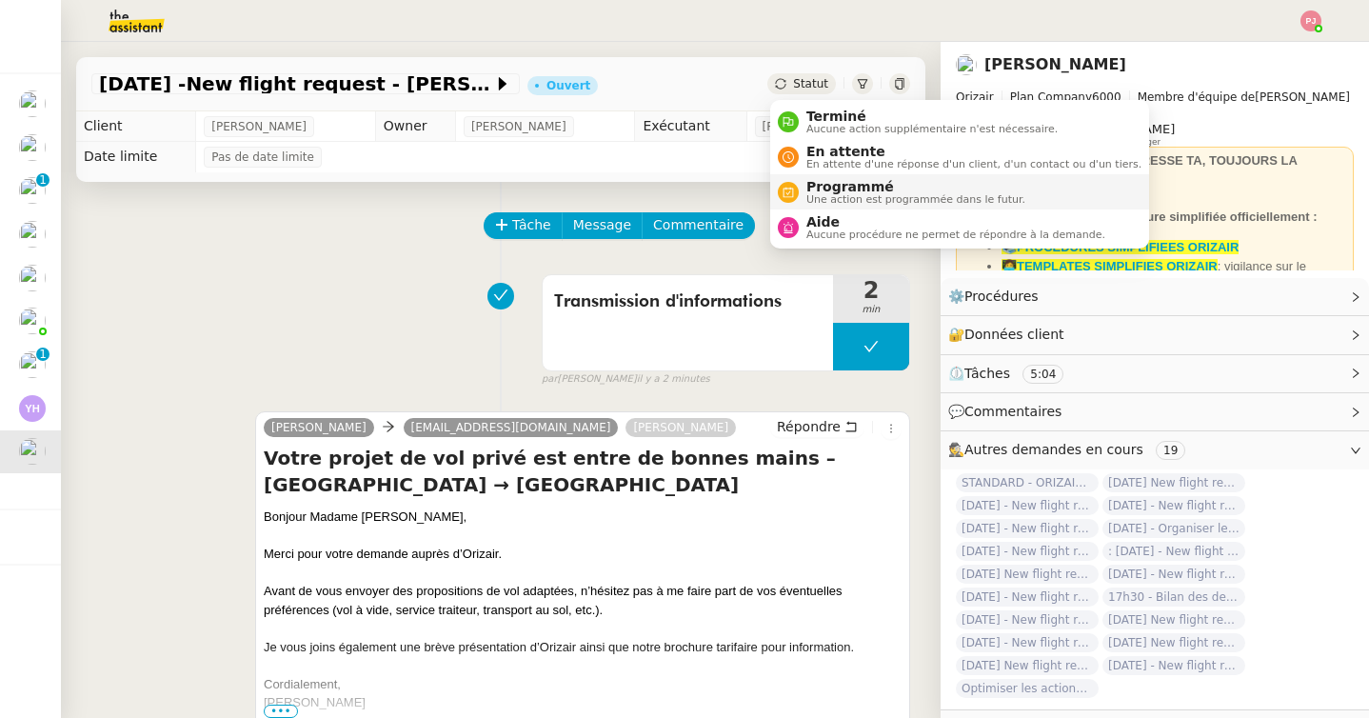
click at [817, 183] on span "Programmé" at bounding box center [915, 186] width 219 height 15
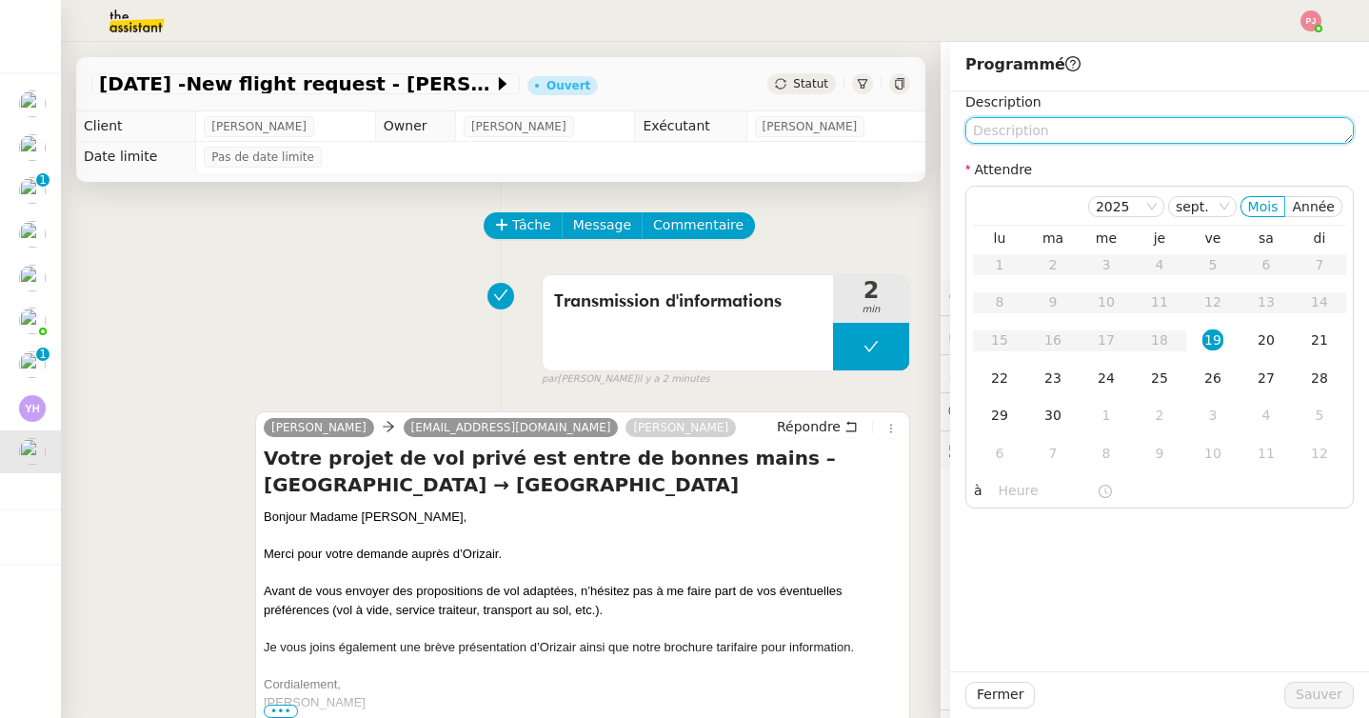
click at [1024, 134] on textarea at bounding box center [1159, 130] width 388 height 27
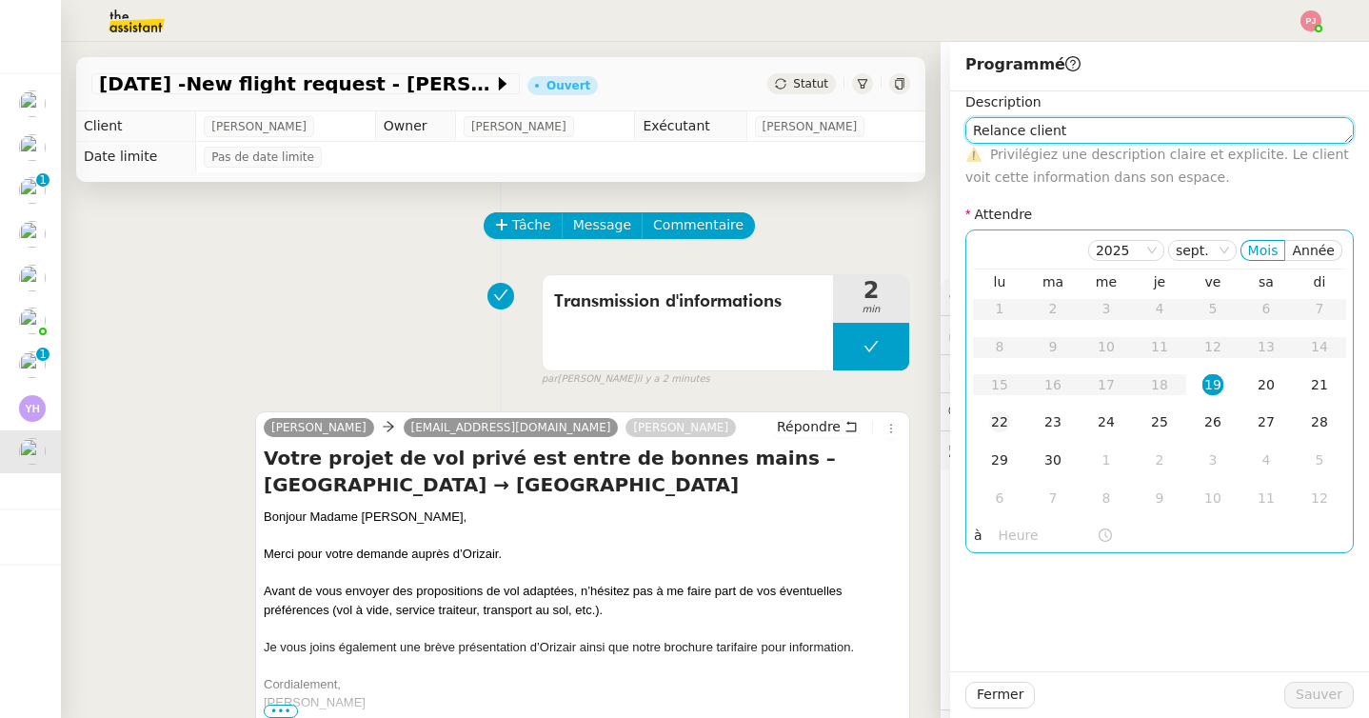
type textarea "Relance client"
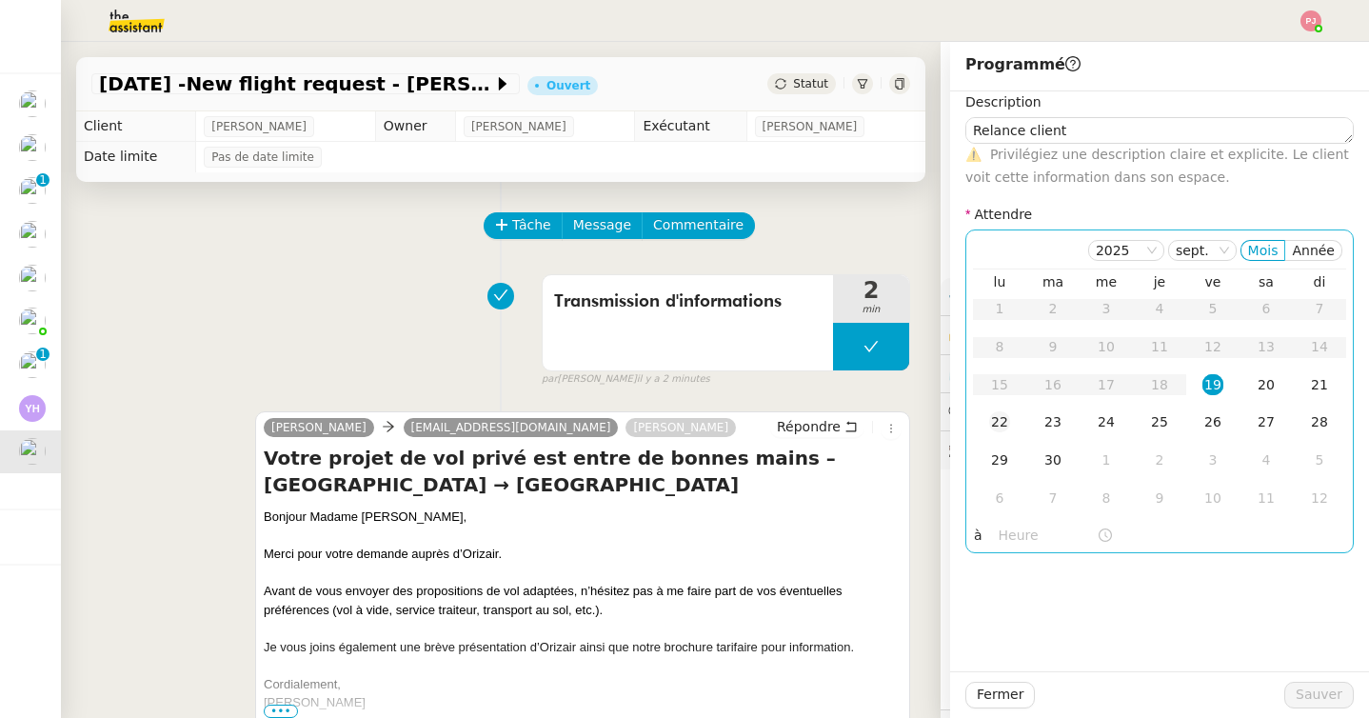
click at [987, 426] on td "22" at bounding box center [999, 423] width 53 height 38
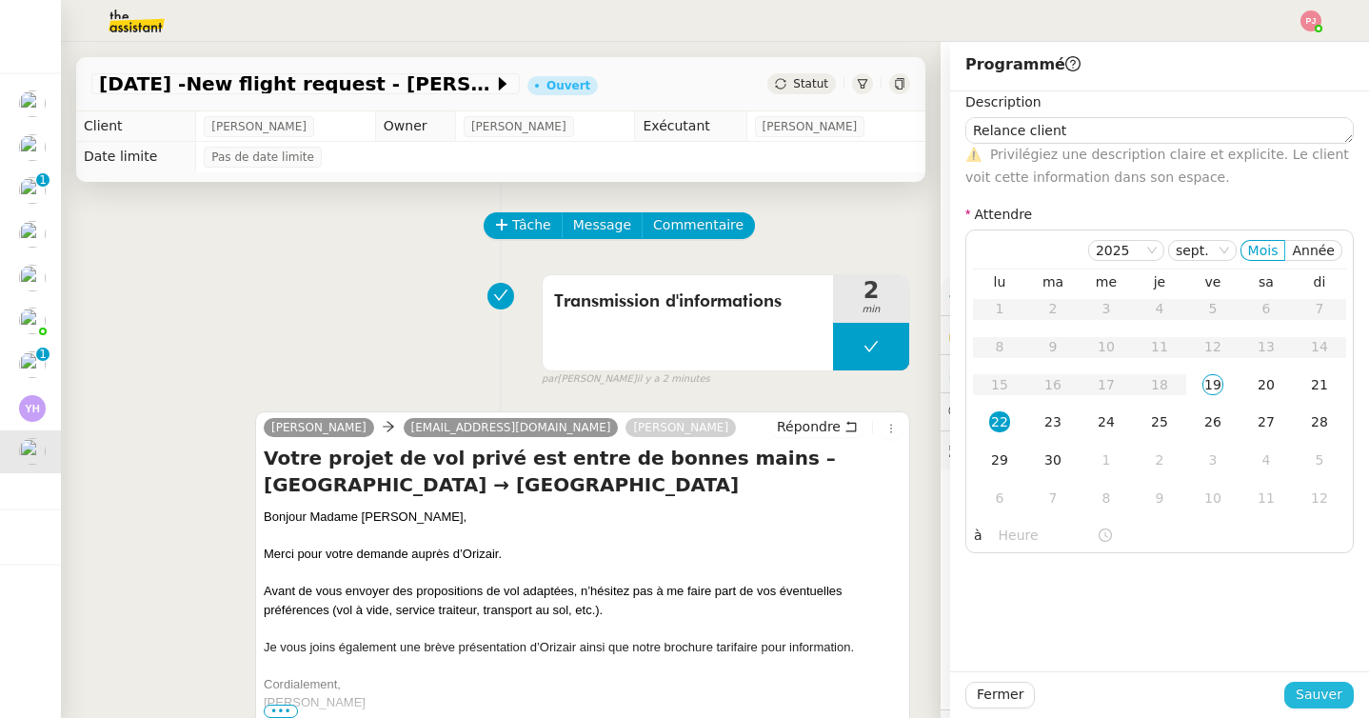
click at [1318, 697] on span "Sauver" at bounding box center [1318, 694] width 47 height 22
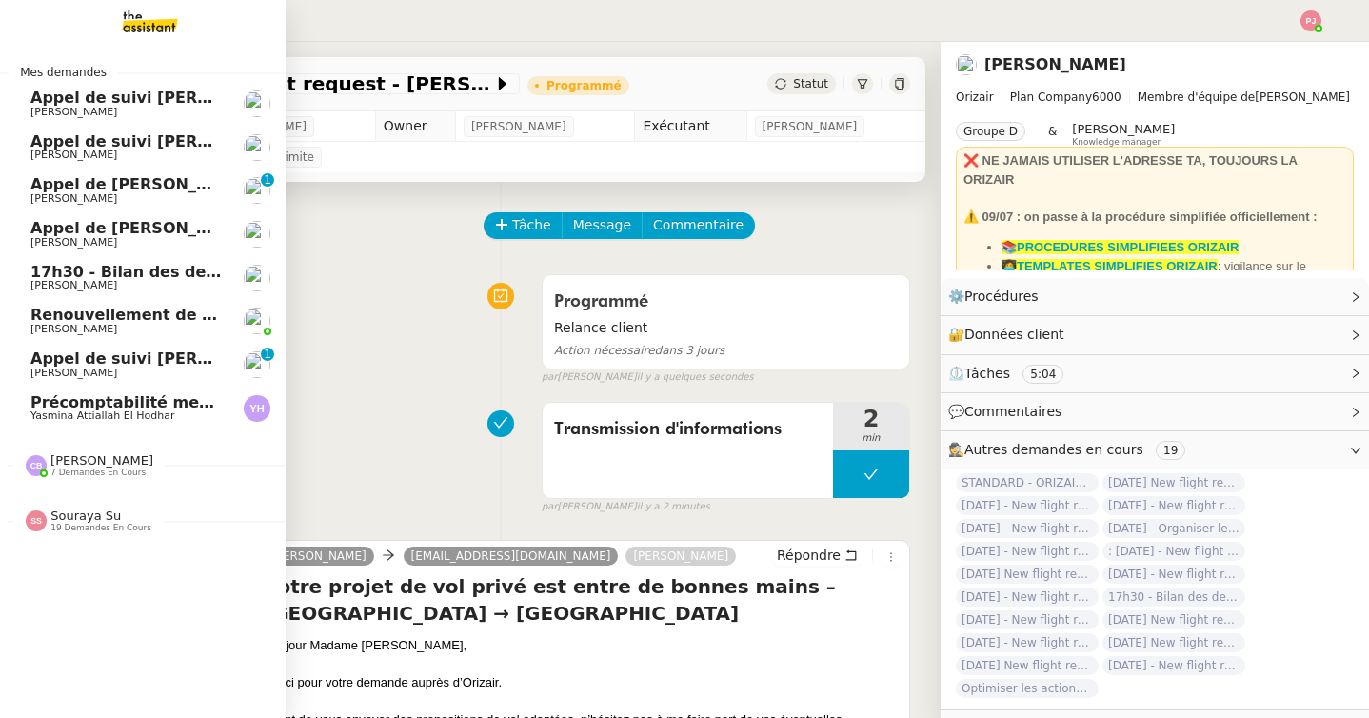
click at [65, 404] on span "Précomptabilité mensuelle - 4 septembre 2025" at bounding box center [232, 402] width 404 height 18
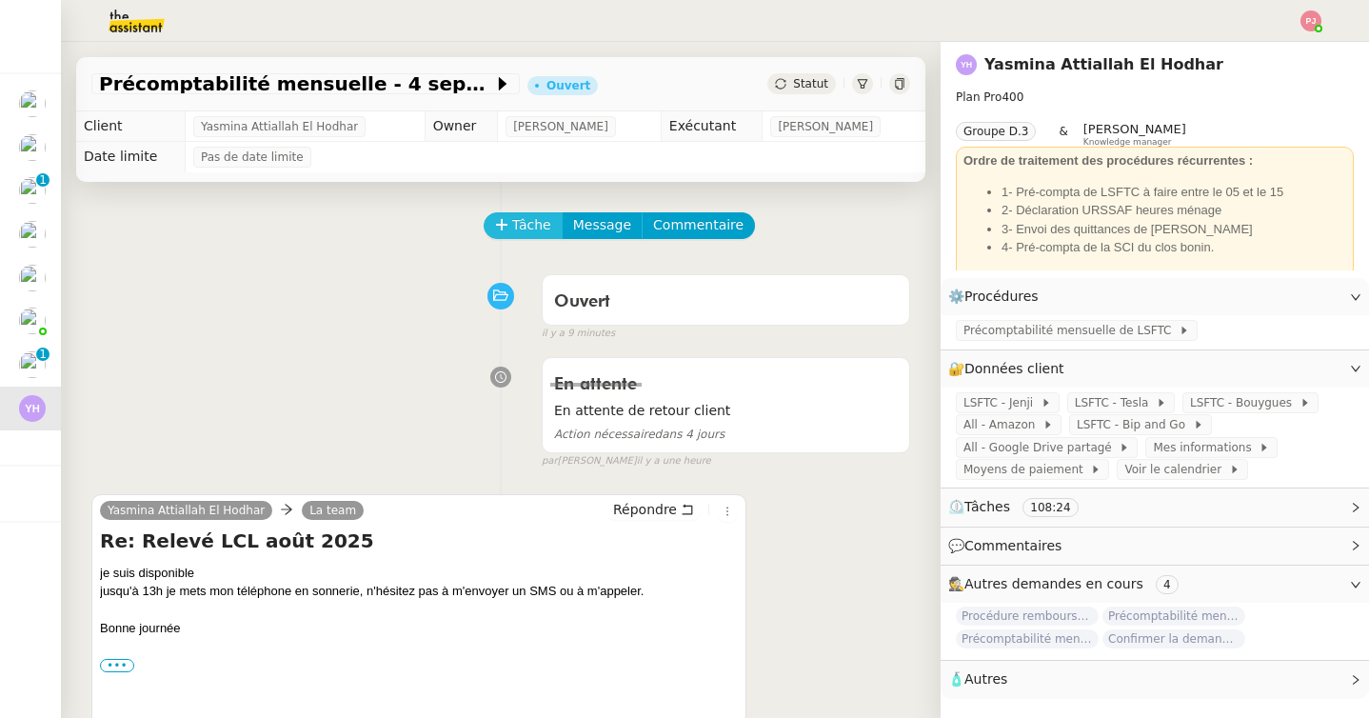
click at [551, 227] on button "Tâche" at bounding box center [522, 225] width 79 height 27
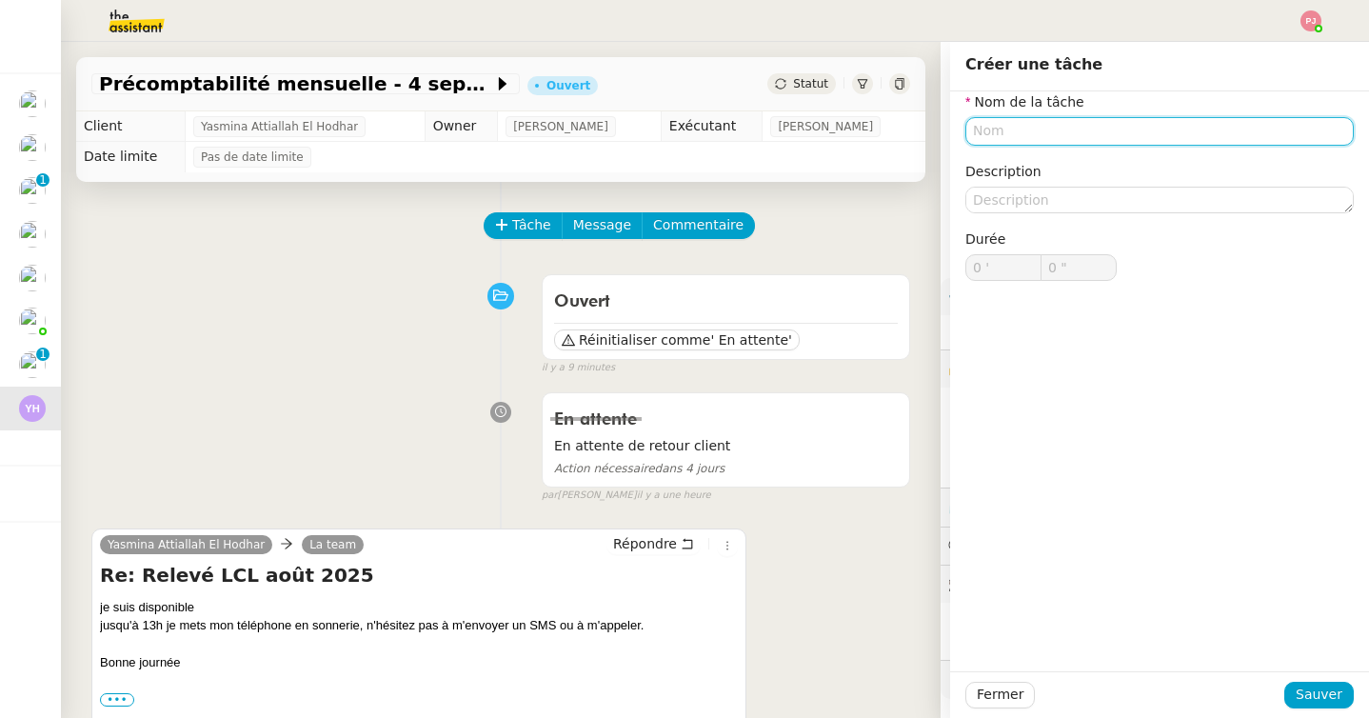
click at [1024, 130] on input "text" at bounding box center [1159, 131] width 388 height 28
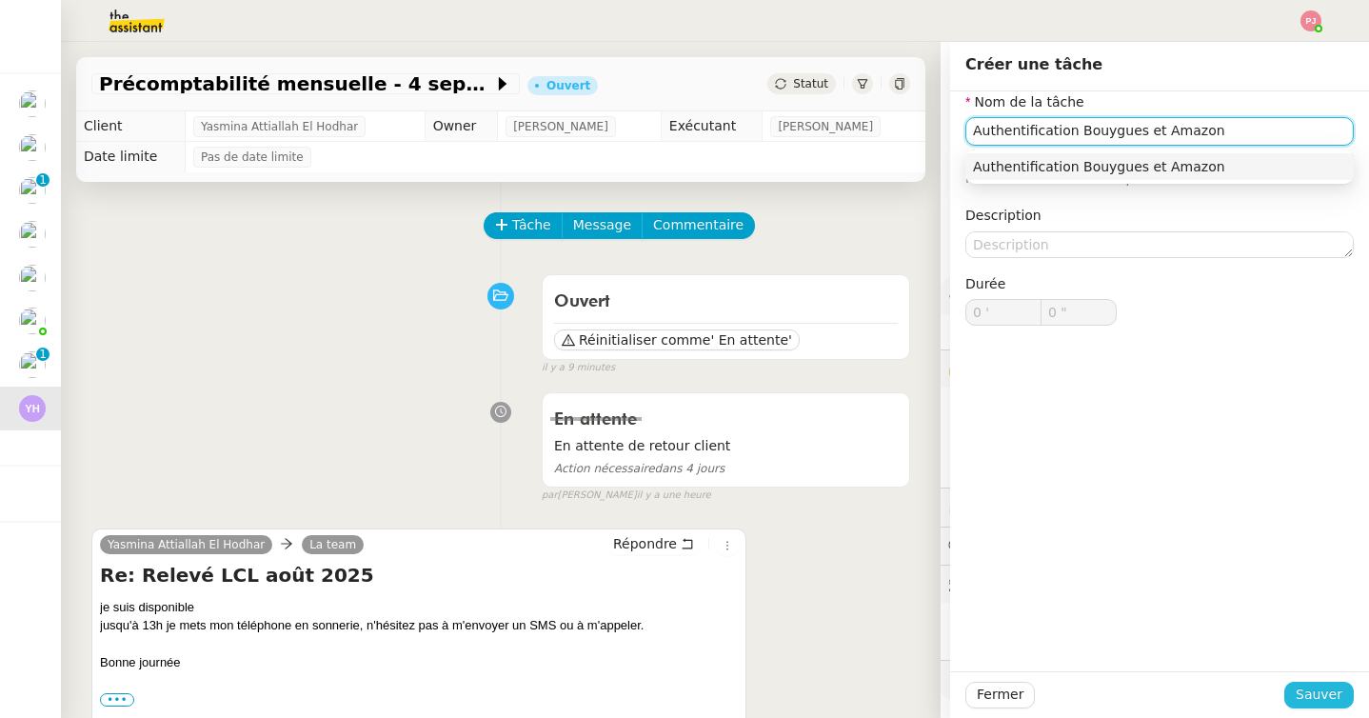
type input "Authentification Bouygues et Amazon"
click at [1342, 700] on button "Sauver" at bounding box center [1318, 694] width 69 height 27
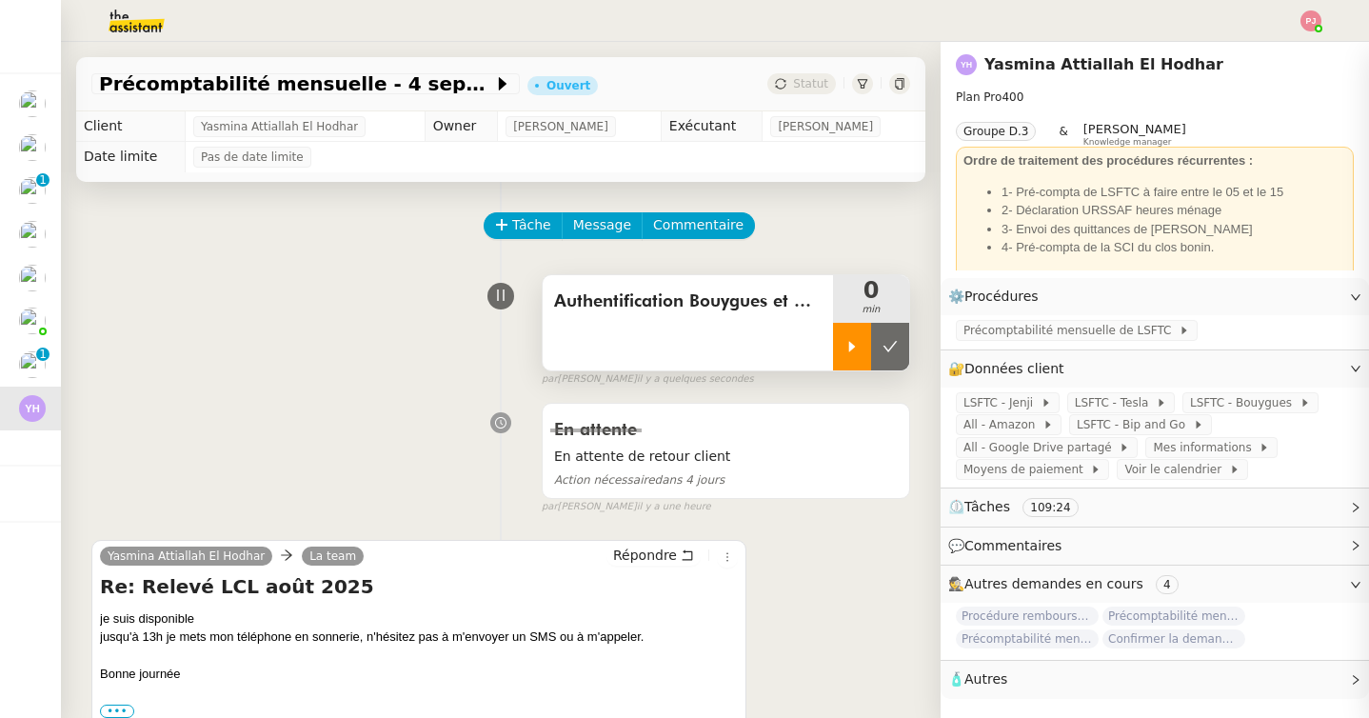
click at [840, 332] on div at bounding box center [852, 347] width 38 height 48
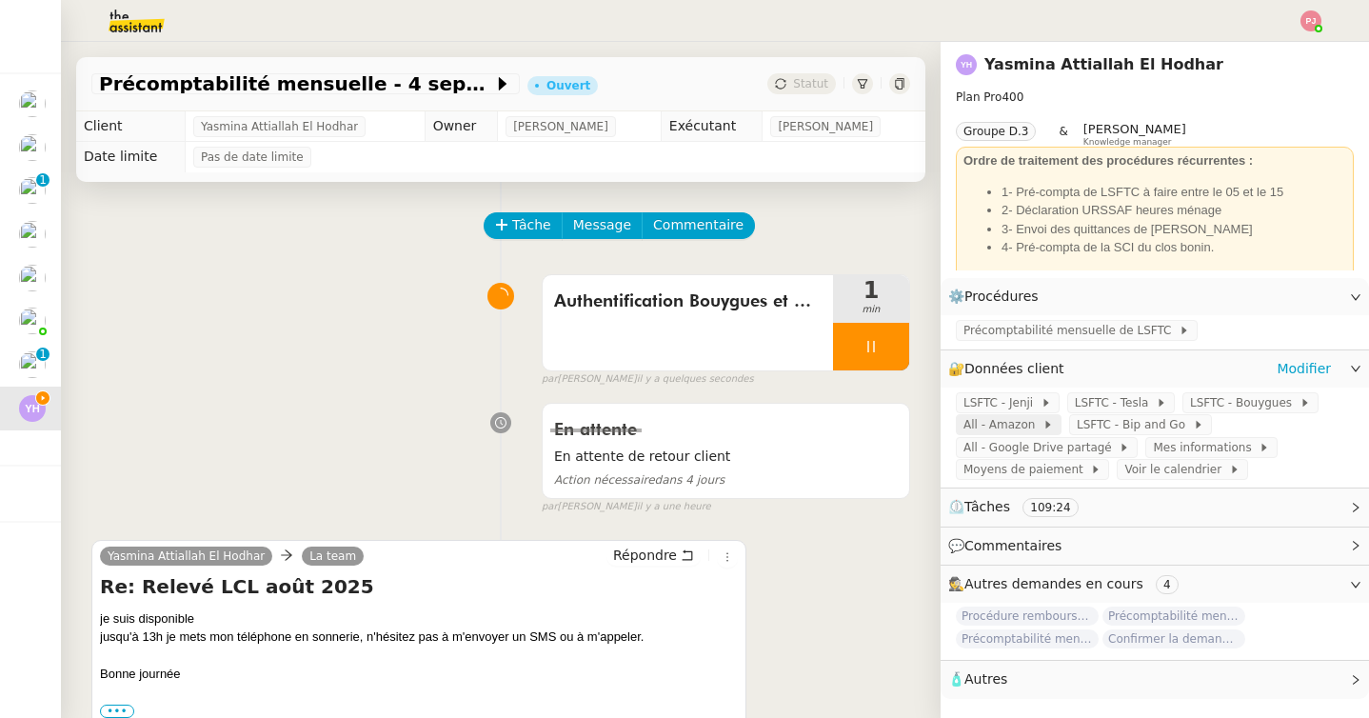
click at [1028, 424] on span "All - Amazon" at bounding box center [1002, 424] width 79 height 19
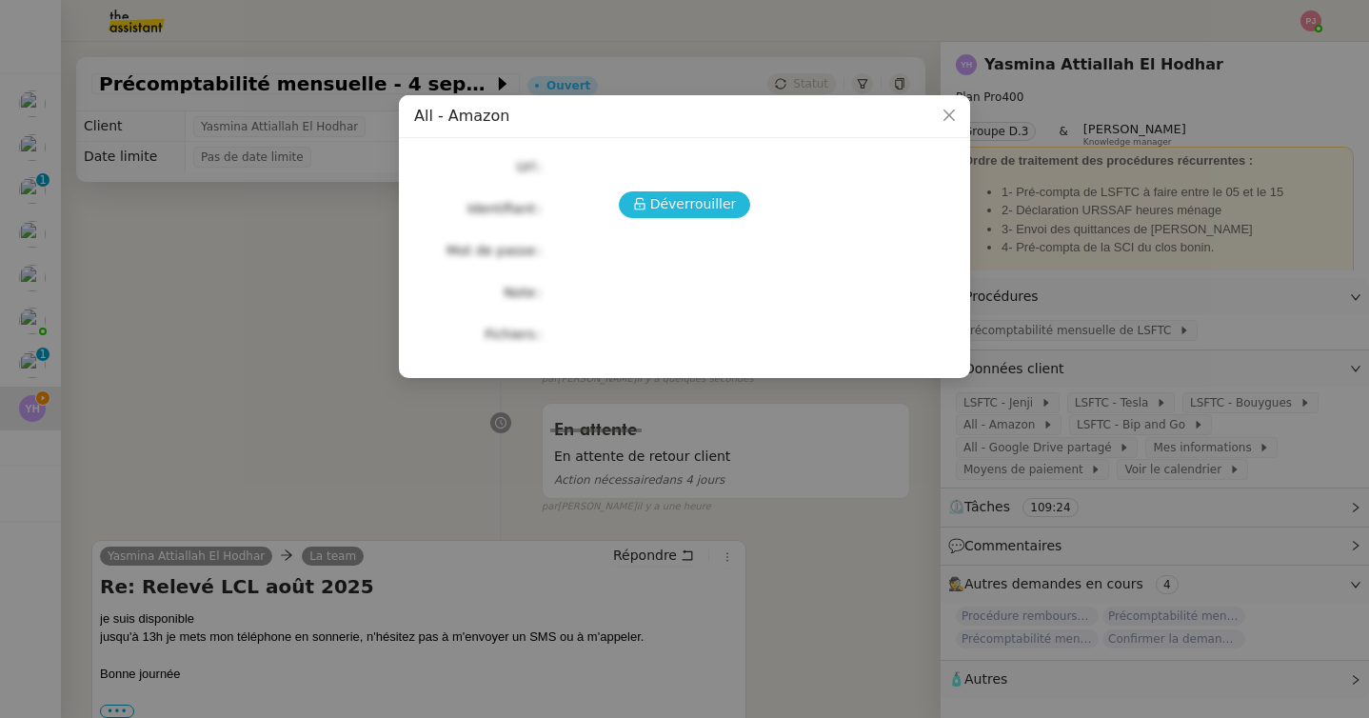
click at [656, 198] on span "Déverrouiller" at bounding box center [693, 204] width 87 height 22
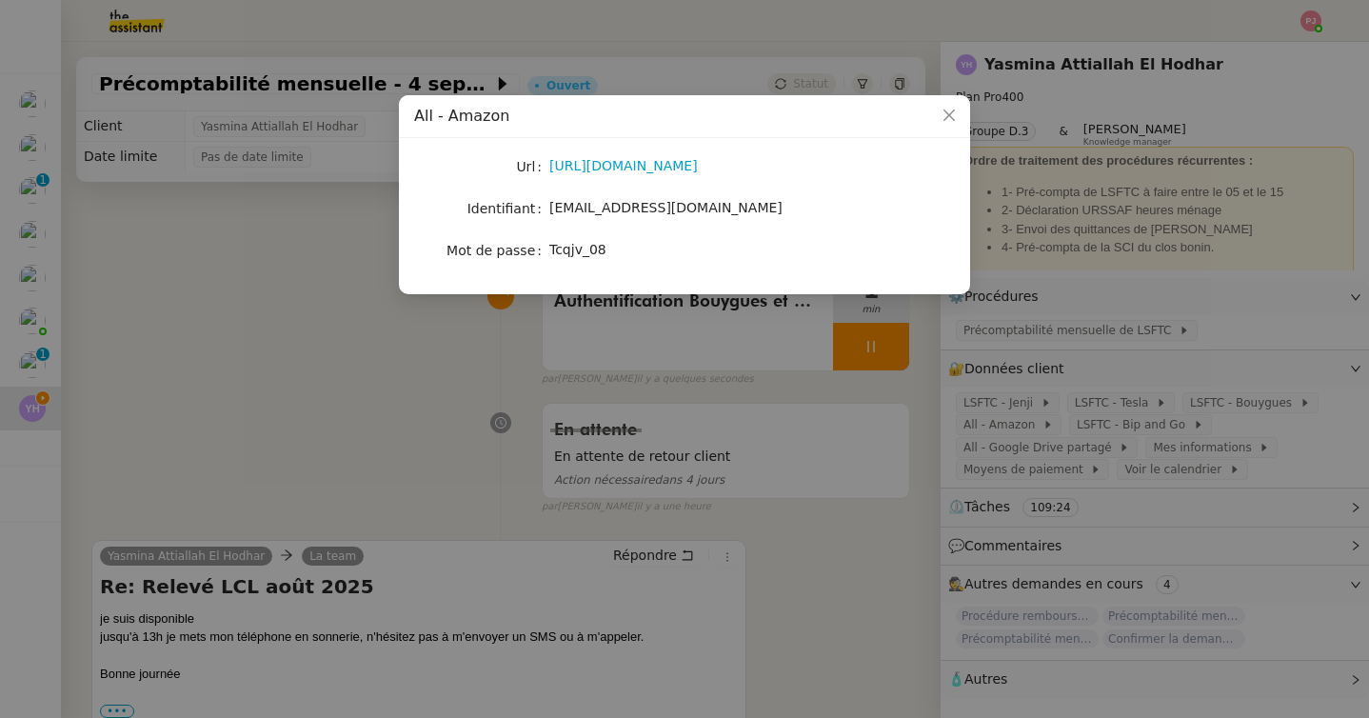
click at [1015, 420] on nz-modal-container "All - Amazon Url https://www.amazon.fr/gp/your-account/order-history Identifian…" at bounding box center [684, 359] width 1369 height 718
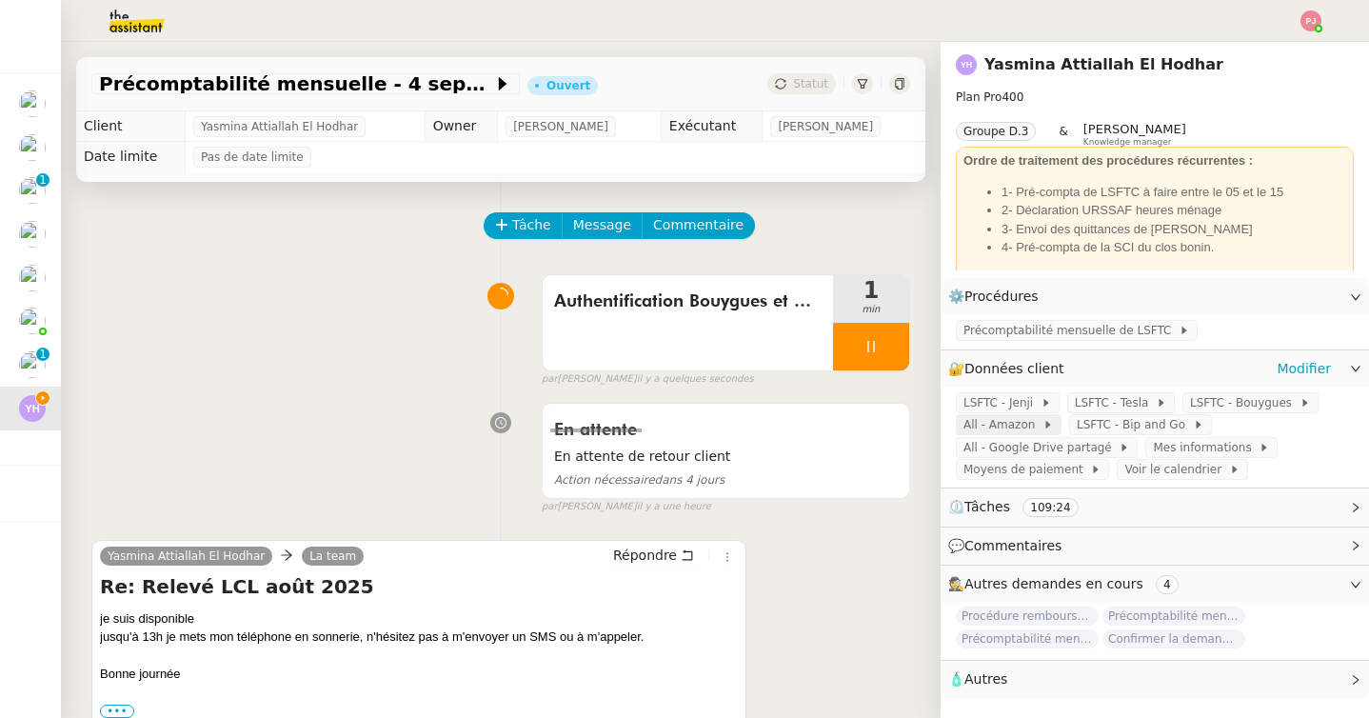
click at [997, 425] on span "All - Amazon" at bounding box center [1002, 424] width 79 height 19
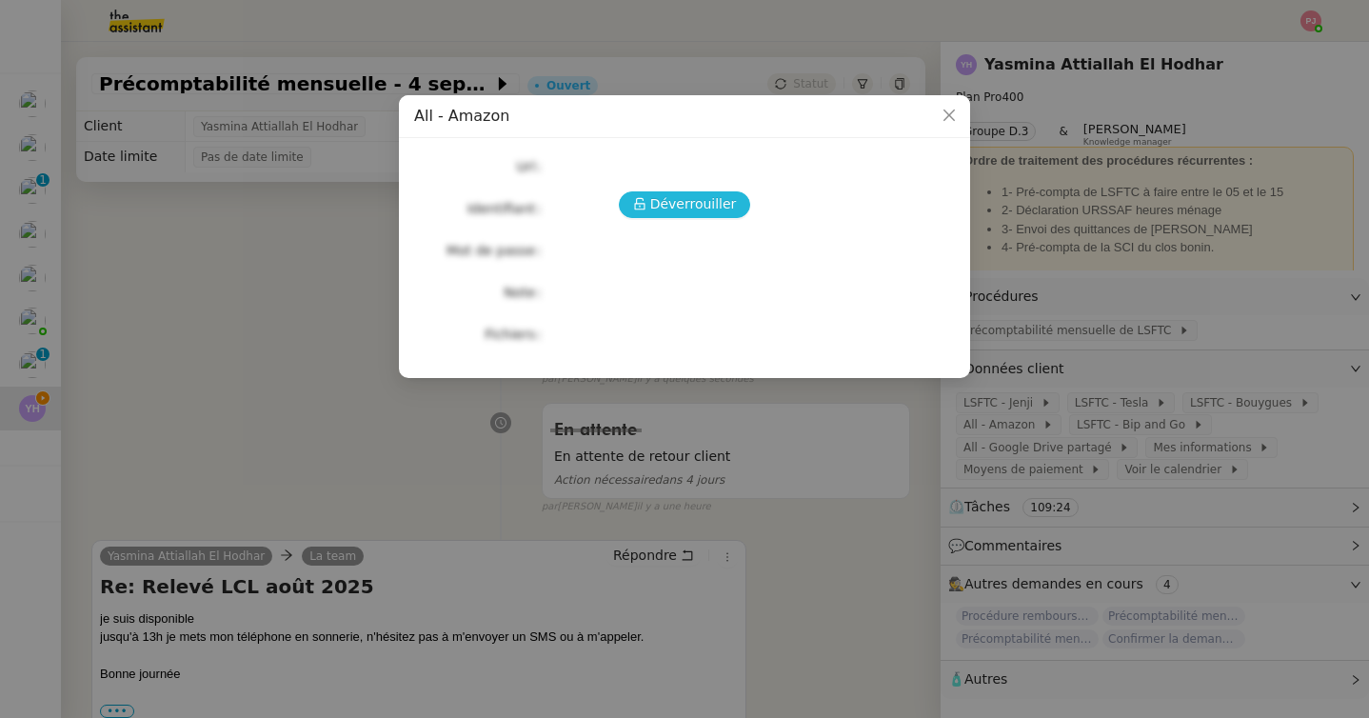
click at [715, 202] on span "Déverrouiller" at bounding box center [693, 204] width 87 height 22
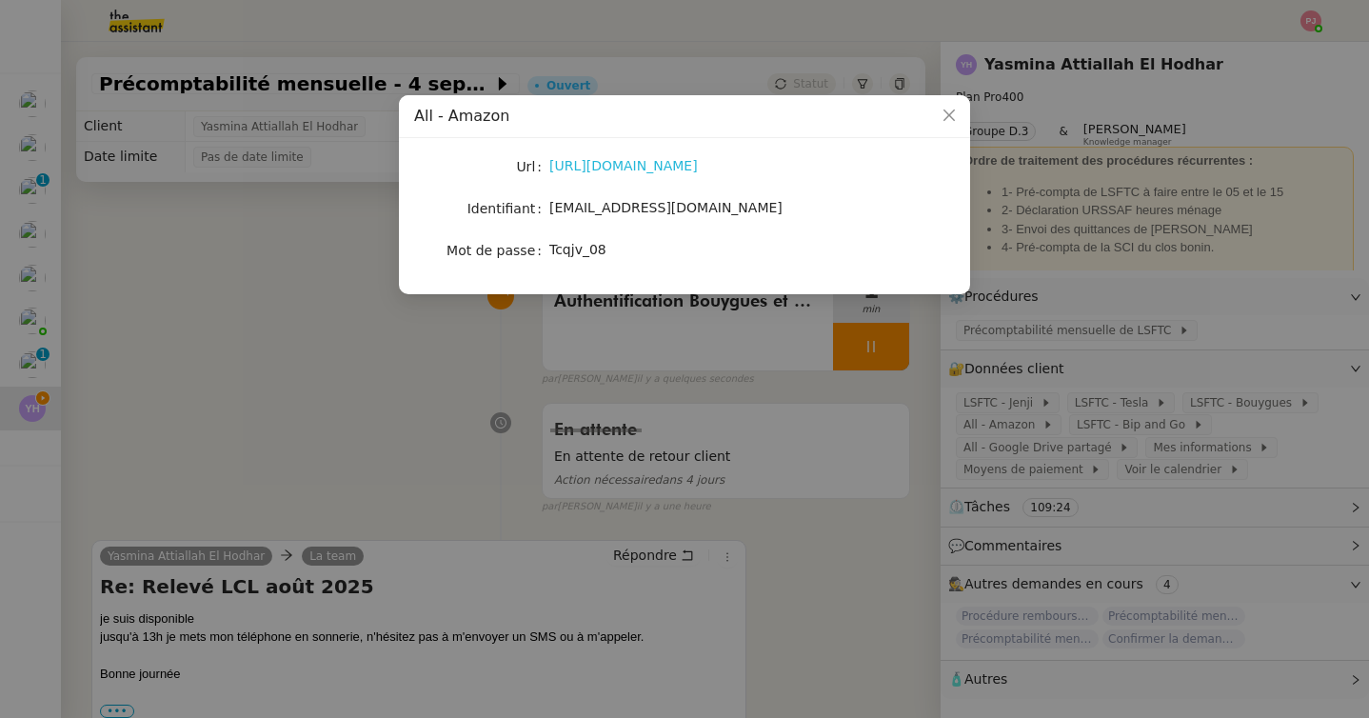
click at [673, 167] on link "https://www.amazon.fr/gp/your-account/order-history" at bounding box center [623, 165] width 148 height 15
drag, startPoint x: 734, startPoint y: 209, endPoint x: 548, endPoint y: 204, distance: 185.7
click at [548, 204] on nz-form-item "Identifiant yasmina.attiallah@gmail.com" at bounding box center [684, 208] width 541 height 27
drag, startPoint x: 612, startPoint y: 255, endPoint x: 554, endPoint y: 255, distance: 58.1
click at [554, 255] on div "Tcqjv_08" at bounding box center [706, 250] width 315 height 22
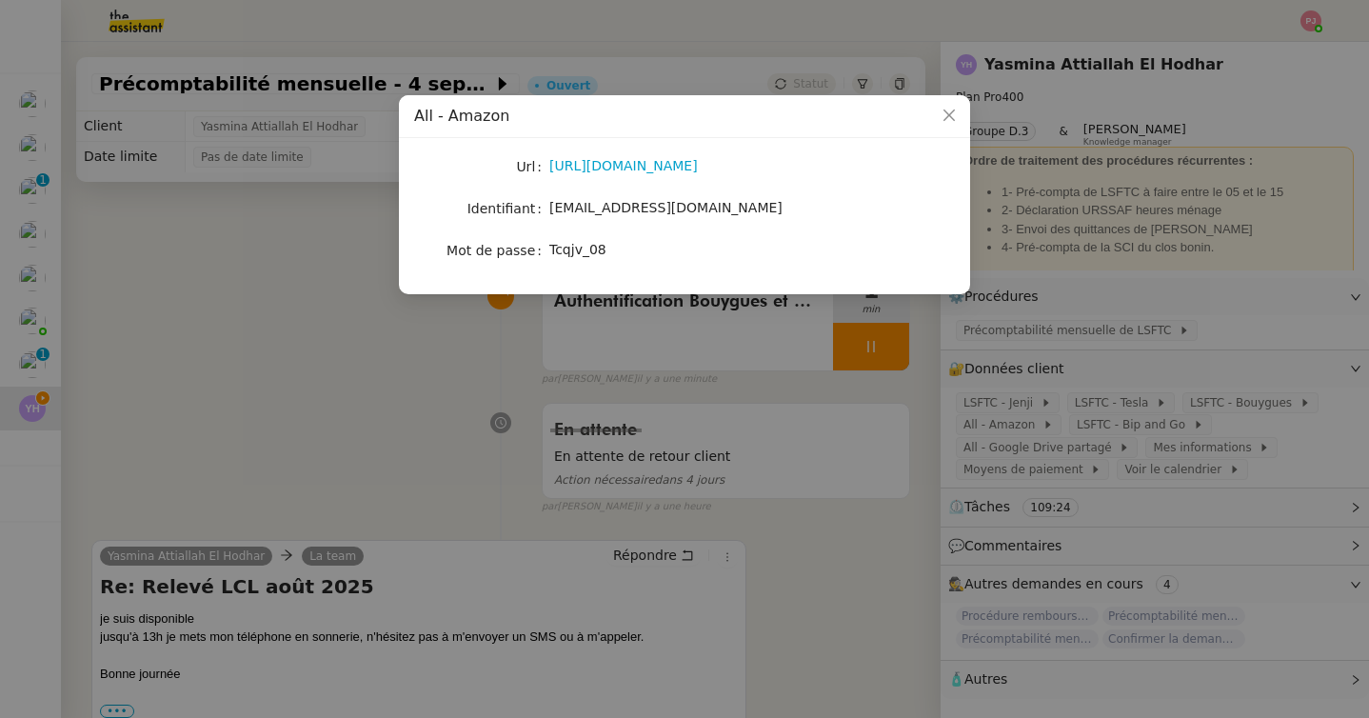
click at [619, 250] on div "Tcqjv_08" at bounding box center [706, 250] width 315 height 22
drag, startPoint x: 613, startPoint y: 250, endPoint x: 546, endPoint y: 249, distance: 66.6
click at [546, 249] on nz-form-item "Mot de passe Tcqjv_08" at bounding box center [684, 250] width 541 height 27
click at [1180, 414] on nz-modal-container "All - Amazon Url https://www.amazon.fr/gp/your-account/order-history Identifian…" at bounding box center [684, 359] width 1369 height 718
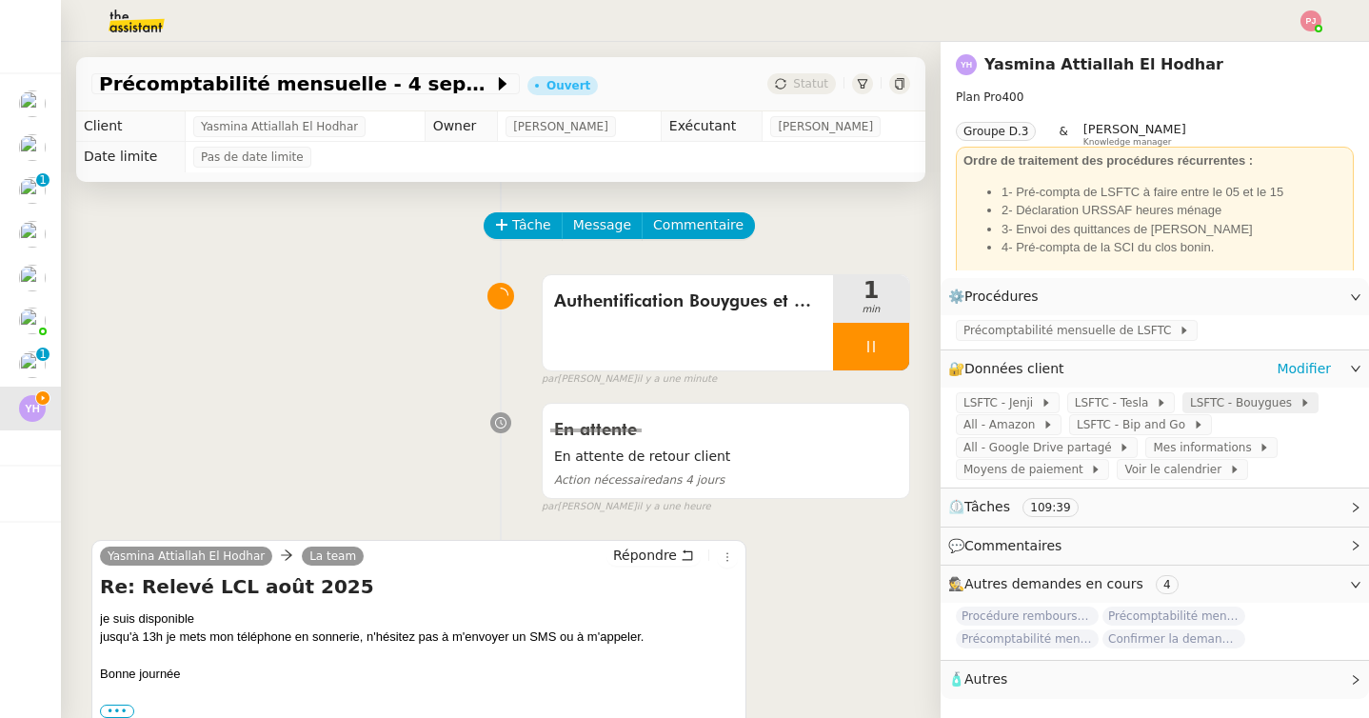
click at [1221, 405] on span "LSFTC - Bouygues" at bounding box center [1244, 402] width 109 height 19
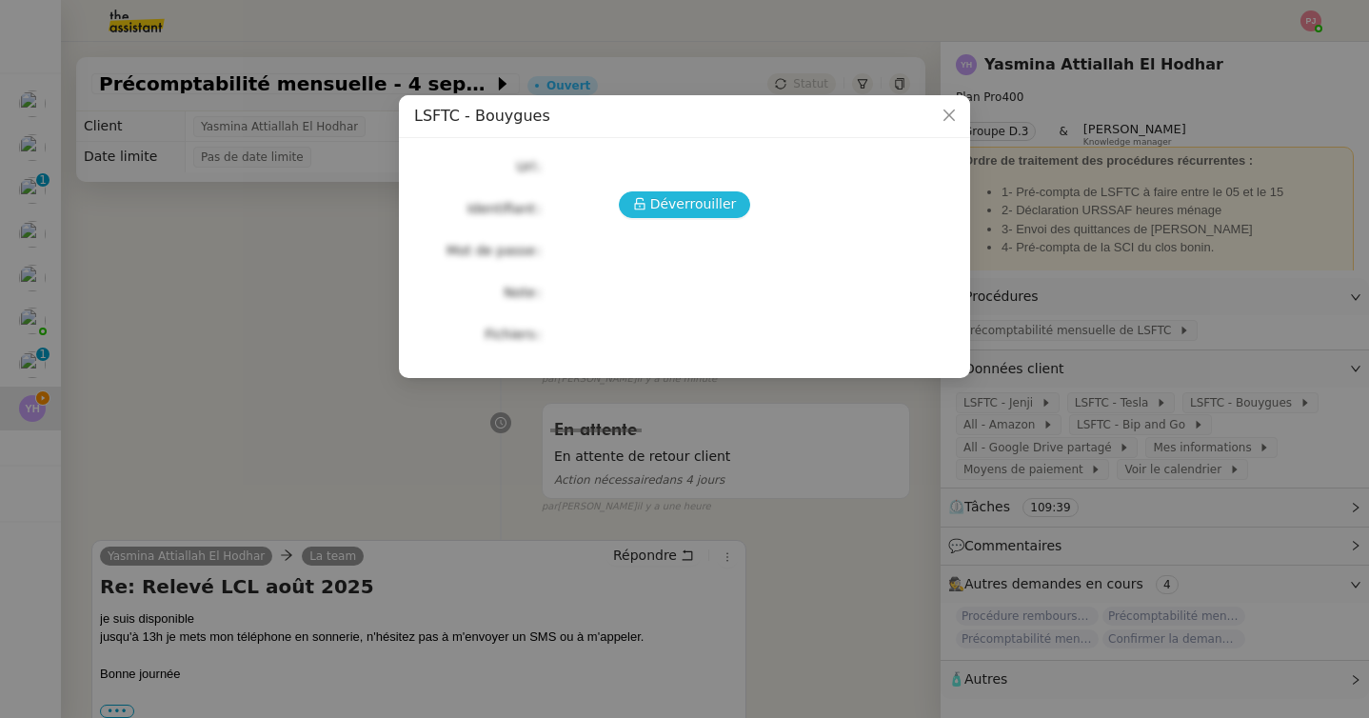
click at [717, 202] on span "Déverrouiller" at bounding box center [693, 204] width 87 height 22
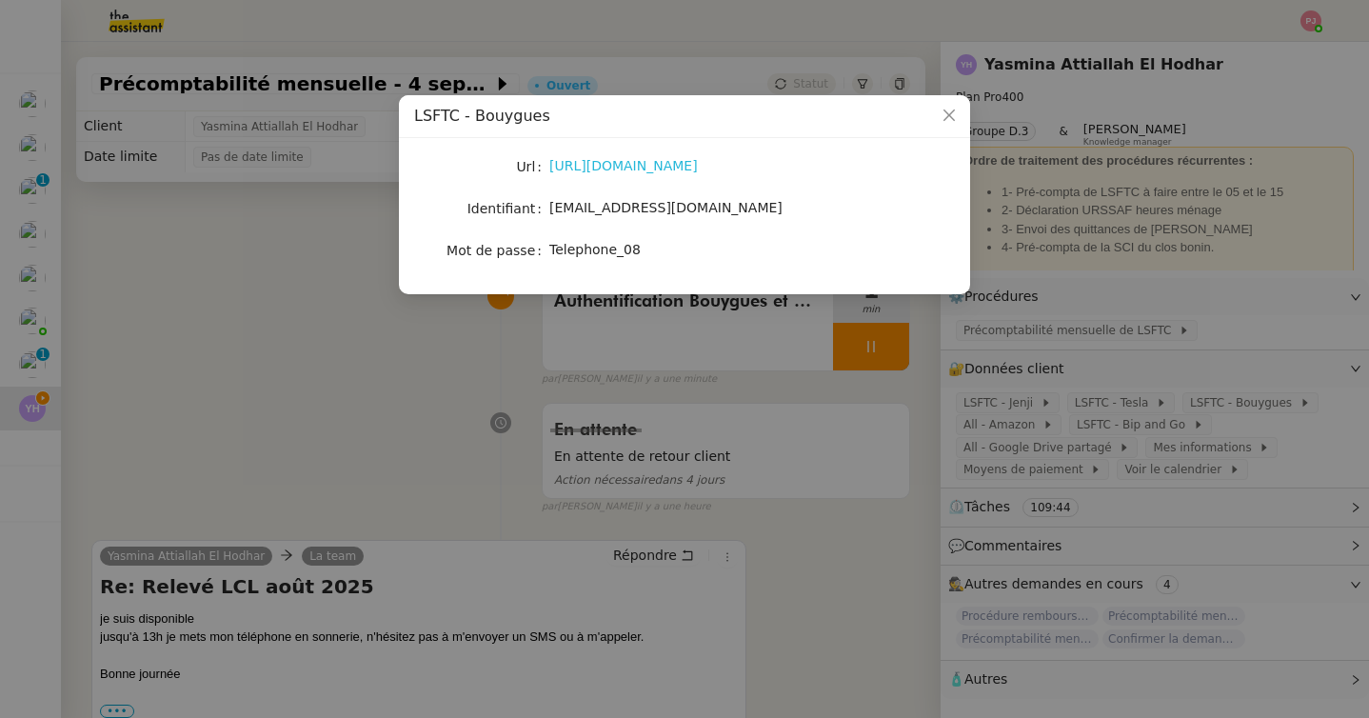
click at [643, 170] on link "https://www.bouyguestelecom.fr/mon-compte" at bounding box center [623, 165] width 148 height 15
drag, startPoint x: 733, startPoint y: 210, endPoint x: 560, endPoint y: 193, distance: 174.1
click at [560, 193] on div "Url https://www.bouyguestelecom.fr/mon-compte Identifiant yasmina.attiallah@gma…" at bounding box center [684, 208] width 541 height 110
drag, startPoint x: 647, startPoint y: 252, endPoint x: 546, endPoint y: 252, distance: 100.9
click at [546, 252] on nz-form-item "Mot de passe Telephone_08" at bounding box center [684, 250] width 541 height 27
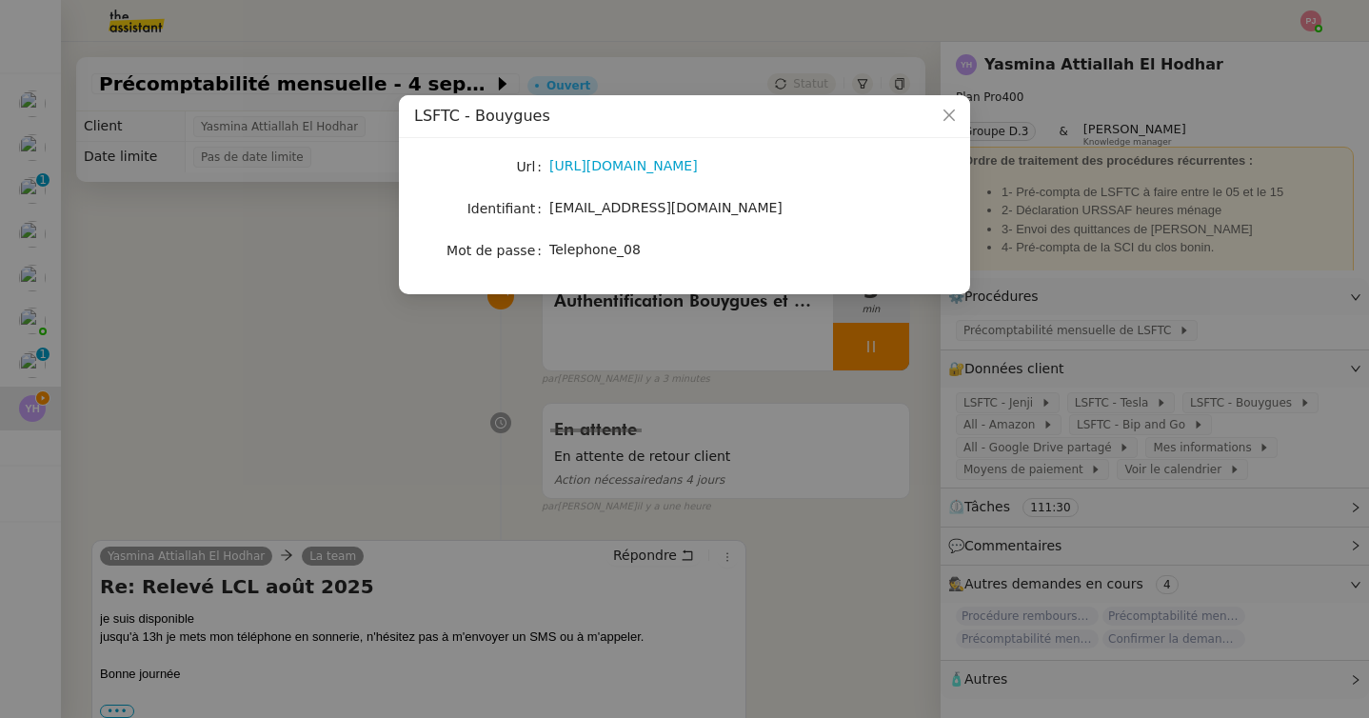
click at [425, 447] on nz-modal-container "LSFTC - Bouygues Url https://www.bouyguestelecom.fr/mon-compte Identifiant yasm…" at bounding box center [684, 359] width 1369 height 718
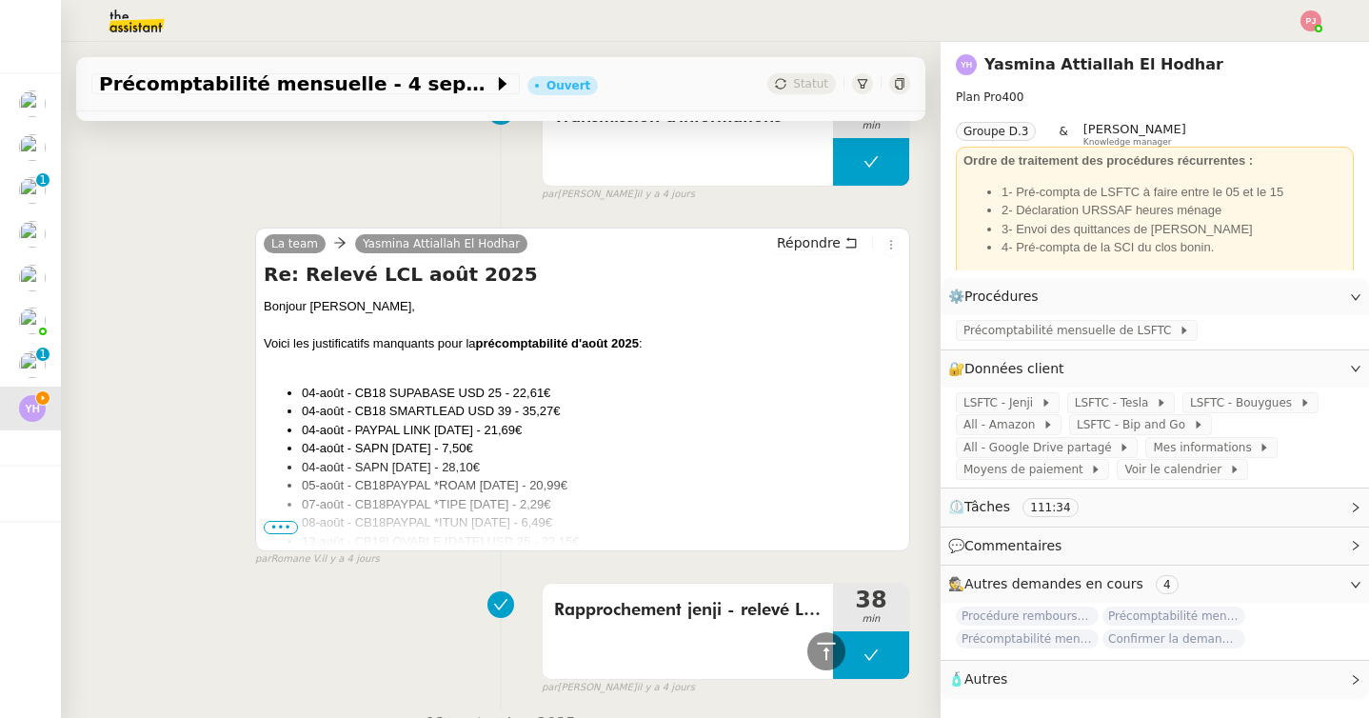
scroll to position [3191, 0]
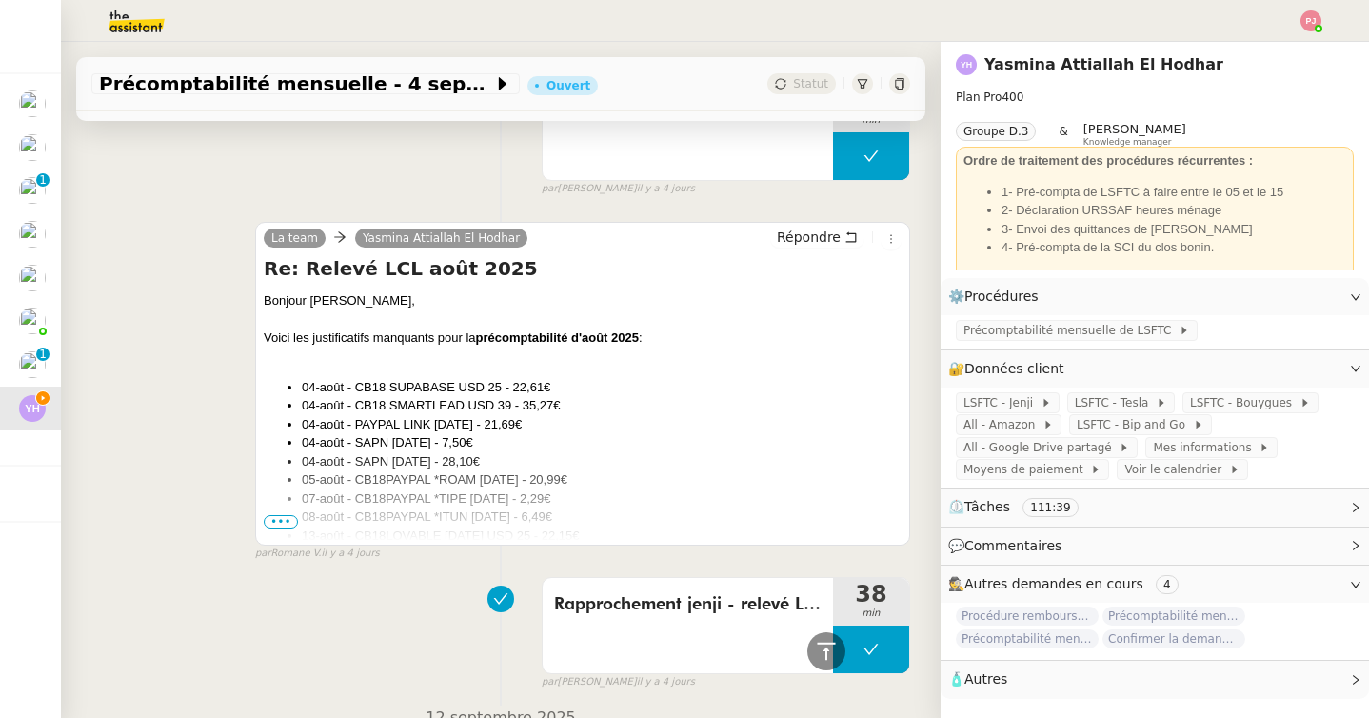
click at [277, 523] on span "•••" at bounding box center [281, 521] width 34 height 13
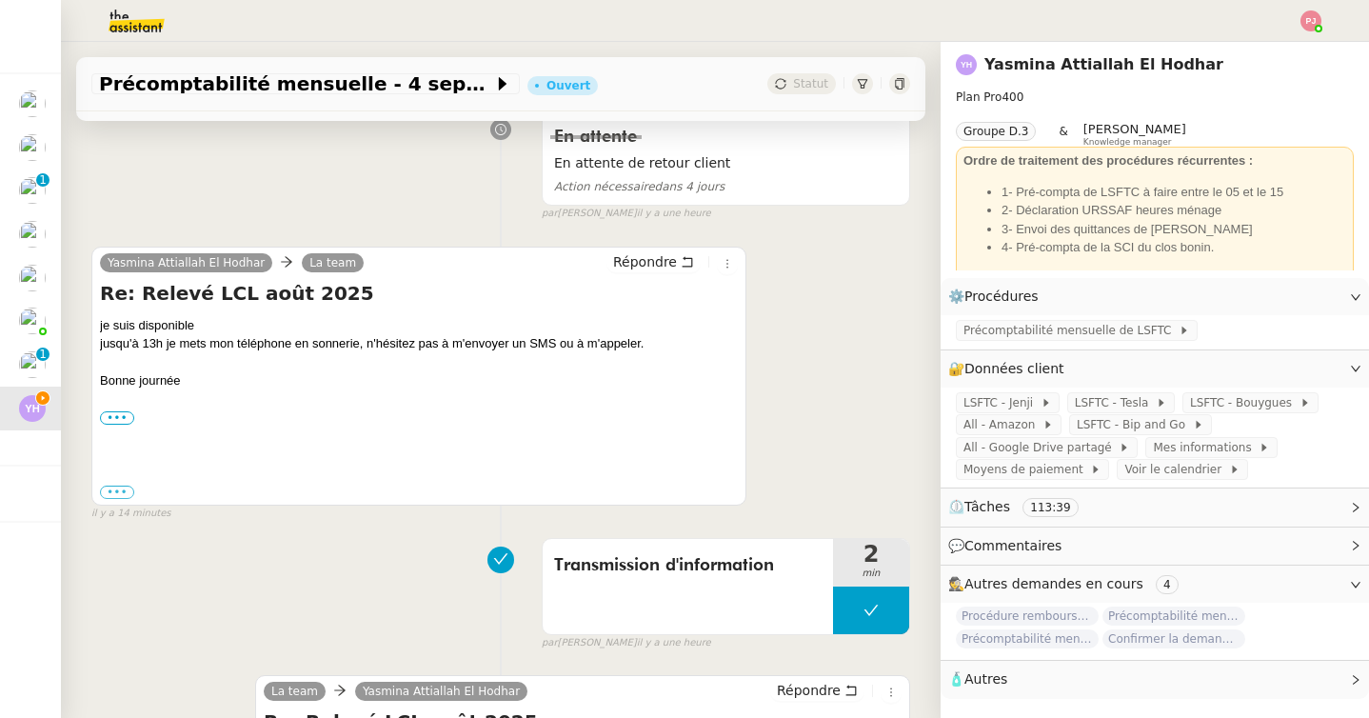
scroll to position [0, 0]
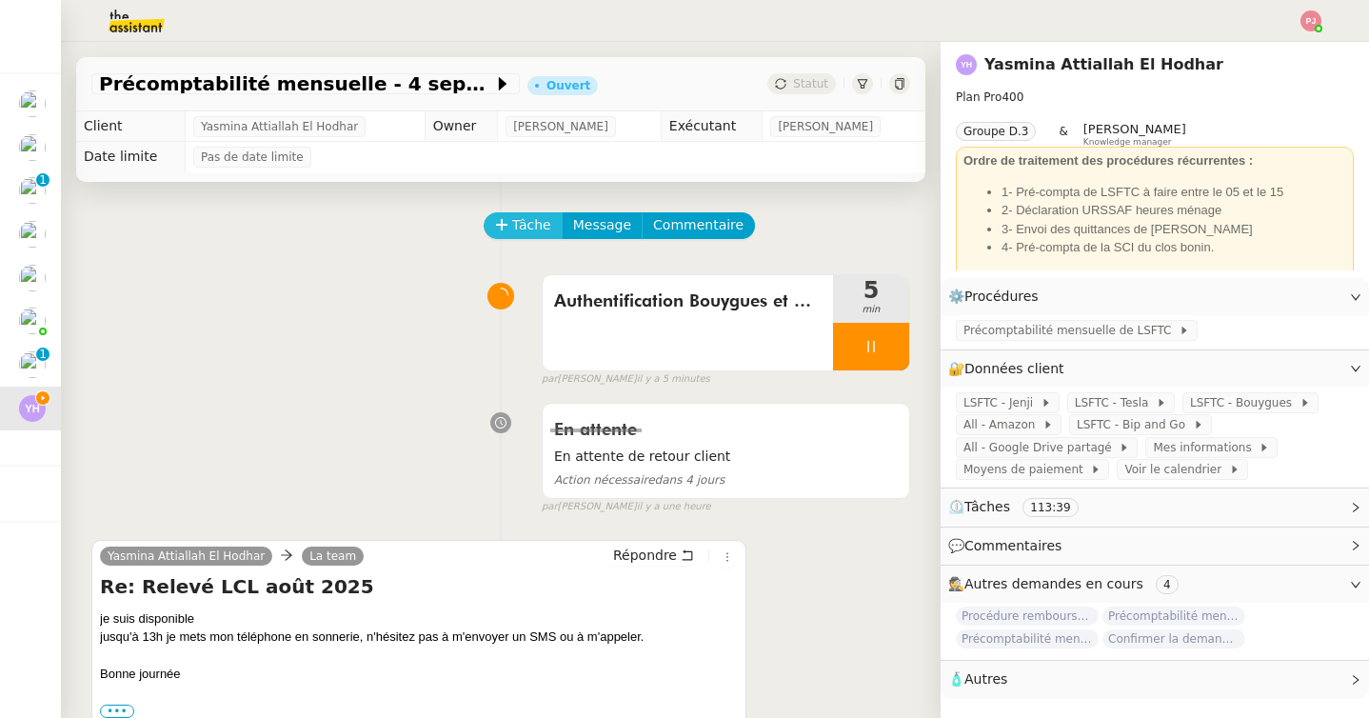
click at [523, 224] on span "Tâche" at bounding box center [531, 225] width 39 height 22
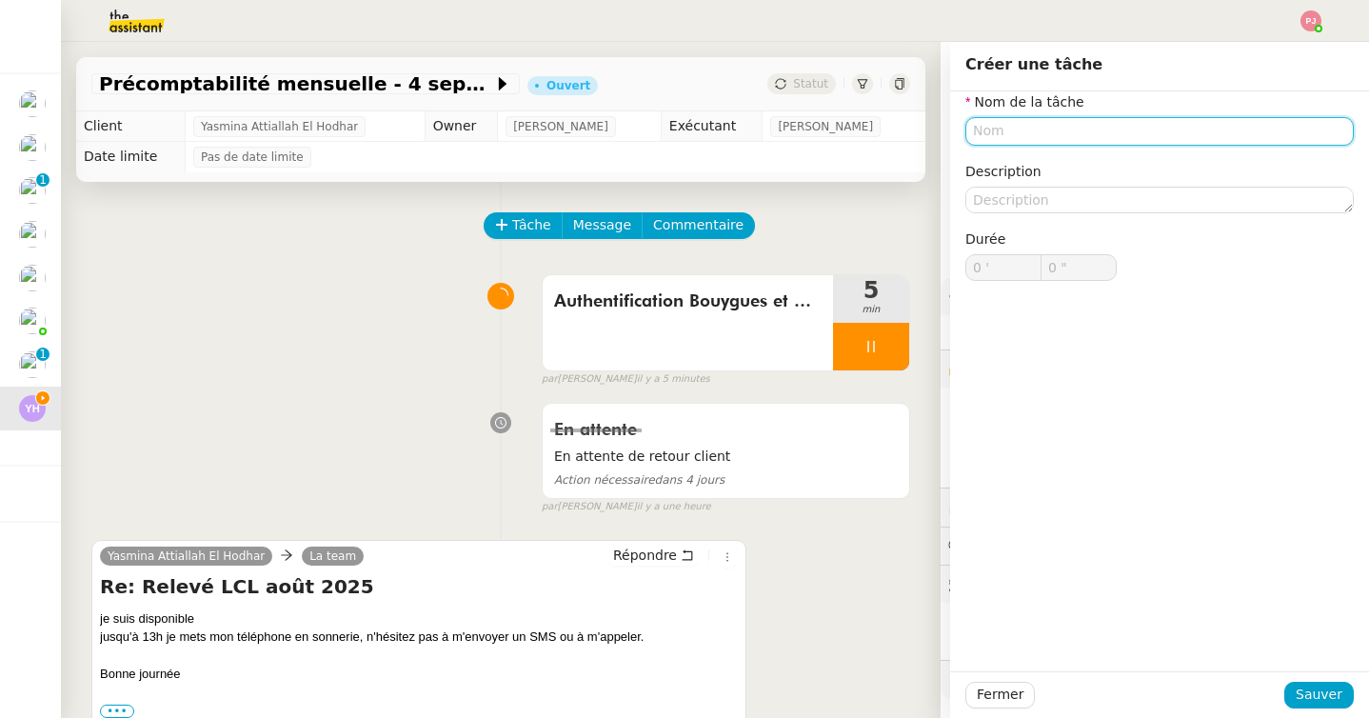
click at [1013, 136] on input "text" at bounding box center [1159, 131] width 388 height 28
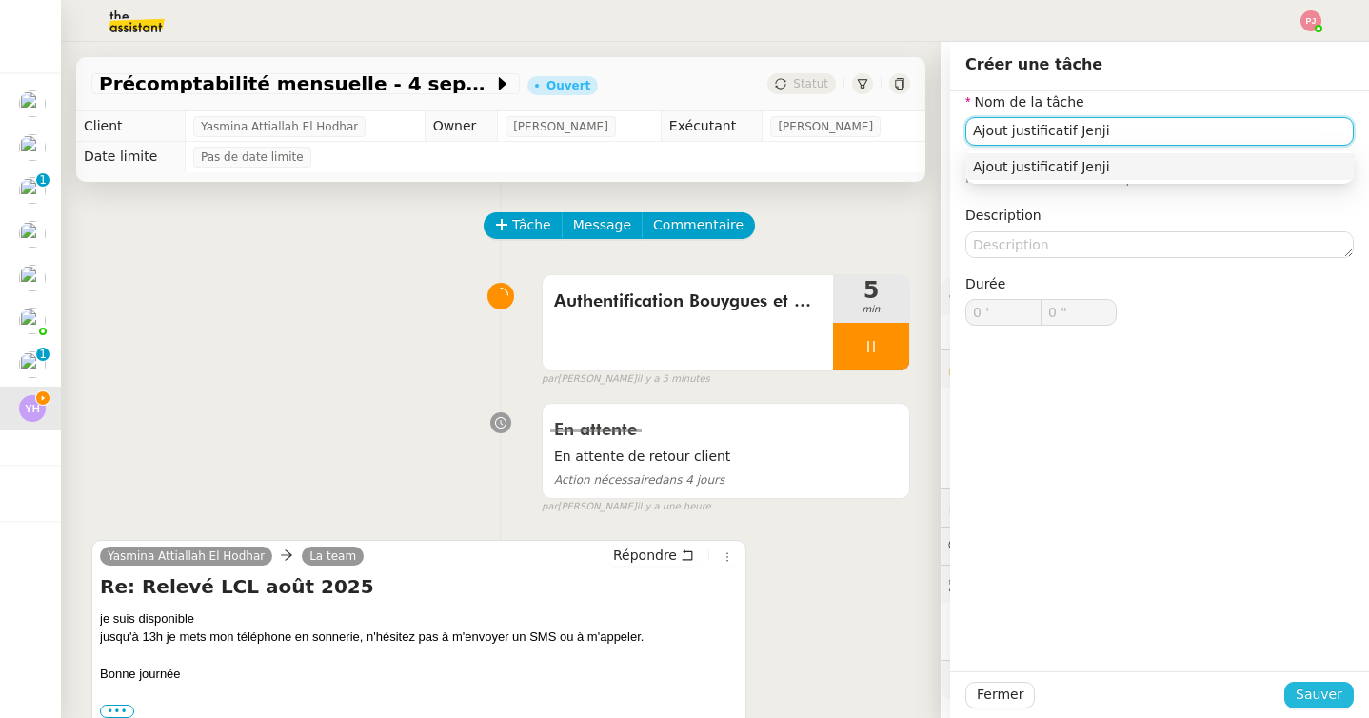
type input "Ajout justificatif Jenji"
click at [1329, 683] on span "Sauver" at bounding box center [1318, 694] width 47 height 22
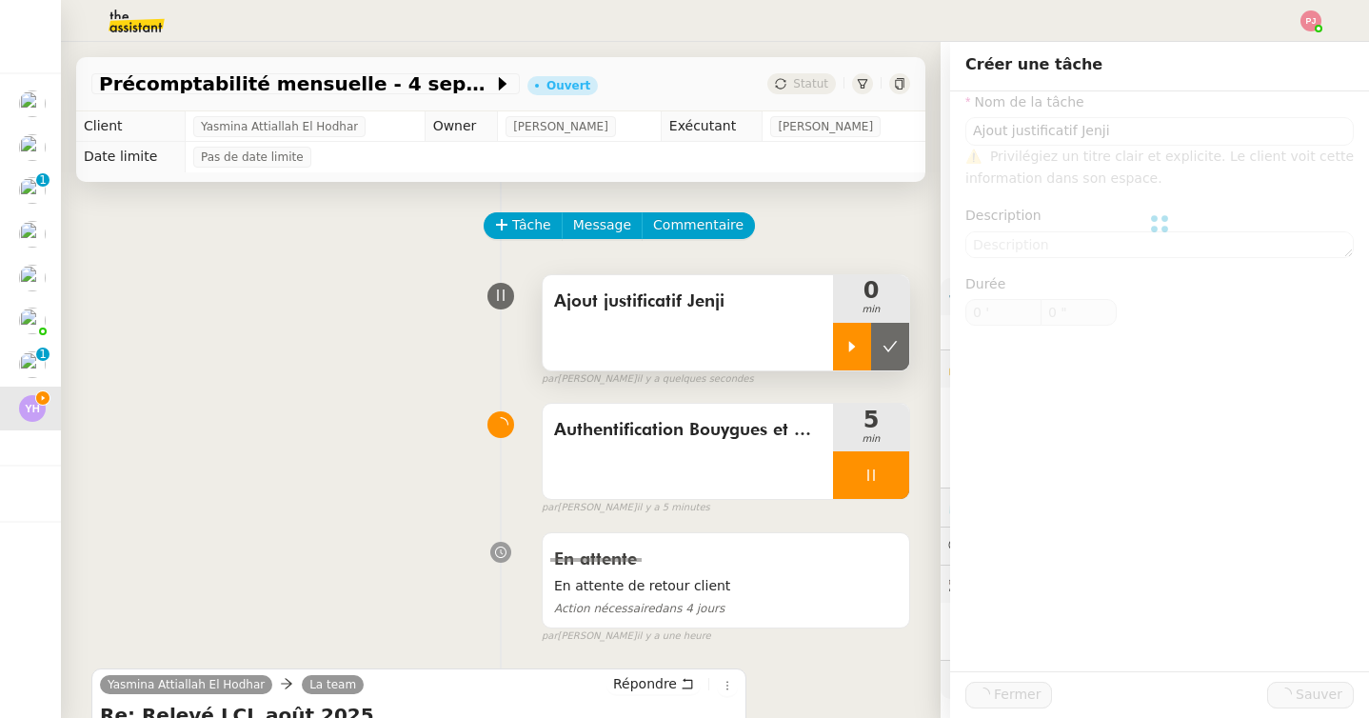
click at [850, 350] on icon at bounding box center [851, 346] width 15 height 15
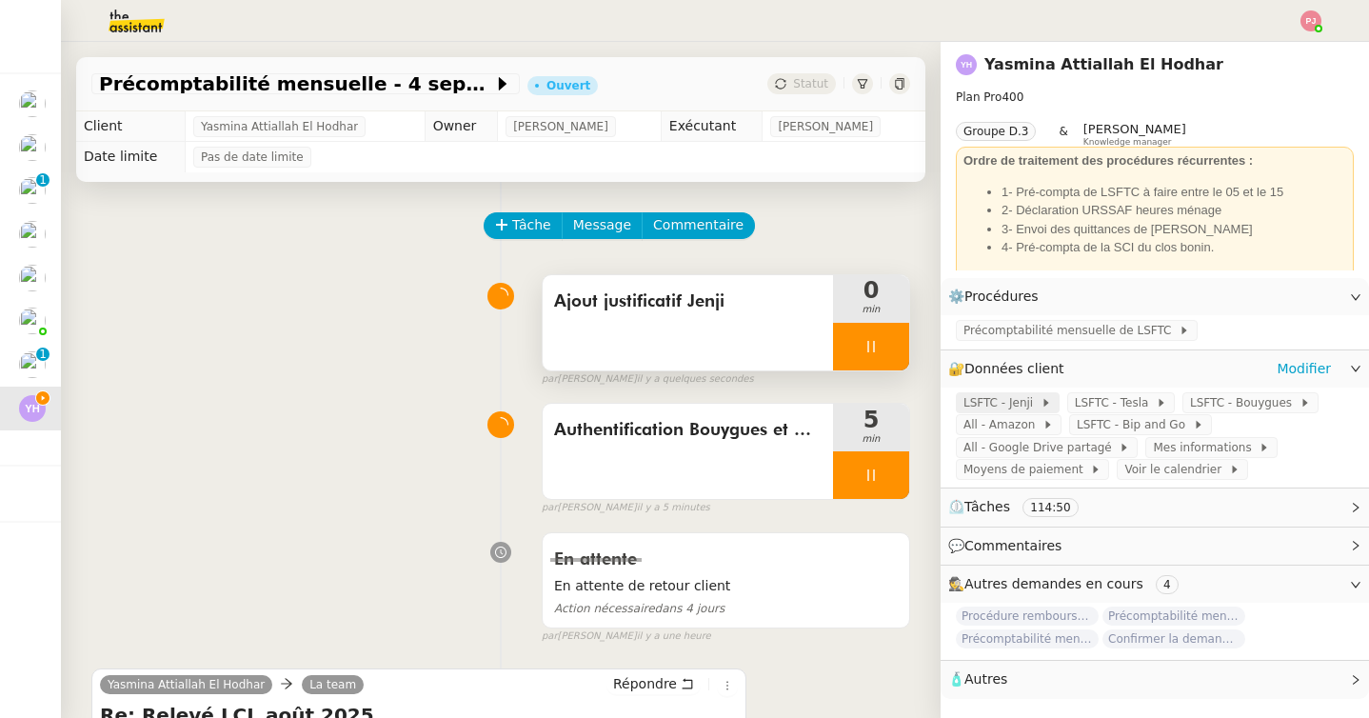
click at [1021, 401] on span "LSFTC - Jenji" at bounding box center [1001, 402] width 77 height 19
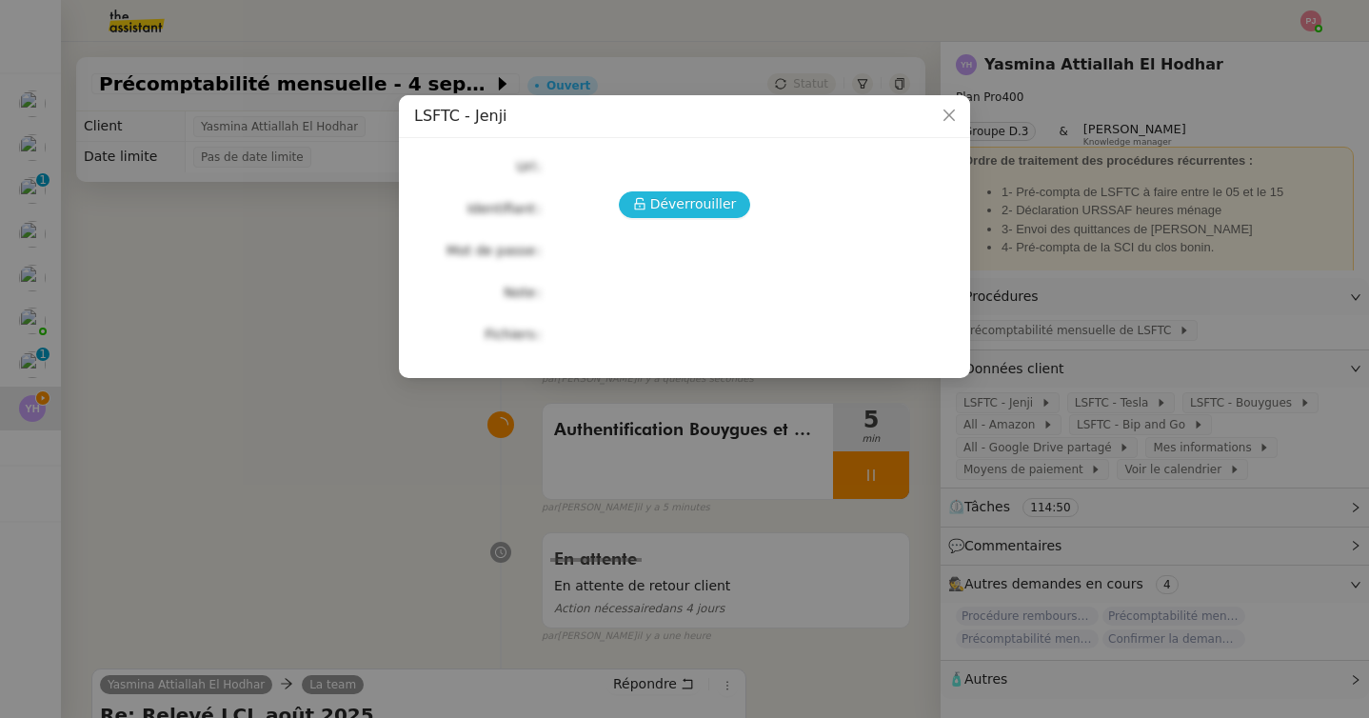
click at [644, 205] on icon at bounding box center [639, 204] width 10 height 12
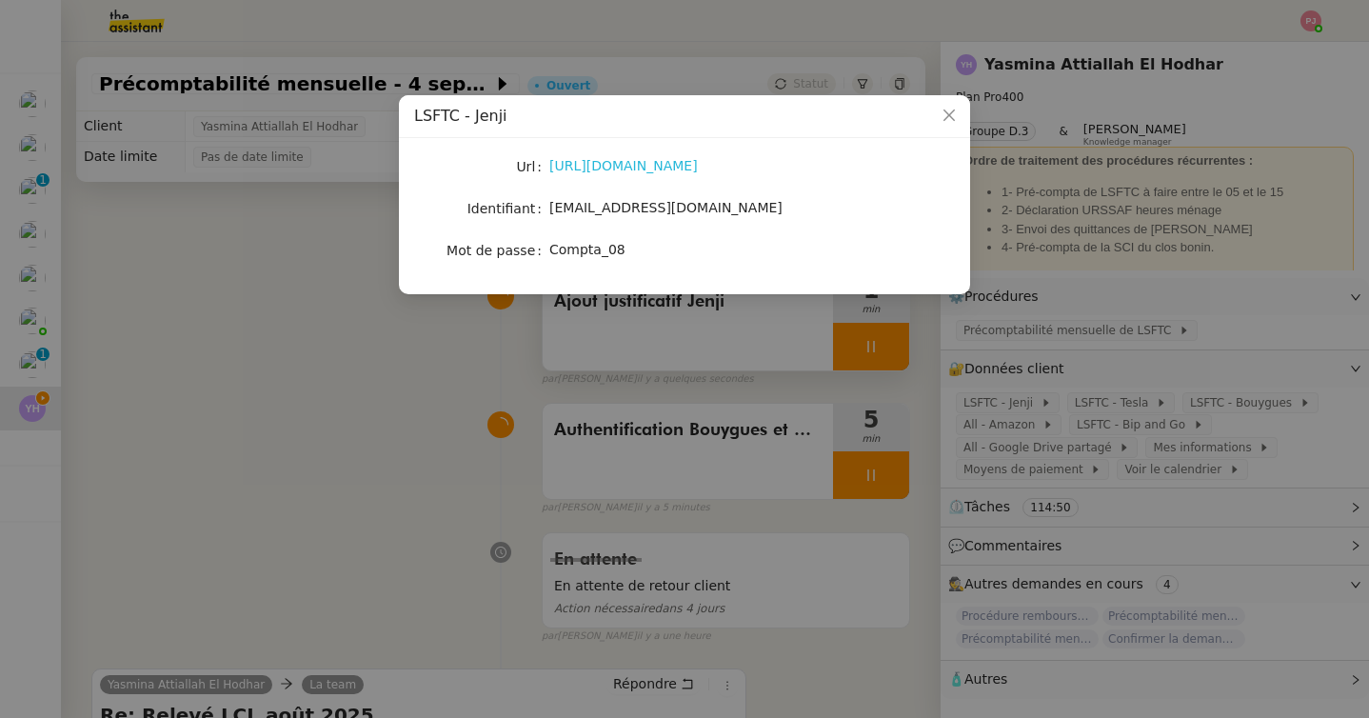
click at [595, 165] on link "https://app.jenji.io/login" at bounding box center [623, 165] width 148 height 15
click at [827, 455] on nz-modal-container "LSFTC - Jenji Url https://app.jenji.io/login Identifiant yasmina.attiallah@lsft…" at bounding box center [684, 359] width 1369 height 718
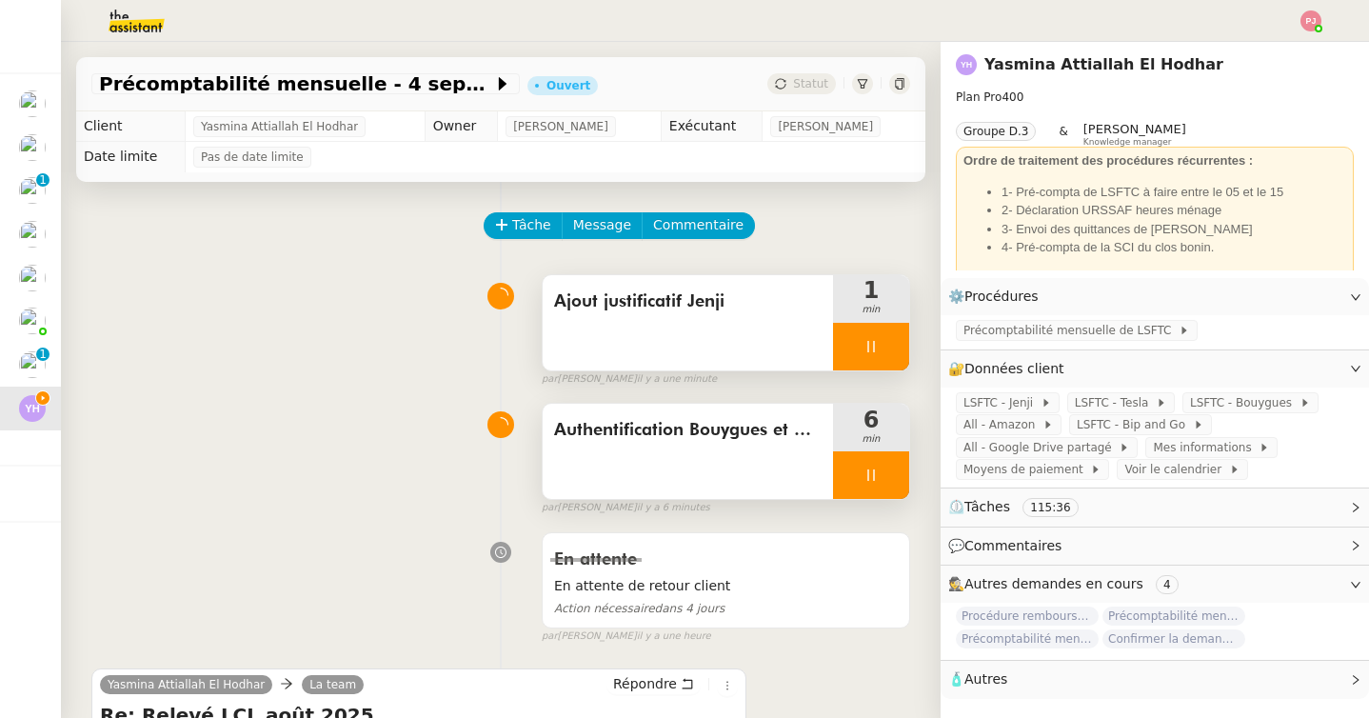
click at [860, 466] on div at bounding box center [871, 475] width 76 height 48
click at [894, 484] on button at bounding box center [890, 475] width 38 height 48
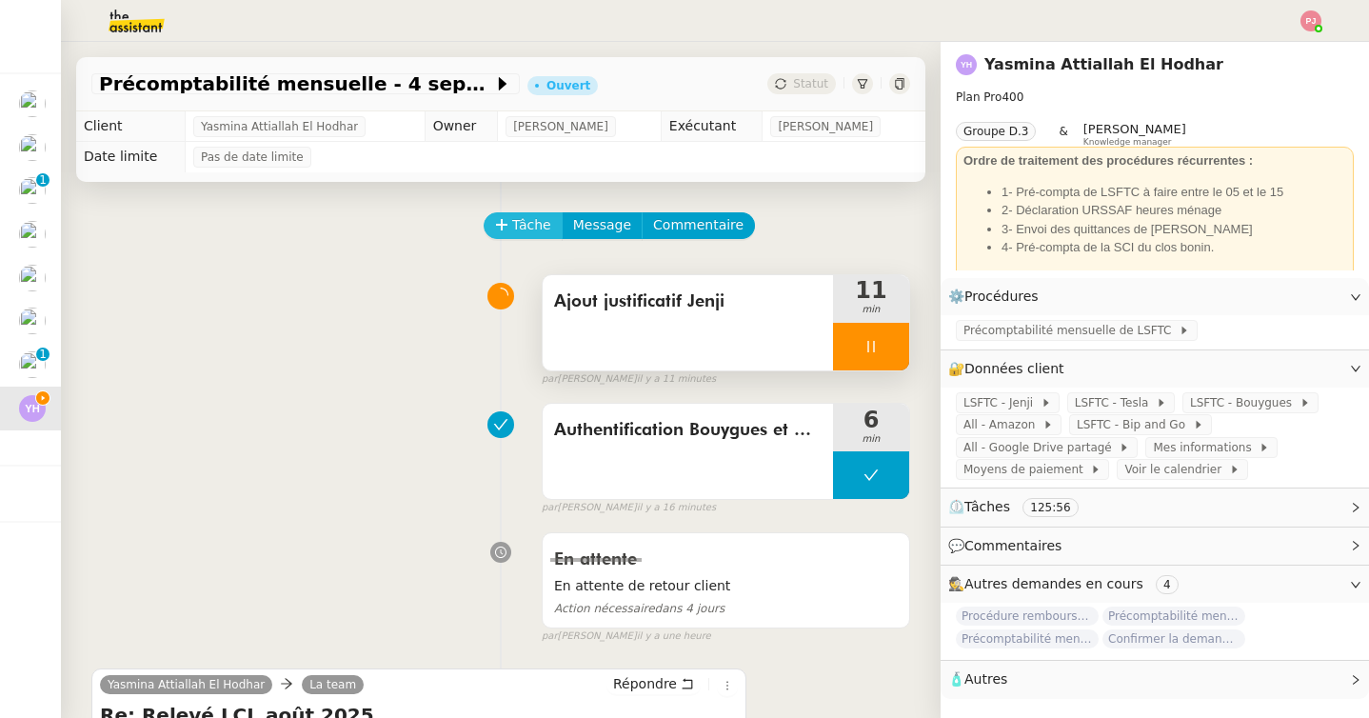
click at [526, 217] on span "Tâche" at bounding box center [531, 225] width 39 height 22
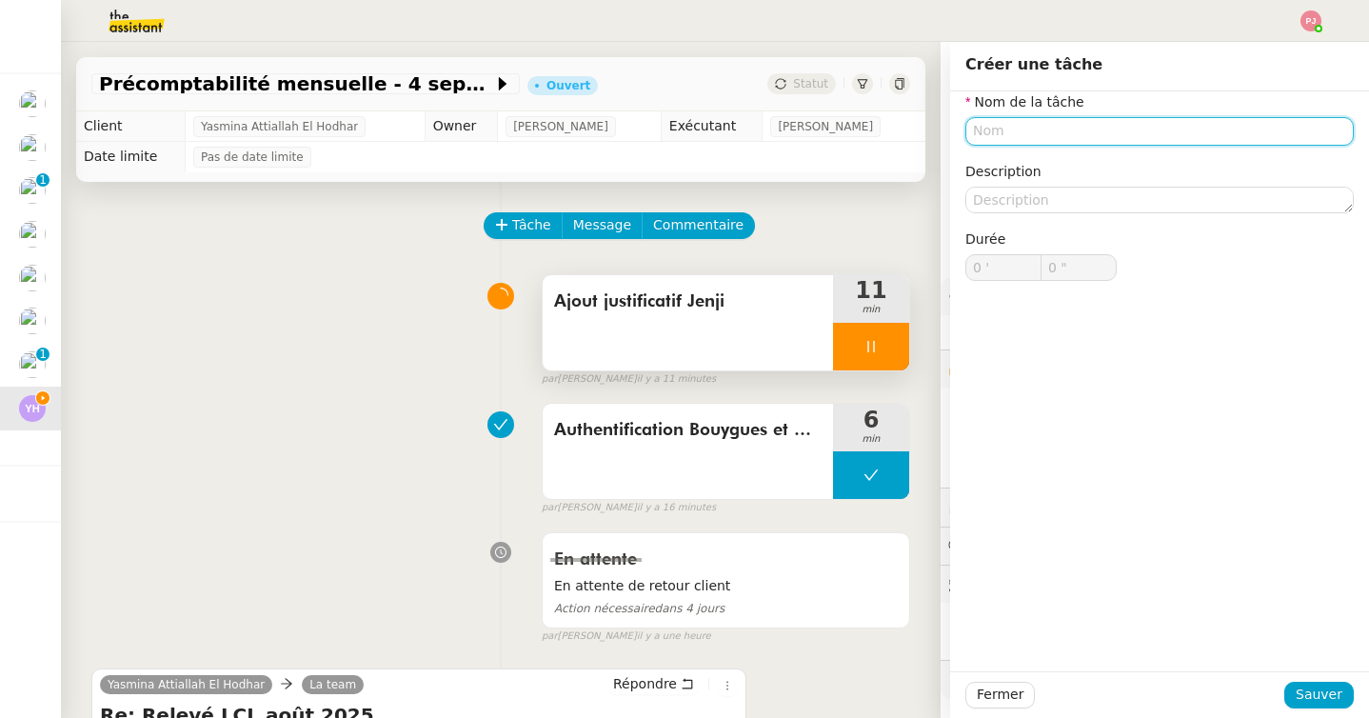
click at [1055, 139] on input "text" at bounding box center [1159, 131] width 388 height 28
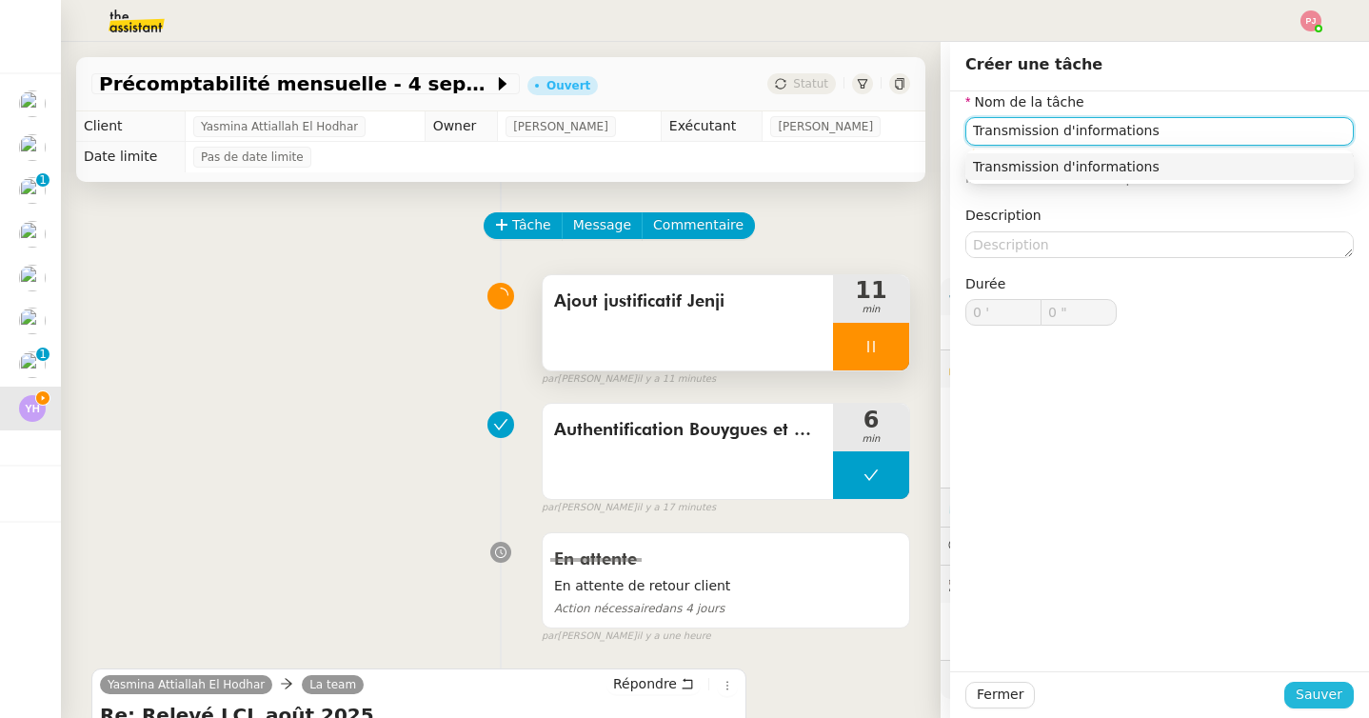
type input "Transmission d'informations"
click at [1327, 686] on span "Sauver" at bounding box center [1318, 694] width 47 height 22
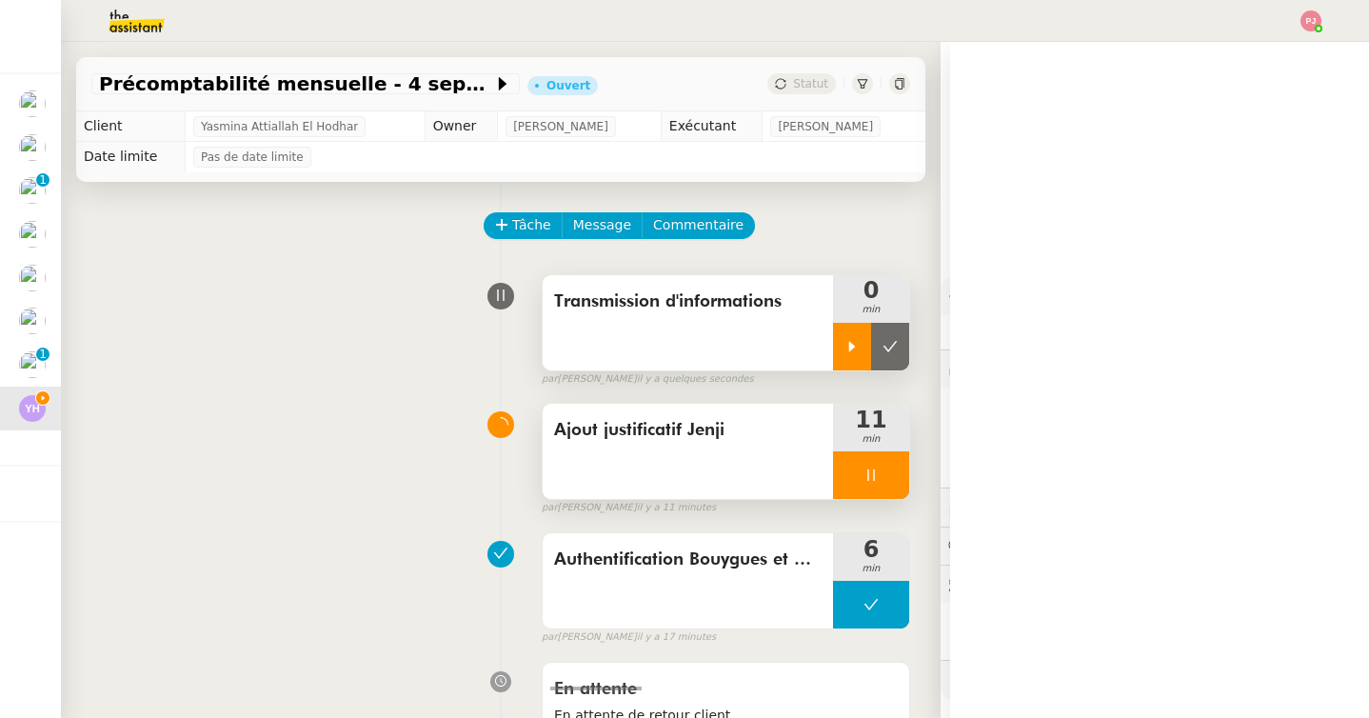
click at [868, 351] on div at bounding box center [852, 347] width 38 height 48
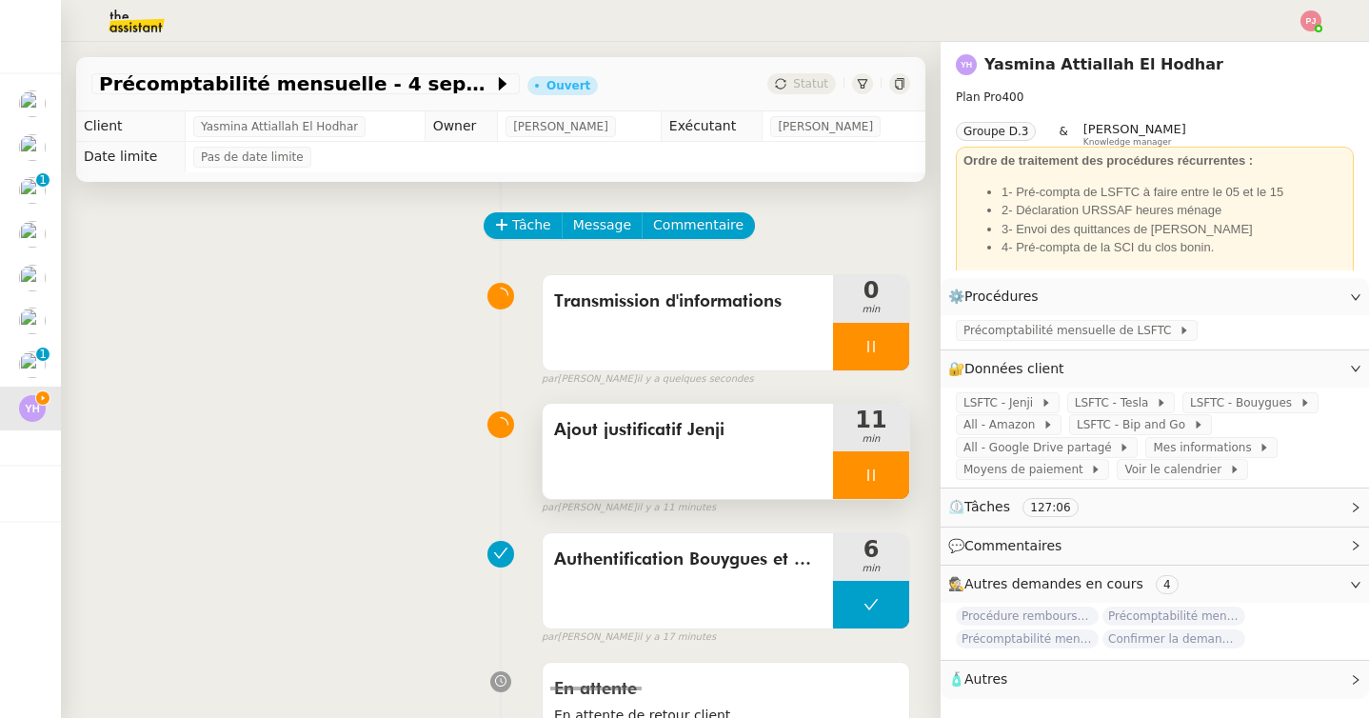
click at [876, 499] on div "Ajout justificatif Jenji 11 min" at bounding box center [726, 451] width 368 height 97
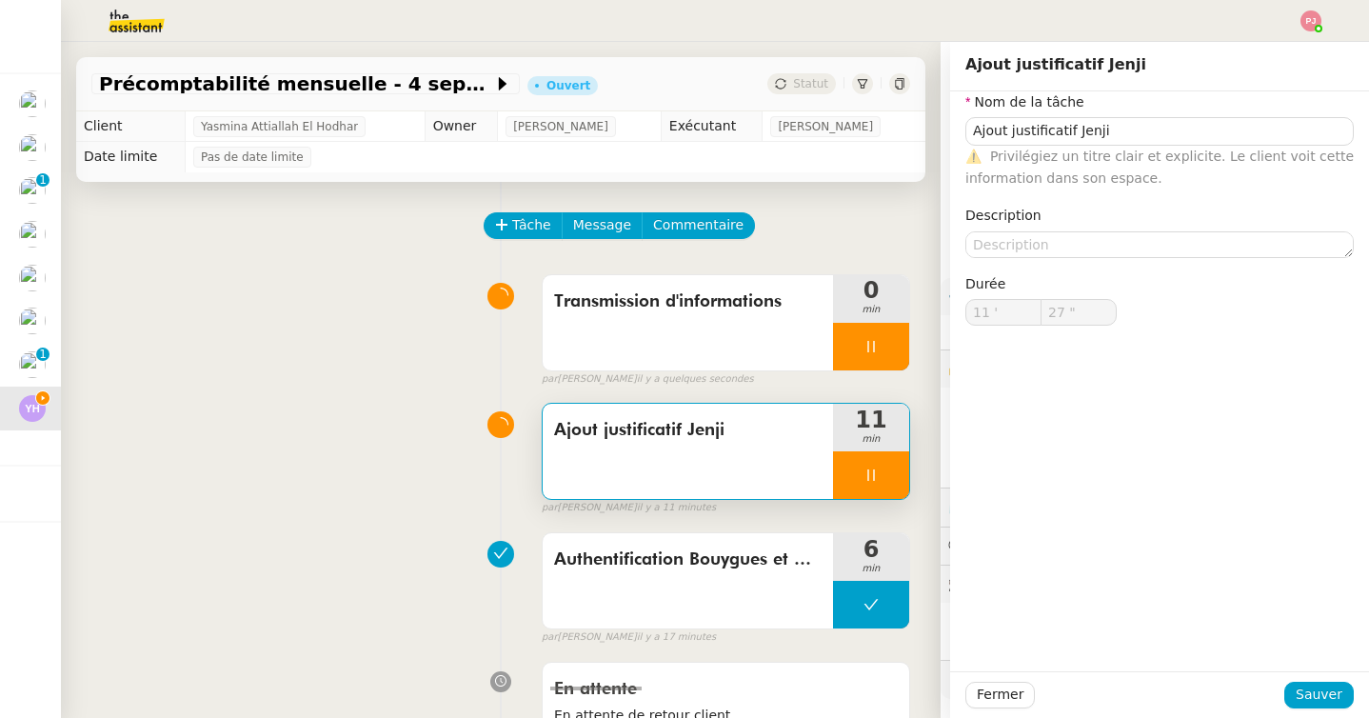
type input "28 ""
click at [863, 469] on icon at bounding box center [870, 474] width 15 height 15
type input "Ajout justificatif Jenji"
type input "11 '"
type input "28 ""
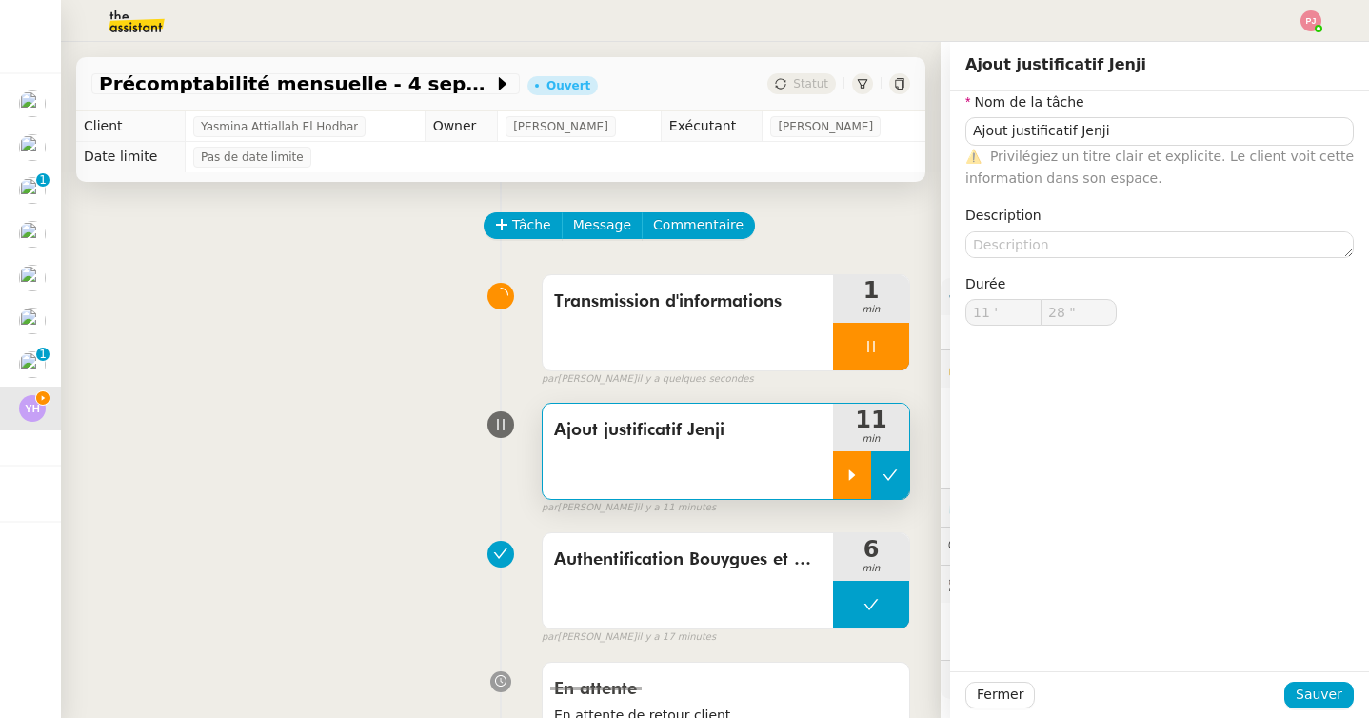
click at [889, 469] on icon at bounding box center [889, 474] width 15 height 15
type input "Ajout justificatif Jenji"
type input "11 '"
type input "28 ""
type input "Ajout justificatif Jenji"
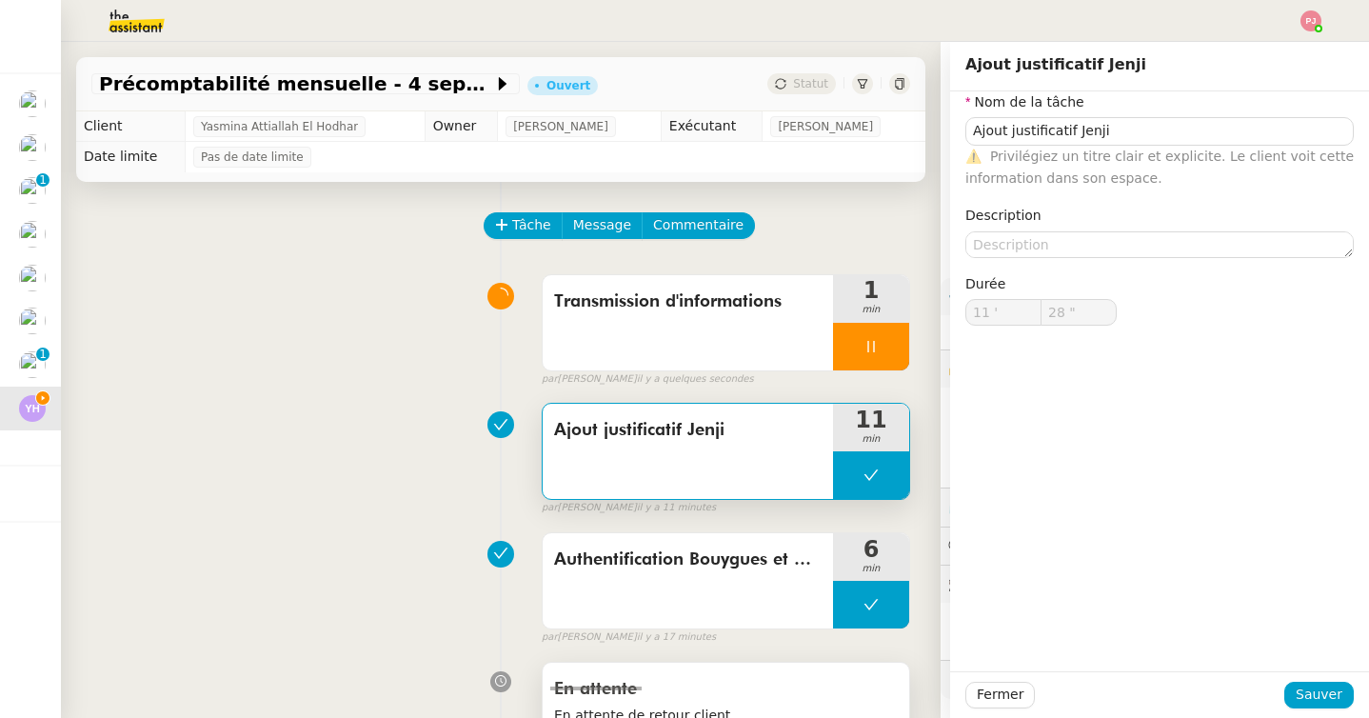
type input "11 '"
type input "28 ""
type input "Ajout justificatif Jenji"
type input "11 '"
type input "28 ""
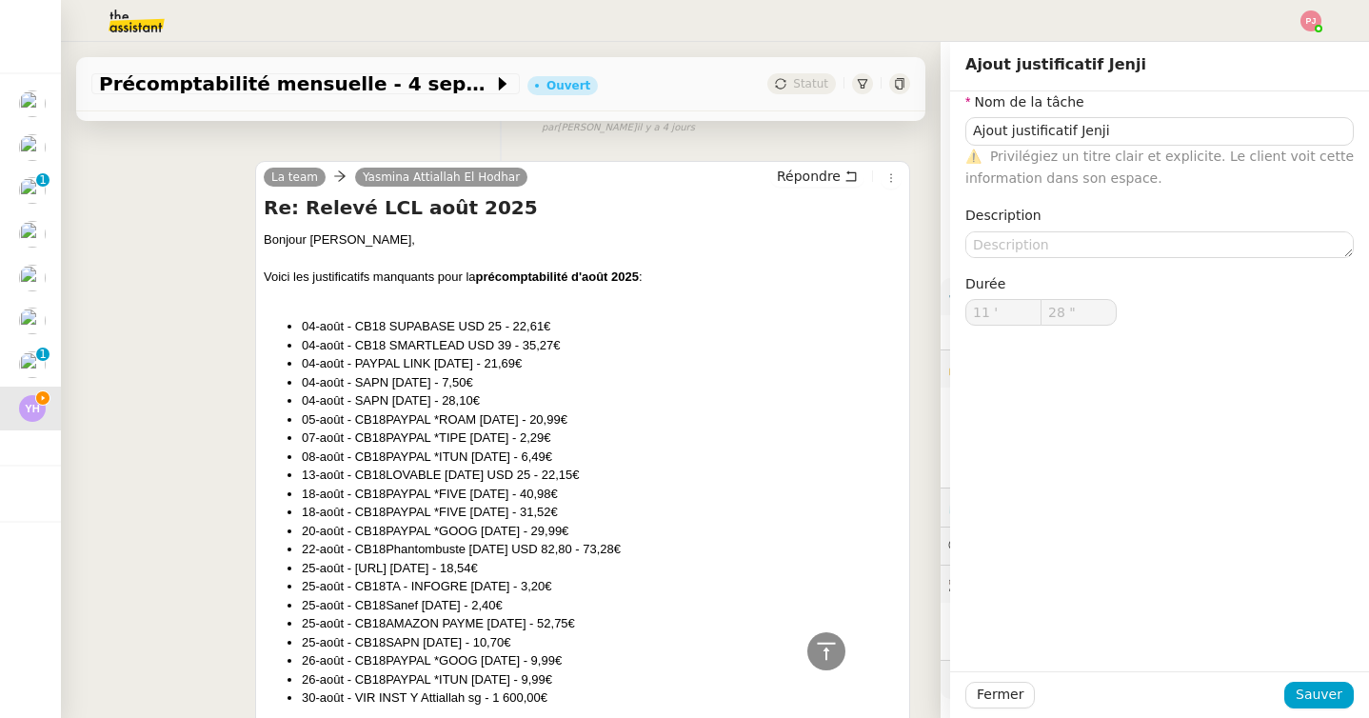
scroll to position [3431, 0]
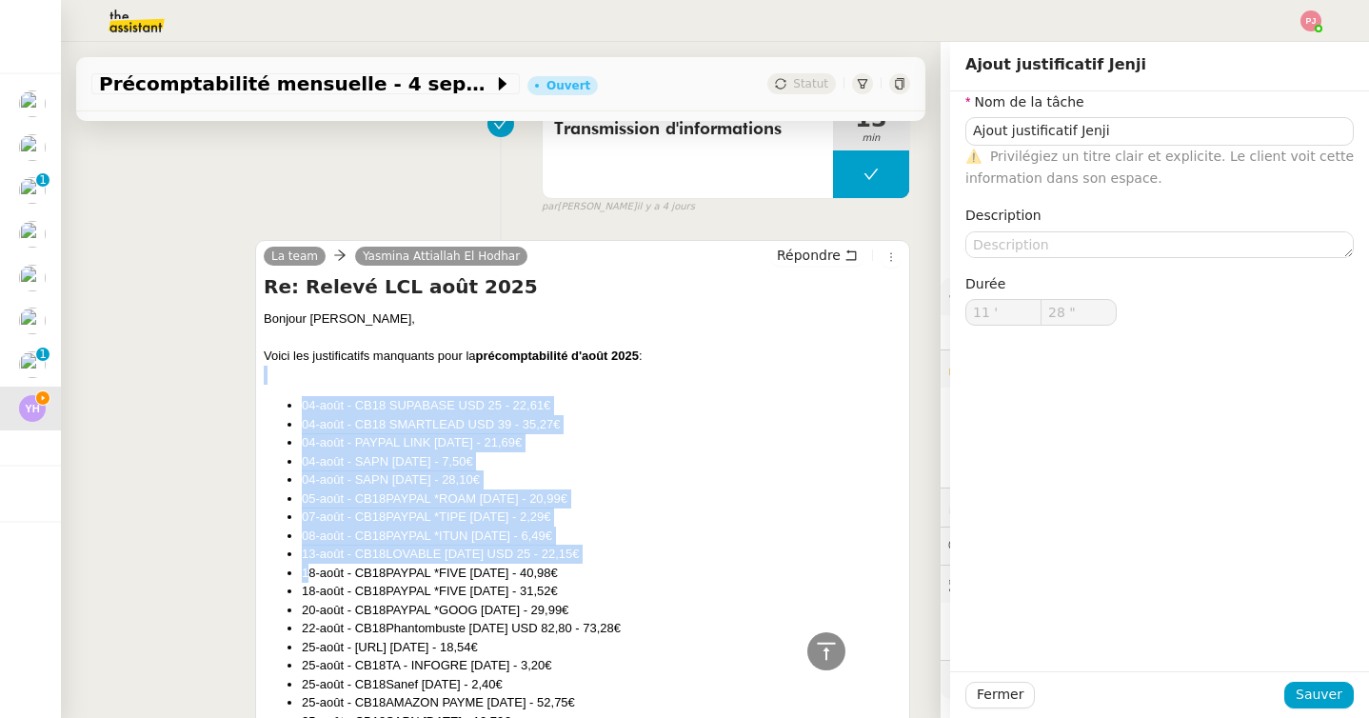
drag, startPoint x: 308, startPoint y: 572, endPoint x: 292, endPoint y: 365, distance: 207.2
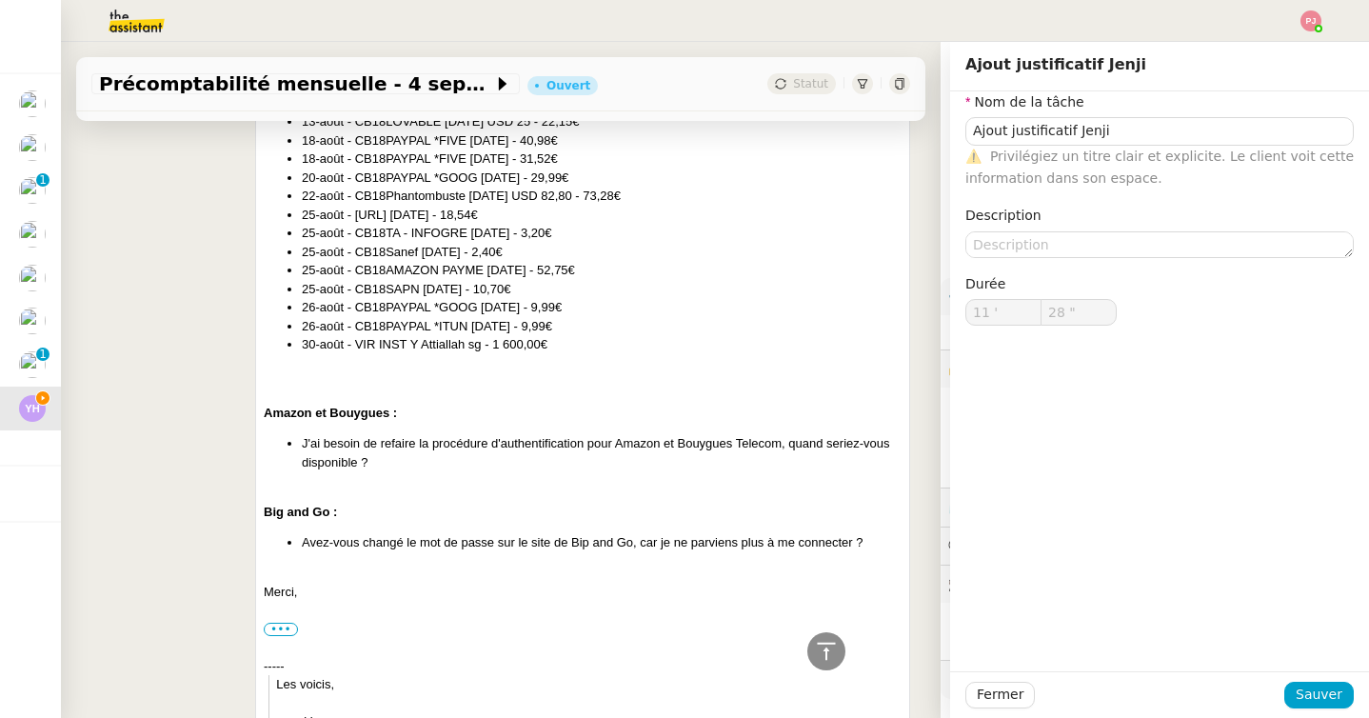
click at [386, 376] on div at bounding box center [583, 375] width 638 height 19
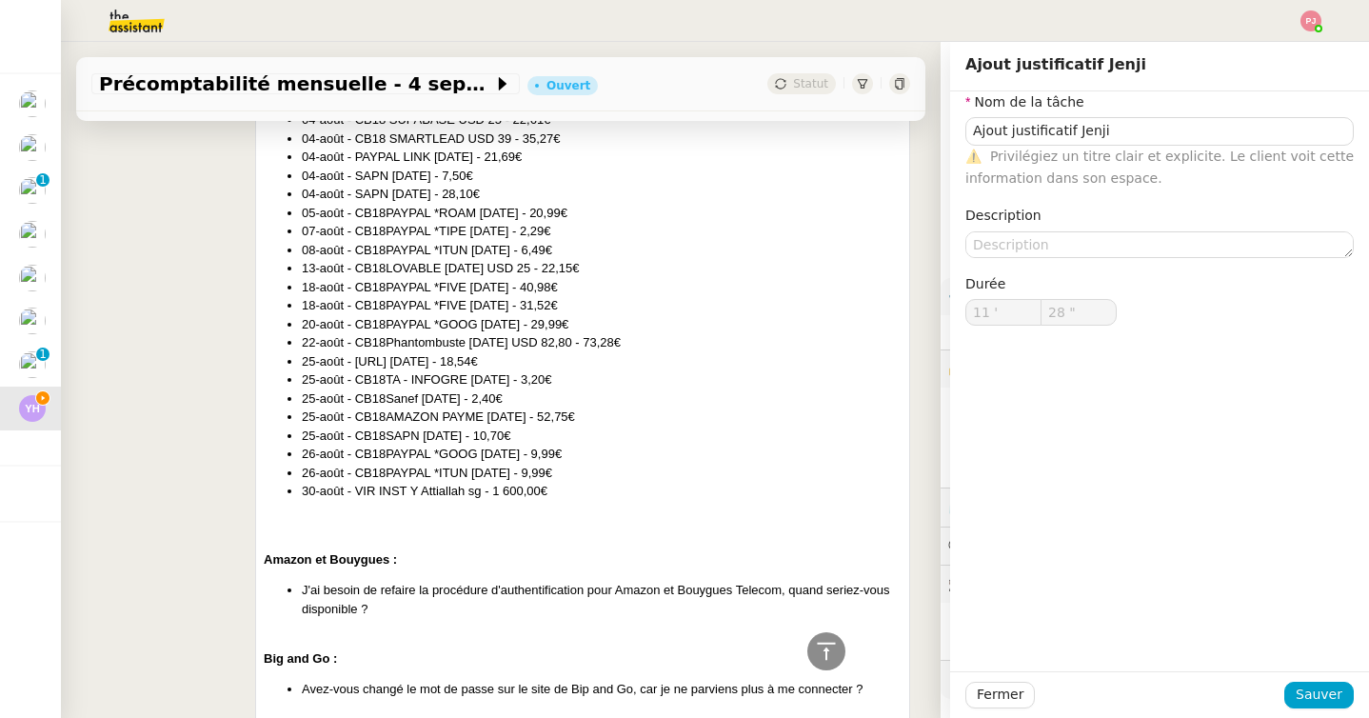
scroll to position [3573, 0]
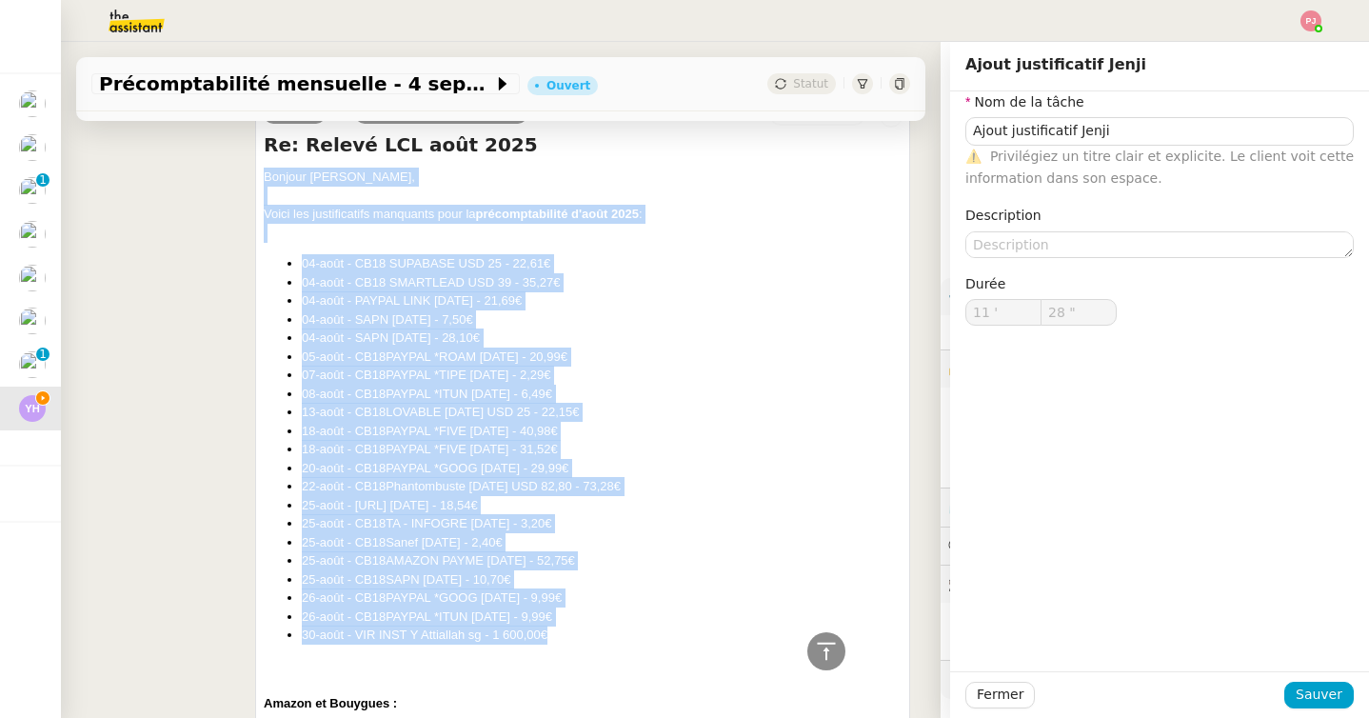
drag, startPoint x: 564, startPoint y: 642, endPoint x: 265, endPoint y: 172, distance: 557.6
click at [265, 172] on div "Bonjour Yasmina, Voici les justificatifs manquants pour la précomptabilité d'ao…" at bounding box center [583, 650] width 638 height 964
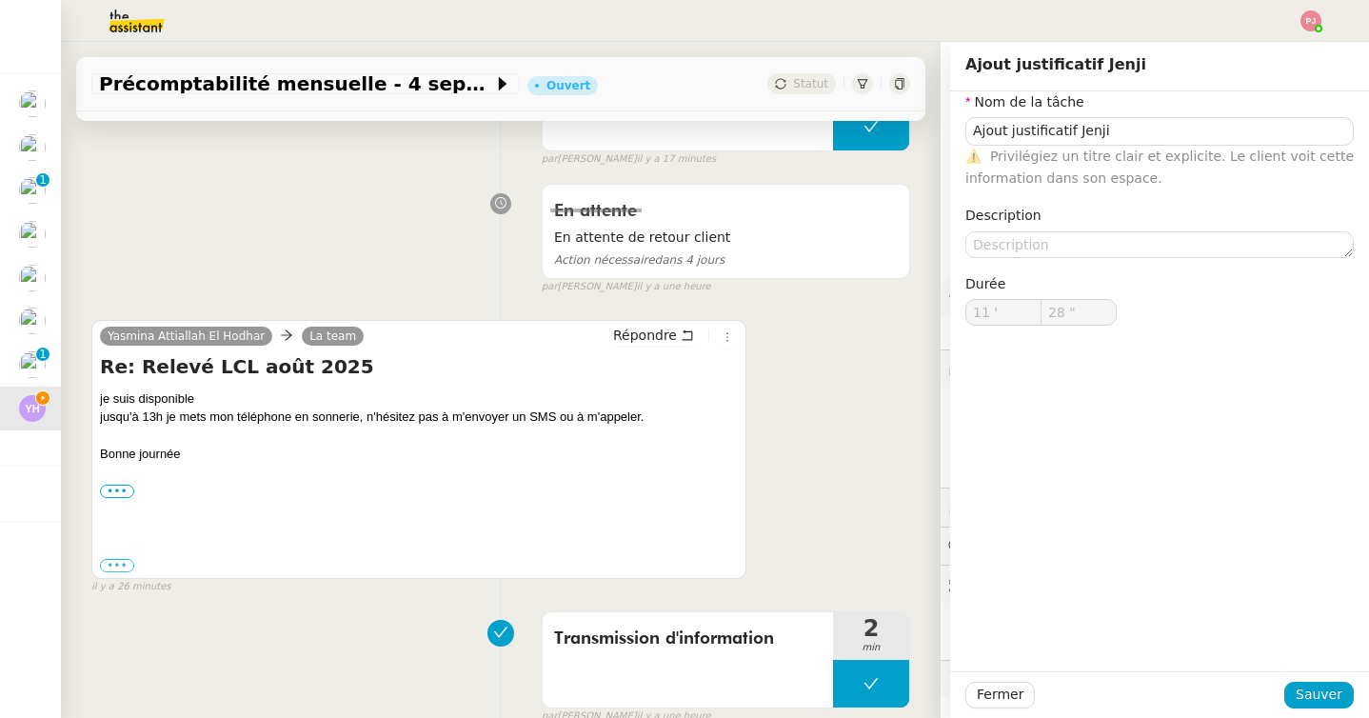
scroll to position [521, 0]
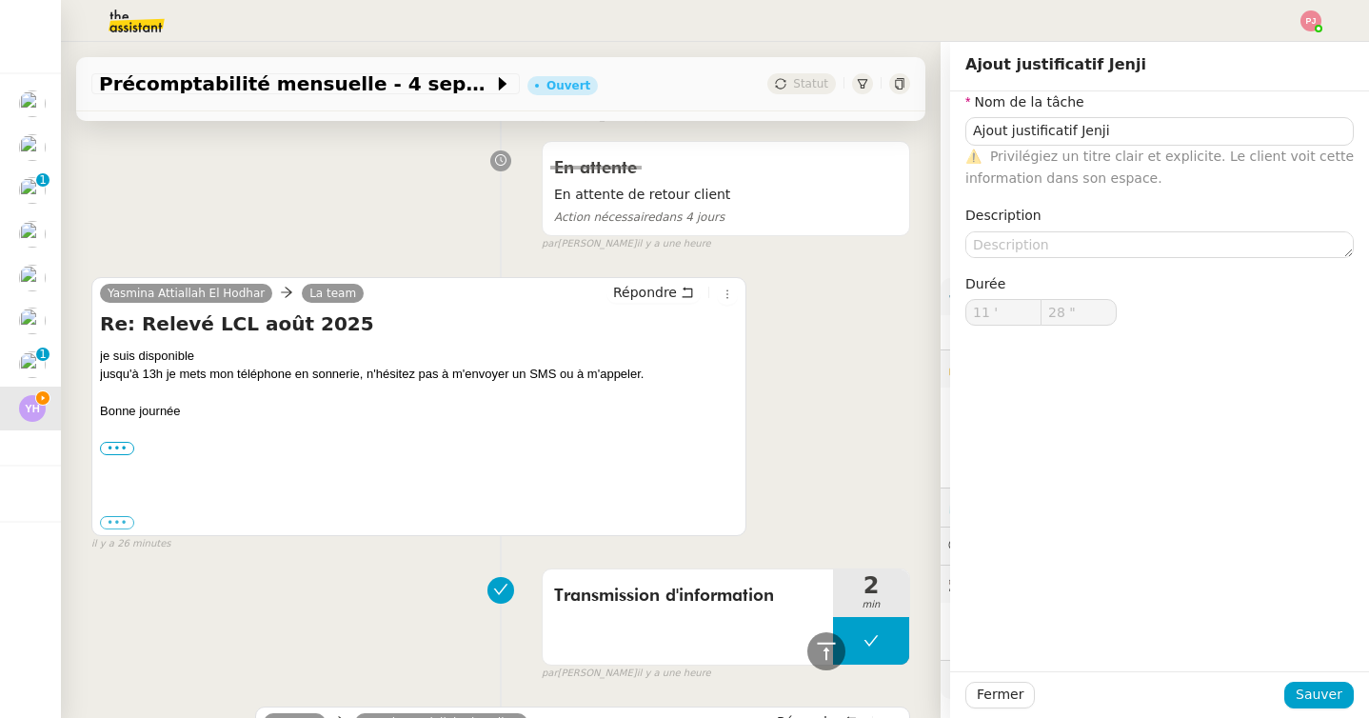
click at [627, 304] on div "Répondre" at bounding box center [671, 293] width 131 height 23
click at [627, 287] on span "Répondre" at bounding box center [645, 292] width 64 height 19
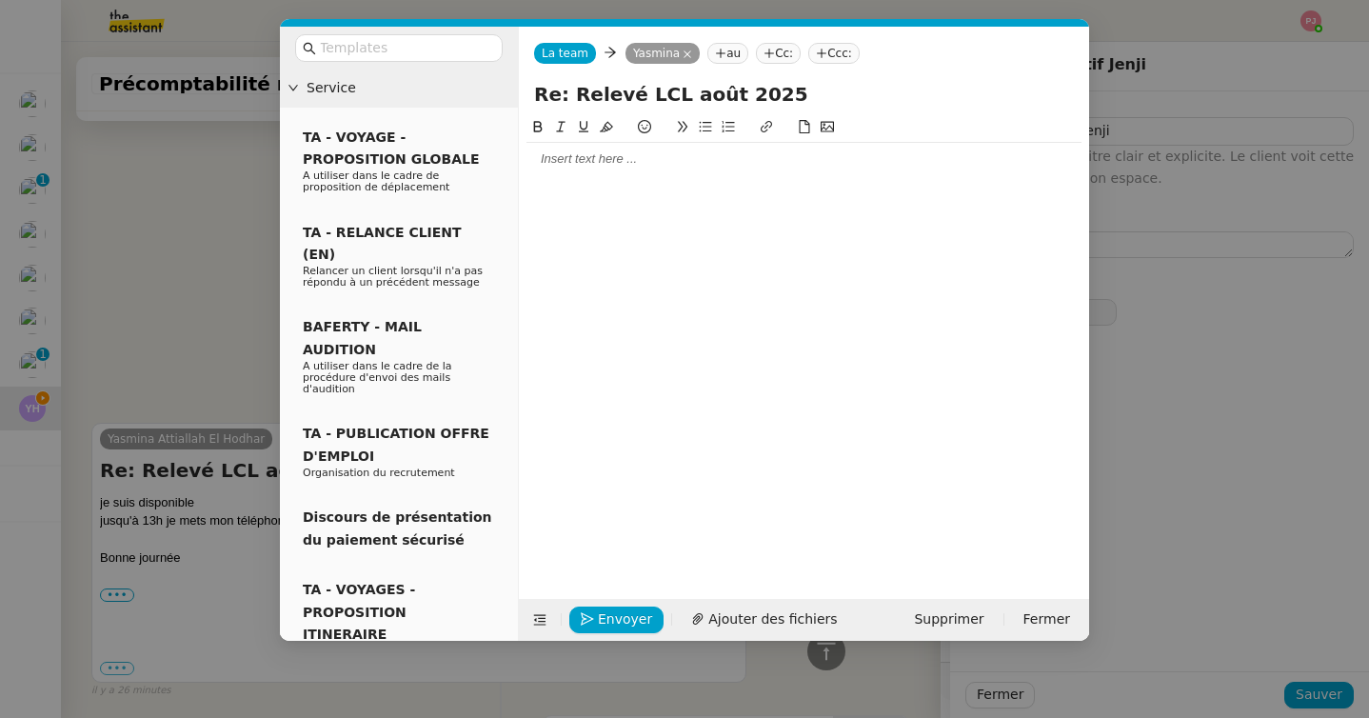
type input "Ajout justificatif Jenji"
type input "11 '"
type input "28 ""
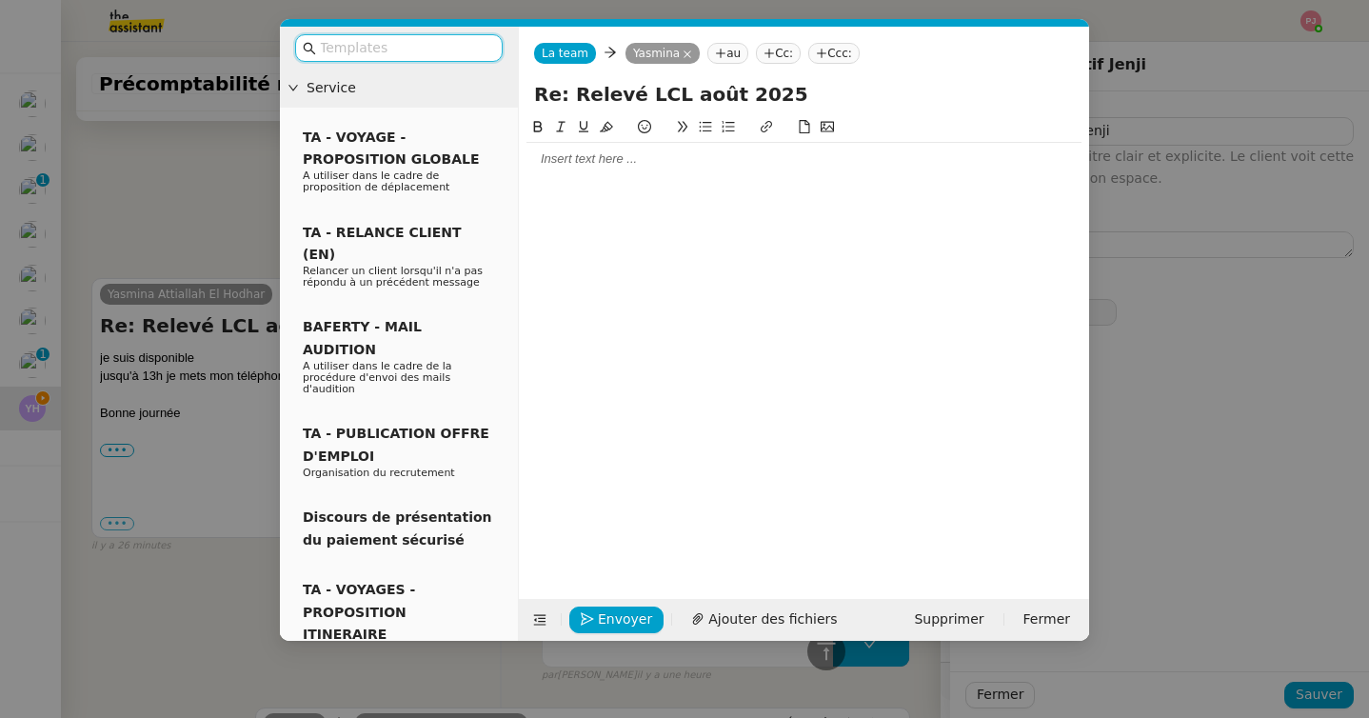
type input "Ajout justificatif Jenji"
type input "11 '"
type input "28 ""
type input "Ajout justificatif Jenji"
type input "11 '"
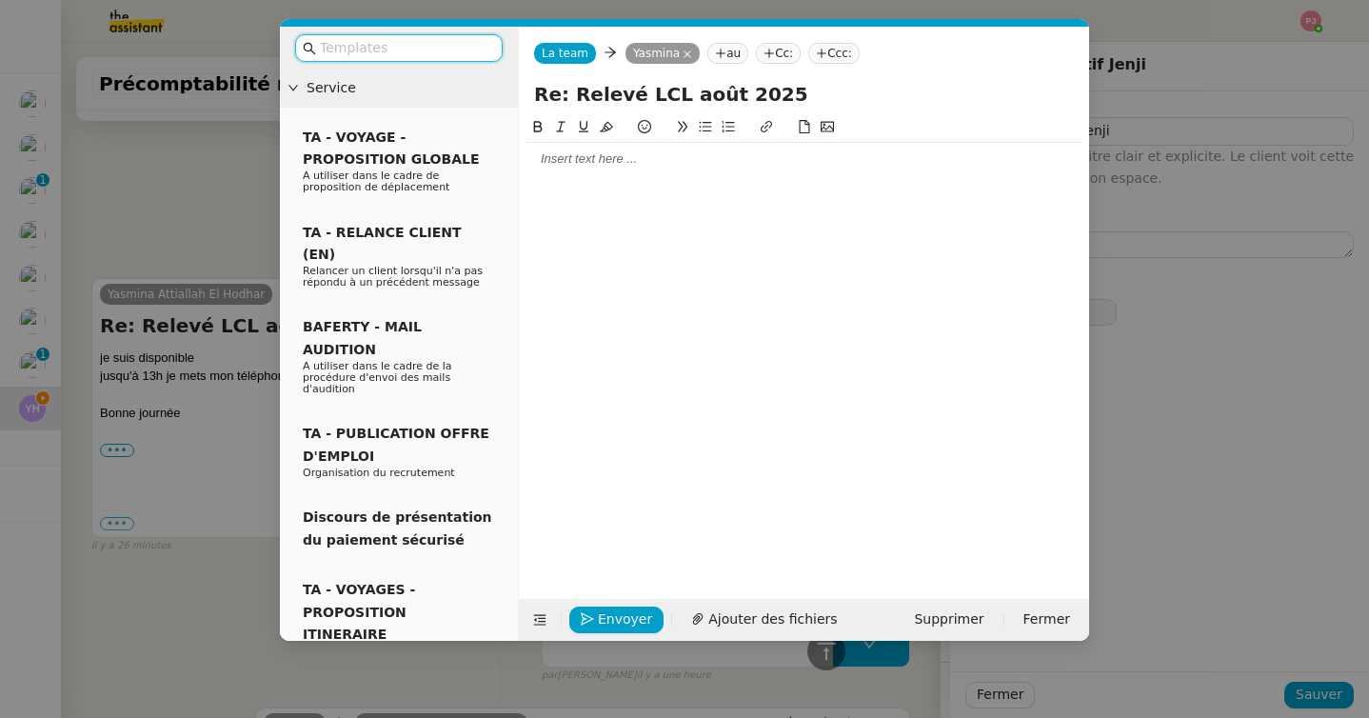
type input "28 ""
type input "Ajout justificatif Jenji"
type input "11 '"
type input "28 ""
click at [609, 157] on div at bounding box center [803, 158] width 555 height 17
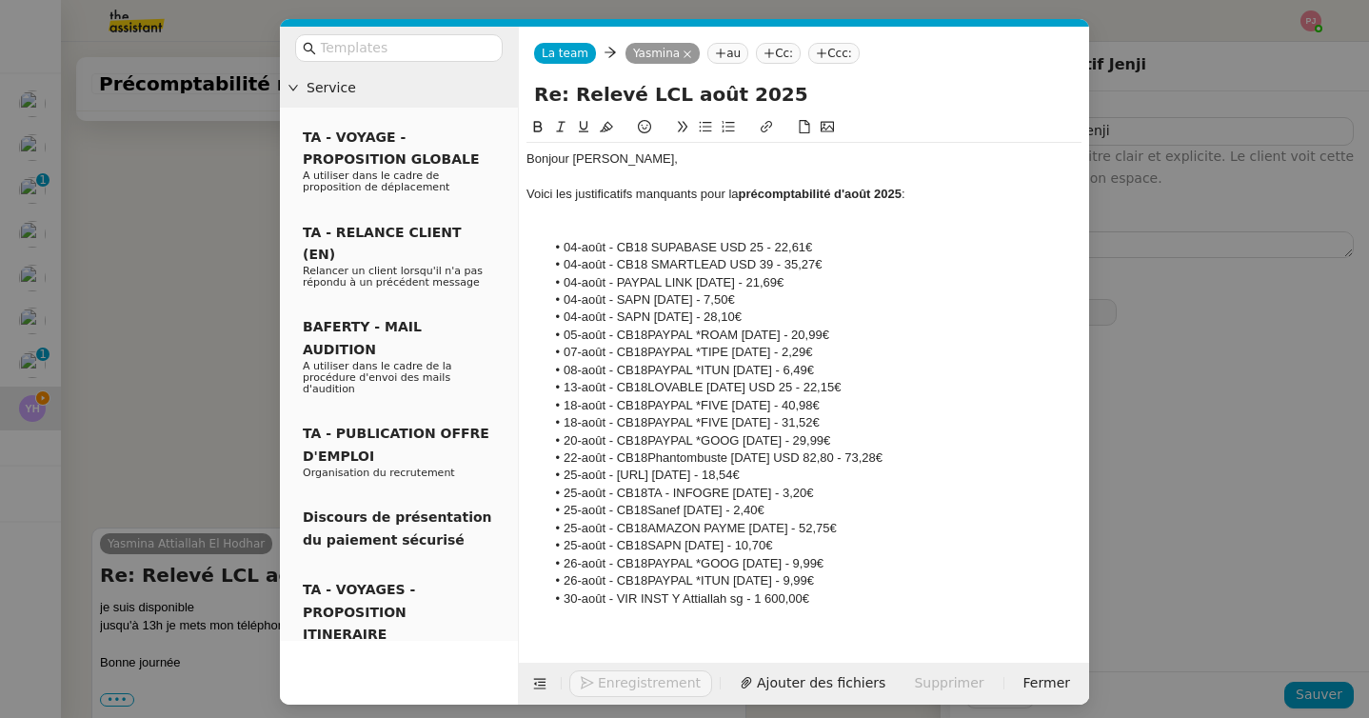
scroll to position [915, 0]
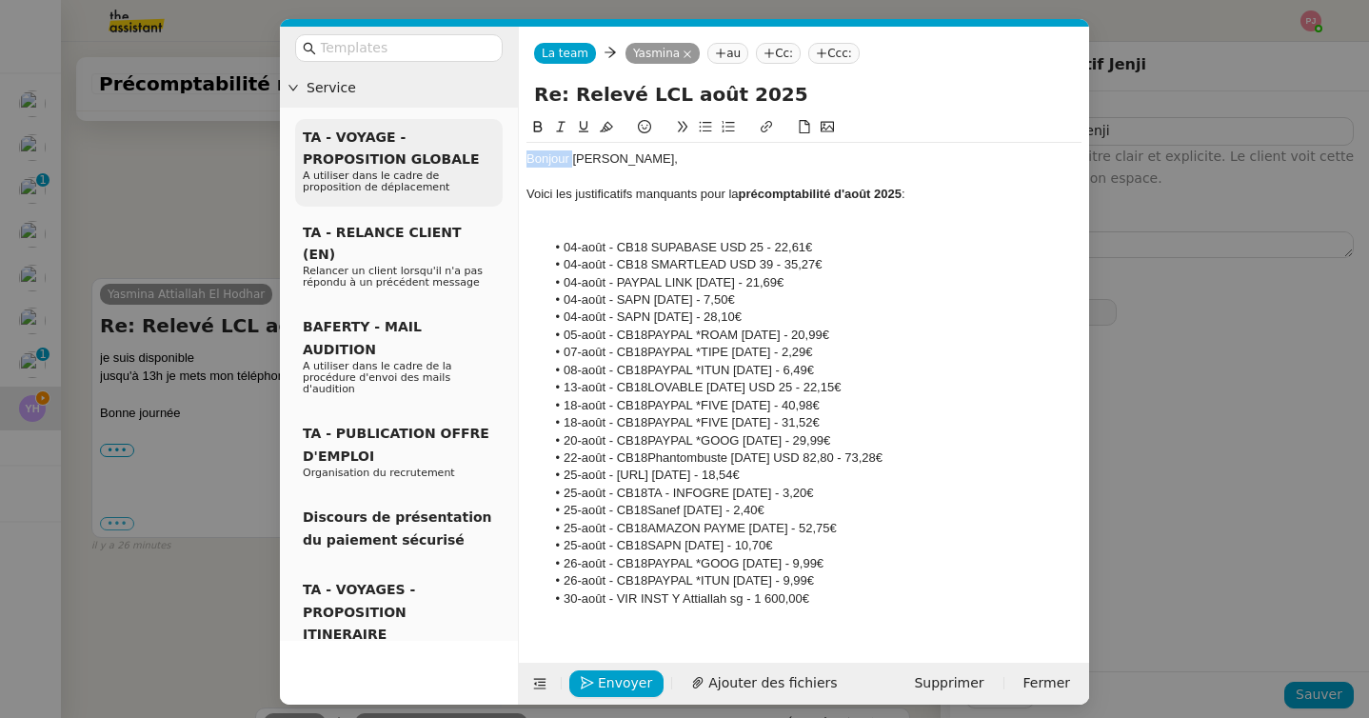
drag, startPoint x: 575, startPoint y: 161, endPoint x: 456, endPoint y: 161, distance: 119.0
click at [456, 161] on nz-layout "Service TA - VOYAGE - PROPOSITION GLOBALE A utiliser dans le cadre de propositi…" at bounding box center [684, 366] width 809 height 678
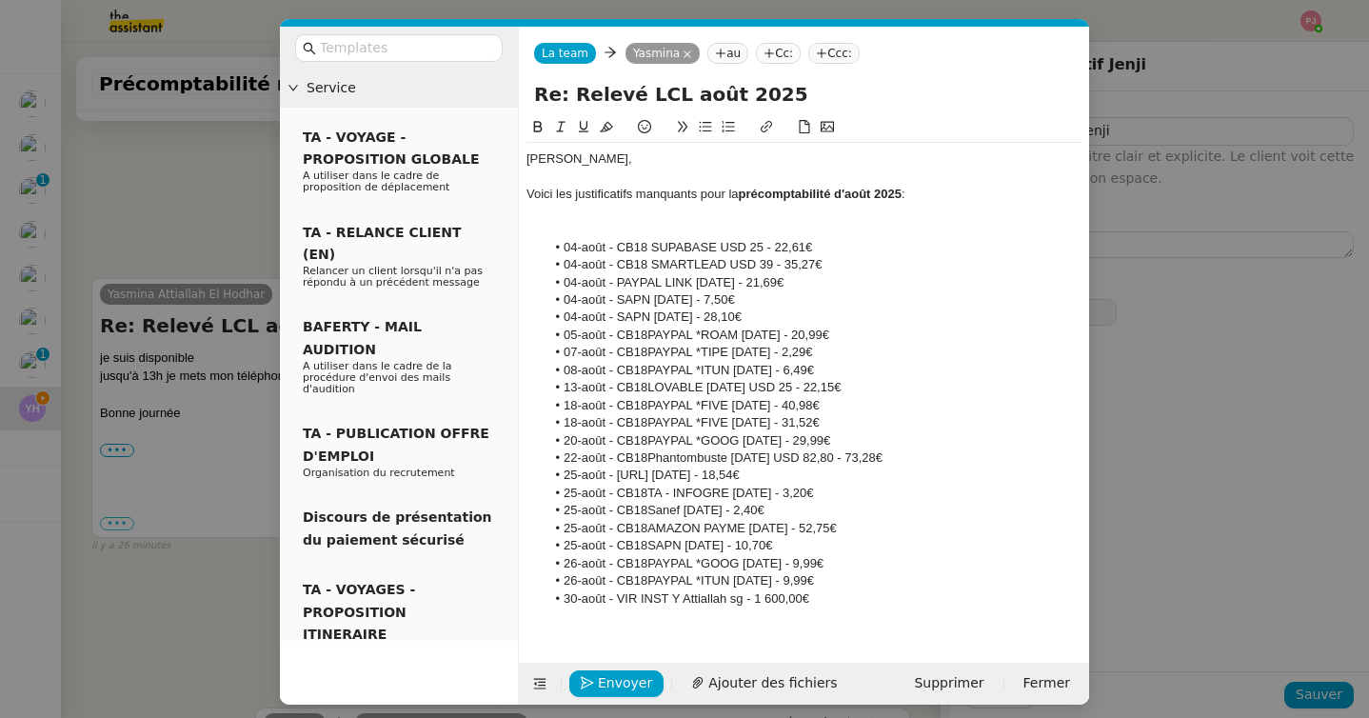
click at [560, 175] on div at bounding box center [803, 176] width 555 height 17
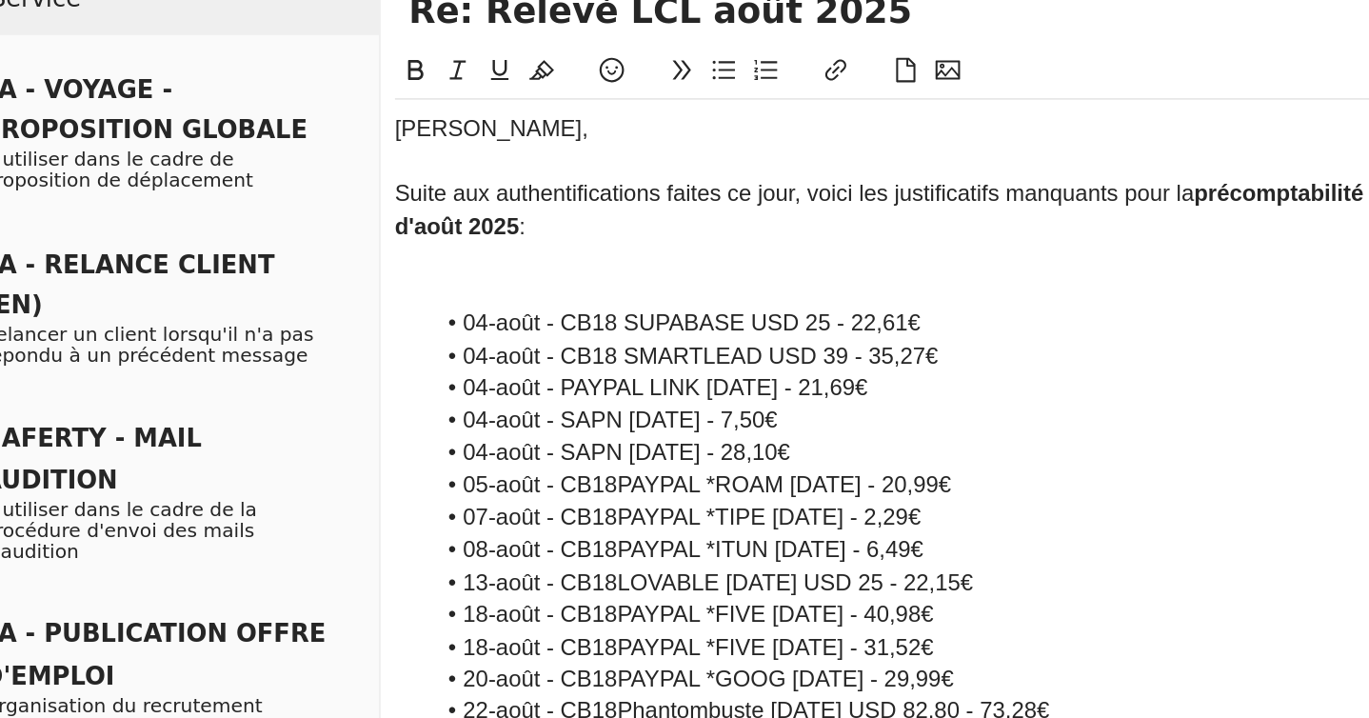
click at [792, 198] on div "Suite aux authentifications faites ce jour, voici les justificatifs manquants p…" at bounding box center [803, 203] width 555 height 35
click at [942, 198] on div "Suite aux authentifications faites ce jour, voici la liste justificatifs manqua…" at bounding box center [803, 203] width 555 height 35
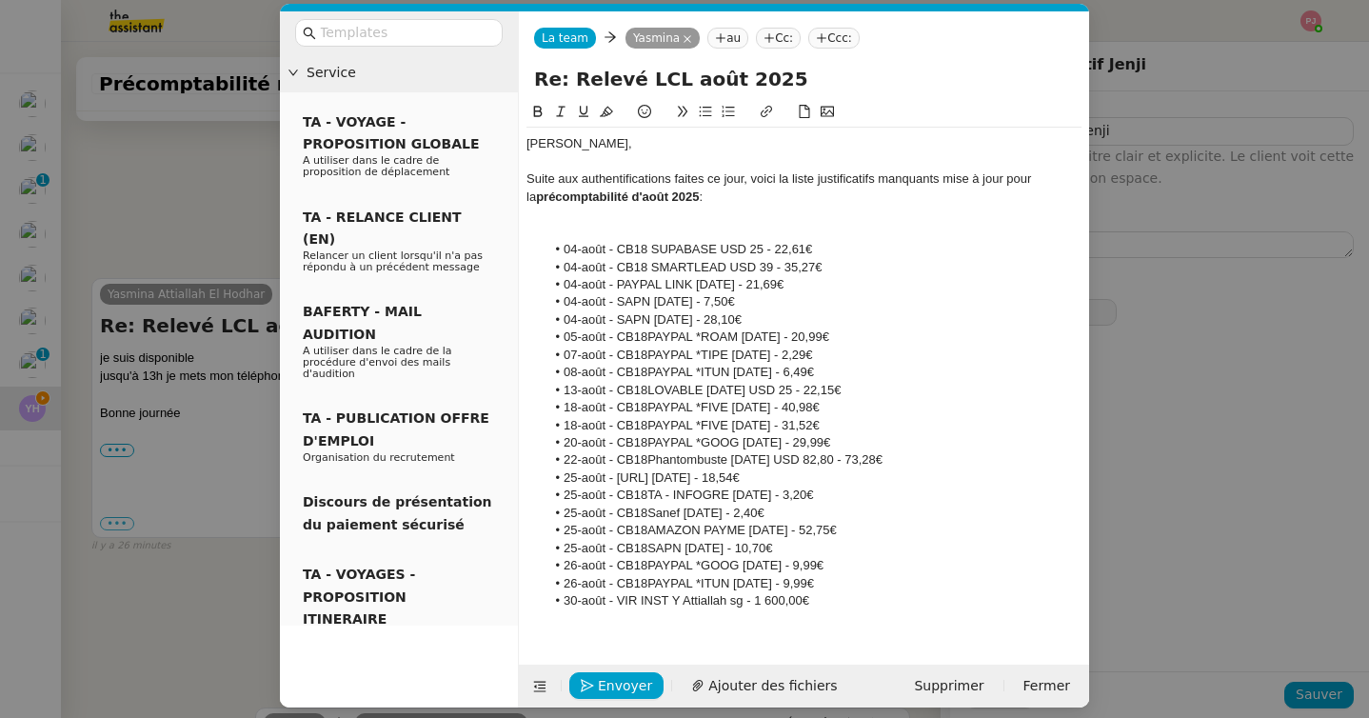
scroll to position [21, 0]
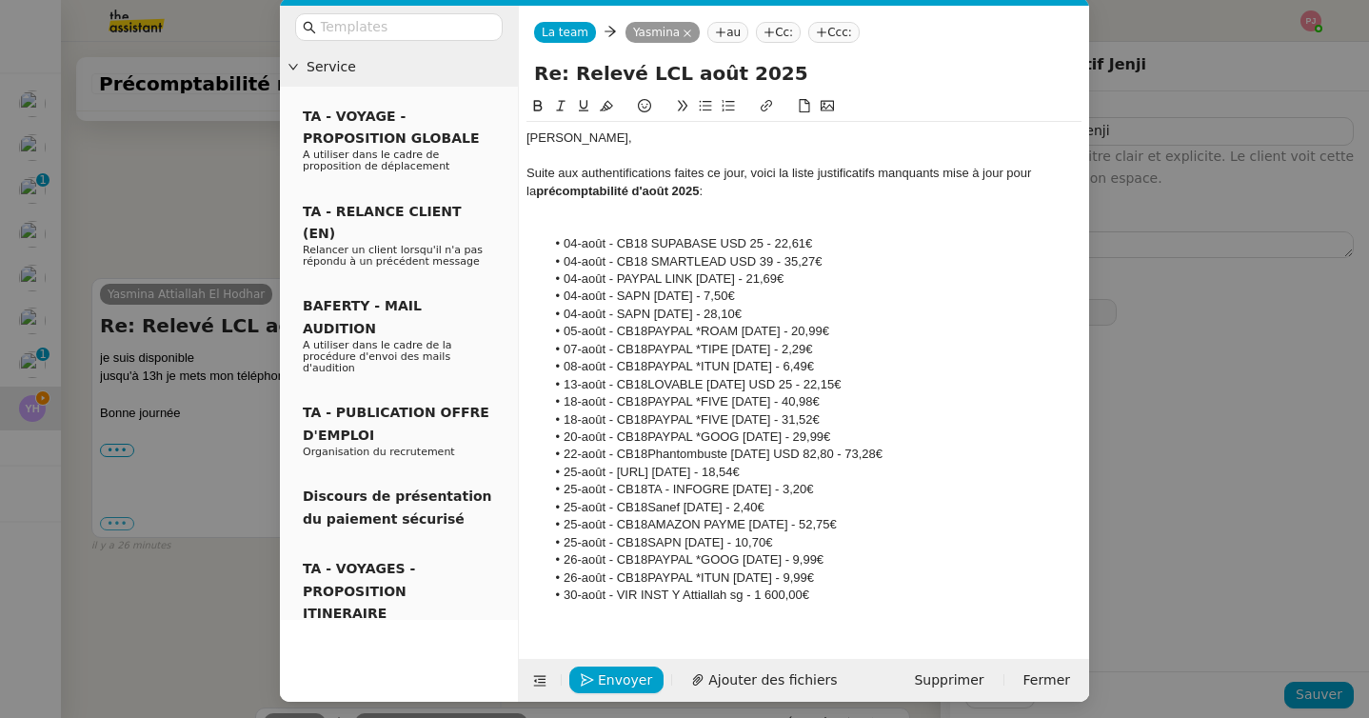
drag, startPoint x: 861, startPoint y: 525, endPoint x: 525, endPoint y: 530, distance: 336.0
click at [525, 530] on nz-spin "Yasmina, Suite aux authentifications faites ce jour, voici la liste justificati…" at bounding box center [804, 366] width 570 height 542
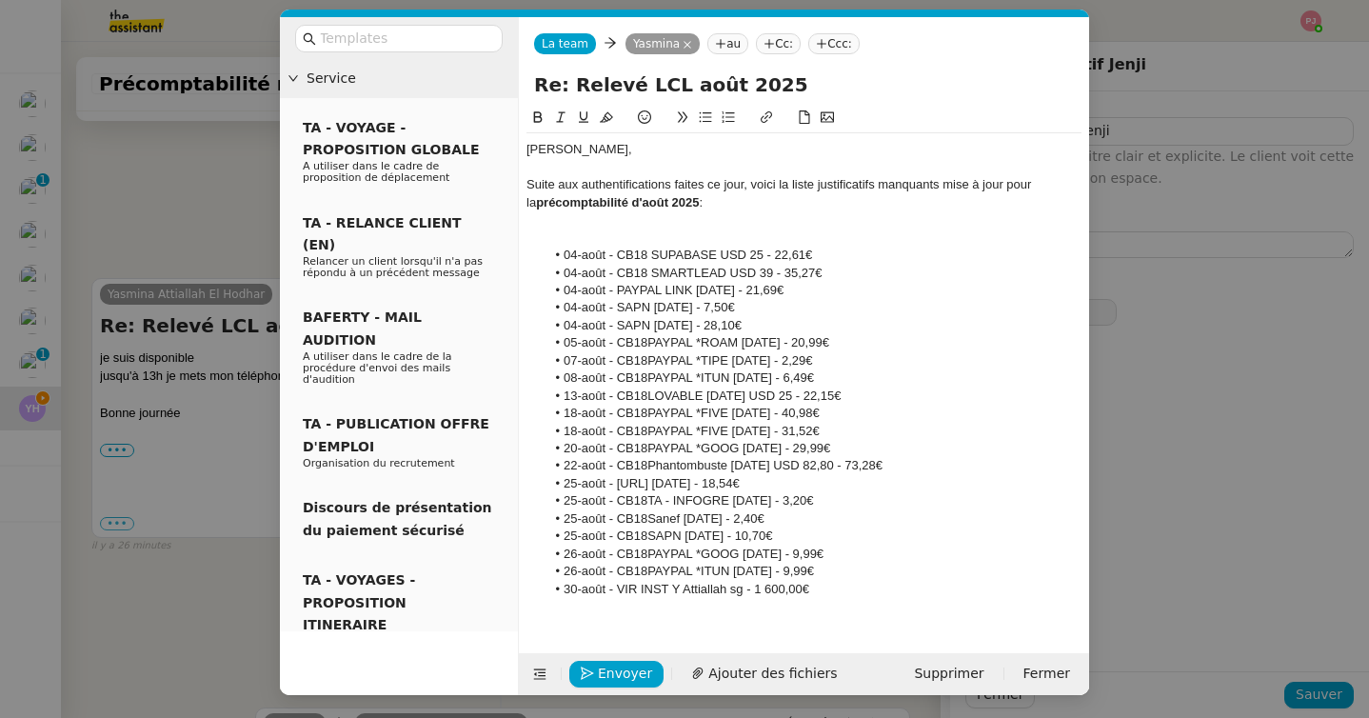
click at [847, 596] on li "30-août - VIR INST Y Attiallah sg - 1 600,00€" at bounding box center [813, 589] width 537 height 17
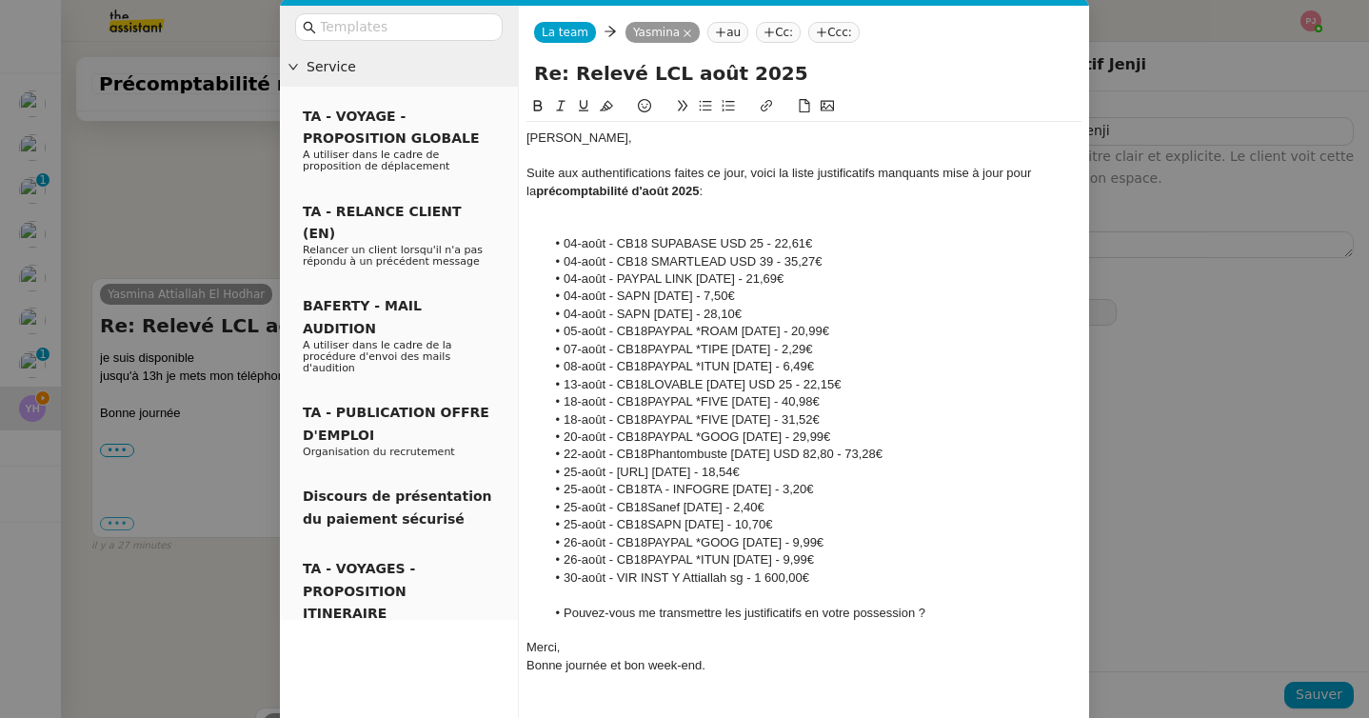
scroll to position [98, 0]
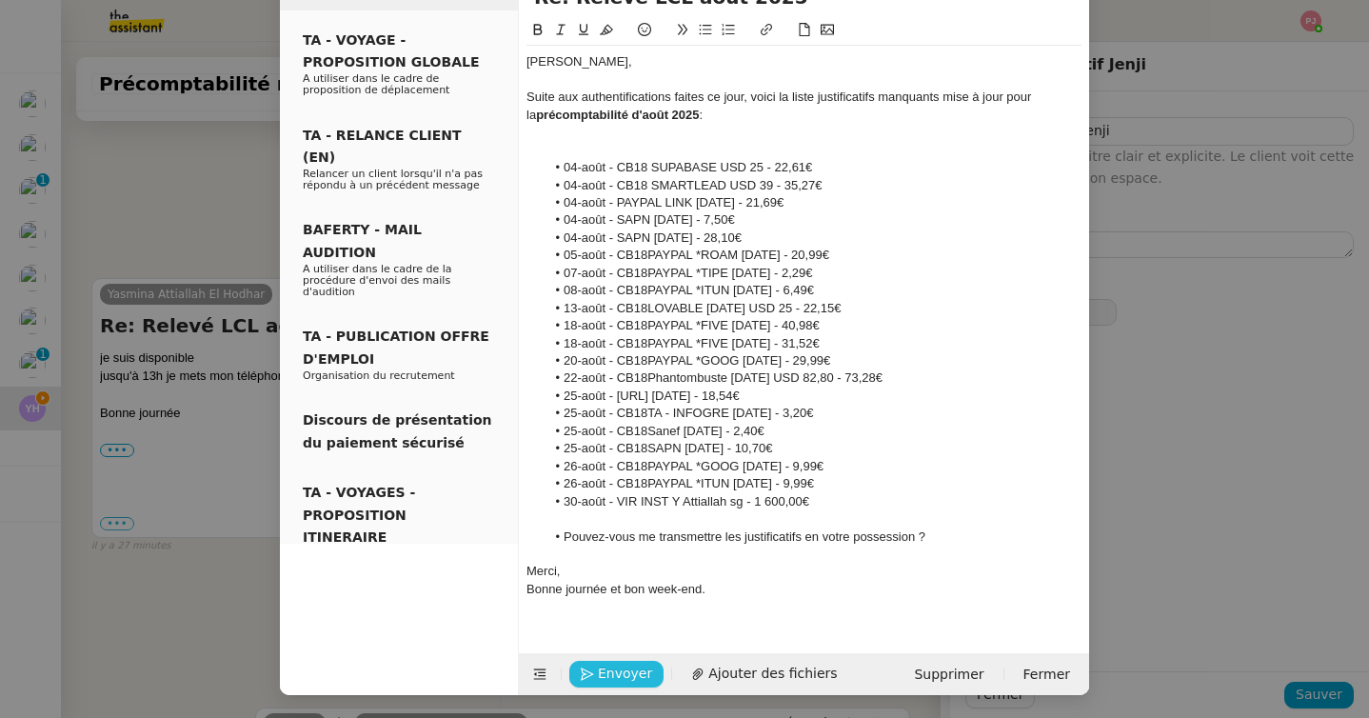
click at [599, 669] on span "Envoyer" at bounding box center [625, 673] width 54 height 22
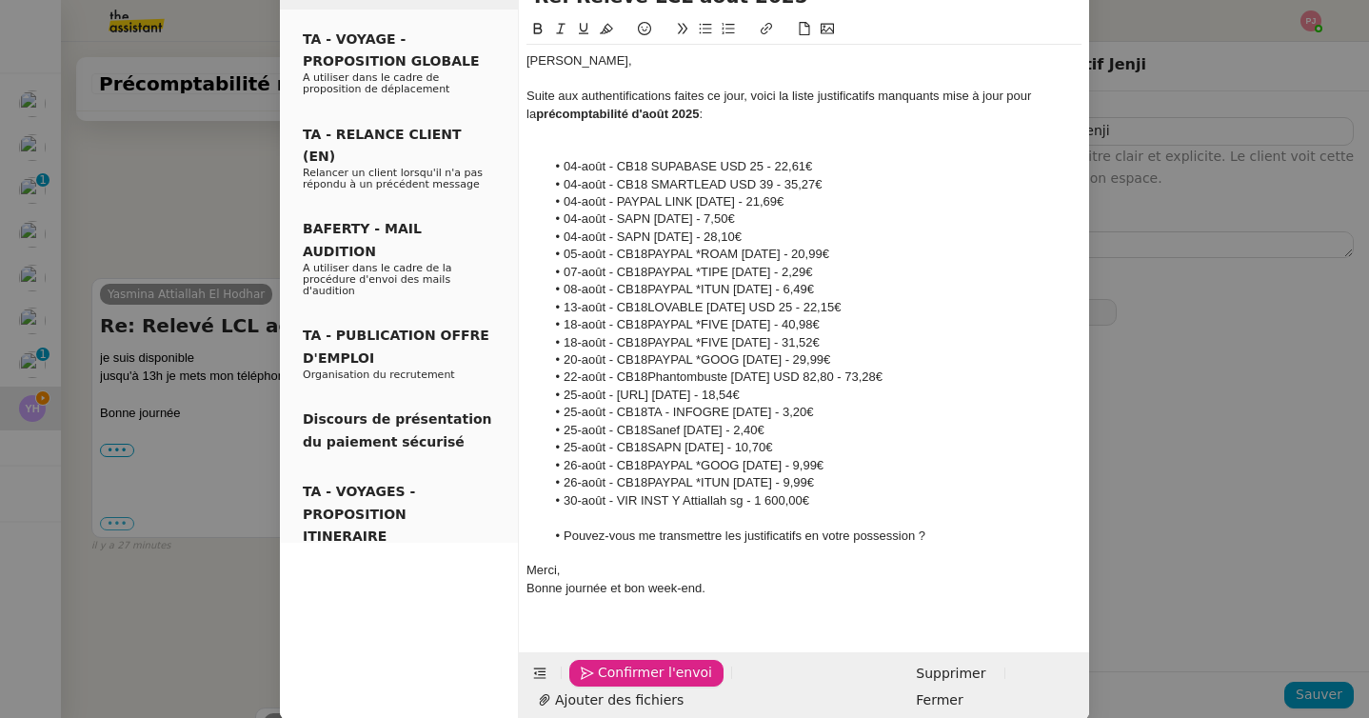
click at [599, 669] on span "Confirmer l'envoi" at bounding box center [655, 672] width 114 height 22
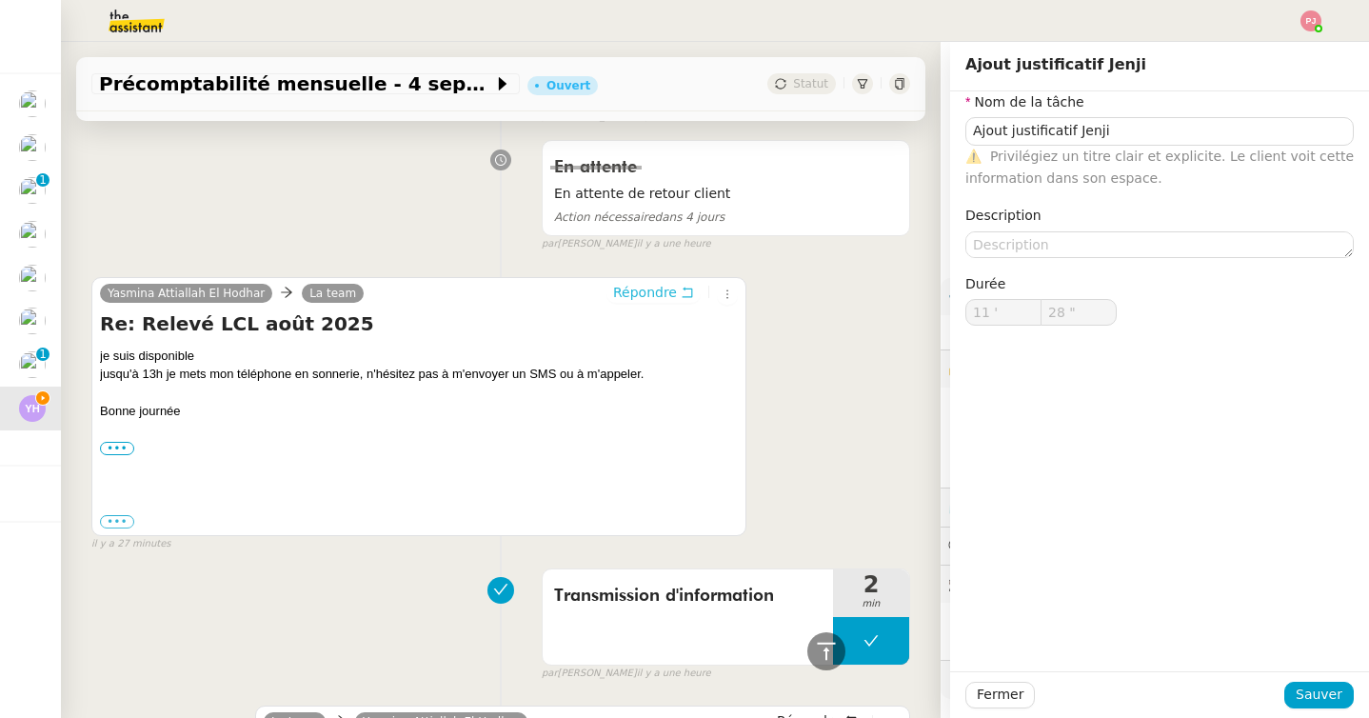
scroll to position [884, 0]
type input "Ajout justificatif Jenji"
type input "11 '"
type input "28 ""
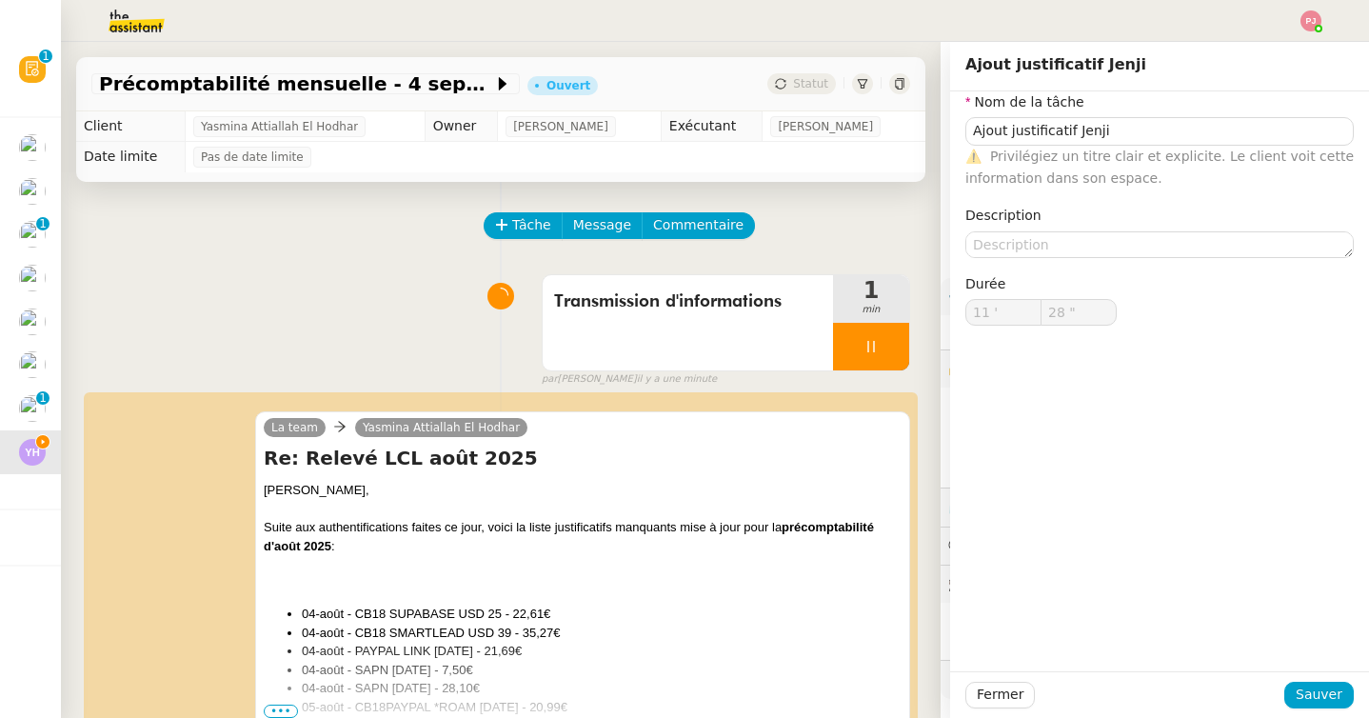
type input "Ajout justificatif Jenji"
type input "11 '"
type input "28 ""
type input "Ajout justificatif Jenji"
type input "11 '"
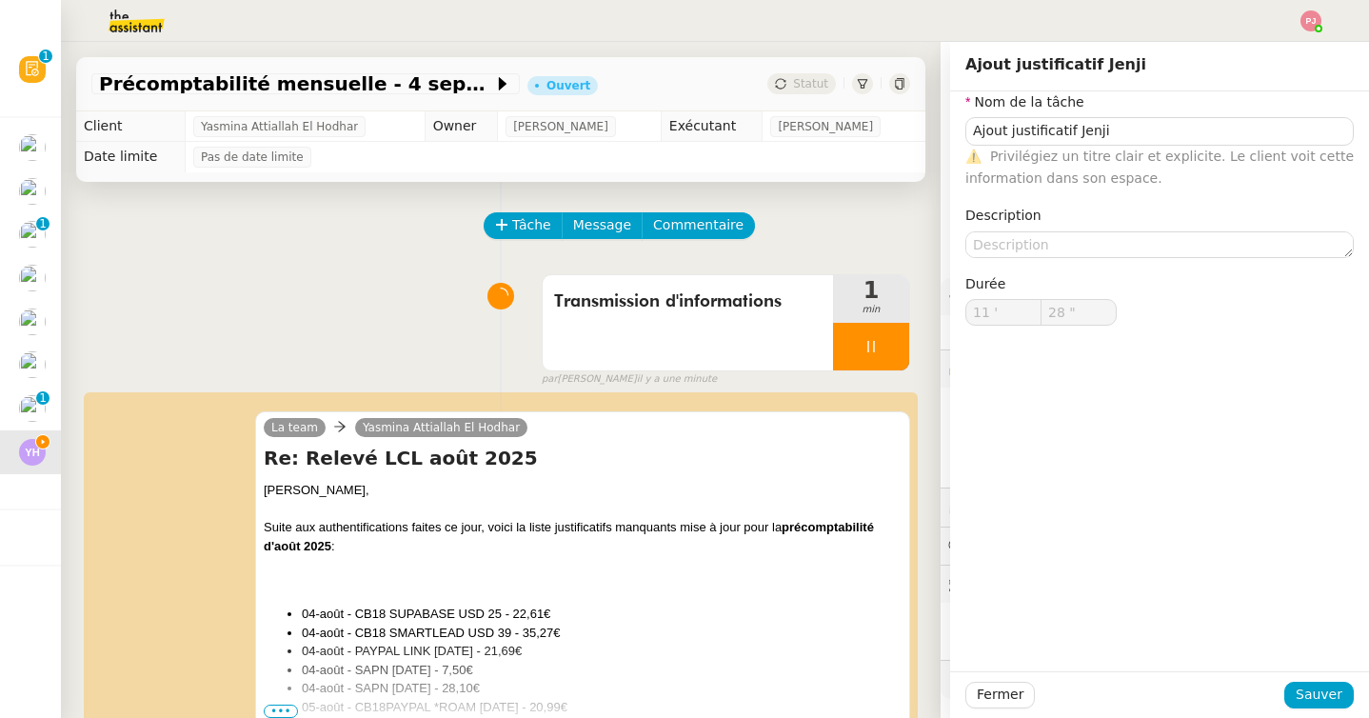
type input "28 ""
type input "Ajout justificatif Jenji"
type input "11 '"
type input "28 ""
click at [1331, 688] on span "Sauver" at bounding box center [1318, 694] width 47 height 22
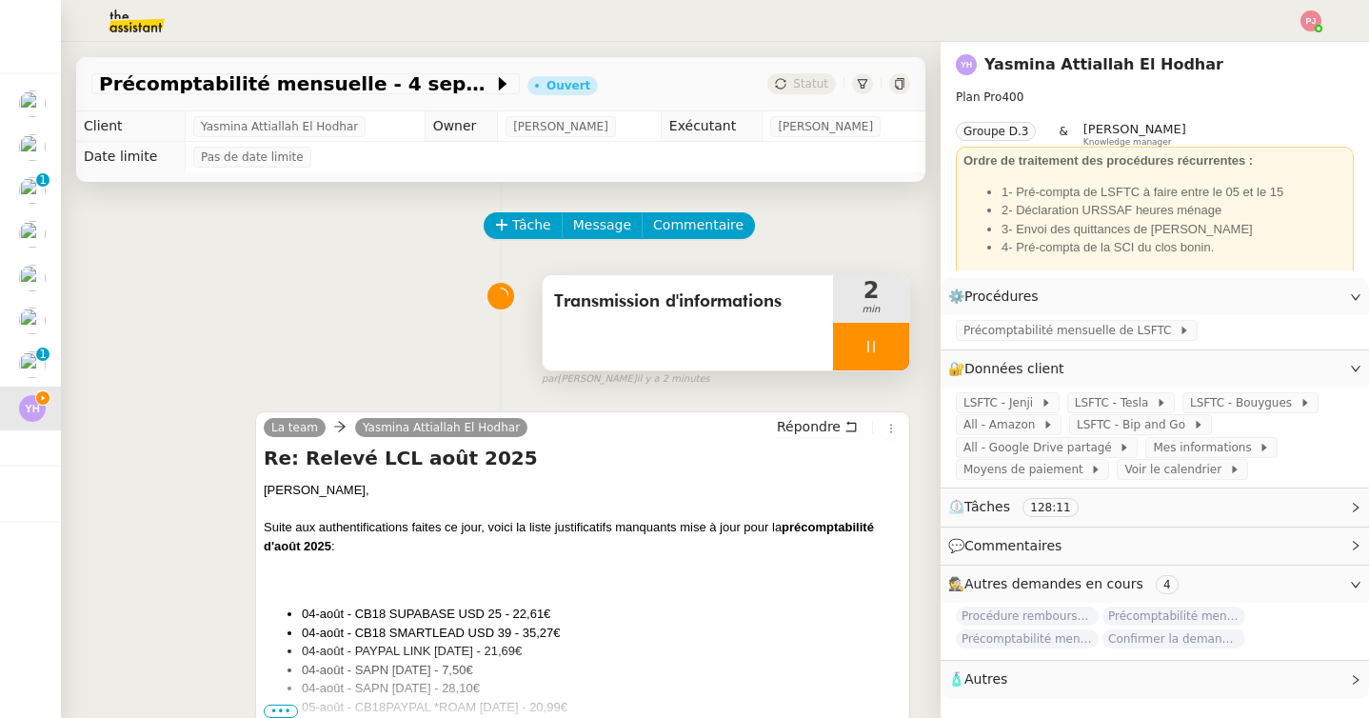
click at [877, 345] on icon at bounding box center [870, 346] width 15 height 15
click at [893, 344] on icon at bounding box center [890, 346] width 14 height 10
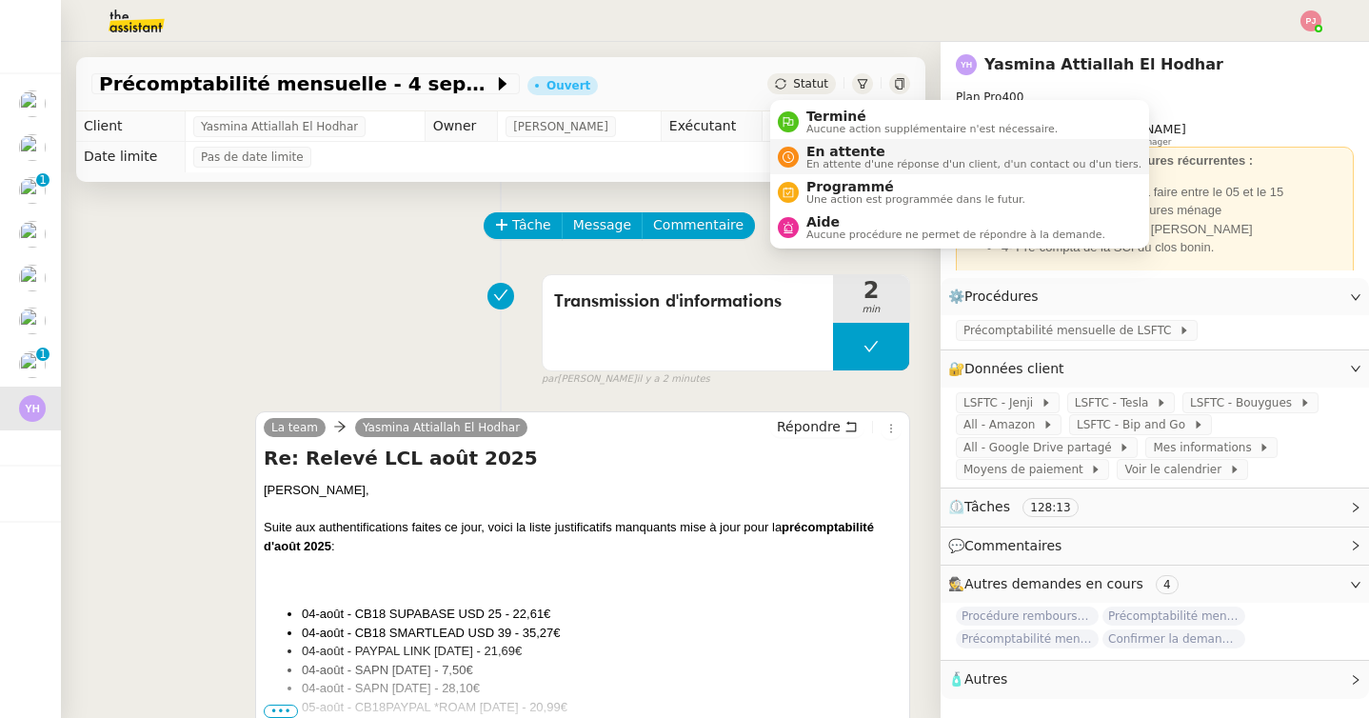
click at [829, 150] on span "En attente" at bounding box center [973, 151] width 335 height 15
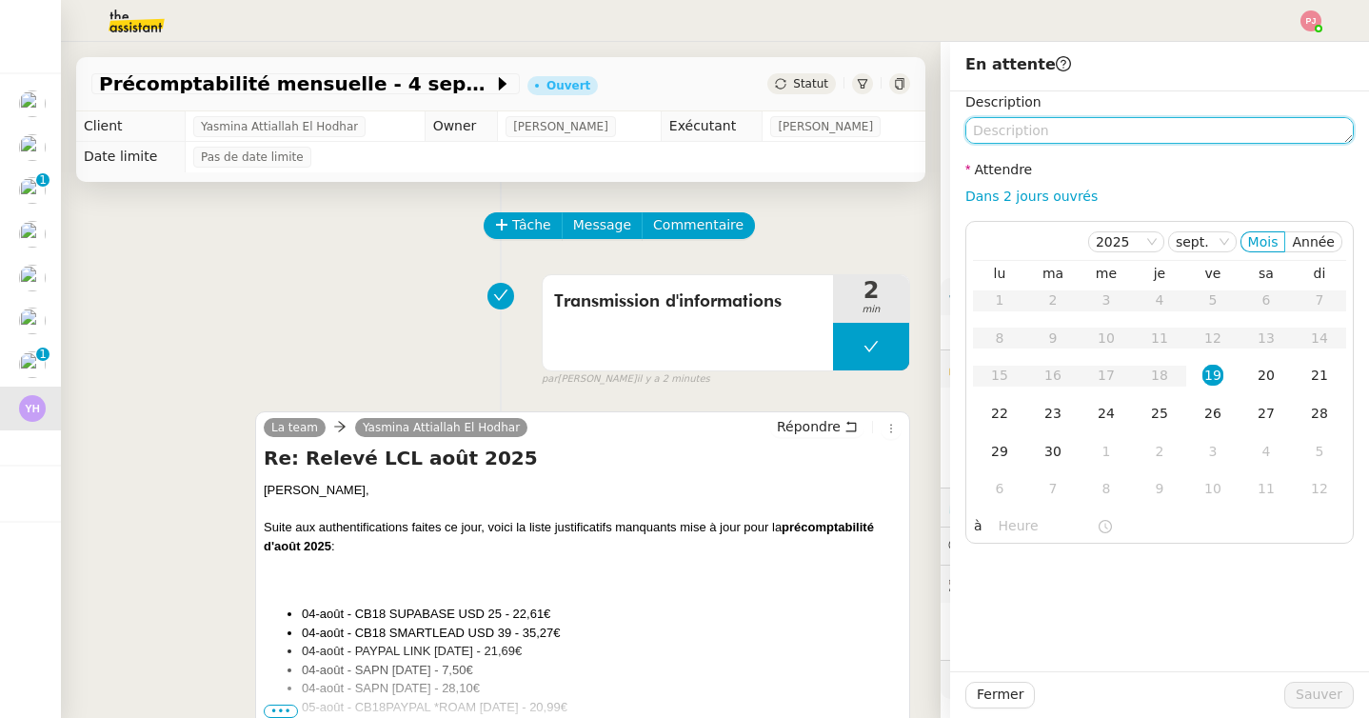
click at [1046, 134] on textarea at bounding box center [1159, 130] width 388 height 27
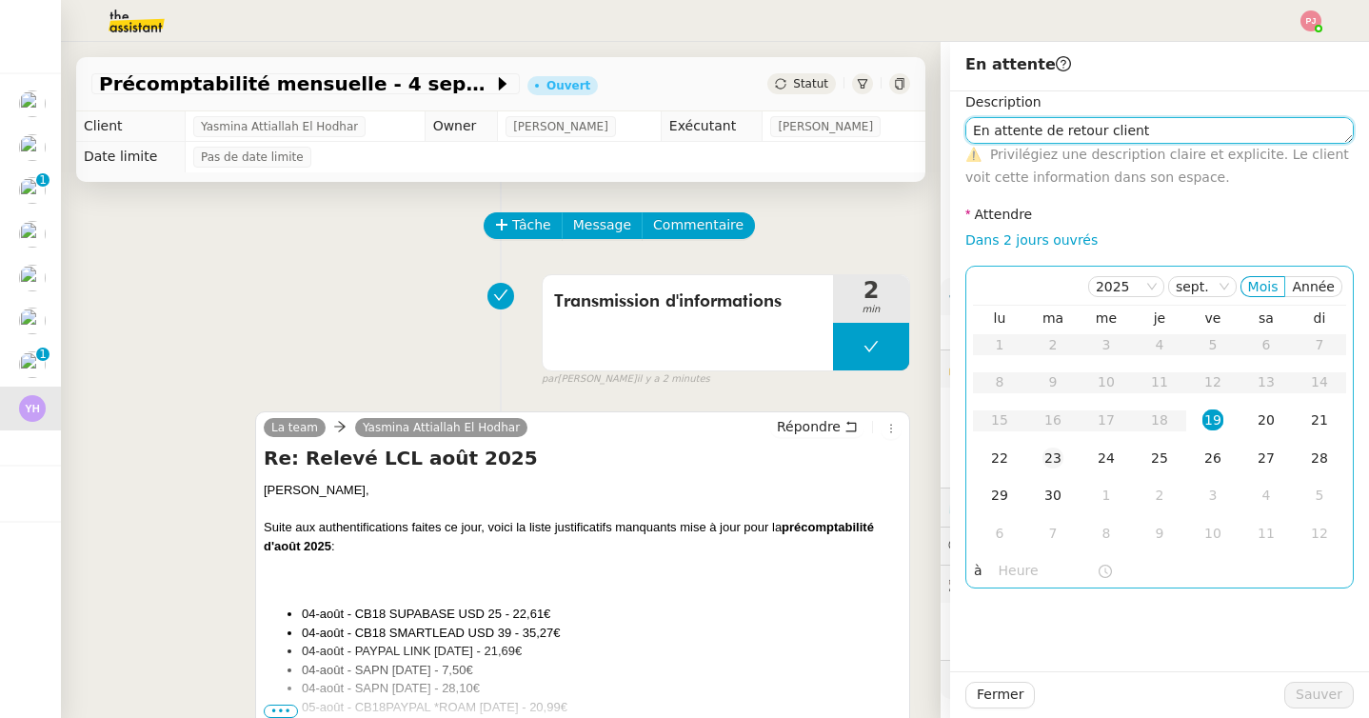
type textarea "En attente de retour client"
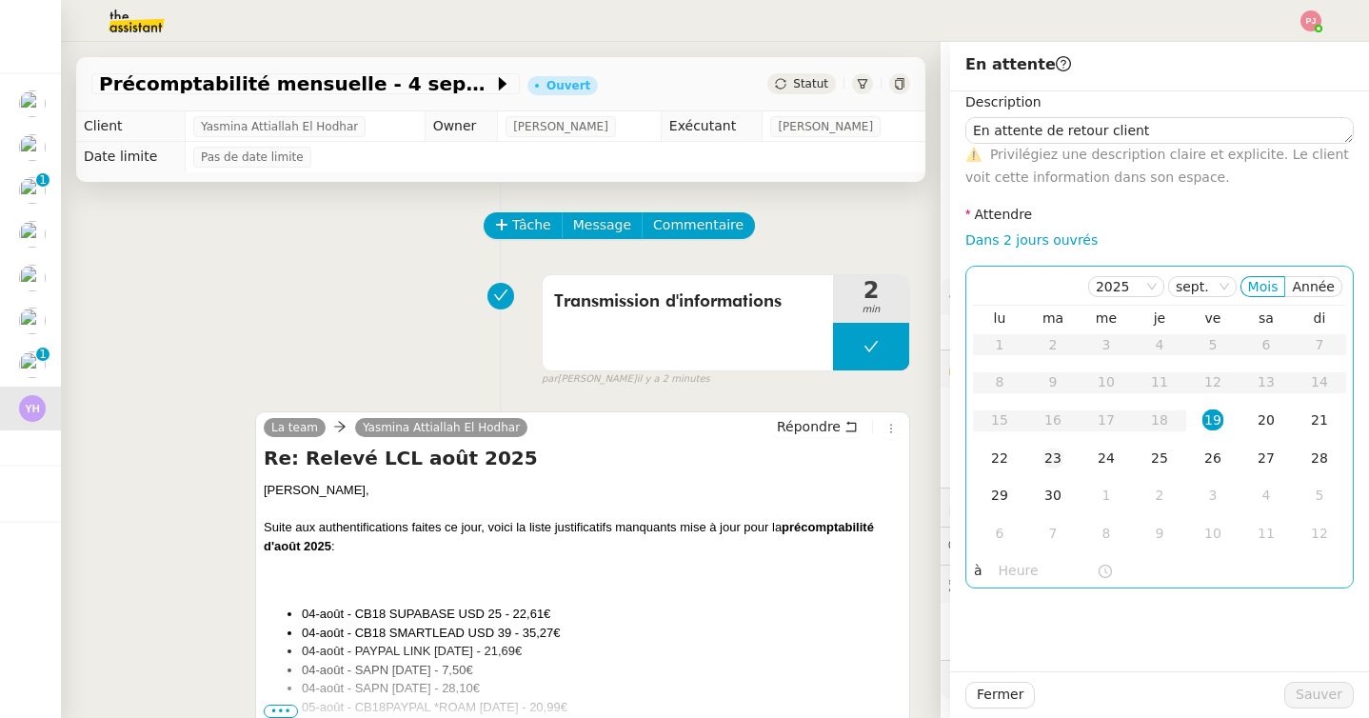
click at [1057, 454] on div "23" at bounding box center [1052, 457] width 21 height 21
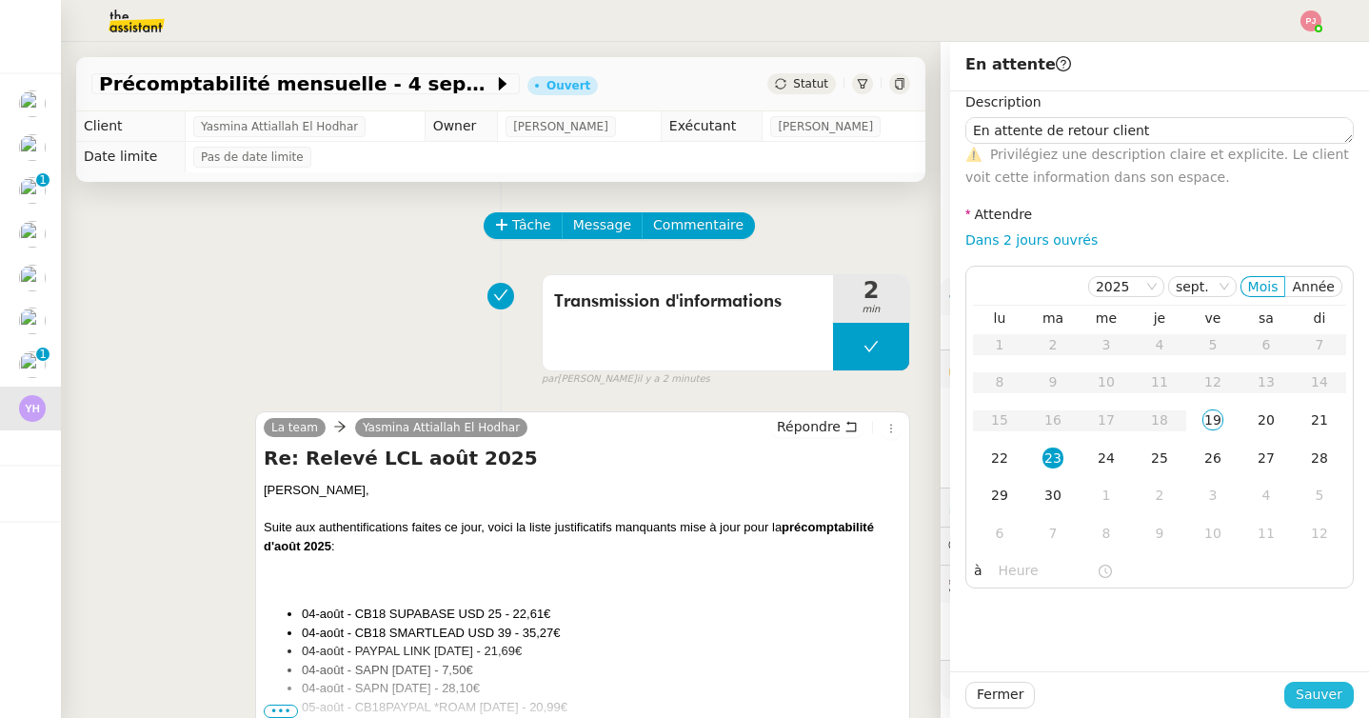
click at [1298, 690] on button "Sauver" at bounding box center [1318, 694] width 69 height 27
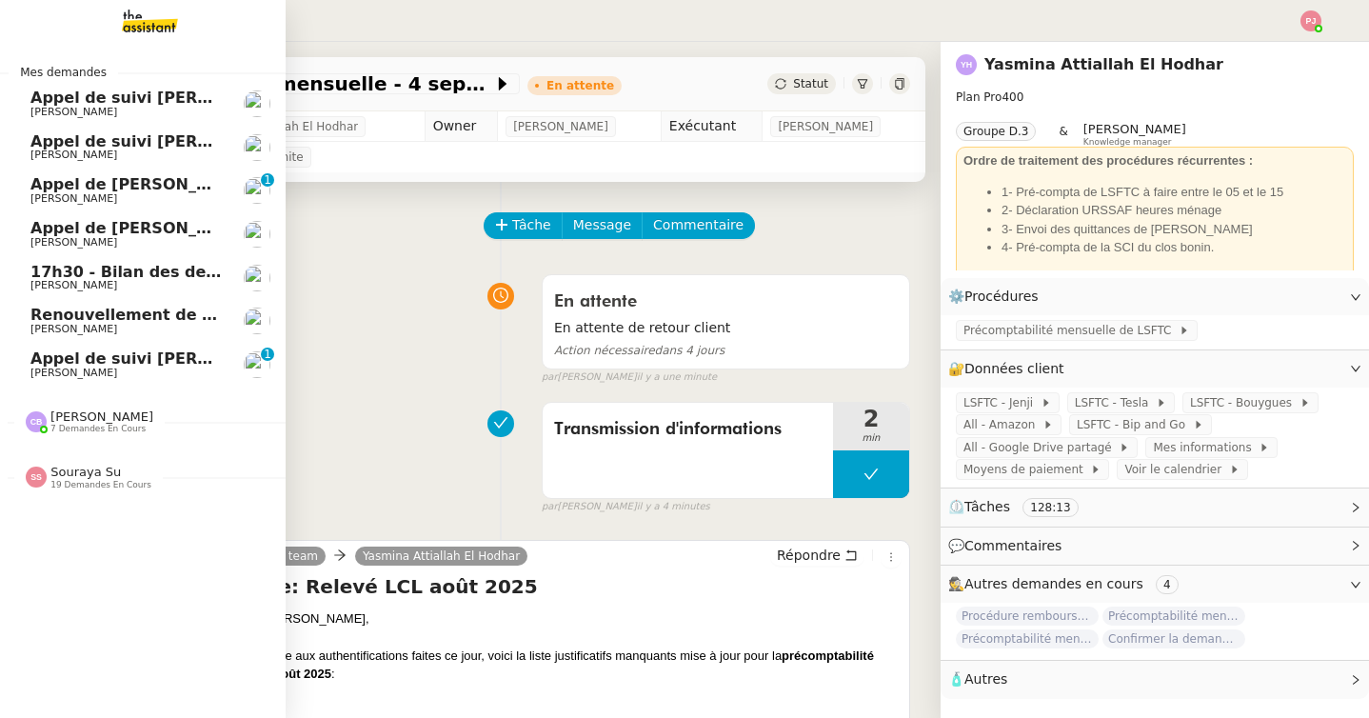
click at [80, 480] on span "19 demandes en cours" at bounding box center [100, 485] width 101 height 10
click at [114, 427] on span "7 demandes en cours" at bounding box center [97, 429] width 95 height 10
click at [117, 353] on span "Appel de suivi Jerome Gomet - GEST ON LINE" at bounding box center [201, 358] width 343 height 18
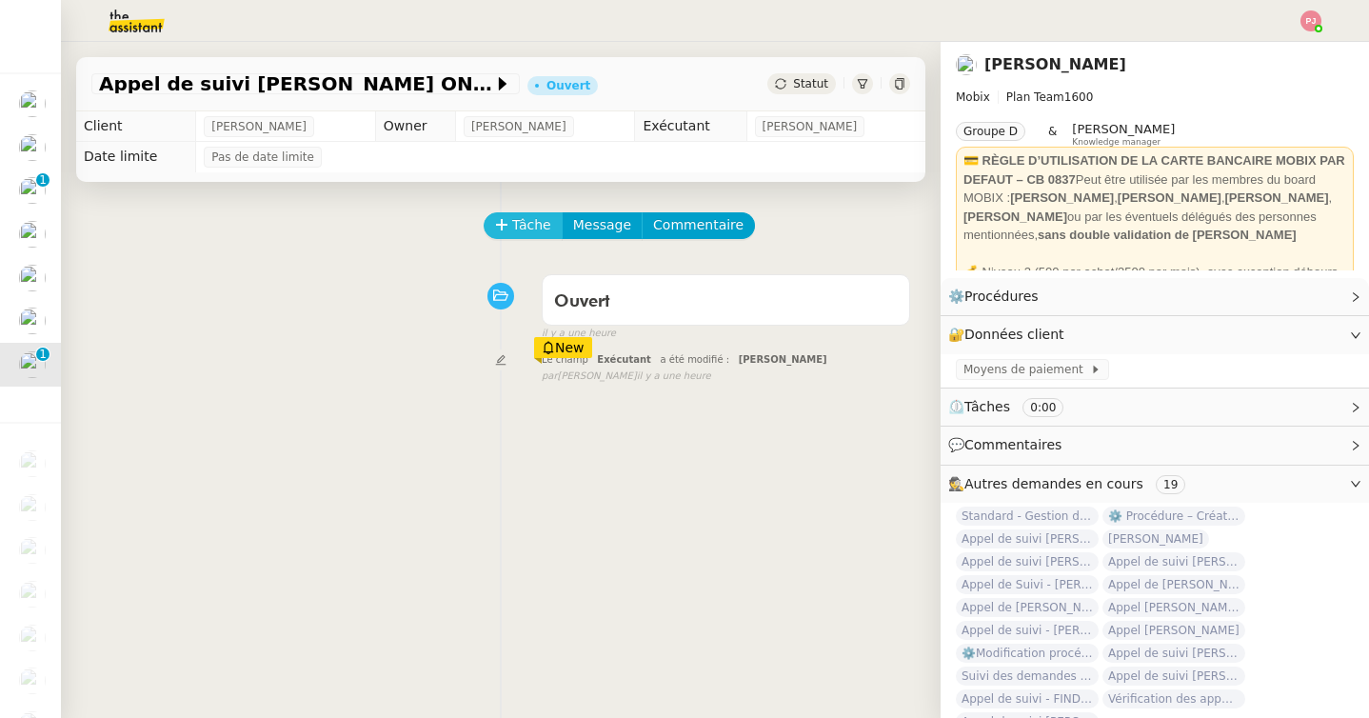
click at [526, 224] on span "Tâche" at bounding box center [531, 225] width 39 height 22
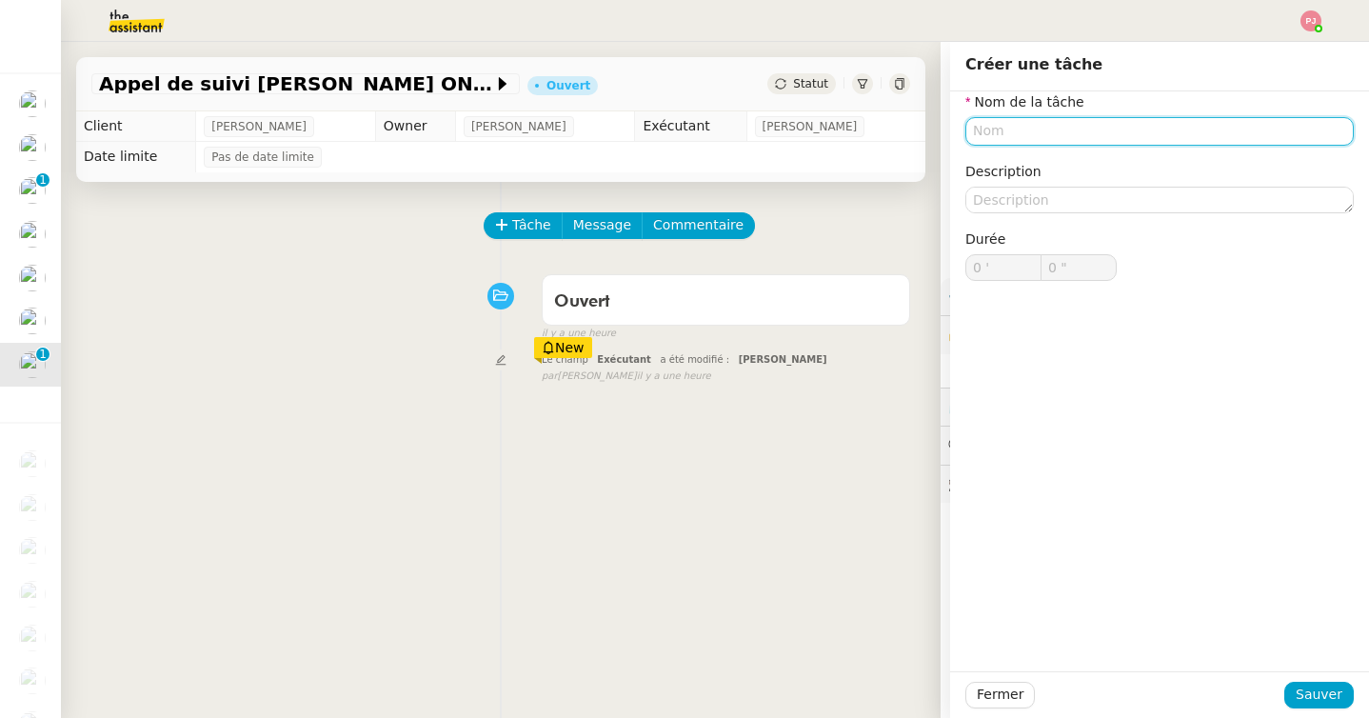
click at [1058, 137] on input "text" at bounding box center [1159, 131] width 388 height 28
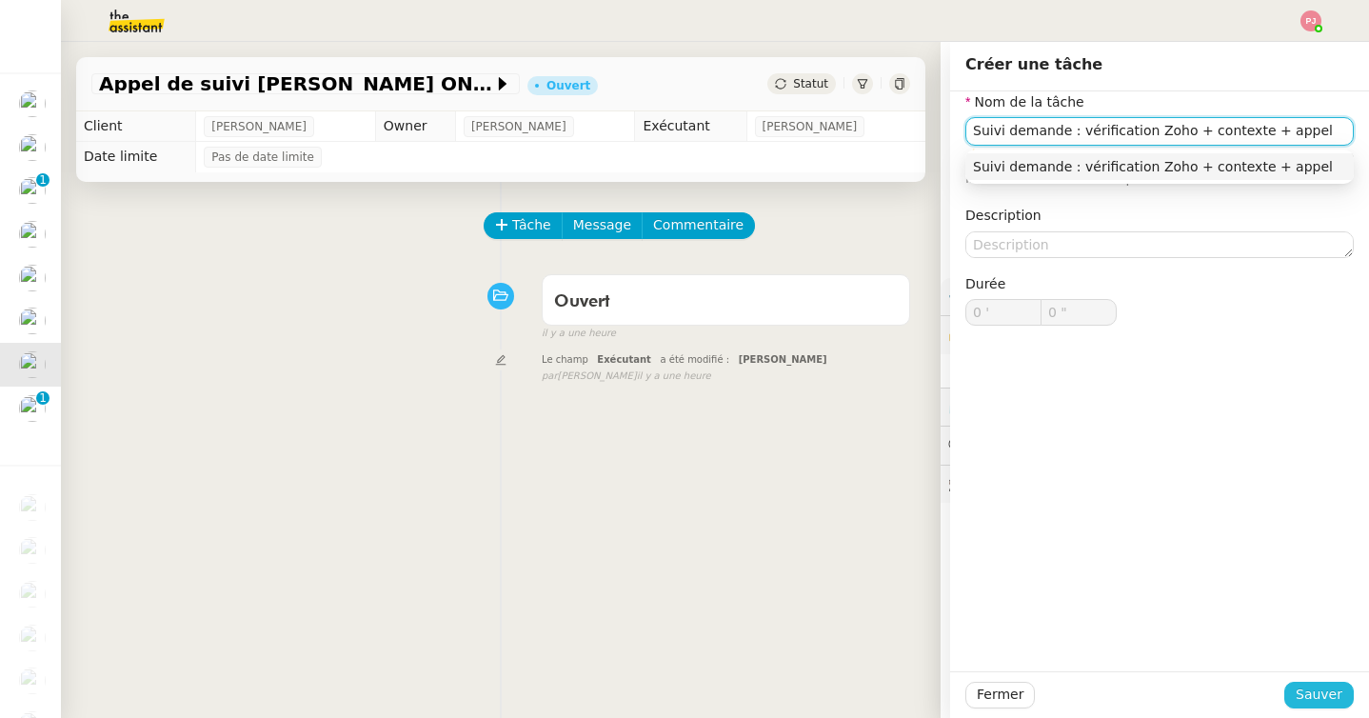
type input "Suivi demande : vérification Zoho + contexte + appel"
click at [1326, 704] on span "Sauver" at bounding box center [1318, 694] width 47 height 22
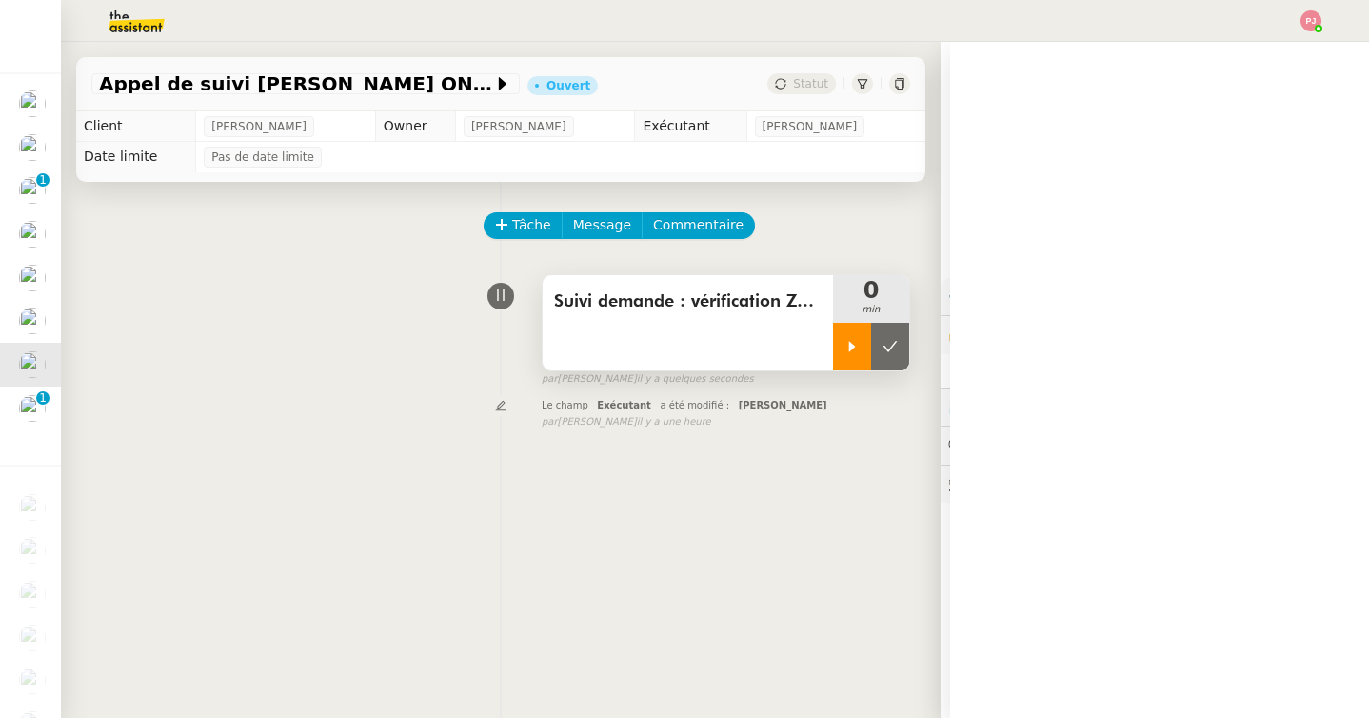
click at [855, 355] on div at bounding box center [852, 347] width 38 height 48
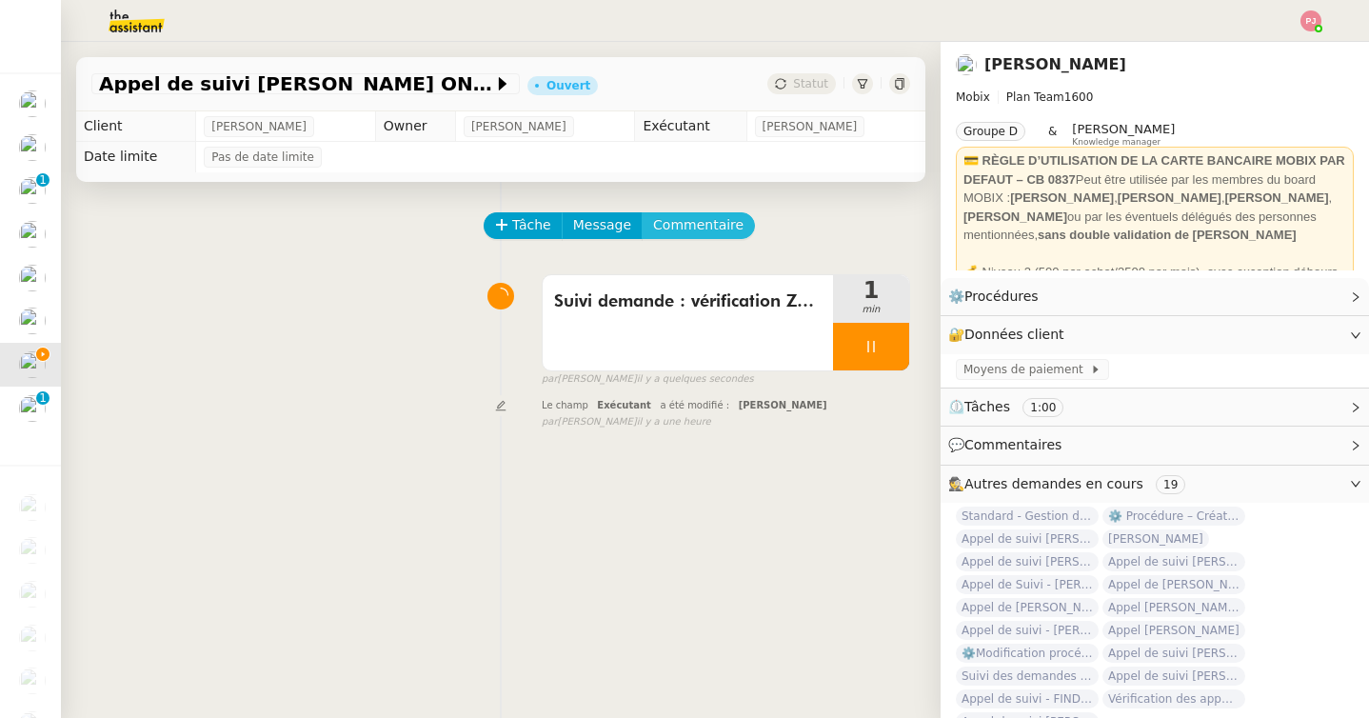
click at [701, 223] on span "Commentaire" at bounding box center [698, 225] width 90 height 22
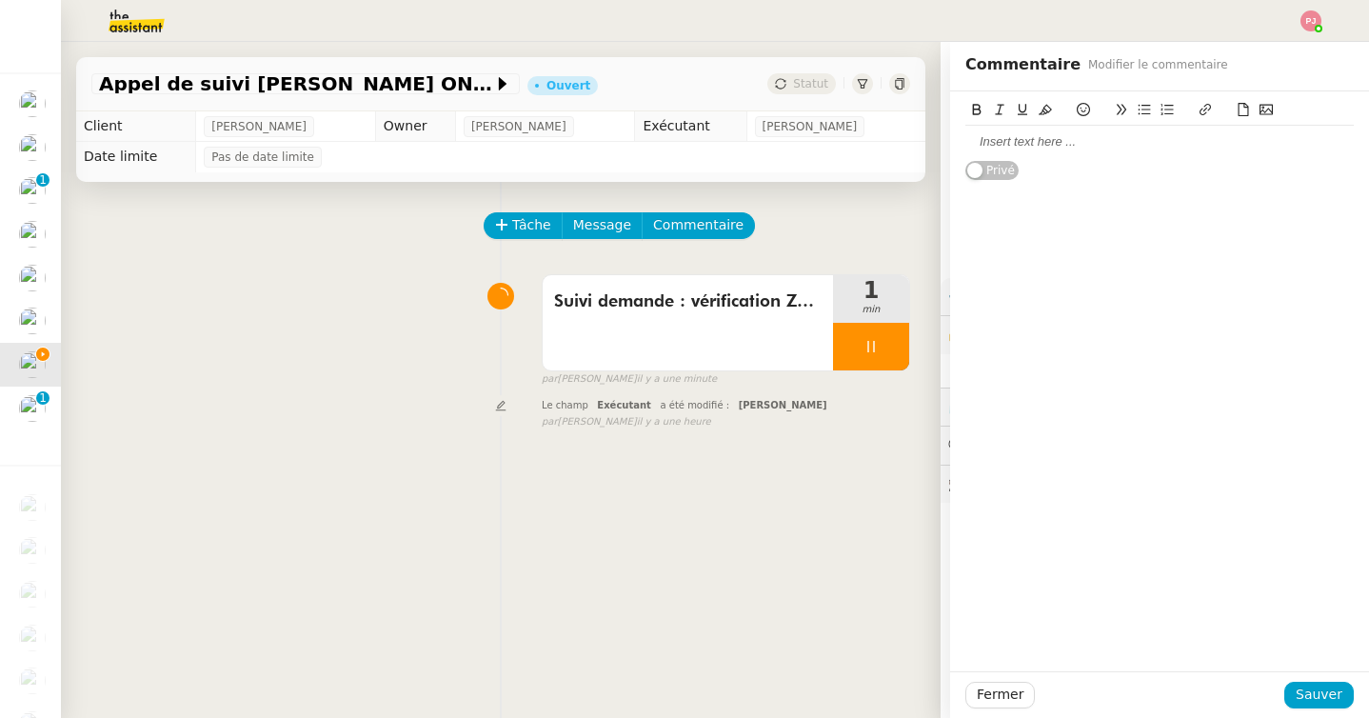
click at [995, 146] on div at bounding box center [1159, 141] width 388 height 17
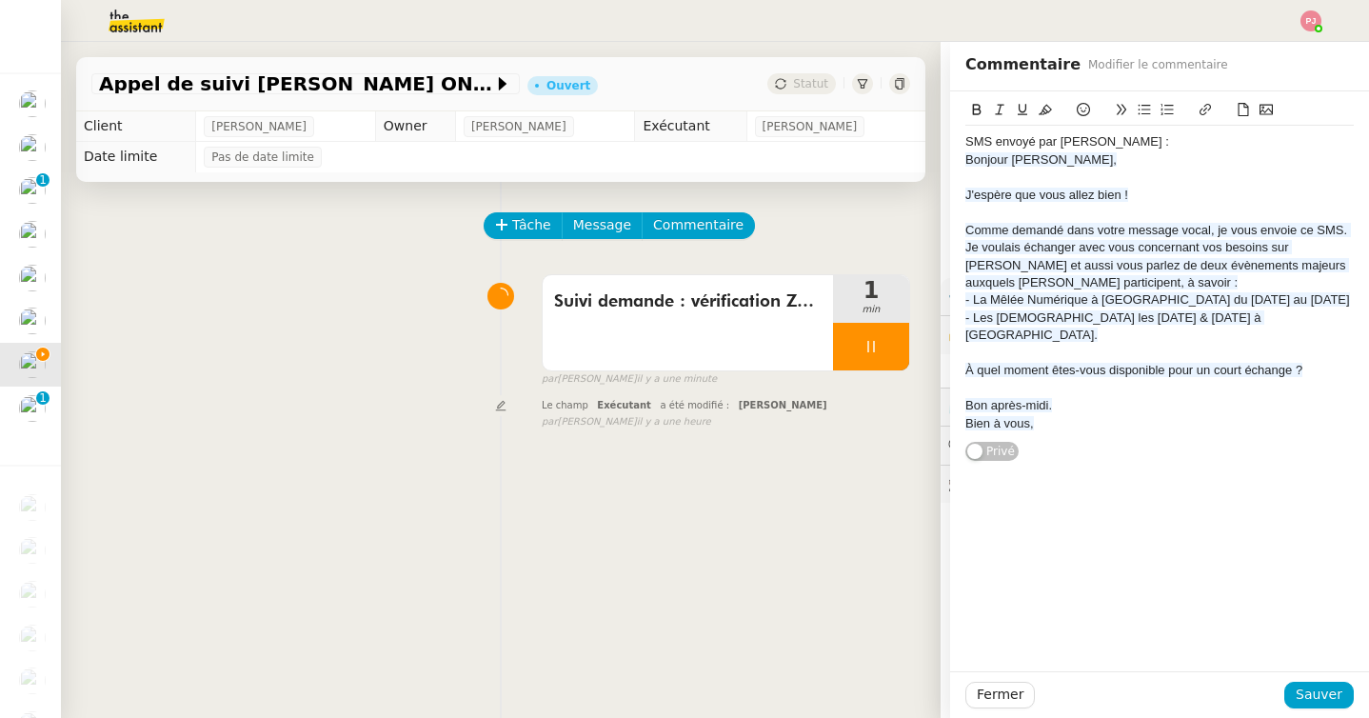
click at [1028, 380] on div at bounding box center [1159, 388] width 388 height 17
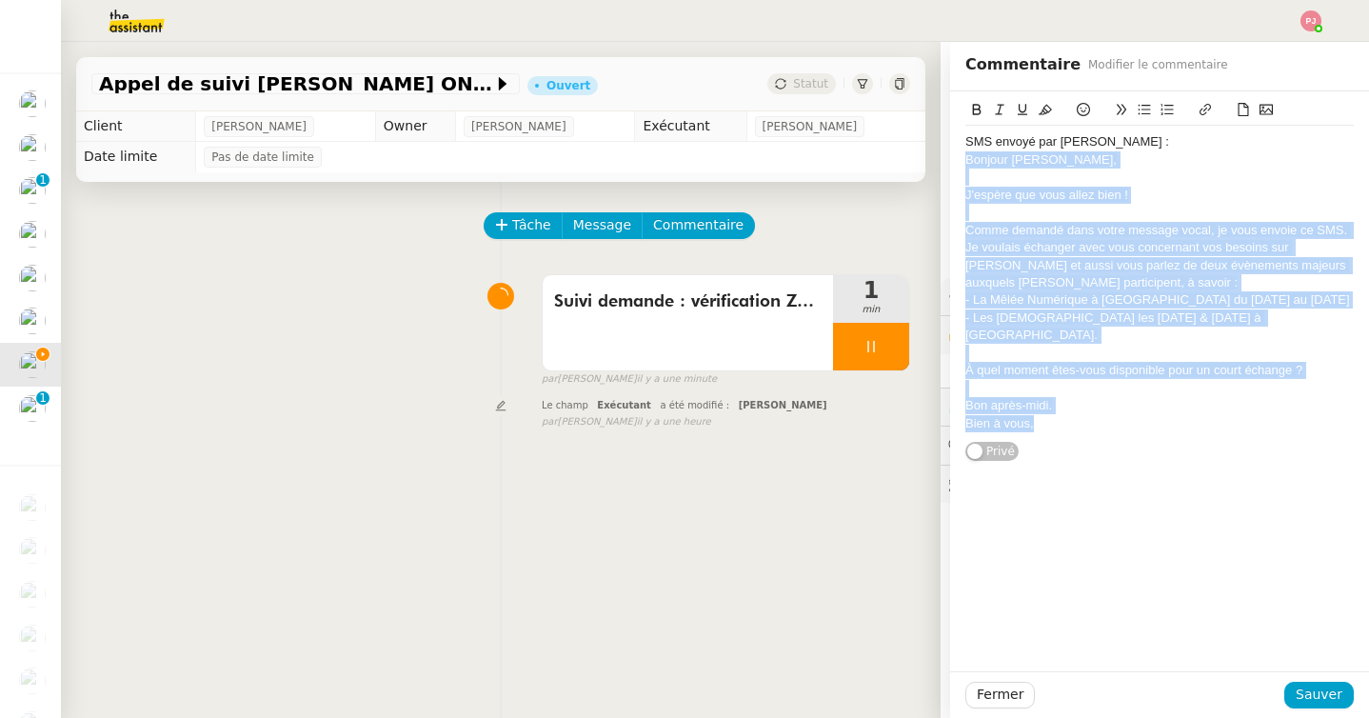
drag, startPoint x: 1039, startPoint y: 410, endPoint x: 937, endPoint y: 157, distance: 273.2
click at [937, 157] on app-ticket "Appel de suivi Jerome Gomet - GEST ON LINE Ouvert Statut Client Florian Parant …" at bounding box center [715, 380] width 1308 height 676
click at [1048, 102] on button at bounding box center [1045, 110] width 23 height 22
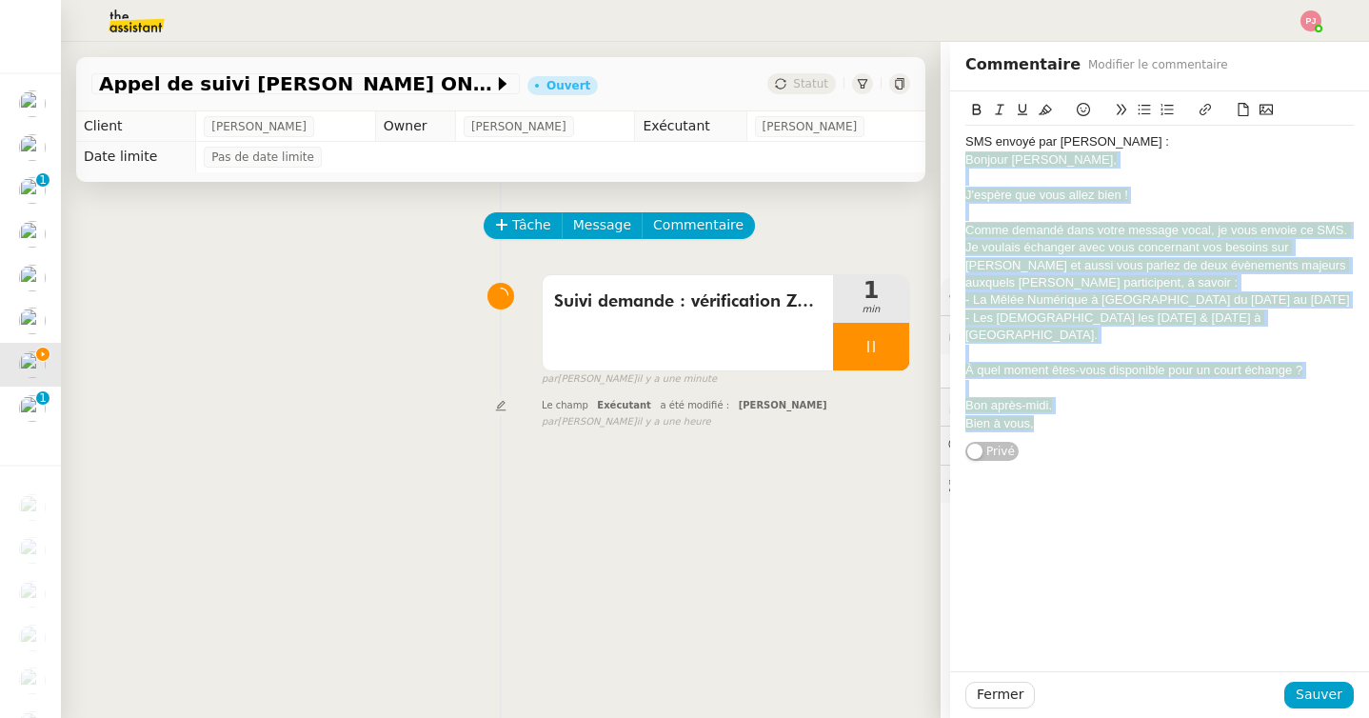
click at [1020, 416] on span "Bien à vous," at bounding box center [999, 423] width 69 height 14
drag, startPoint x: 1052, startPoint y: 405, endPoint x: 950, endPoint y: 166, distance: 260.6
click at [950, 166] on div "SMS envoyé par Florian : Bonjour Ludovic, J'espère que vous allez bien ! Comme …" at bounding box center [1159, 276] width 419 height 370
click at [1049, 105] on icon at bounding box center [1044, 109] width 13 height 13
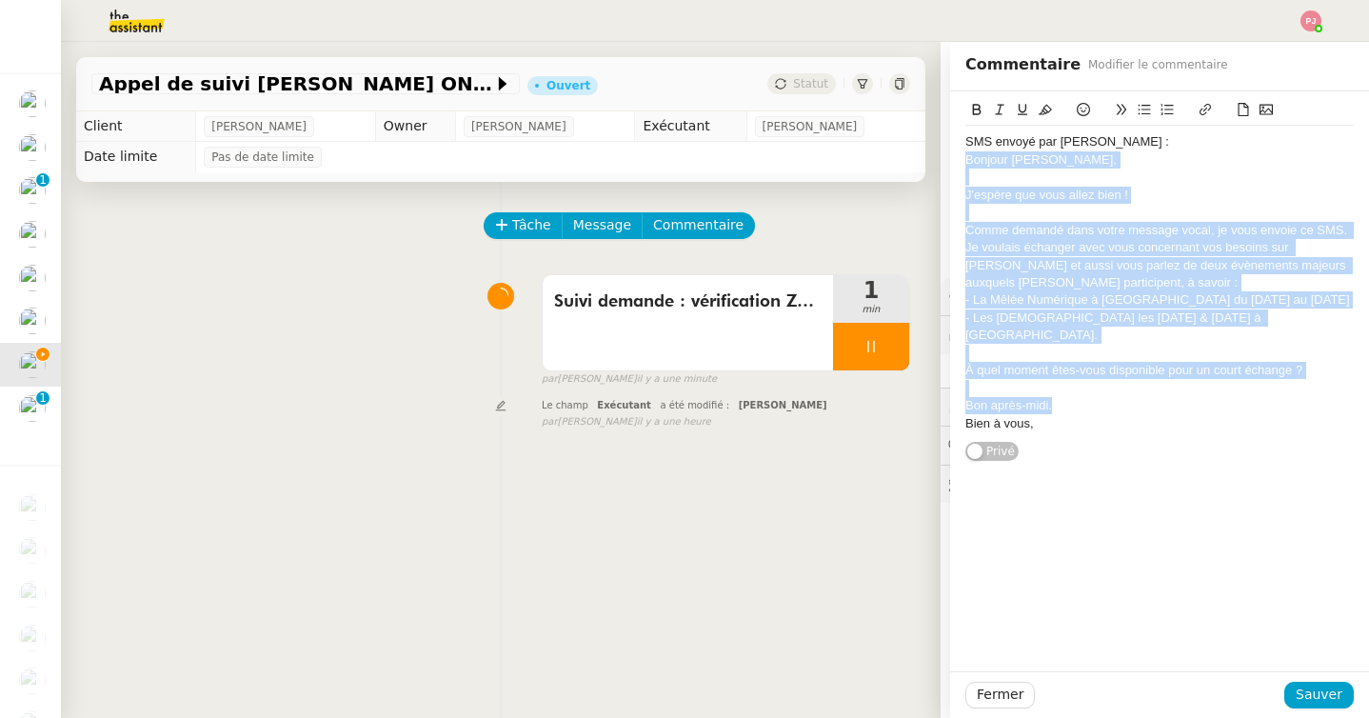
click at [1050, 173] on div at bounding box center [1159, 176] width 388 height 17
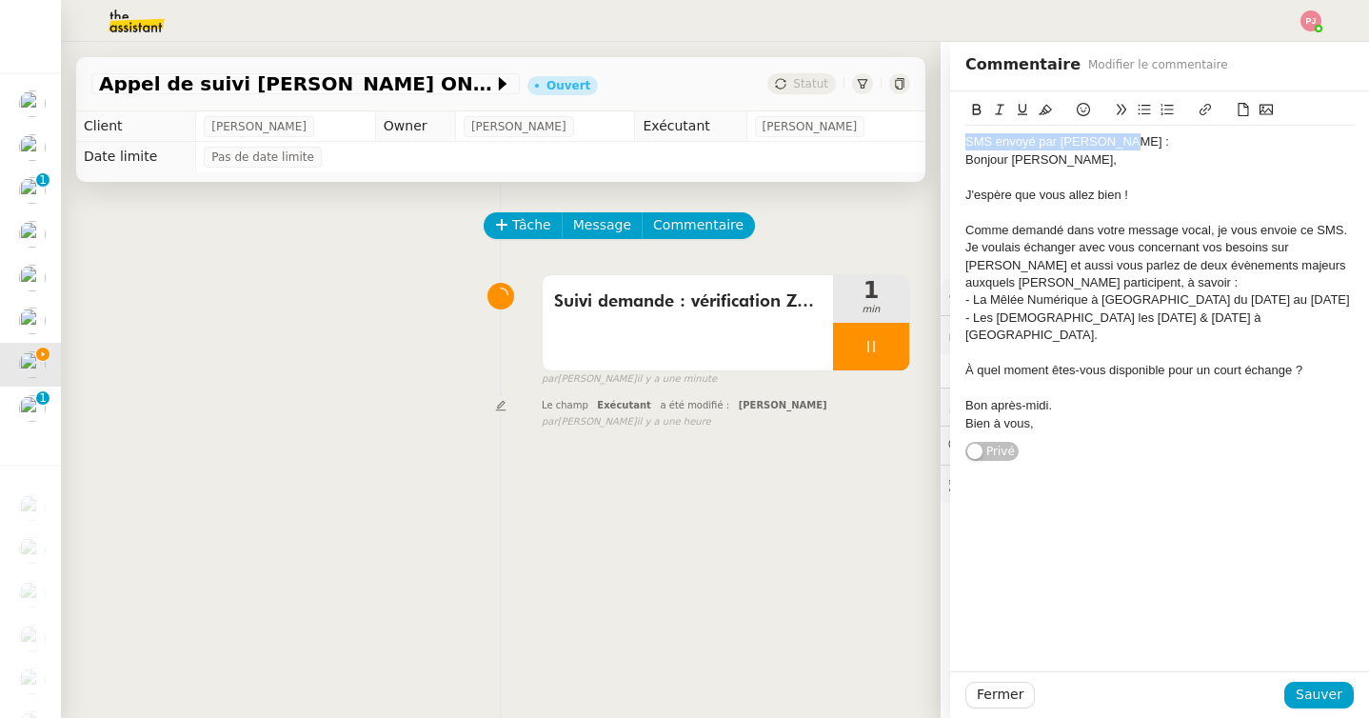
drag, startPoint x: 1109, startPoint y: 146, endPoint x: 957, endPoint y: 143, distance: 151.4
click at [957, 143] on div "SMS envoyé par Florian : Bonjour Ludovic, J'espère que vous allez bien ! Comme …" at bounding box center [1159, 276] width 419 height 370
click at [973, 108] on icon at bounding box center [977, 109] width 9 height 11
click at [1047, 108] on icon at bounding box center [1044, 109] width 13 height 13
click at [1332, 695] on span "Sauver" at bounding box center [1318, 694] width 47 height 22
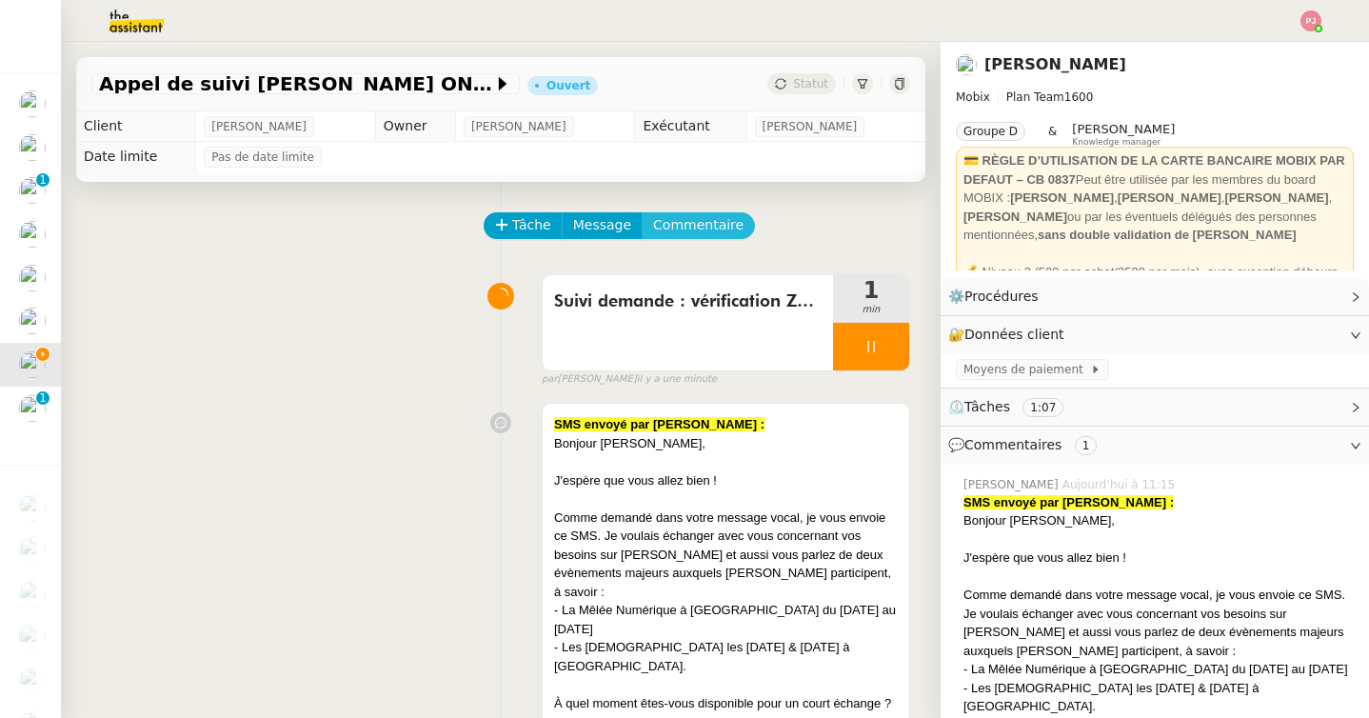
click at [711, 227] on span "Commentaire" at bounding box center [698, 225] width 90 height 22
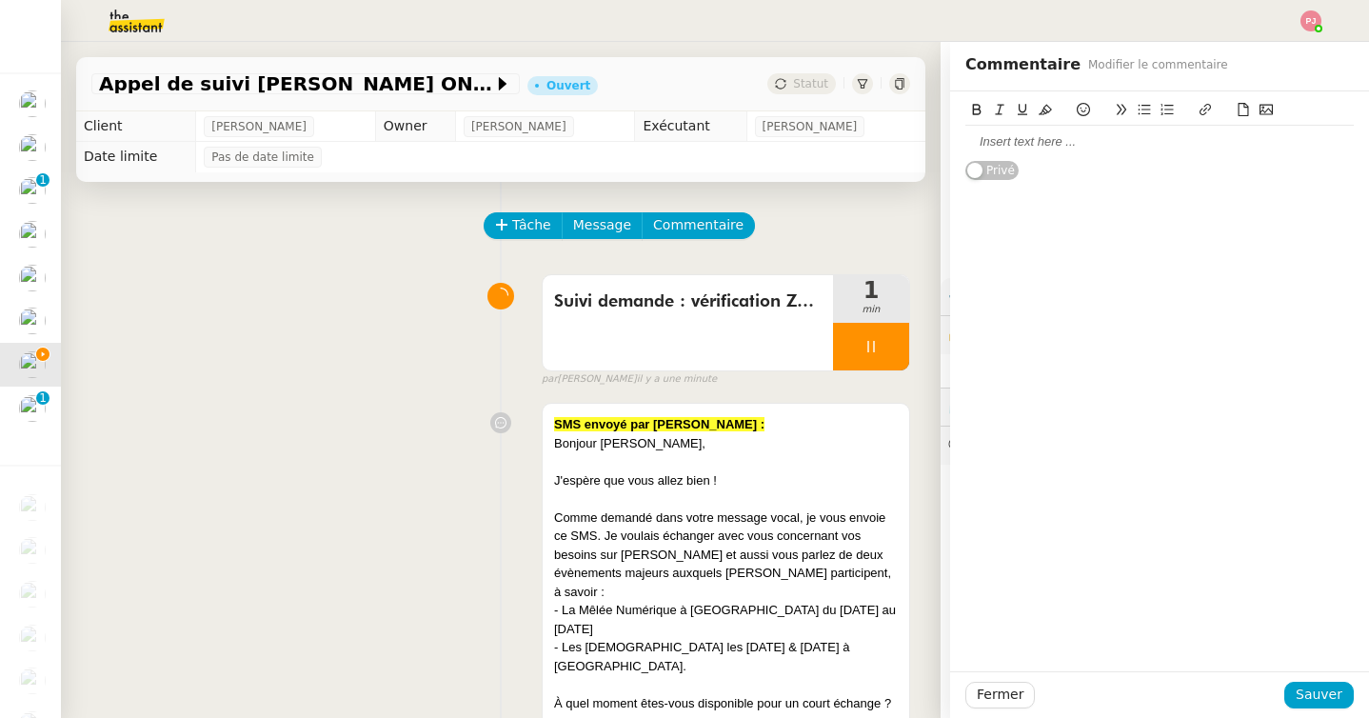
click at [1032, 129] on div at bounding box center [1159, 142] width 388 height 32
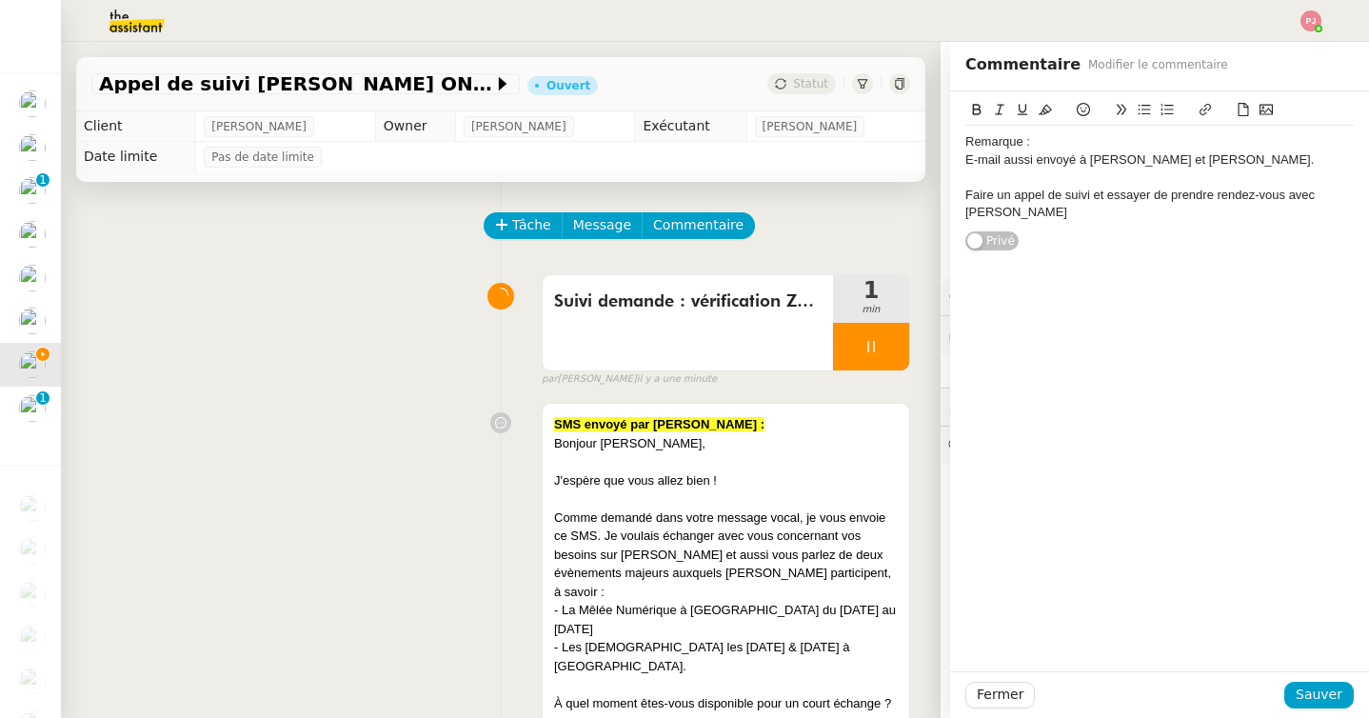
drag, startPoint x: 1036, startPoint y: 148, endPoint x: 914, endPoint y: 146, distance: 122.8
click at [914, 146] on app-ticket "Appel de suivi Jerome Gomet - GEST ON LINE Ouvert Statut Client Florian Parant …" at bounding box center [715, 380] width 1308 height 676
click at [975, 111] on icon at bounding box center [976, 109] width 13 height 13
click at [1053, 108] on button at bounding box center [1045, 110] width 23 height 22
click at [1316, 692] on span "Sauver" at bounding box center [1318, 694] width 47 height 22
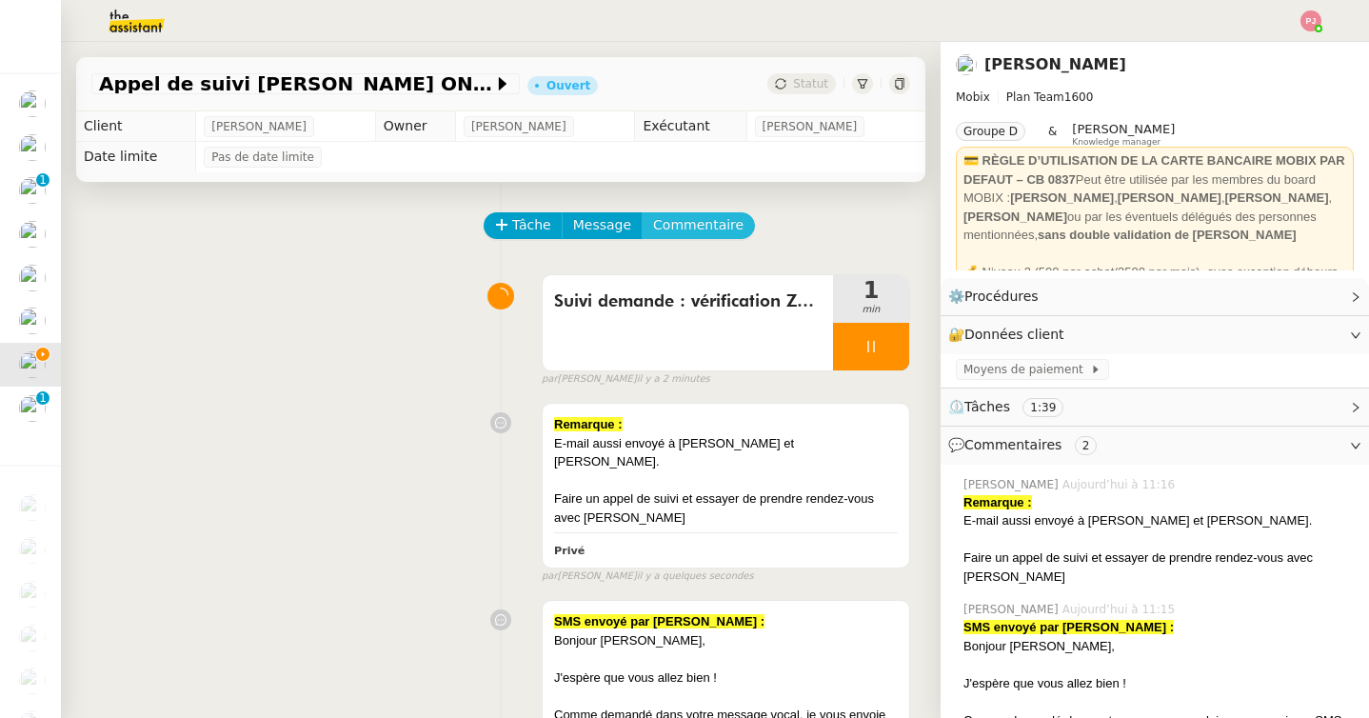
click at [695, 223] on span "Commentaire" at bounding box center [698, 225] width 90 height 22
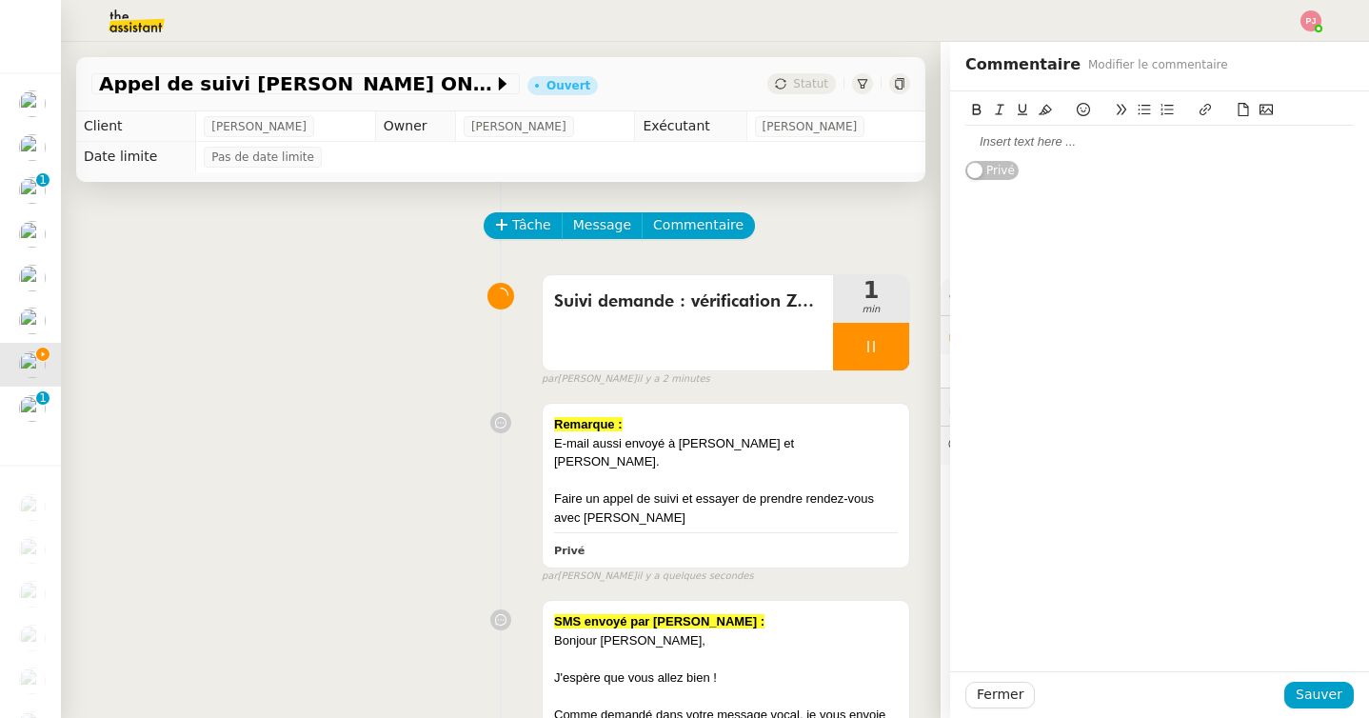
click at [990, 143] on div at bounding box center [1159, 141] width 388 height 17
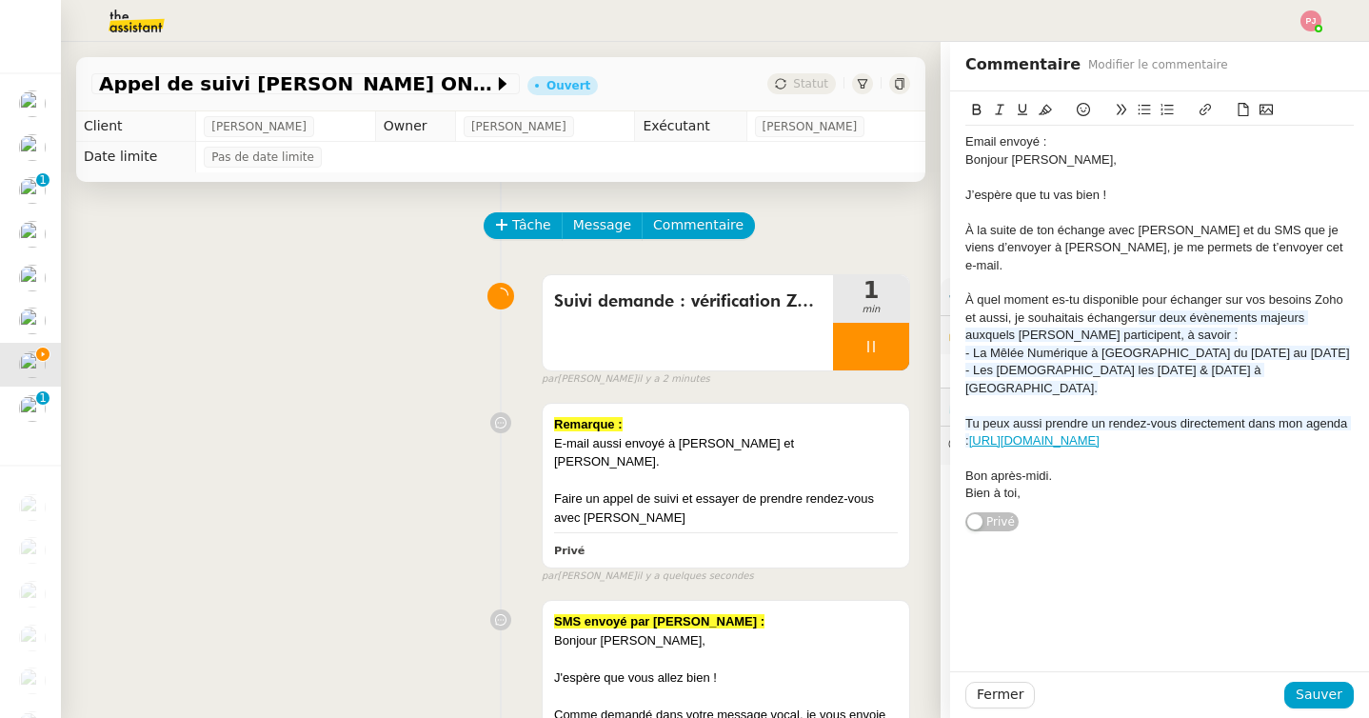
click at [1066, 143] on div "Email envoyé :" at bounding box center [1159, 141] width 388 height 17
drag, startPoint x: 1124, startPoint y: 144, endPoint x: 915, endPoint y: 141, distance: 209.4
click at [915, 141] on app-ticket "Appel de suivi Jerome Gomet - GEST ON LINE Ouvert Statut Client Florian Parant …" at bounding box center [715, 380] width 1308 height 676
click at [978, 106] on icon at bounding box center [977, 109] width 9 height 11
click at [1043, 110] on icon at bounding box center [1044, 109] width 13 height 13
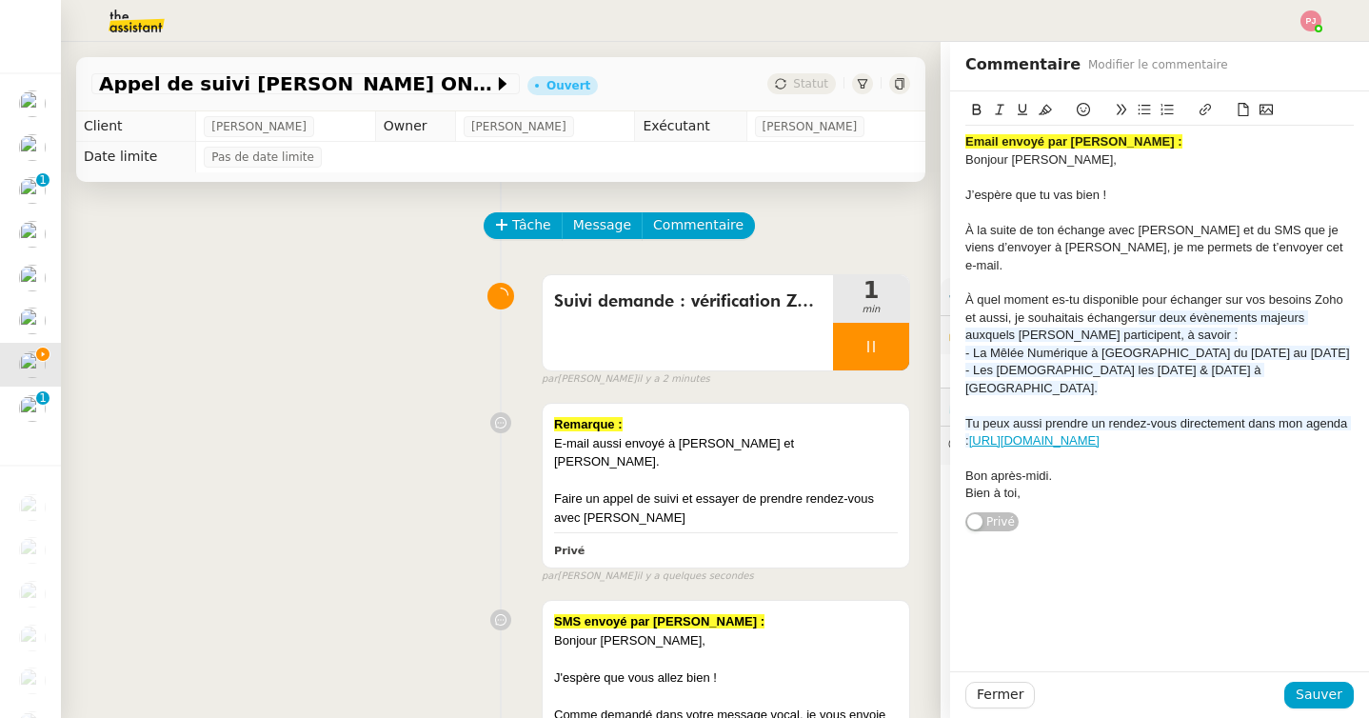
click at [1125, 142] on div "Email envoyé par Florian :" at bounding box center [1159, 141] width 388 height 17
click at [1314, 692] on span "Sauver" at bounding box center [1318, 694] width 47 height 22
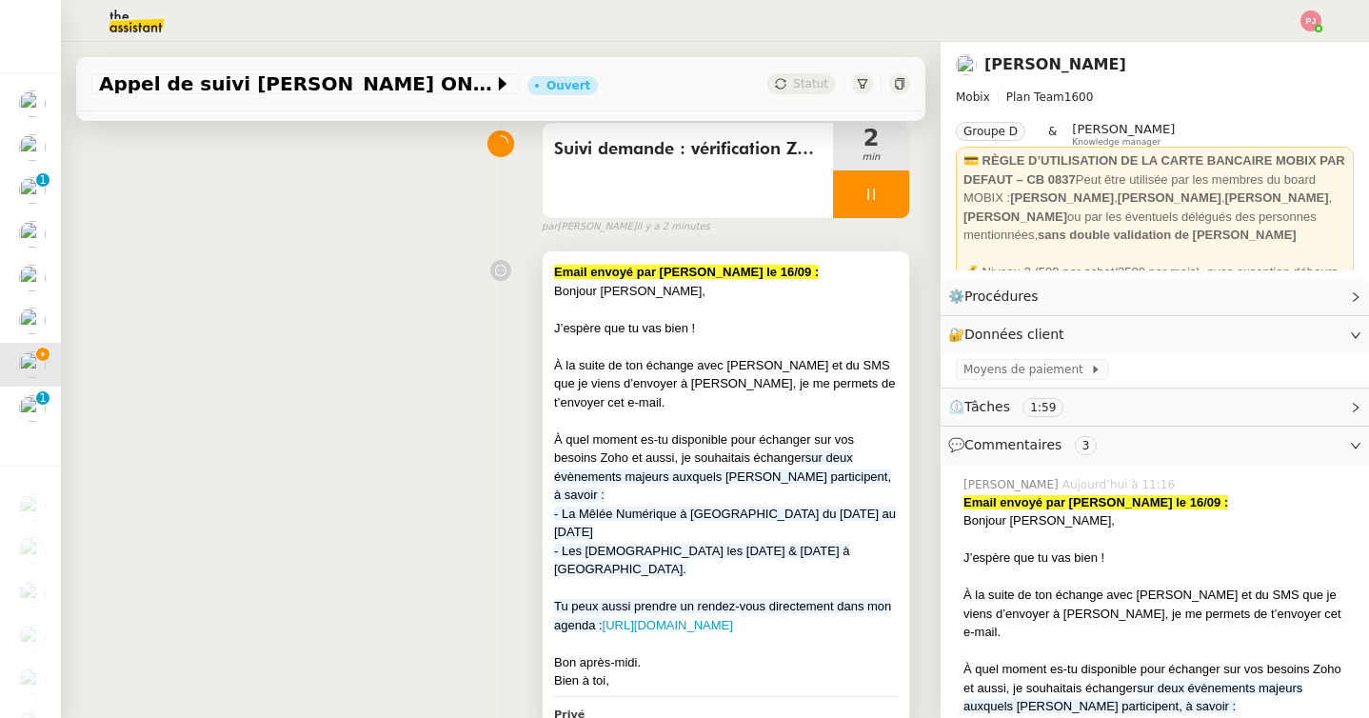
scroll to position [178, 0]
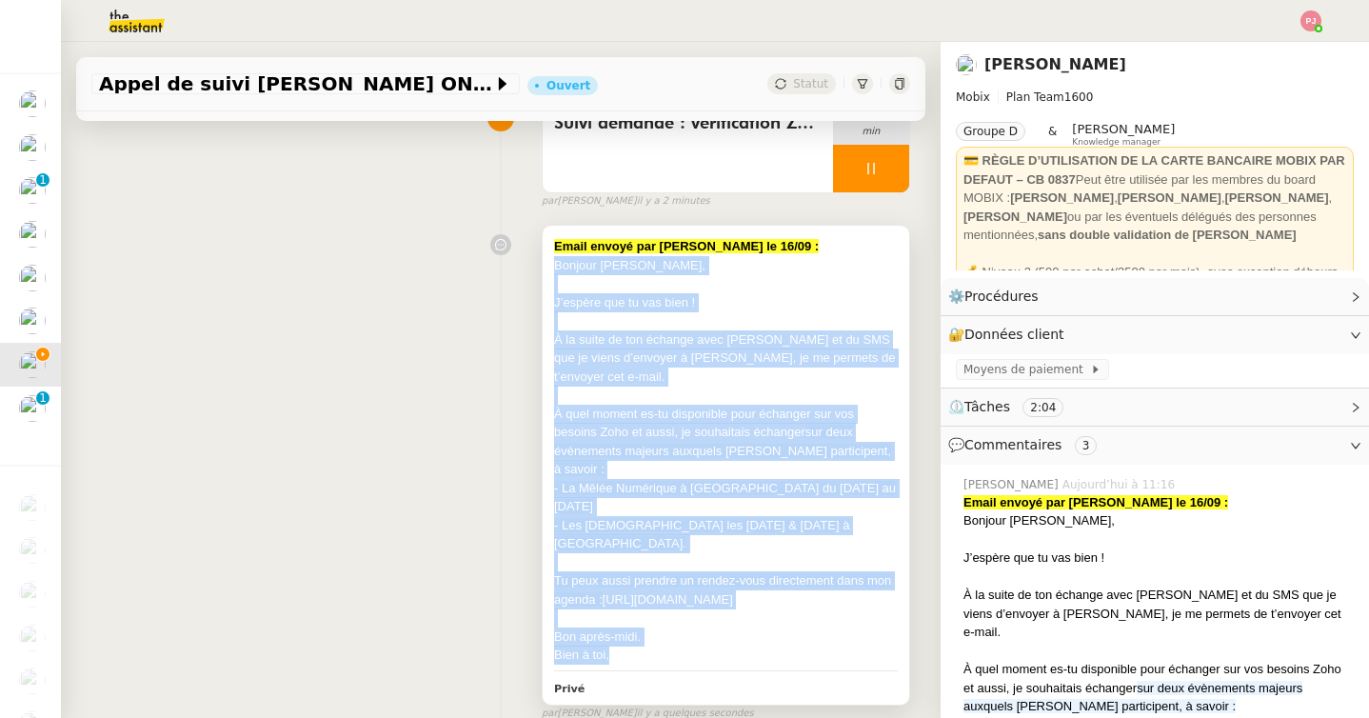
drag, startPoint x: 626, startPoint y: 595, endPoint x: 547, endPoint y: 264, distance: 340.5
click at [547, 264] on div "Email envoyé par Florian le 16/09 : Bonjour Jérôme, J’espère que tu vas bien ! …" at bounding box center [725, 465] width 366 height 479
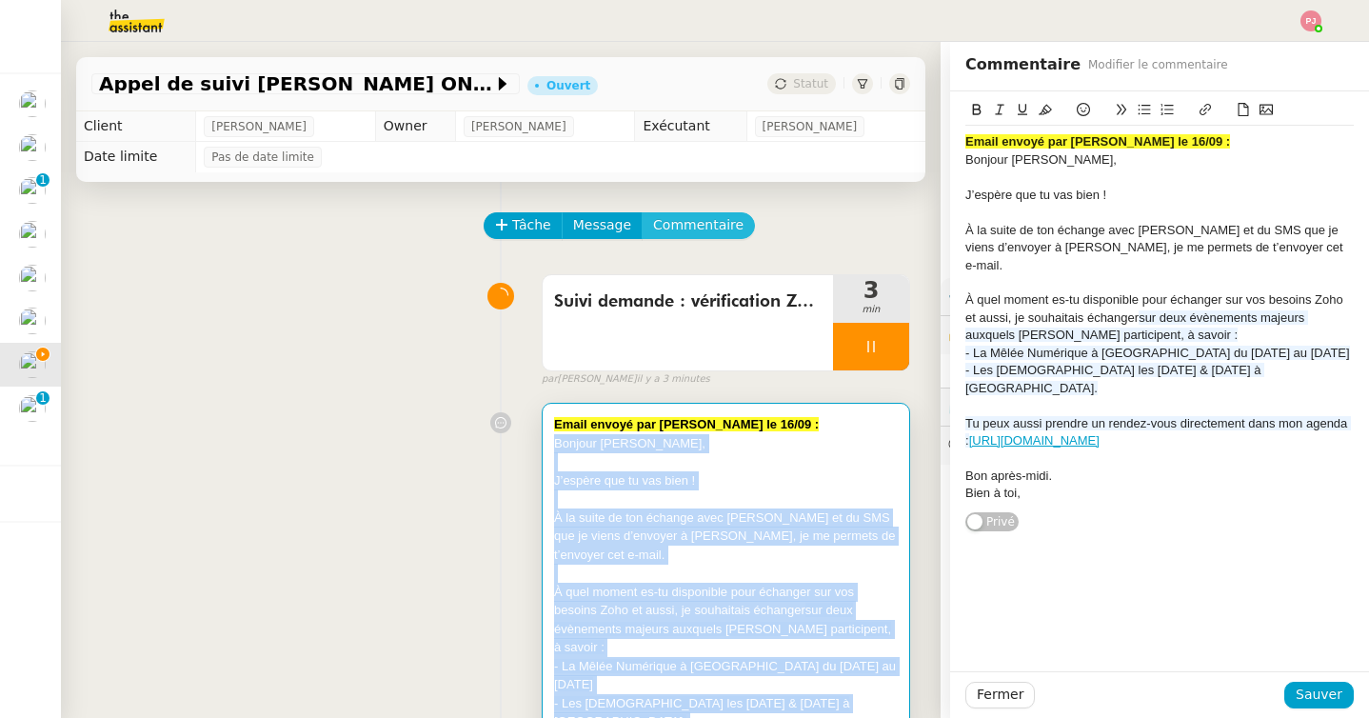
click at [683, 223] on span "Commentaire" at bounding box center [698, 225] width 90 height 22
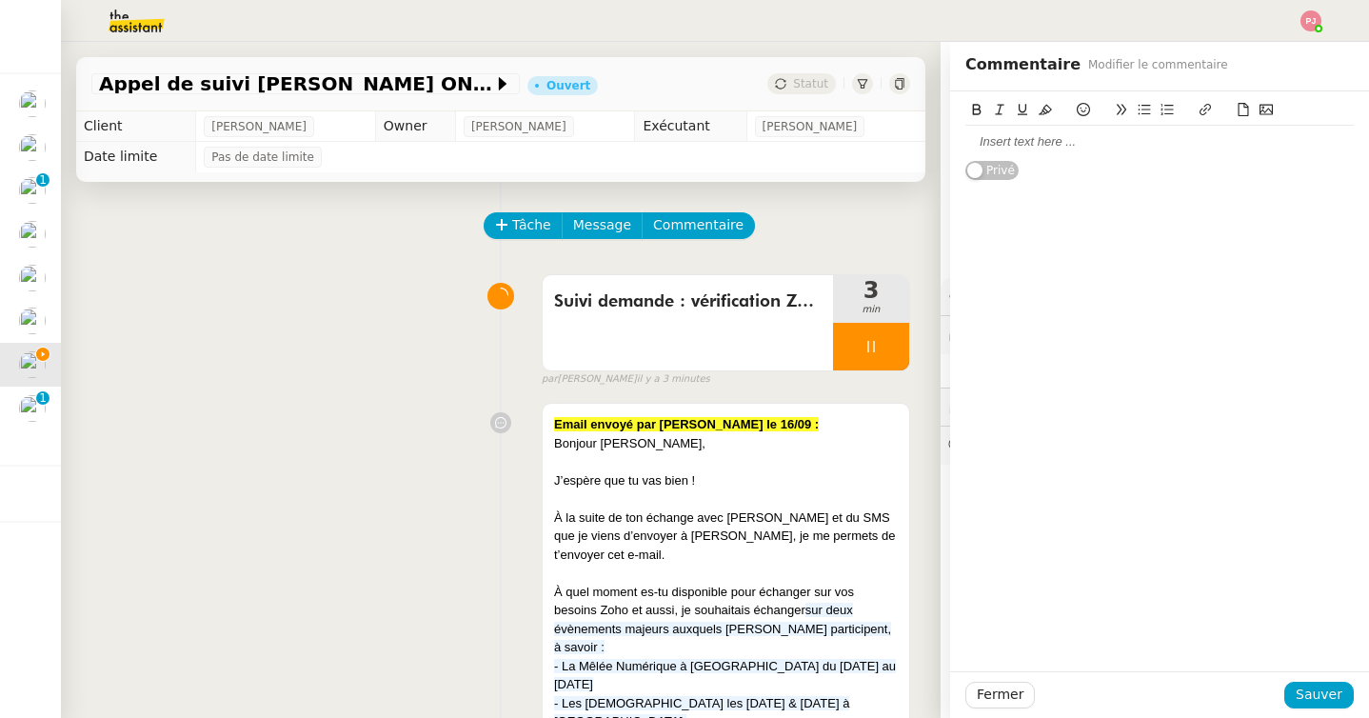
click at [1048, 141] on div at bounding box center [1159, 141] width 388 height 17
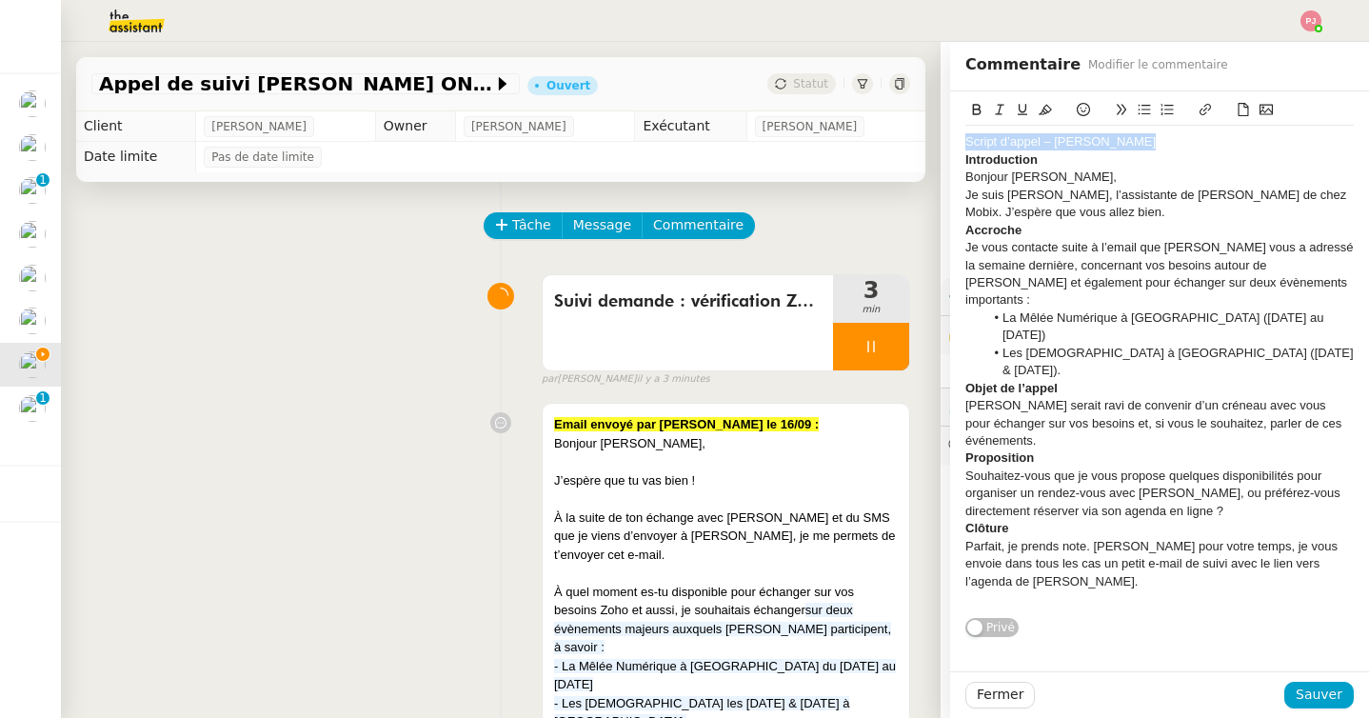
drag, startPoint x: 1149, startPoint y: 142, endPoint x: 945, endPoint y: 142, distance: 203.7
click at [945, 142] on app-ticket "Appel de suivi Jerome Gomet - GEST ON LINE Ouvert Statut Client Florian Parant …" at bounding box center [715, 380] width 1308 height 676
click at [977, 104] on icon at bounding box center [976, 109] width 13 height 13
click at [1044, 108] on icon at bounding box center [1044, 110] width 13 height 10
click at [1333, 701] on span "Sauver" at bounding box center [1318, 694] width 47 height 22
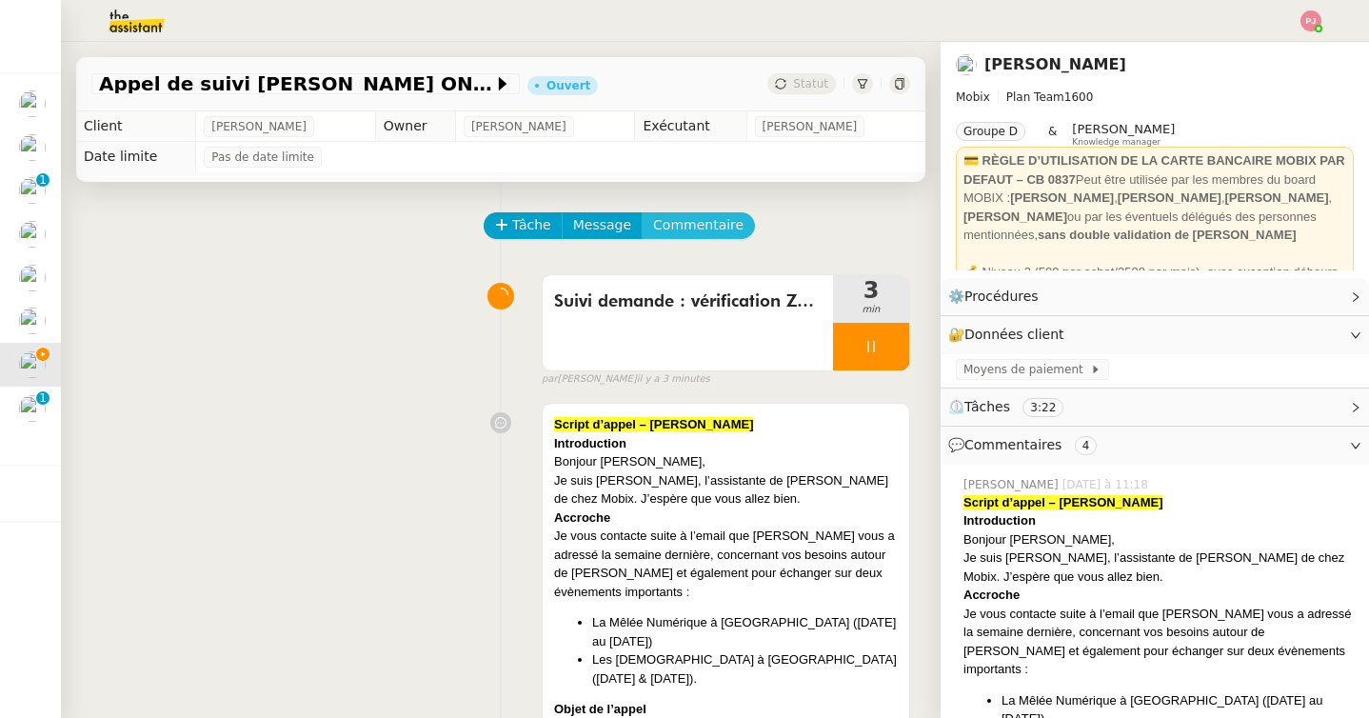
click at [677, 223] on span "Commentaire" at bounding box center [698, 225] width 90 height 22
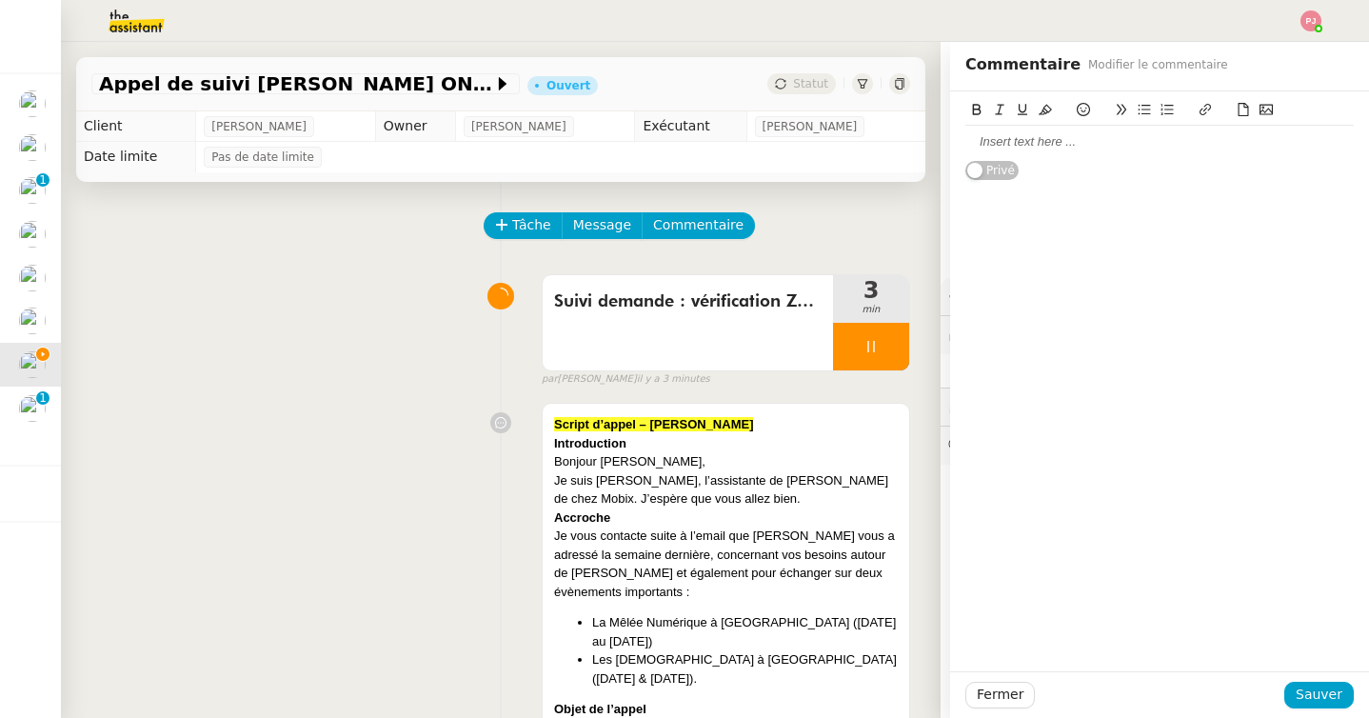
click at [1016, 146] on div at bounding box center [1159, 141] width 388 height 17
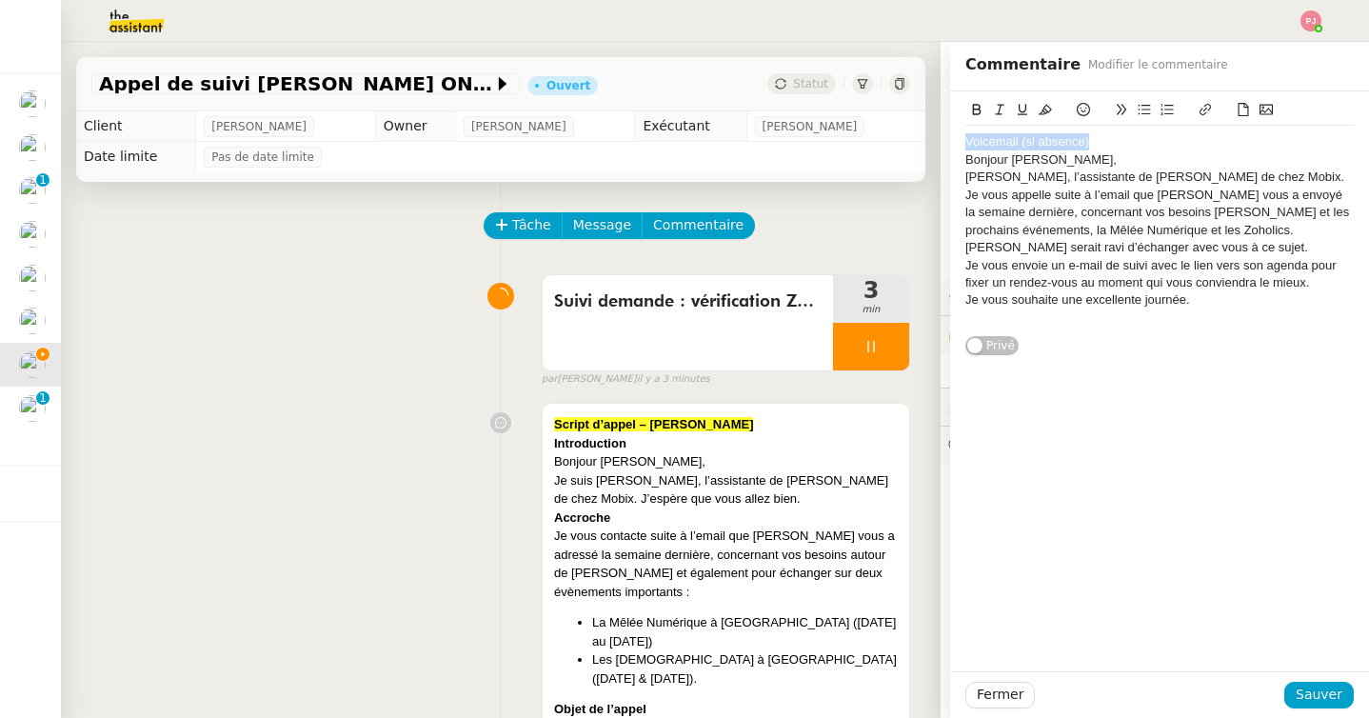
drag, startPoint x: 1094, startPoint y: 147, endPoint x: 936, endPoint y: 142, distance: 159.0
click at [936, 142] on app-ticket "Appel de suivi Jerome Gomet - GEST ON LINE Ouvert Statut Client Florian Parant …" at bounding box center [715, 380] width 1308 height 676
click at [1048, 108] on icon at bounding box center [1044, 110] width 13 height 10
click at [978, 106] on icon at bounding box center [977, 109] width 9 height 11
click at [1311, 690] on span "Sauver" at bounding box center [1318, 694] width 47 height 22
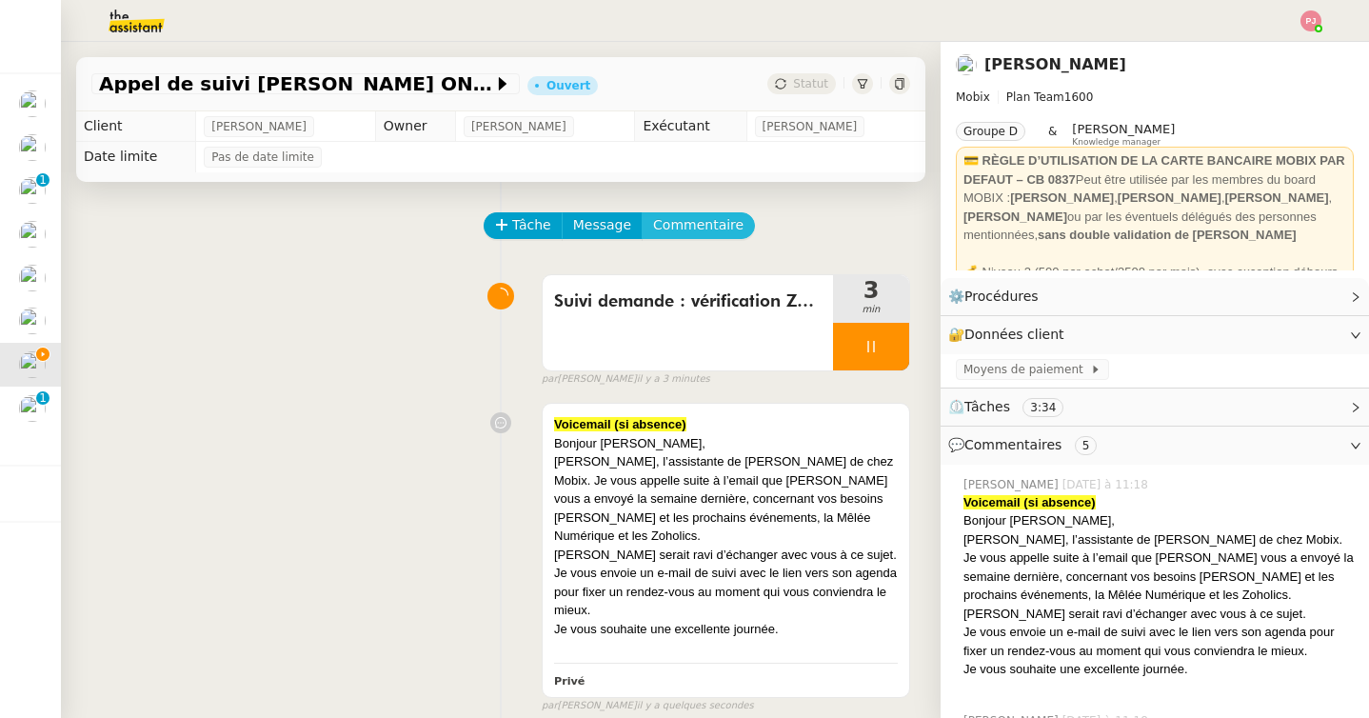
click at [712, 227] on span "Commentaire" at bounding box center [698, 225] width 90 height 22
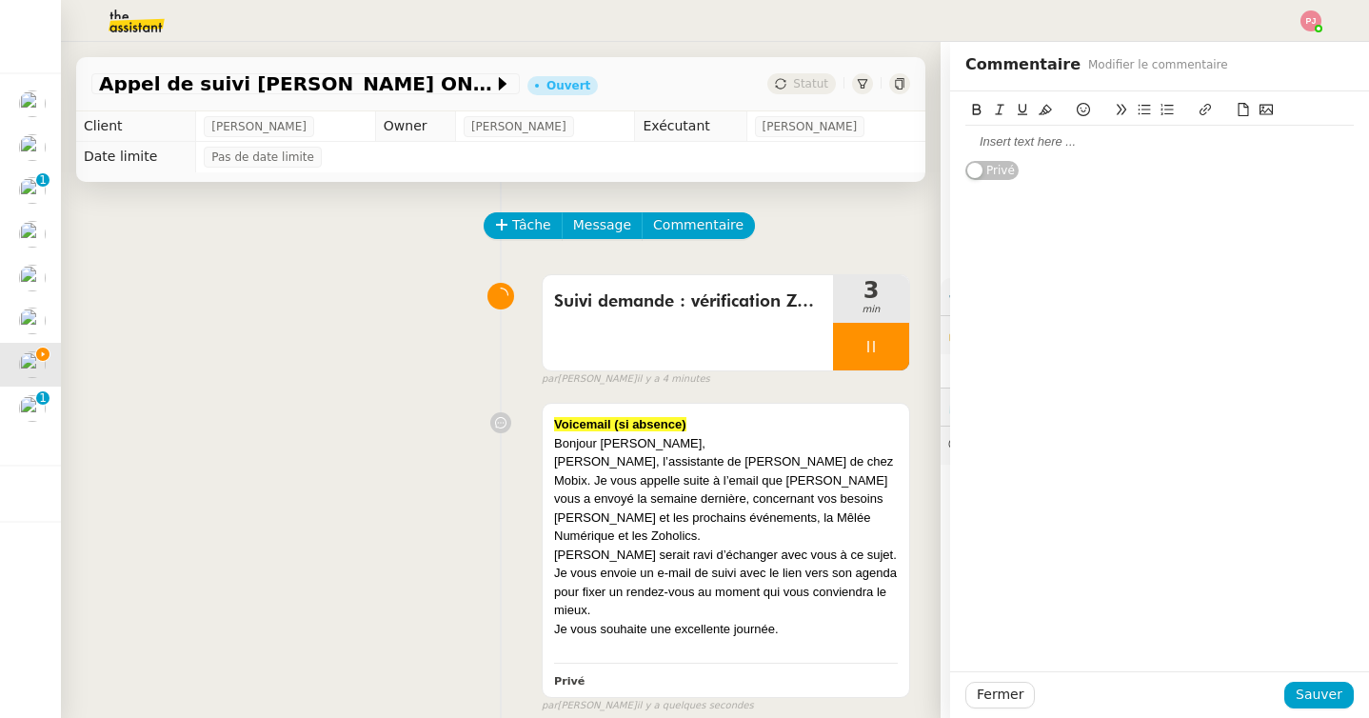
click at [1037, 143] on div at bounding box center [1159, 141] width 388 height 17
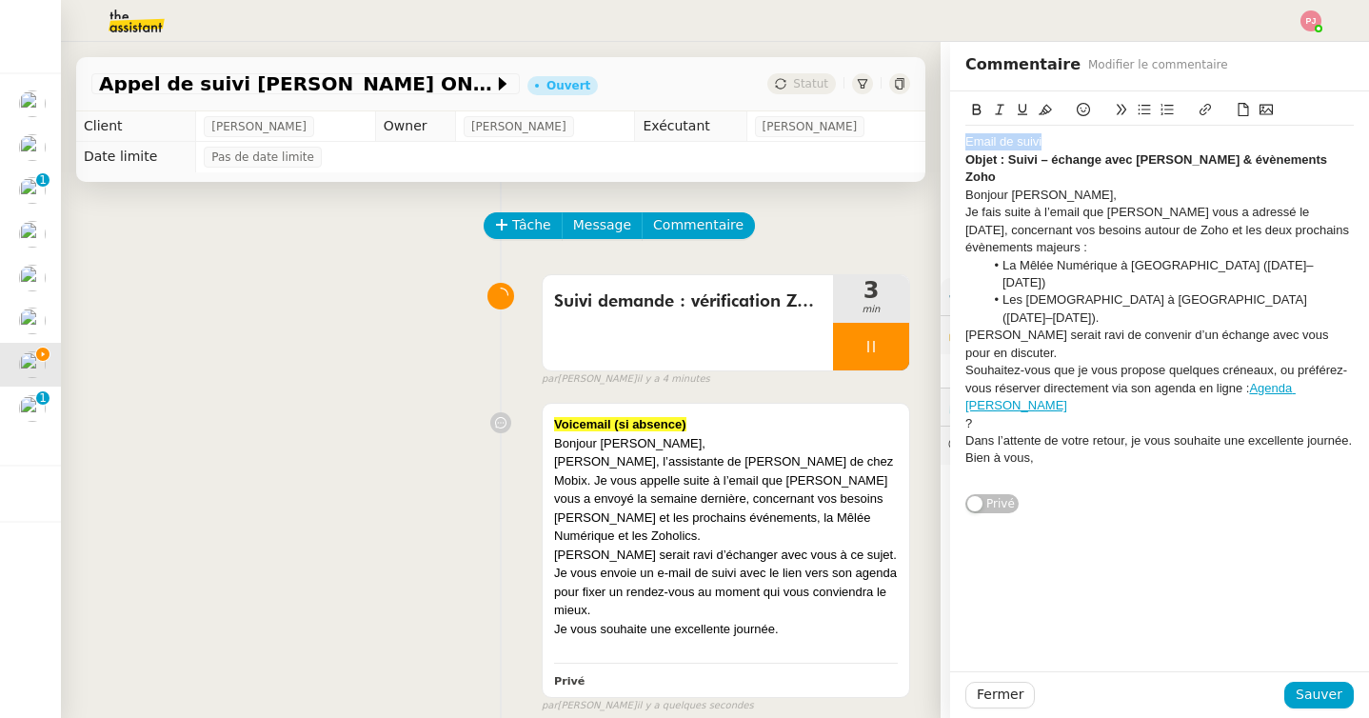
drag, startPoint x: 1071, startPoint y: 143, endPoint x: 942, endPoint y: 138, distance: 128.6
click at [942, 138] on app-ticket "Appel de suivi [PERSON_NAME] ON LINE Ouvert Statut Client [PERSON_NAME] Owner […" at bounding box center [715, 380] width 1308 height 676
click at [976, 102] on button at bounding box center [976, 110] width 23 height 22
click at [1052, 108] on button at bounding box center [1045, 110] width 23 height 22
click at [1331, 693] on span "Sauver" at bounding box center [1318, 694] width 47 height 22
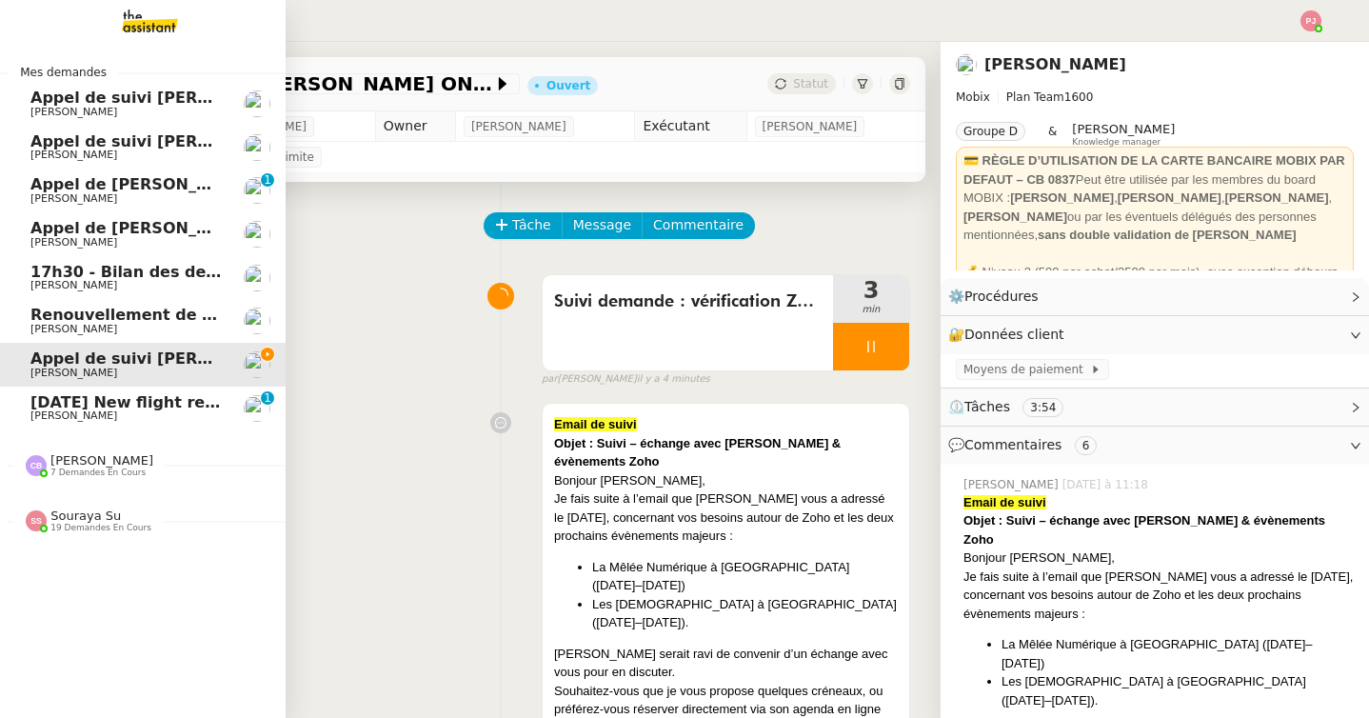
click at [49, 404] on span "[DATE] New flight request - [PERSON_NAME]" at bounding box center [221, 402] width 382 height 18
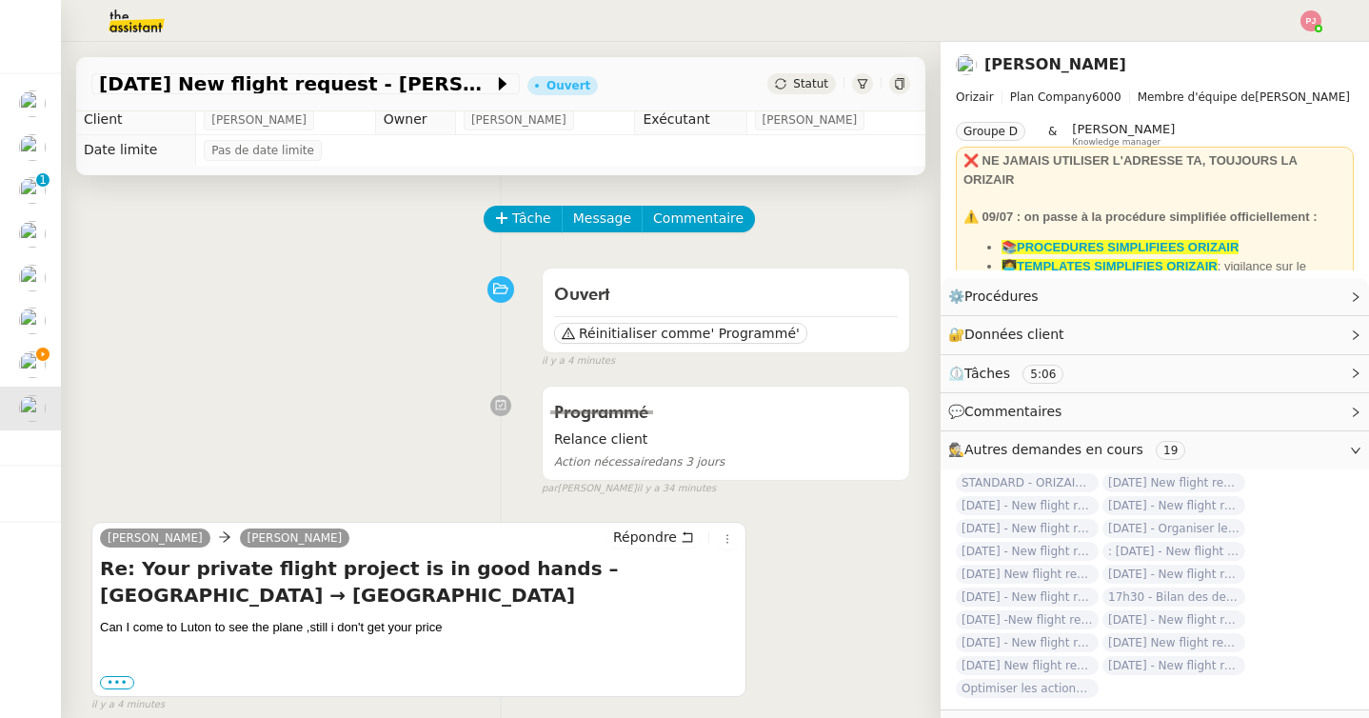
scroll to position [8, 0]
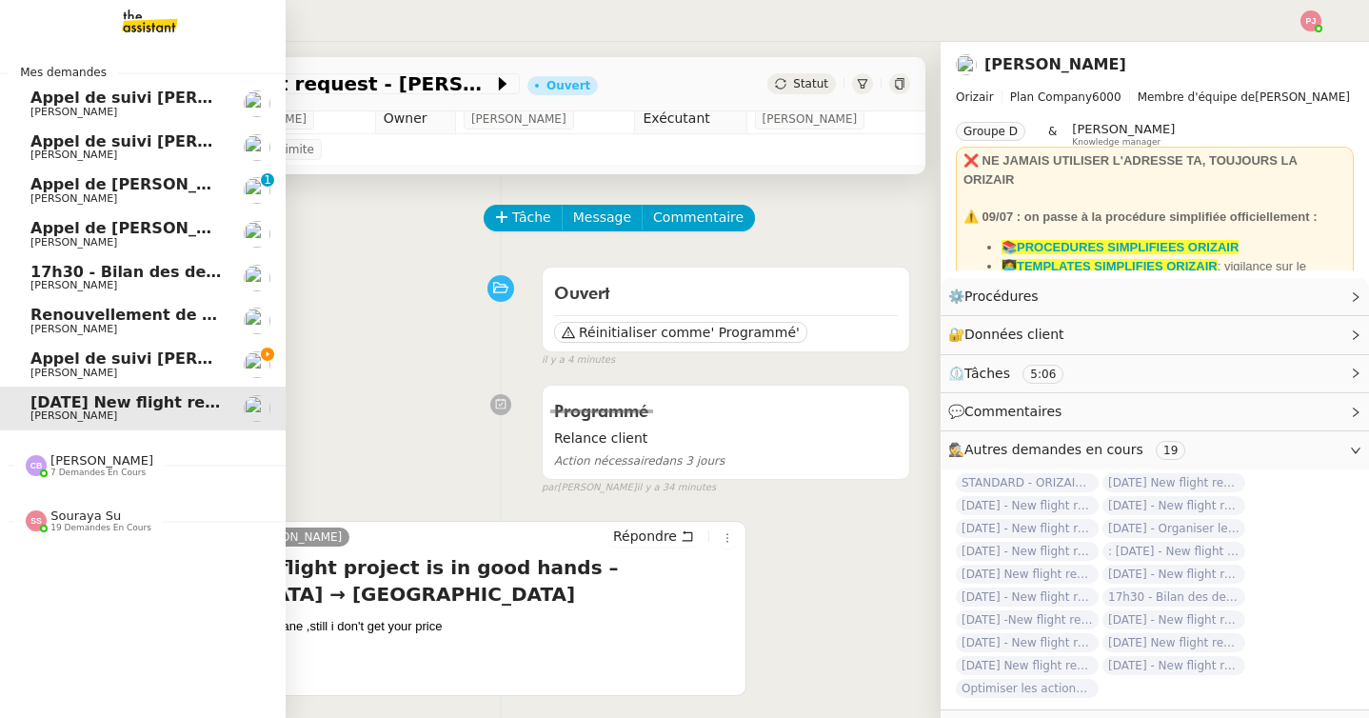
click at [192, 360] on span "Appel de suivi [PERSON_NAME] ON LINE" at bounding box center [201, 358] width 343 height 18
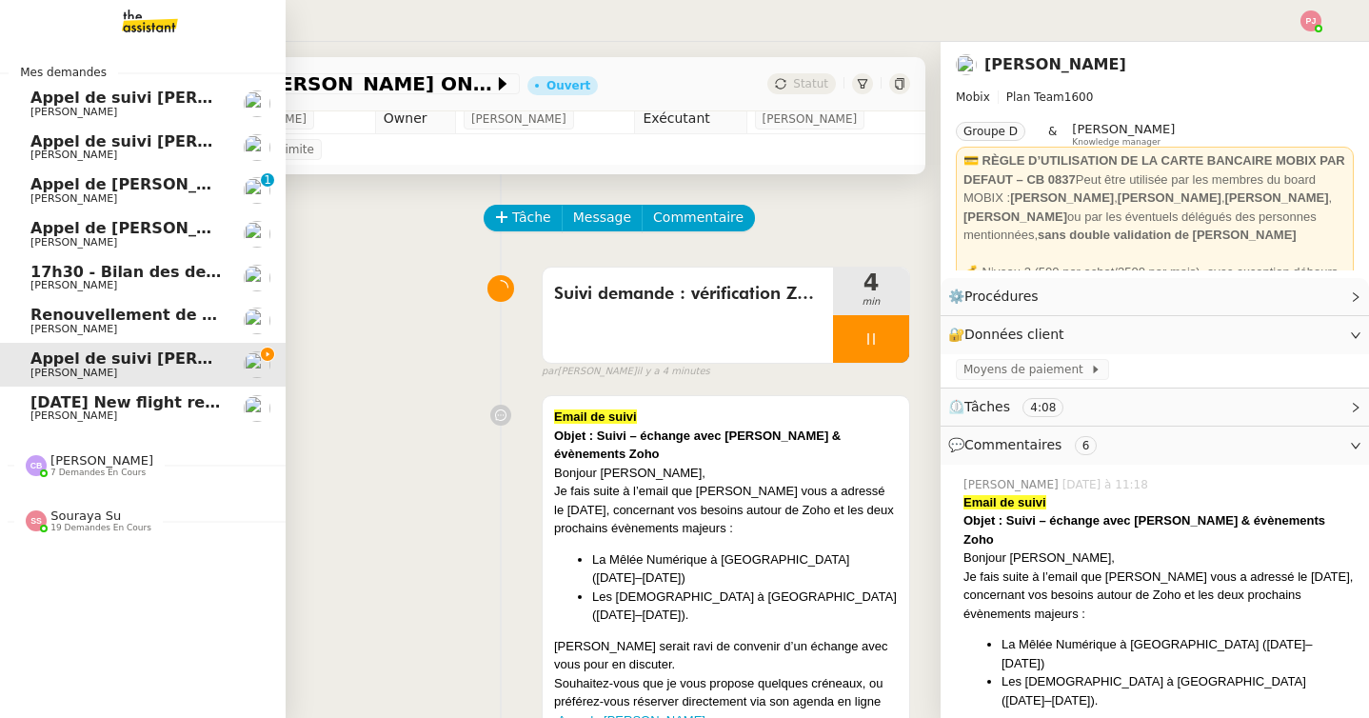
click at [154, 399] on span "[DATE] New flight request - [PERSON_NAME]" at bounding box center [221, 402] width 382 height 18
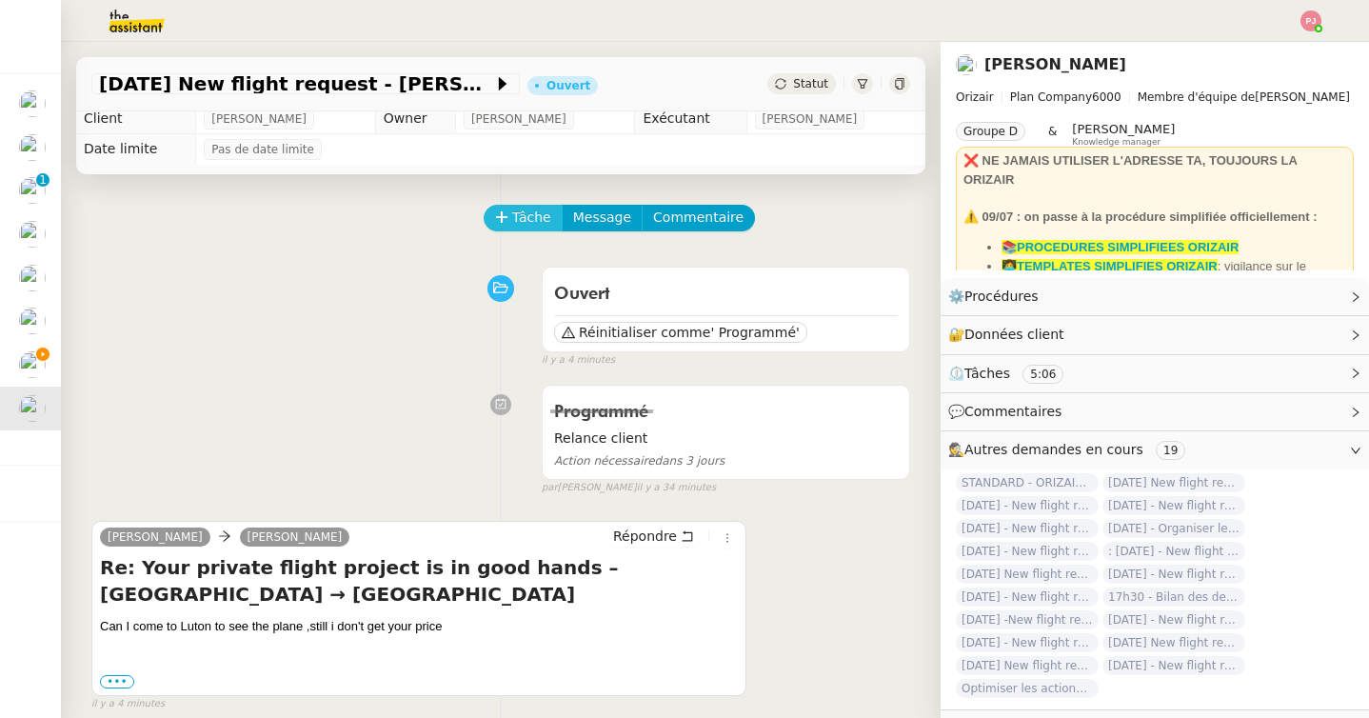
click at [509, 212] on button "Tâche" at bounding box center [522, 218] width 79 height 27
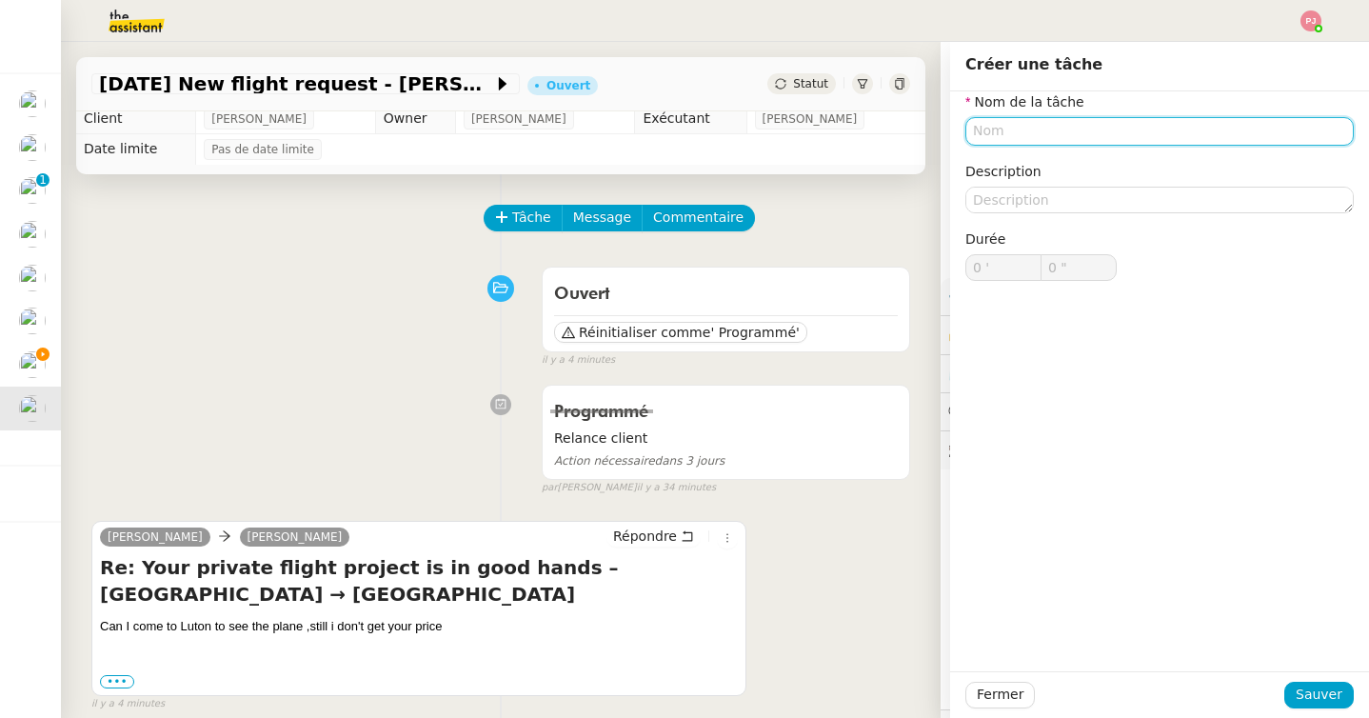
click at [1009, 135] on input "text" at bounding box center [1159, 131] width 388 height 28
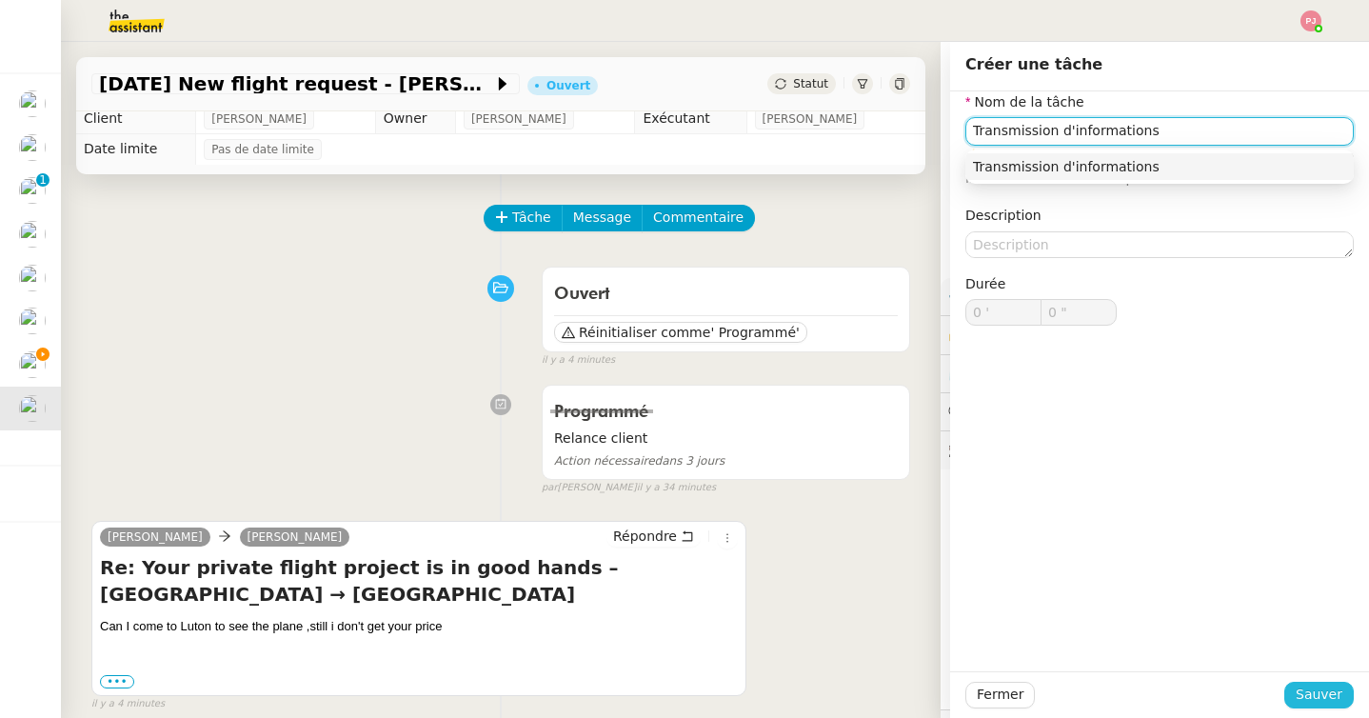
type input "Transmission d'informations"
click at [1313, 701] on span "Sauver" at bounding box center [1318, 694] width 47 height 22
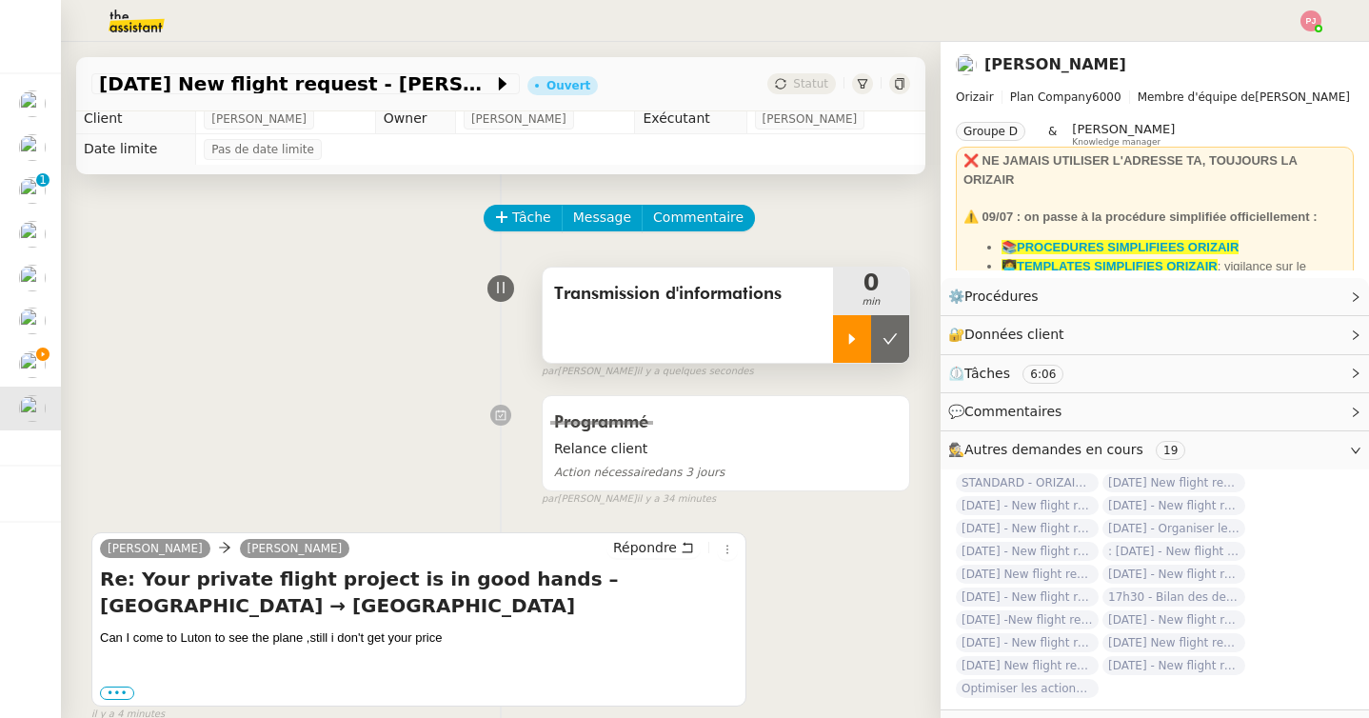
click at [845, 350] on div at bounding box center [852, 339] width 38 height 48
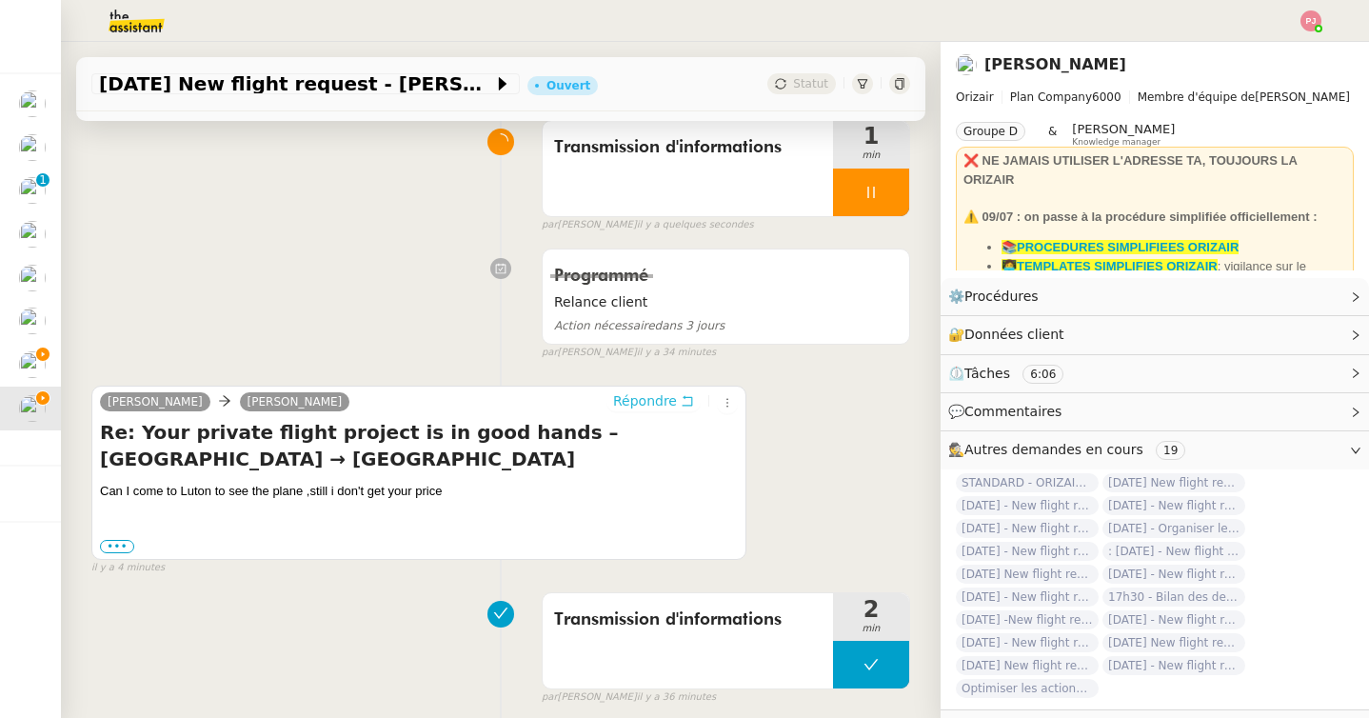
scroll to position [167, 0]
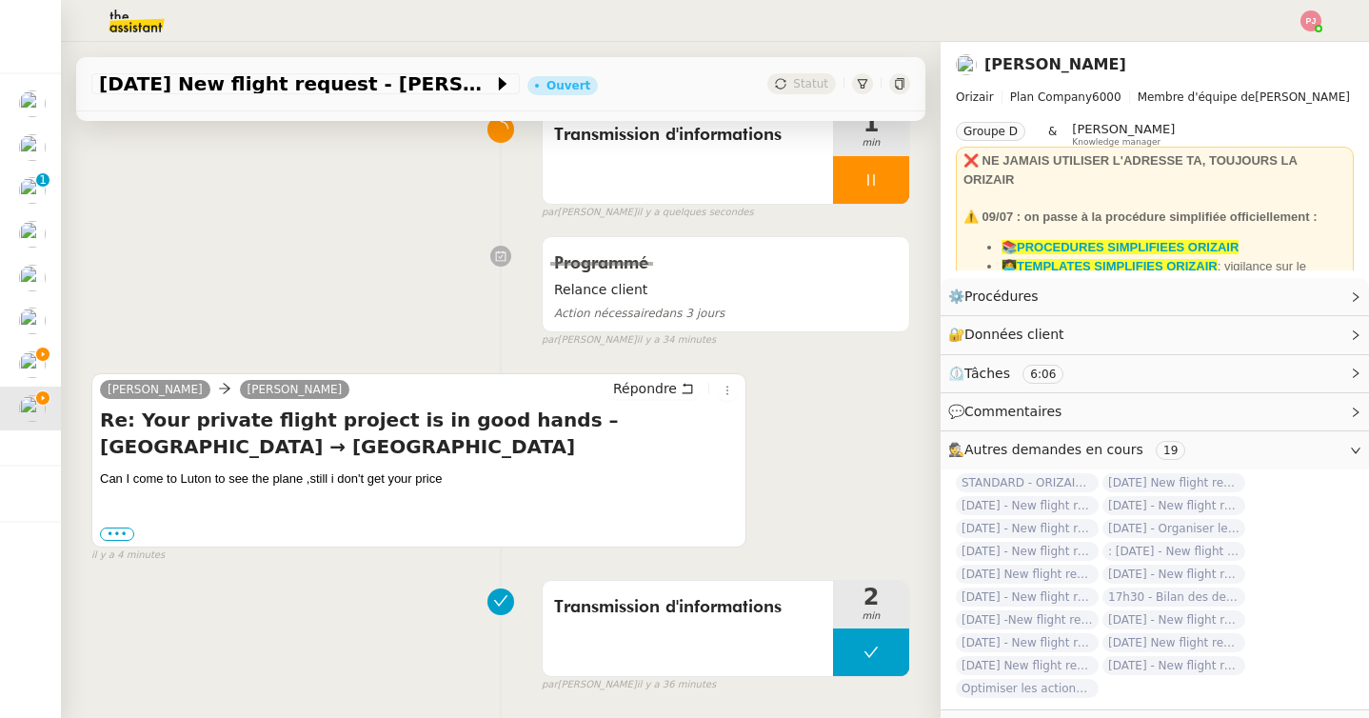
click at [669, 373] on div "[PERSON_NAME] [PERSON_NAME] Re: Your private flight project is in good hands – …" at bounding box center [418, 460] width 655 height 175
click at [658, 391] on span "Répondre" at bounding box center [645, 388] width 64 height 19
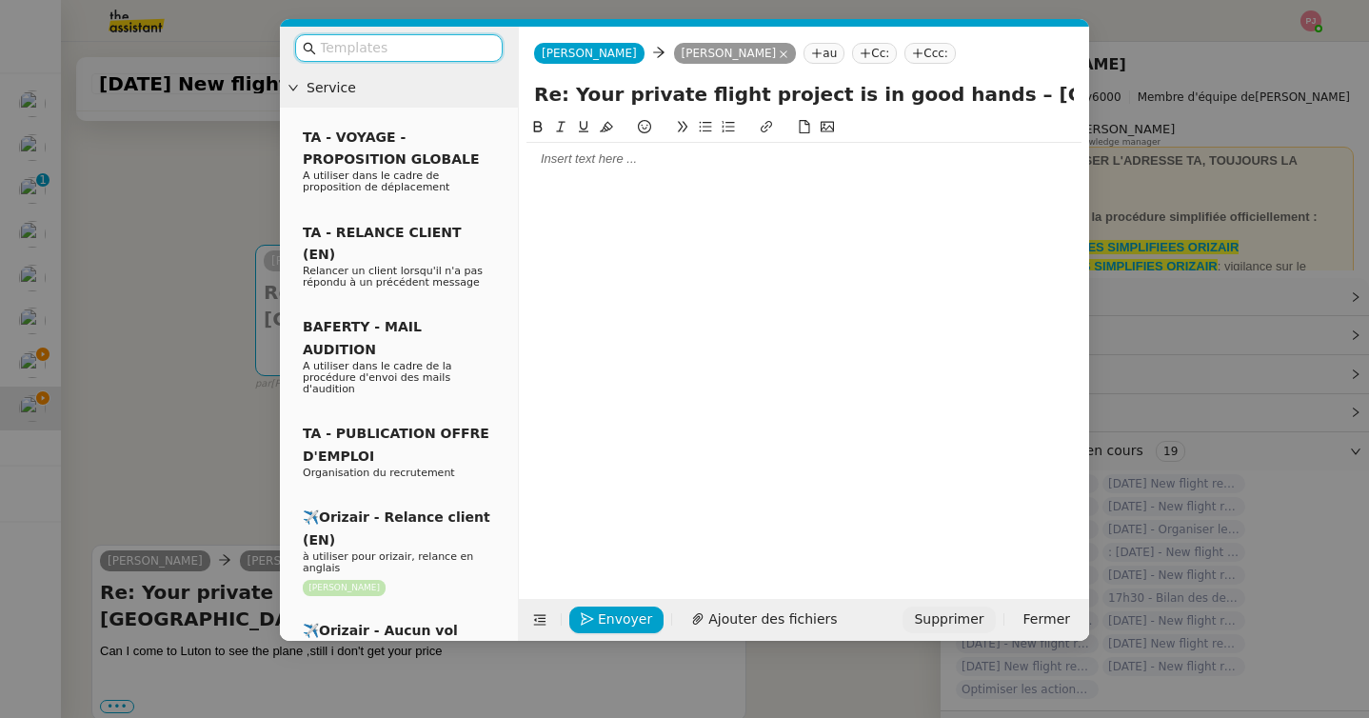
click at [976, 609] on span "Supprimer" at bounding box center [948, 619] width 69 height 22
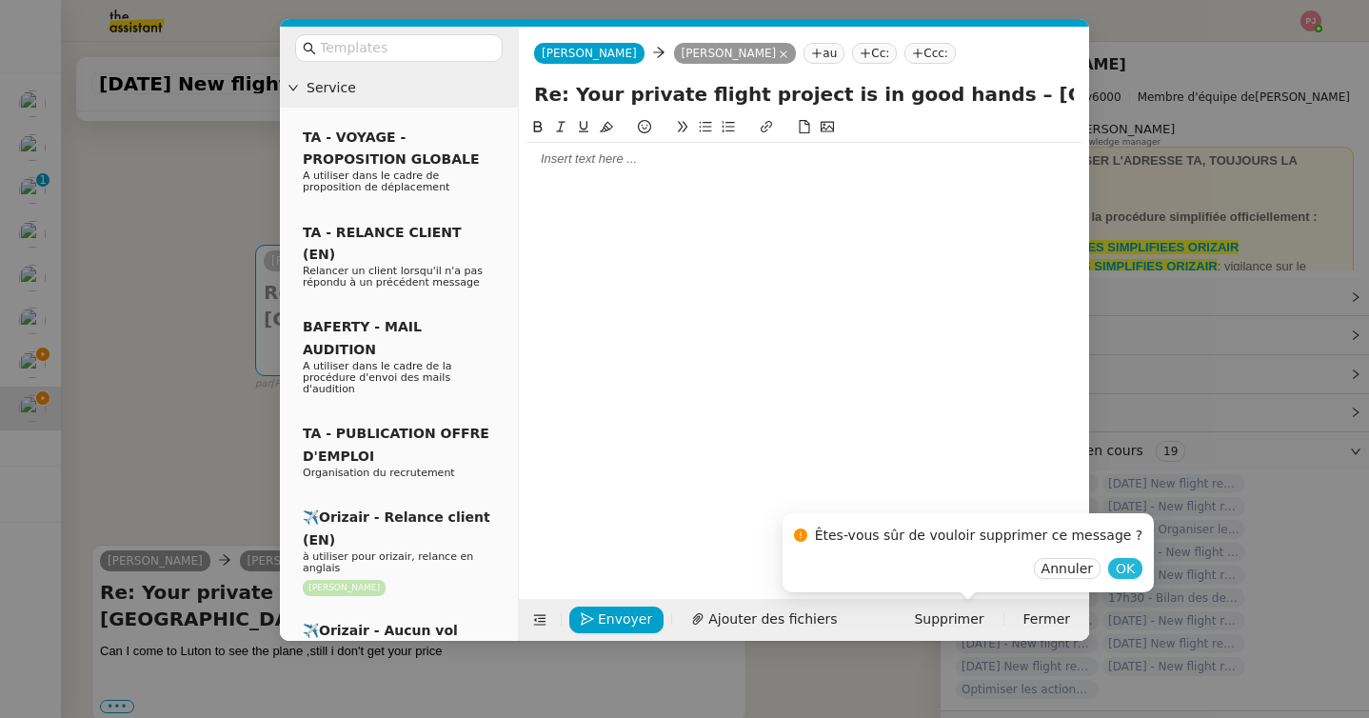
click at [1115, 562] on span "OK" at bounding box center [1124, 568] width 19 height 19
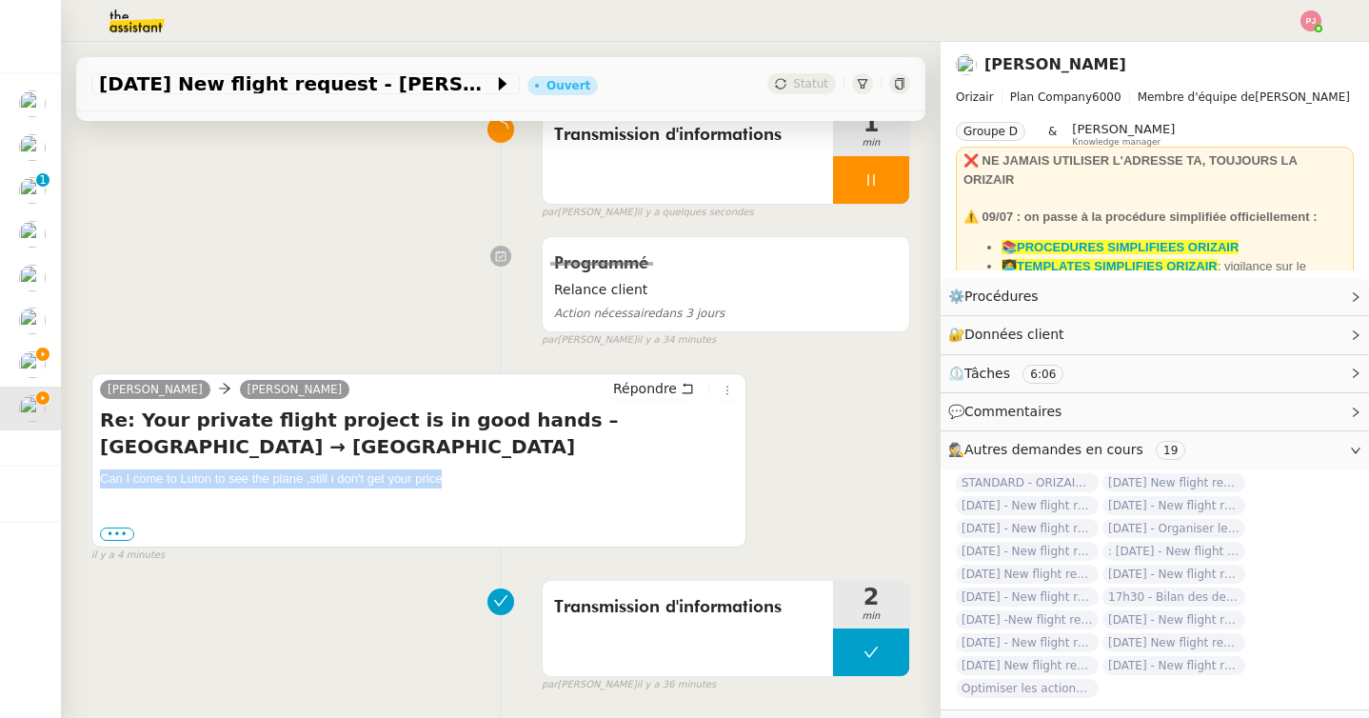
drag, startPoint x: 447, startPoint y: 478, endPoint x: 74, endPoint y: 470, distance: 373.2
copy div "Can I come to Luton to see the plane ,still i don't get your price"
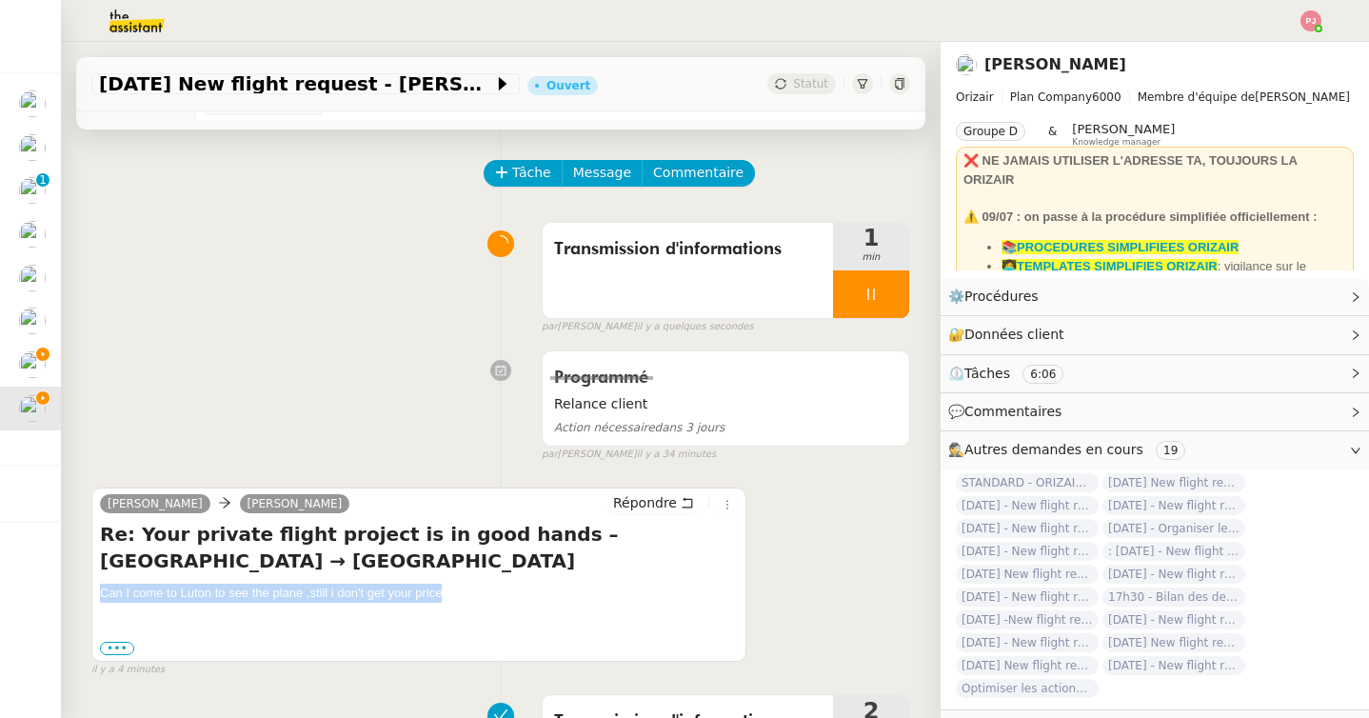
scroll to position [0, 0]
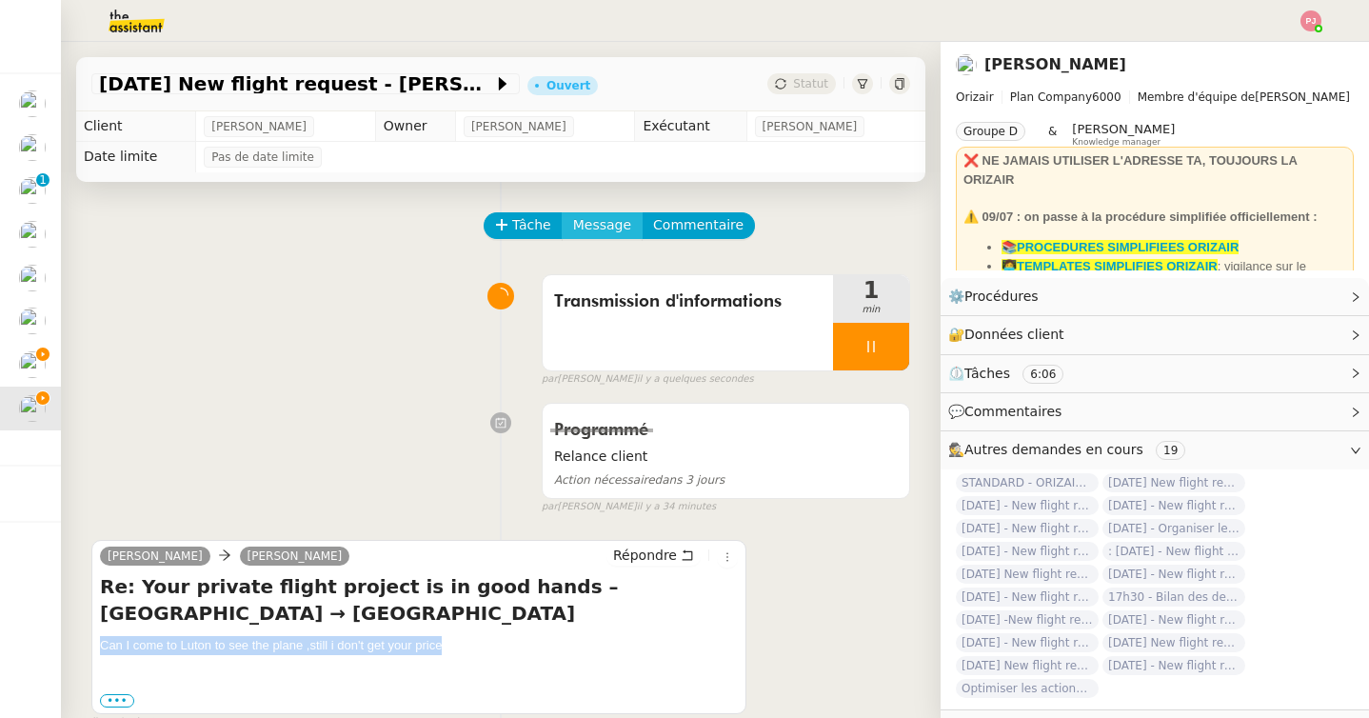
click at [599, 217] on span "Message" at bounding box center [602, 225] width 58 height 22
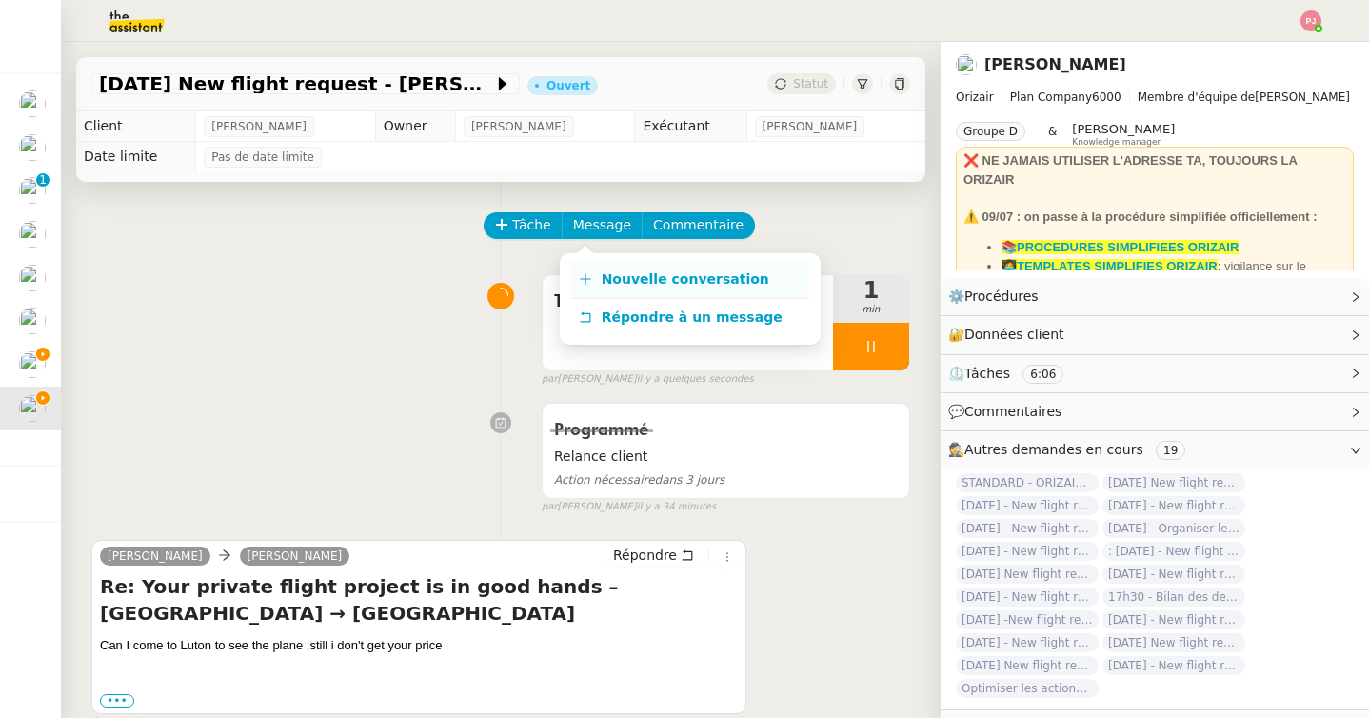
click at [626, 271] on span "Nouvelle conversation" at bounding box center [685, 278] width 168 height 15
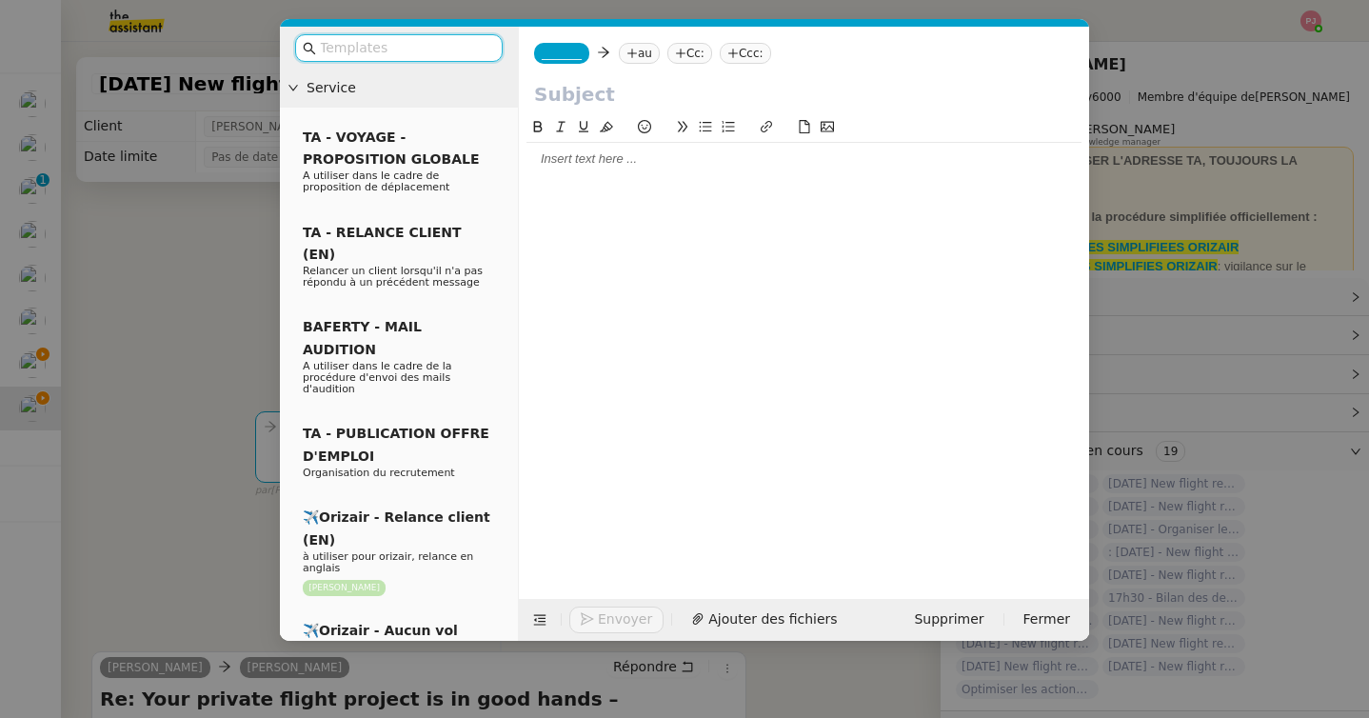
click at [587, 80] on input "text" at bounding box center [804, 94] width 540 height 29
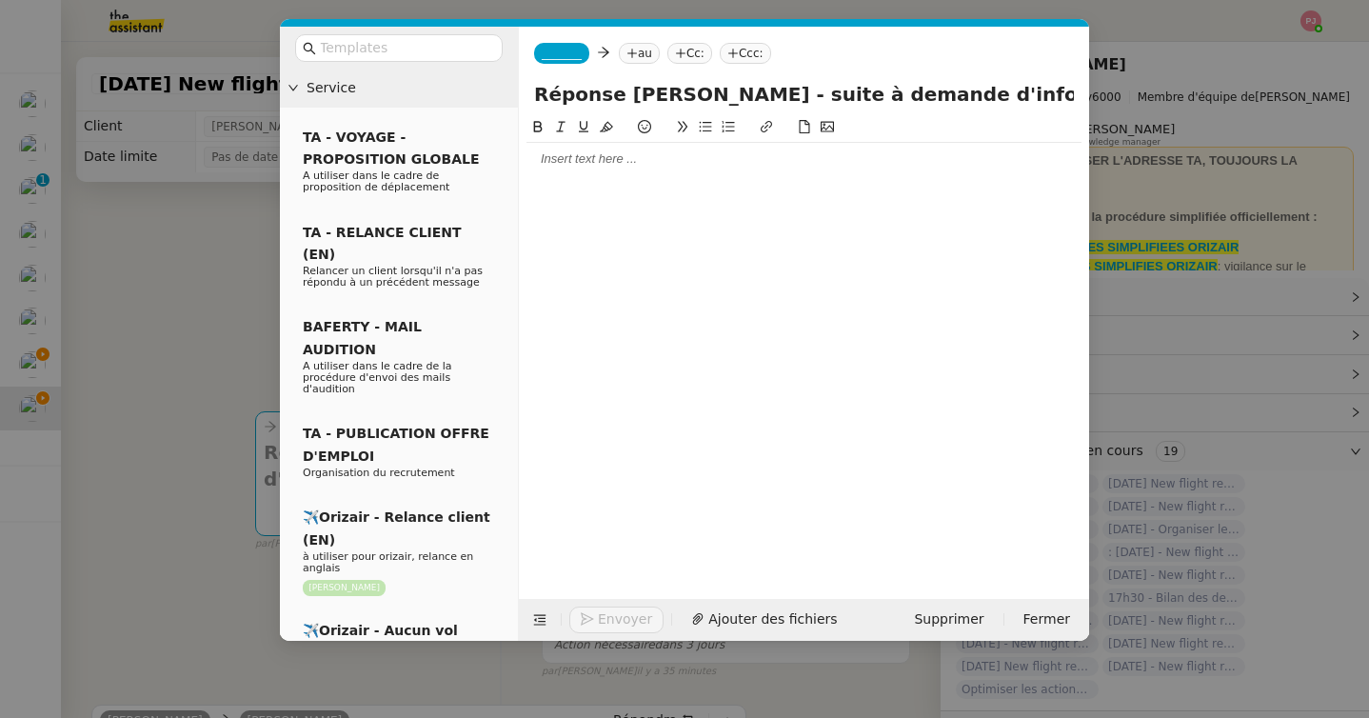
type input "Réponse [PERSON_NAME] - suite à demande d'informations"
click at [572, 47] on span "_______" at bounding box center [562, 53] width 40 height 13
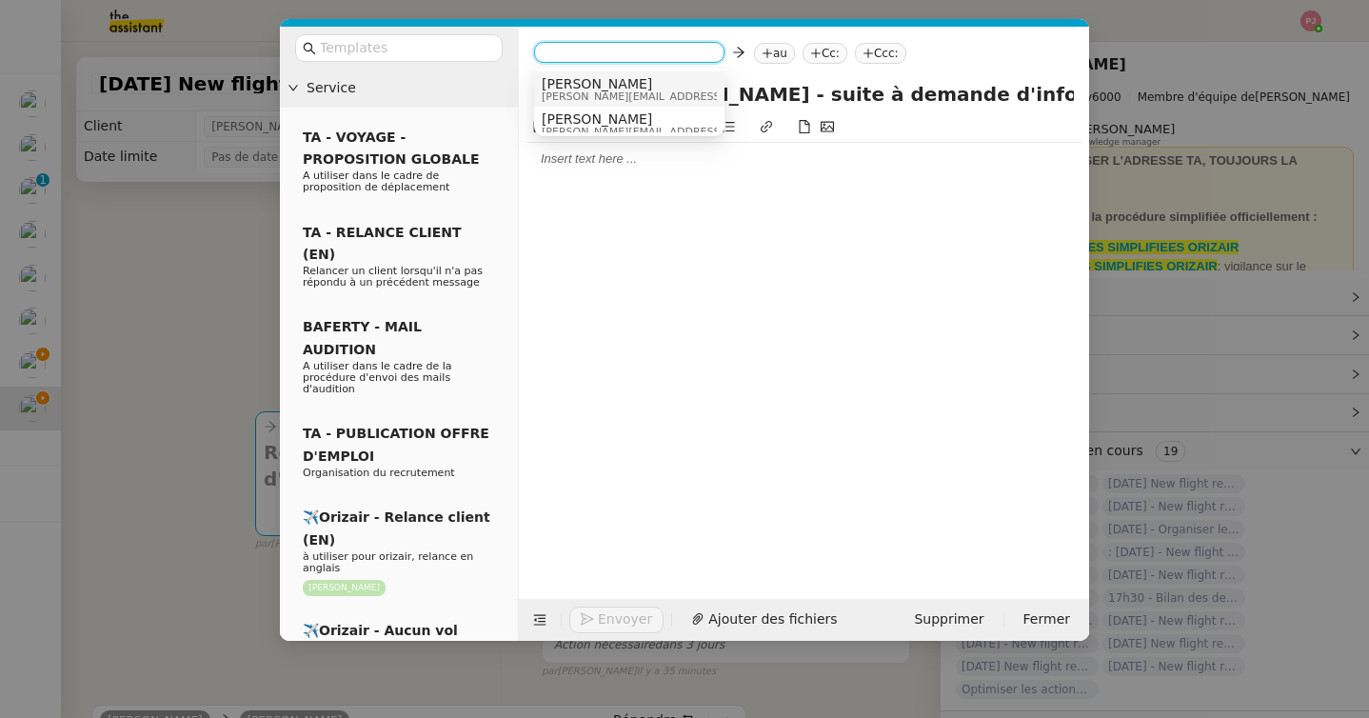
click at [612, 88] on span "[PERSON_NAME]" at bounding box center [677, 83] width 270 height 15
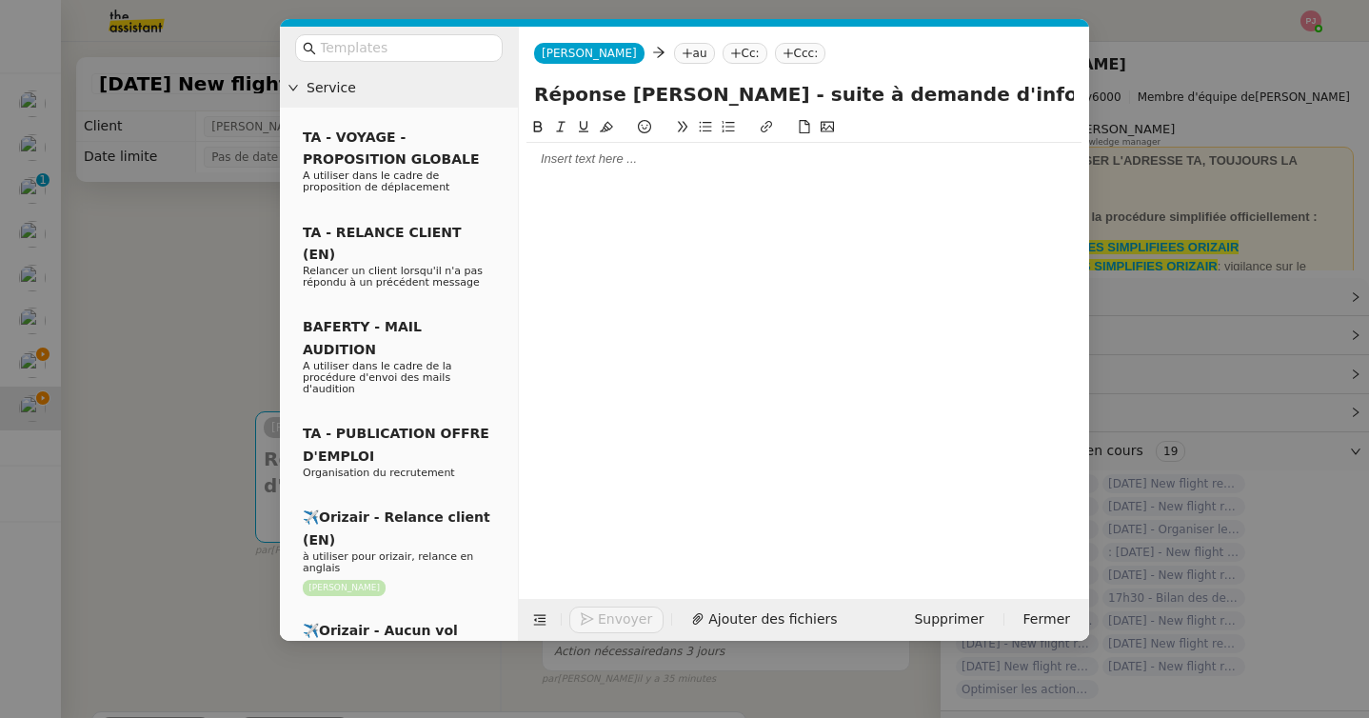
click at [674, 51] on nz-tag "au" at bounding box center [694, 53] width 41 height 21
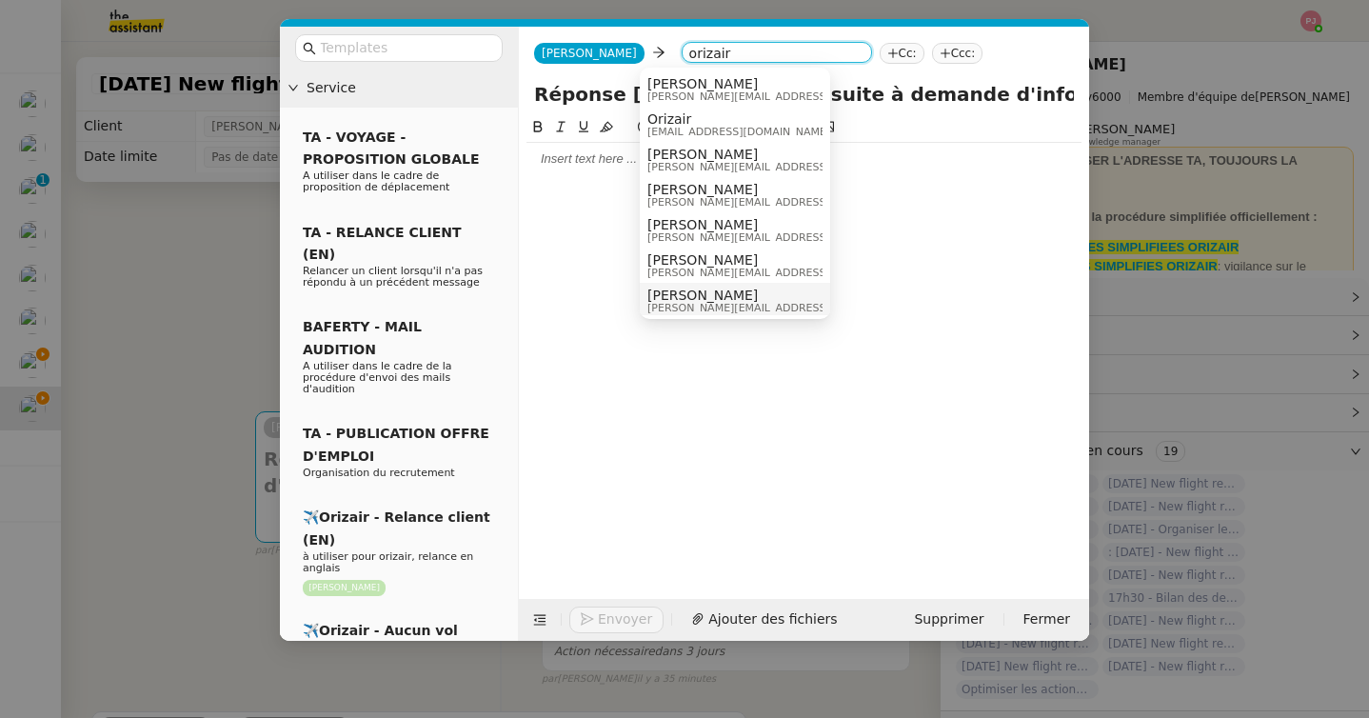
type input "orizair"
click at [699, 295] on span "[PERSON_NAME]" at bounding box center [782, 294] width 270 height 15
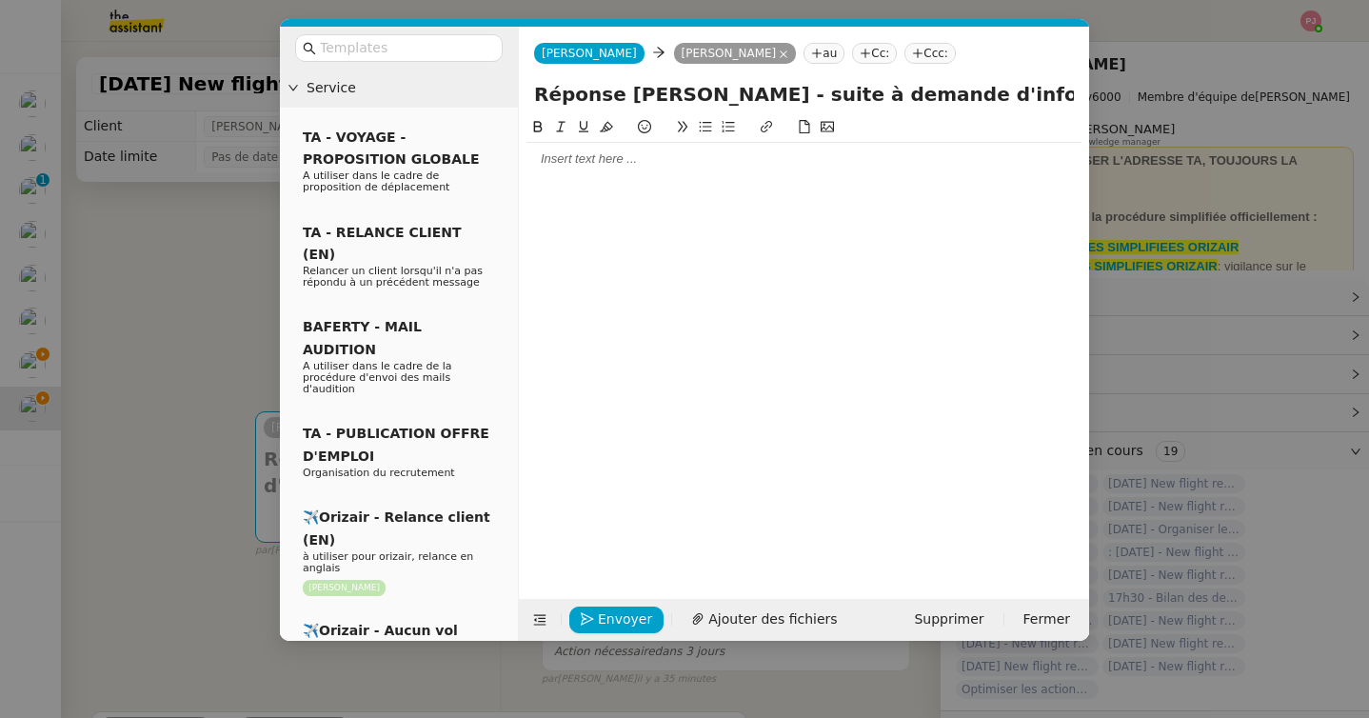
click at [633, 146] on div at bounding box center [803, 159] width 555 height 32
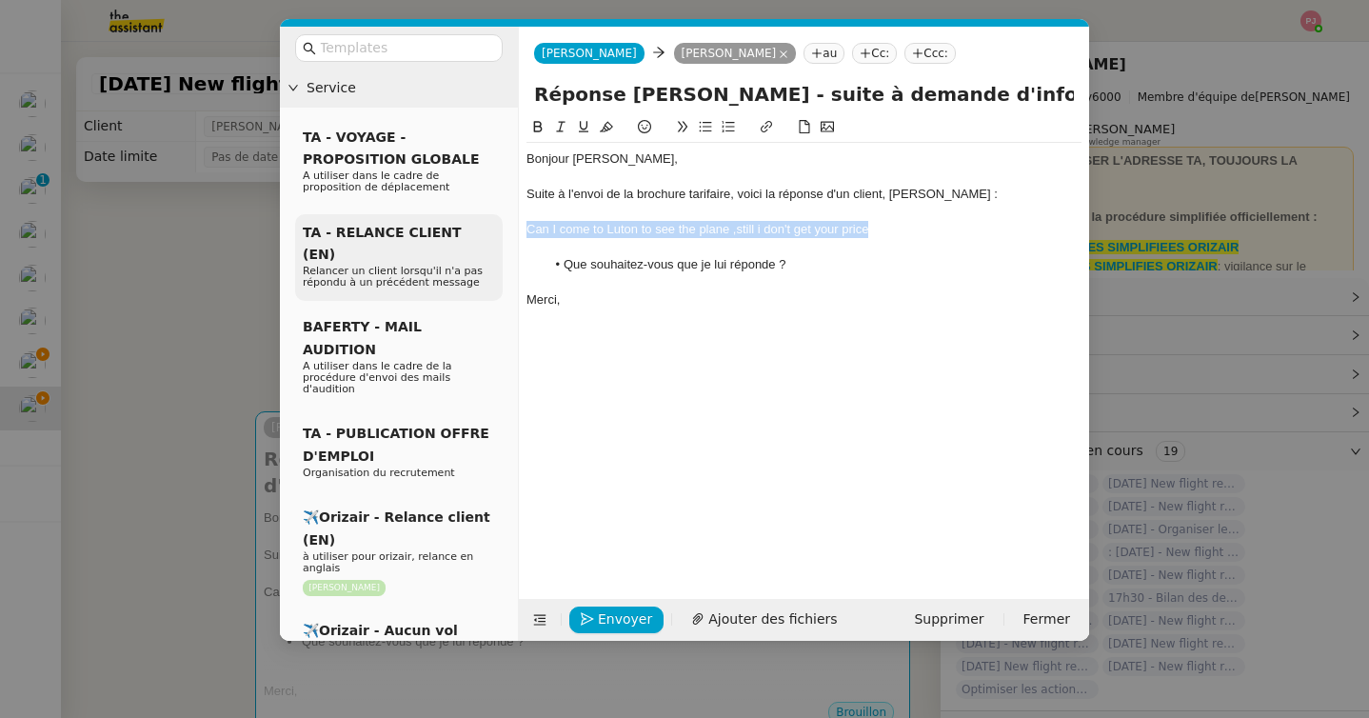
drag, startPoint x: 882, startPoint y: 236, endPoint x: 496, endPoint y: 231, distance: 386.4
click at [496, 231] on nz-layout "Service TA - VOYAGE - PROPOSITION GLOBALE A utiliser dans le cadre de propositi…" at bounding box center [684, 334] width 809 height 614
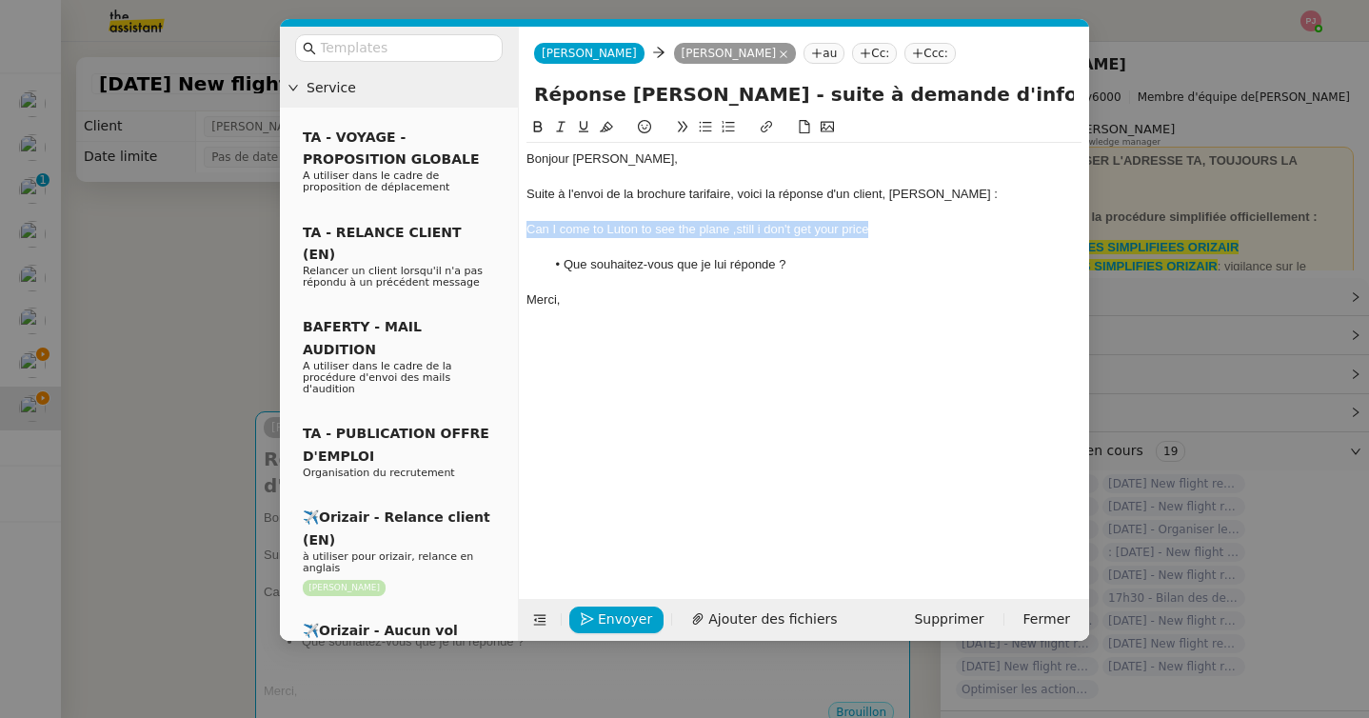
click at [541, 127] on icon at bounding box center [537, 126] width 13 height 13
click at [561, 127] on icon at bounding box center [560, 126] width 13 height 13
click at [618, 280] on div at bounding box center [803, 282] width 555 height 17
click at [645, 214] on div at bounding box center [803, 212] width 555 height 17
click at [638, 249] on div at bounding box center [803, 247] width 555 height 17
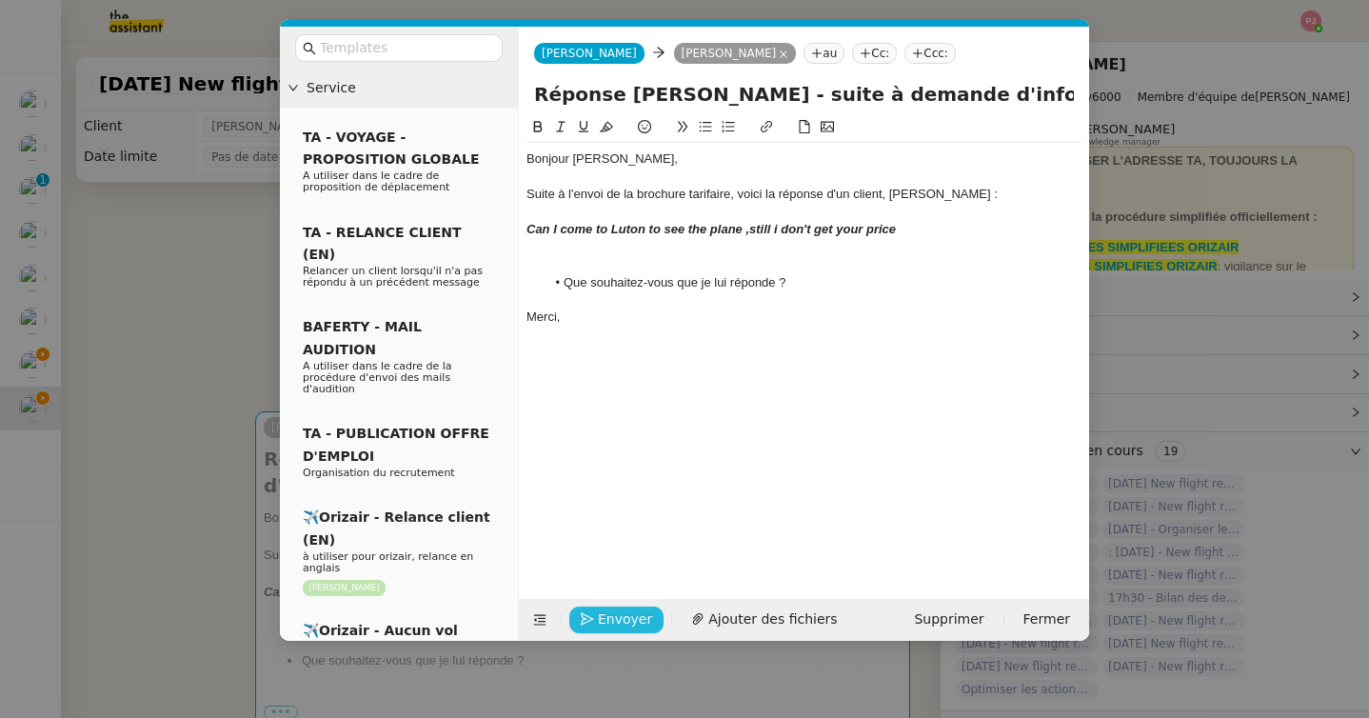
click at [599, 623] on span "Envoyer" at bounding box center [625, 619] width 54 height 22
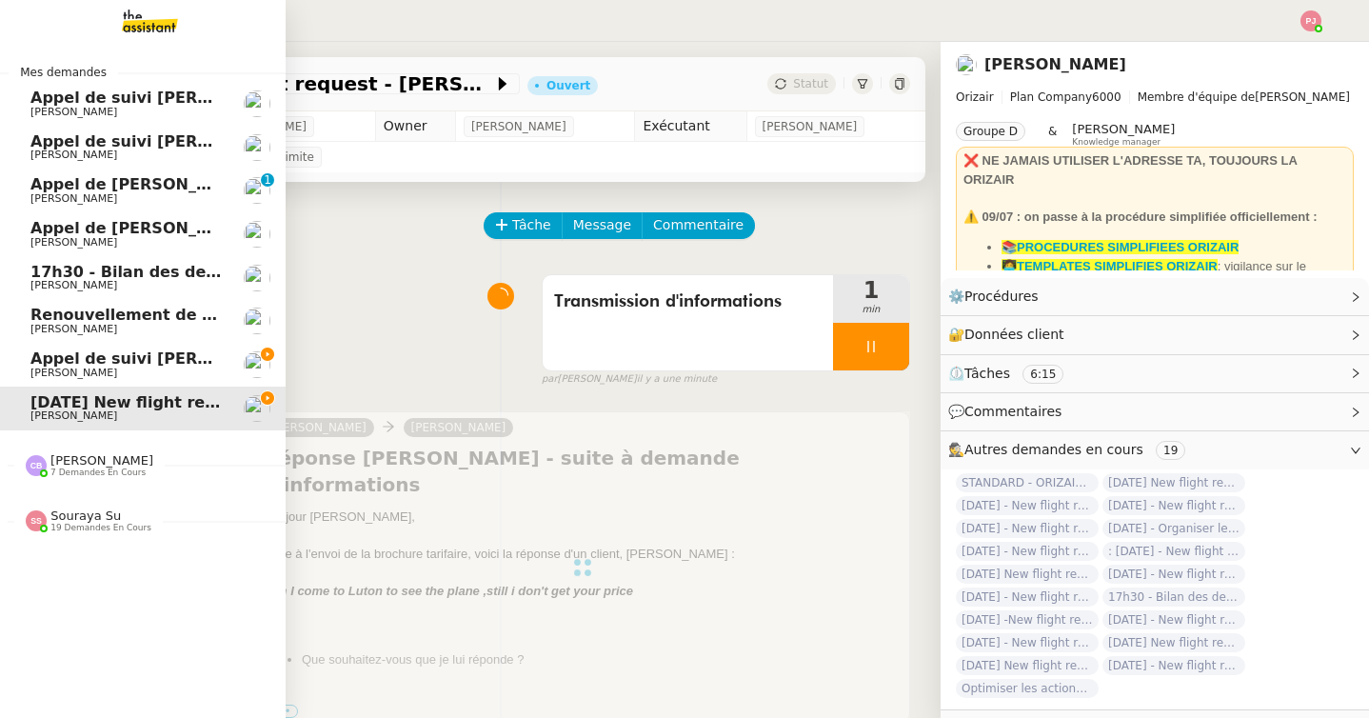
click at [94, 361] on span "Appel de suivi [PERSON_NAME] ON LINE" at bounding box center [201, 358] width 343 height 18
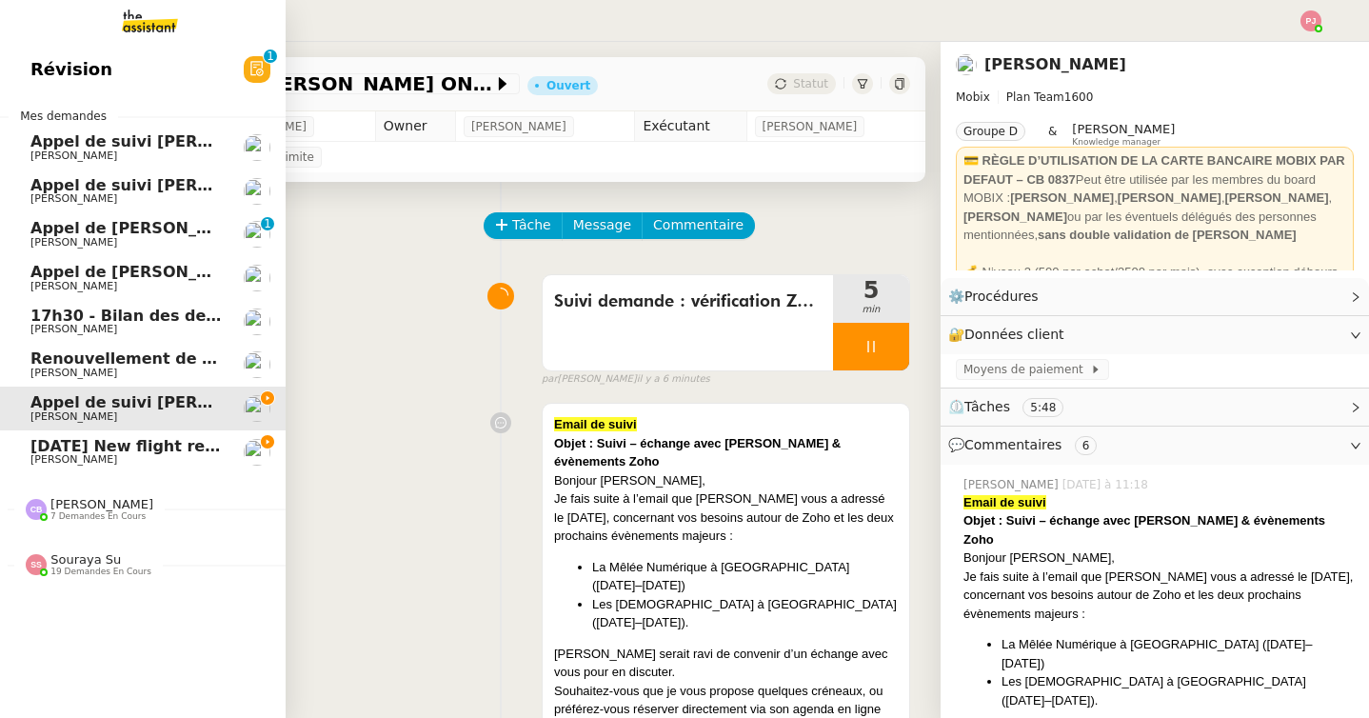
click at [33, 455] on span "[PERSON_NAME]" at bounding box center [73, 459] width 87 height 12
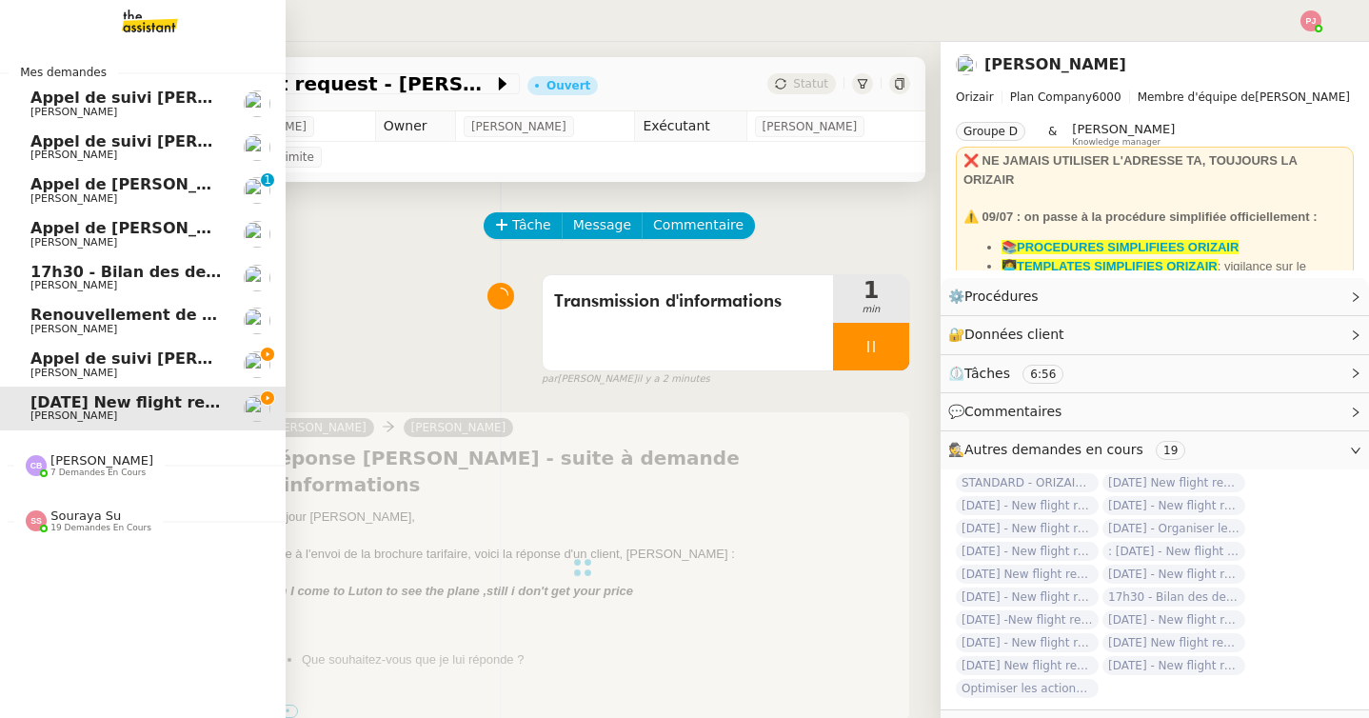
click at [30, 368] on link "Appel de suivi [PERSON_NAME] ON LINE [PERSON_NAME]" at bounding box center [143, 365] width 286 height 44
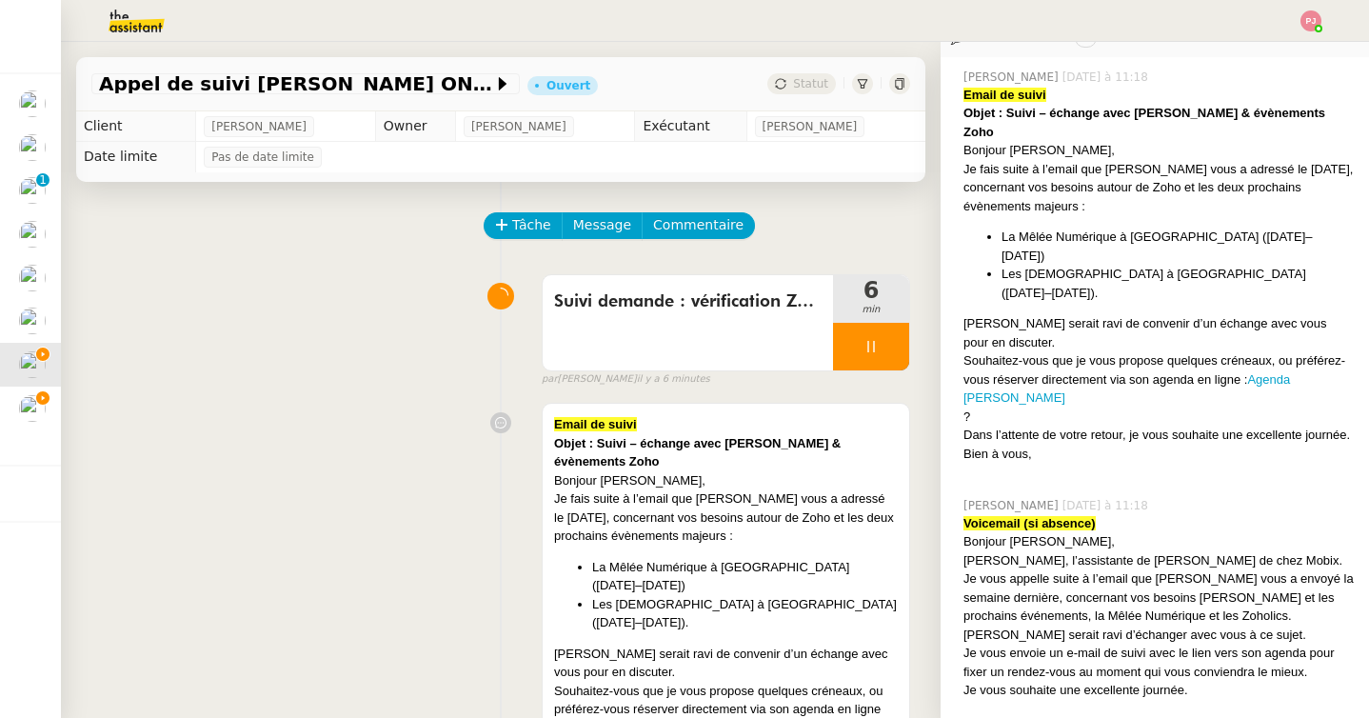
scroll to position [424, 0]
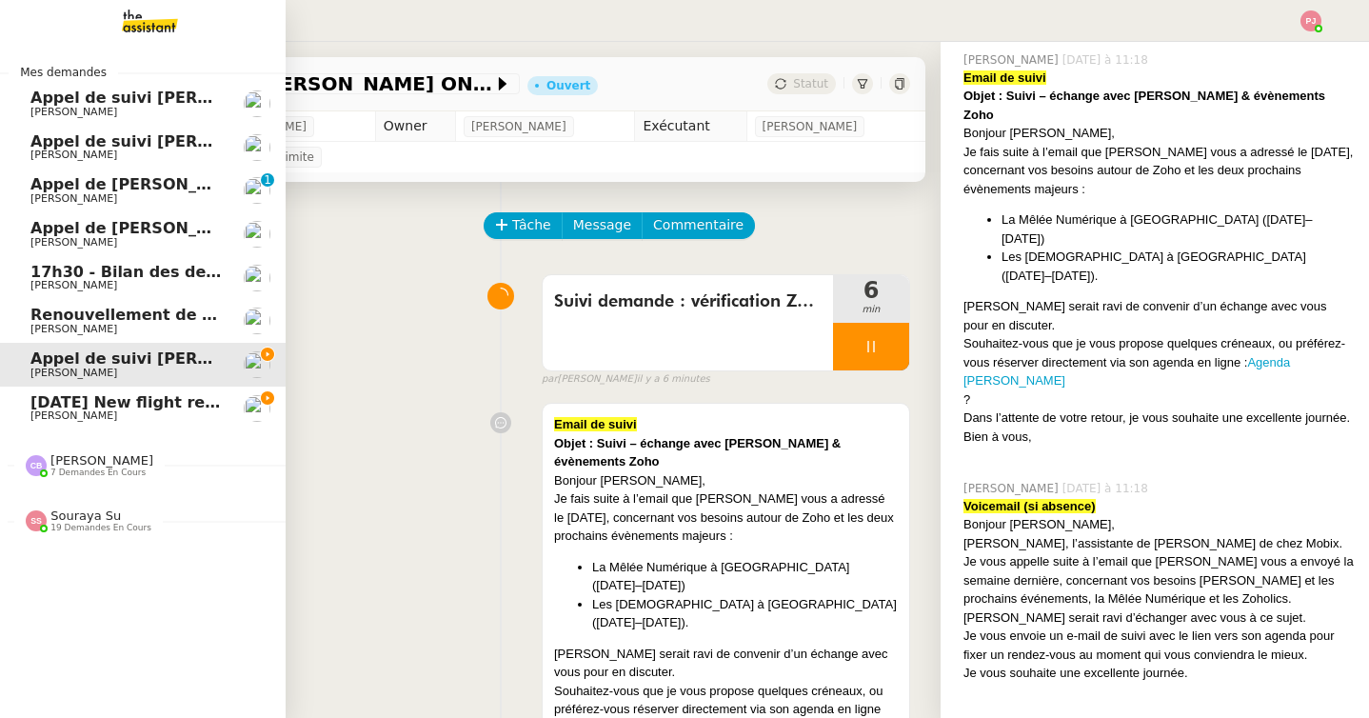
click at [28, 410] on link "[DATE] New flight request - [PERSON_NAME] [PERSON_NAME]" at bounding box center [143, 408] width 286 height 44
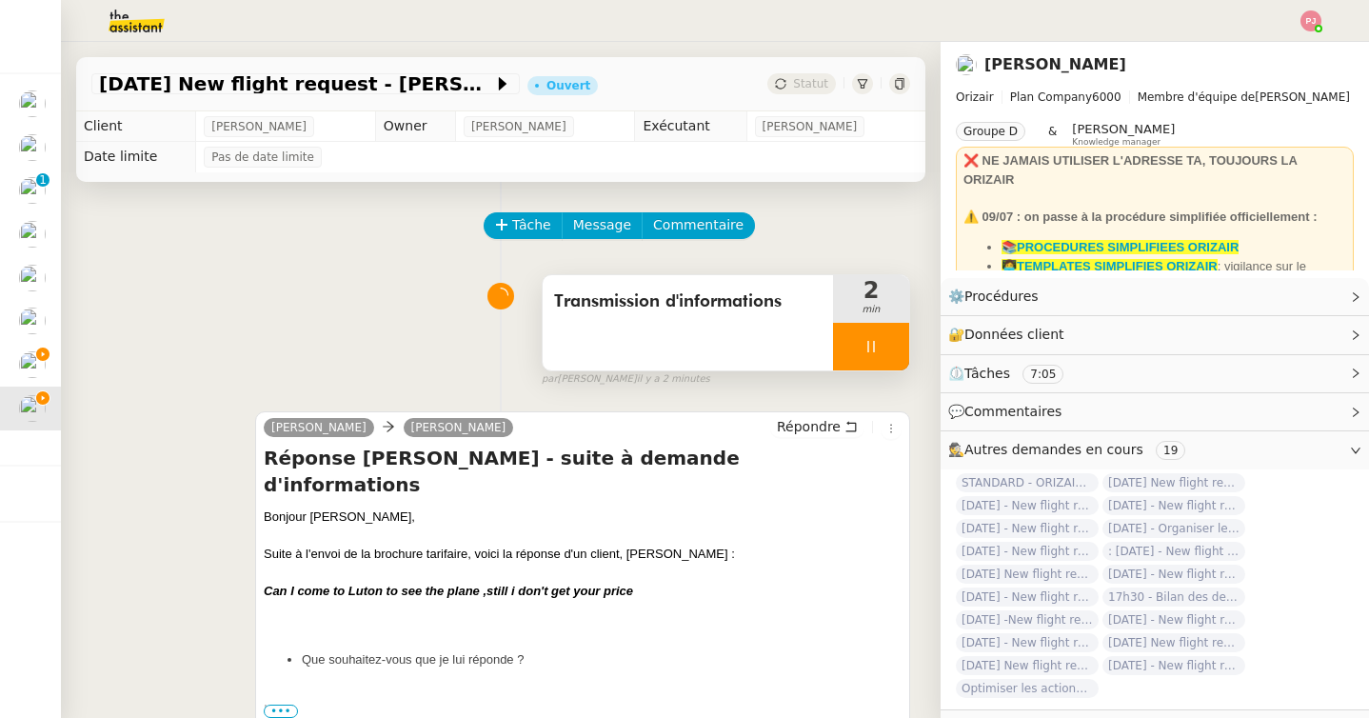
click at [877, 343] on icon at bounding box center [870, 346] width 15 height 15
click at [888, 345] on icon at bounding box center [889, 346] width 15 height 15
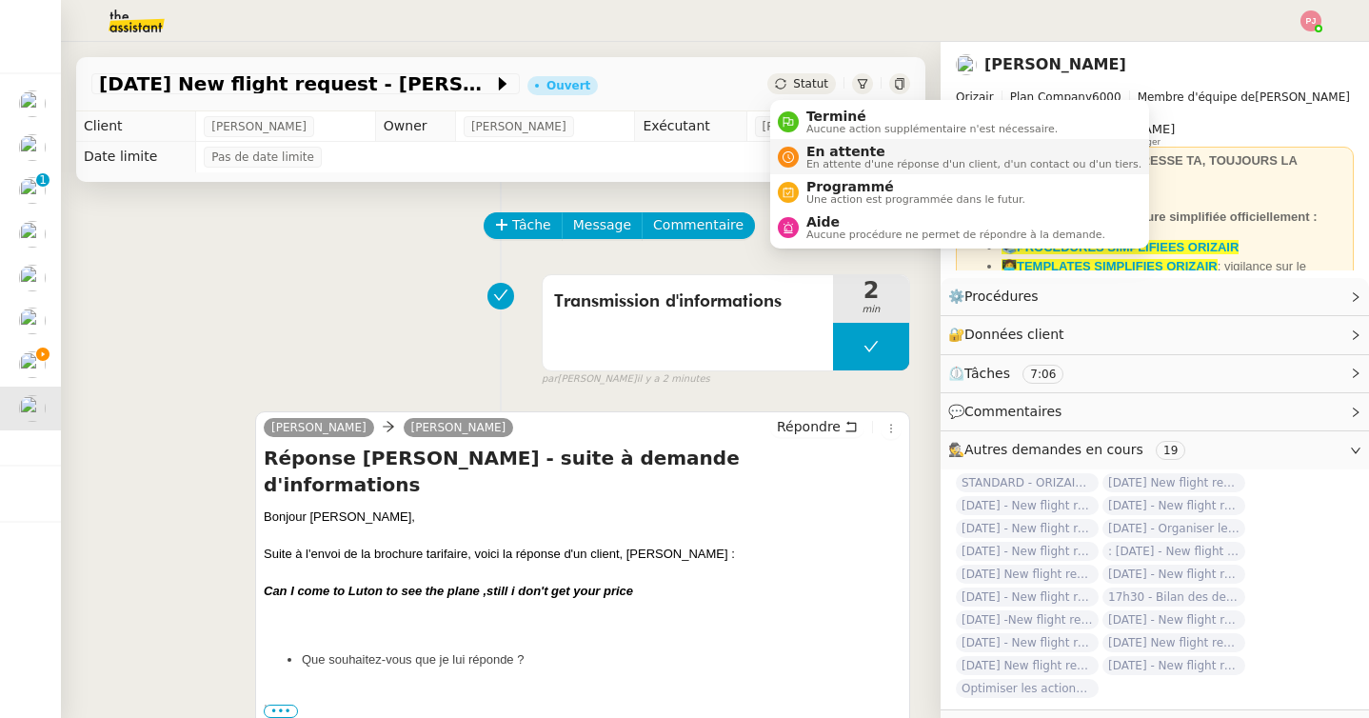
click at [848, 165] on span "En attente d'une réponse d'un client, d'un contact ou d'un tiers." at bounding box center [973, 164] width 335 height 10
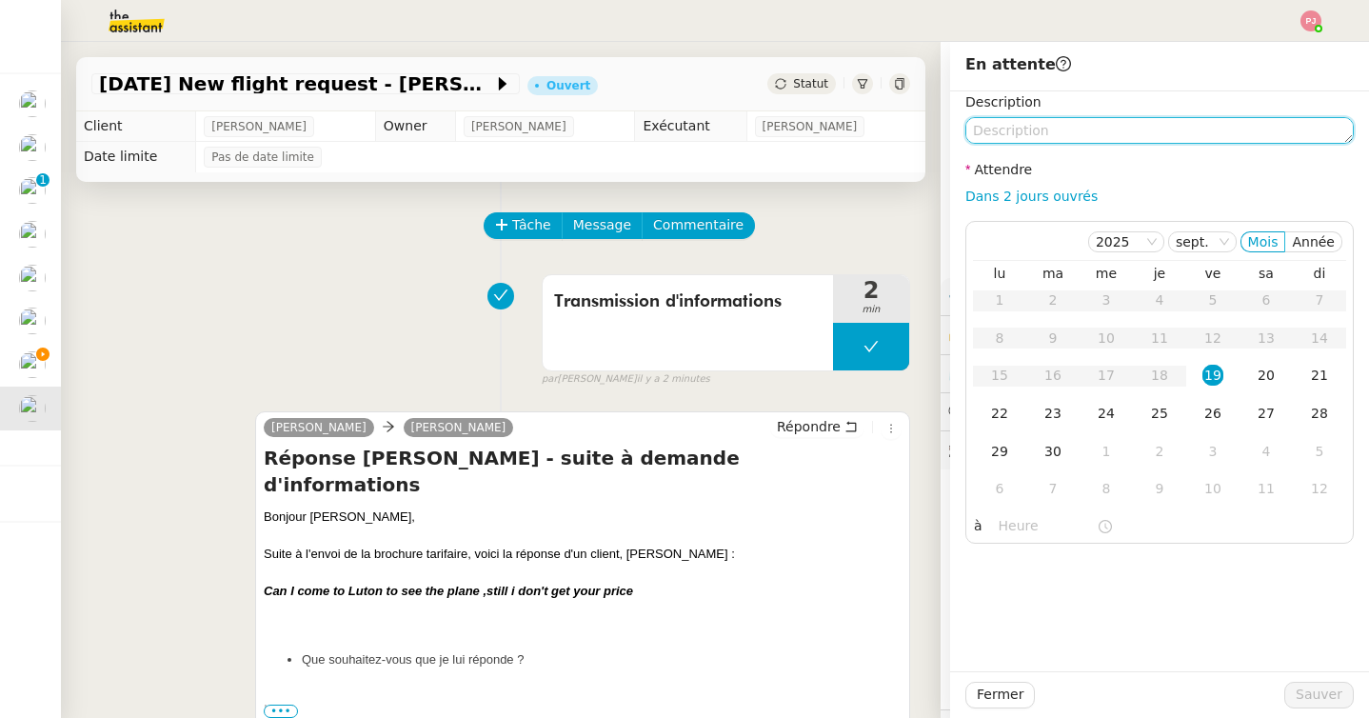
click at [998, 125] on textarea at bounding box center [1159, 130] width 388 height 27
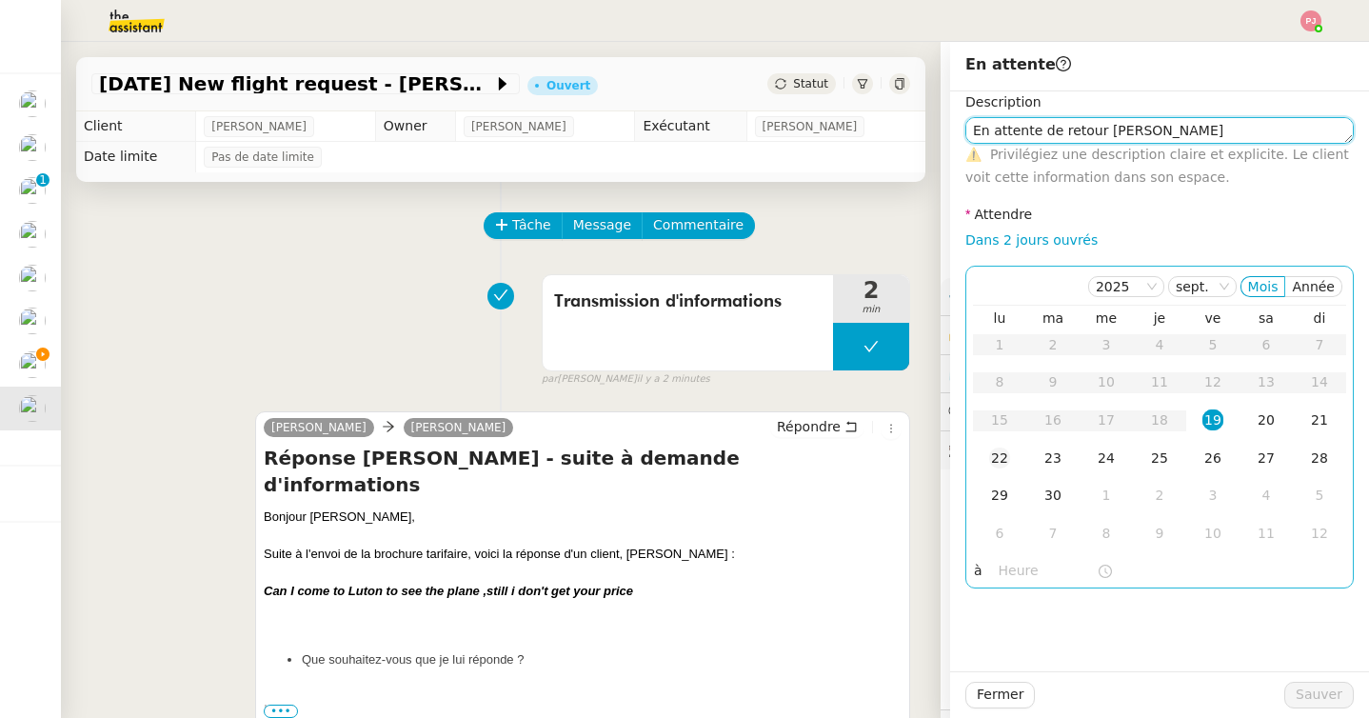
type textarea "En attente de retour [PERSON_NAME]"
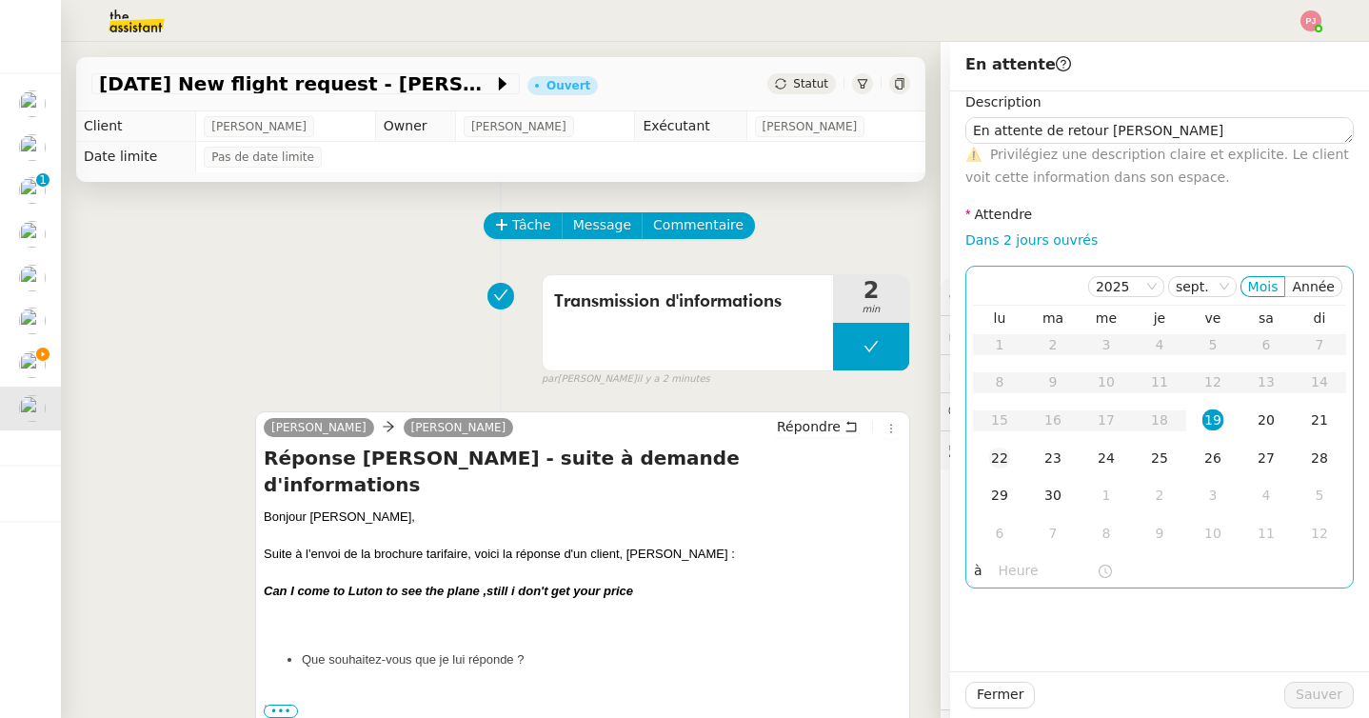
click at [1011, 463] on td "22" at bounding box center [999, 459] width 53 height 38
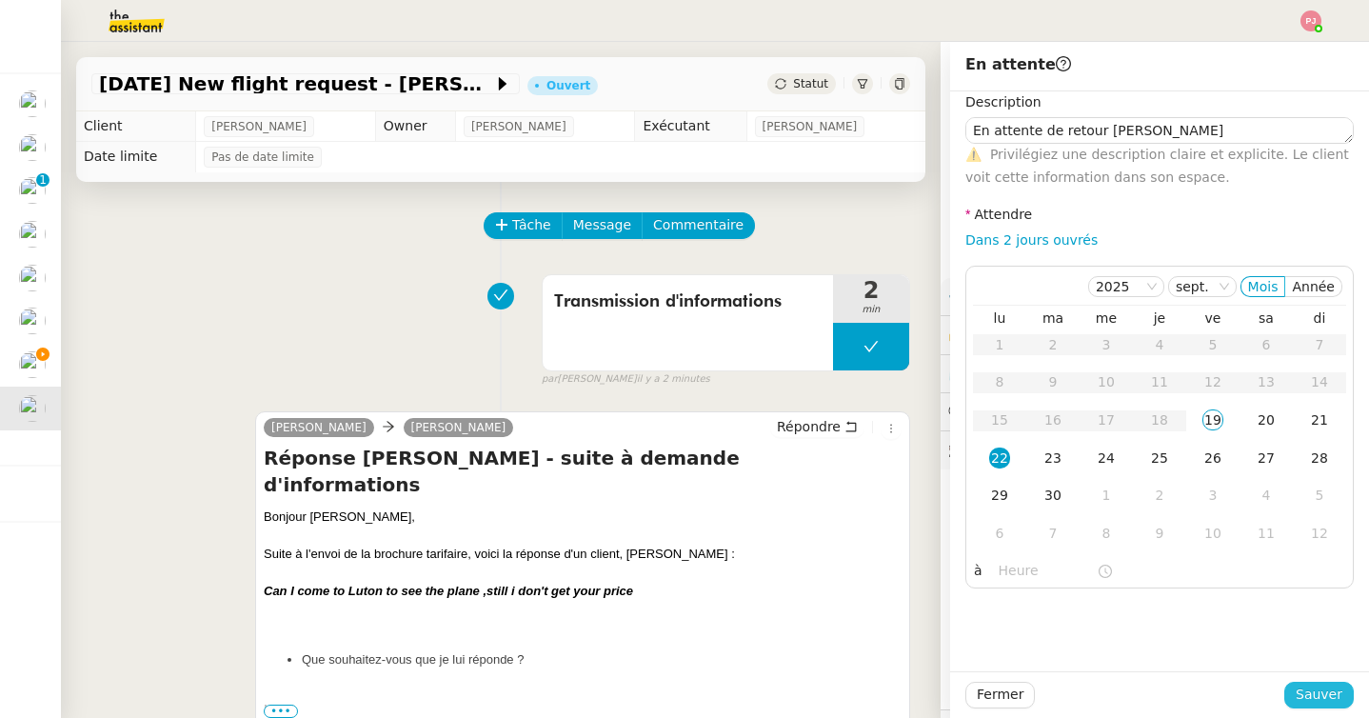
click at [1322, 693] on span "Sauver" at bounding box center [1318, 694] width 47 height 22
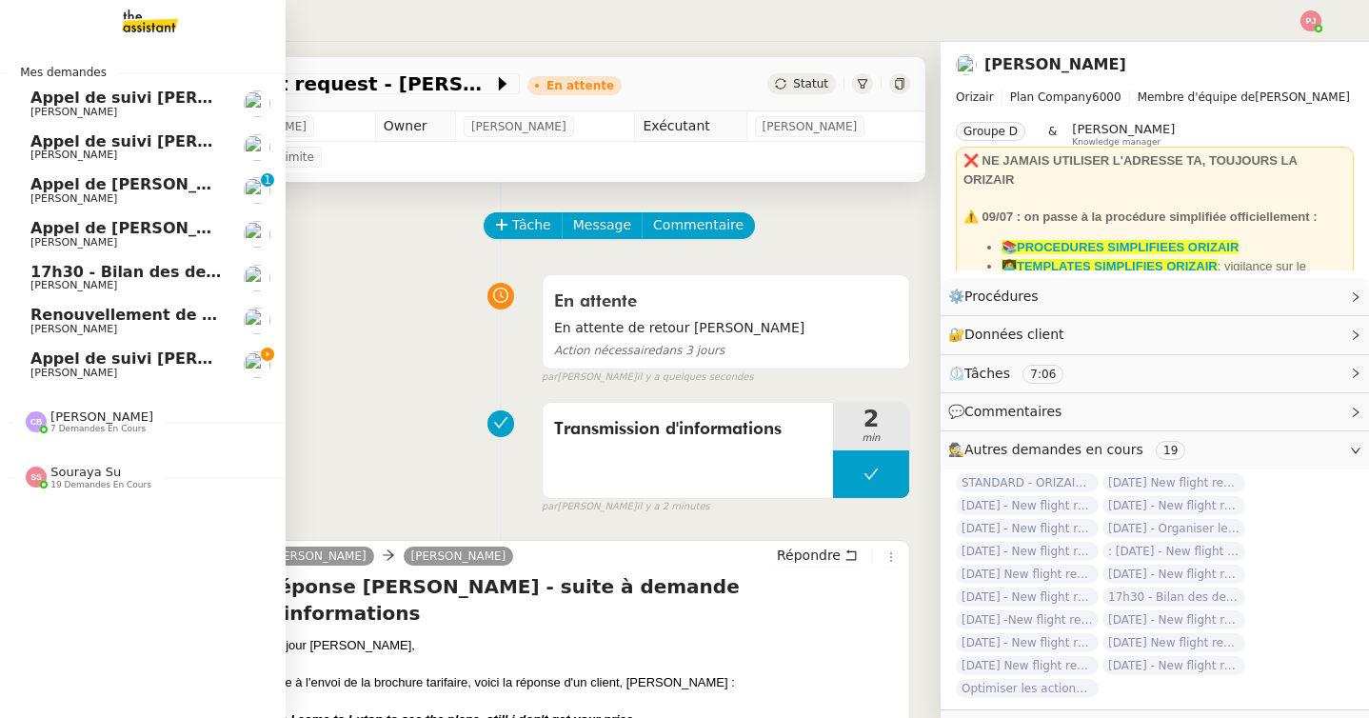
click at [48, 363] on span "Appel de suivi [PERSON_NAME] ON LINE" at bounding box center [201, 358] width 343 height 18
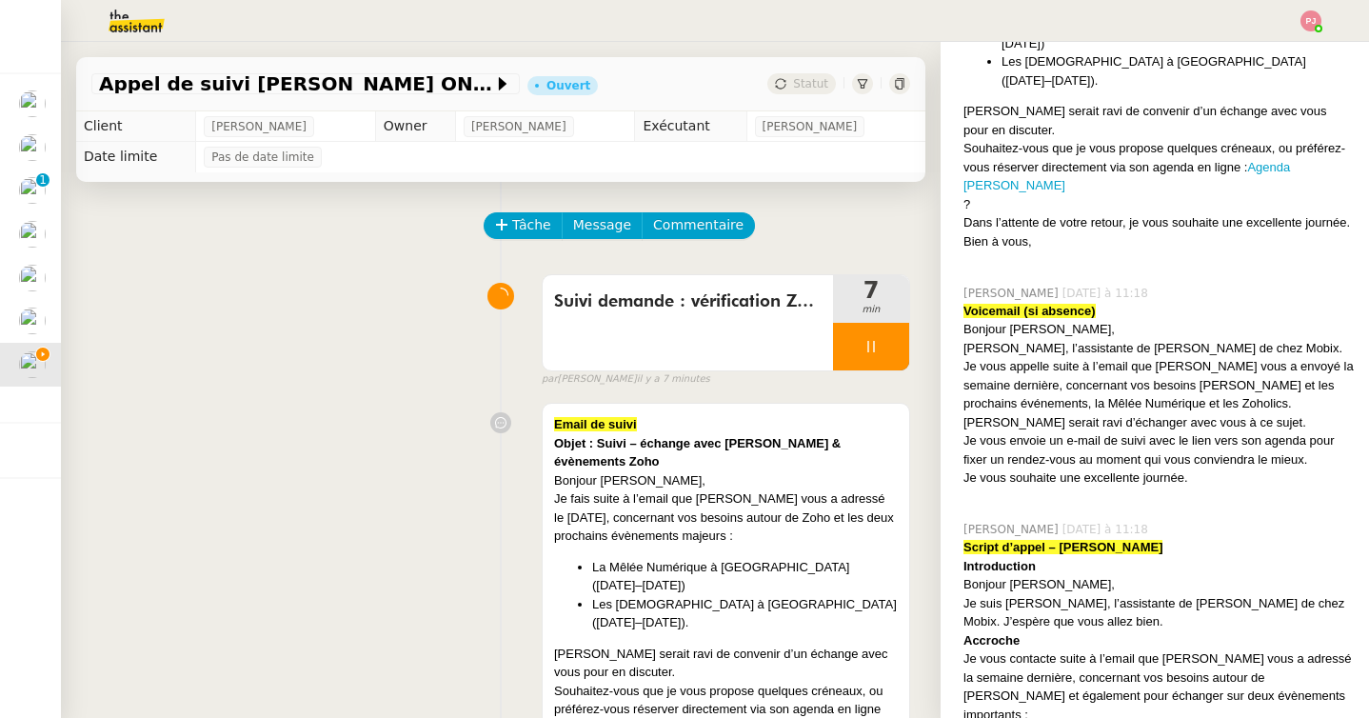
scroll to position [622, 0]
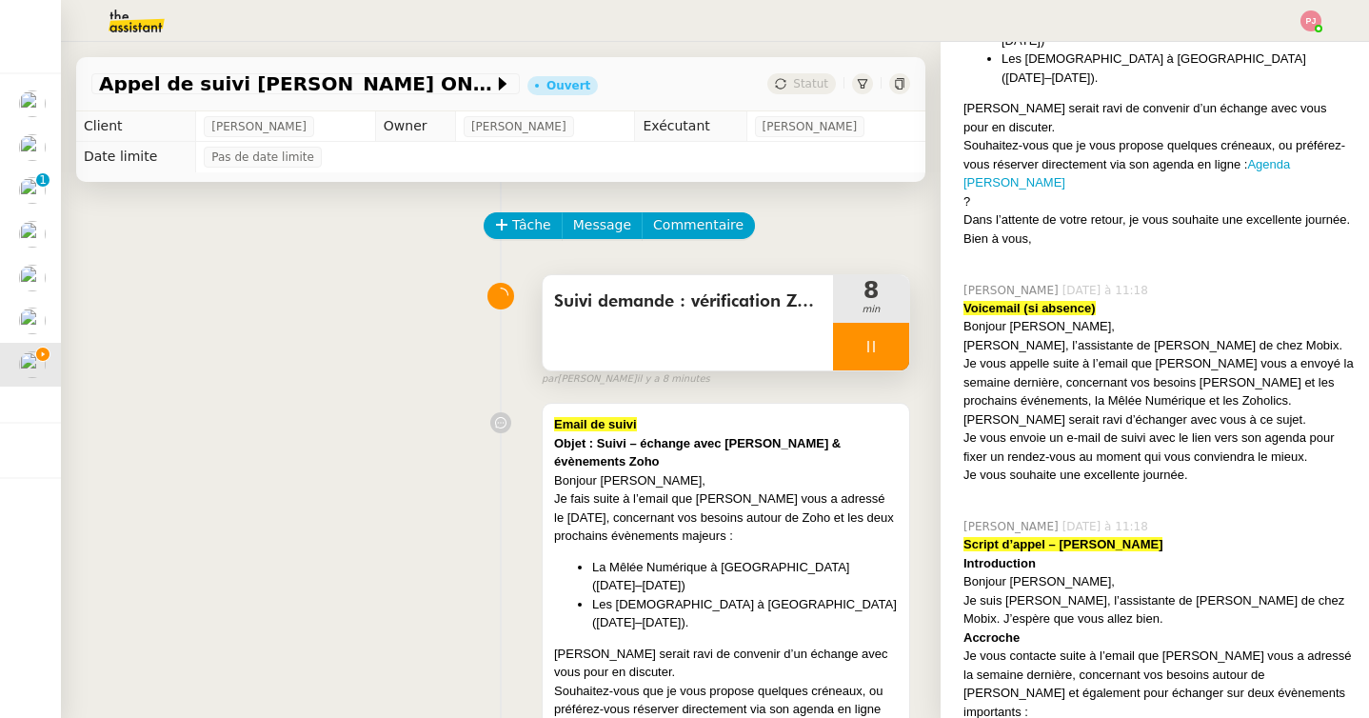
click at [681, 317] on div "Suivi demande : vérification Zoho + contexte + appel" at bounding box center [687, 322] width 290 height 95
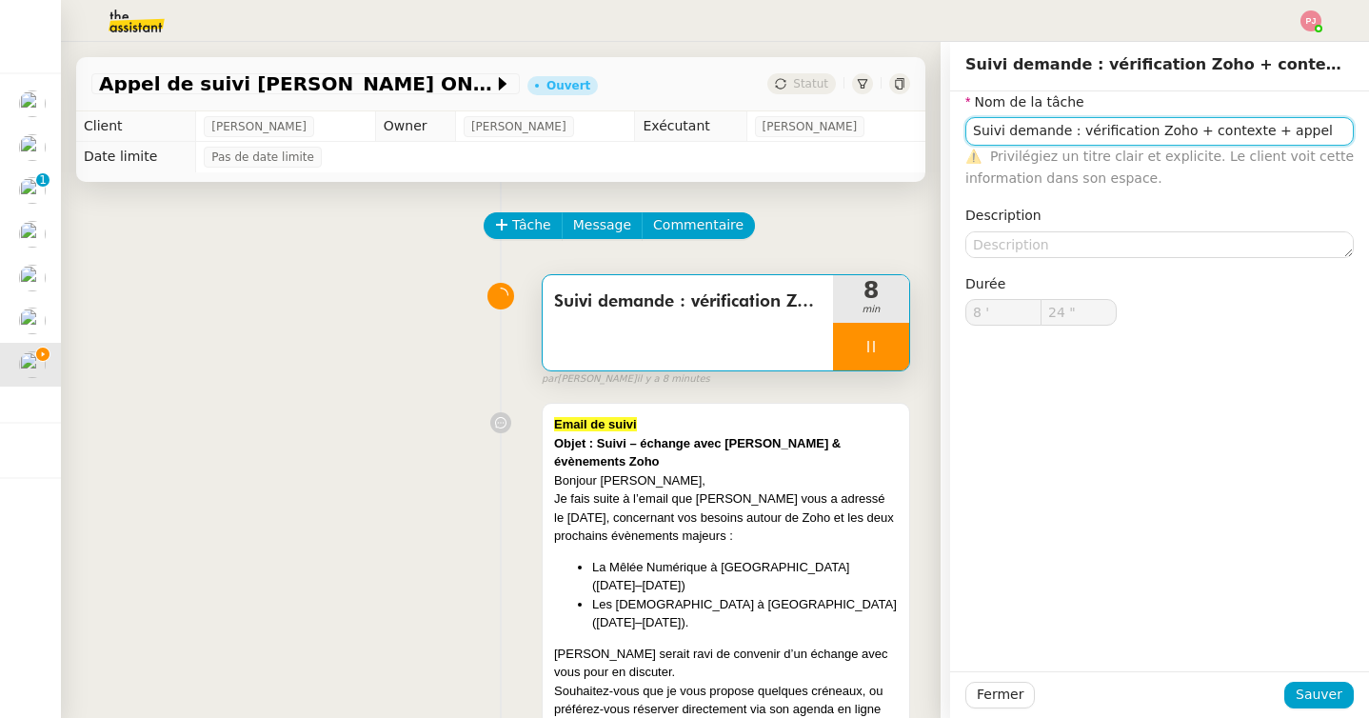
click at [1299, 137] on input "Suivi demande : vérification Zoho + contexte + appel" at bounding box center [1159, 131] width 388 height 28
type input "Suivi demande : vérification Zoho + contexte + appel"
type input "25 ""
type input "Suivi demande : vérification Zoho + contexte + appel / voicem"
type input "26 ""
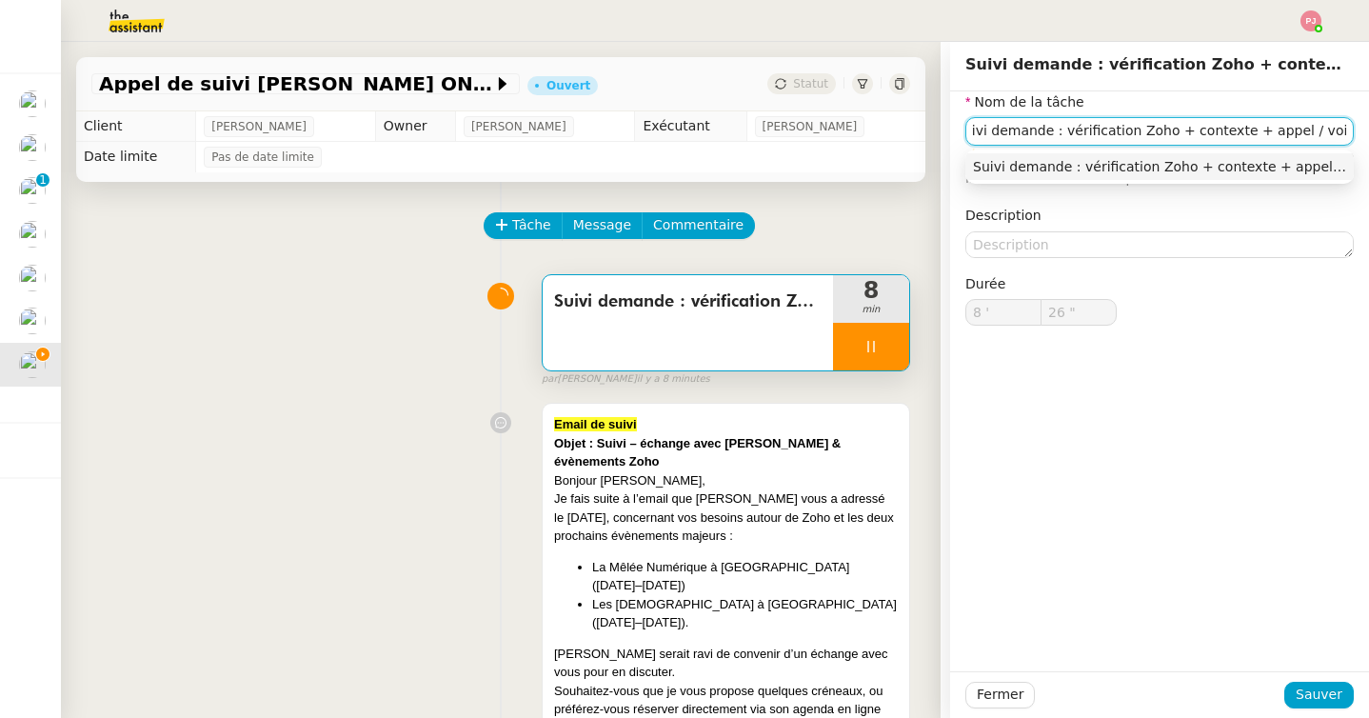
type input "Suivi demande : vérification Zoho + contexte + appel / voicemail"
type input "27 ""
type input "[PERSON_NAME] demande : vérification Zoho + contexte + appel / voicemail +"
type input "28 ""
type input "[PERSON_NAME] demande : vérification Zoho + contexte + appel / voicemail + email"
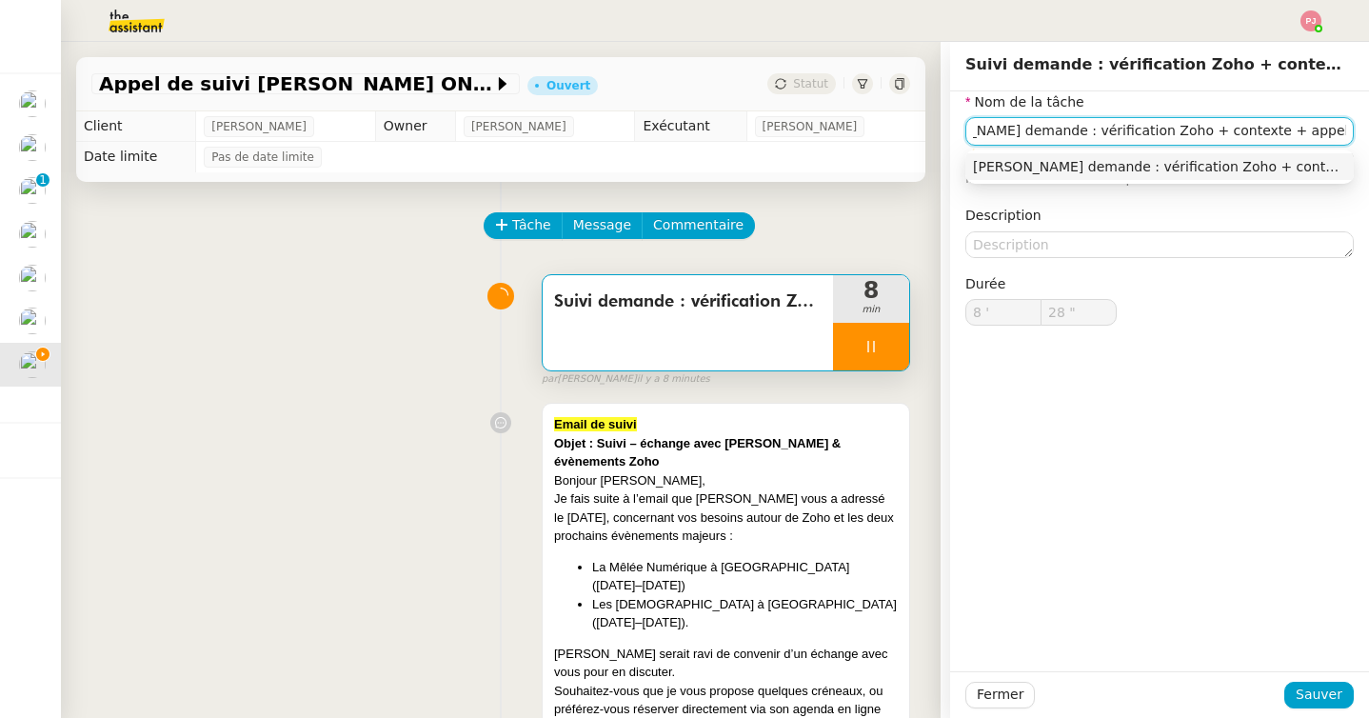
scroll to position [0, 66]
click at [1236, 134] on input "[PERSON_NAME] demande : vérification Zoho + contexte + appel / voicemail + email" at bounding box center [1159, 131] width 388 height 28
type input "30 ""
type input "[PERSON_NAME] demande : vérification Zoho + contexte + appel + voicemail + email"
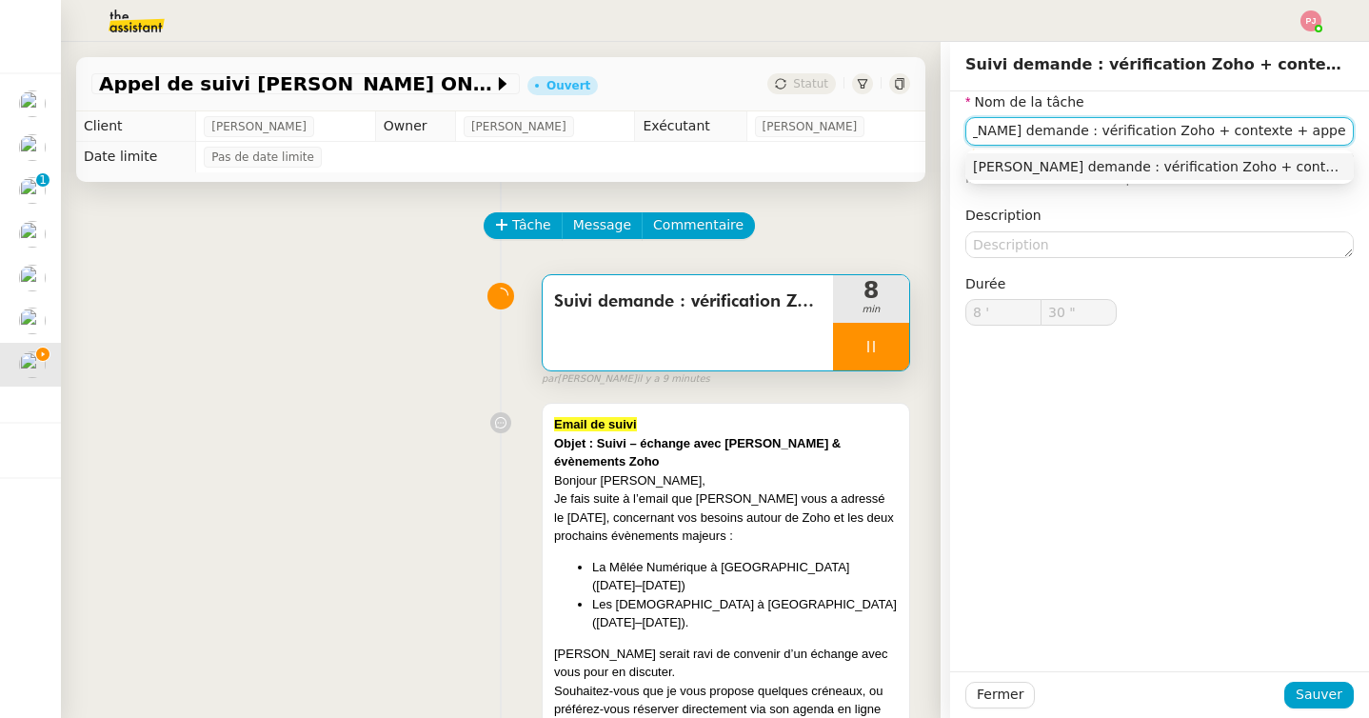
type input "31 ""
type input "[PERSON_NAME] demande : vérification Zoho + contexte + appel + voicemail + email"
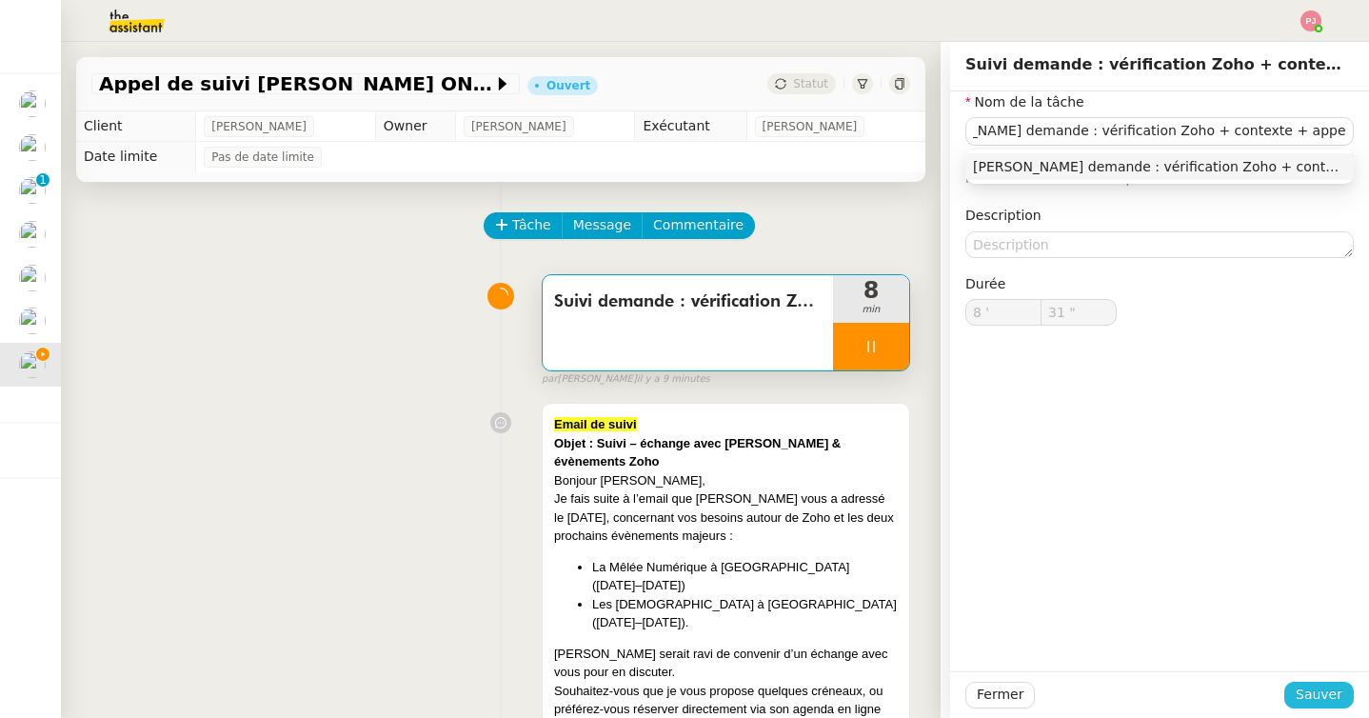
click at [1338, 696] on span "Sauver" at bounding box center [1318, 694] width 47 height 22
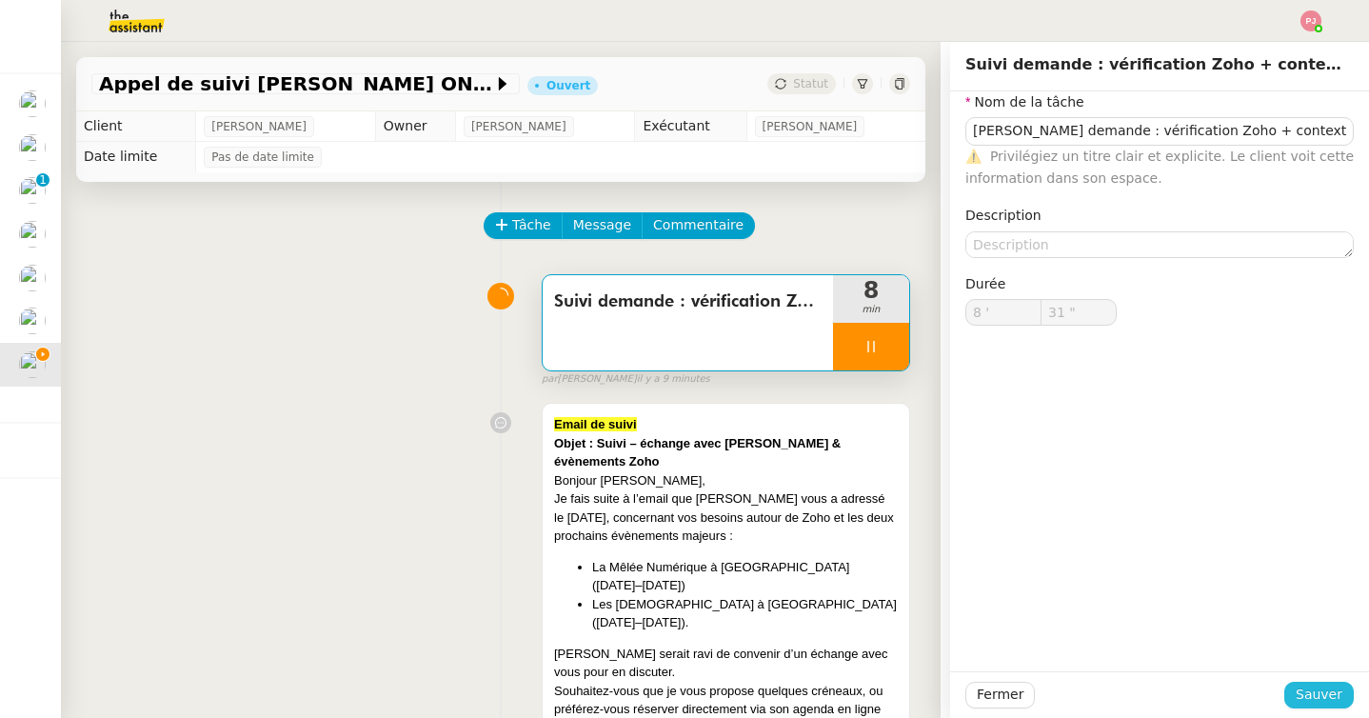
type input "32 ""
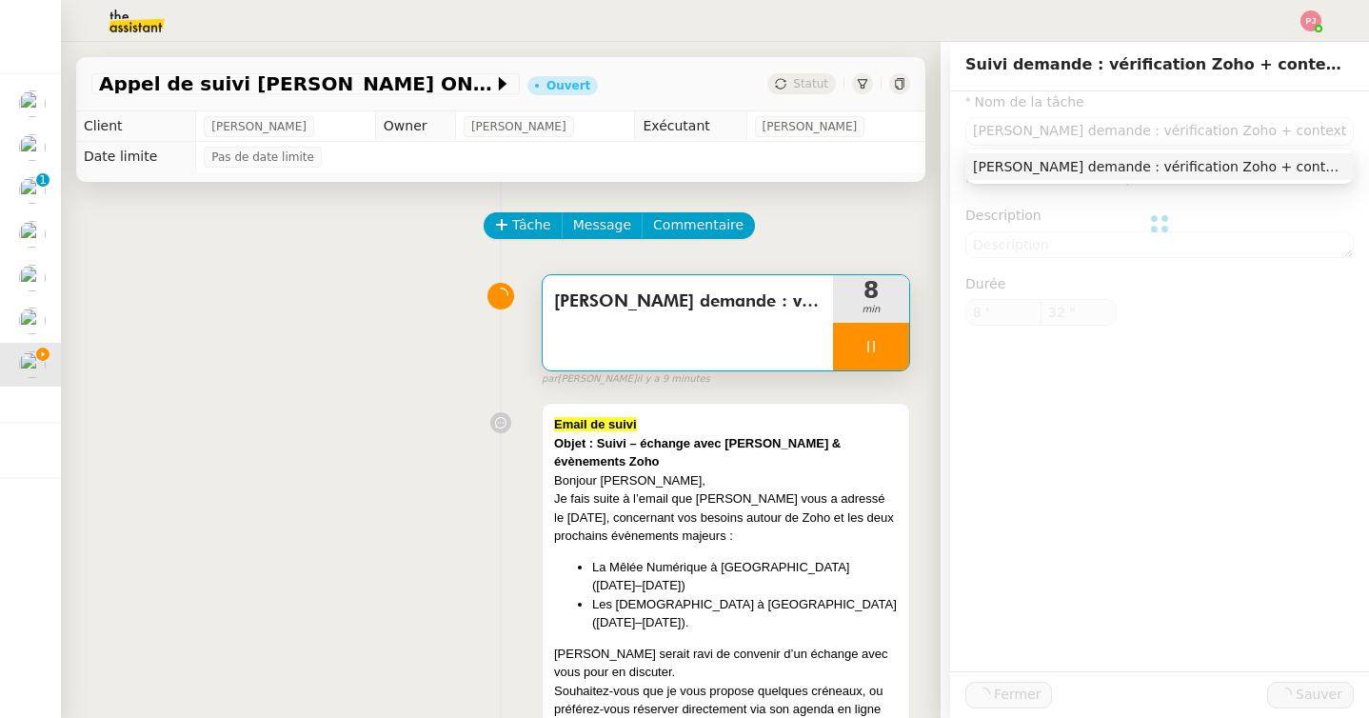
type input "[PERSON_NAME] demande : vérification Zoho + contexte + appel + voicemail + email"
type input "8 '"
type input "33 ""
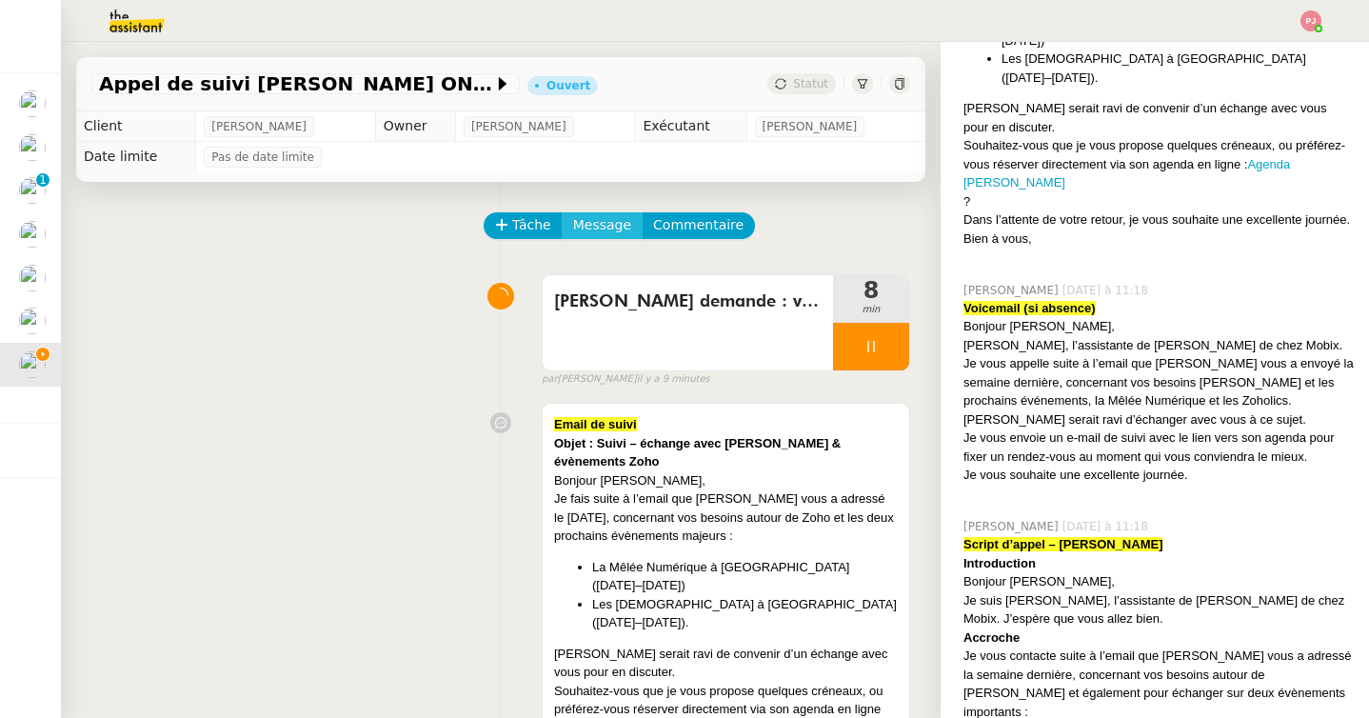
click at [594, 225] on span "Message" at bounding box center [602, 225] width 58 height 22
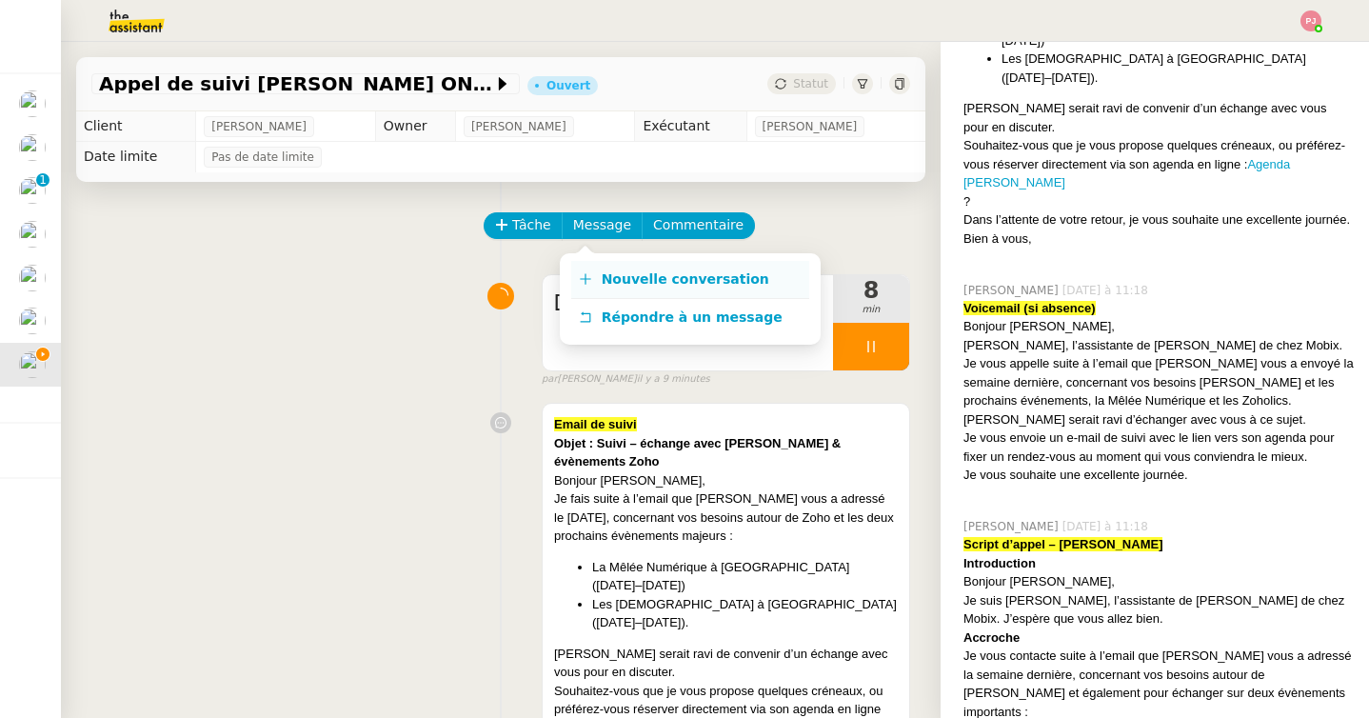
click at [660, 279] on span "Nouvelle conversation" at bounding box center [685, 278] width 168 height 15
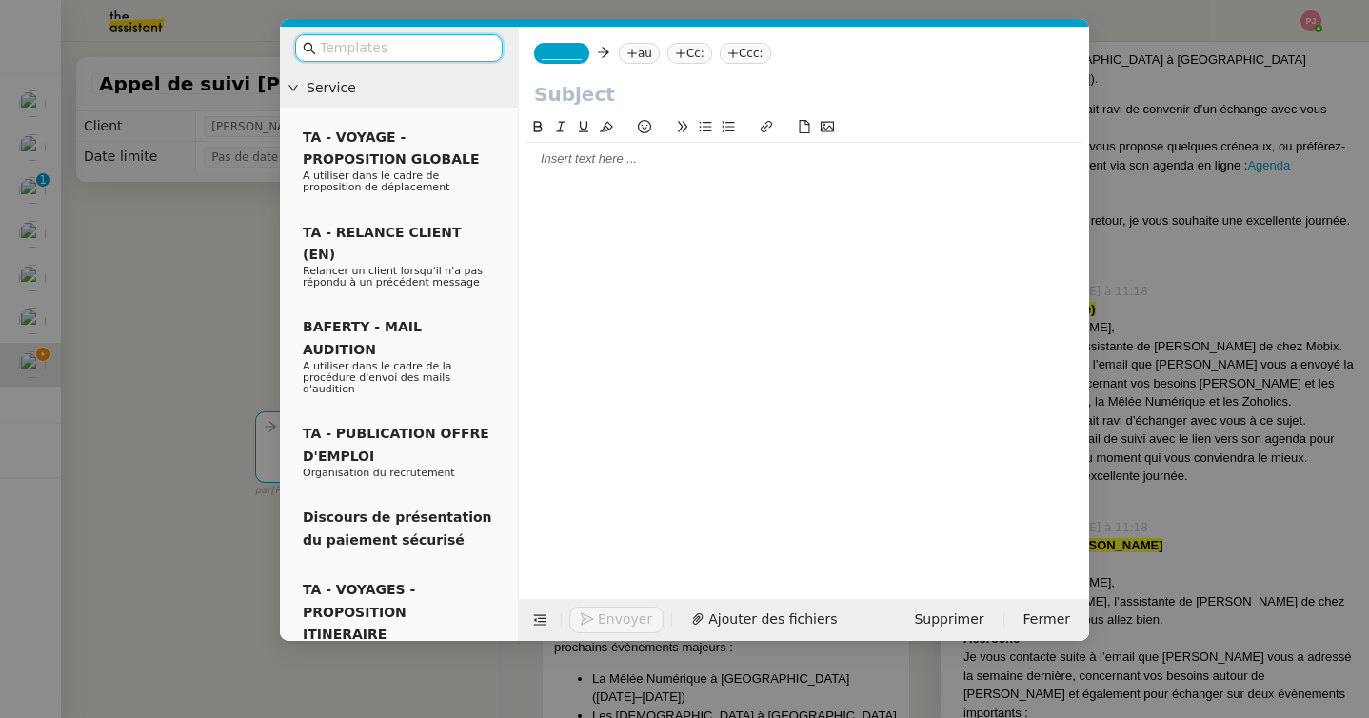
scroll to position [623, 0]
click at [565, 61] on nz-tag "_______" at bounding box center [561, 53] width 55 height 21
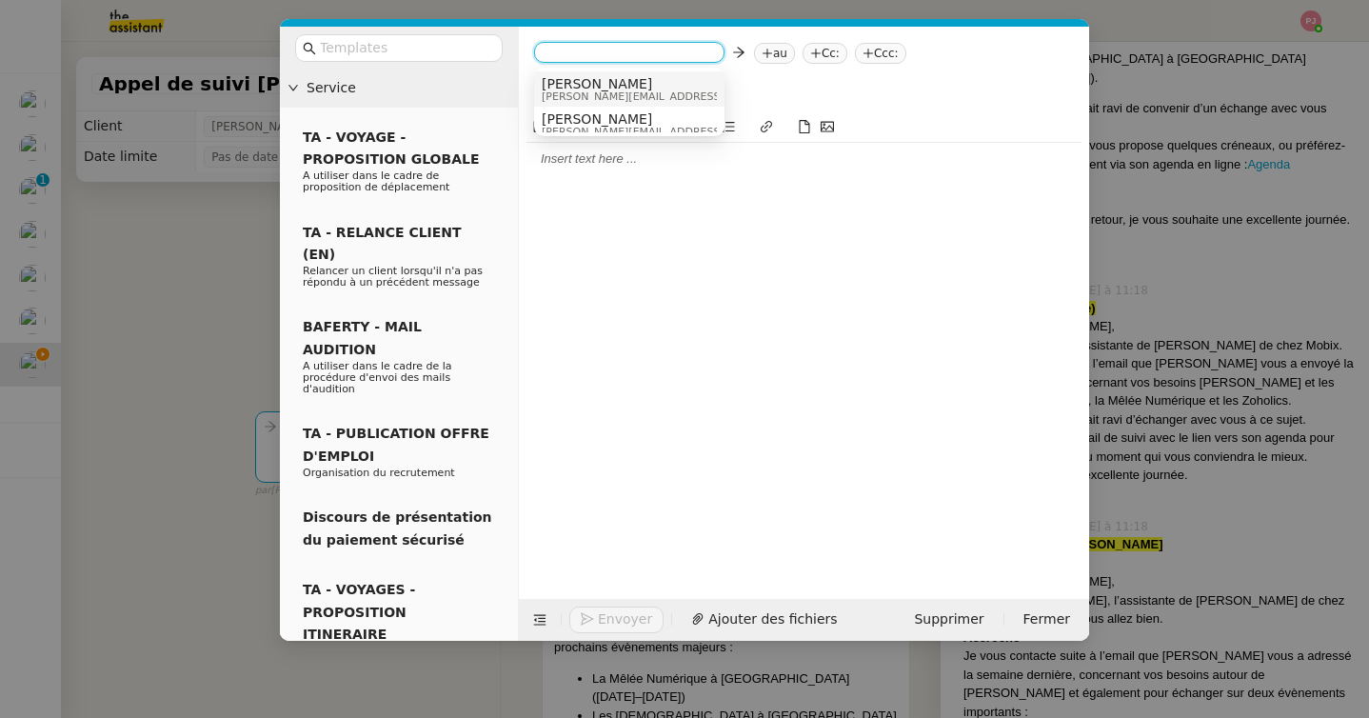
click at [597, 86] on span "[PERSON_NAME]" at bounding box center [677, 83] width 270 height 15
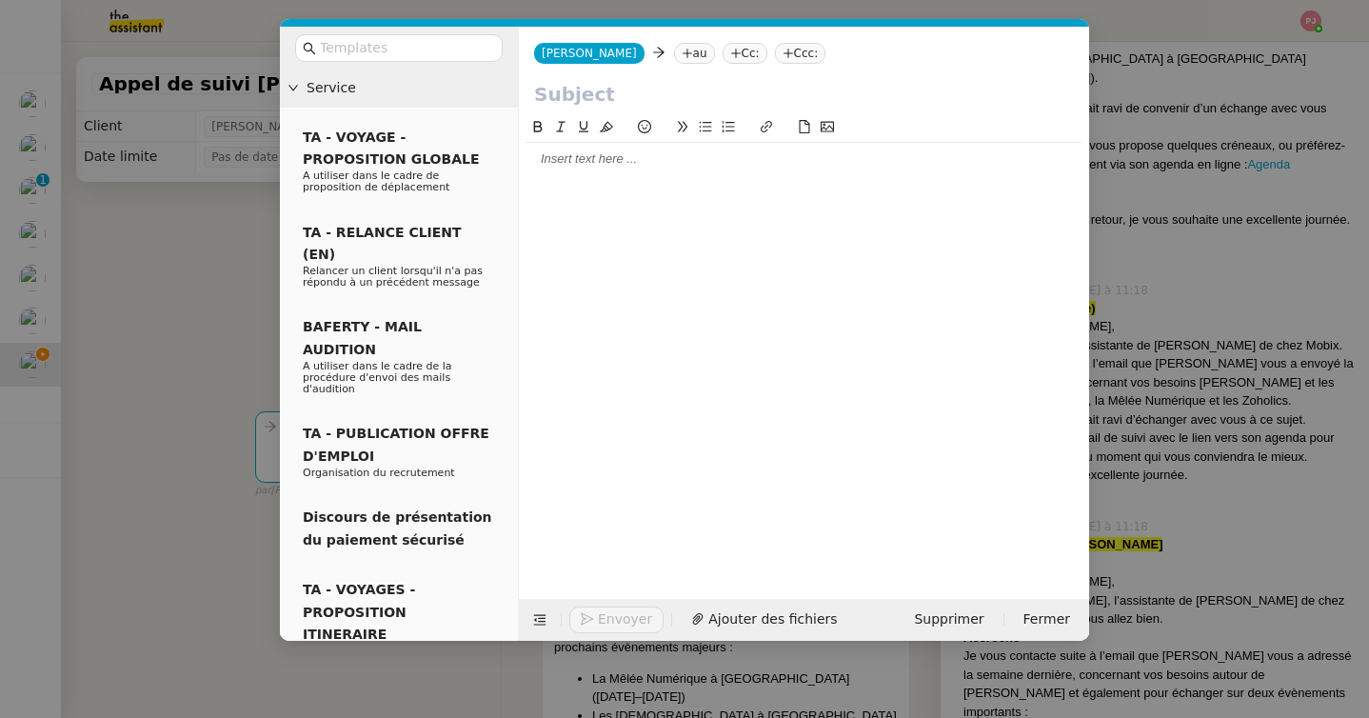
click at [674, 57] on nz-tag "au" at bounding box center [694, 53] width 41 height 21
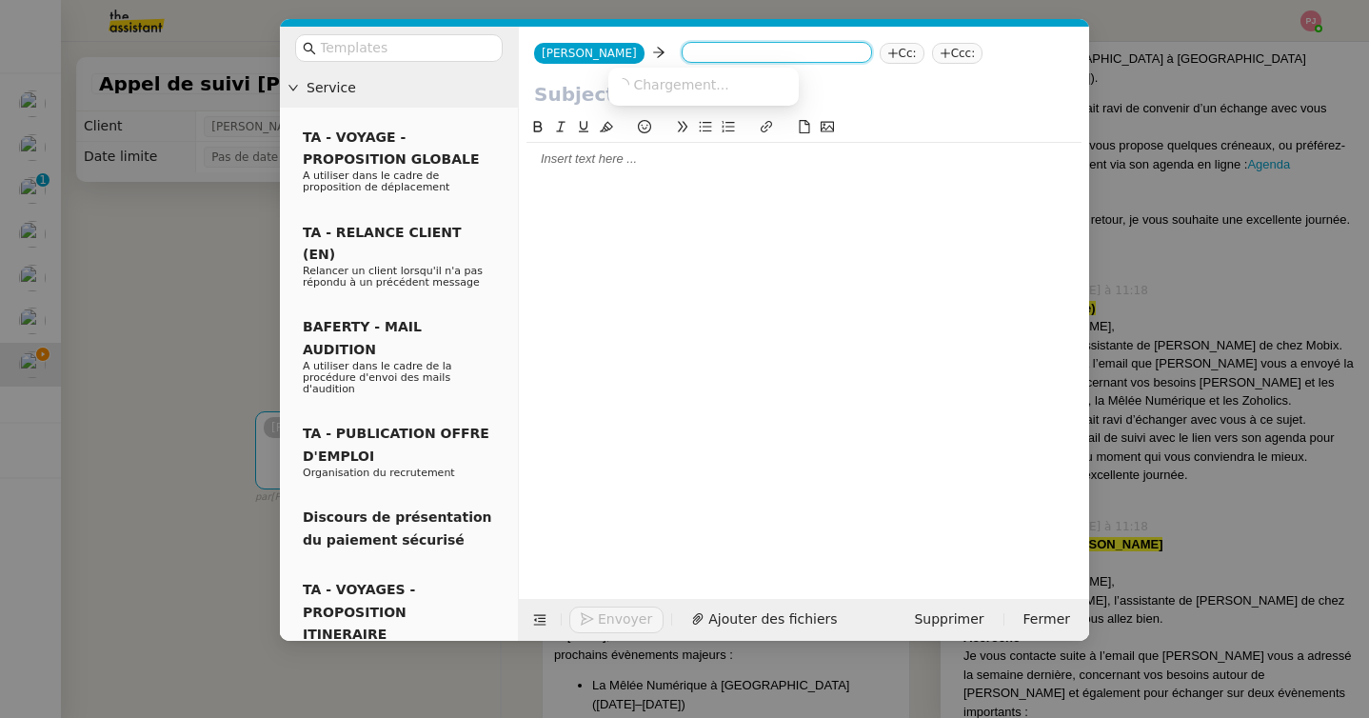
paste input "[PERSON_NAME][EMAIL_ADDRESS][DOMAIN_NAME]"
type input "[PERSON_NAME][EMAIL_ADDRESS][DOMAIN_NAME]"
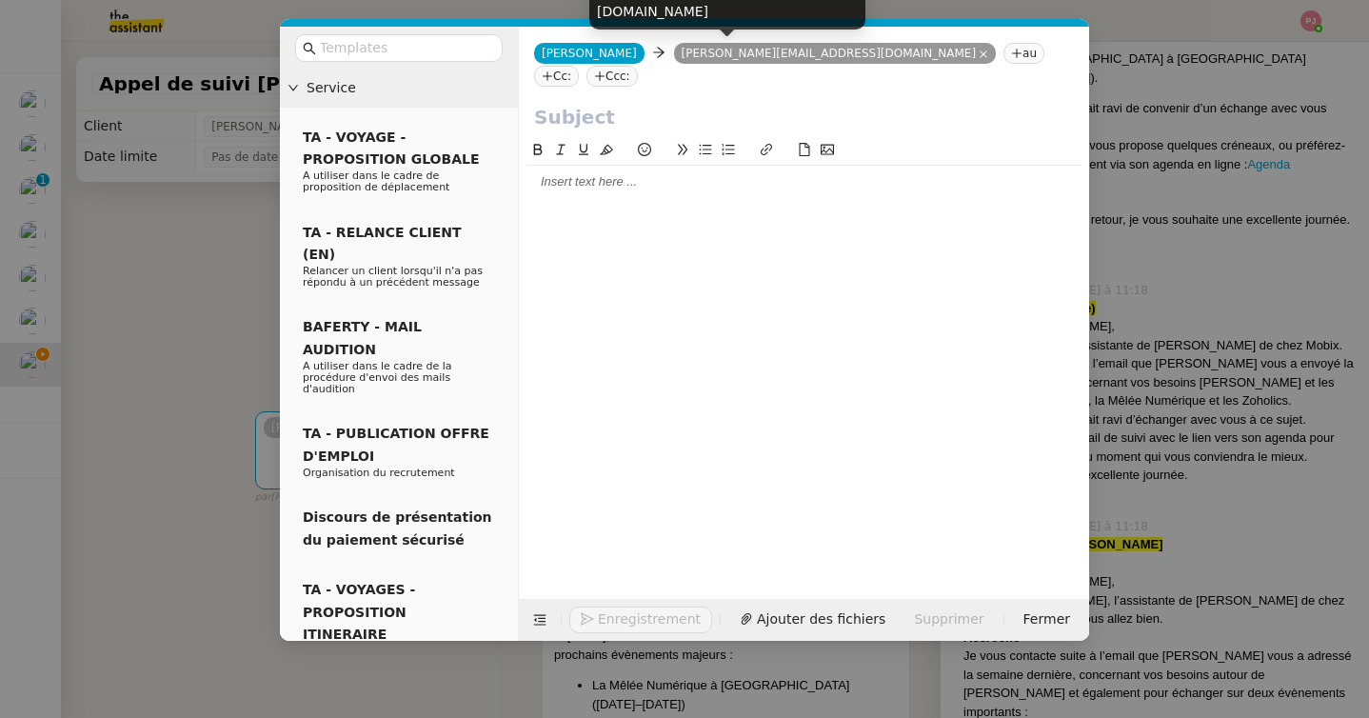
click at [1211, 413] on nz-modal-container "Service TA - VOYAGE - PROPOSITION GLOBALE A utiliser dans le cadre de propositi…" at bounding box center [684, 359] width 1369 height 718
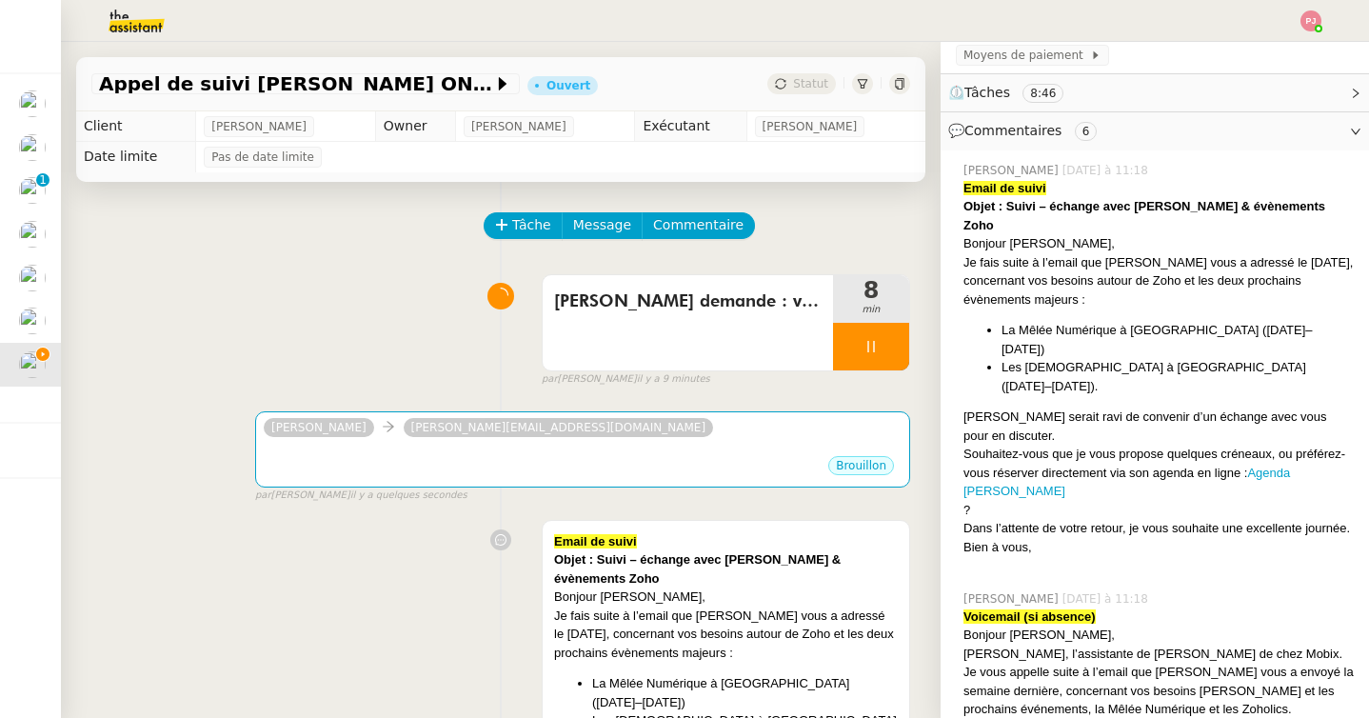
scroll to position [232, 0]
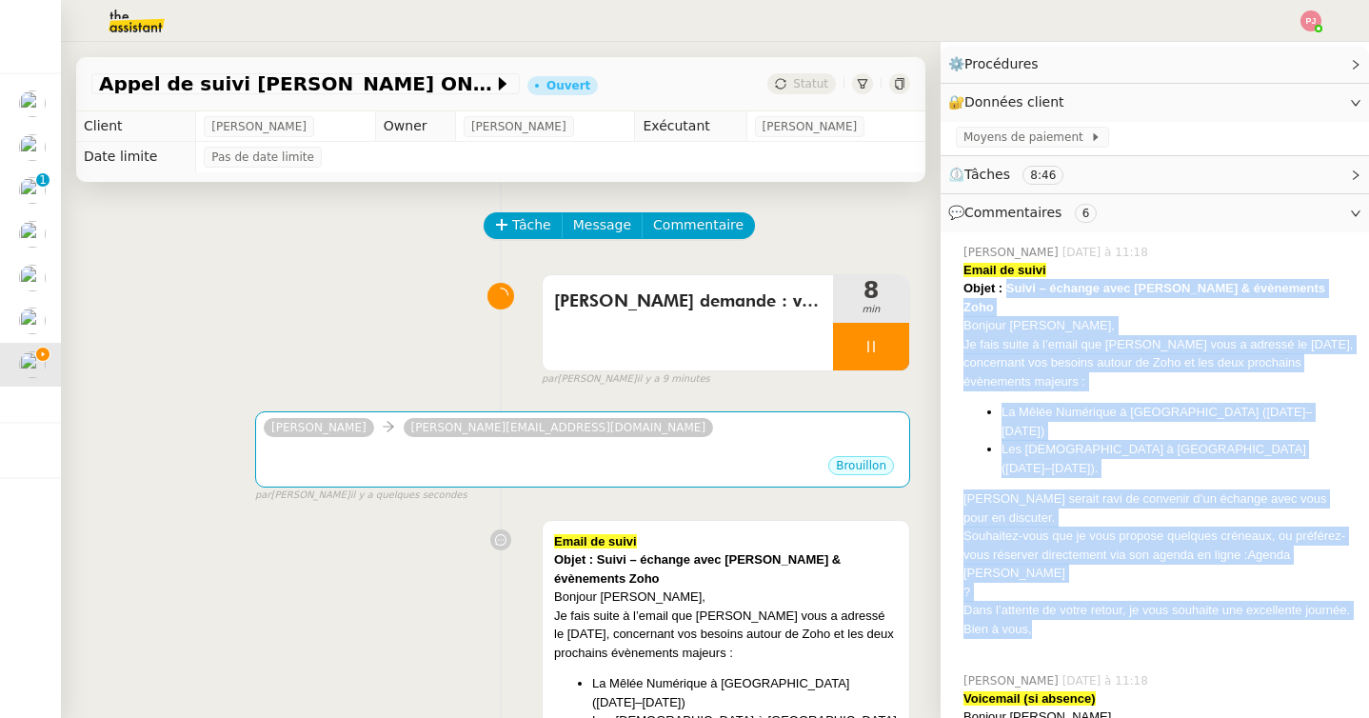
drag, startPoint x: 1040, startPoint y: 578, endPoint x: 1009, endPoint y: 286, distance: 293.9
click at [1009, 286] on div "Email de suivi Objet : Suivi – échange avec [PERSON_NAME] & évènements [PERSON_…" at bounding box center [1158, 459] width 390 height 396
copy div "Suivi – échange avec [PERSON_NAME] & évènements Zoho Bonjour [PERSON_NAME], Je …"
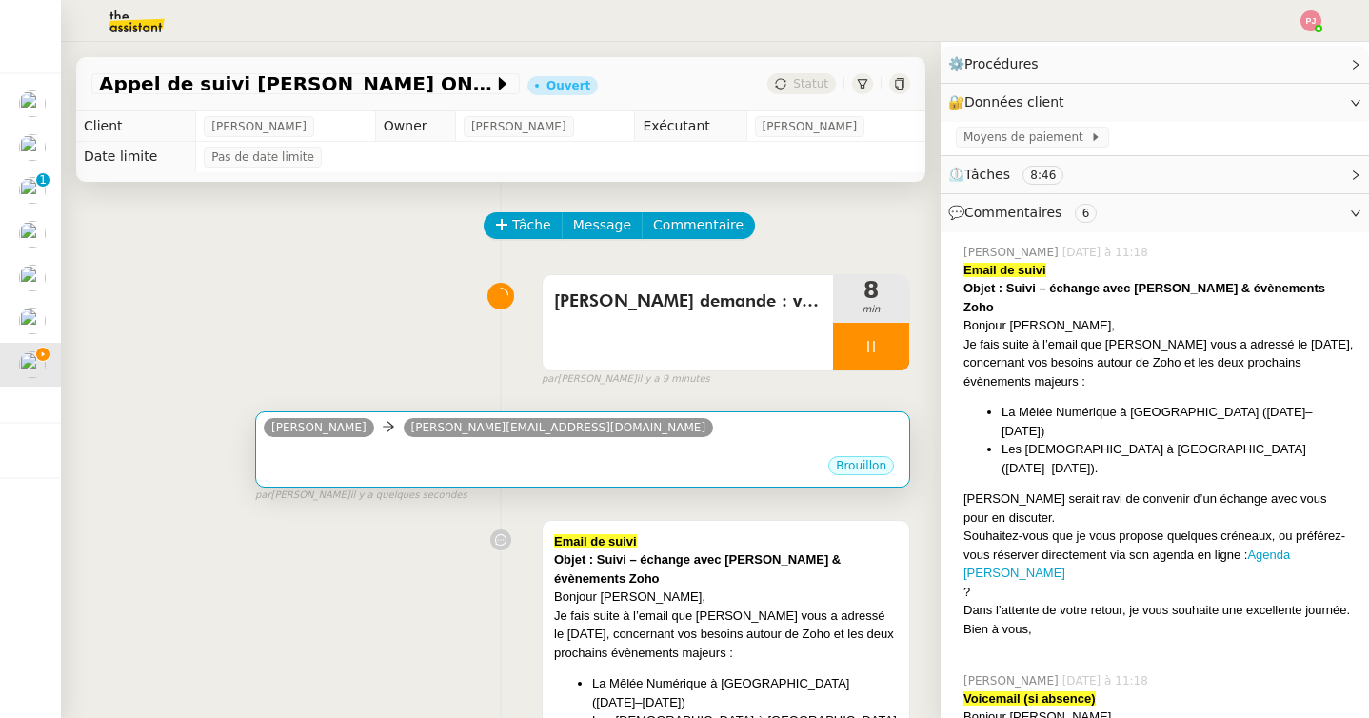
click at [759, 447] on div "•••" at bounding box center [583, 449] width 638 height 10
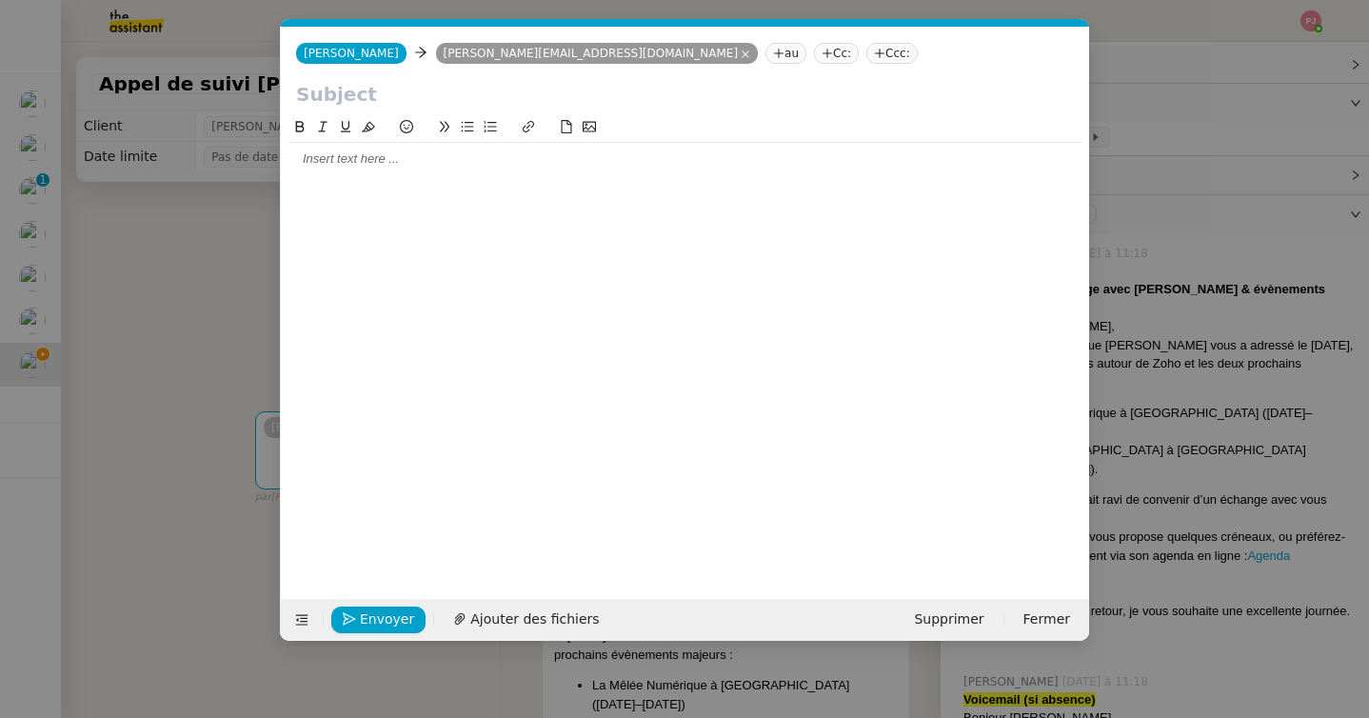
scroll to position [0, 40]
click at [491, 171] on div at bounding box center [684, 159] width 793 height 32
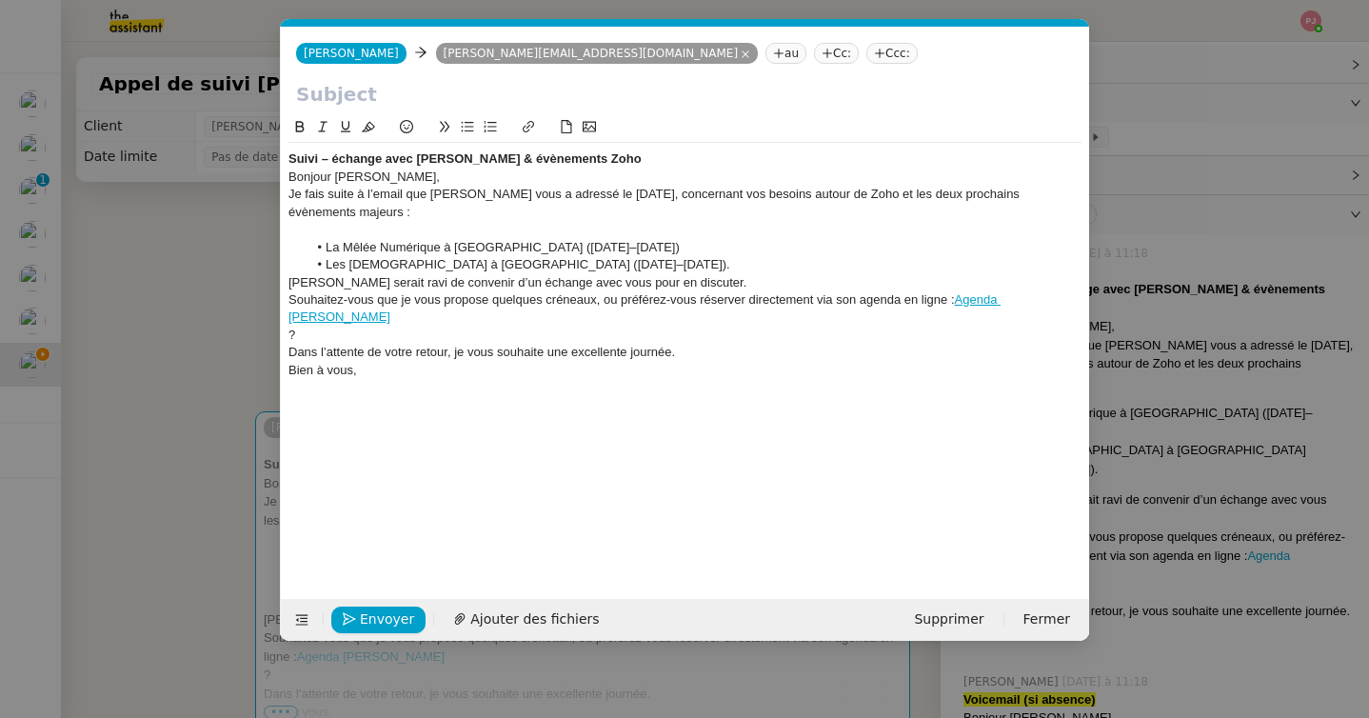
drag, startPoint x: 651, startPoint y: 158, endPoint x: 267, endPoint y: 156, distance: 383.6
click at [267, 156] on nz-modal-container "Service TA - VOYAGE - PROPOSITION GLOBALE A utiliser dans le cadre de propositi…" at bounding box center [684, 359] width 1369 height 718
click at [337, 89] on input "text" at bounding box center [685, 94] width 778 height 29
paste input "Suivi – échange avec [PERSON_NAME] & évènements Zoho"
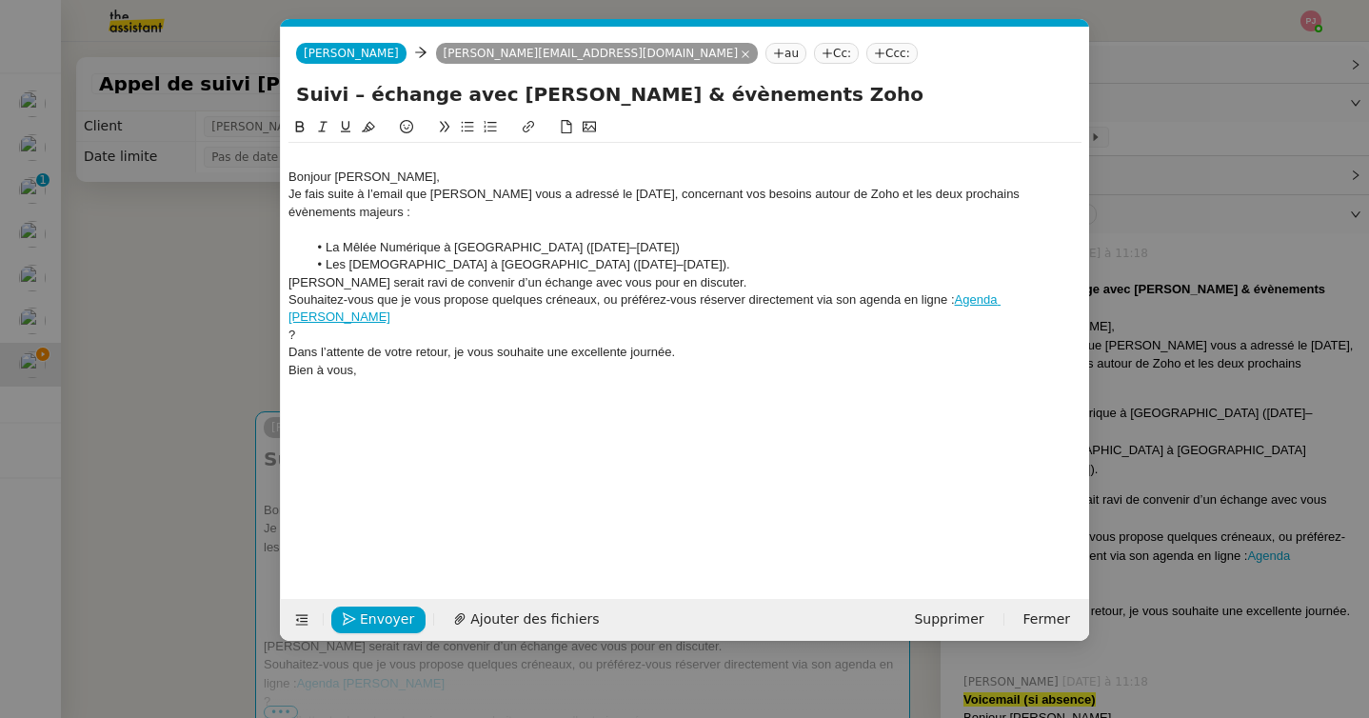
click at [290, 178] on div "Bonjour [PERSON_NAME]," at bounding box center [684, 176] width 793 height 17
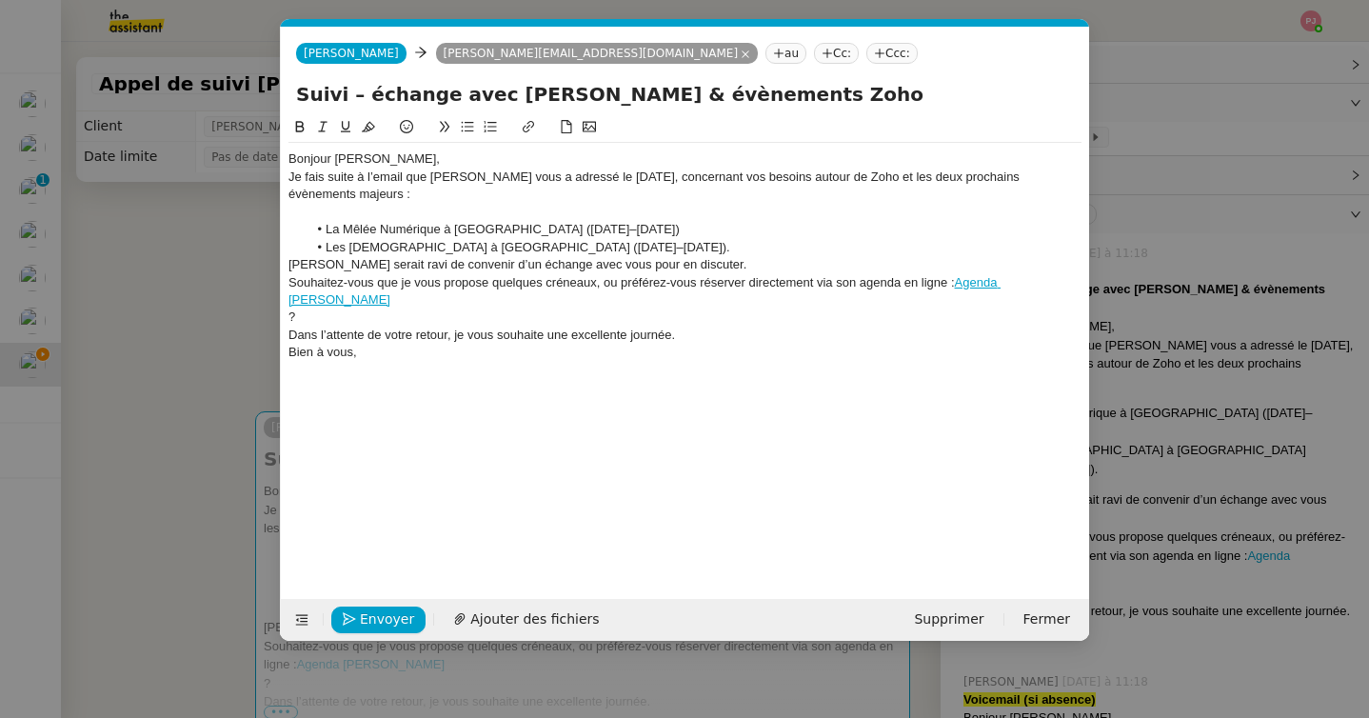
click at [407, 164] on div "Bonjour [PERSON_NAME]," at bounding box center [684, 158] width 793 height 17
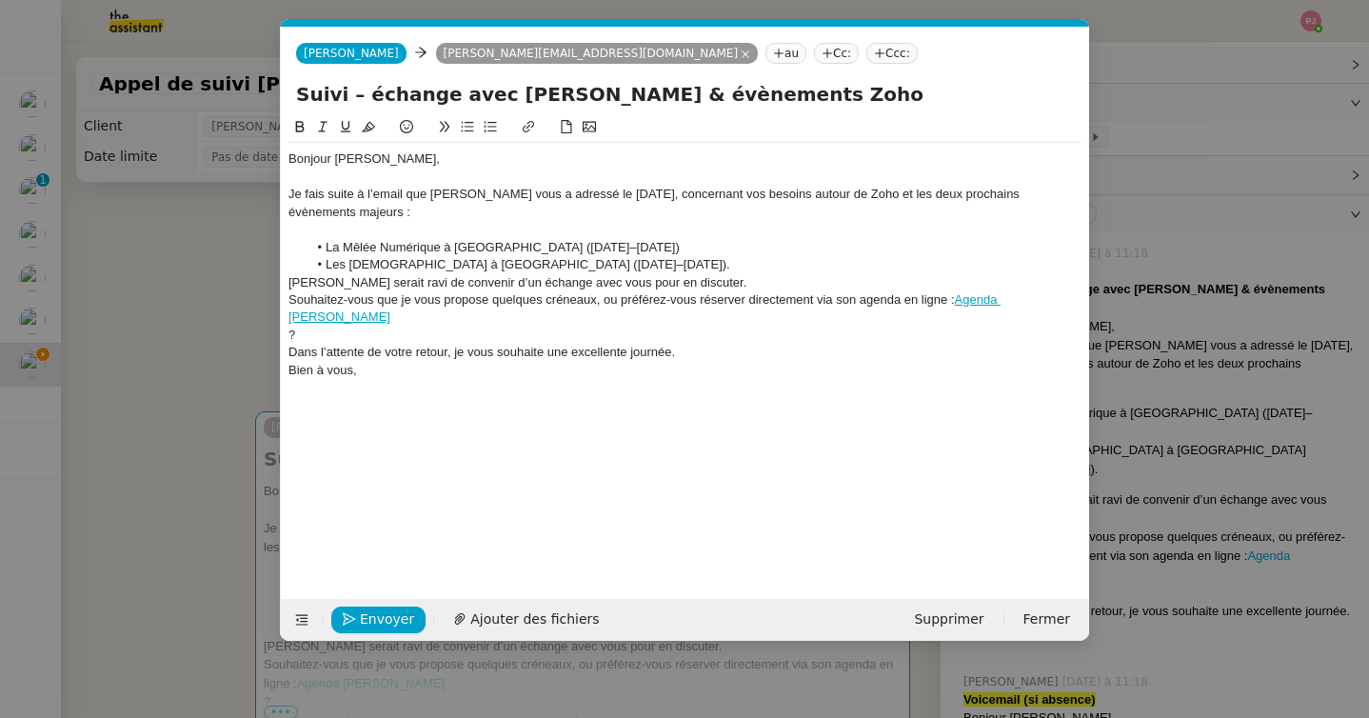
drag, startPoint x: 748, startPoint y: 95, endPoint x: 847, endPoint y: 95, distance: 99.0
click at [847, 95] on input "Suivi – échange avec [PERSON_NAME] & évènements Zoho" at bounding box center [685, 94] width 778 height 29
type input "Suivi – échange avec [PERSON_NAME] & évènements à venir"
drag, startPoint x: 397, startPoint y: 162, endPoint x: 334, endPoint y: 159, distance: 62.9
click at [334, 159] on div "Bonjour [PERSON_NAME]," at bounding box center [684, 158] width 793 height 17
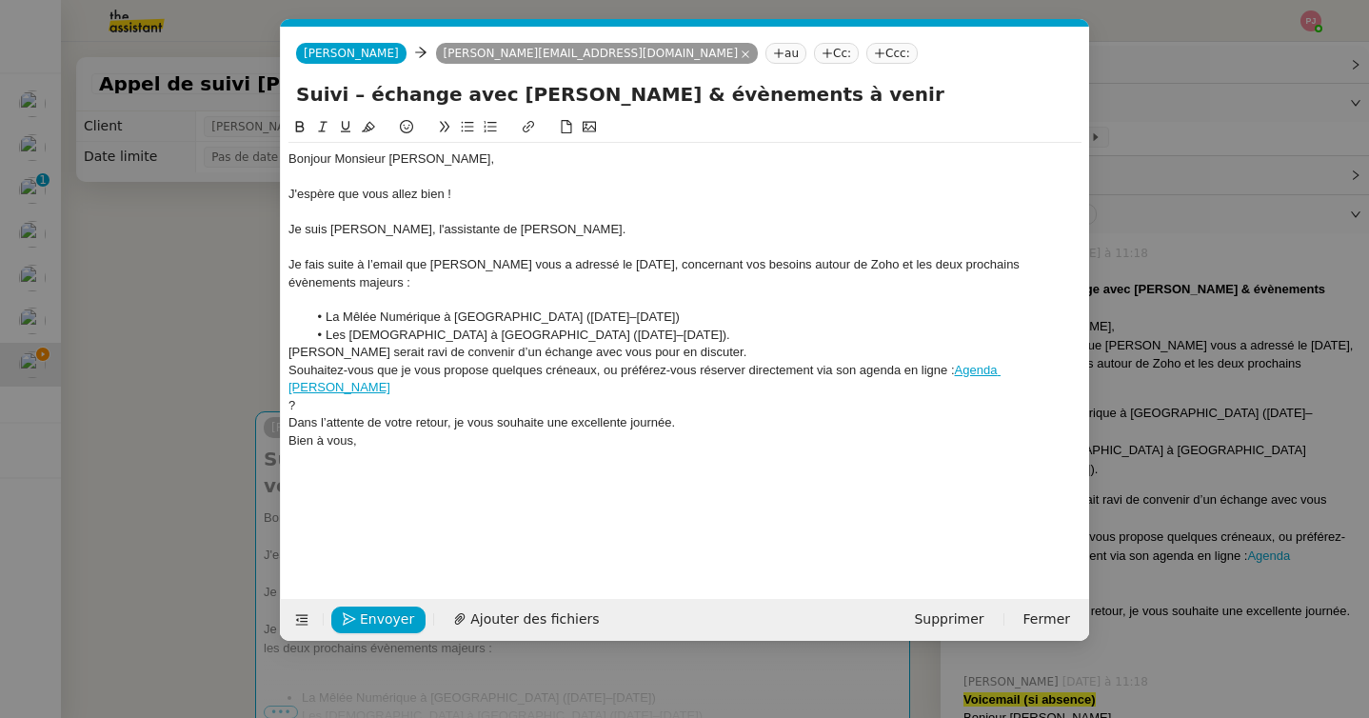
click at [339, 306] on div at bounding box center [684, 299] width 793 height 17
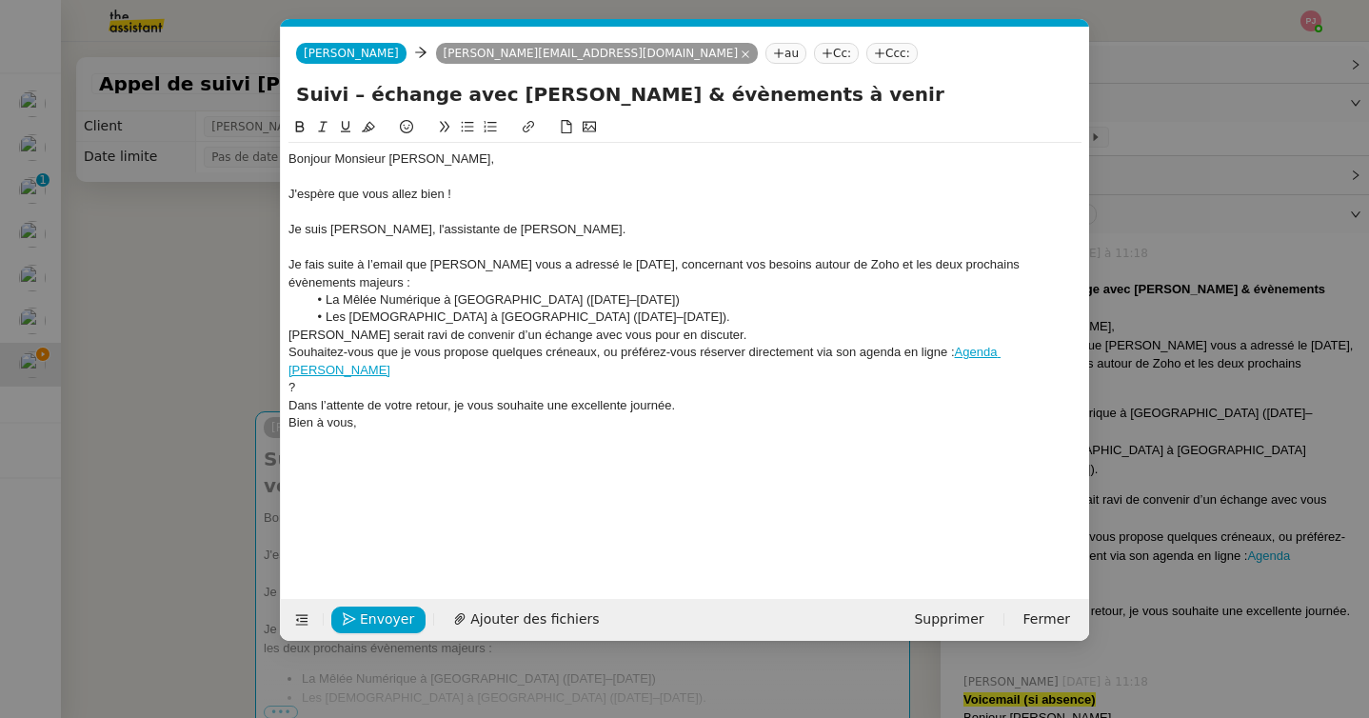
click at [541, 322] on li "Les [DEMOGRAPHIC_DATA] à [GEOGRAPHIC_DATA] ([DATE]–[DATE])." at bounding box center [694, 316] width 775 height 17
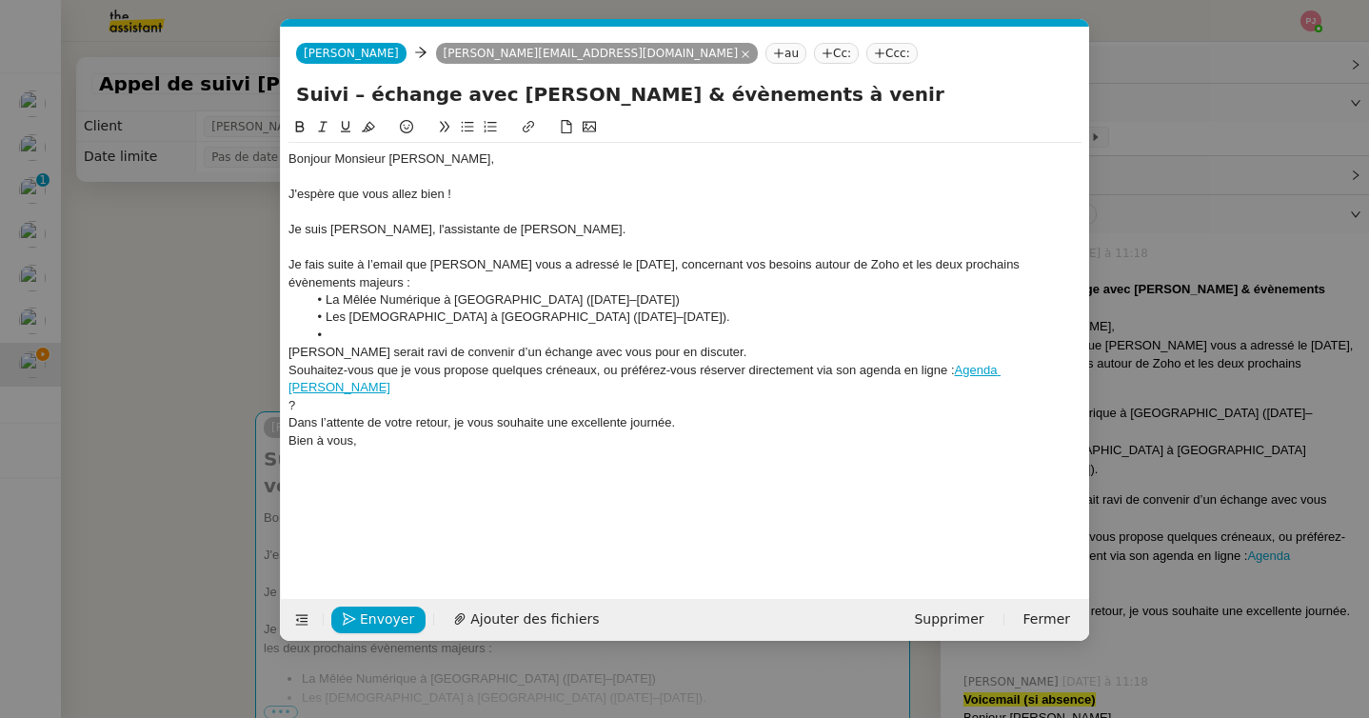
click at [289, 369] on div "Souhaitez-vous que je vous propose quelques créneaux, ou préférez-vous réserver…" at bounding box center [684, 379] width 793 height 35
click at [642, 371] on li "Souhaitez-vous que je vous propose quelques créneaux, ou préférez-vous réserver…" at bounding box center [694, 379] width 775 height 35
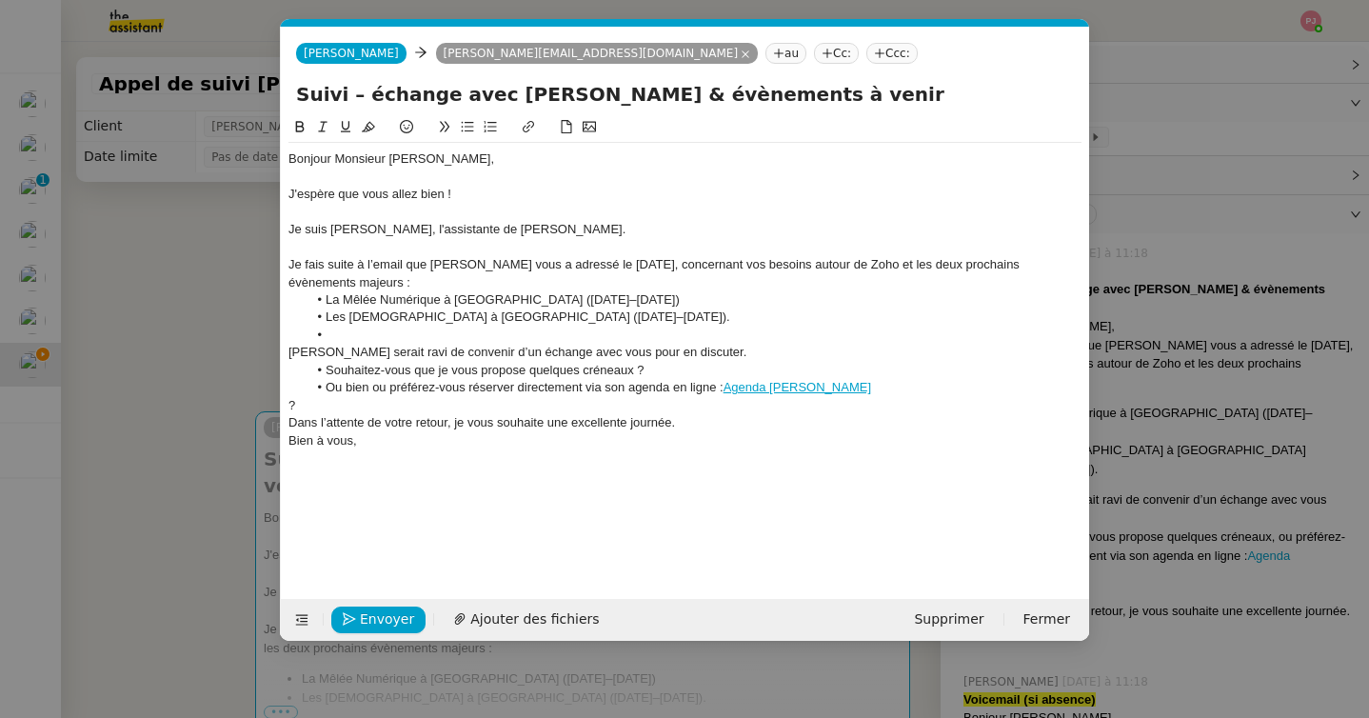
click at [386, 385] on li "Ou bien ou préférez-vous réserver directement via son agenda en ligne : Agenda …" at bounding box center [694, 387] width 775 height 17
click at [818, 391] on link "Agenda [PERSON_NAME]" at bounding box center [780, 387] width 148 height 14
click at [774, 422] on link "[URL][DOMAIN_NAME]" at bounding box center [723, 422] width 130 height 25
click at [569, 409] on div "?" at bounding box center [684, 405] width 793 height 17
click at [693, 418] on div "Dans l’attente de votre retour, je vous souhaite une excellente journée." at bounding box center [684, 422] width 793 height 17
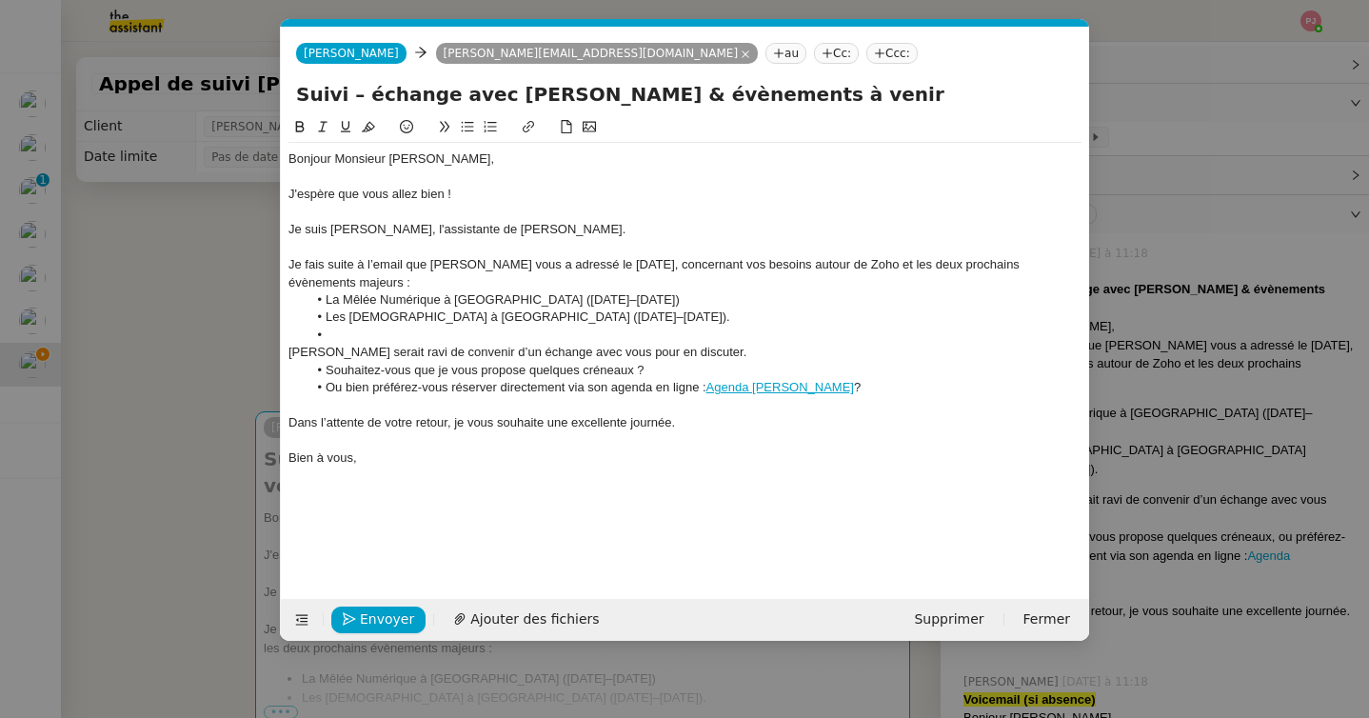
click at [372, 336] on li at bounding box center [694, 334] width 775 height 17
click at [394, 619] on span "Envoyer" at bounding box center [387, 619] width 54 height 22
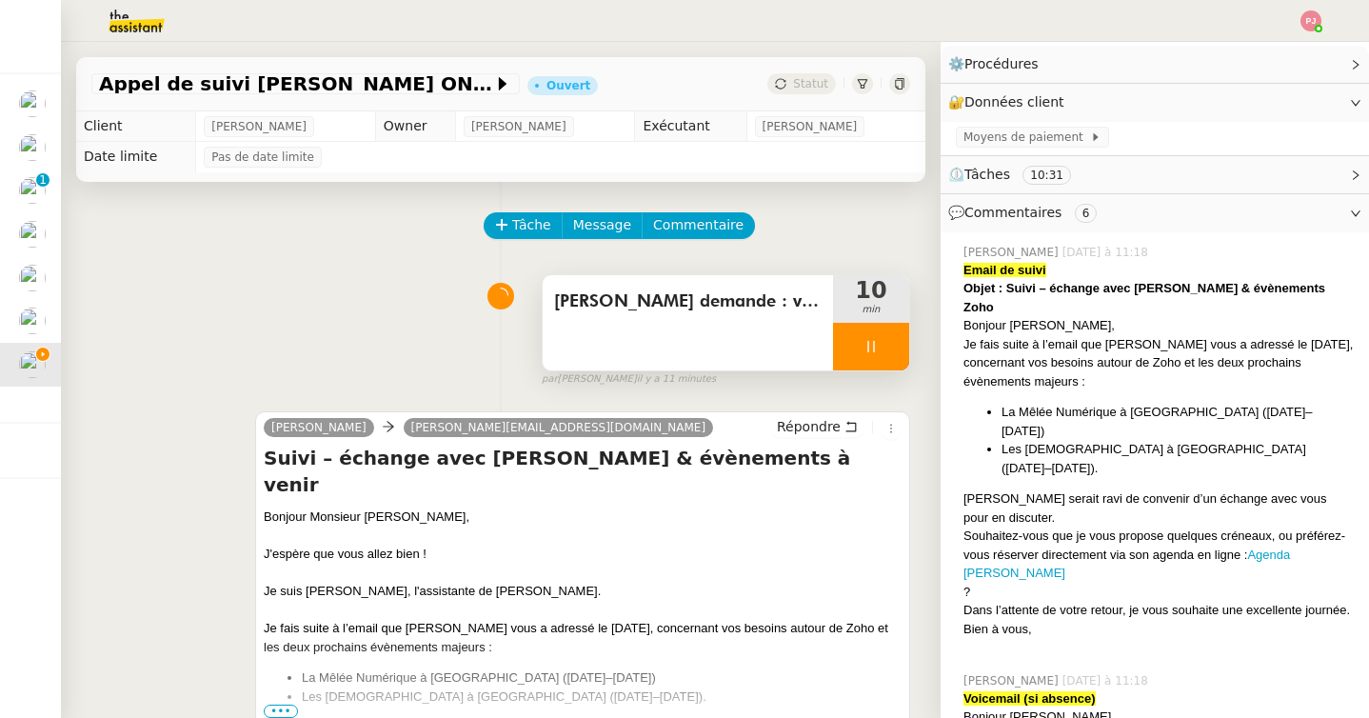
click at [876, 337] on div at bounding box center [871, 347] width 76 height 48
click at [878, 337] on button at bounding box center [890, 347] width 38 height 48
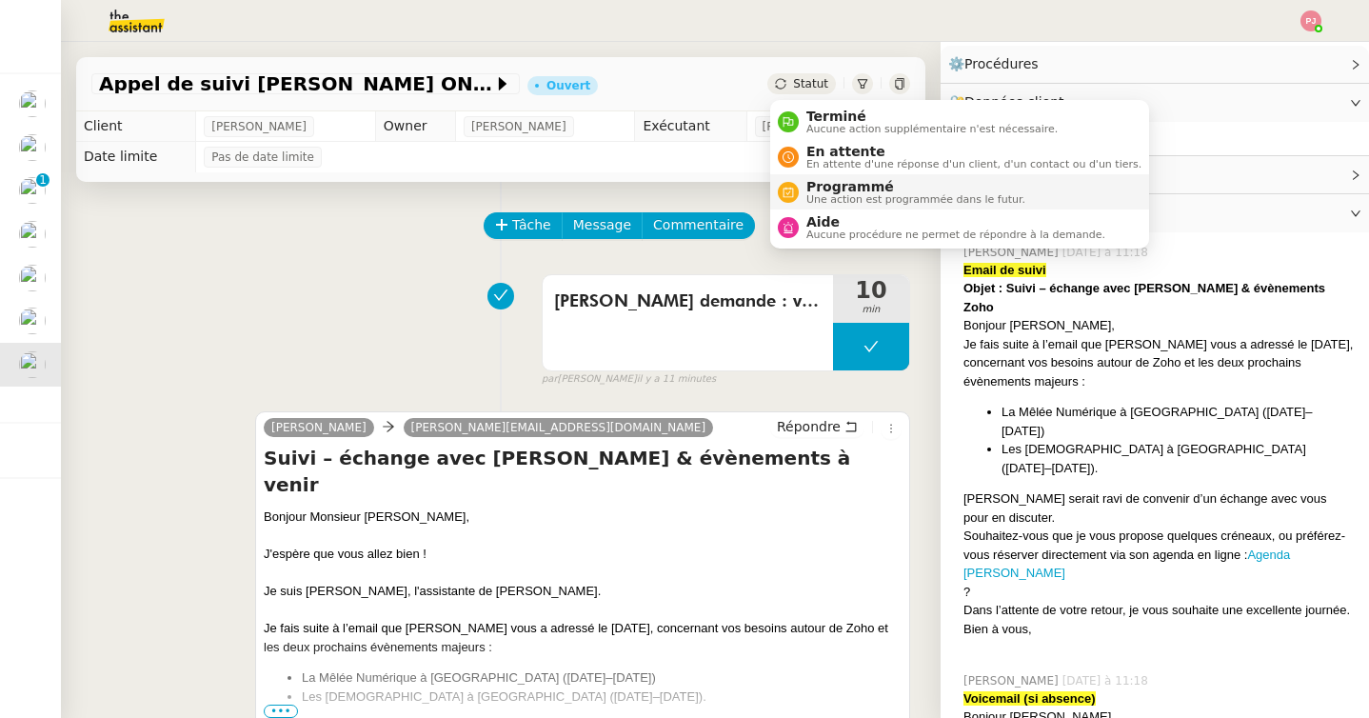
click at [830, 201] on span "Une action est programmée dans le futur." at bounding box center [915, 199] width 219 height 10
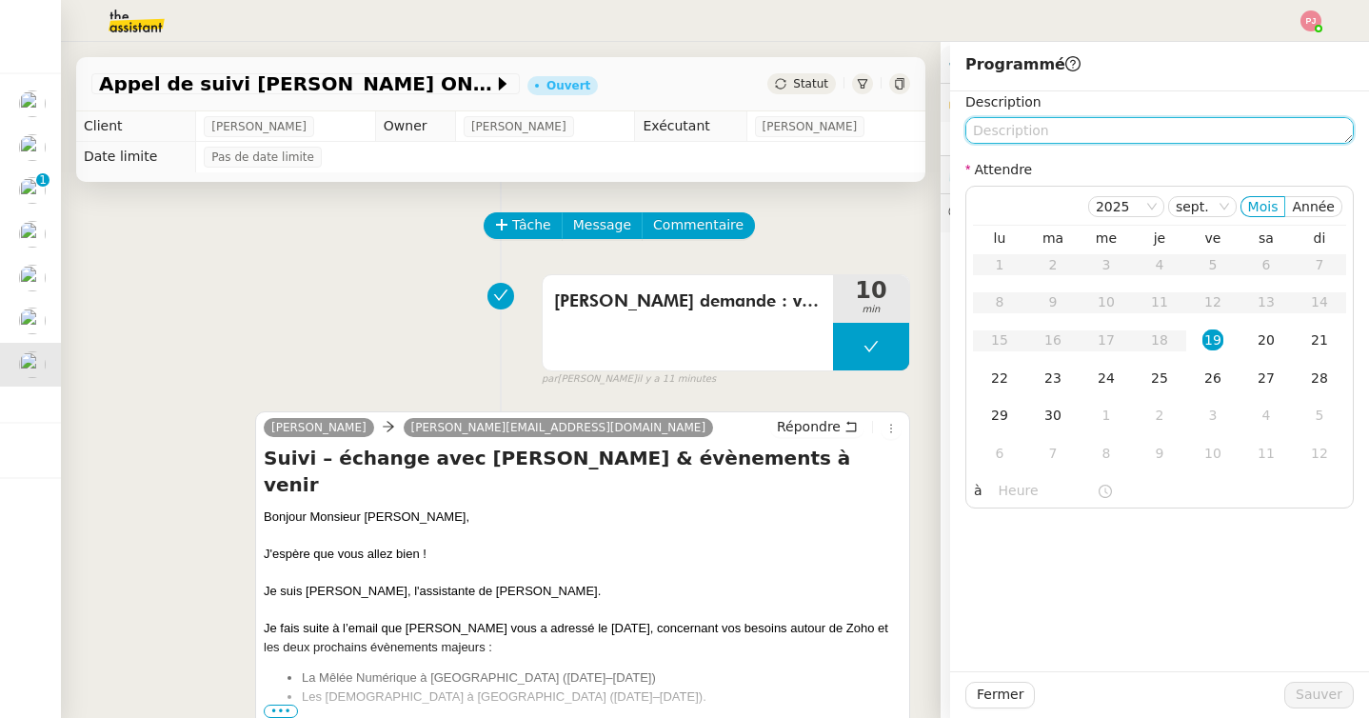
click at [1038, 130] on textarea at bounding box center [1159, 130] width 388 height 27
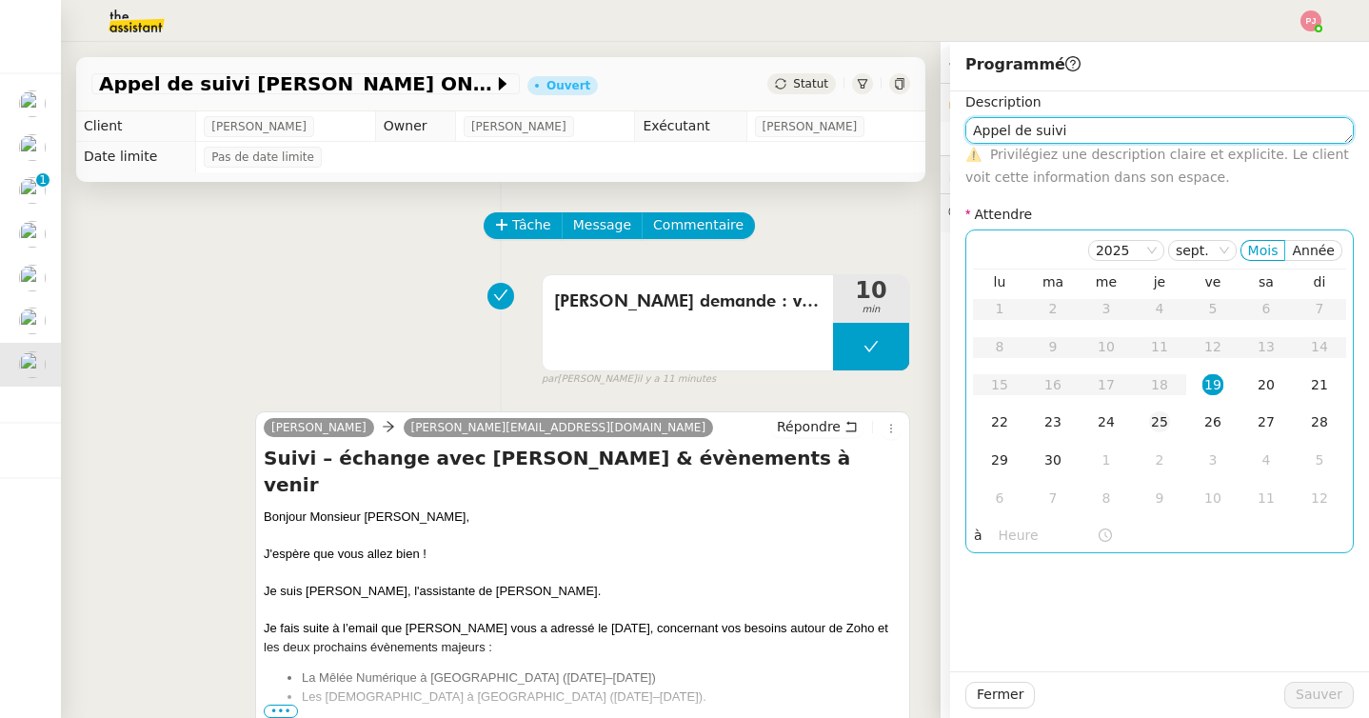
type textarea "Appel de suivi"
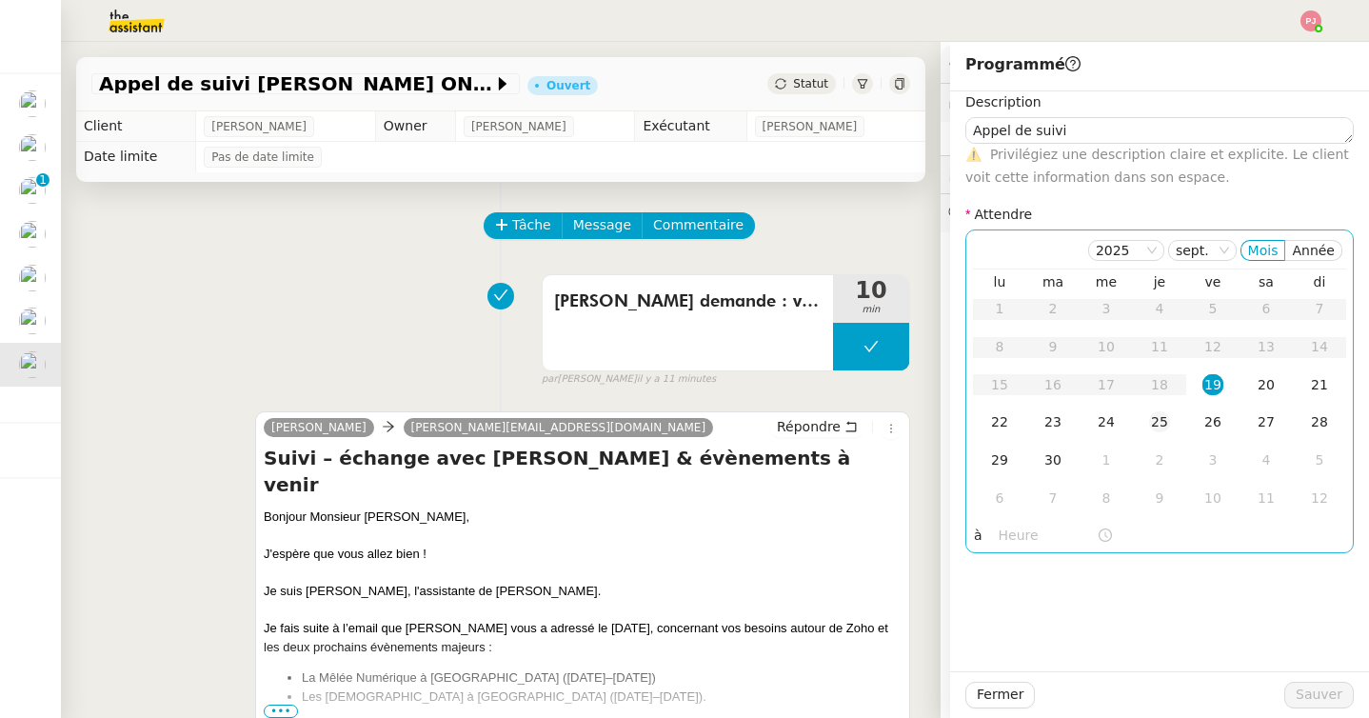
click at [1159, 414] on div "25" at bounding box center [1159, 421] width 21 height 21
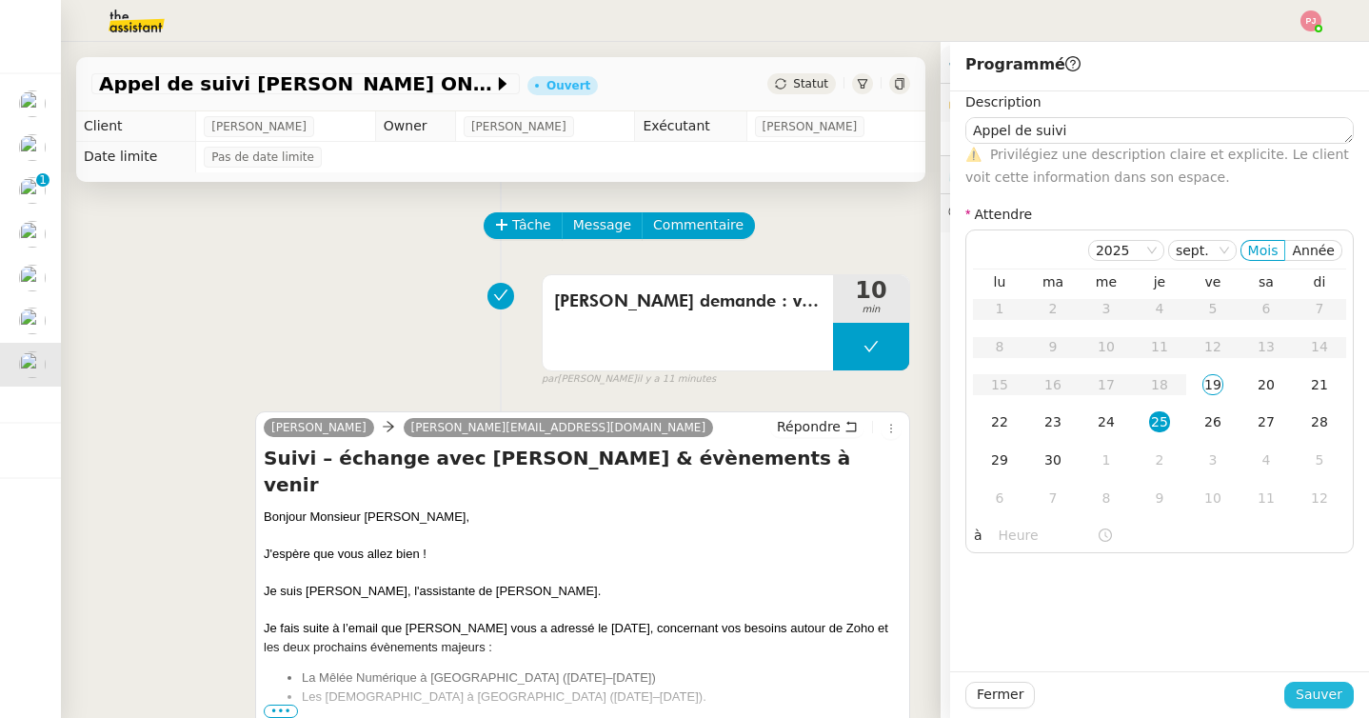
click at [1308, 698] on span "Sauver" at bounding box center [1318, 694] width 47 height 22
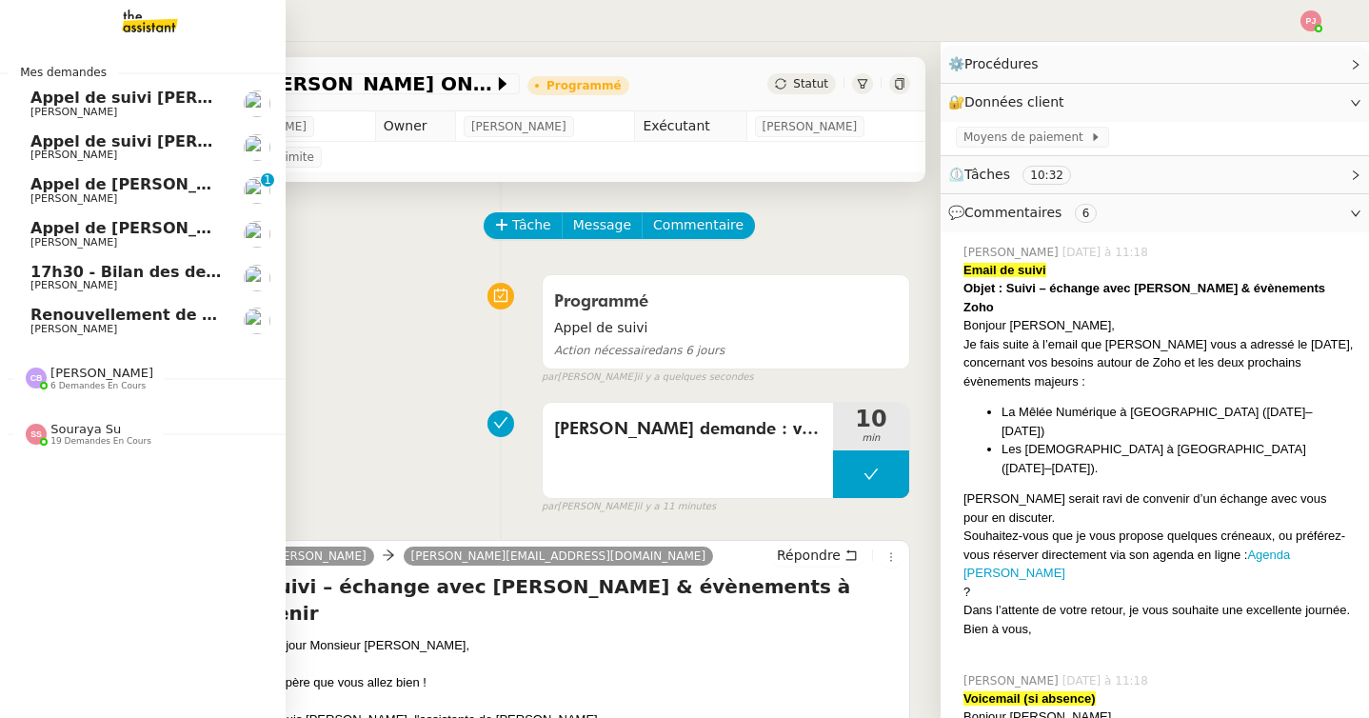
click at [127, 189] on span "Appel de [PERSON_NAME] TRANSIT" at bounding box center [181, 184] width 302 height 18
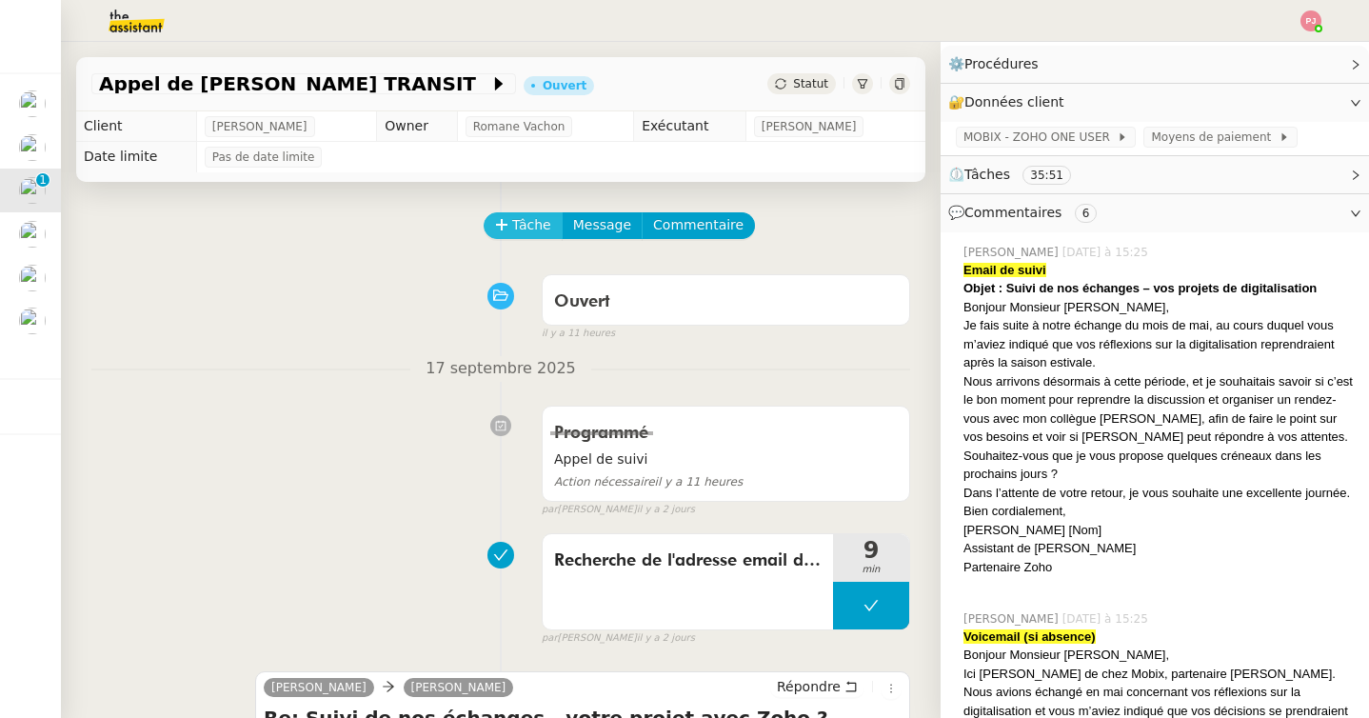
click at [486, 228] on button "Tâche" at bounding box center [522, 225] width 79 height 27
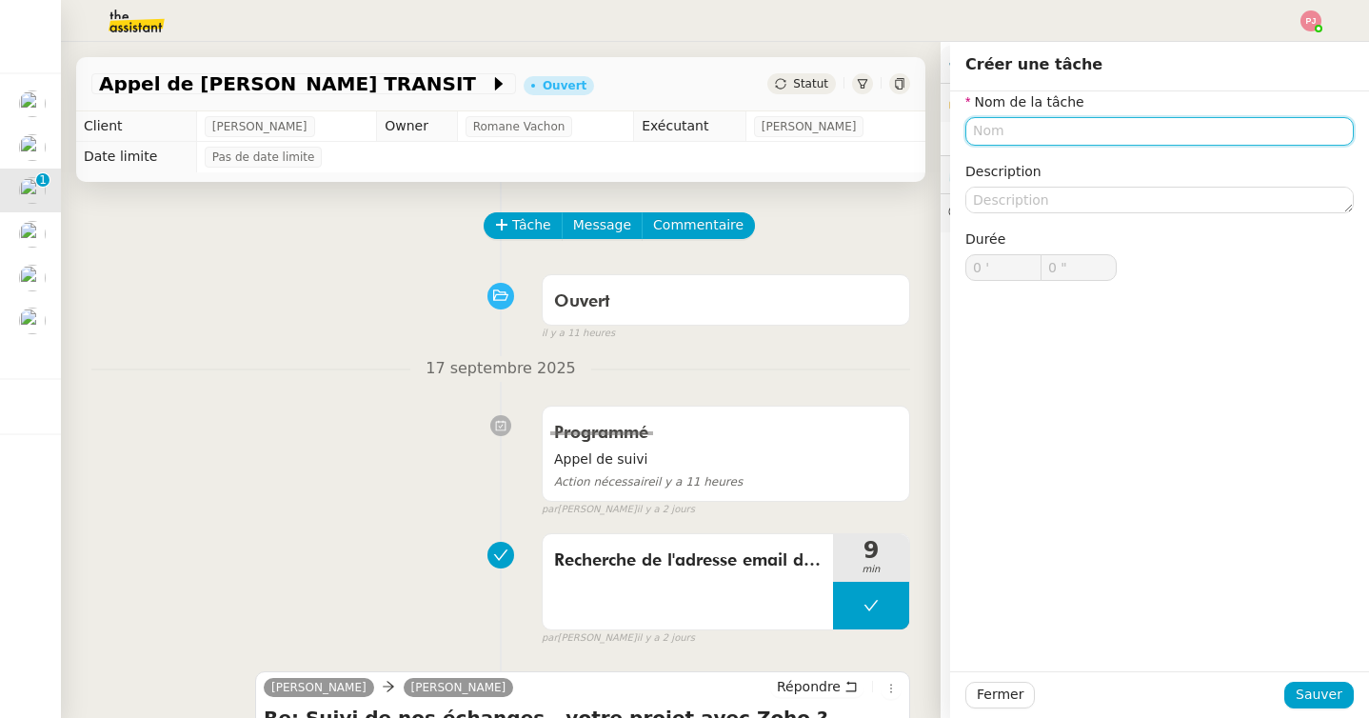
click at [998, 129] on input "text" at bounding box center [1159, 131] width 388 height 28
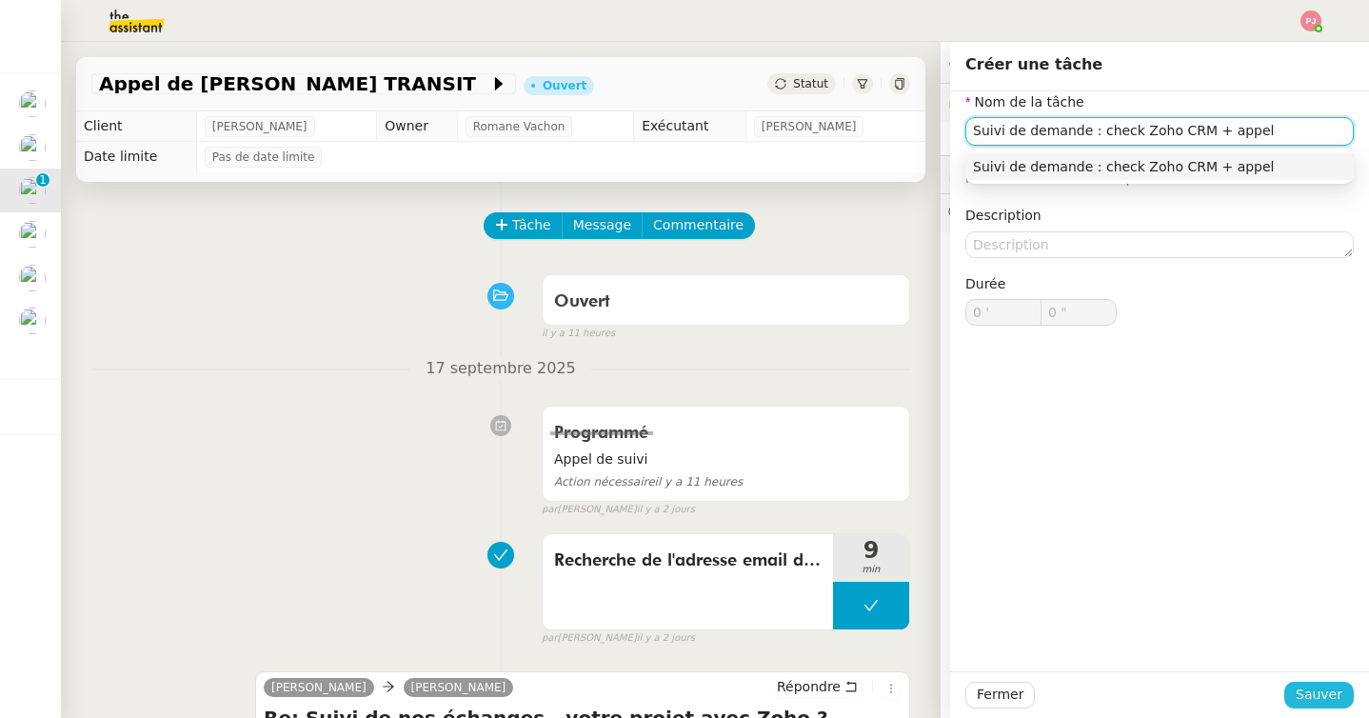
type input "Suivi de demande : check Zoho CRM + appel"
click at [1318, 691] on span "Sauver" at bounding box center [1318, 694] width 47 height 22
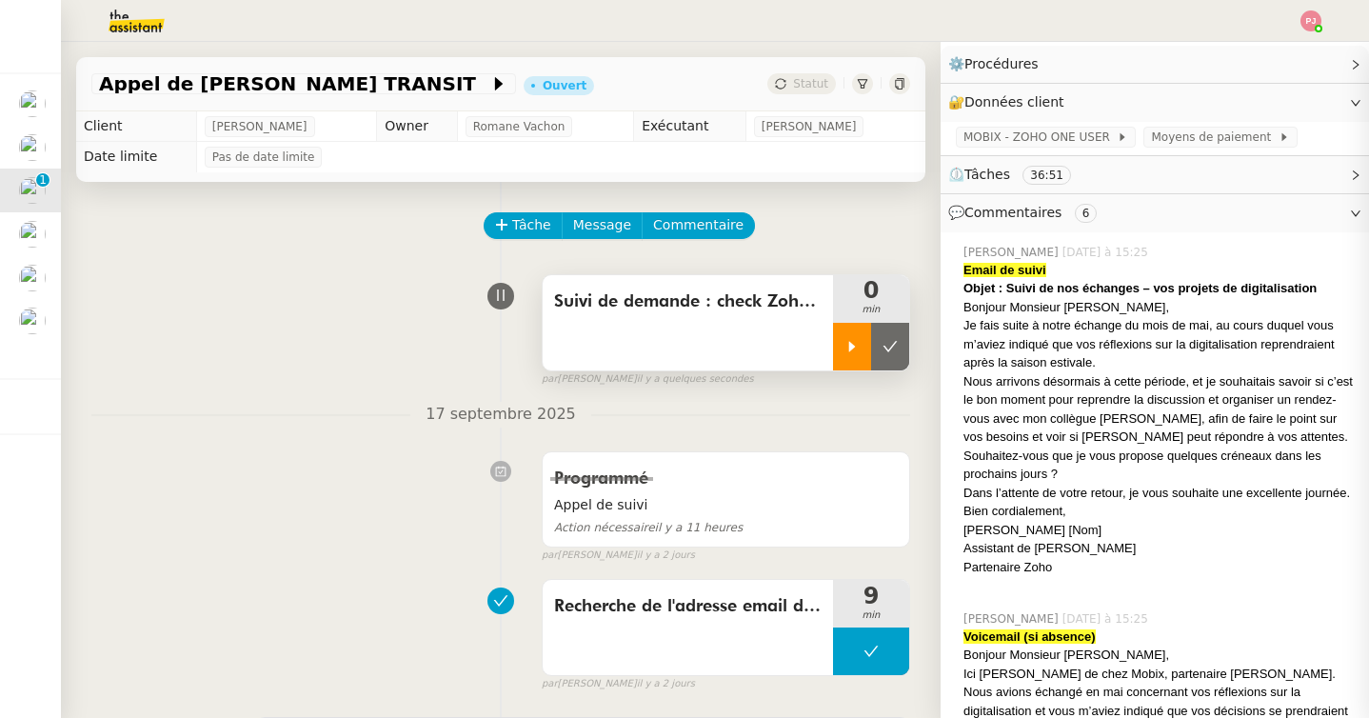
click at [845, 350] on icon at bounding box center [851, 346] width 15 height 15
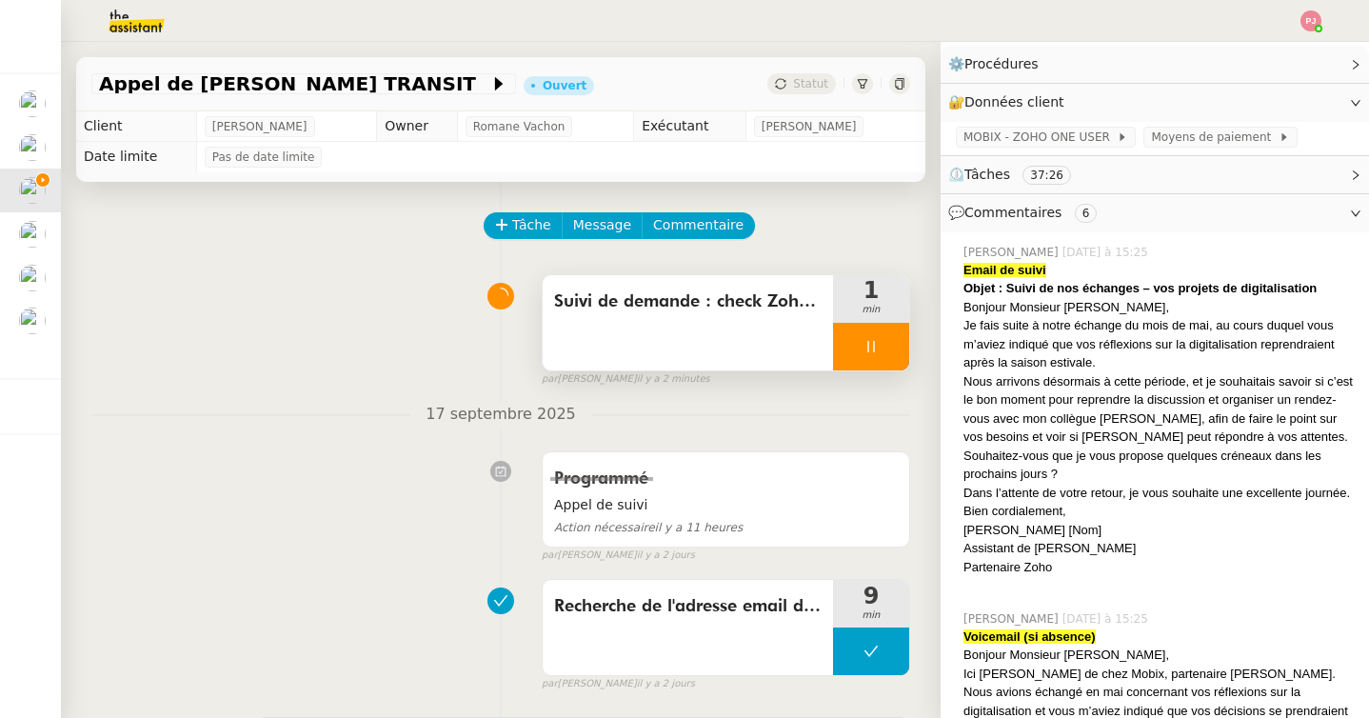
click at [874, 346] on icon at bounding box center [870, 346] width 7 height 11
click at [888, 342] on icon at bounding box center [889, 346] width 15 height 15
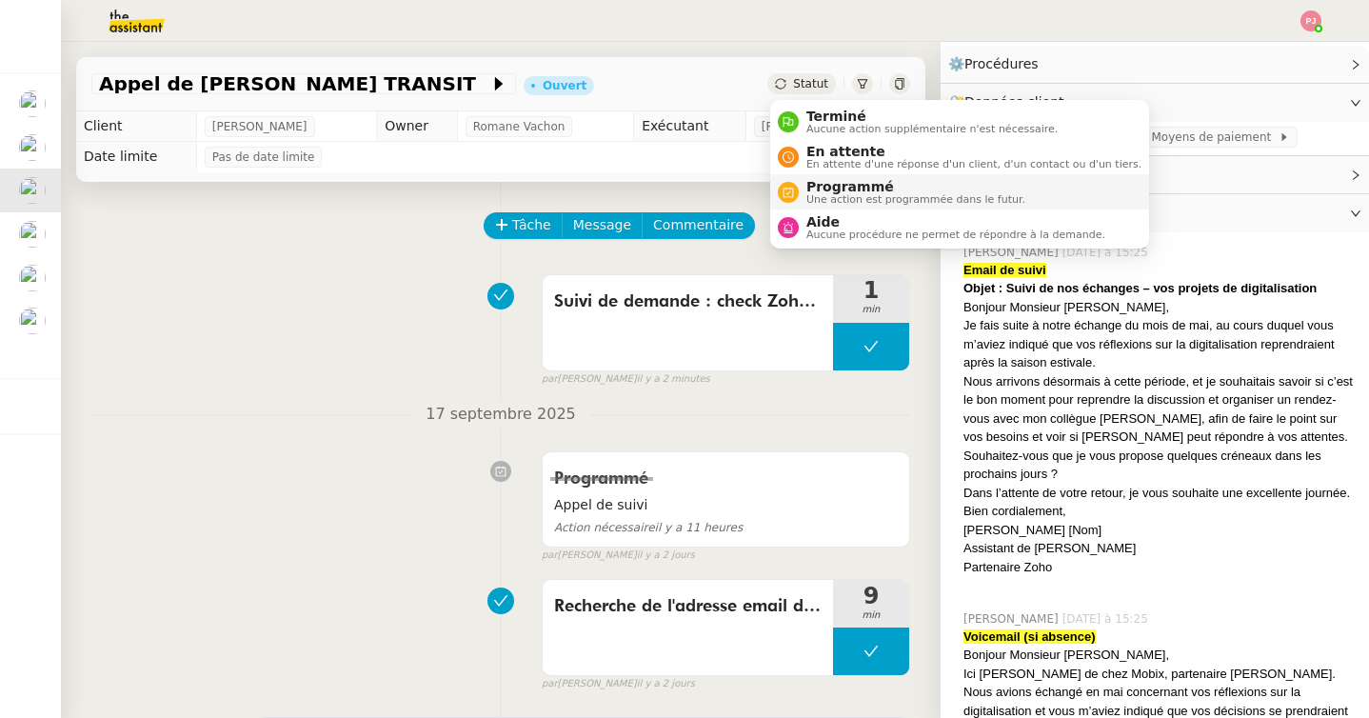
click at [856, 187] on span "Programmé" at bounding box center [915, 186] width 219 height 15
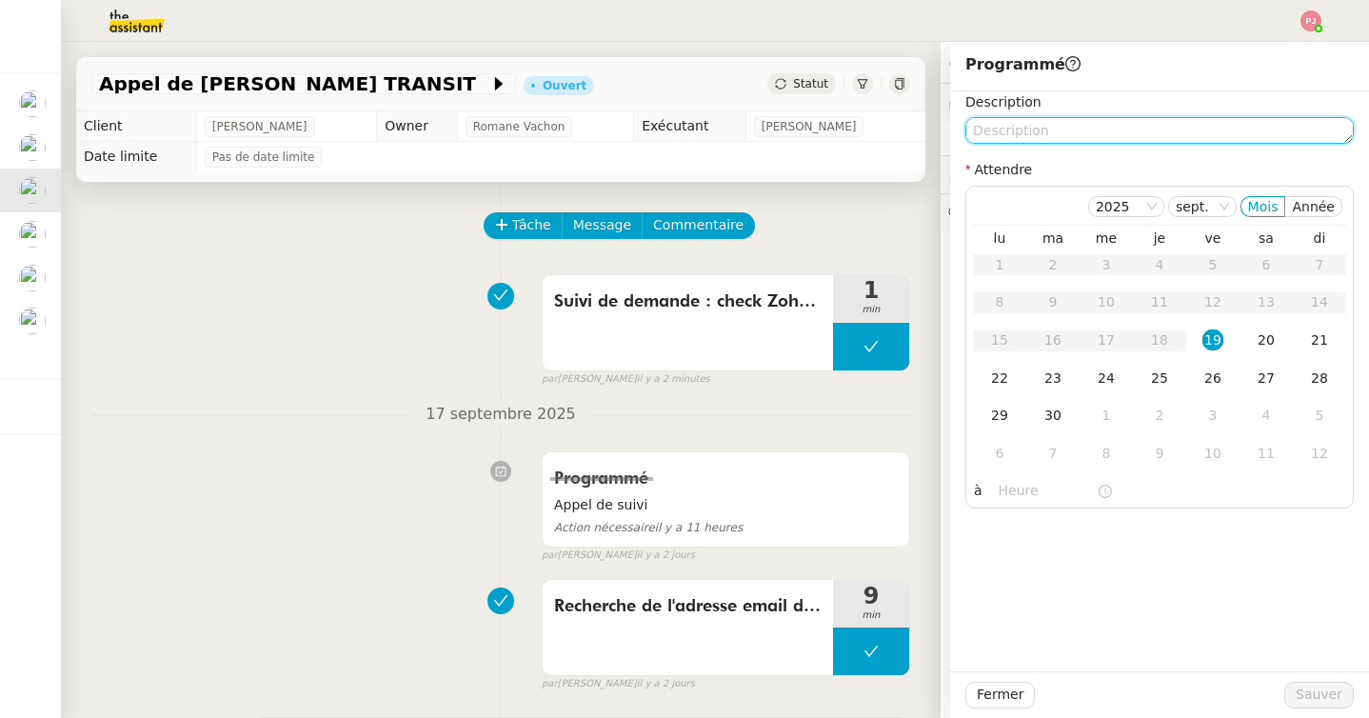
click at [1055, 128] on textarea at bounding box center [1159, 130] width 388 height 27
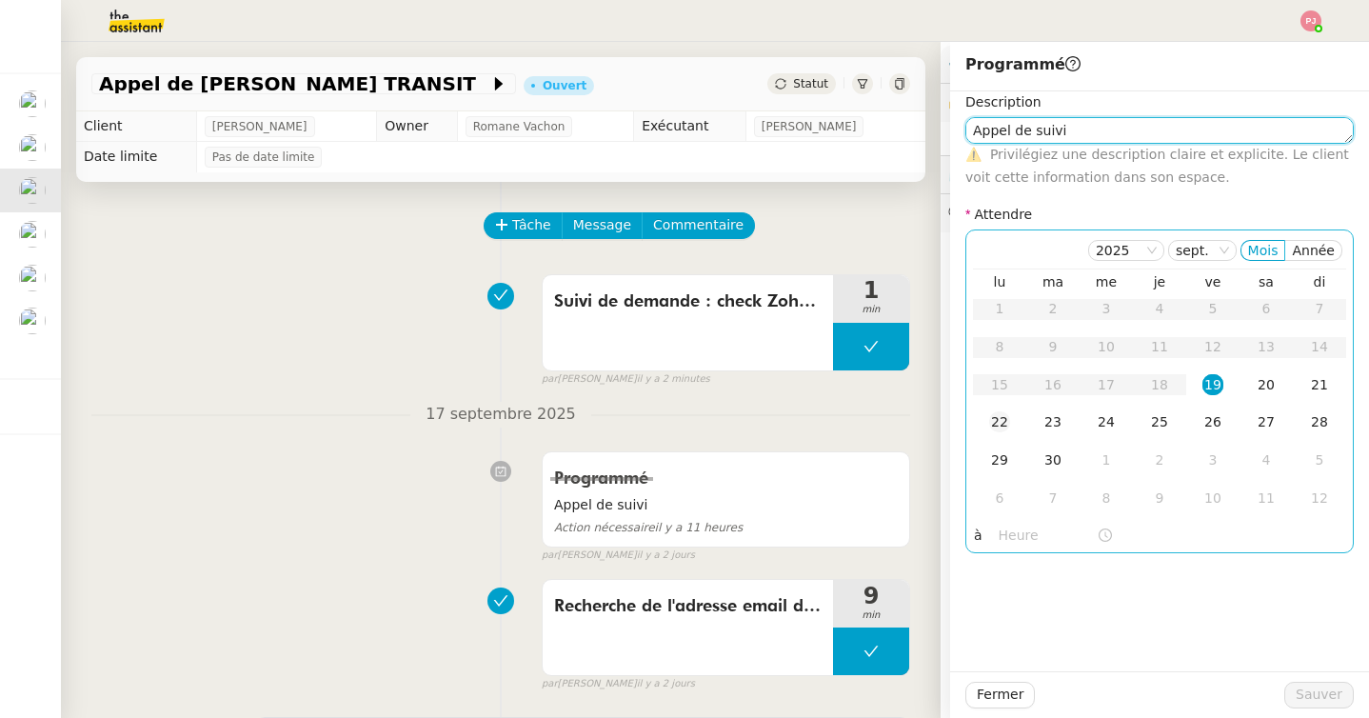
type textarea "Appel de suivi"
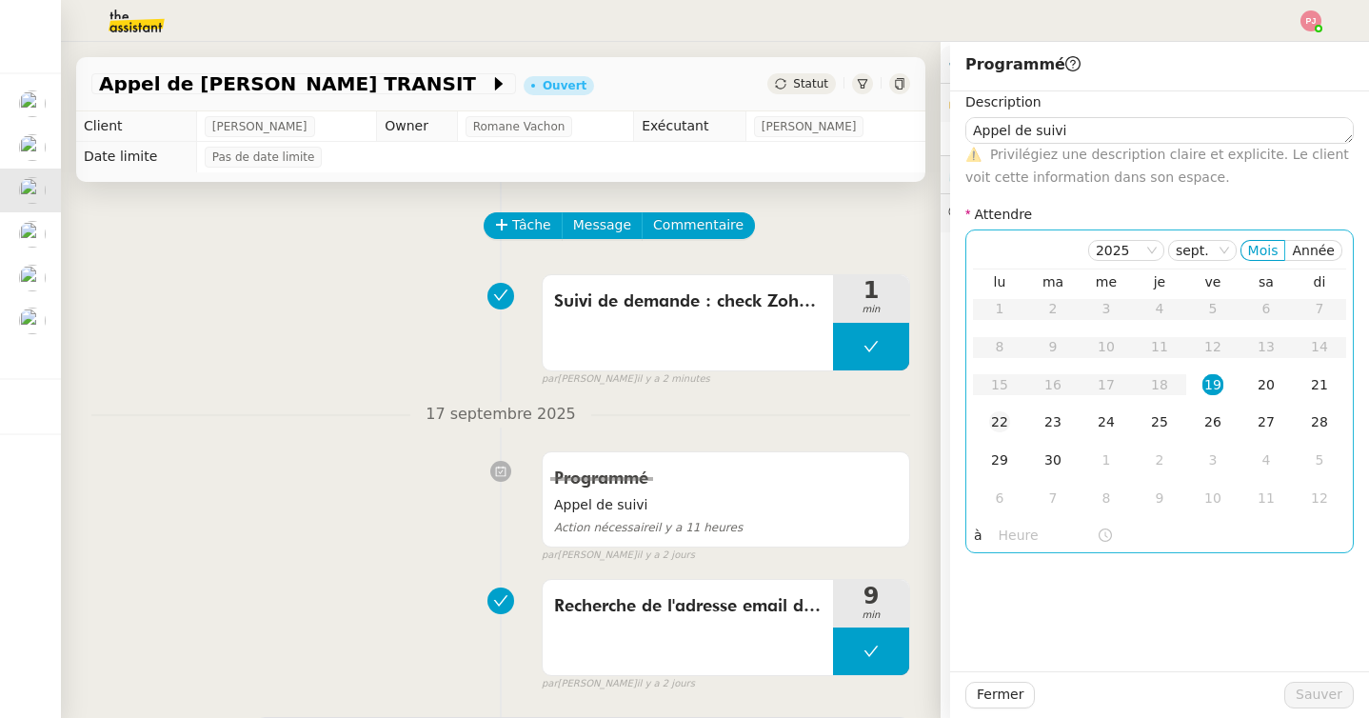
click at [998, 424] on div "22" at bounding box center [999, 421] width 21 height 21
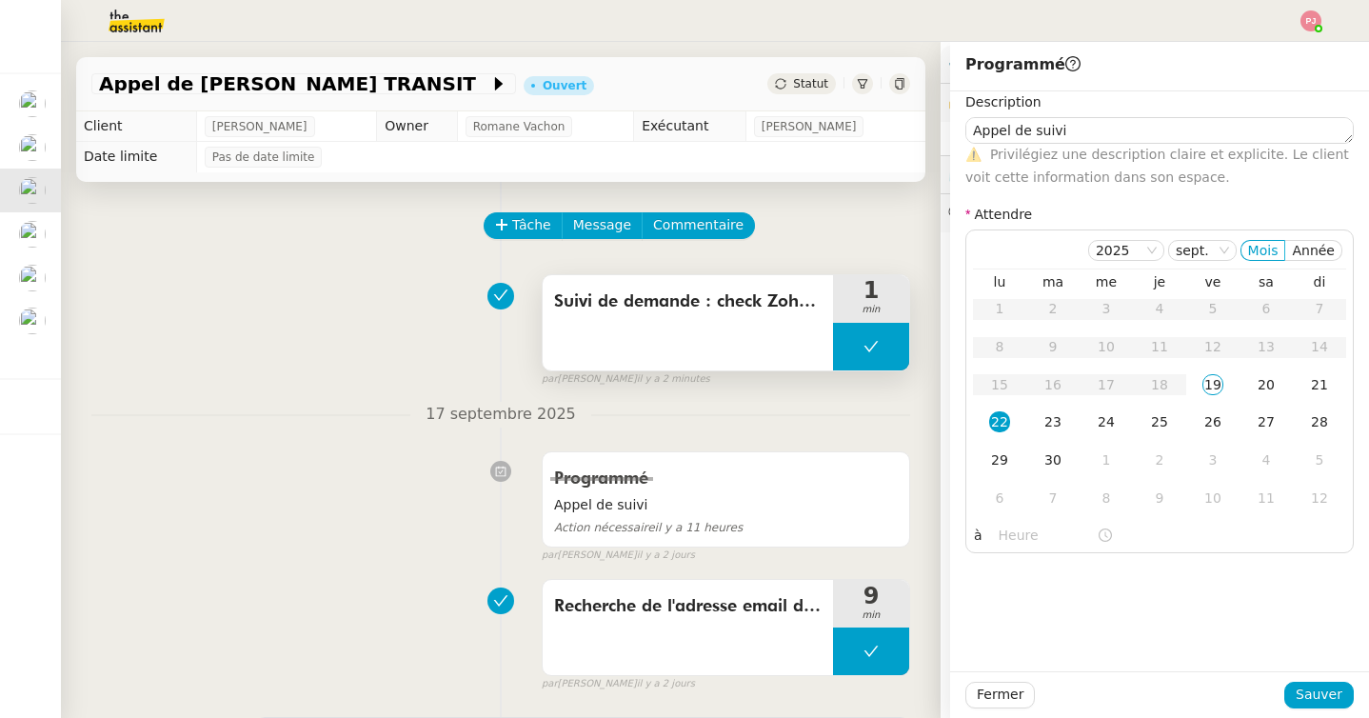
click at [847, 334] on button at bounding box center [871, 347] width 76 height 48
click at [842, 332] on div at bounding box center [852, 347] width 38 height 48
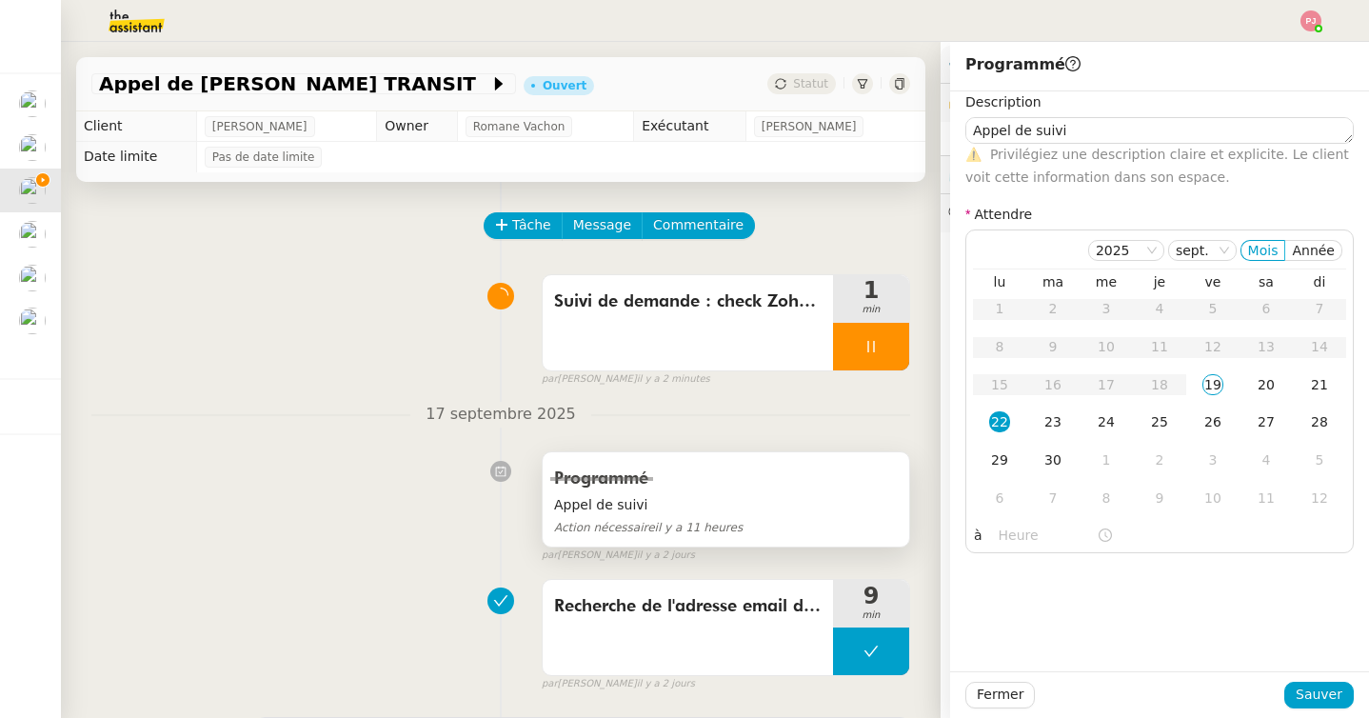
click at [708, 468] on div "Programmé" at bounding box center [726, 478] width 344 height 30
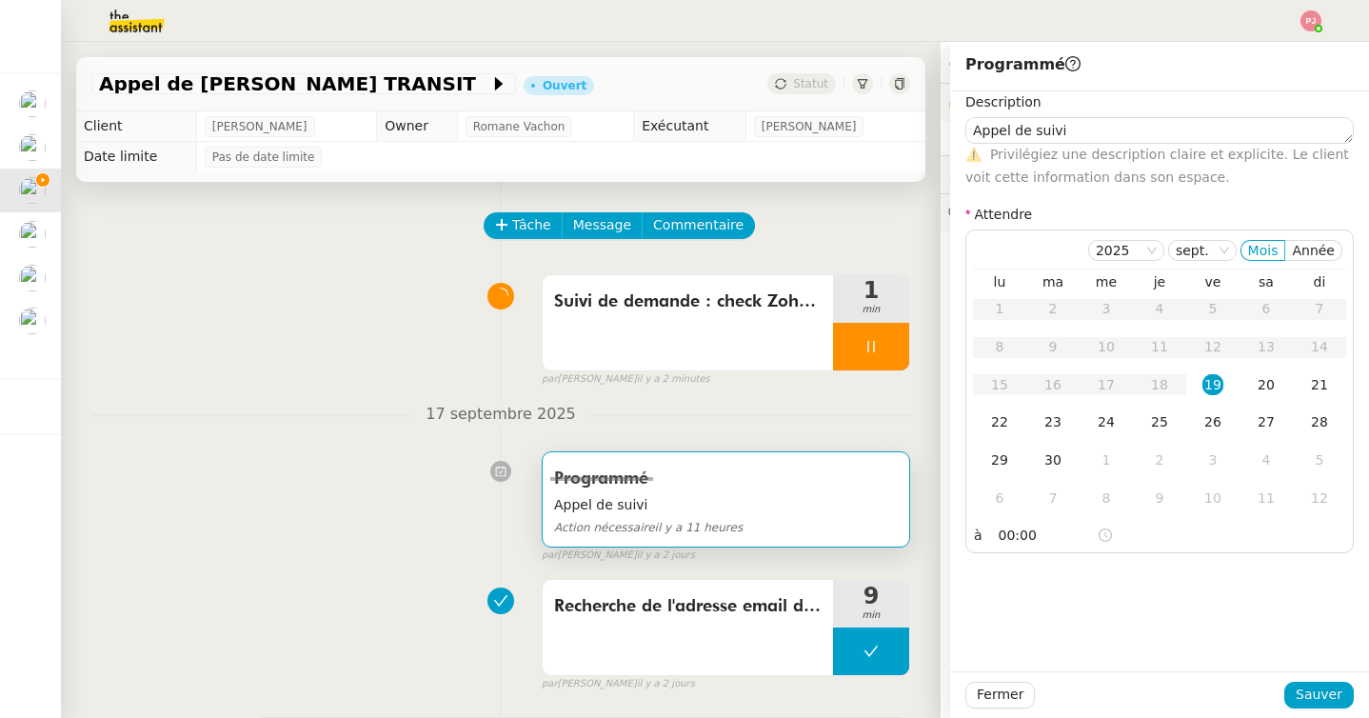
click at [463, 460] on div at bounding box center [501, 471] width 82 height 22
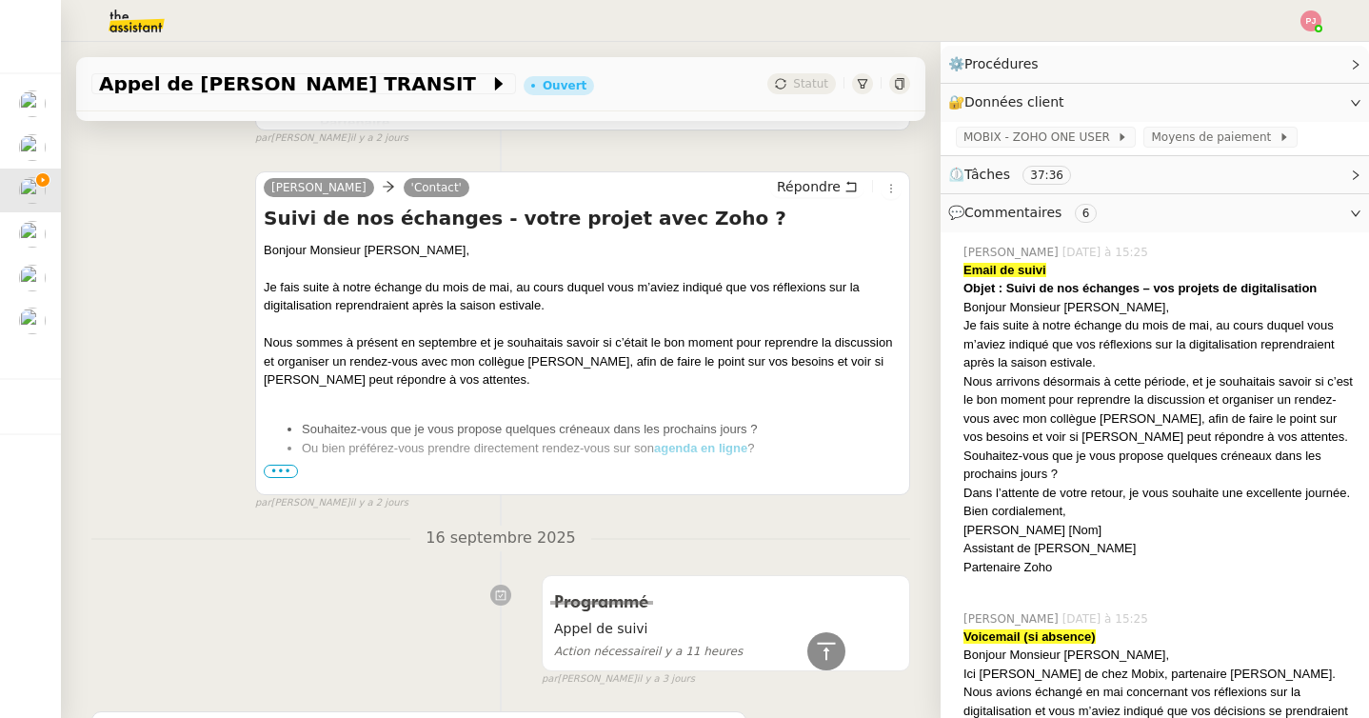
scroll to position [917, 0]
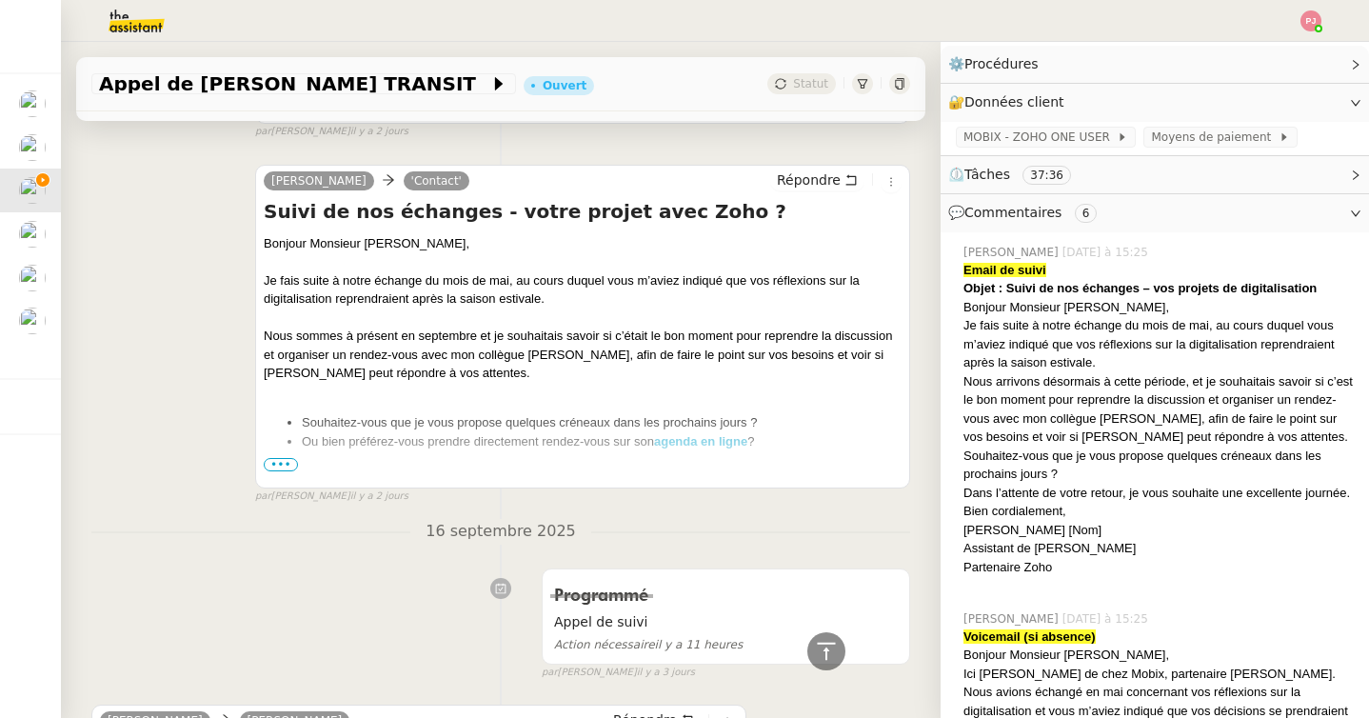
click at [275, 465] on span "•••" at bounding box center [281, 464] width 34 height 13
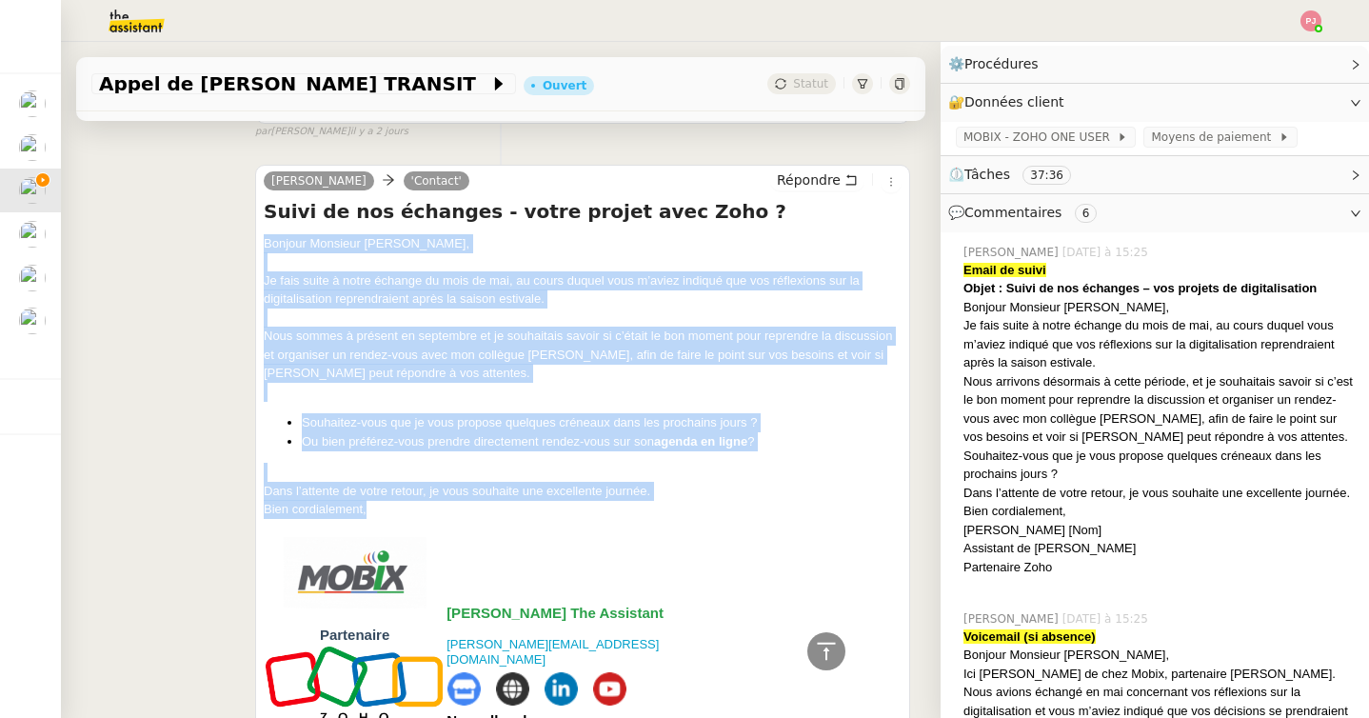
drag, startPoint x: 394, startPoint y: 507, endPoint x: 261, endPoint y: 240, distance: 298.8
click at [261, 240] on div "[PERSON_NAME] 'Contact' Répondre Suivi de nos échanges - votre projet avec Zoho…" at bounding box center [582, 591] width 655 height 852
copy div "Bonjour Monsieur [PERSON_NAME], Je fais suite à notre échange du mois de mai, a…"
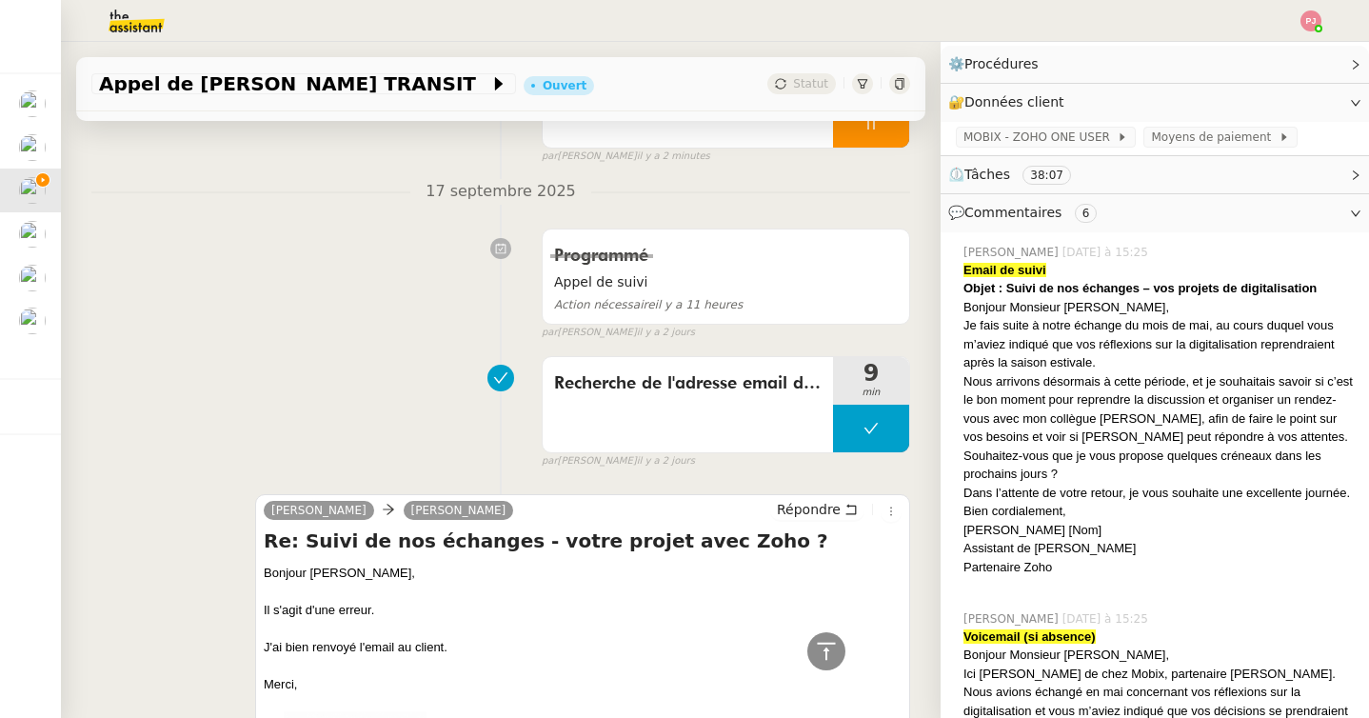
scroll to position [0, 0]
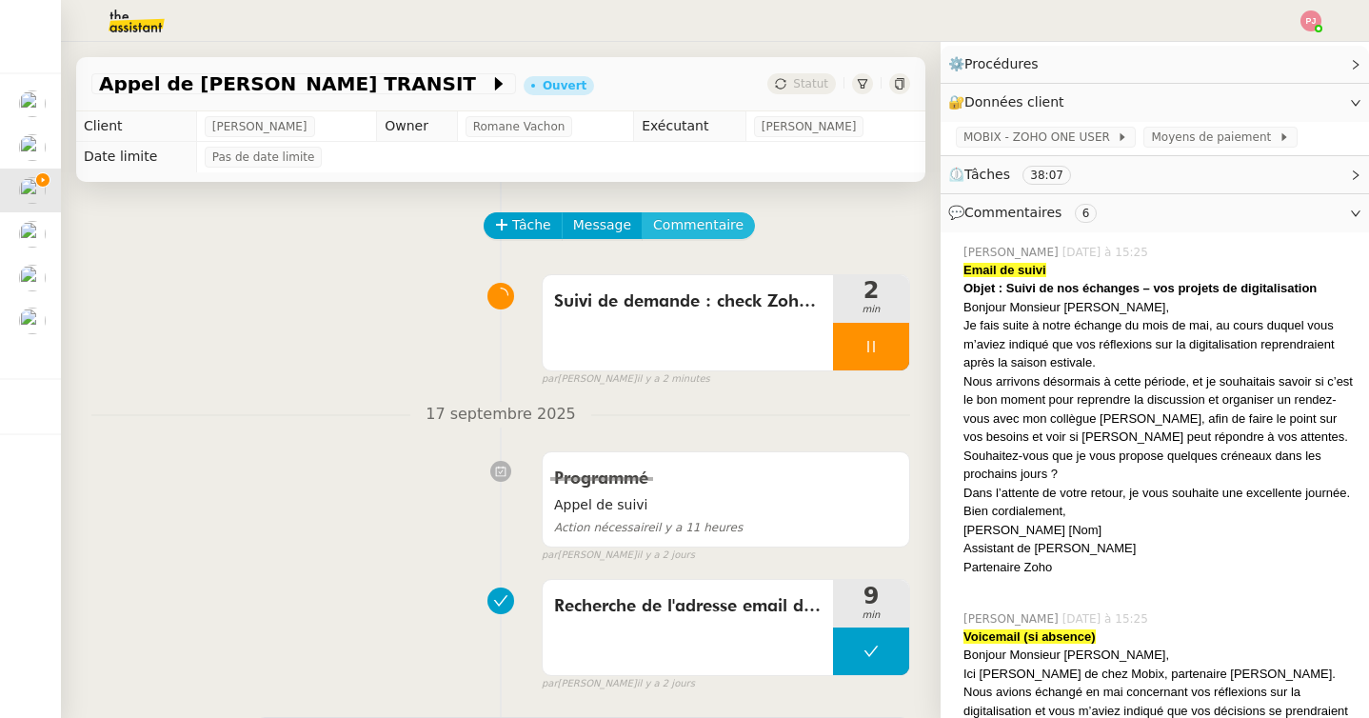
click at [707, 229] on span "Commentaire" at bounding box center [698, 225] width 90 height 22
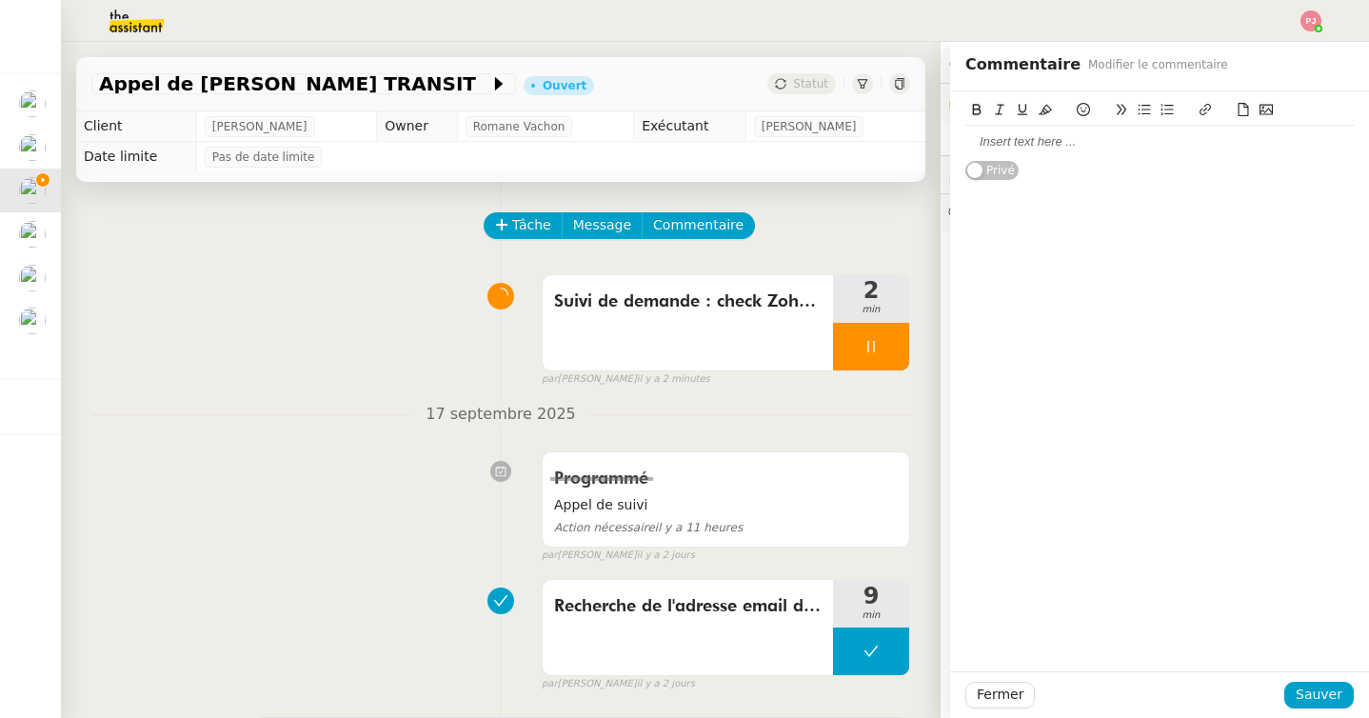
click at [1011, 142] on div at bounding box center [1159, 141] width 388 height 17
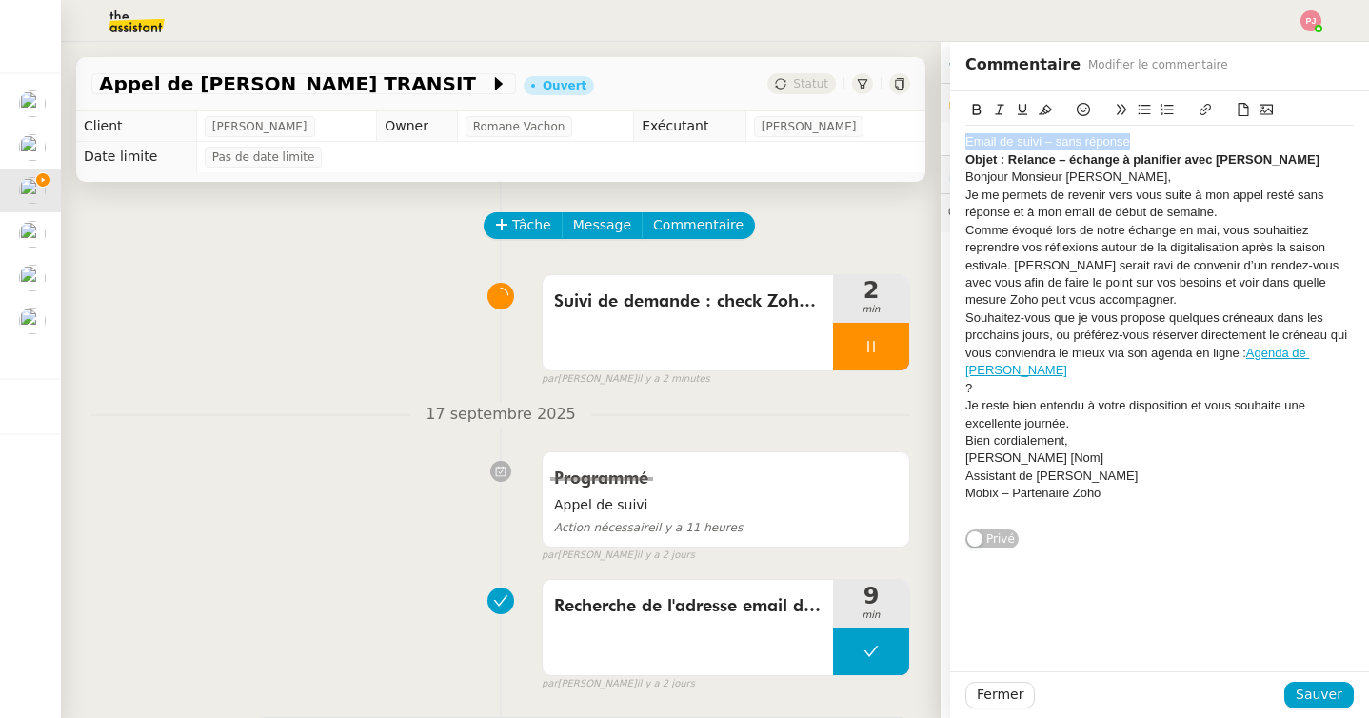
drag, startPoint x: 1143, startPoint y: 142, endPoint x: 955, endPoint y: 142, distance: 188.4
click at [955, 142] on div "Email de suivi – sans réponse Objet : Relance – échange à planifier avec [PERSO…" at bounding box center [1159, 320] width 419 height 459
click at [972, 99] on button at bounding box center [976, 110] width 23 height 22
click at [1040, 104] on icon at bounding box center [1044, 109] width 13 height 13
drag, startPoint x: 1125, startPoint y: 499, endPoint x: 970, endPoint y: 452, distance: 162.0
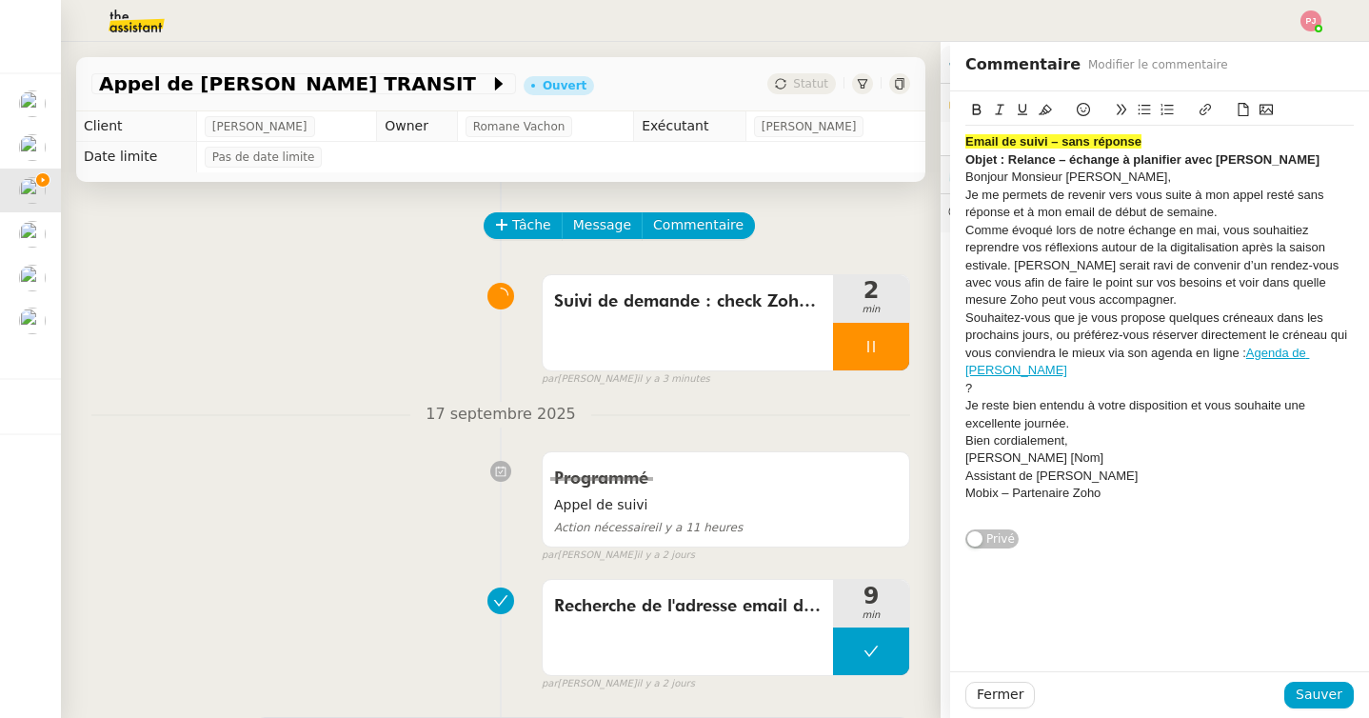
click at [970, 452] on div "Email de suivi – sans réponse Objet : Relance – échange à planifier avec [PERSO…" at bounding box center [1159, 327] width 388 height 402
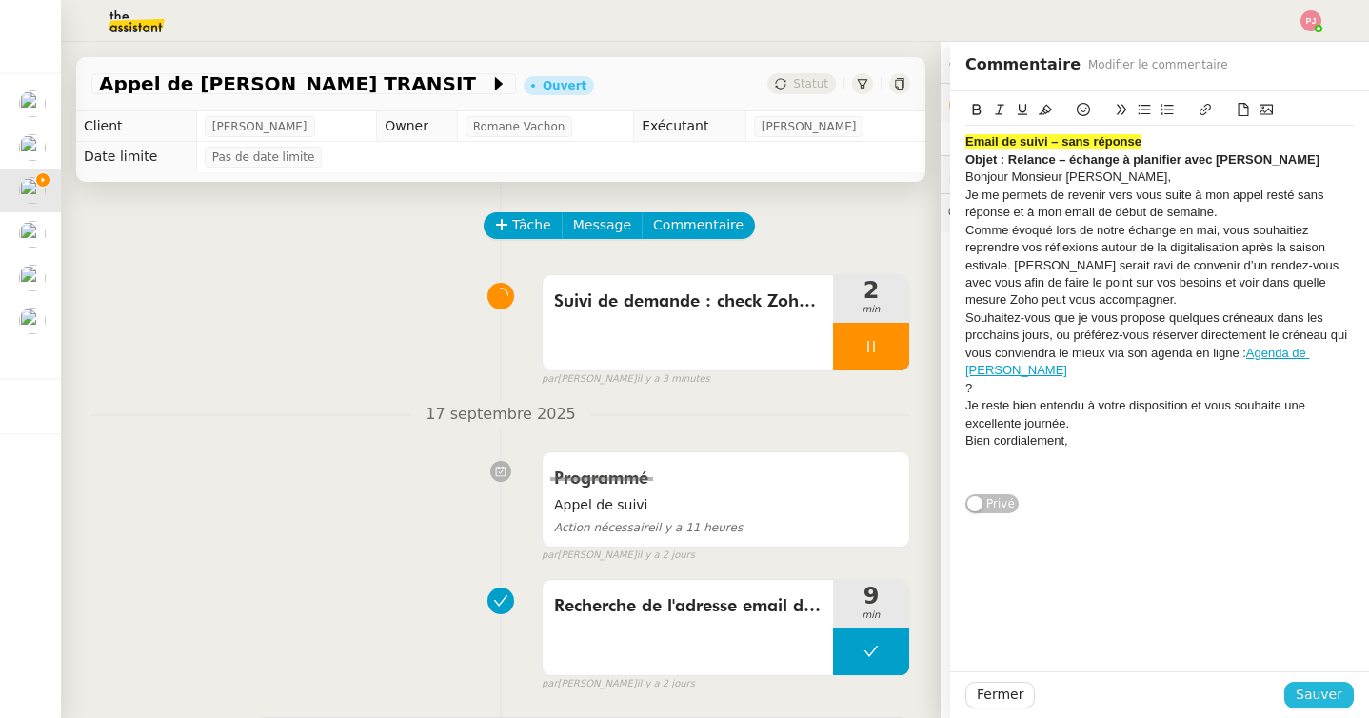
click at [1316, 697] on span "Sauver" at bounding box center [1318, 694] width 47 height 22
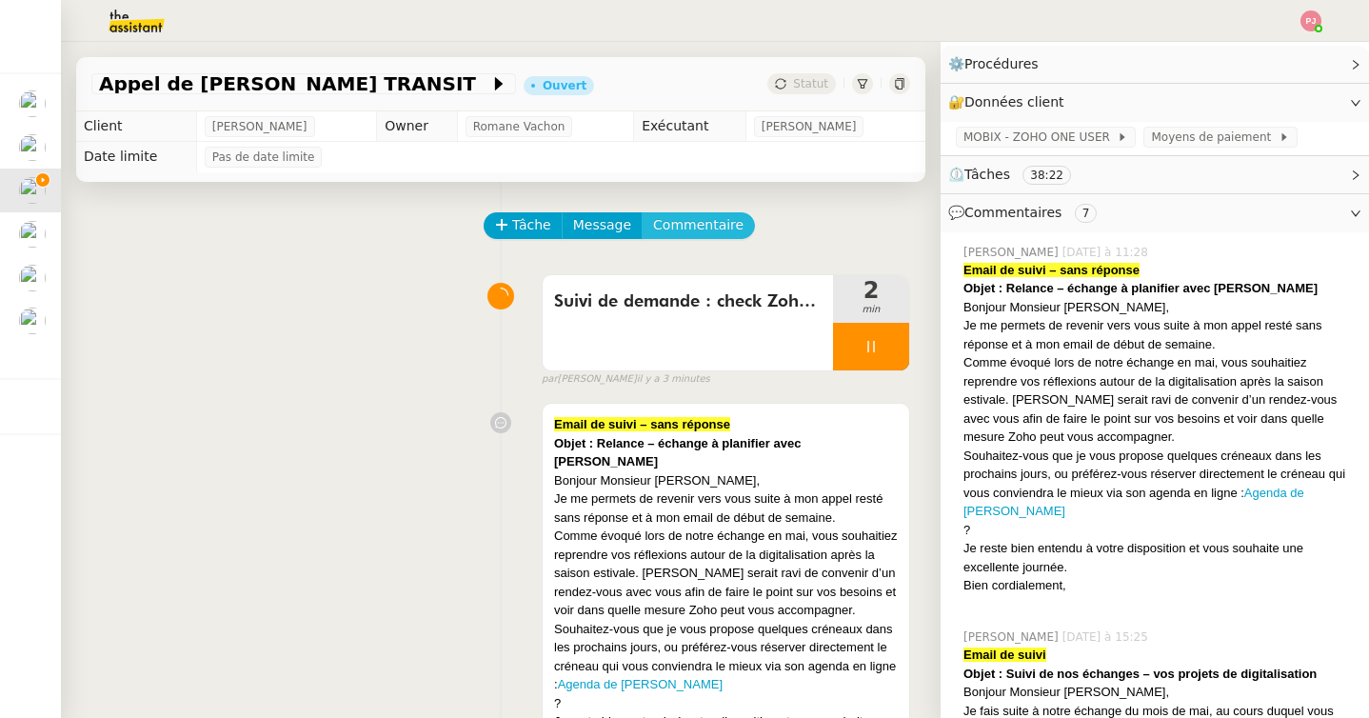
click at [711, 226] on span "Commentaire" at bounding box center [698, 225] width 90 height 22
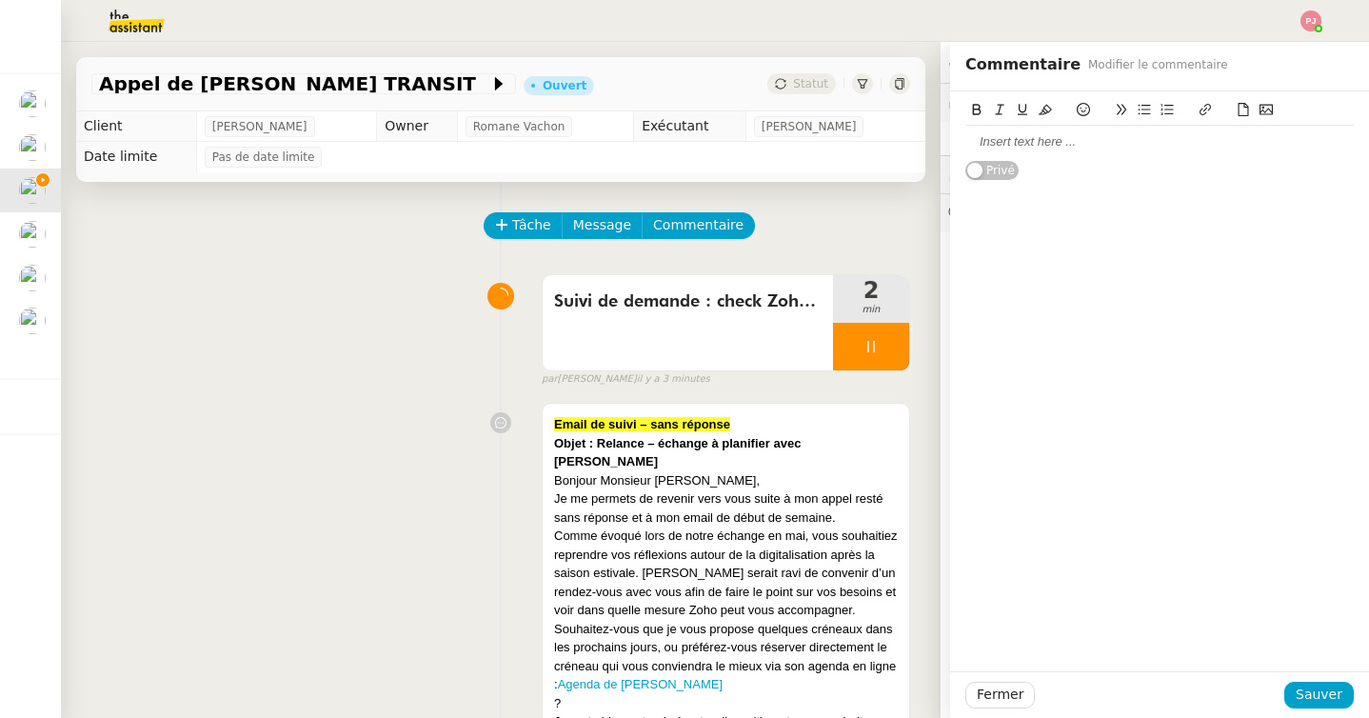
click at [1007, 143] on div at bounding box center [1159, 141] width 388 height 17
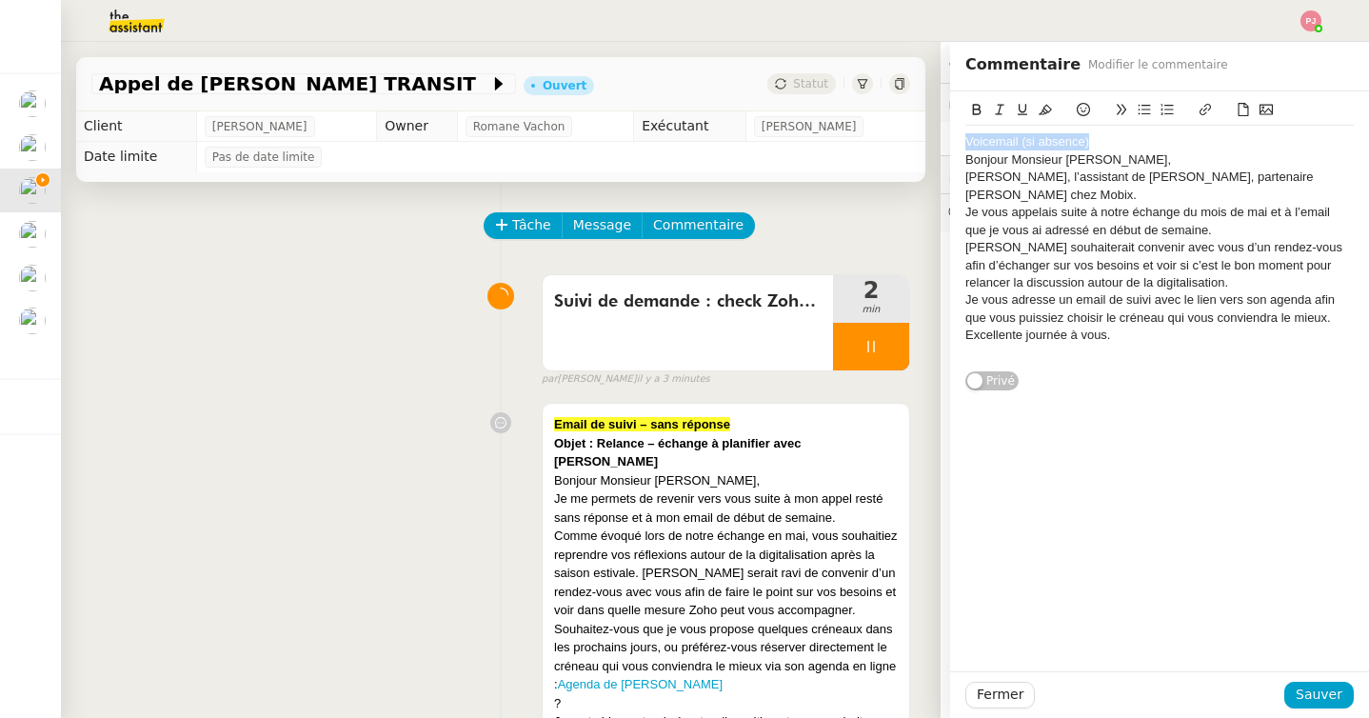
drag, startPoint x: 1114, startPoint y: 149, endPoint x: 943, endPoint y: 138, distance: 170.7
click at [943, 138] on app-ticket "Appel de [PERSON_NAME] TRANSIT Ouvert Statut Client [PERSON_NAME] Owner [PERSON…" at bounding box center [715, 380] width 1308 height 676
click at [969, 100] on button at bounding box center [976, 110] width 23 height 22
click at [1042, 104] on icon at bounding box center [1044, 109] width 13 height 13
click at [1098, 268] on div "[PERSON_NAME] souhaiterait convenir avec vous d’un rendez-vous afin d’échanger …" at bounding box center [1159, 265] width 388 height 52
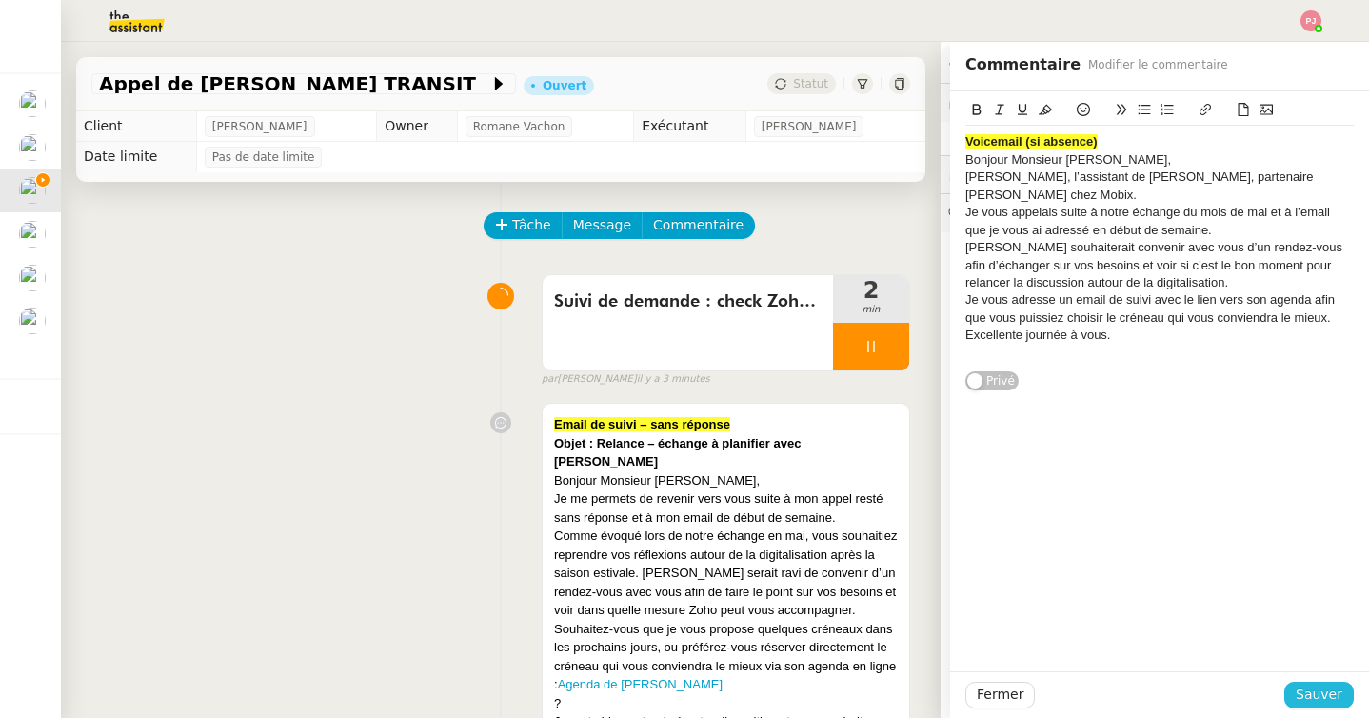
click at [1304, 698] on span "Sauver" at bounding box center [1318, 694] width 47 height 22
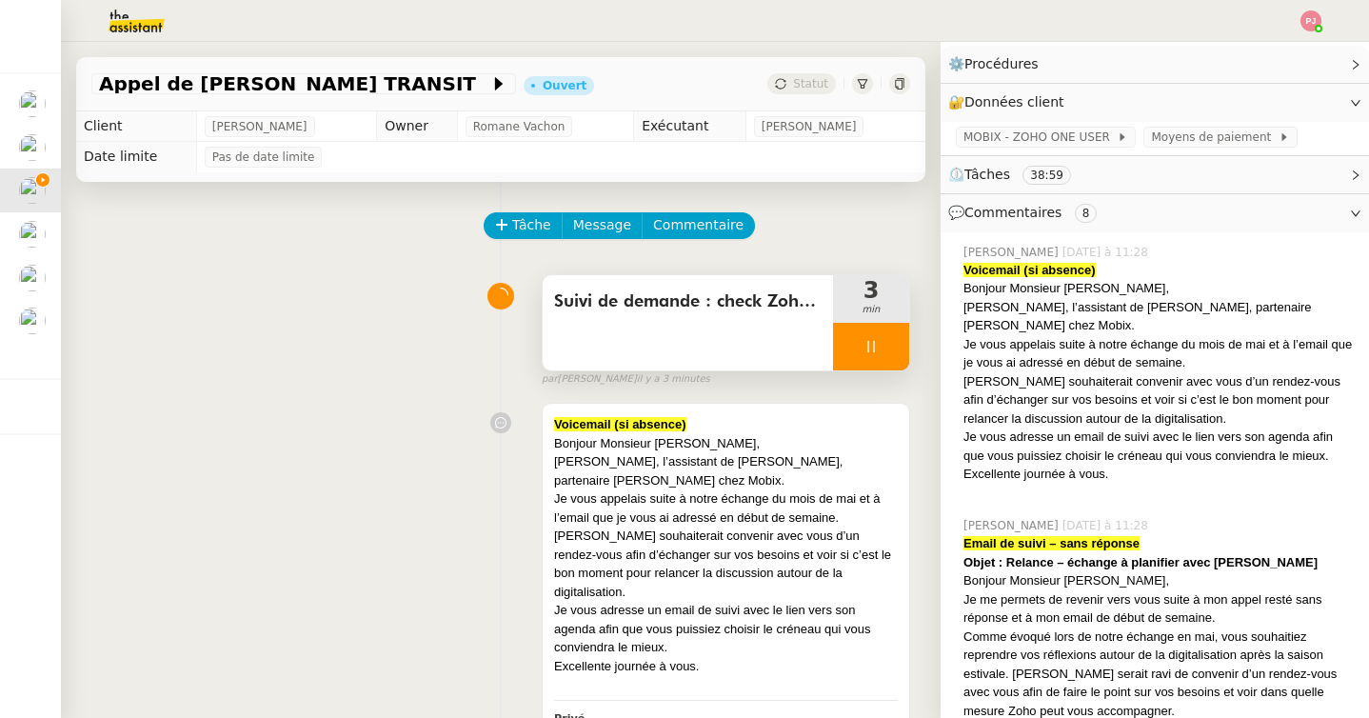
click at [869, 340] on icon at bounding box center [870, 346] width 15 height 15
click at [884, 340] on icon at bounding box center [889, 346] width 15 height 15
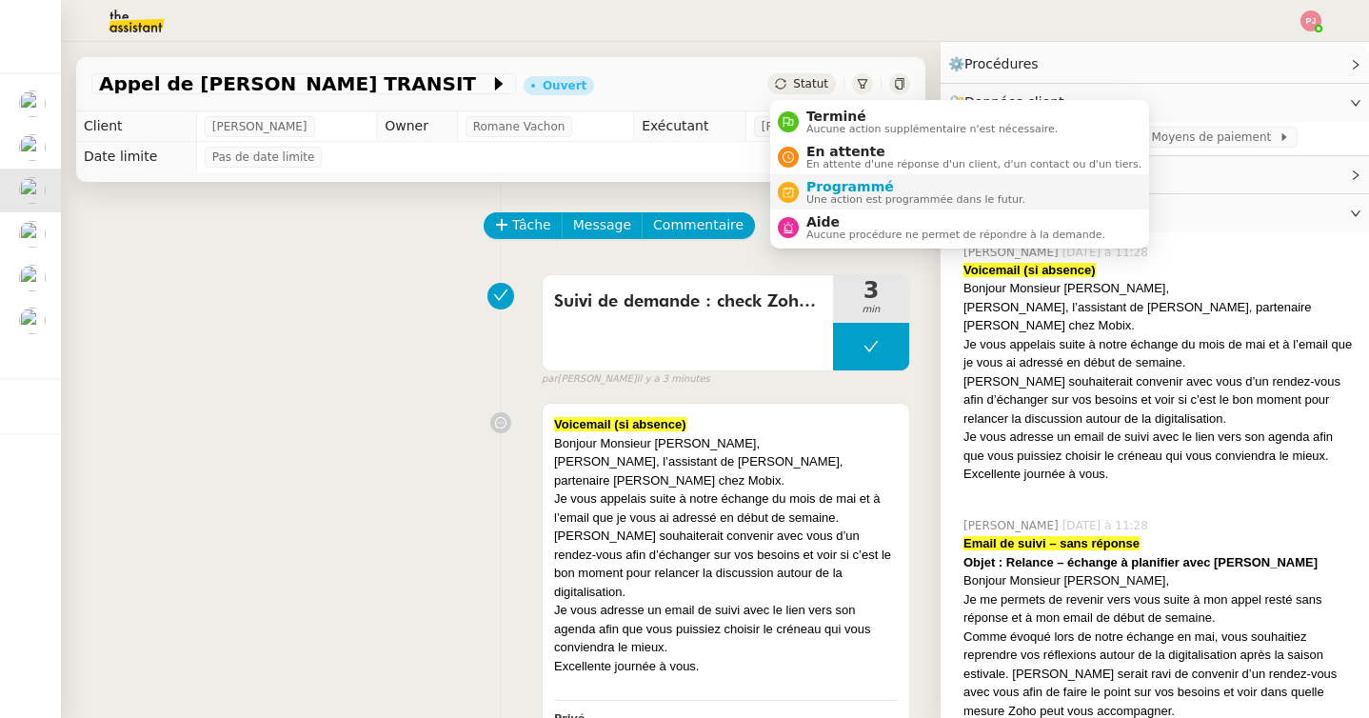
click at [849, 198] on span "Une action est programmée dans le futur." at bounding box center [915, 199] width 219 height 10
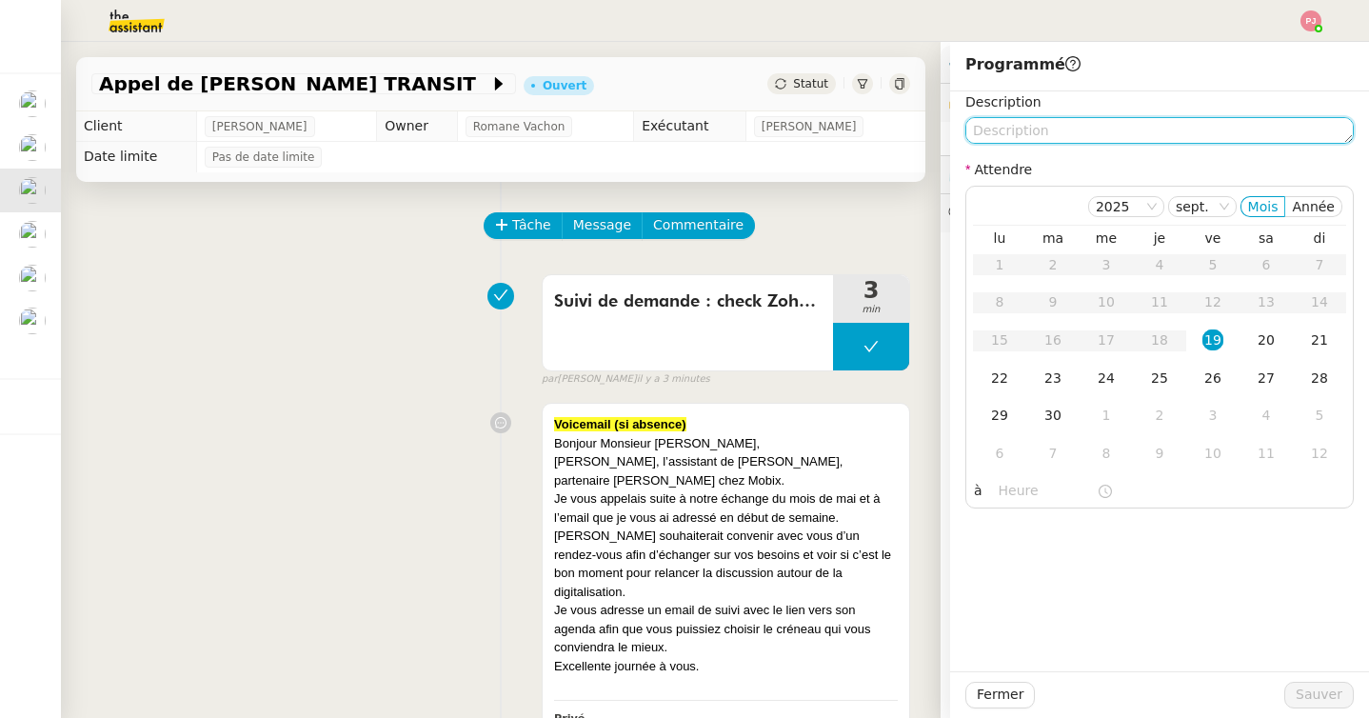
click at [1026, 124] on textarea at bounding box center [1159, 130] width 388 height 27
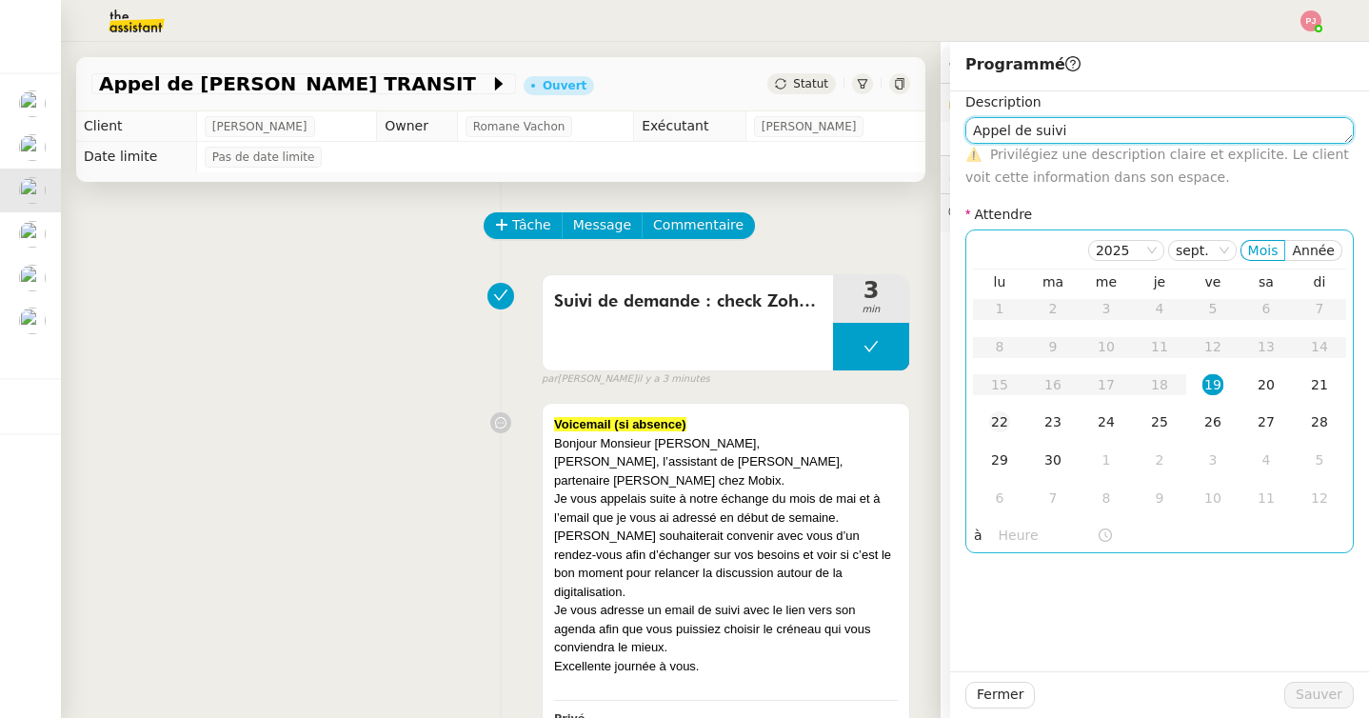
type textarea "Appel de suivi"
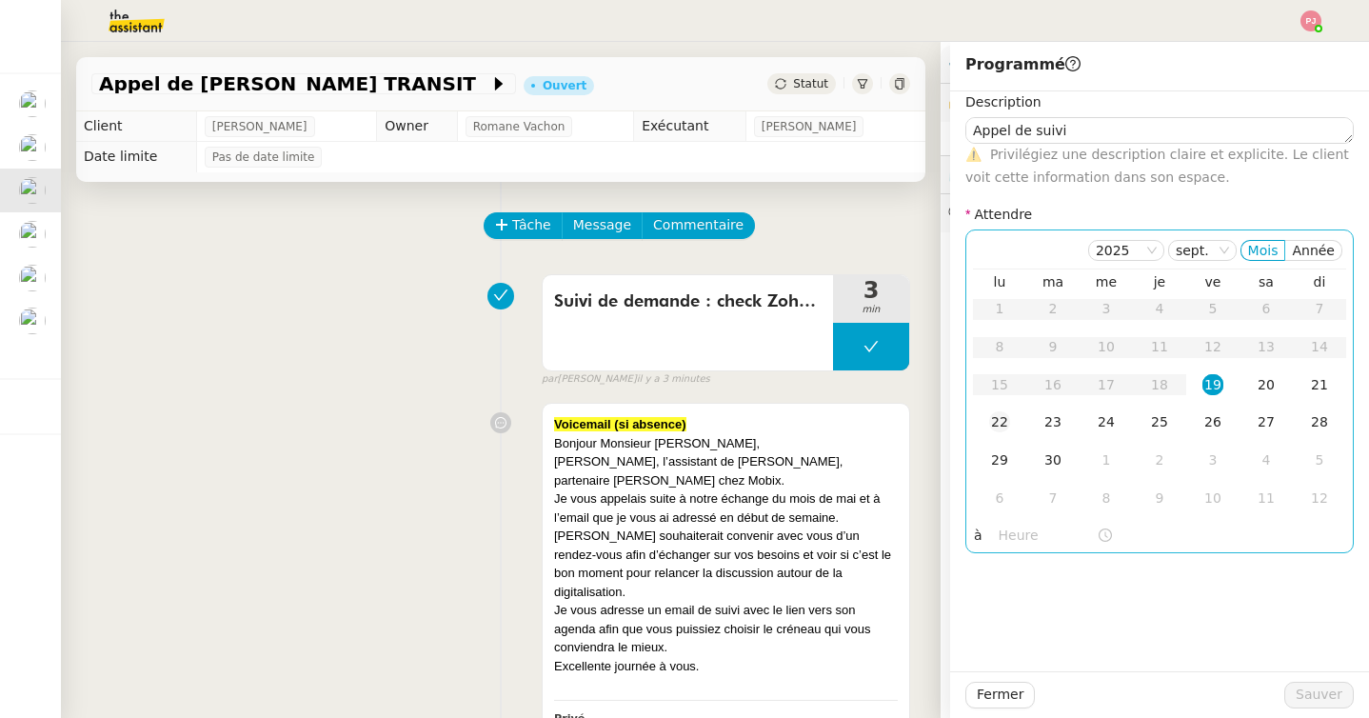
click at [1002, 420] on div "22" at bounding box center [999, 421] width 21 height 21
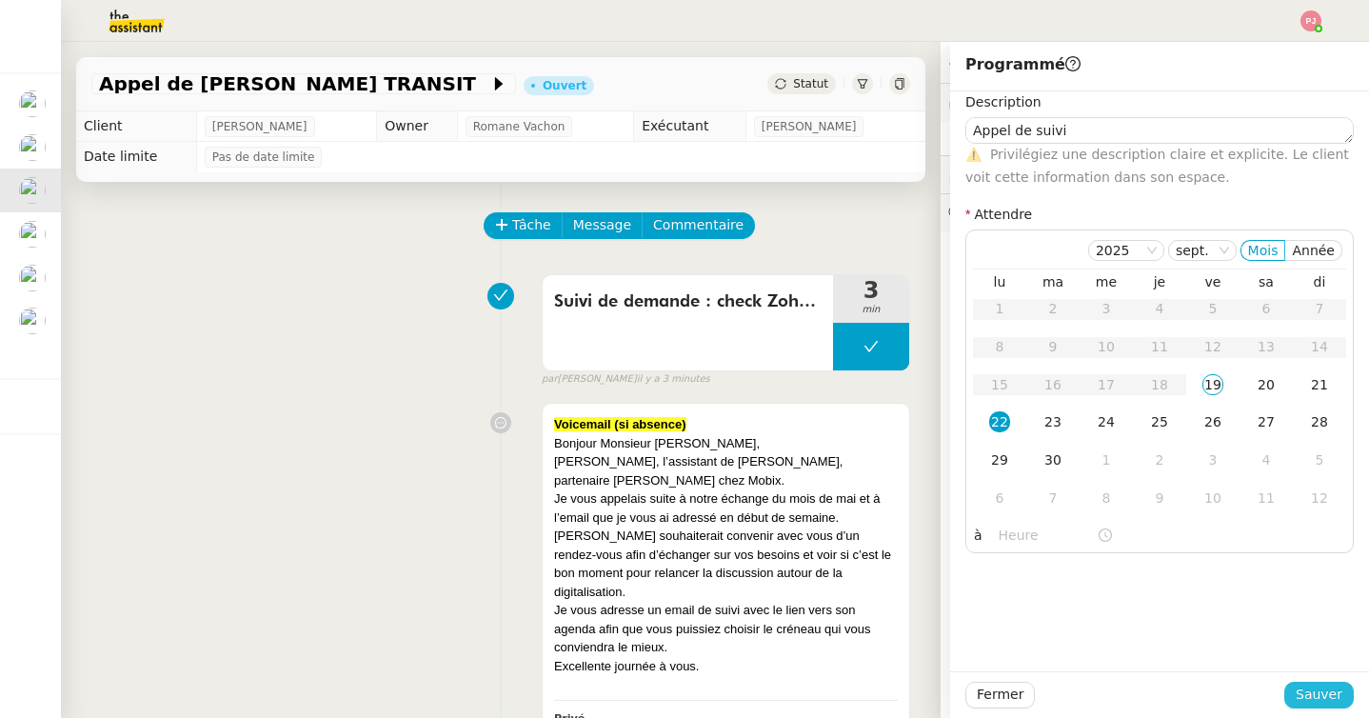
click at [1319, 691] on span "Sauver" at bounding box center [1318, 694] width 47 height 22
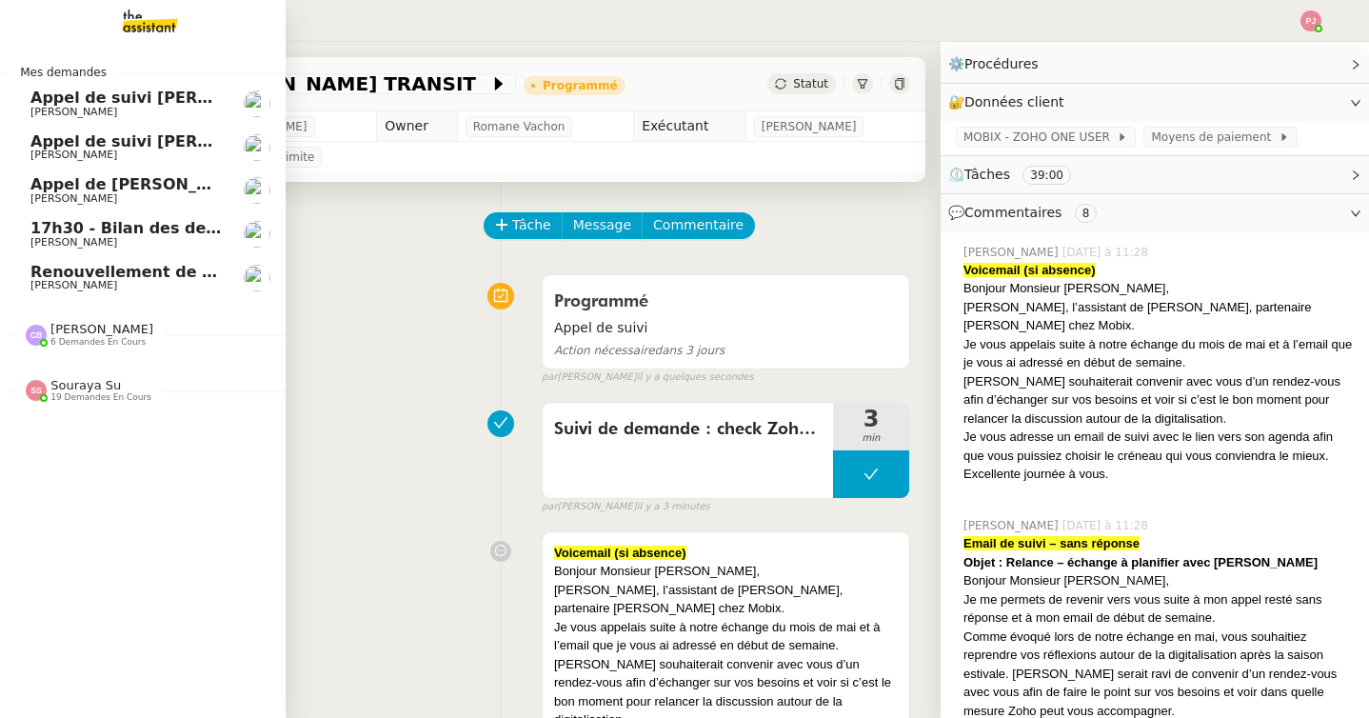
click at [128, 150] on span "[PERSON_NAME]" at bounding box center [126, 154] width 192 height 11
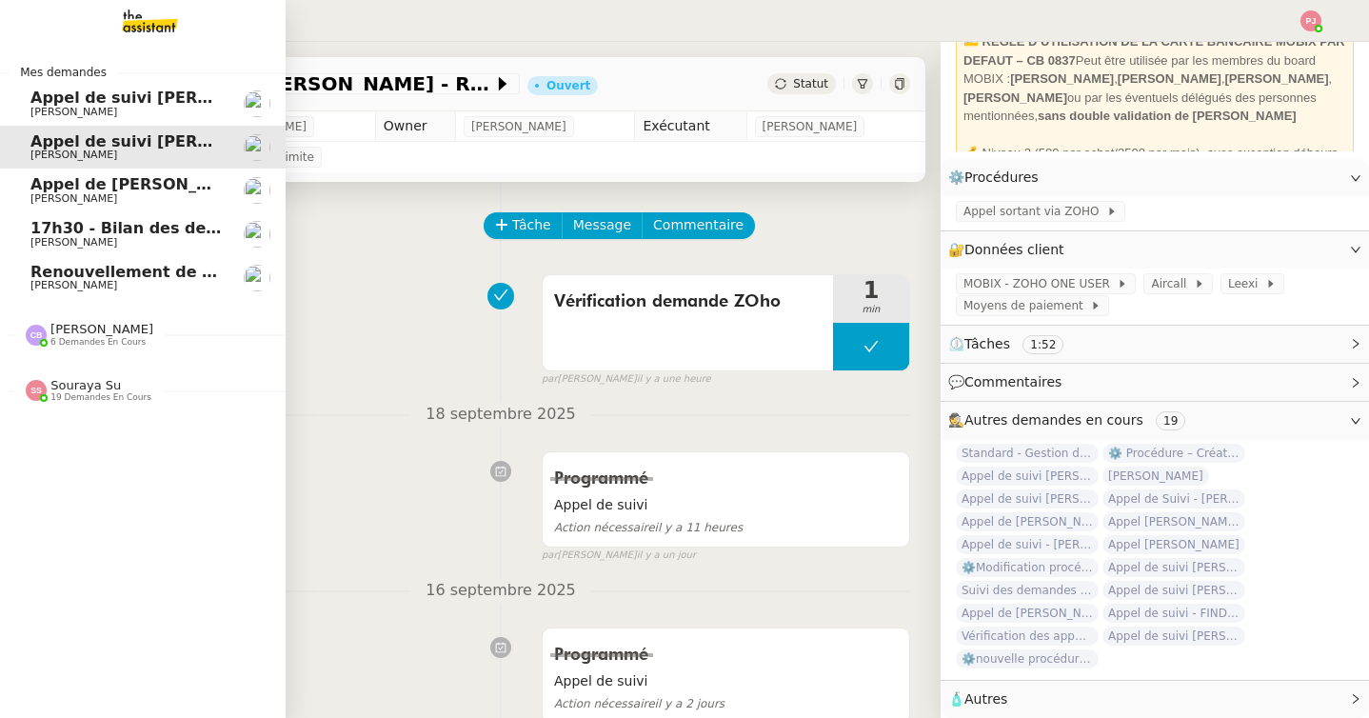
scroll to position [96, 0]
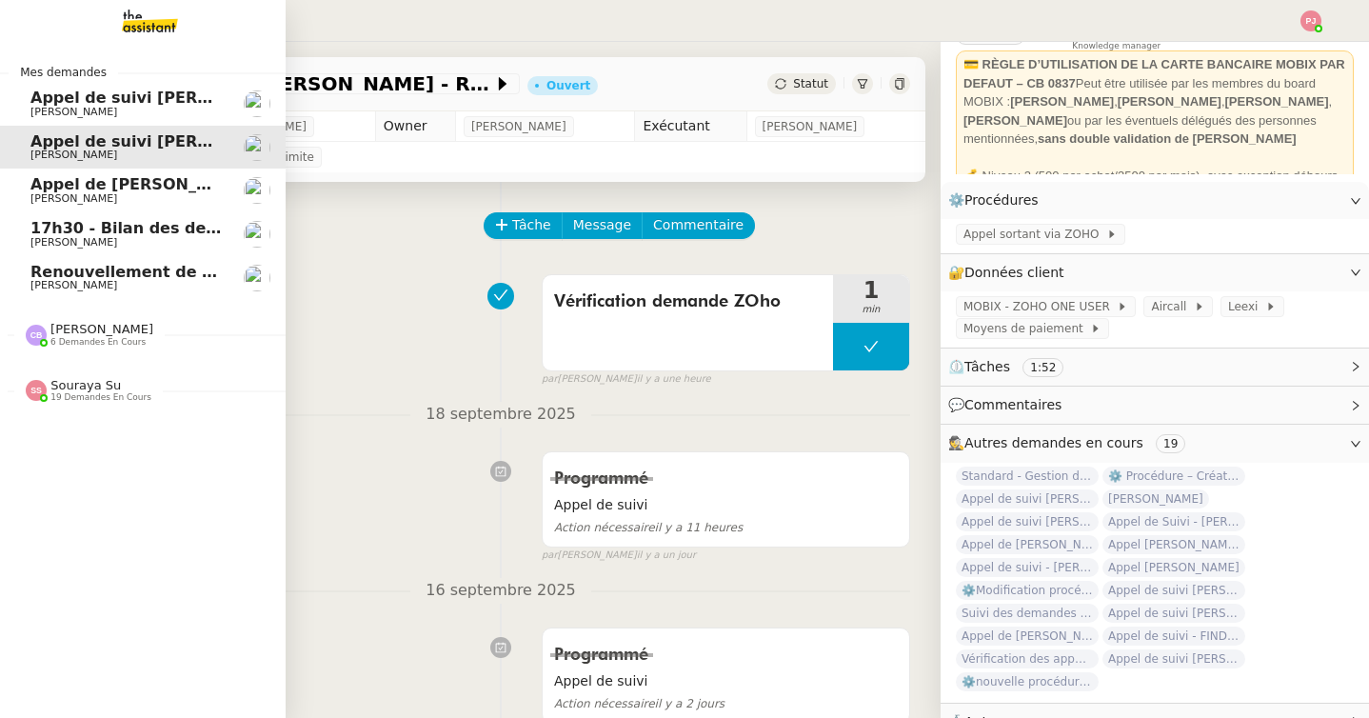
click at [44, 115] on span "[PERSON_NAME]" at bounding box center [73, 112] width 87 height 12
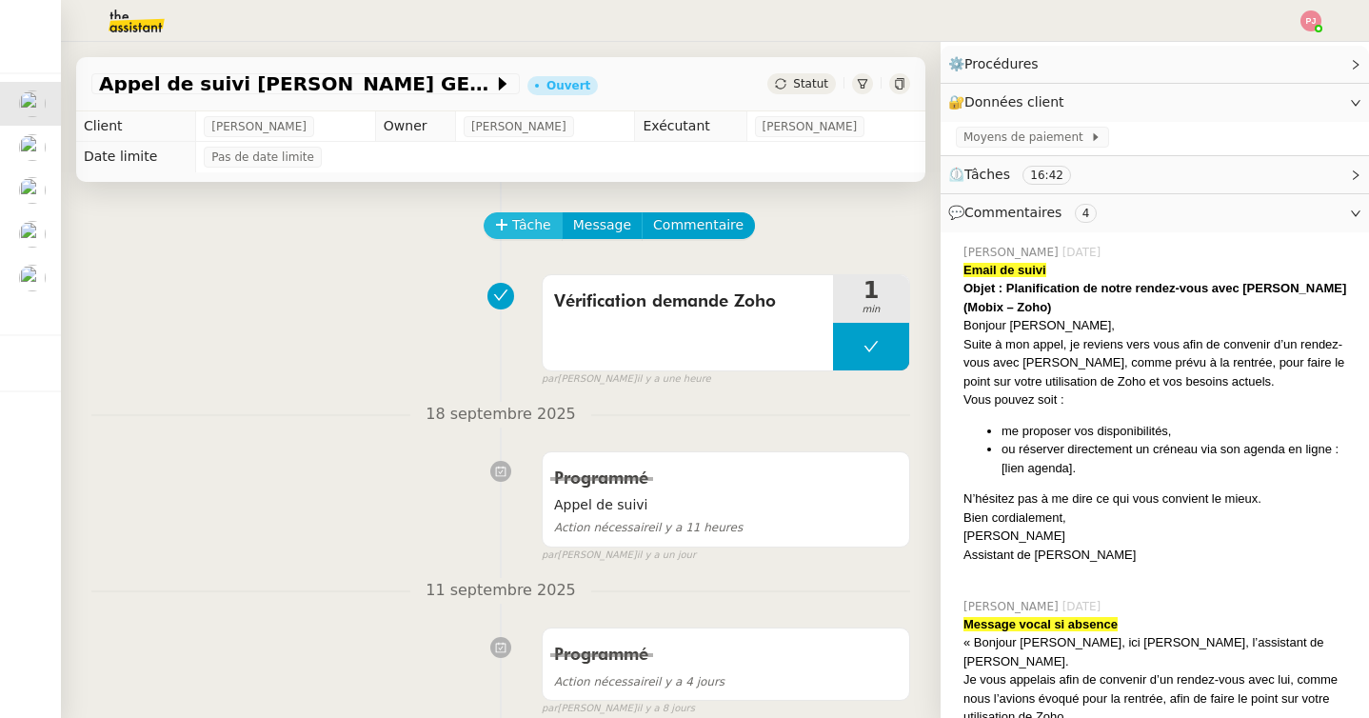
click at [535, 215] on span "Tâche" at bounding box center [531, 225] width 39 height 22
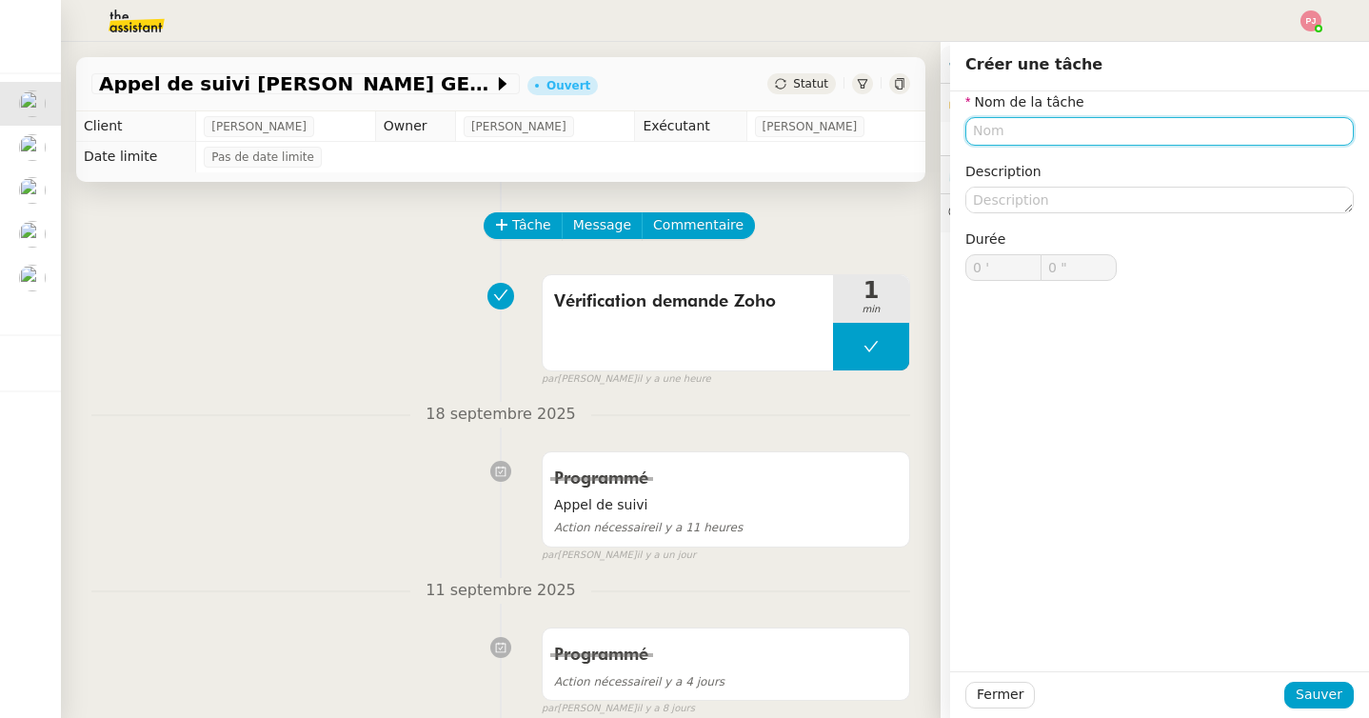
click at [994, 130] on input "text" at bounding box center [1159, 131] width 388 height 28
type input "A"
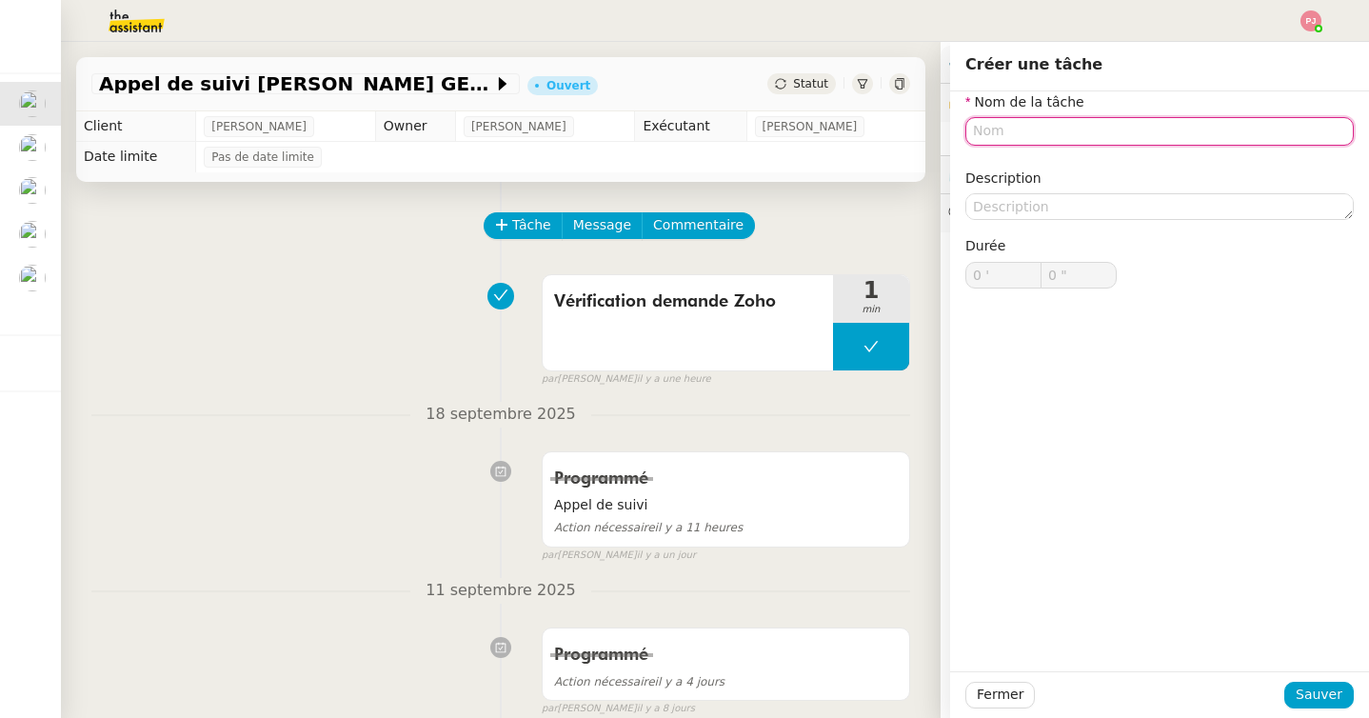
type input "V"
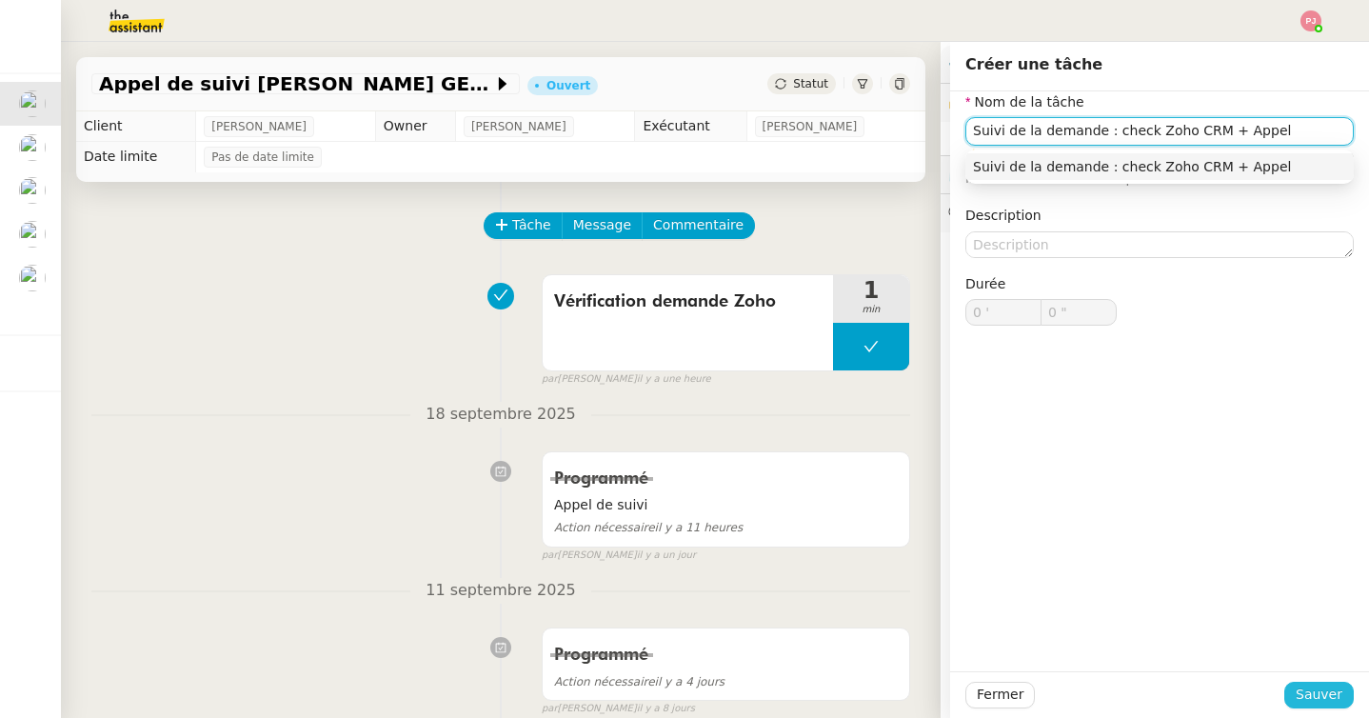
type input "Suivi de la demande : check Zoho CRM + Appel"
click at [1316, 700] on span "Sauver" at bounding box center [1318, 694] width 47 height 22
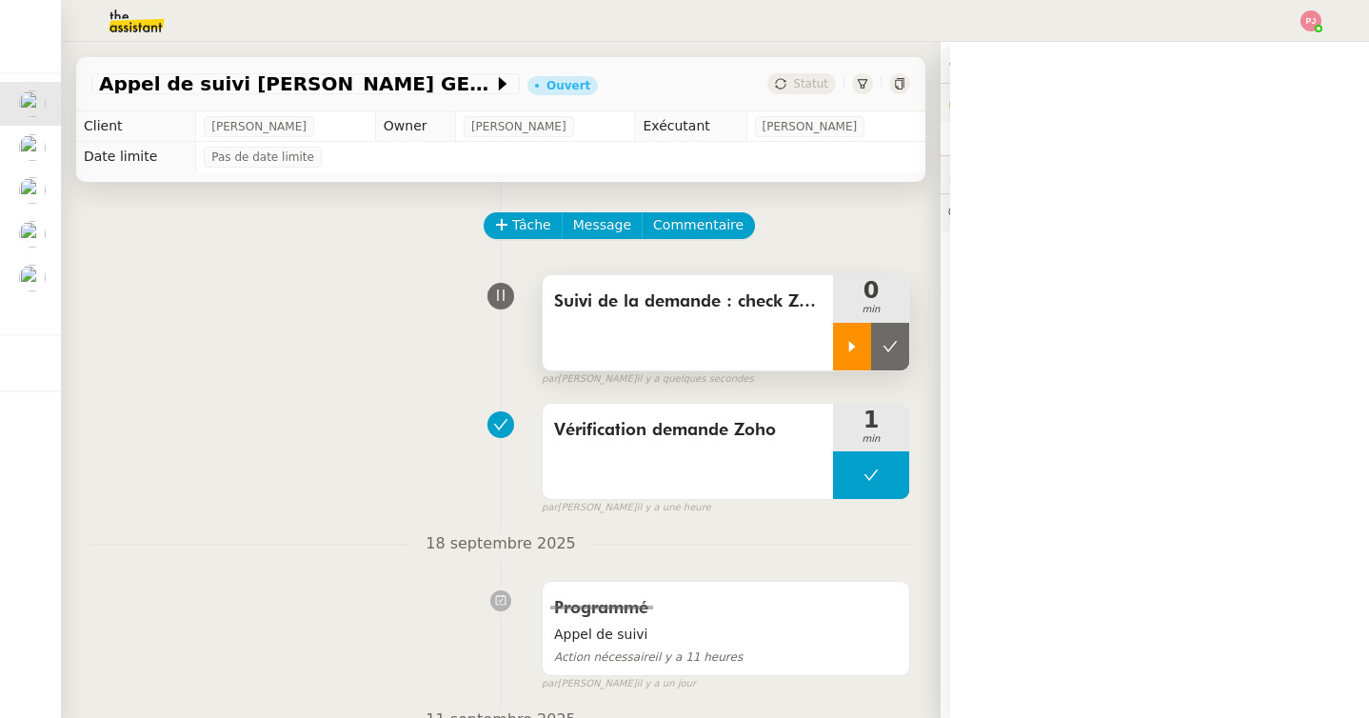
click at [844, 340] on icon at bounding box center [851, 346] width 15 height 15
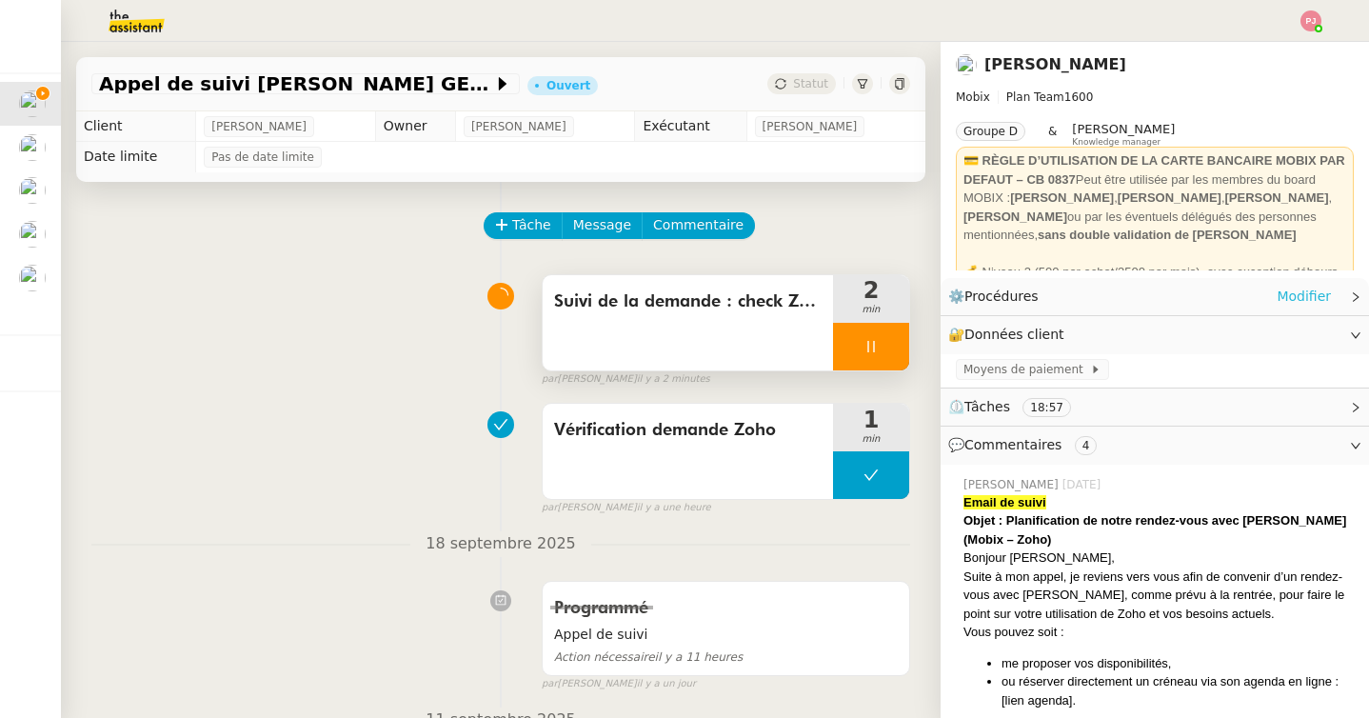
click at [1304, 298] on link "Modifier" at bounding box center [1303, 297] width 54 height 22
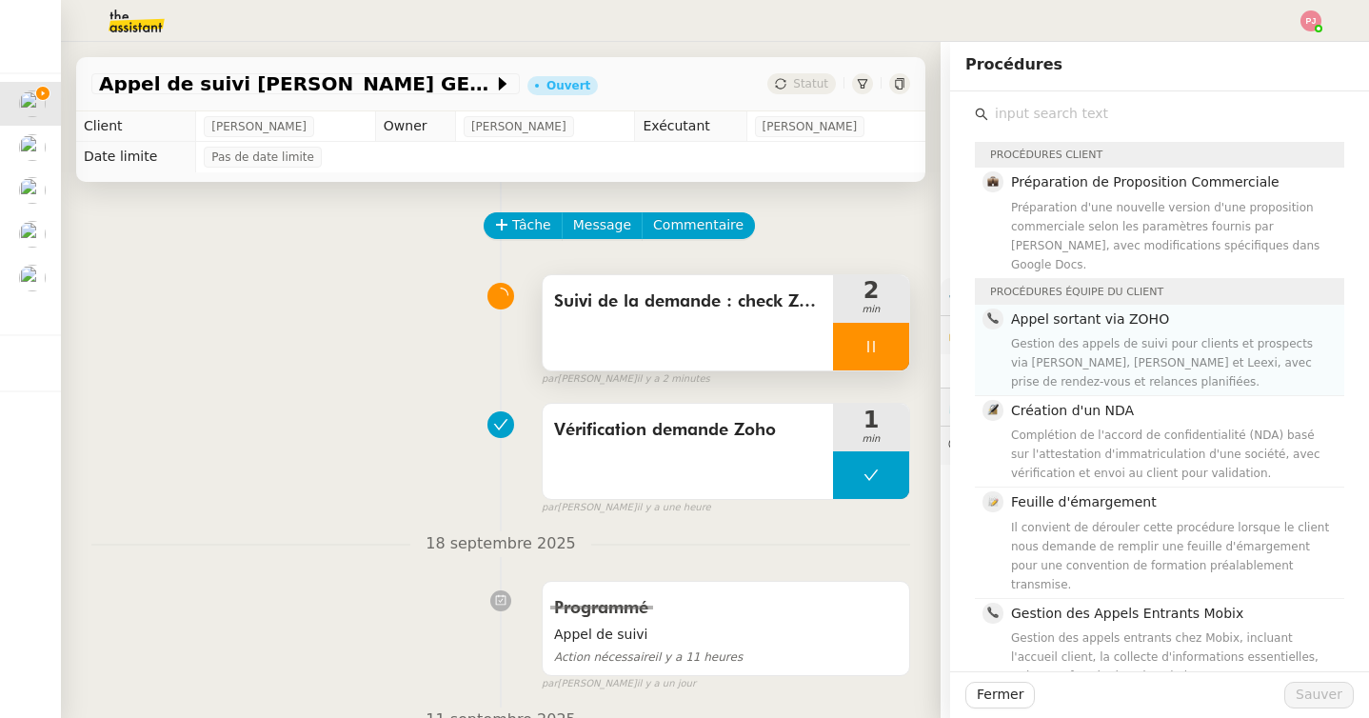
click at [1120, 334] on div "Gestion des appels de suivi pour clients et prospects via [PERSON_NAME], [PERSO…" at bounding box center [1172, 362] width 322 height 57
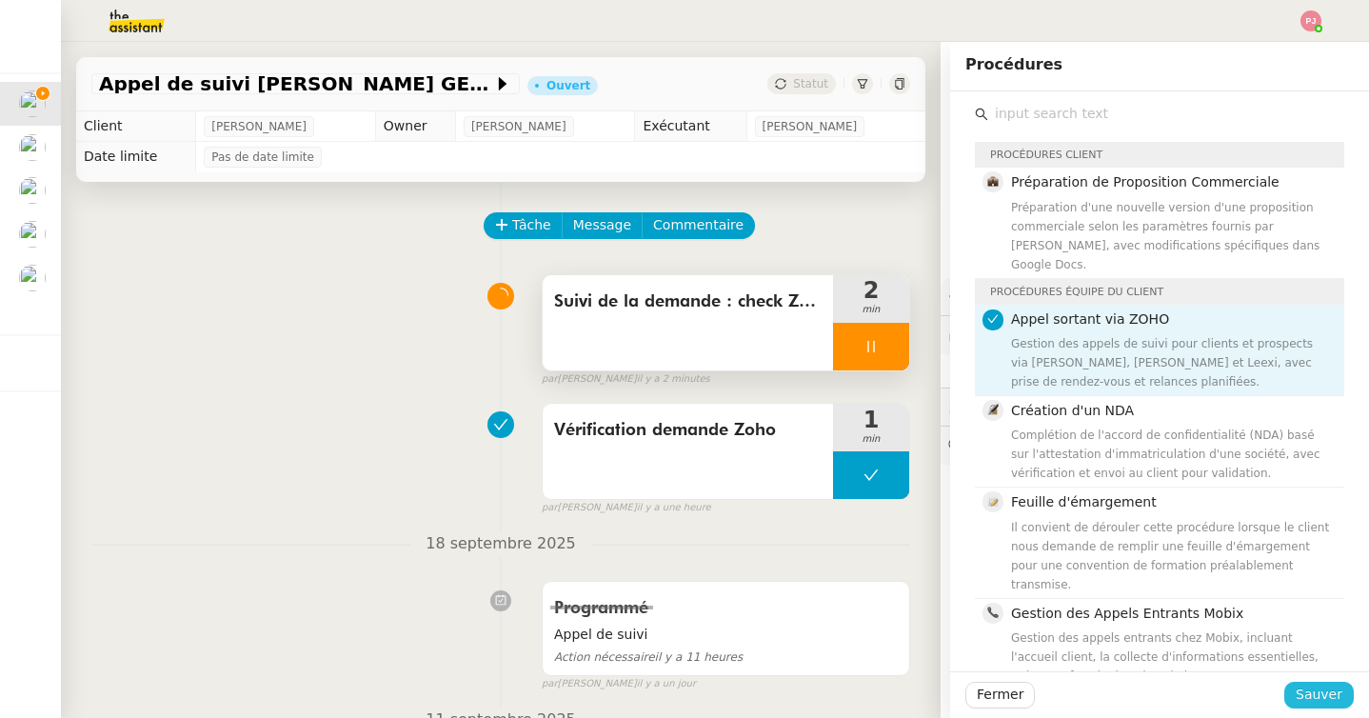
click at [1313, 691] on span "Sauver" at bounding box center [1318, 694] width 47 height 22
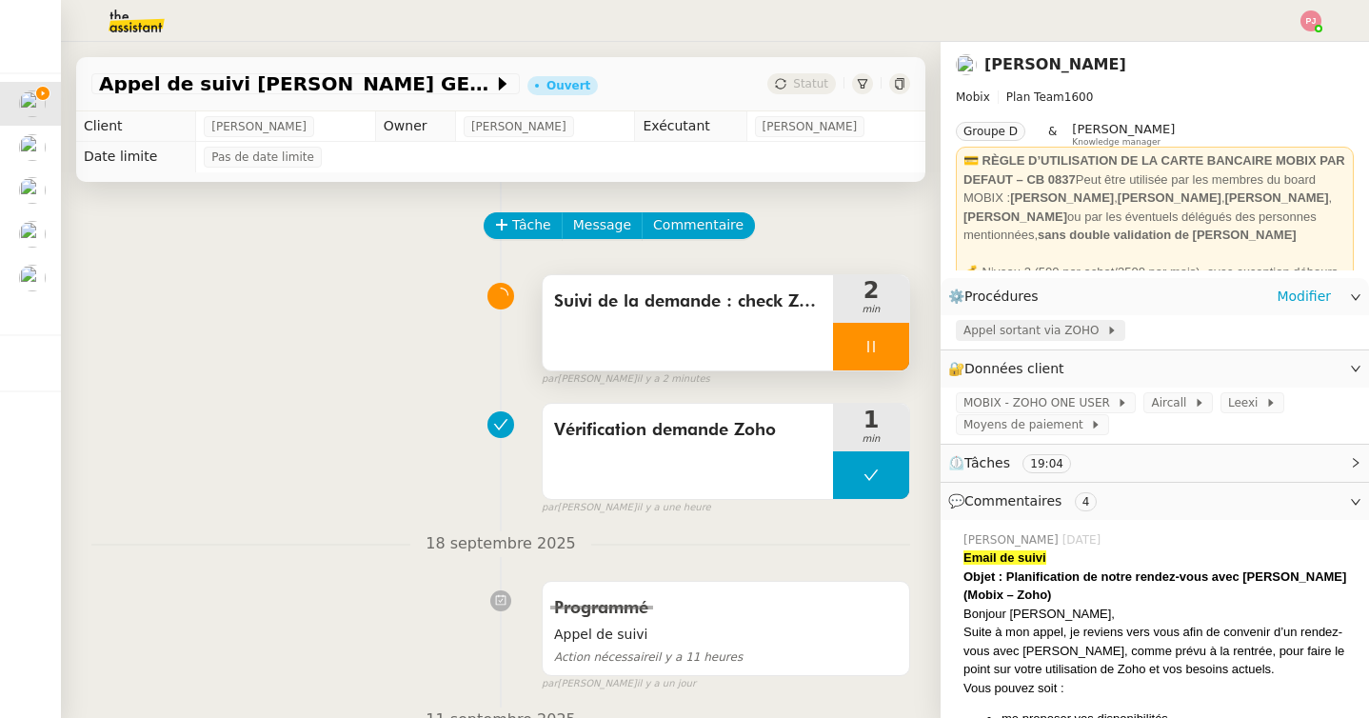
click at [1020, 330] on span "Appel sortant via ZOHO" at bounding box center [1034, 330] width 143 height 19
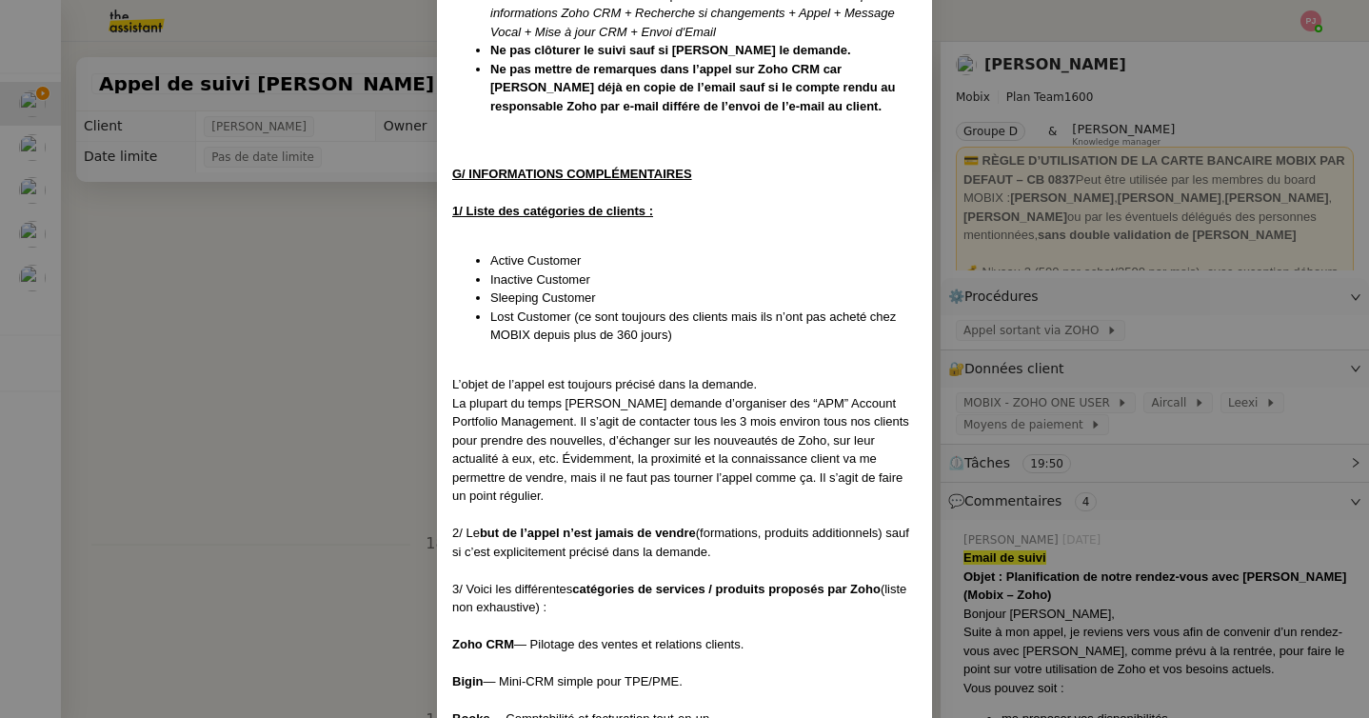
scroll to position [3643, 0]
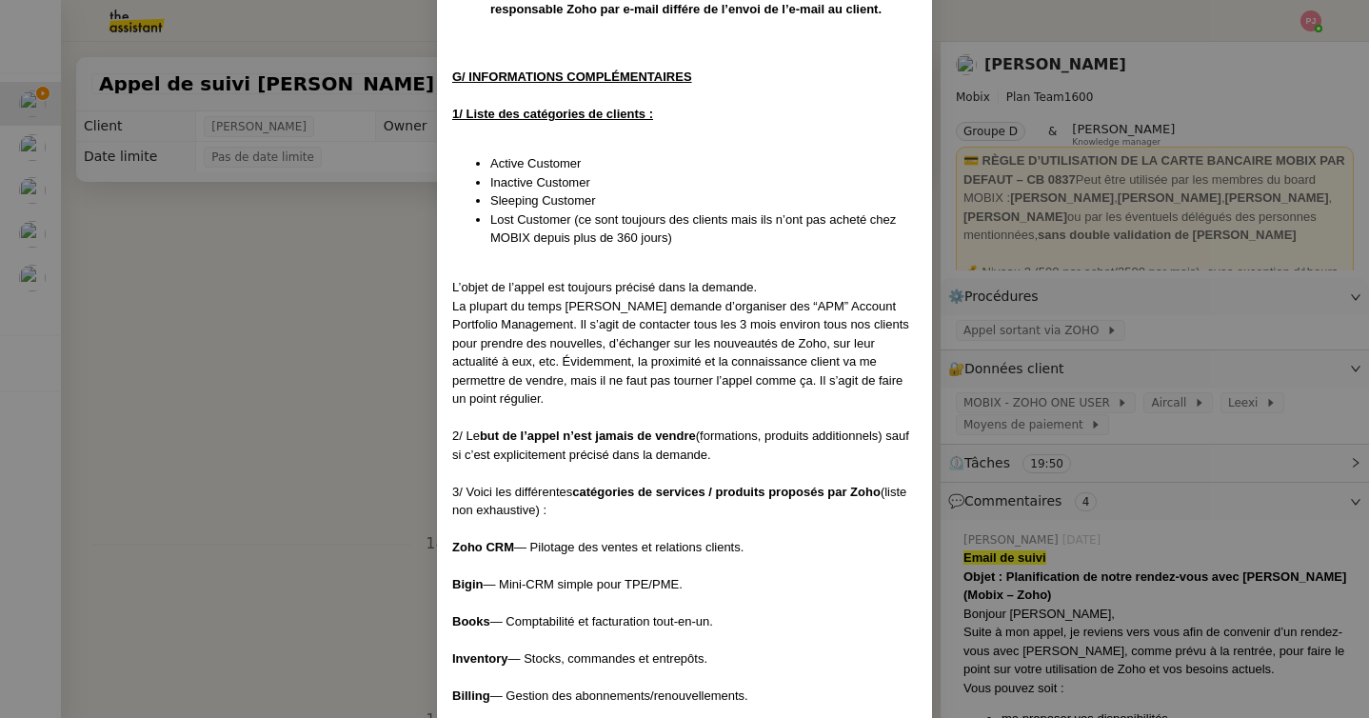
click at [1043, 639] on nz-modal-container "Créé le [DATE] MAJ le [DATE] Contexte : Cette procédure s’applique lors du trai…" at bounding box center [684, 359] width 1369 height 718
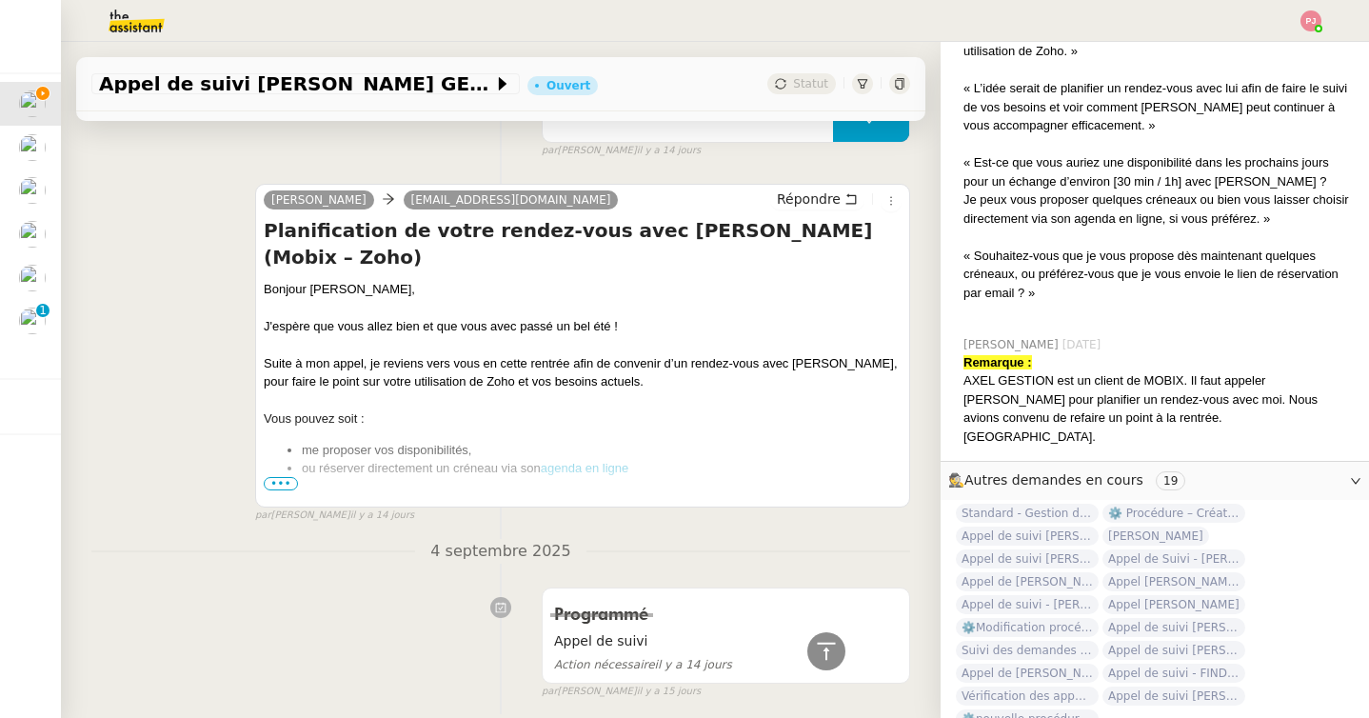
scroll to position [1123, 0]
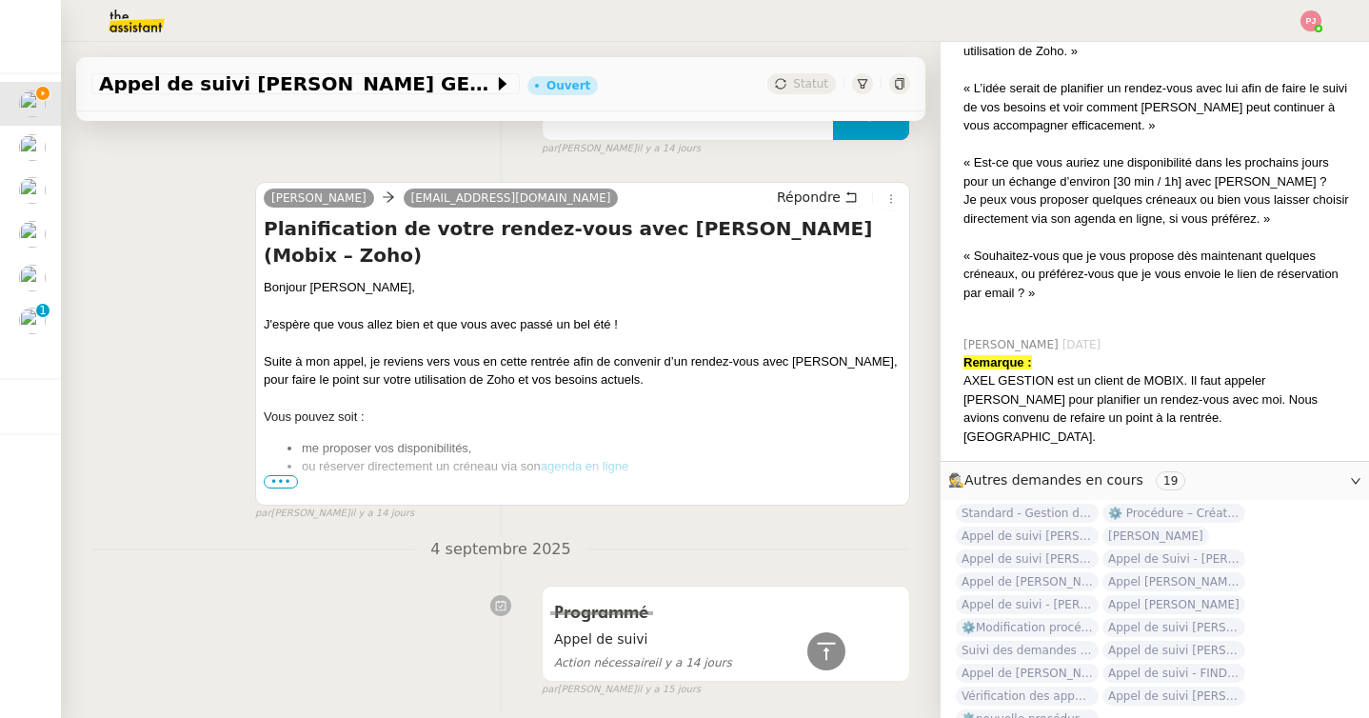
click at [276, 475] on span "•••" at bounding box center [281, 481] width 34 height 13
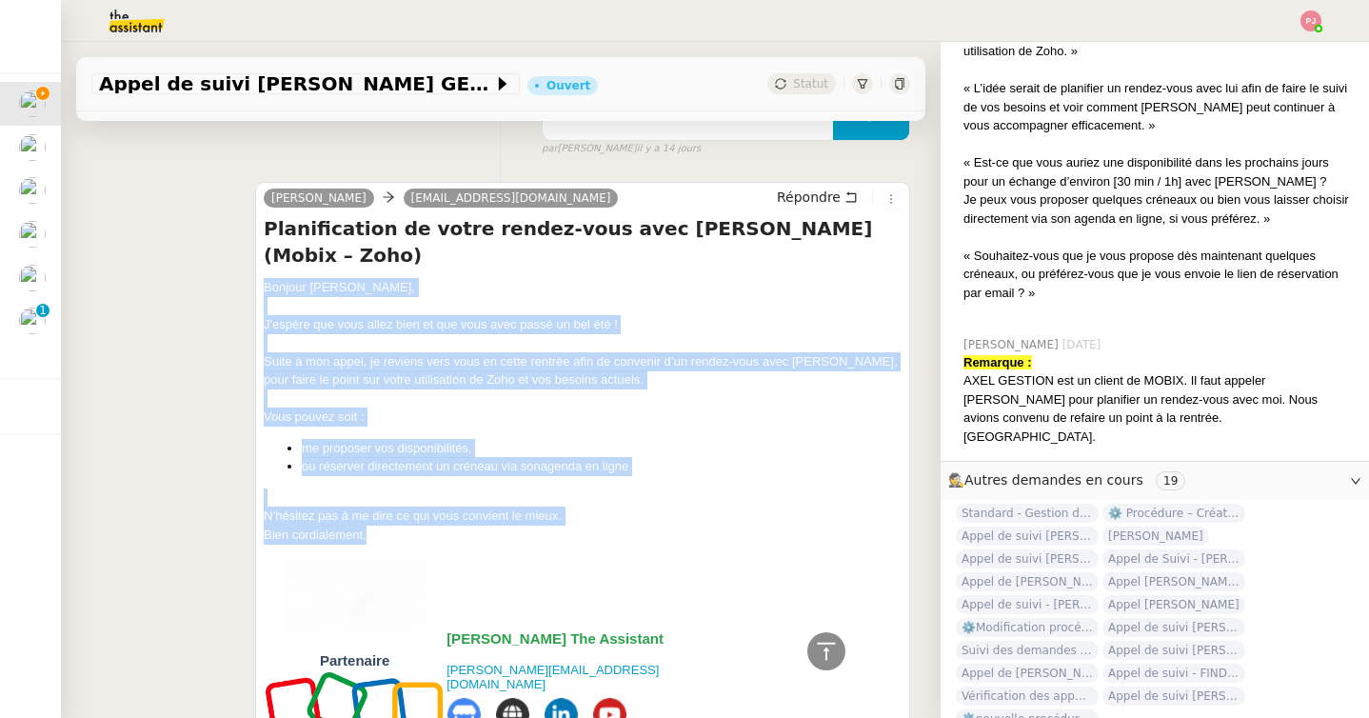
drag, startPoint x: 391, startPoint y: 509, endPoint x: 255, endPoint y: 260, distance: 284.1
click at [255, 260] on div "[PERSON_NAME] [EMAIL_ADDRESS][DOMAIN_NAME] Répondre Planification de votre rend…" at bounding box center [582, 611] width 655 height 859
copy div "Bonjour [PERSON_NAME], J'espère que vous allez bien et que vous avec passé un b…"
click at [822, 198] on span "Répondre" at bounding box center [809, 196] width 64 height 19
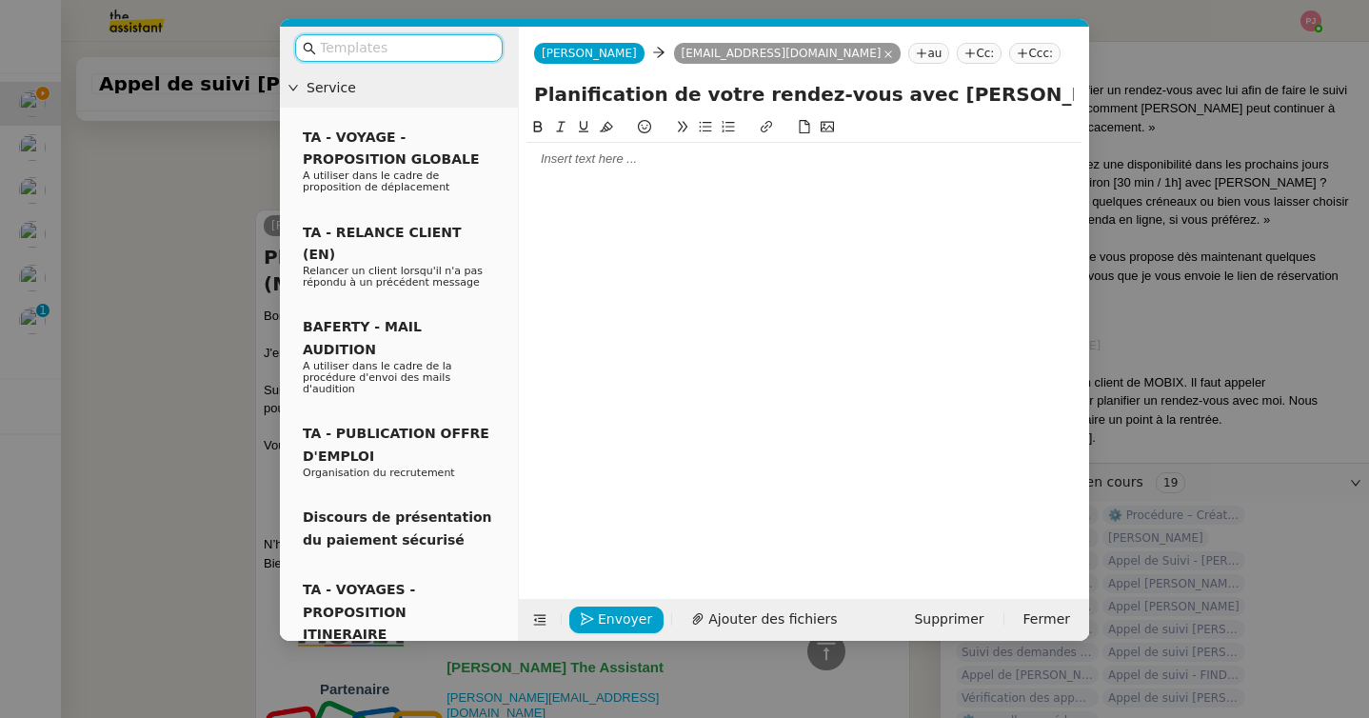
scroll to position [1228, 0]
click at [414, 55] on input "text" at bounding box center [405, 48] width 171 height 22
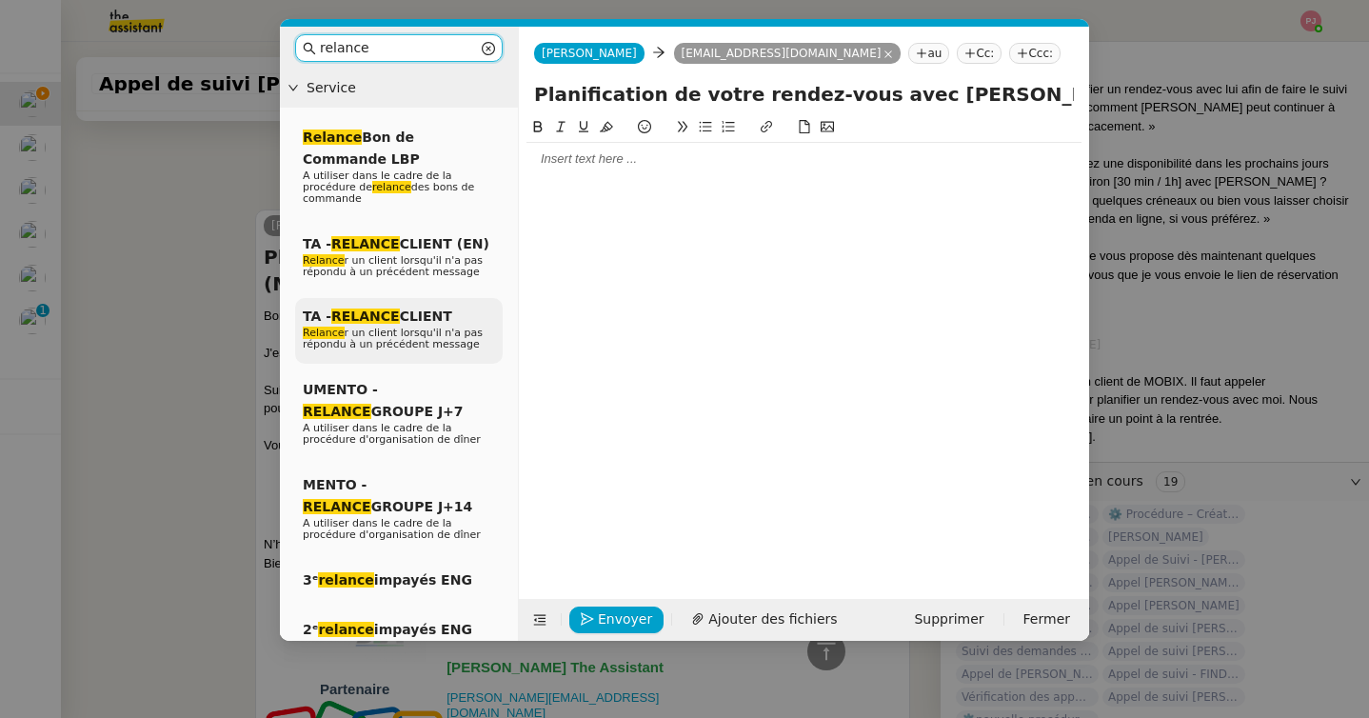
type input "relance"
click at [451, 336] on span "Relance r un client lorsqu'il n'a pas répondu à un précédent message" at bounding box center [393, 338] width 180 height 24
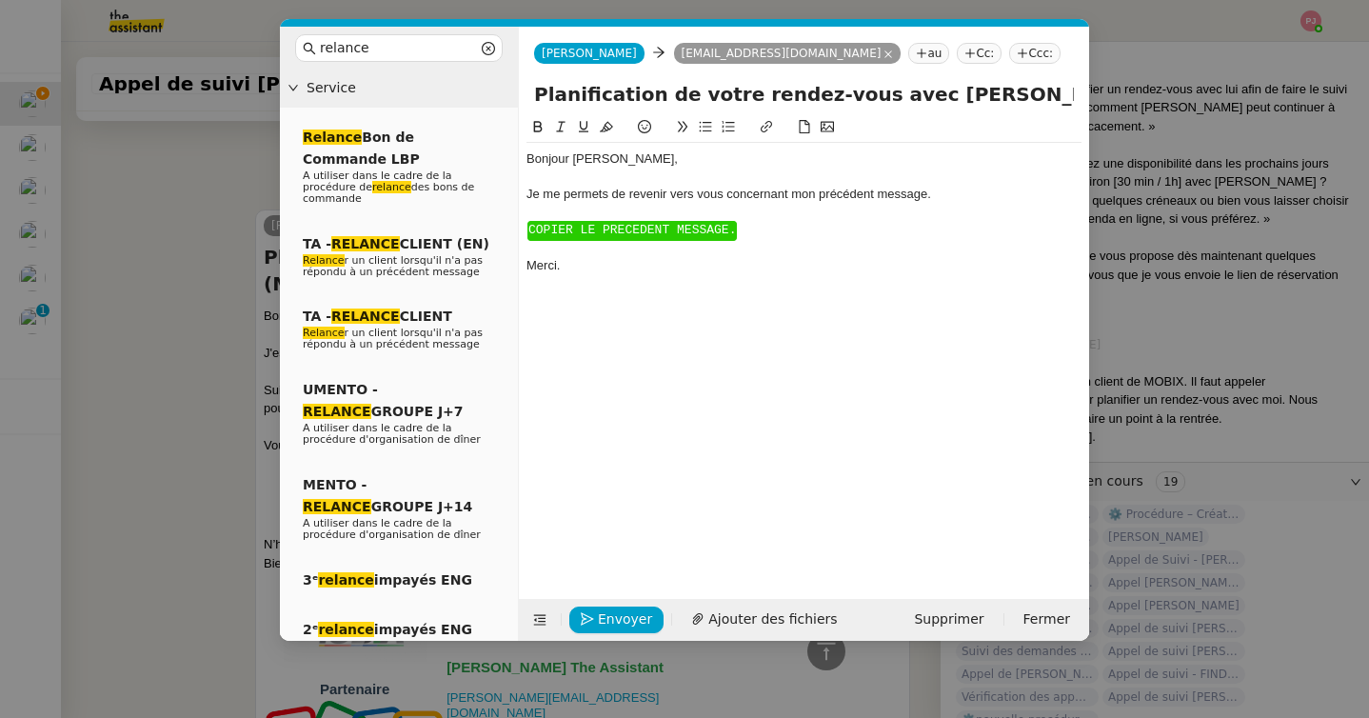
scroll to position [1398, 0]
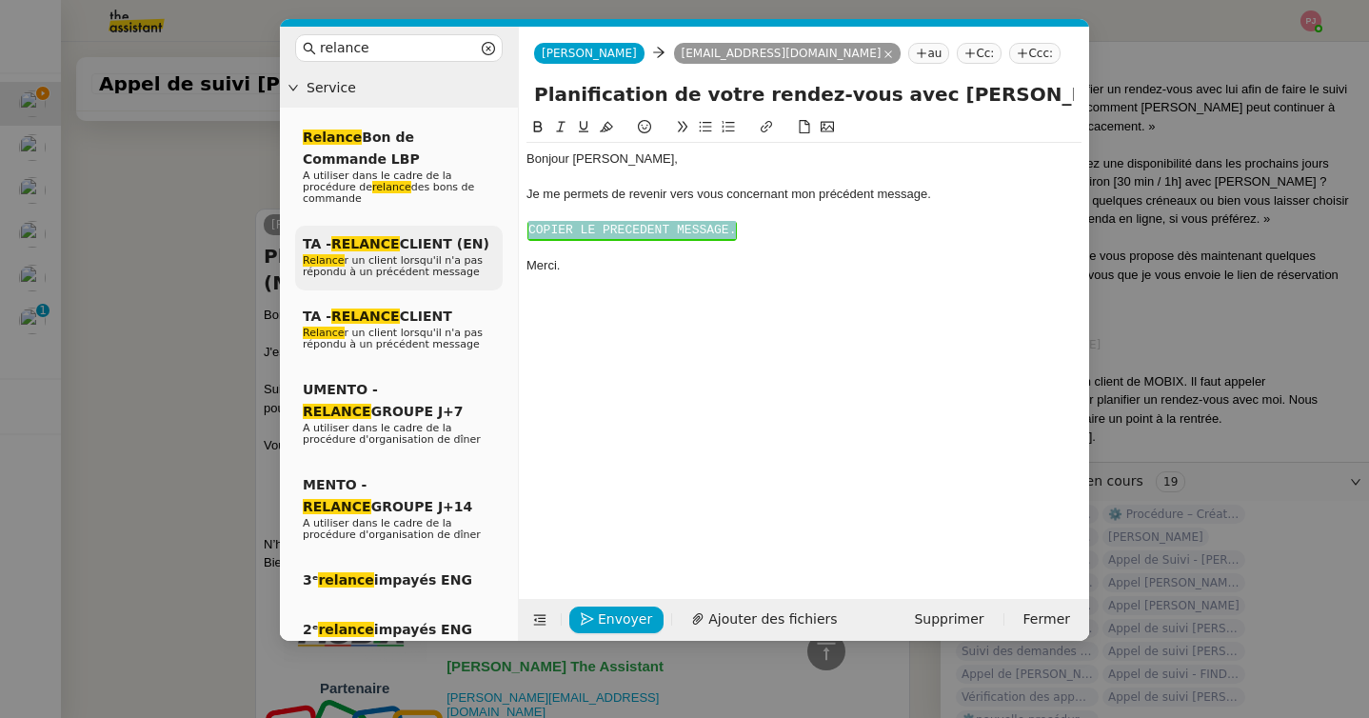
drag, startPoint x: 744, startPoint y: 231, endPoint x: 496, endPoint y: 228, distance: 248.4
click at [496, 228] on nz-layout "relance Service Relance Bon de Commande LBP A utiliser dans le cadre de la proc…" at bounding box center [684, 334] width 809 height 614
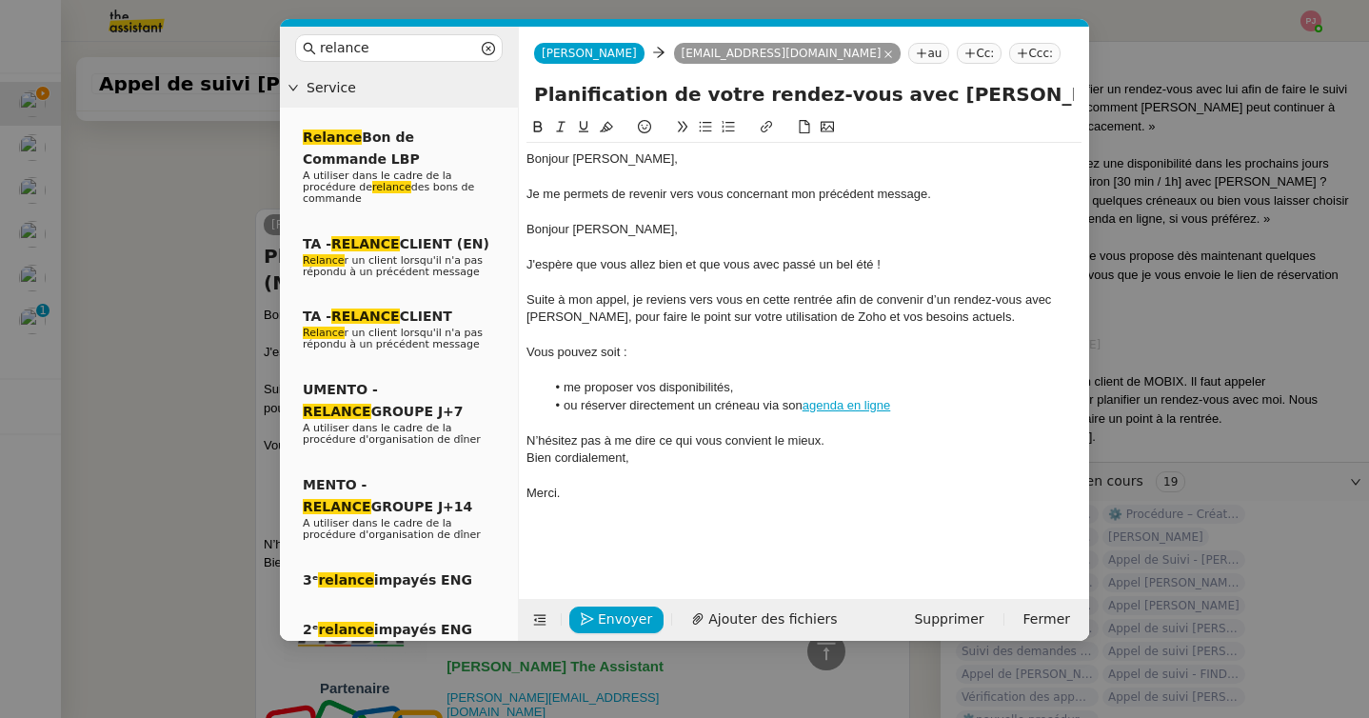
scroll to position [1517, 0]
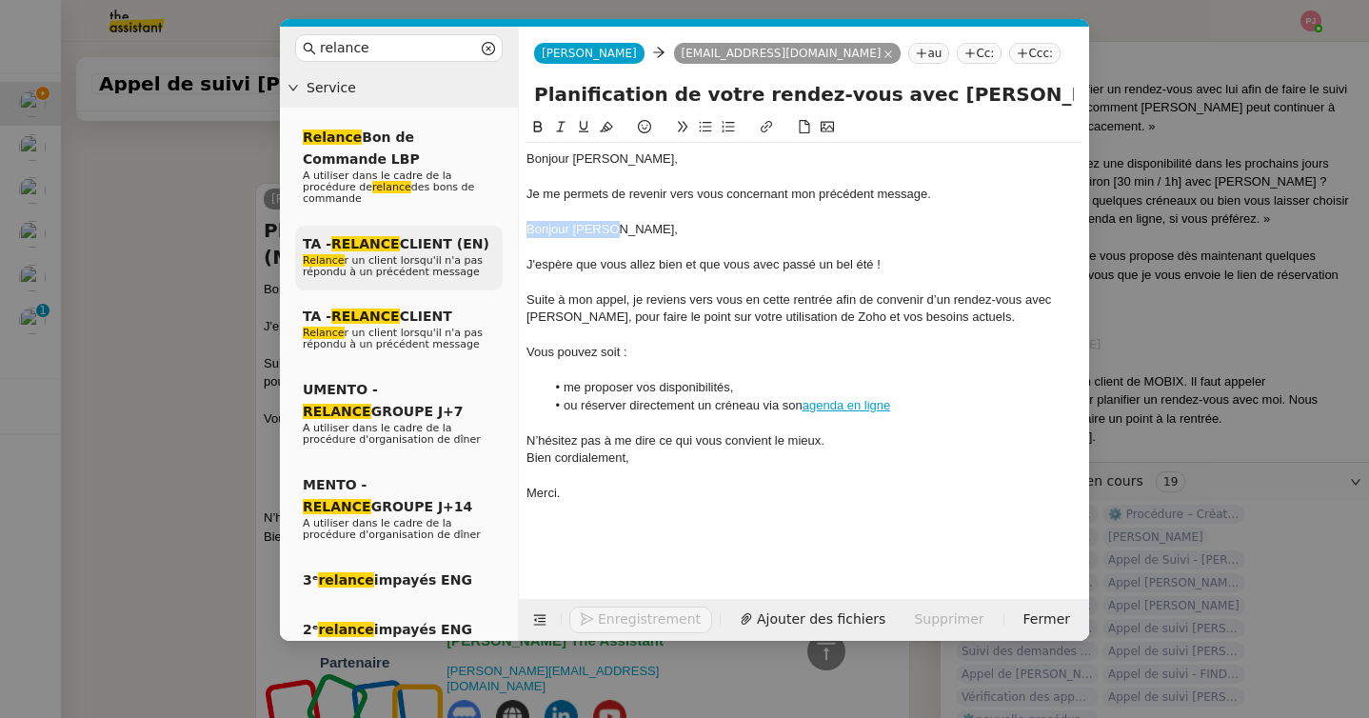
drag, startPoint x: 627, startPoint y: 235, endPoint x: 502, endPoint y: 235, distance: 125.6
click at [502, 235] on nz-layout "relance Service Relance Bon de Commande LBP A utiliser dans le cadre de la proc…" at bounding box center [684, 334] width 809 height 614
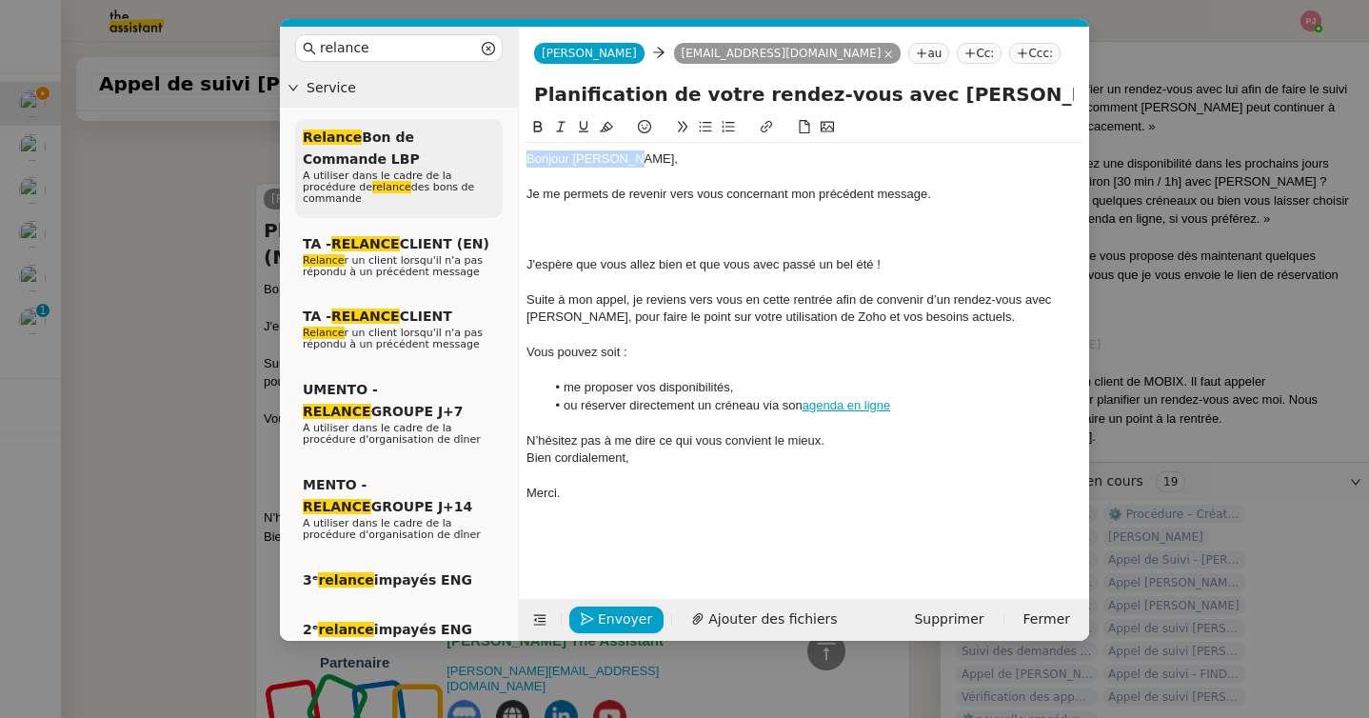
drag, startPoint x: 629, startPoint y: 158, endPoint x: 486, endPoint y: 158, distance: 142.8
click at [486, 158] on nz-layout "relance Service Relance Bon de Commande LBP A utiliser dans le cadre de la proc…" at bounding box center [684, 334] width 809 height 614
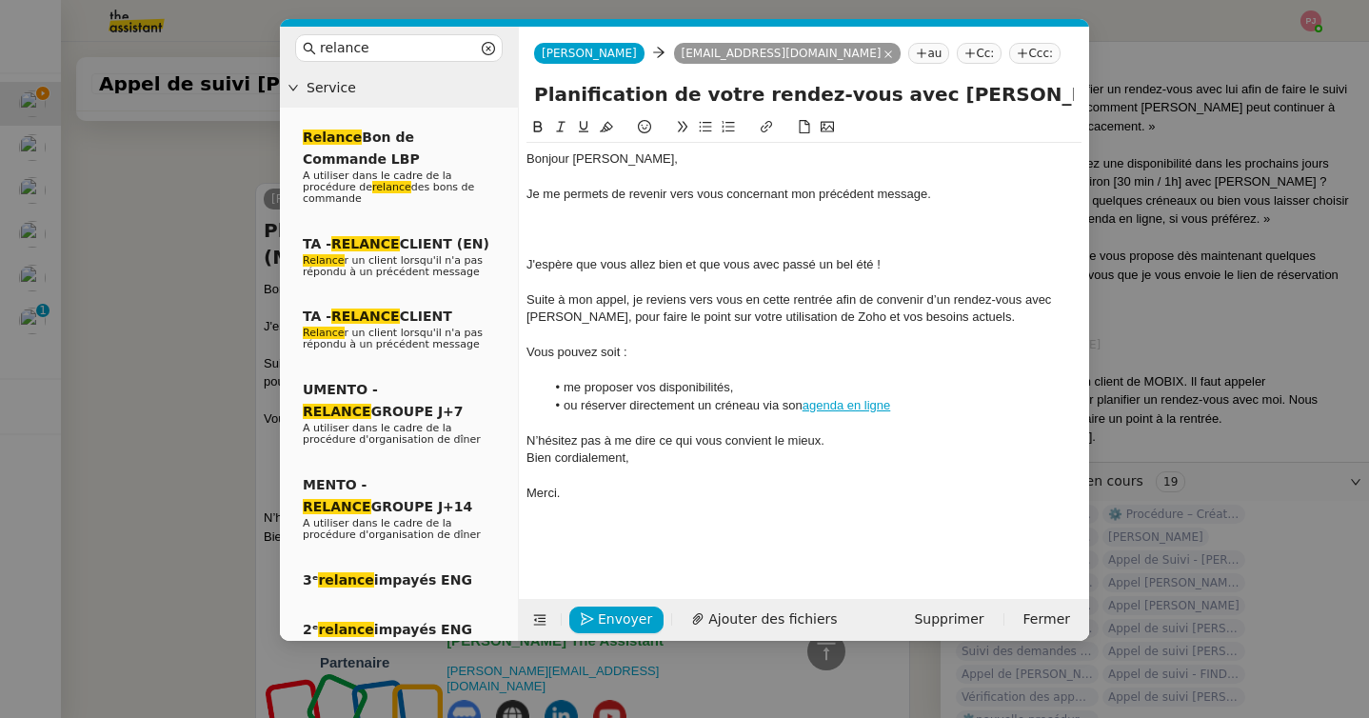
scroll to position [0, 0]
click at [567, 243] on div at bounding box center [803, 247] width 555 height 17
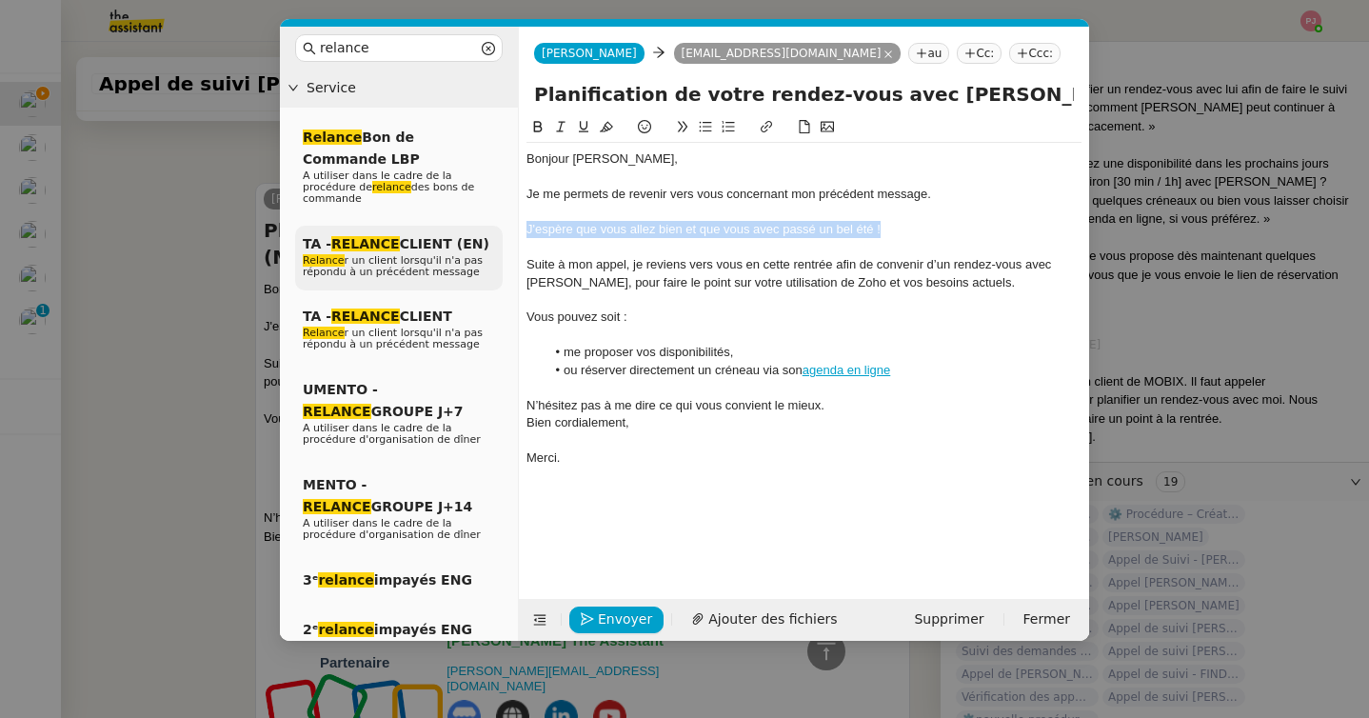
drag, startPoint x: 907, startPoint y: 230, endPoint x: 489, endPoint y: 227, distance: 417.8
click at [489, 227] on nz-layout "relance Service Relance Bon de Commande LBP A utiliser dans le cadre de la proc…" at bounding box center [684, 334] width 809 height 614
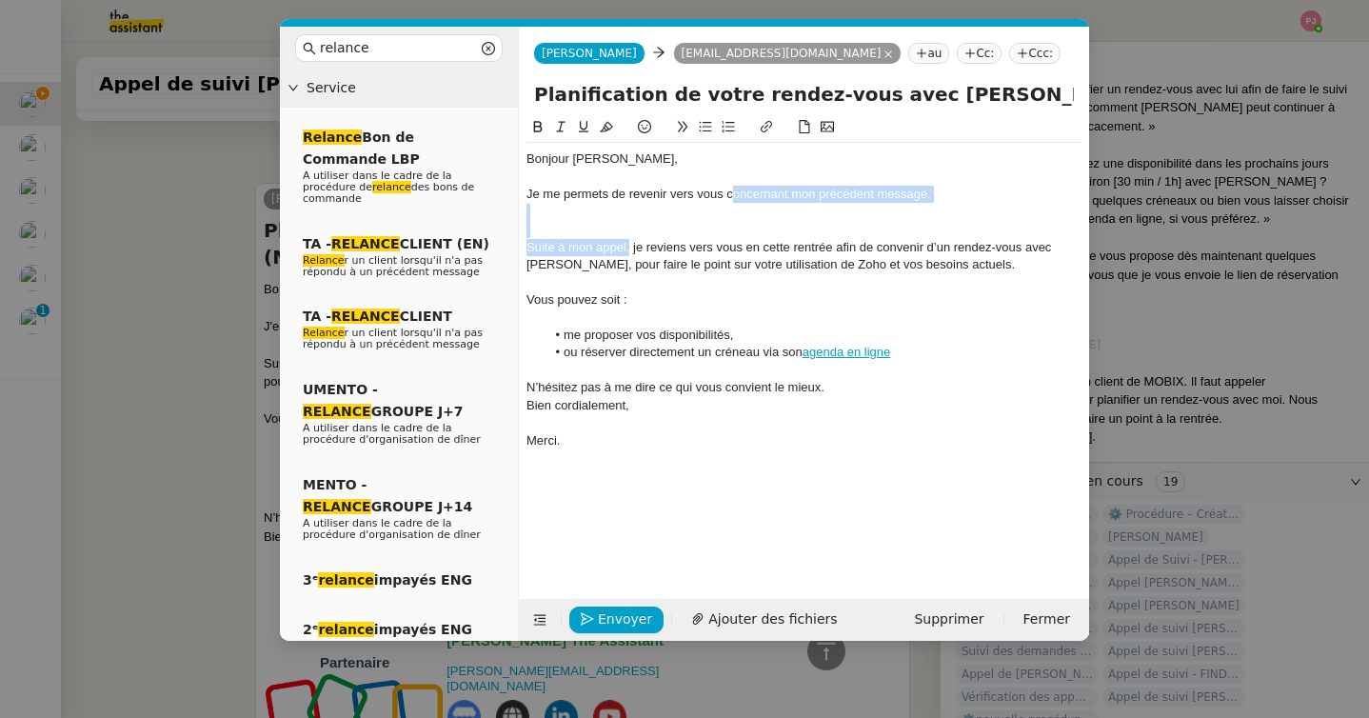
drag, startPoint x: 631, startPoint y: 251, endPoint x: 729, endPoint y: 193, distance: 113.9
click at [729, 193] on div "Bonjour [PERSON_NAME], Je me permets de revenir vers vous concernant mon précéd…" at bounding box center [803, 300] width 555 height 314
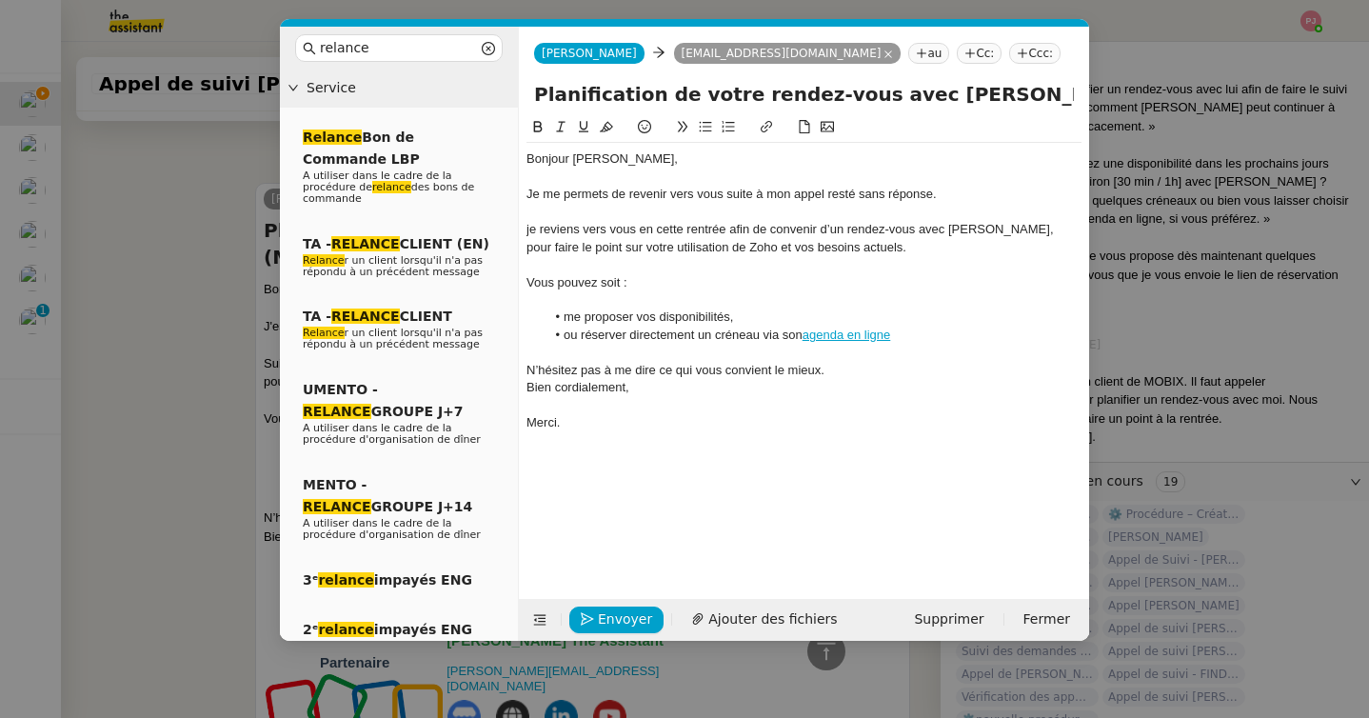
click at [773, 228] on div "je reviens vers vous en cette rentrée afin de convenir d’un rendez-vous avec [P…" at bounding box center [803, 238] width 555 height 35
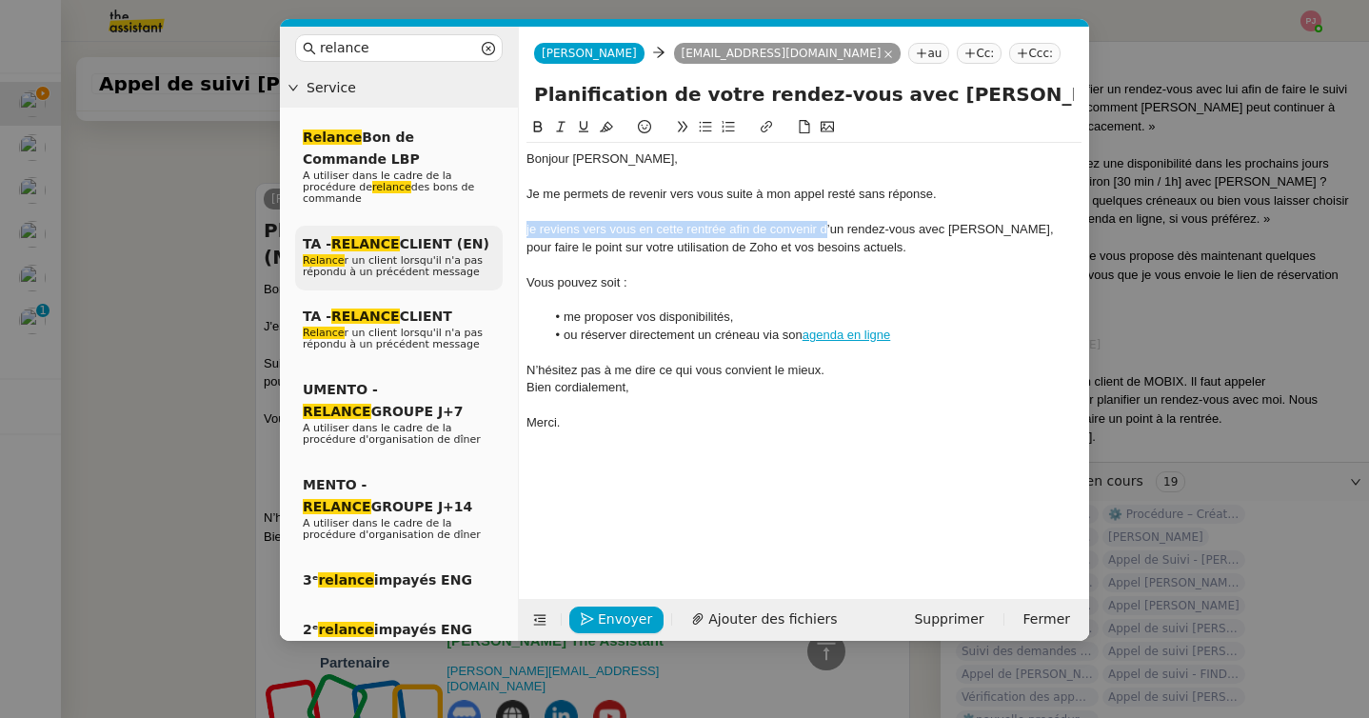
drag, startPoint x: 821, startPoint y: 224, endPoint x: 484, endPoint y: 233, distance: 337.0
click at [484, 233] on nz-layout "relance Service Relance Bon de Commande LBP A utiliser dans le cadre de la proc…" at bounding box center [684, 334] width 809 height 614
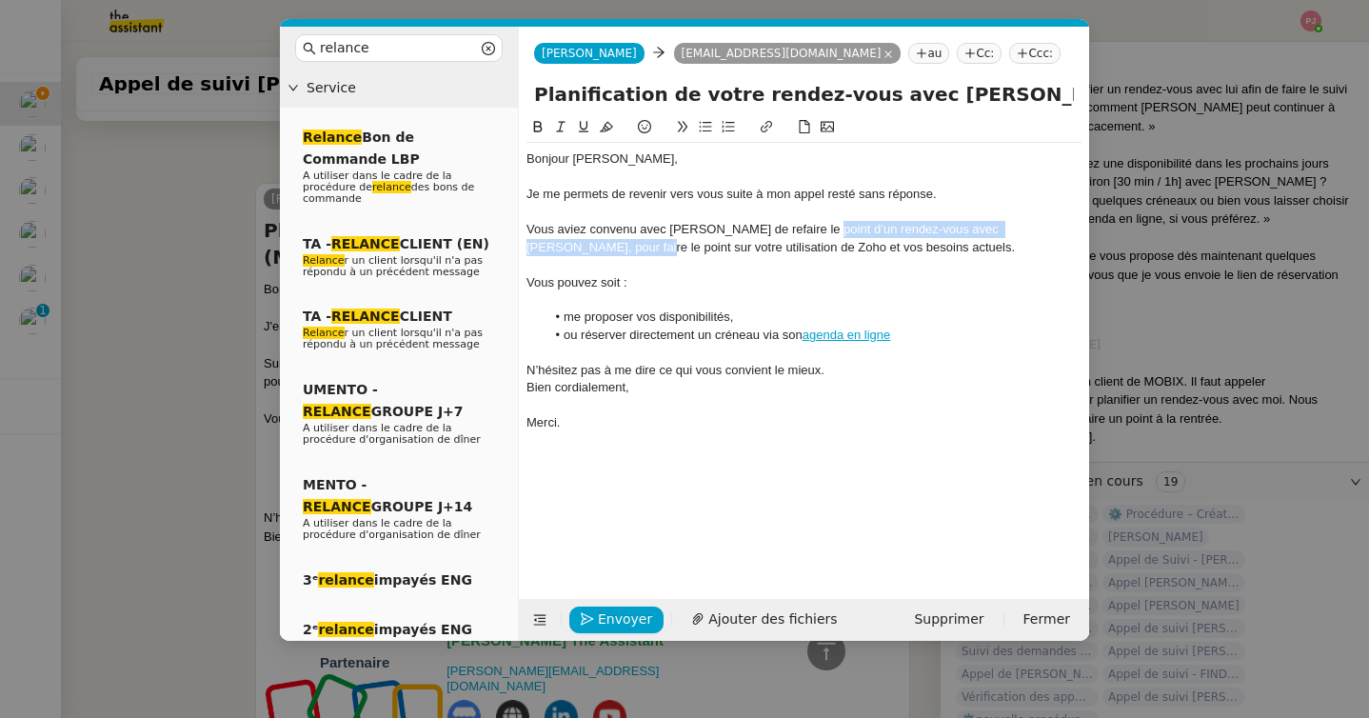
drag, startPoint x: 527, startPoint y: 248, endPoint x: 813, endPoint y: 227, distance: 286.3
click at [813, 227] on div "Vous aviez convenu avec [PERSON_NAME] de refaire le point d’un rendez-vous avec…" at bounding box center [803, 238] width 555 height 35
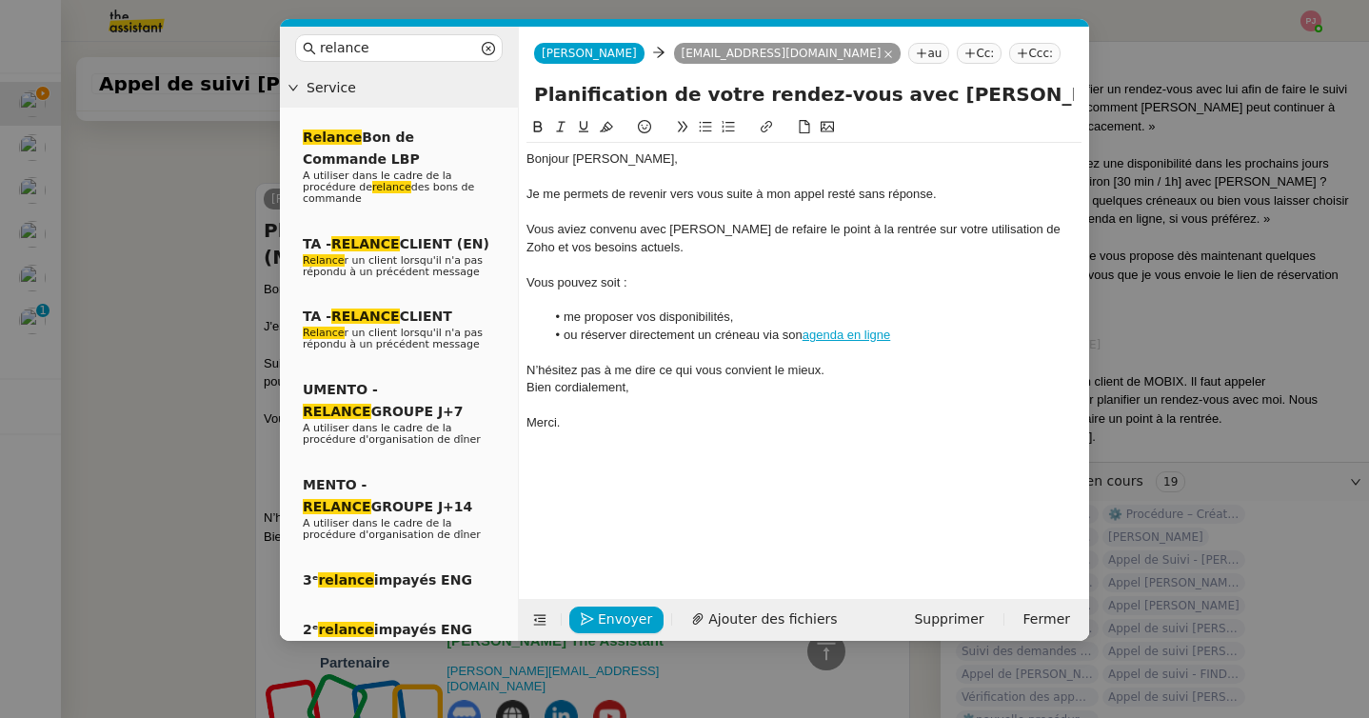
click at [694, 256] on div at bounding box center [803, 264] width 555 height 17
click at [610, 301] on div at bounding box center [803, 299] width 555 height 17
click at [563, 319] on li "me proposer vos disponibilités," at bounding box center [813, 316] width 537 height 17
drag, startPoint x: 870, startPoint y: 319, endPoint x: 685, endPoint y: 313, distance: 184.7
click at [685, 313] on li "Souhaitez-vous plutôt me proposer vos disponibilités," at bounding box center [813, 316] width 537 height 17
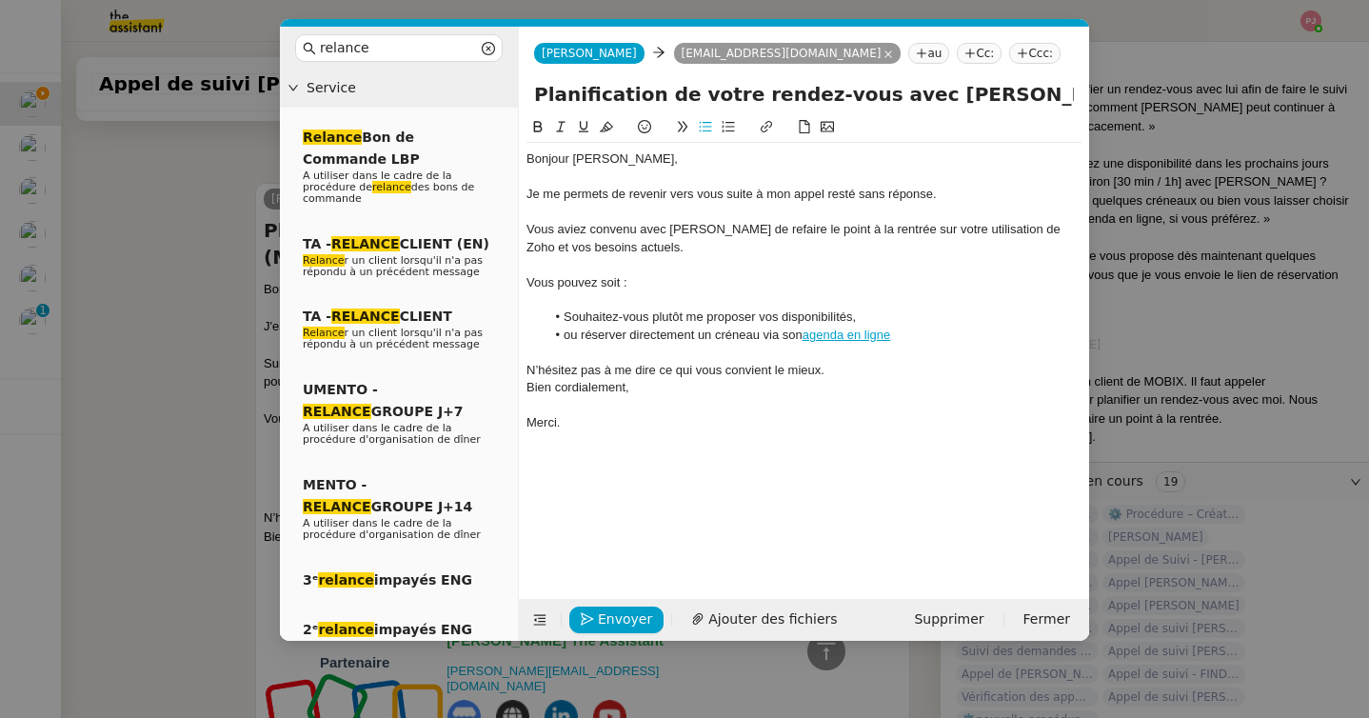
click at [105, 311] on nz-modal-container "relance Service Relance Bon de Commande LBP A utiliser dans le cadre de la proc…" at bounding box center [684, 359] width 1369 height 718
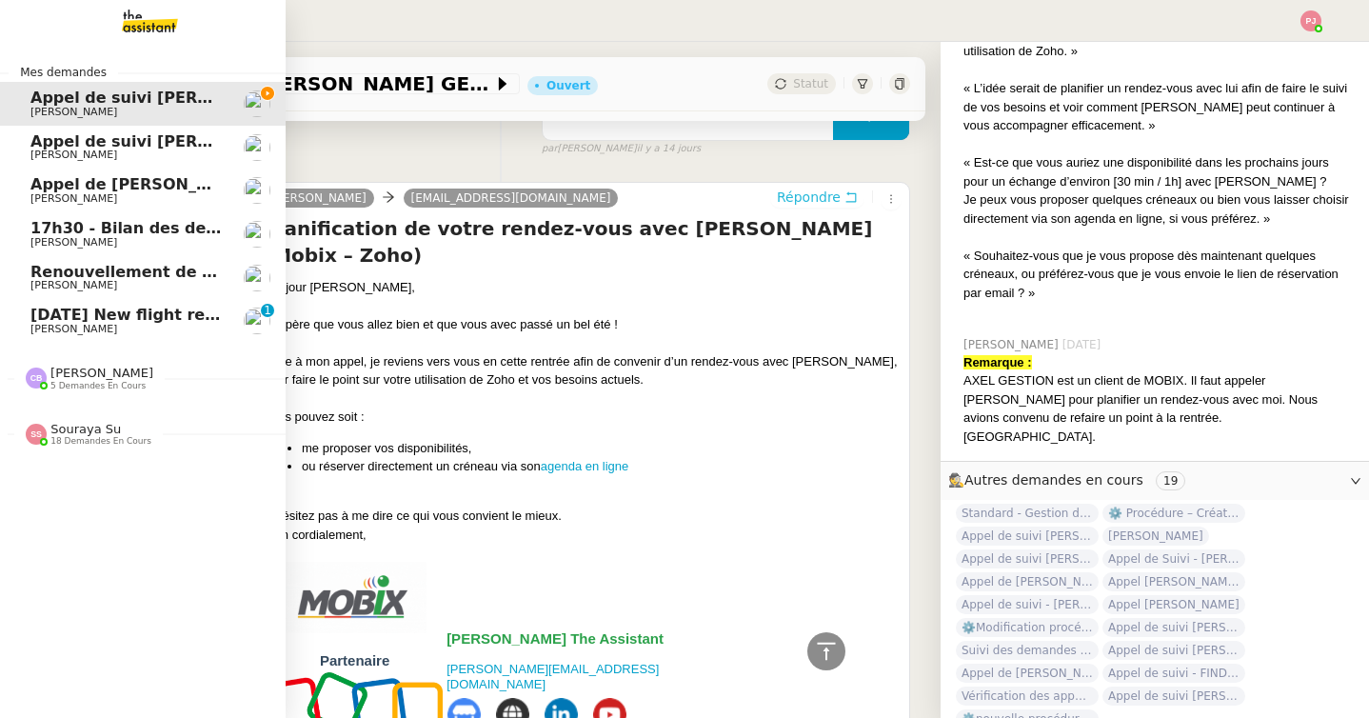
scroll to position [1515, 0]
click at [138, 44] on div "Mes demandes Appel de suivi [PERSON_NAME] GESTION [PERSON_NAME] Appel de suivi …" at bounding box center [143, 380] width 286 height 676
click at [129, 23] on img at bounding box center [135, 21] width 148 height 42
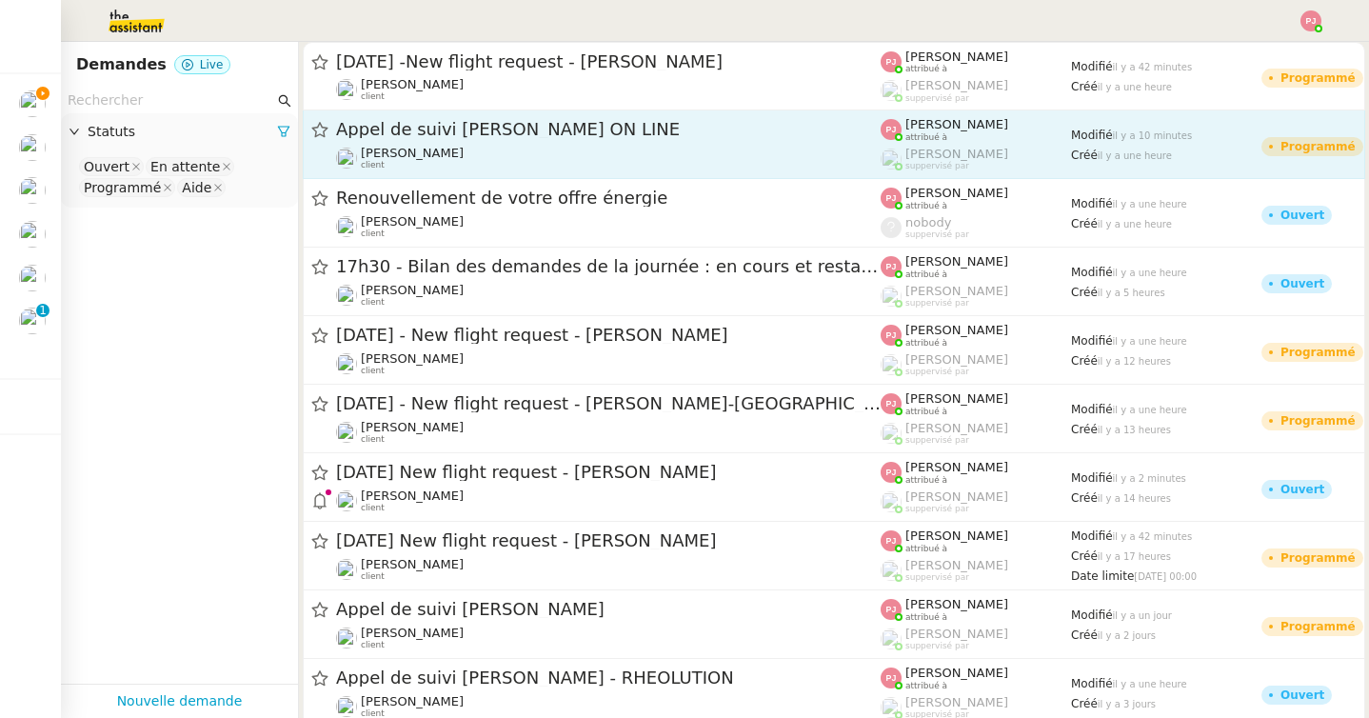
click at [404, 153] on span "[PERSON_NAME]" at bounding box center [412, 153] width 103 height 14
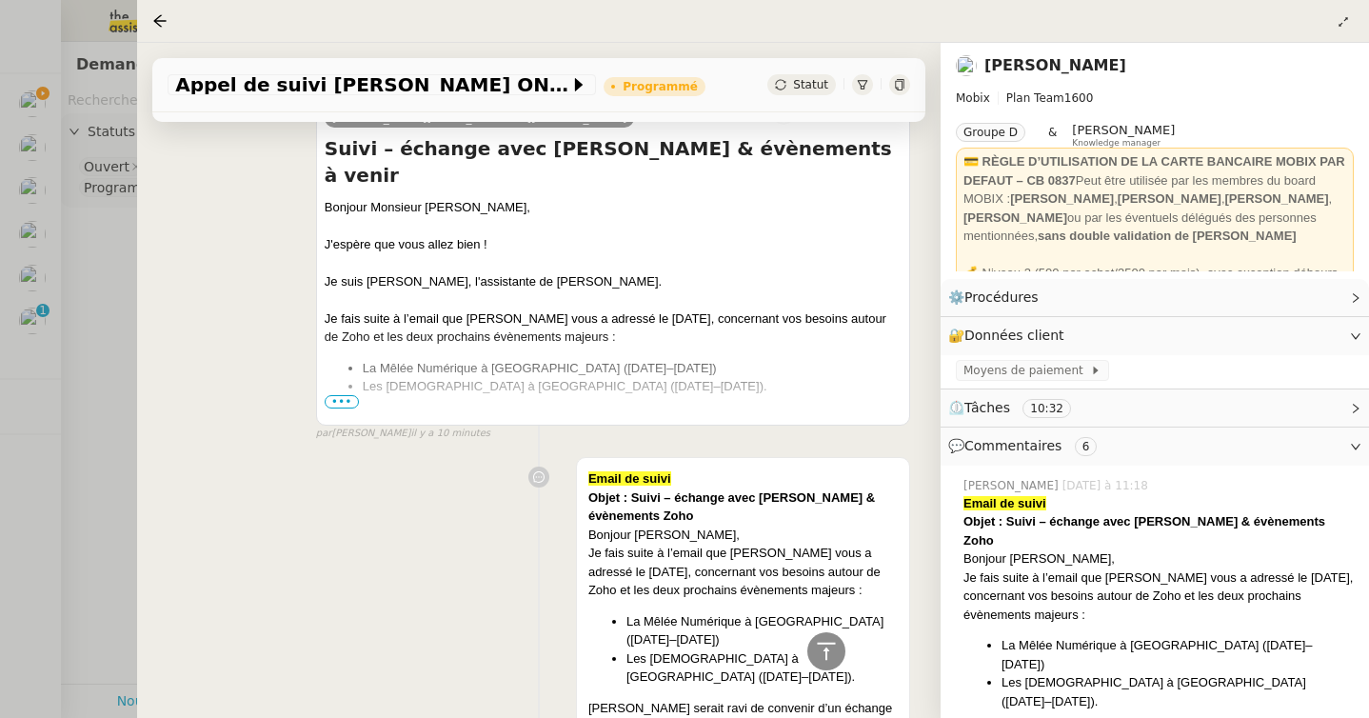
scroll to position [474, 0]
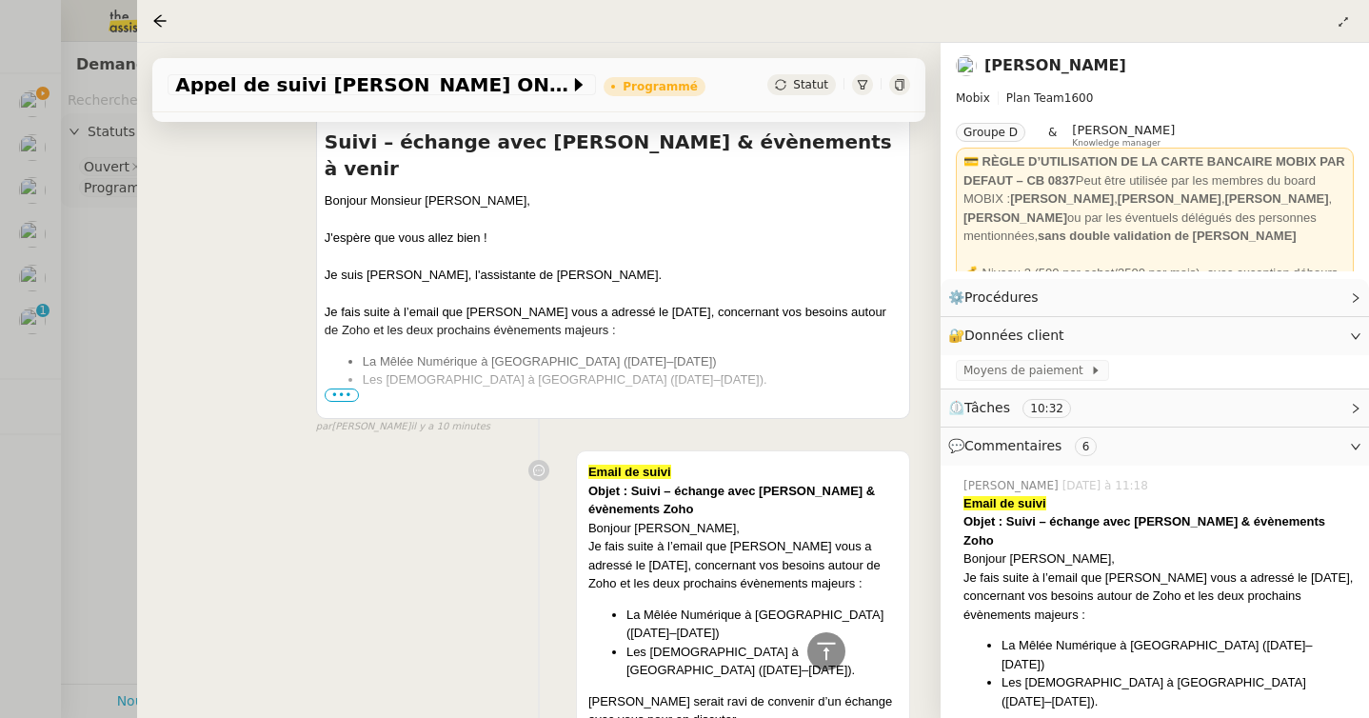
click at [333, 388] on span "•••" at bounding box center [342, 394] width 34 height 13
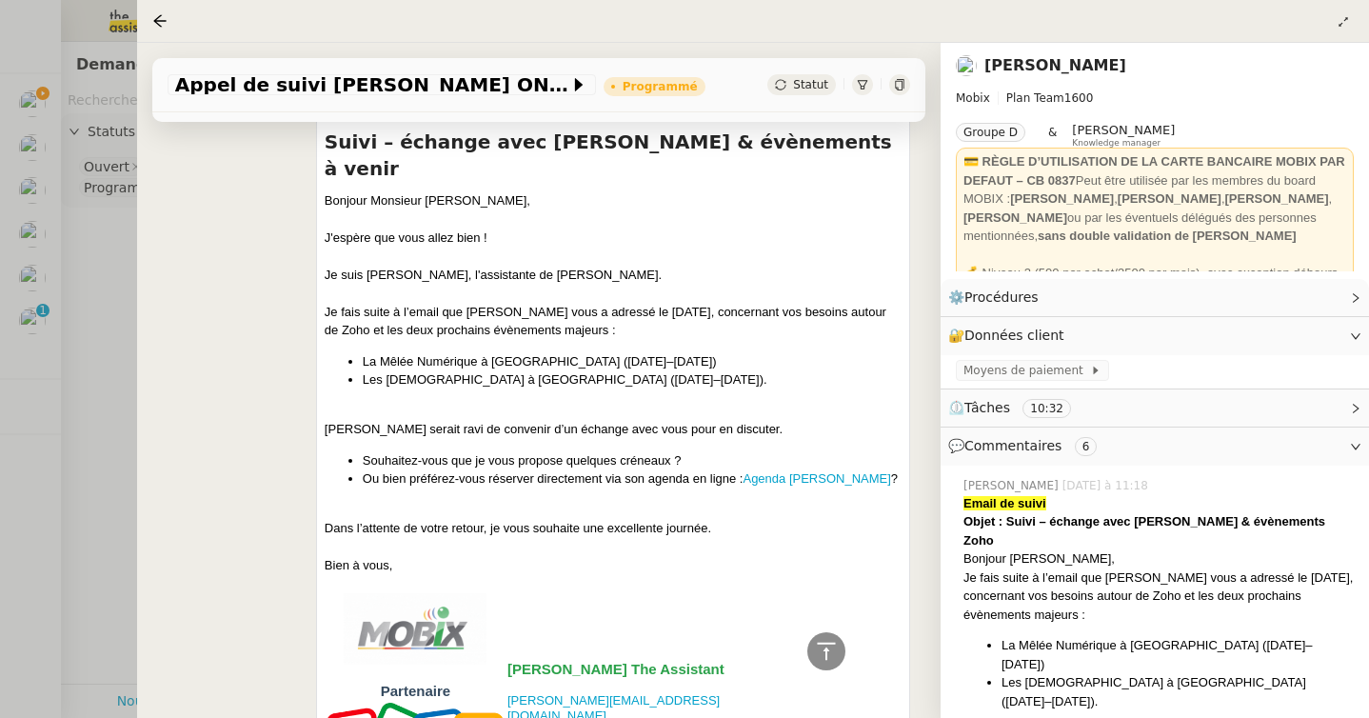
drag, startPoint x: 325, startPoint y: 371, endPoint x: 903, endPoint y: 428, distance: 581.5
click at [903, 428] on div "[PERSON_NAME] [PERSON_NAME][EMAIL_ADDRESS][DOMAIN_NAME] Répondre Suivi – échang…" at bounding box center [613, 570] width 594 height 1006
copy div "[PERSON_NAME] serait ravi de convenir d’un échange avec vous pour en discuter. …"
click at [23, 106] on div at bounding box center [684, 359] width 1369 height 718
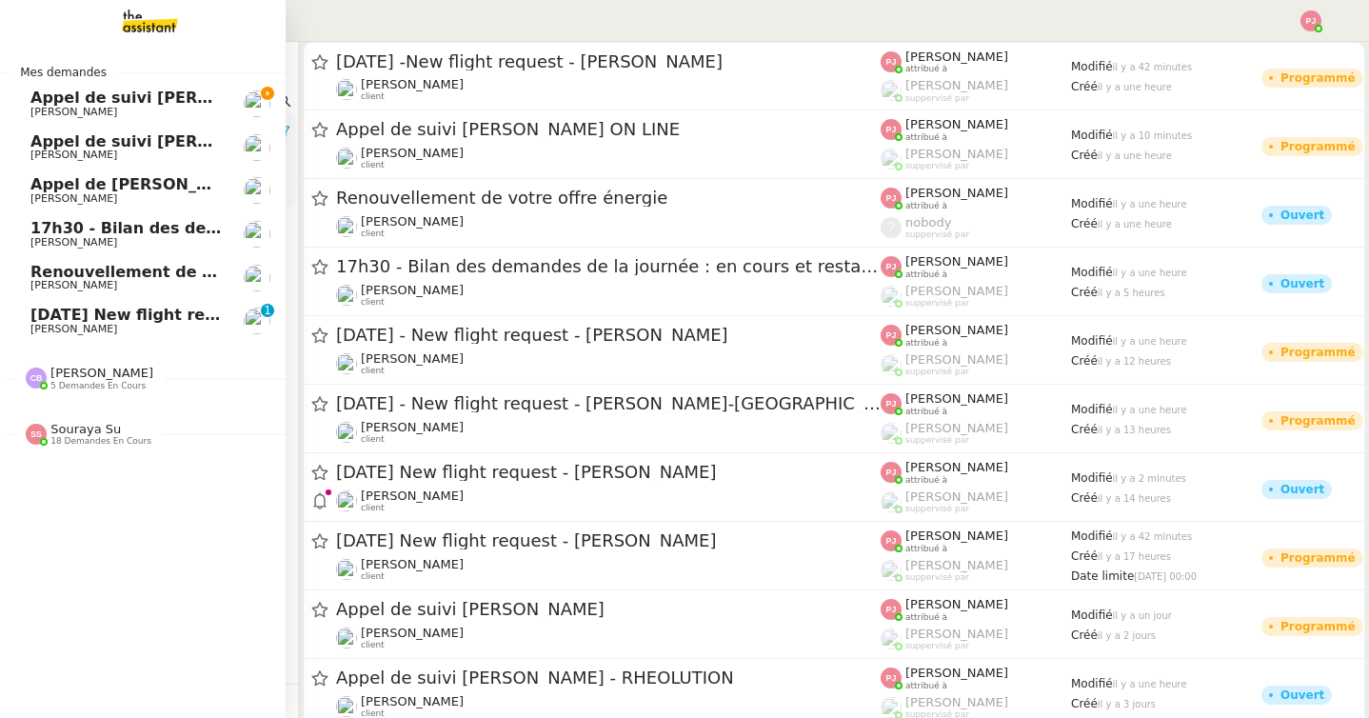
click at [43, 106] on link "Appel de suivi [PERSON_NAME] GESTION [PERSON_NAME]" at bounding box center [143, 104] width 286 height 44
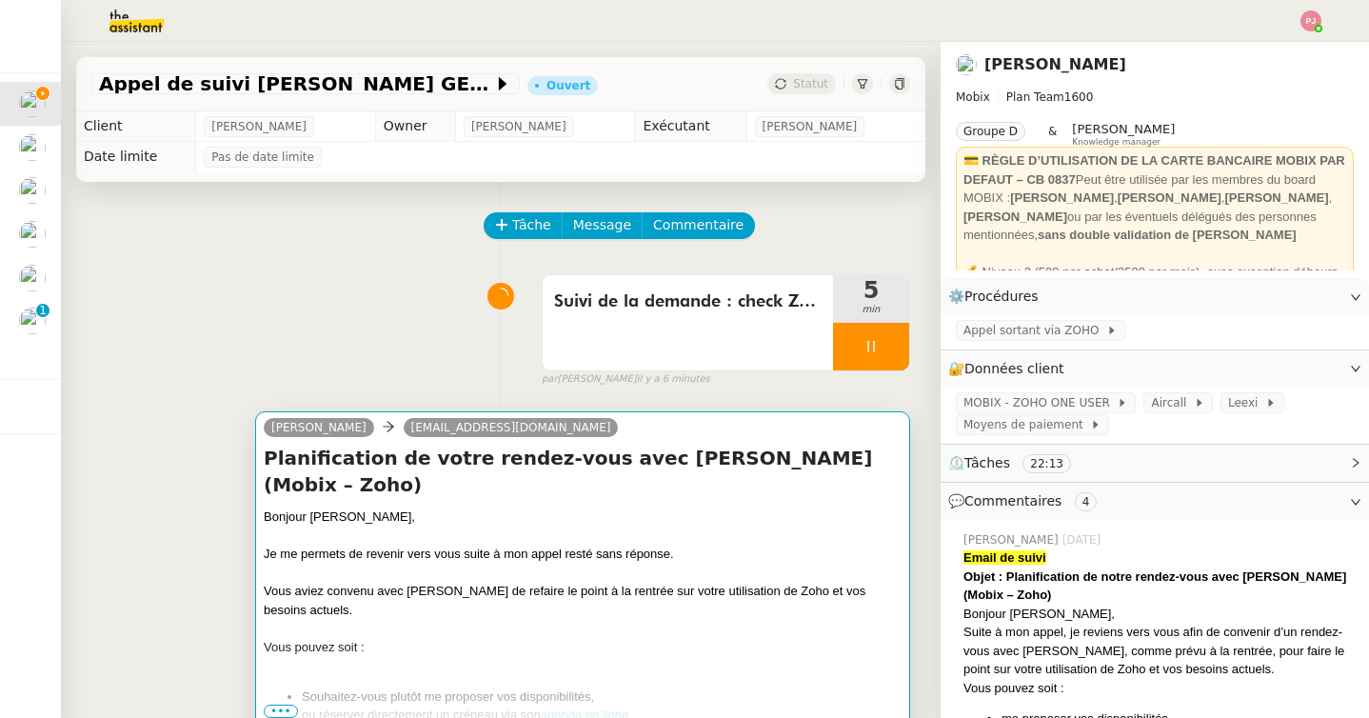
click at [572, 544] on div "Je me permets de revenir vers vous suite à mon appel resté sans réponse." at bounding box center [583, 553] width 638 height 19
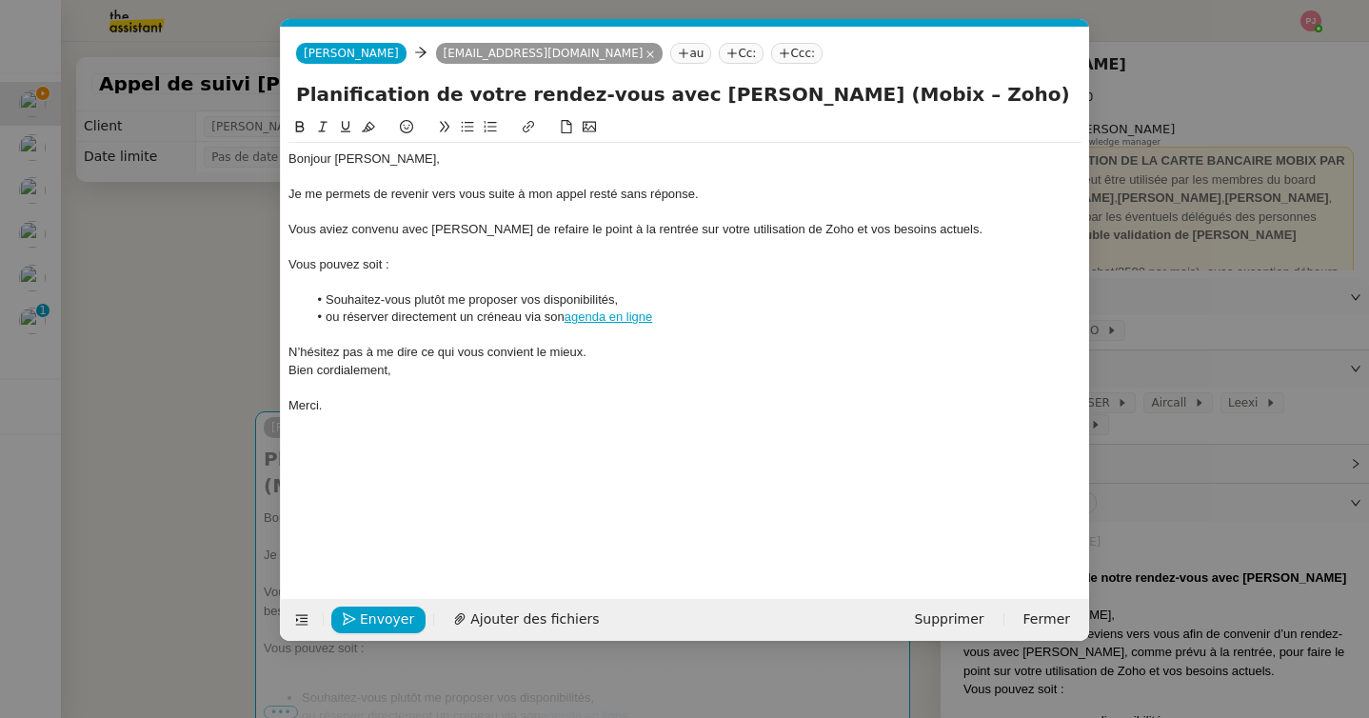
scroll to position [0, 40]
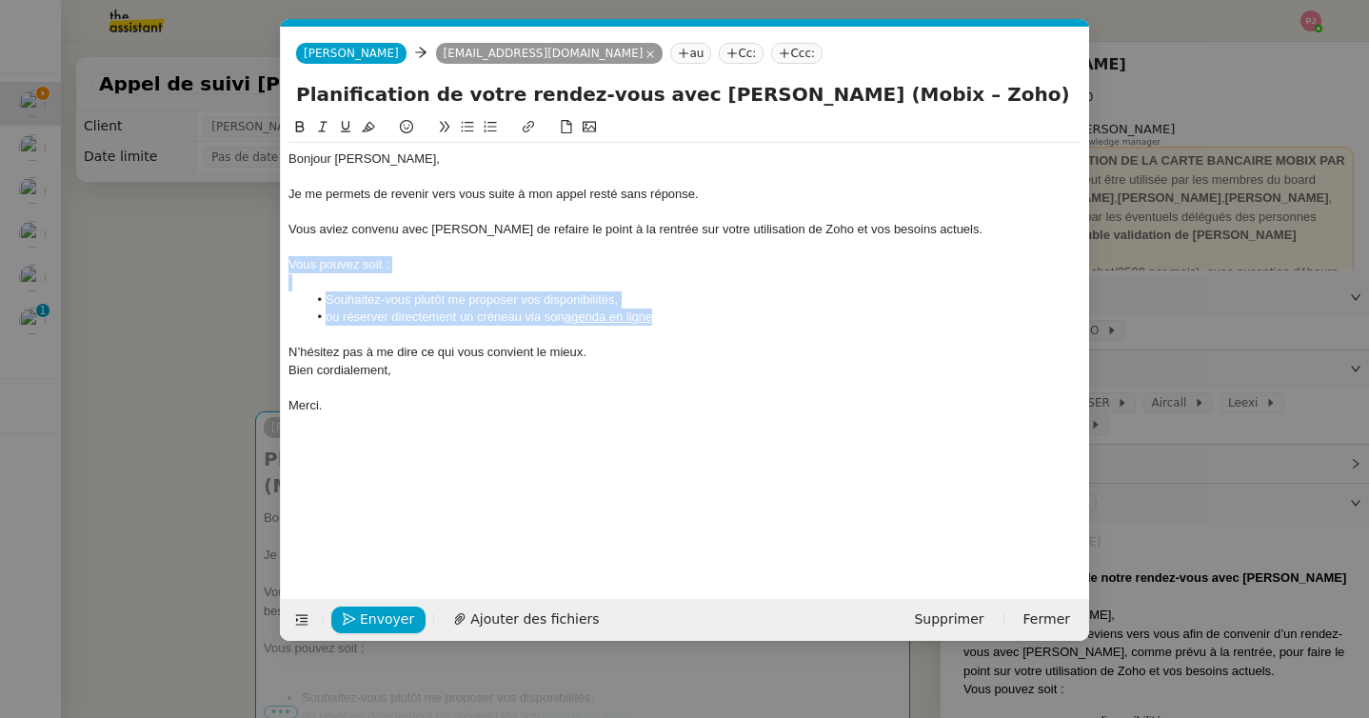
drag, startPoint x: 678, startPoint y: 310, endPoint x: 282, endPoint y: 266, distance: 398.4
click at [282, 266] on nz-spin "Bonjour [PERSON_NAME], Je me permets de revenir vers vous suite à mon appel res…" at bounding box center [685, 346] width 808 height 461
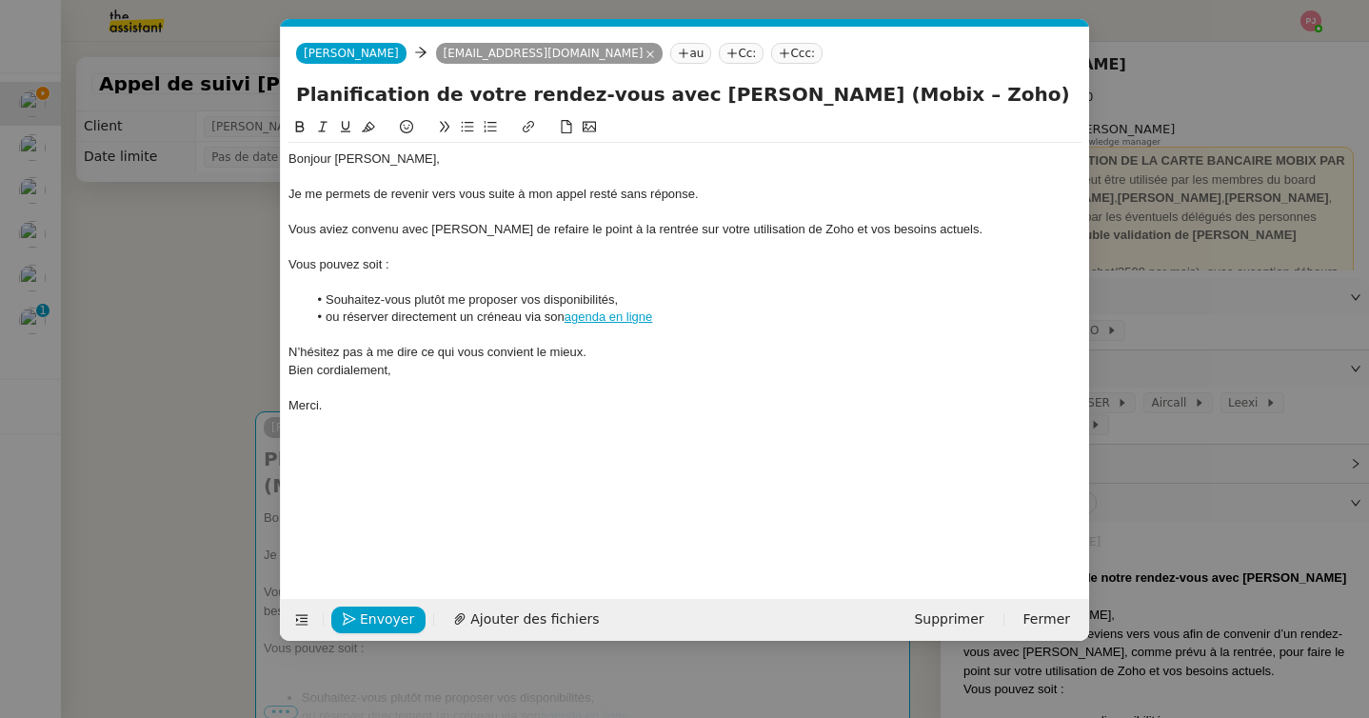
scroll to position [0, 0]
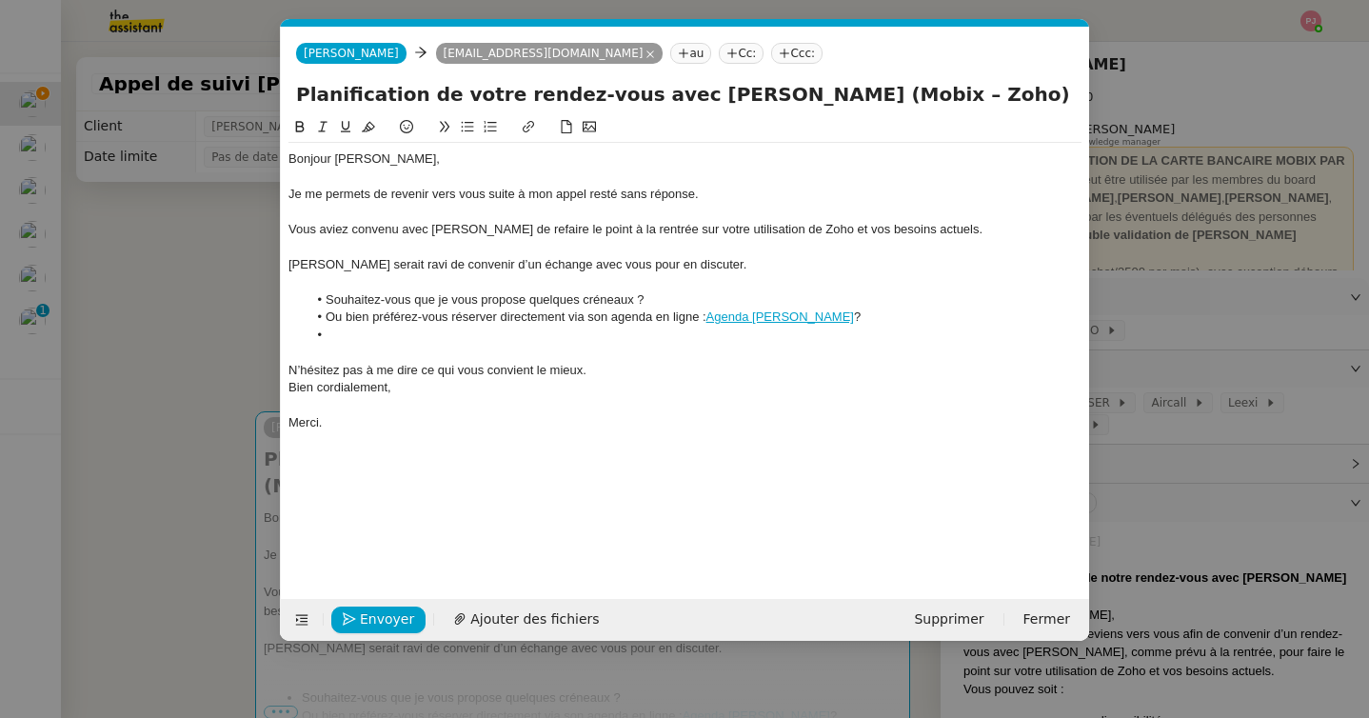
click at [514, 286] on div at bounding box center [684, 282] width 793 height 17
drag, startPoint x: 685, startPoint y: 265, endPoint x: 237, endPoint y: 262, distance: 448.3
click at [237, 262] on nz-modal-container "Service TA - VOYAGE - PROPOSITION GLOBALE A utiliser dans le cadre de propositi…" at bounding box center [684, 359] width 1369 height 718
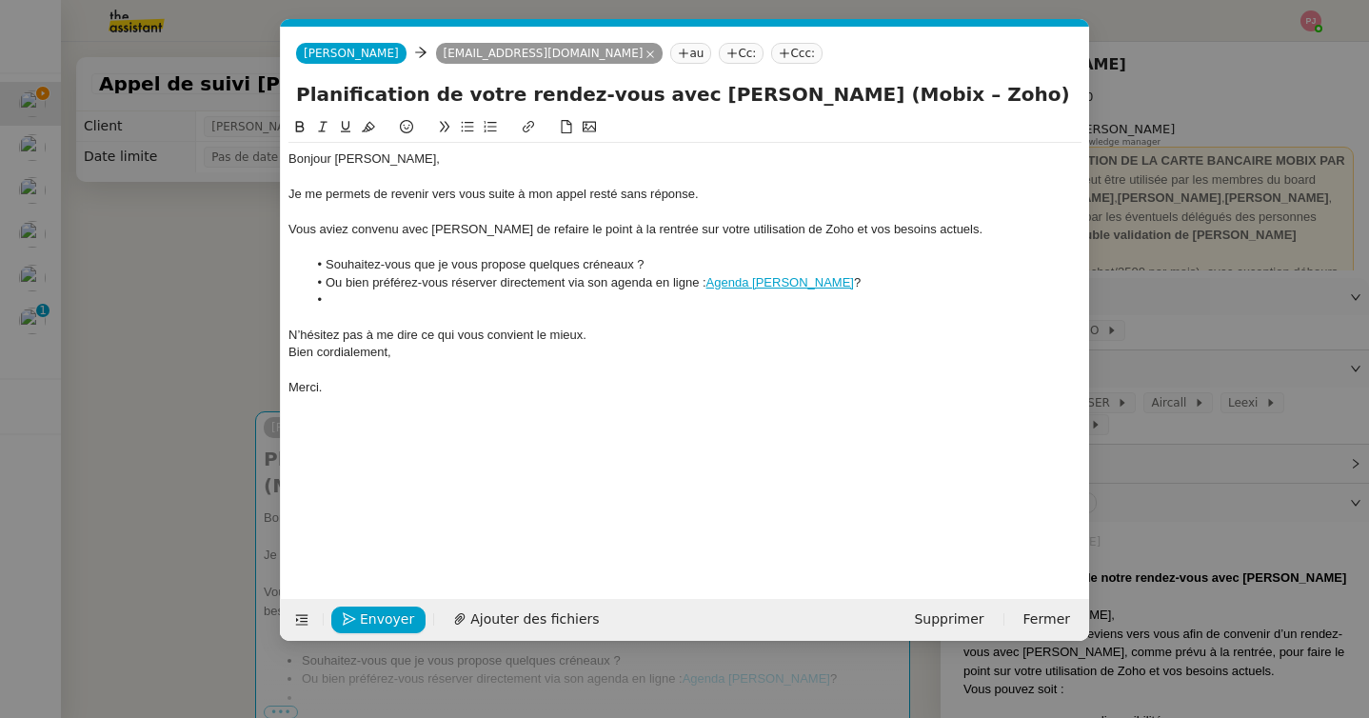
click at [402, 301] on li at bounding box center [694, 299] width 775 height 17
drag, startPoint x: 342, startPoint y: 365, endPoint x: 249, endPoint y: 365, distance: 92.3
click at [249, 365] on nz-modal-container "Service TA - VOYAGE - PROPOSITION GLOBALE A utiliser dans le cadre de propositi…" at bounding box center [684, 359] width 1369 height 718
click at [589, 193] on div "Je me permets de revenir vers vous suite à mon appel resté sans réponse." at bounding box center [684, 194] width 793 height 17
click at [528, 346] on div at bounding box center [684, 352] width 793 height 17
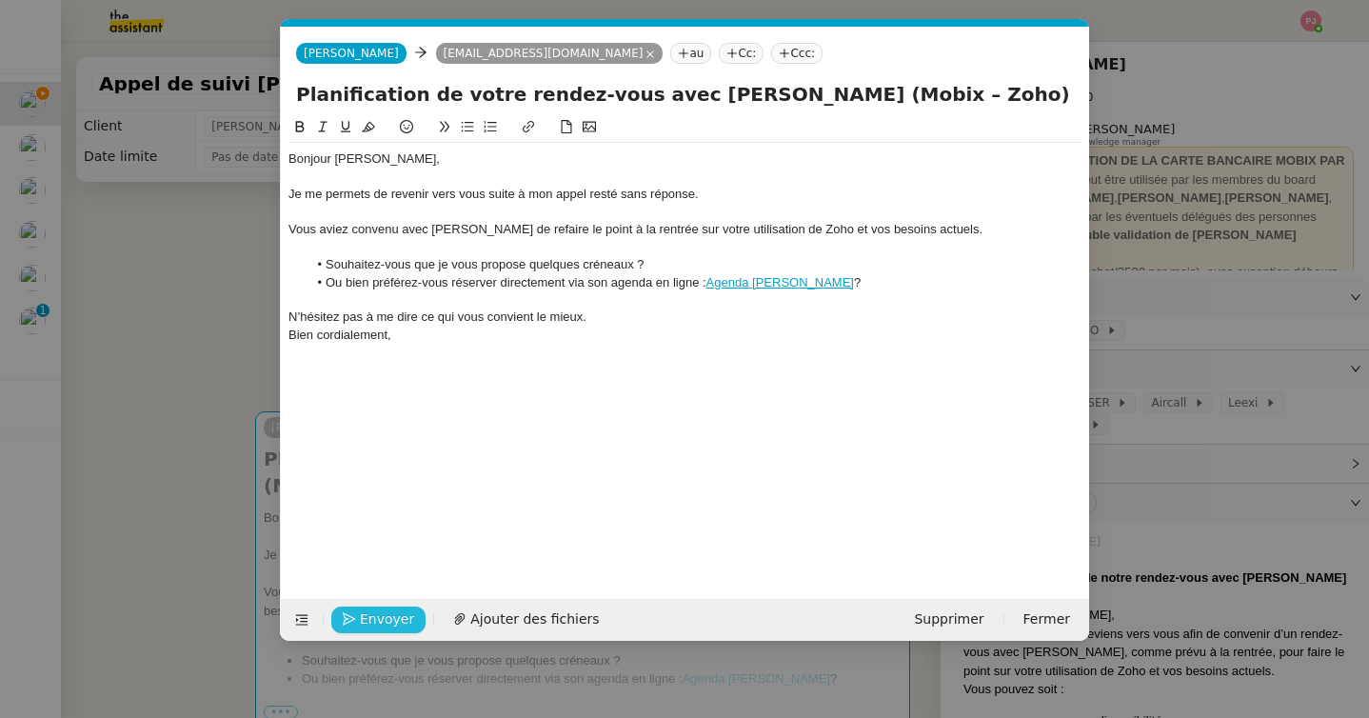
click at [393, 619] on span "Envoyer" at bounding box center [387, 619] width 54 height 22
click at [393, 619] on span "Confirmer l'envoi" at bounding box center [417, 619] width 114 height 22
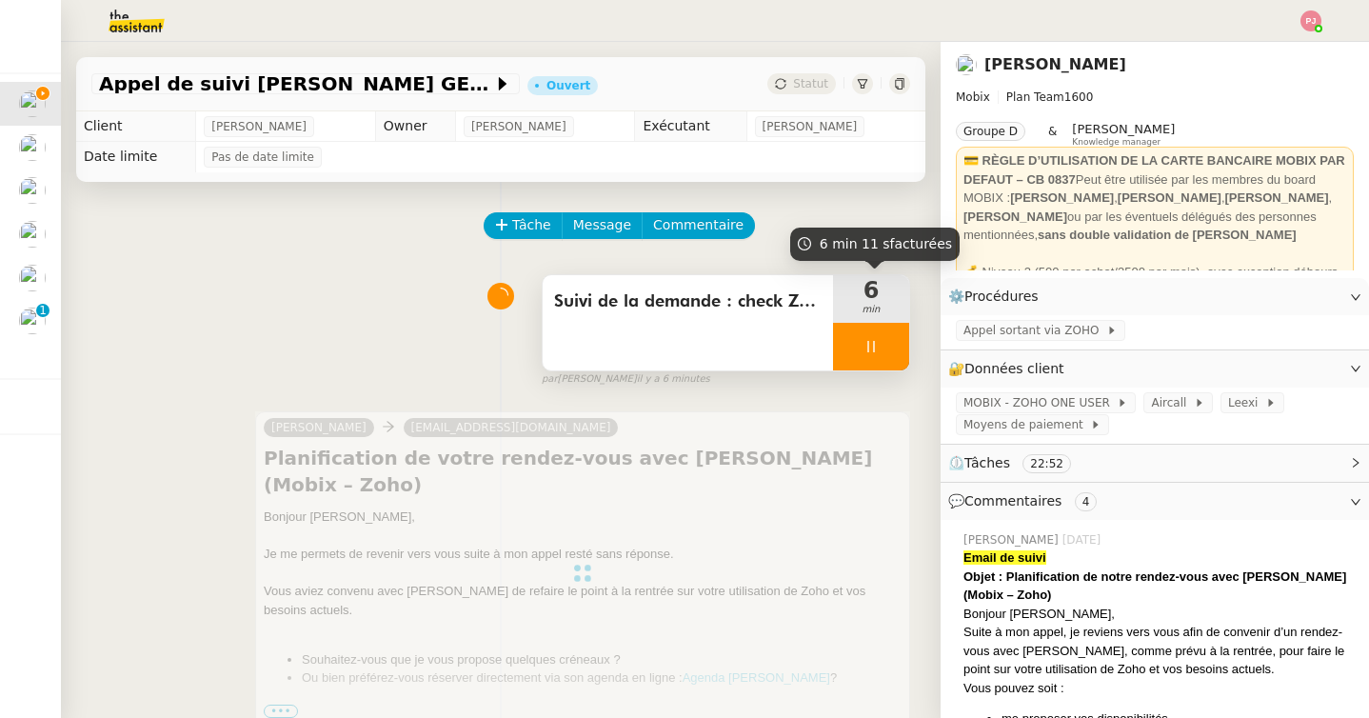
click at [869, 299] on span "6" at bounding box center [871, 290] width 76 height 23
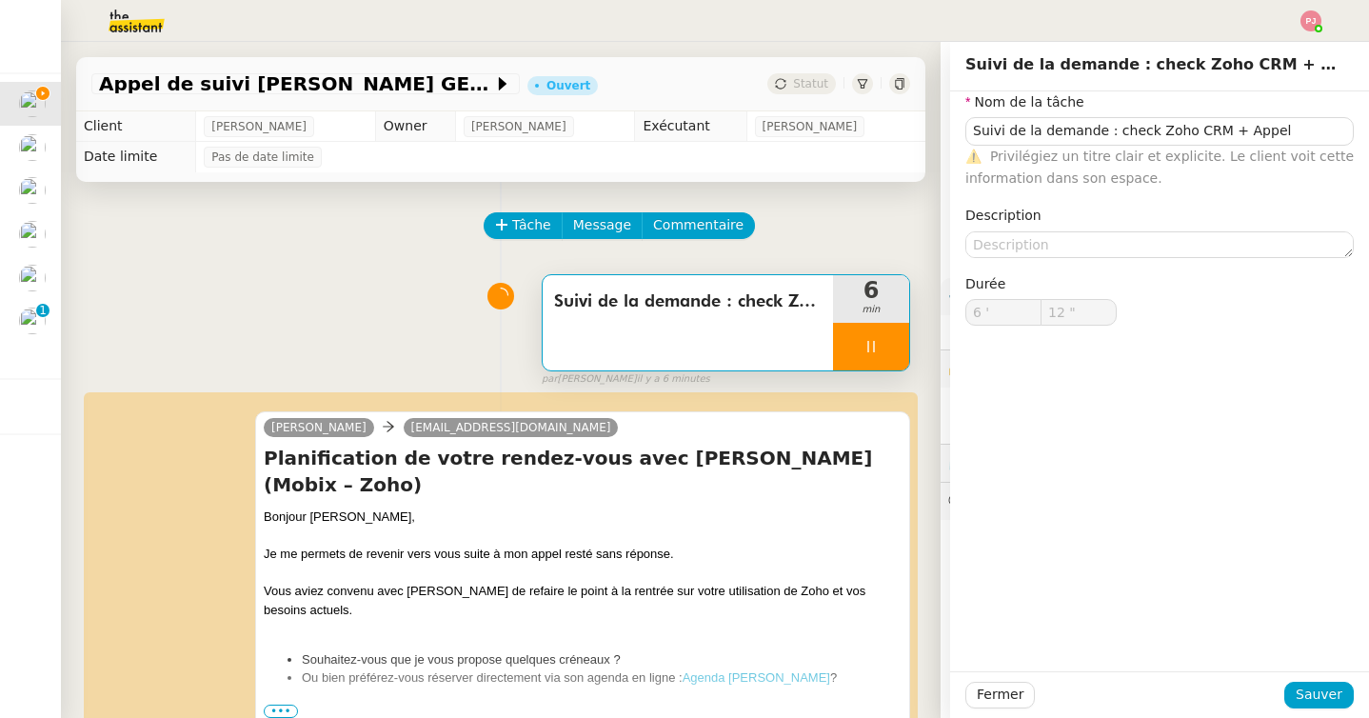
click at [771, 299] on span "Suivi de la demande : check Zoho CRM + Appel" at bounding box center [687, 301] width 267 height 29
type input "Suivi de la demande : check Zoho CRM + Appel"
type input "6 '"
type input "13 ""
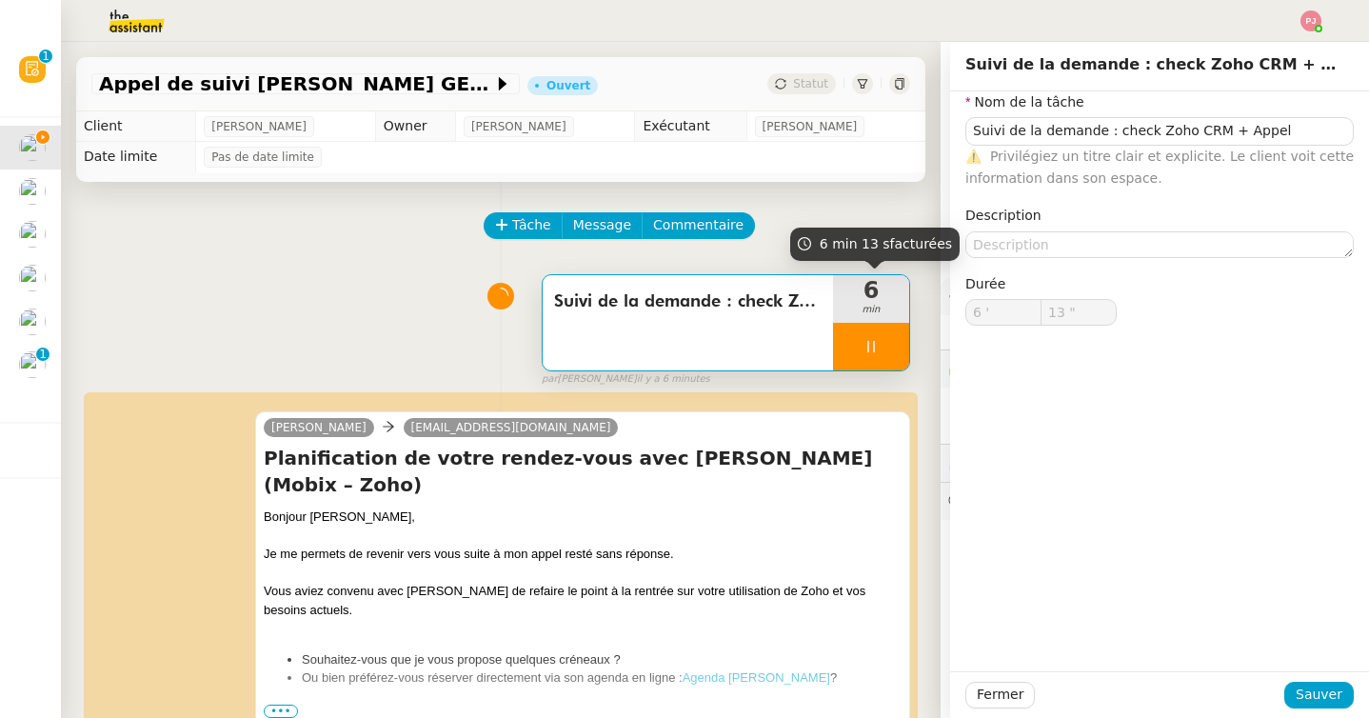
type input "Suivi de la demande : check Zoho CRM + Appel"
type input "6 '"
type input "13 ""
type input "Suivi de la demande : check Zoho CRM + Appel"
type input "6 '"
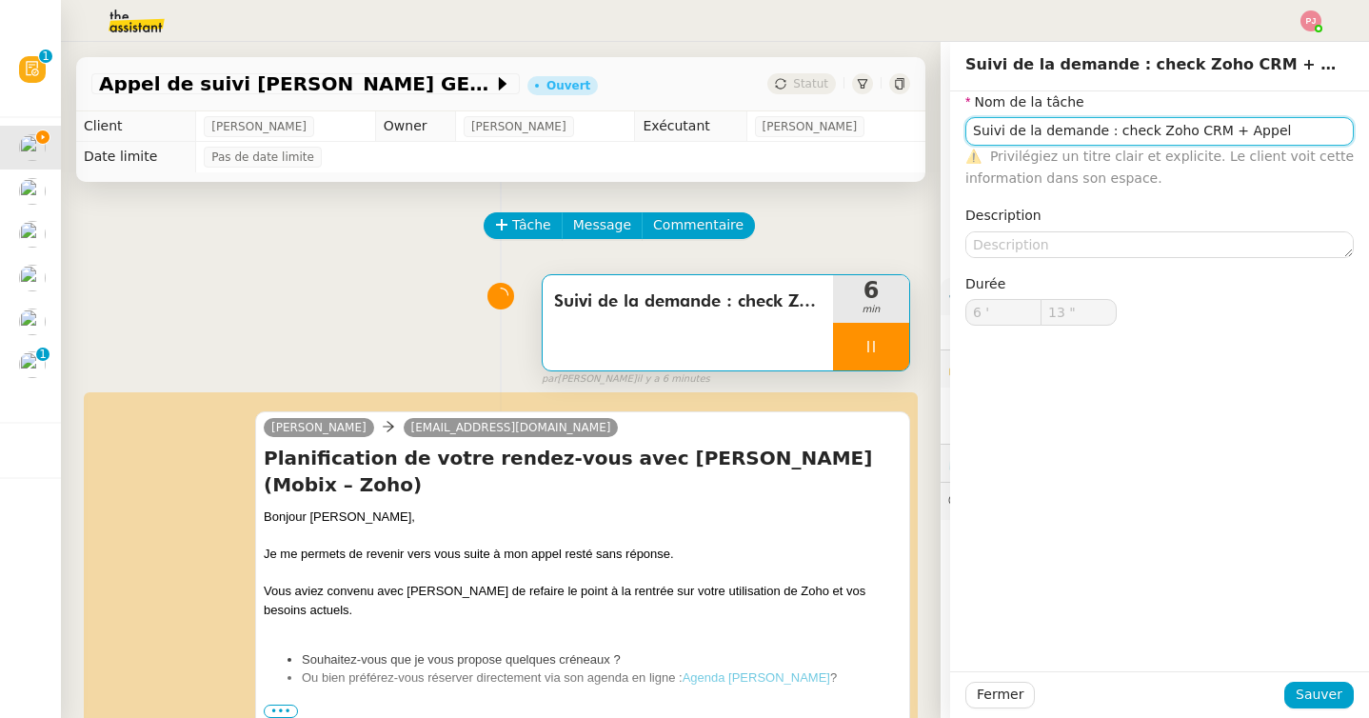
click at [1297, 128] on input "Suivi de la demande : check Zoho CRM + Appel" at bounding box center [1159, 131] width 388 height 28
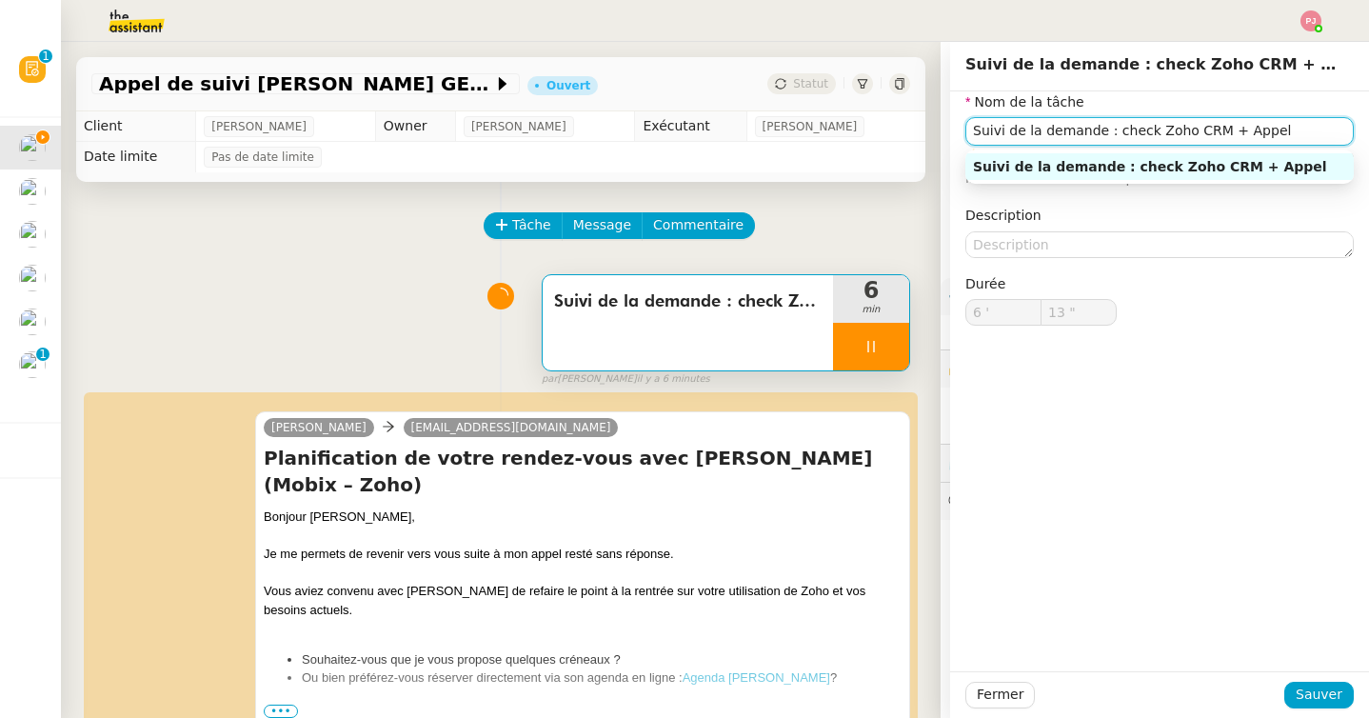
type input "14 ""
type input "Suivi de la demande : check Zoho CRM + Appel + voie"
type input "15 ""
type input "Suivi de la demande : check Zoho CRM + Appel + voicemail"
type input "16 ""
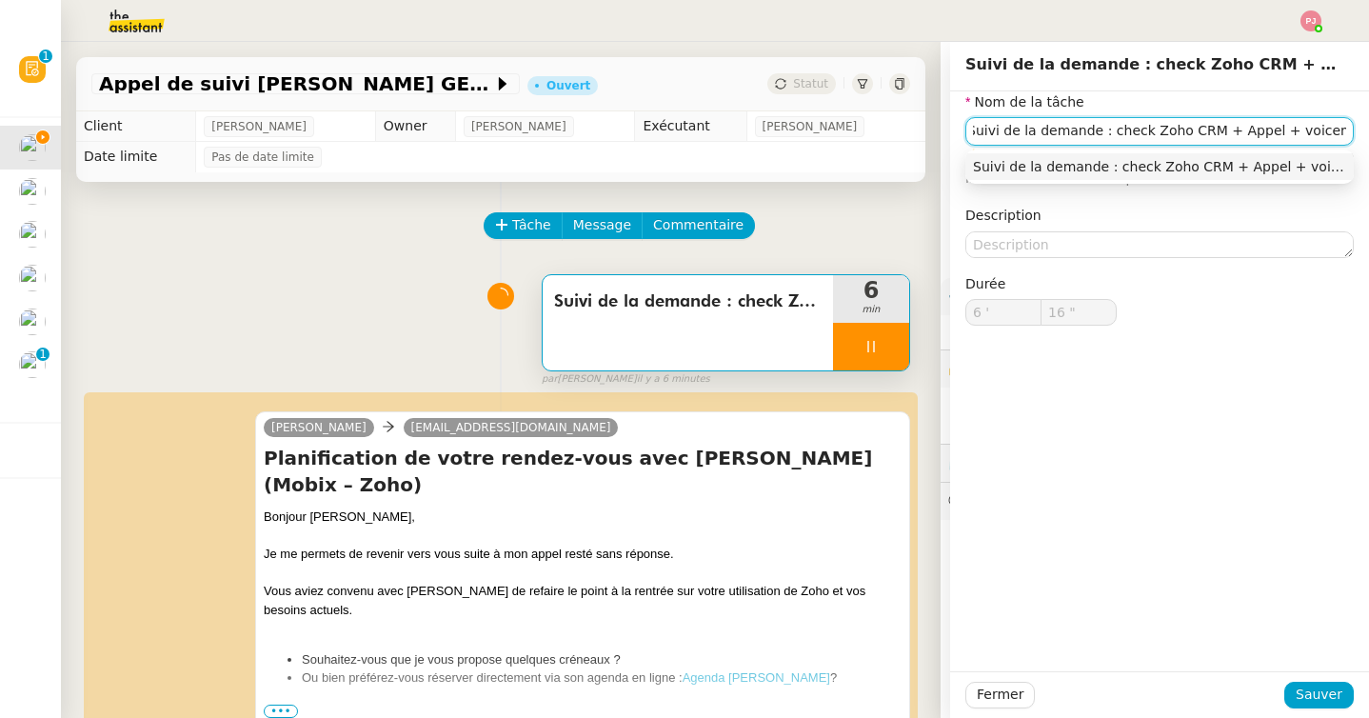
type input "Suivi de la demande : check Zoho CRM + Appel + voicemail + e"
type input "17 ""
type input "Suivi de la demande : check Zoho CRM + Appel + voicemail + email"
type input "18 ""
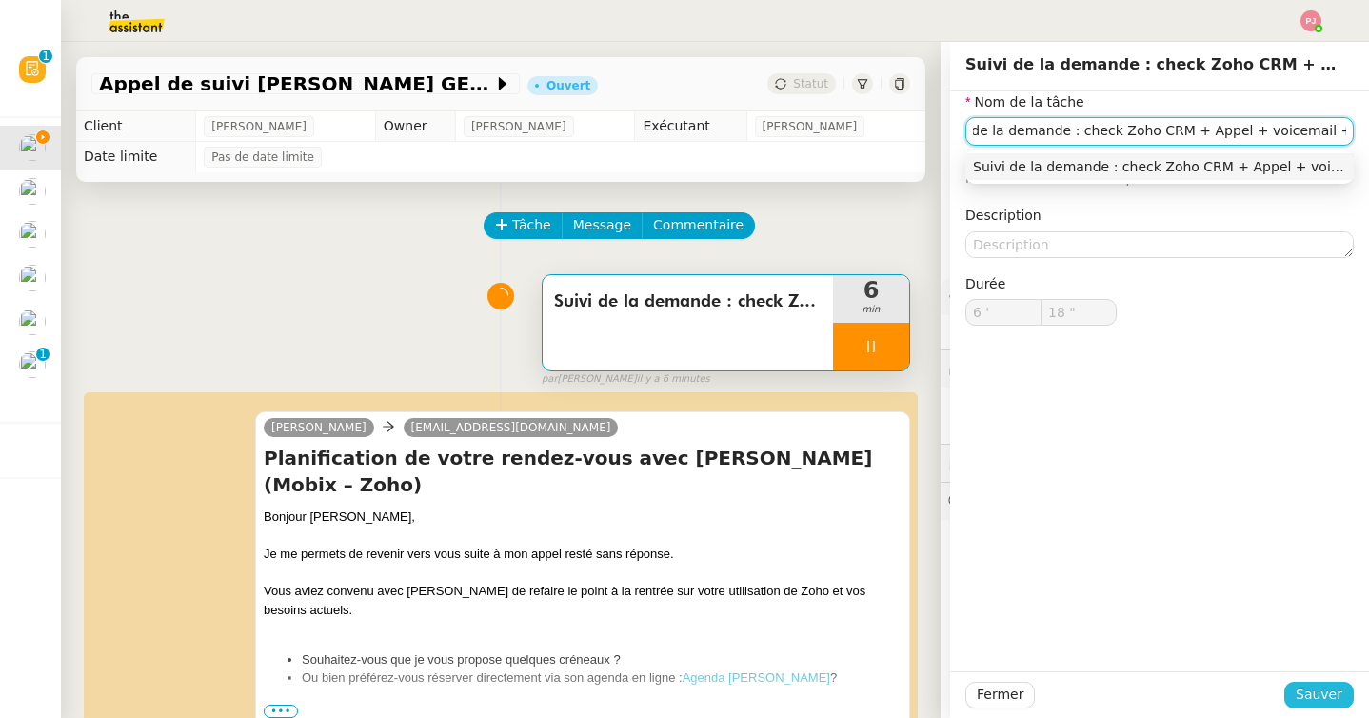
type input "Suivi de la demande : check Zoho CRM + Appel + voicemail + email"
click at [1328, 686] on span "Sauver" at bounding box center [1318, 694] width 47 height 22
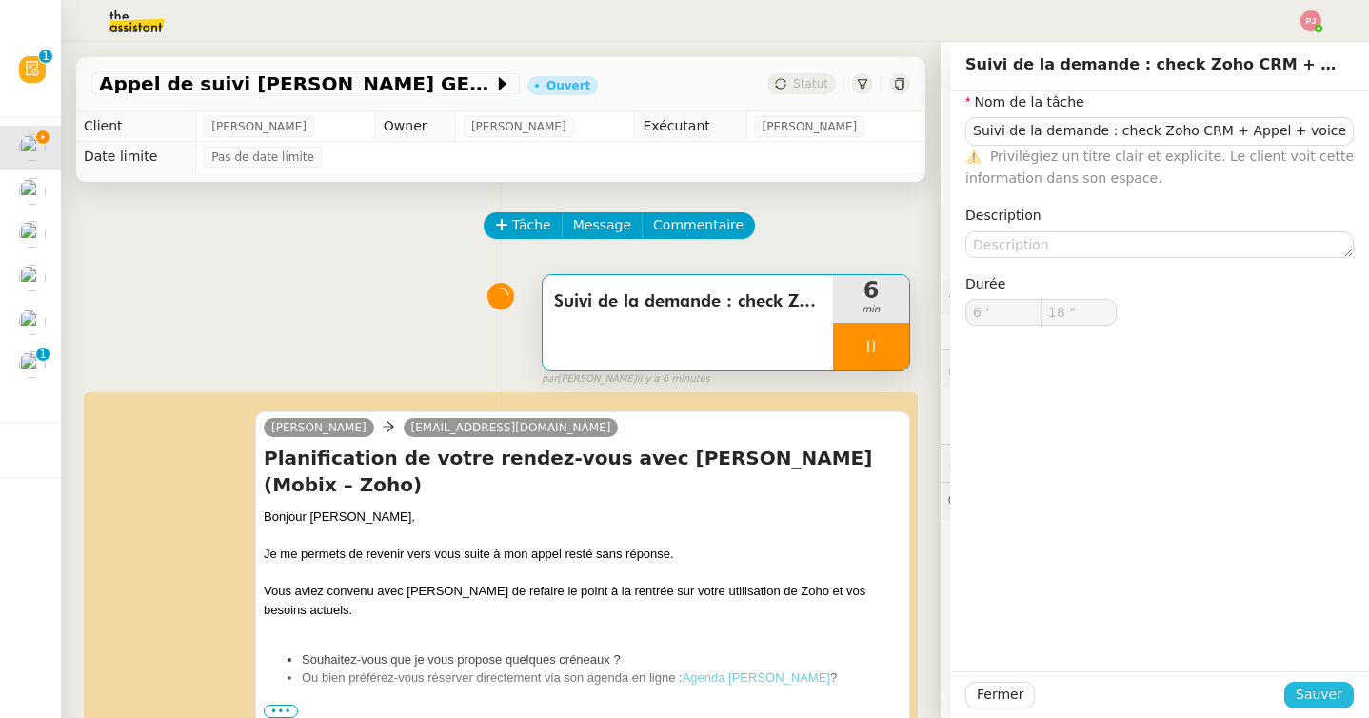
type input "19 ""
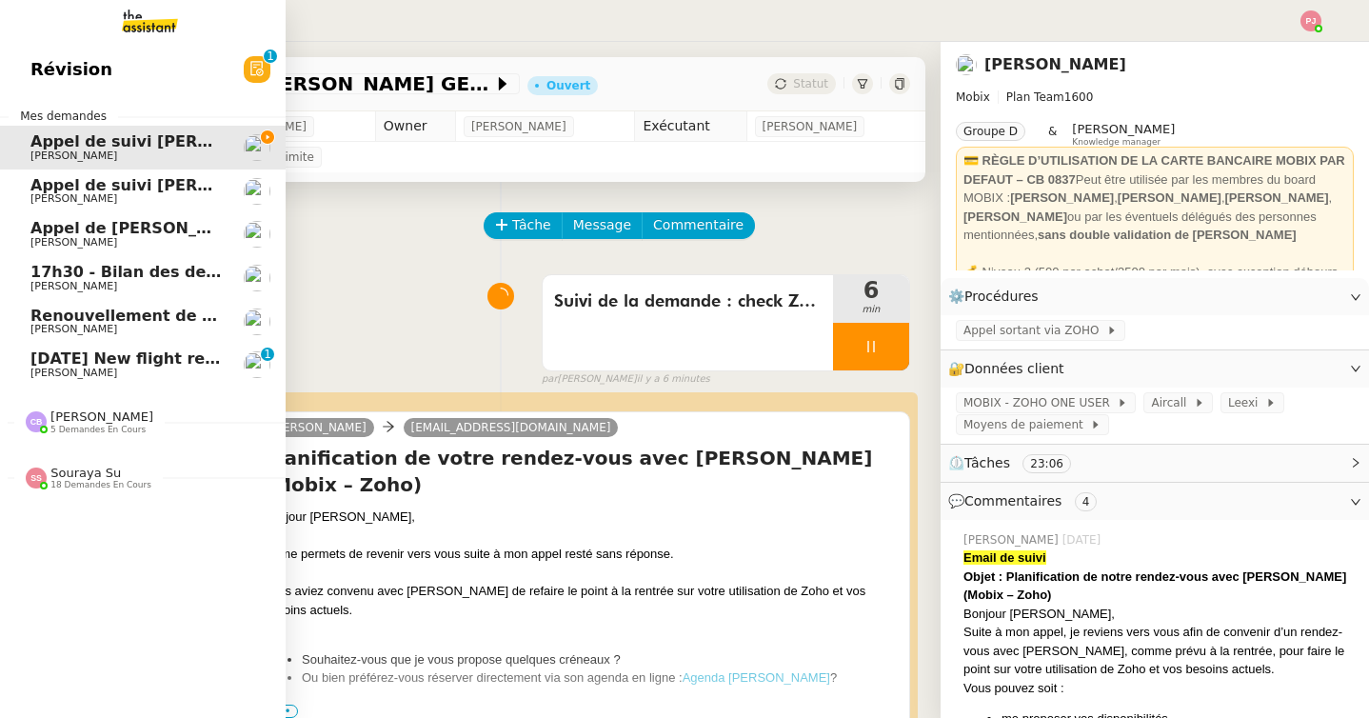
click at [69, 469] on span "Souraya Su" at bounding box center [85, 472] width 70 height 14
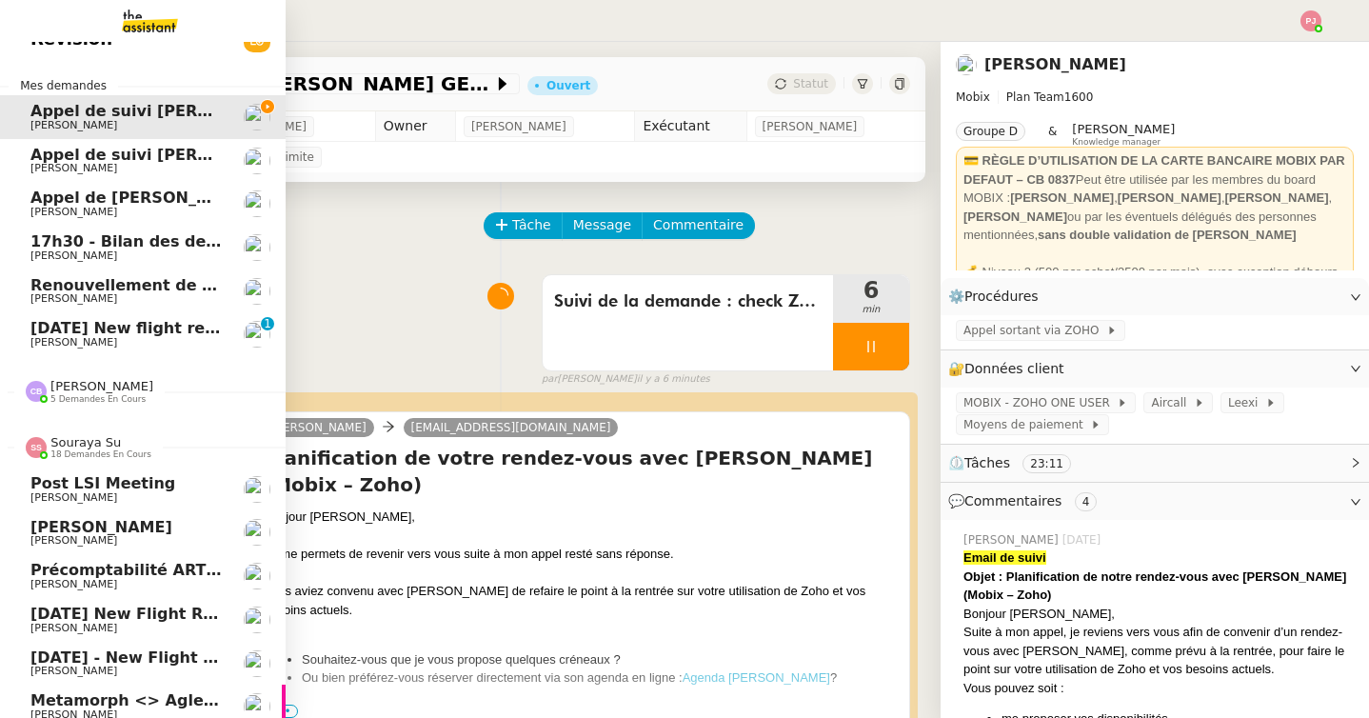
scroll to position [10, 0]
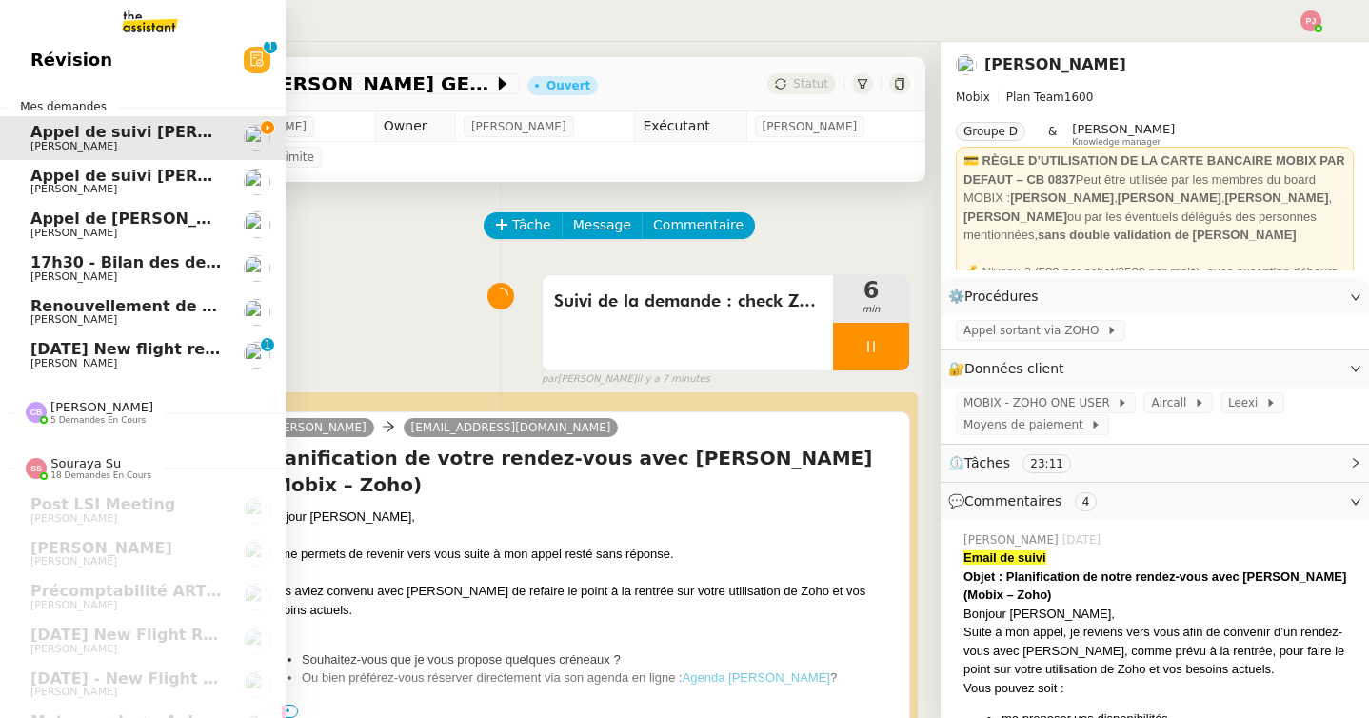
click at [86, 404] on span "[PERSON_NAME]" at bounding box center [101, 407] width 103 height 14
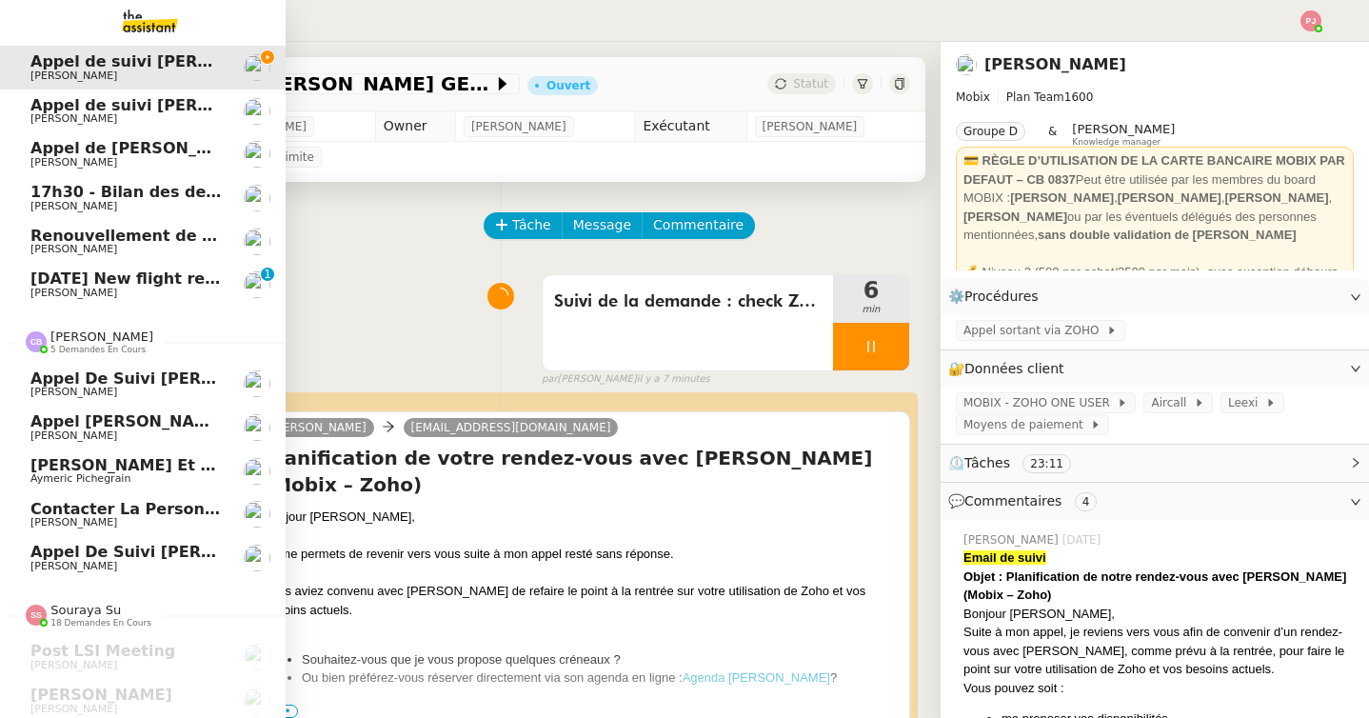
scroll to position [0, 0]
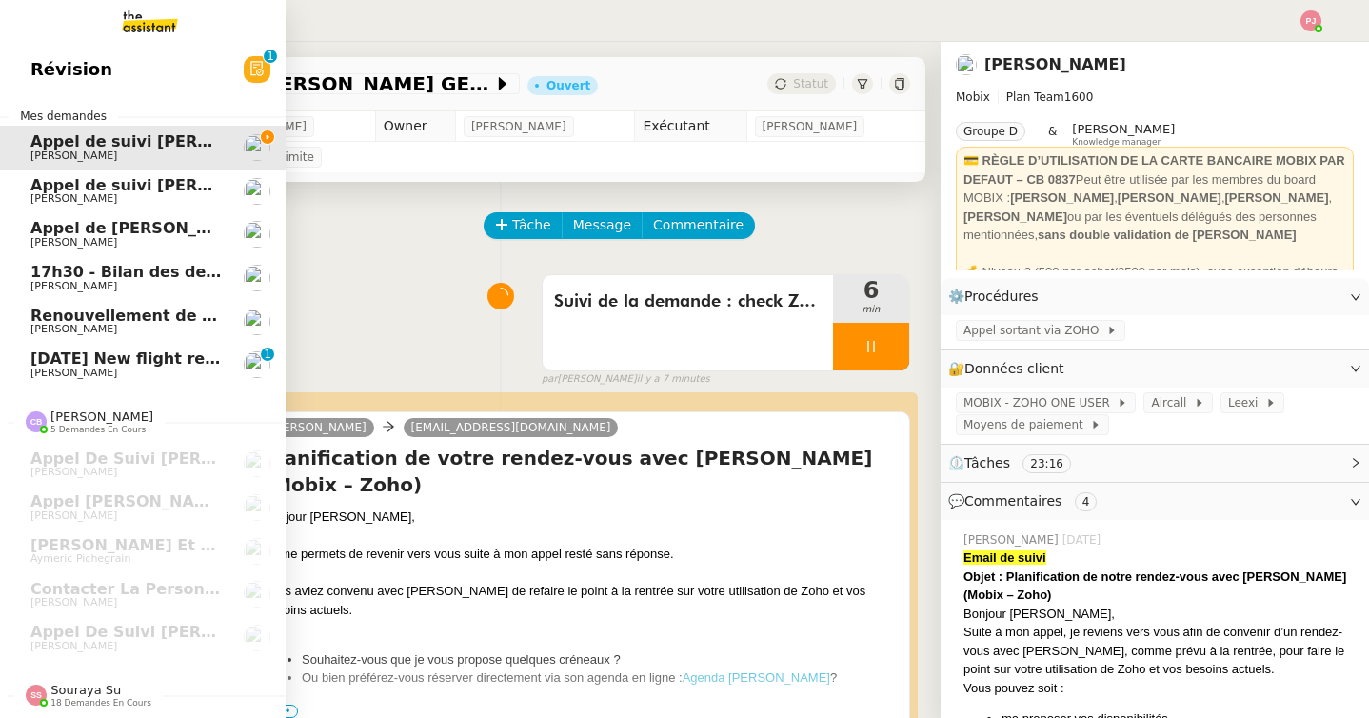
click at [44, 378] on span "[PERSON_NAME]" at bounding box center [73, 372] width 87 height 12
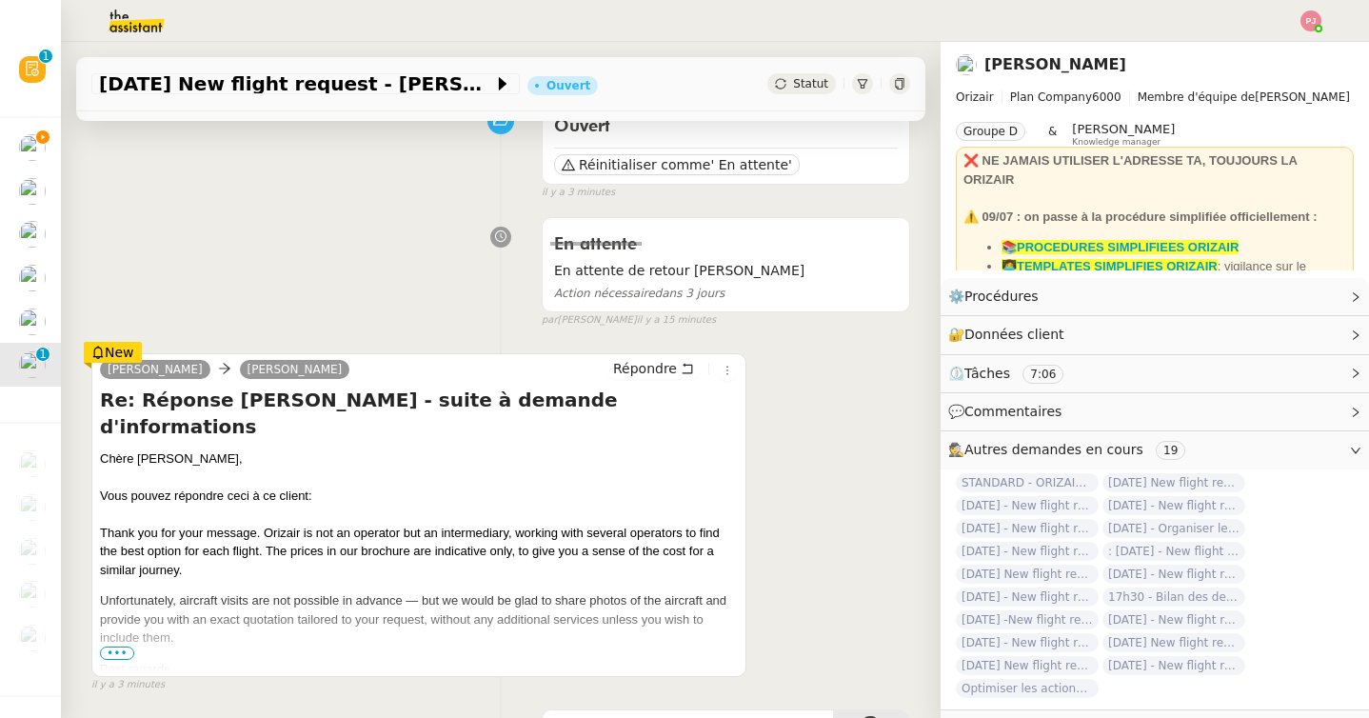
scroll to position [184, 0]
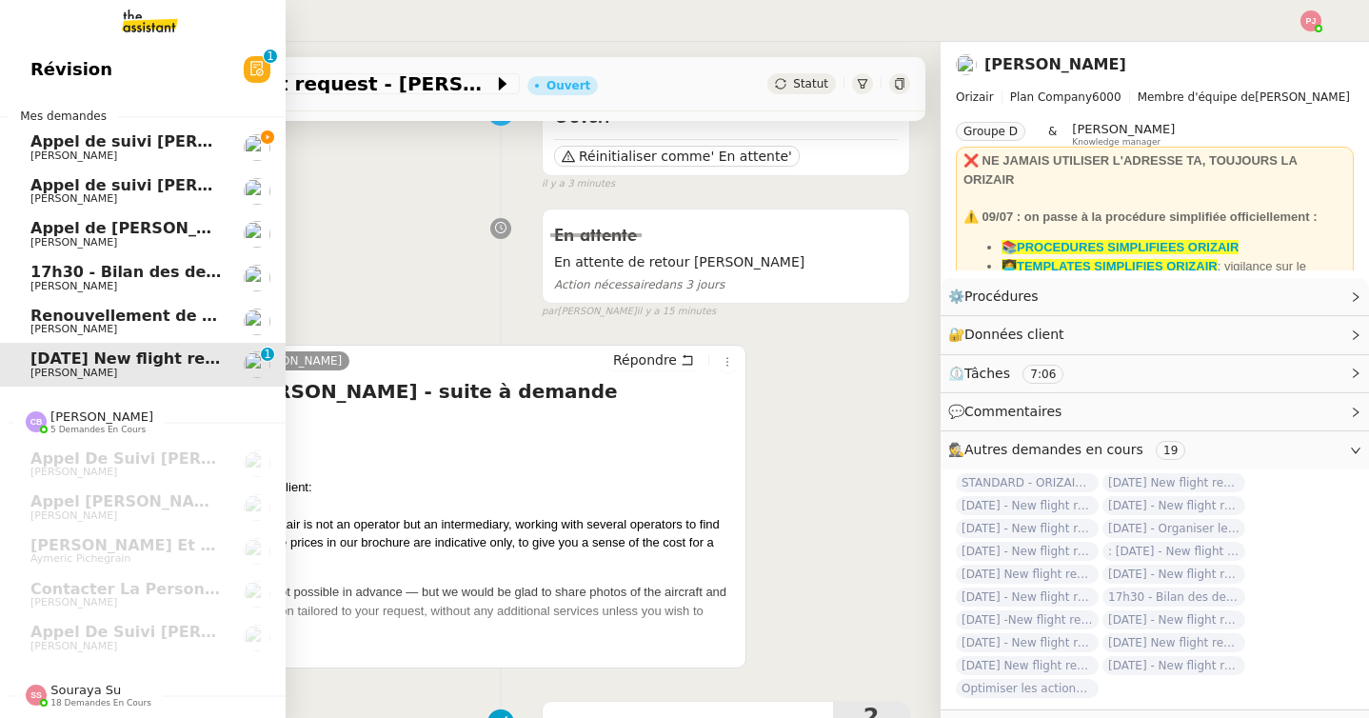
click at [167, 148] on span "Appel de suivi [PERSON_NAME] GESTION" at bounding box center [204, 141] width 349 height 18
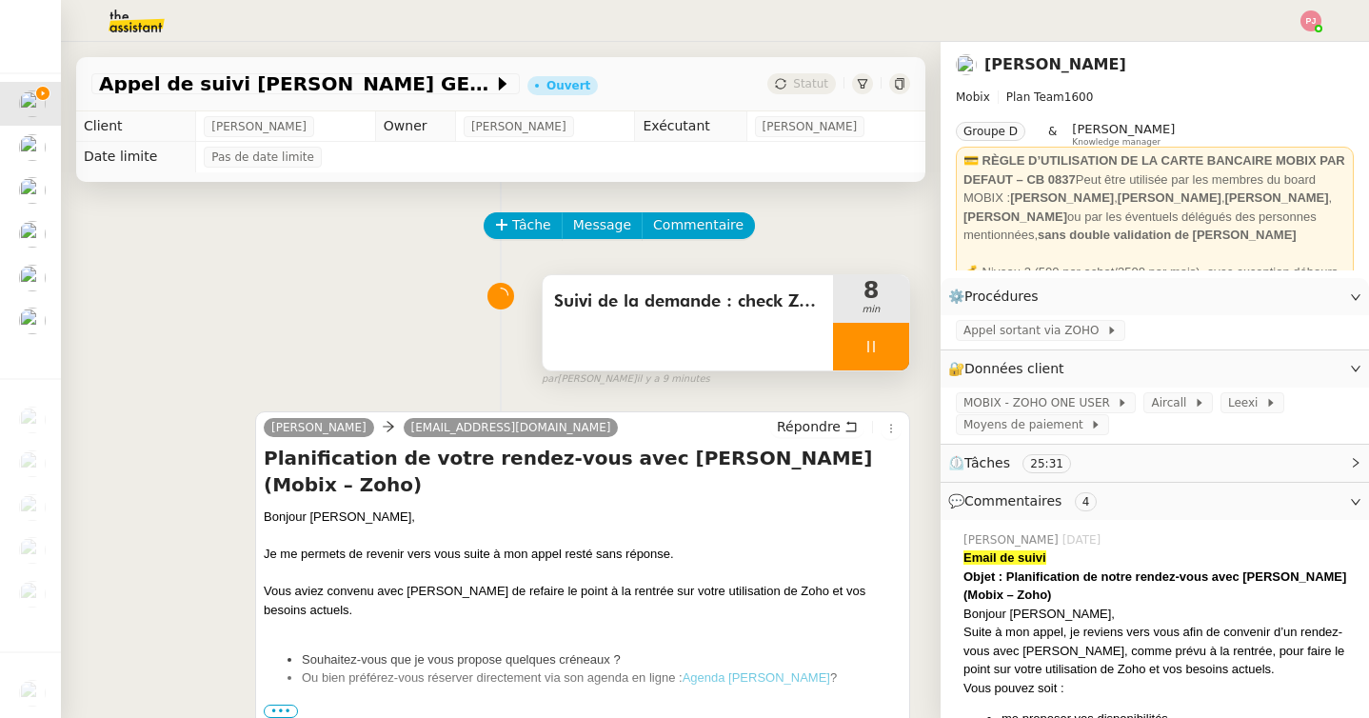
click at [870, 341] on icon at bounding box center [870, 346] width 15 height 15
click at [889, 343] on icon at bounding box center [889, 346] width 15 height 15
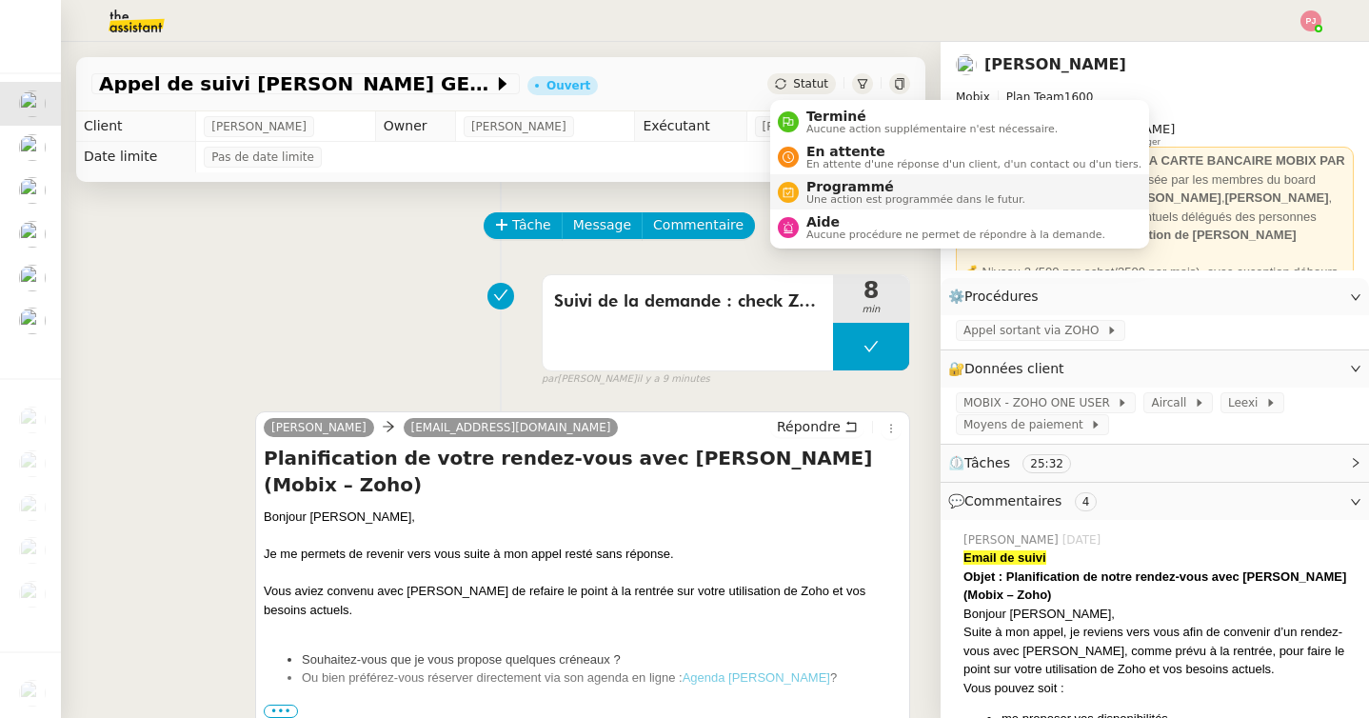
click at [846, 181] on span "Programmé" at bounding box center [915, 186] width 219 height 15
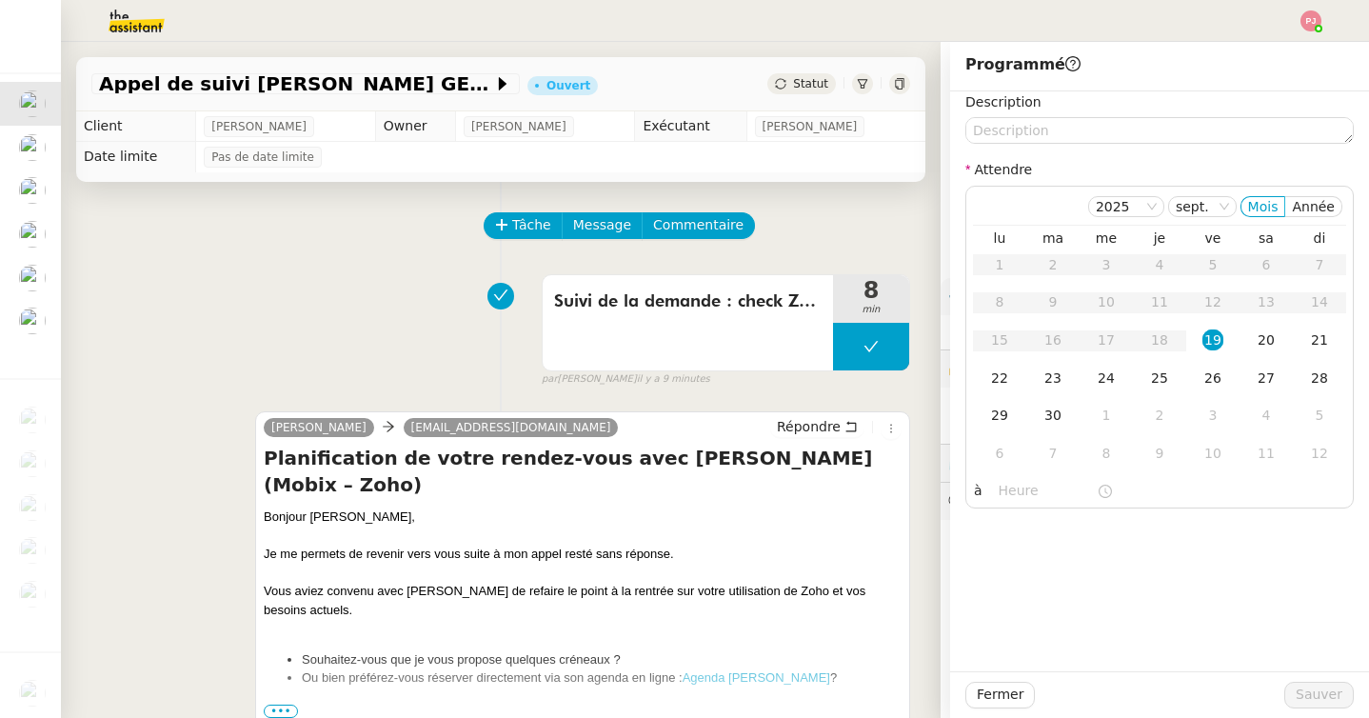
click at [1001, 115] on nz-form-label "Description" at bounding box center [1003, 104] width 76 height 26
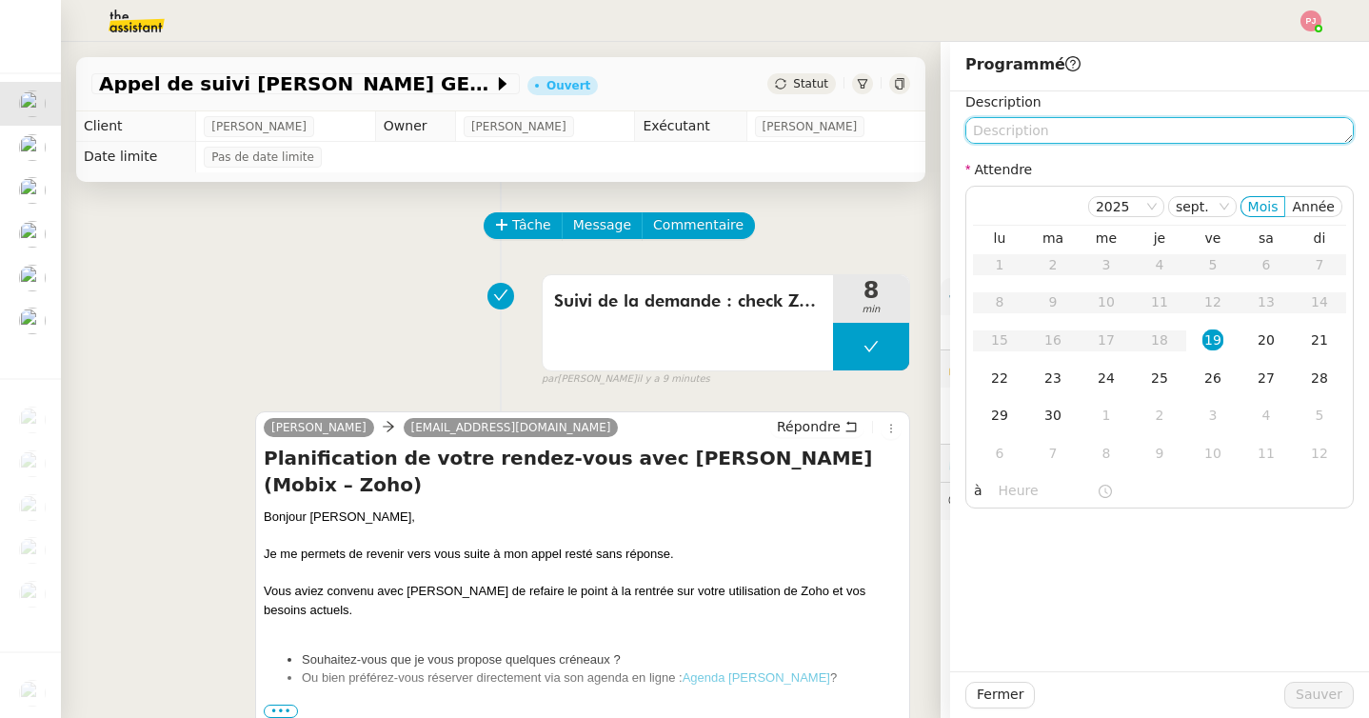
click at [1001, 123] on textarea at bounding box center [1159, 130] width 388 height 27
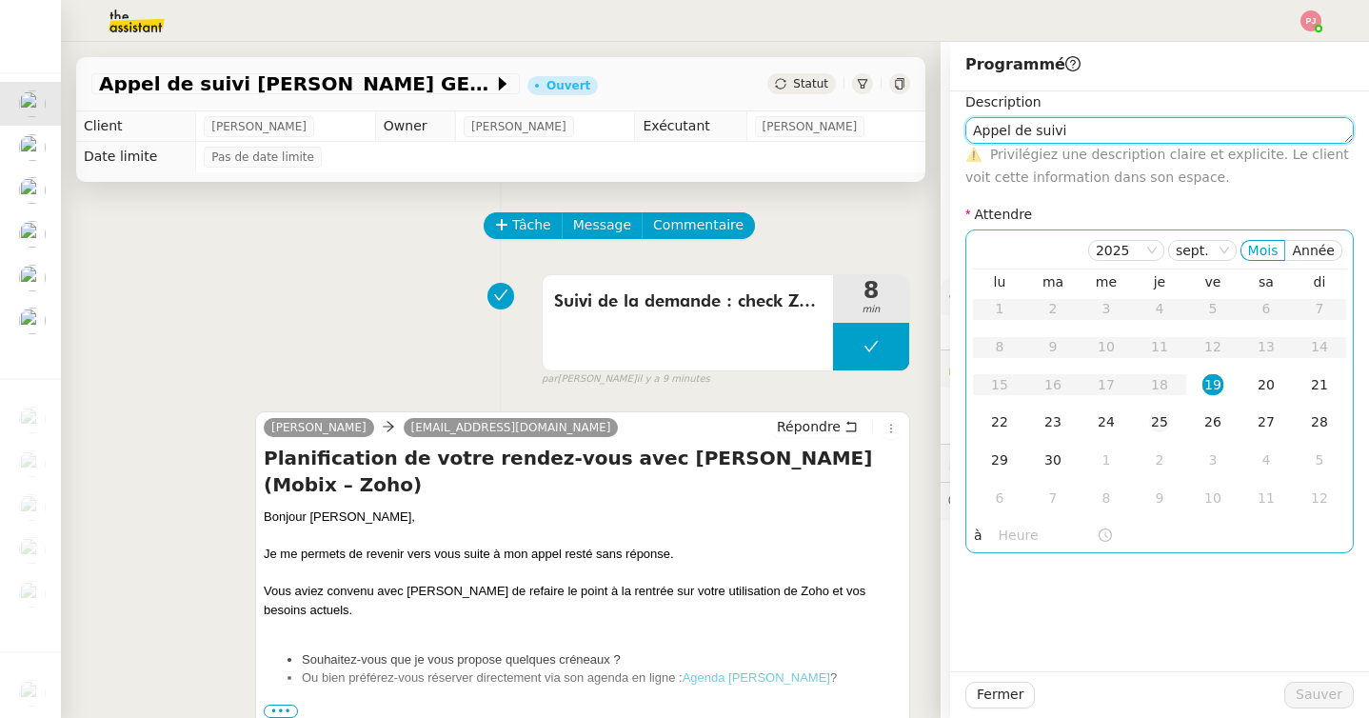
type textarea "Appel de suivi"
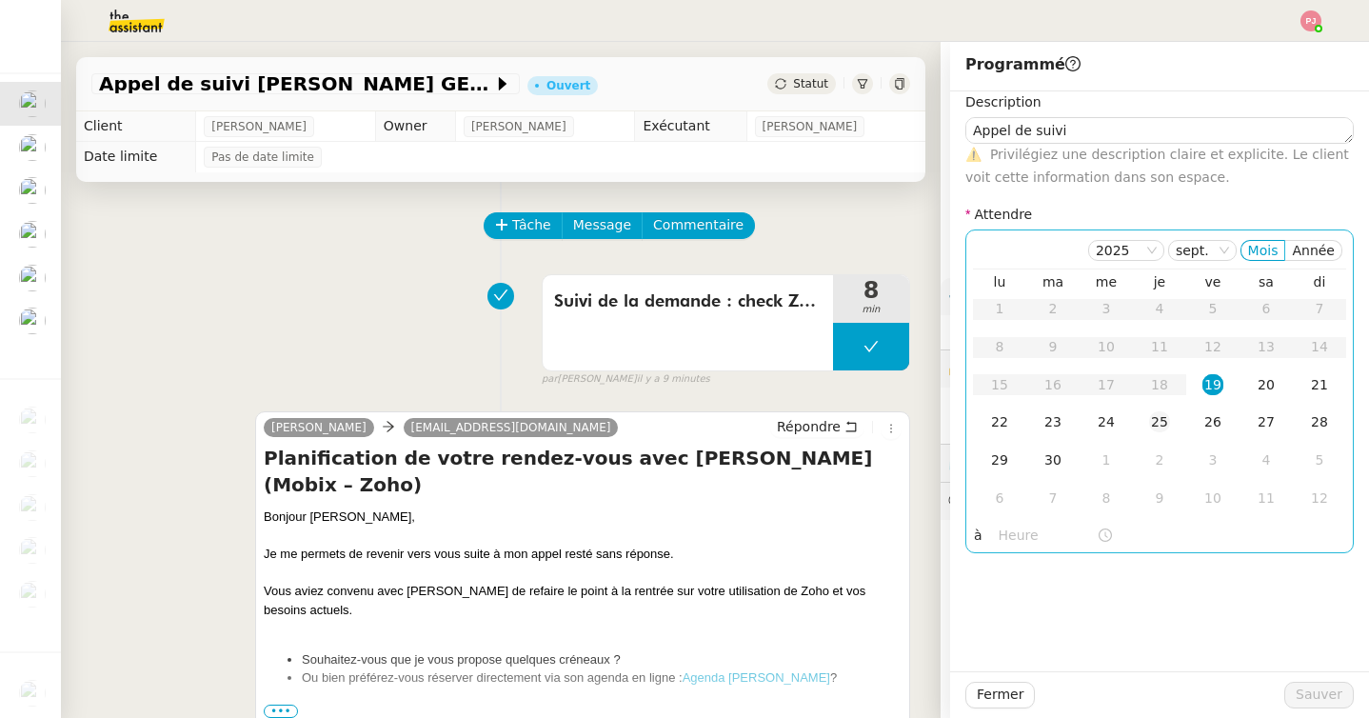
click at [1163, 417] on div "25" at bounding box center [1159, 421] width 21 height 21
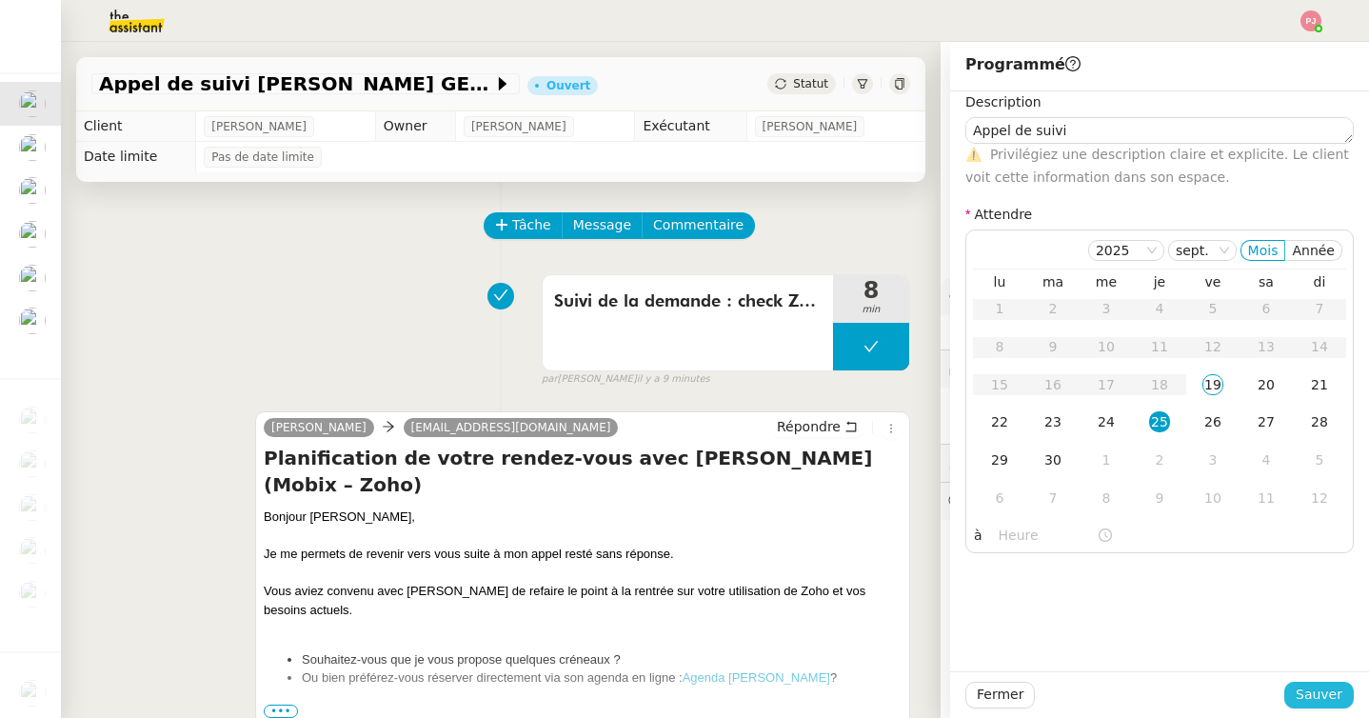
click at [1321, 694] on span "Sauver" at bounding box center [1318, 694] width 47 height 22
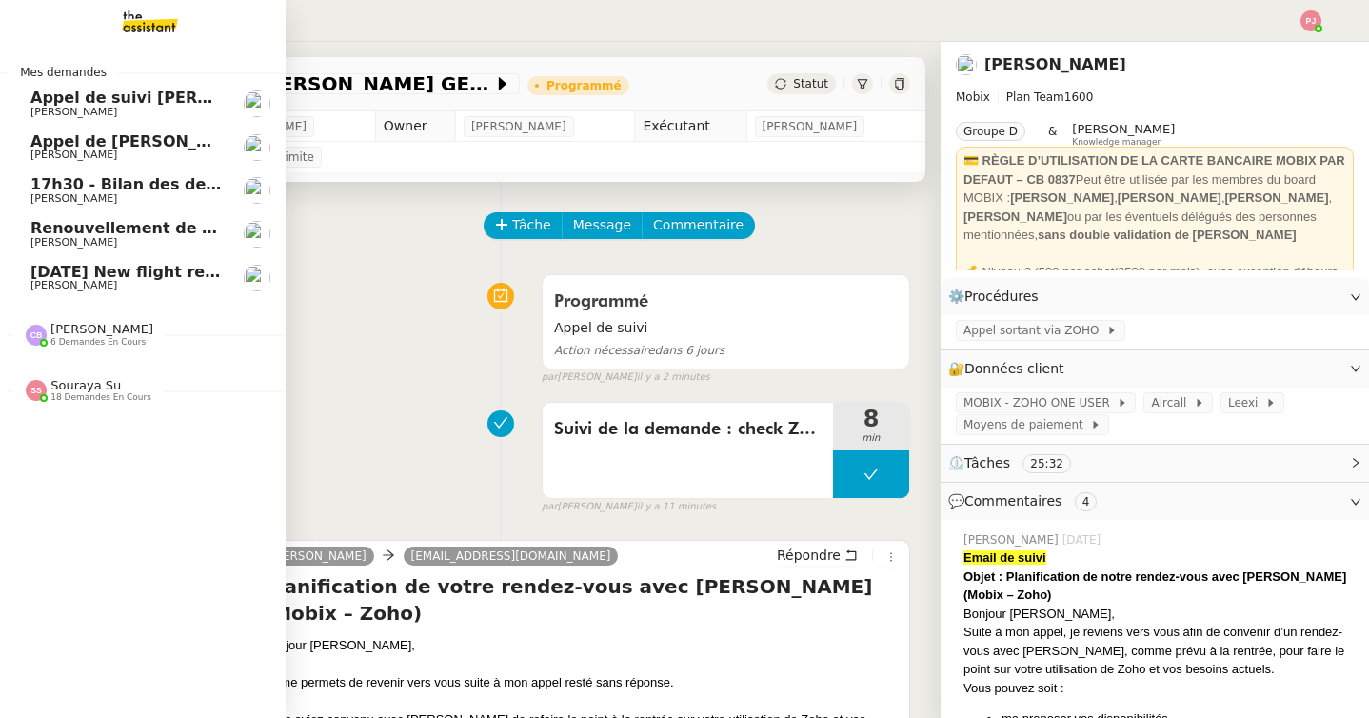
click at [83, 267] on span "[DATE] New flight request - [PERSON_NAME]" at bounding box center [221, 272] width 382 height 18
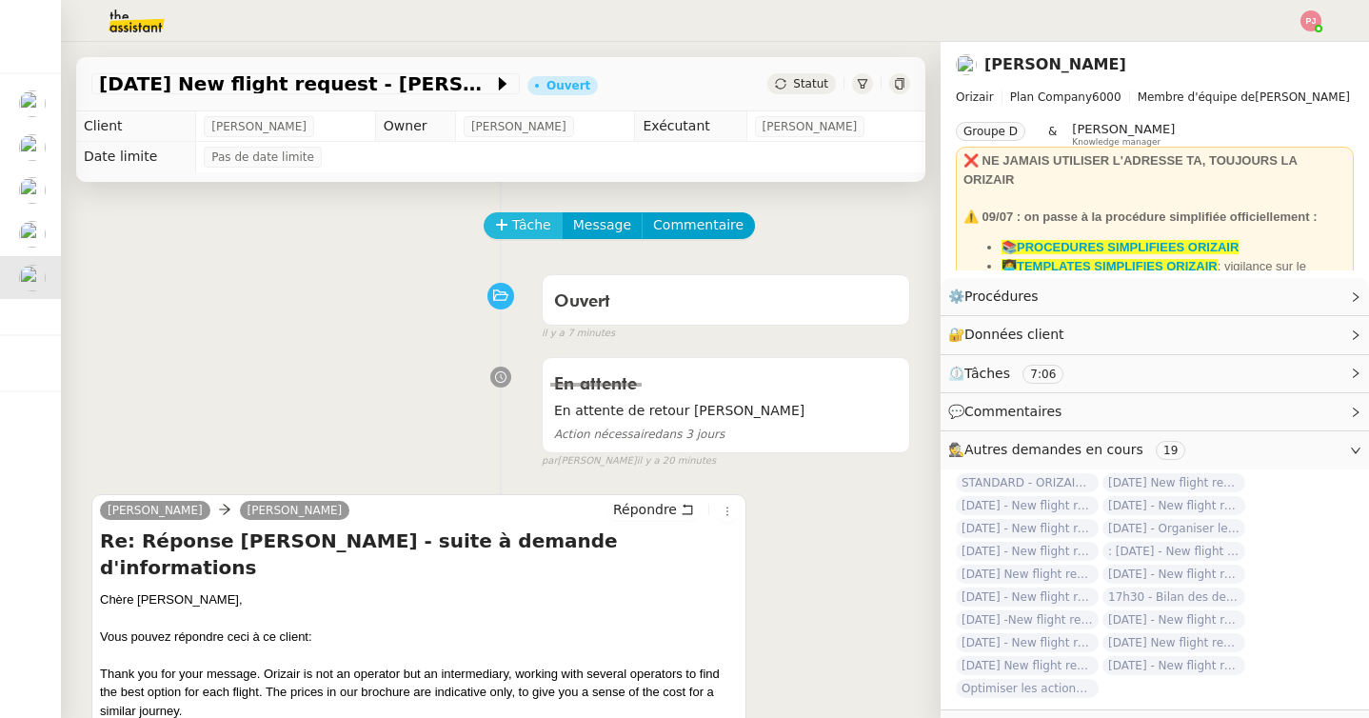
click at [514, 220] on span "Tâche" at bounding box center [531, 225] width 39 height 22
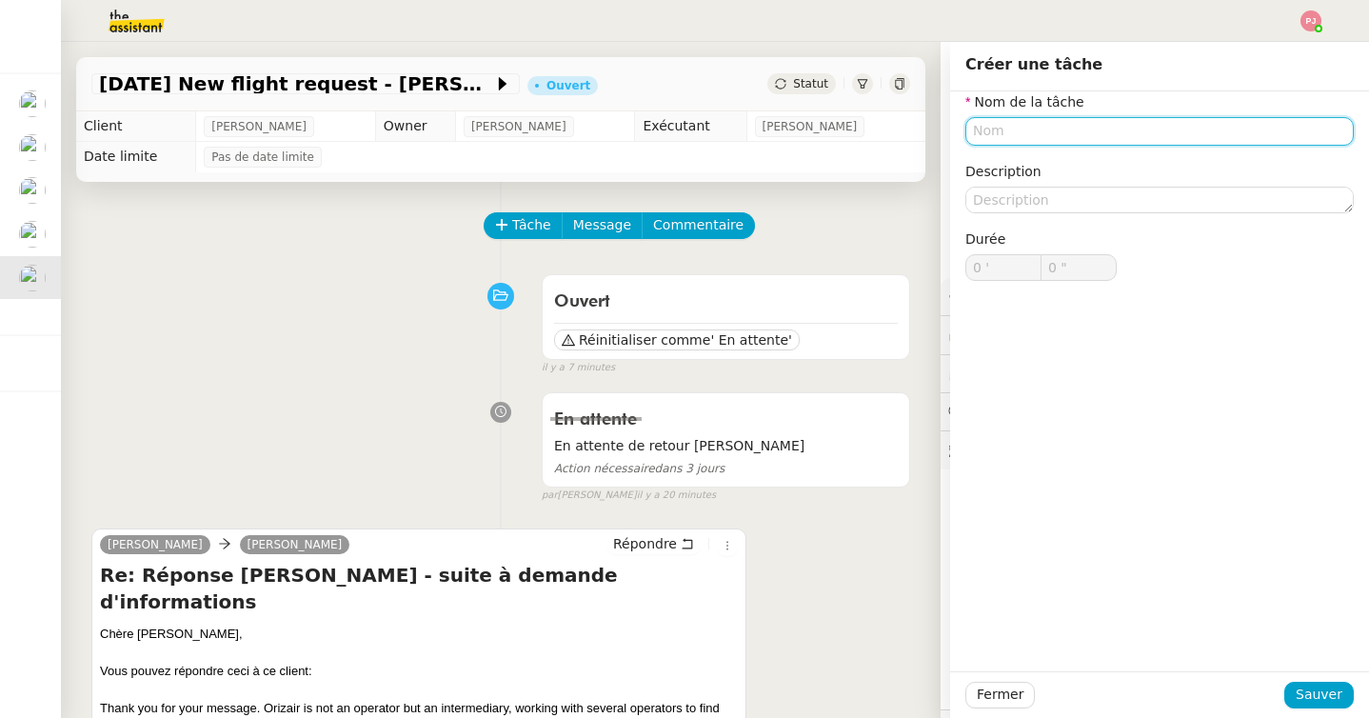
click at [1013, 127] on input "text" at bounding box center [1159, 131] width 388 height 28
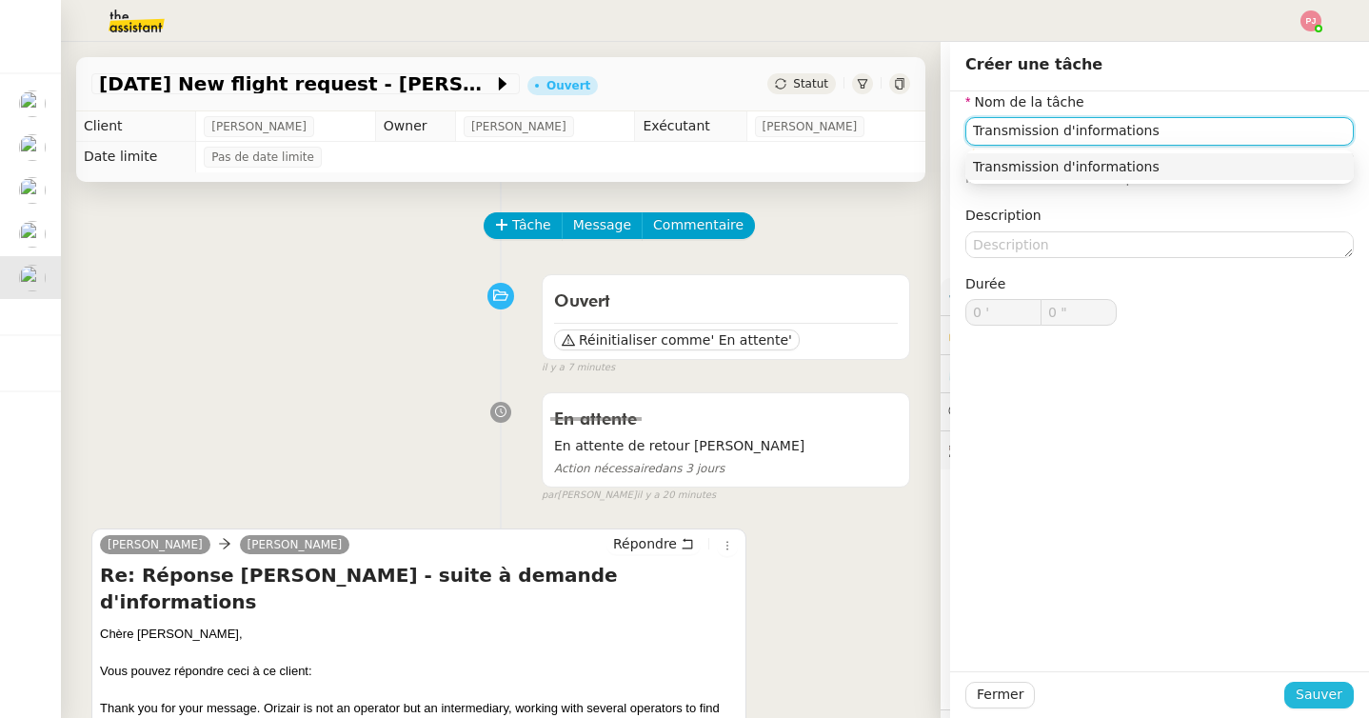
type input "Transmission d'informations"
click at [1311, 690] on span "Sauver" at bounding box center [1318, 694] width 47 height 22
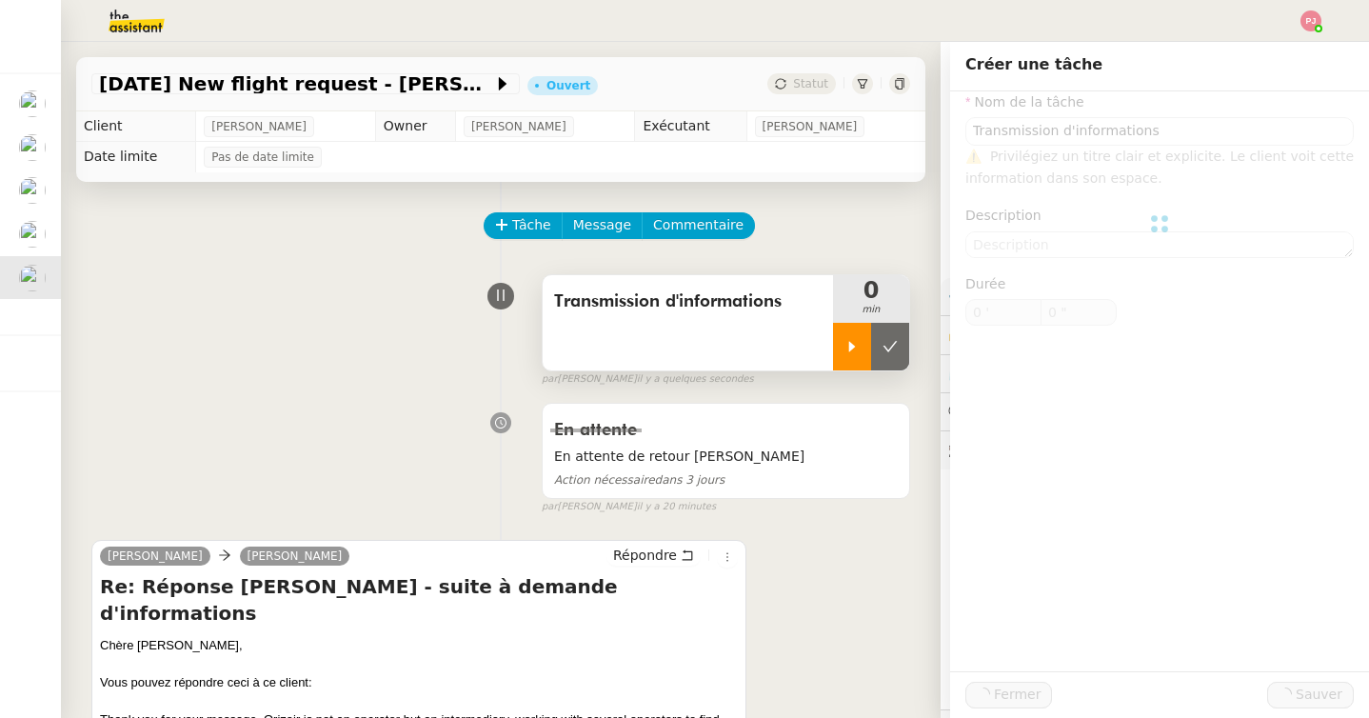
click at [848, 356] on div at bounding box center [852, 347] width 38 height 48
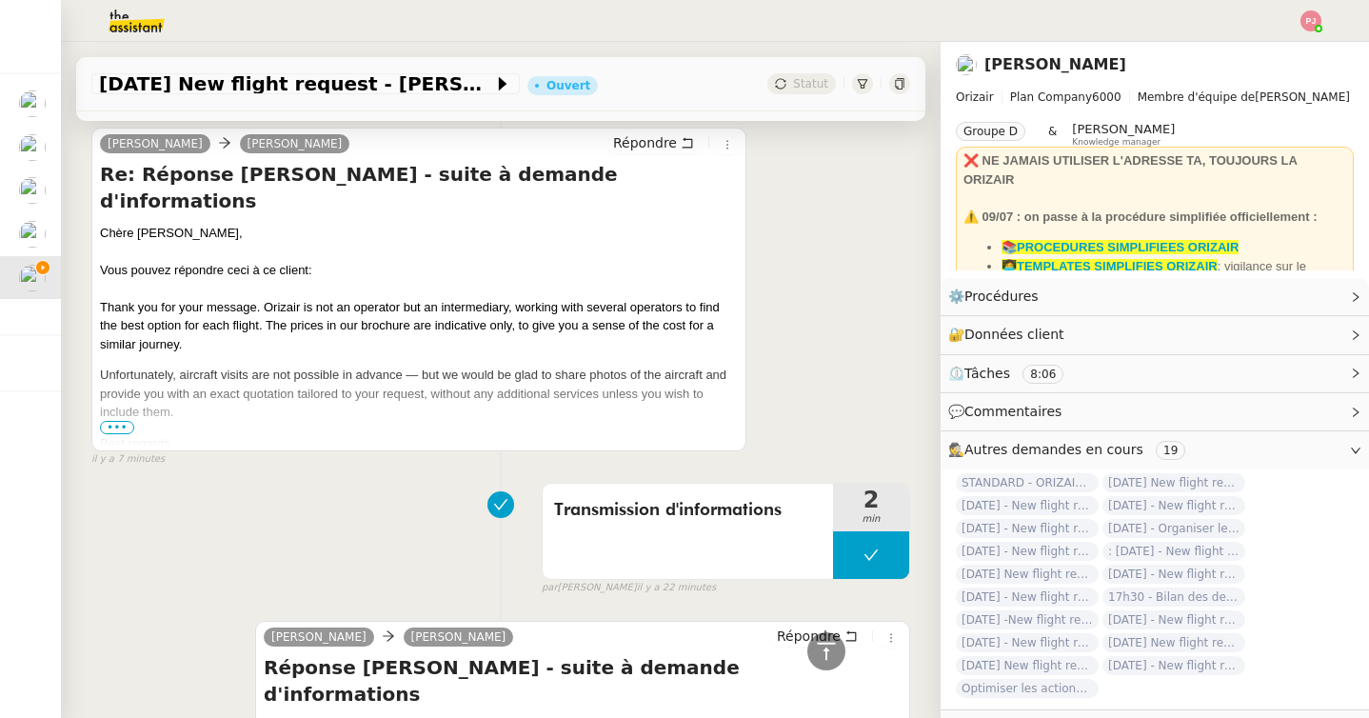
scroll to position [419, 0]
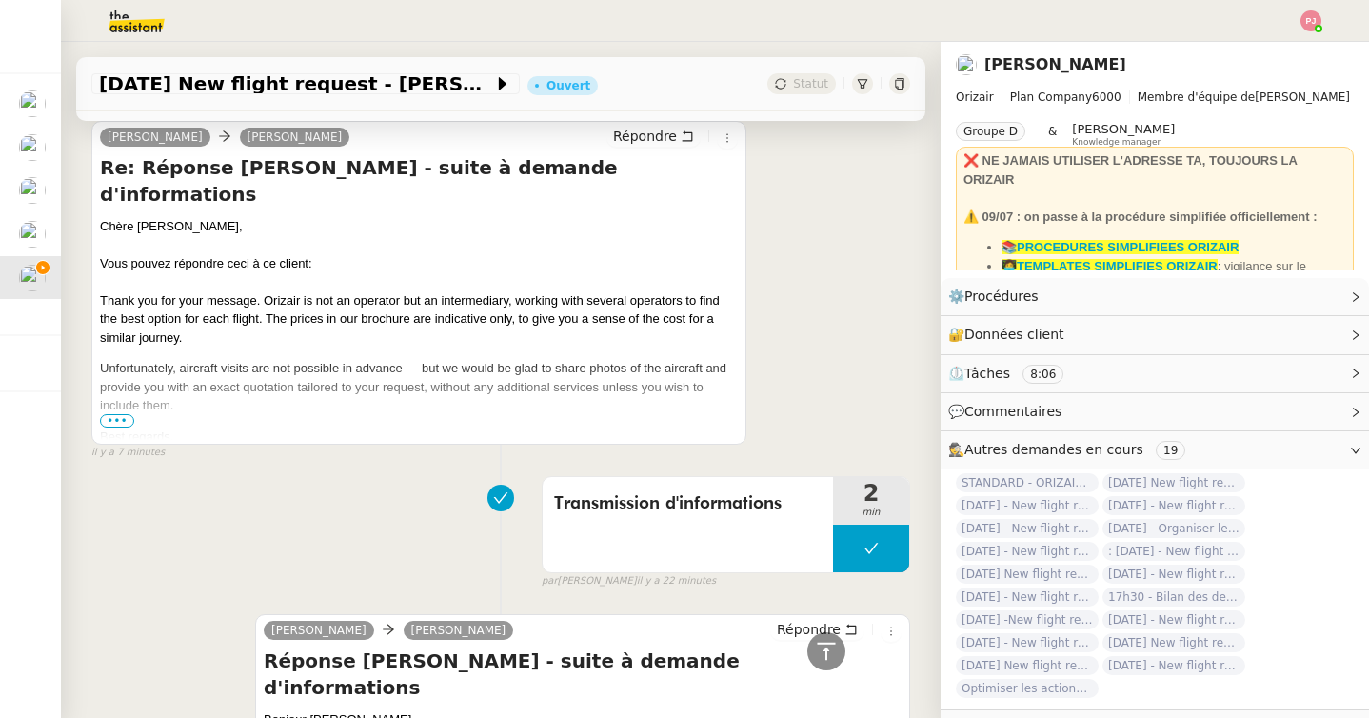
click at [124, 421] on span "•••" at bounding box center [117, 420] width 34 height 13
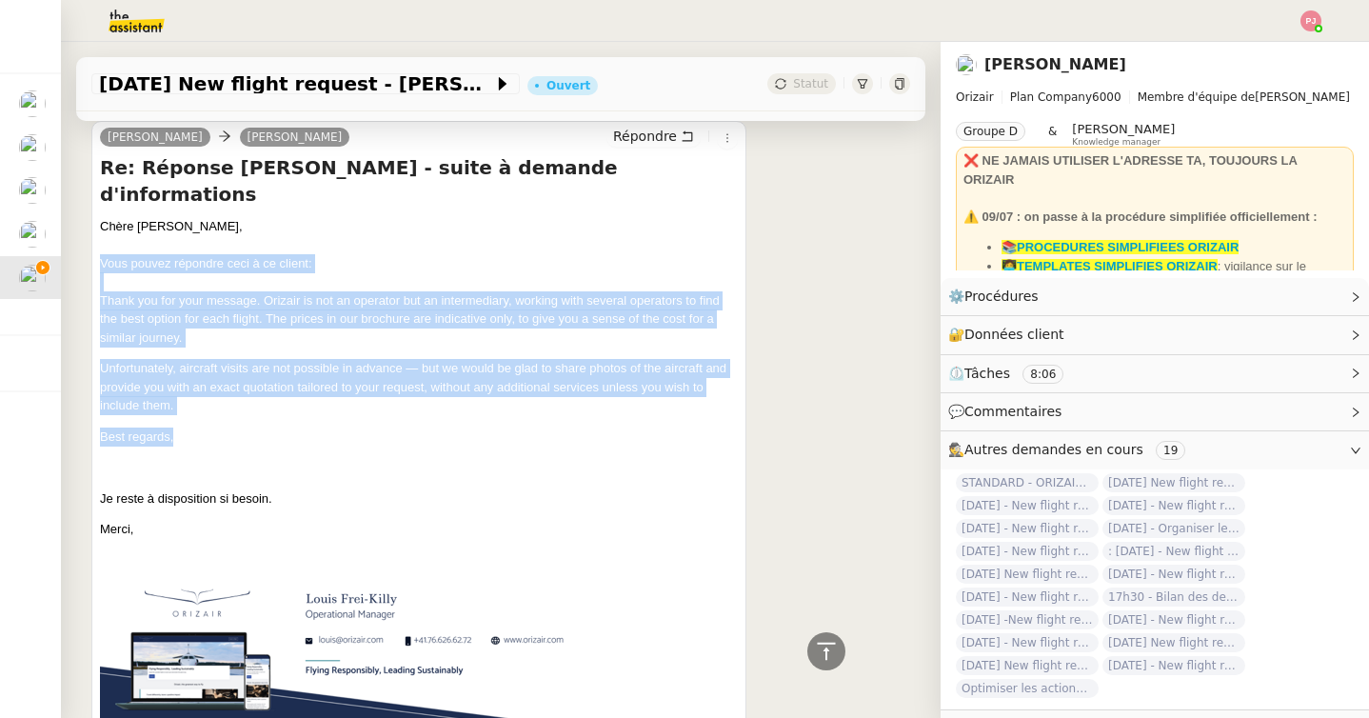
drag, startPoint x: 187, startPoint y: 410, endPoint x: 98, endPoint y: 237, distance: 194.5
click at [98, 237] on div "[PERSON_NAME] [PERSON_NAME] Répondre Re: Réponse [PERSON_NAME] - suite à demand…" at bounding box center [418, 467] width 655 height 692
click at [179, 427] on p "Best regards," at bounding box center [419, 436] width 638 height 19
drag, startPoint x: 179, startPoint y: 408, endPoint x: 89, endPoint y: 269, distance: 165.8
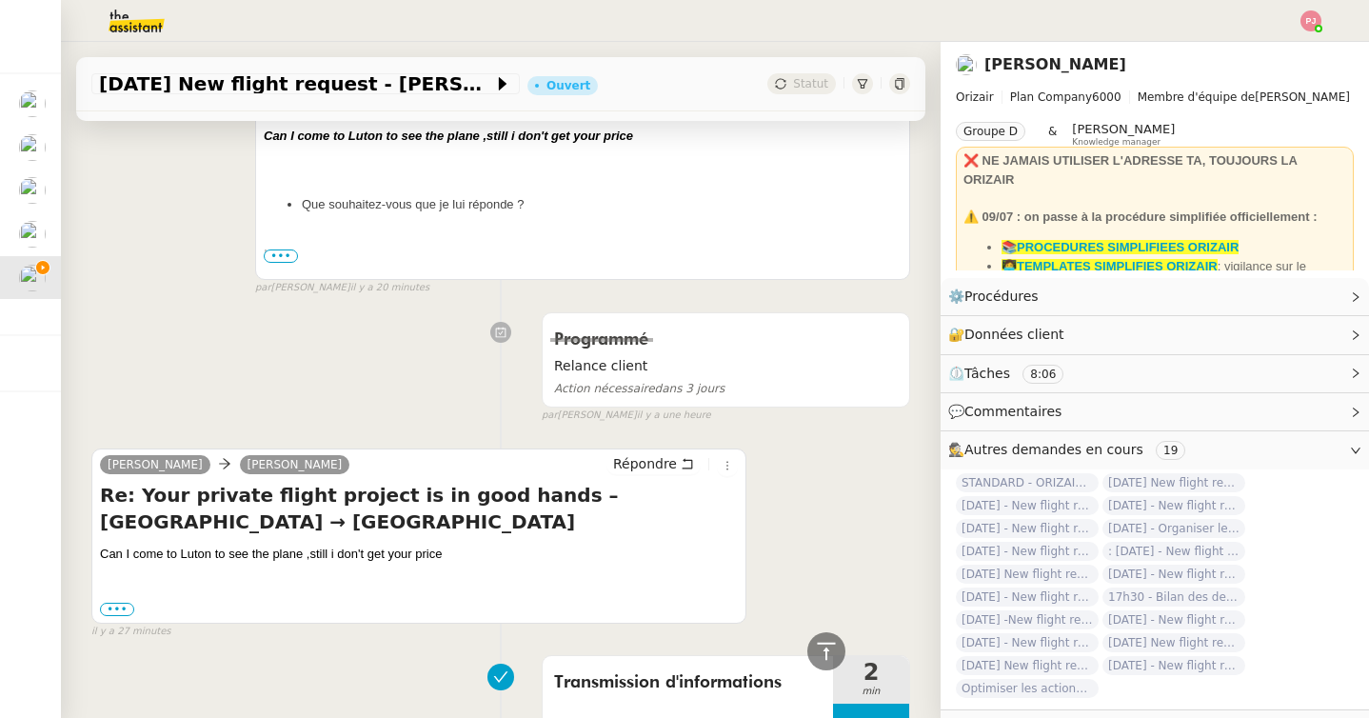
scroll to position [1576, 0]
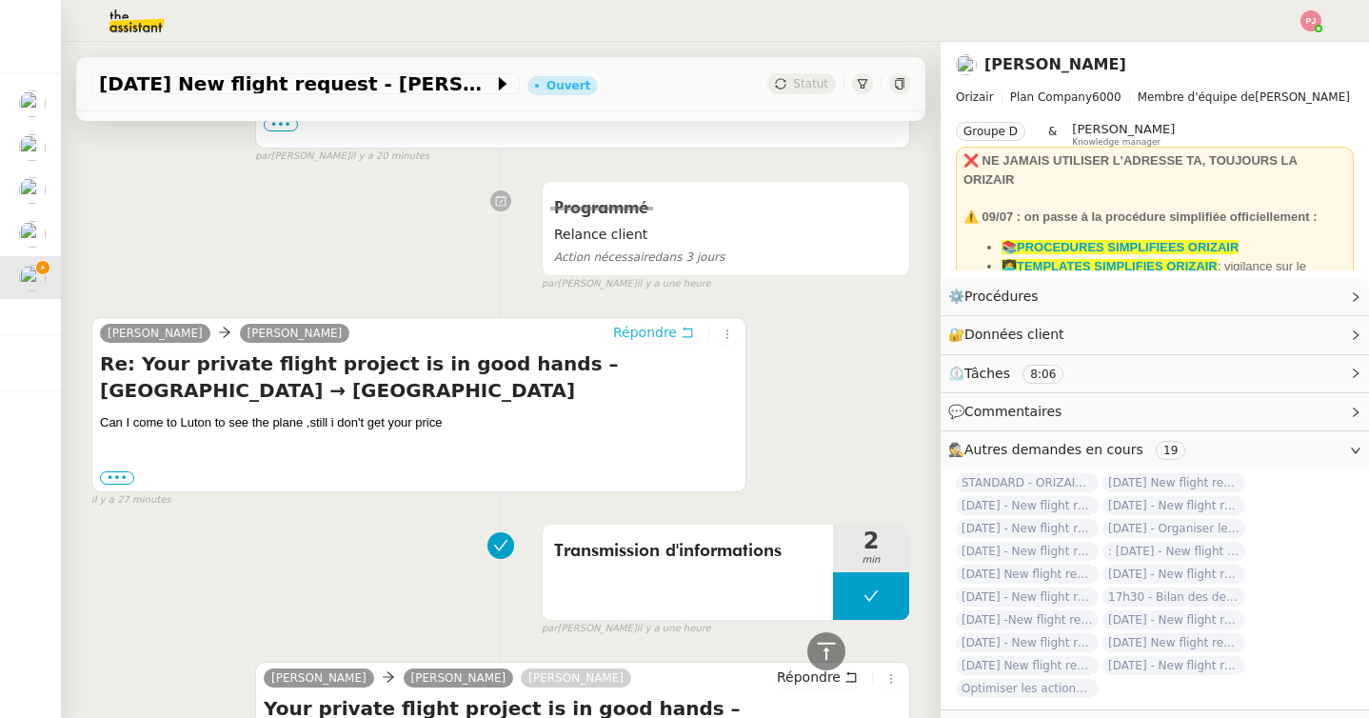
click at [667, 323] on span "Répondre" at bounding box center [645, 332] width 64 height 19
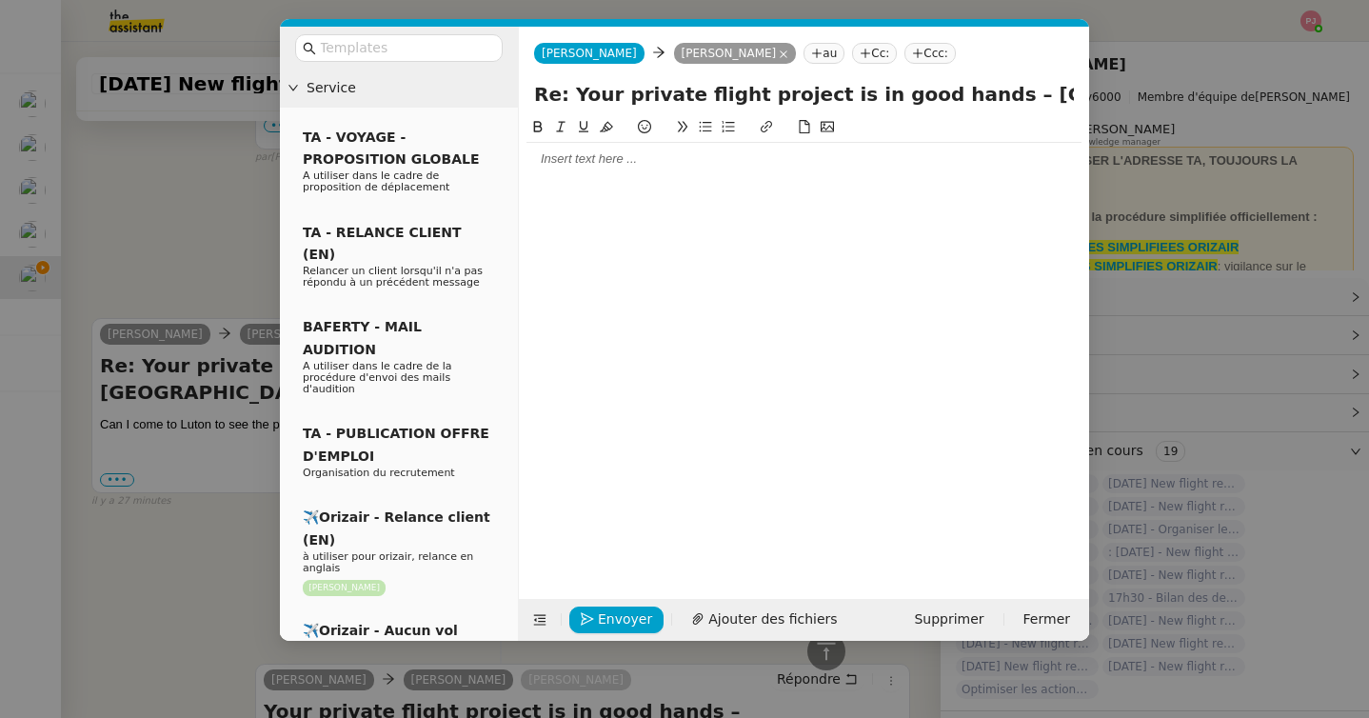
scroll to position [1750, 0]
click at [580, 156] on div at bounding box center [803, 158] width 555 height 17
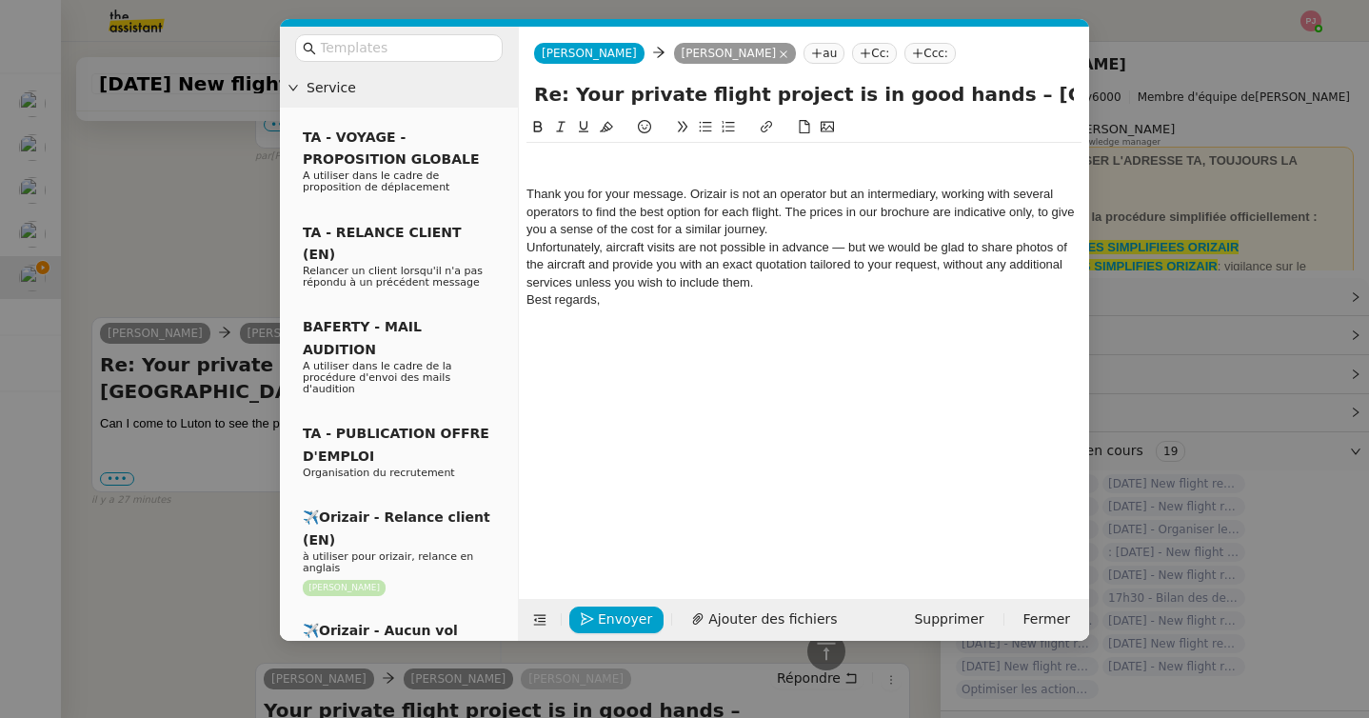
click at [553, 158] on div at bounding box center [803, 158] width 555 height 17
click at [215, 499] on nz-modal-container "Service TA - VOYAGE - PROPOSITION GLOBALE A utiliser dans le cadre de propositi…" at bounding box center [684, 359] width 1369 height 718
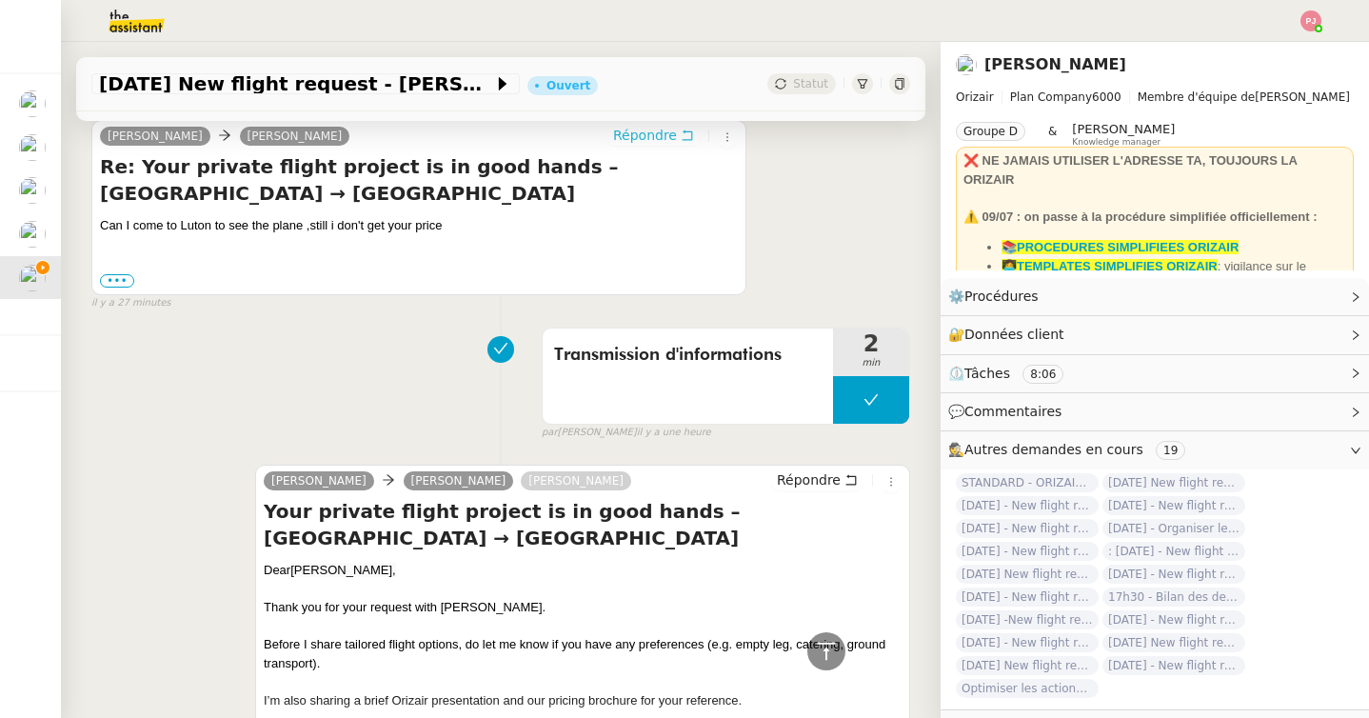
scroll to position [2150, 0]
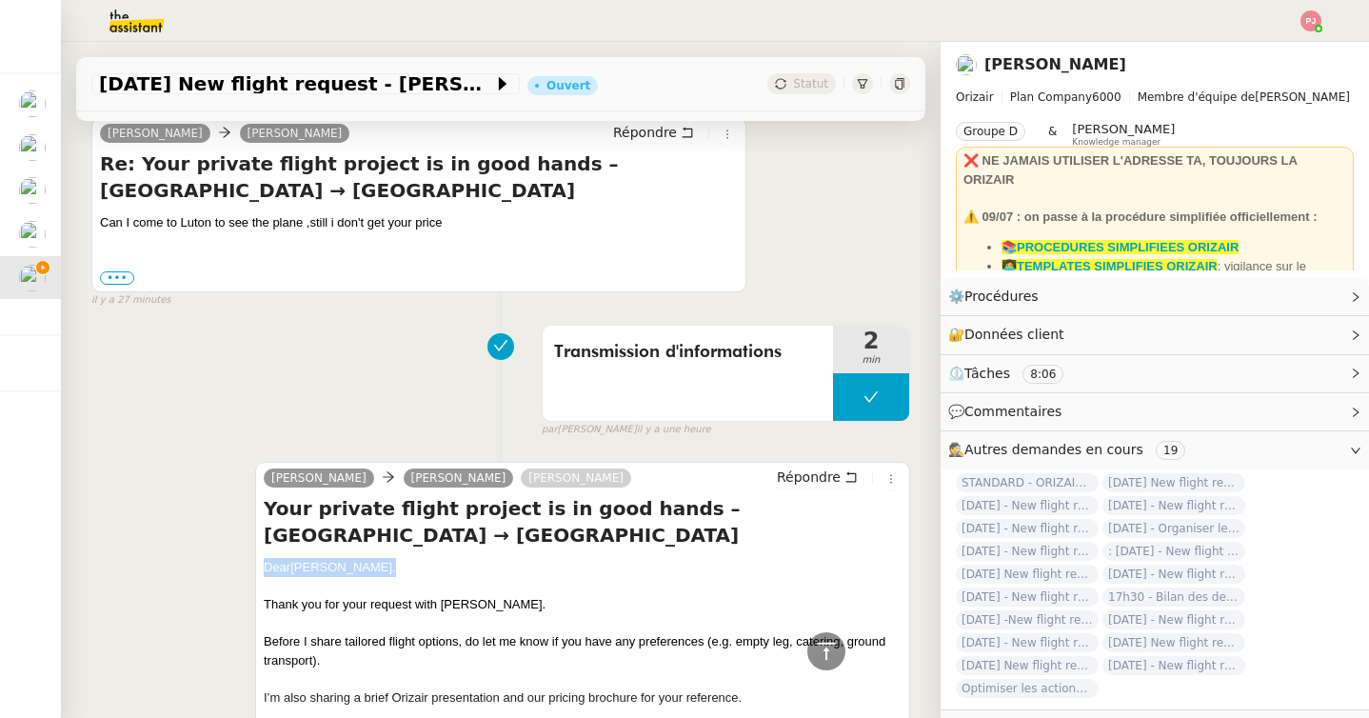
drag, startPoint x: 387, startPoint y: 539, endPoint x: 253, endPoint y: 539, distance: 134.2
click at [253, 539] on div "[PERSON_NAME] [PERSON_NAME] Your private flight project is in good hands – [GEO…" at bounding box center [500, 674] width 818 height 460
copy div "Dear [PERSON_NAME],"
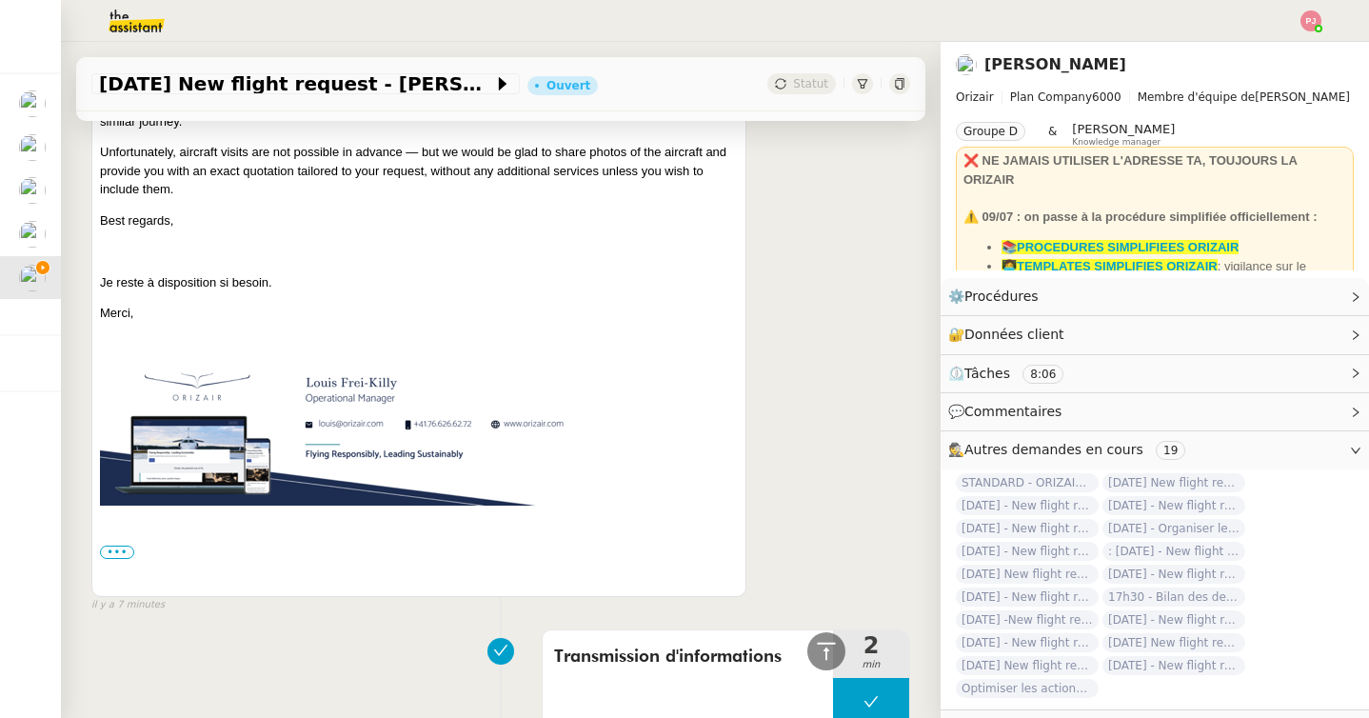
scroll to position [0, 0]
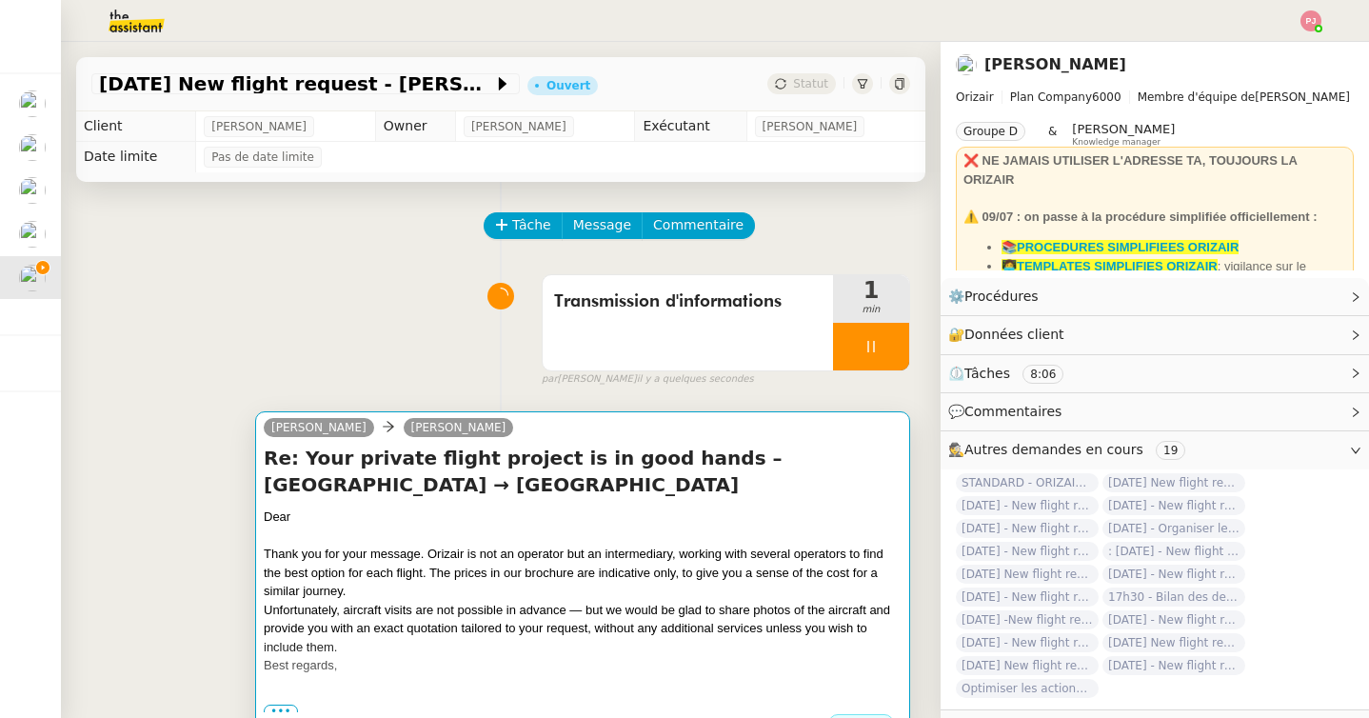
click at [468, 537] on div at bounding box center [583, 535] width 638 height 19
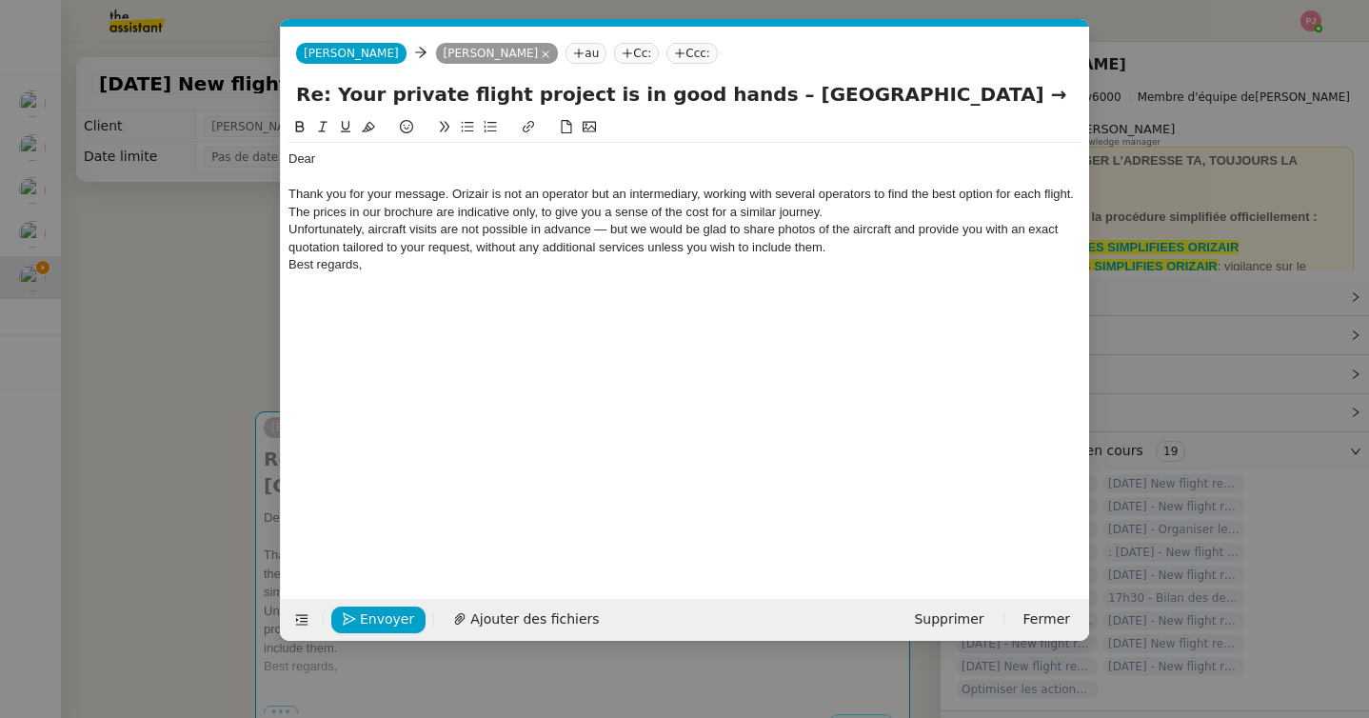
scroll to position [0, 40]
drag, startPoint x: 320, startPoint y: 164, endPoint x: 274, endPoint y: 163, distance: 45.7
click at [274, 163] on nz-modal-container "Service TA - VOYAGE - PROPOSITION GLOBALE A utiliser dans le cadre de propositi…" at bounding box center [684, 359] width 1369 height 718
click at [453, 195] on div "Thank you for your message. Orizair is not an operator but an intermediary, wor…" at bounding box center [684, 203] width 793 height 35
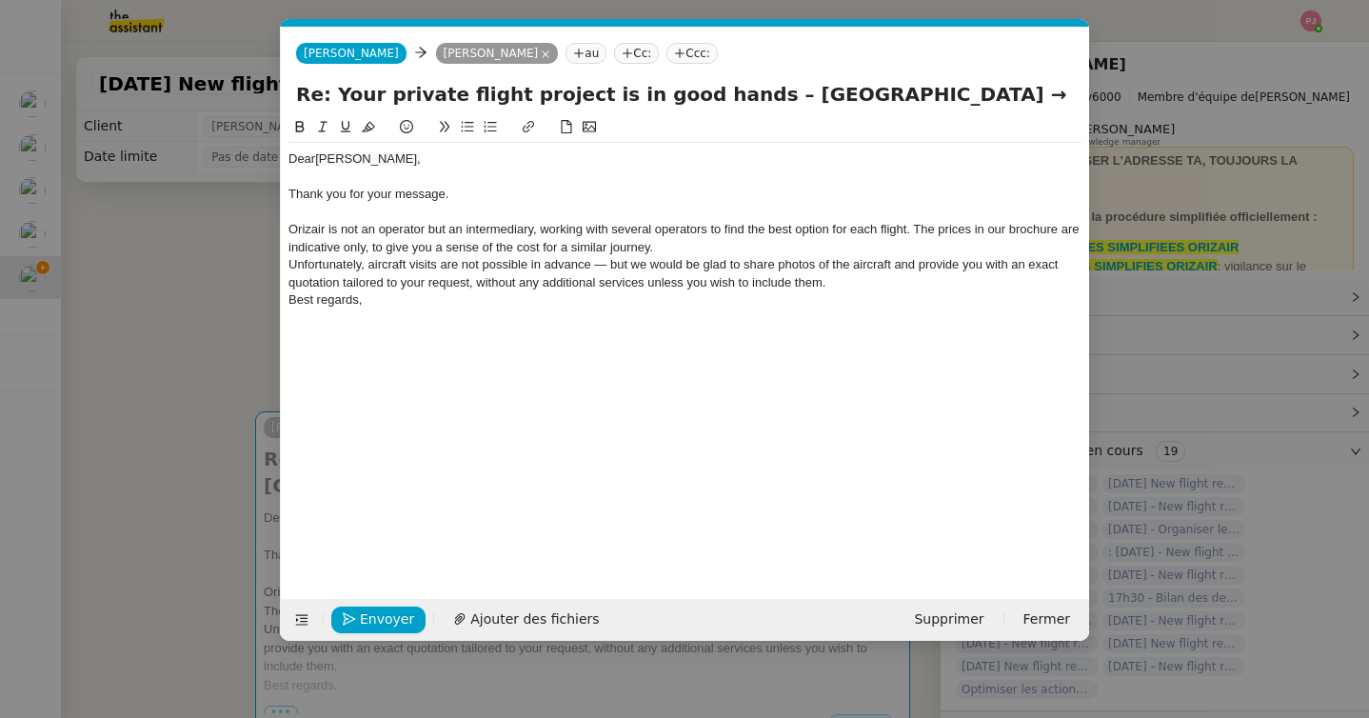
click at [681, 250] on div "Orizair is not an operator but an intermediary, working with several operators …" at bounding box center [684, 238] width 793 height 35
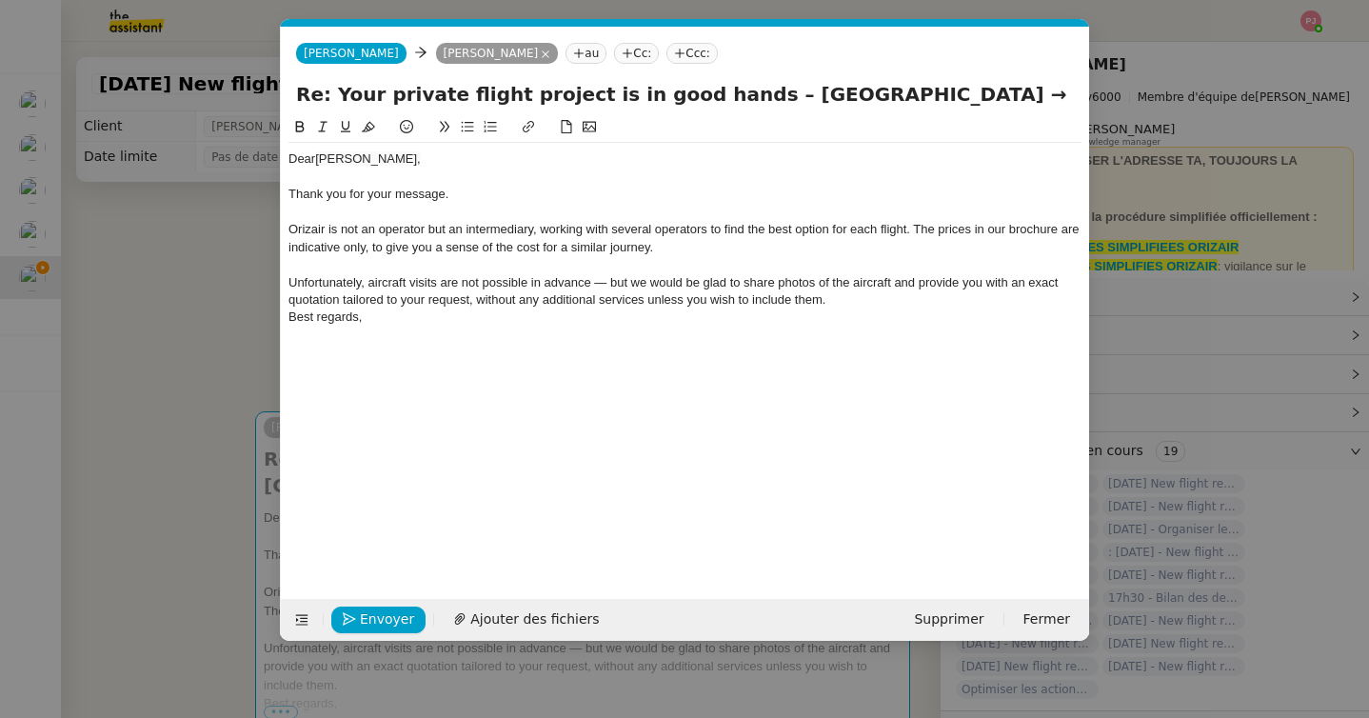
click at [844, 304] on div "Unfortunately, aircraft visits are not possible in advance — but we would be gl…" at bounding box center [684, 291] width 793 height 35
click at [863, 297] on div "Unfortunately, aircraft visits are not possible in advance — but we would be gl…" at bounding box center [684, 291] width 793 height 35
click at [193, 368] on nz-modal-container "Service TA - VOYAGE - PROPOSITION GLOBALE A utiliser dans le cadre de propositi…" at bounding box center [684, 359] width 1369 height 718
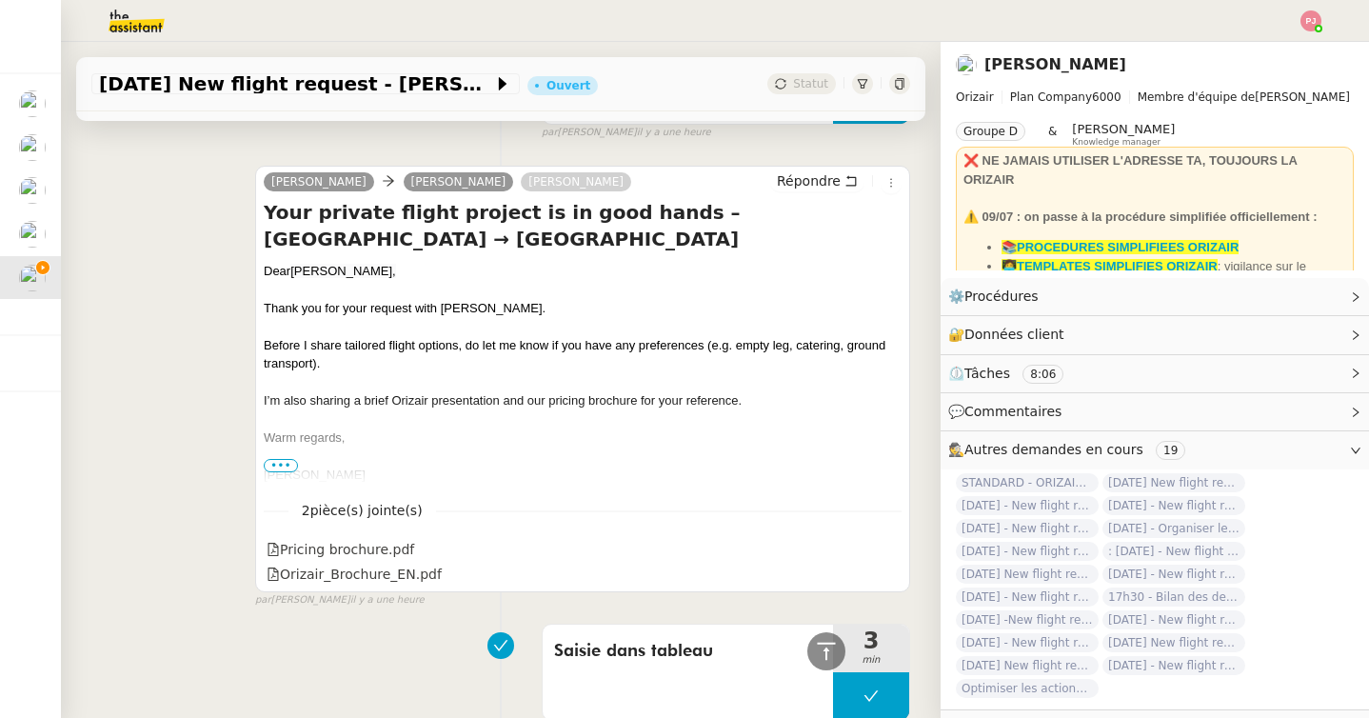
scroll to position [2475, 0]
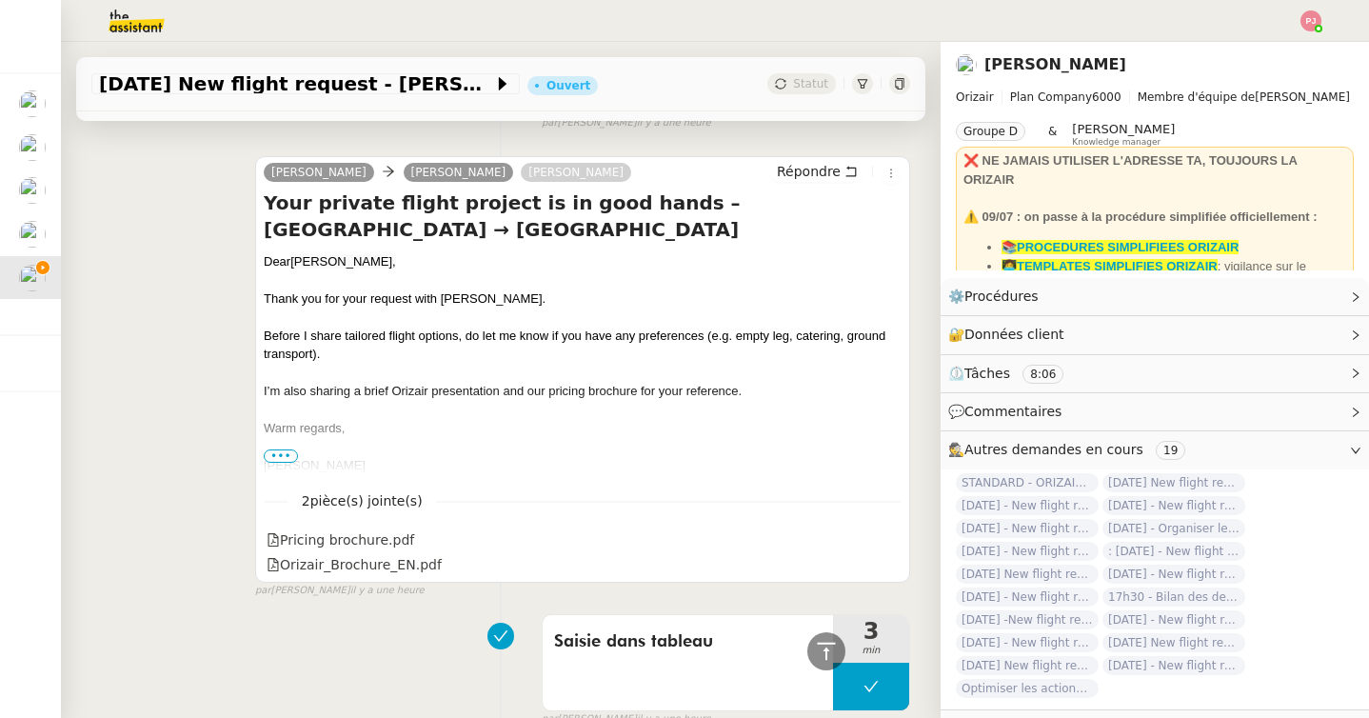
click at [287, 458] on span "[PERSON_NAME]" at bounding box center [315, 465] width 102 height 14
click at [286, 449] on span "•••" at bounding box center [281, 455] width 34 height 13
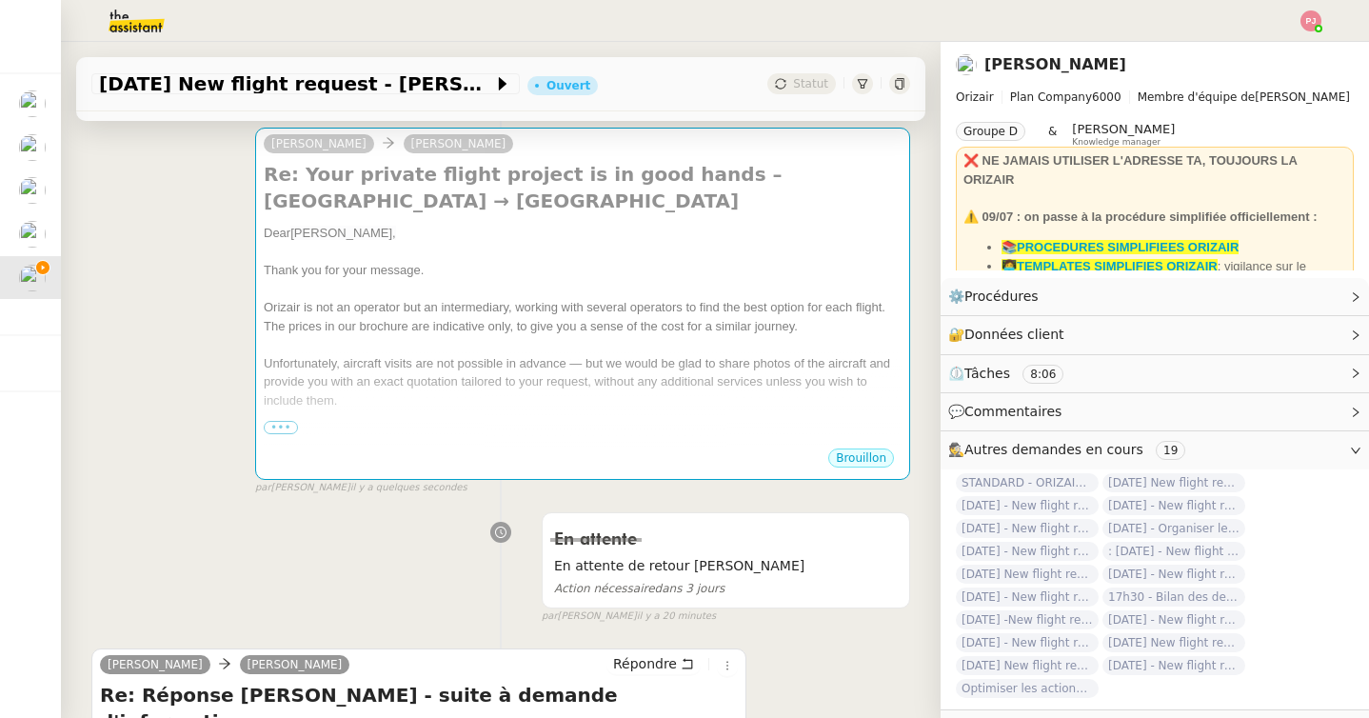
scroll to position [0, 0]
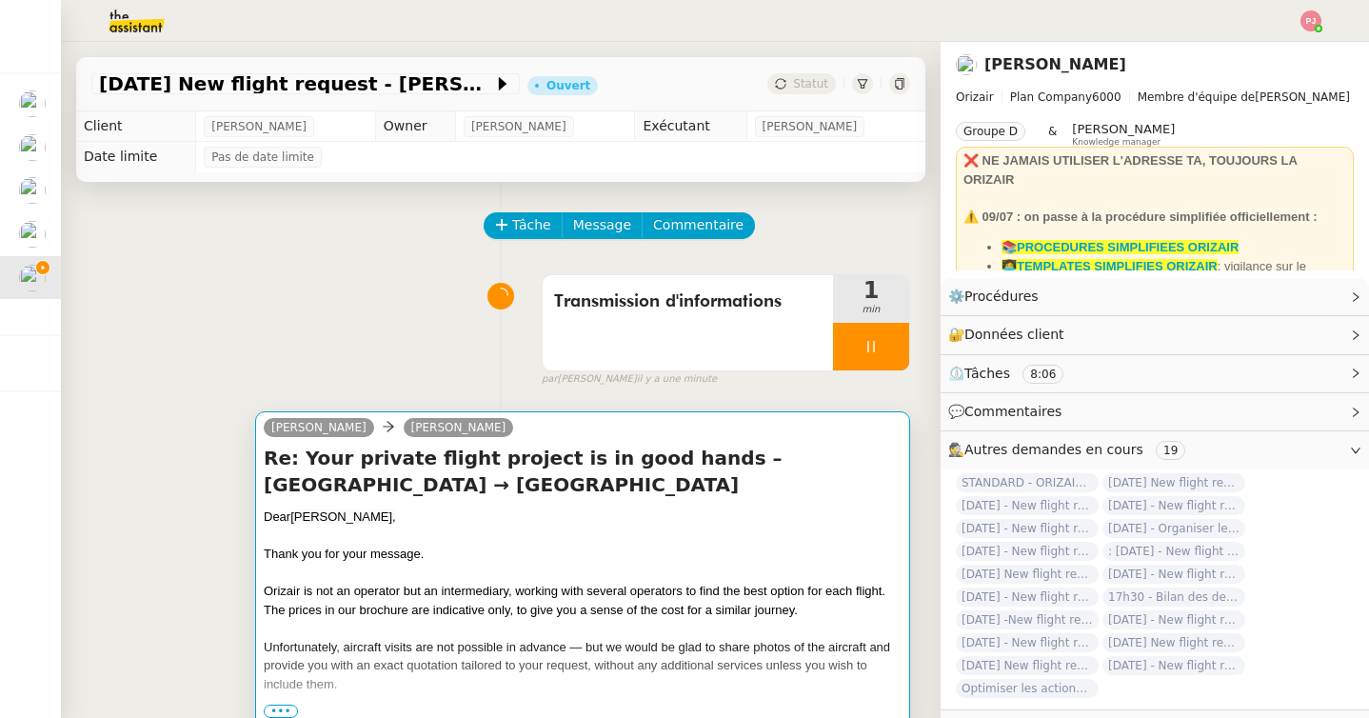
click at [514, 506] on div "Re: Your private flight project is in good hands – [GEOGRAPHIC_DATA] → [GEOGRAP…" at bounding box center [583, 587] width 638 height 286
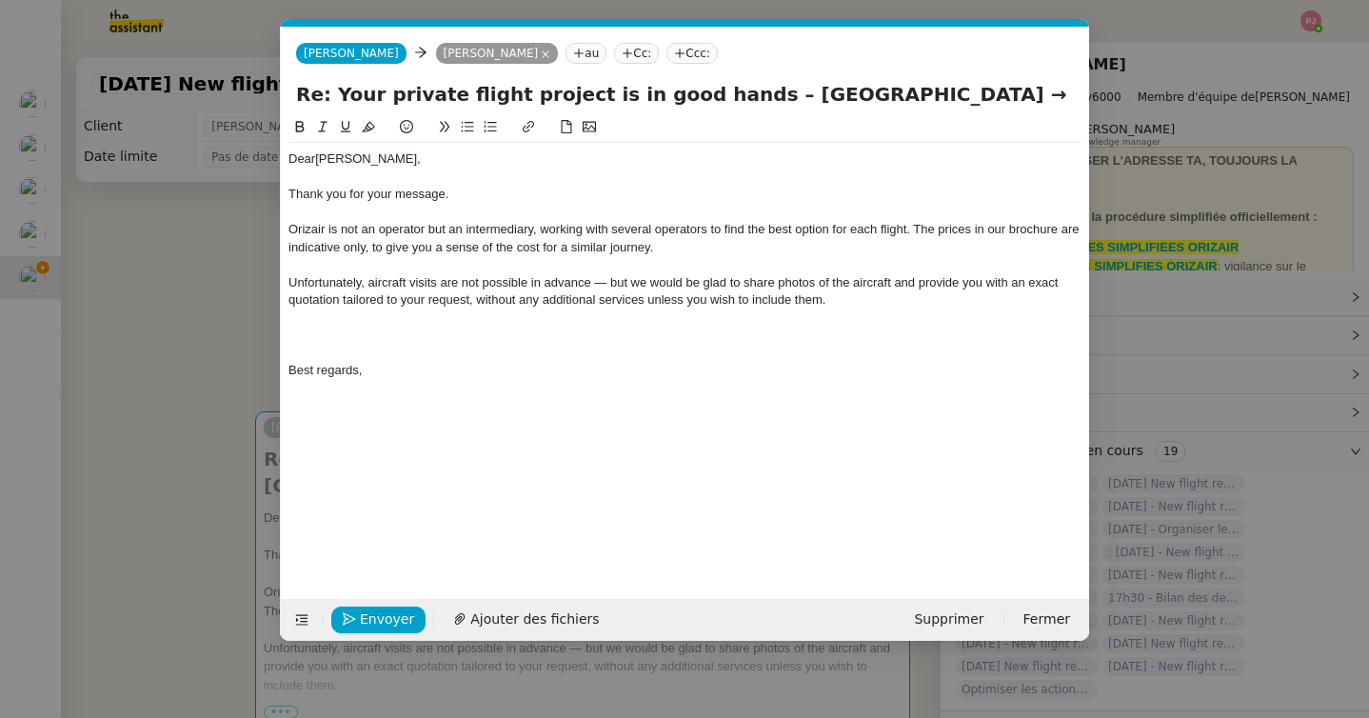
scroll to position [0, 40]
click at [439, 342] on div at bounding box center [684, 334] width 793 height 17
drag, startPoint x: 379, startPoint y: 335, endPoint x: 252, endPoint y: 333, distance: 126.6
click at [252, 333] on nz-modal-container "Service TA - VOYAGE - PROPOSITION GLOBALE A utiliser dans le cadre de propositi…" at bounding box center [684, 359] width 1369 height 718
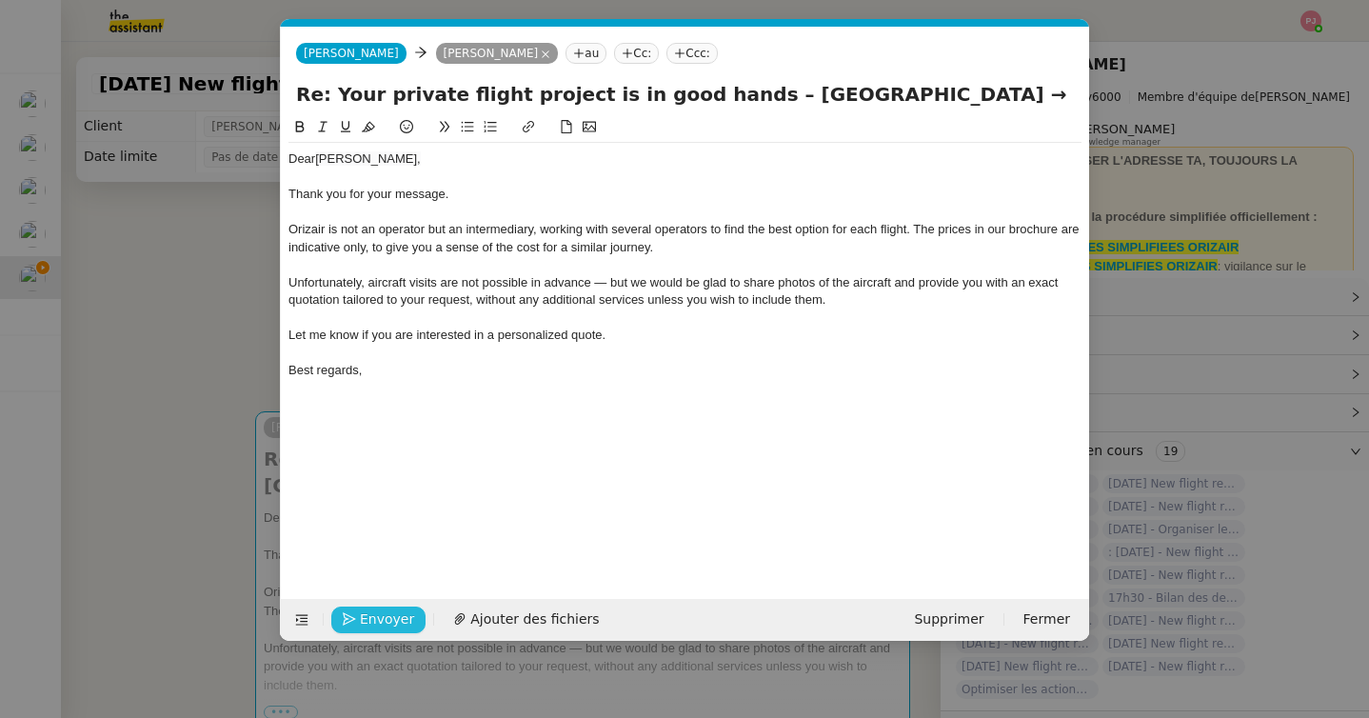
click at [375, 623] on span "Envoyer" at bounding box center [387, 619] width 54 height 22
click at [375, 623] on span "Confirmer l'envoi" at bounding box center [417, 619] width 114 height 22
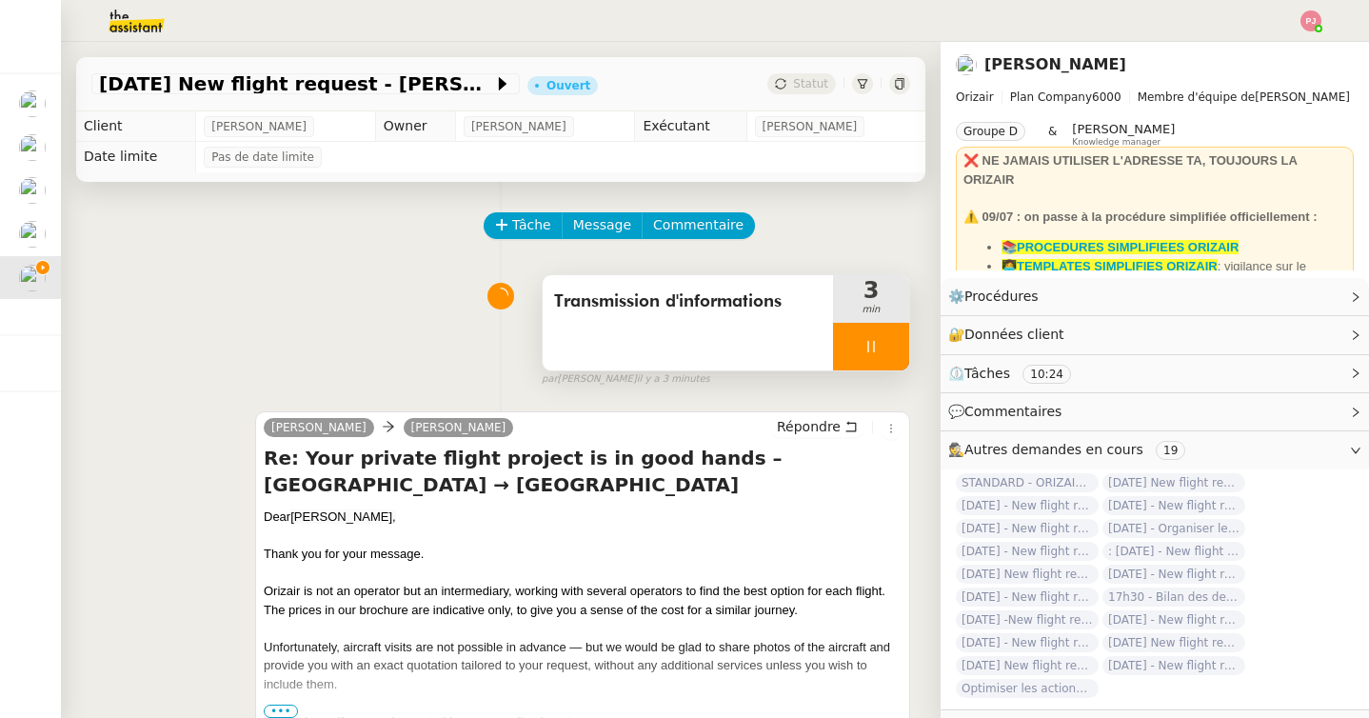
click at [855, 344] on div at bounding box center [871, 347] width 76 height 48
click at [888, 343] on icon at bounding box center [889, 346] width 15 height 15
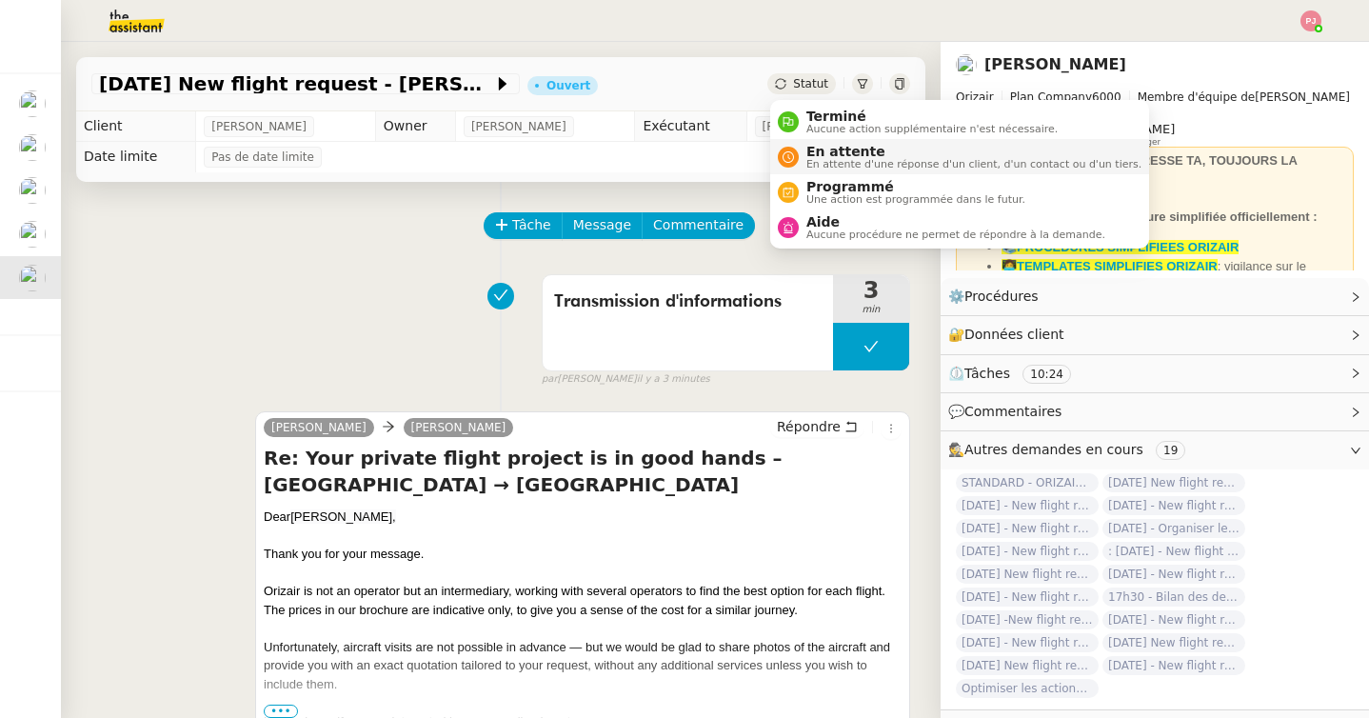
click at [815, 156] on span "En attente" at bounding box center [973, 151] width 335 height 15
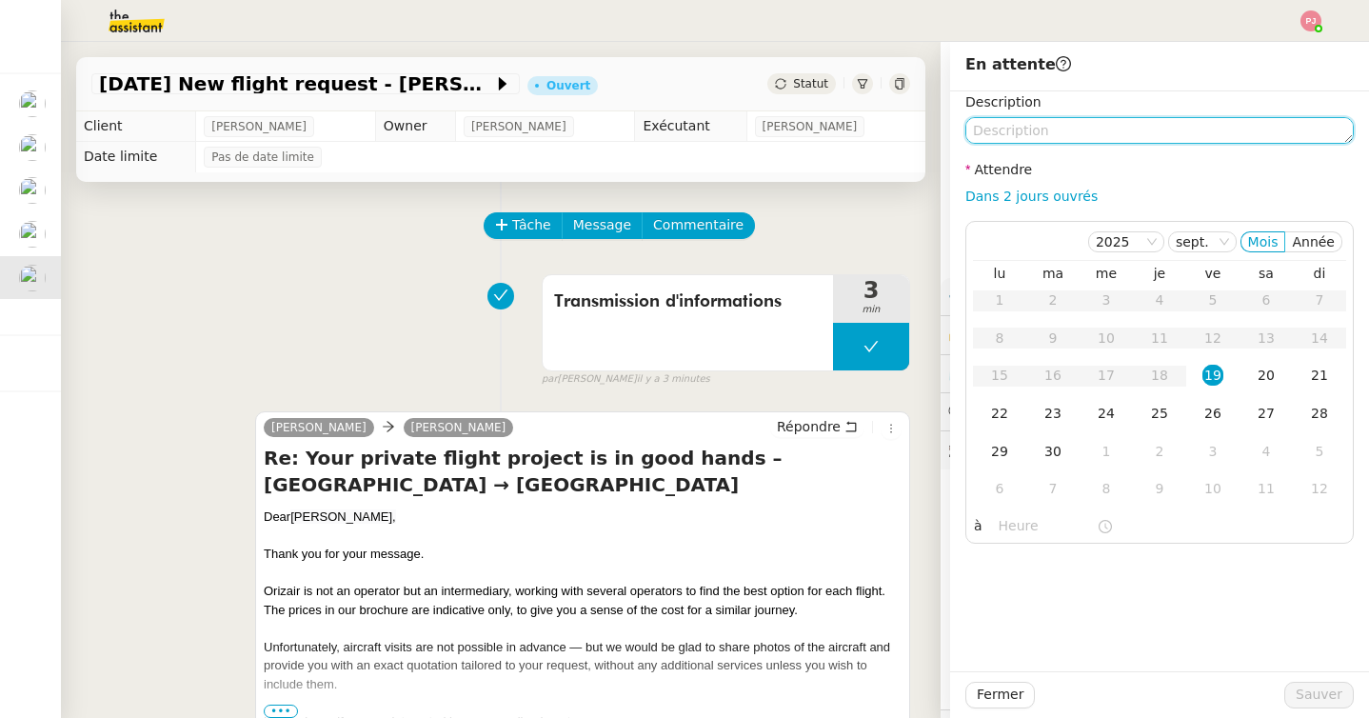
click at [1034, 127] on textarea at bounding box center [1159, 130] width 388 height 27
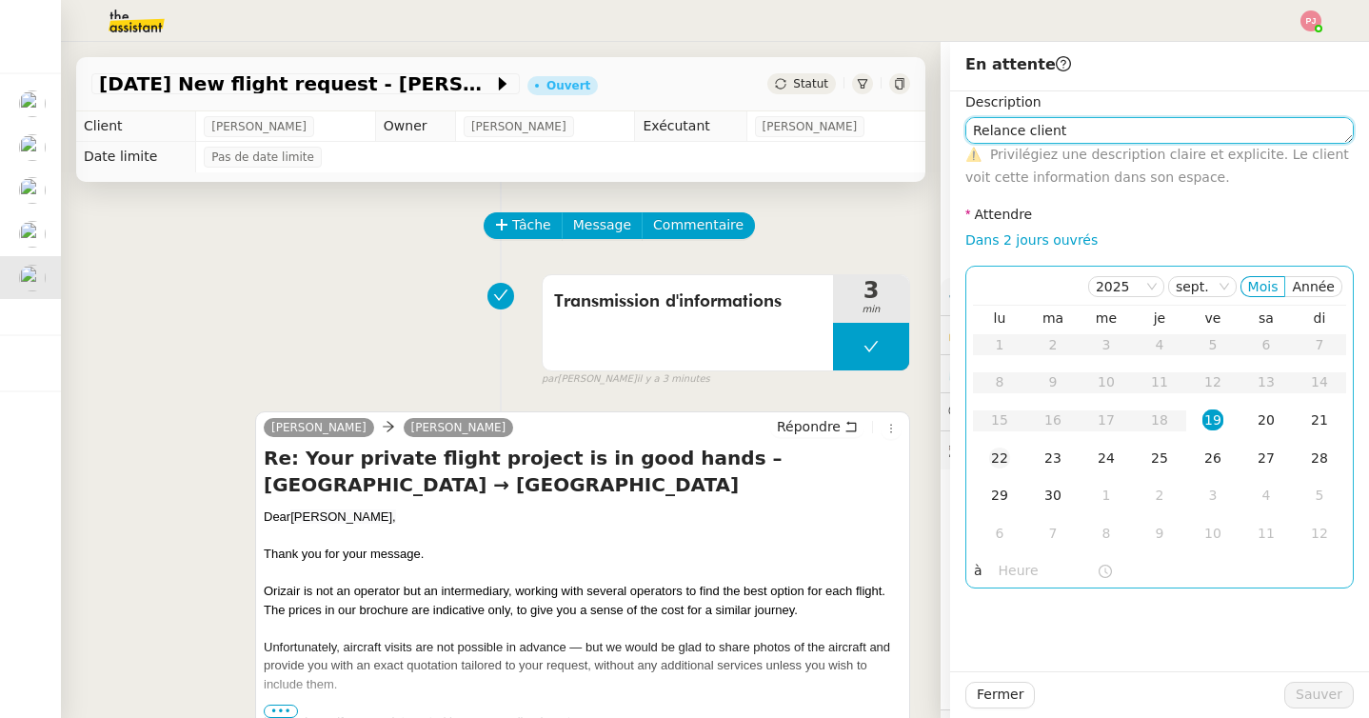
type textarea "Relance client"
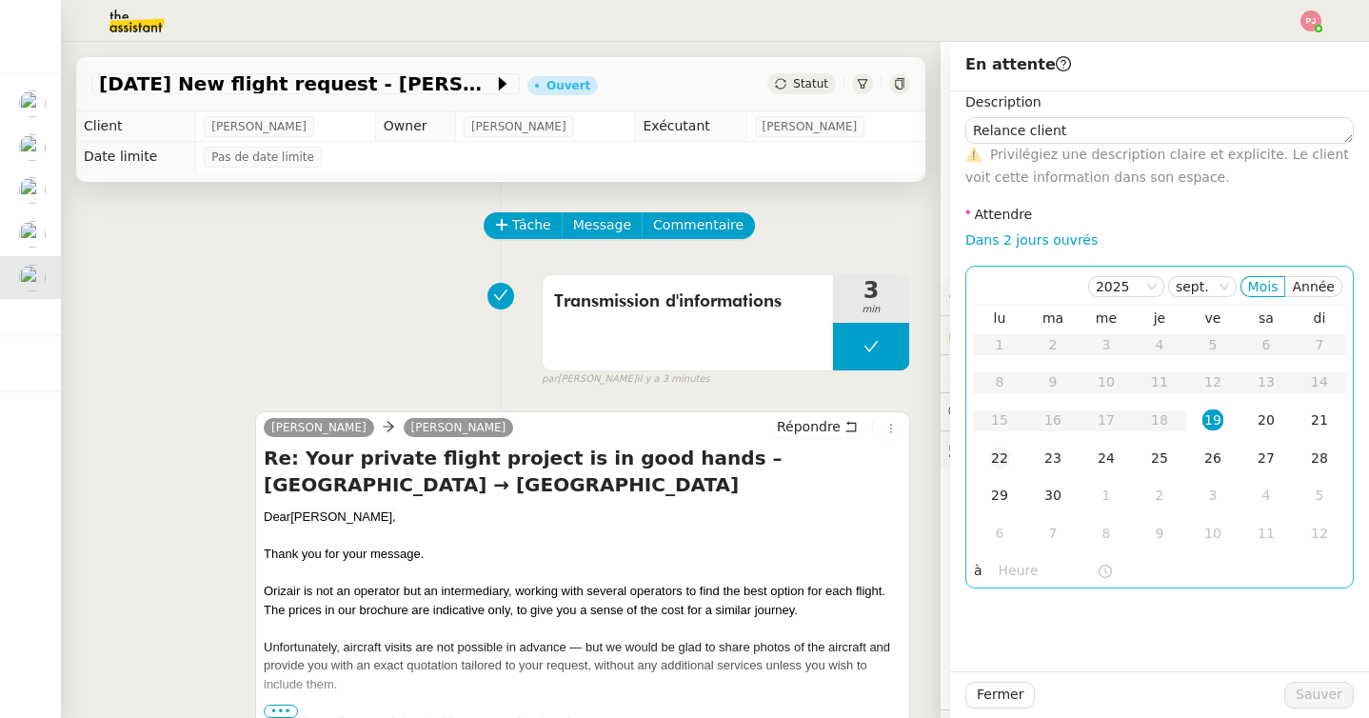
click at [992, 462] on div "22" at bounding box center [999, 457] width 21 height 21
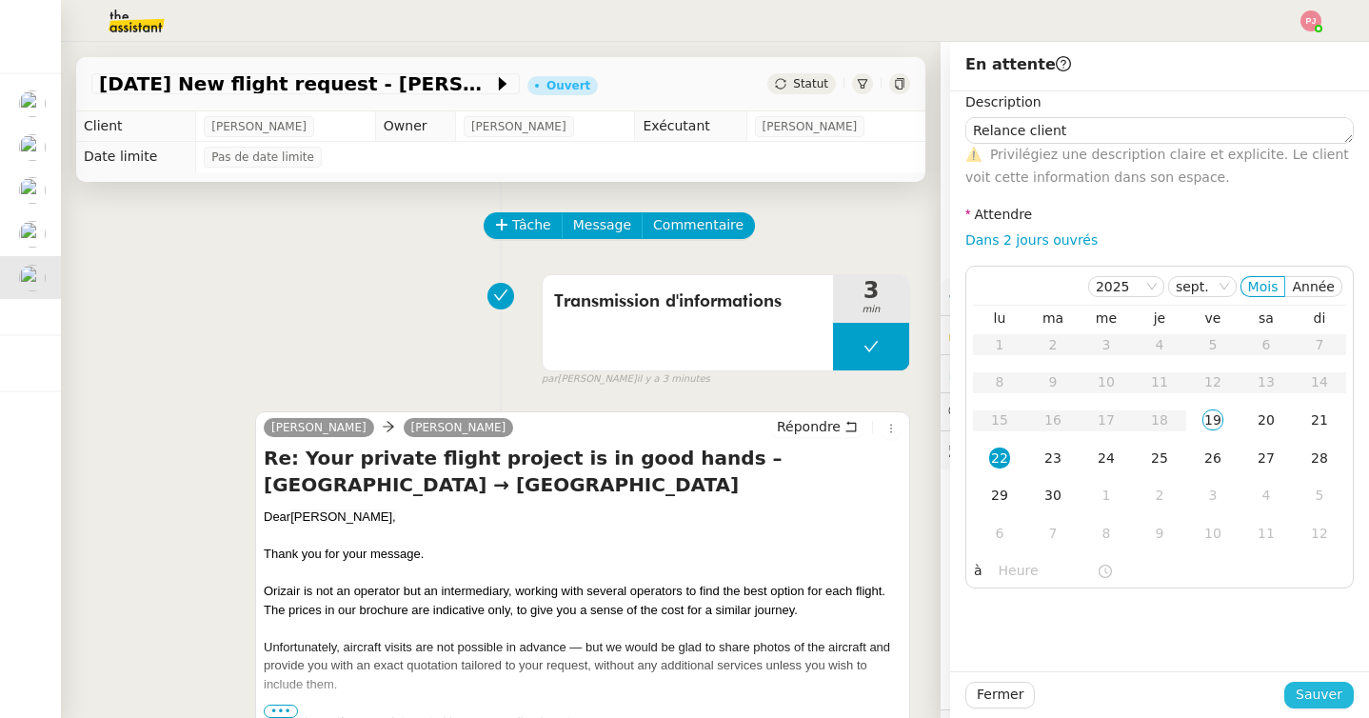
click at [1303, 690] on span "Sauver" at bounding box center [1318, 694] width 47 height 22
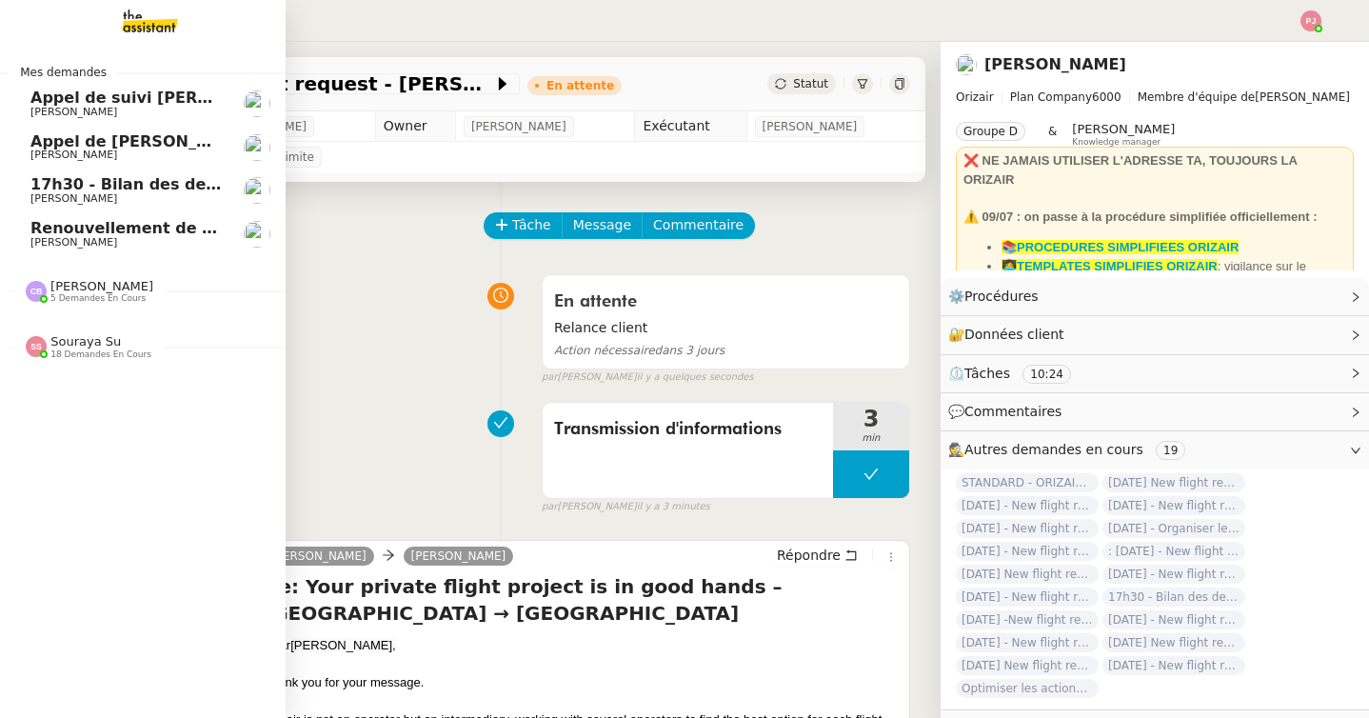
click at [136, 136] on span "Appel de Suivi Yann Serra - ISPRA" at bounding box center [175, 141] width 291 height 18
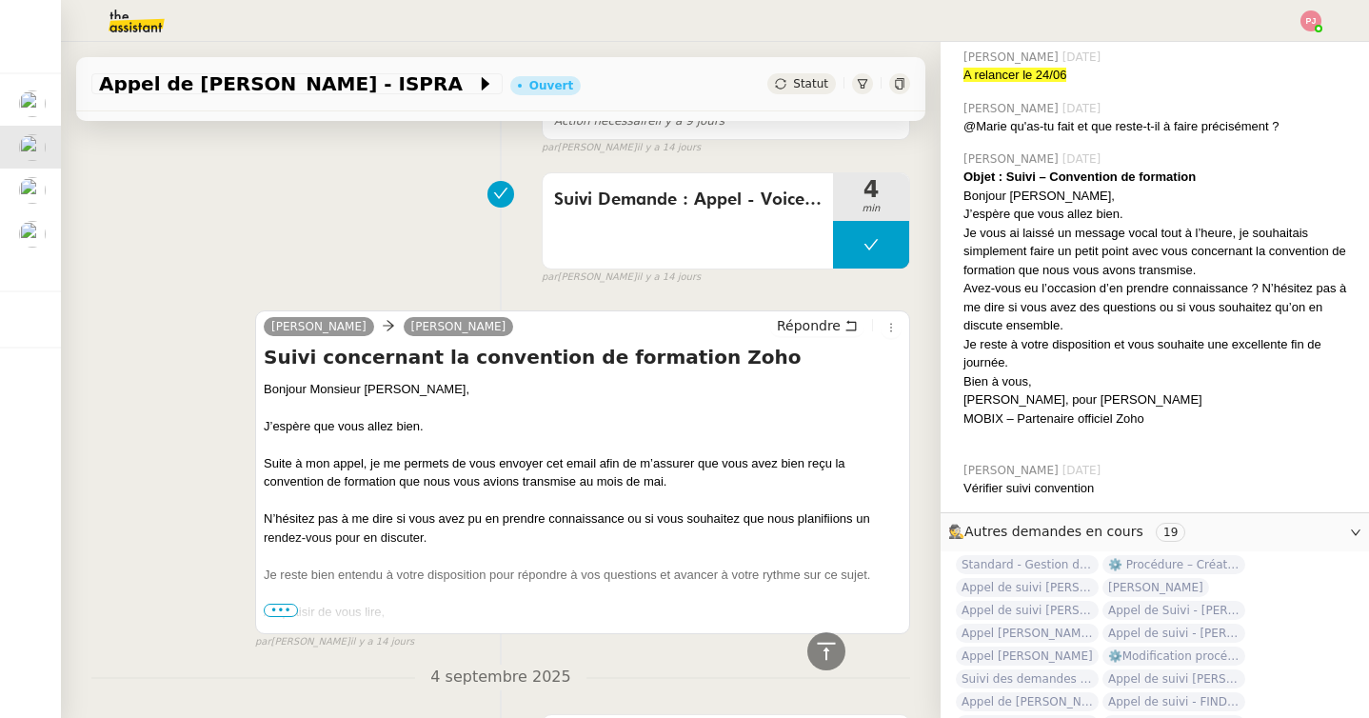
scroll to position [1134, 0]
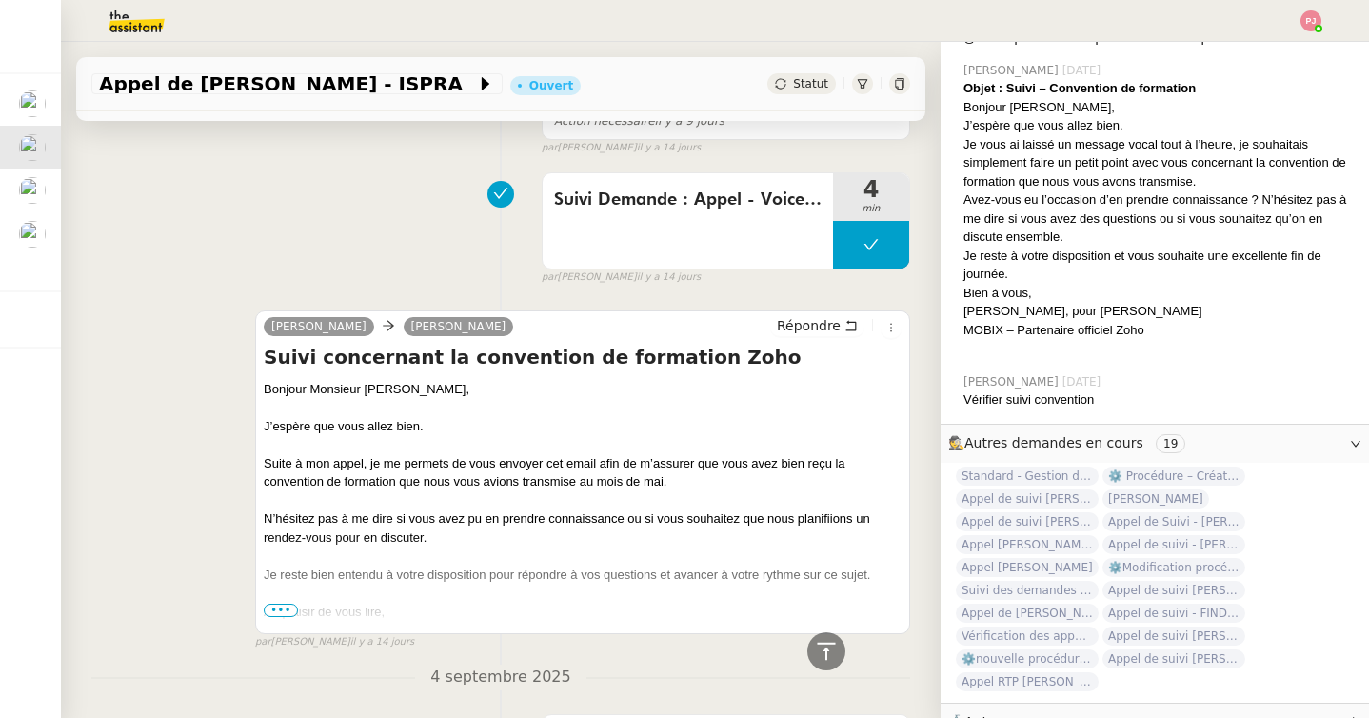
click at [281, 603] on span "•••" at bounding box center [281, 609] width 34 height 13
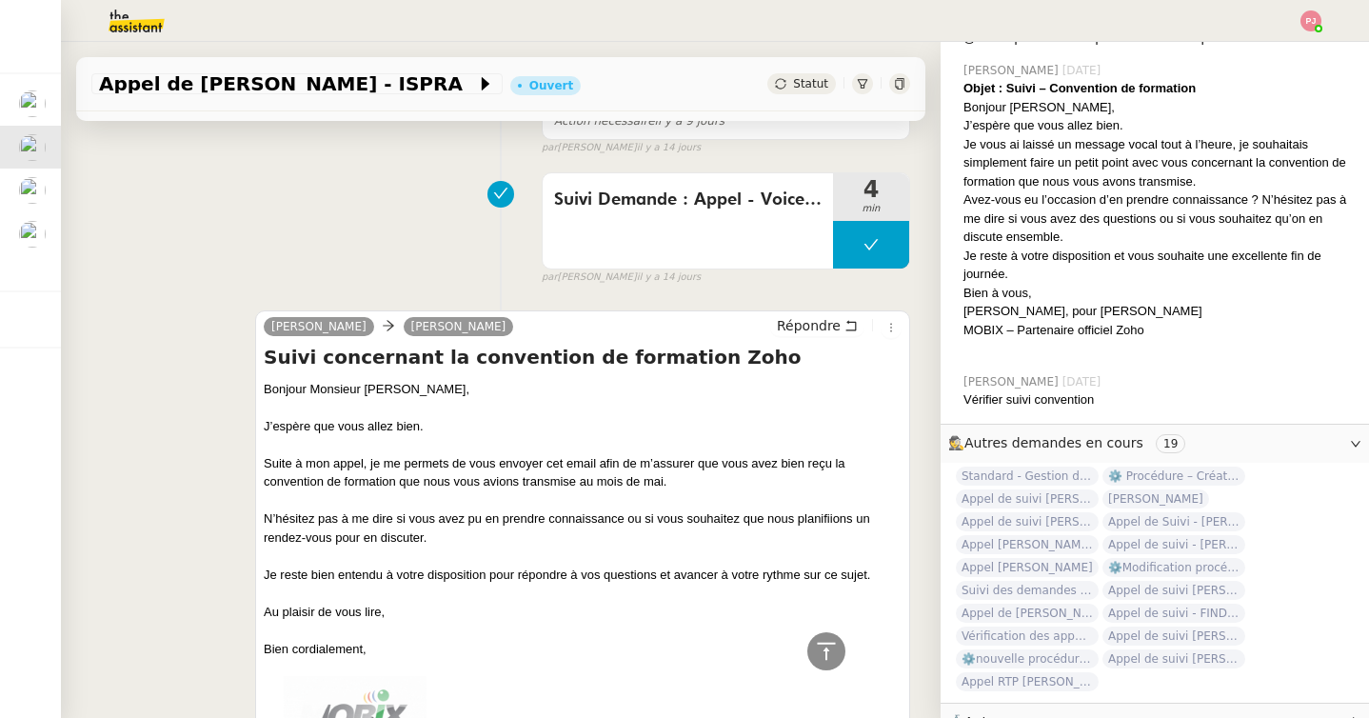
scroll to position [0, 0]
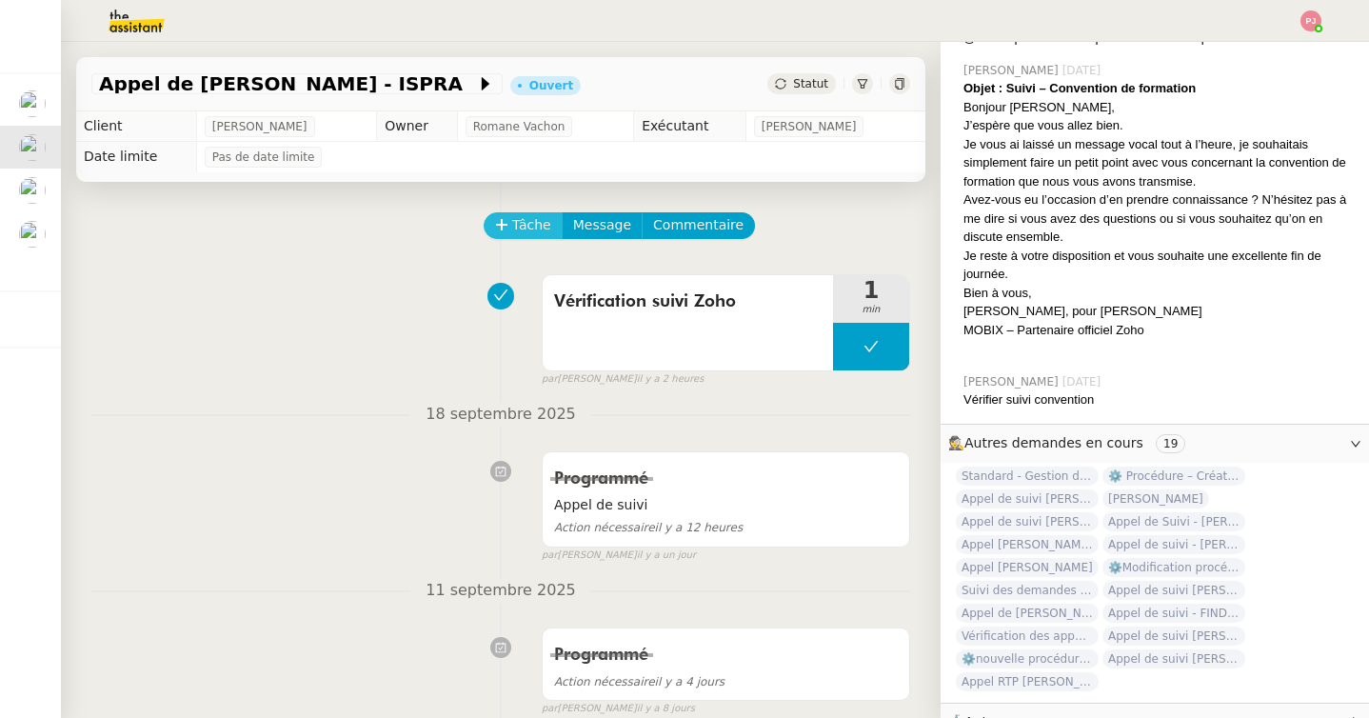
click at [539, 225] on span "Tâche" at bounding box center [531, 225] width 39 height 22
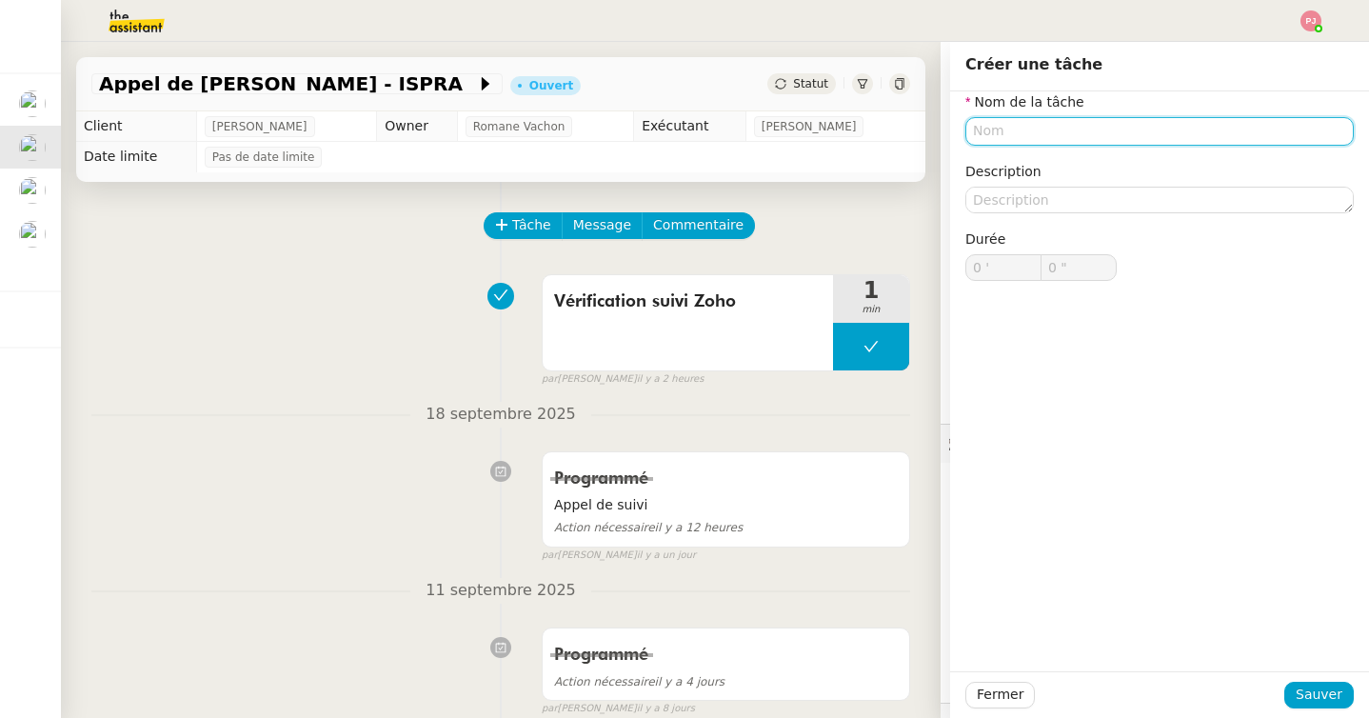
click at [1031, 125] on input "text" at bounding box center [1159, 131] width 388 height 28
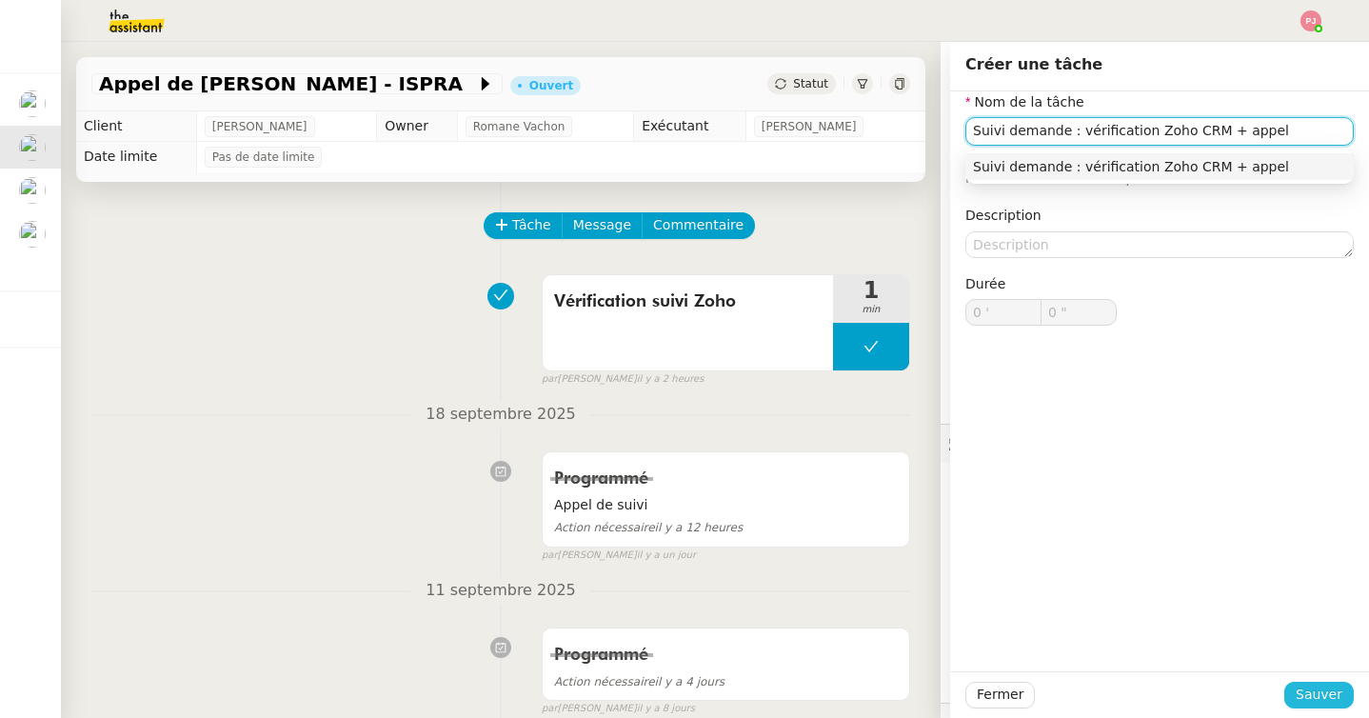
type input "Suivi demande : vérification Zoho CRM + appel"
click at [1318, 699] on span "Sauver" at bounding box center [1318, 694] width 47 height 22
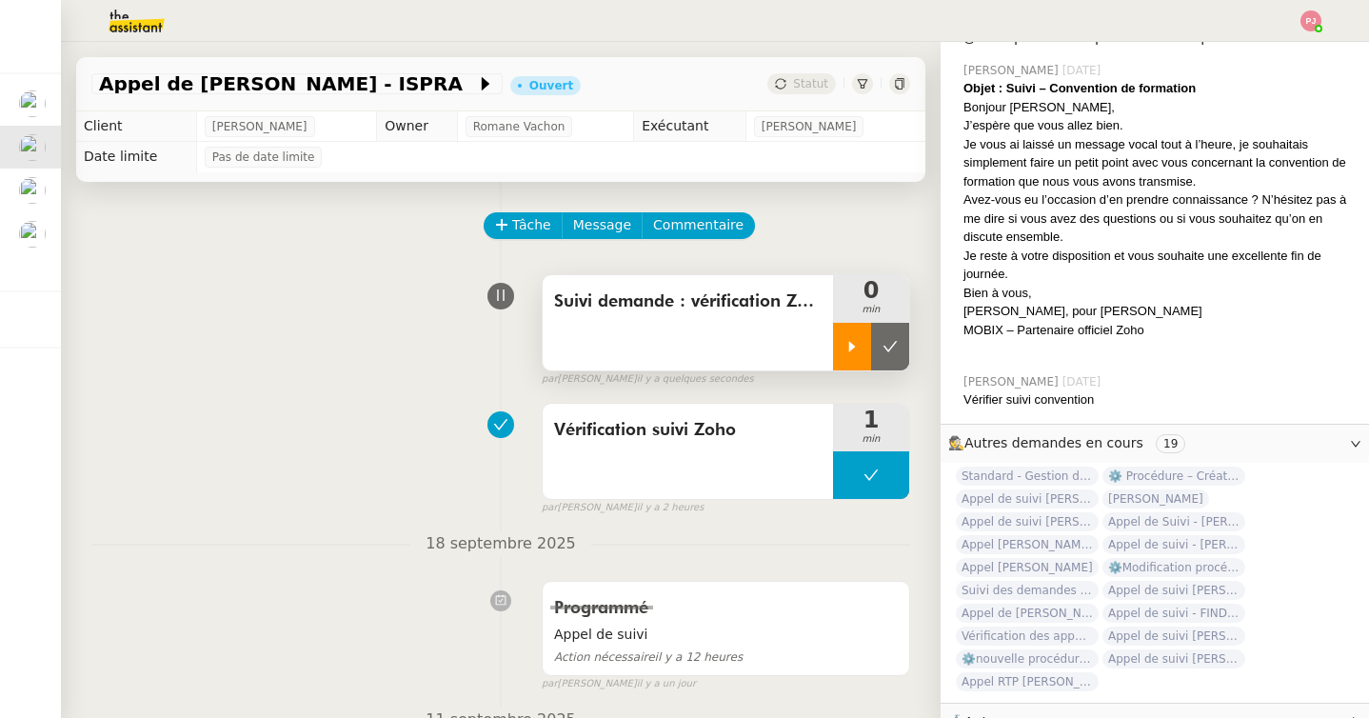
click at [838, 326] on div at bounding box center [852, 347] width 38 height 48
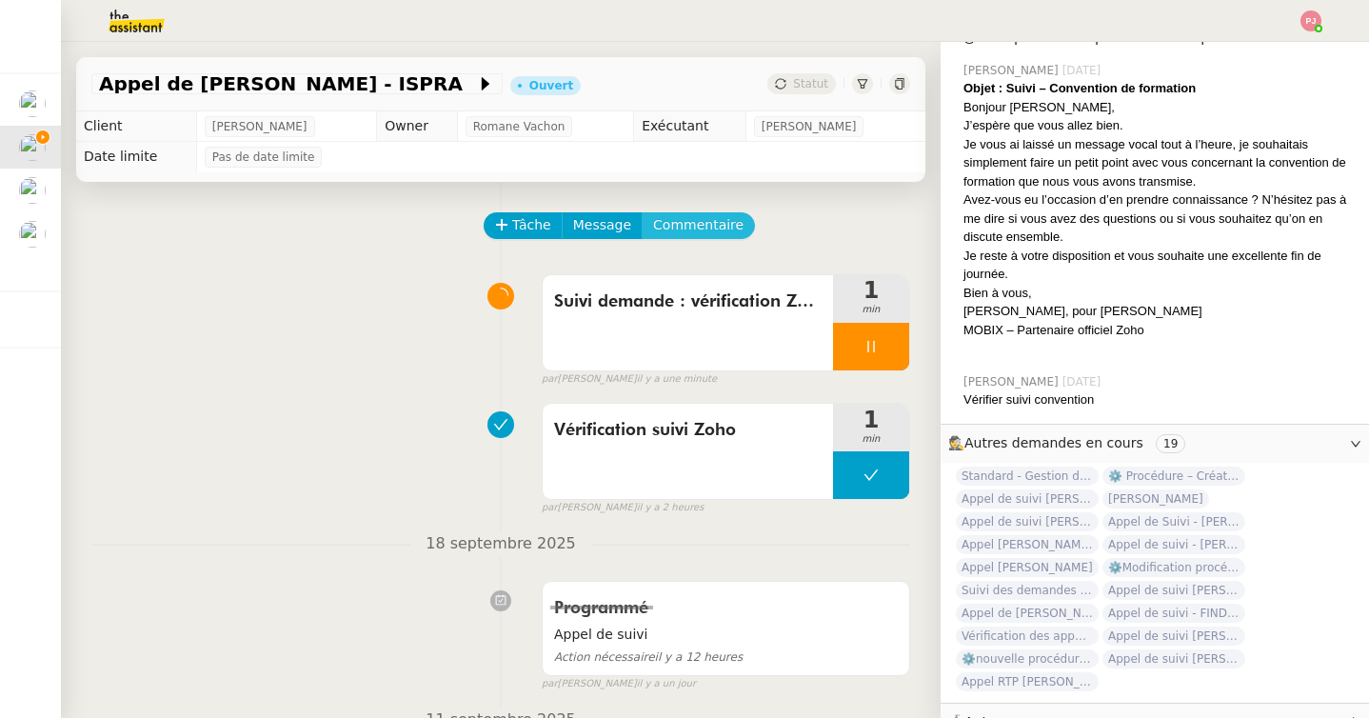
click at [721, 230] on span "Commentaire" at bounding box center [698, 225] width 90 height 22
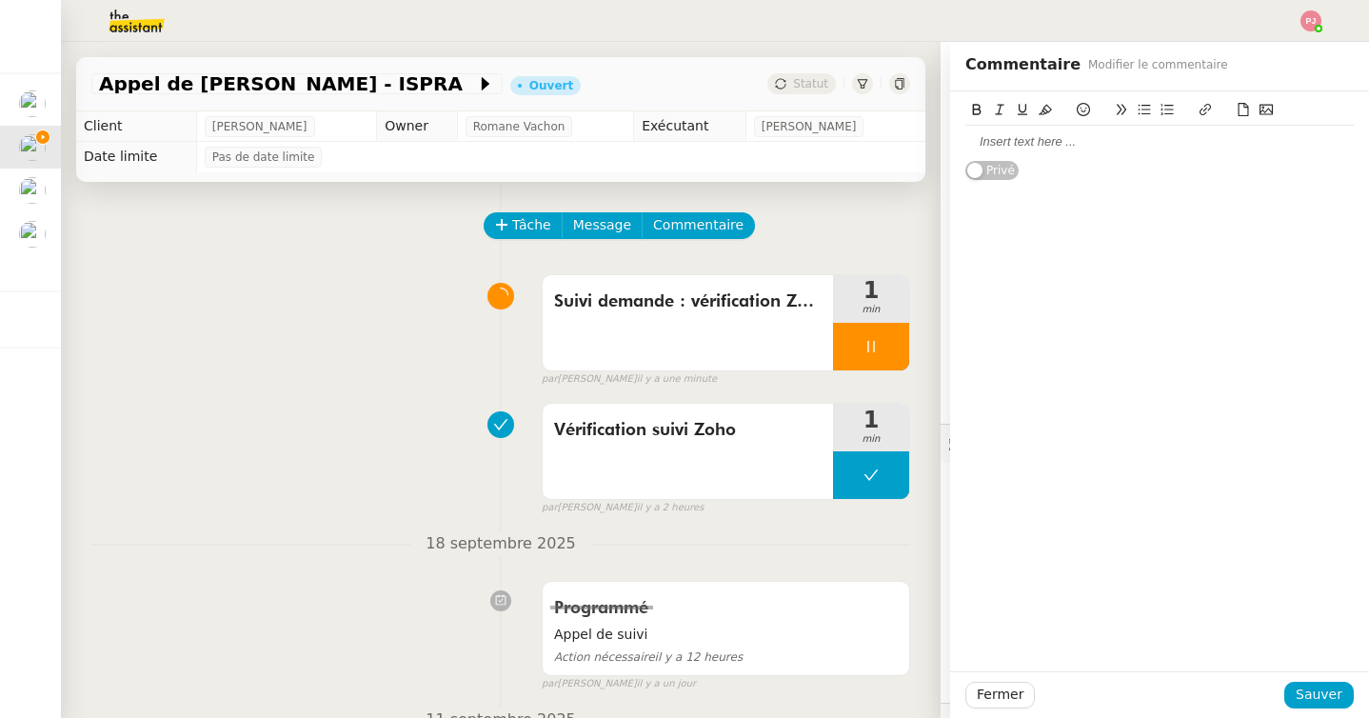
click at [1033, 140] on div at bounding box center [1159, 141] width 388 height 17
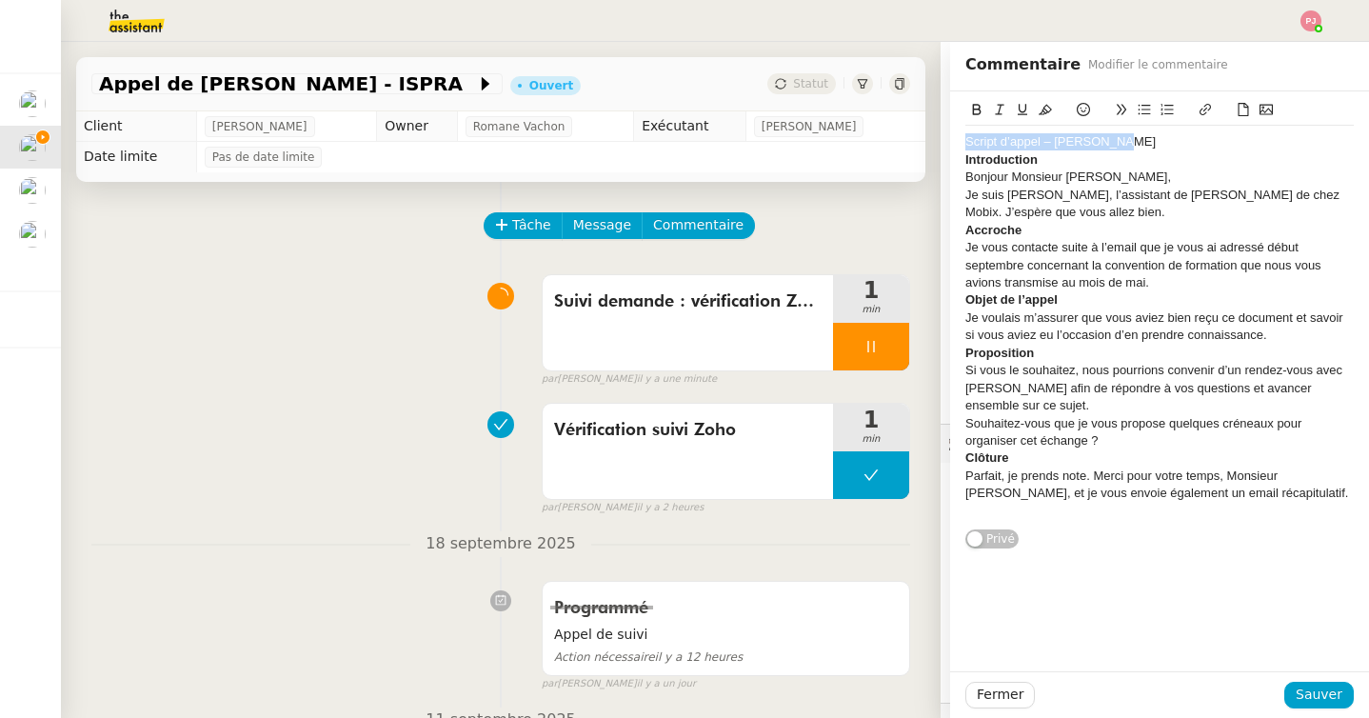
drag, startPoint x: 1140, startPoint y: 144, endPoint x: 909, endPoint y: 144, distance: 231.3
click at [909, 144] on app-ticket "Appel de Suivi Yann Serra - ISPRA Ouvert Statut Client Florian Parant Owner Rom…" at bounding box center [715, 380] width 1308 height 676
click at [970, 112] on icon at bounding box center [976, 109] width 13 height 13
click at [1051, 111] on icon at bounding box center [1044, 109] width 13 height 13
click at [1328, 699] on span "Sauver" at bounding box center [1318, 694] width 47 height 22
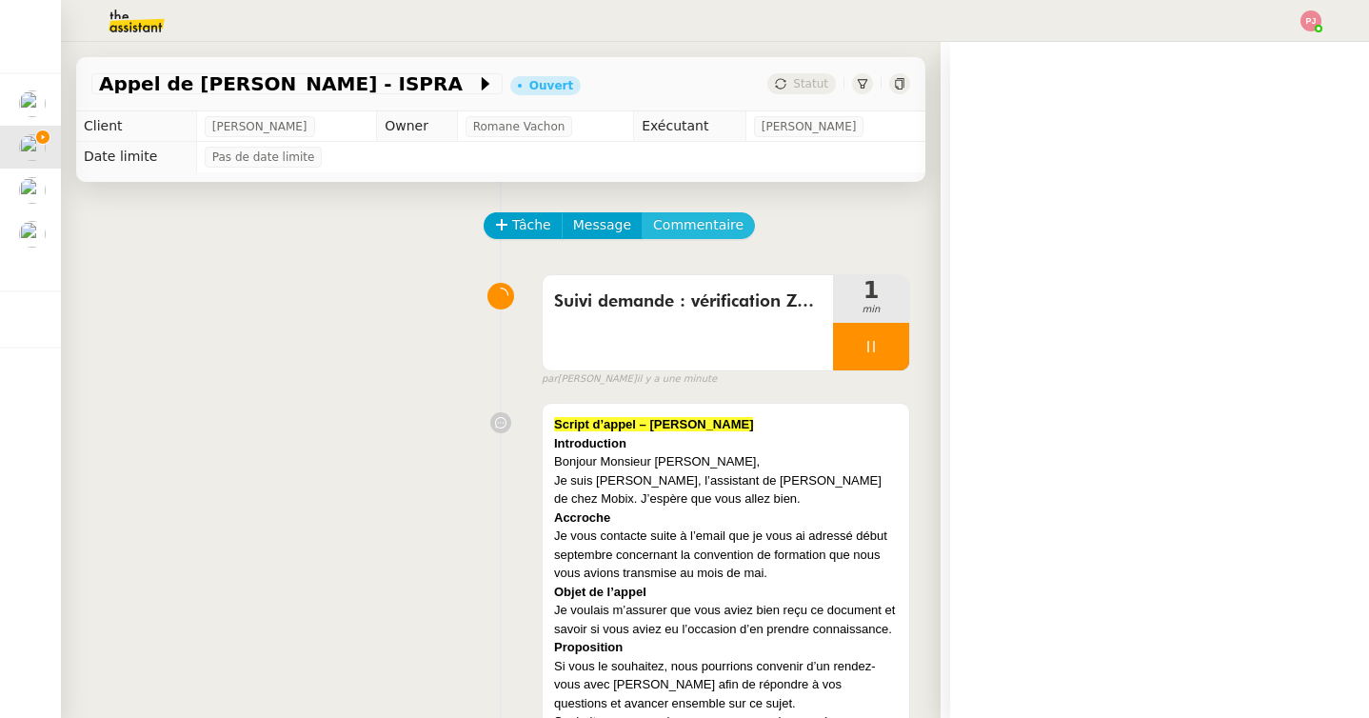
click at [677, 220] on span "Commentaire" at bounding box center [698, 225] width 90 height 22
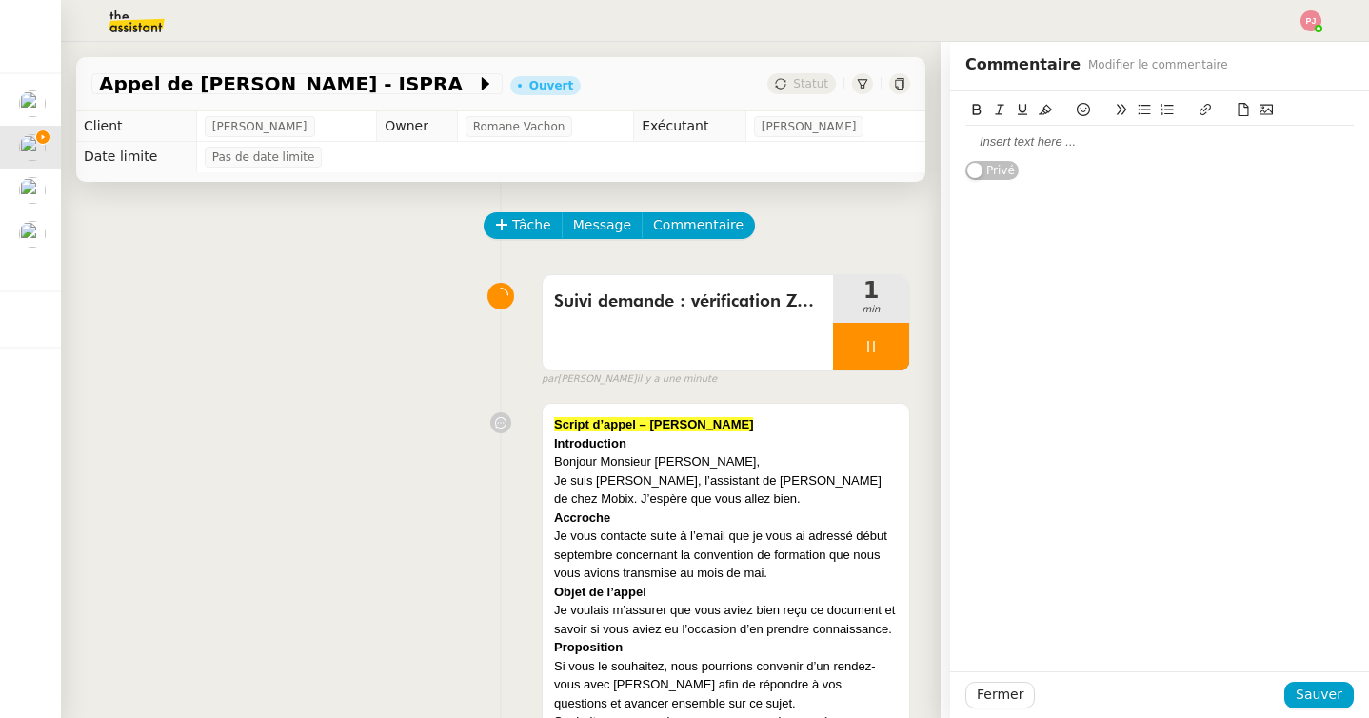
click at [998, 134] on div at bounding box center [1159, 141] width 388 height 17
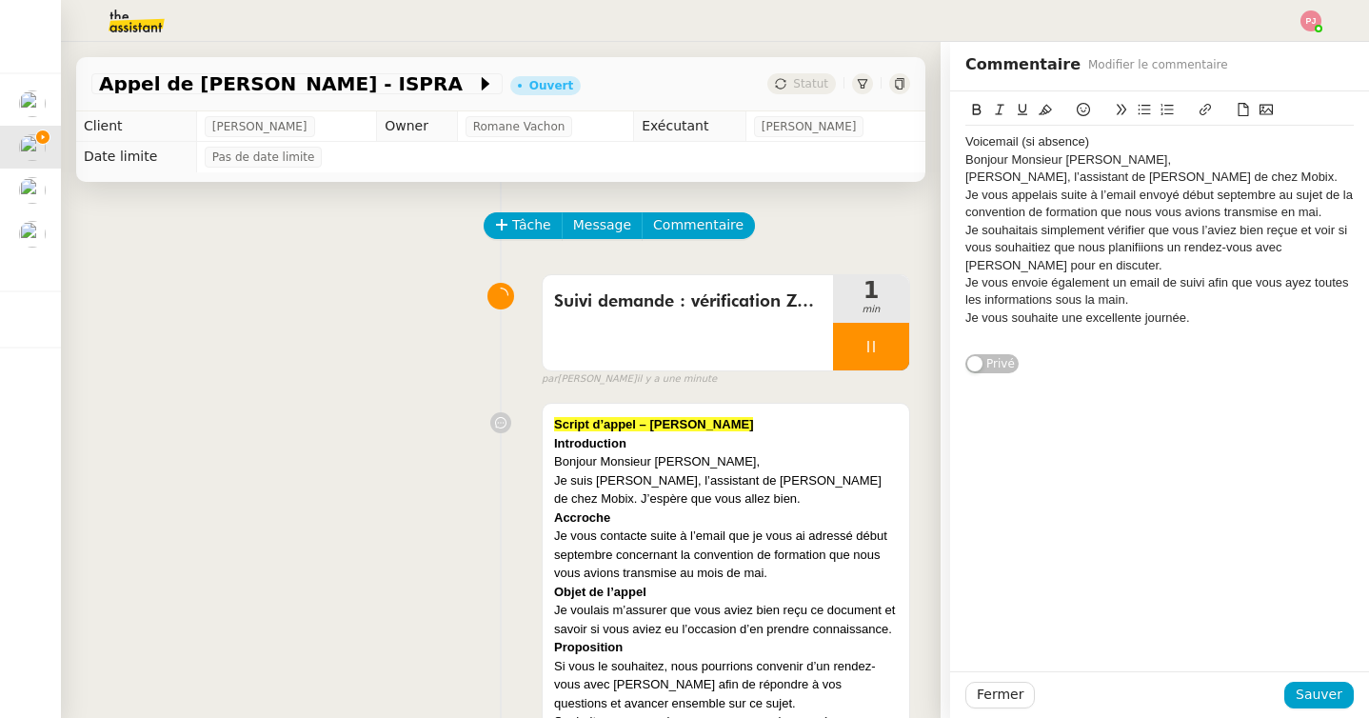
click at [970, 141] on div "Voicemail (si absence)" at bounding box center [1159, 141] width 388 height 17
drag, startPoint x: 1116, startPoint y: 142, endPoint x: 951, endPoint y: 139, distance: 165.6
click at [951, 139] on div "Voicemail (si absence) Bonjour Monsieur Serra, Ici Alex, l’assistant de Florian…" at bounding box center [1159, 232] width 419 height 283
click at [975, 106] on icon at bounding box center [976, 109] width 13 height 13
click at [1039, 109] on icon at bounding box center [1044, 109] width 13 height 13
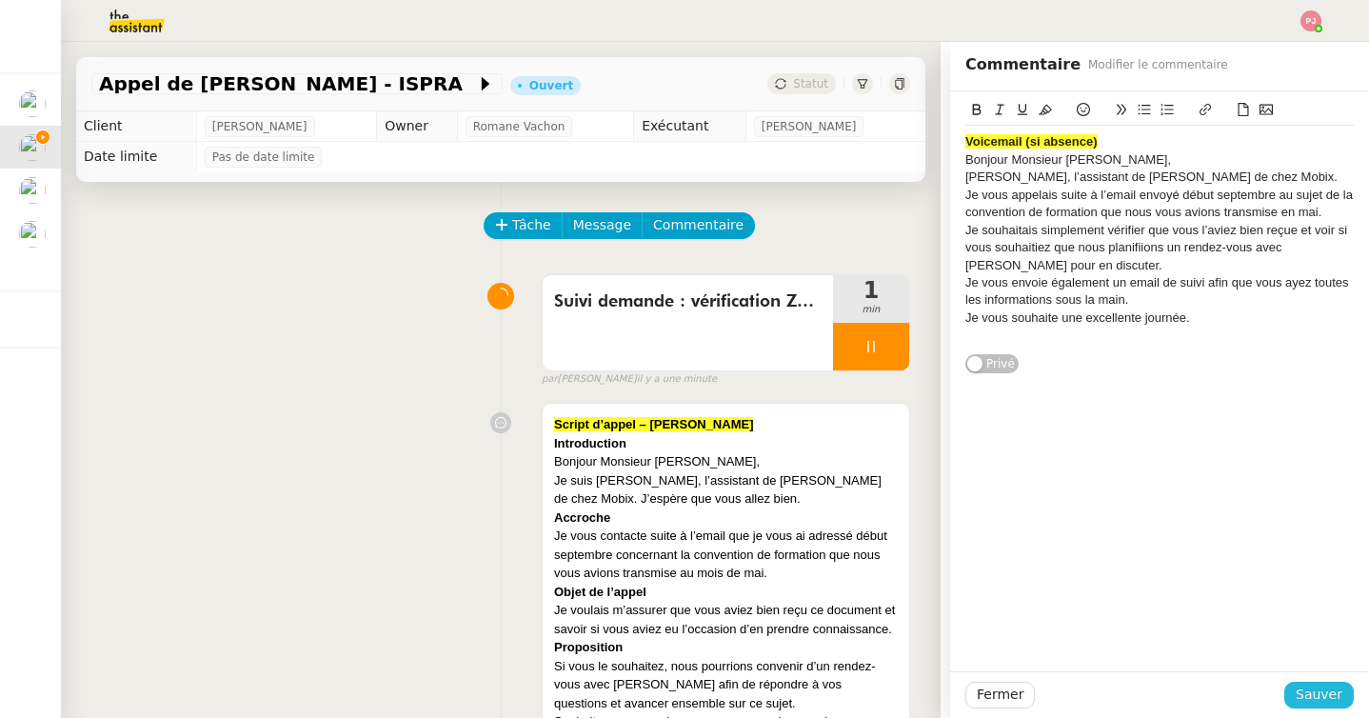
click at [1314, 698] on span "Sauver" at bounding box center [1318, 694] width 47 height 22
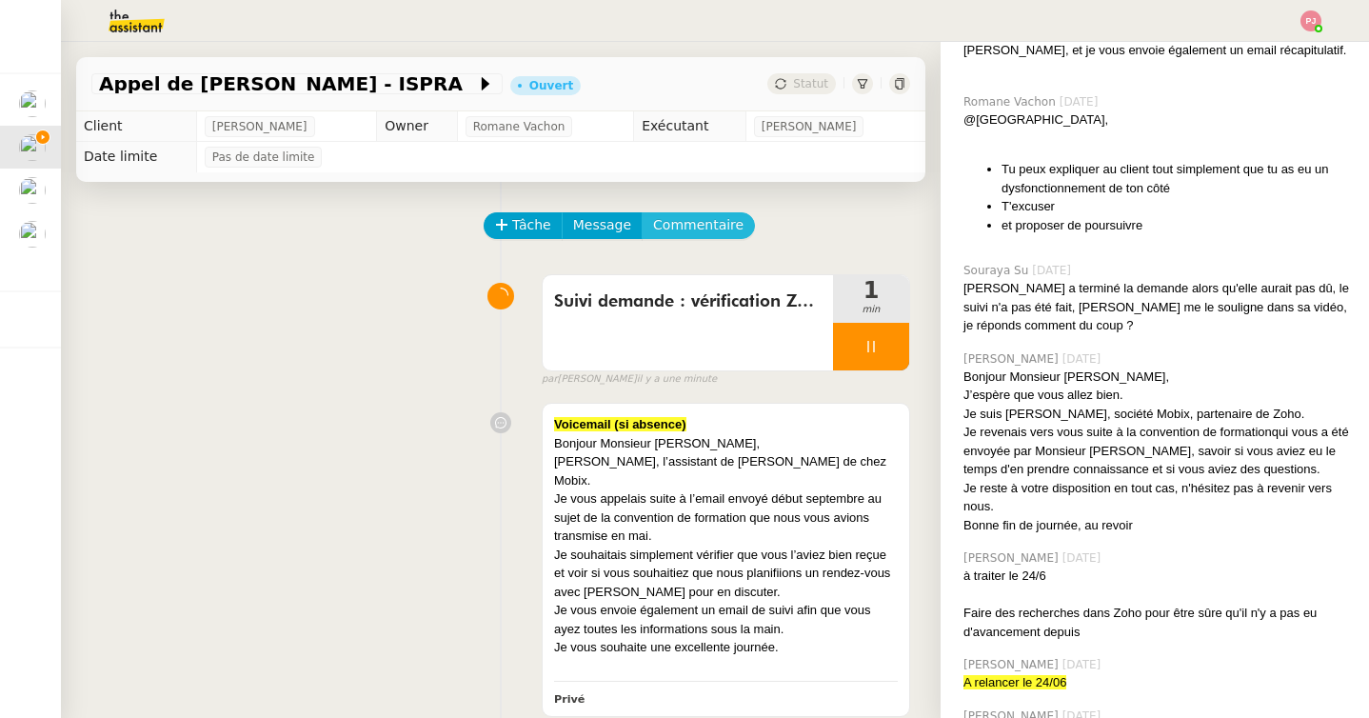
click at [708, 227] on span "Commentaire" at bounding box center [698, 225] width 90 height 22
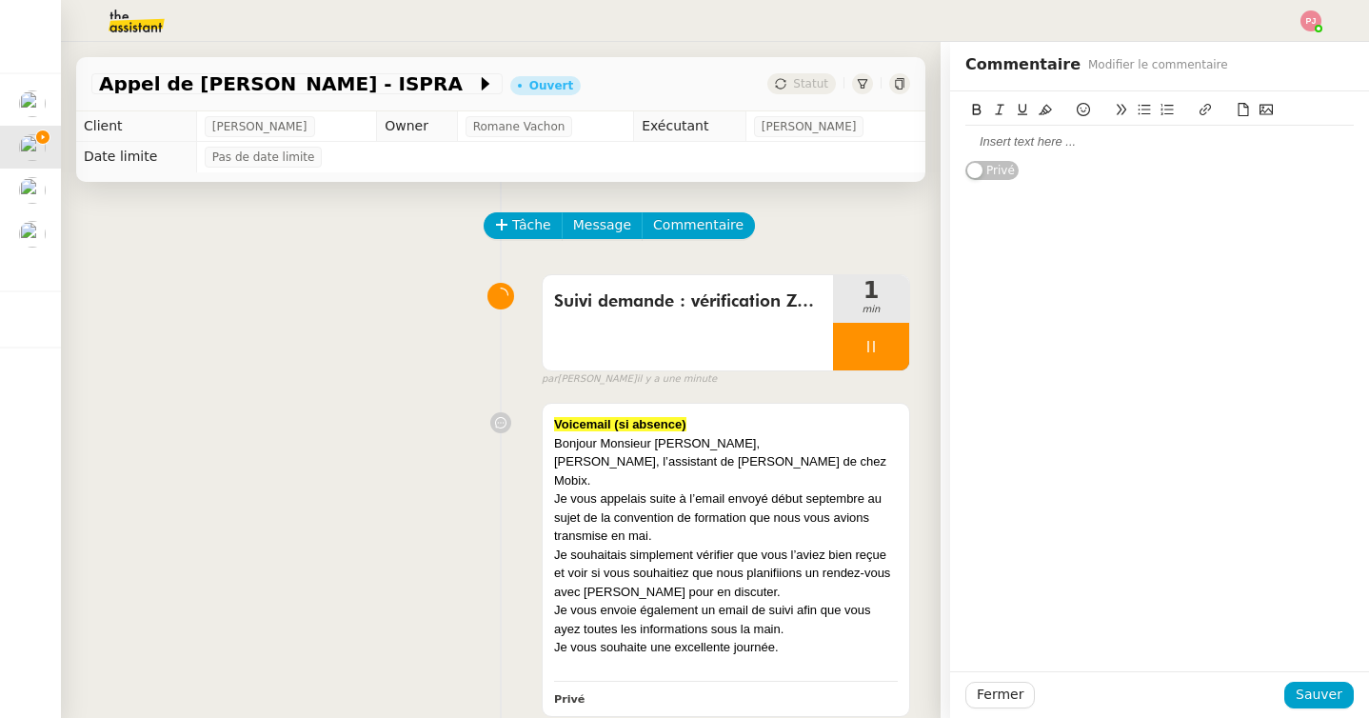
click at [1036, 131] on div at bounding box center [1159, 142] width 388 height 32
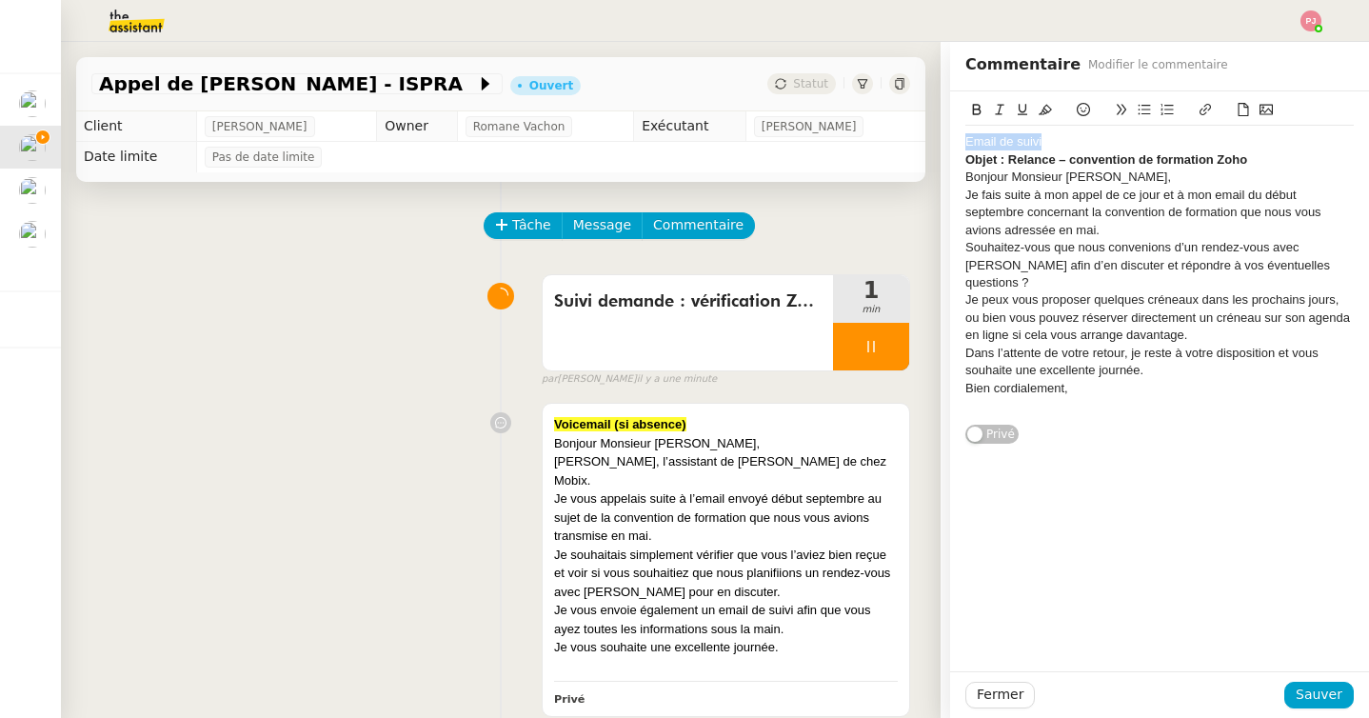
drag, startPoint x: 1097, startPoint y: 139, endPoint x: 945, endPoint y: 139, distance: 152.3
click at [945, 139] on app-ticket "Appel de Suivi Yann Serra - ISPRA Ouvert Statut Client Florian Parant Owner Rom…" at bounding box center [715, 380] width 1308 height 676
click at [976, 110] on icon at bounding box center [976, 109] width 13 height 13
click at [1035, 110] on button at bounding box center [1045, 110] width 23 height 22
click at [1315, 693] on span "Sauver" at bounding box center [1318, 694] width 47 height 22
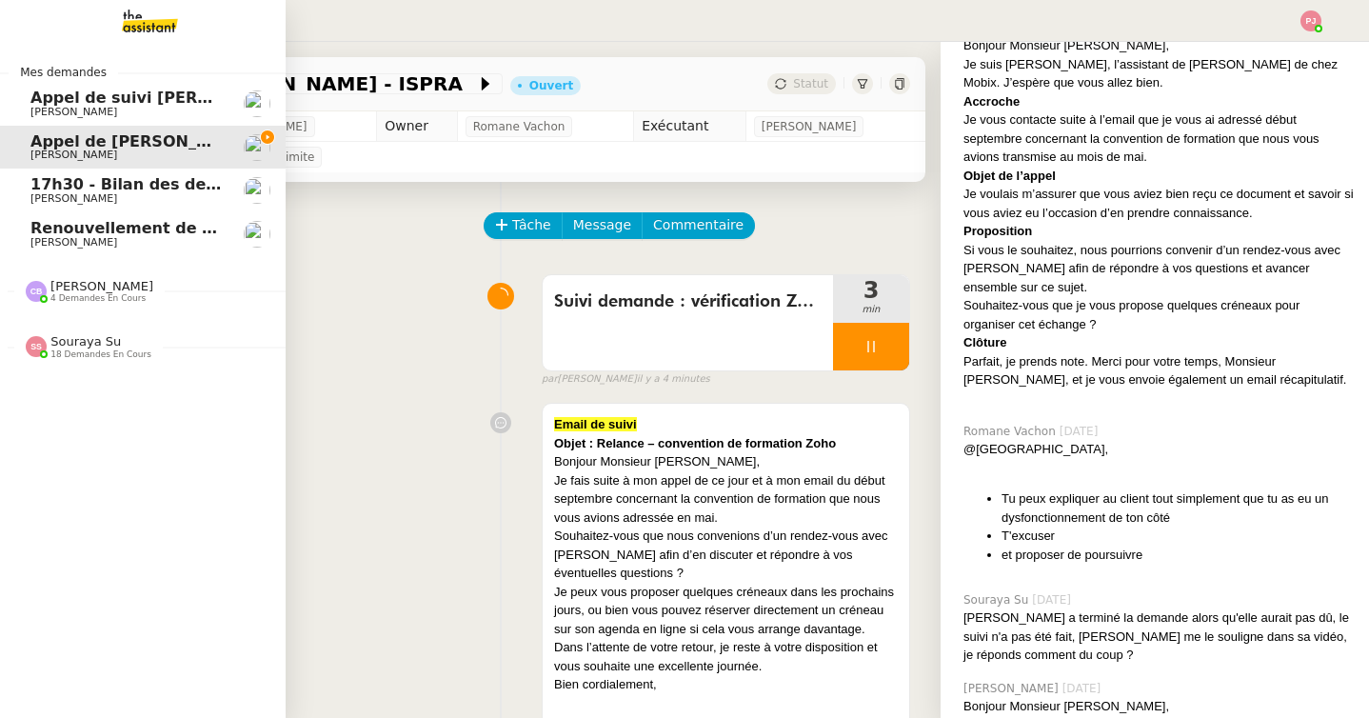
click at [89, 360] on div "Souraya Su 18 demandes en cours" at bounding box center [143, 338] width 286 height 55
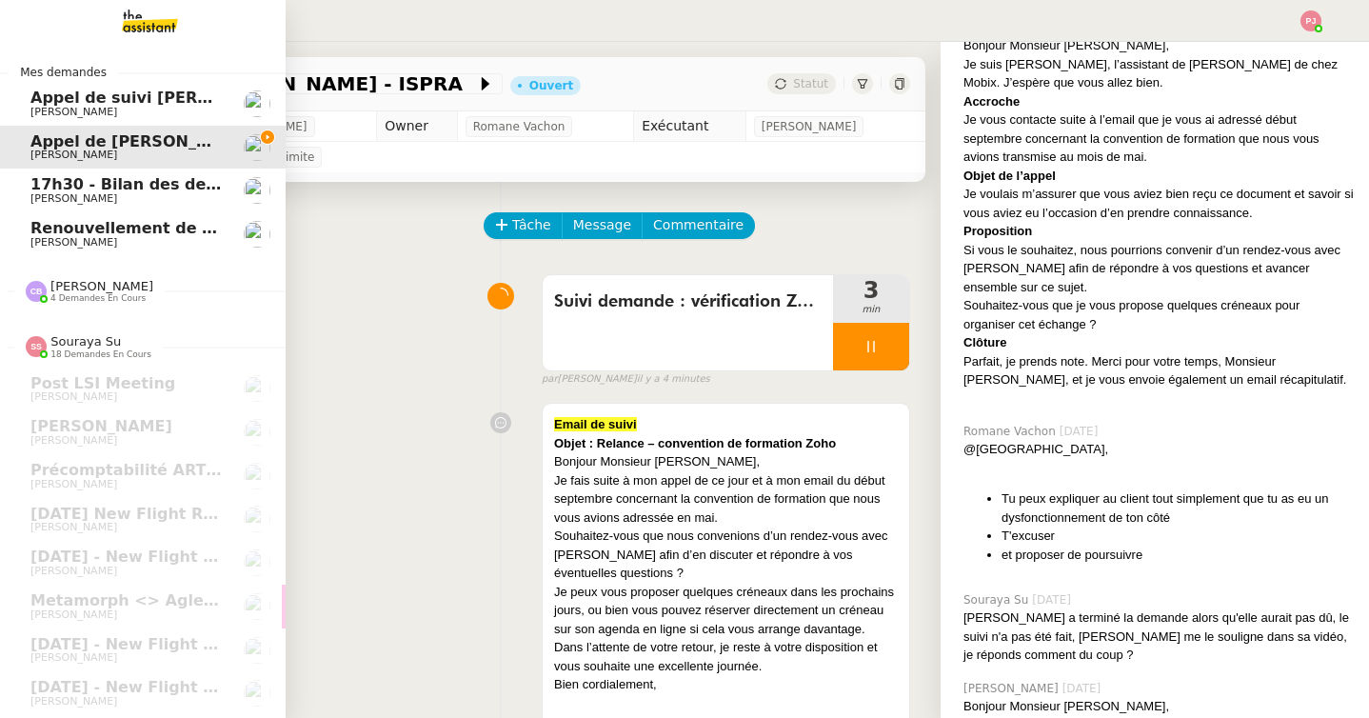
click at [159, 308] on div "Camille Barthès 4 demandes en cours" at bounding box center [143, 283] width 286 height 55
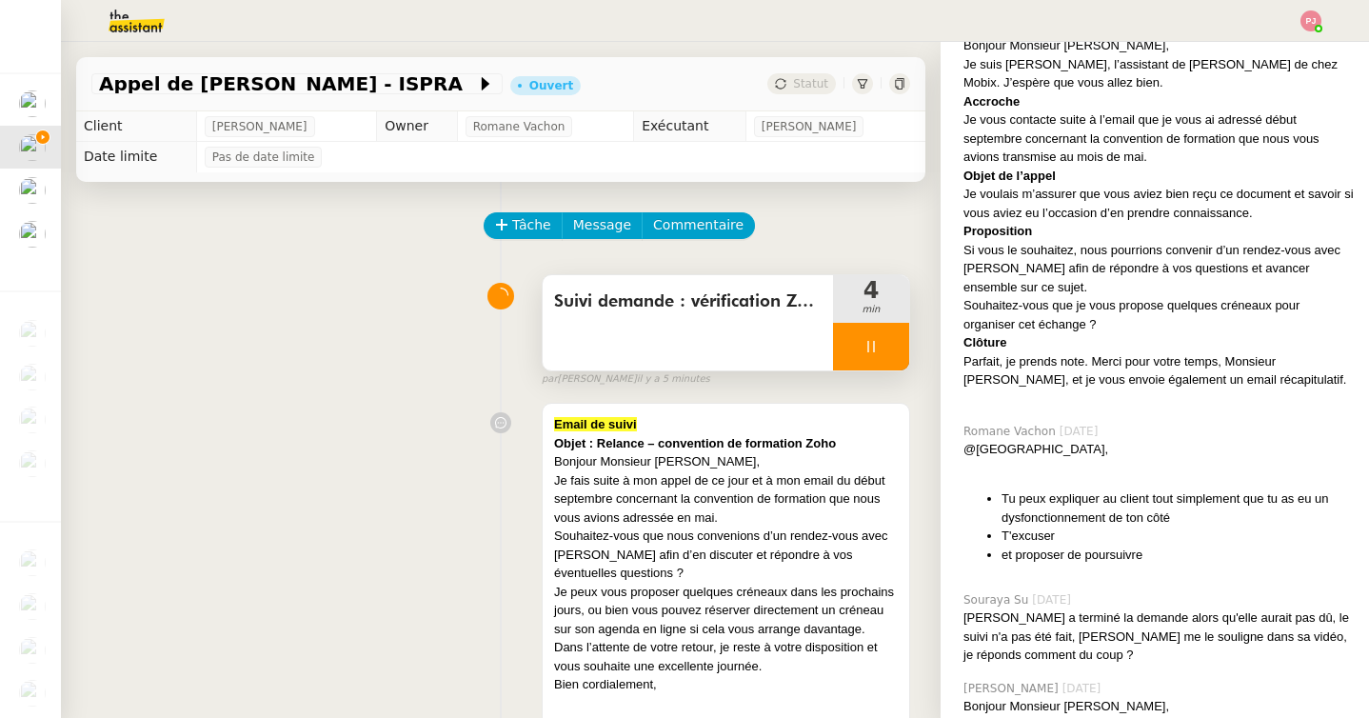
click at [857, 351] on div at bounding box center [871, 347] width 76 height 48
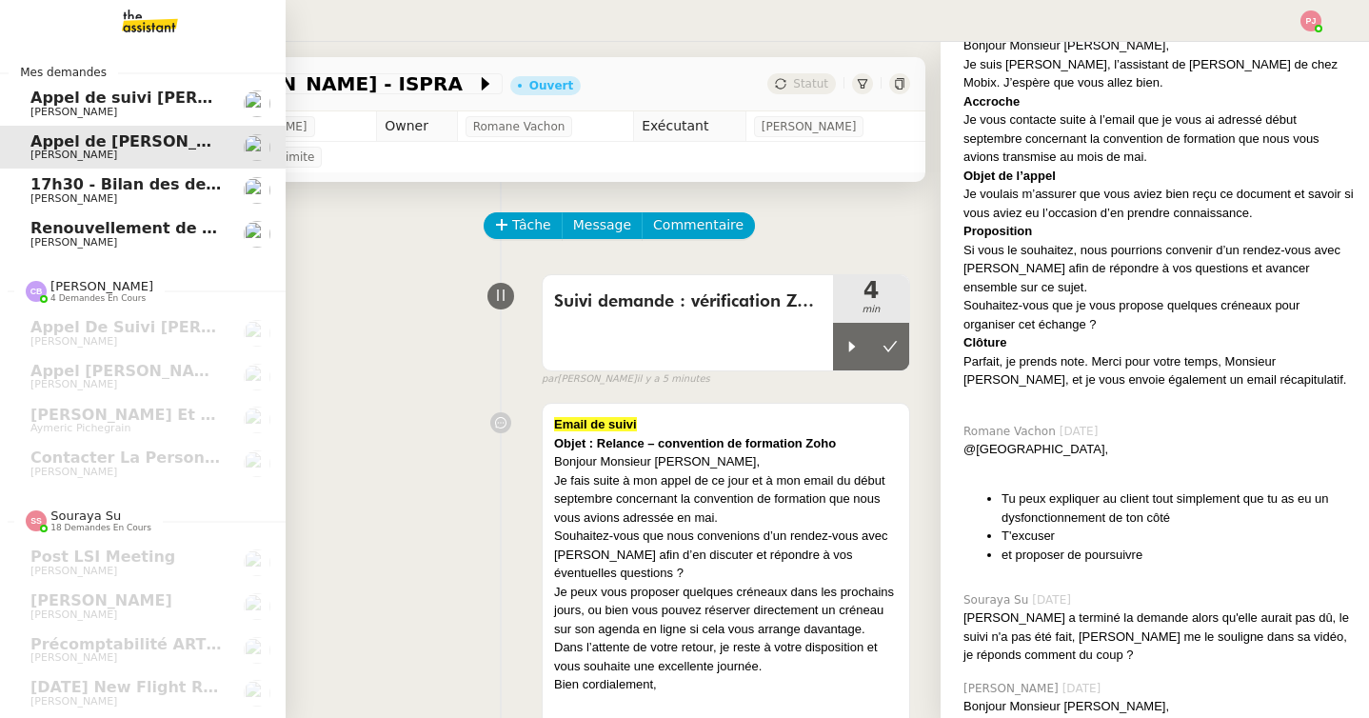
click at [78, 238] on span "[PERSON_NAME]" at bounding box center [73, 242] width 87 height 12
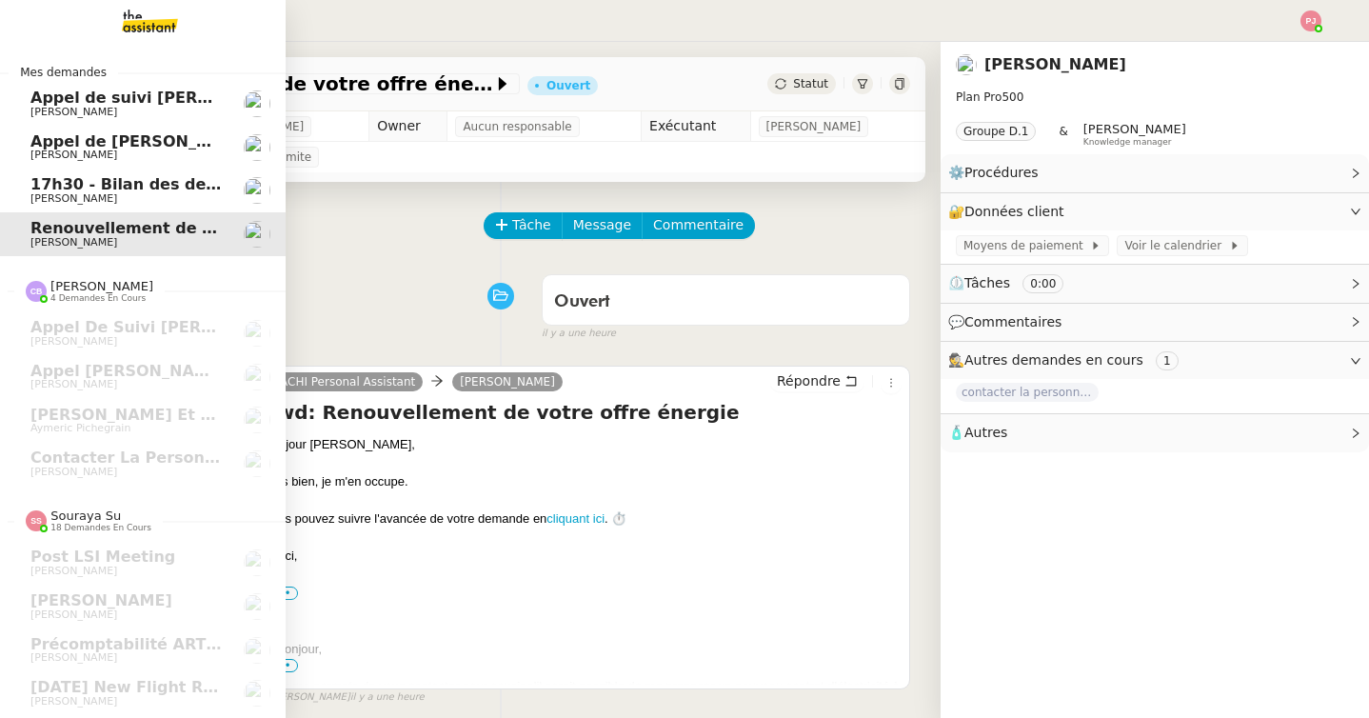
click at [129, 183] on span "17h30 - Bilan des demandes de la journée : en cours et restant à traiter - 19 s…" at bounding box center [430, 184] width 801 height 18
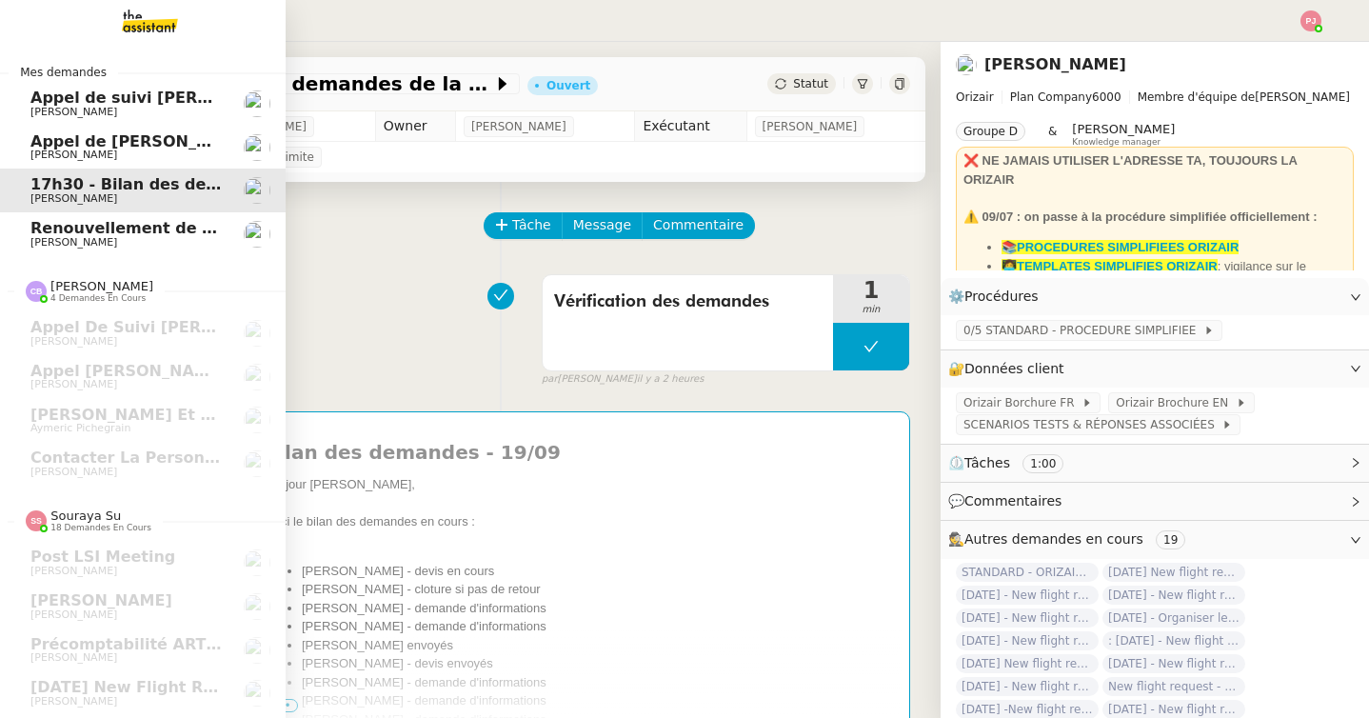
click at [143, 147] on span "Appel de Suivi Yann Serra - ISPRA" at bounding box center [175, 141] width 291 height 18
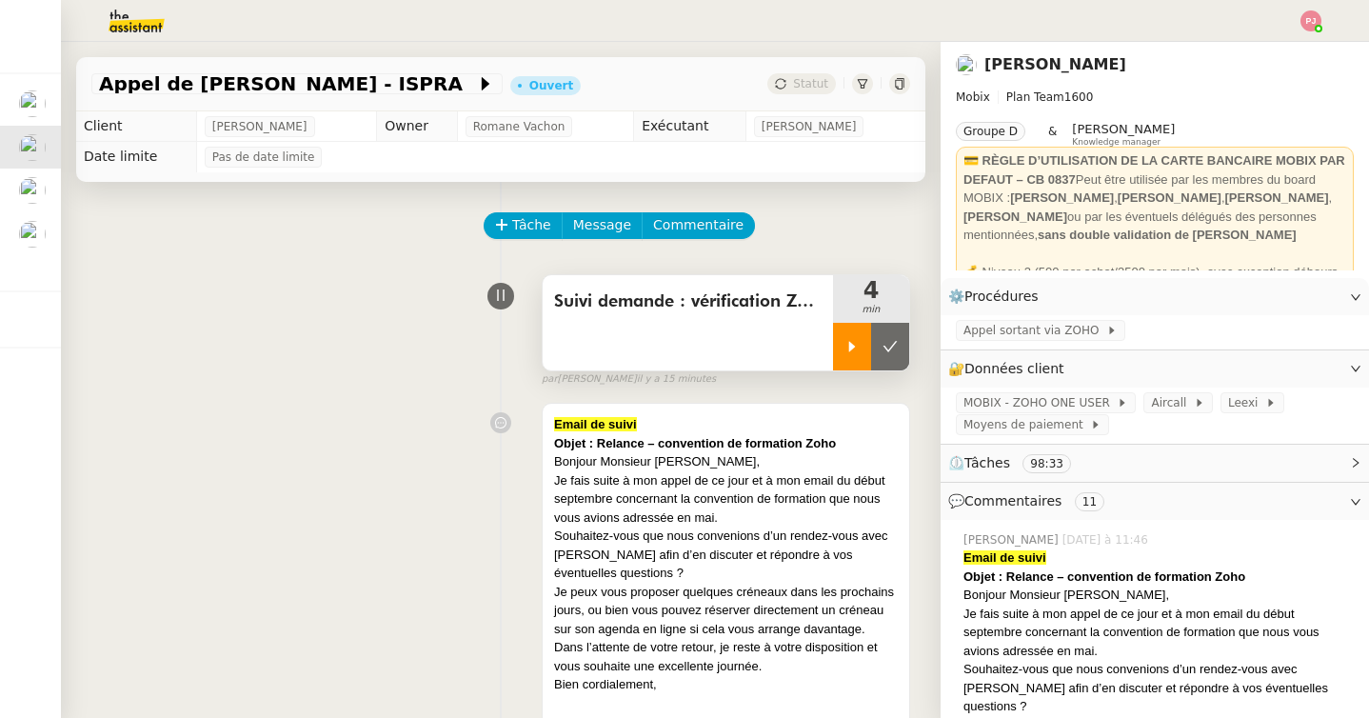
click at [850, 350] on icon at bounding box center [851, 346] width 15 height 15
click at [754, 305] on span "Suivi demande : vérification Zoho CRM + appel" at bounding box center [687, 301] width 267 height 29
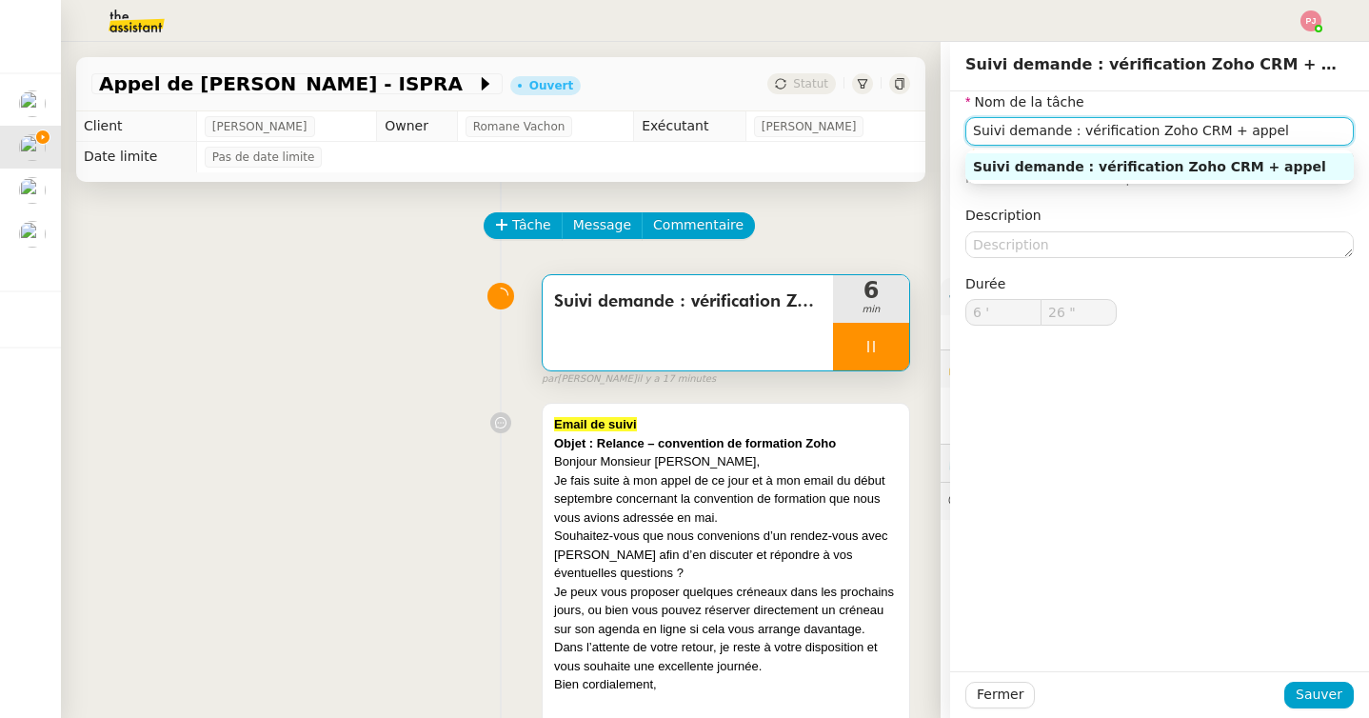
click at [1272, 137] on input "Suivi demande : vérification Zoho CRM + appel" at bounding box center [1159, 131] width 388 height 28
type input "27 ""
type input "Suivi demande : vérification Zoho CRM + appel + em"
type input "28 ""
type input "Suivi demande : vérification Zoho CRM + appel + email"
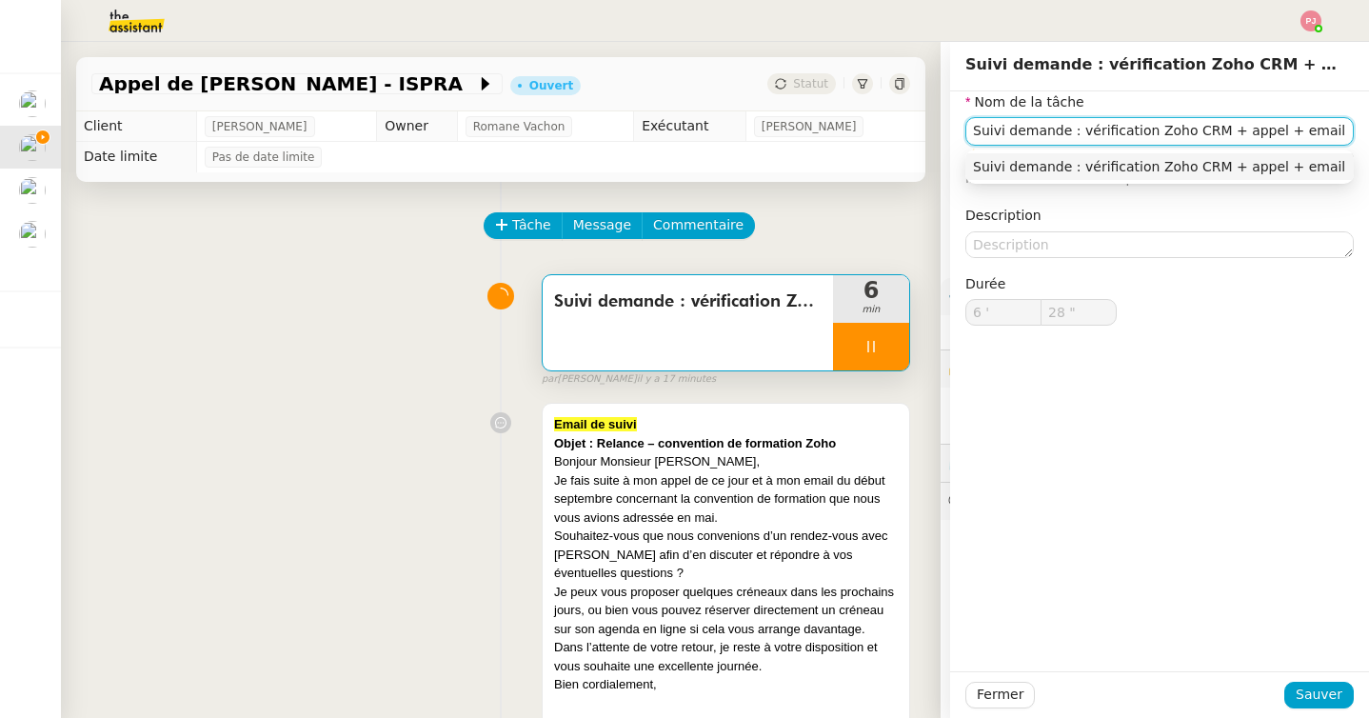
type input "29 ""
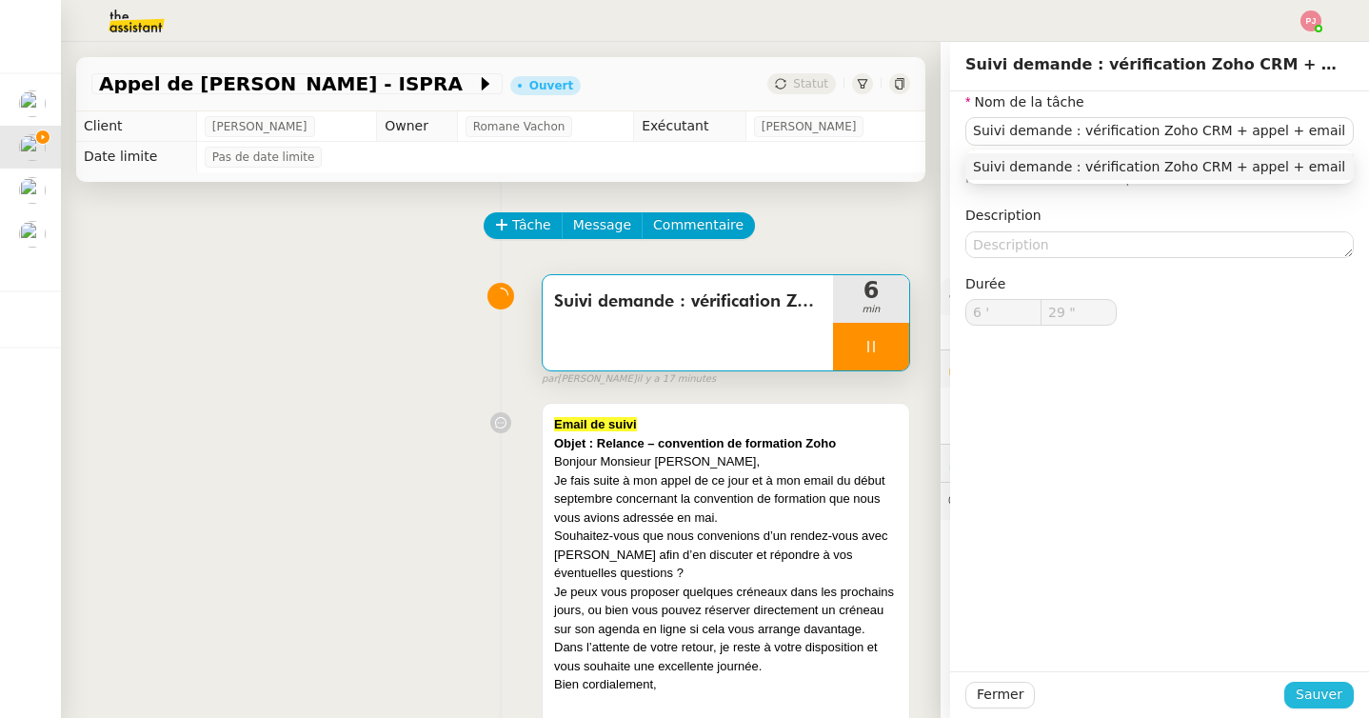
click at [1312, 681] on button "Sauver" at bounding box center [1318, 694] width 69 height 27
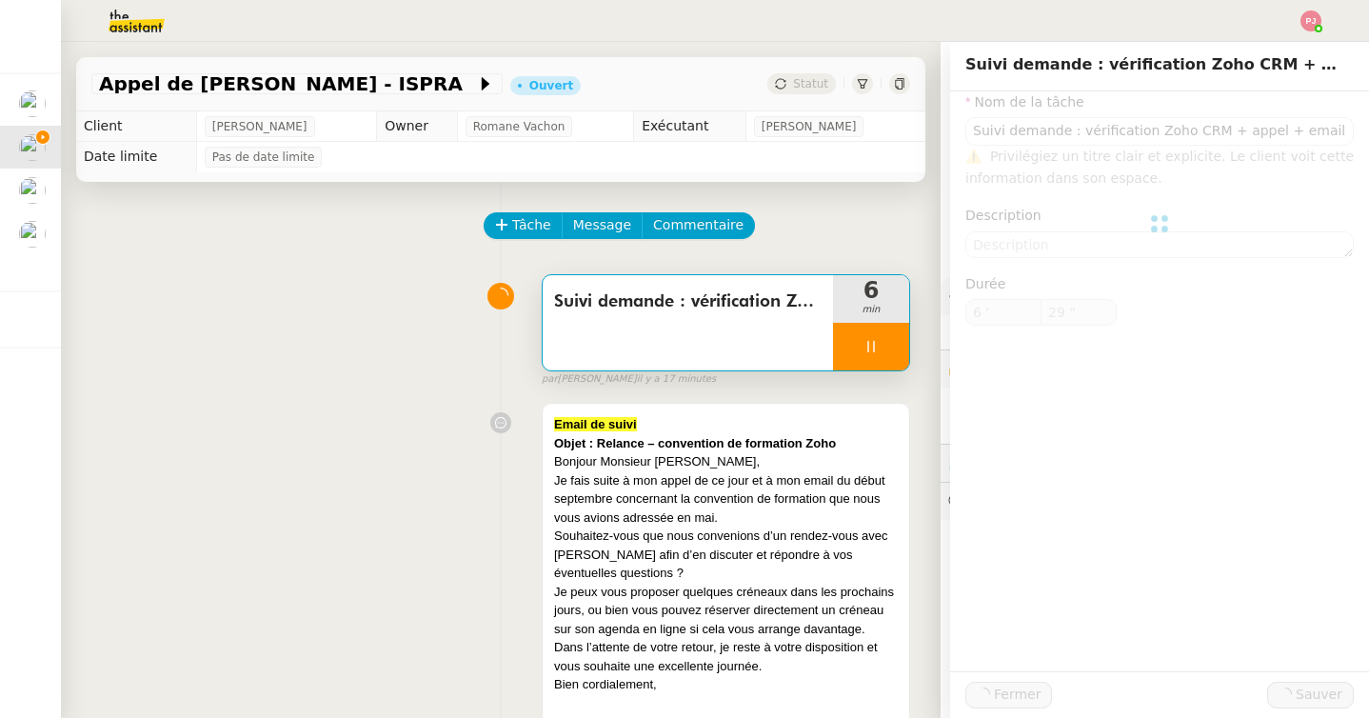
type input "Suivi demande : vérification Zoho CRM + appel + email"
type input "6 '"
type input "29 ""
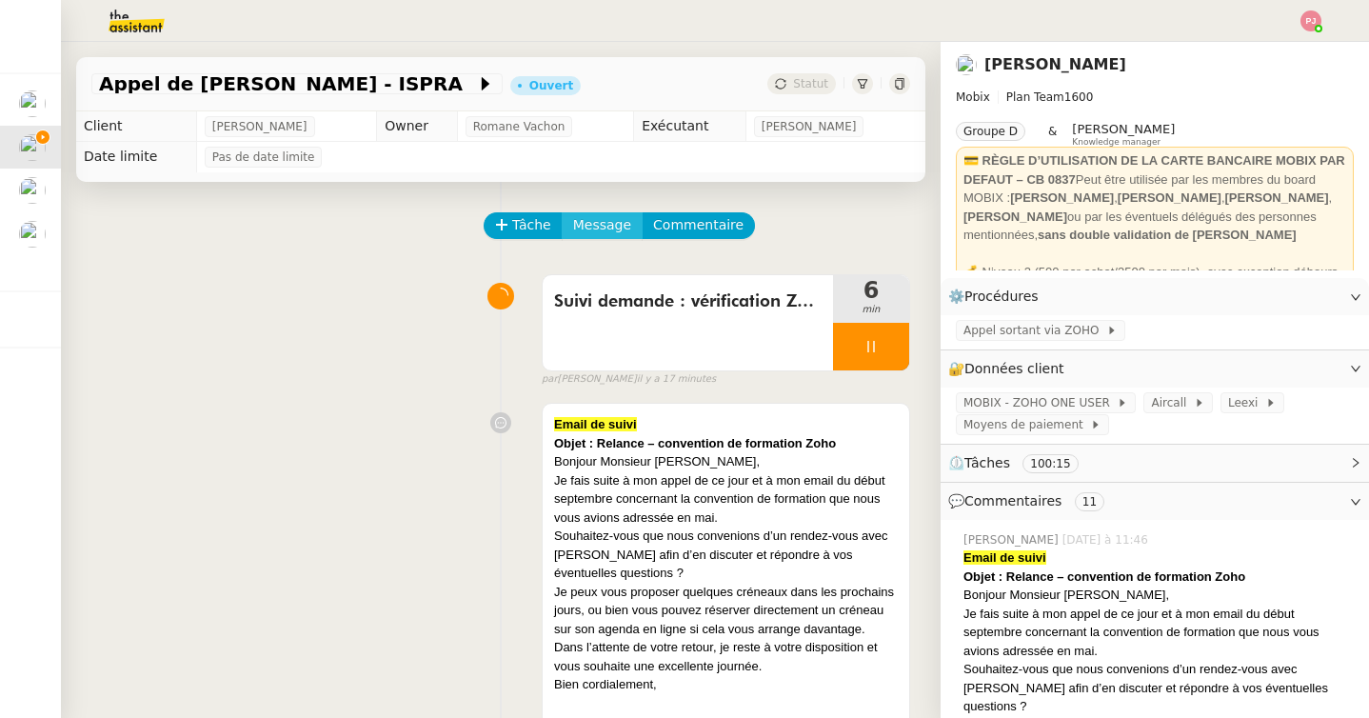
click at [581, 212] on button "Message" at bounding box center [602, 225] width 81 height 27
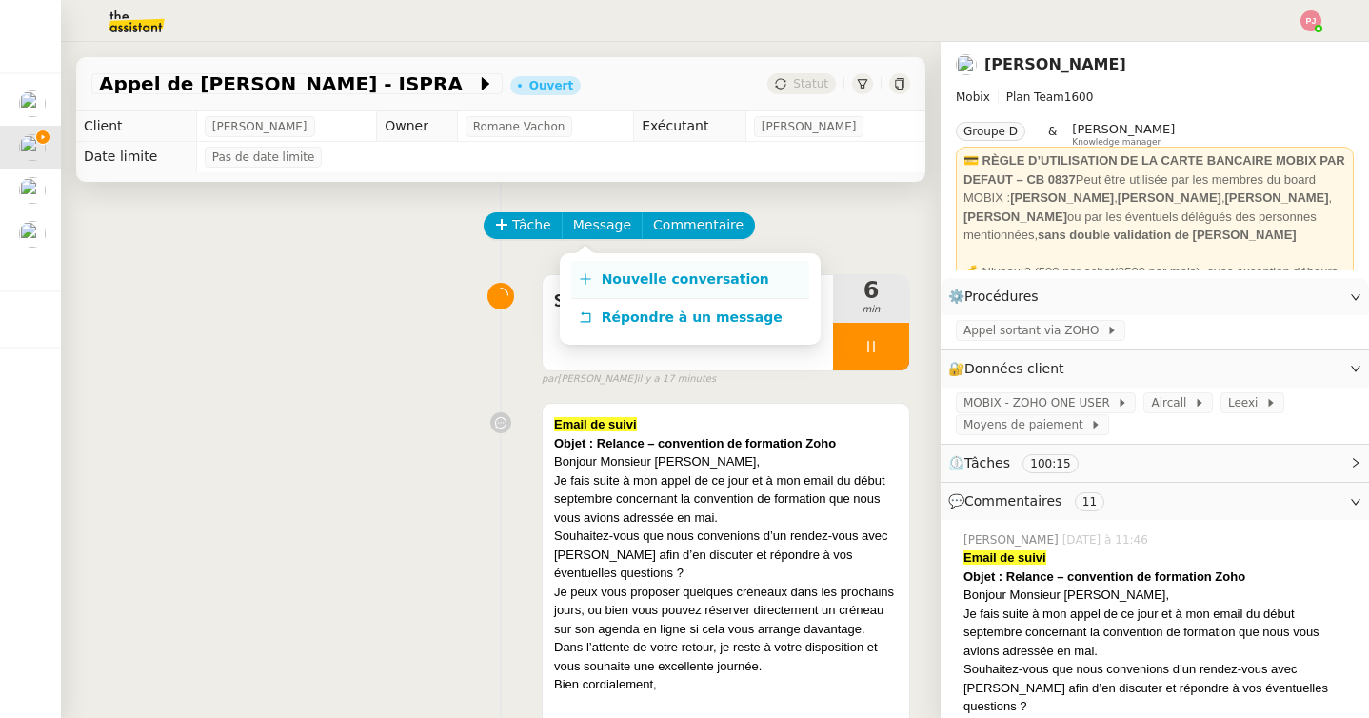
click at [615, 274] on span "Nouvelle conversation" at bounding box center [685, 278] width 168 height 15
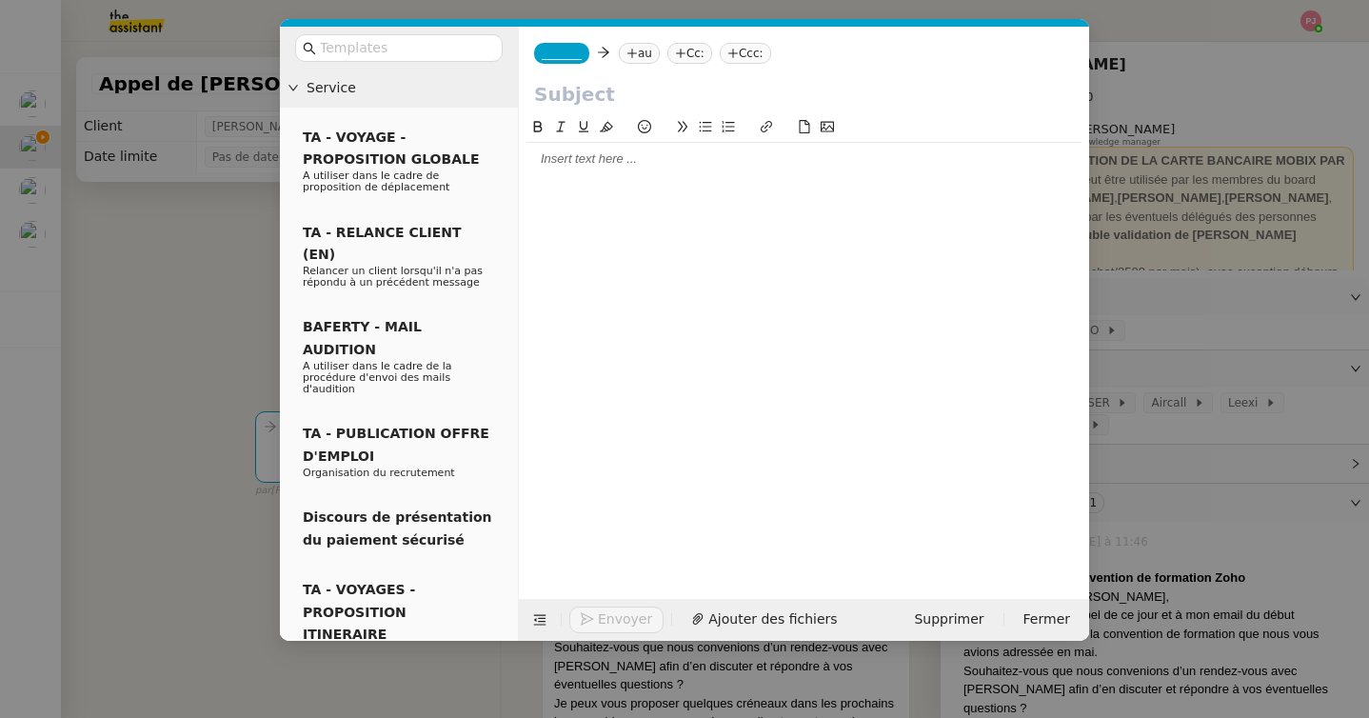
click at [563, 159] on div at bounding box center [803, 158] width 555 height 17
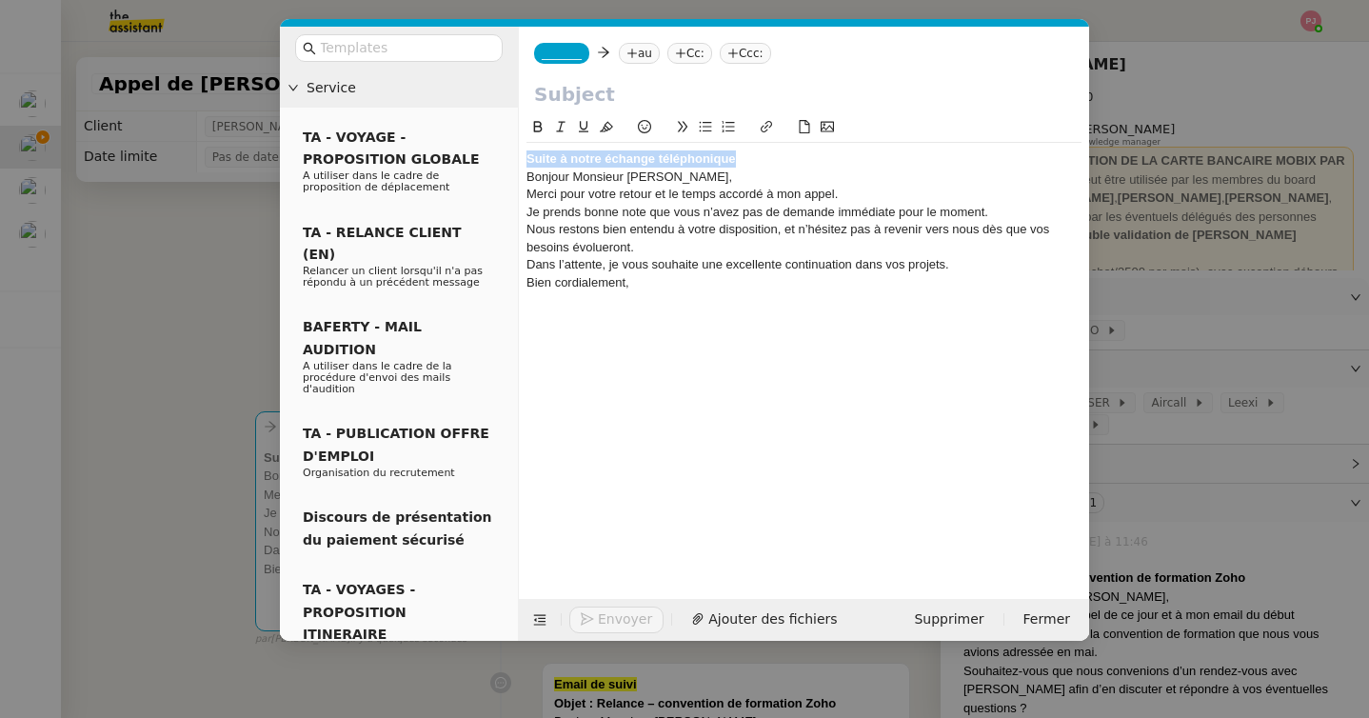
drag, startPoint x: 747, startPoint y: 161, endPoint x: 516, endPoint y: 160, distance: 231.3
click at [516, 160] on nz-layout "Service TA - VOYAGE - PROPOSITION GLOBALE A utiliser dans le cadre de propositi…" at bounding box center [684, 334] width 809 height 614
click at [571, 84] on input "text" at bounding box center [804, 94] width 540 height 29
paste input "Suite à notre échange téléphonique"
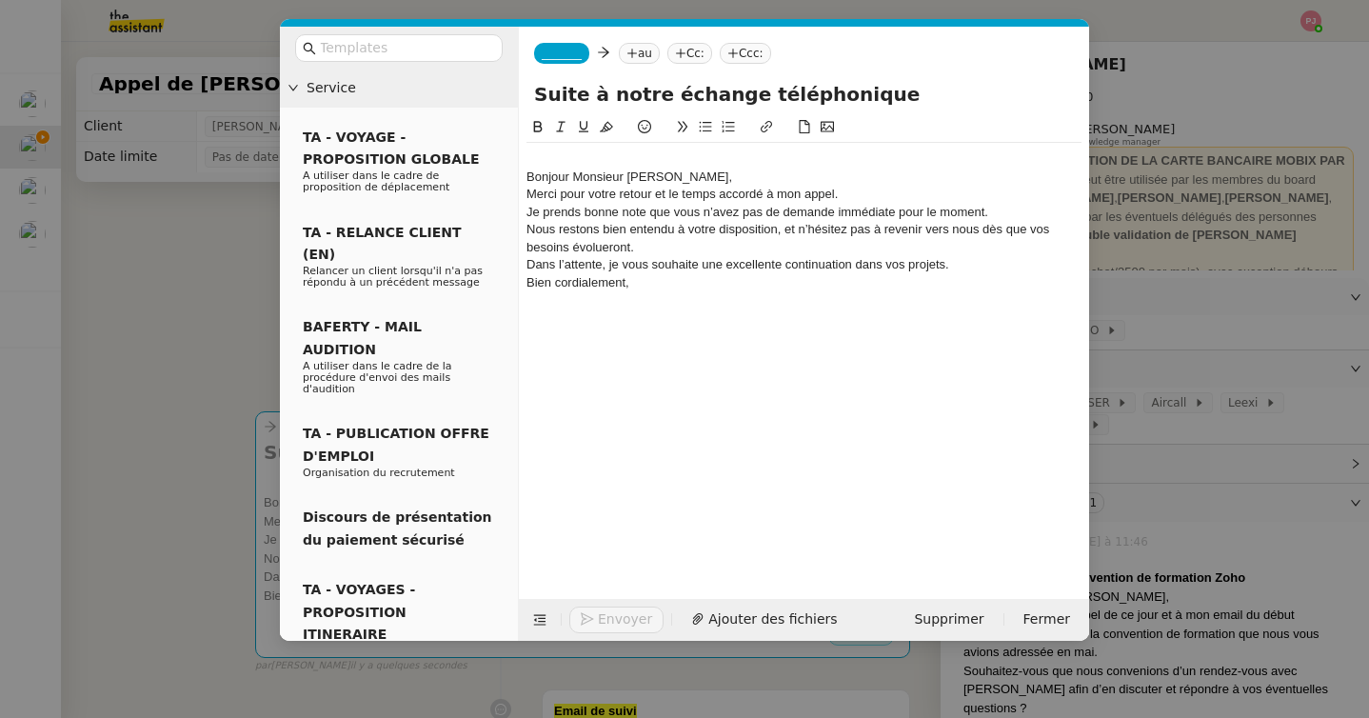
type input "Suite à notre échange téléphonique"
click at [527, 175] on div "Bonjour Monsieur Serra," at bounding box center [803, 176] width 555 height 17
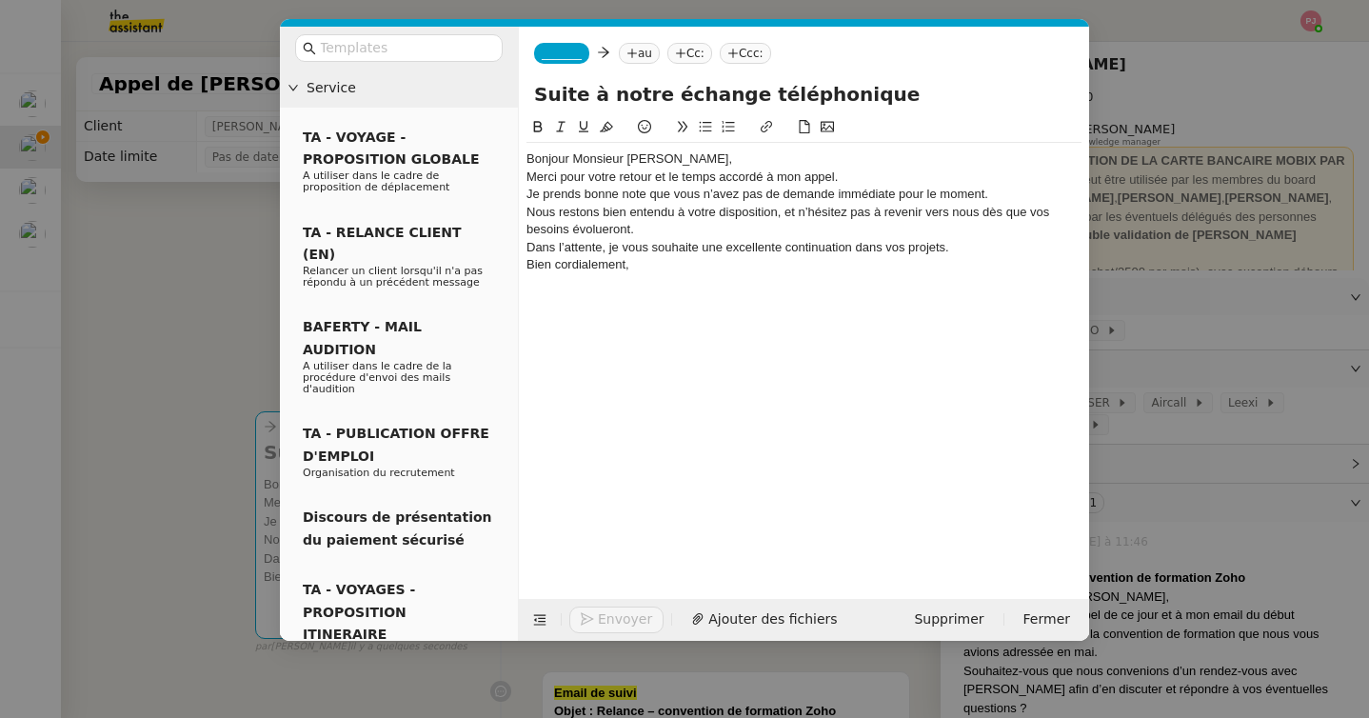
click at [680, 154] on div "Bonjour Monsieur Serra," at bounding box center [803, 158] width 555 height 17
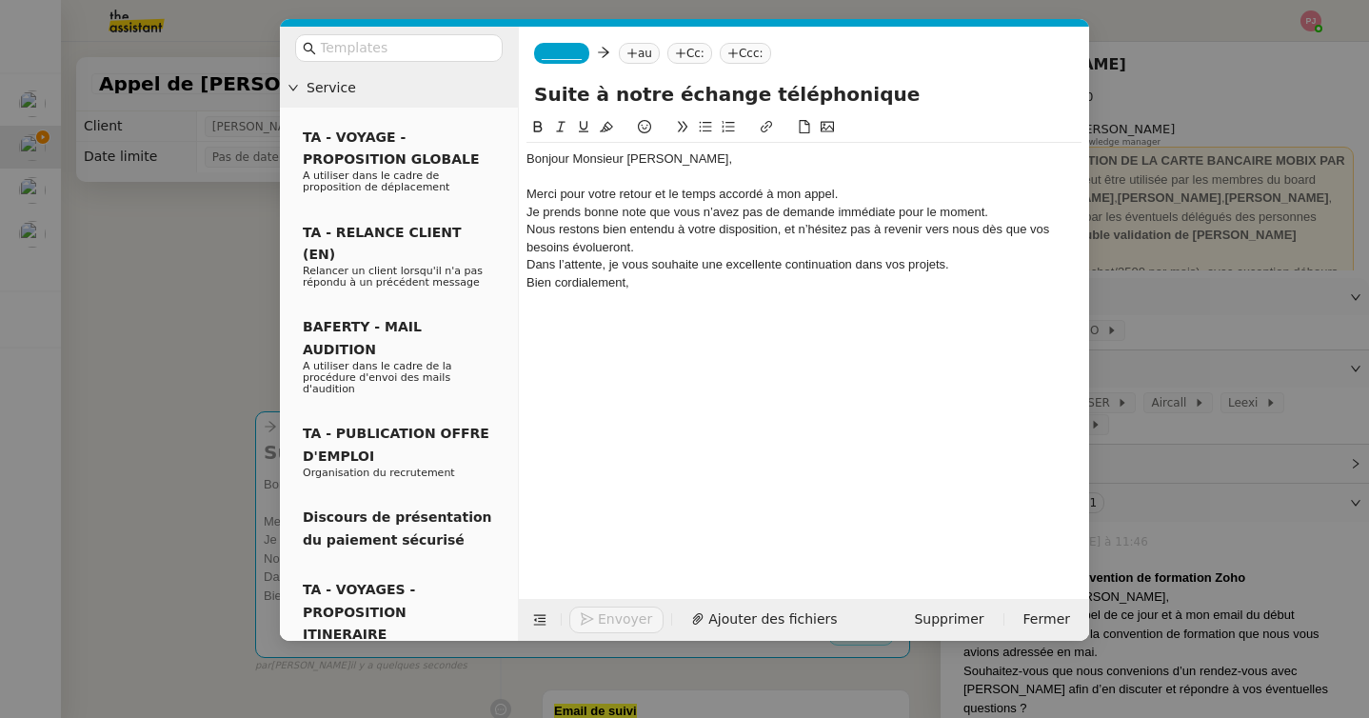
click at [530, 216] on div "Je prends bonne note que vous n’avez pas de demande immédiate pour le moment." at bounding box center [803, 212] width 555 height 17
click at [845, 194] on div "Merci pour votre retour et le temps accordé à mon appel." at bounding box center [803, 194] width 555 height 17
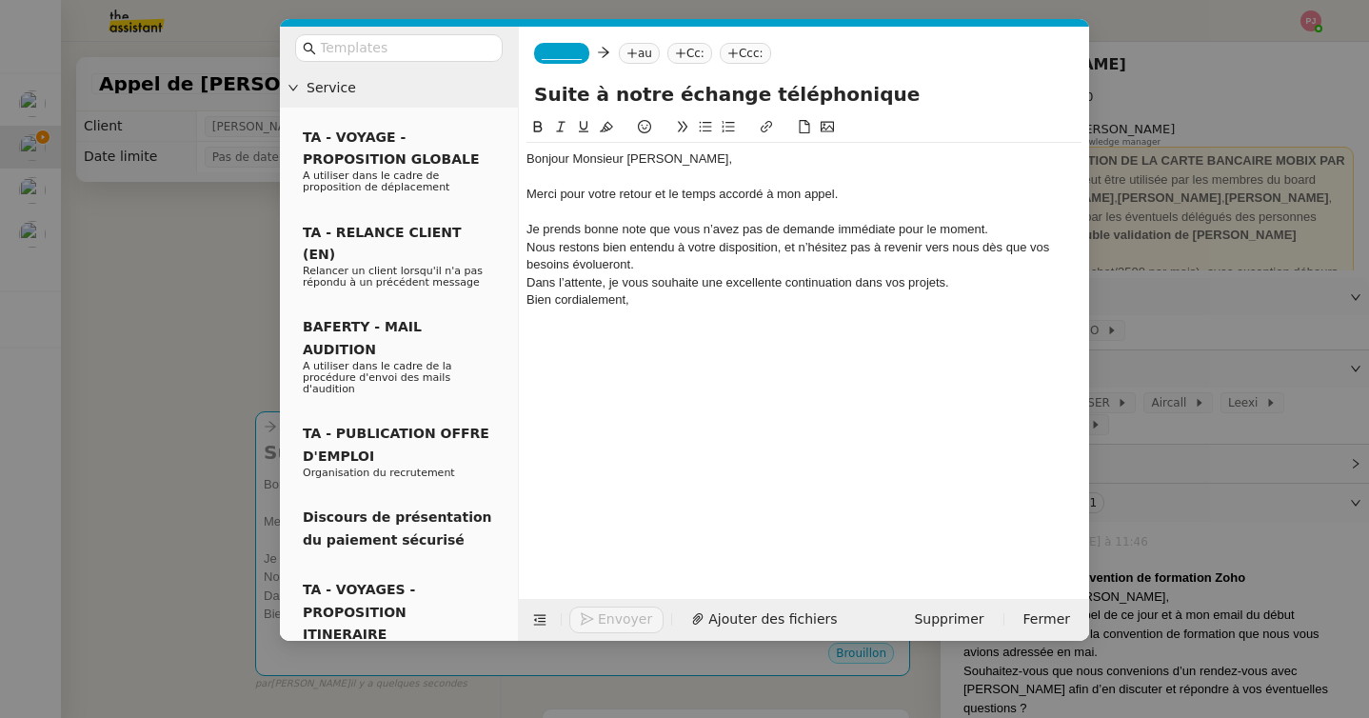
click at [1007, 228] on div "Je prends bonne note que vous n’avez pas de demande immédiate pour le moment." at bounding box center [803, 229] width 555 height 17
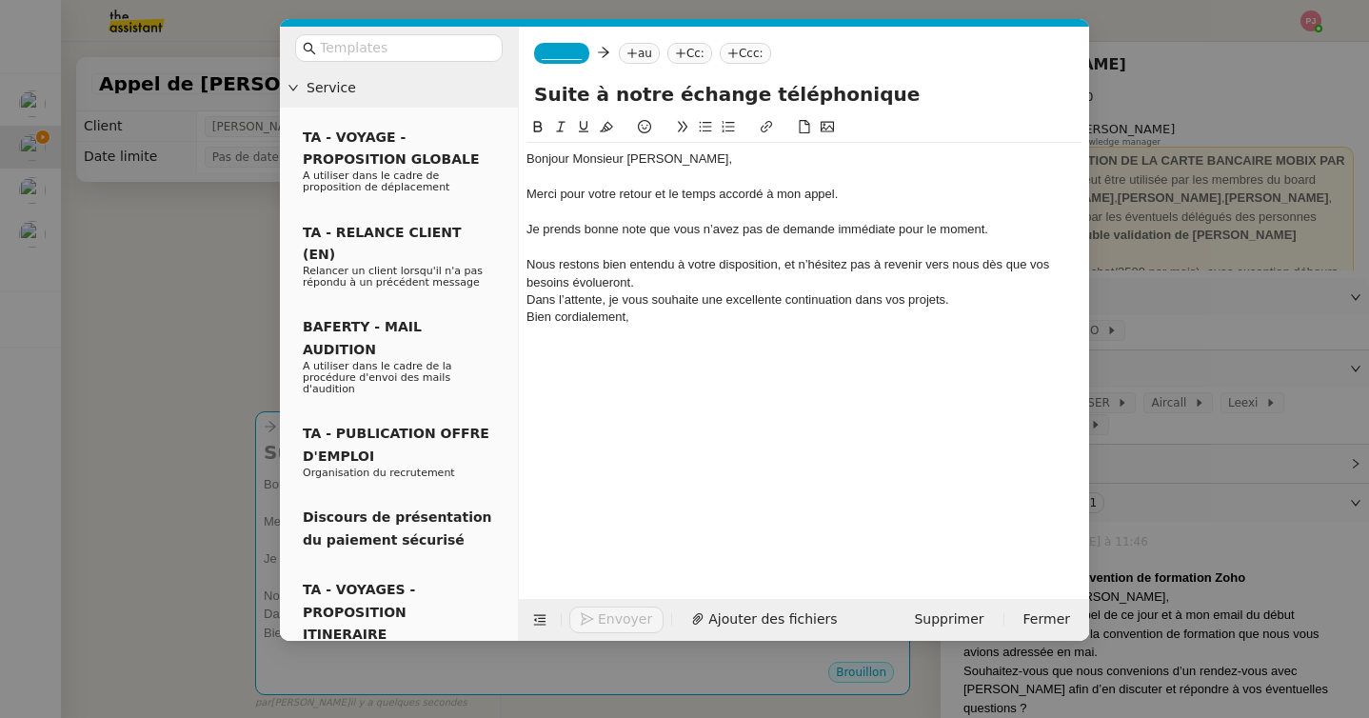
click at [709, 291] on div "Dans l’attente, je vous souhaite une excellente continuation dans vos projets." at bounding box center [803, 299] width 555 height 17
click at [703, 276] on div "Nous restons bien entendu à votre disposition, et n’hésitez pas à revenir vers …" at bounding box center [803, 273] width 555 height 35
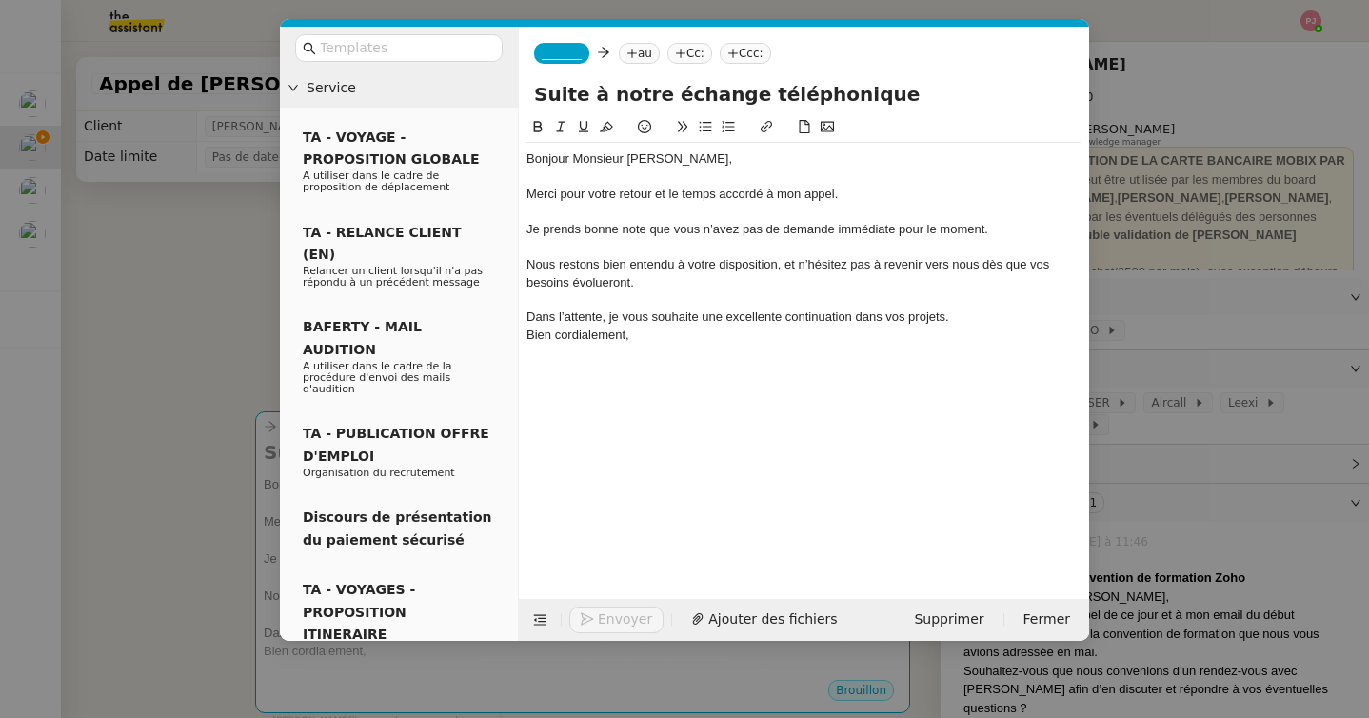
click at [530, 314] on div "Dans l’attente, je vous souhaite une excellente continuation dans vos projets." at bounding box center [803, 316] width 555 height 17
click at [969, 317] on div "Dans l’attente, je vous souhaite une excellente continuation dans vos projets." at bounding box center [803, 316] width 555 height 17
click at [561, 56] on span "_______" at bounding box center [562, 53] width 40 height 13
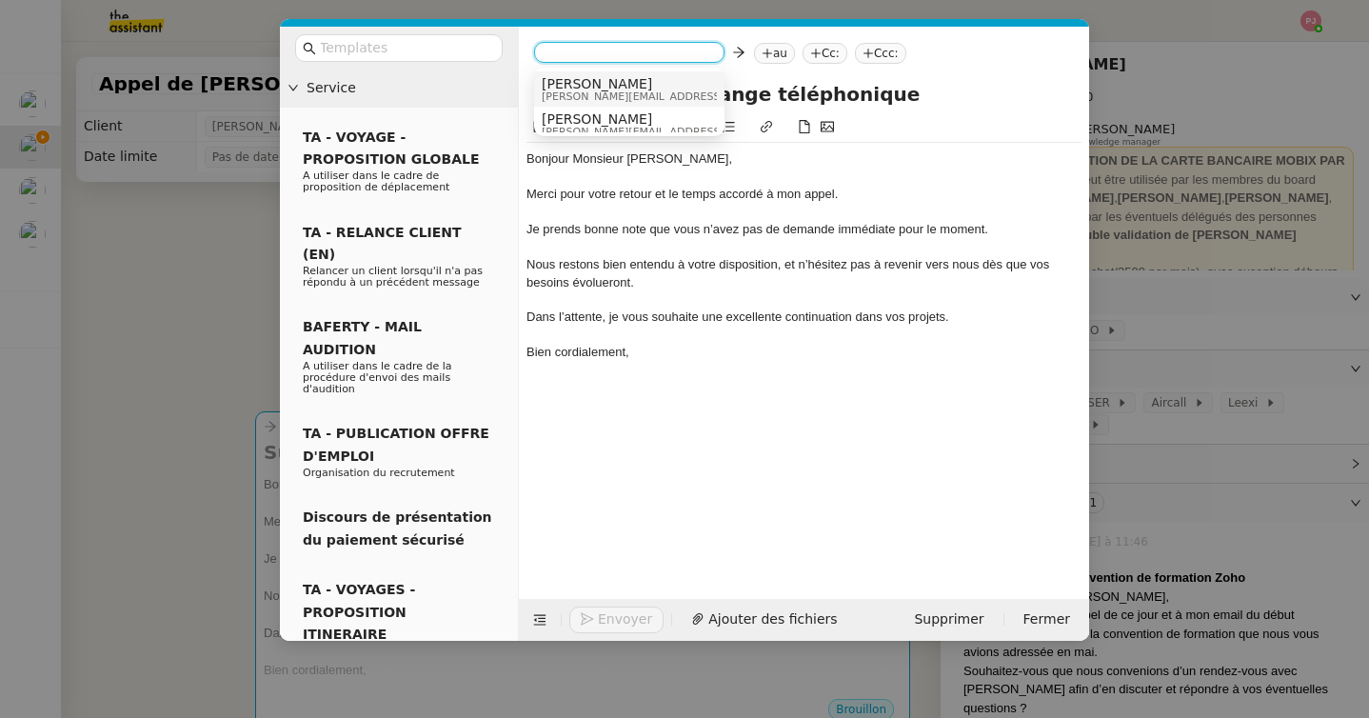
click at [585, 88] on span "Alex" at bounding box center [677, 83] width 270 height 15
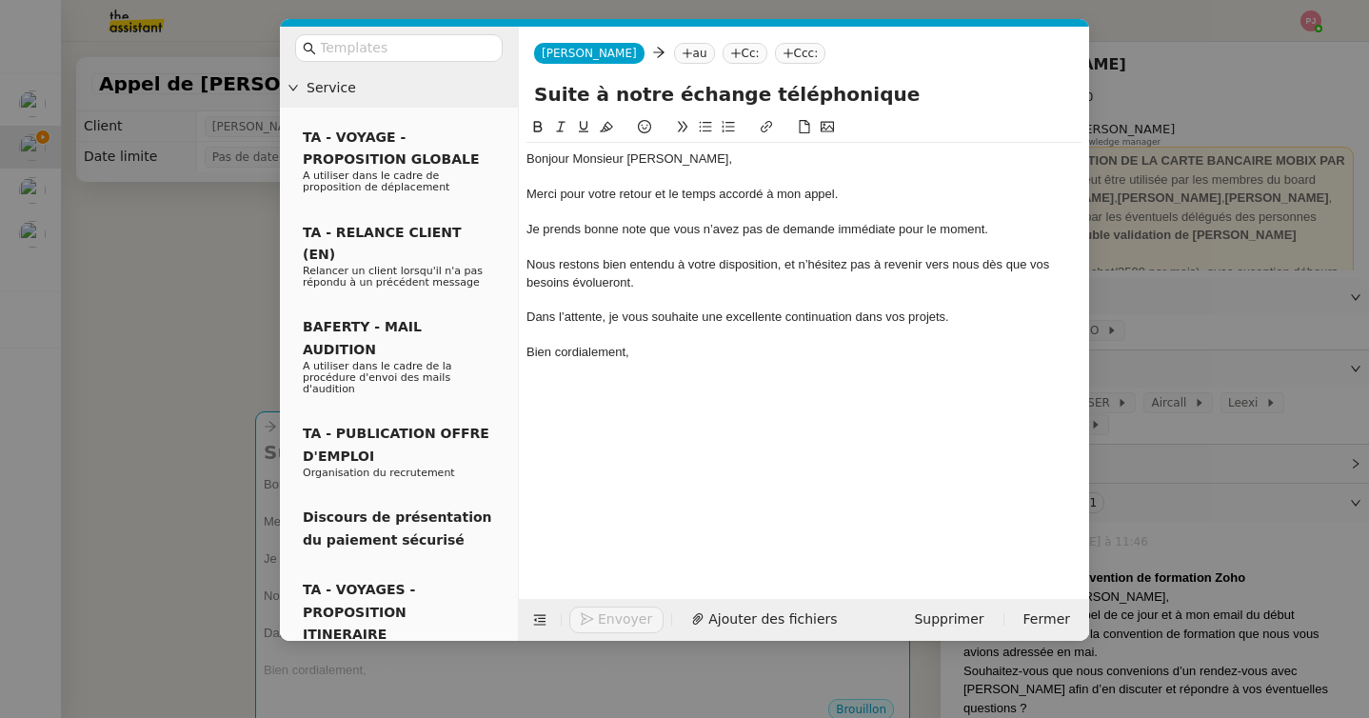
click at [674, 60] on nz-tag "au" at bounding box center [694, 53] width 41 height 21
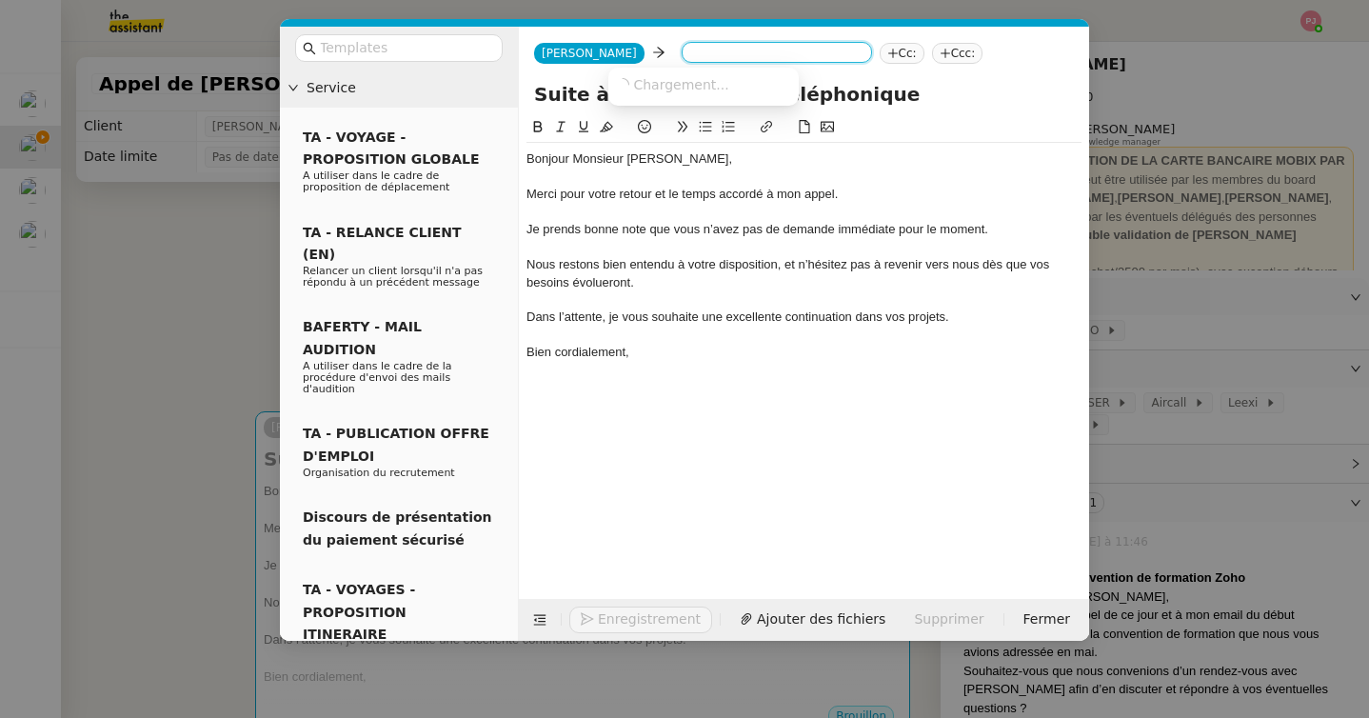
paste input "yann.serra@ispra-connect.com"
type input "yann.serra@ispra-connect.com"
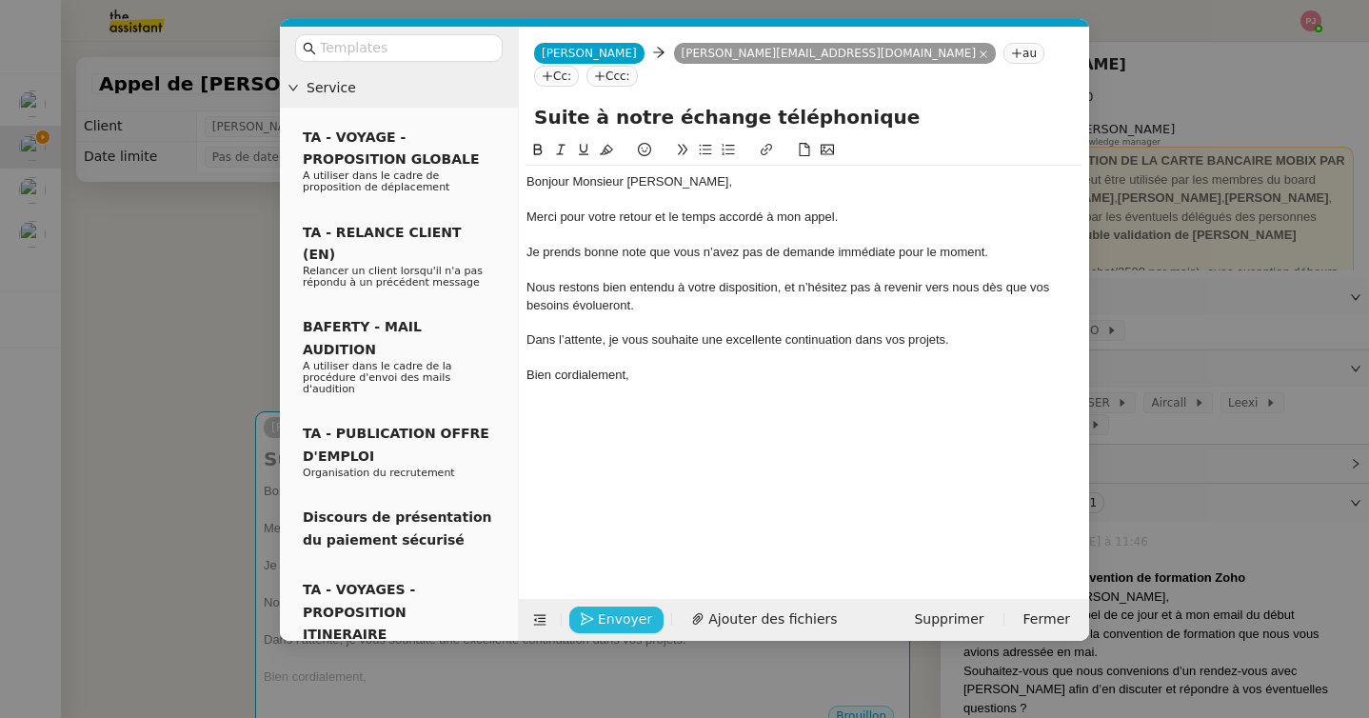
click at [634, 621] on span "Envoyer" at bounding box center [625, 619] width 54 height 22
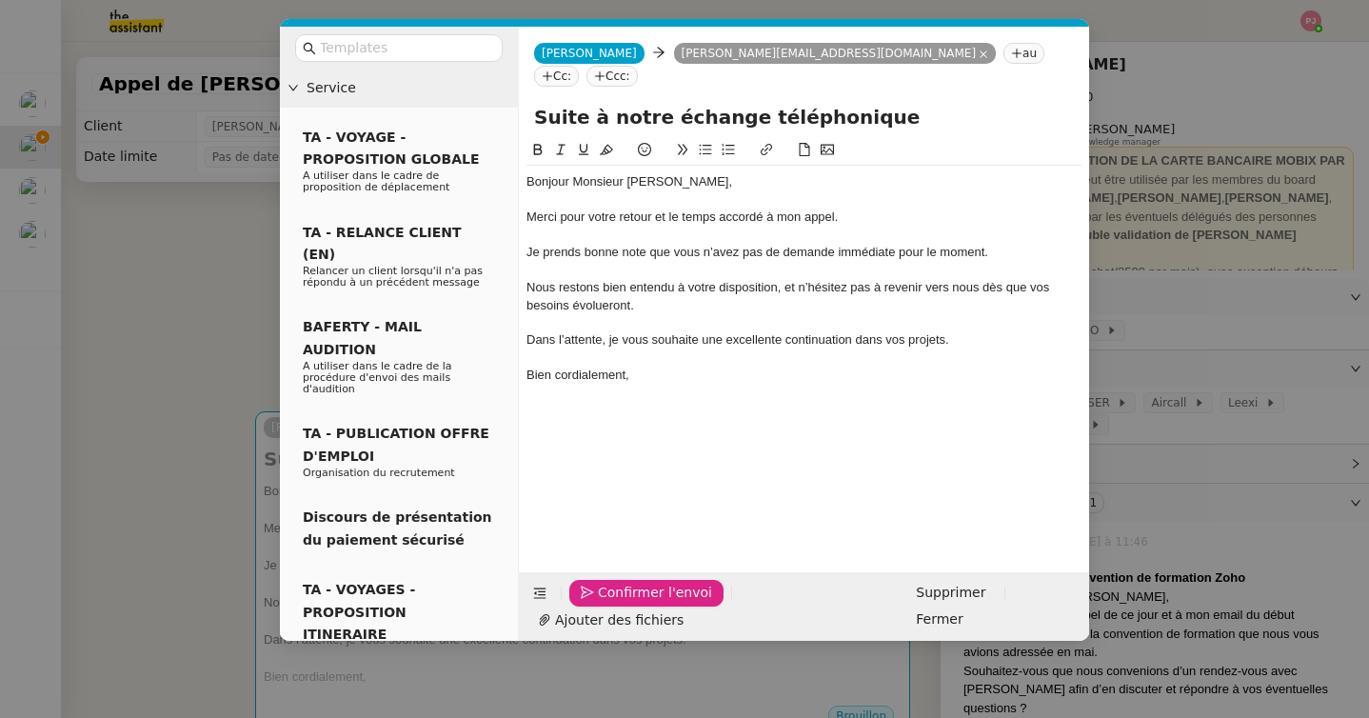
click at [634, 603] on span "Confirmer l'envoi" at bounding box center [655, 593] width 114 height 22
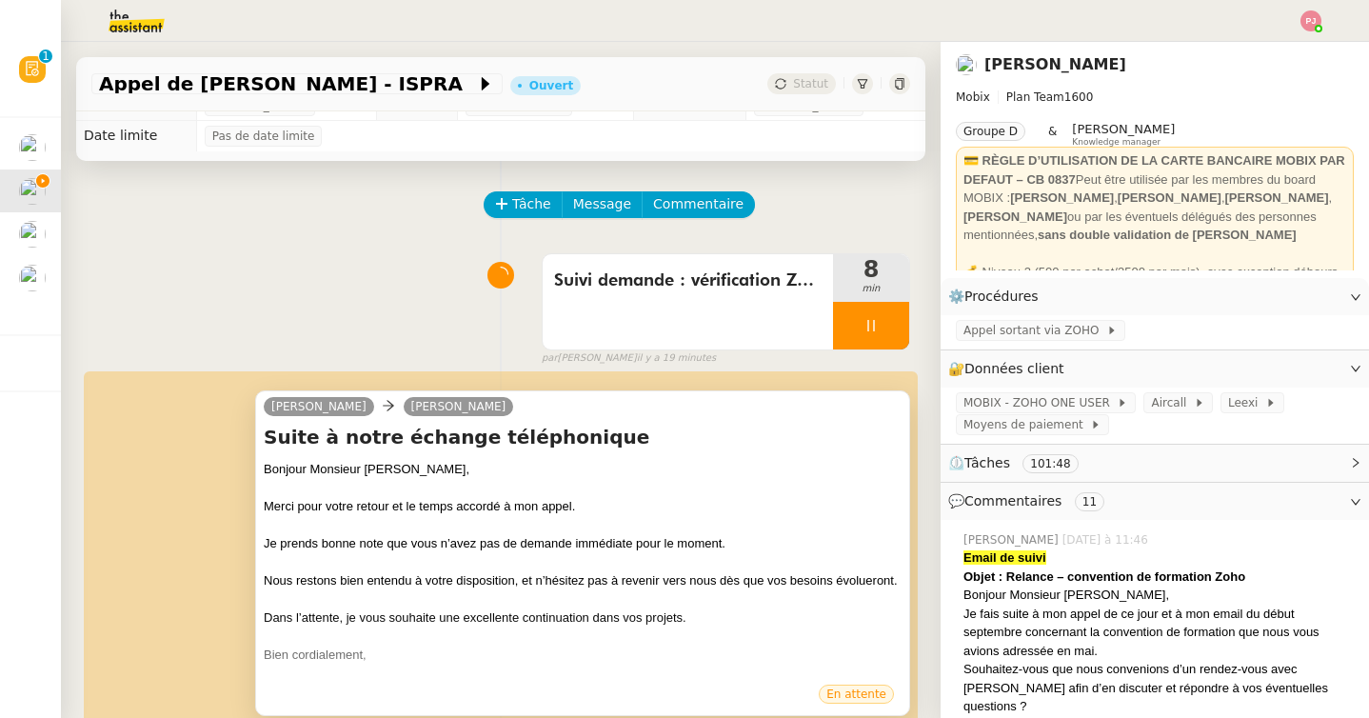
scroll to position [32, 0]
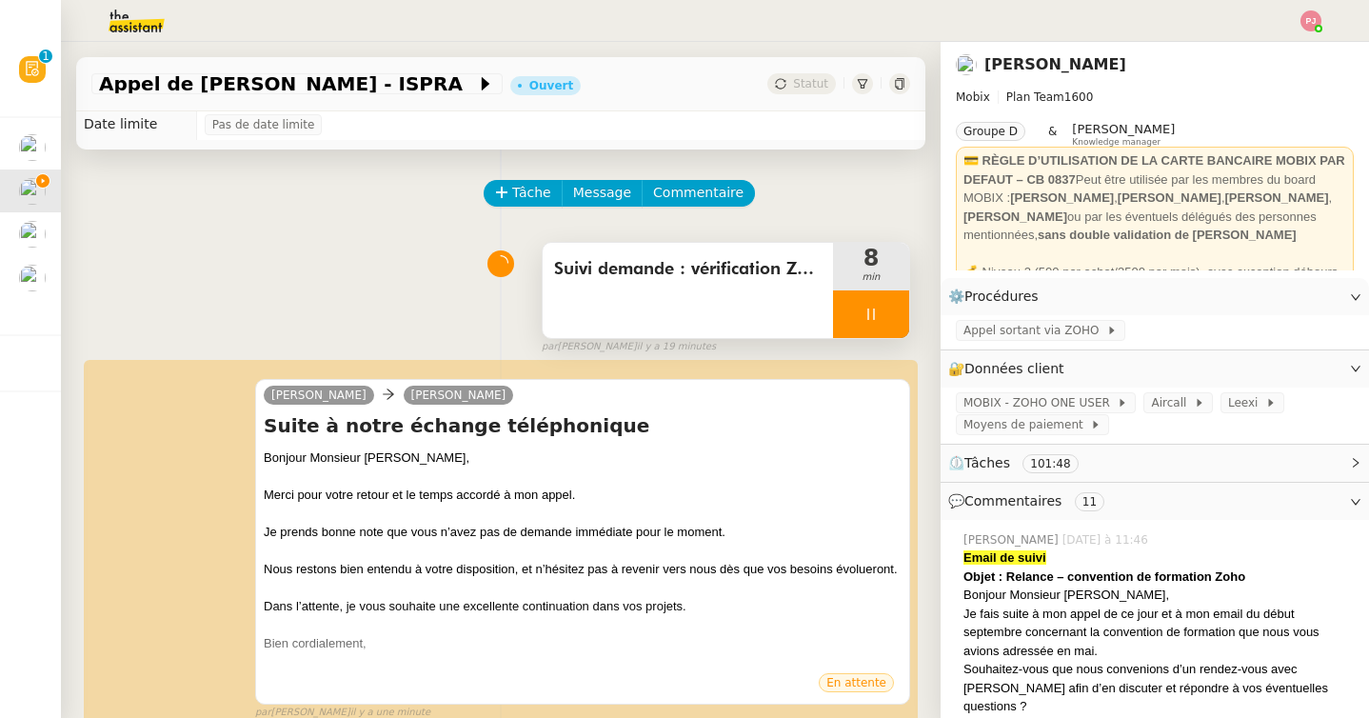
click at [877, 310] on icon at bounding box center [870, 313] width 15 height 15
click at [882, 310] on icon at bounding box center [889, 313] width 15 height 15
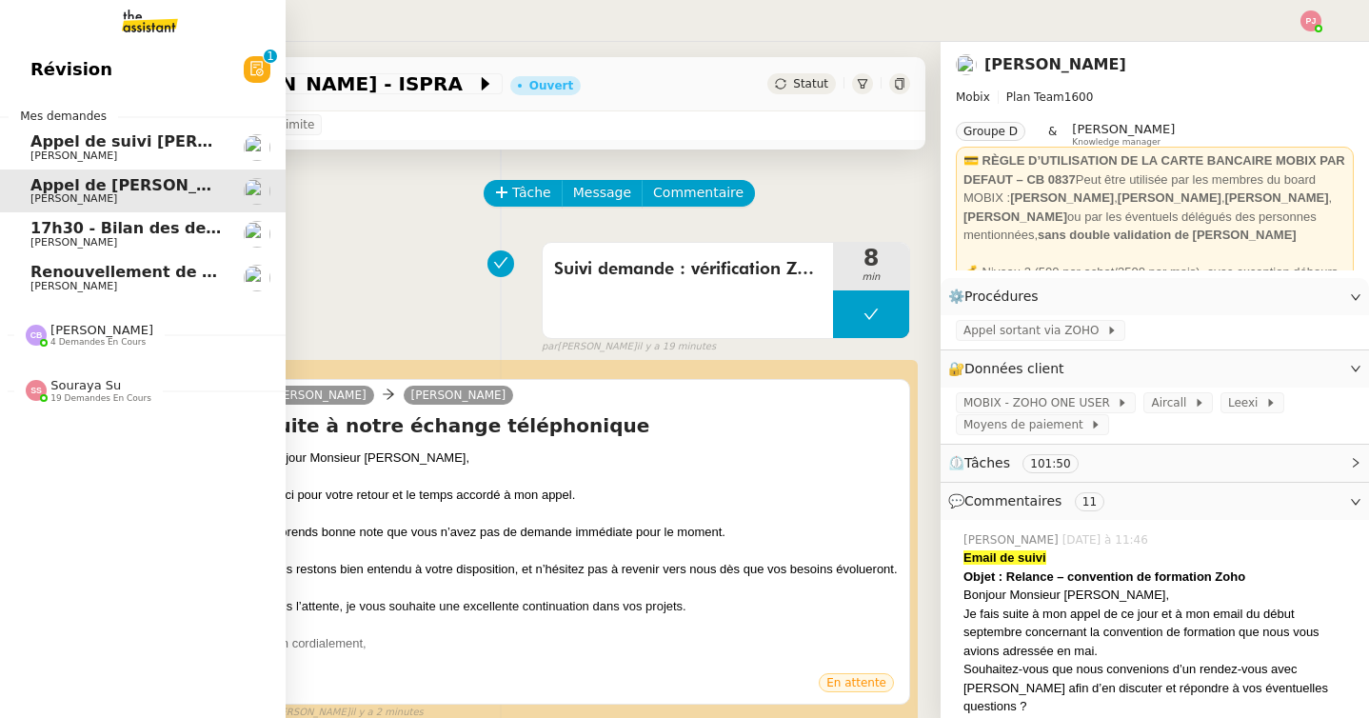
click at [83, 378] on span "Souraya Su" at bounding box center [85, 385] width 70 height 14
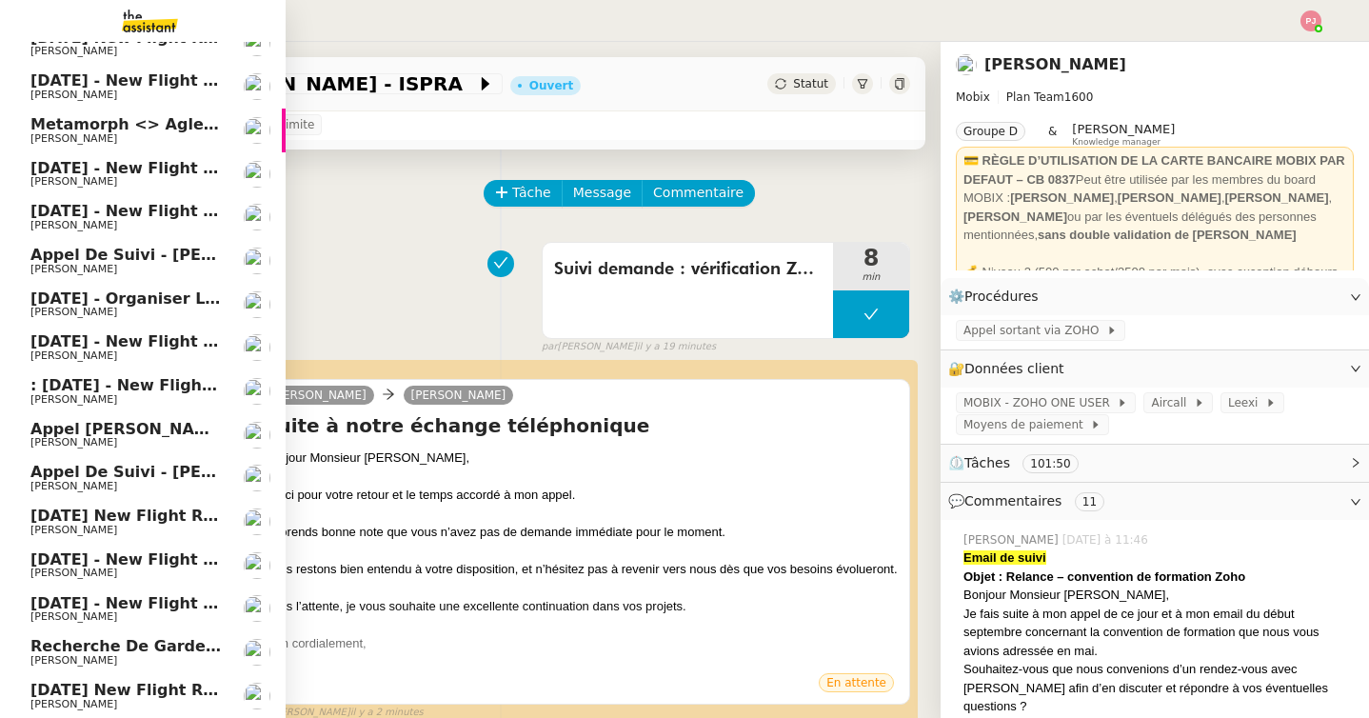
scroll to position [0, 0]
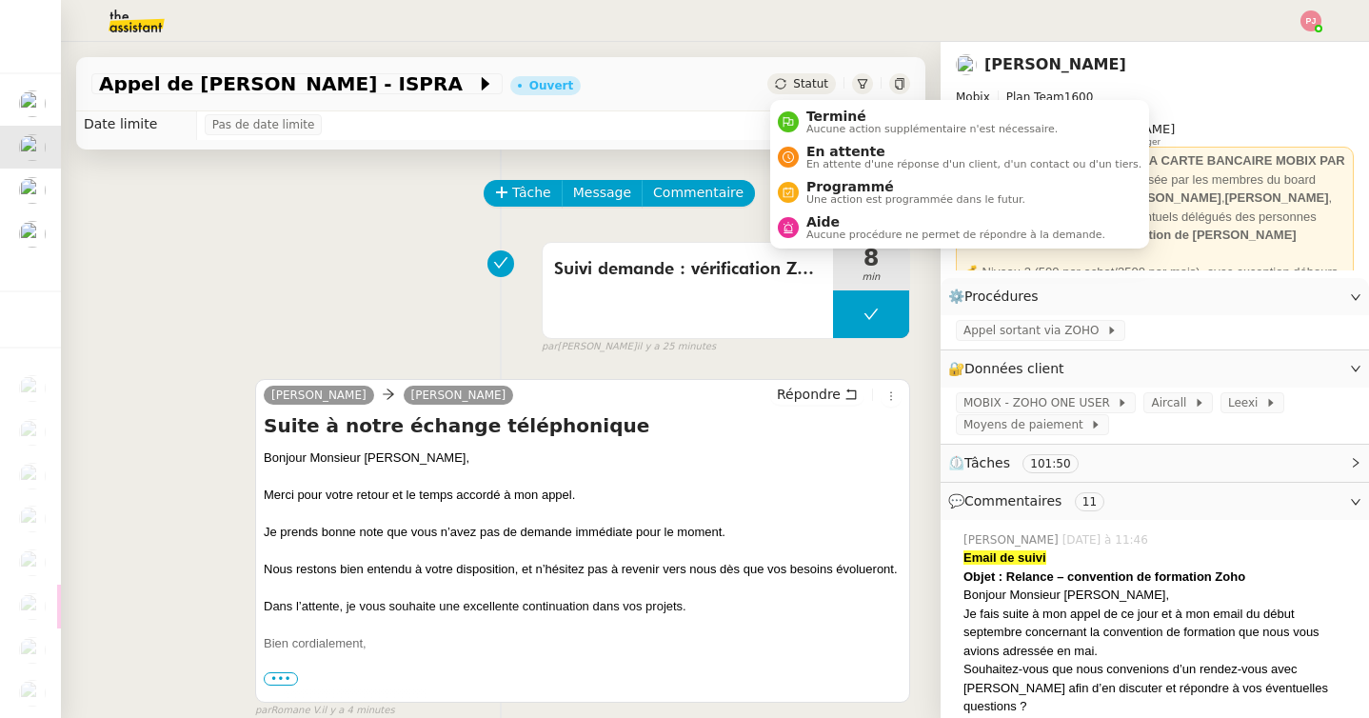
click at [796, 82] on span "Statut" at bounding box center [810, 83] width 35 height 13
click at [806, 124] on span "Aucune action supplémentaire n'est nécessaire." at bounding box center [931, 129] width 251 height 10
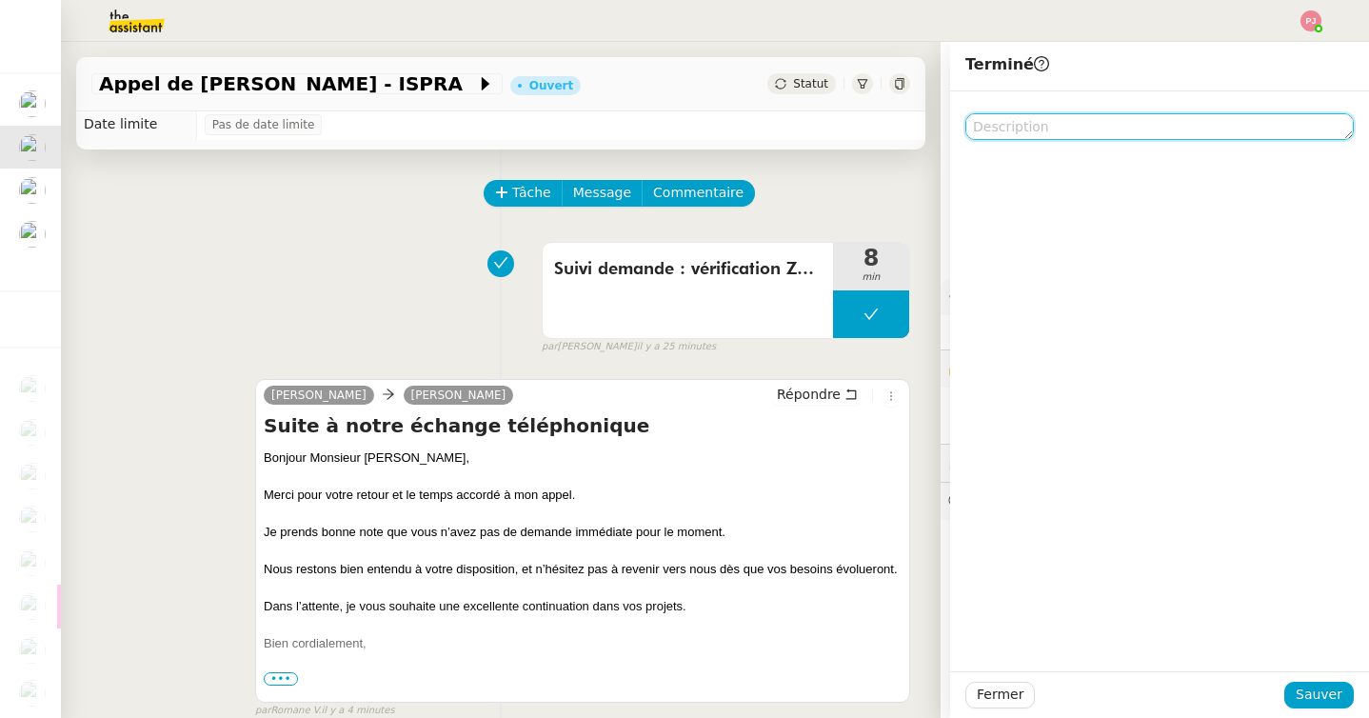
click at [1025, 128] on textarea at bounding box center [1159, 126] width 388 height 27
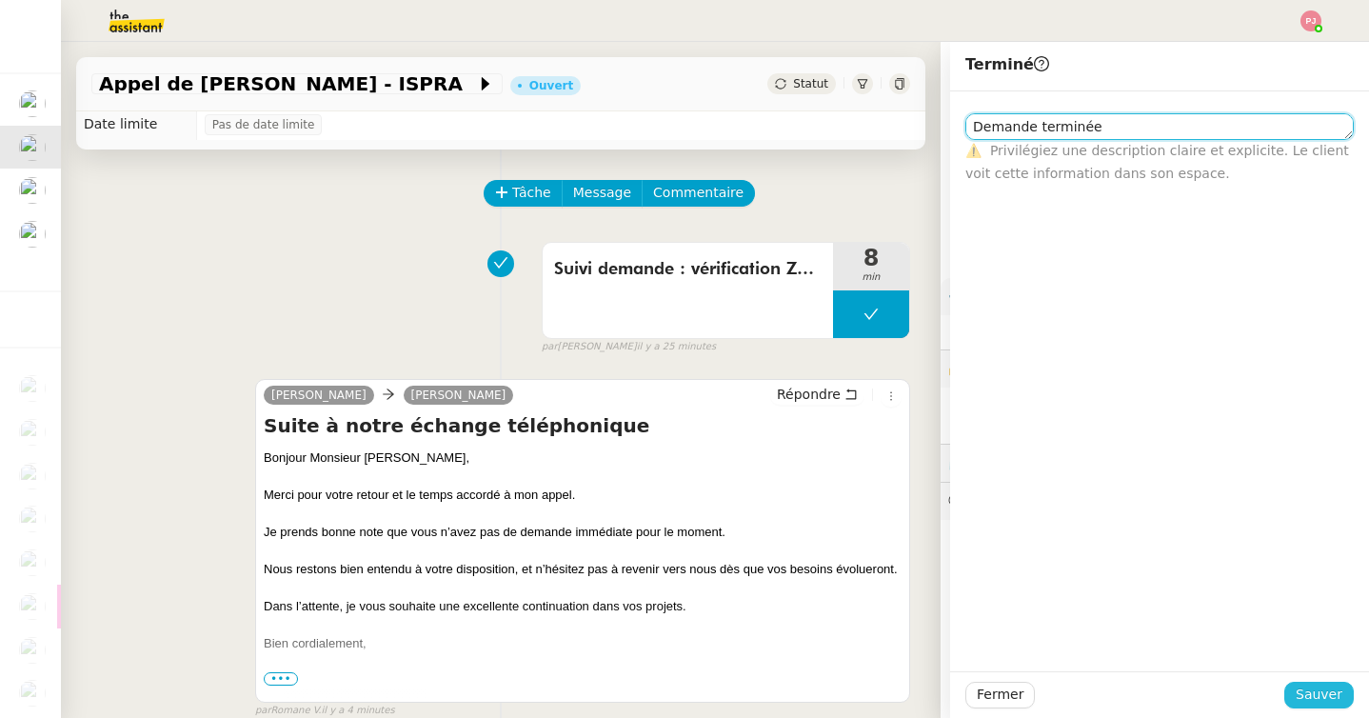
type textarea "Demande terminée"
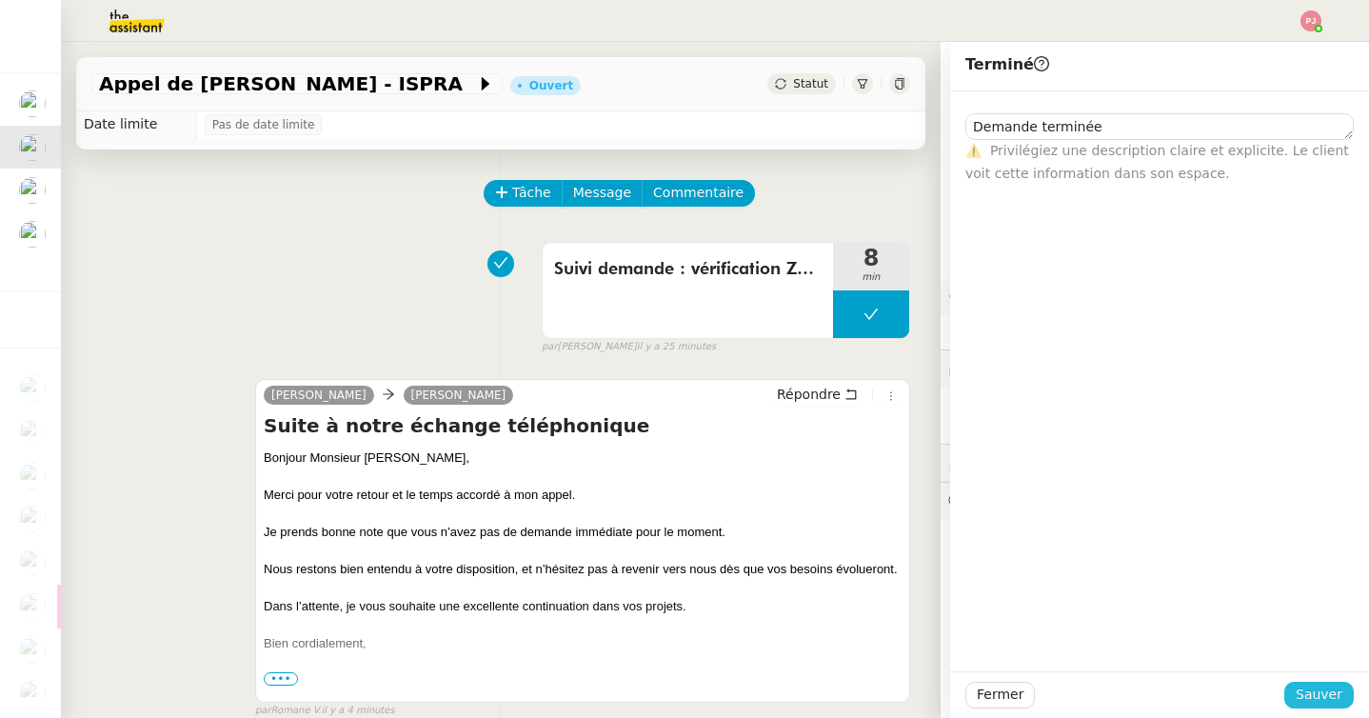
click at [1303, 695] on span "Sauver" at bounding box center [1318, 694] width 47 height 22
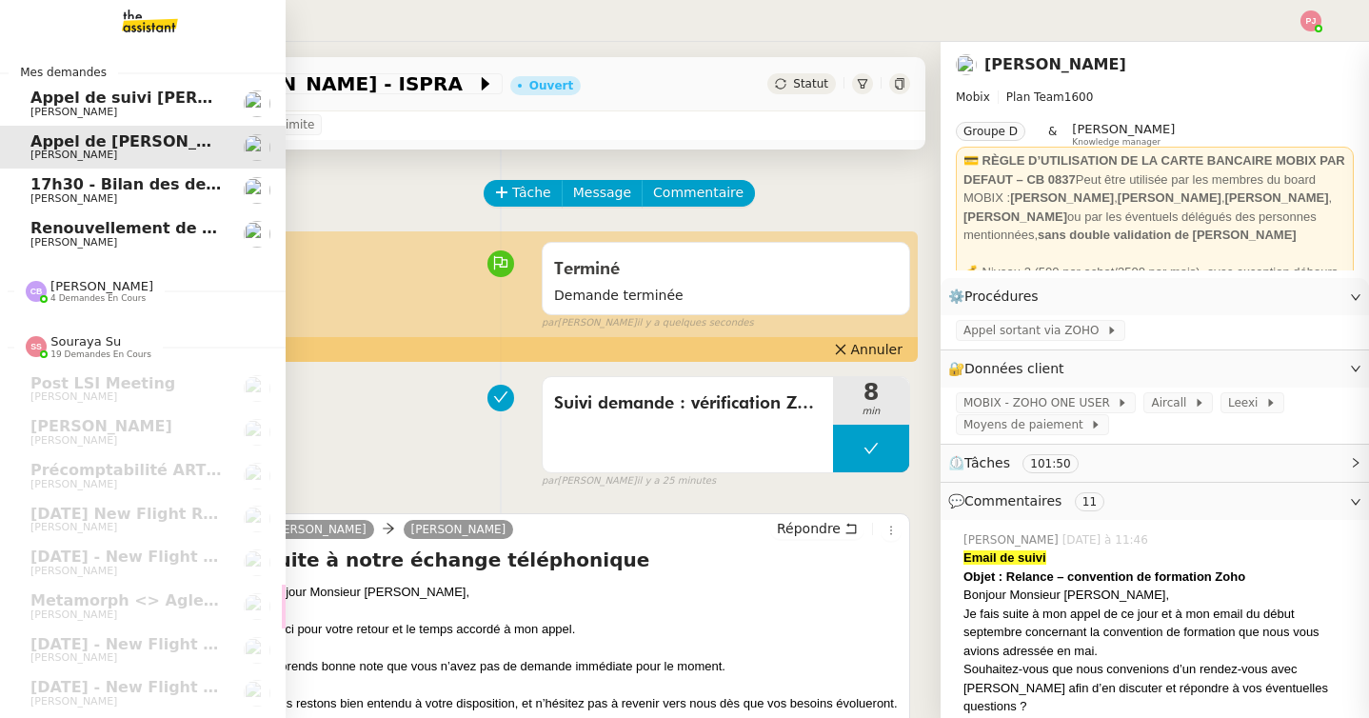
click at [27, 101] on link "Appel de suivi Lucie Leguyader - RHEOLUTION Florian Parant" at bounding box center [143, 104] width 286 height 44
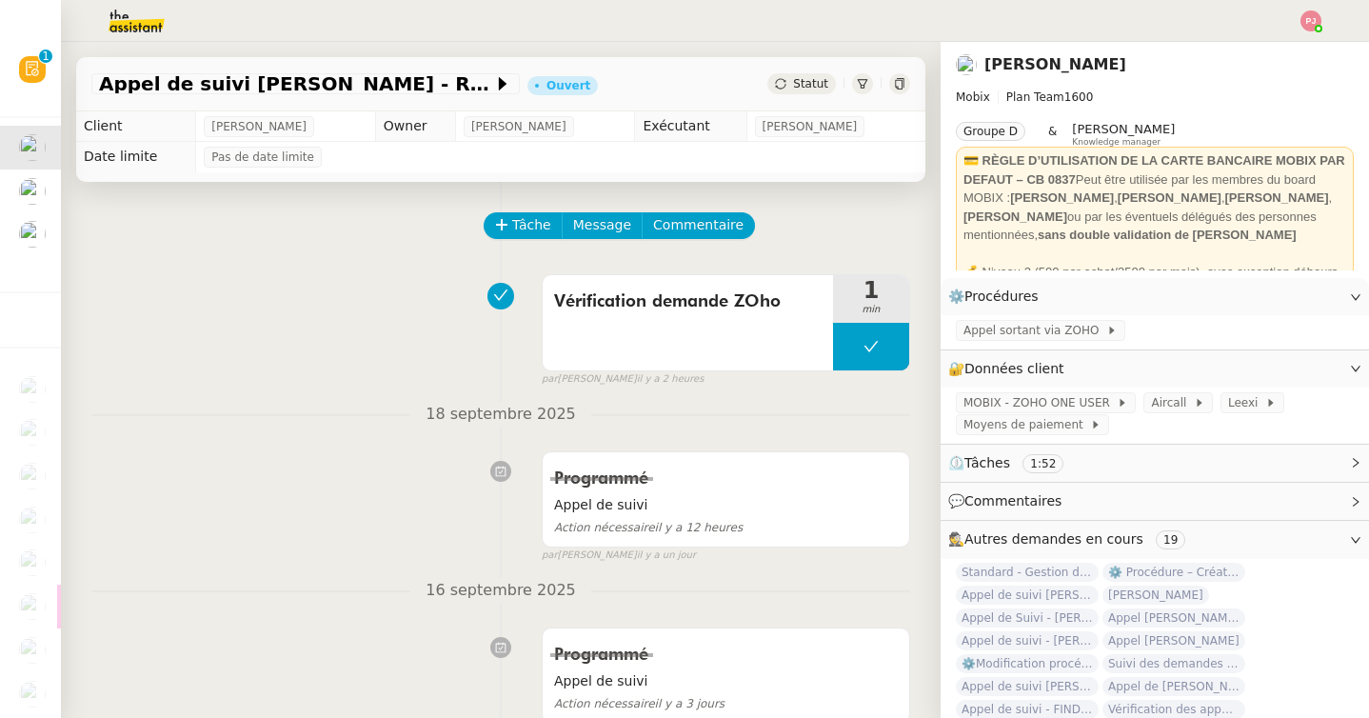
scroll to position [32, 0]
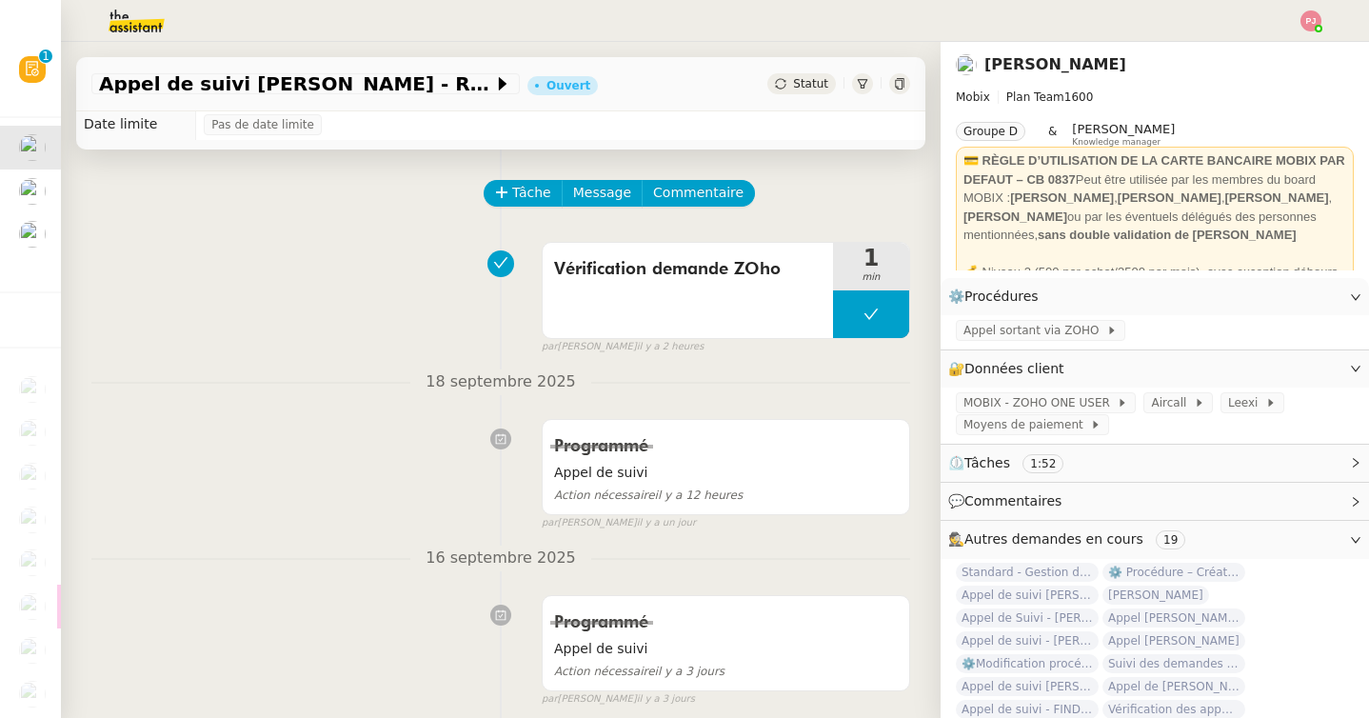
click at [811, 90] on span "Statut" at bounding box center [810, 83] width 35 height 13
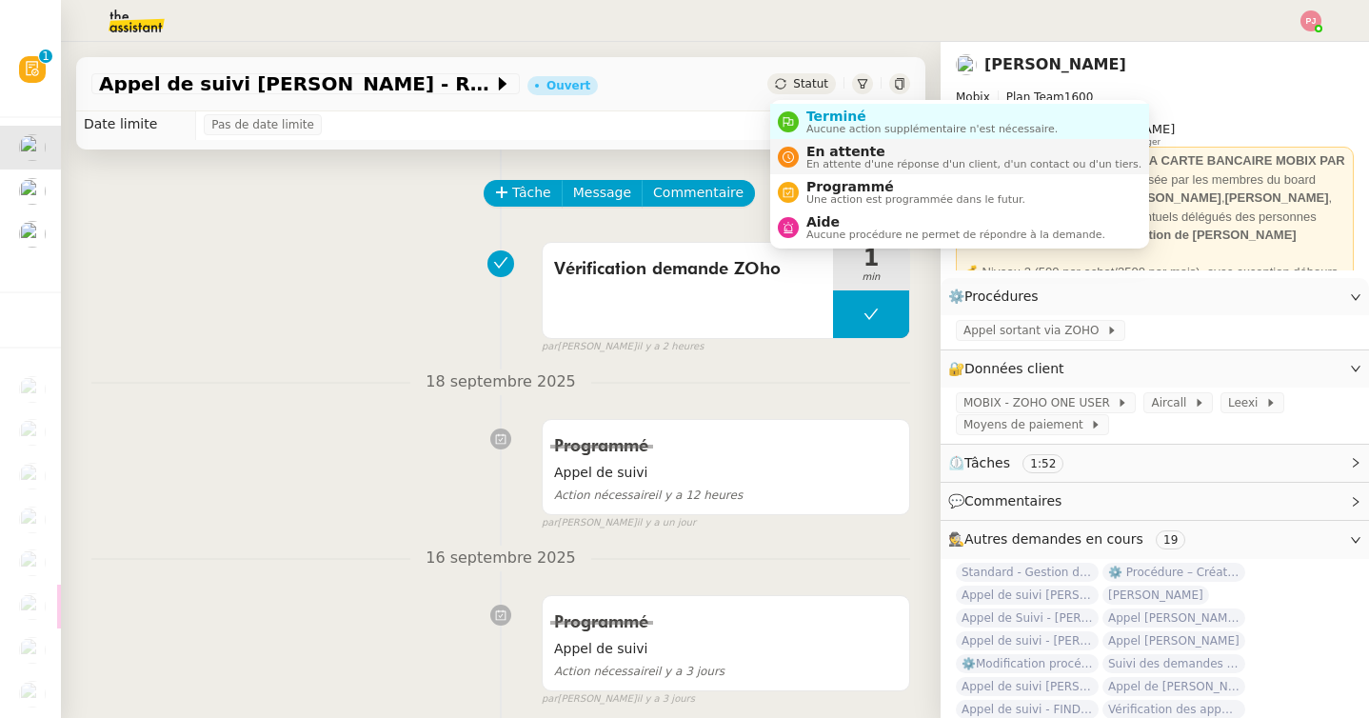
click at [843, 162] on span "En attente d'une réponse d'un client, d'un contact ou d'un tiers." at bounding box center [973, 164] width 335 height 10
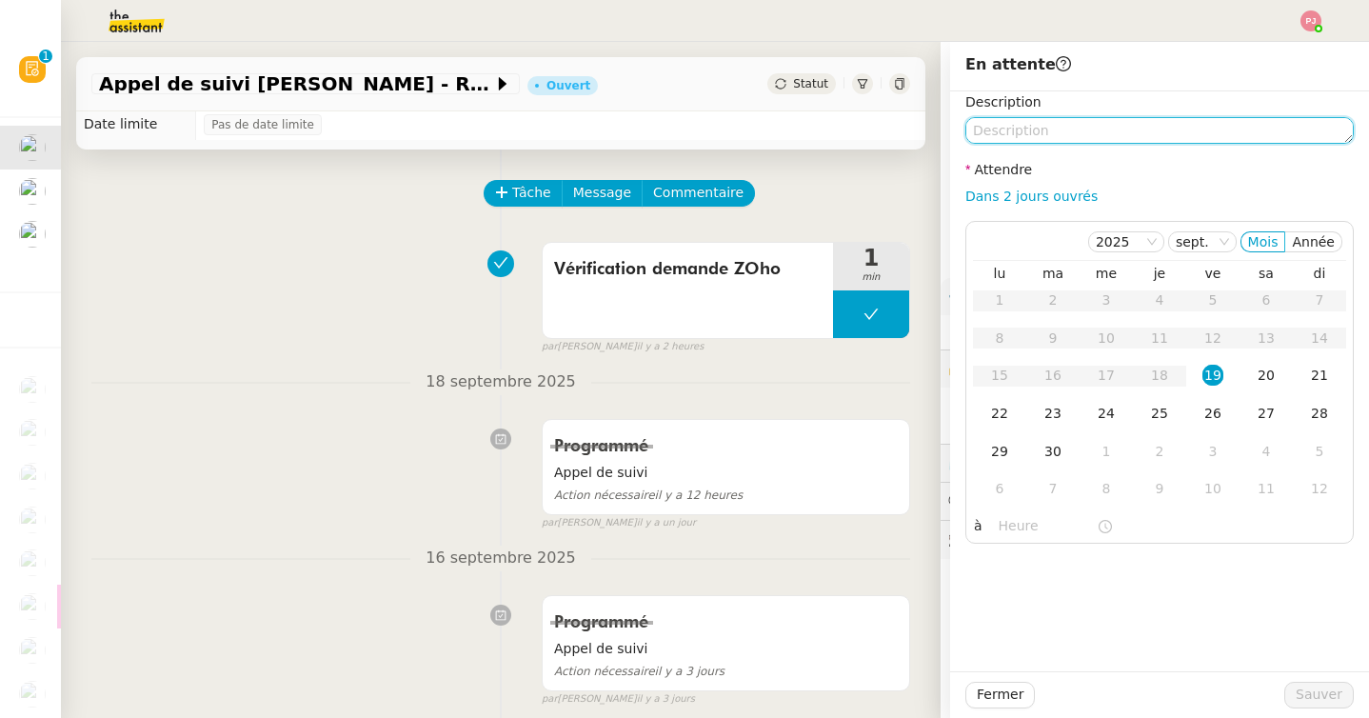
click at [1042, 124] on textarea at bounding box center [1159, 130] width 388 height 27
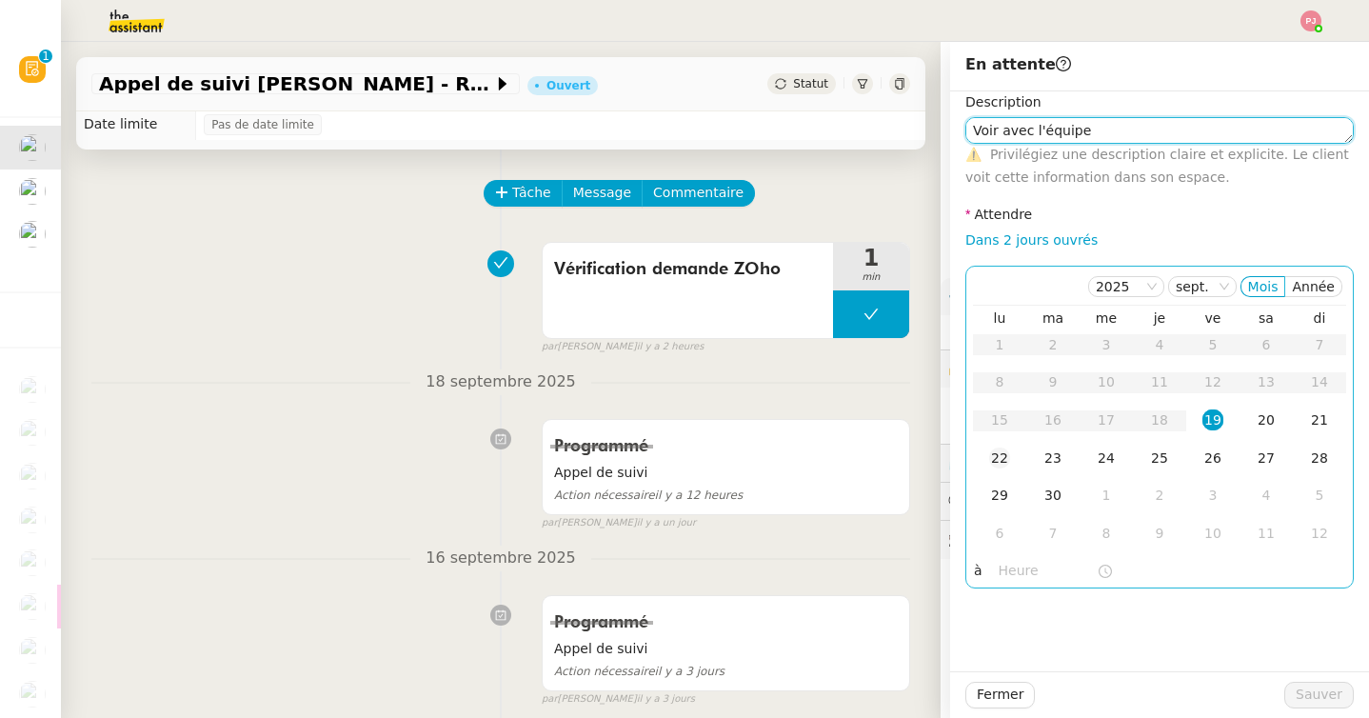
type textarea "Voir avec l'équipe"
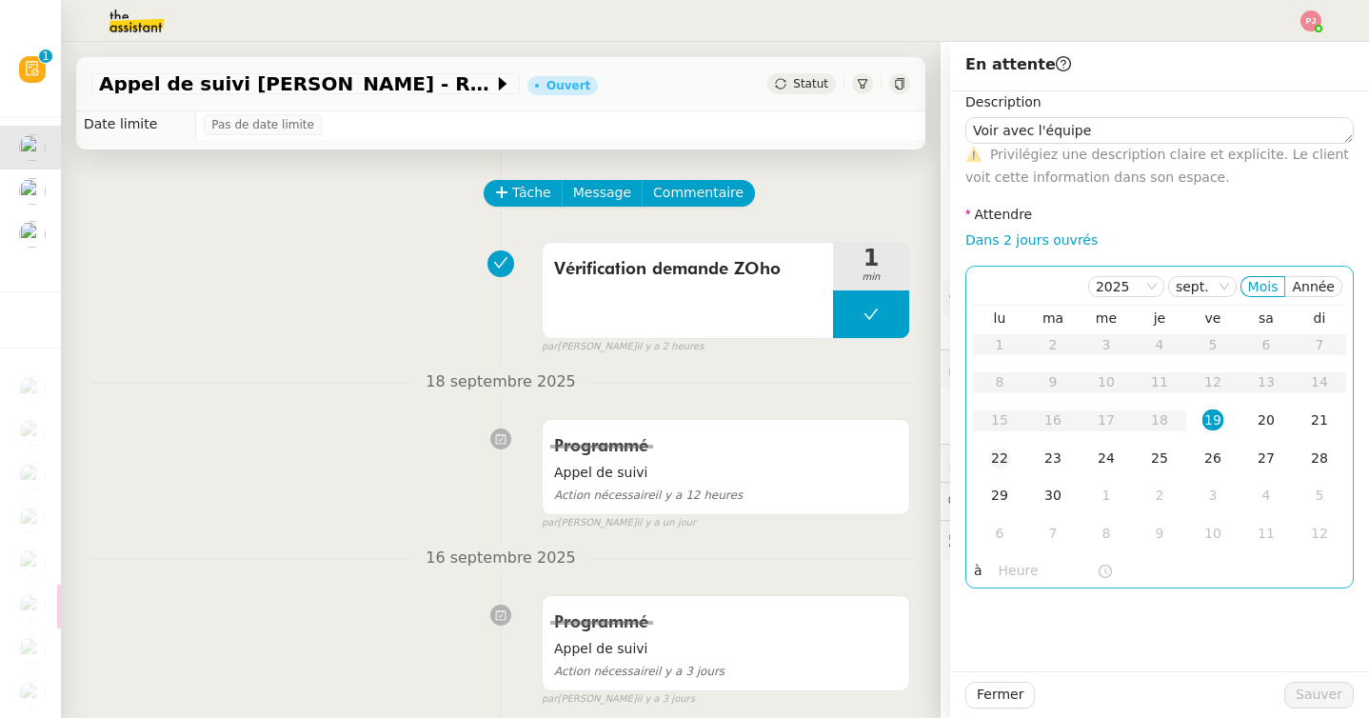
click at [1000, 460] on div "22" at bounding box center [999, 457] width 21 height 21
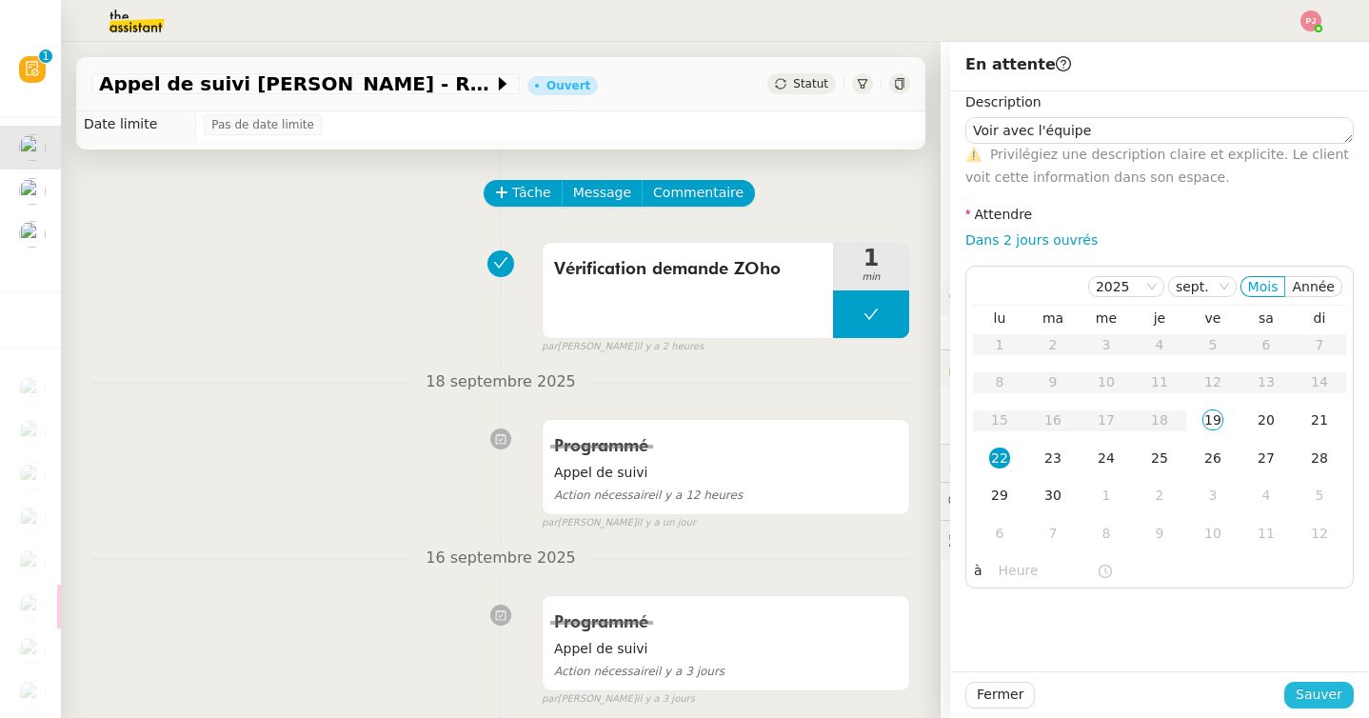
click at [1318, 700] on span "Sauver" at bounding box center [1318, 694] width 47 height 22
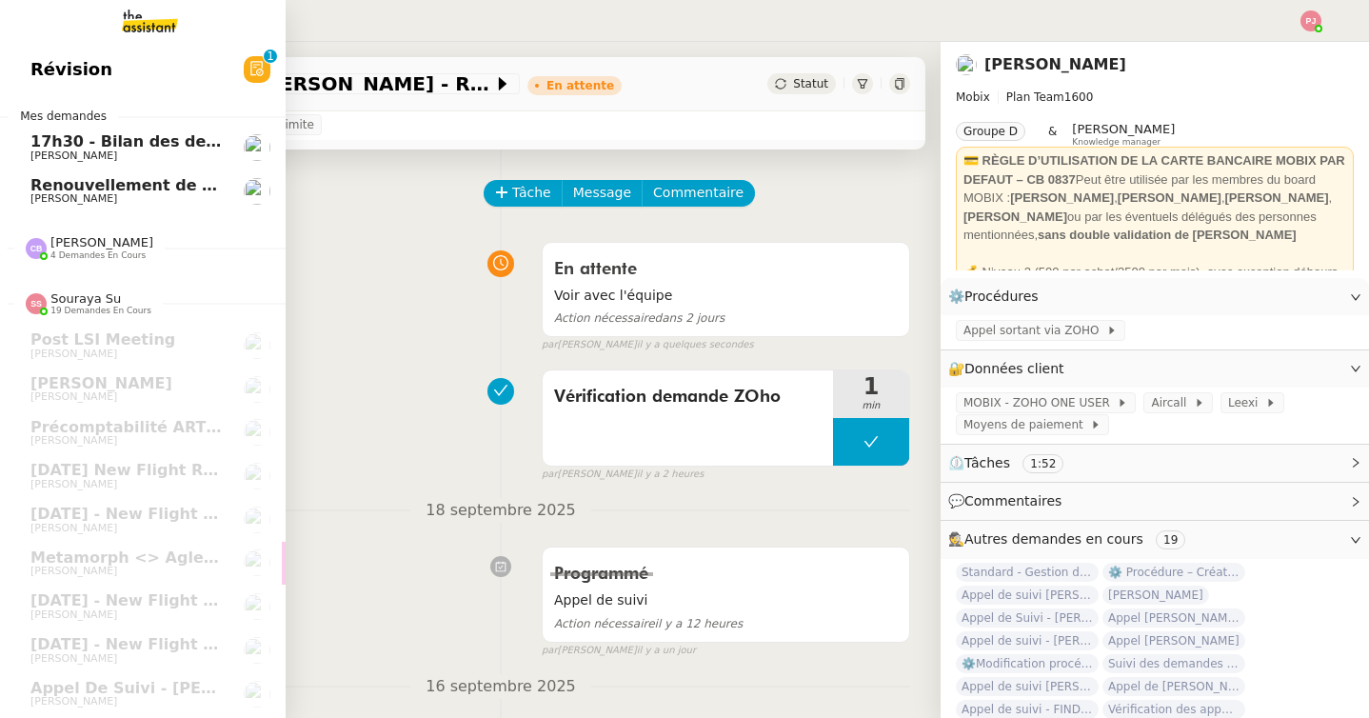
click at [77, 182] on span "Renouvellement de votre offre énergie" at bounding box center [196, 185] width 333 height 18
